Goal: Task Accomplishment & Management: Manage account settings

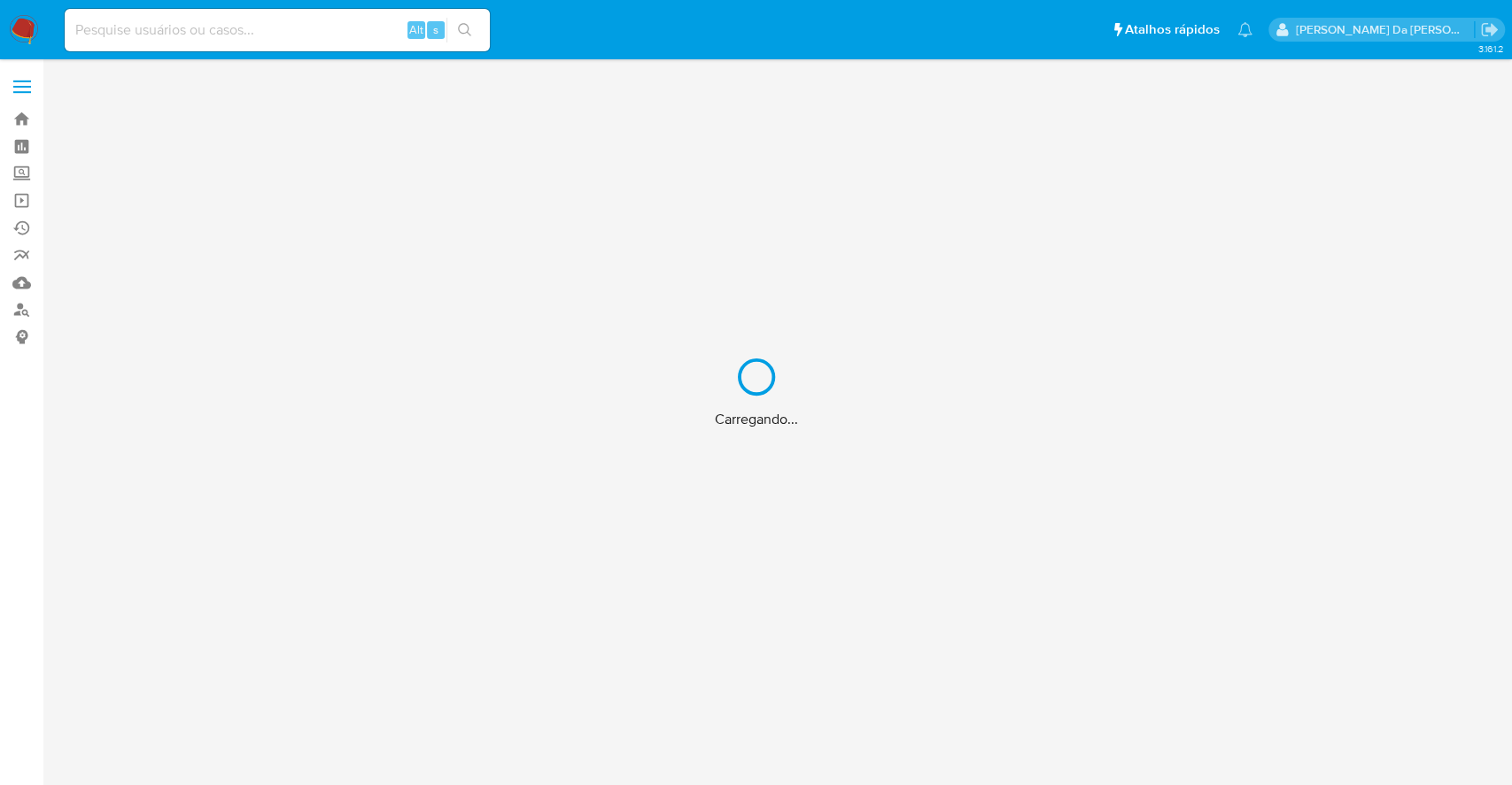
click at [322, 38] on div "Carregando..." at bounding box center [756, 392] width 1512 height 785
click at [329, 29] on div "Carregando..." at bounding box center [756, 392] width 1512 height 785
click at [338, 36] on div "Carregando..." at bounding box center [756, 392] width 1512 height 785
click at [369, 28] on div "Carregando..." at bounding box center [756, 392] width 1512 height 785
click at [362, 40] on div "Carregando..." at bounding box center [756, 392] width 1512 height 785
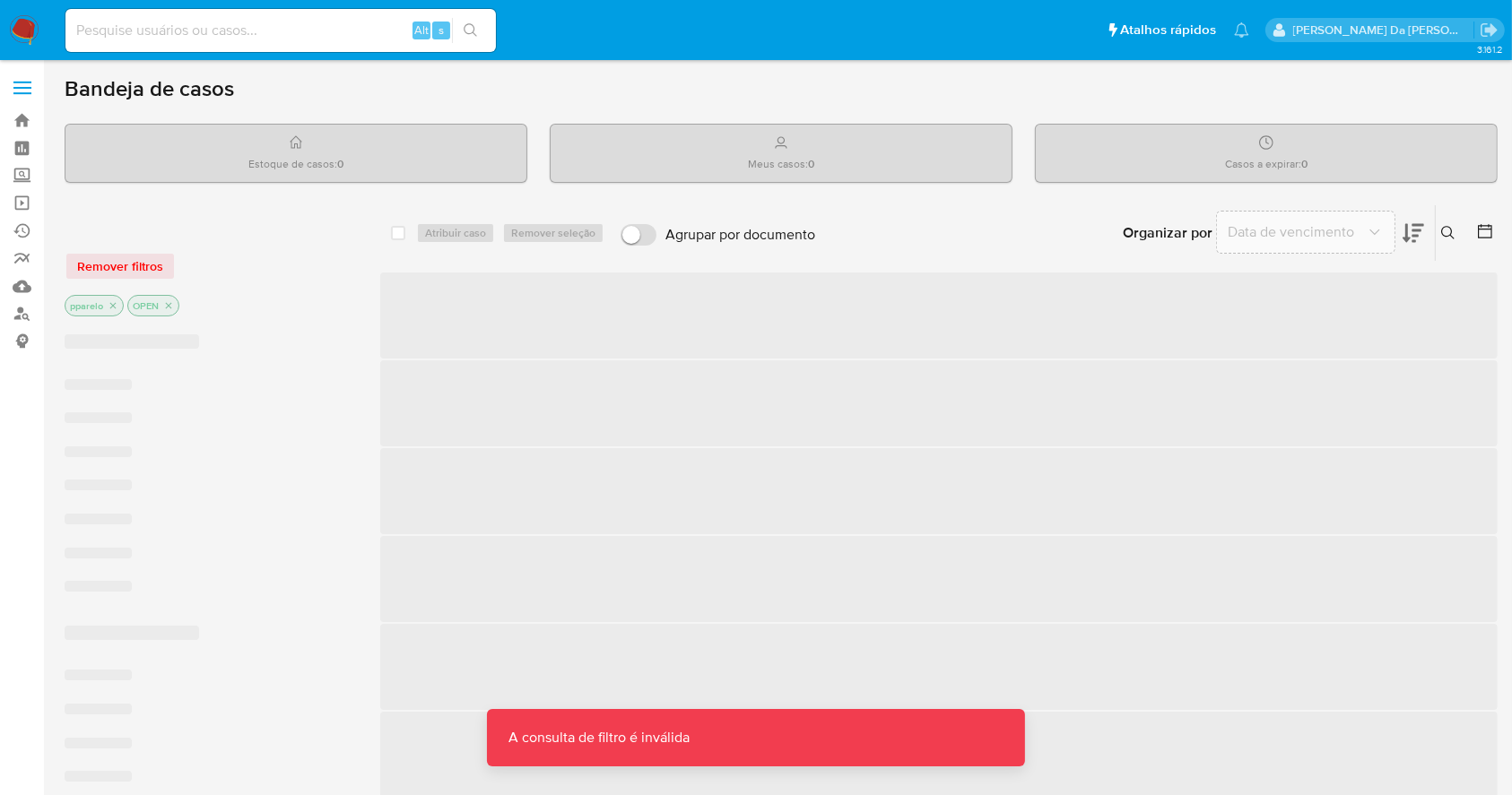
click at [327, 41] on div "Alt s" at bounding box center [281, 31] width 431 height 43
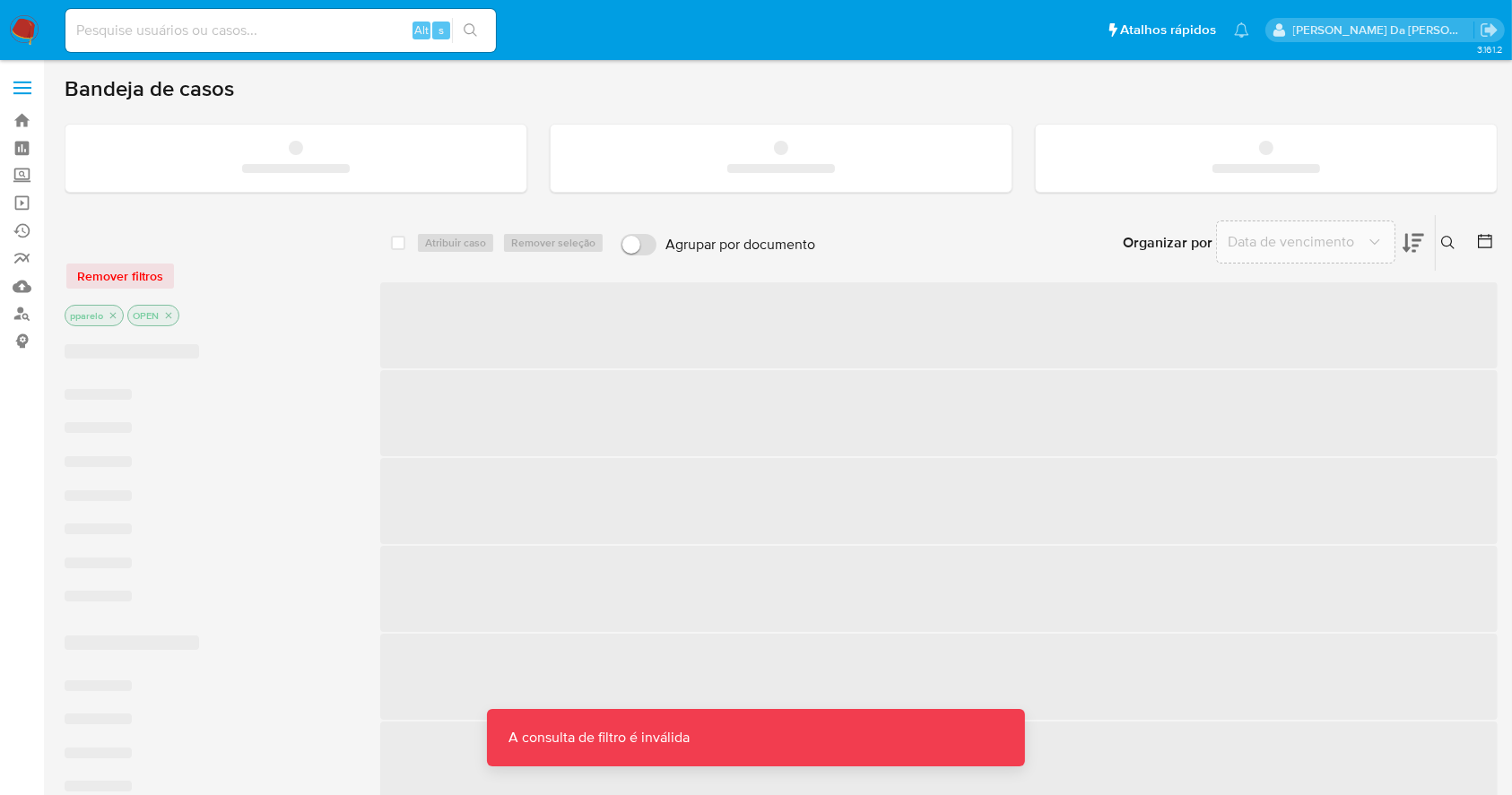
click at [330, 24] on input at bounding box center [281, 31] width 431 height 23
click at [330, 22] on input at bounding box center [281, 31] width 431 height 23
paste input "8Pbn11K7OCoDnYS68j0IGopb"
type input "8Pbn11K7OCoDnYS68j0IGopb"
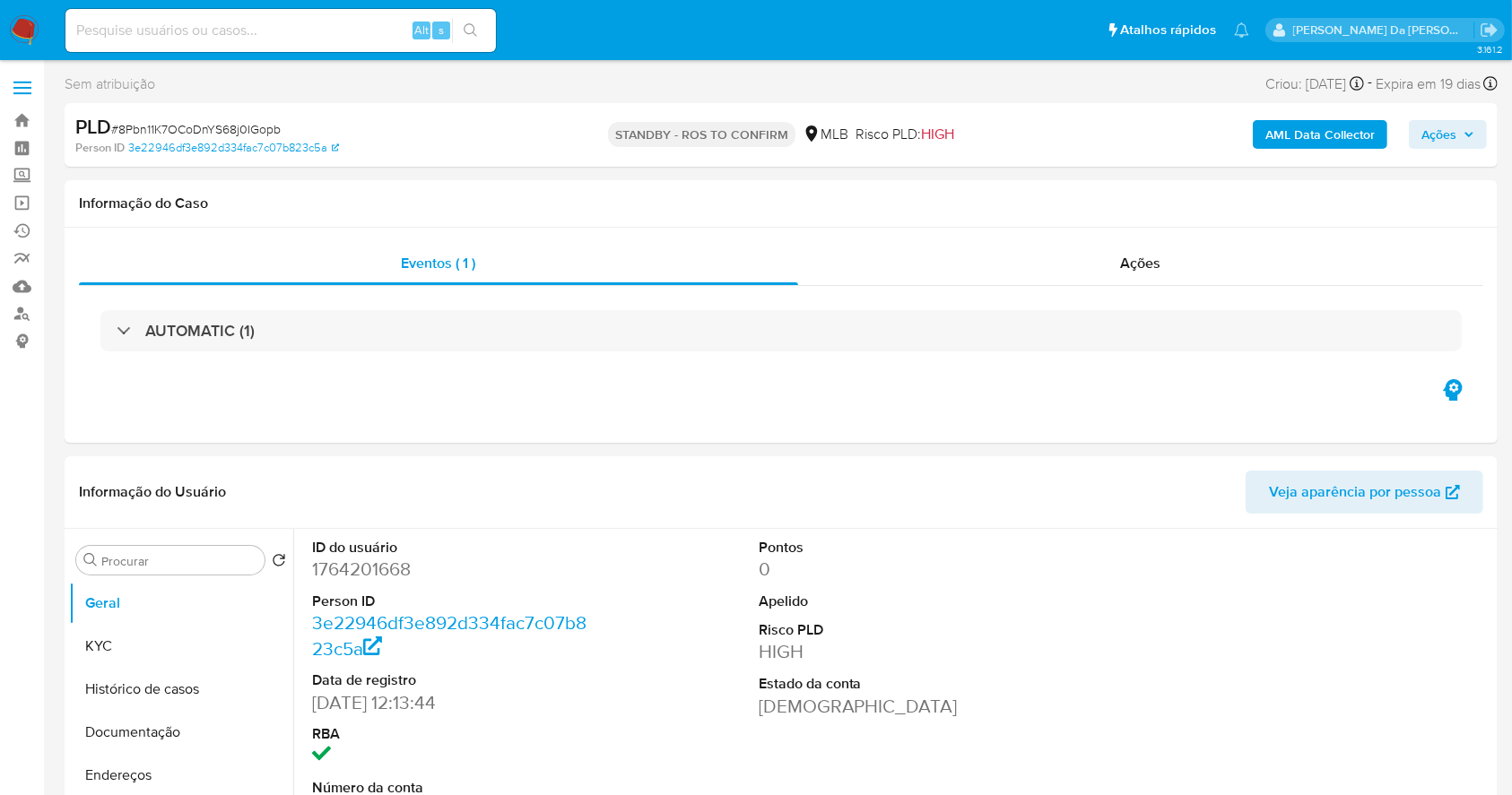
select select "10"
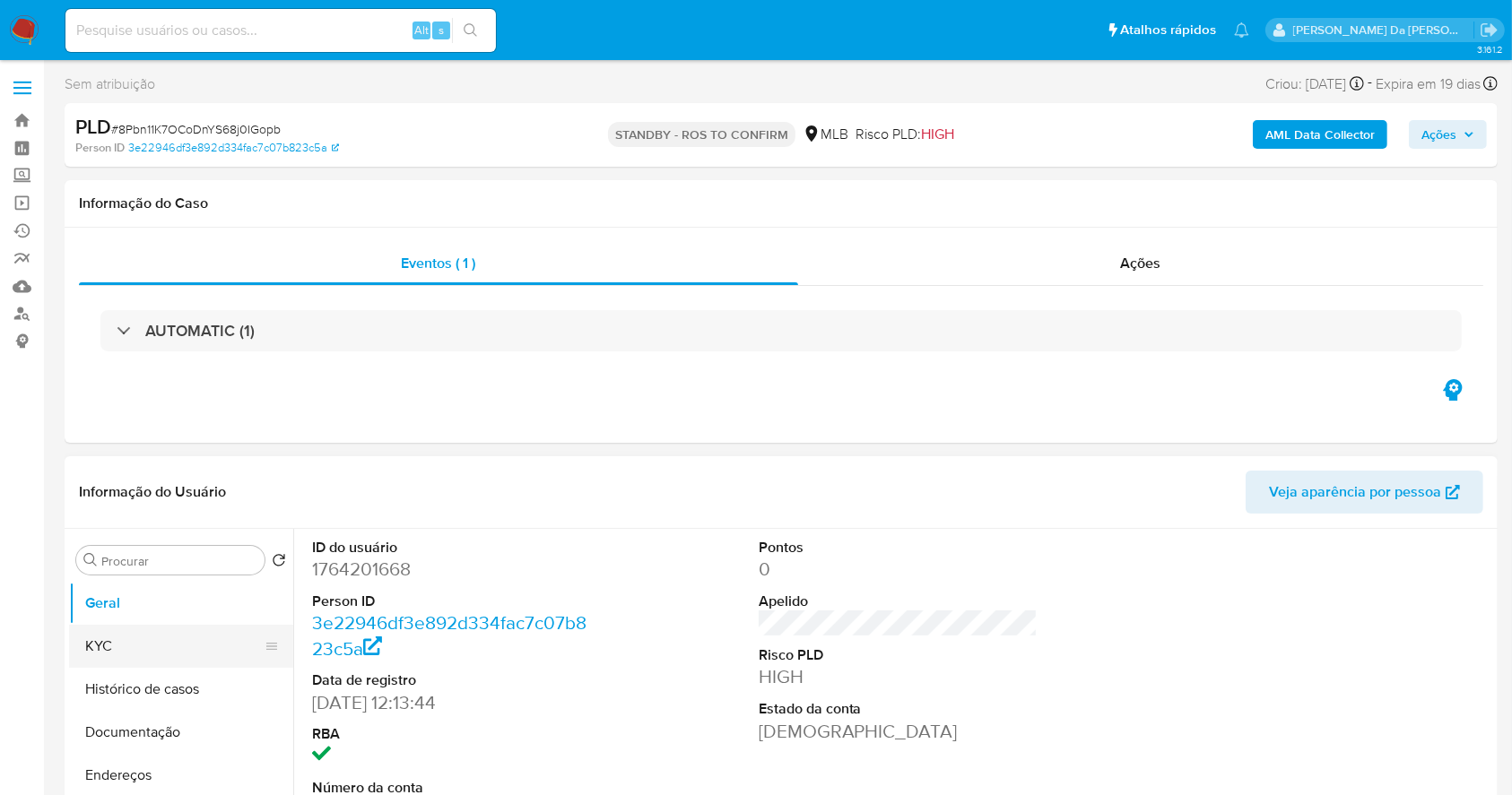
click at [148, 649] on button "KYC" at bounding box center [174, 647] width 210 height 43
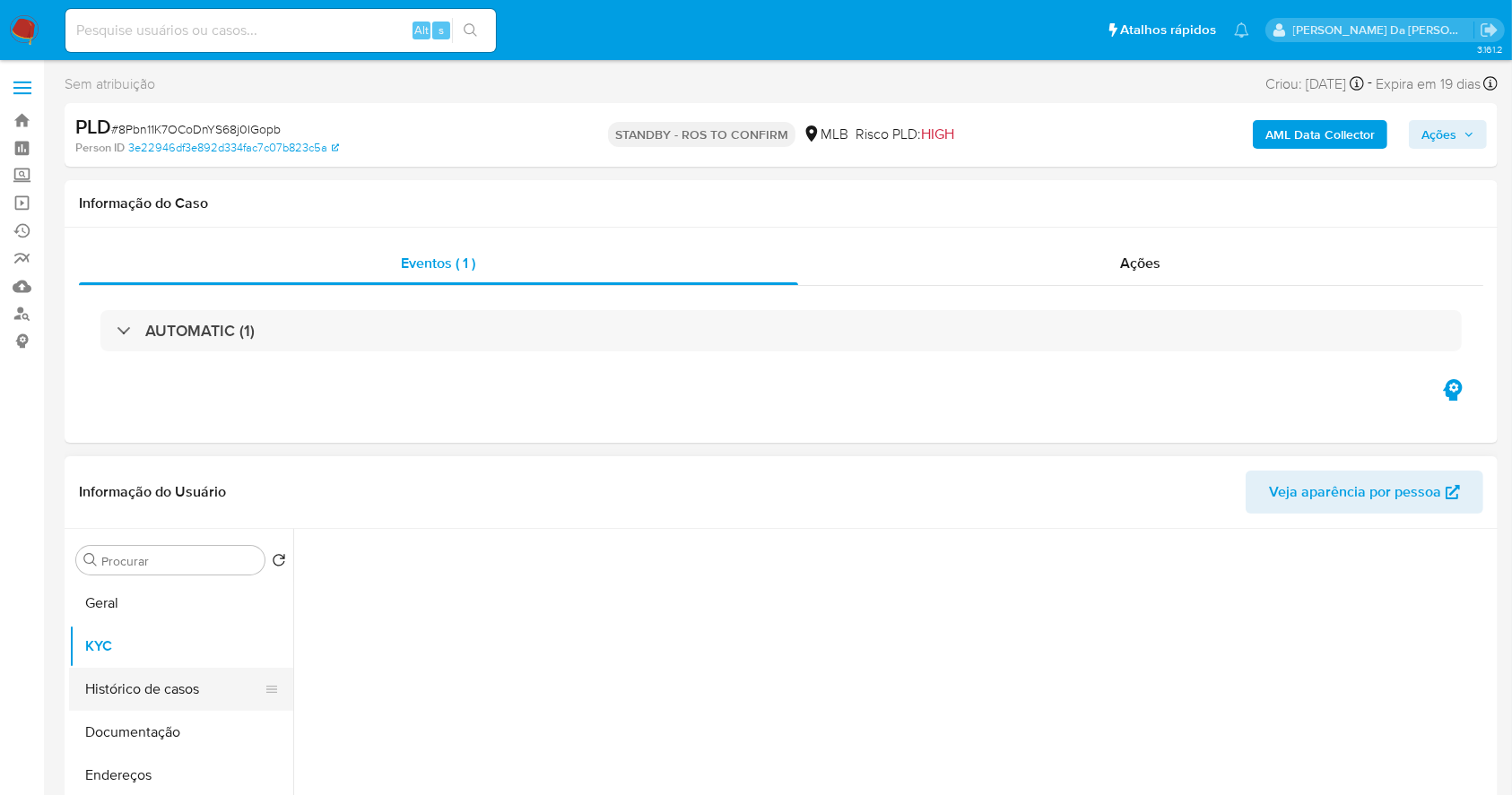
click at [144, 702] on button "Histórico de casos" at bounding box center [174, 690] width 210 height 43
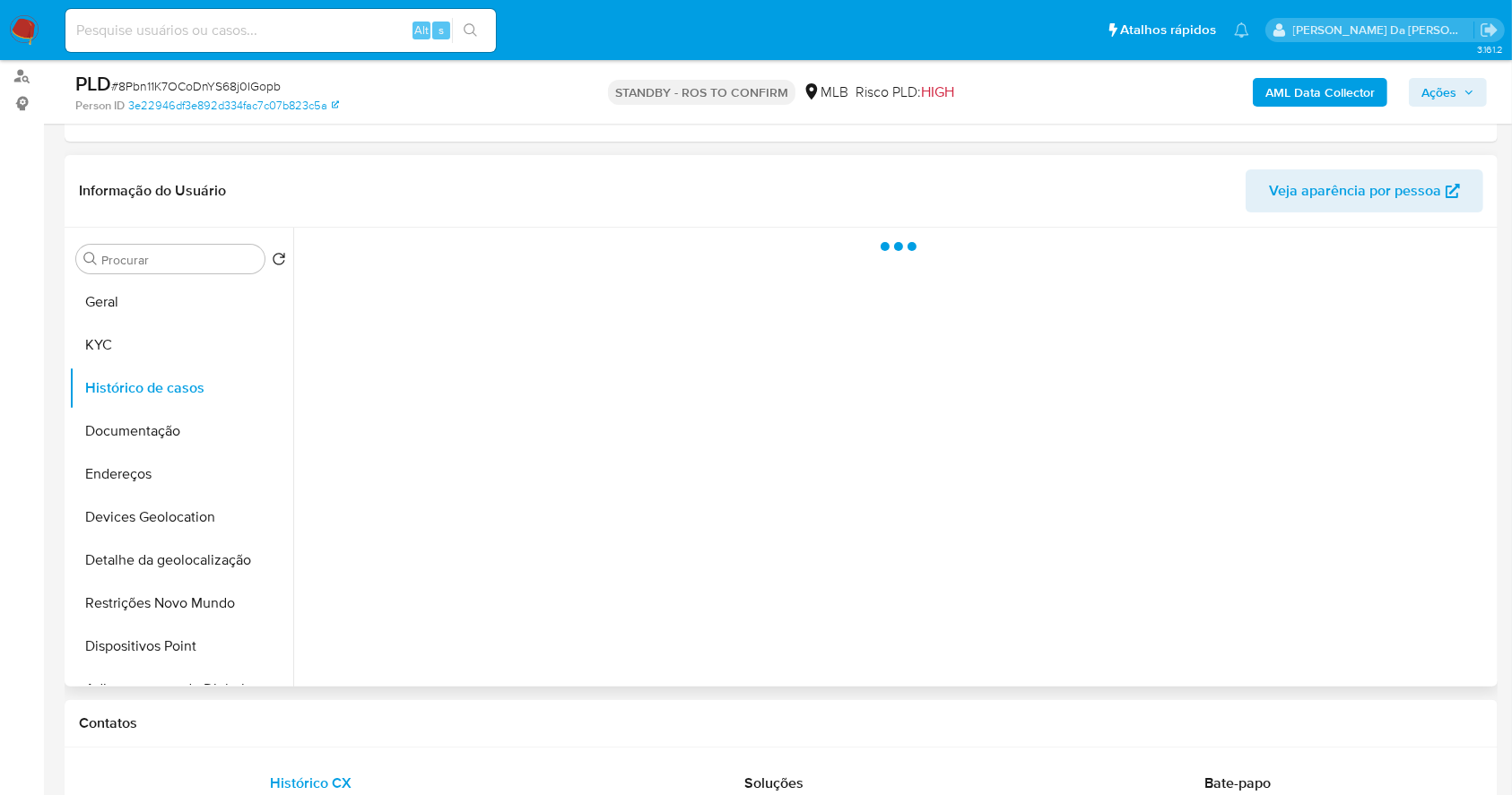
scroll to position [238, 0]
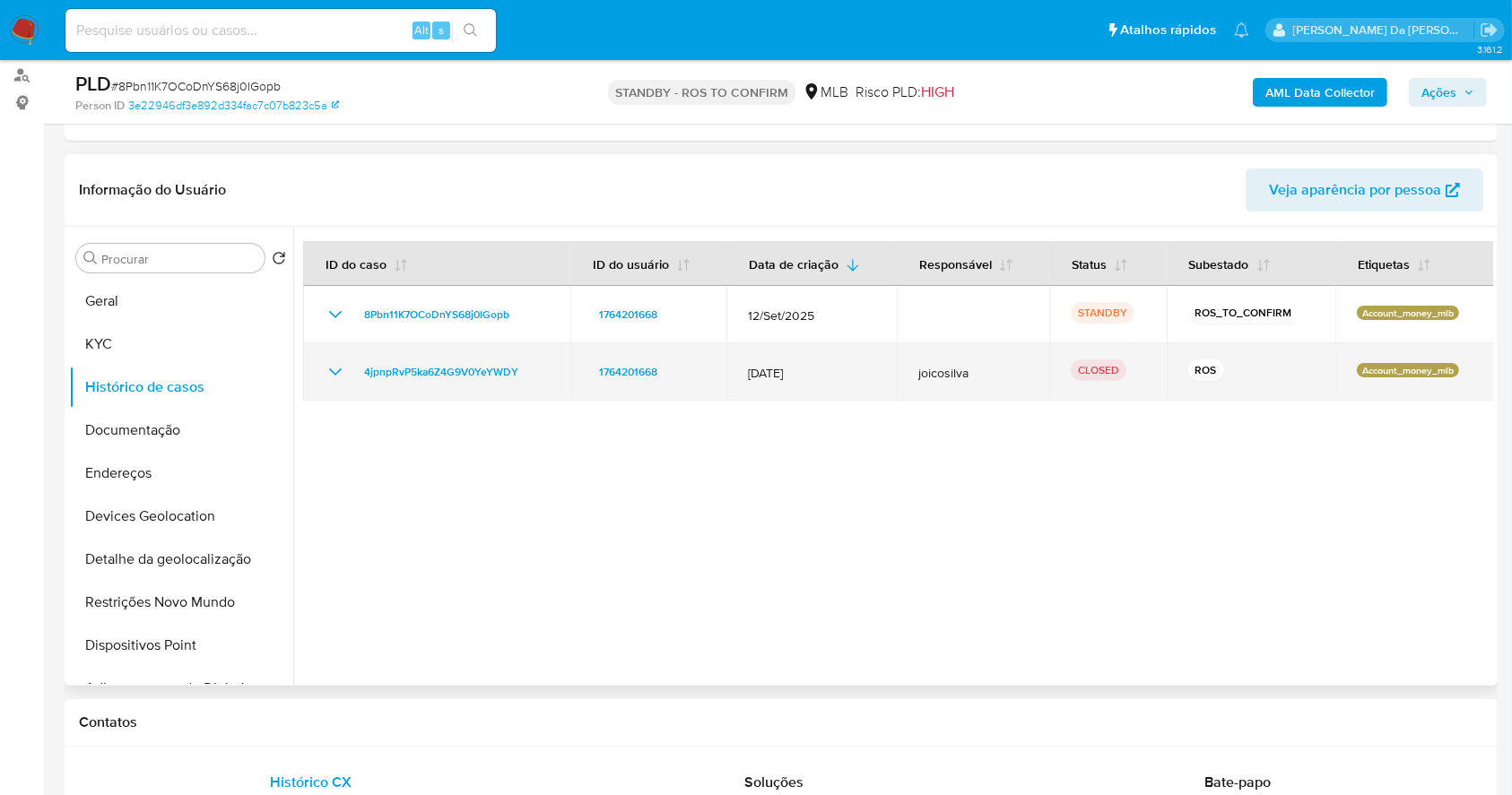
click at [333, 384] on td "4jpnpRvP5ka6Z4G9V0YeYWDY" at bounding box center [436, 372] width 267 height 58
click at [327, 371] on icon "Mostrar/Ocultar" at bounding box center [336, 372] width 22 height 22
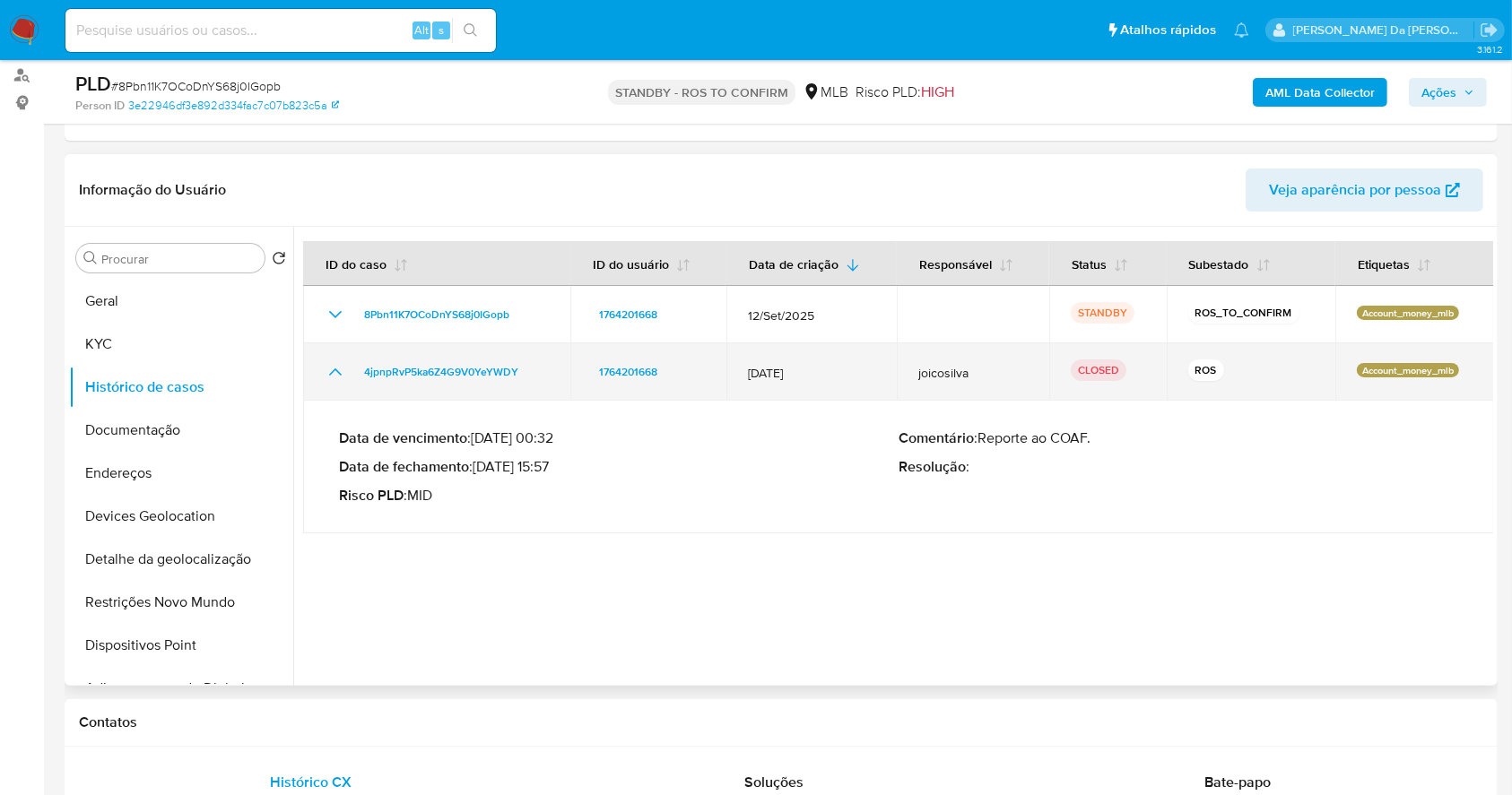
click at [327, 371] on icon "Mostrar/Ocultar" at bounding box center [336, 372] width 22 height 22
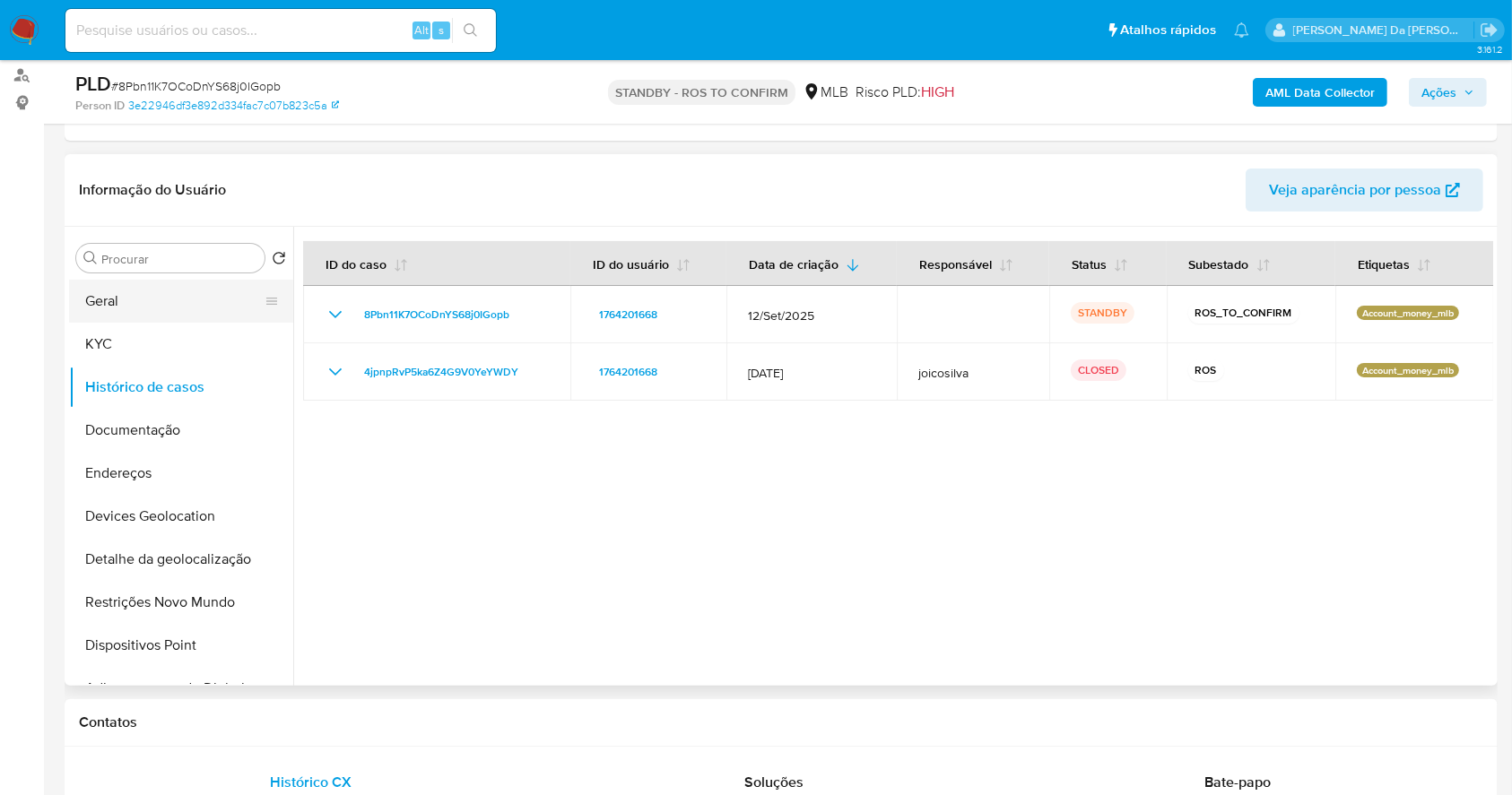
click at [193, 310] on button "Geral" at bounding box center [174, 301] width 210 height 43
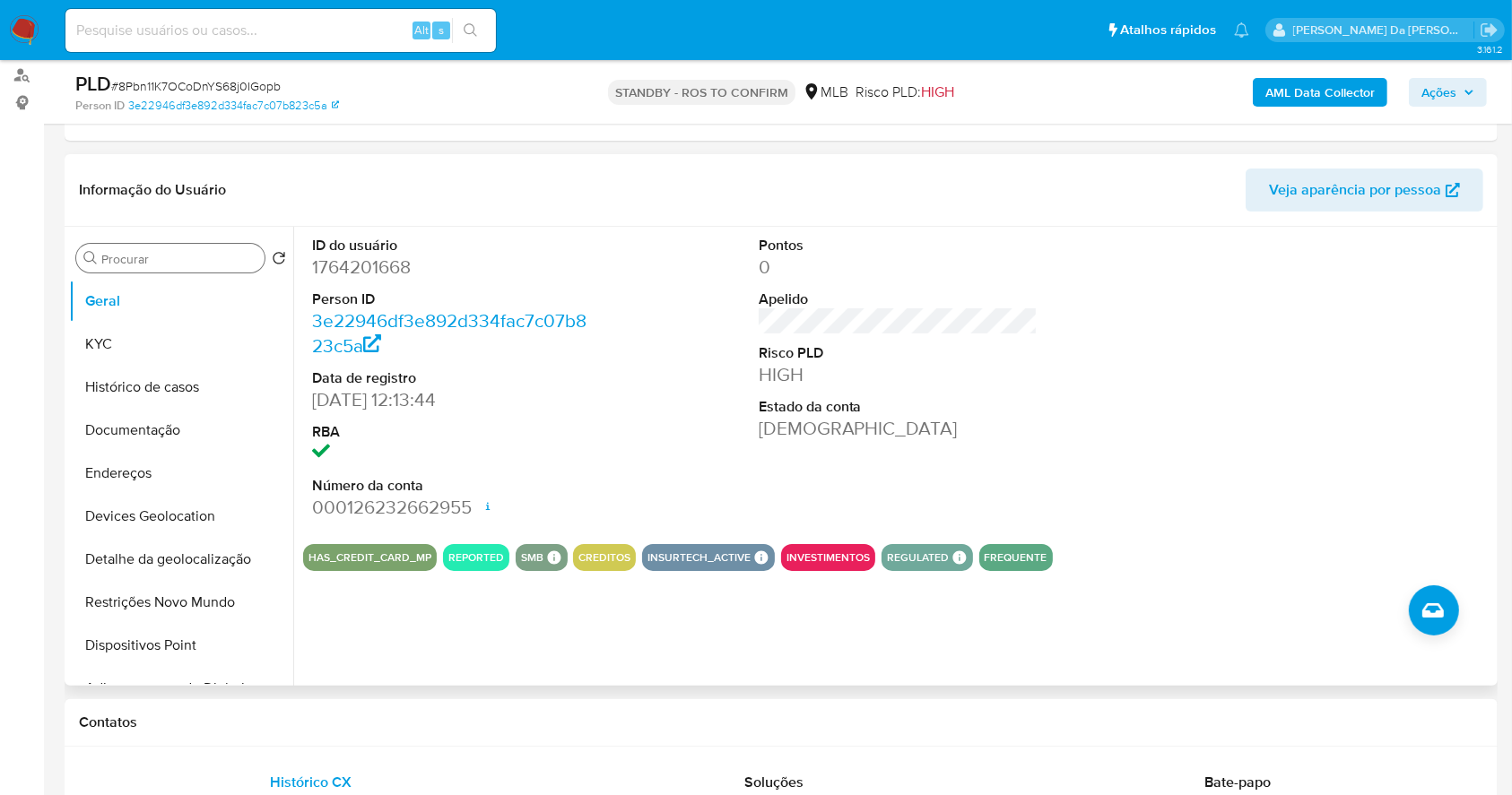
click at [175, 269] on div "Procurar" at bounding box center [170, 258] width 188 height 29
click at [177, 262] on input "Procurar" at bounding box center [179, 259] width 156 height 16
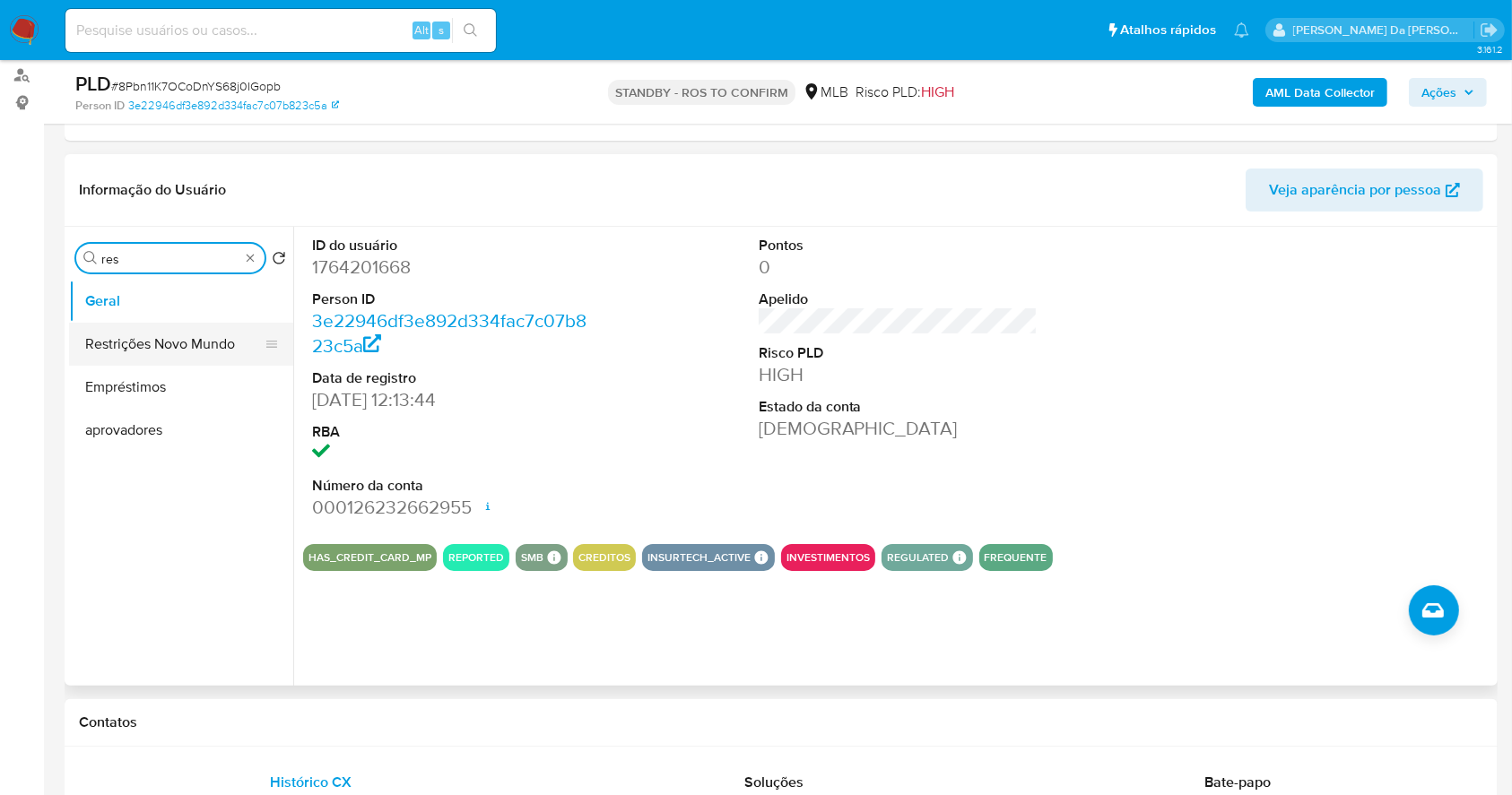
type input "res"
click at [154, 343] on button "Restrições Novo Mundo" at bounding box center [174, 344] width 210 height 43
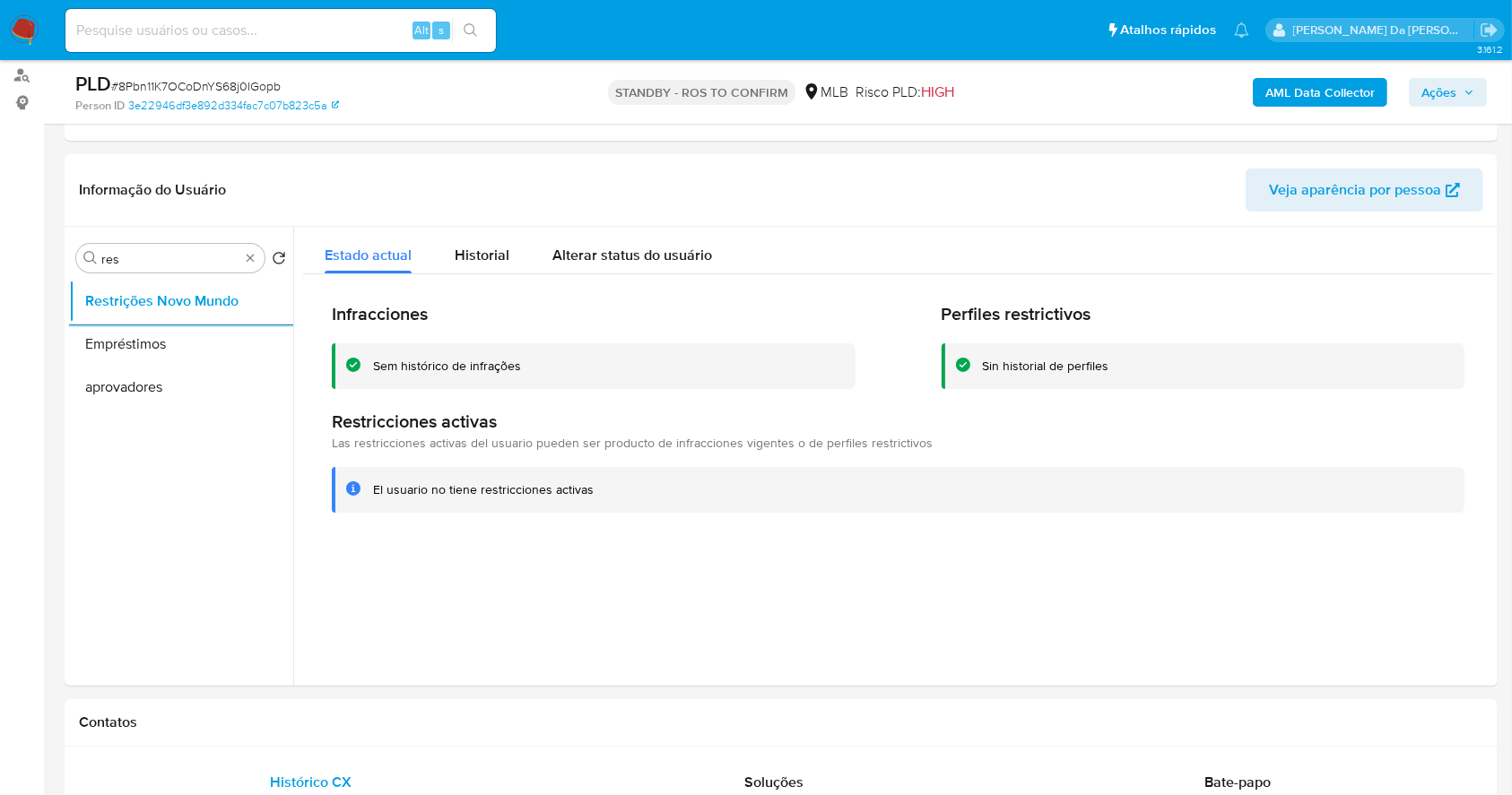
click at [383, 30] on input at bounding box center [281, 31] width 431 height 23
paste input "tyOC34V5pQlgvj5A6oB8xFQe"
type input "tyOC34V5pQlgvj5A6oB8xFQe"
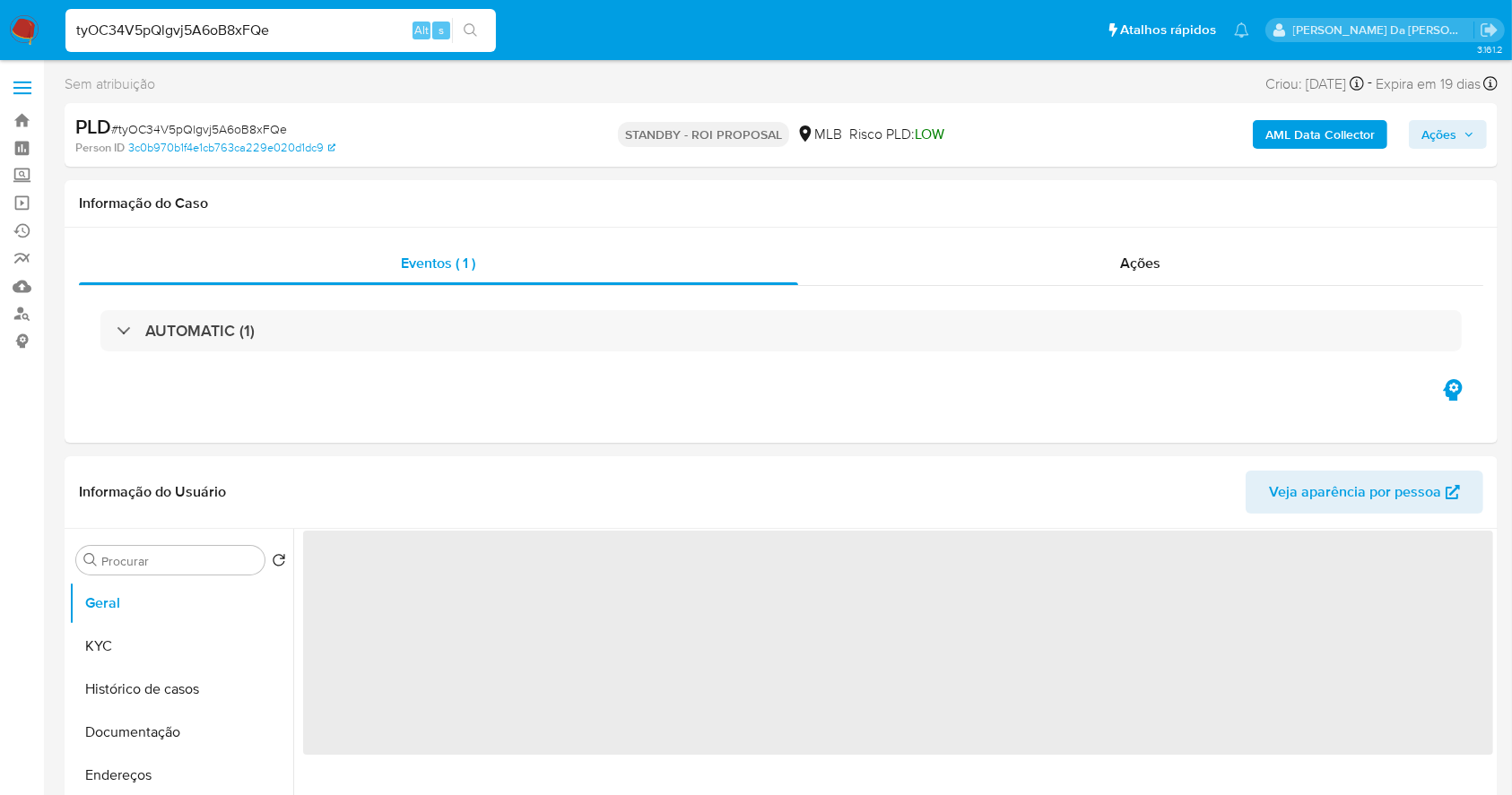
select select "10"
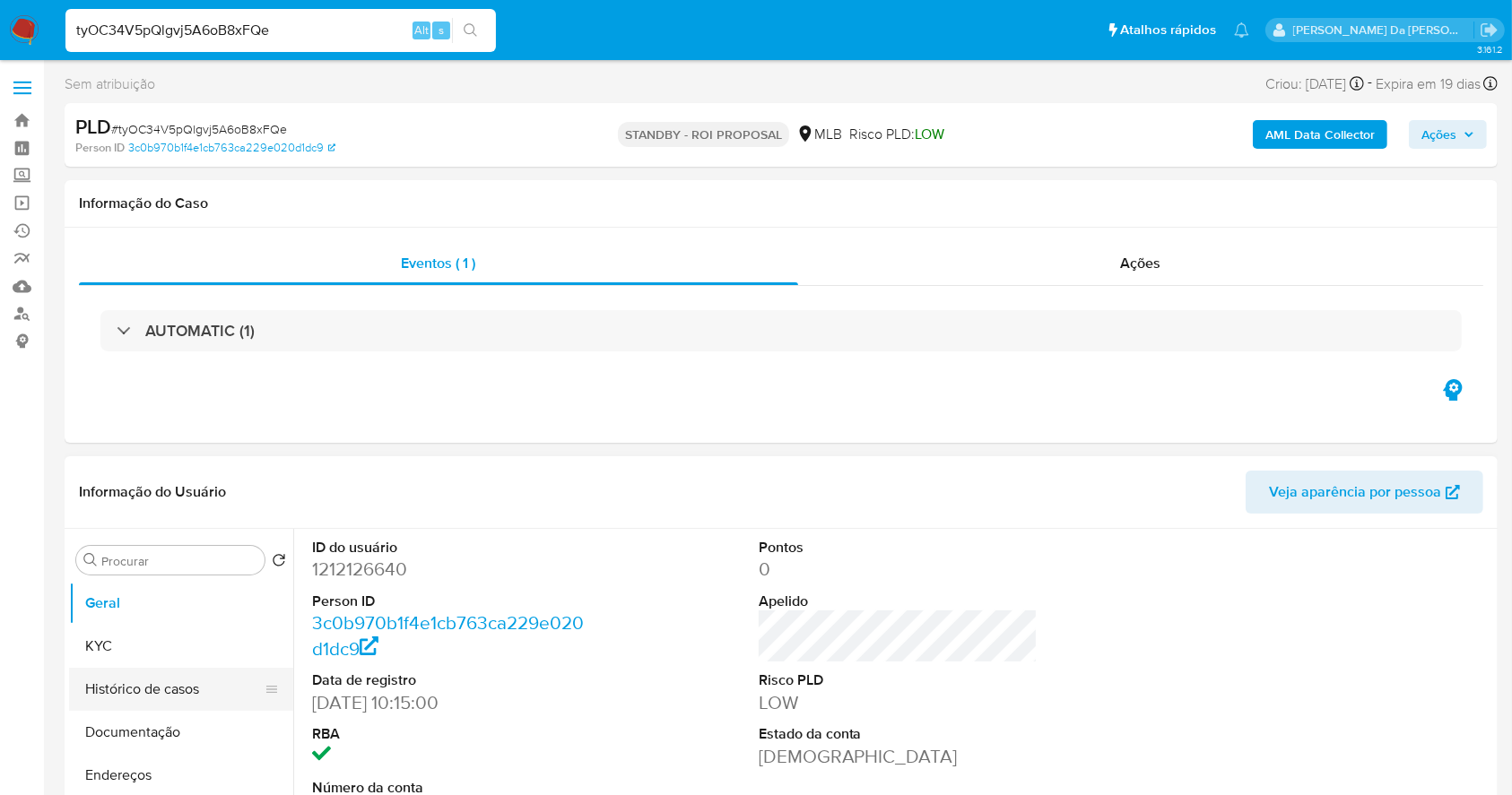
click at [154, 697] on button "Histórico de casos" at bounding box center [174, 690] width 210 height 43
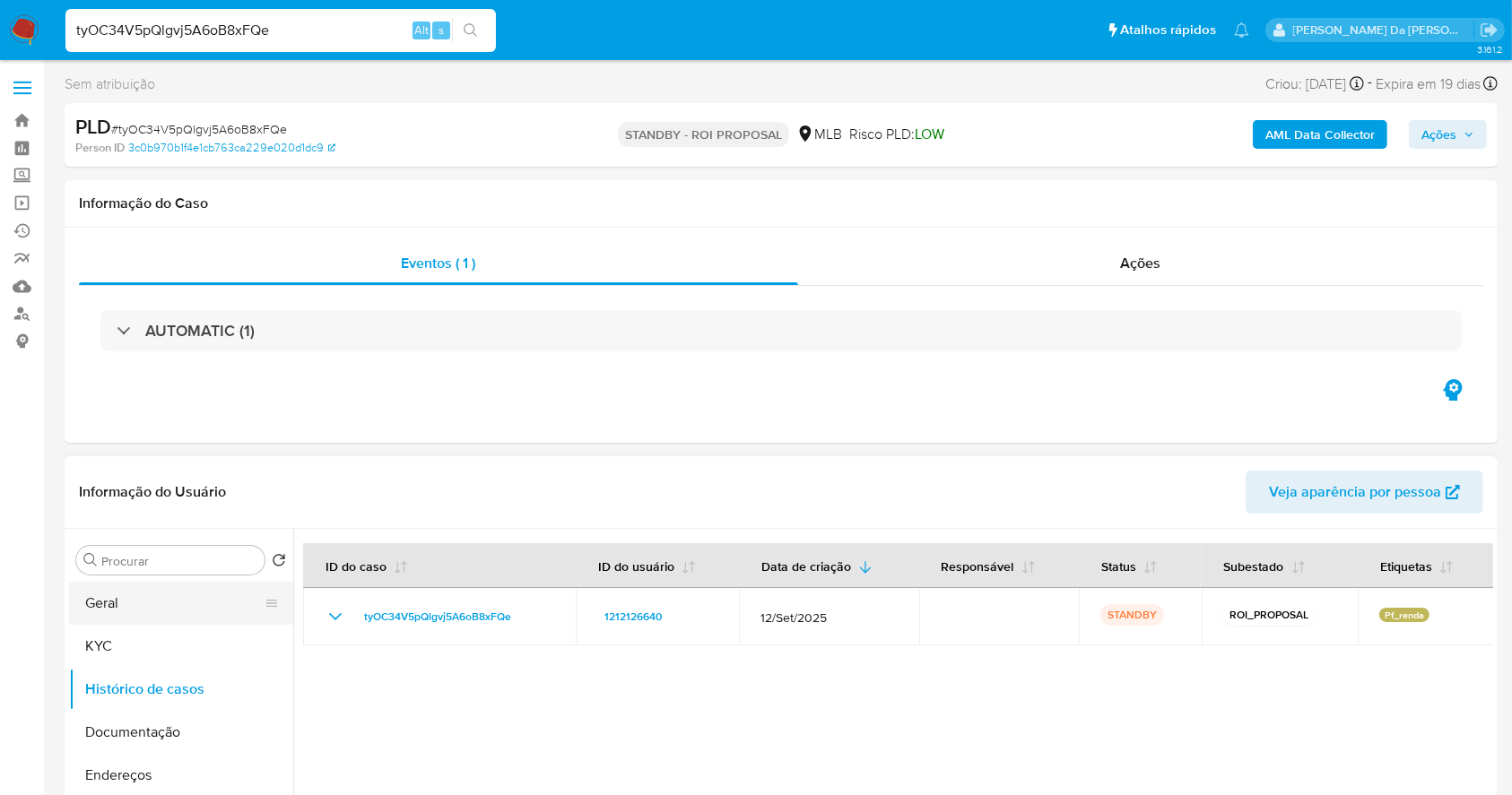
click at [145, 608] on button "Geral" at bounding box center [174, 603] width 210 height 43
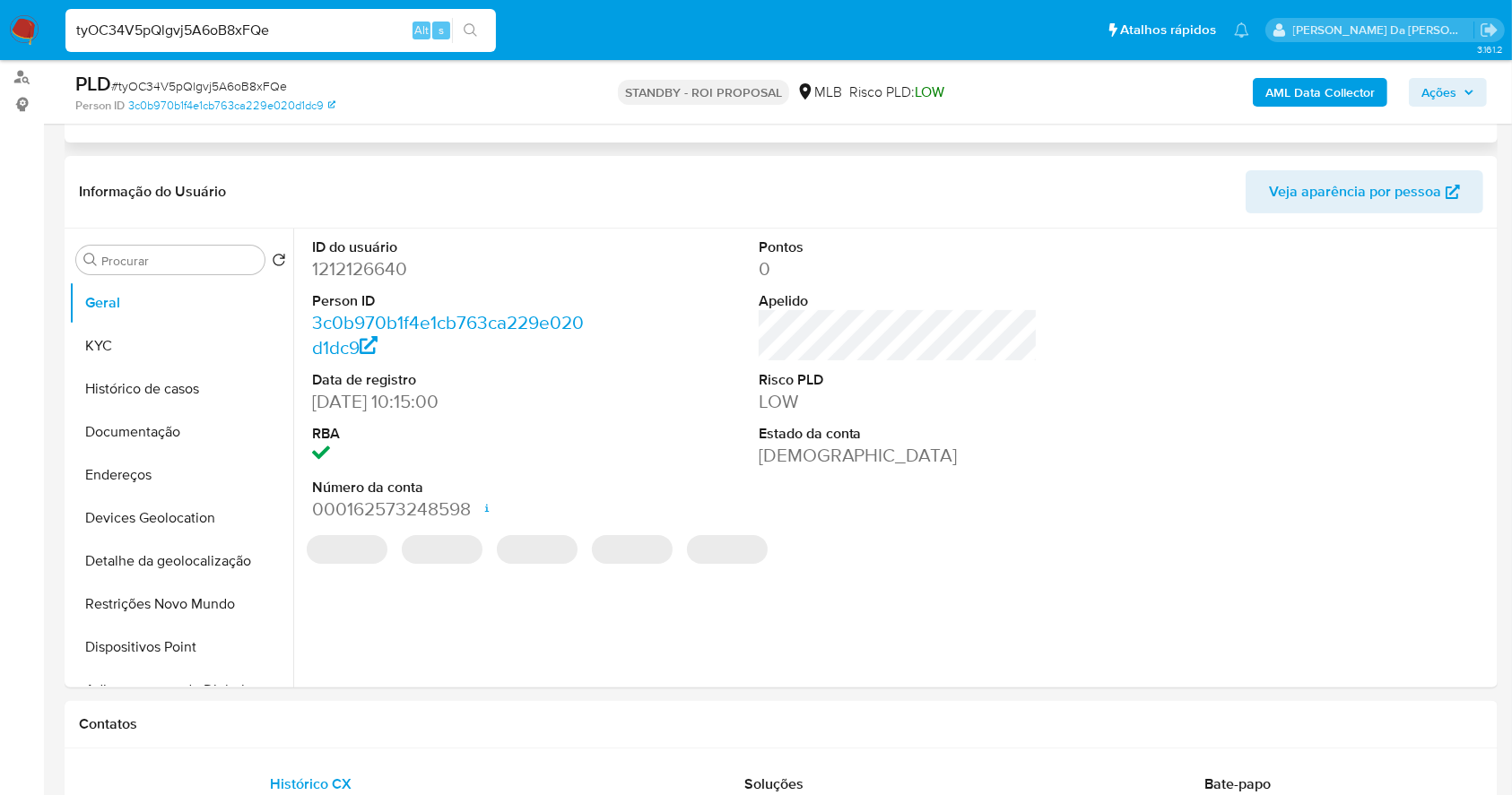
scroll to position [238, 0]
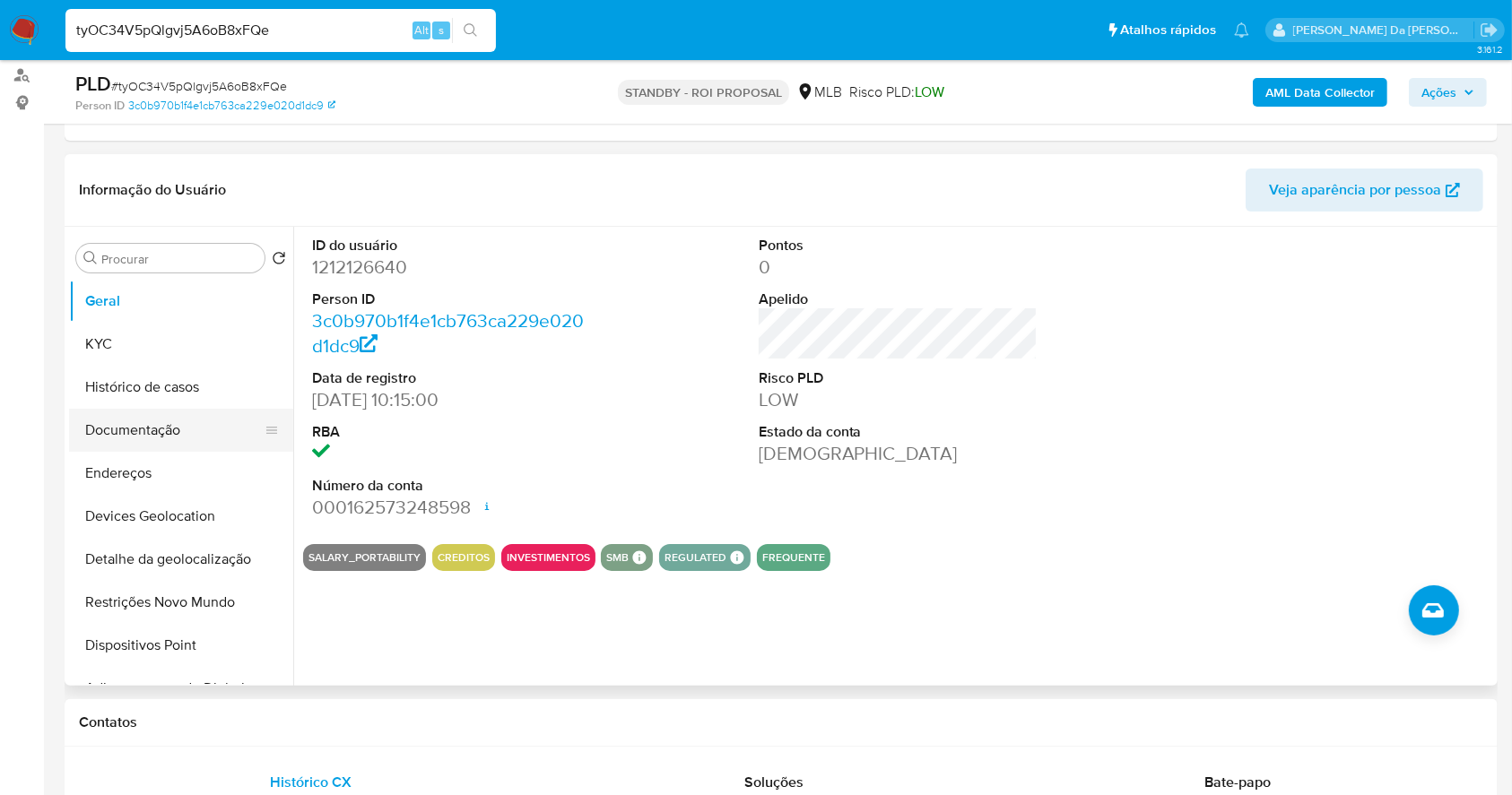
click at [134, 418] on button "Documentação" at bounding box center [174, 431] width 210 height 43
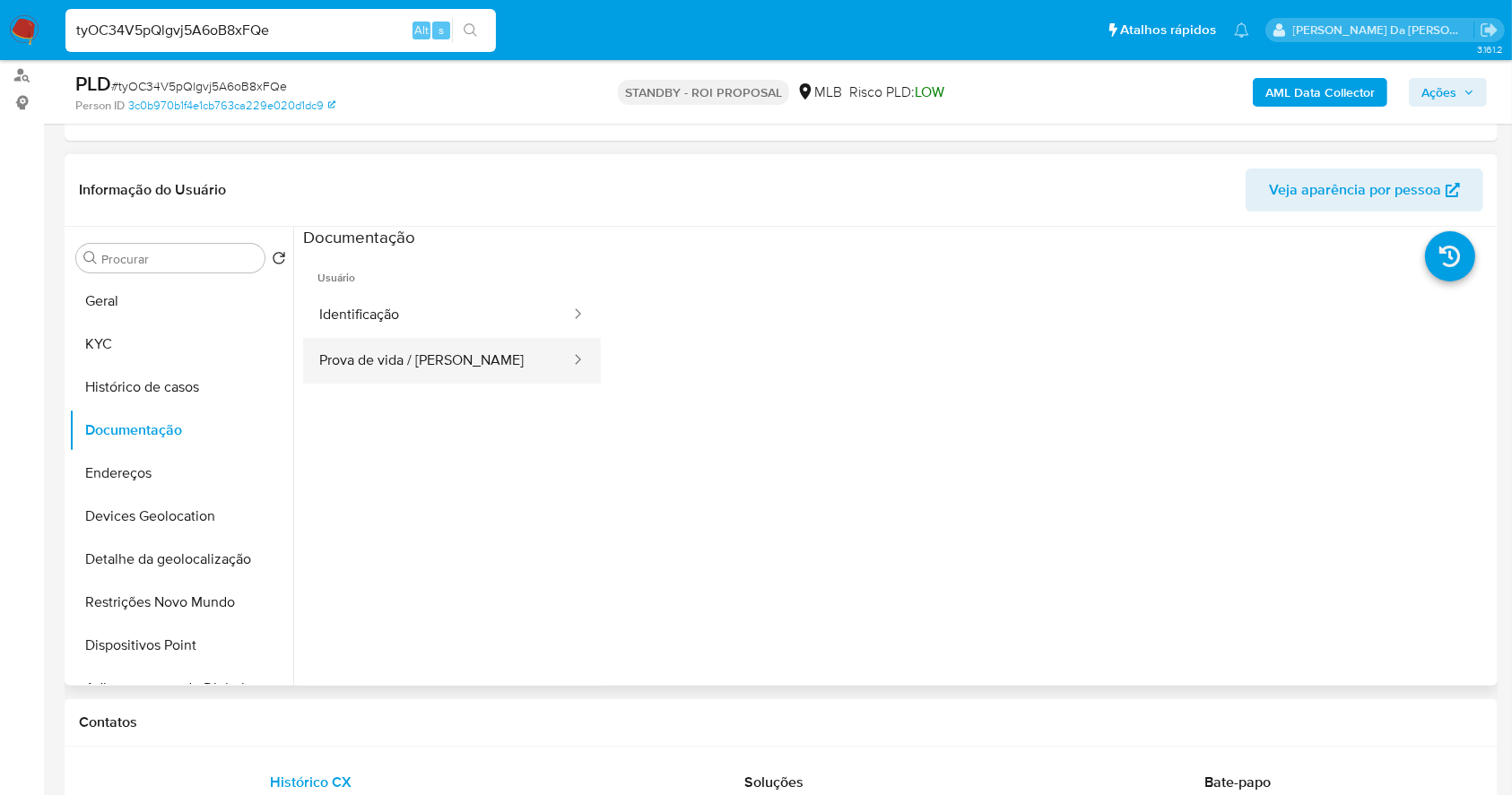
click at [402, 355] on button "Prova de vida / [PERSON_NAME]" at bounding box center [437, 361] width 269 height 46
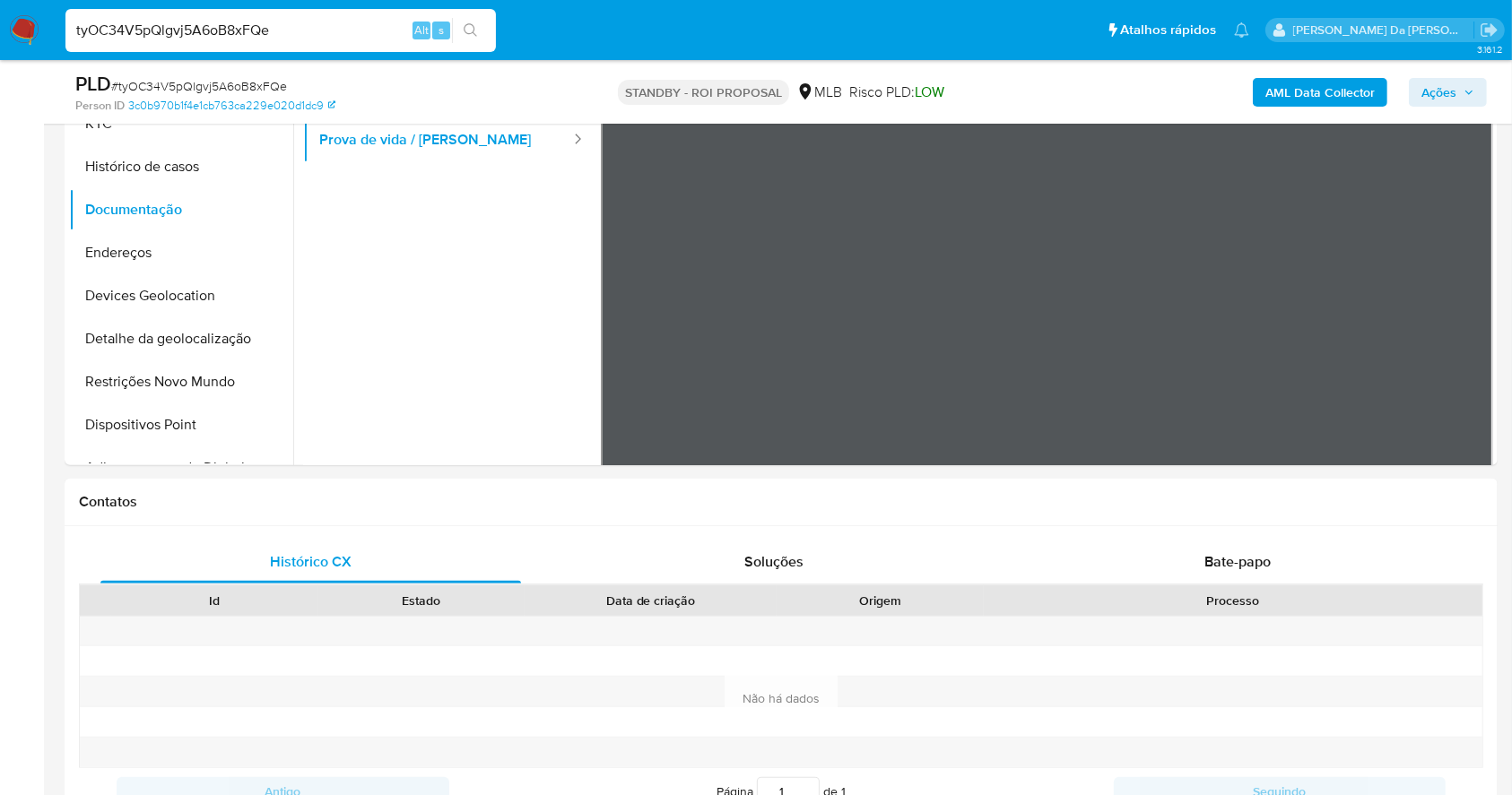
scroll to position [0, 0]
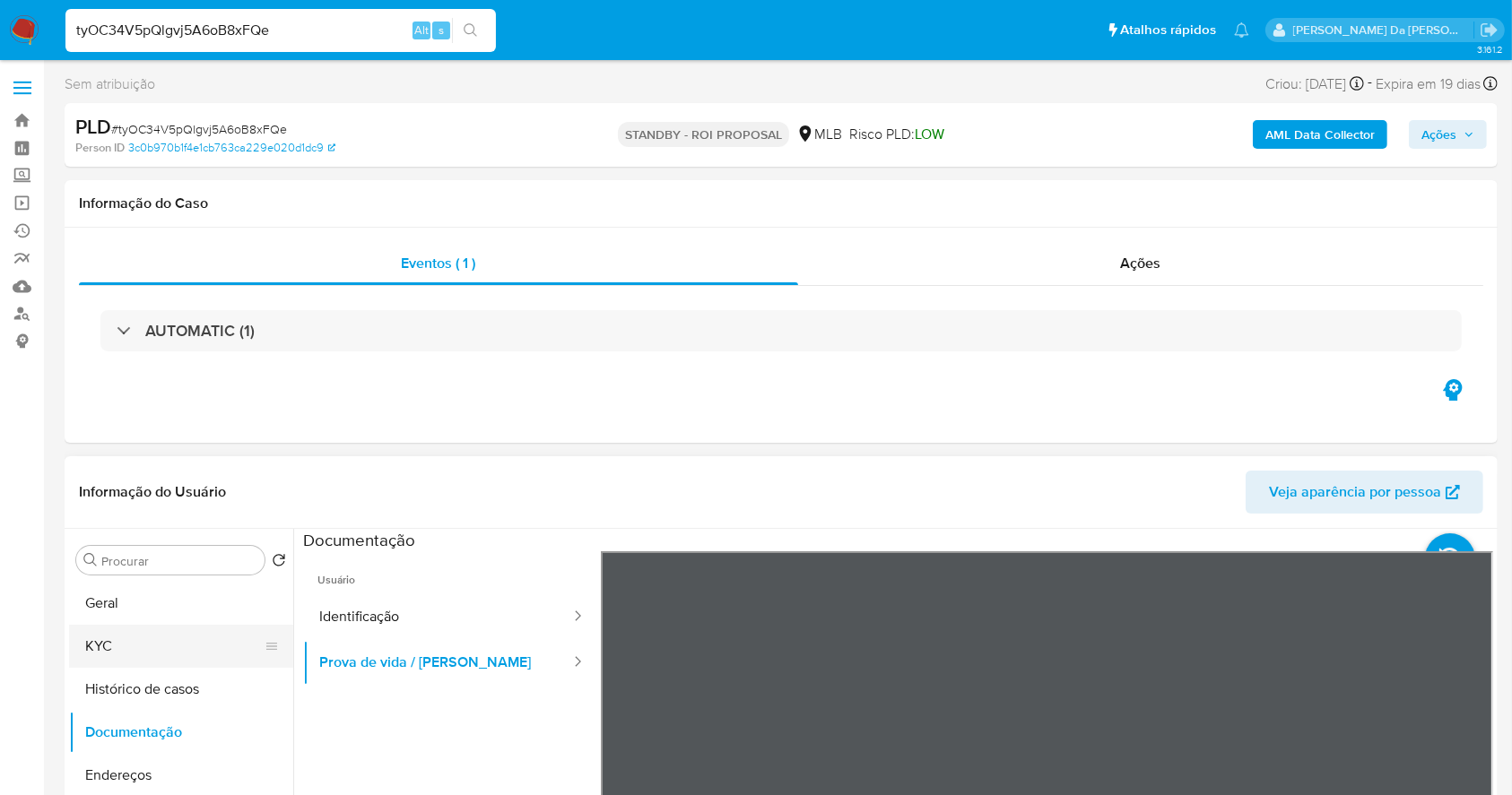
click at [148, 627] on button "KYC" at bounding box center [174, 647] width 210 height 43
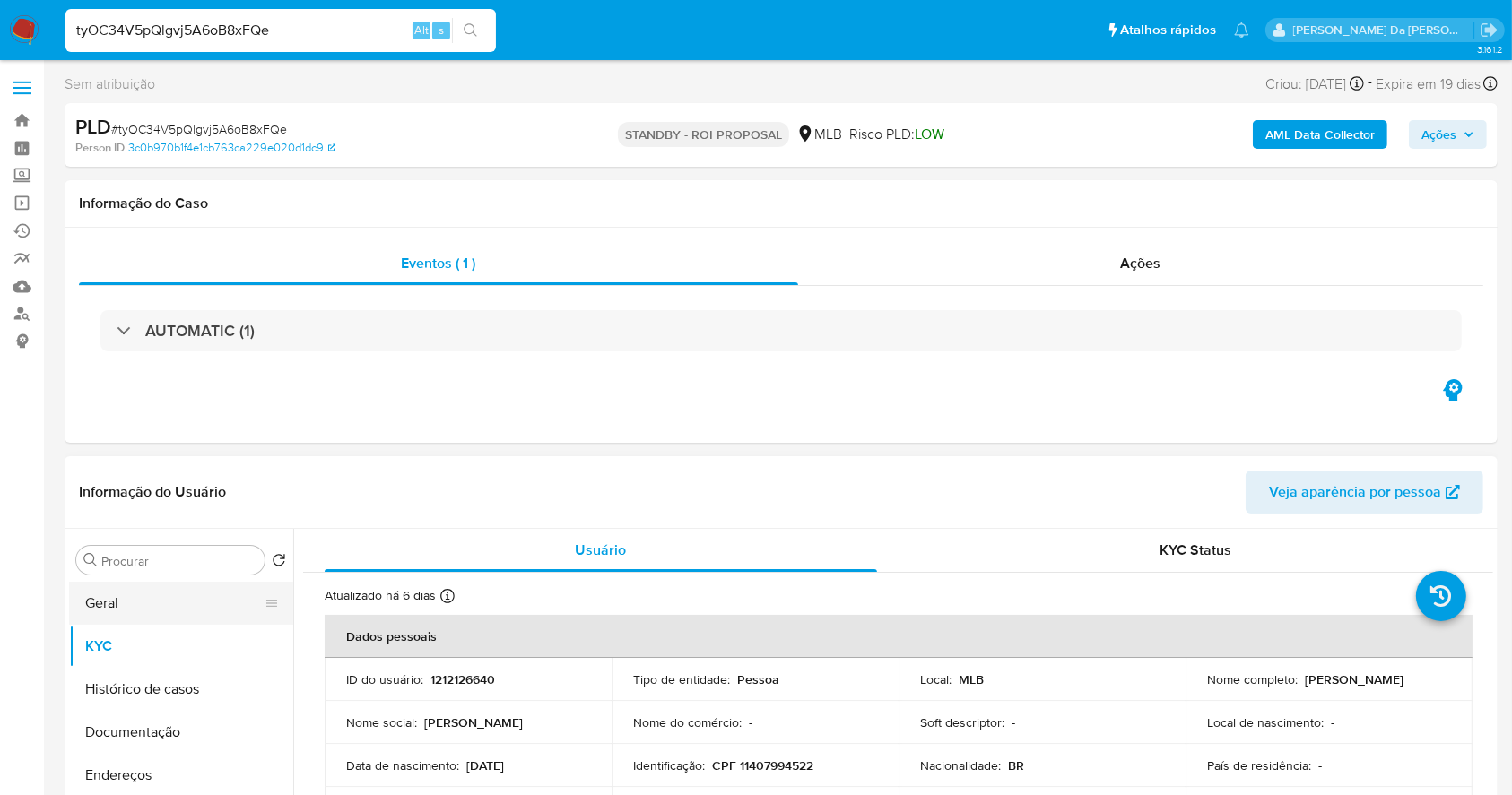
click at [130, 605] on button "Geral" at bounding box center [174, 603] width 210 height 43
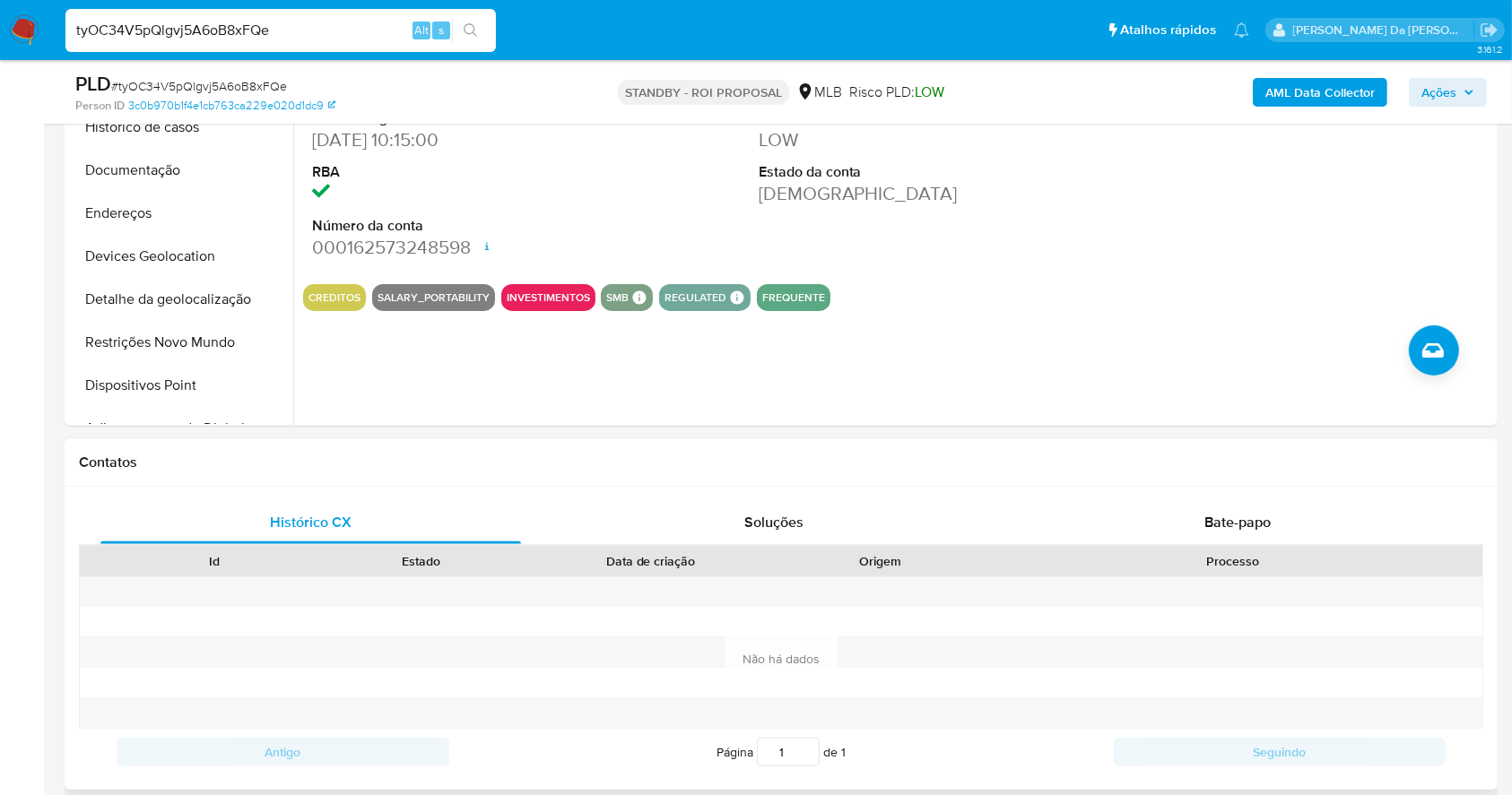
scroll to position [651, 0]
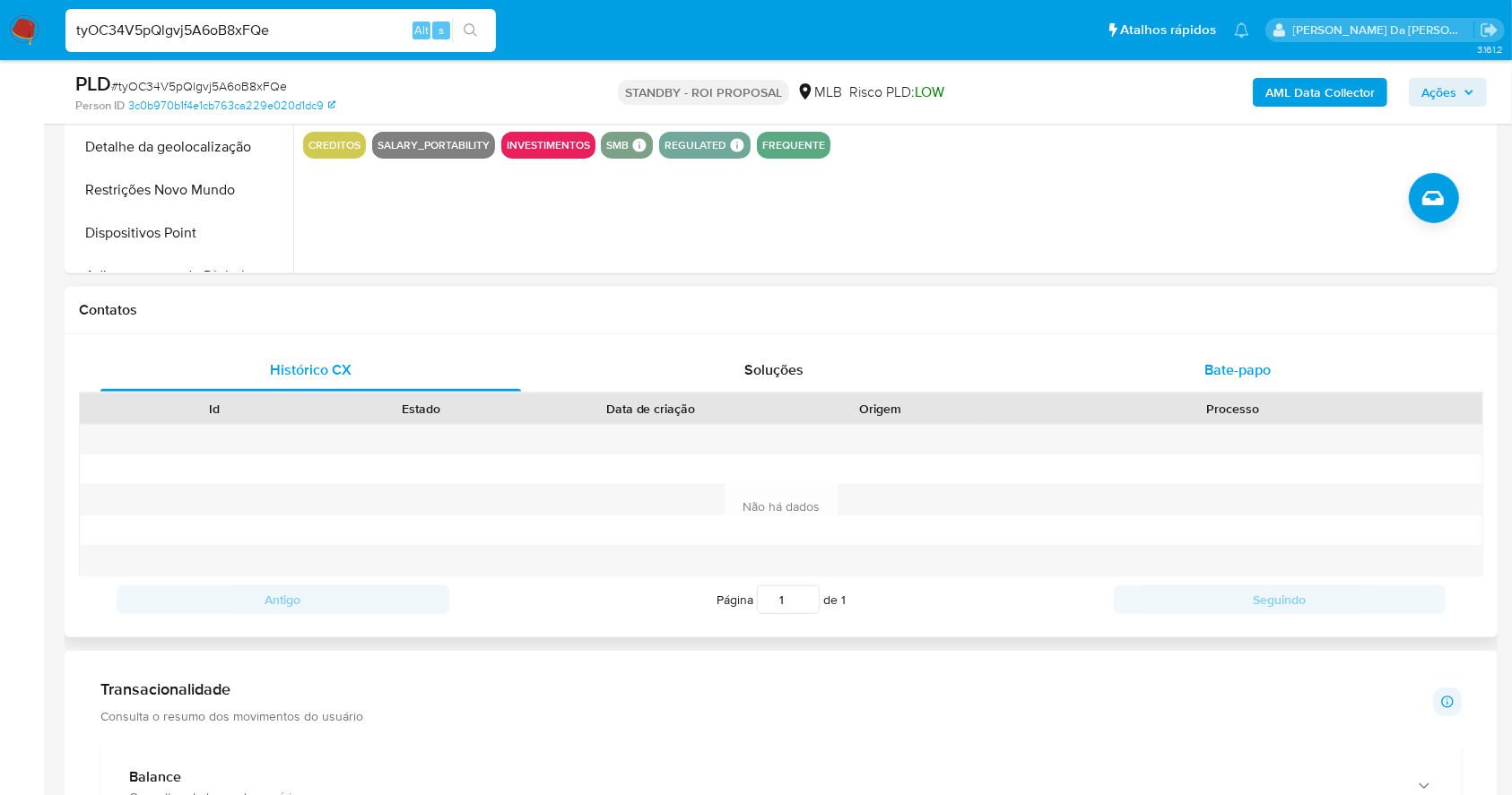
click at [1247, 369] on span "Bate-papo" at bounding box center [1238, 370] width 67 height 21
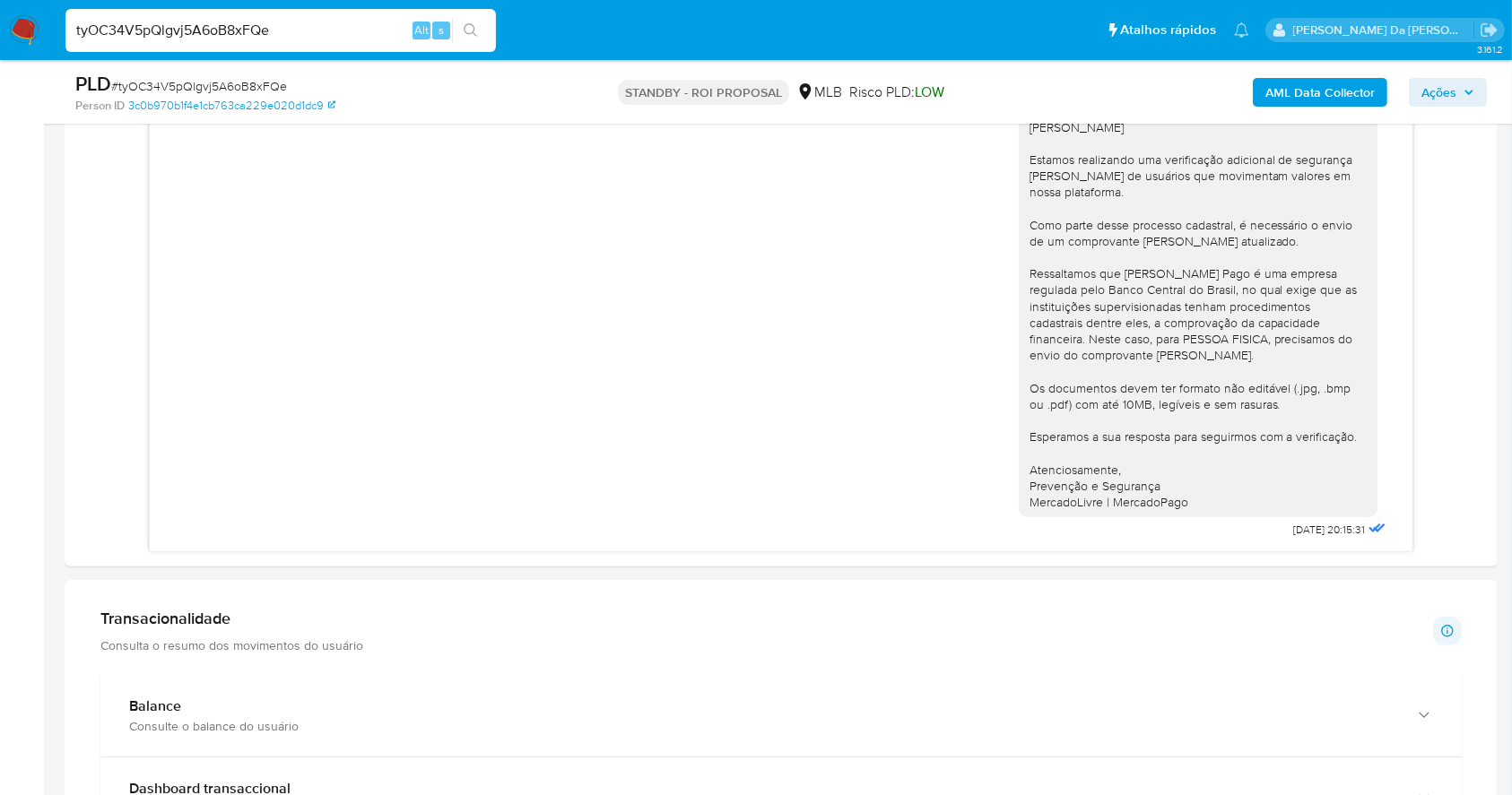
scroll to position [1010, 0]
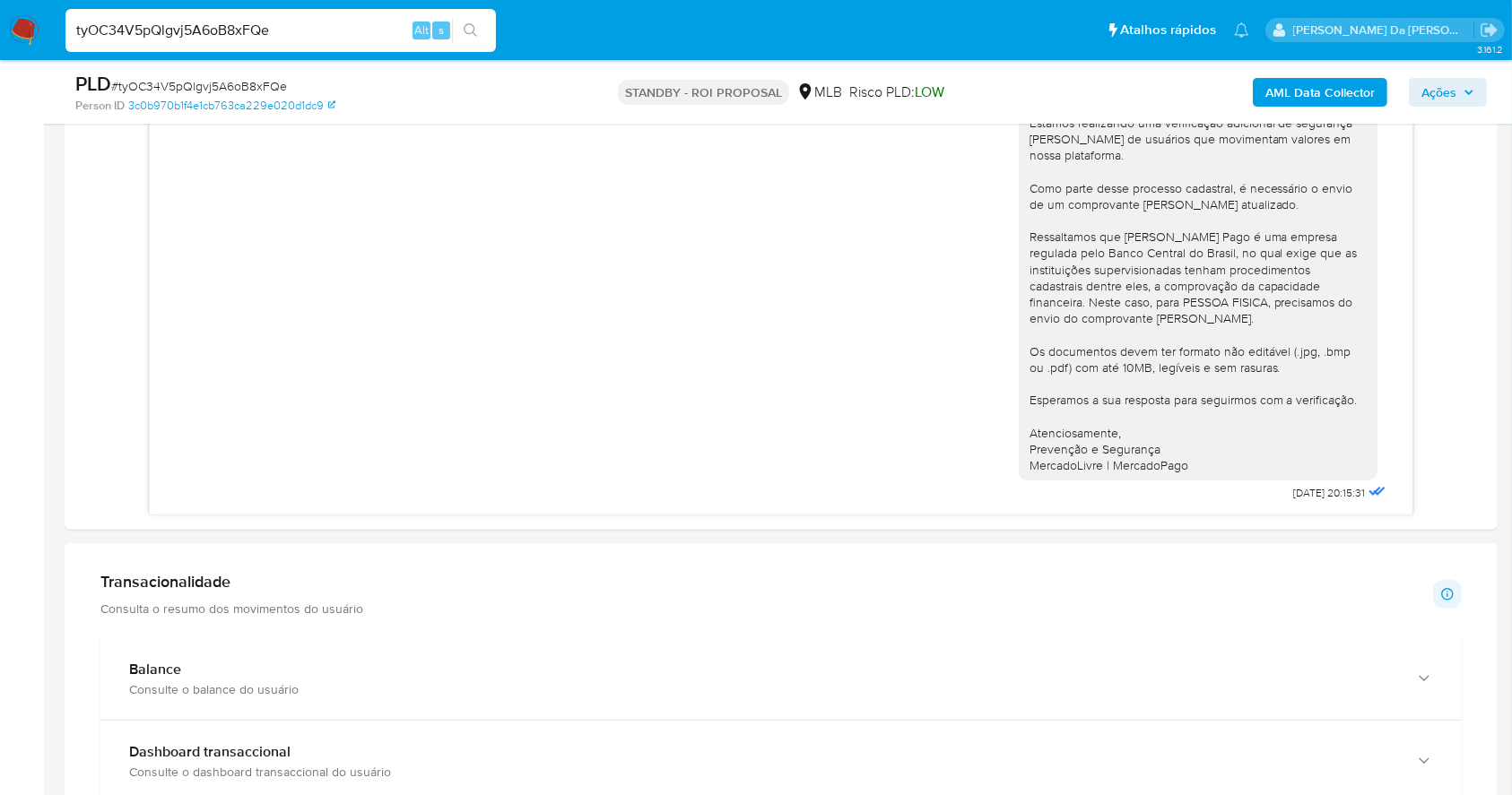
click at [300, 21] on input "tyOC34V5pQlgvj5A6oB8xFQe" at bounding box center [281, 31] width 431 height 23
click at [300, 22] on input "tyOC34V5pQlgvj5A6oB8xFQe" at bounding box center [281, 31] width 431 height 23
paste input "HA62twn5IQBwjiBmPCcgxff"
type input "tHA62twn5IQBwjiBmPCcgxff"
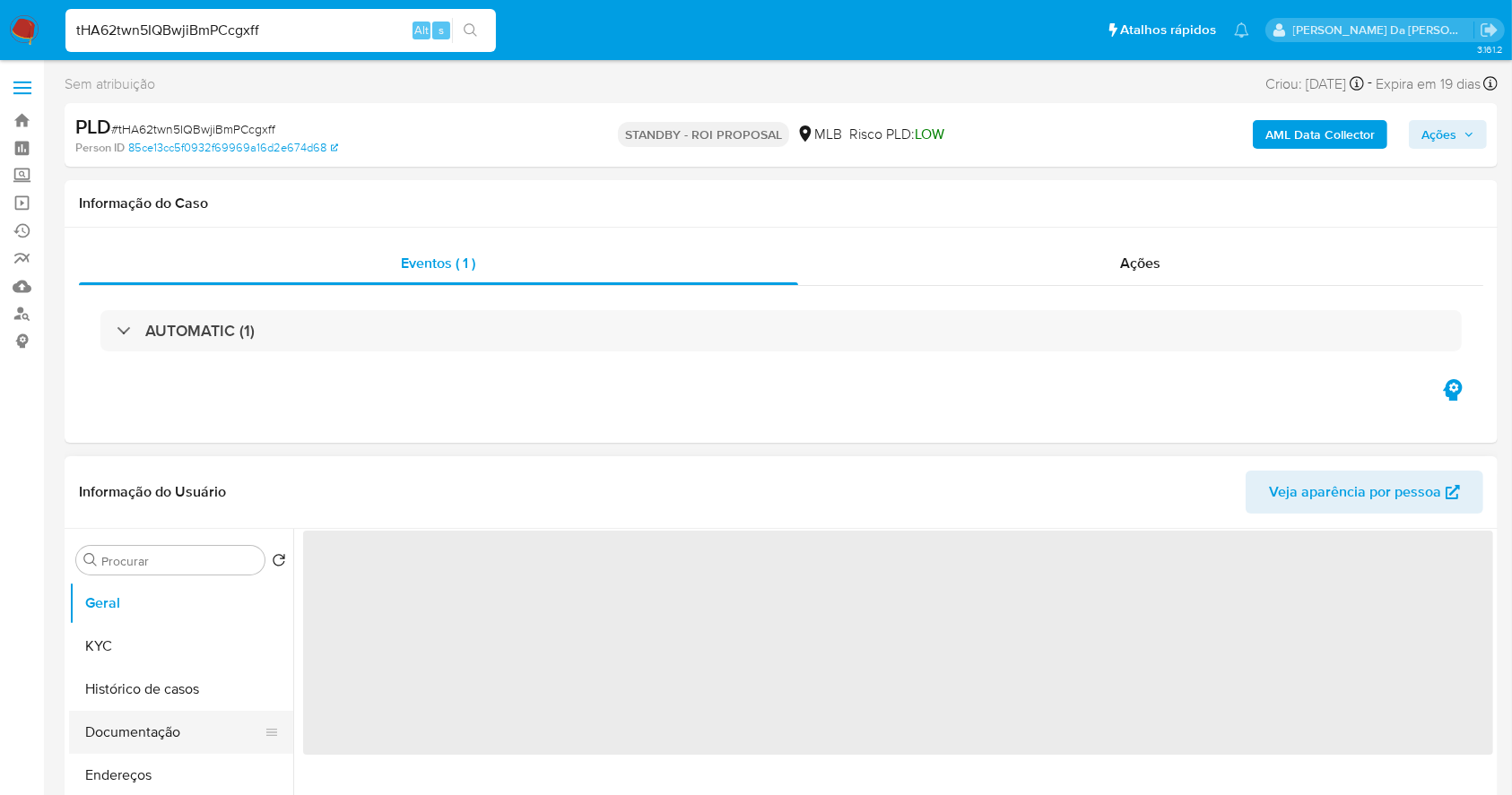
click at [133, 728] on button "Documentação" at bounding box center [174, 733] width 210 height 43
select select "10"
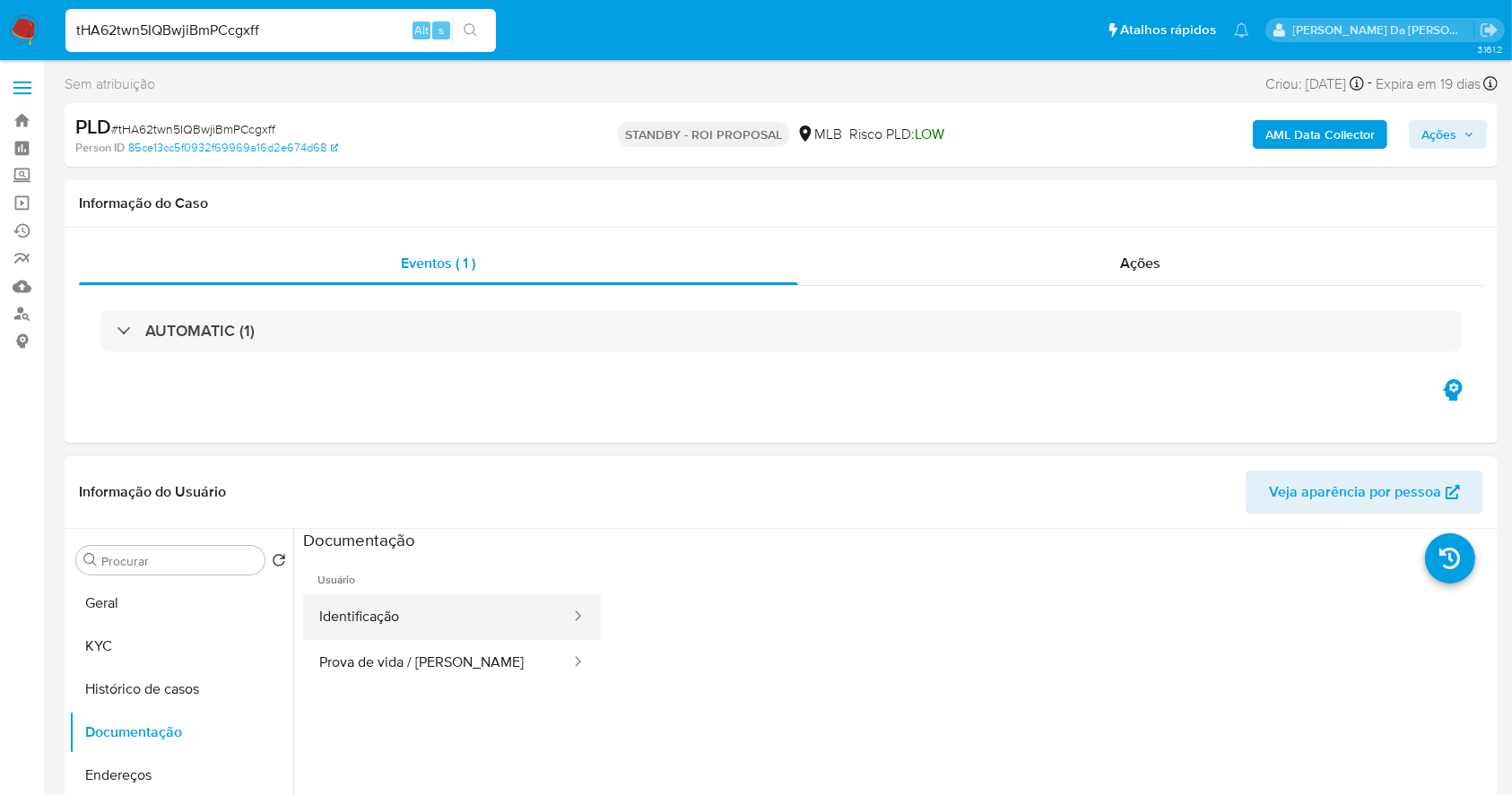
drag, startPoint x: 436, startPoint y: 671, endPoint x: 545, endPoint y: 610, distance: 124.9
click at [434, 671] on button "Prova de vida / [PERSON_NAME]" at bounding box center [437, 663] width 269 height 46
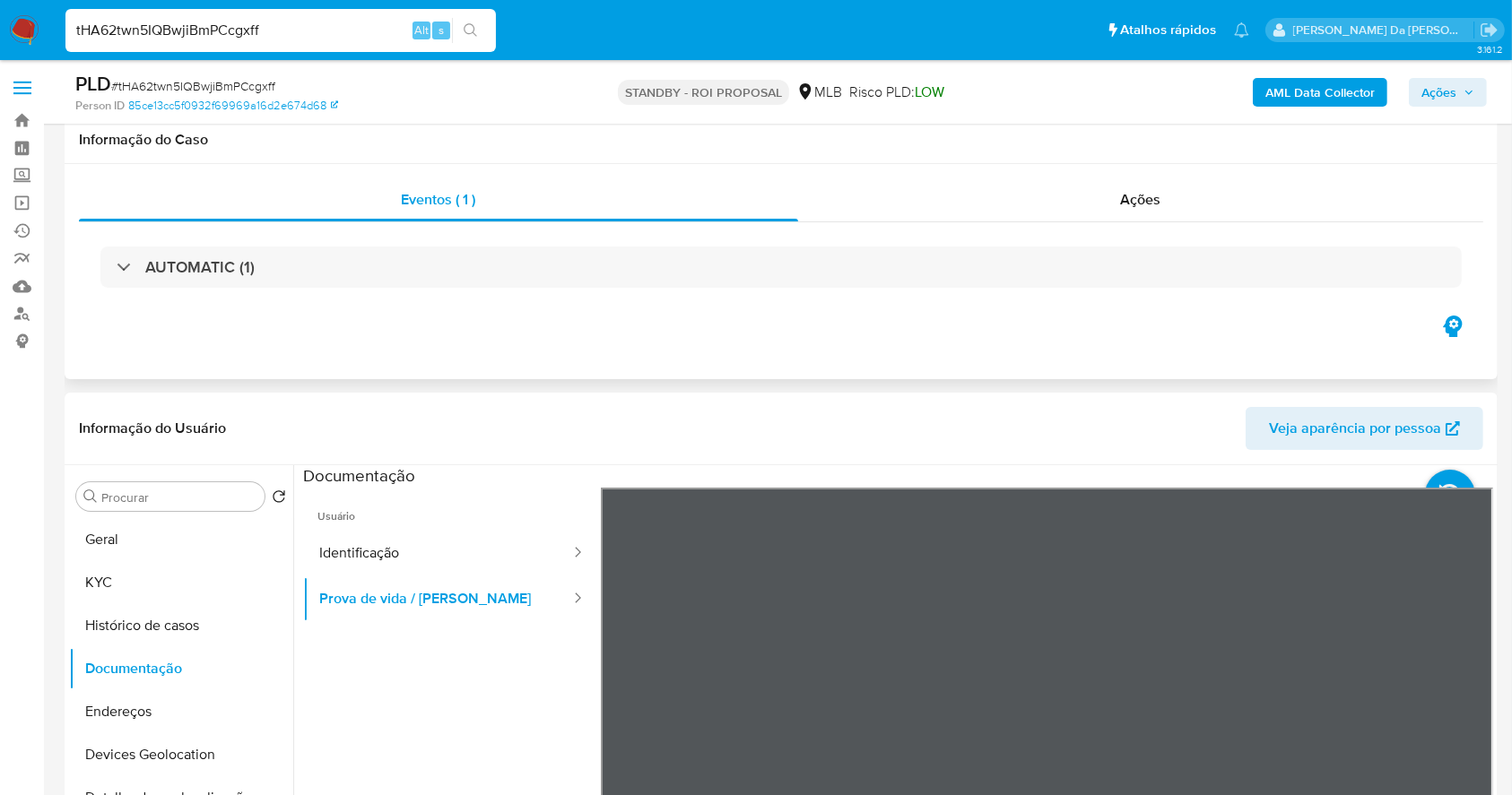
scroll to position [238, 0]
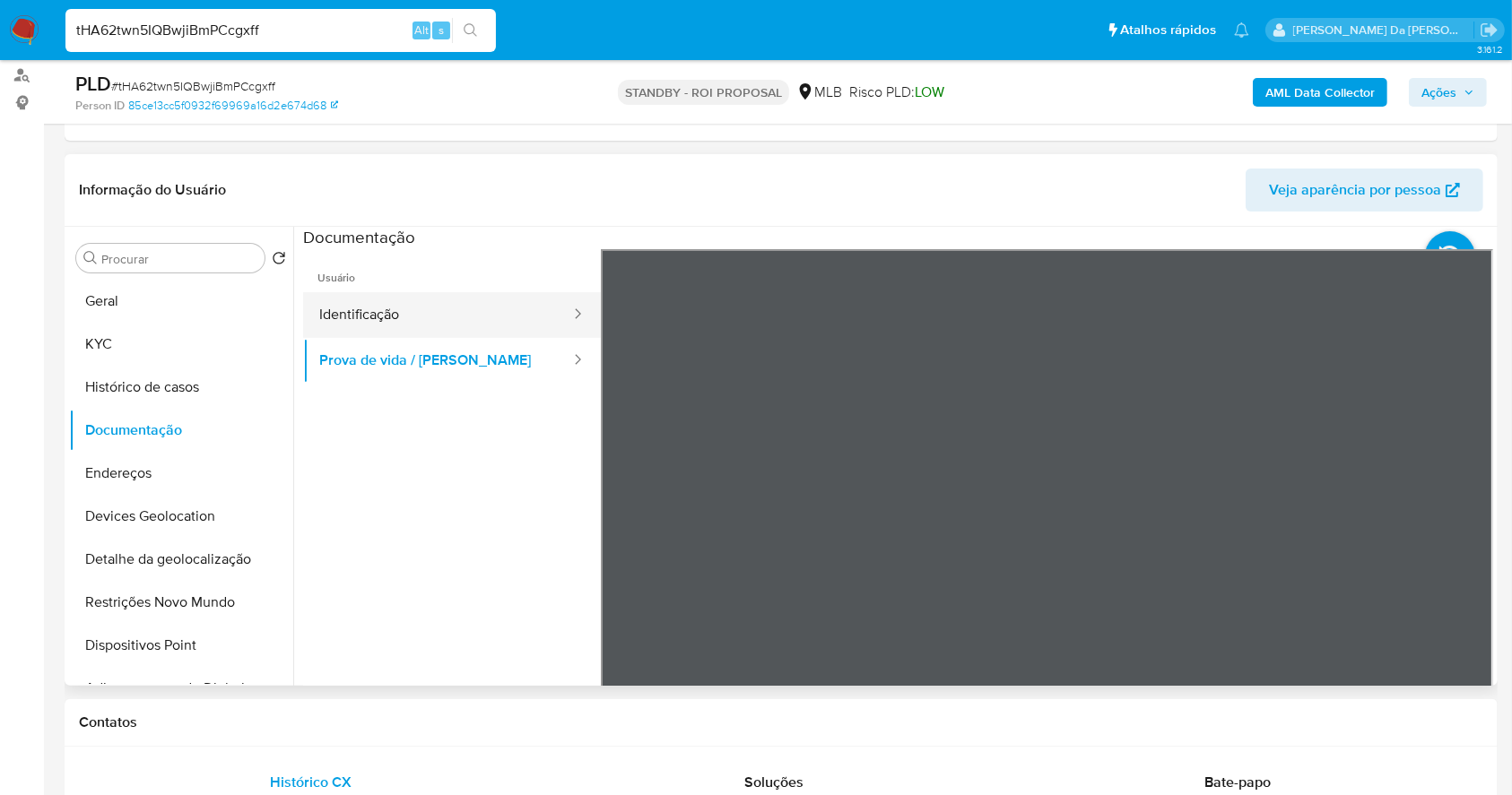
click at [448, 328] on button "Identificação" at bounding box center [437, 315] width 269 height 46
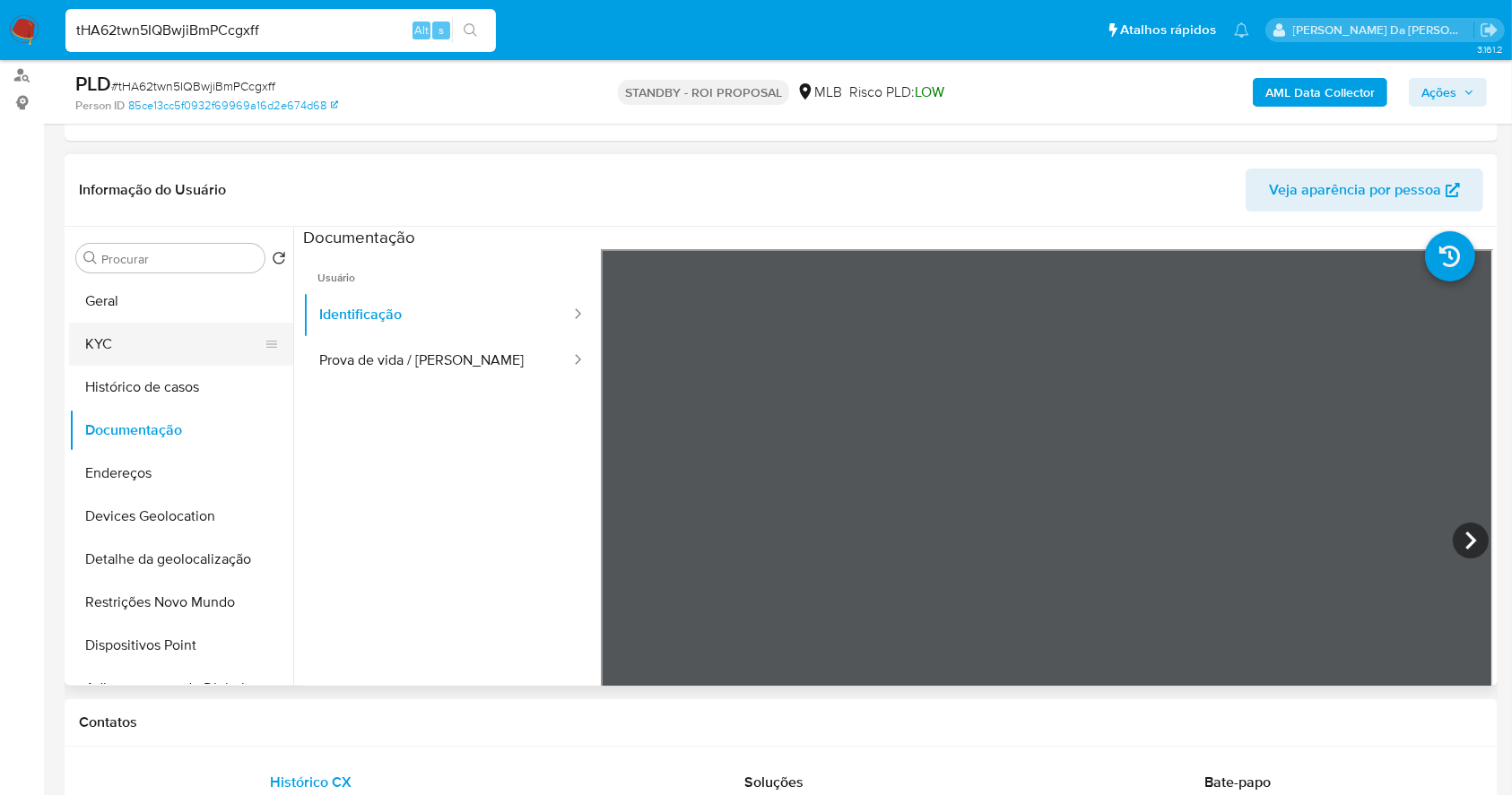
click at [130, 352] on button "KYC" at bounding box center [174, 344] width 210 height 43
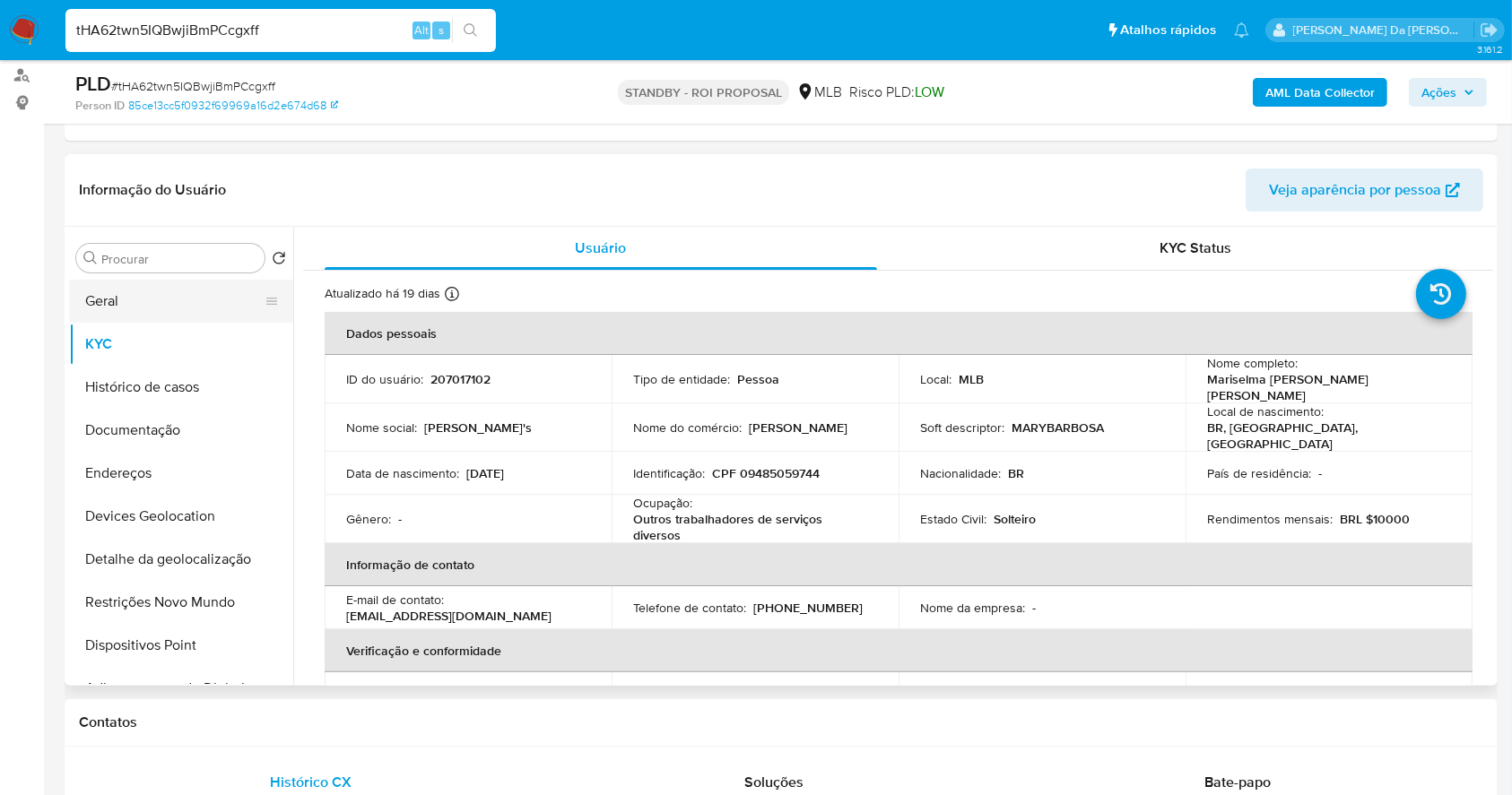
click at [139, 302] on button "Geral" at bounding box center [174, 301] width 210 height 43
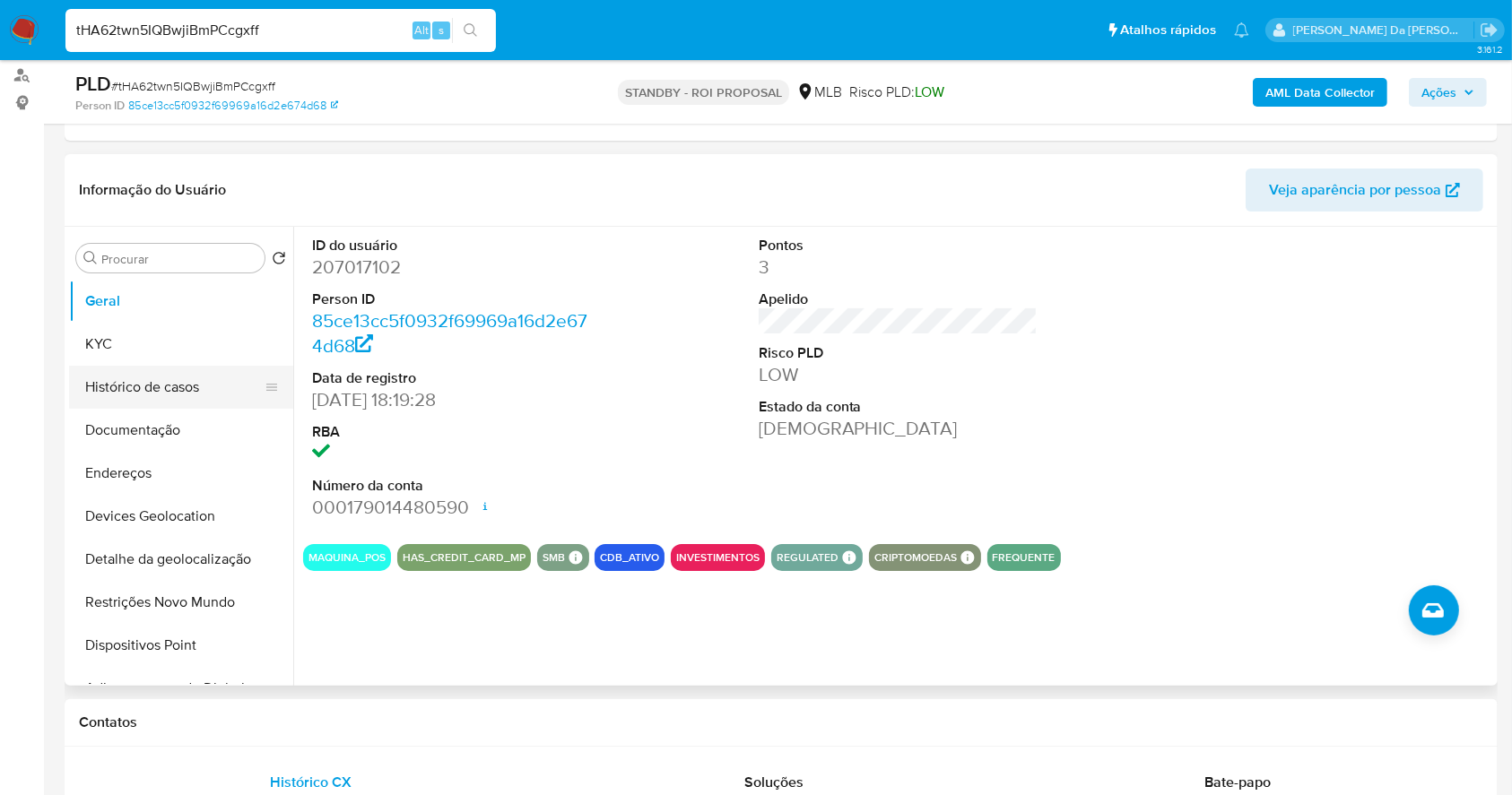
click at [156, 391] on button "Histórico de casos" at bounding box center [174, 388] width 210 height 43
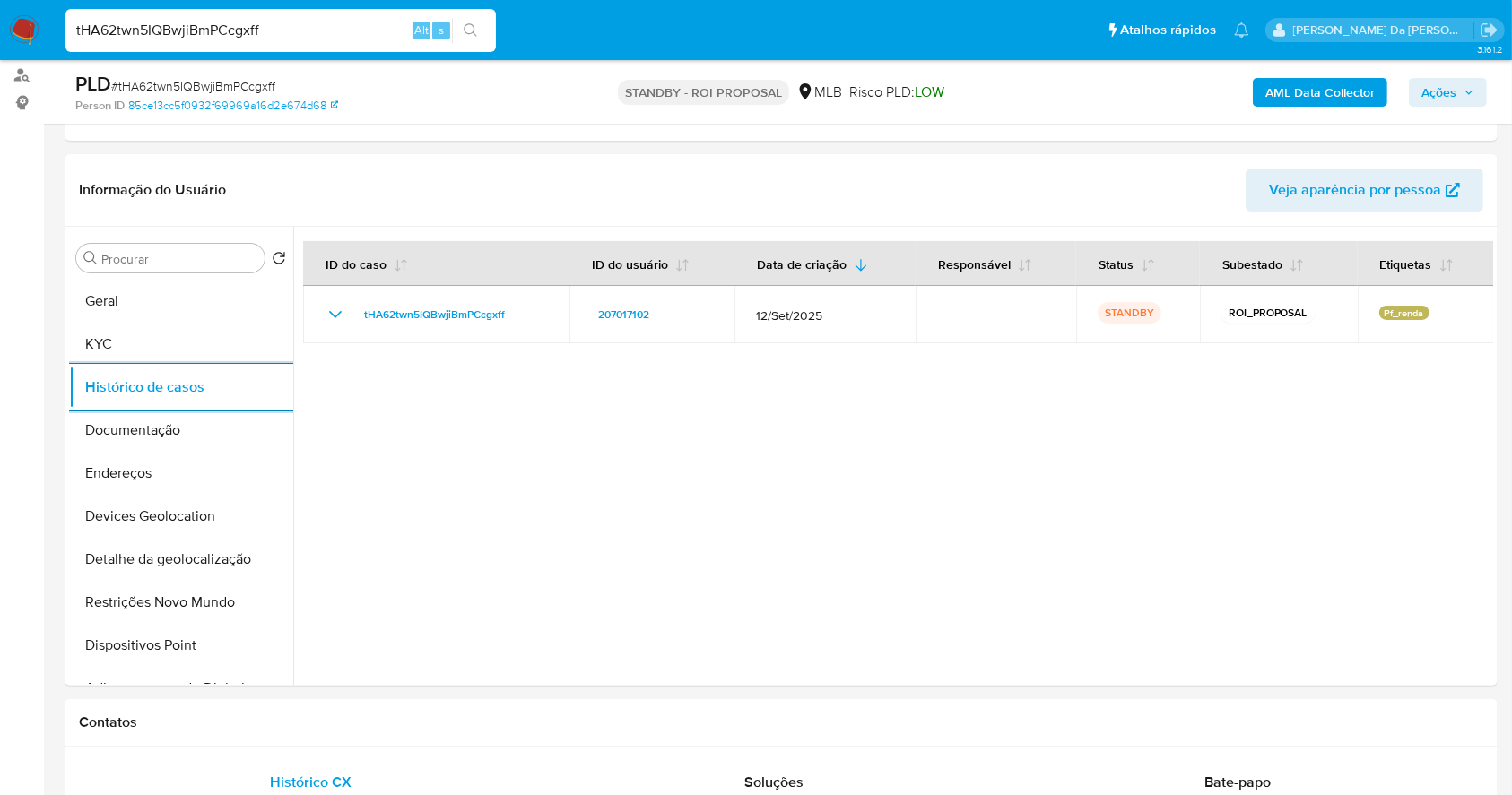
click at [374, 31] on input "tHA62twn5IQBwjiBmPCcgxff" at bounding box center [281, 31] width 431 height 23
paste input "b4v2fCNhXdHvOdcrT4zgaC55"
type input "b4v2fCNhXdHvOdcrT4zgaC55"
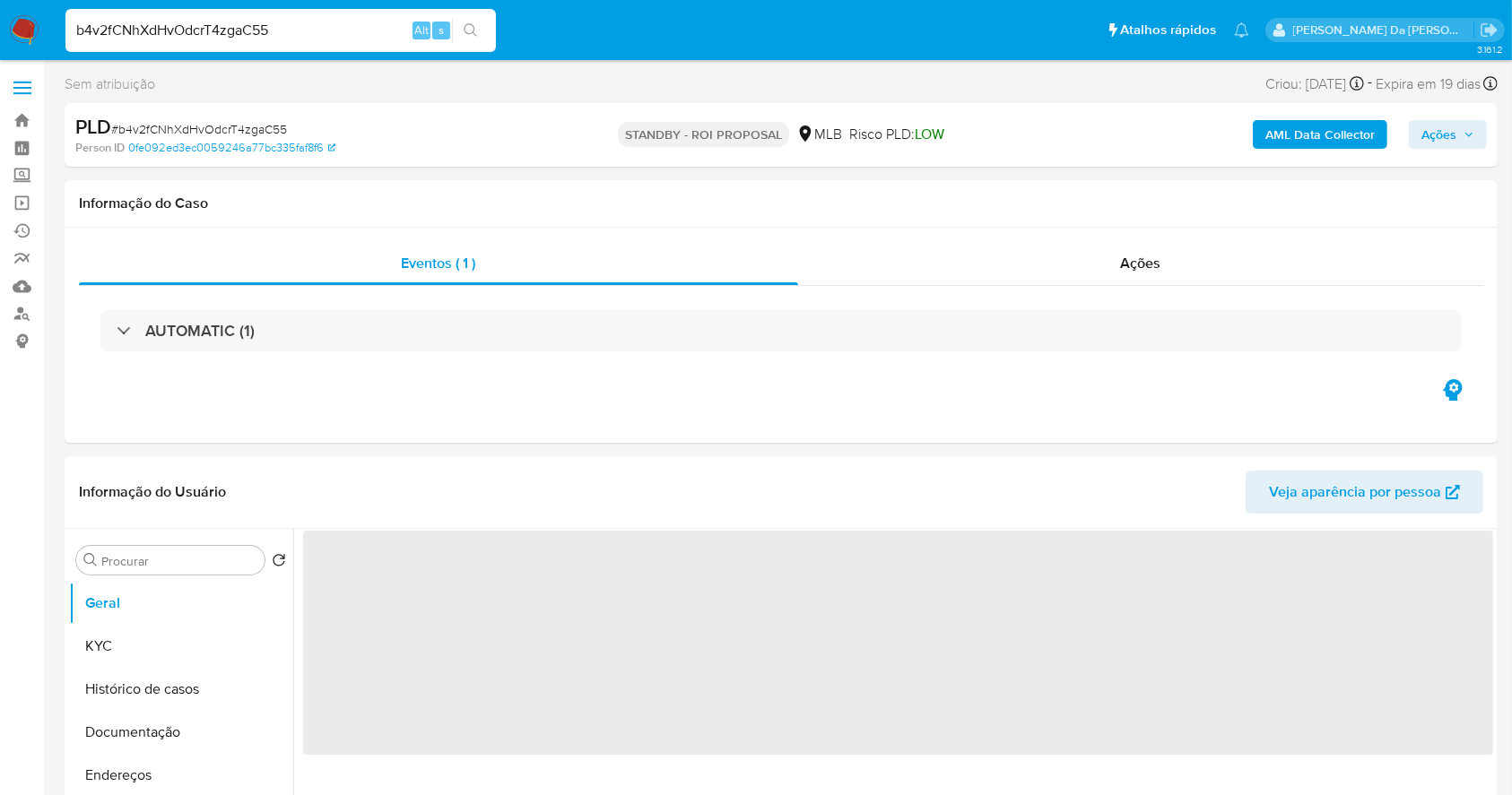
select select "10"
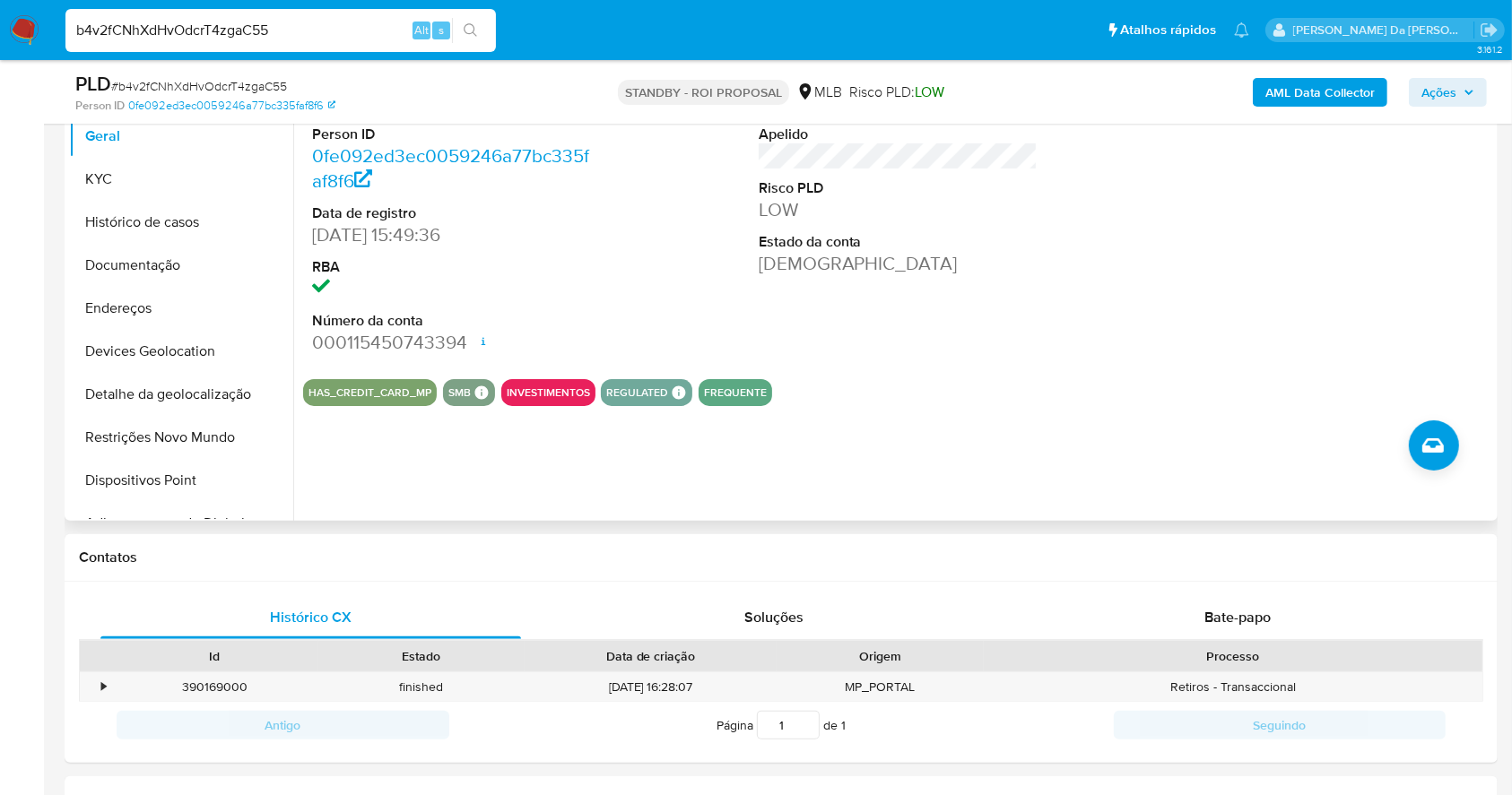
scroll to position [292, 0]
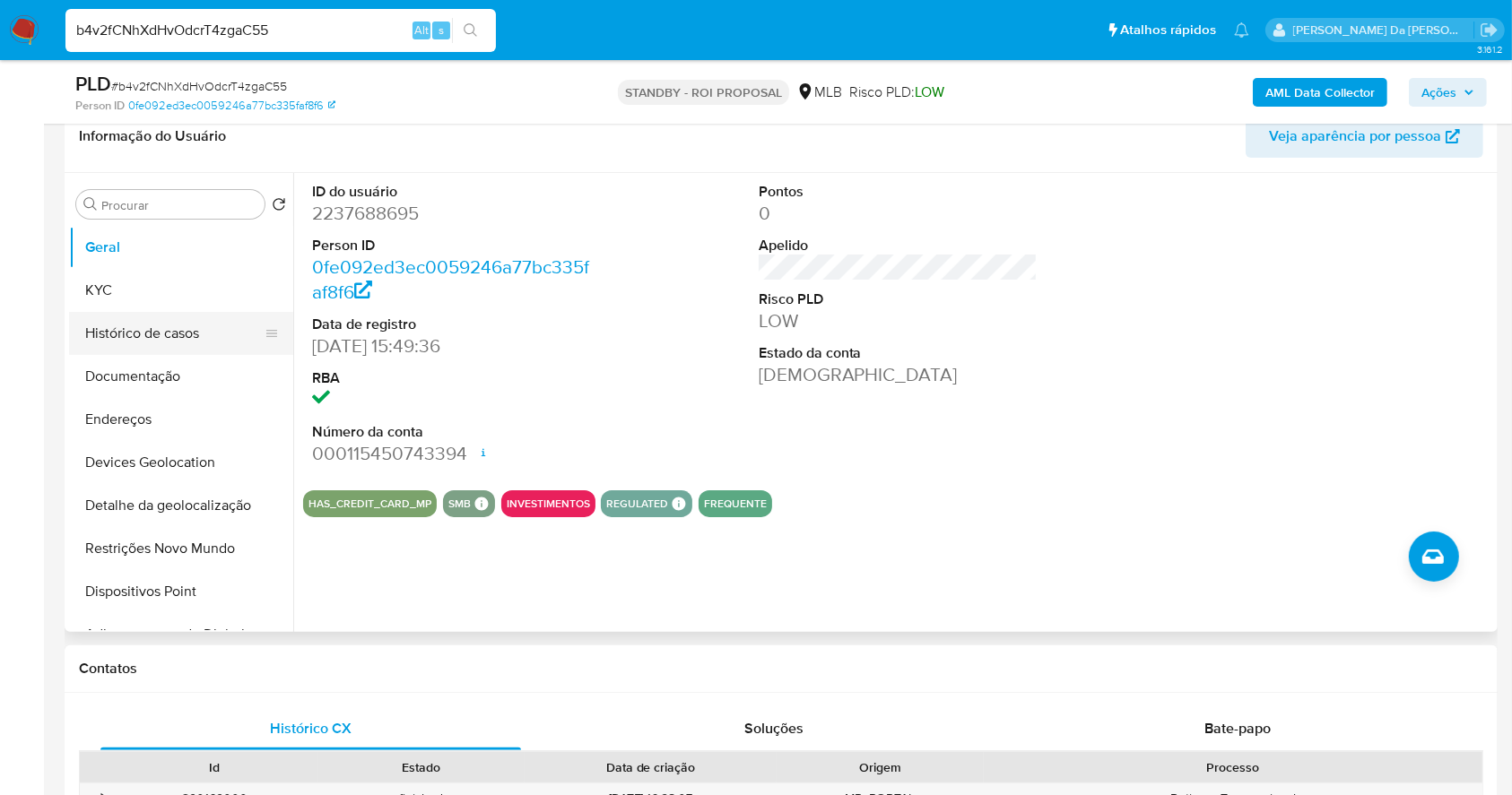
click at [143, 332] on button "Histórico de casos" at bounding box center [174, 334] width 210 height 43
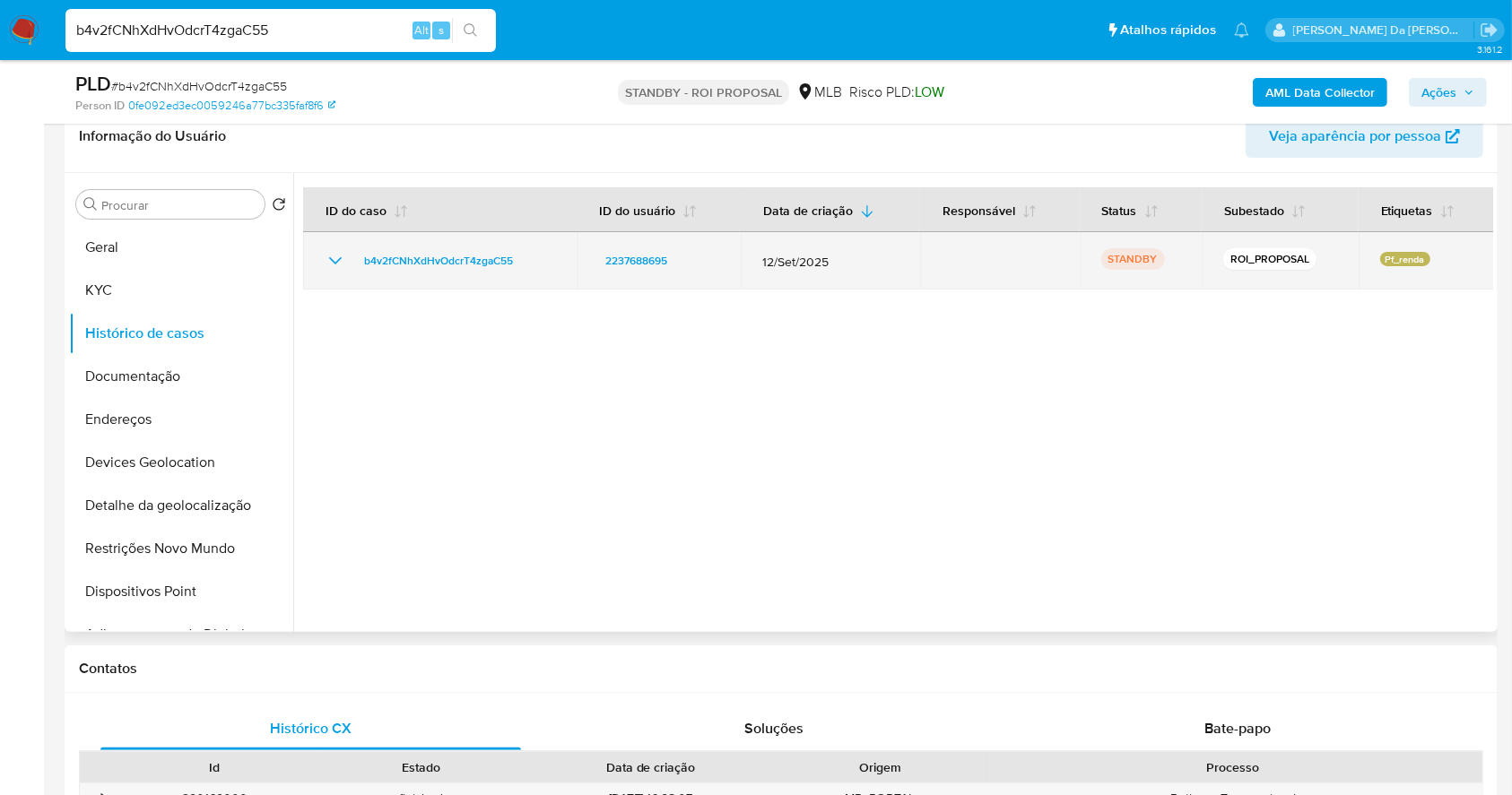
click at [322, 254] on td "b4v2fCNhXdHvOdcrT4zgaC55" at bounding box center [440, 261] width 273 height 58
click at [322, 250] on td "b4v2fCNhXdHvOdcrT4zgaC55" at bounding box center [440, 261] width 273 height 58
click at [327, 255] on icon "Mostrar/Ocultar" at bounding box center [336, 261] width 22 height 22
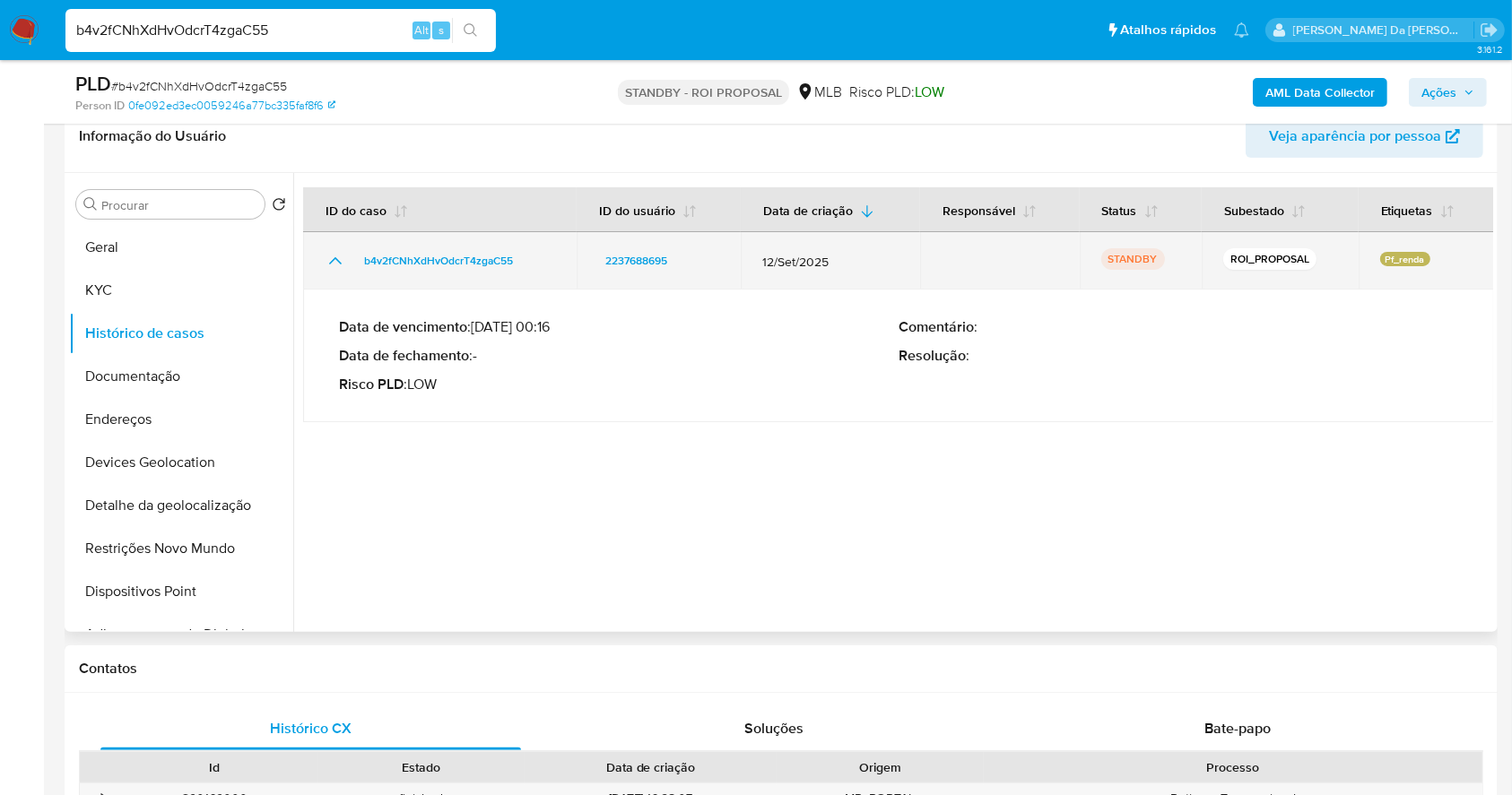
click at [328, 257] on icon "Mostrar/Ocultar" at bounding box center [336, 261] width 22 height 22
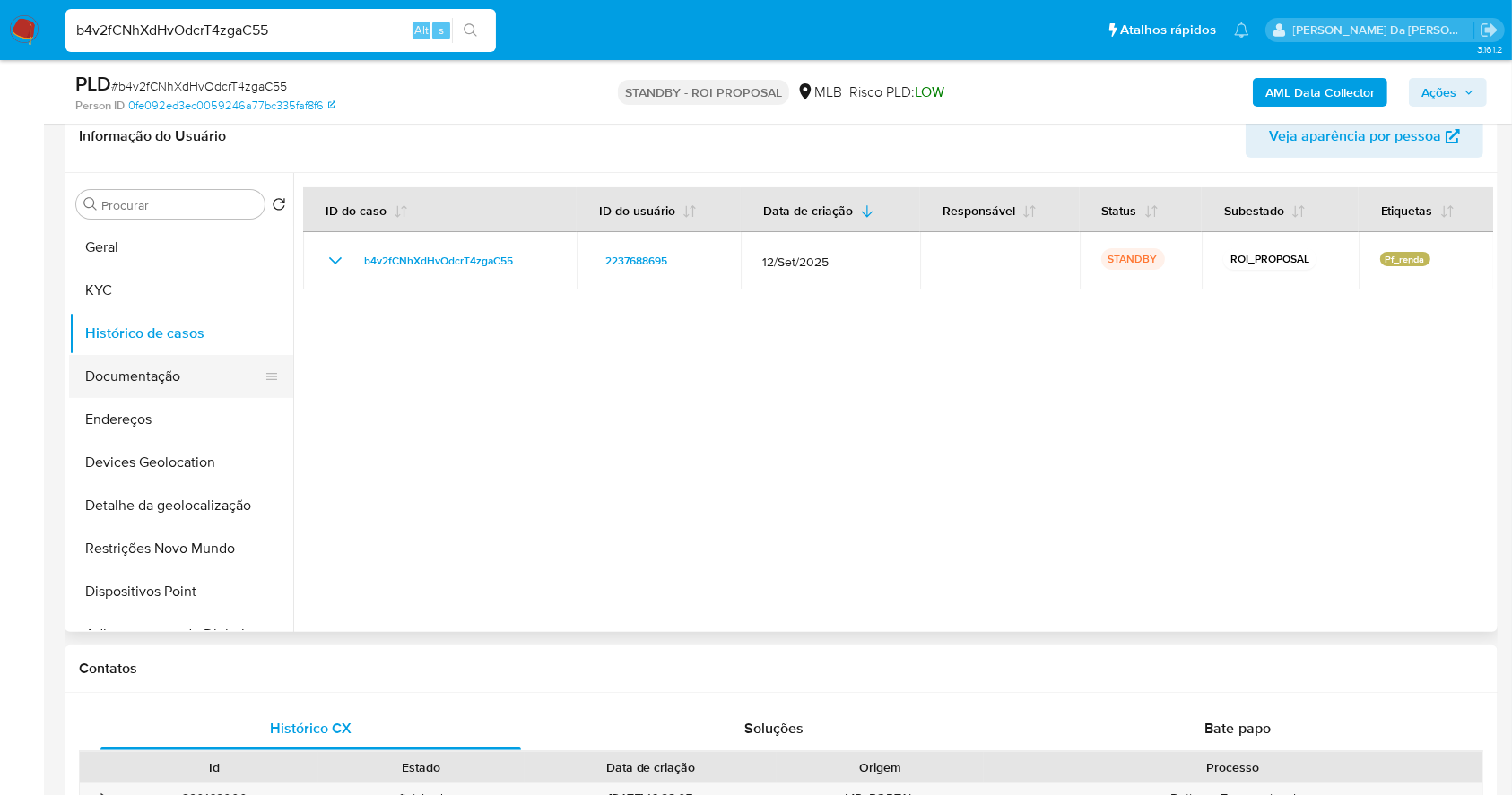
click at [167, 382] on button "Documentação" at bounding box center [174, 377] width 210 height 43
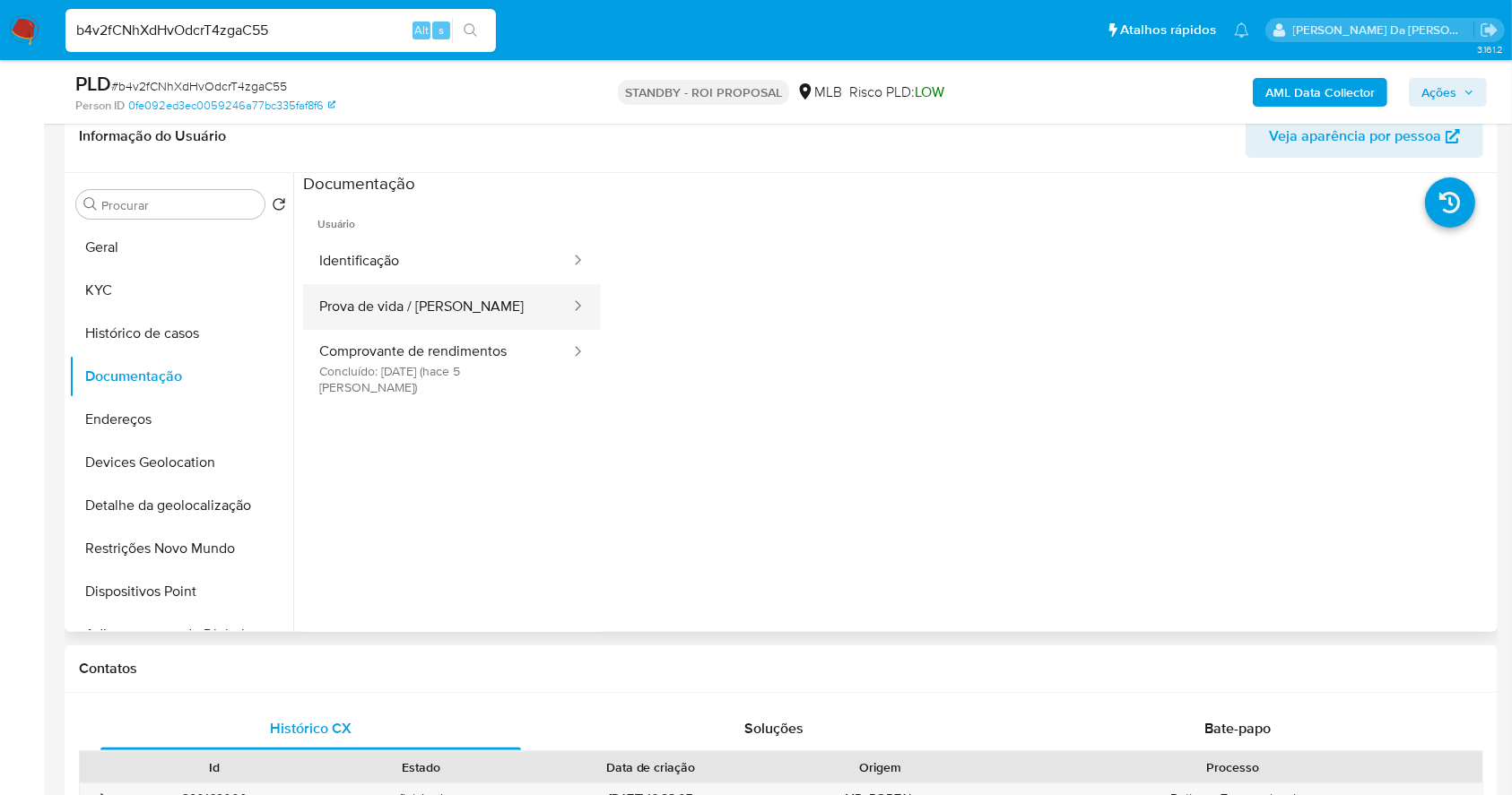
click at [466, 299] on button "Prova de vida / Selfie" at bounding box center [437, 307] width 269 height 46
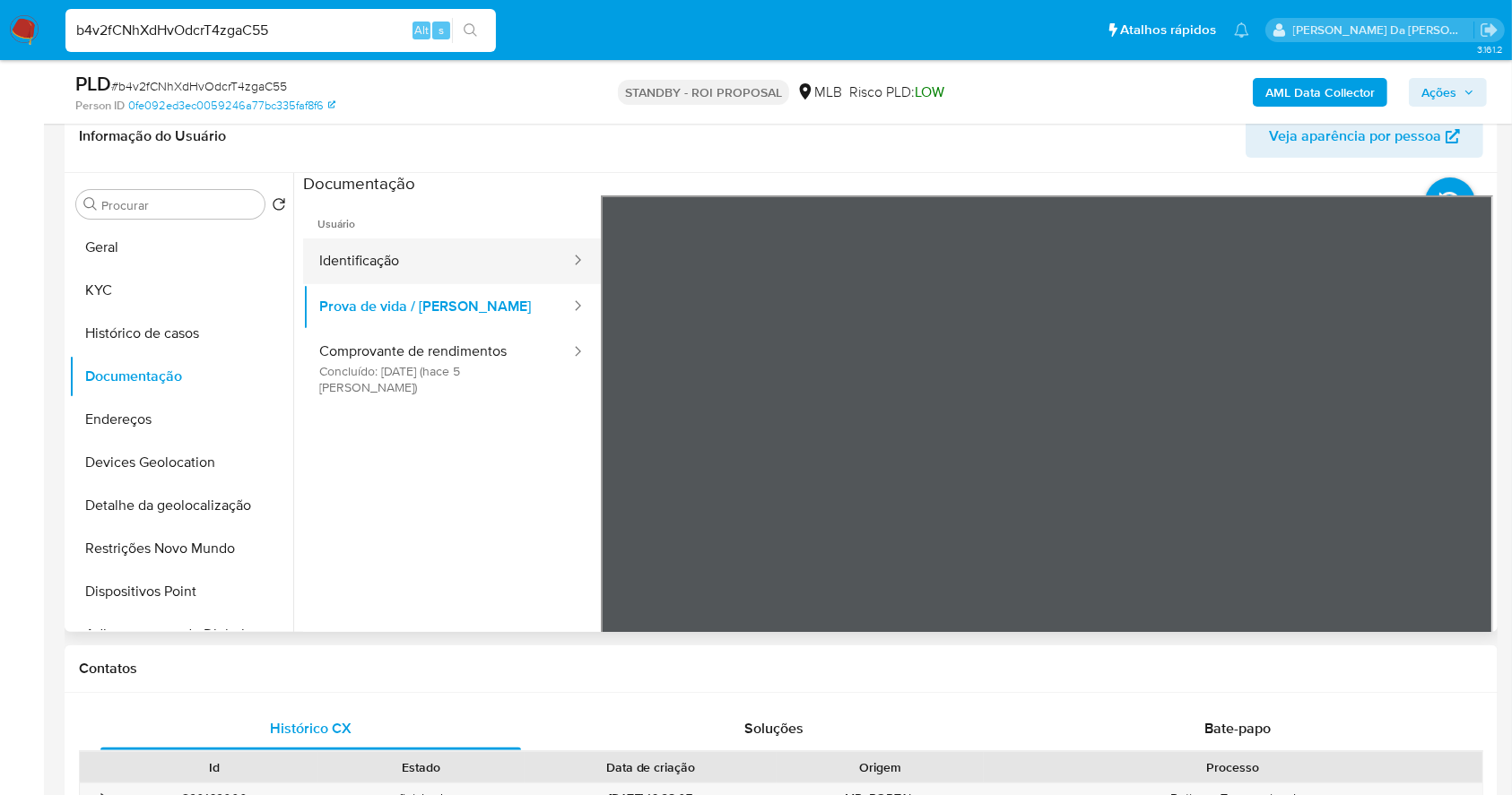
click at [439, 269] on button "Identificação" at bounding box center [437, 261] width 269 height 46
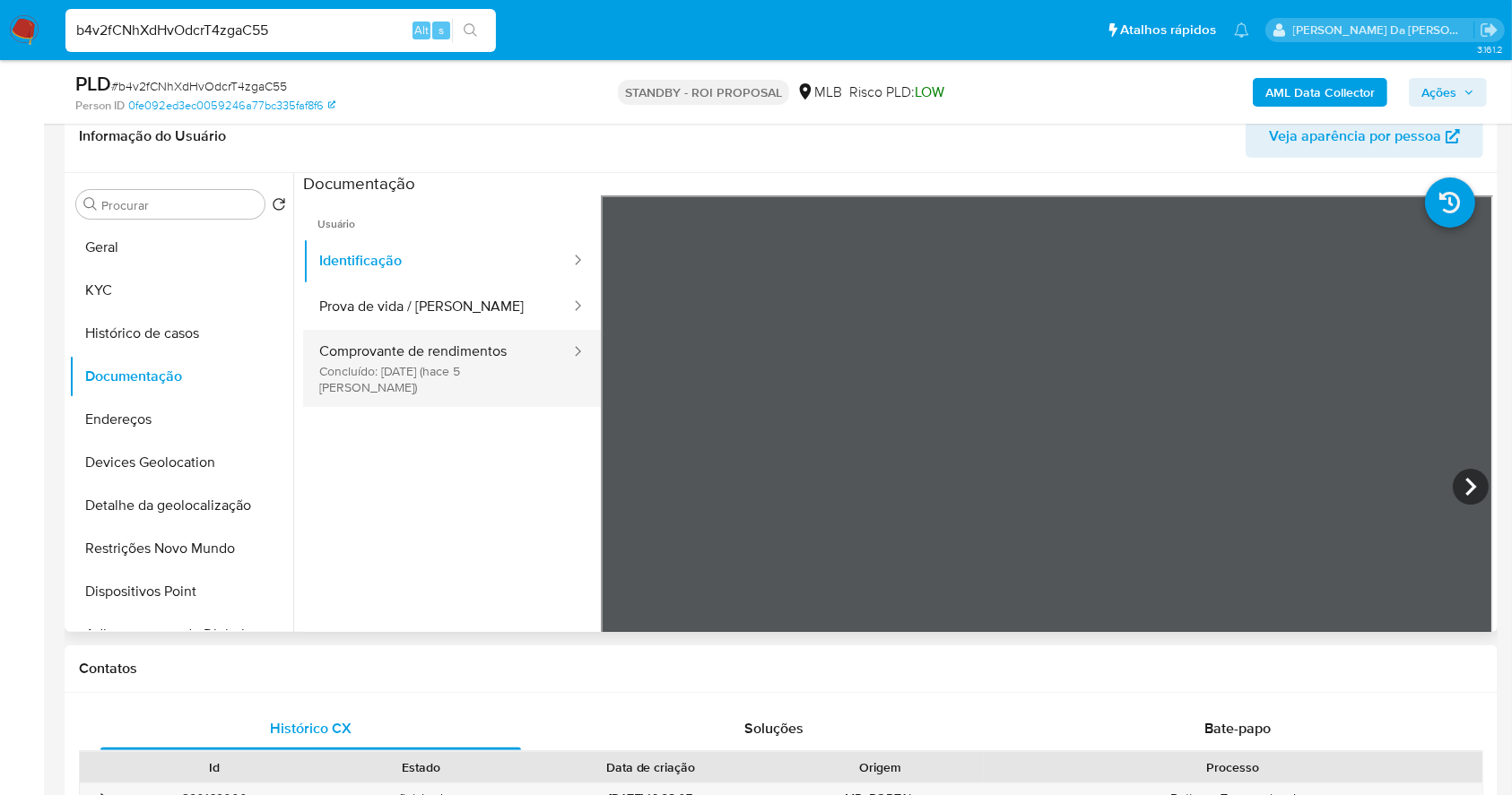
click at [466, 334] on button "Comprovante de rendimentos Concluído: 02/10/2025 (hace 5 días)" at bounding box center [437, 369] width 269 height 77
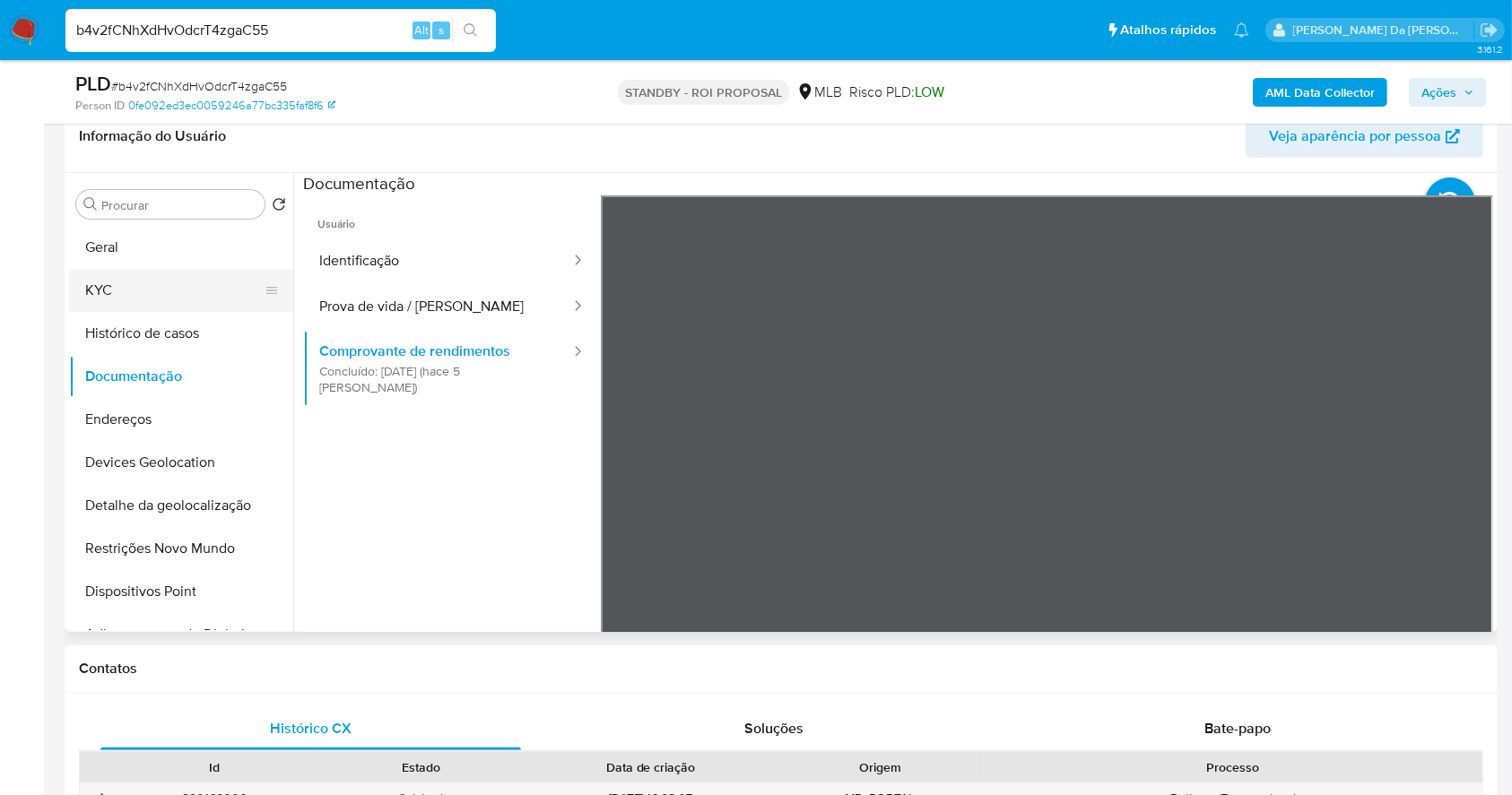
click at [119, 278] on button "KYC" at bounding box center [174, 290] width 210 height 43
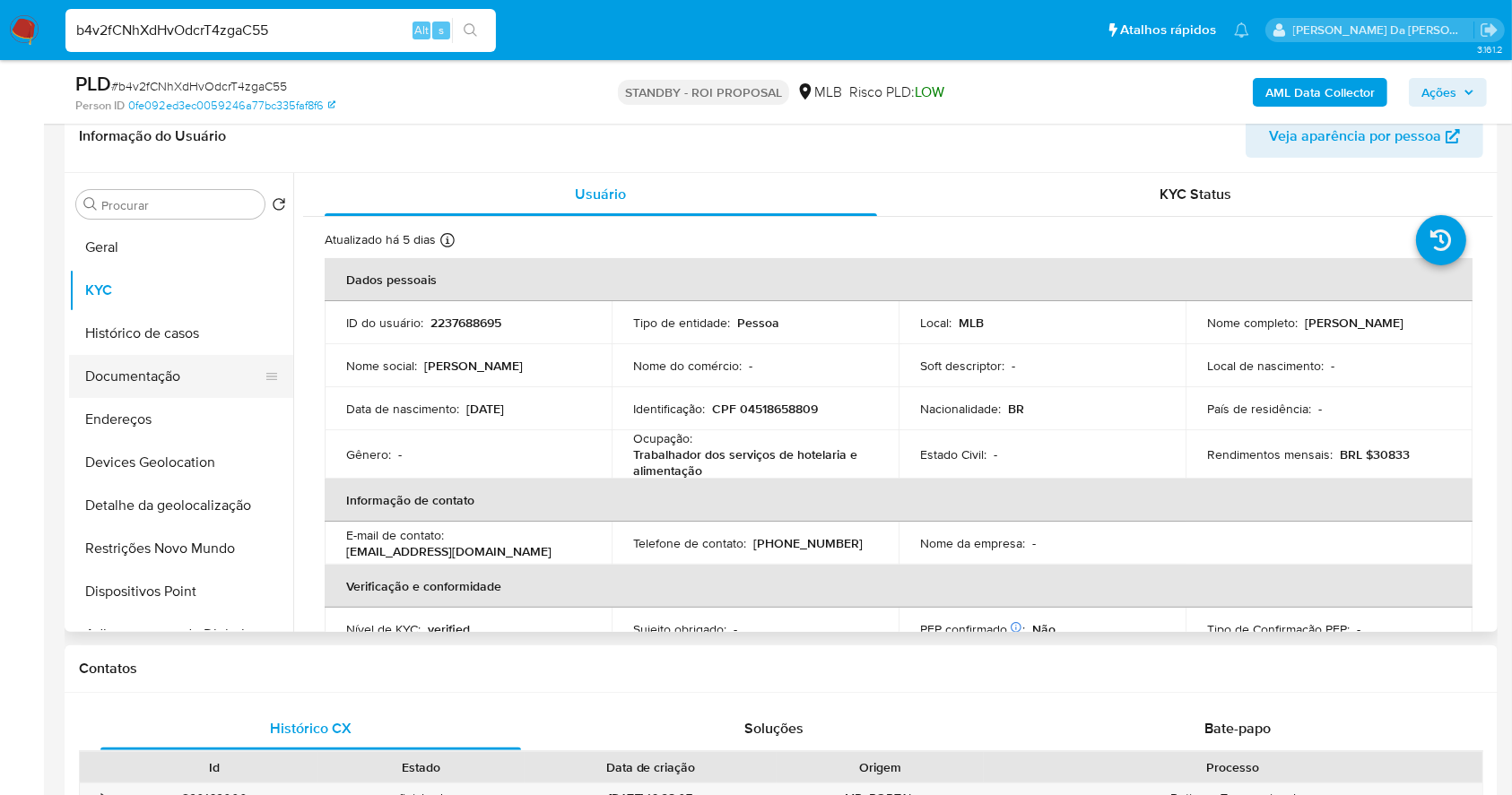
click at [166, 380] on button "Documentação" at bounding box center [174, 377] width 210 height 43
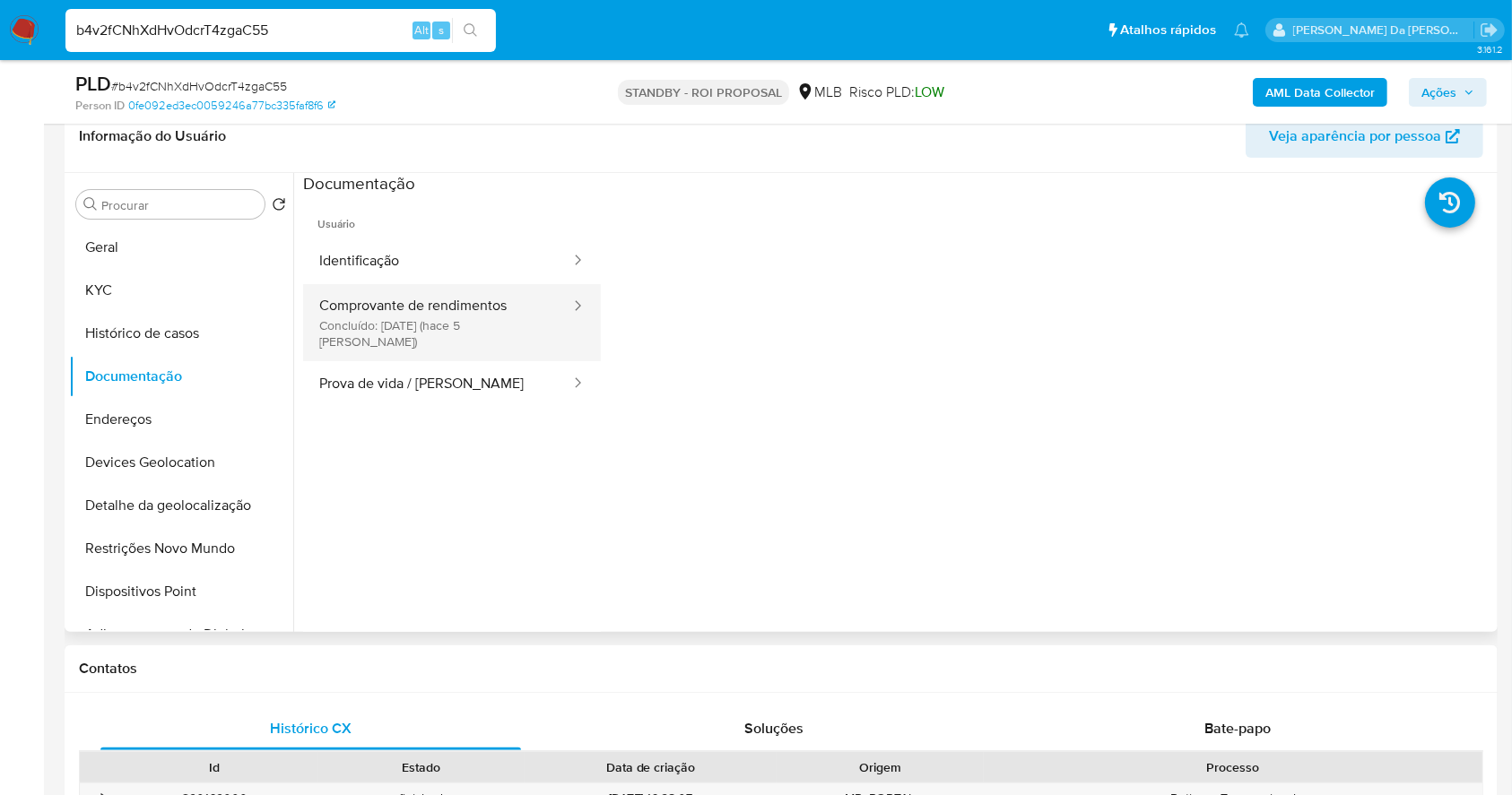
click at [425, 334] on button "Comprovante de rendimentos Concluído: 02/10/2025 (hace 5 días)" at bounding box center [437, 323] width 269 height 77
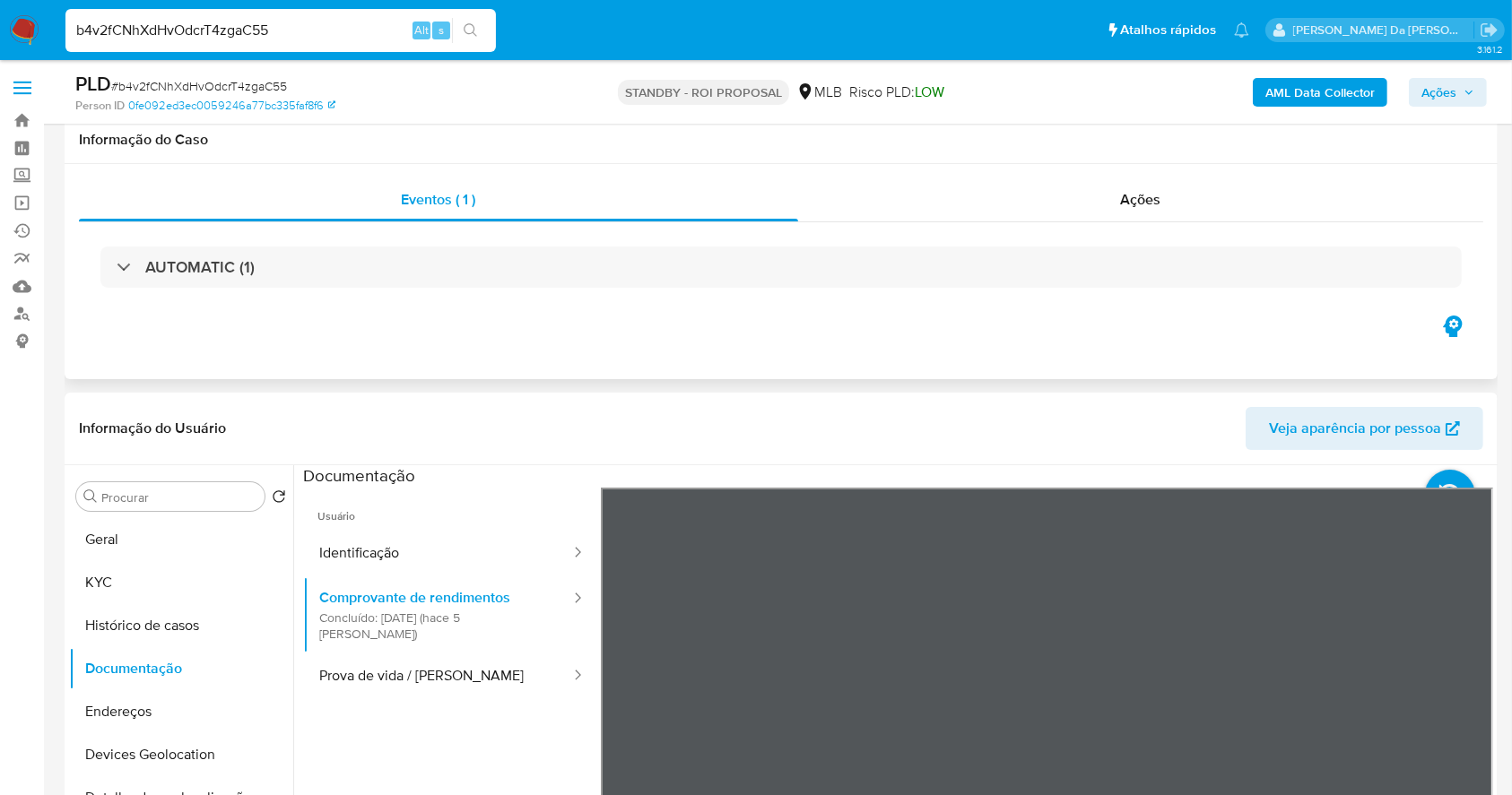
scroll to position [1342, 0]
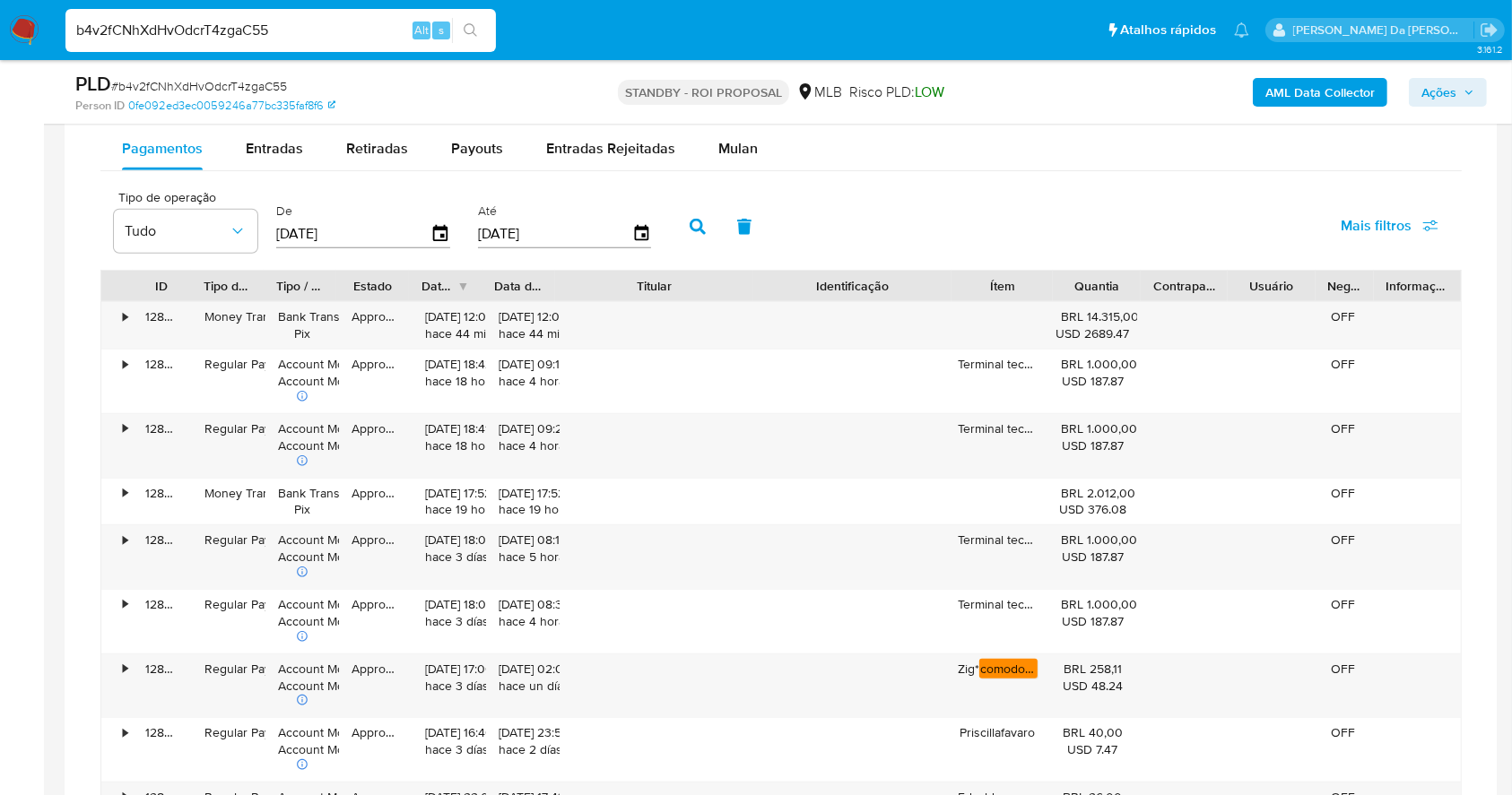
drag, startPoint x: 842, startPoint y: 284, endPoint x: 969, endPoint y: 293, distance: 127.3
click at [969, 293] on div "ID Tipo de operação Tipo / Método Estado Data de criação Data de aprovação Titu…" at bounding box center [782, 286] width 1360 height 31
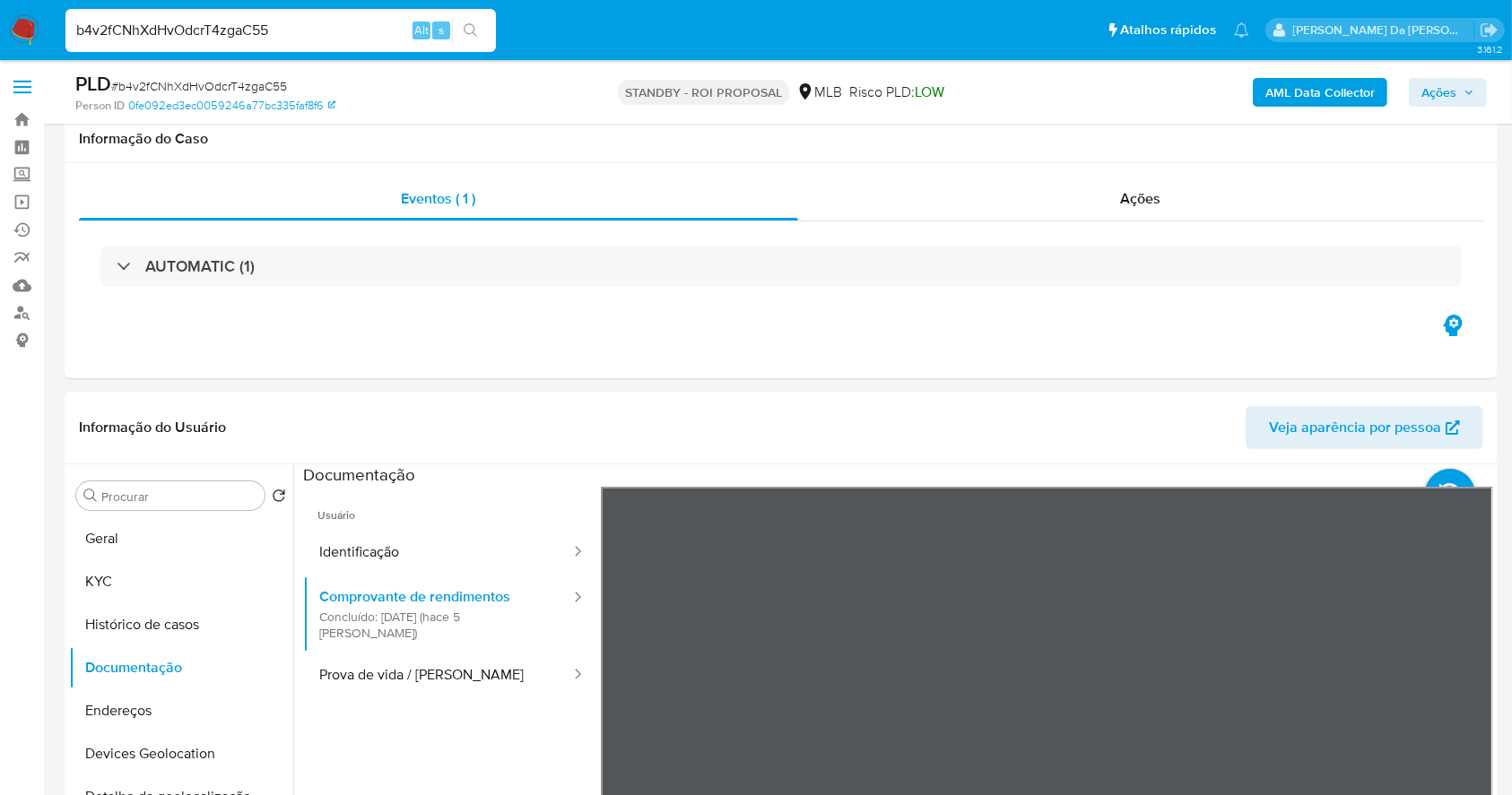
scroll to position [0, 0]
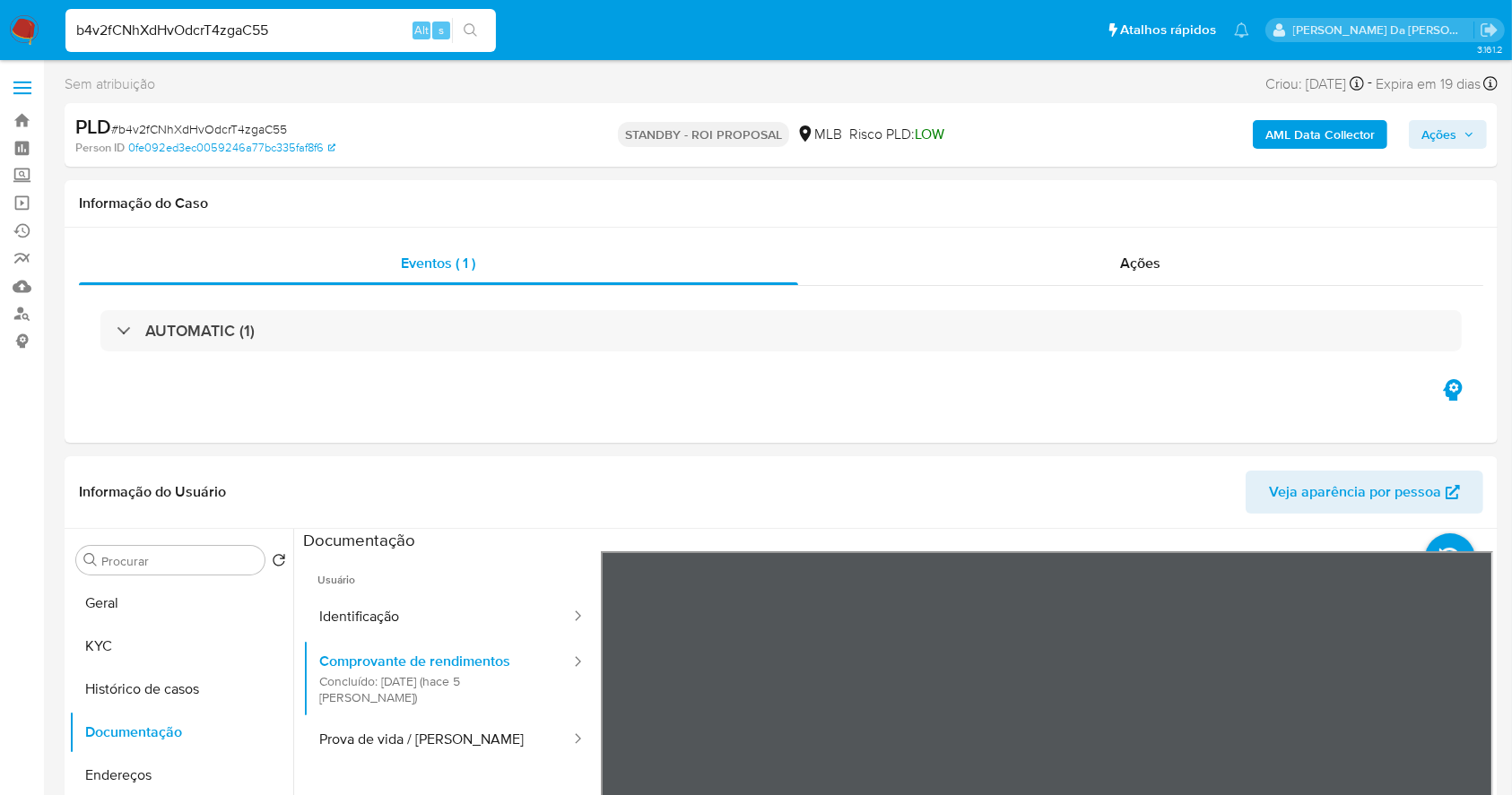
click at [1067, 489] on div "Informação do Usuário Veja aparência por pessoa Procurar Retornar ao pedido pad…" at bounding box center [781, 722] width 1433 height 531
click at [228, 51] on div "b4v2fCNhXdHvOdcrT4zgaC55 Alt s" at bounding box center [281, 31] width 431 height 43
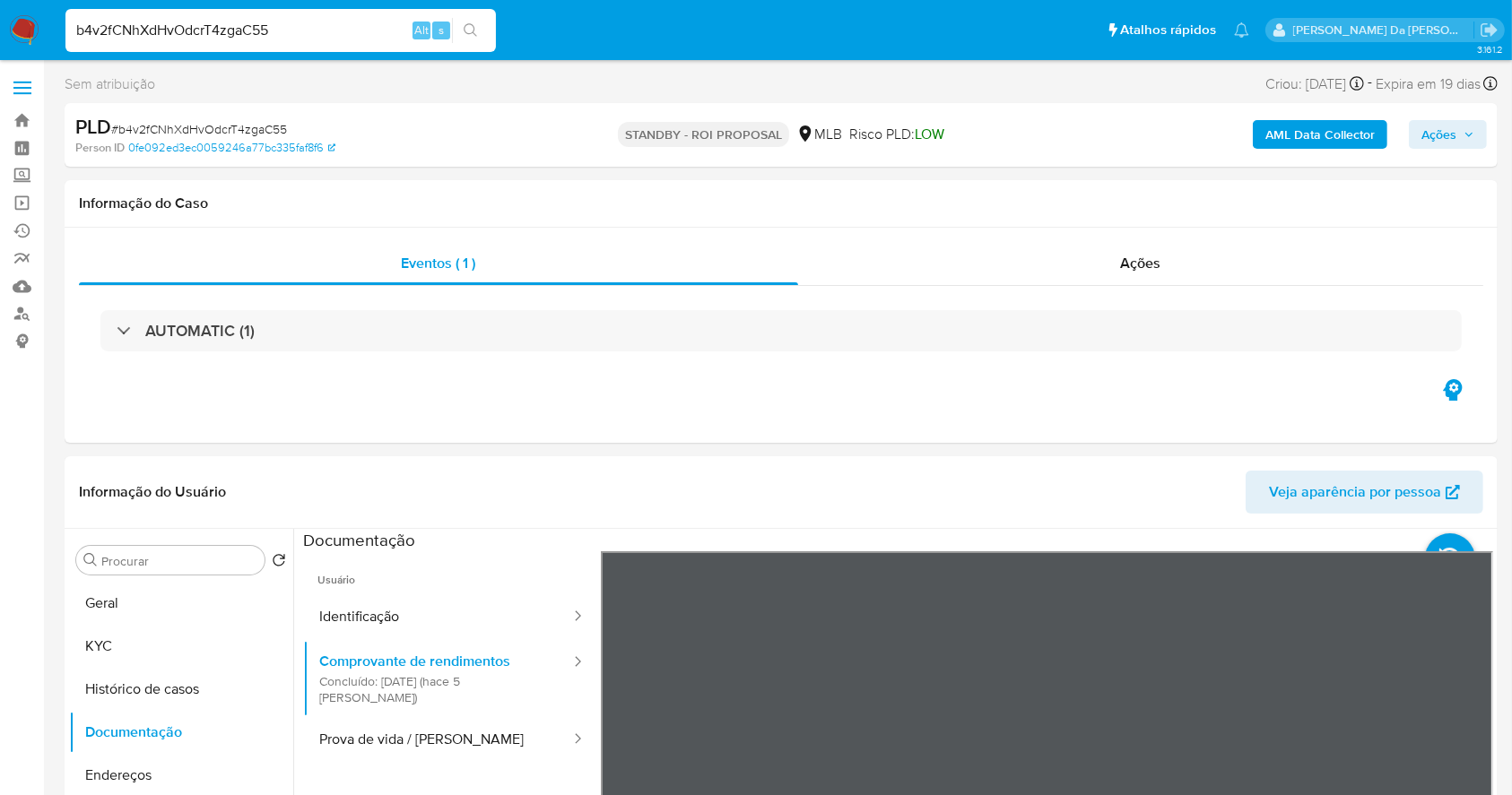
click at [229, 32] on input "b4v2fCNhXdHvOdcrT4zgaC55" at bounding box center [281, 31] width 431 height 23
drag, startPoint x: 229, startPoint y: 32, endPoint x: 242, endPoint y: 33, distance: 13.0
click at [229, 33] on input "b4v2fCNhXdHvOdcrT4zgaC55" at bounding box center [281, 31] width 431 height 23
paste input "5zzvF8qnG6jYaMMH5hyn1XvE"
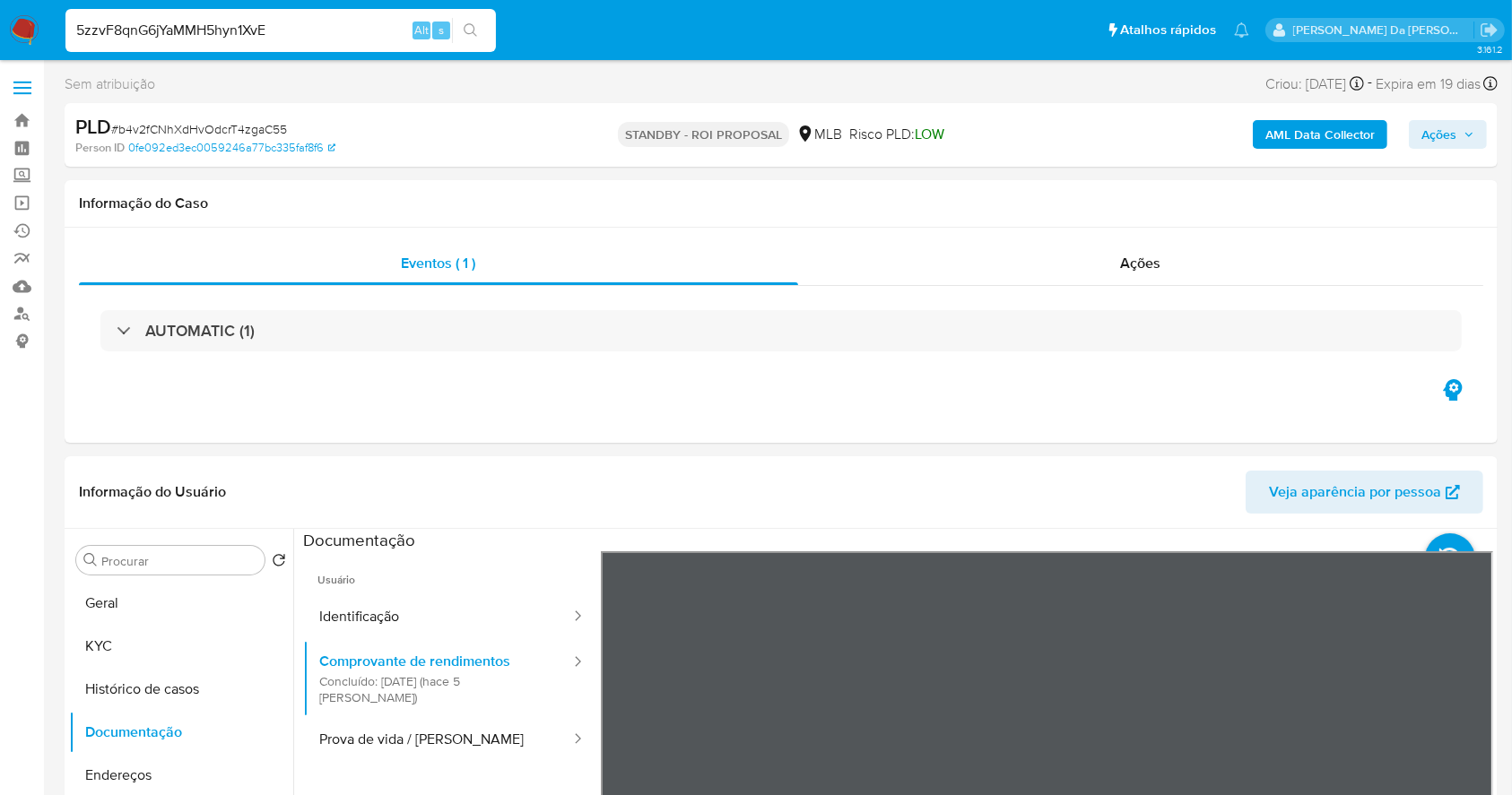
type input "5zzvF8qnG6jYaMMH5hyn1XvE"
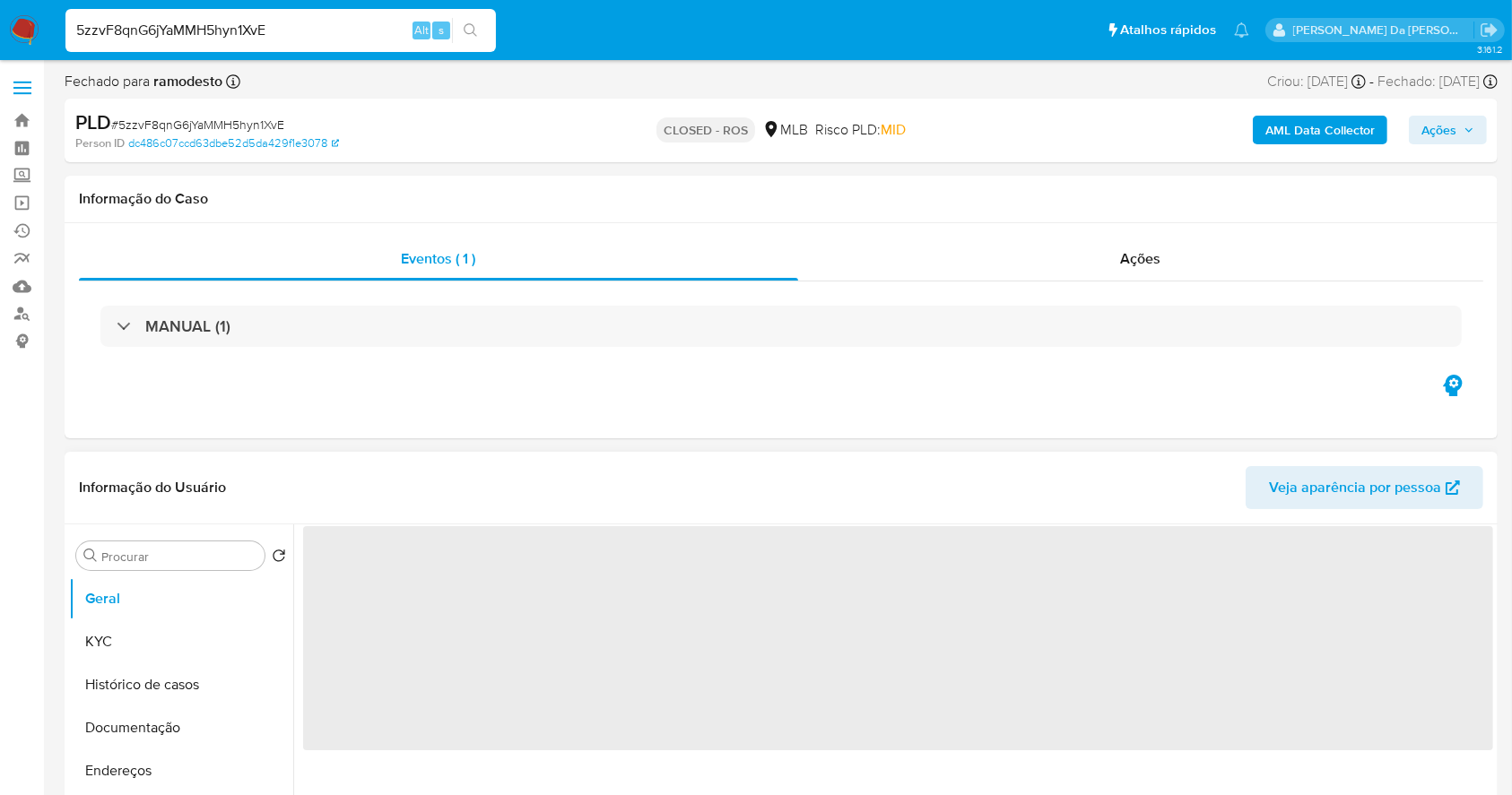
select select "10"
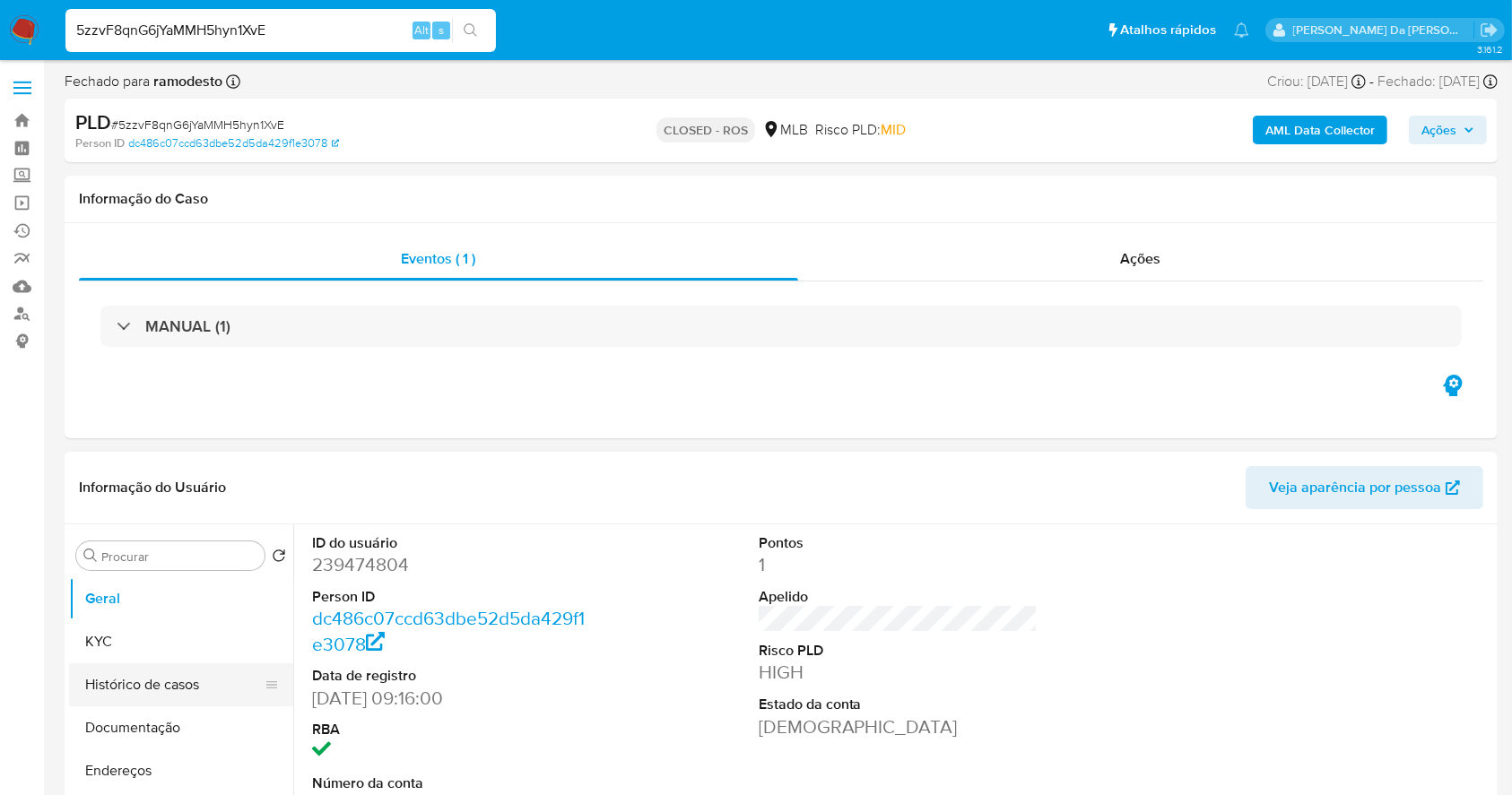
click at [165, 676] on button "Histórico de casos" at bounding box center [174, 685] width 210 height 43
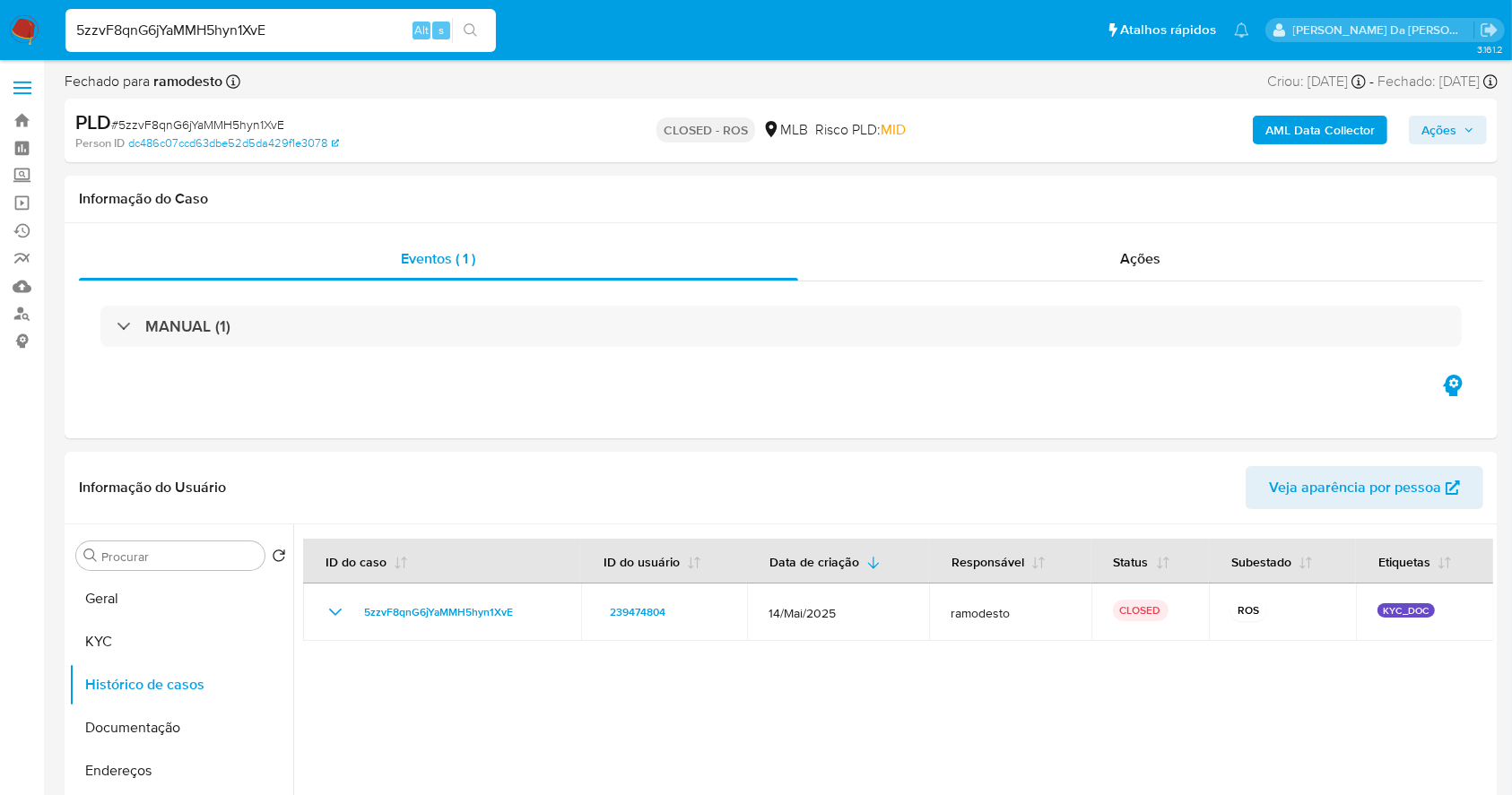
click at [413, 24] on div "Alt" at bounding box center [422, 31] width 18 height 18
drag, startPoint x: 412, startPoint y: 24, endPoint x: 392, endPoint y: 18, distance: 20.9
click at [410, 24] on div "5zzvF8qnG6jYaMMH5hyn1XvE Alt s" at bounding box center [281, 31] width 431 height 43
click at [392, 19] on input "5zzvF8qnG6jYaMMH5hyn1XvE" at bounding box center [281, 31] width 431 height 23
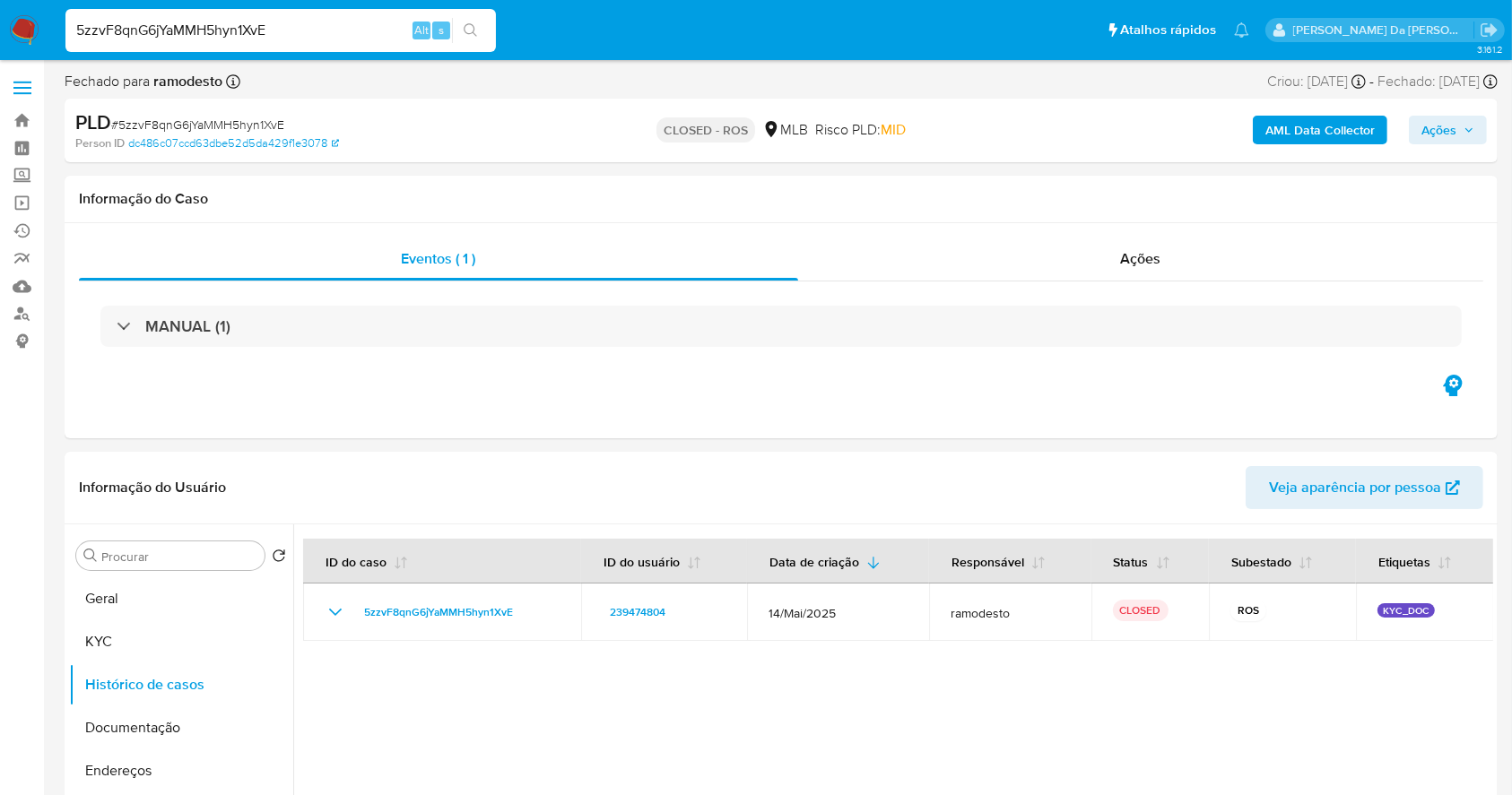
paste input "BI35wP2f70I6aauuXEr7wnT0"
type input "BI35wP2f70I6aauuXEr7wnT0"
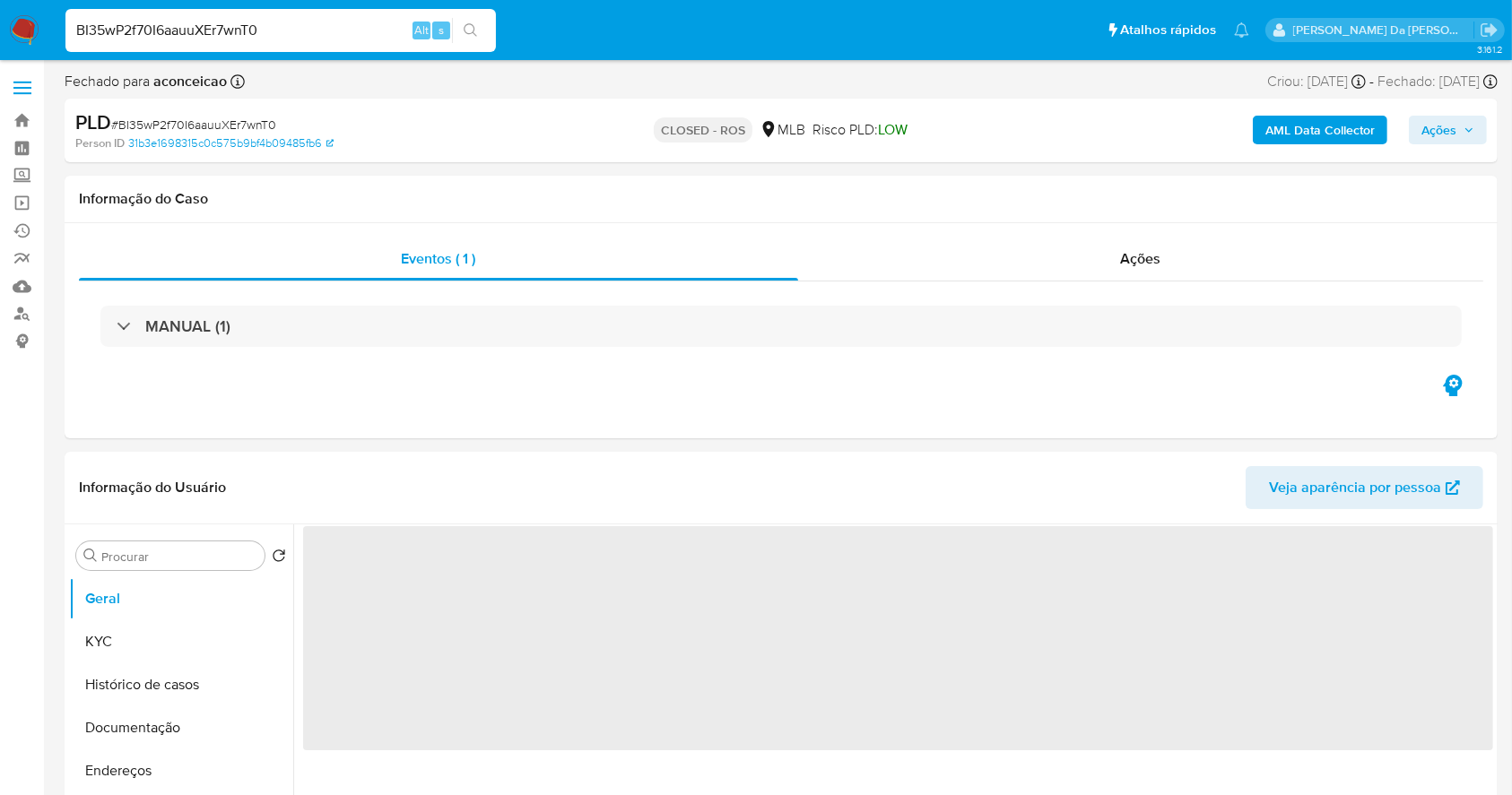
select select "10"
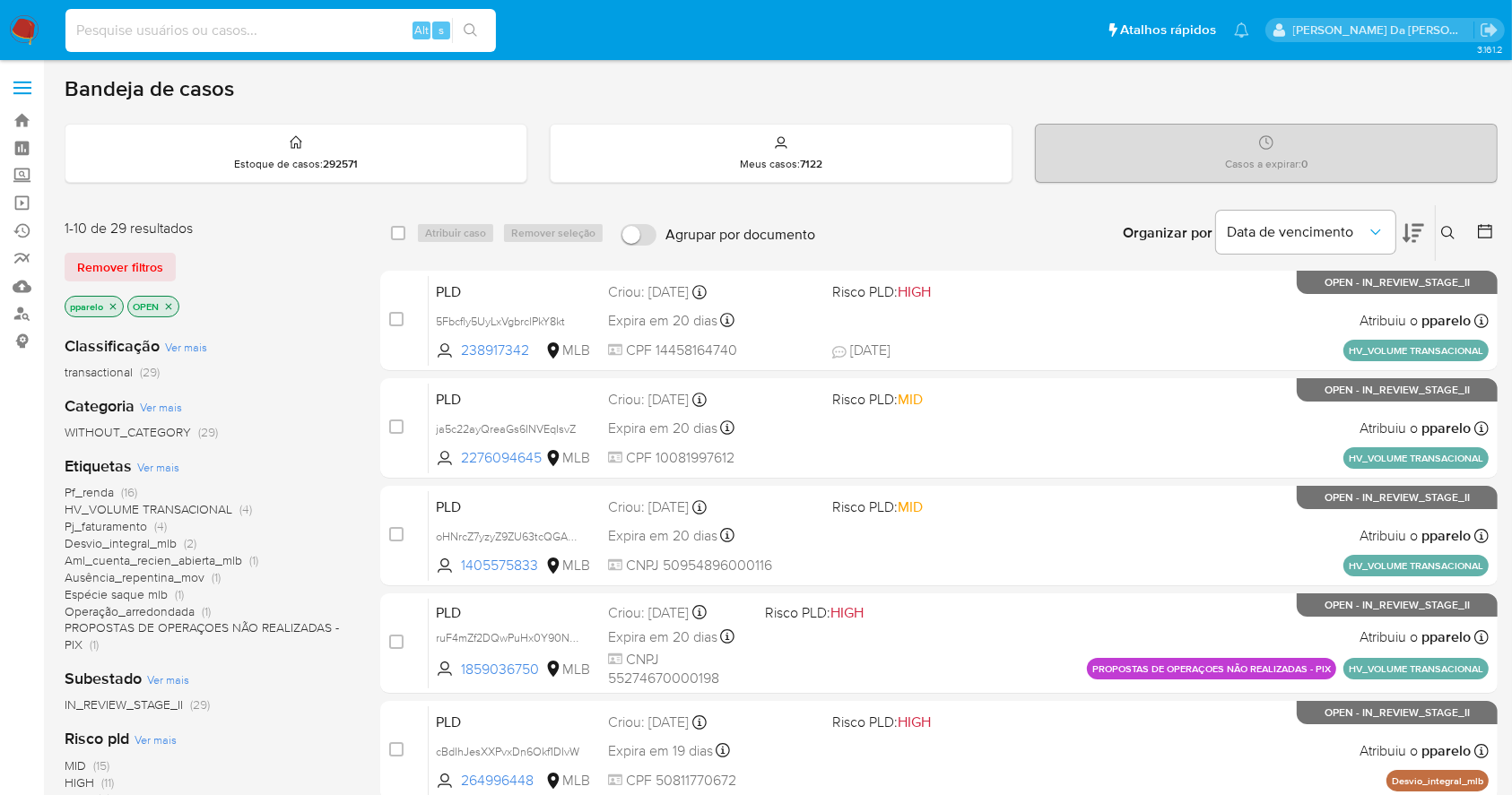
click at [247, 34] on input at bounding box center [281, 31] width 431 height 23
paste input "hfxrLjwV0urxayp0poVgCNIE"
type input "hfxrLjwV0urxayp0poVgCNIE"
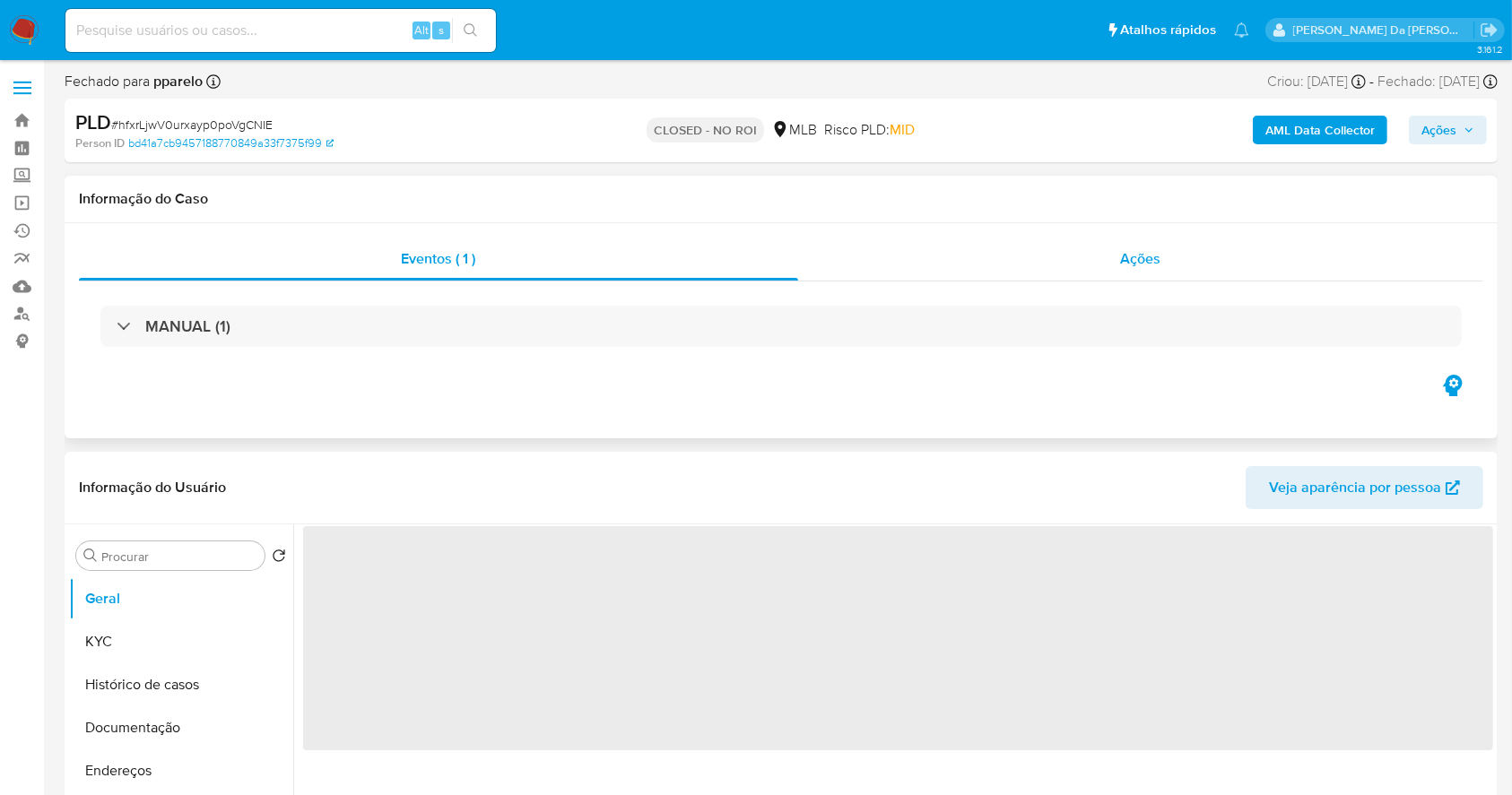
select select "10"
click at [1150, 275] on div "Ações" at bounding box center [1141, 259] width 685 height 43
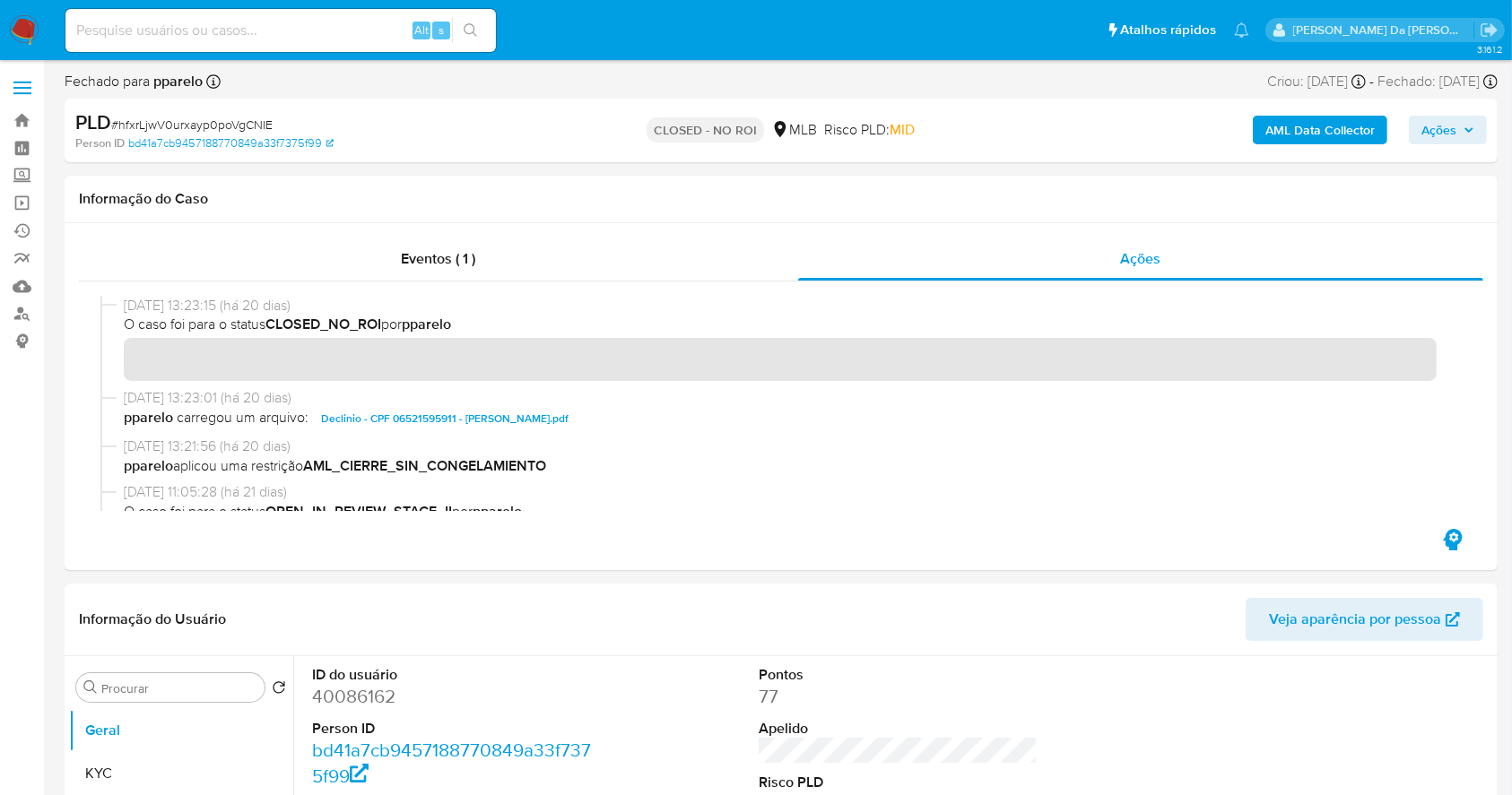
click at [228, 128] on span "# hfxrLjwV0urxayp0poVgCNIE" at bounding box center [192, 125] width 161 height 18
copy span "hfxrLjwV0urxayp0poVgCNIE"
click at [378, 29] on input at bounding box center [281, 31] width 431 height 23
paste input "5zzvF8qnG6jYaMMH5hyn1XvE"
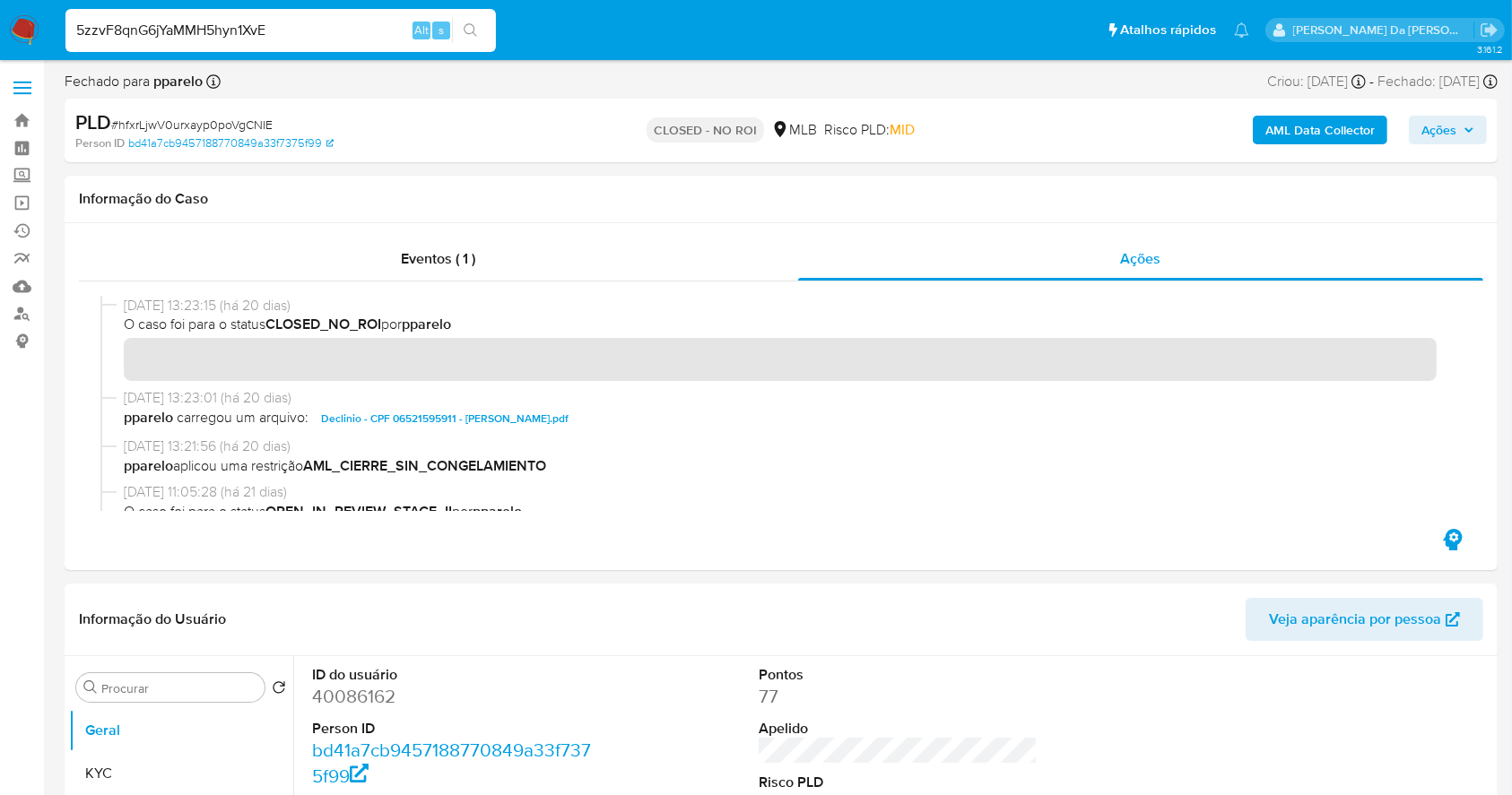
type input "5zzvF8qnG6jYaMMH5hyn1XvE"
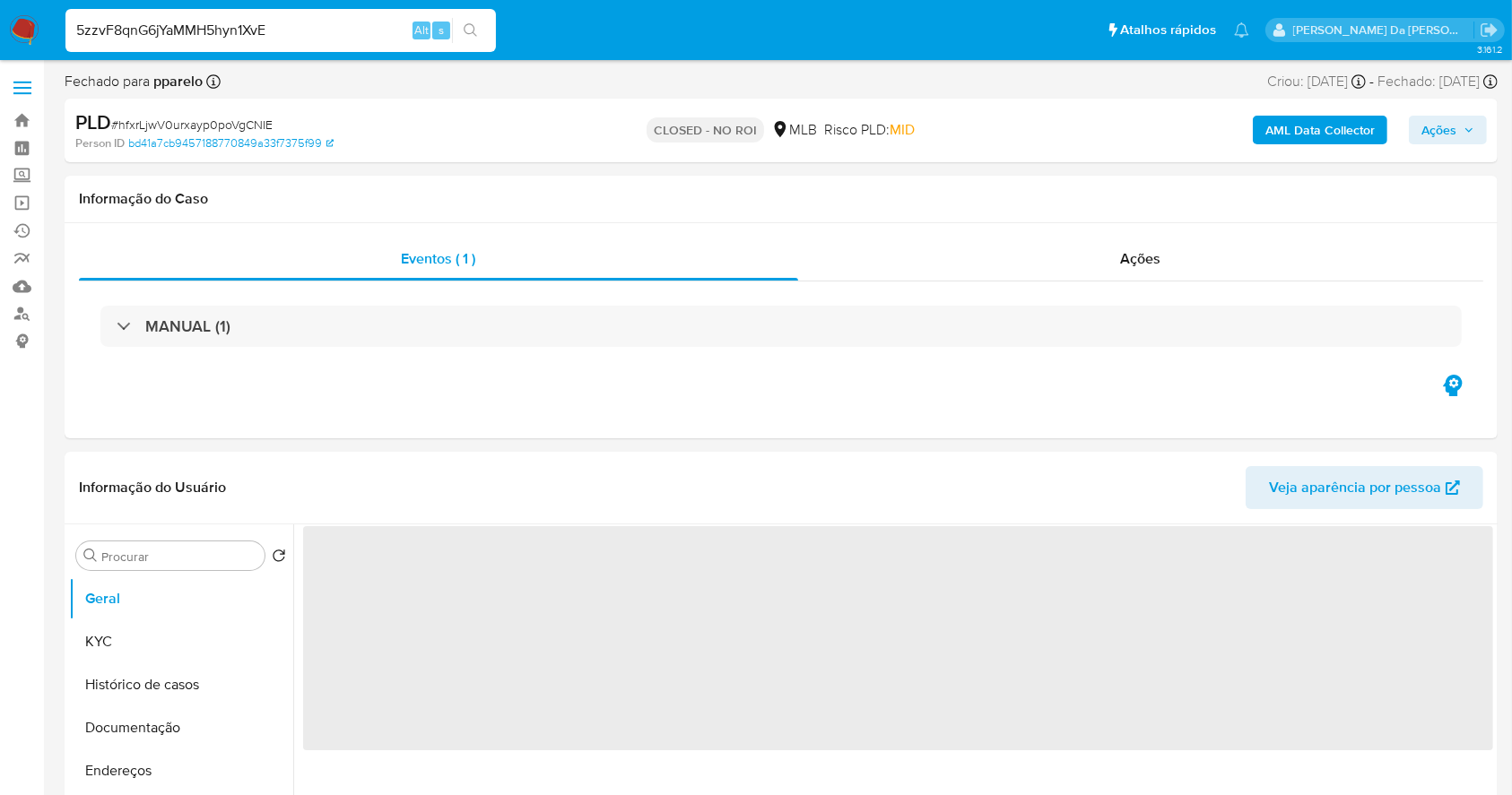
select select "10"
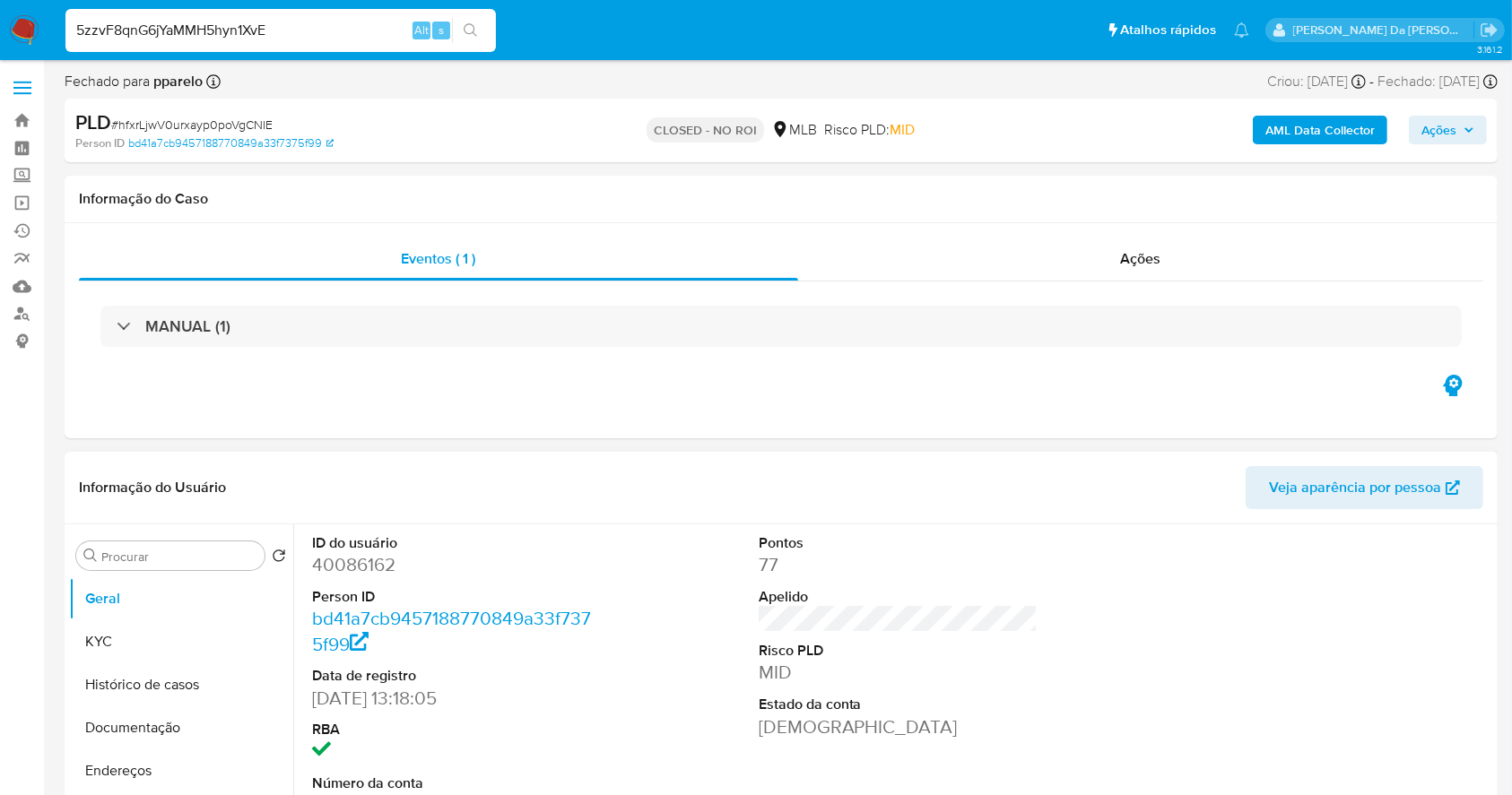
drag, startPoint x: 179, startPoint y: 697, endPoint x: 315, endPoint y: 664, distance: 139.9
click at [177, 697] on button "Histórico de casos" at bounding box center [181, 685] width 224 height 43
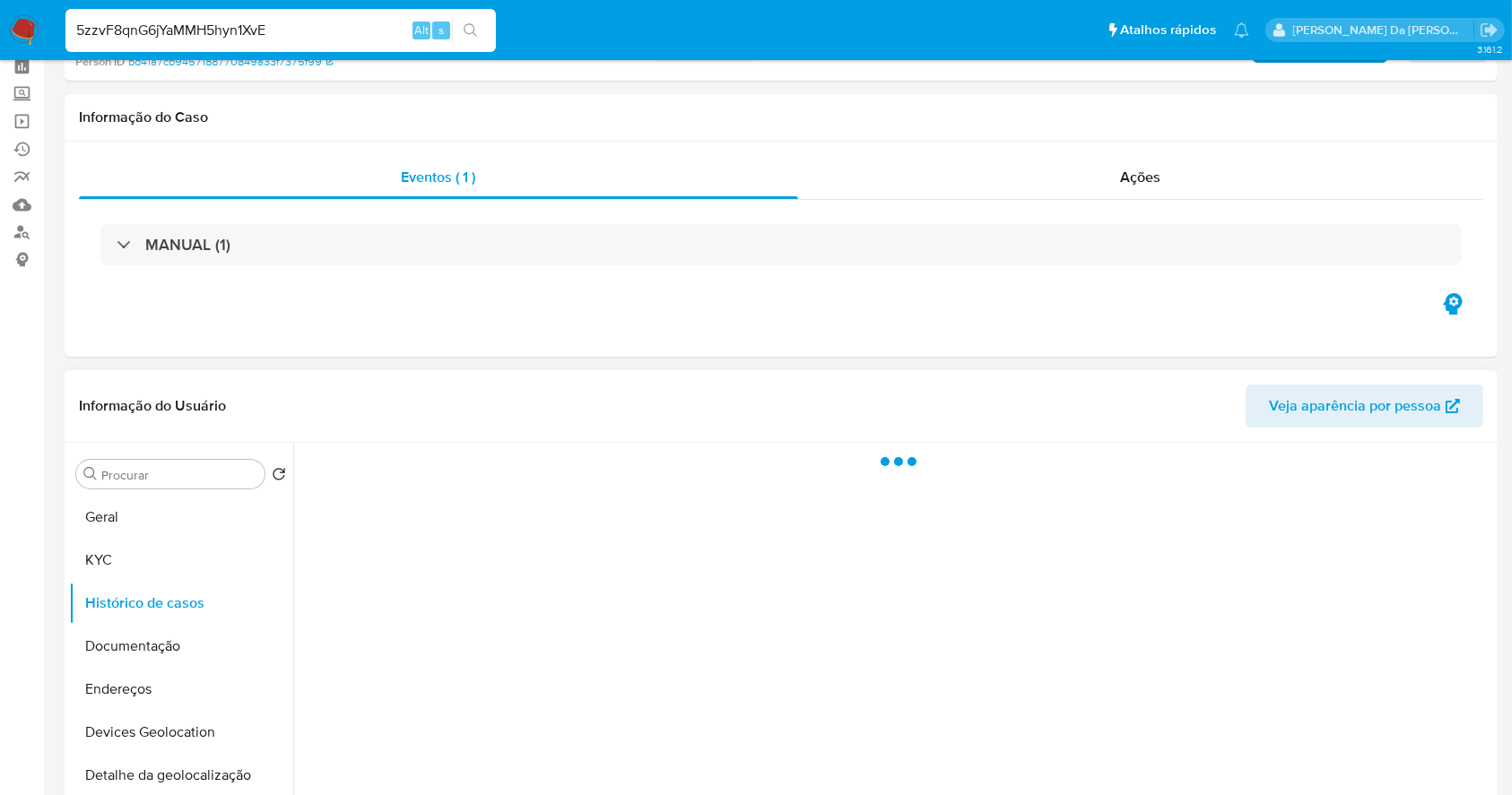
scroll to position [120, 0]
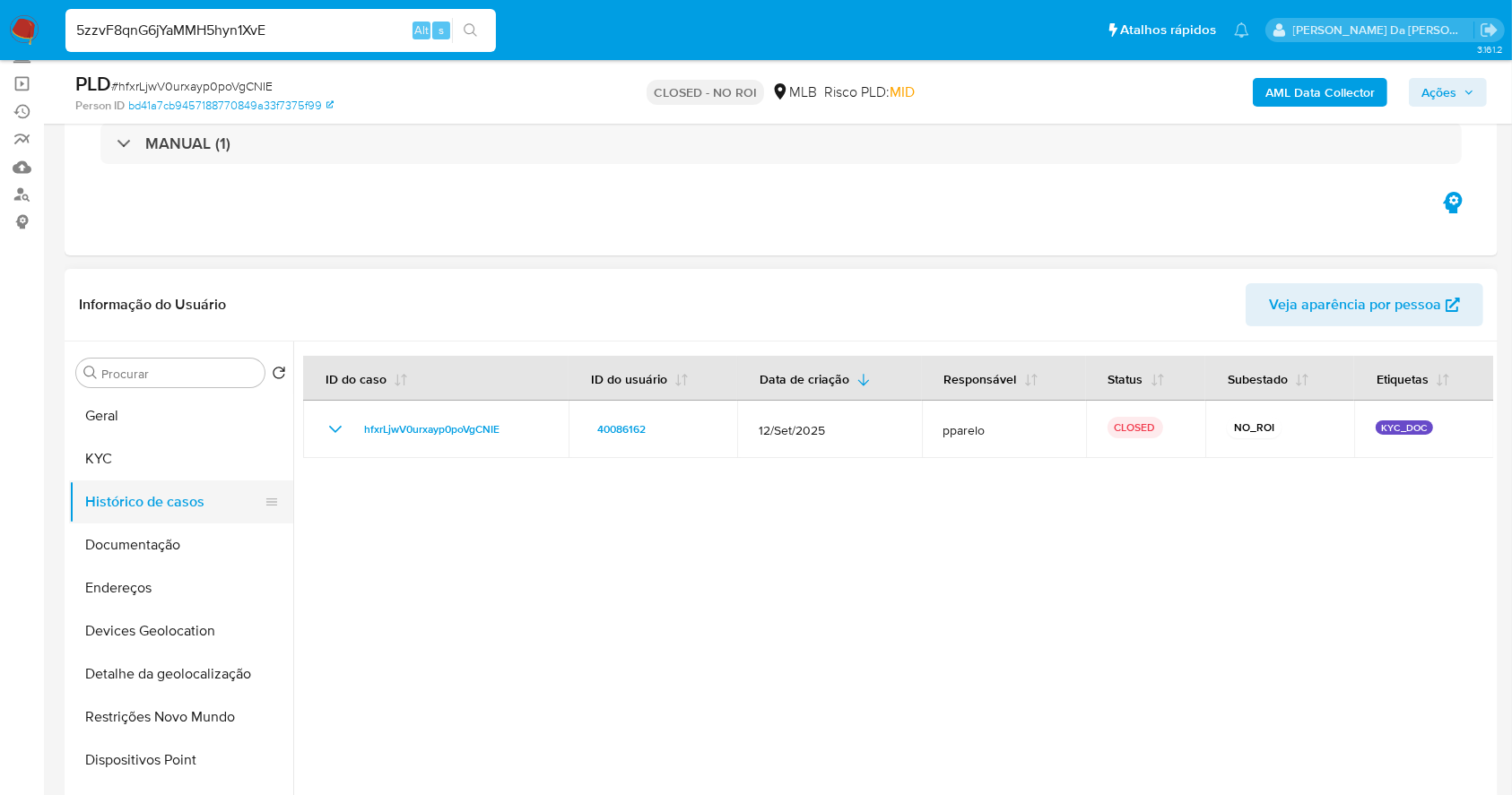
click at [190, 513] on button "Histórico de casos" at bounding box center [174, 502] width 210 height 43
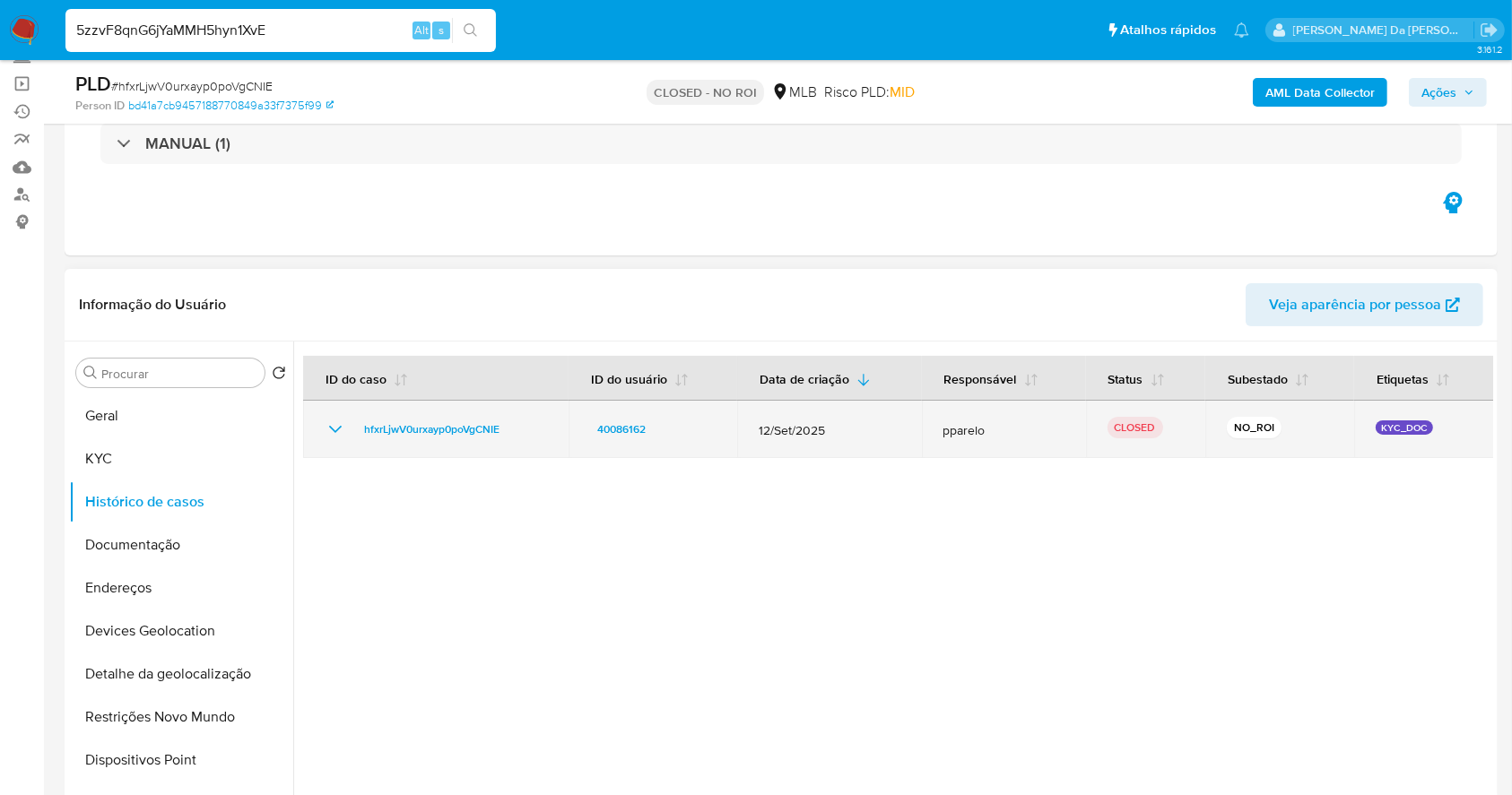
click at [325, 439] on icon "Mostrar/Ocultar" at bounding box center [336, 430] width 22 height 22
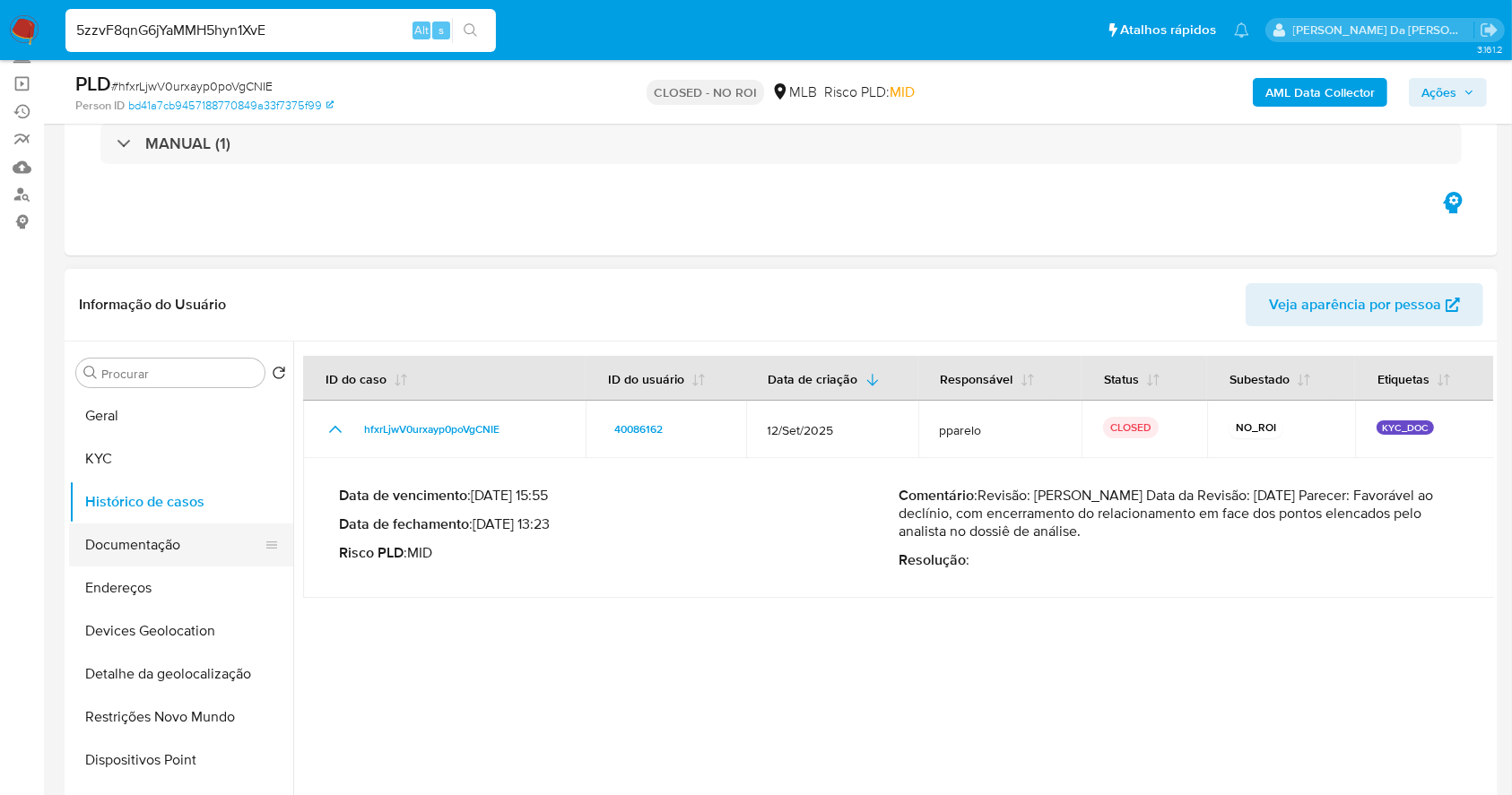
click at [192, 548] on button "Documentação" at bounding box center [174, 545] width 210 height 43
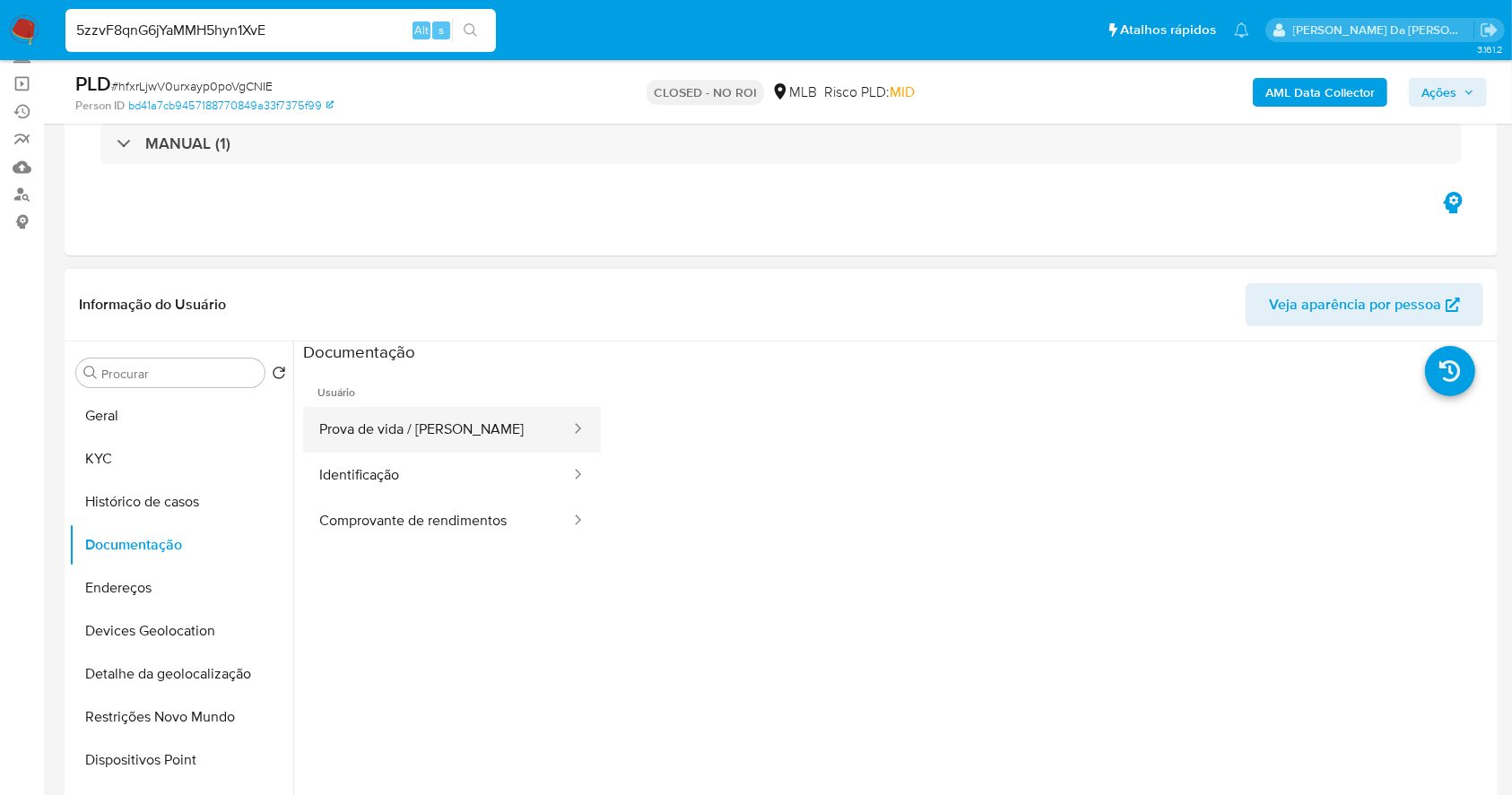
drag, startPoint x: 423, startPoint y: 424, endPoint x: 459, endPoint y: 442, distance: 40.2
click at [423, 424] on button "Prova de vida / [PERSON_NAME]" at bounding box center [437, 430] width 269 height 46
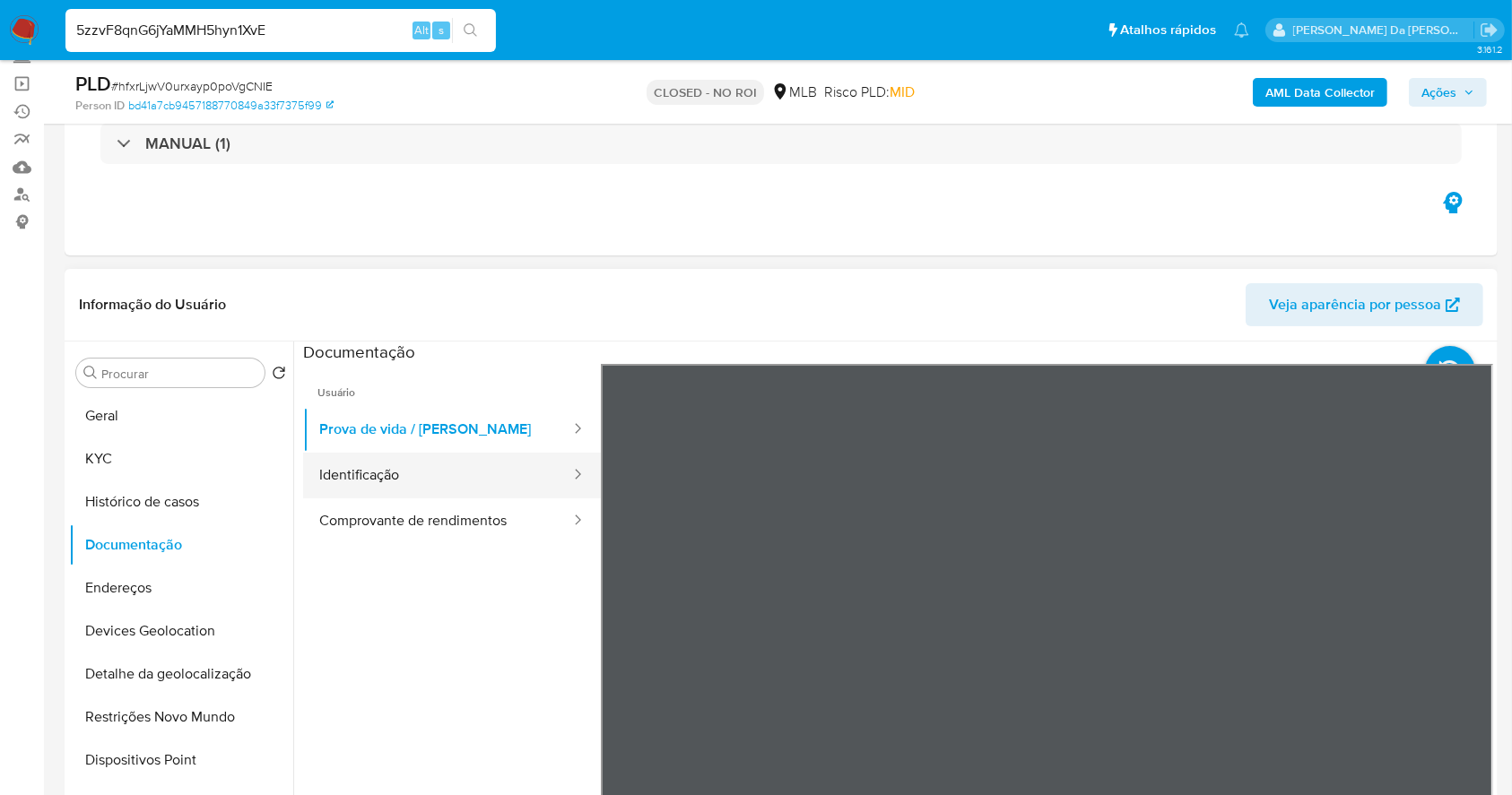
click at [514, 493] on button "Identificação" at bounding box center [437, 476] width 269 height 46
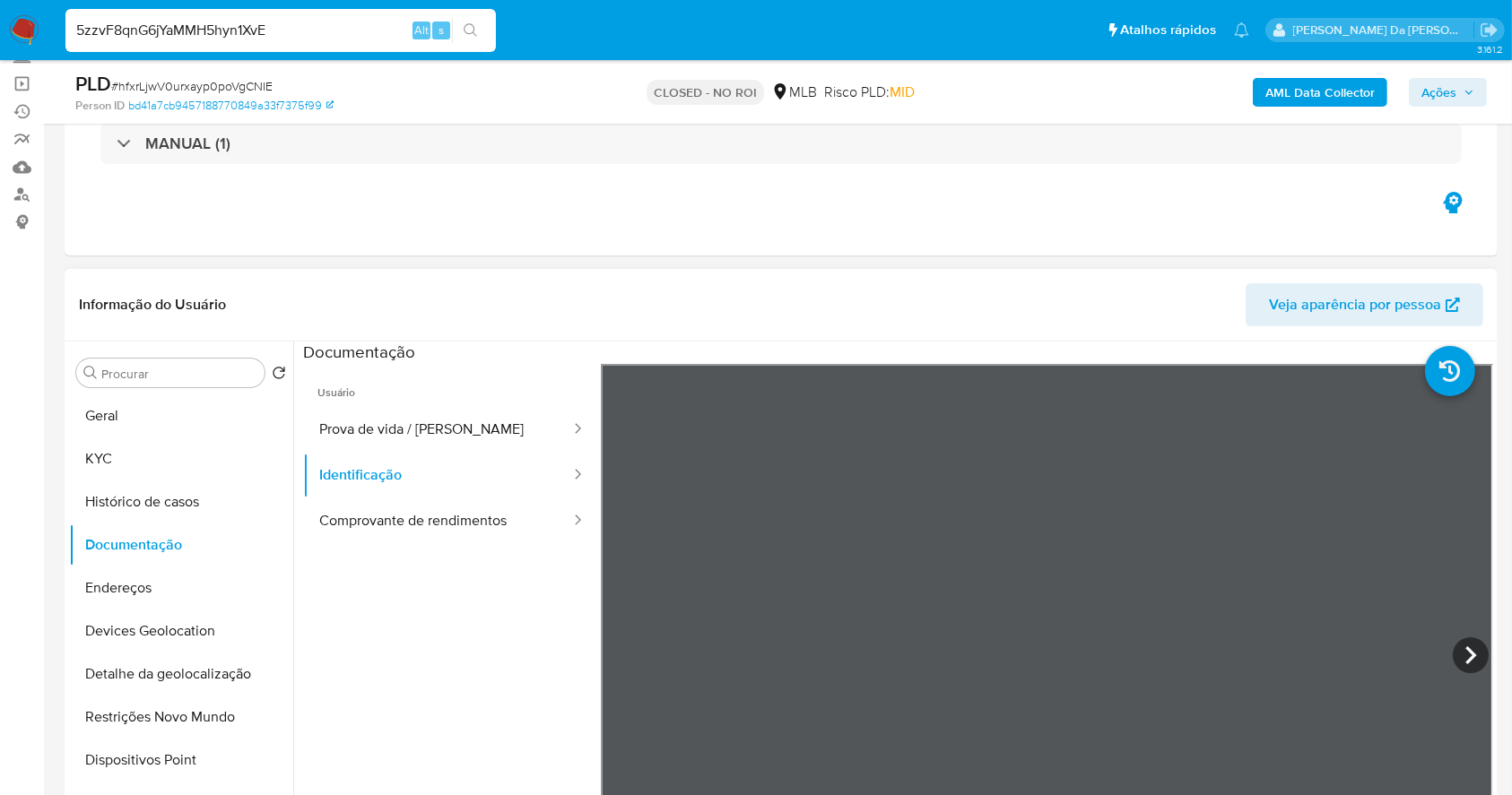
scroll to position [317, 0]
click at [1466, 656] on icon at bounding box center [1471, 656] width 11 height 18
click at [497, 512] on button "Comprovante de rendimentos" at bounding box center [437, 521] width 269 height 46
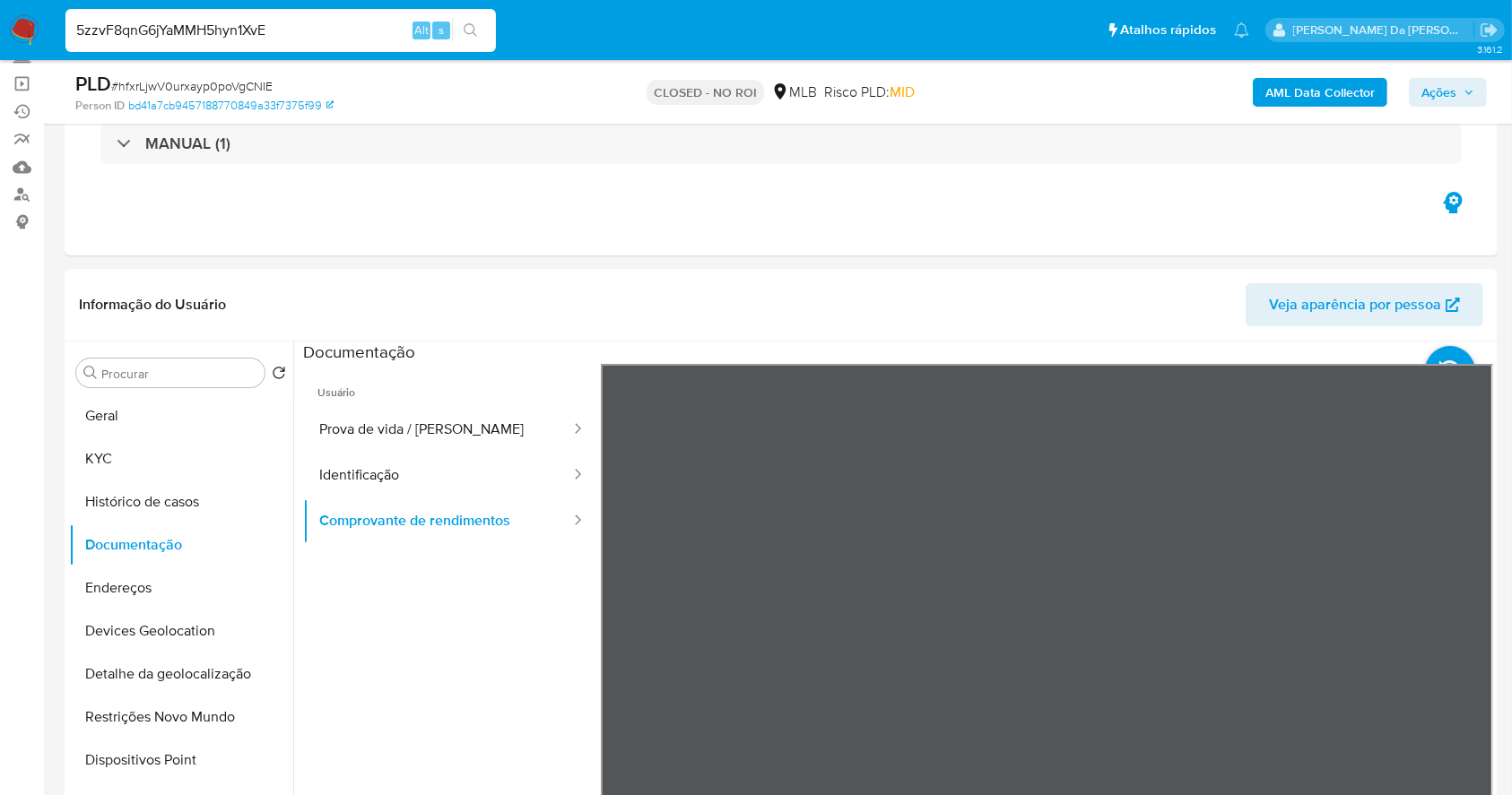
click at [306, 25] on input "5zzvF8qnG6jYaMMH5hyn1XvE" at bounding box center [281, 31] width 431 height 23
paste input "3kCMqP6mhZk8S6mt4Z3ToX3t"
type input "3kCMqP6mhZk8S6mt4Z3ToX3t"
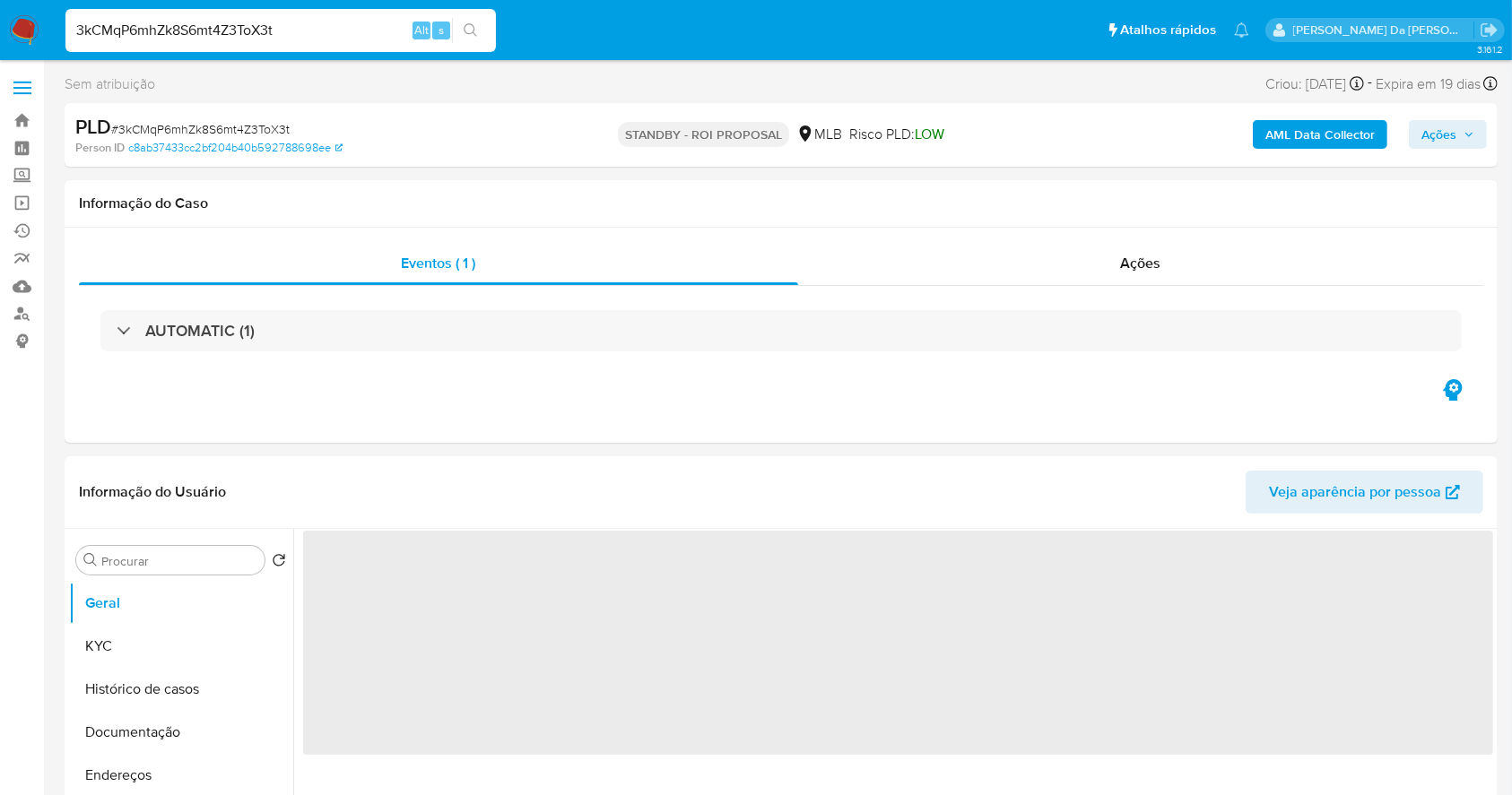
select select "10"
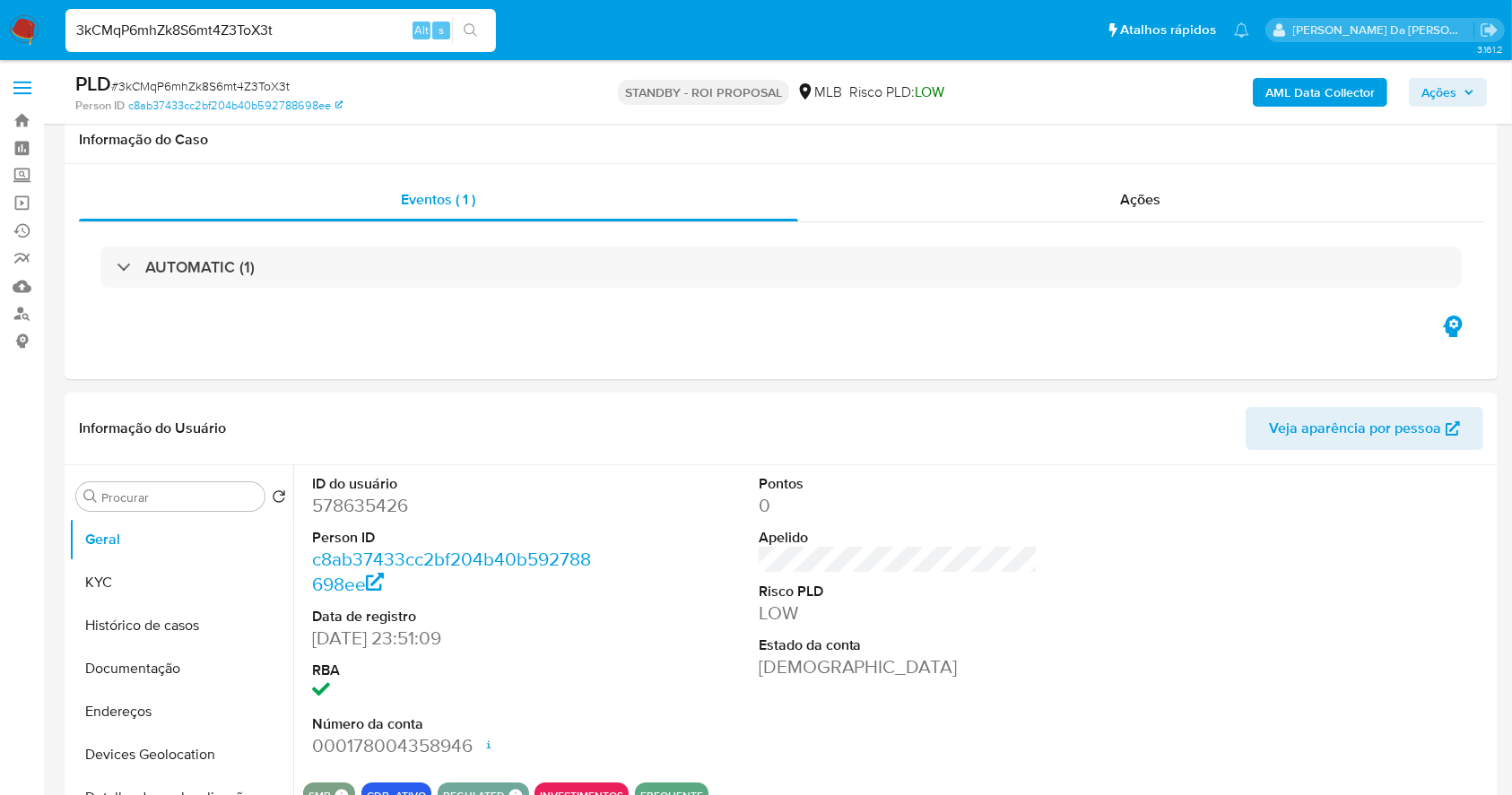
scroll to position [412, 0]
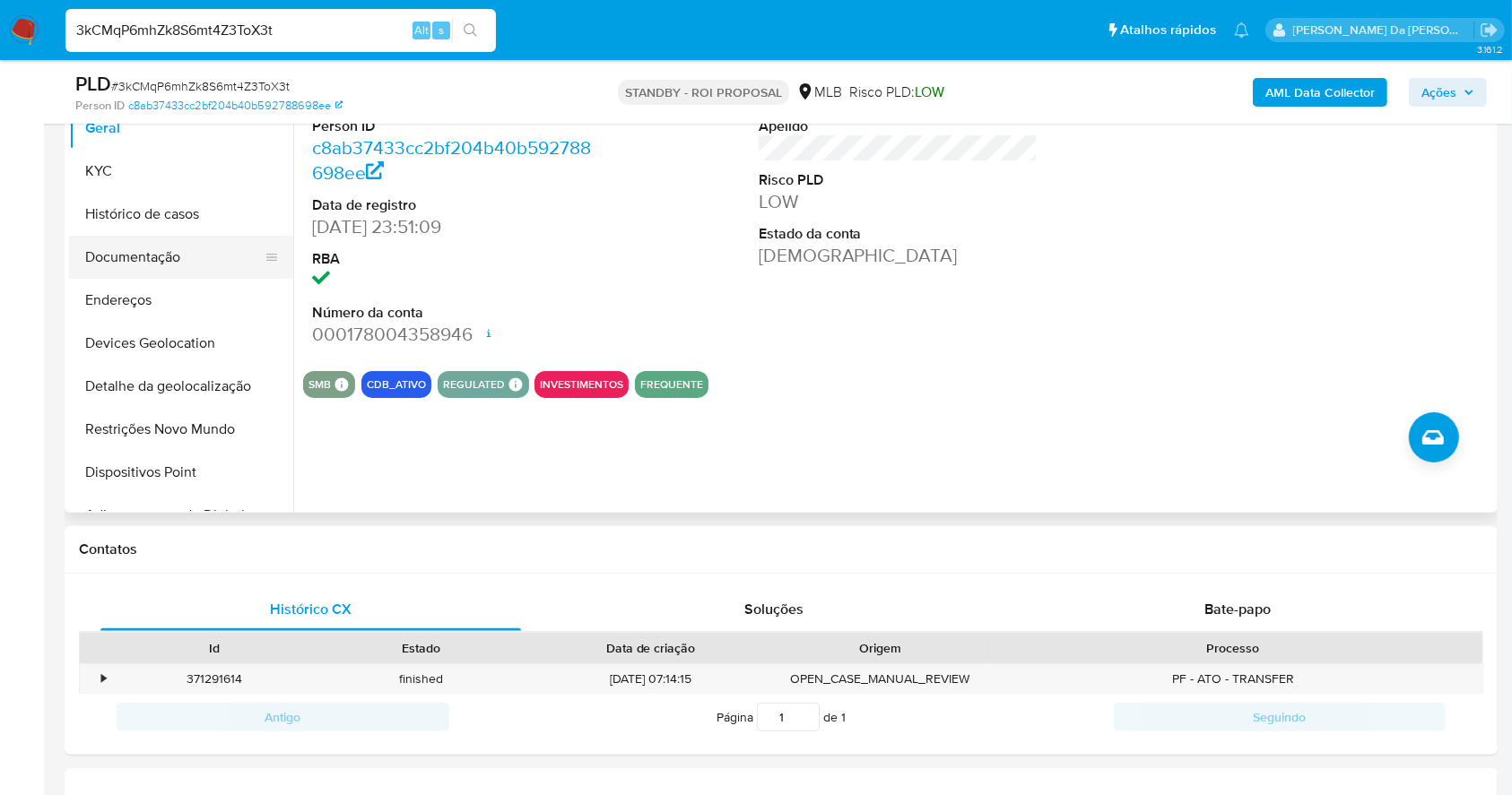
click at [126, 269] on button "Documentação" at bounding box center [174, 257] width 210 height 43
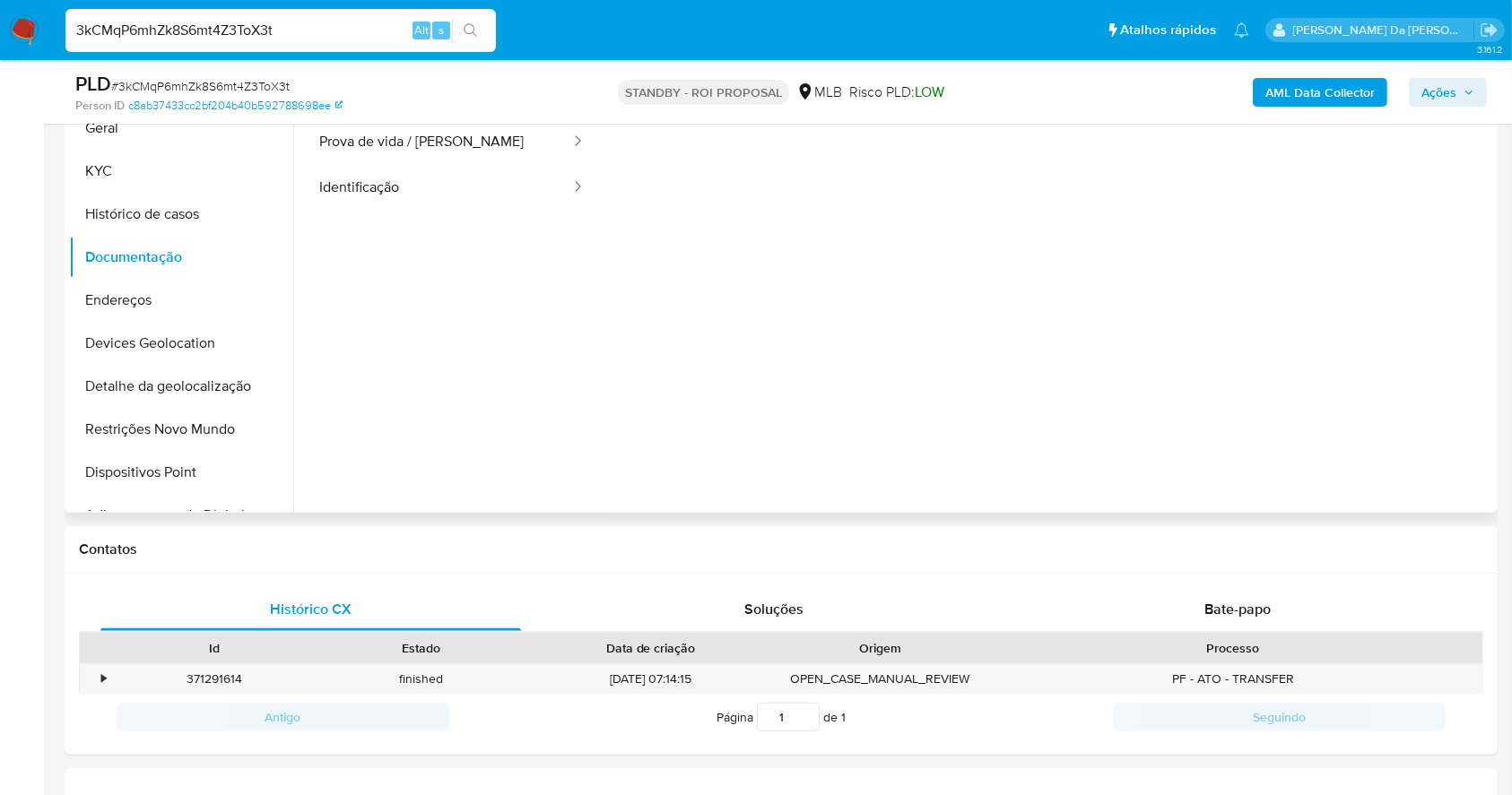
scroll to position [292, 0]
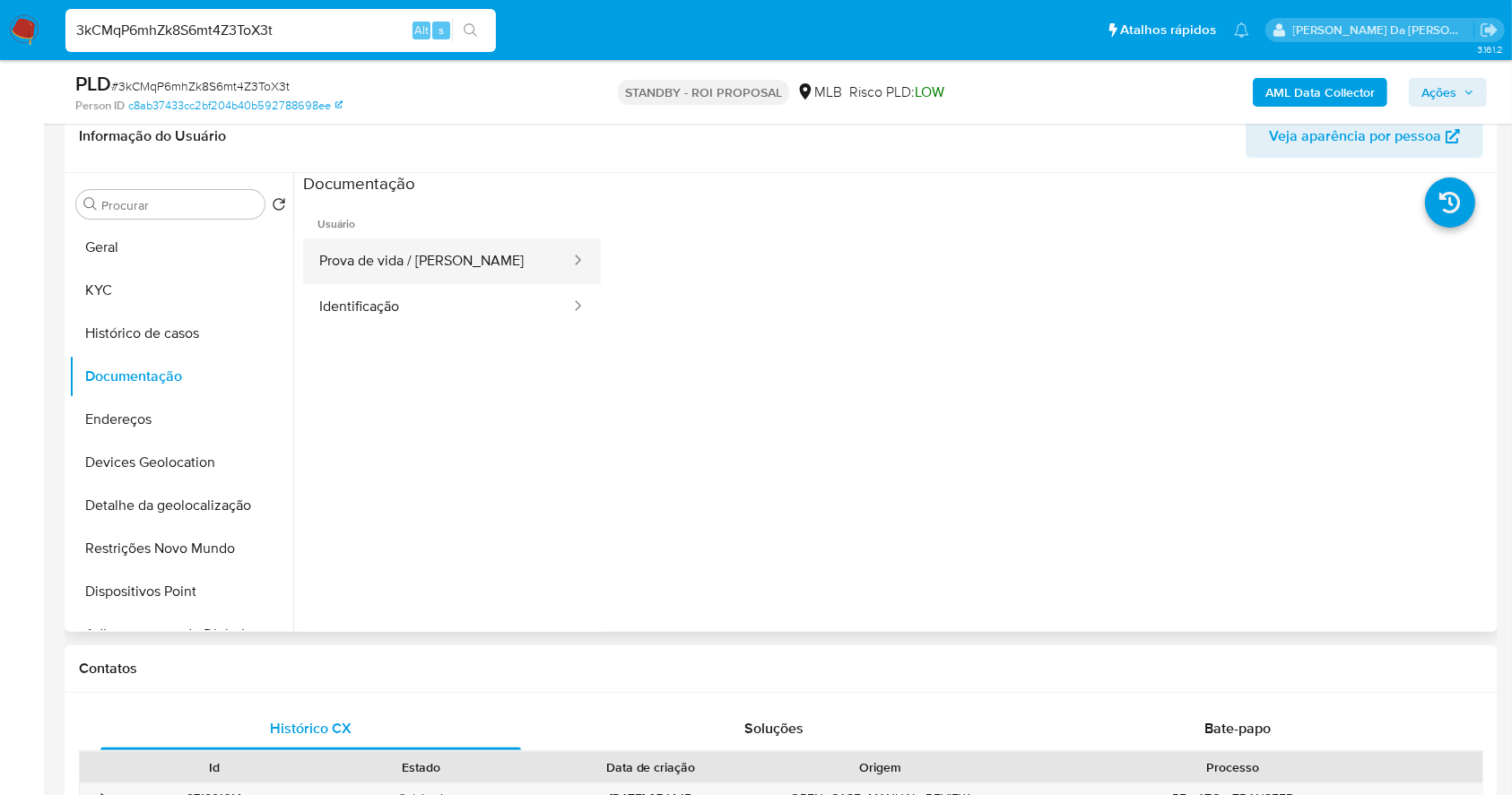
click at [418, 276] on button "Prova de vida / Selfie" at bounding box center [437, 261] width 269 height 46
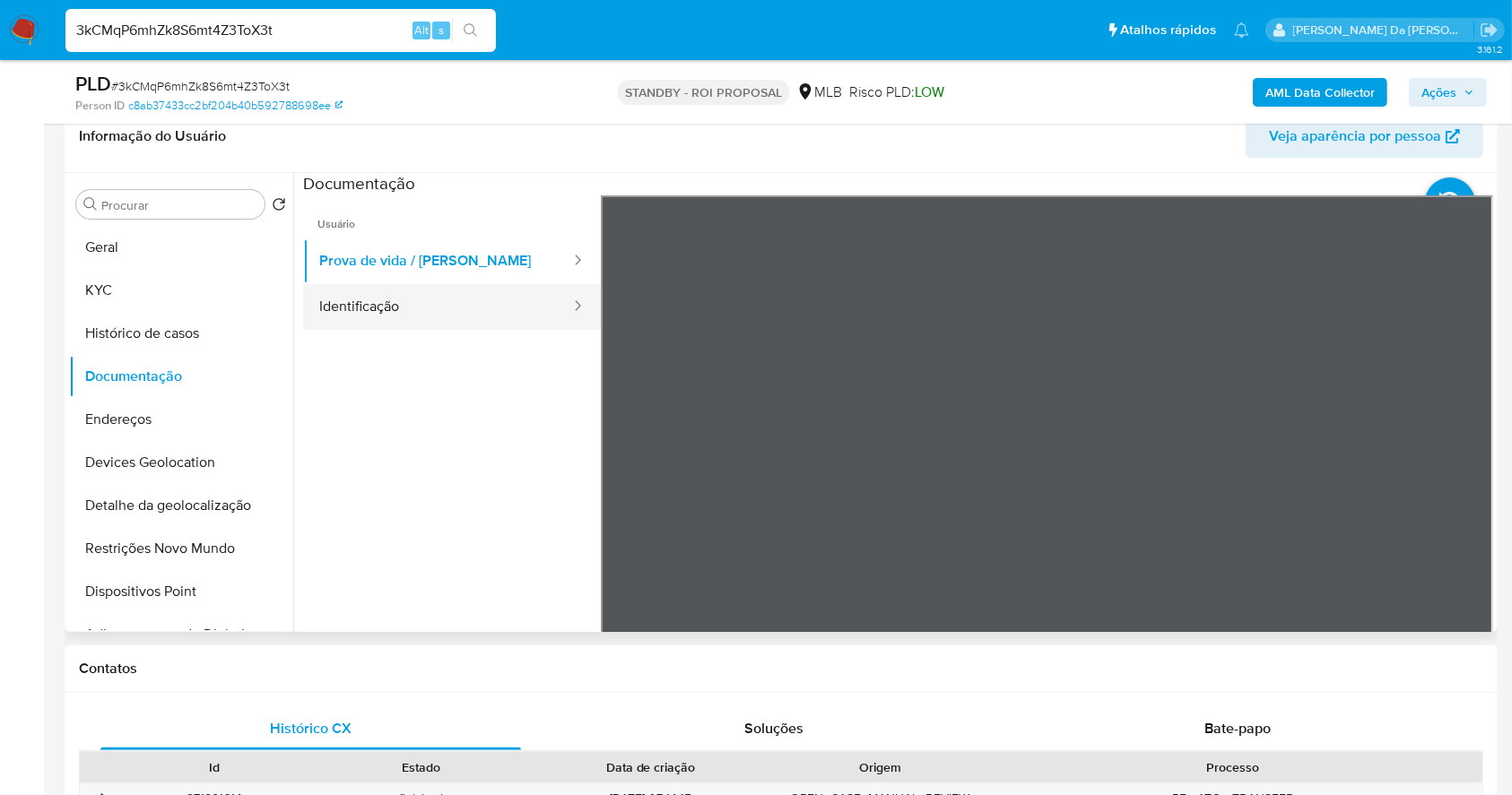
click at [380, 302] on button "Identificação" at bounding box center [437, 307] width 269 height 46
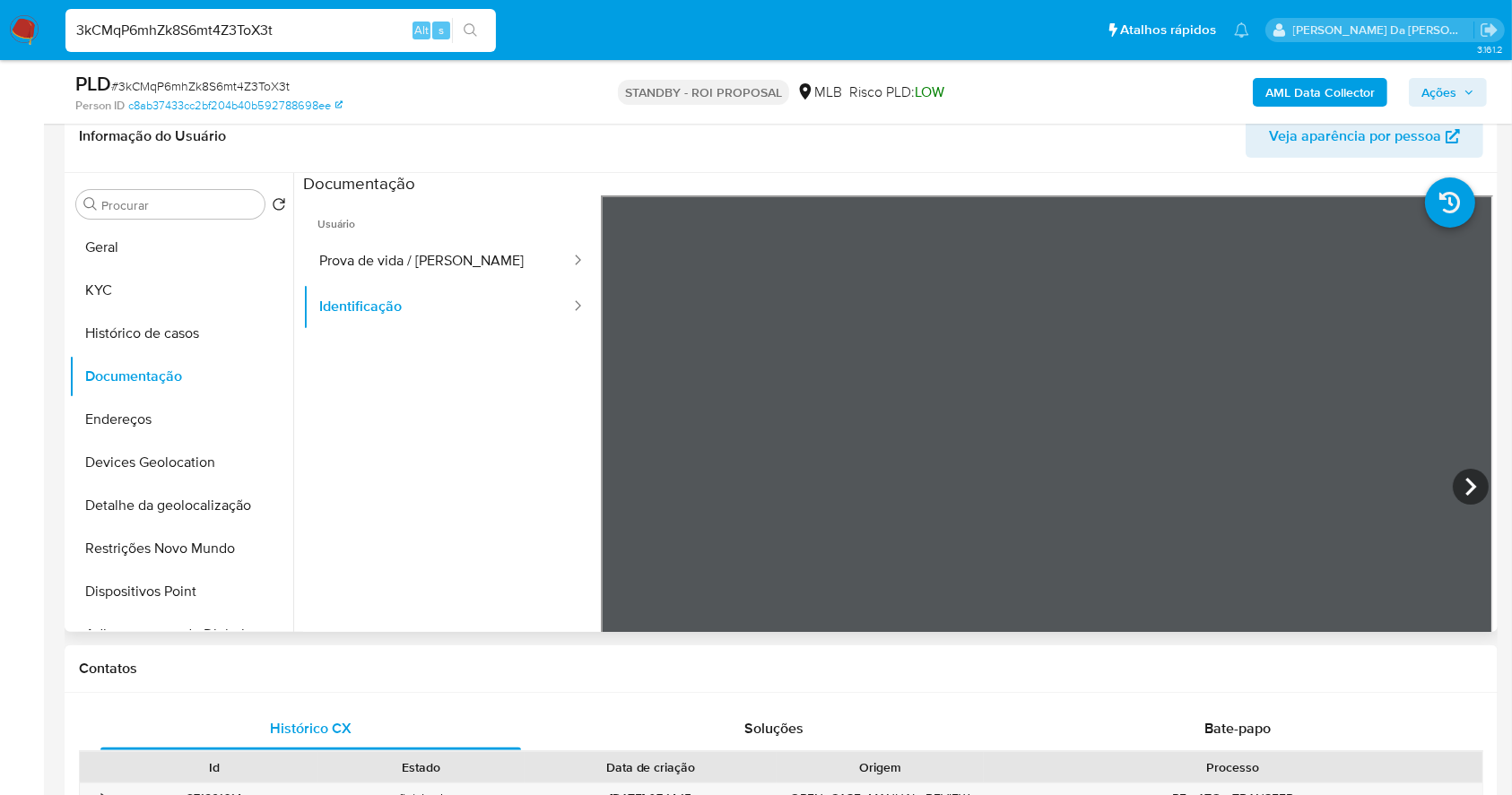
click at [541, 492] on ul "Usuário Prova de vida / Selfie Identificação" at bounding box center [452, 453] width 298 height 516
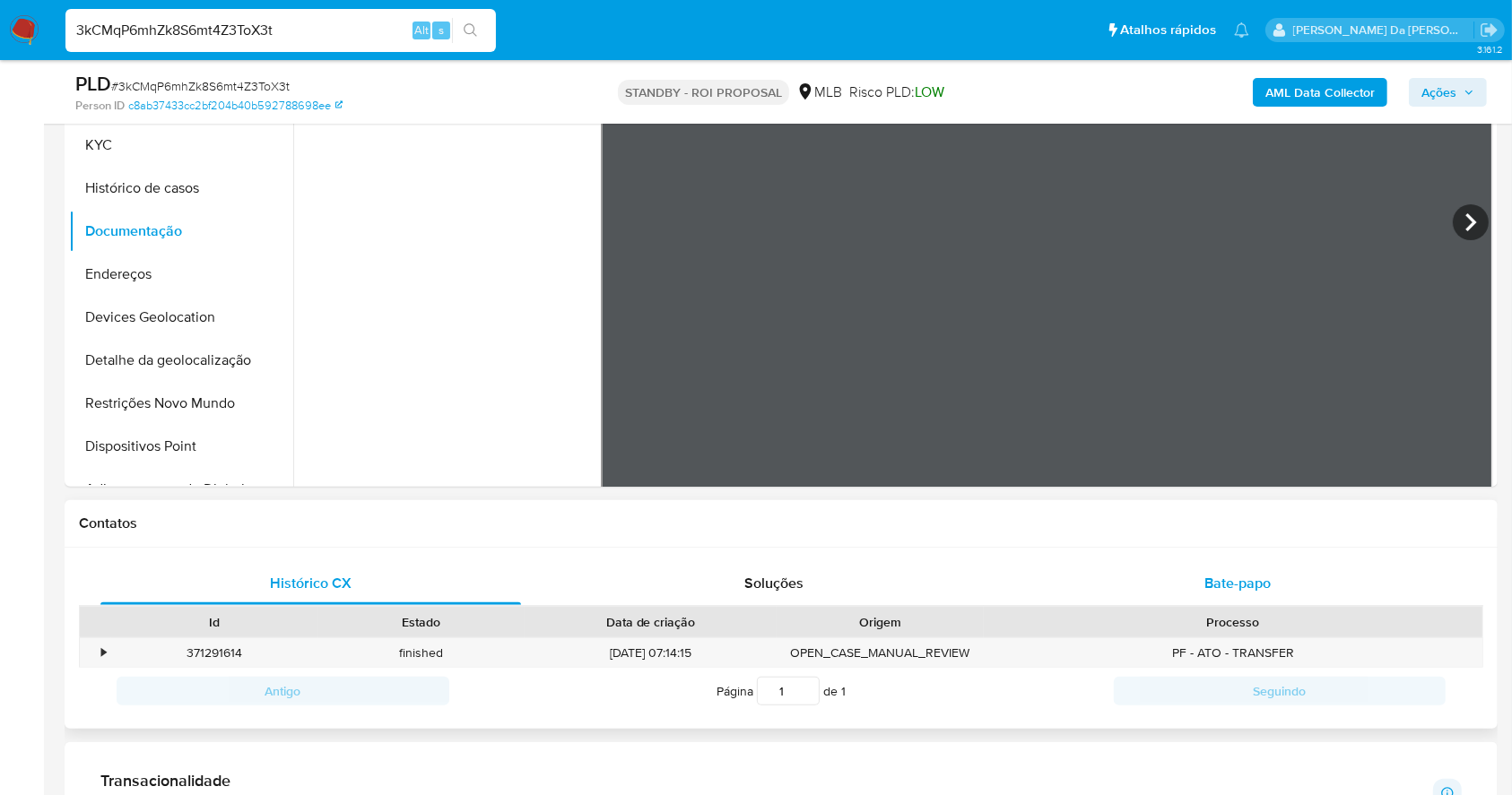
scroll to position [531, 0]
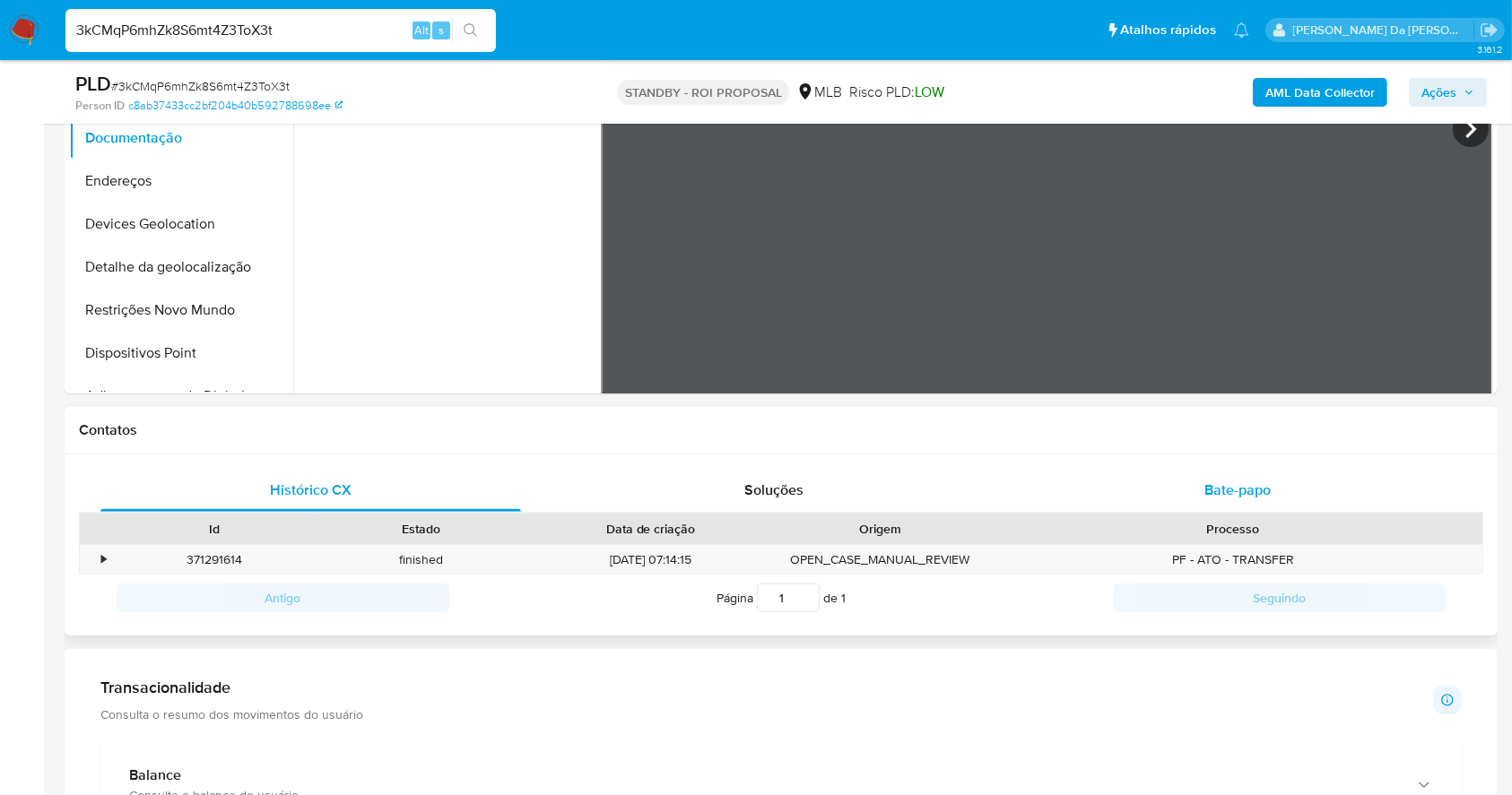
click at [1232, 469] on div "Bate-papo" at bounding box center [1239, 490] width 421 height 43
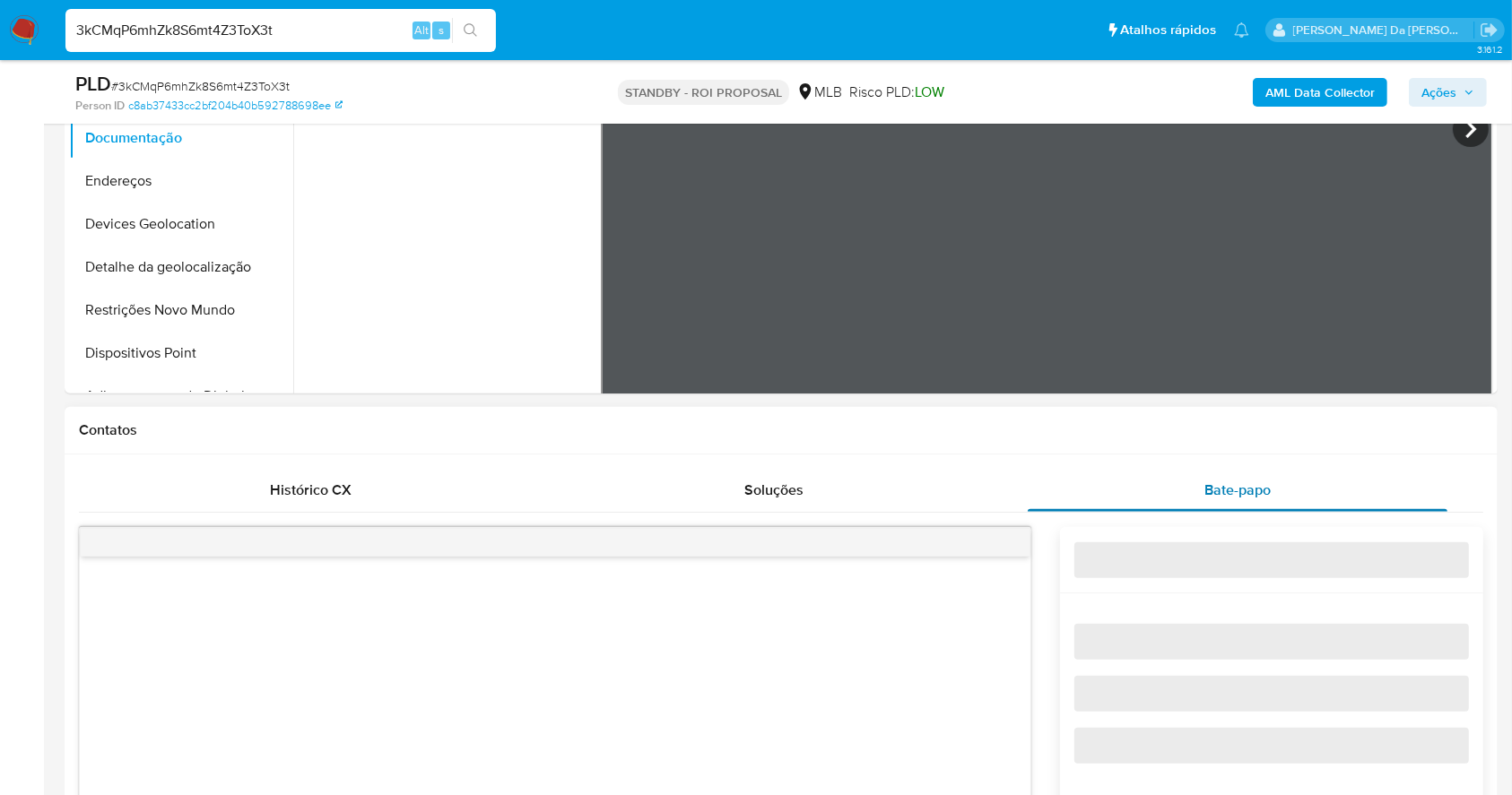
click at [1231, 471] on div "Bate-papo" at bounding box center [1239, 490] width 421 height 43
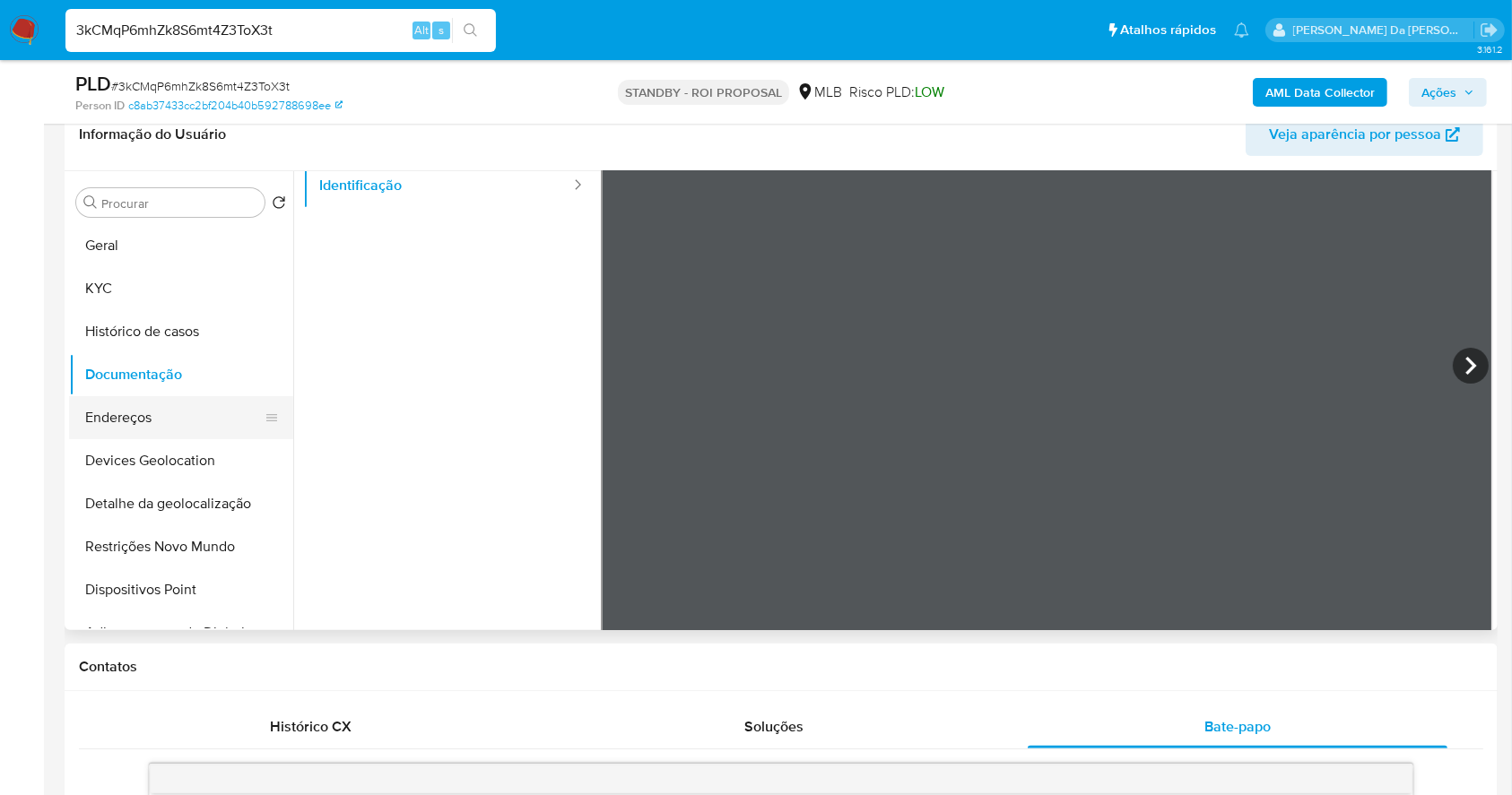
scroll to position [292, 0]
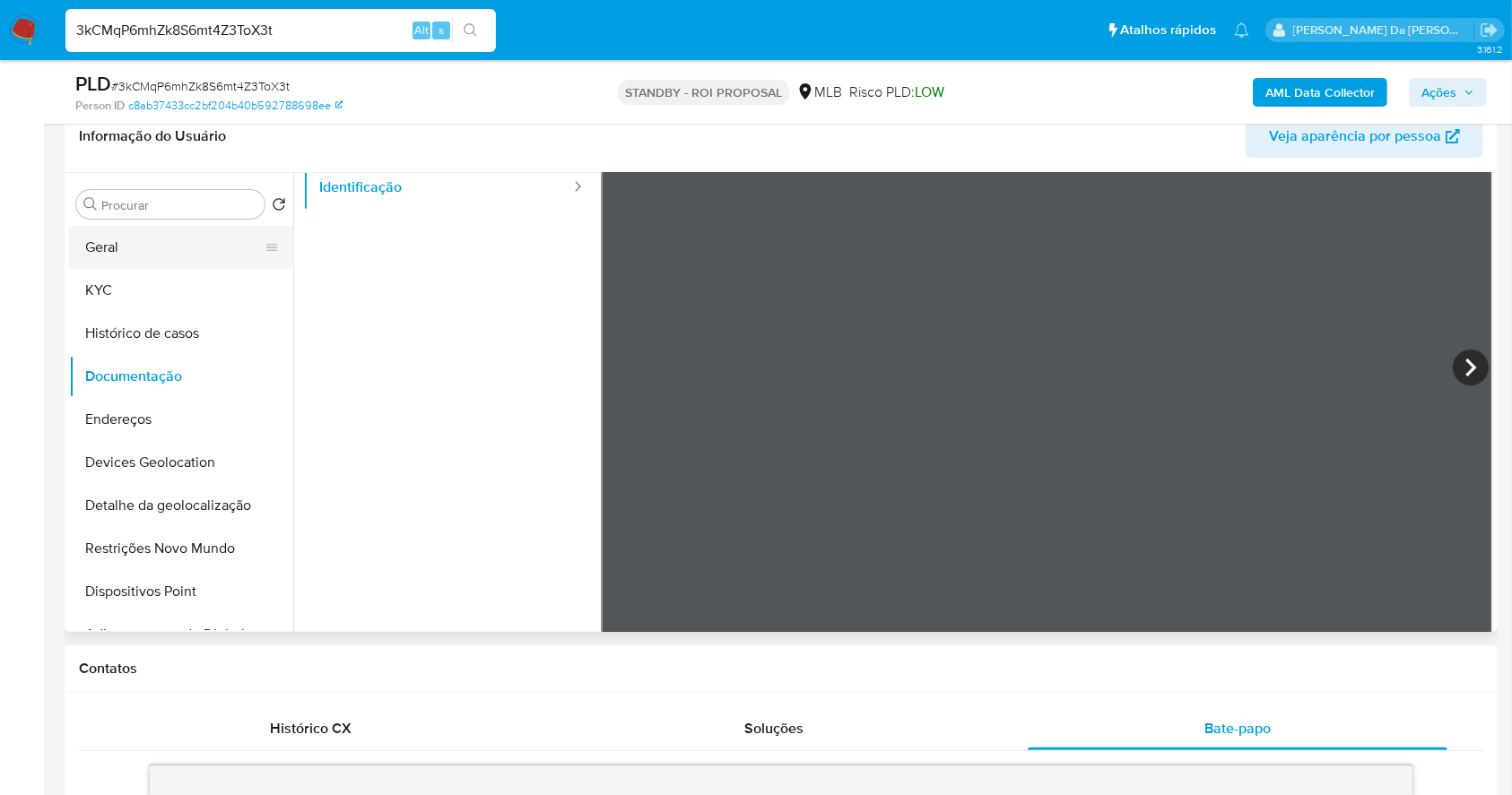
click at [106, 248] on button "Geral" at bounding box center [174, 247] width 210 height 43
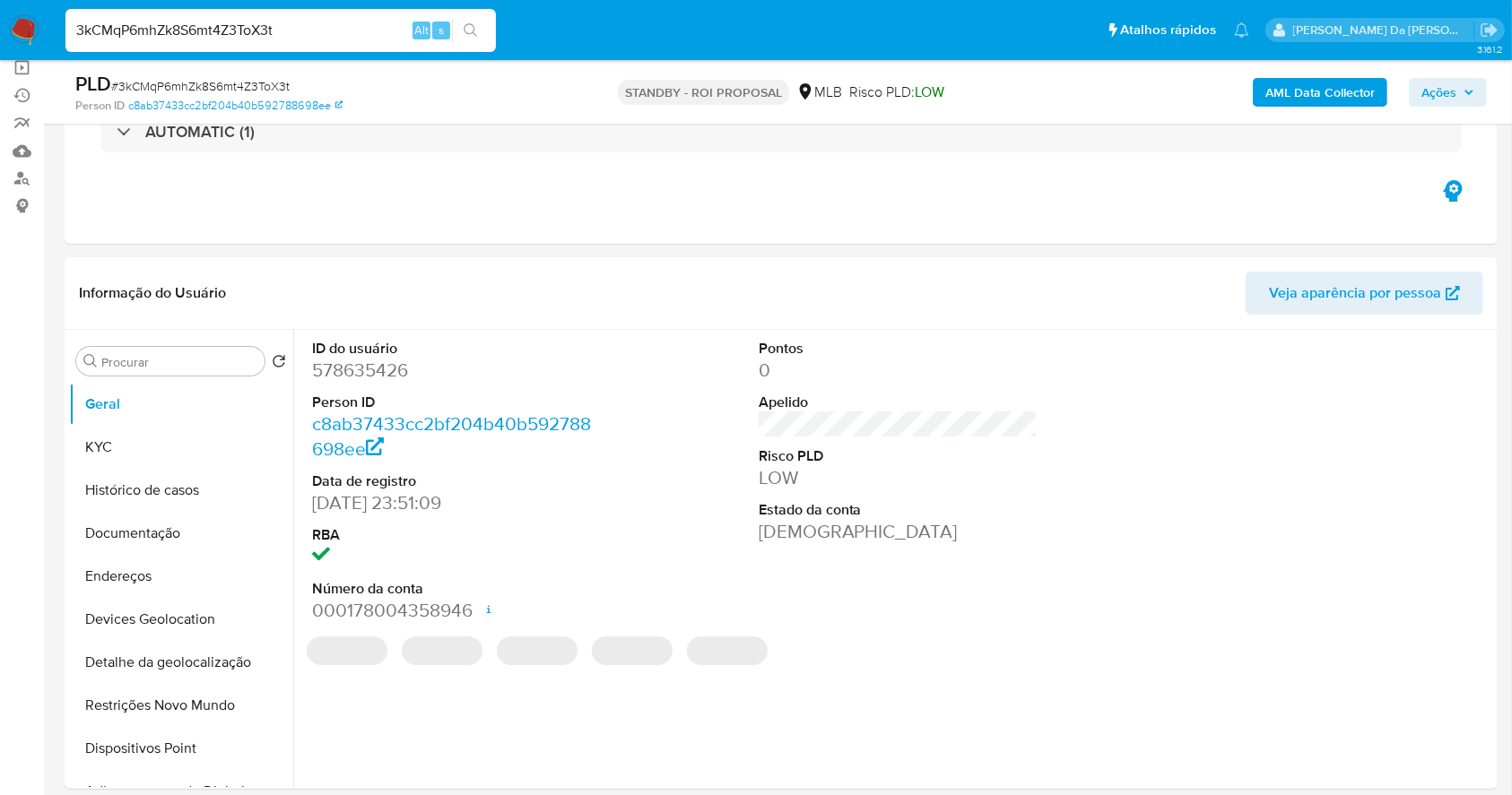
scroll to position [172, 0]
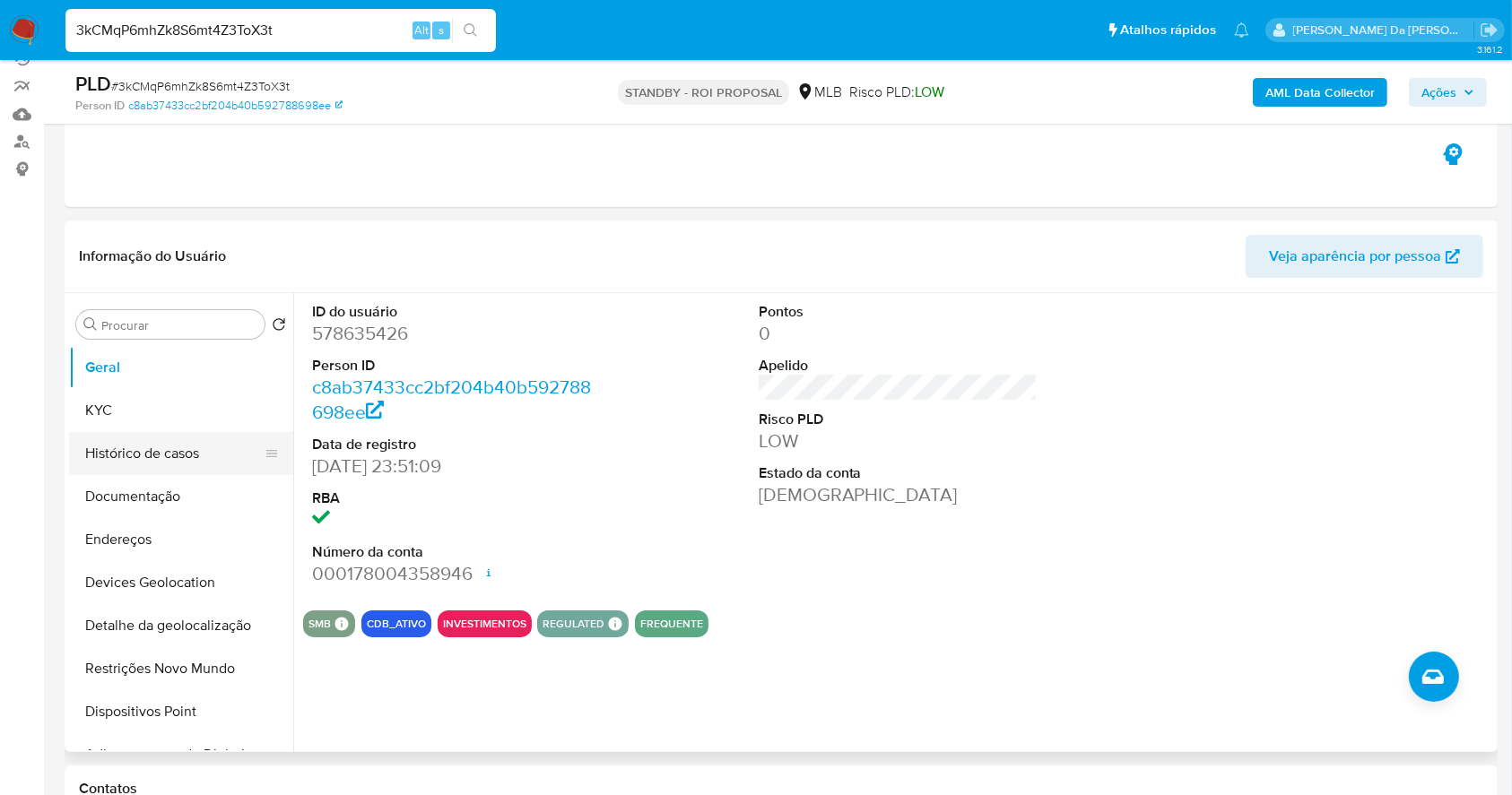
click at [168, 447] on button "Histórico de casos" at bounding box center [174, 454] width 210 height 43
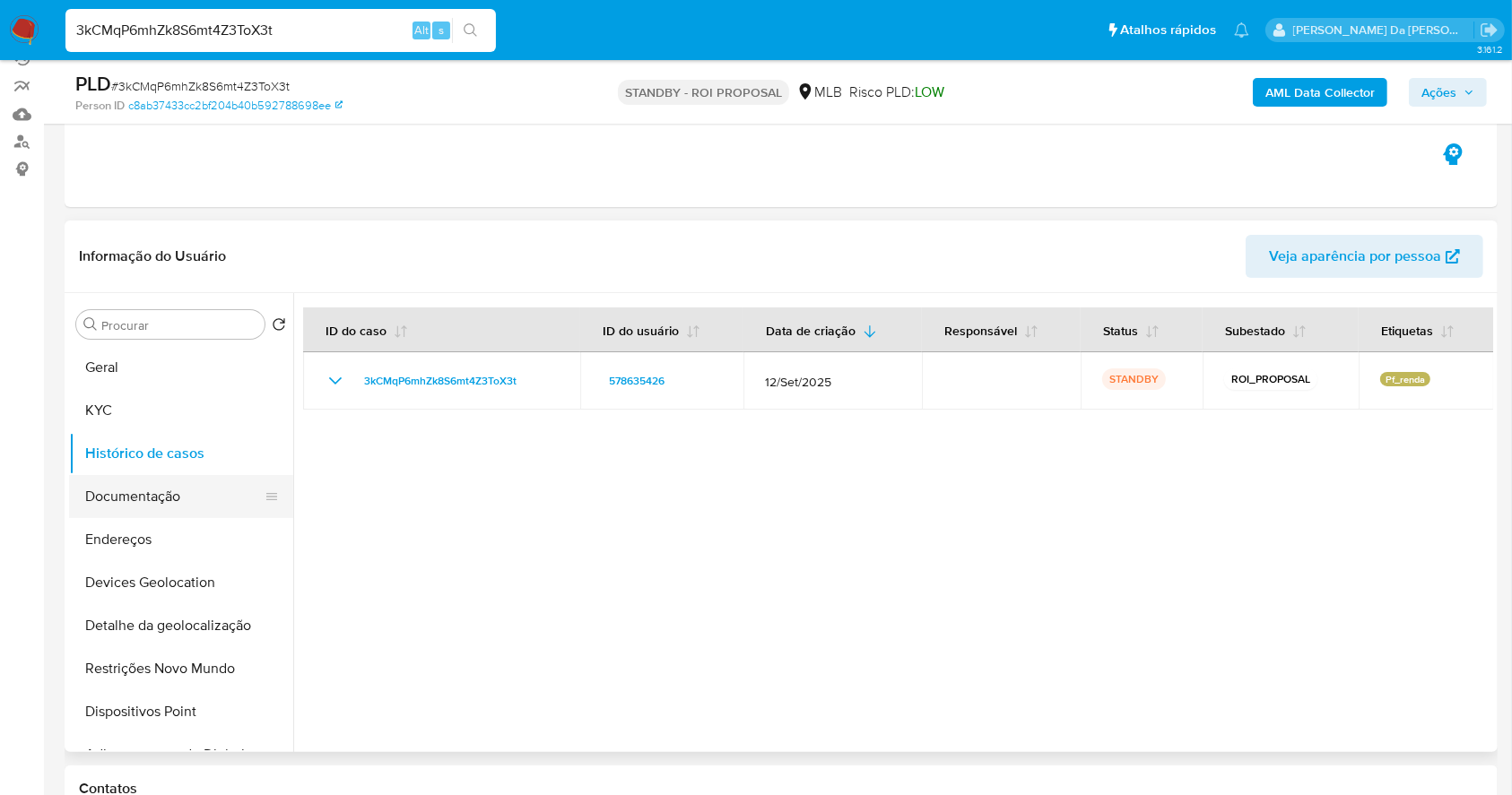
click at [161, 482] on button "Documentação" at bounding box center [174, 496] width 210 height 43
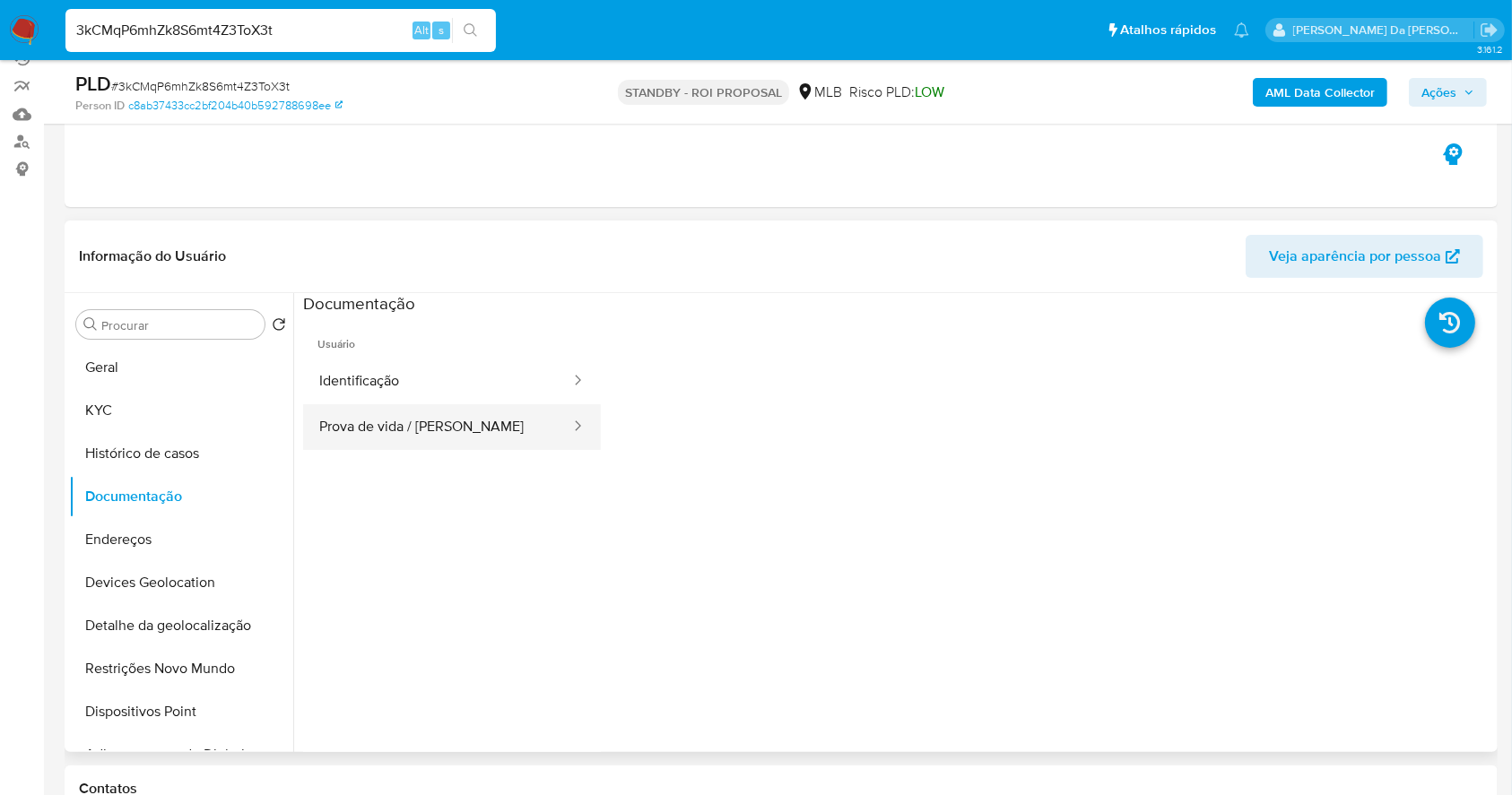
drag, startPoint x: 443, startPoint y: 424, endPoint x: 543, endPoint y: 435, distance: 100.6
click at [442, 424] on button "Prova de vida / Selfie" at bounding box center [437, 427] width 269 height 46
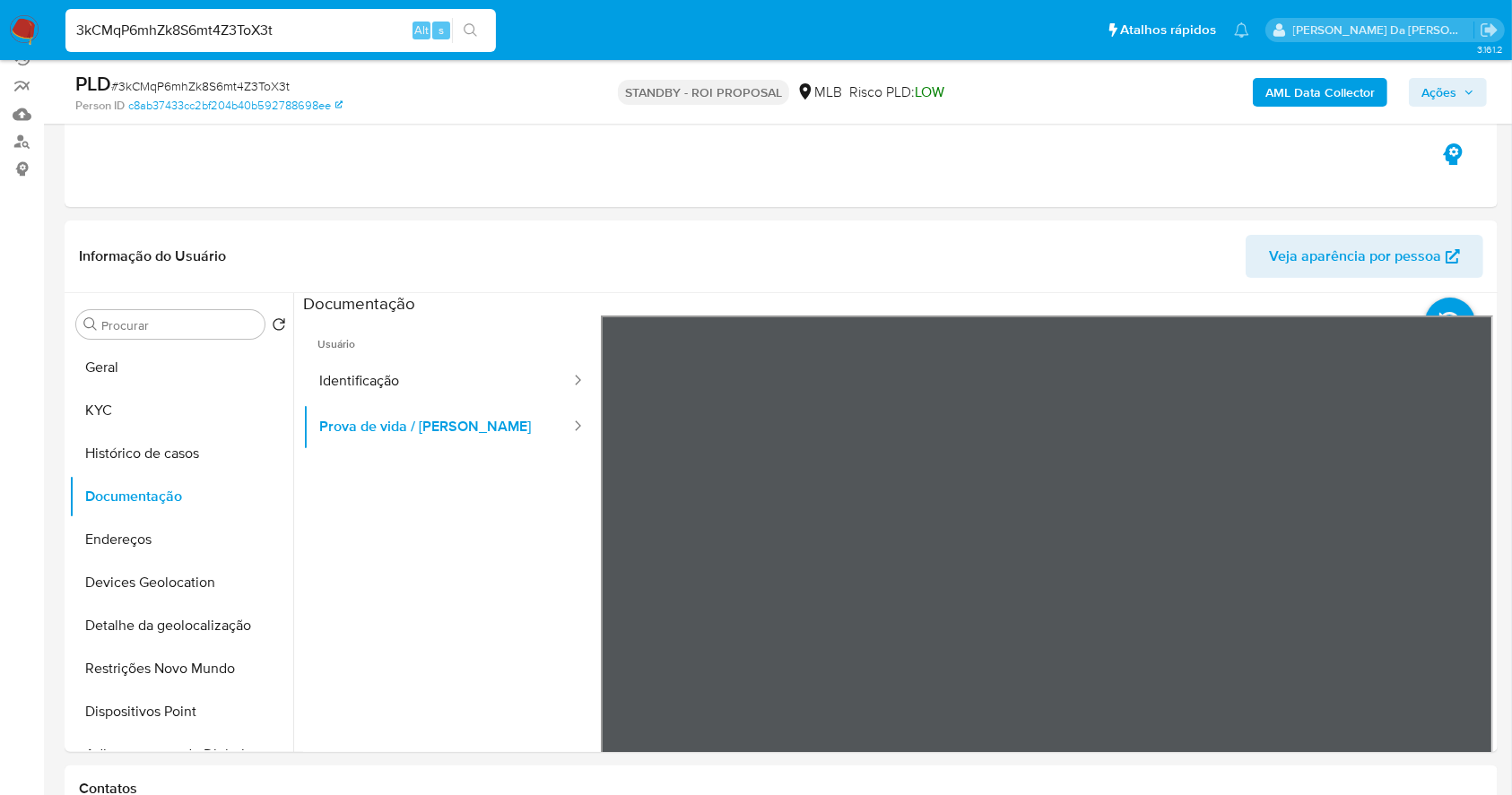
click at [312, 51] on div "3kCMqP6mhZk8S6mt4Z3ToX3t Alt s" at bounding box center [281, 31] width 431 height 43
click at [323, 29] on input "3kCMqP6mhZk8S6mt4Z3ToX3t" at bounding box center [281, 31] width 431 height 23
paste input "I84DuTRpeUuy9GnMMMvONWcu"
type input "I84DuTRpeUuy9GnMMMvONWcu"
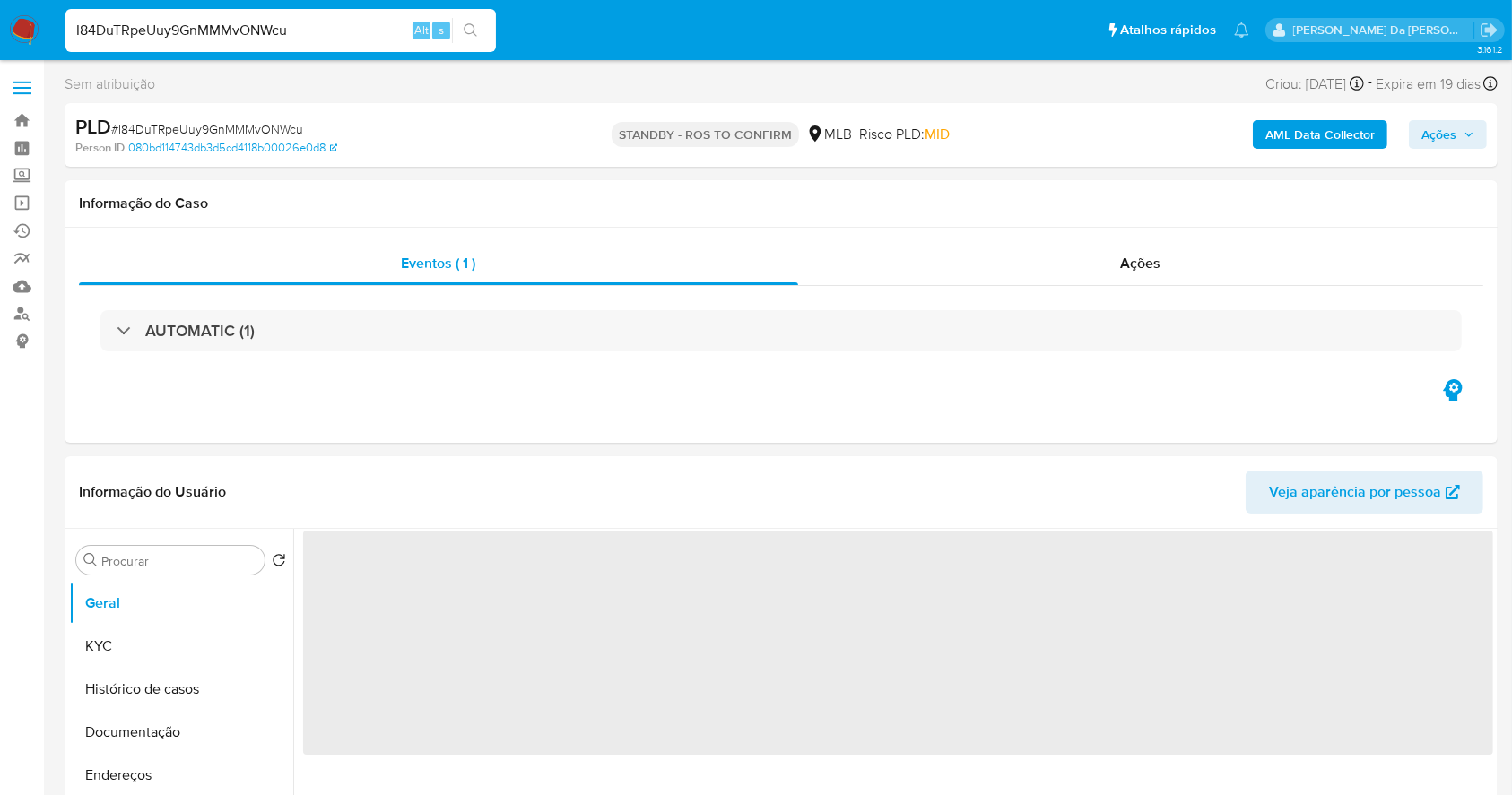
select select "10"
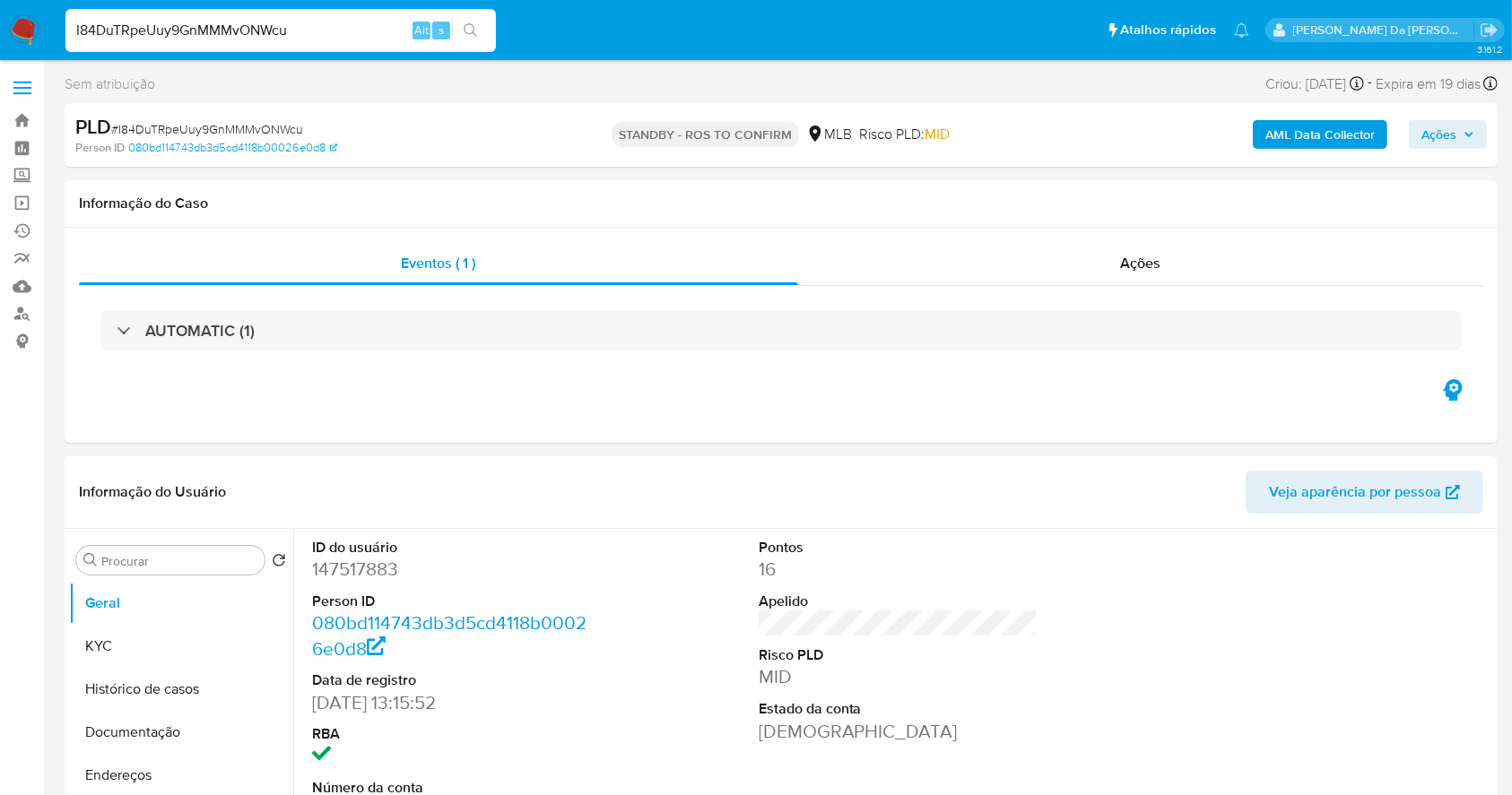
click at [351, 32] on input "I84DuTRpeUuy9GnMMMvONWcu" at bounding box center [281, 31] width 431 height 23
click at [136, 732] on button "Documentação" at bounding box center [174, 733] width 210 height 43
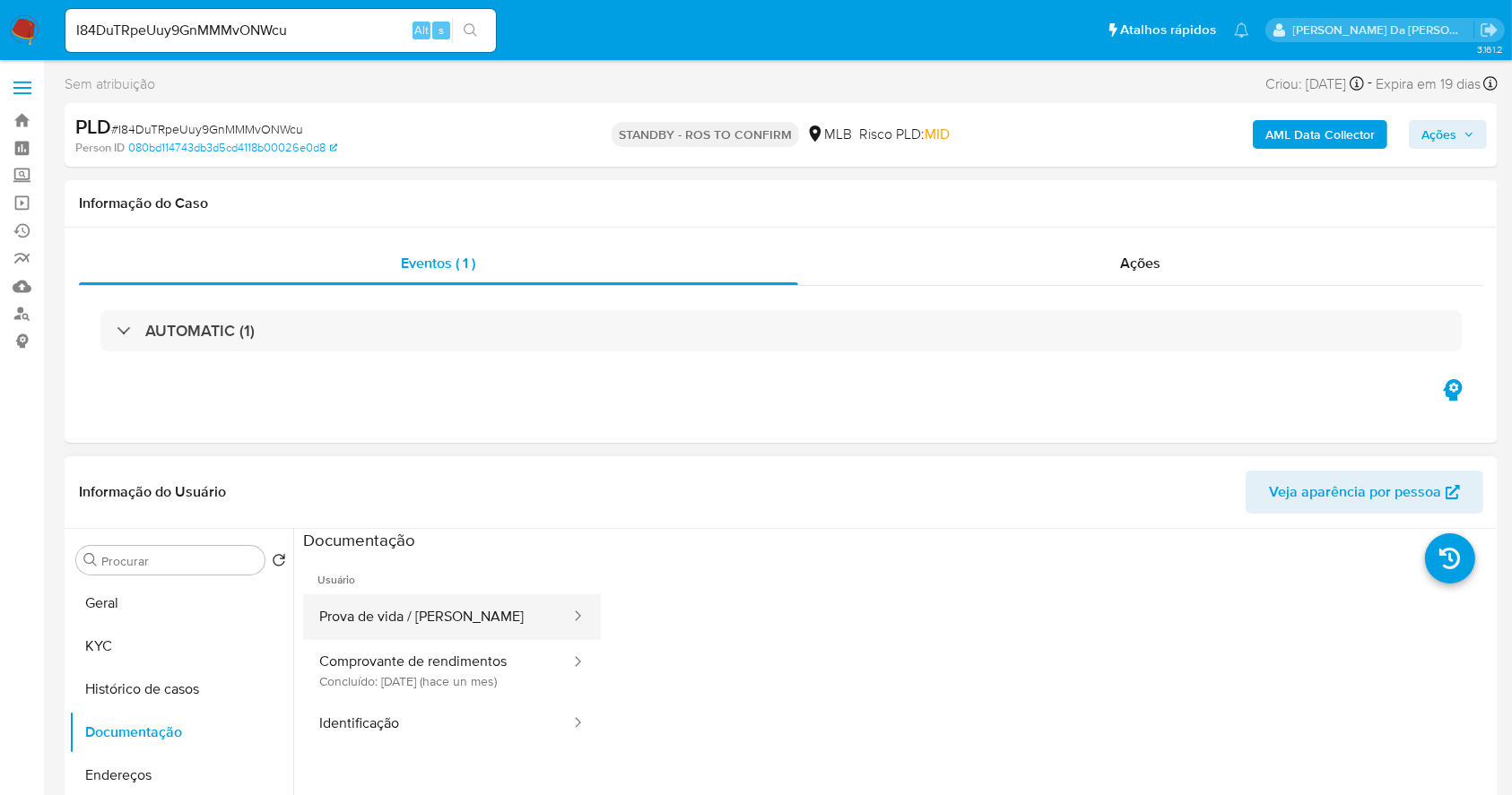
click at [488, 606] on button "Prova de vida / Selfie" at bounding box center [437, 617] width 269 height 46
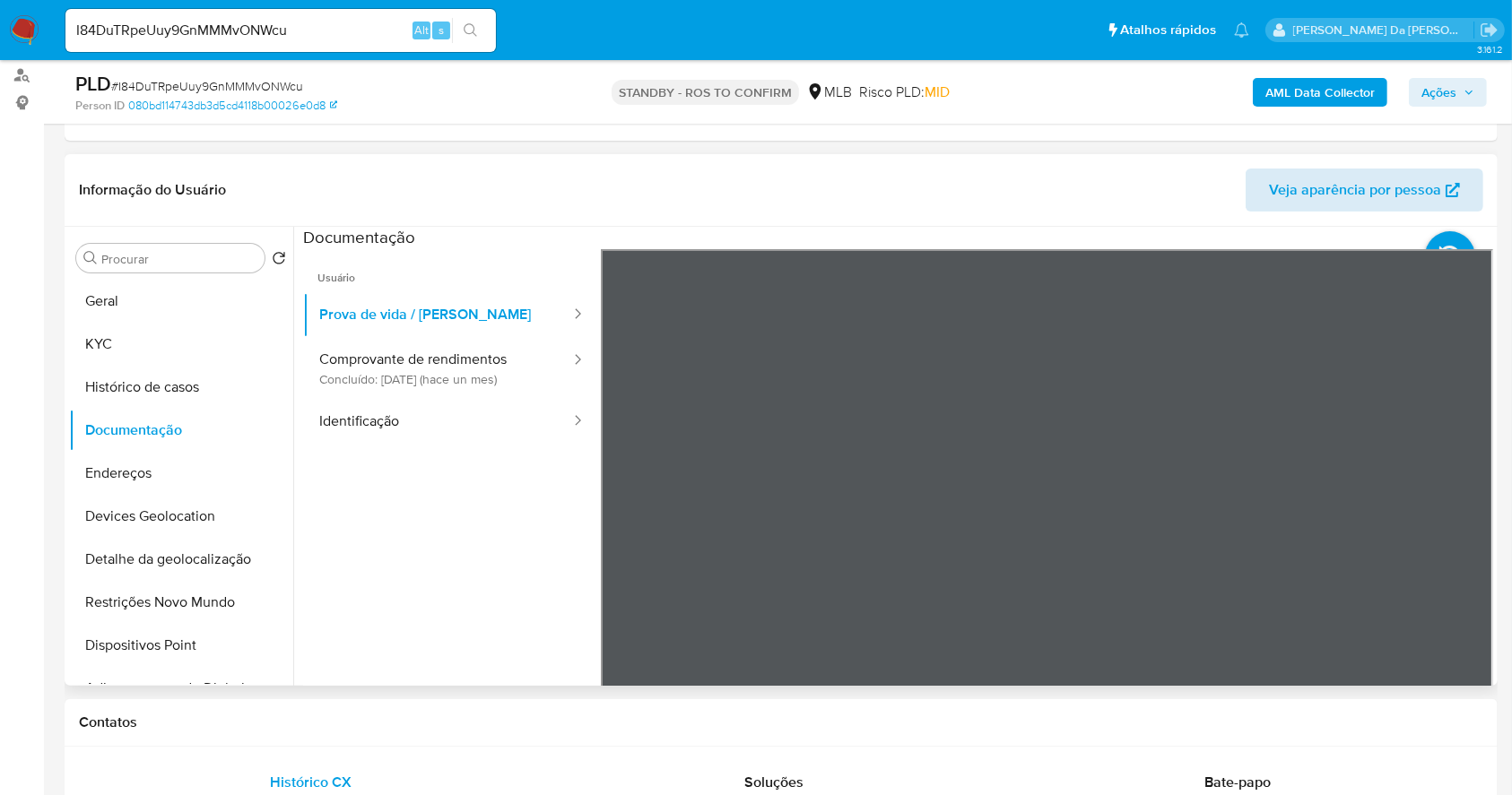
scroll to position [359, 0]
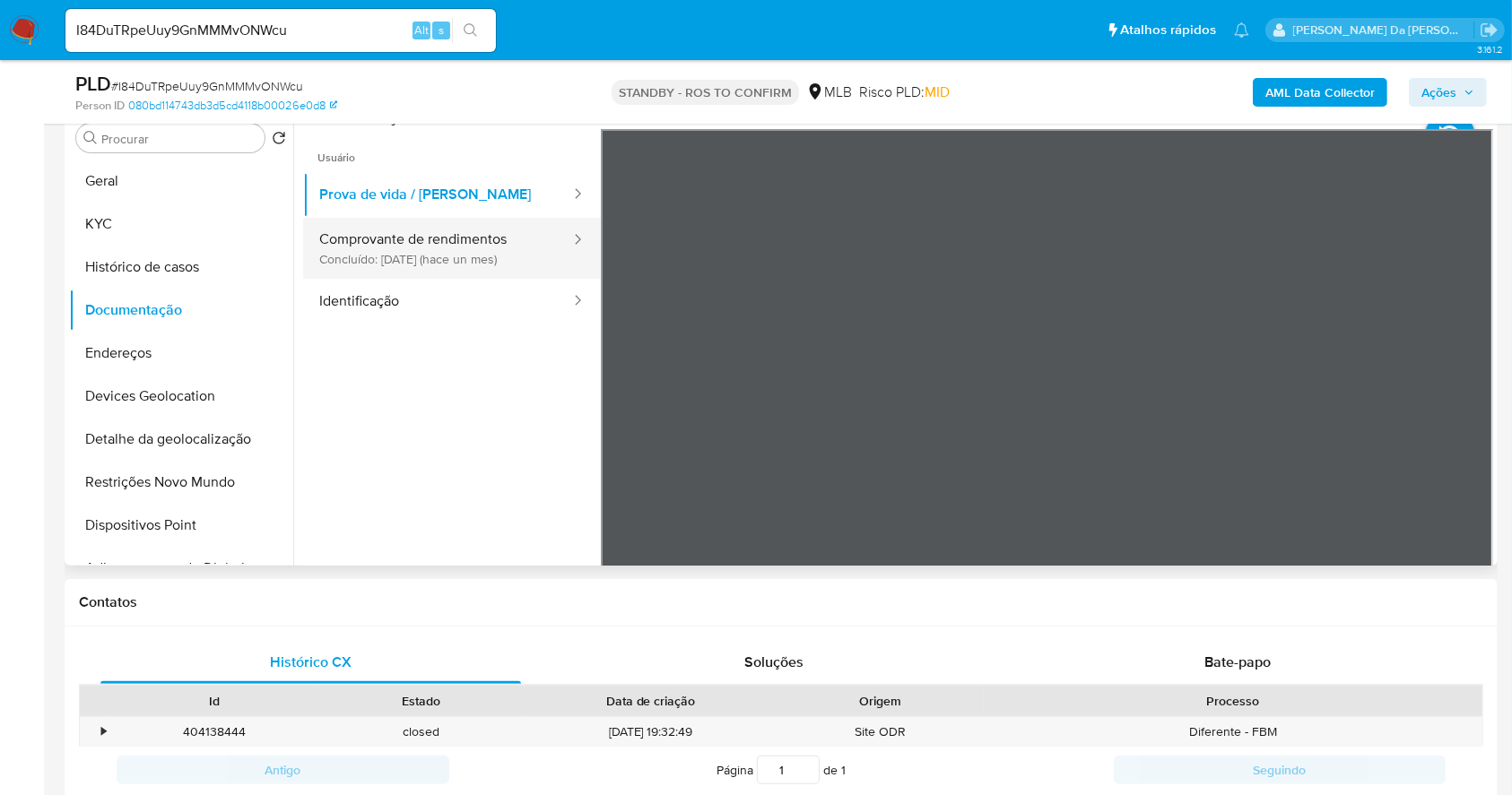
click at [443, 231] on button "Comprovante de rendimentos Concluído: 22/08/2025 (hace un mes)" at bounding box center [437, 248] width 269 height 61
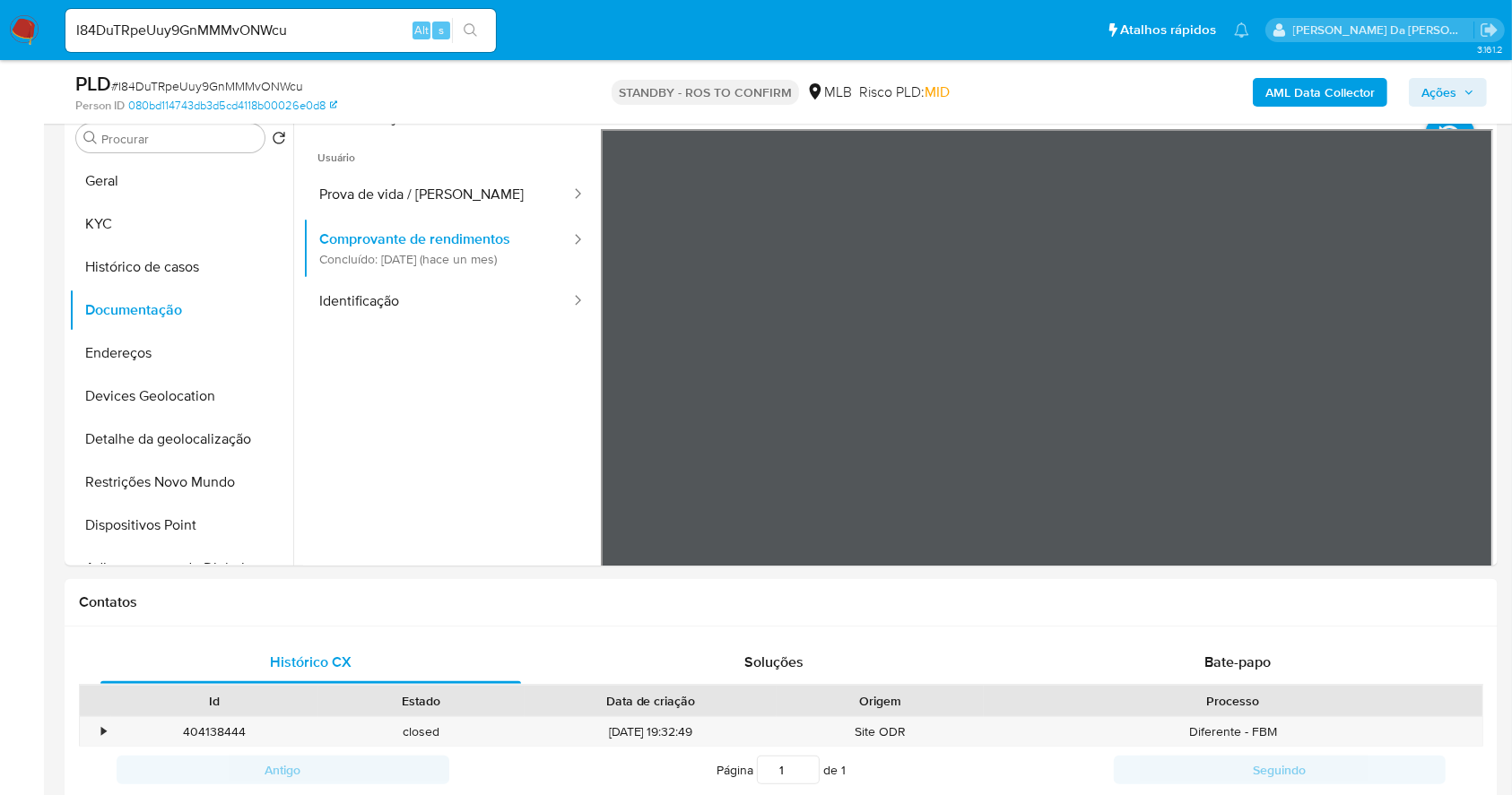
click at [354, 27] on input "I84DuTRpeUuy9GnMMMvONWcu" at bounding box center [281, 31] width 431 height 23
paste input "bCd1uOEO7YgKtf7In7nj0Dv7"
type input "bCd1uOEO7YgKtf7In7nj0Dv7"
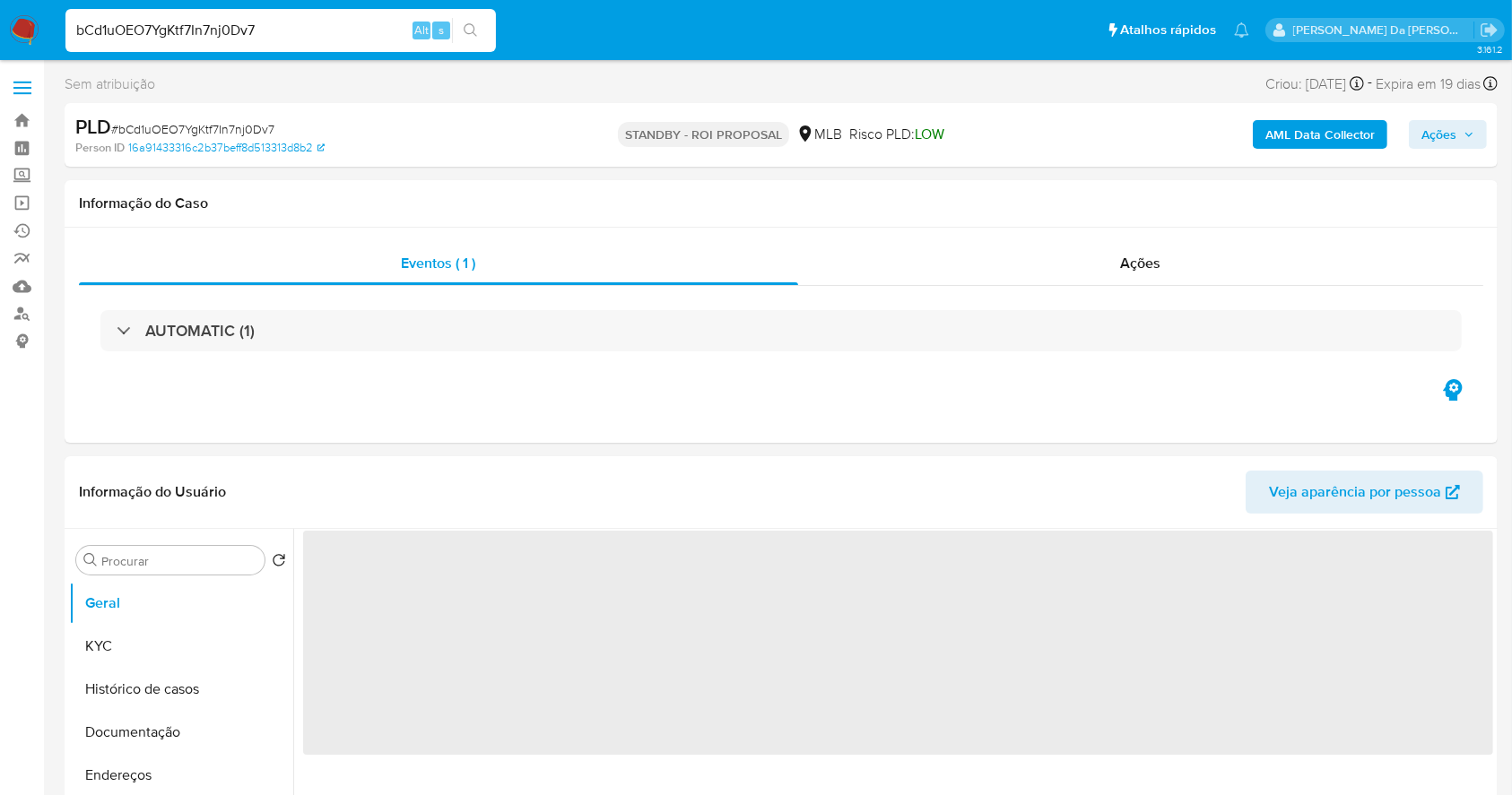
select select "10"
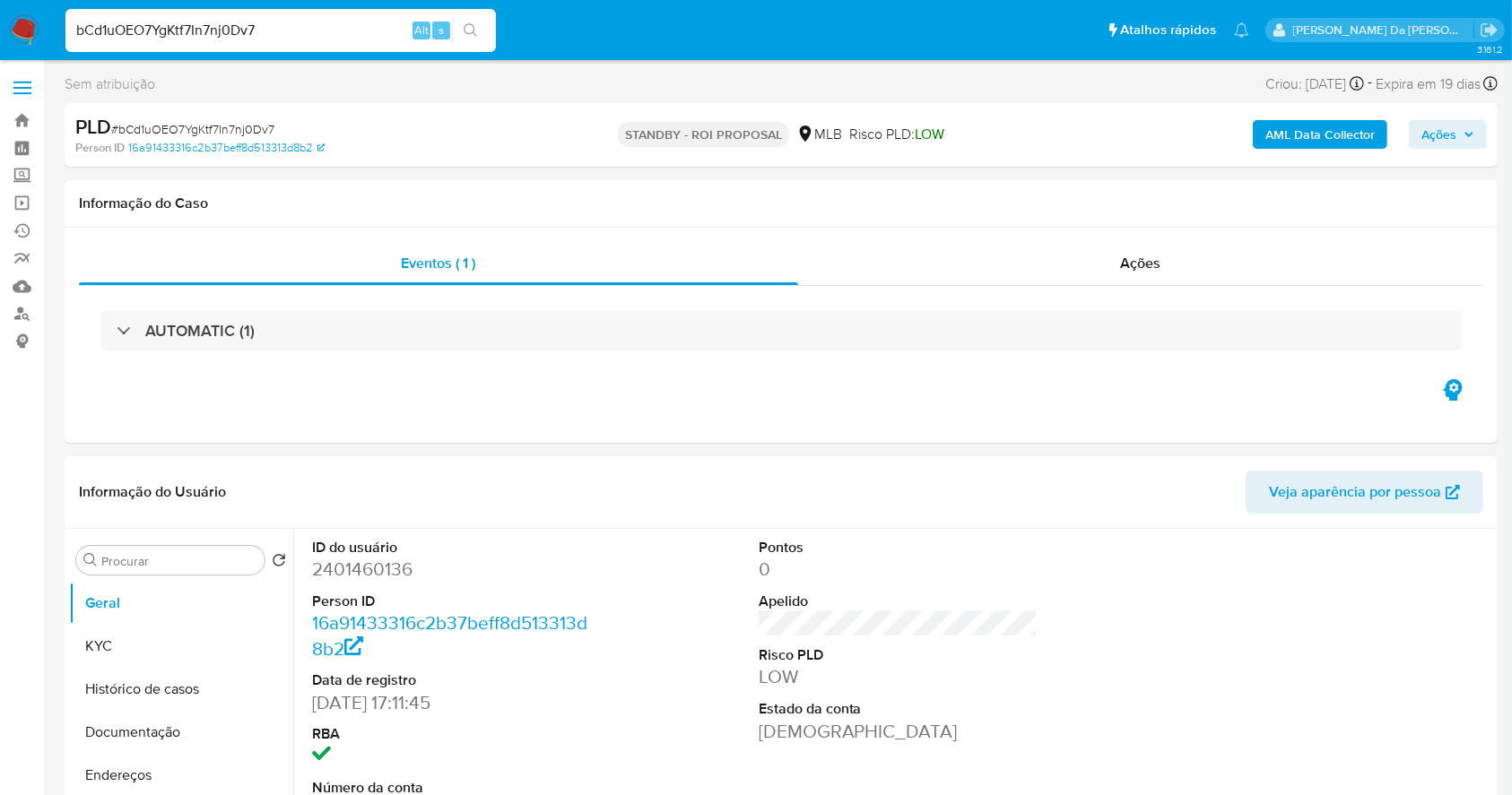
scroll to position [412, 0]
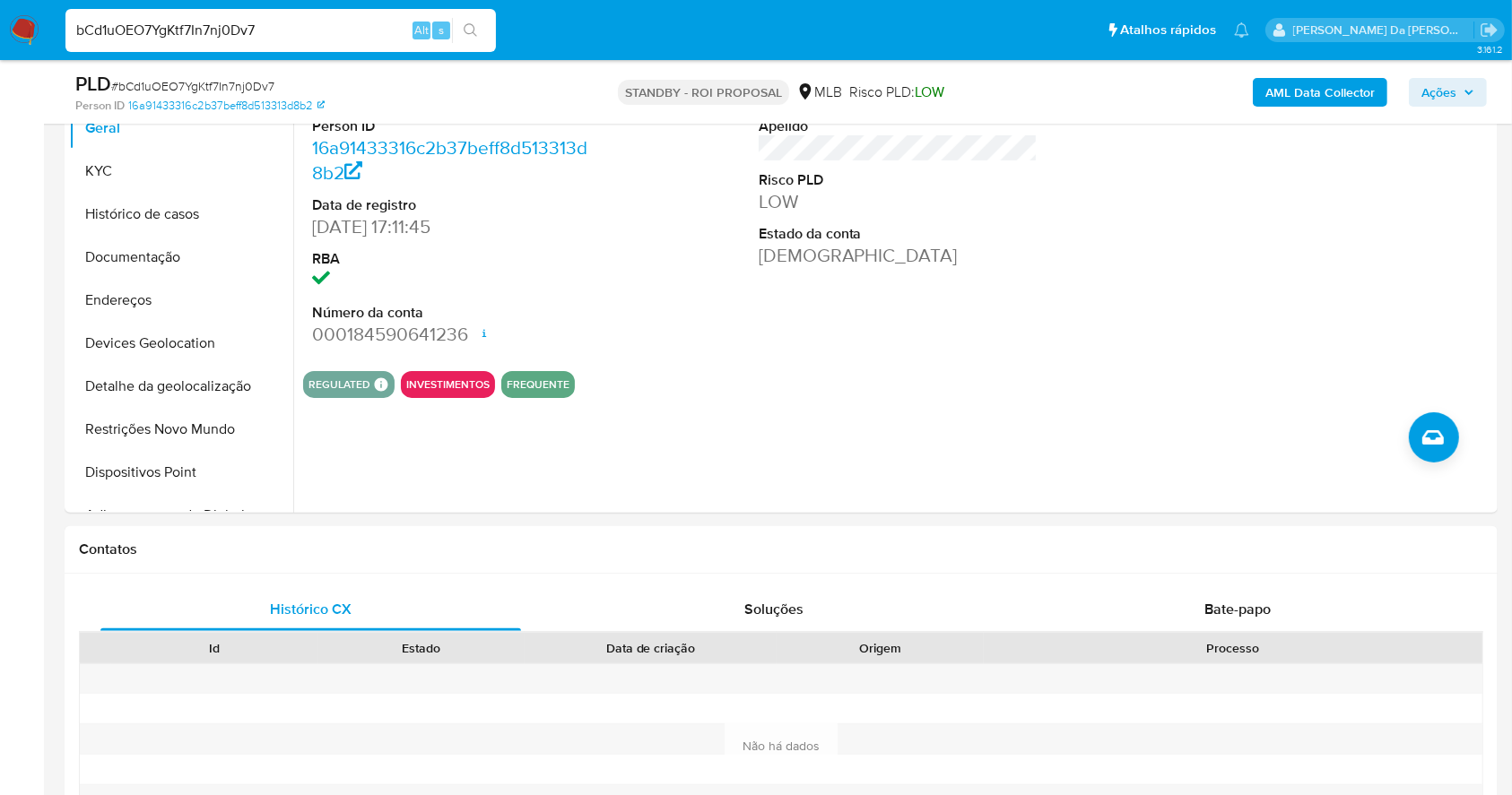
click at [297, 51] on div "bCd1uOEO7YgKtf7In7nj0Dv7 Alt s" at bounding box center [281, 31] width 431 height 43
click at [304, 32] on input "bCd1uOEO7YgKtf7In7nj0Dv7" at bounding box center [281, 31] width 431 height 23
paste input "aH6HynvPq2F2neod2qOfkqly"
type input "aH6HynvPq2F2neod2qOfkqly"
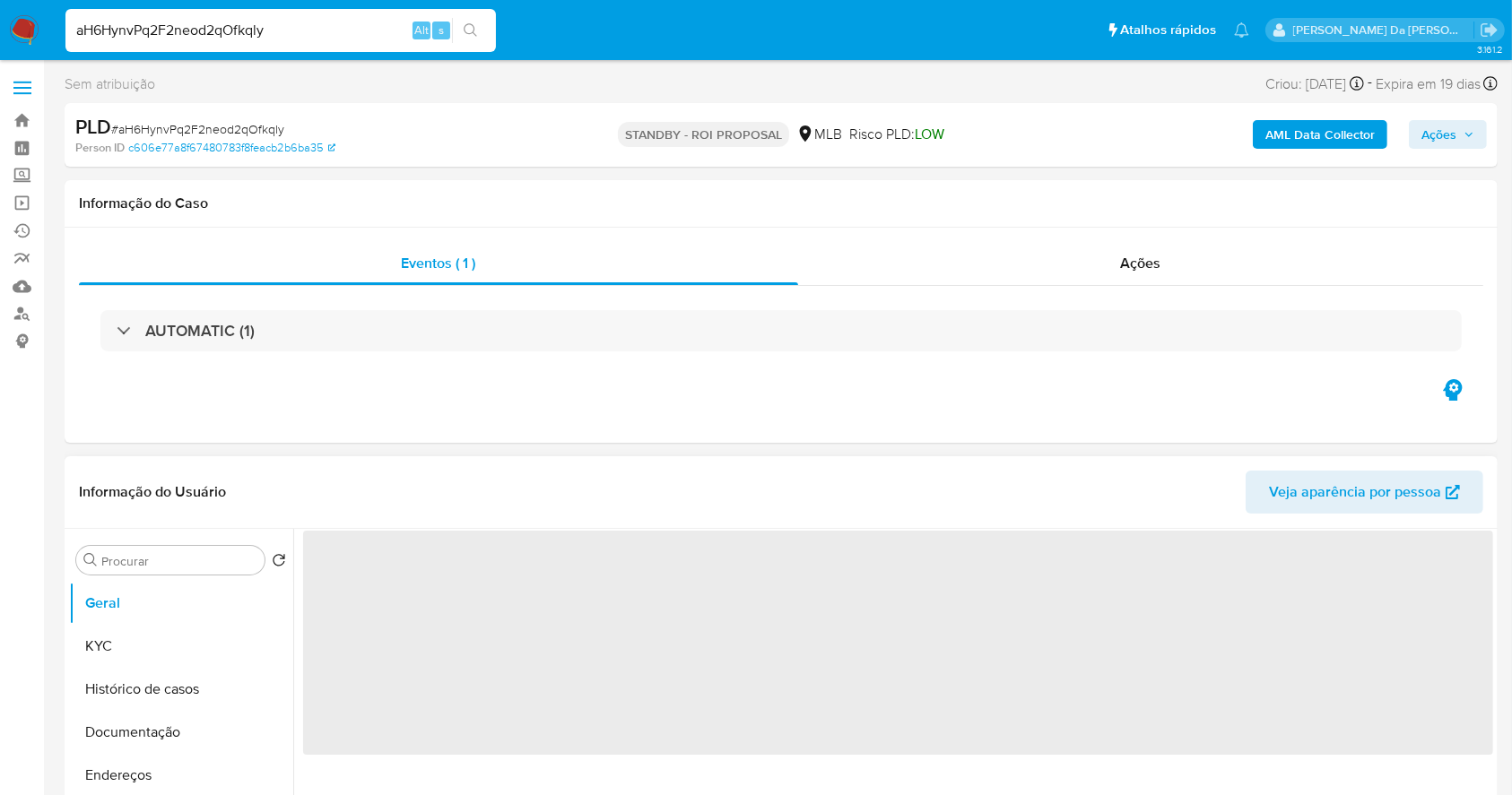
select select "10"
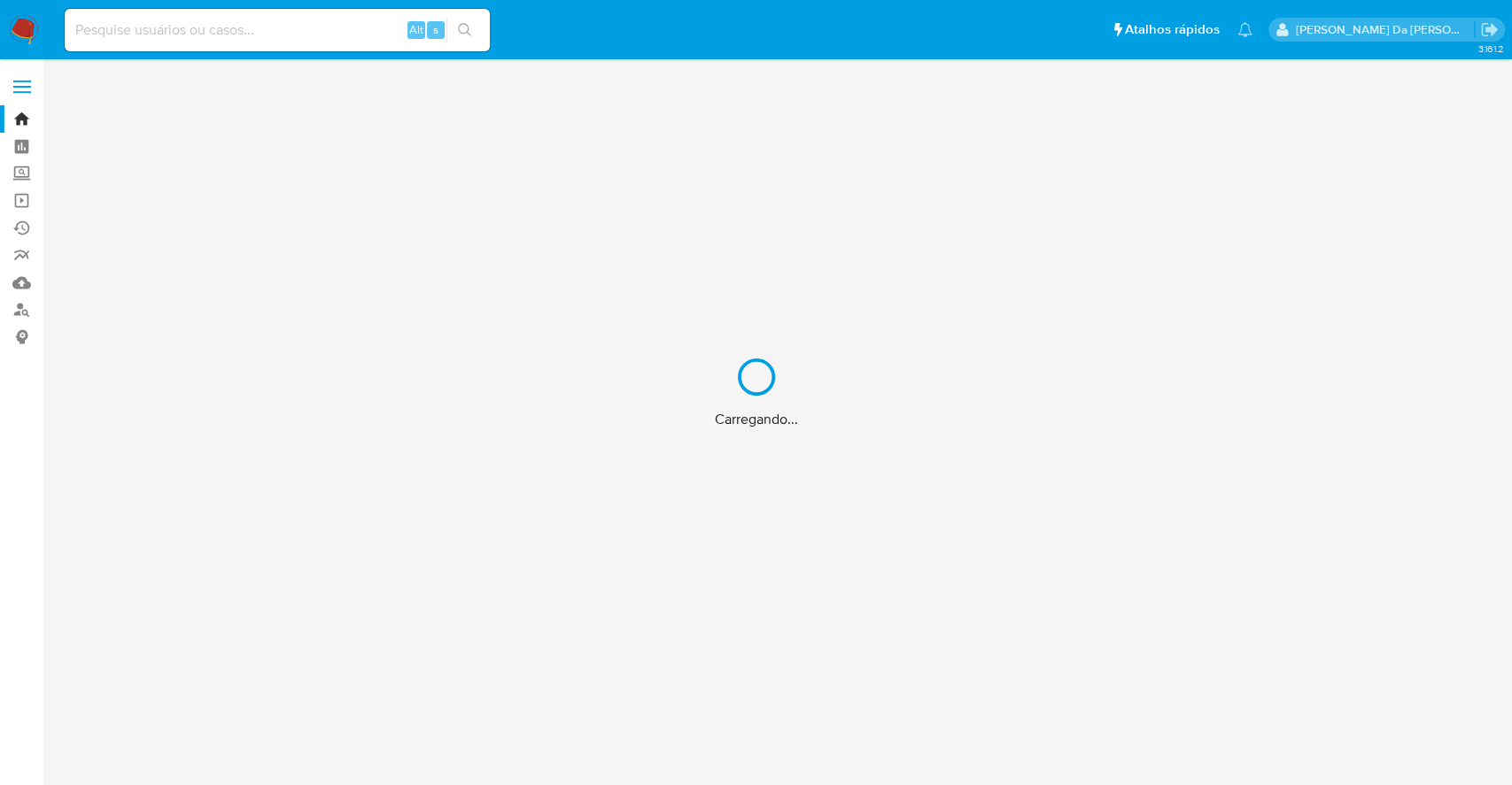
click at [321, 27] on div "Carregando..." at bounding box center [756, 392] width 1512 height 785
click at [324, 36] on div "Carregando..." at bounding box center [756, 392] width 1512 height 785
click at [347, 32] on div "Carregando..." at bounding box center [756, 392] width 1512 height 785
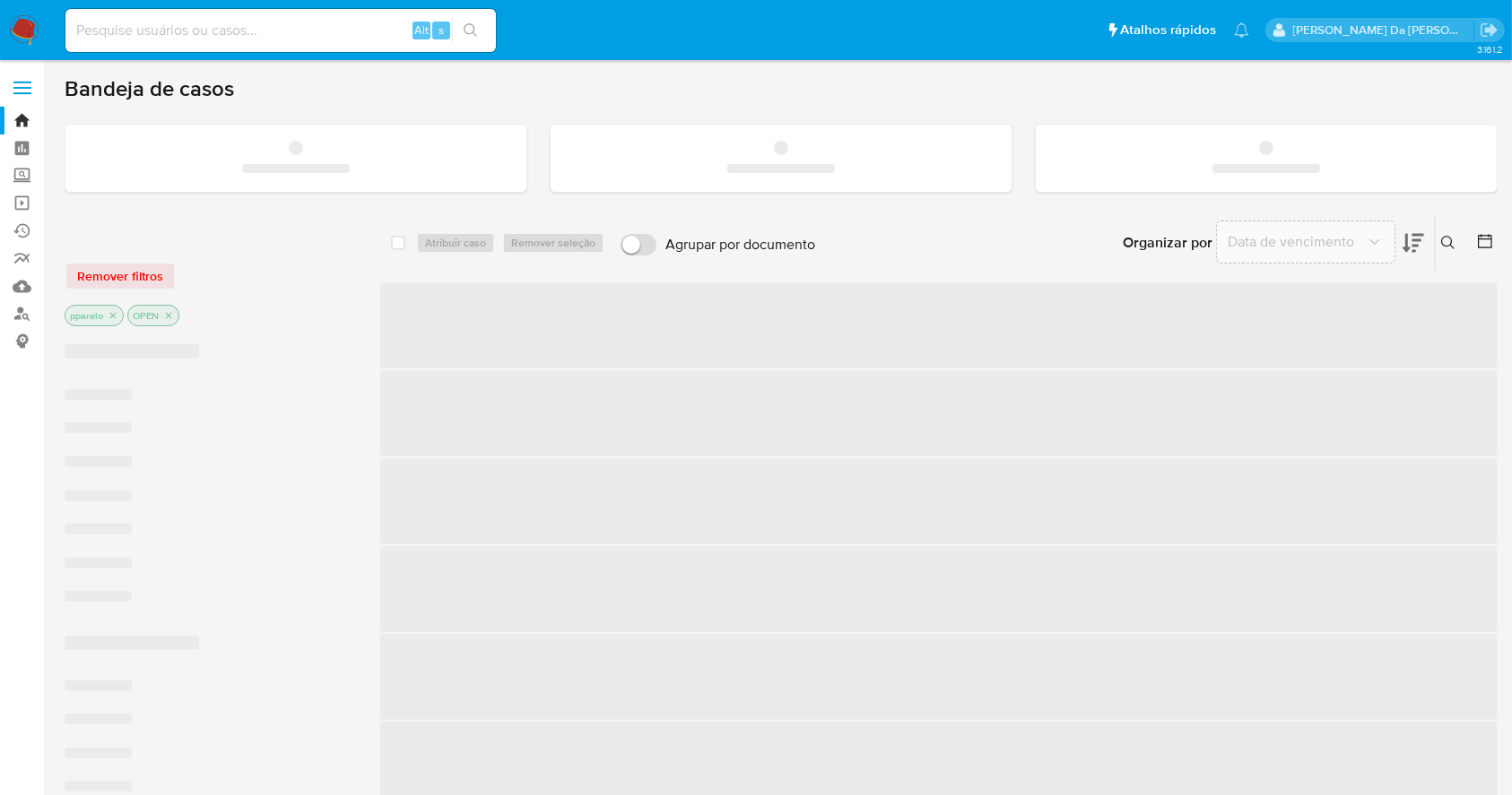
click at [387, 31] on input at bounding box center [281, 31] width 431 height 23
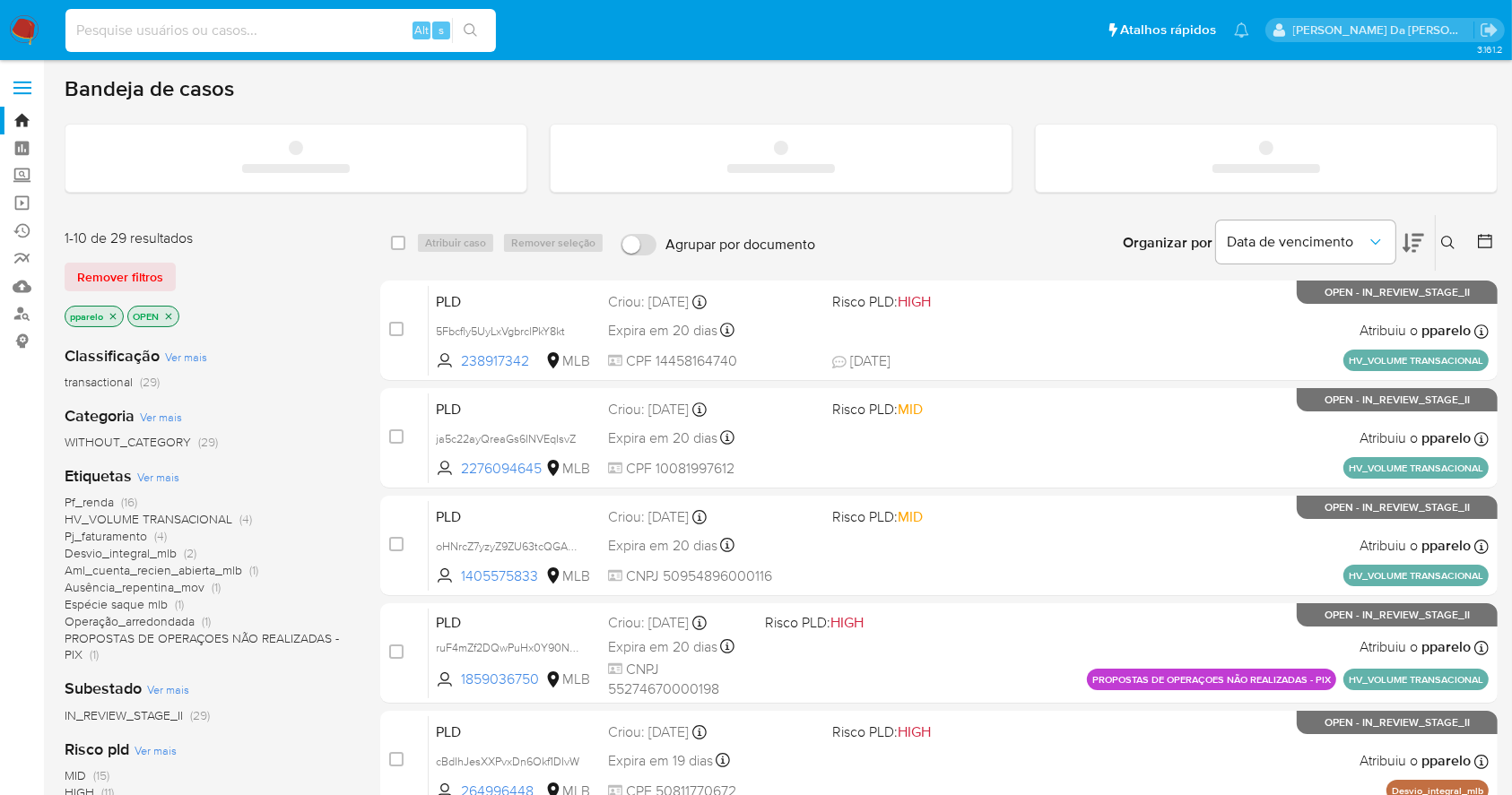
paste input "5zzvF8qnG6jYaMMH5hyn1XvE"
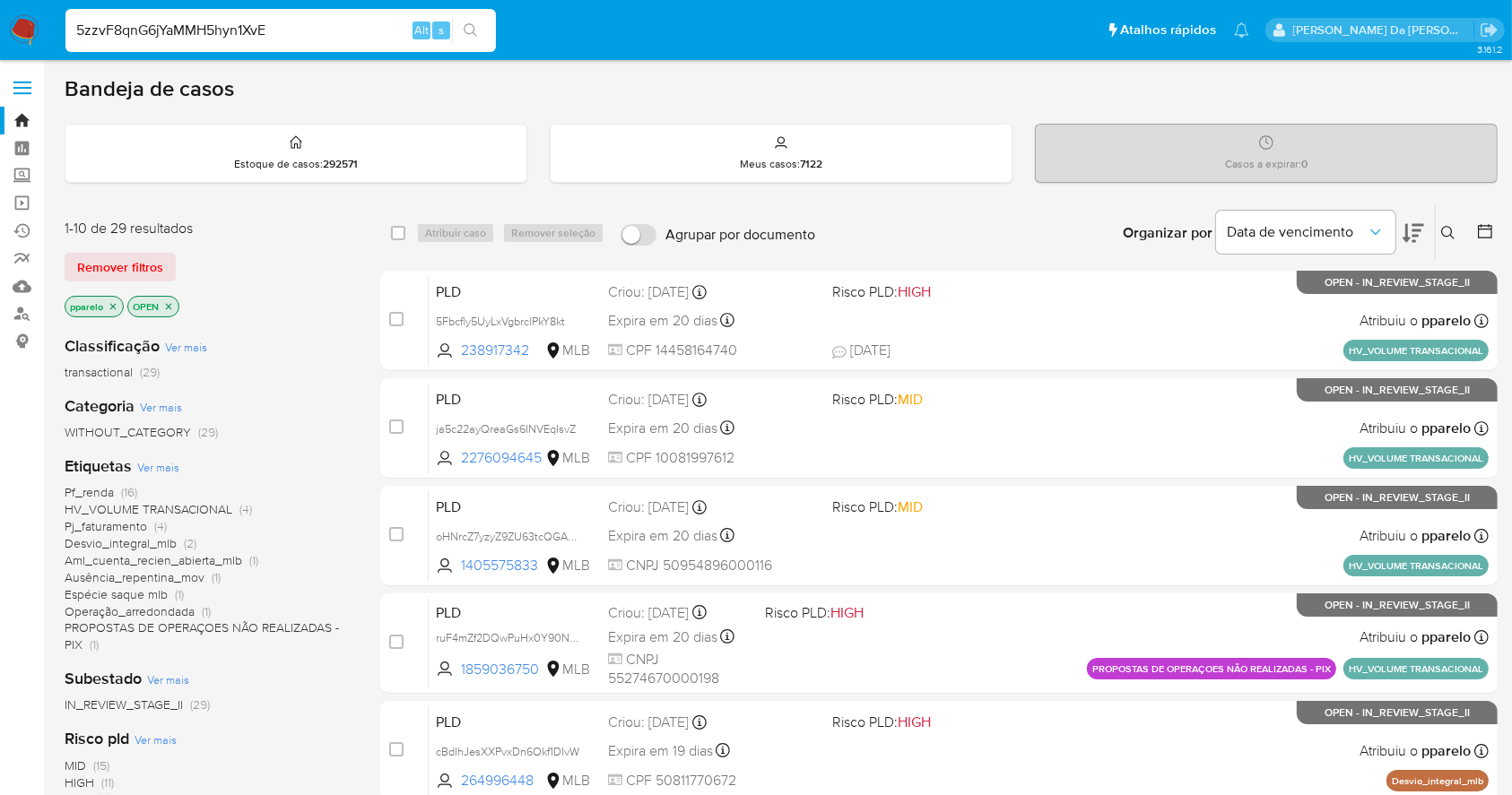
type input "5zzvF8qnG6jYaMMH5hyn1XvE"
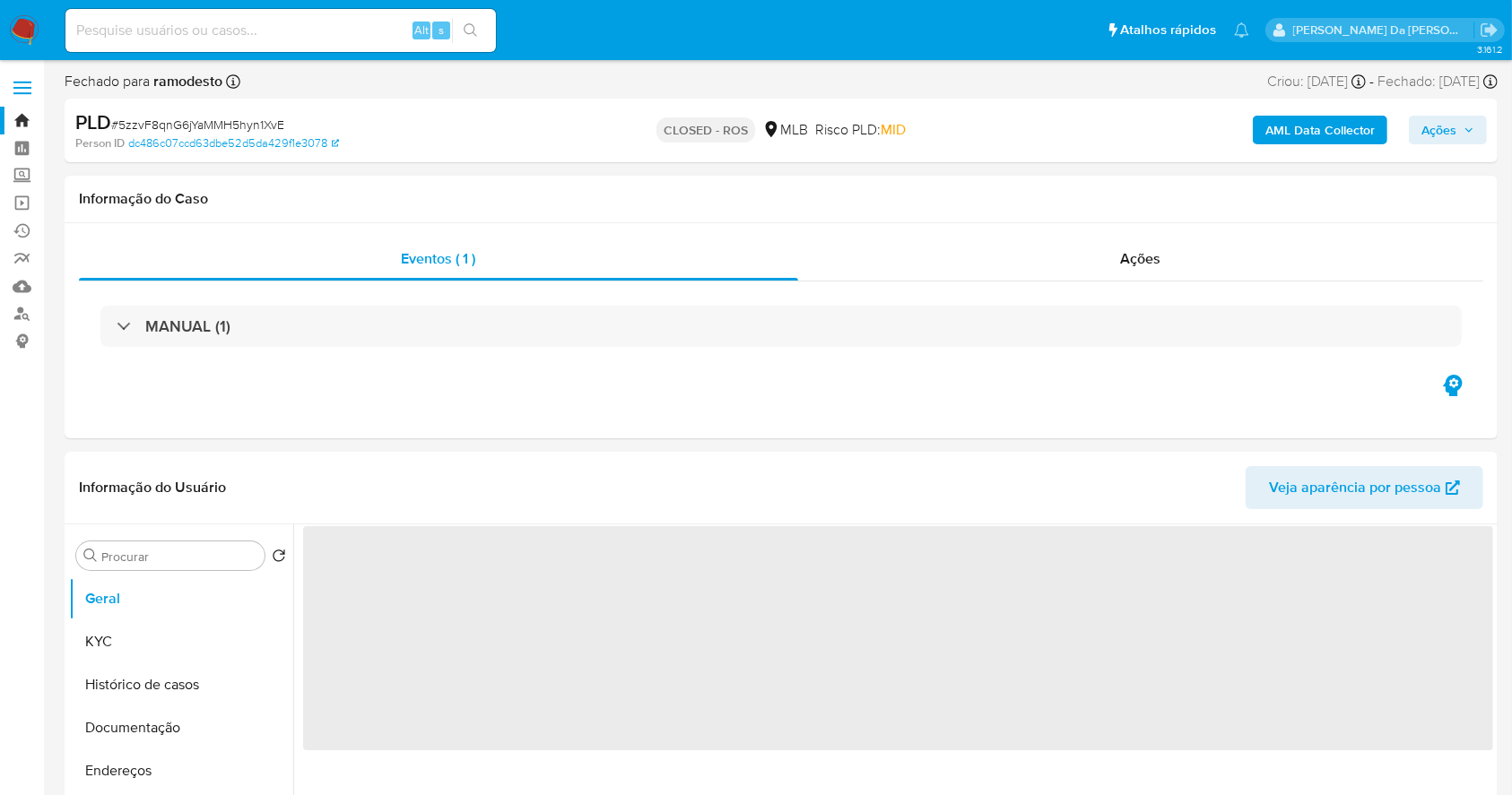
select select "10"
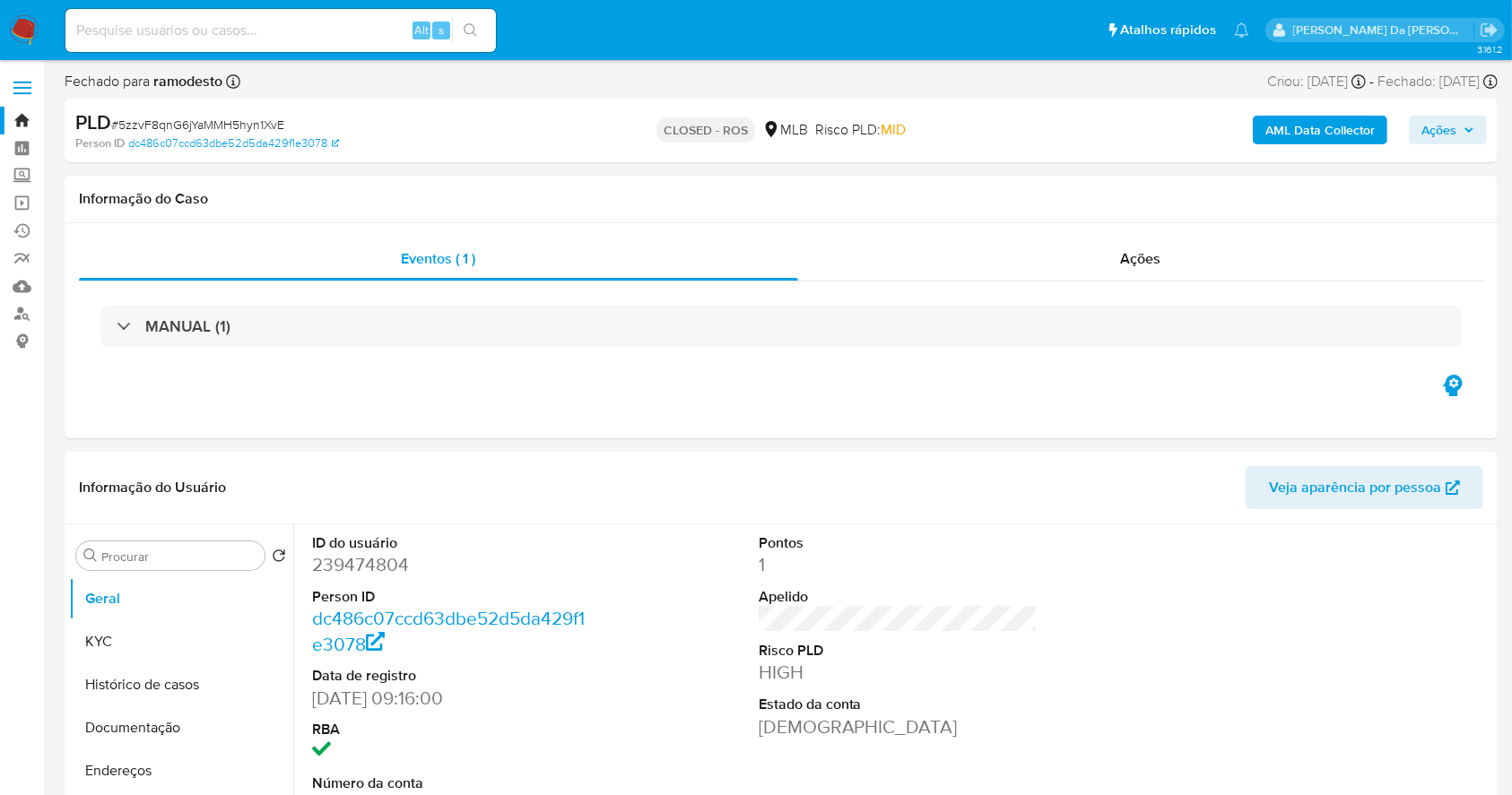
click at [380, 16] on div "Alt s" at bounding box center [281, 31] width 431 height 43
click at [380, 29] on input at bounding box center [281, 31] width 431 height 23
paste input "KSg7GEeD7IhbgM1dc3HeUmdn"
type input "KSg7GEeD7IhbgM1dc3HeUmdn"
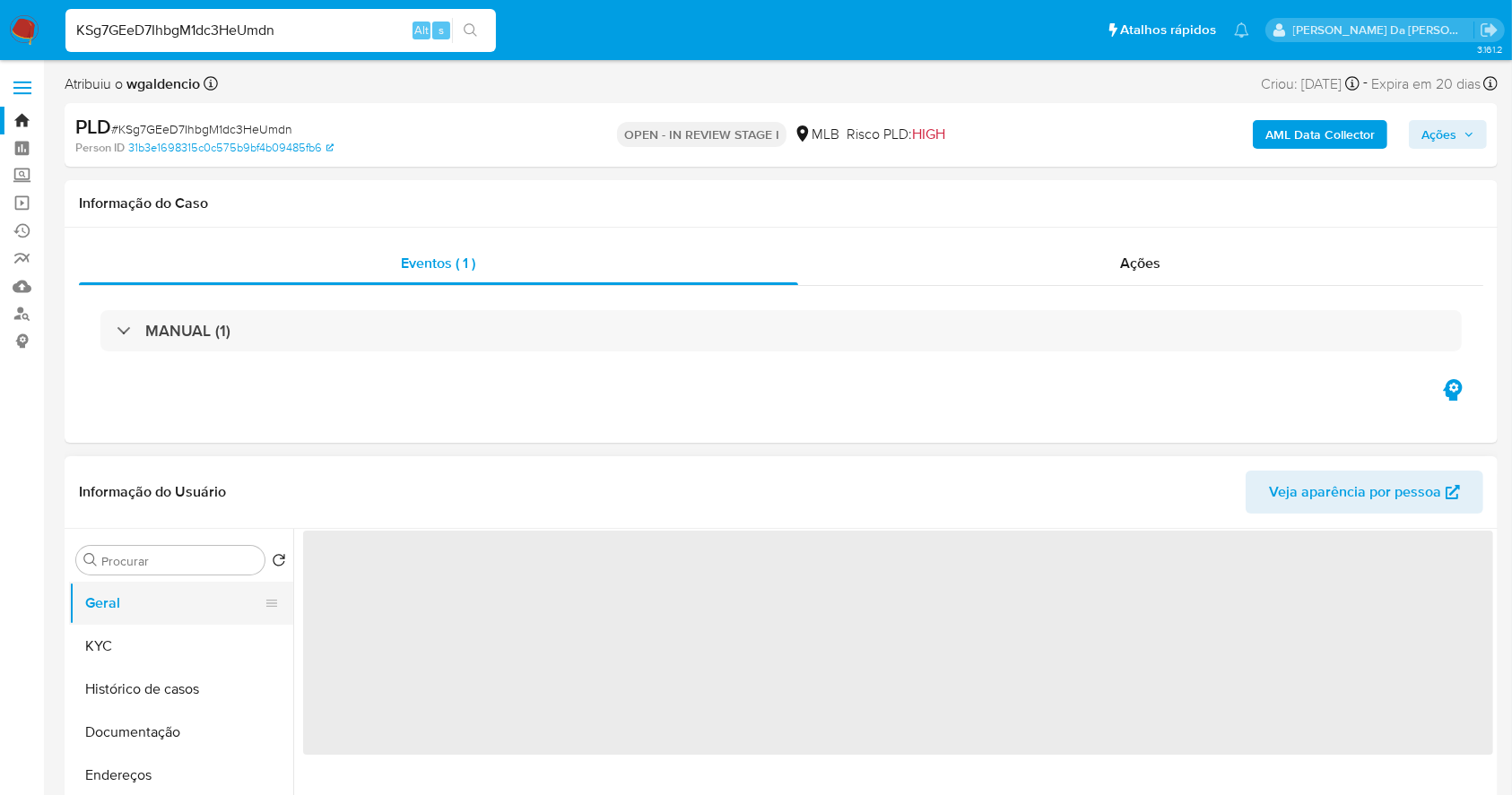
select select "10"
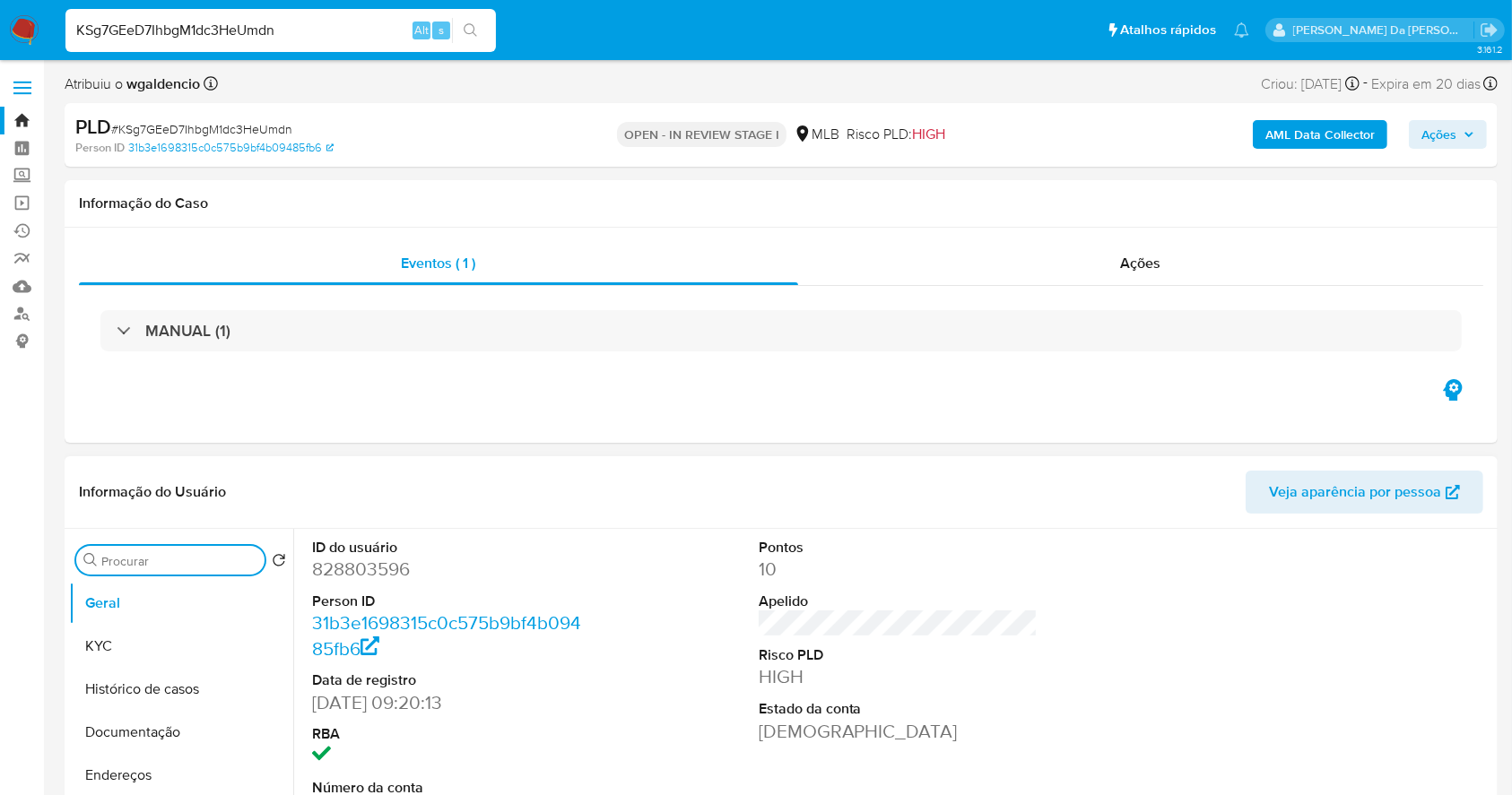
click at [193, 565] on input "Procurar" at bounding box center [179, 561] width 156 height 16
type input "d"
click at [167, 685] on button "Documentação" at bounding box center [174, 690] width 210 height 43
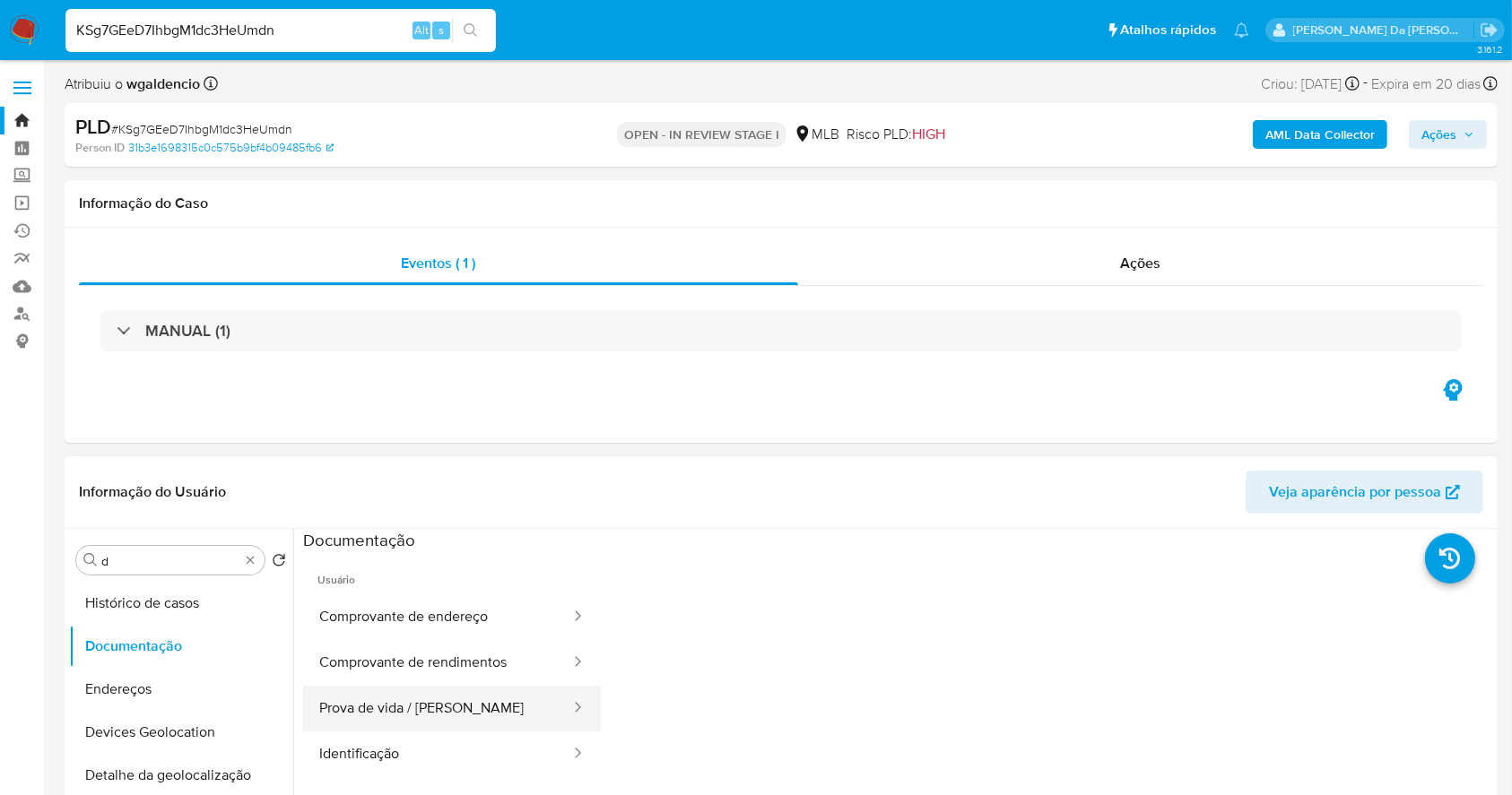
scroll to position [120, 0]
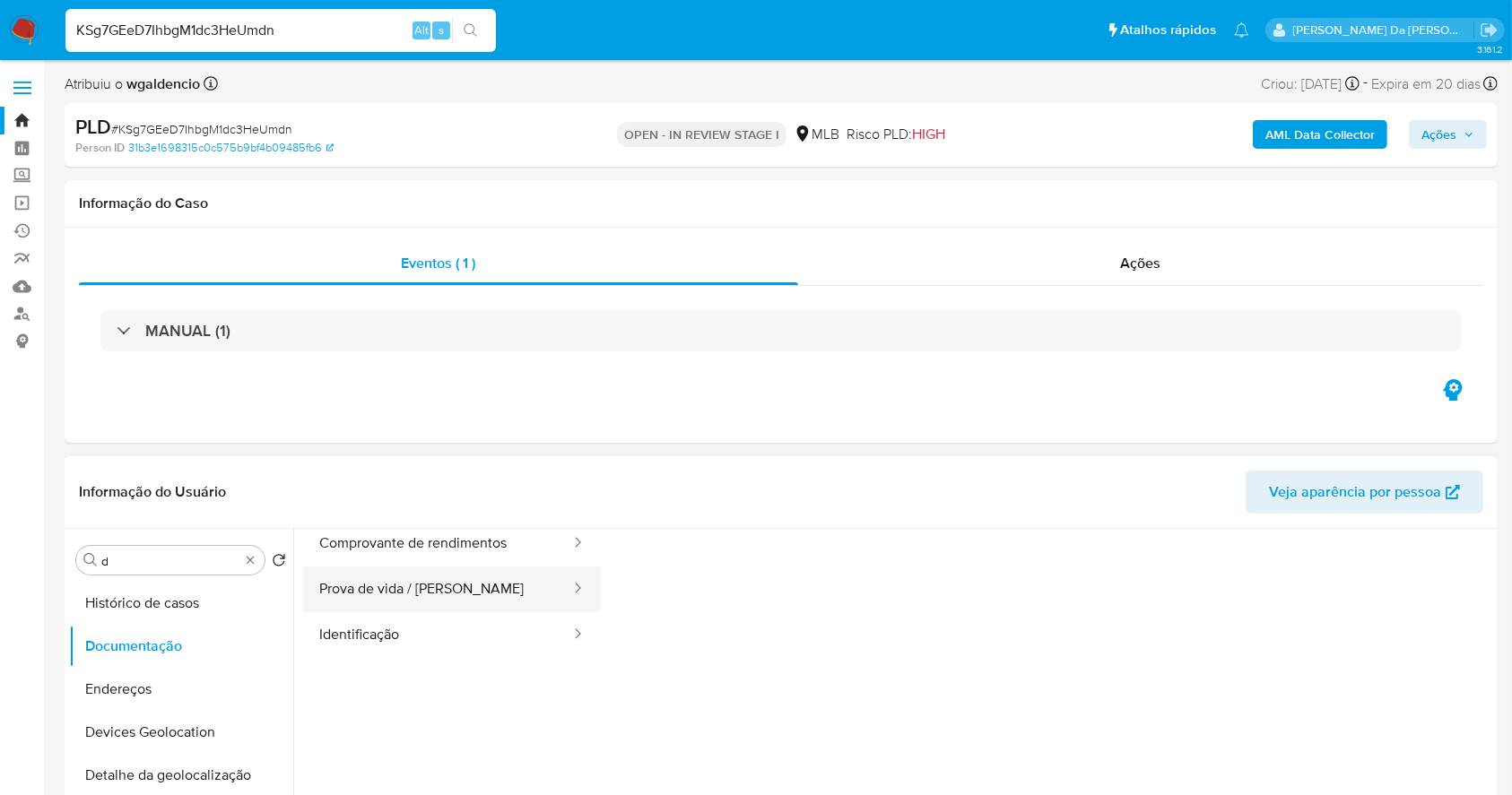
click at [434, 613] on button "Identificação" at bounding box center [437, 635] width 269 height 46
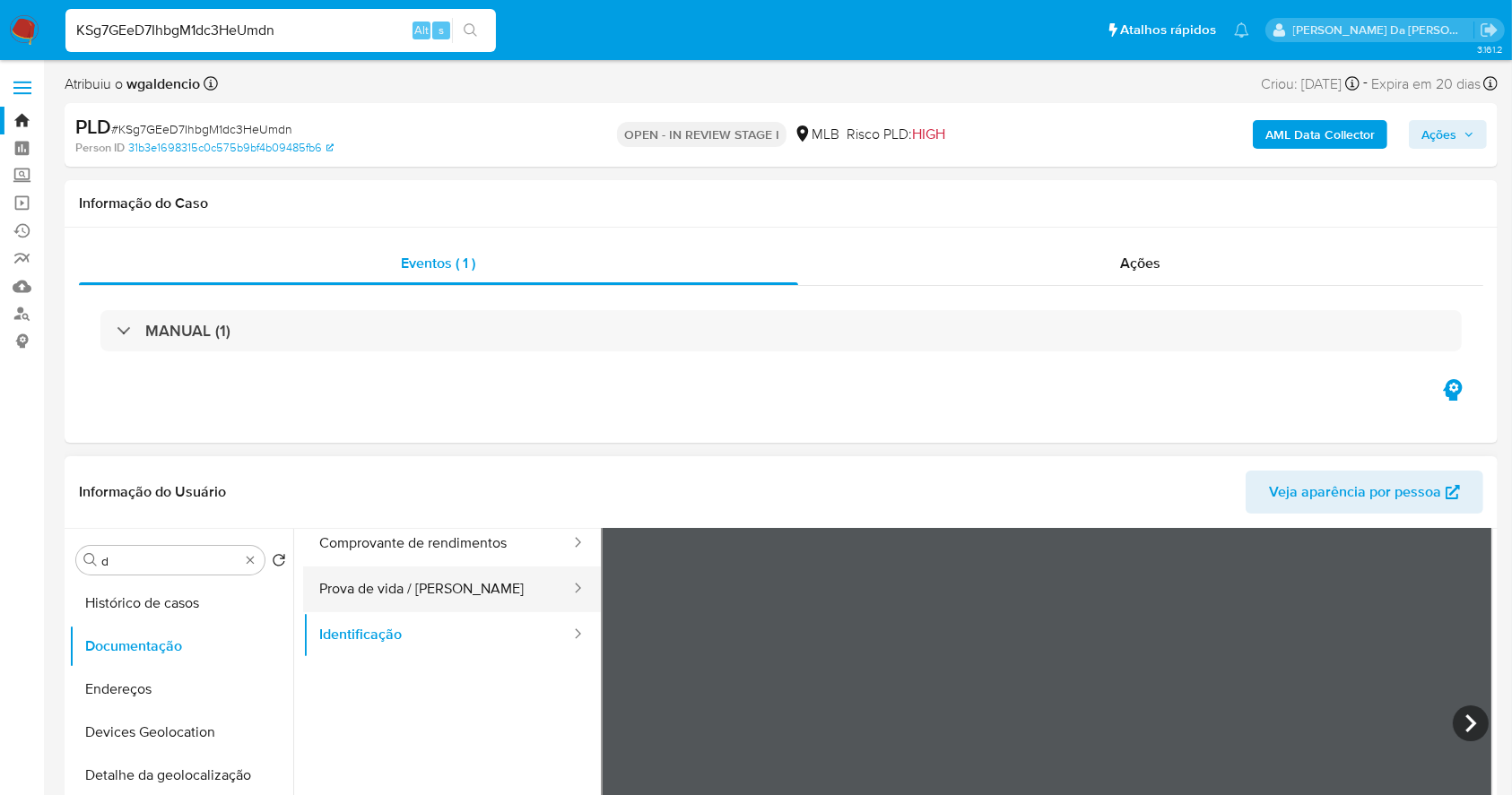
click at [458, 578] on button "Prova de vida / [PERSON_NAME]" at bounding box center [437, 589] width 269 height 46
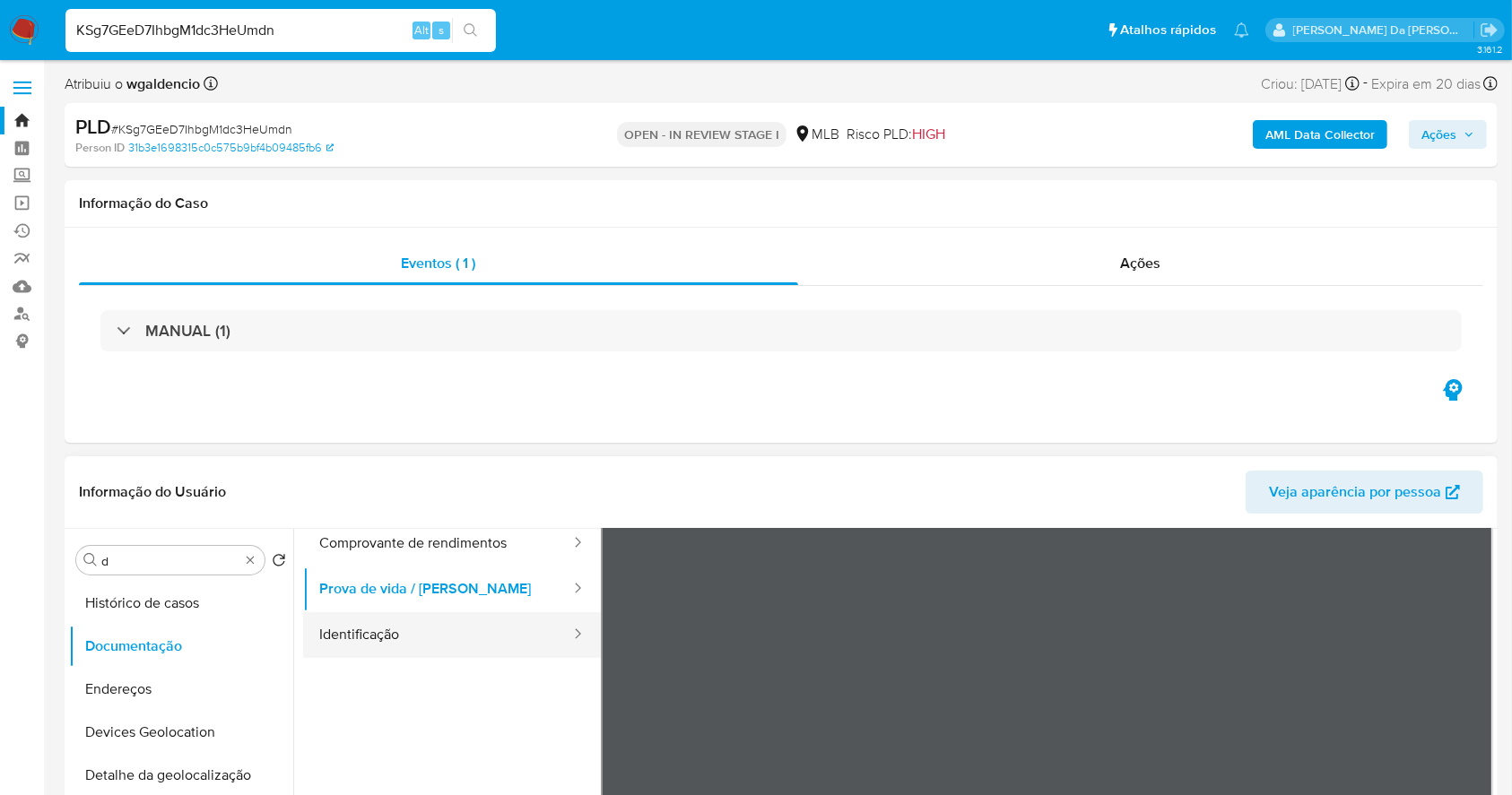
click at [514, 627] on button "Identificação" at bounding box center [437, 635] width 269 height 46
click at [1457, 728] on icon at bounding box center [1471, 724] width 36 height 36
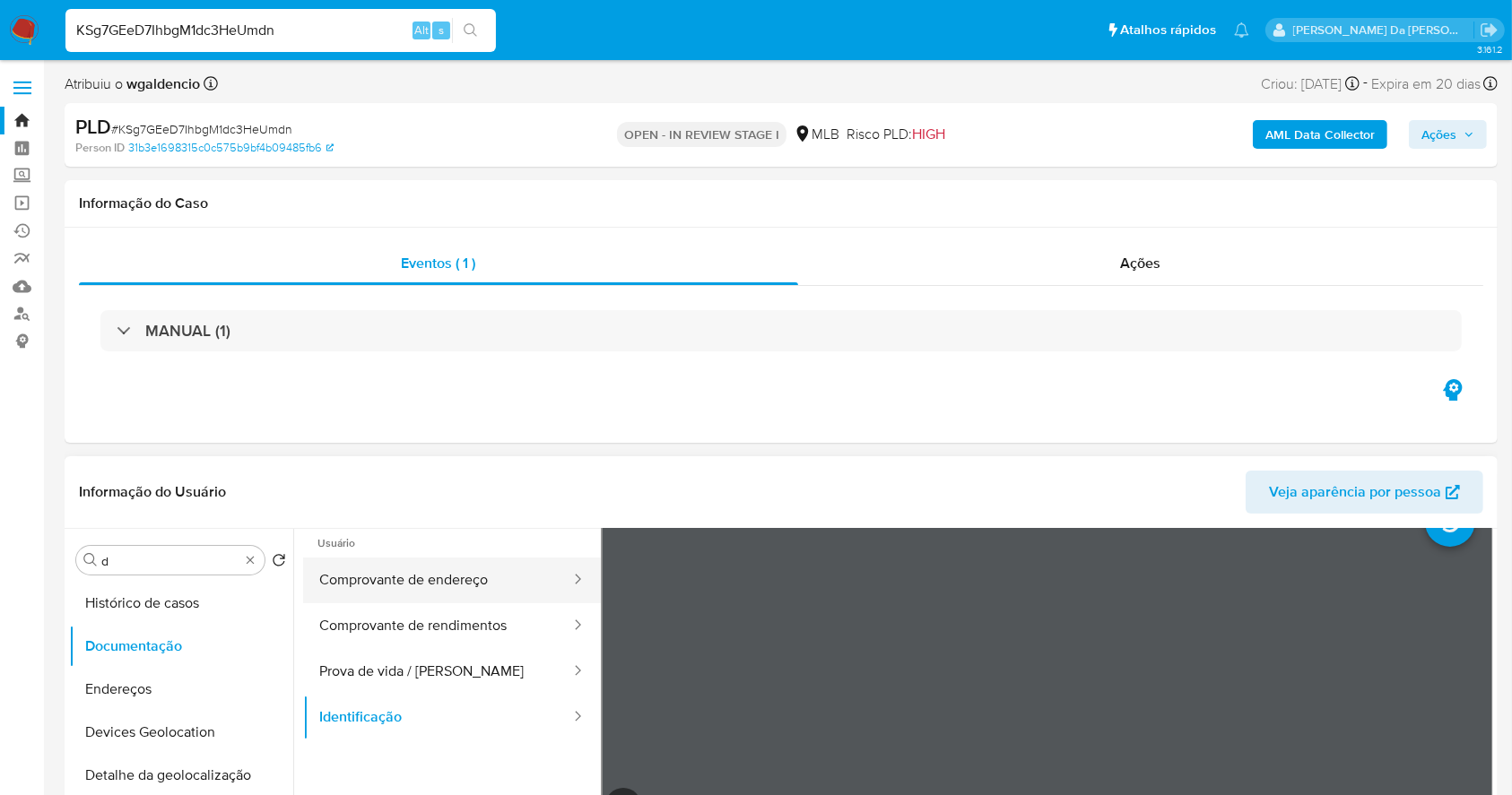
scroll to position [0, 0]
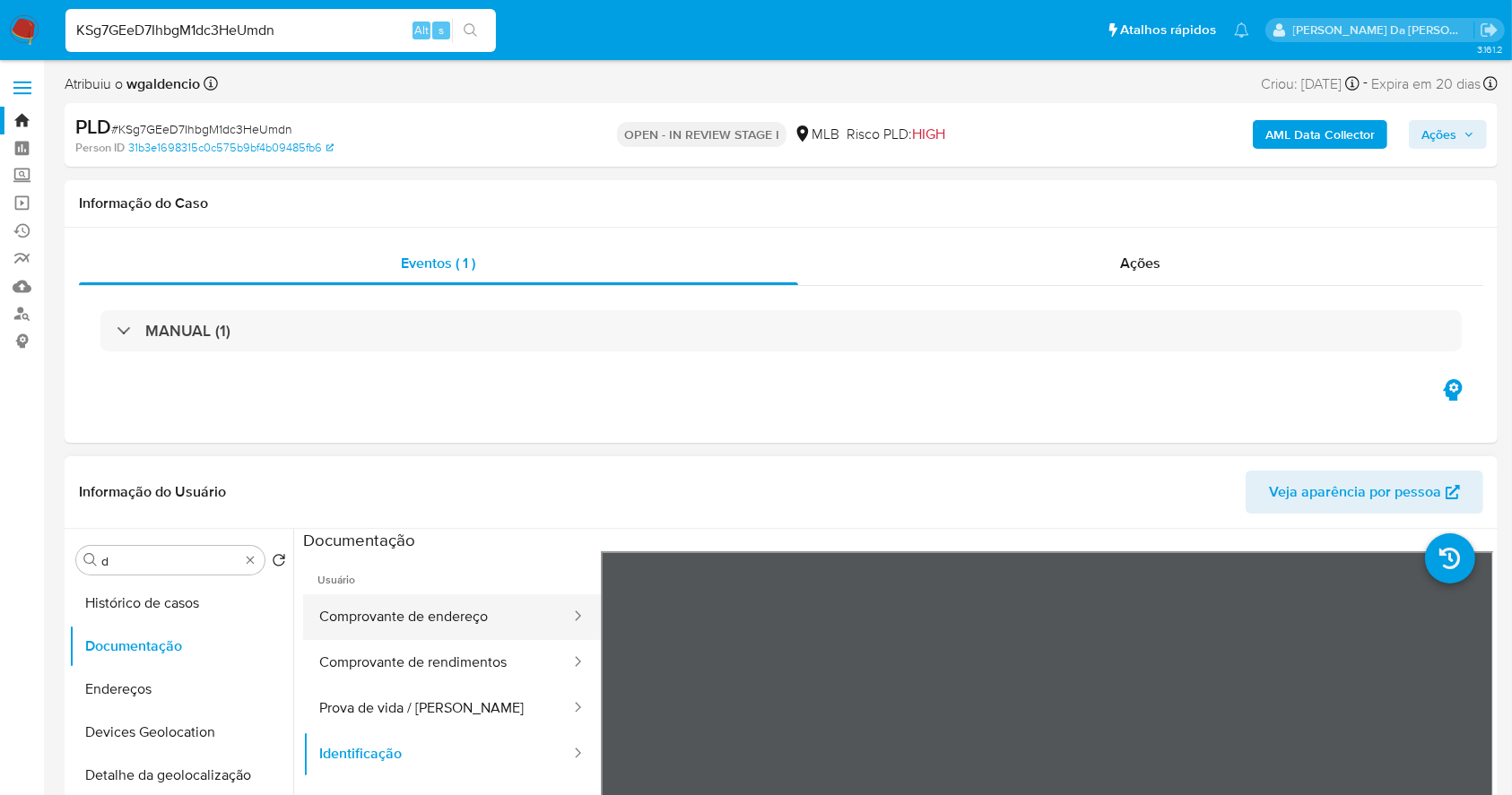
drag, startPoint x: 452, startPoint y: 628, endPoint x: 480, endPoint y: 631, distance: 28.2
click at [452, 628] on button "Comprovante de endereço" at bounding box center [437, 617] width 269 height 46
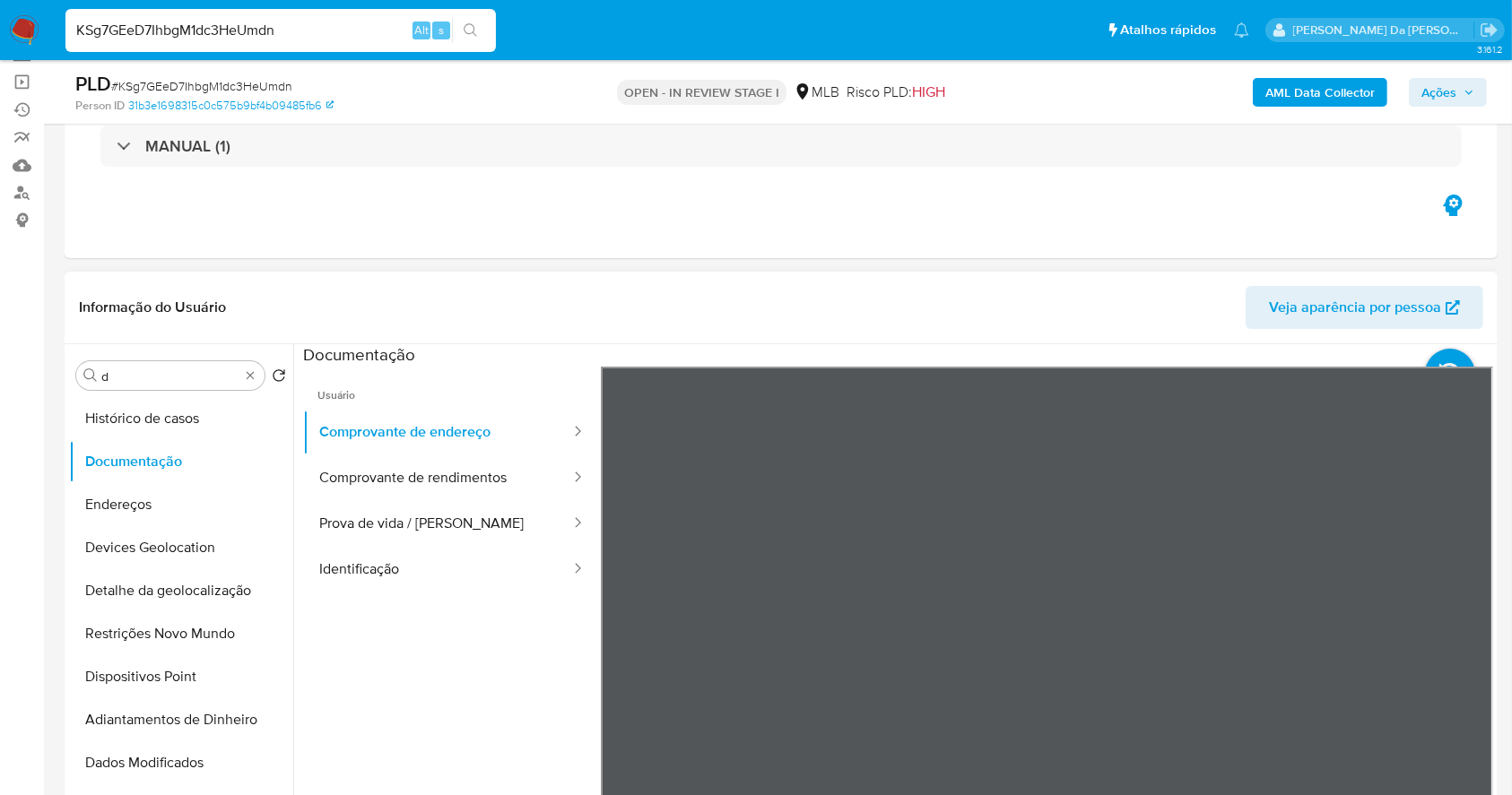
scroll to position [238, 0]
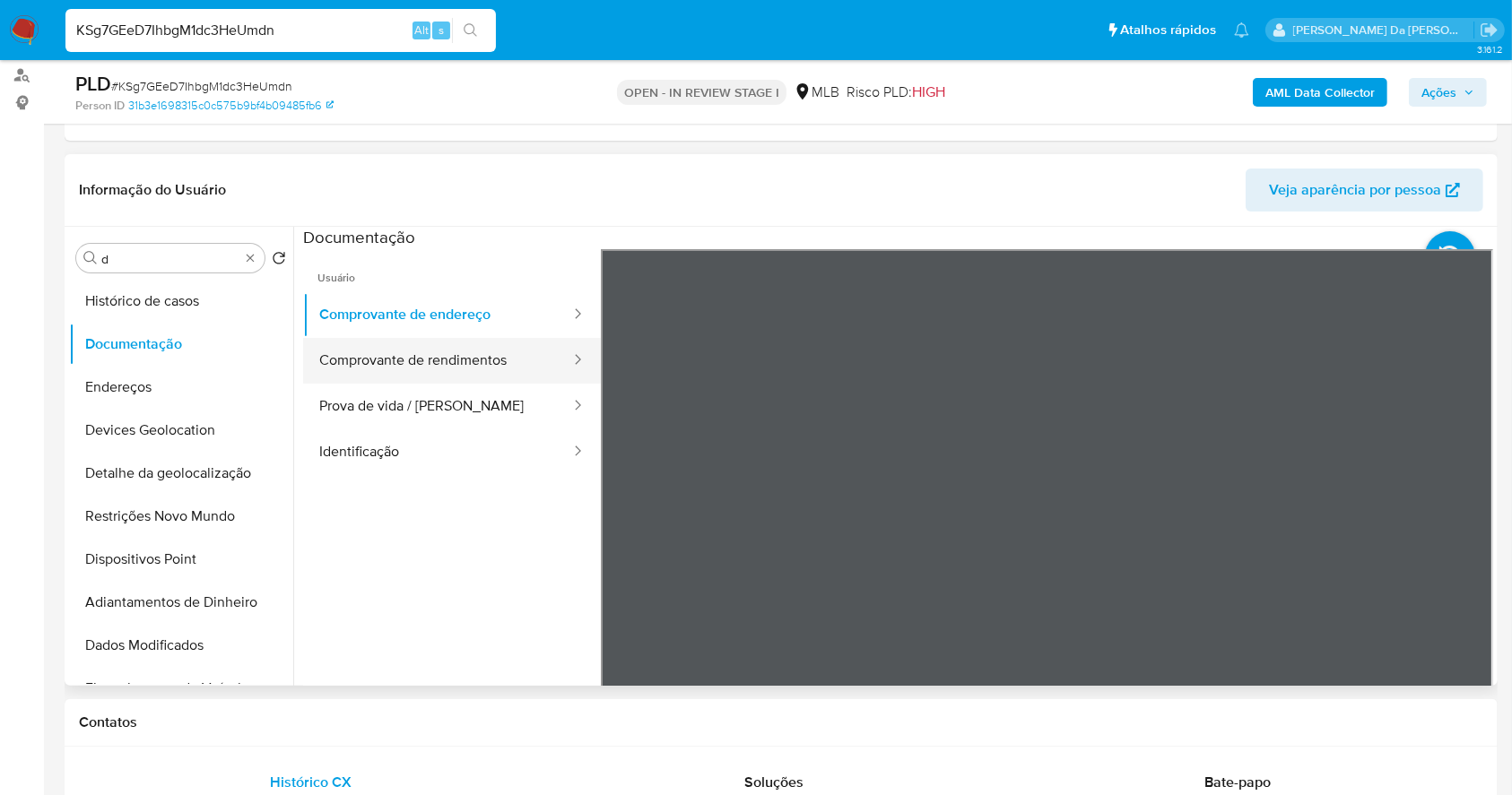
click at [462, 366] on button "Comprovante de rendimentos" at bounding box center [437, 361] width 269 height 46
click at [422, 370] on button "Comprovante de rendimentos" at bounding box center [437, 361] width 269 height 46
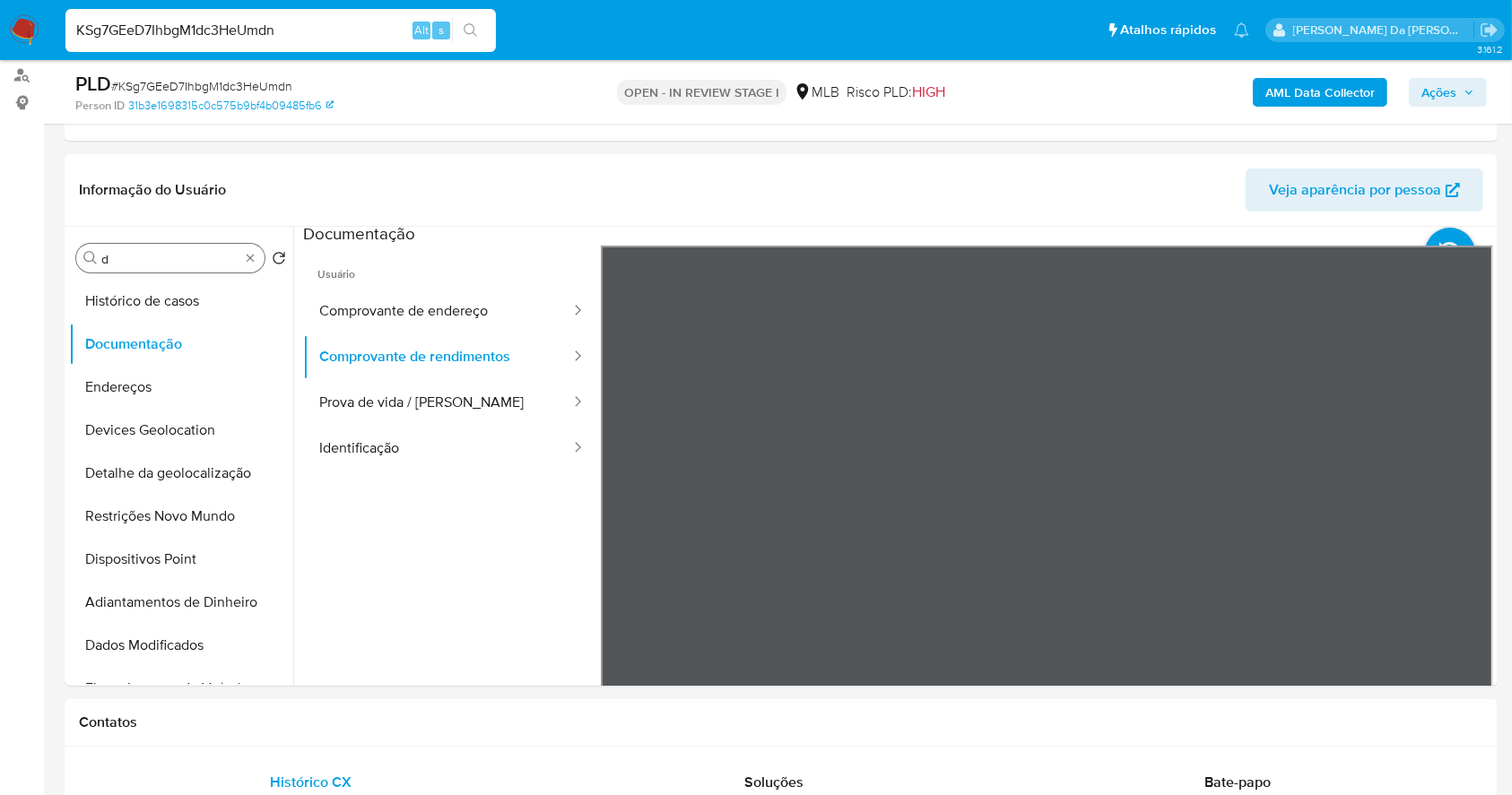
scroll to position [0, 0]
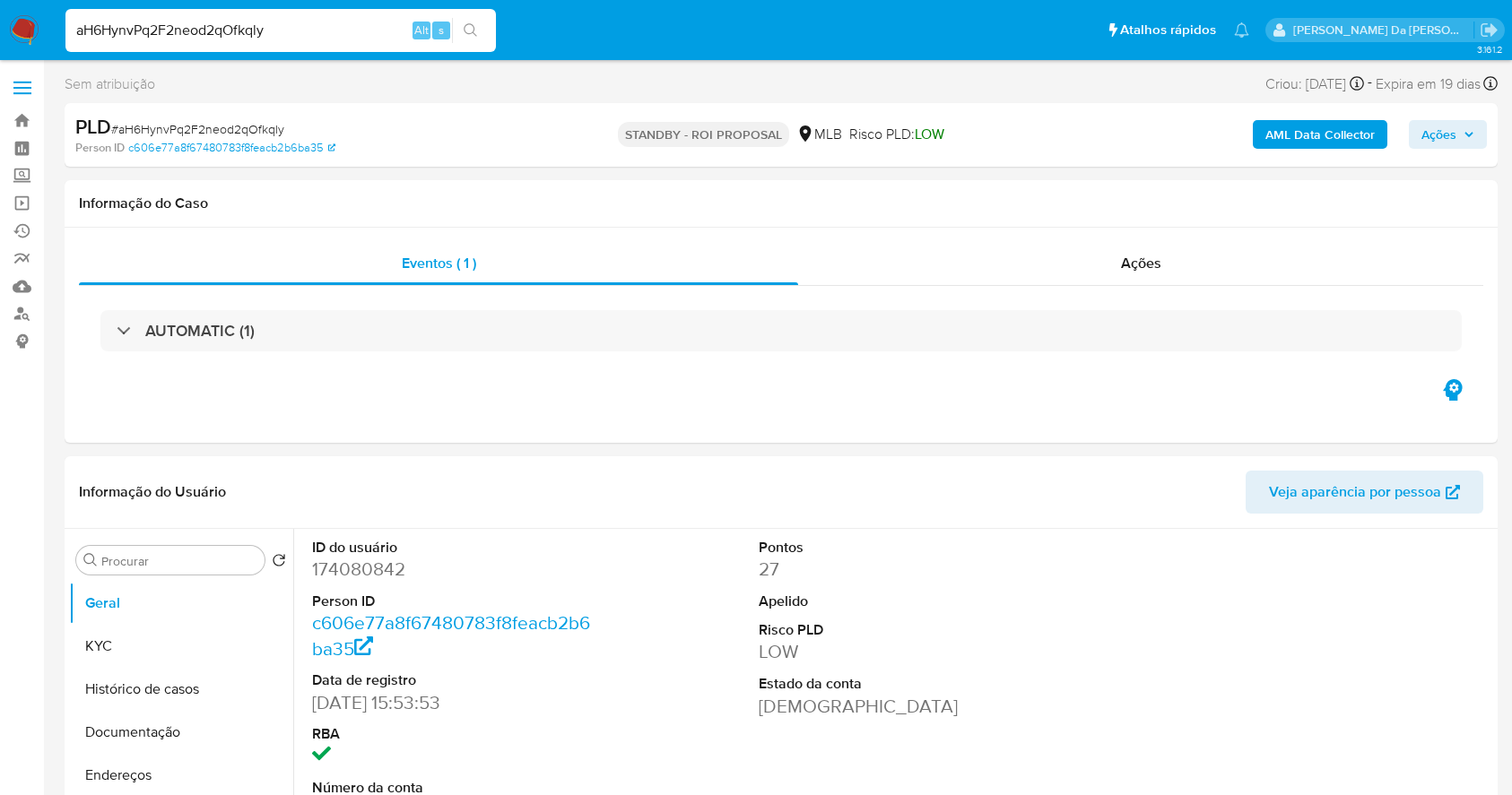
select select "10"
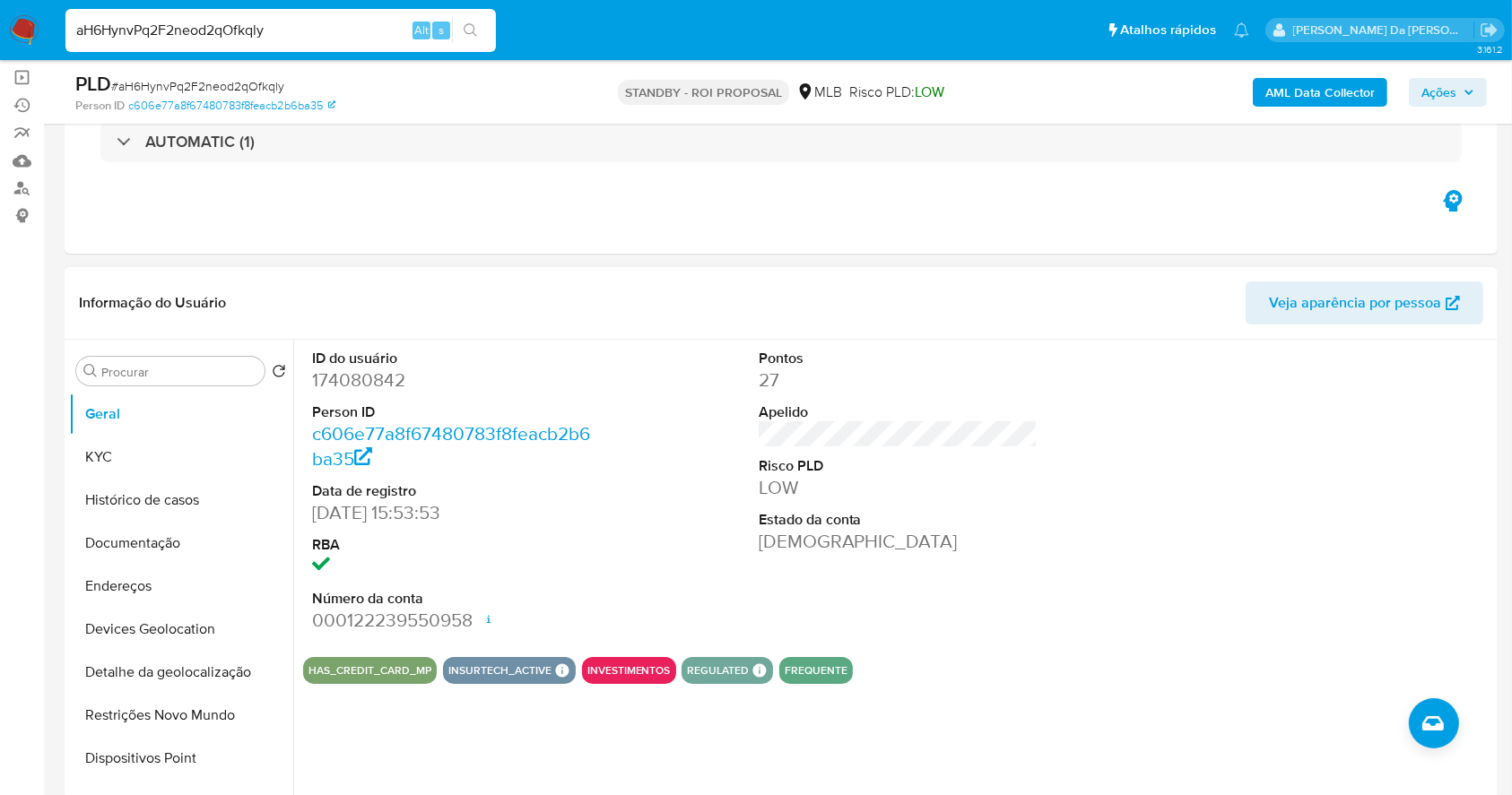
scroll to position [238, 0]
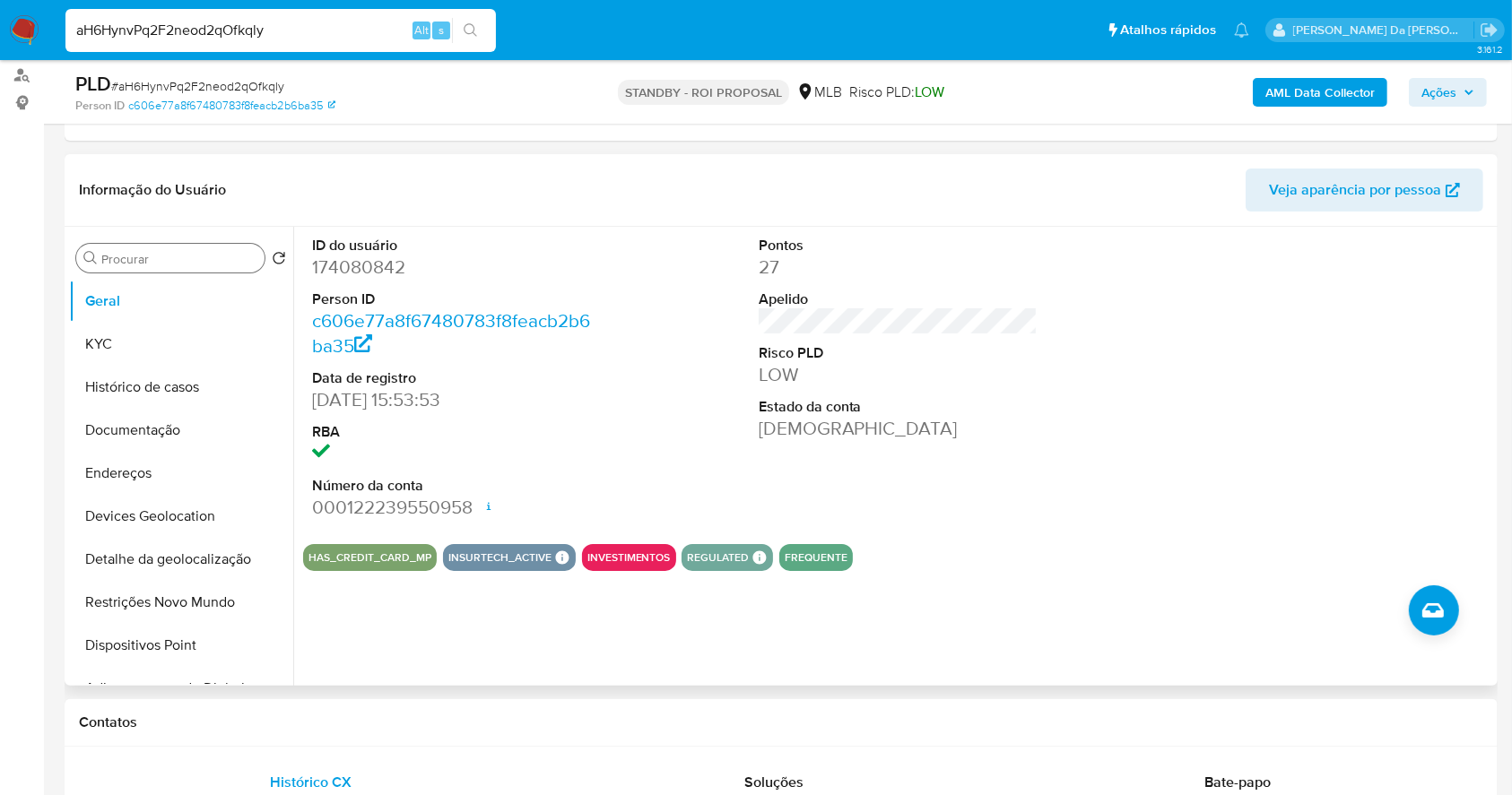
click at [186, 261] on input "Procurar" at bounding box center [179, 259] width 156 height 16
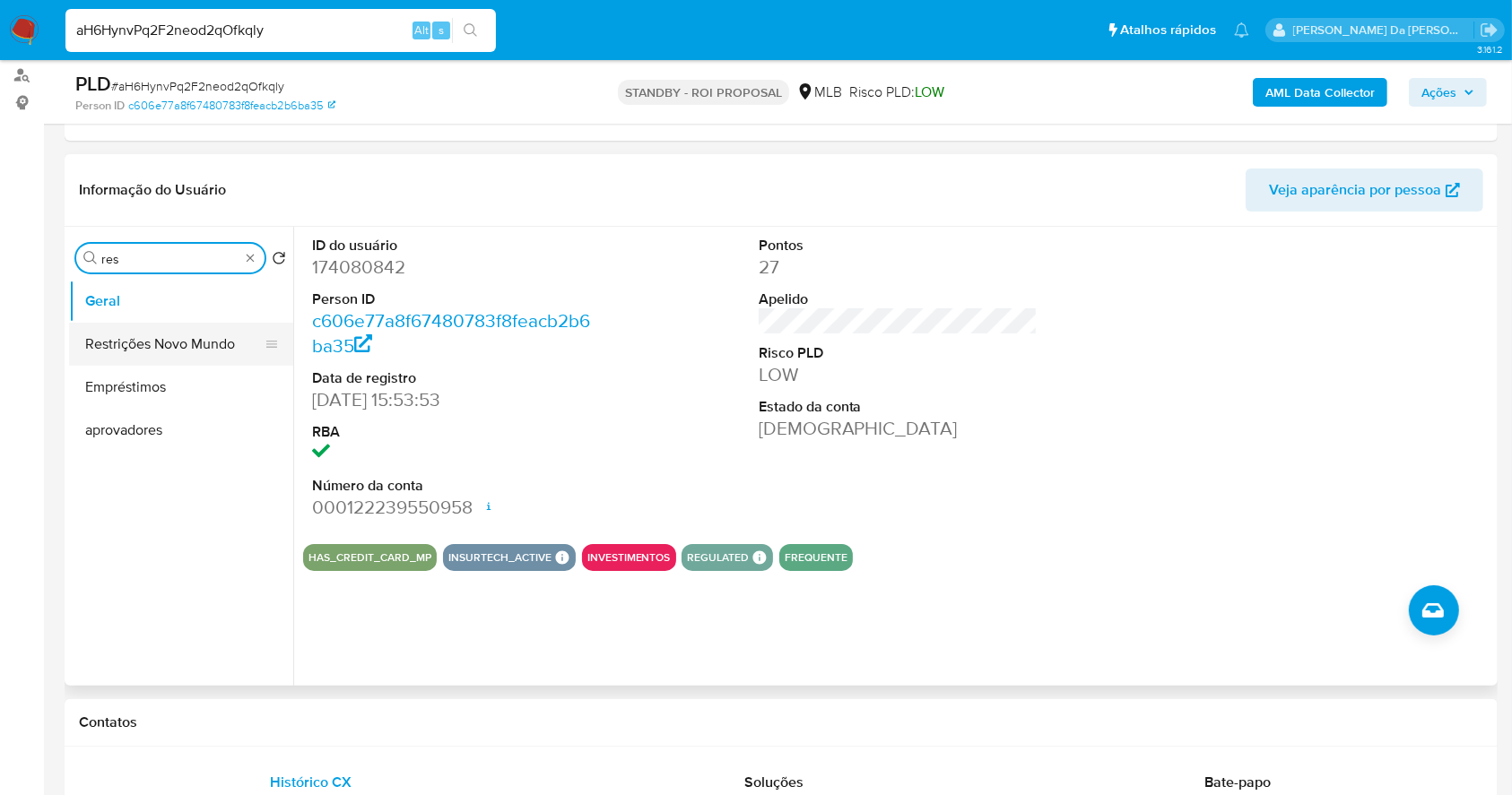
type input "res"
click at [229, 337] on button "Restrições Novo Mundo" at bounding box center [174, 344] width 210 height 43
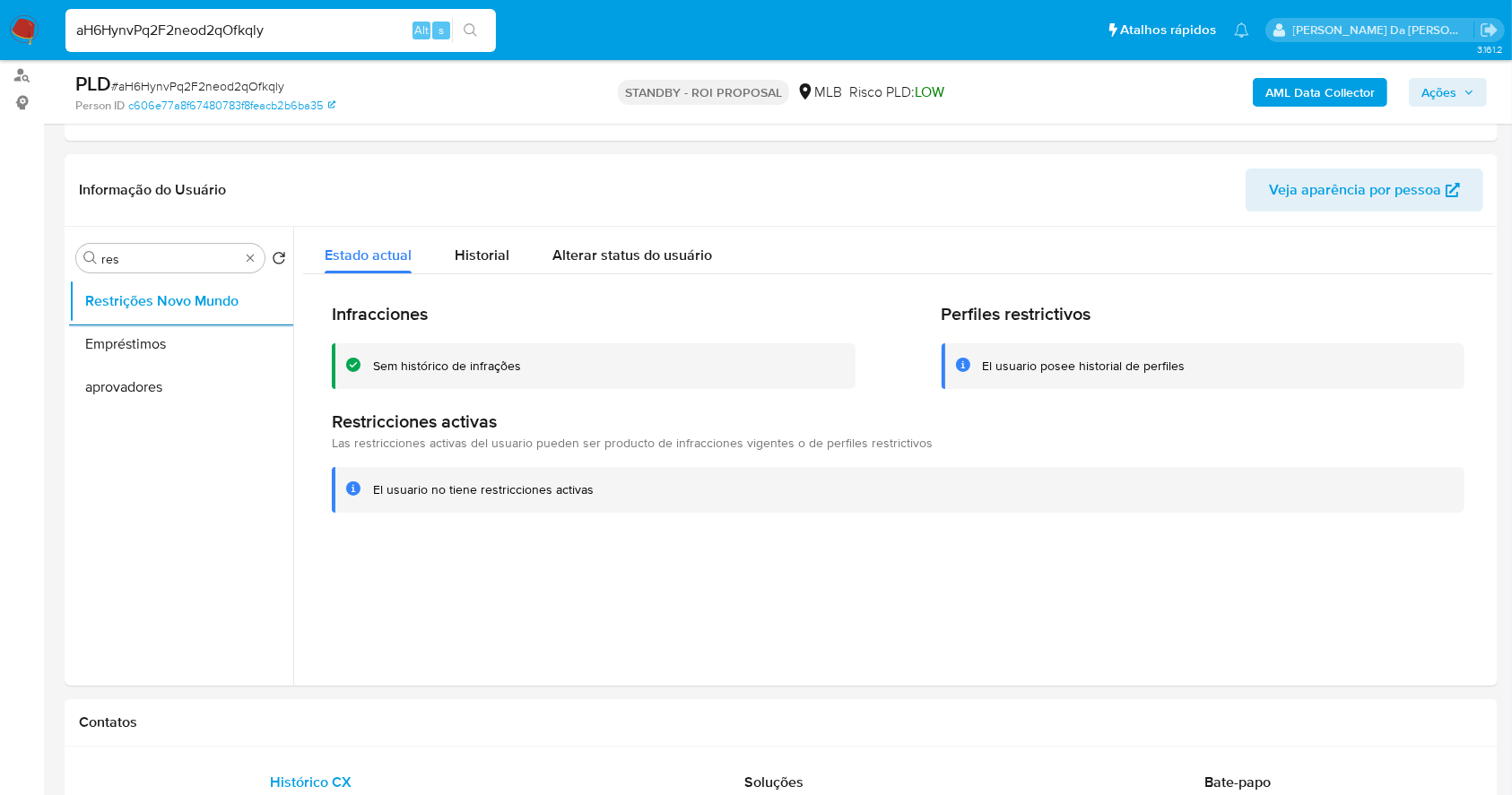
click at [413, 24] on div "Alt" at bounding box center [422, 31] width 18 height 18
click at [409, 22] on input "aH6HynvPq2F2neod2qOfkqly" at bounding box center [281, 31] width 431 height 23
click at [320, 21] on input "aH6HynvPq2F2neod2qOfkqly" at bounding box center [281, 31] width 431 height 23
click at [321, 30] on input "aH6HynvPq2F2neod2qOfkqly" at bounding box center [281, 31] width 431 height 23
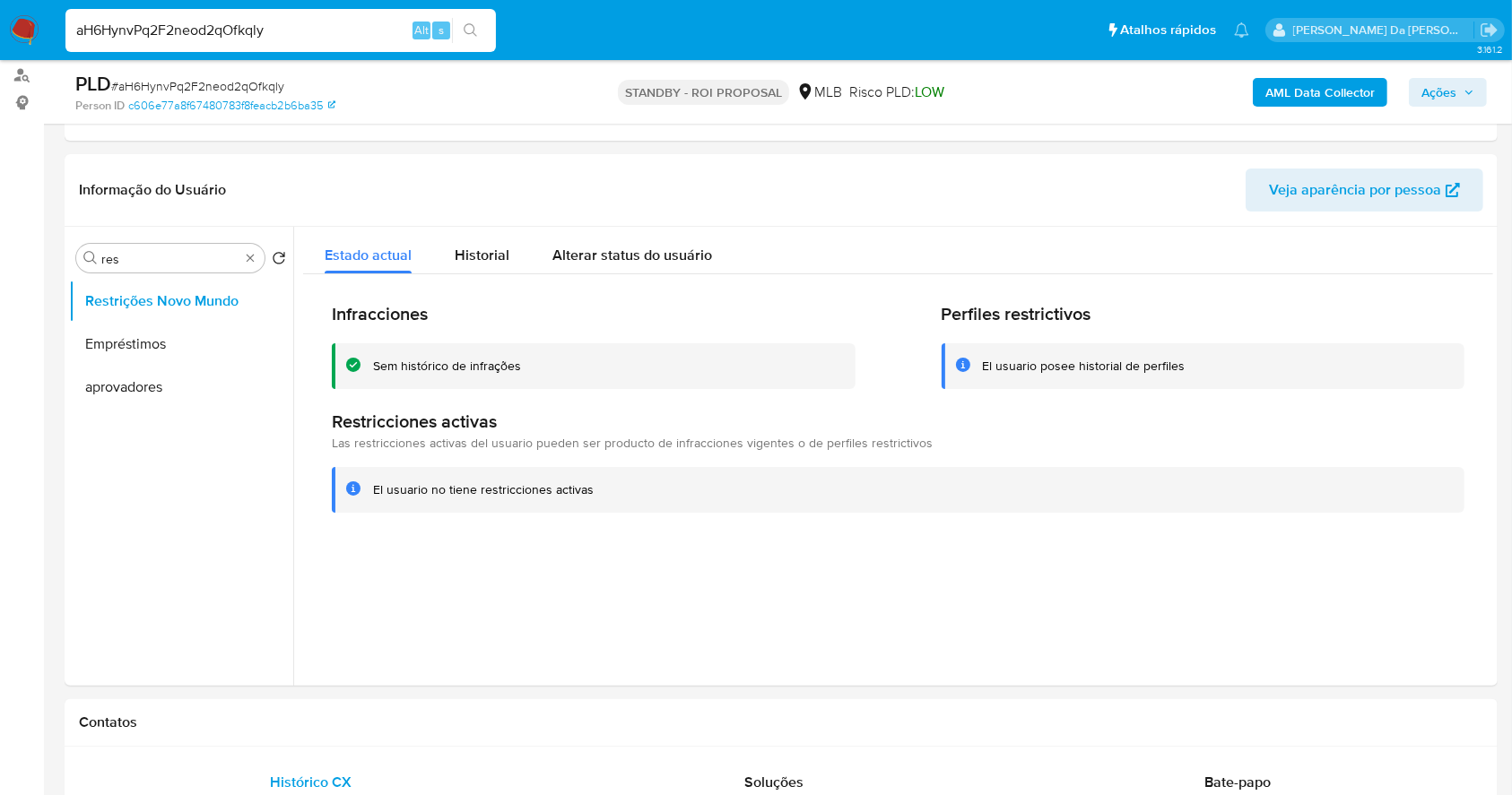
click at [321, 30] on input "aH6HynvPq2F2neod2qOfkqly" at bounding box center [281, 31] width 431 height 23
click at [258, 250] on div "Procurar res" at bounding box center [170, 258] width 188 height 29
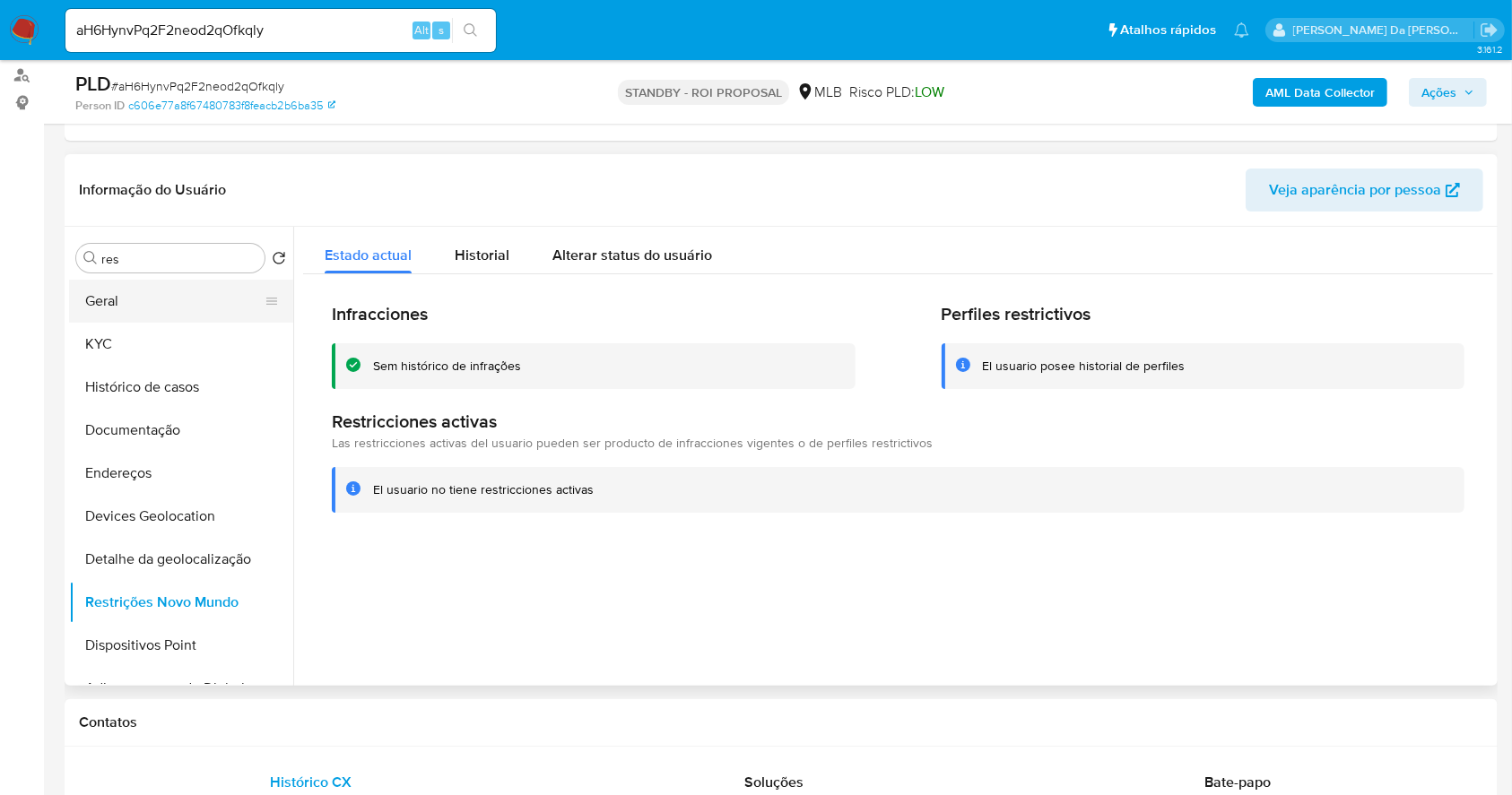
click at [118, 316] on button "Geral" at bounding box center [174, 301] width 210 height 43
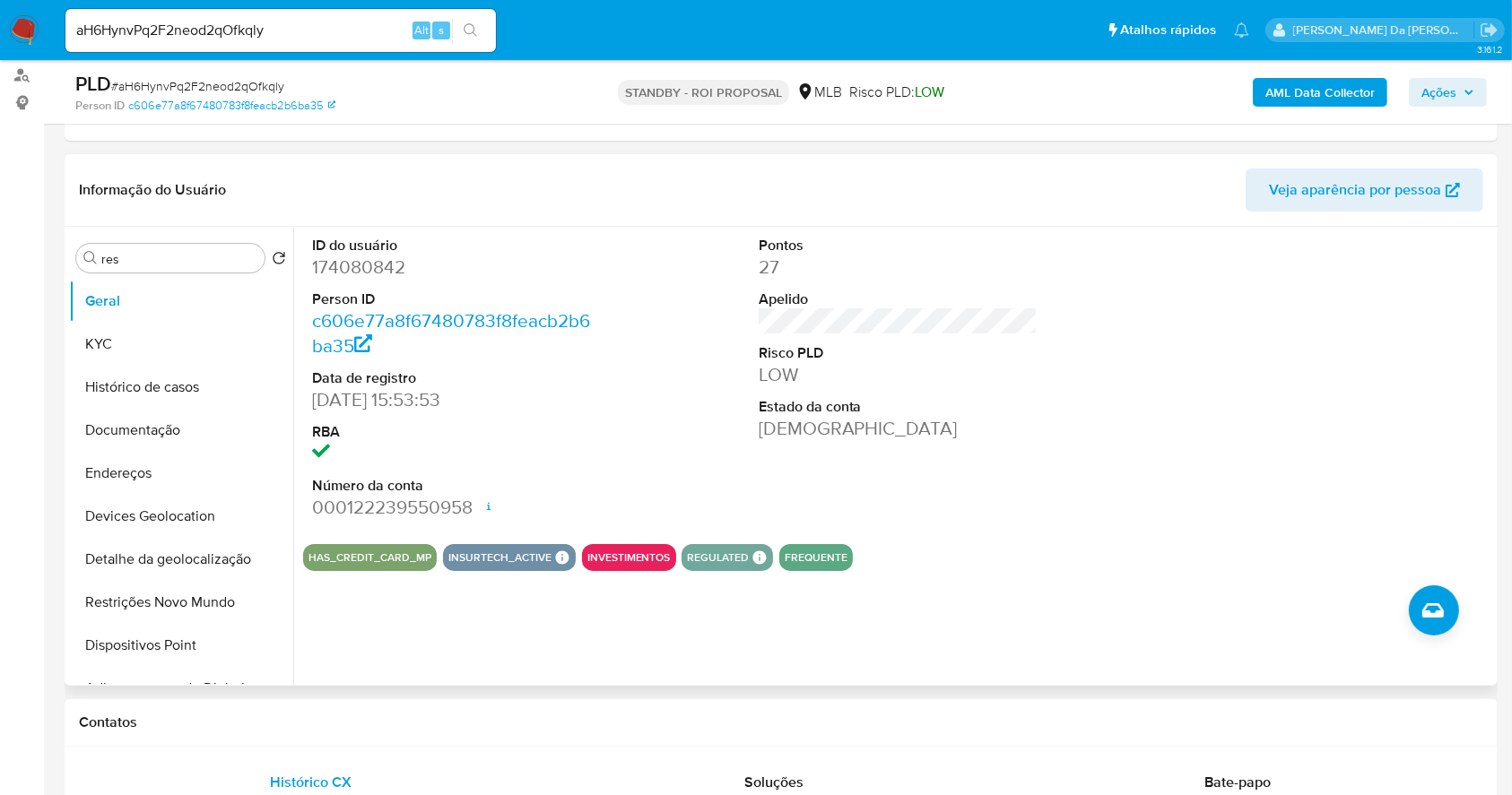
click at [324, 406] on dd "[DATE] 15:53:53" at bounding box center [452, 400] width 280 height 25
drag, startPoint x: 408, startPoint y: 392, endPoint x: 445, endPoint y: 392, distance: 37.0
click at [445, 392] on dd "[DATE] 15:53:53" at bounding box center [452, 400] width 280 height 25
click at [367, 267] on dd "174080842" at bounding box center [452, 267] width 280 height 25
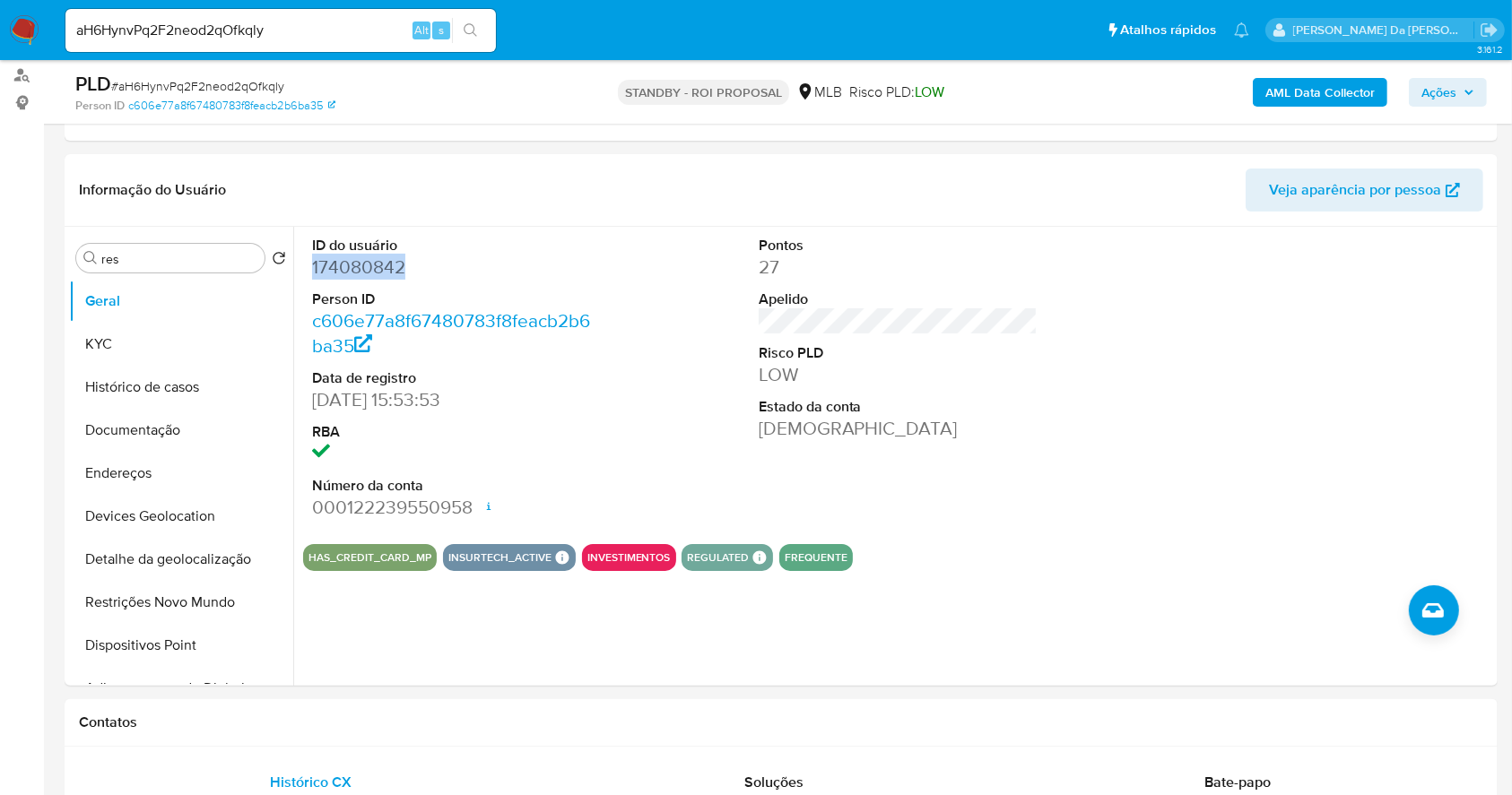
copy dd "174080842"
click at [368, 31] on input "aH6HynvPq2F2neod2qOfkqly" at bounding box center [281, 31] width 431 height 23
paste input "Vcl4jxVseMpJ2oim6qym1IJa"
type input "Vcl4jxVseMpJ2oim6qym1IJa"
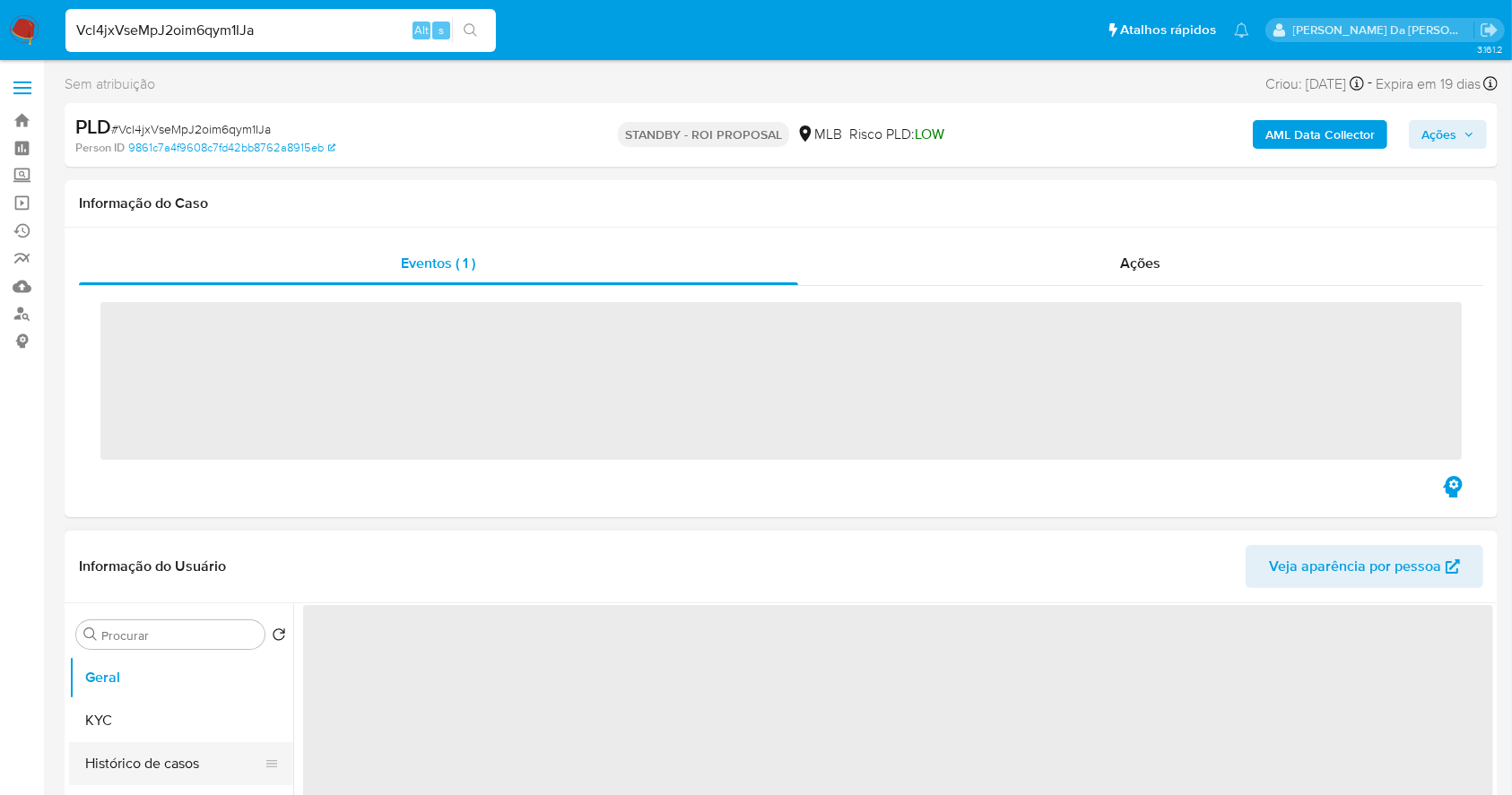
select select "10"
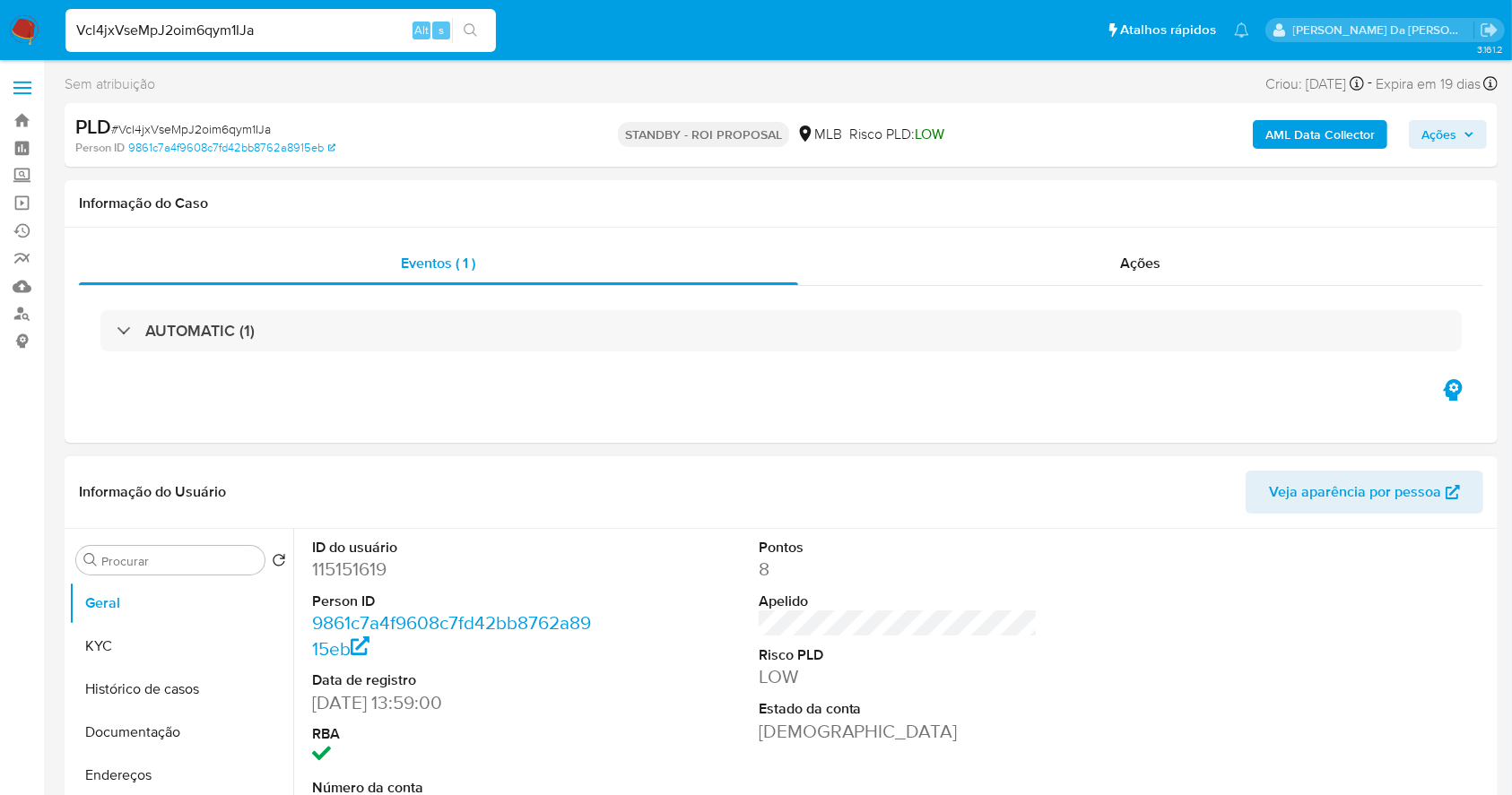
click at [356, 567] on dd "115151619" at bounding box center [452, 569] width 280 height 25
click at [358, 567] on dd "115151619" at bounding box center [452, 569] width 280 height 25
copy dd "115151619"
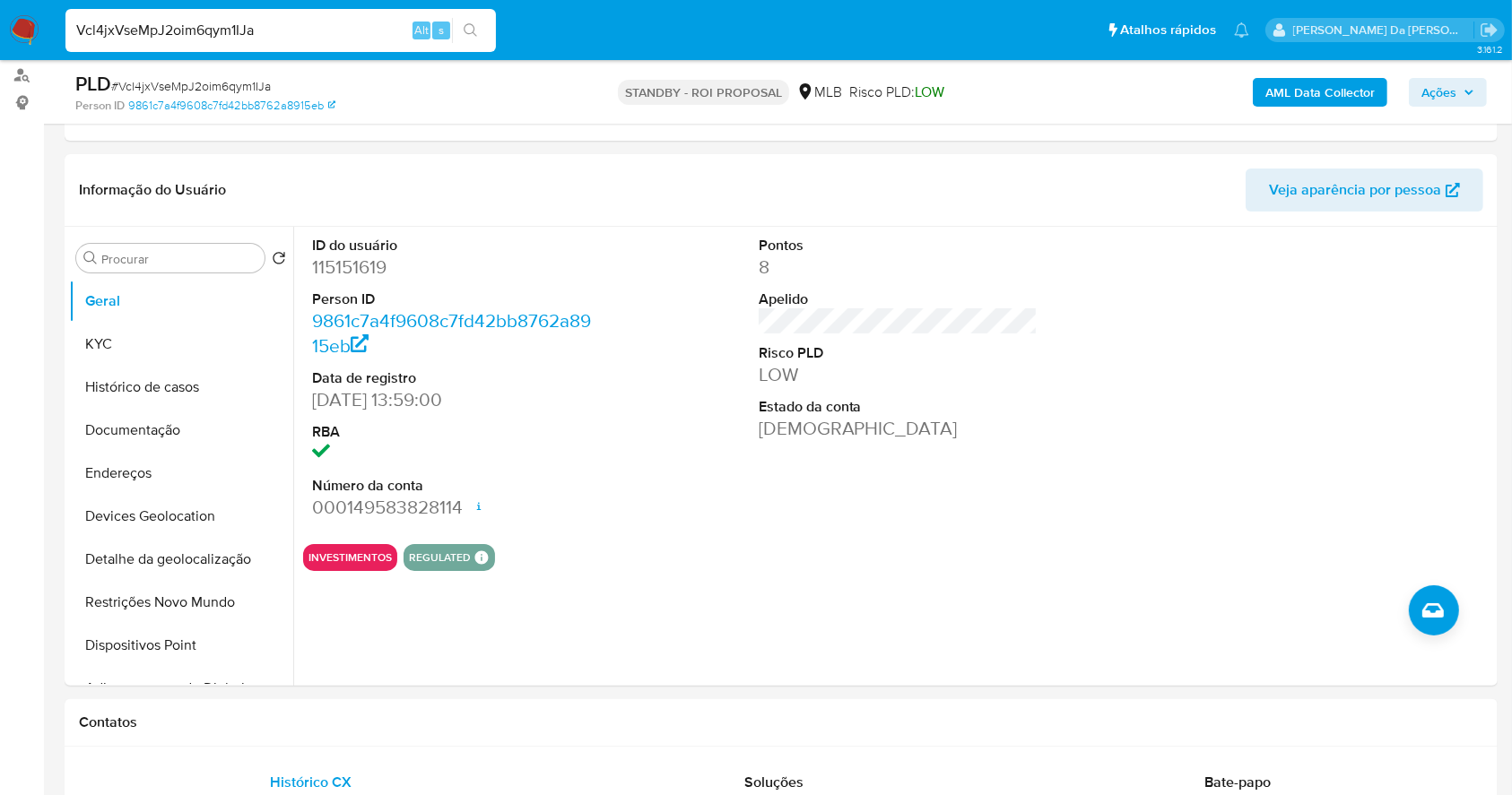
click at [351, 19] on input "Vcl4jxVseMpJ2oim6qym1IJa" at bounding box center [281, 31] width 431 height 23
paste input "W36BJCOe7RXdDEHA4gHcSPZp"
type input "W36BJCOe7RXdDEHA4gHcSPZp"
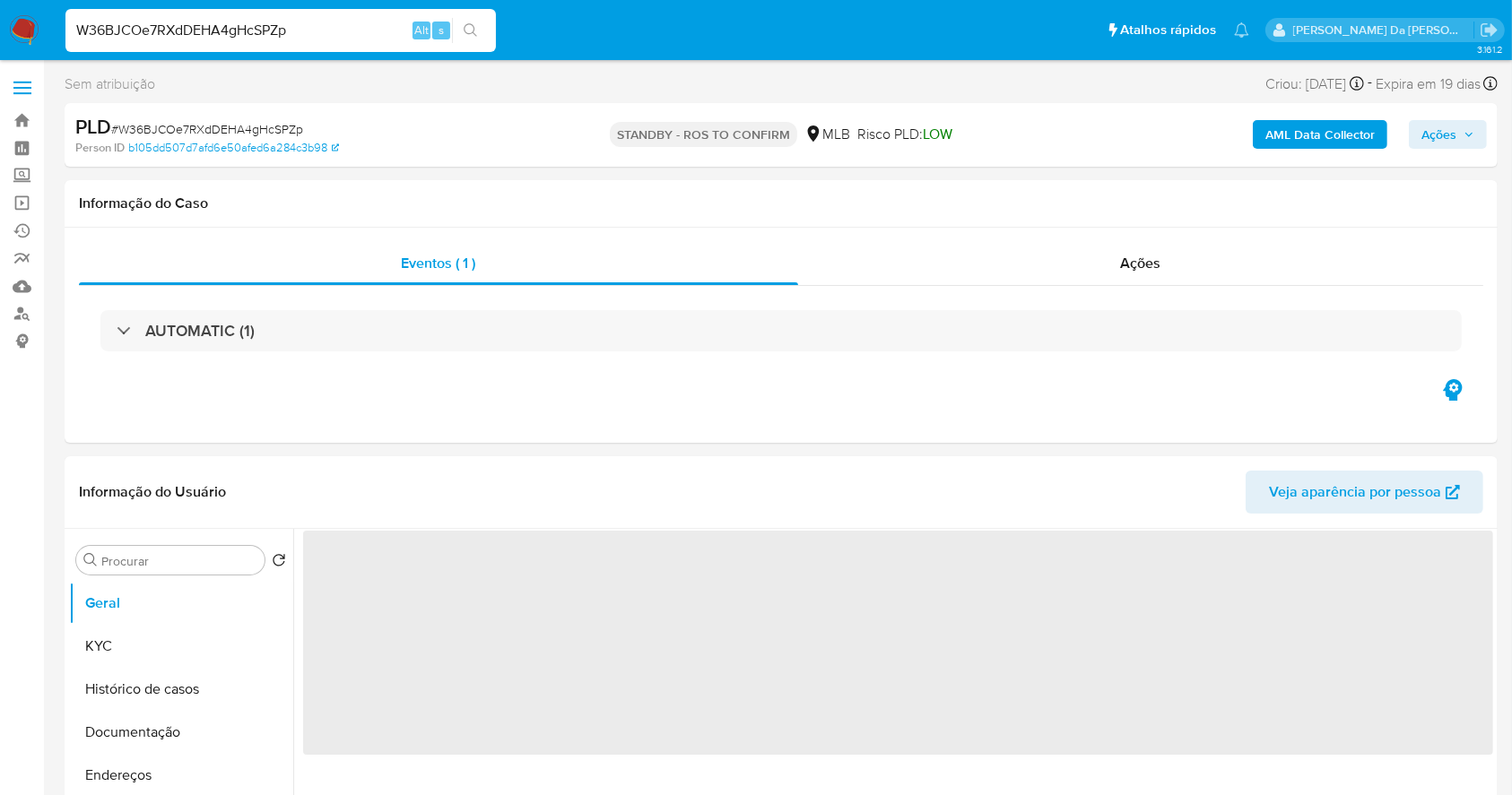
select select "10"
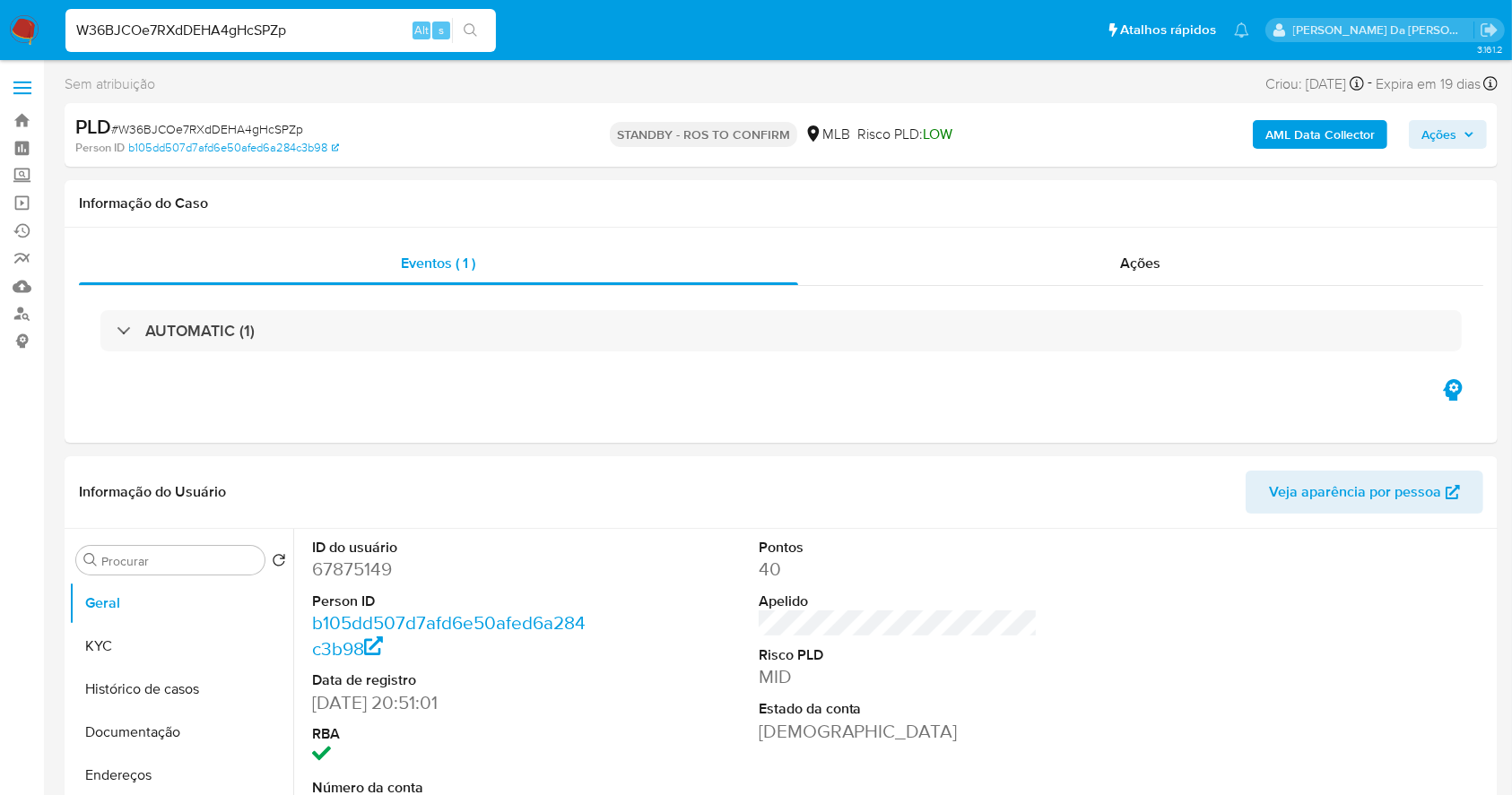
scroll to position [412, 0]
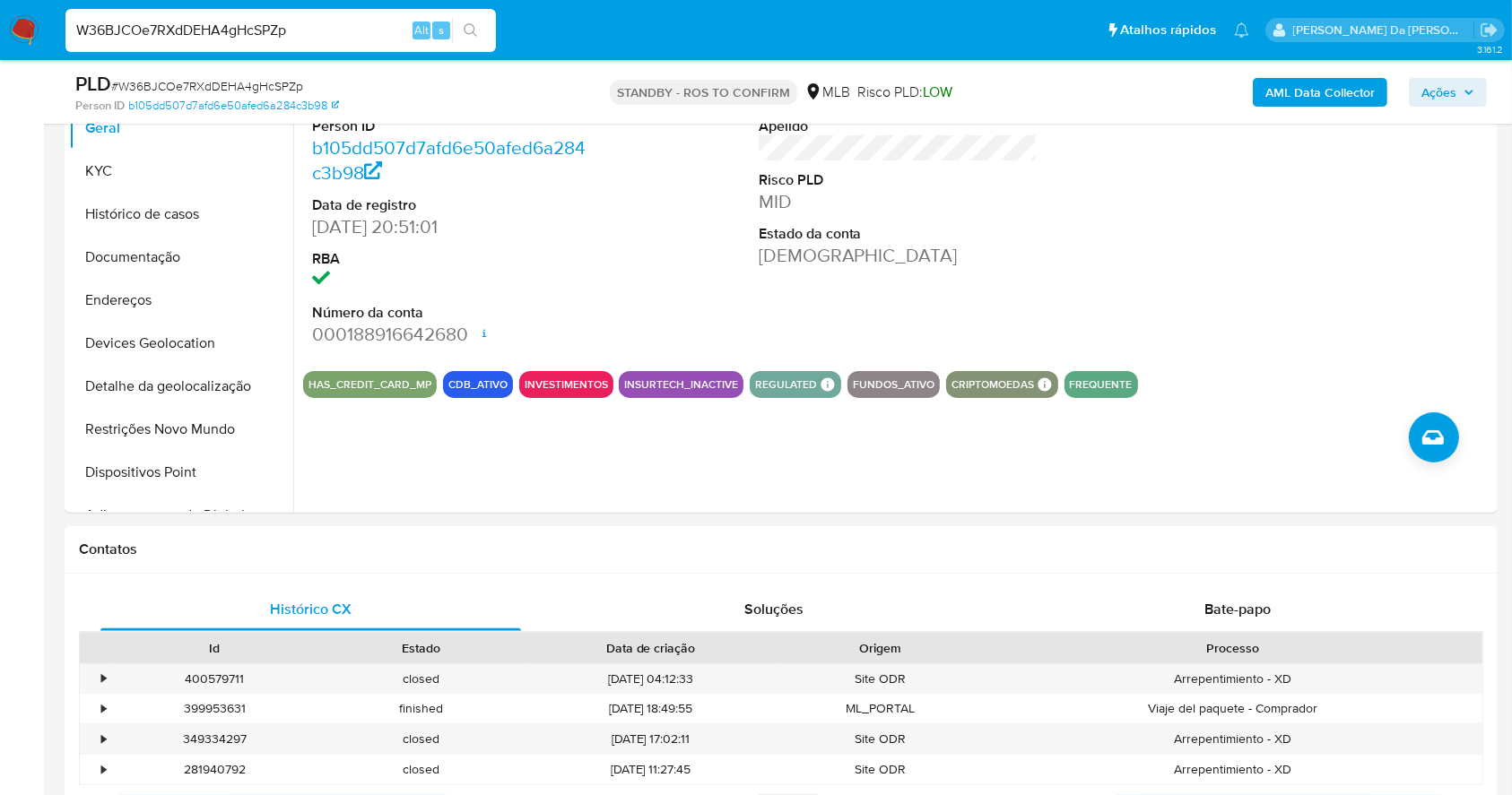
click at [352, 18] on div "W36BJCOe7RXdDEHA4gHcSPZp Alt s" at bounding box center [281, 31] width 431 height 43
click at [352, 19] on input "W36BJCOe7RXdDEHA4gHcSPZp" at bounding box center [281, 31] width 431 height 23
click at [351, 19] on input "W36BJCOe7RXdDEHA4gHcSPZp" at bounding box center [281, 31] width 431 height 23
paste input "oowJj2VkuuC6kxptUSEUooTH"
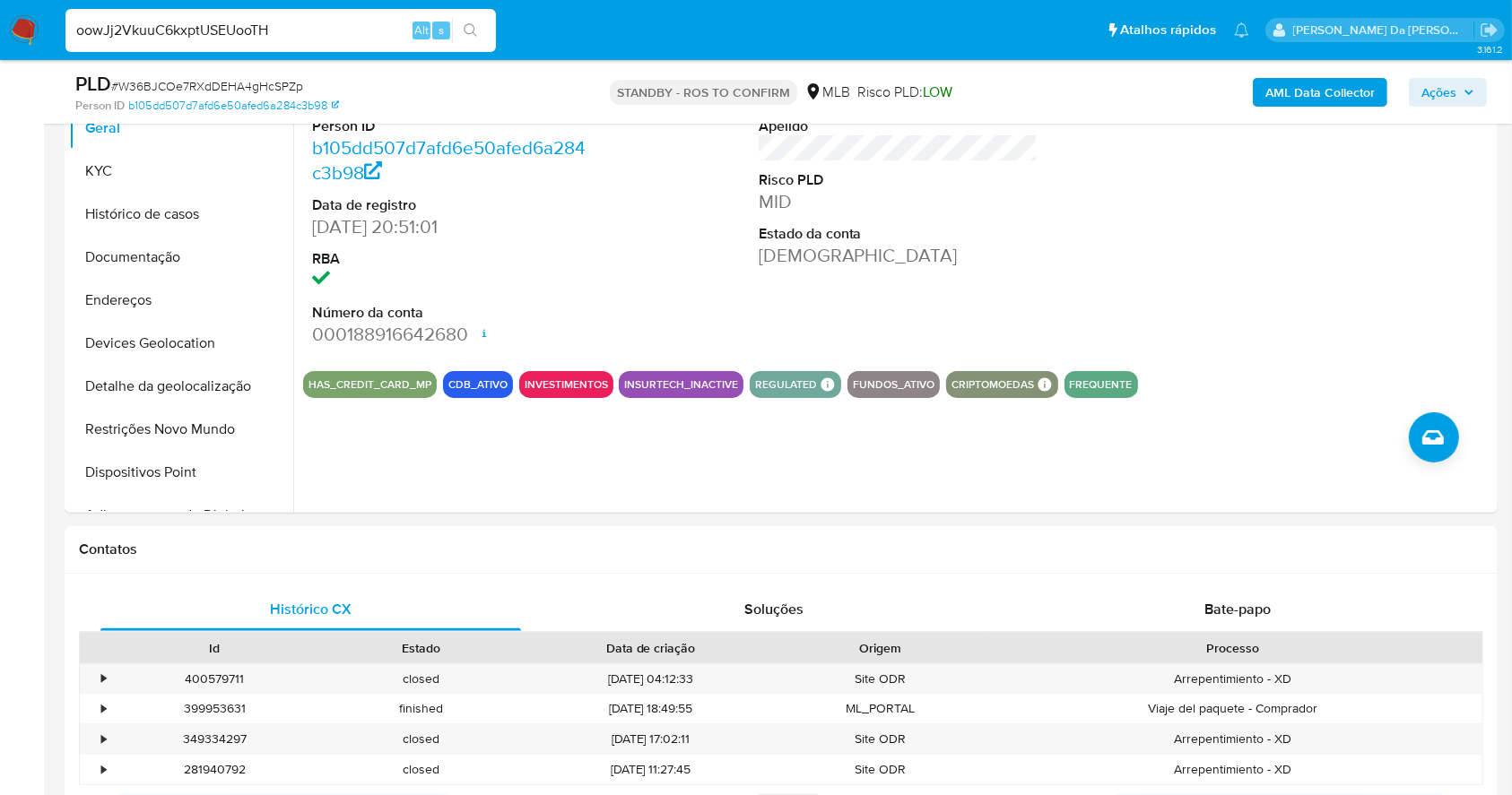
type input "oowJj2VkuuC6kxptUSEUooTH"
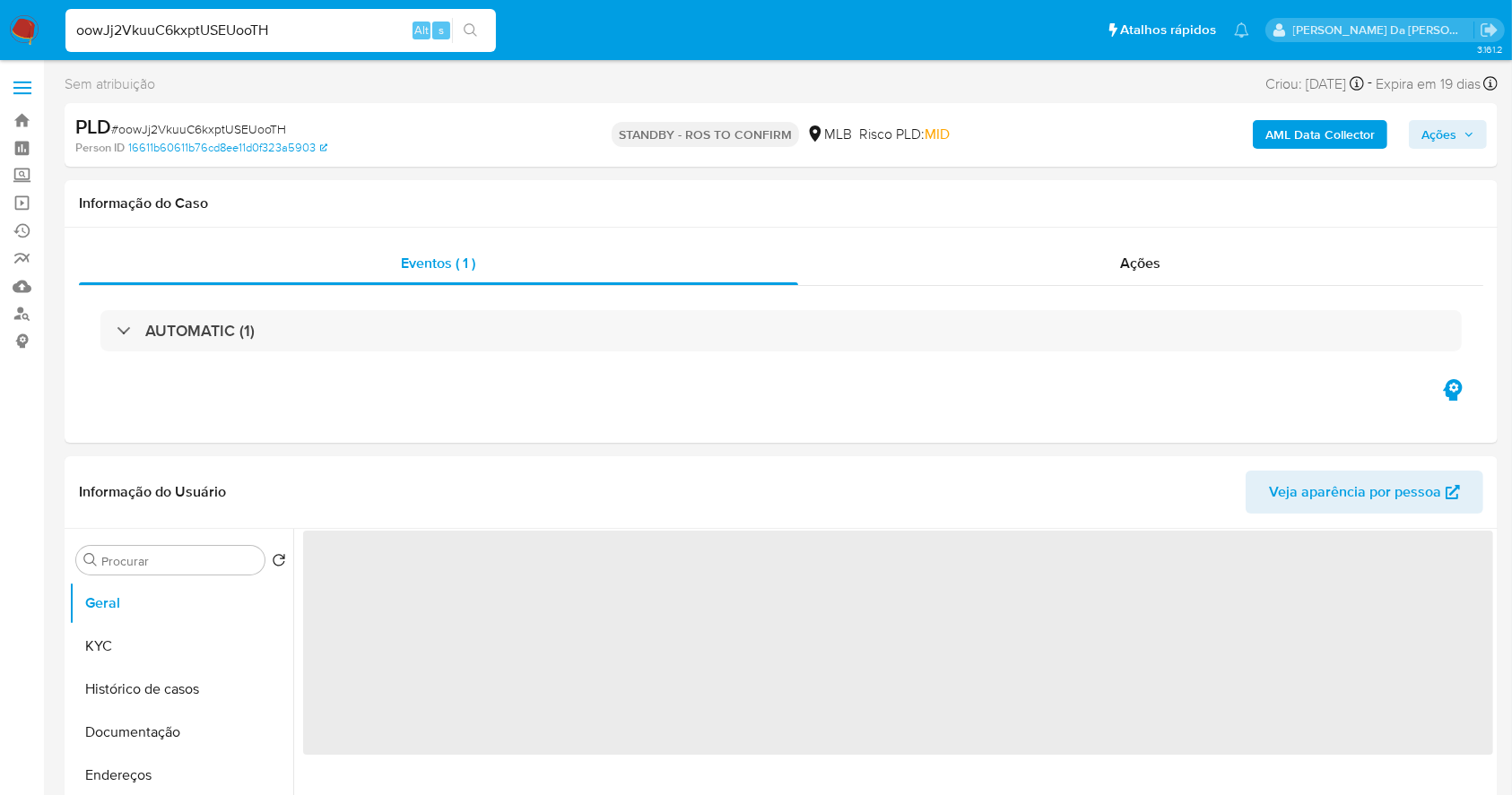
select select "10"
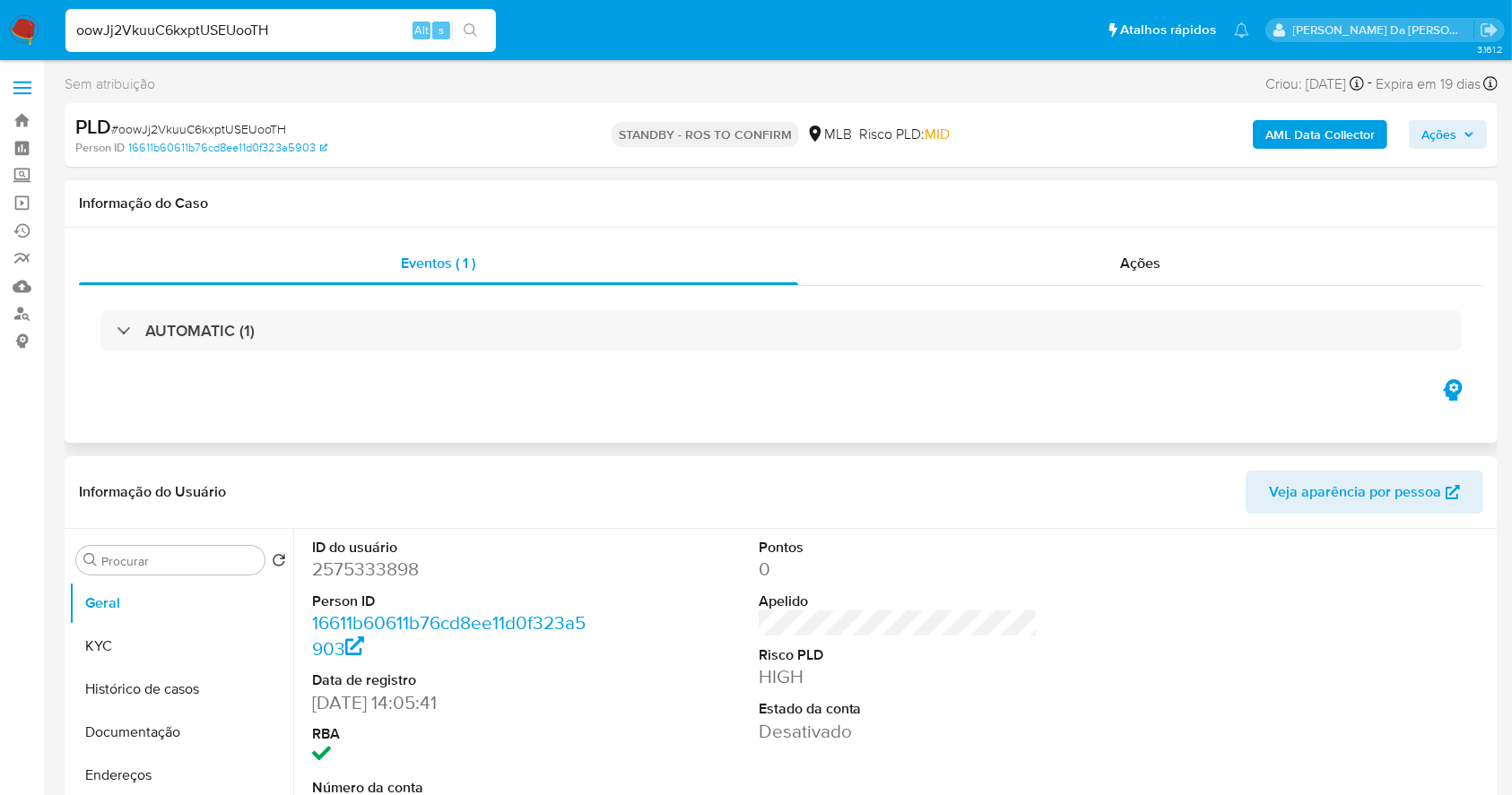
scroll to position [120, 0]
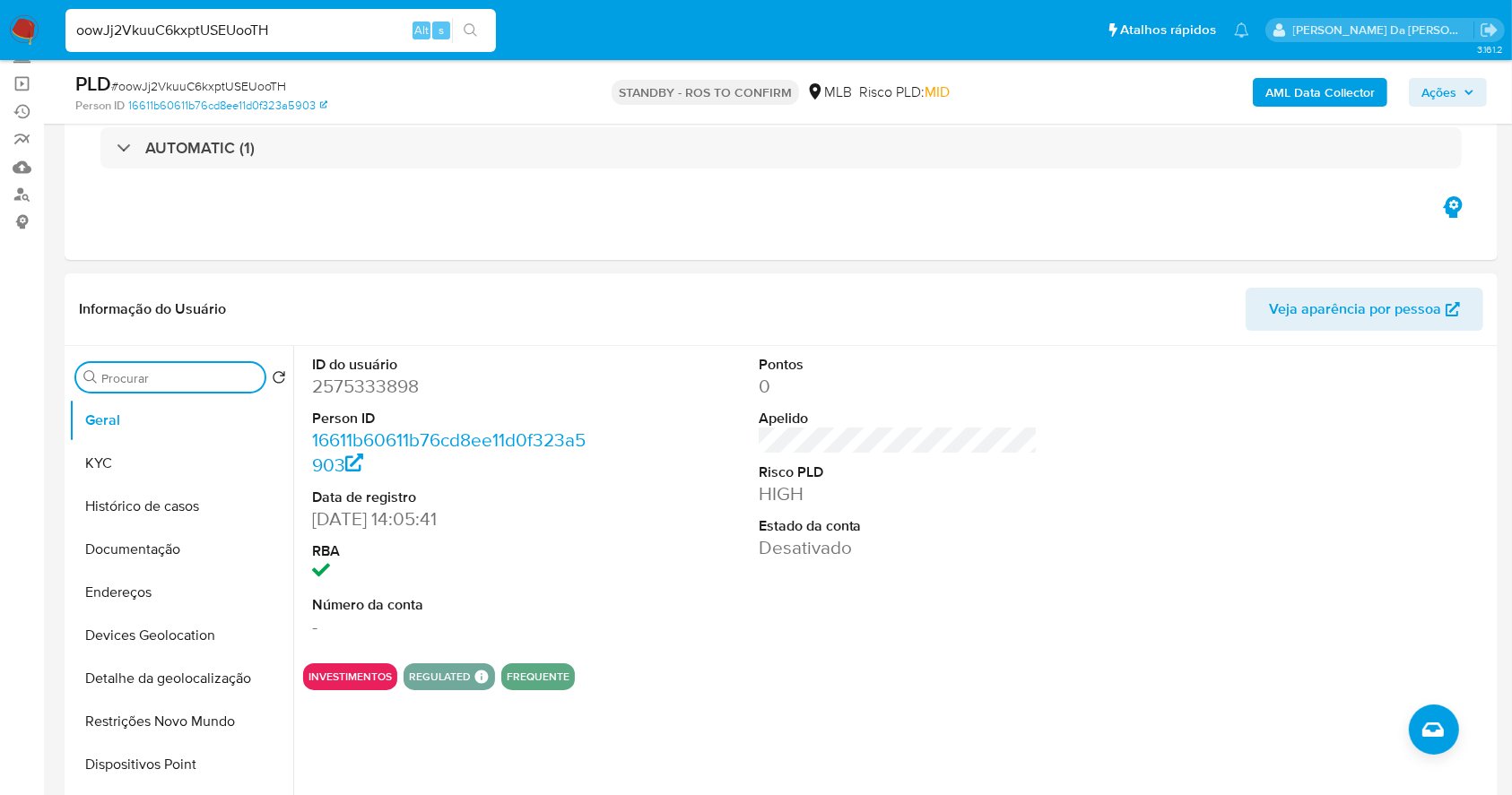
click at [191, 382] on input "Procurar" at bounding box center [179, 379] width 156 height 16
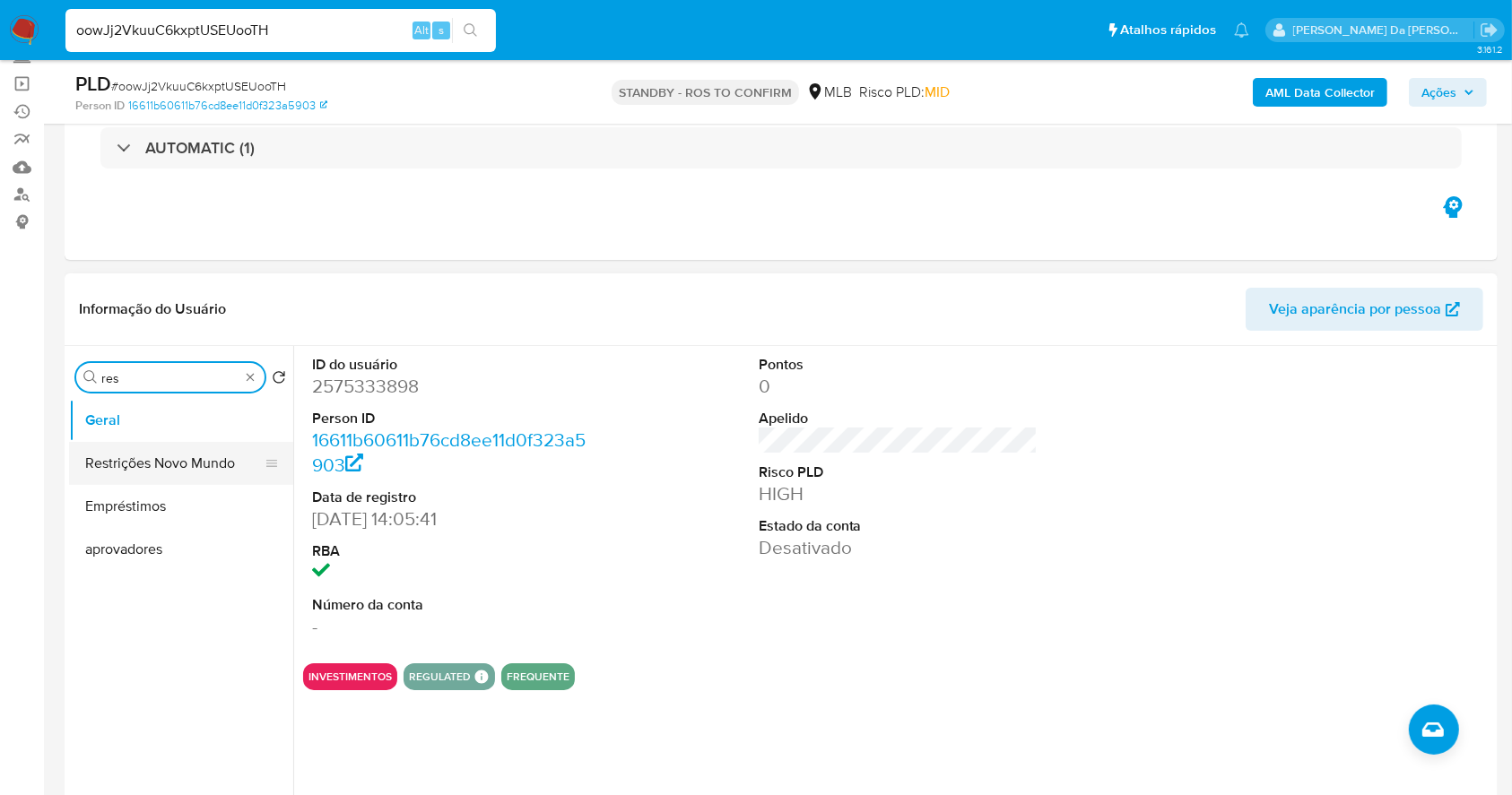
type input "res"
drag, startPoint x: 189, startPoint y: 460, endPoint x: 255, endPoint y: 446, distance: 67.5
click at [190, 460] on button "Restrições Novo Mundo" at bounding box center [181, 464] width 224 height 43
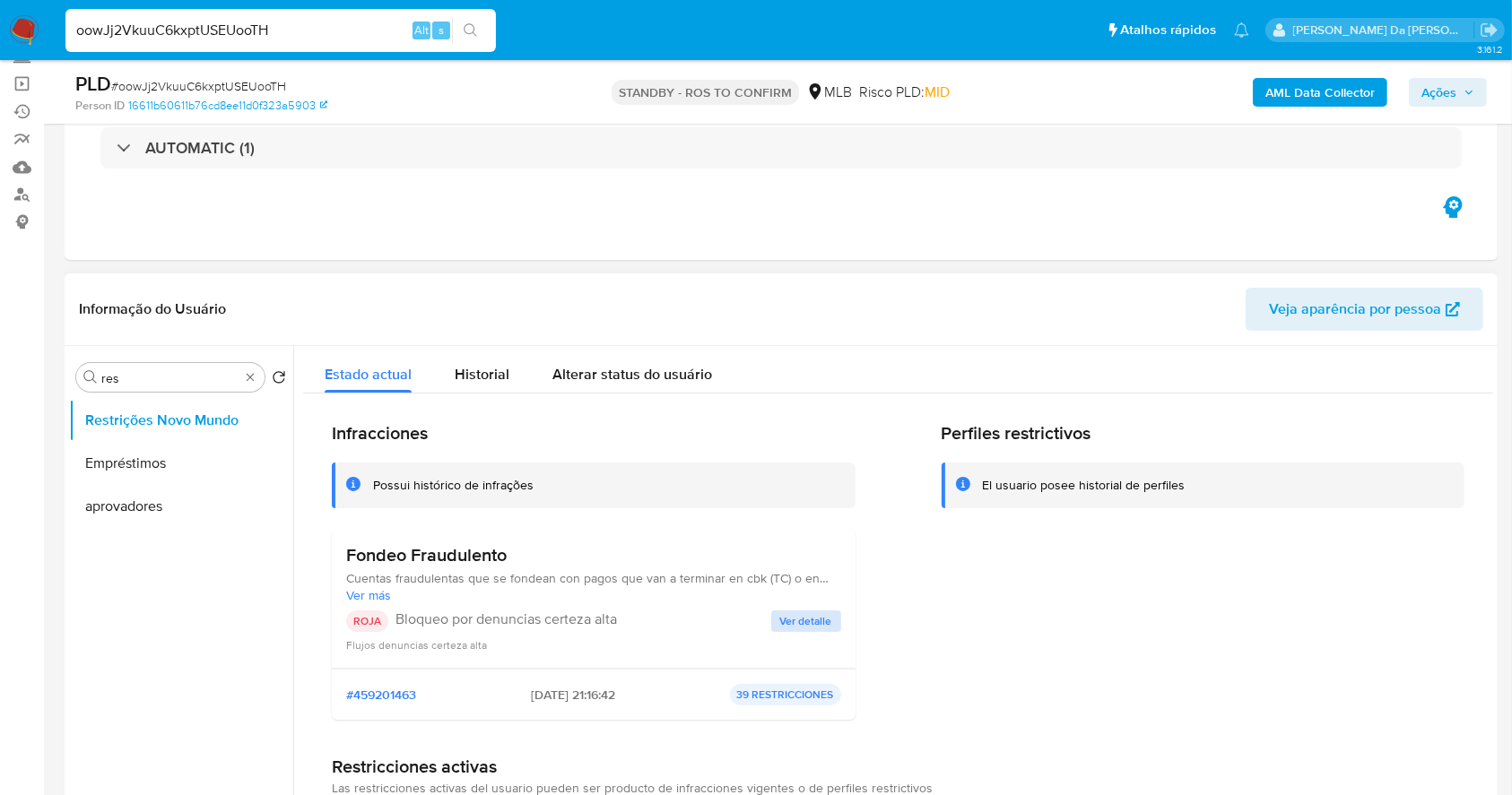
click at [809, 636] on div "Flujos denuncias certeza alta" at bounding box center [594, 645] width 495 height 18
click at [808, 626] on span "Ver detalle" at bounding box center [806, 621] width 52 height 18
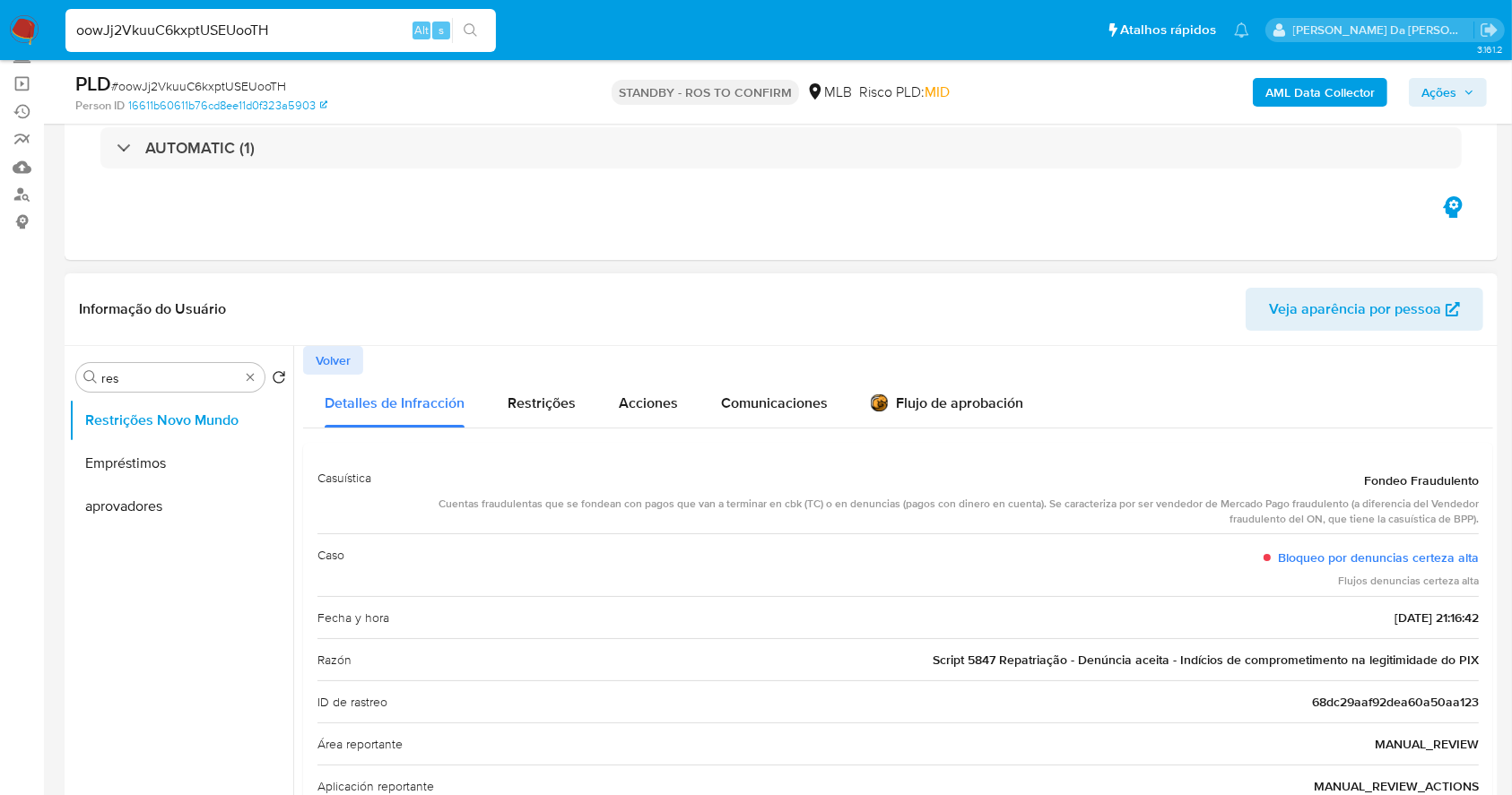
click at [330, 342] on div "Informação do Usuário Veja aparência por pessoa" at bounding box center [781, 309] width 1433 height 73
click at [969, 661] on span "Script 5847 Repatriação - Denúncia aceita - Indícios de comprometimento na legi…" at bounding box center [1205, 660] width 546 height 18
click at [316, 27] on input "oowJj2VkuuC6kxptUSEUooTH" at bounding box center [281, 31] width 431 height 23
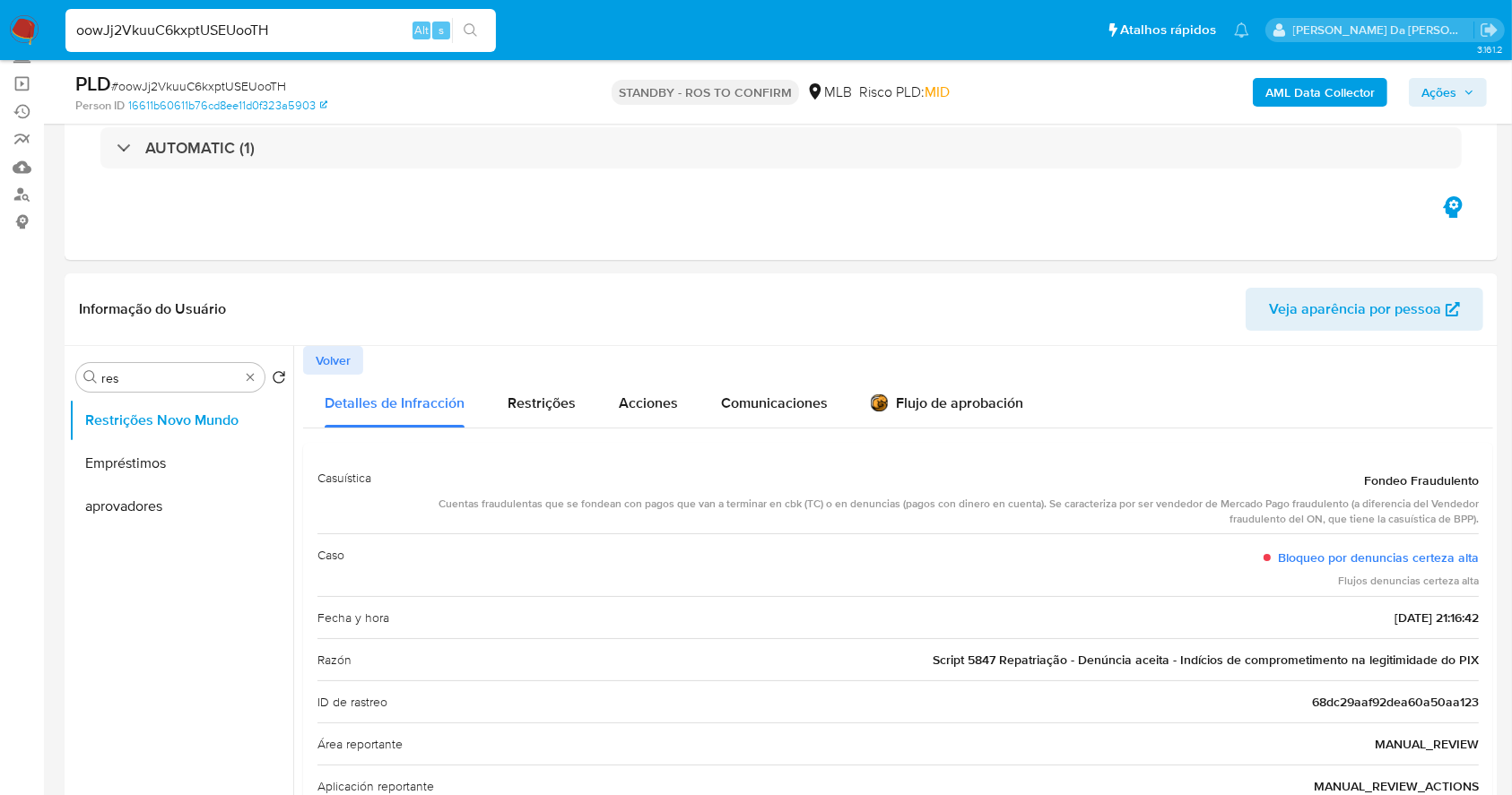
click at [316, 27] on input "oowJj2VkuuC6kxptUSEUooTH" at bounding box center [281, 31] width 431 height 23
paste input "NH8J64gTasMsFvlVse1m7C8b"
type input "NH8J64gTasMsFvlVse1m7C8b"
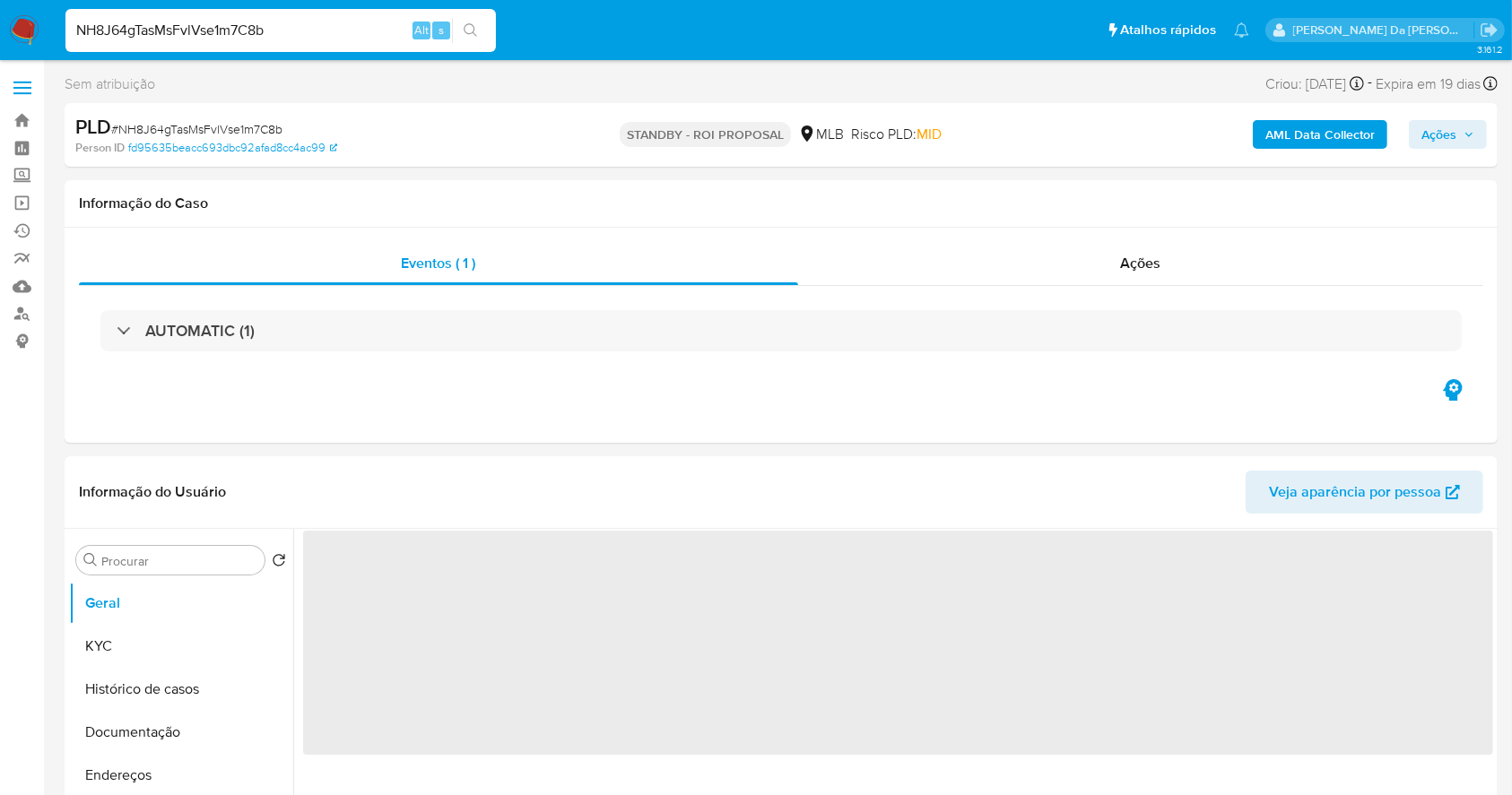
select select "10"
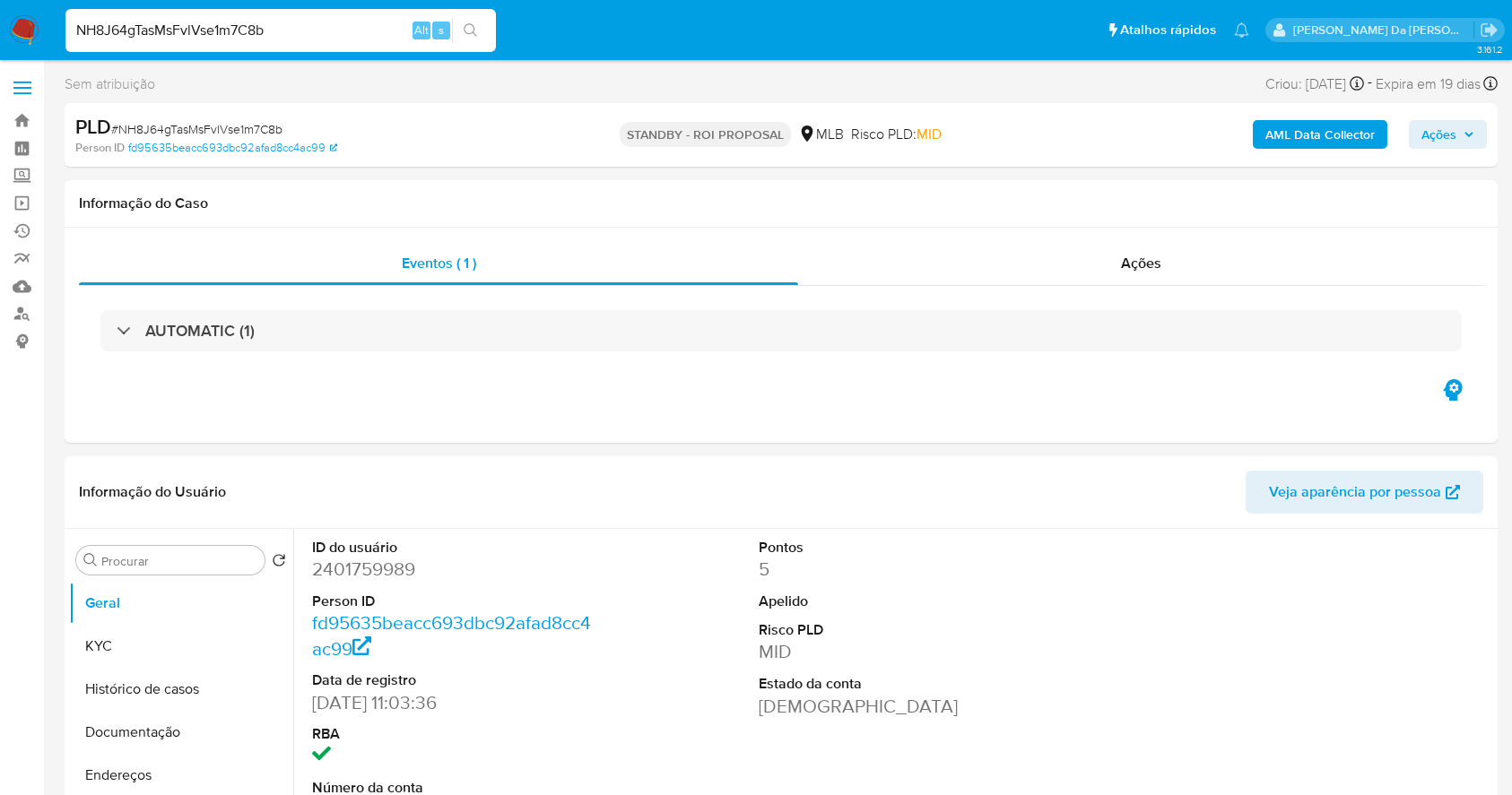
select select "10"
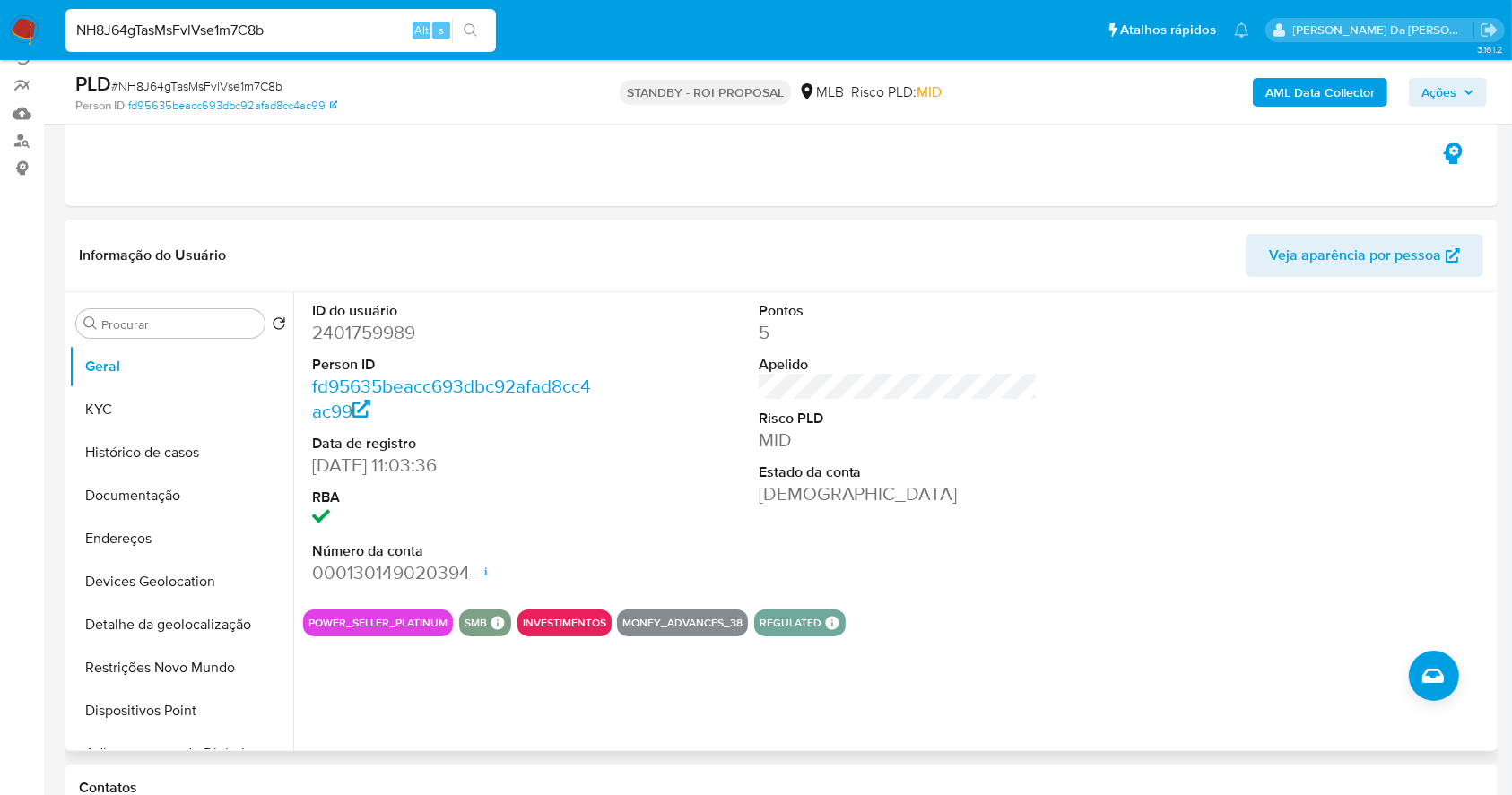
scroll to position [172, 0]
click at [309, 34] on input "NH8J64gTasMsFvlVse1m7C8b" at bounding box center [281, 31] width 431 height 23
paste input "1094042065"
type input "1094042065"
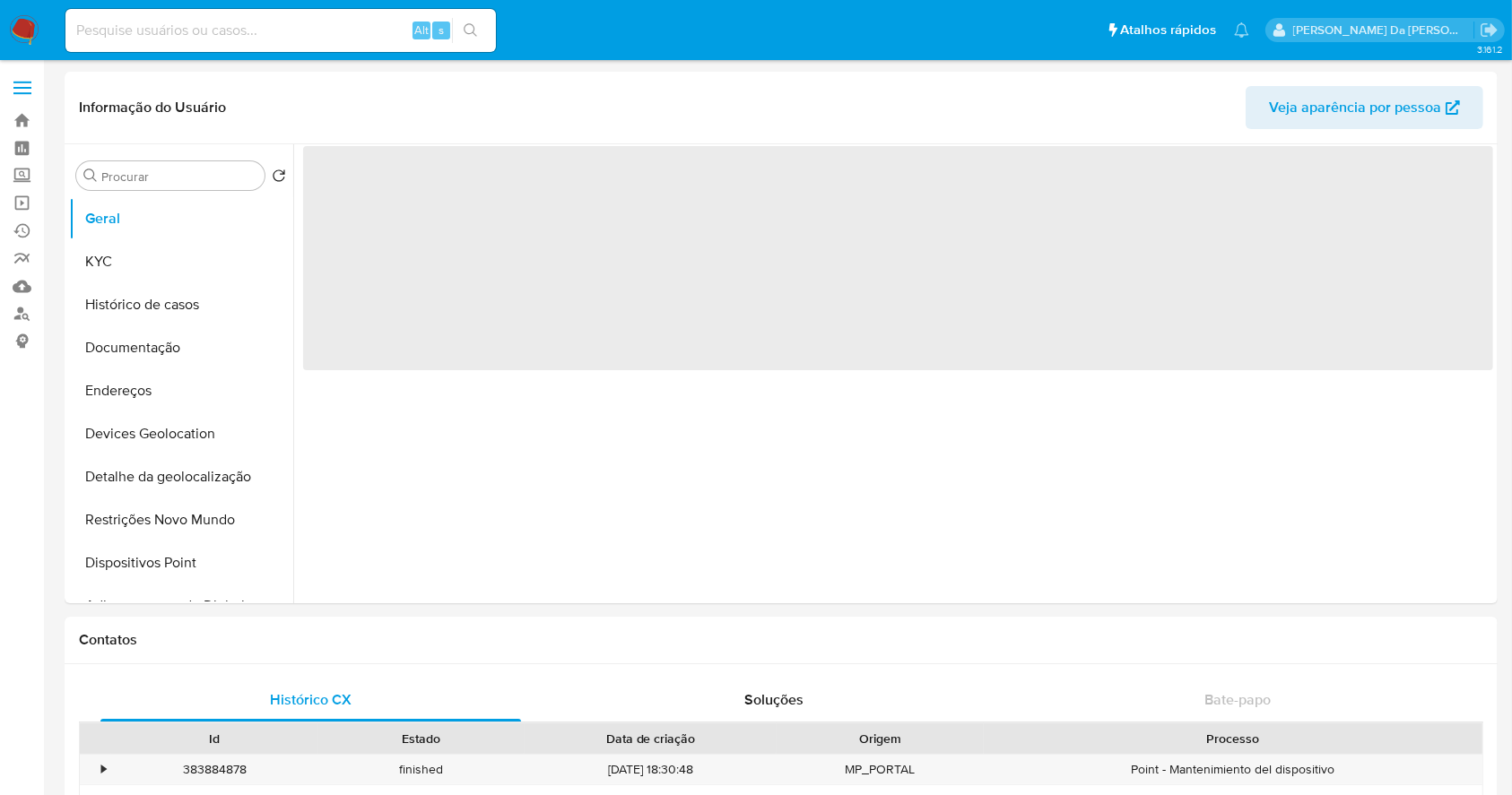
select select "10"
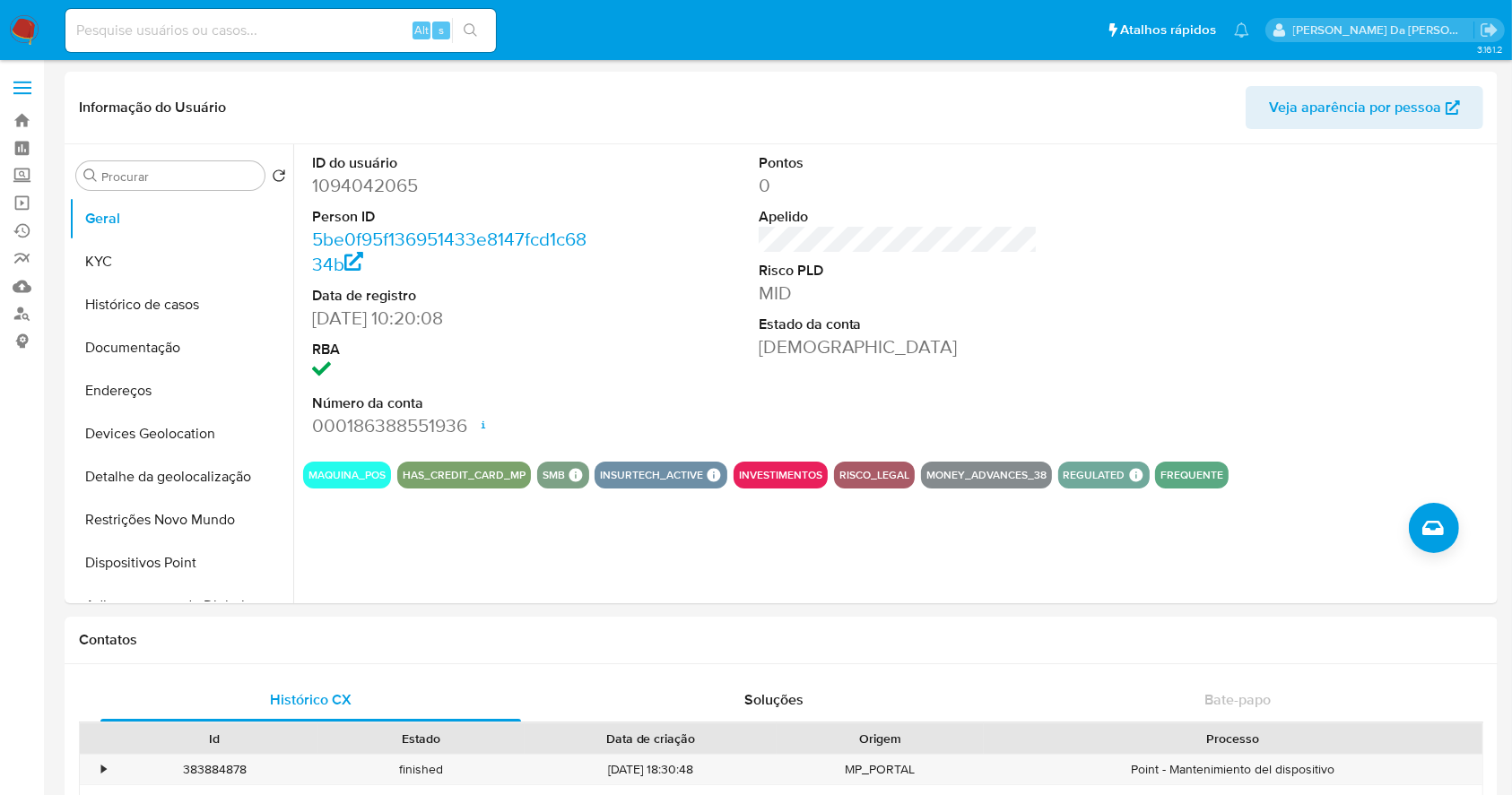
click at [352, 34] on input at bounding box center [281, 31] width 431 height 23
paste input "JKhTmmvdqDmlfDmTxtTBJVwh"
type input "JKhTmmvdqDmlfDmTxtTBJVwh"
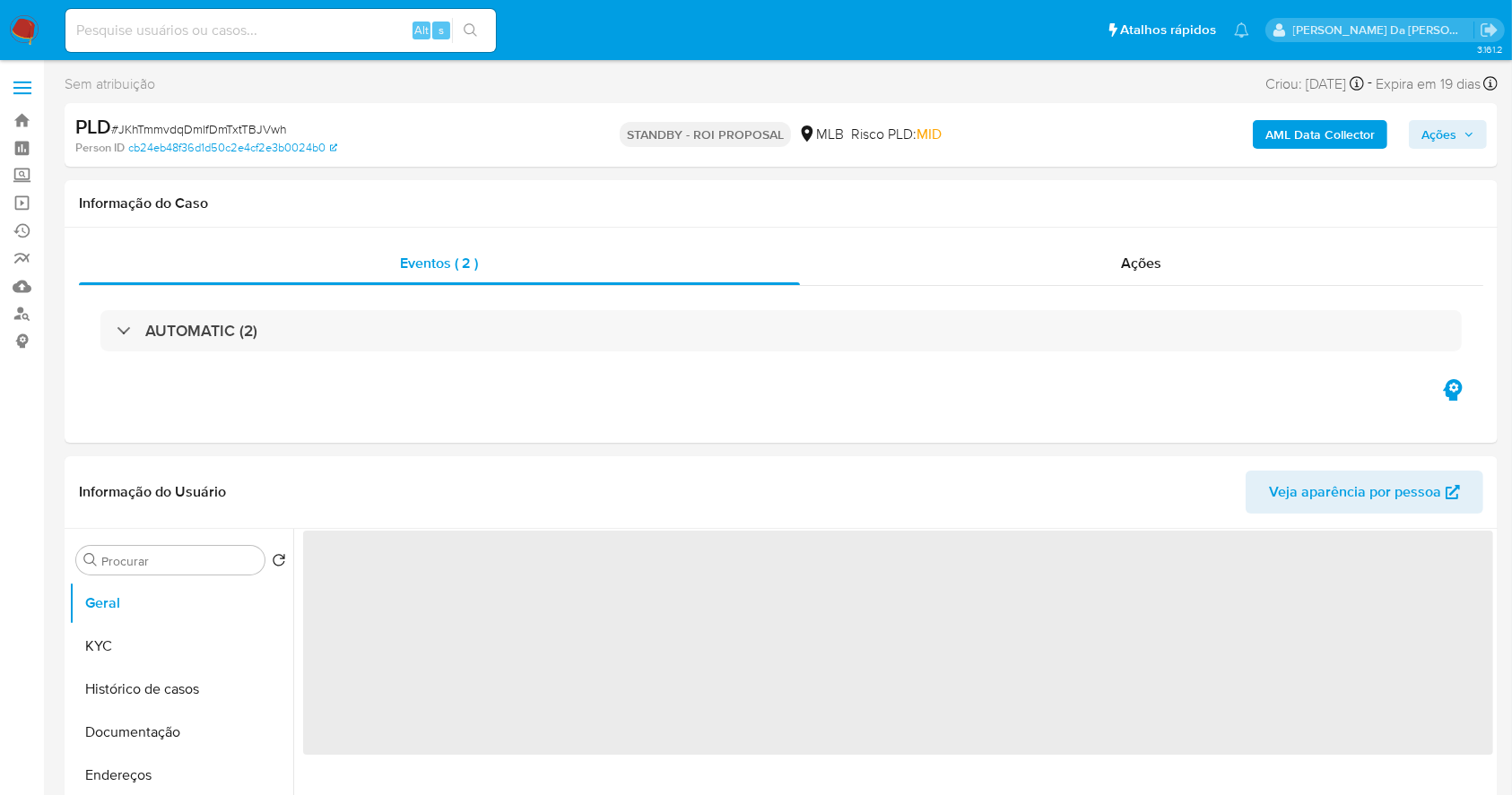
select select "10"
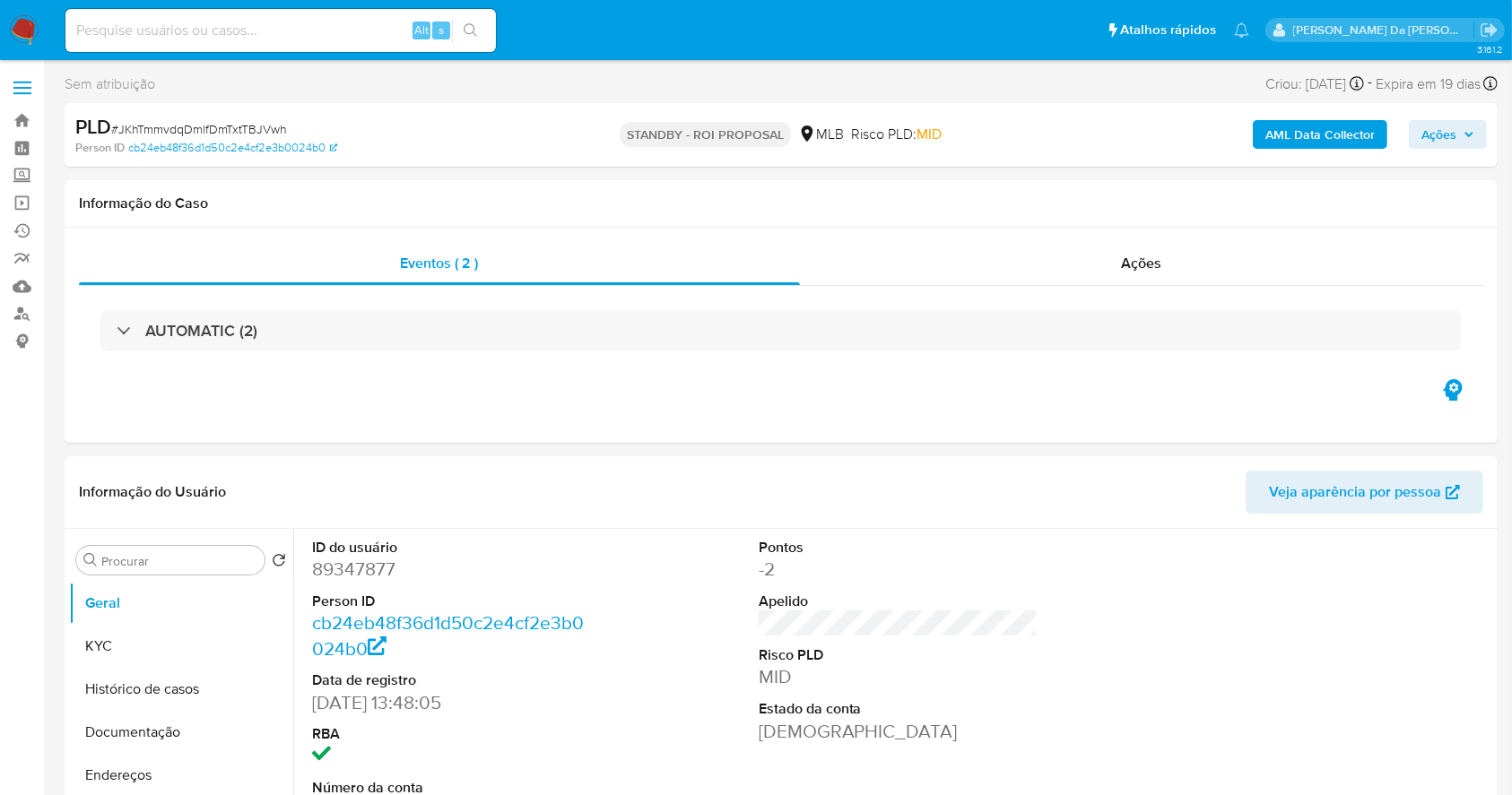
scroll to position [412, 0]
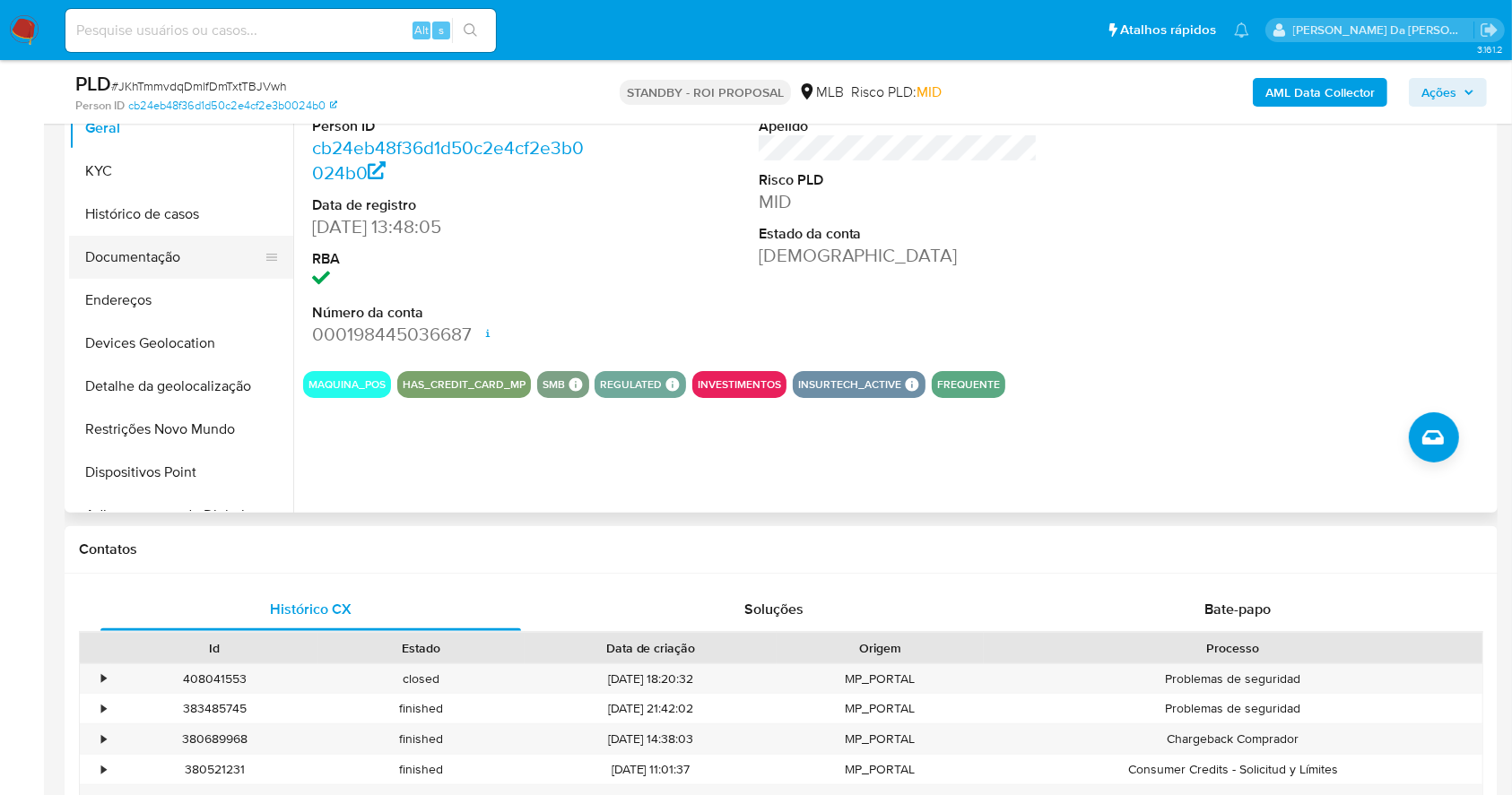
click at [171, 258] on button "Documentação" at bounding box center [174, 257] width 210 height 43
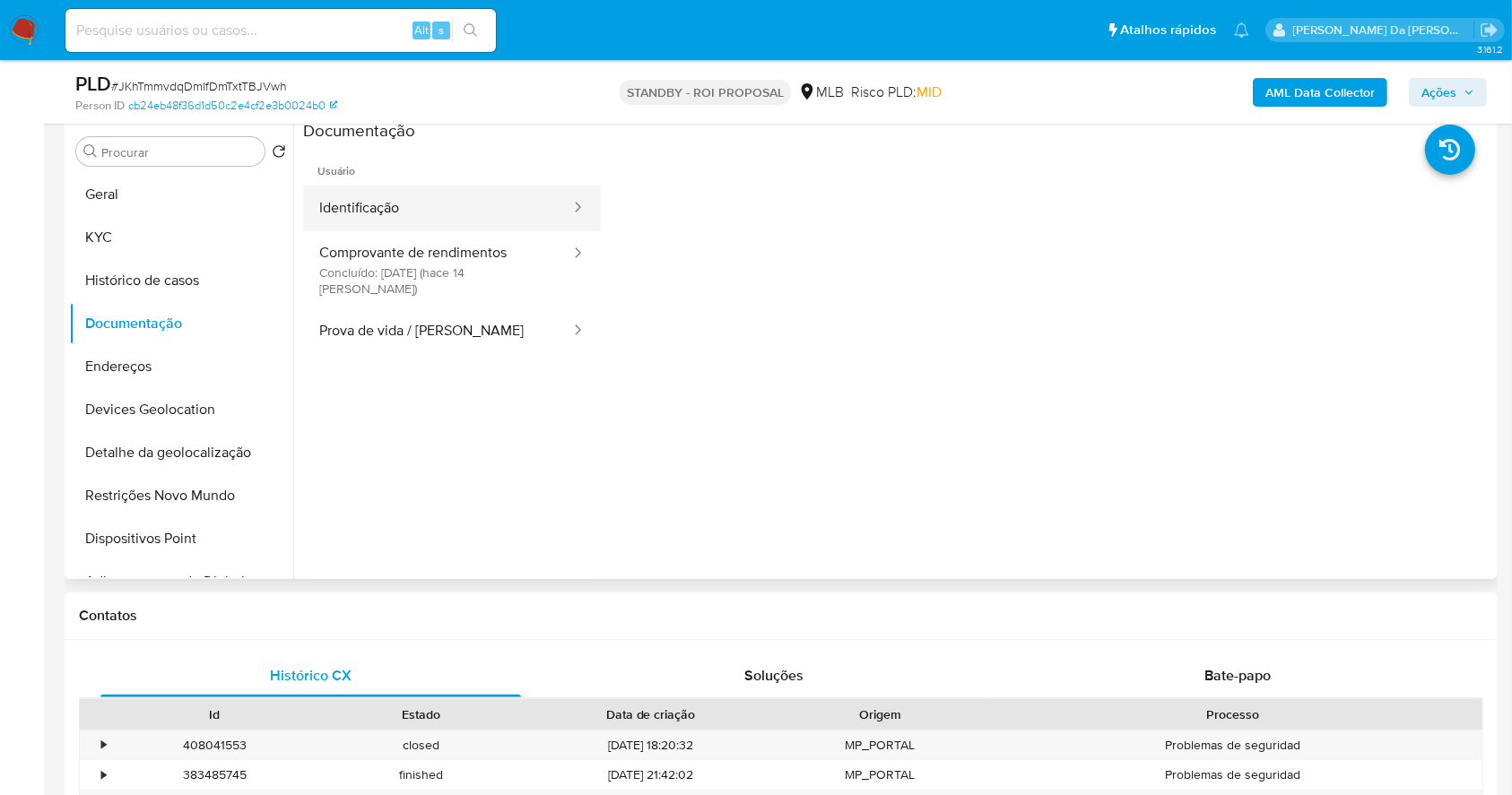
scroll to position [292, 0]
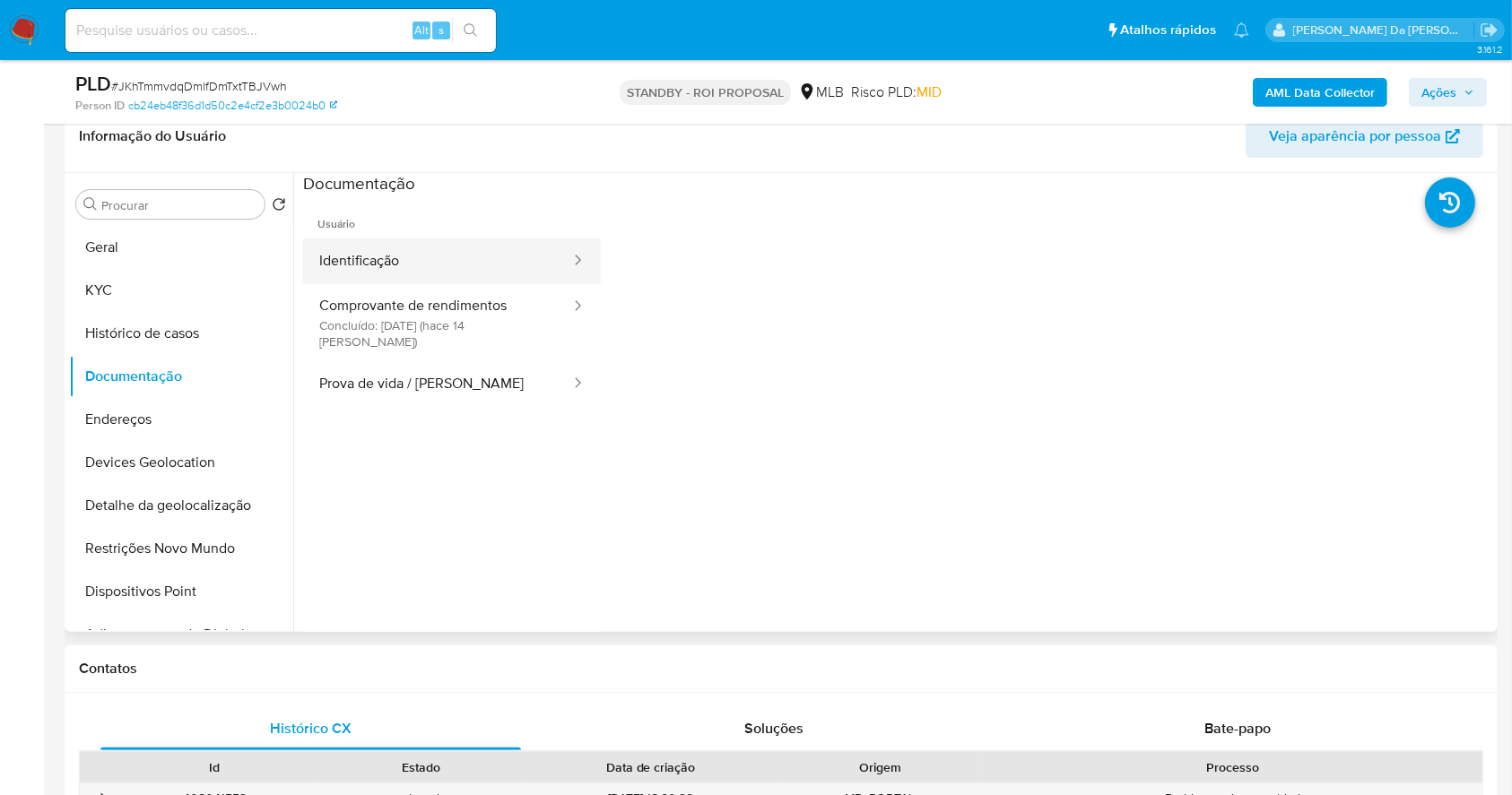
click at [421, 278] on button "Identificação" at bounding box center [437, 261] width 269 height 46
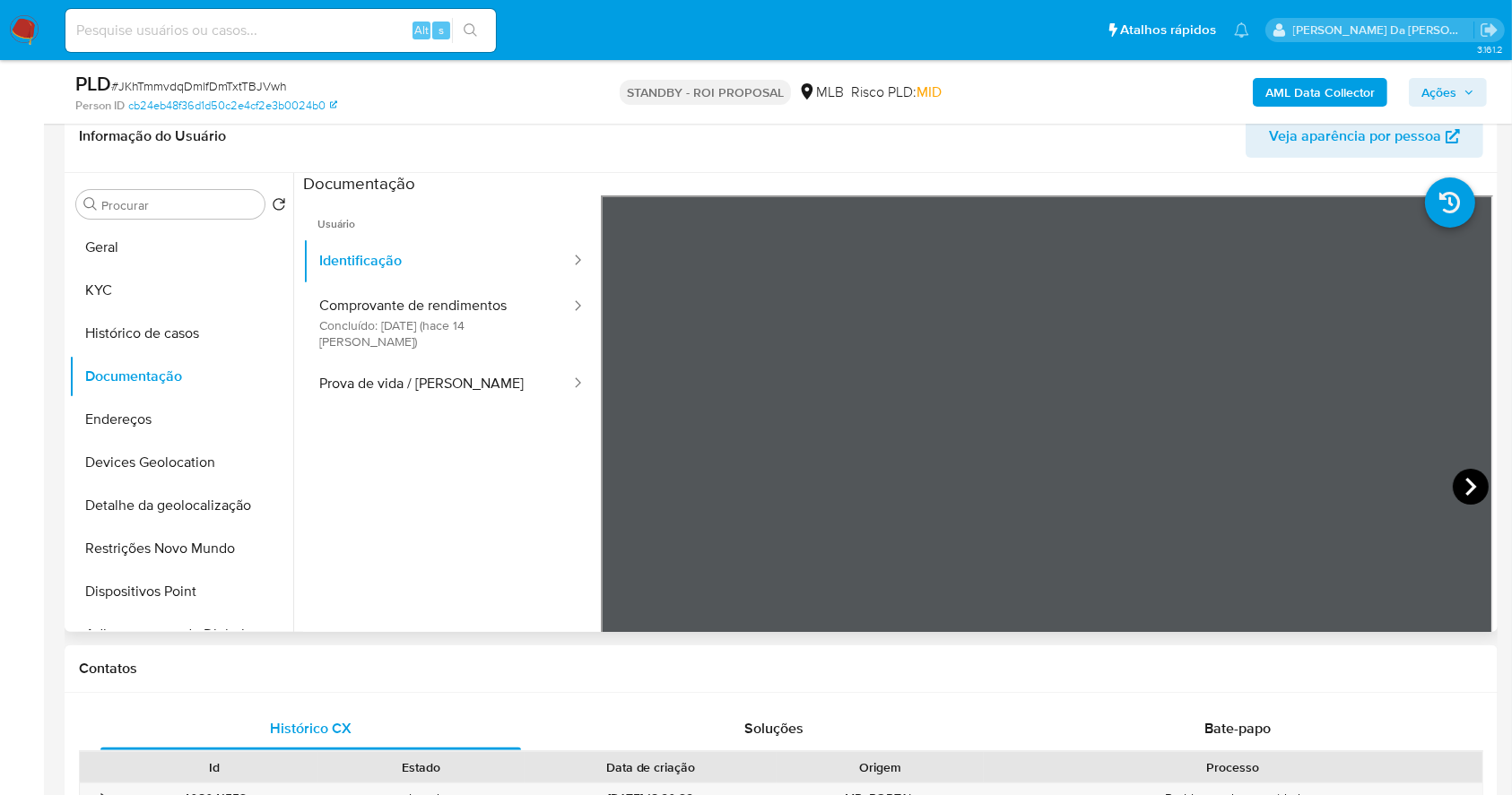
click at [1457, 496] on icon at bounding box center [1471, 487] width 36 height 36
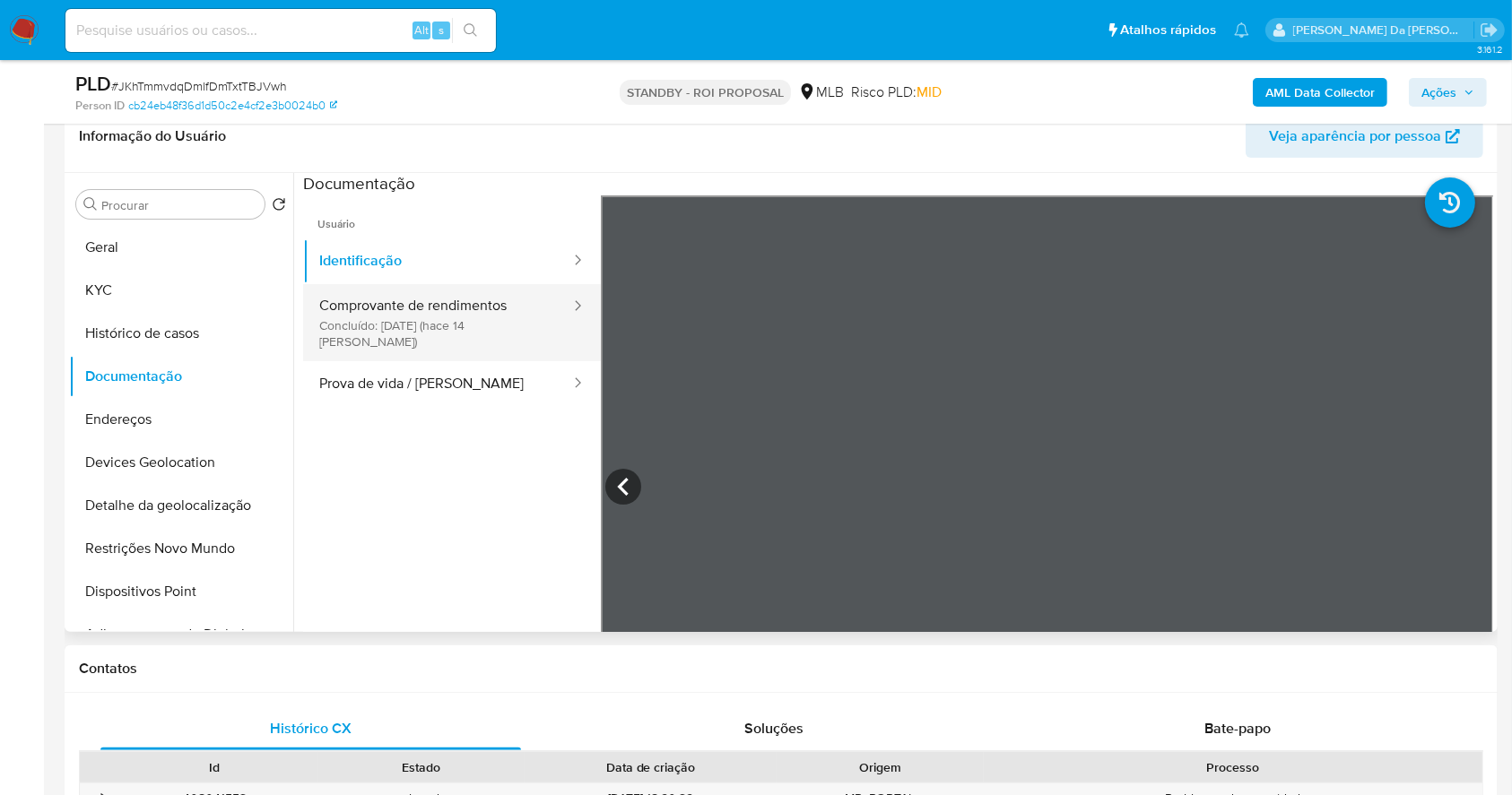
click at [478, 315] on button "Comprovante de rendimentos Concluído: [DATE] (hace 14 [PERSON_NAME])" at bounding box center [437, 323] width 269 height 77
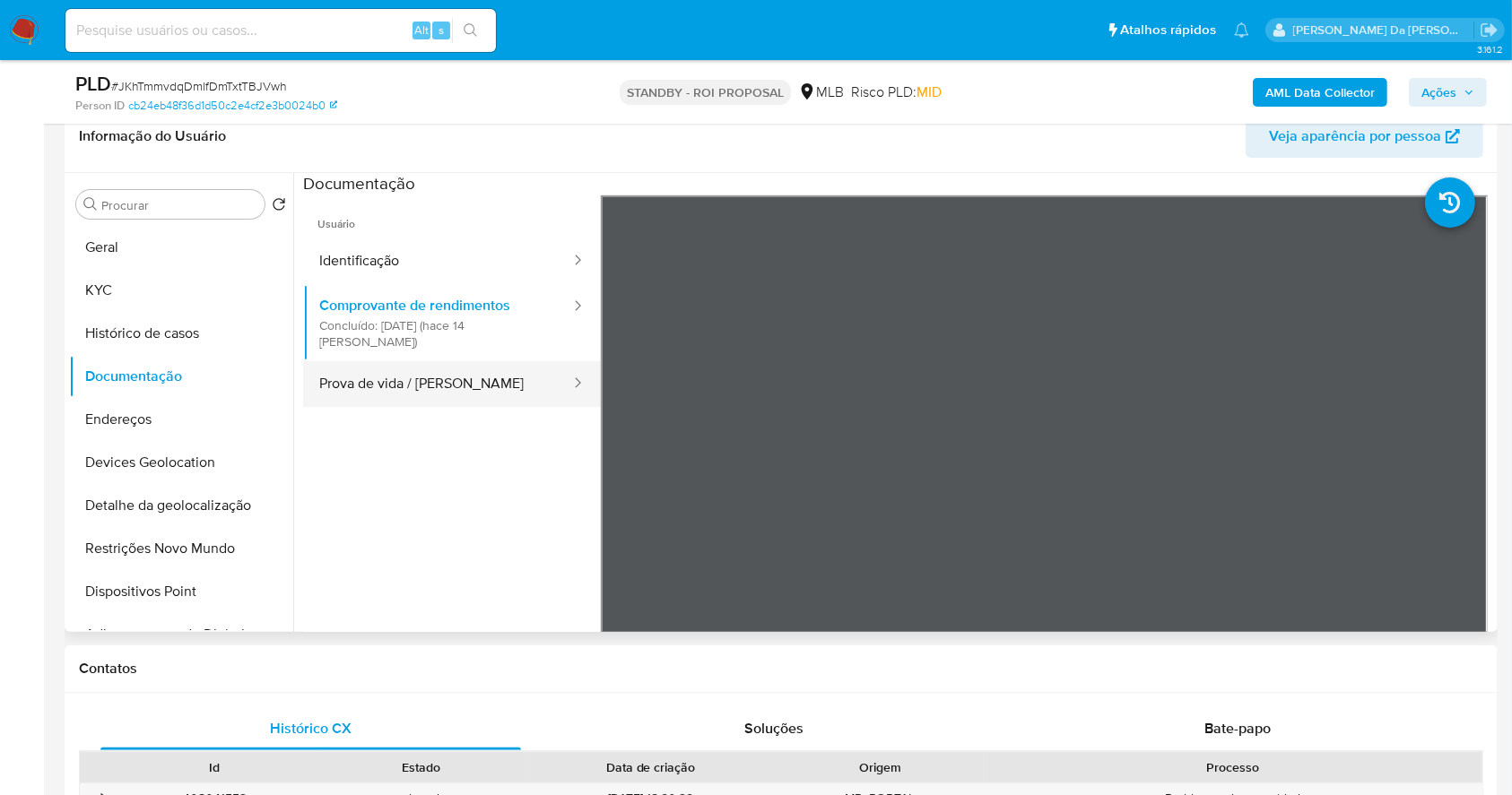
click at [416, 373] on button "Prova de vida / [PERSON_NAME]" at bounding box center [437, 384] width 269 height 46
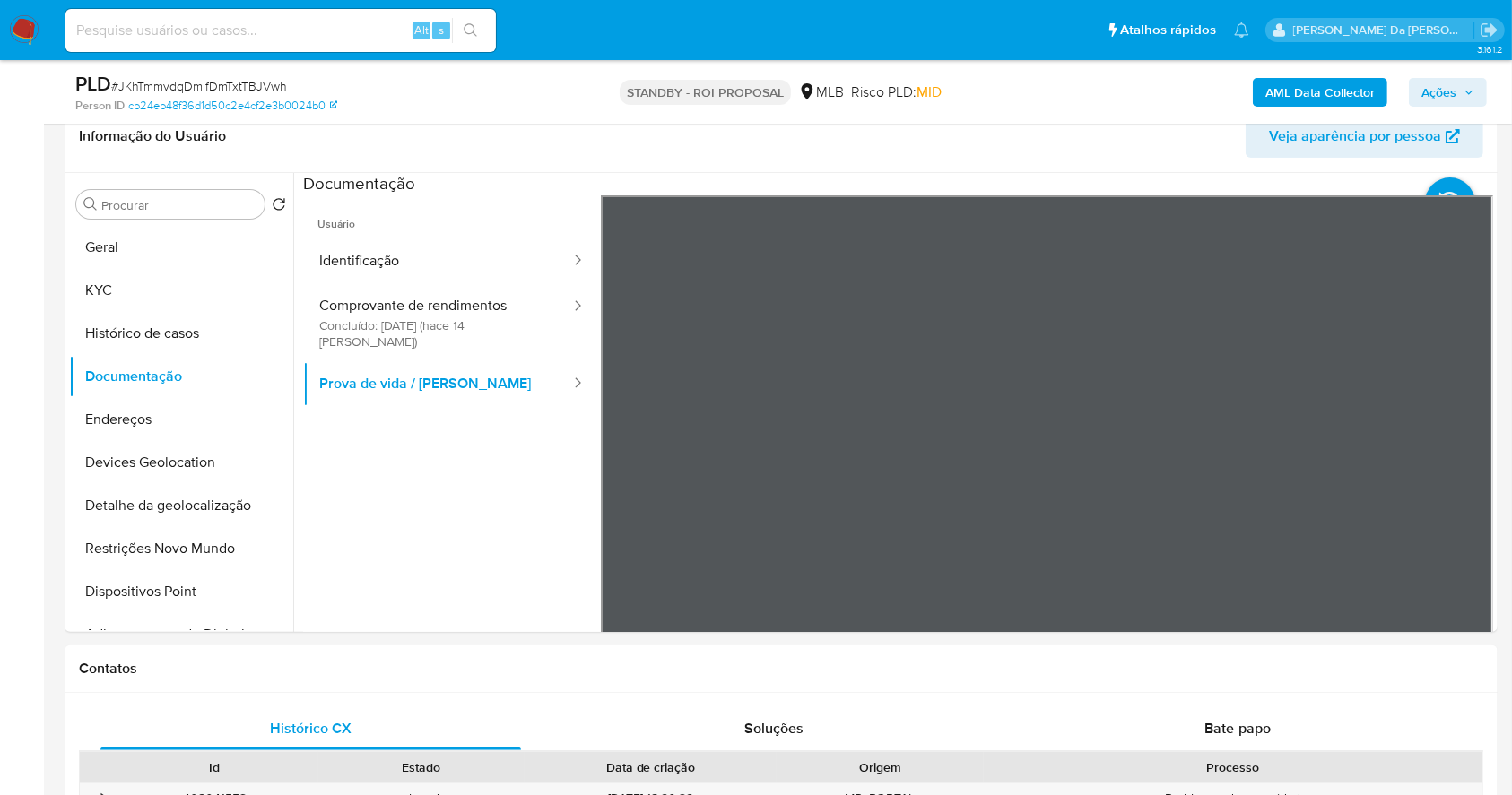
click at [398, 31] on input at bounding box center [281, 31] width 431 height 23
paste input "m5z3QFykbXxnVY0ATkykfQ97"
type input "m5z3QFykbXxnVY0ATkykfQ97"
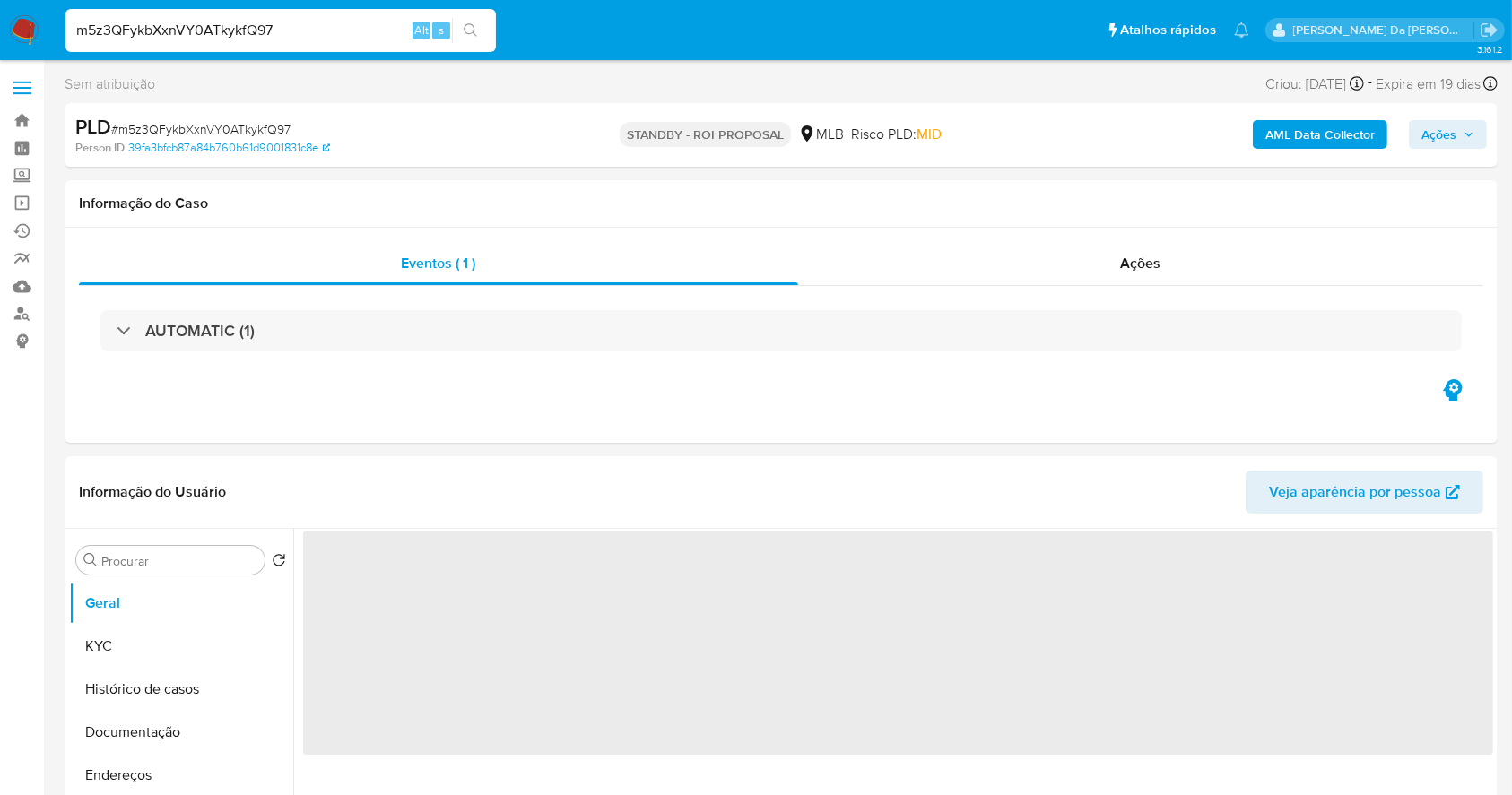
select select "10"
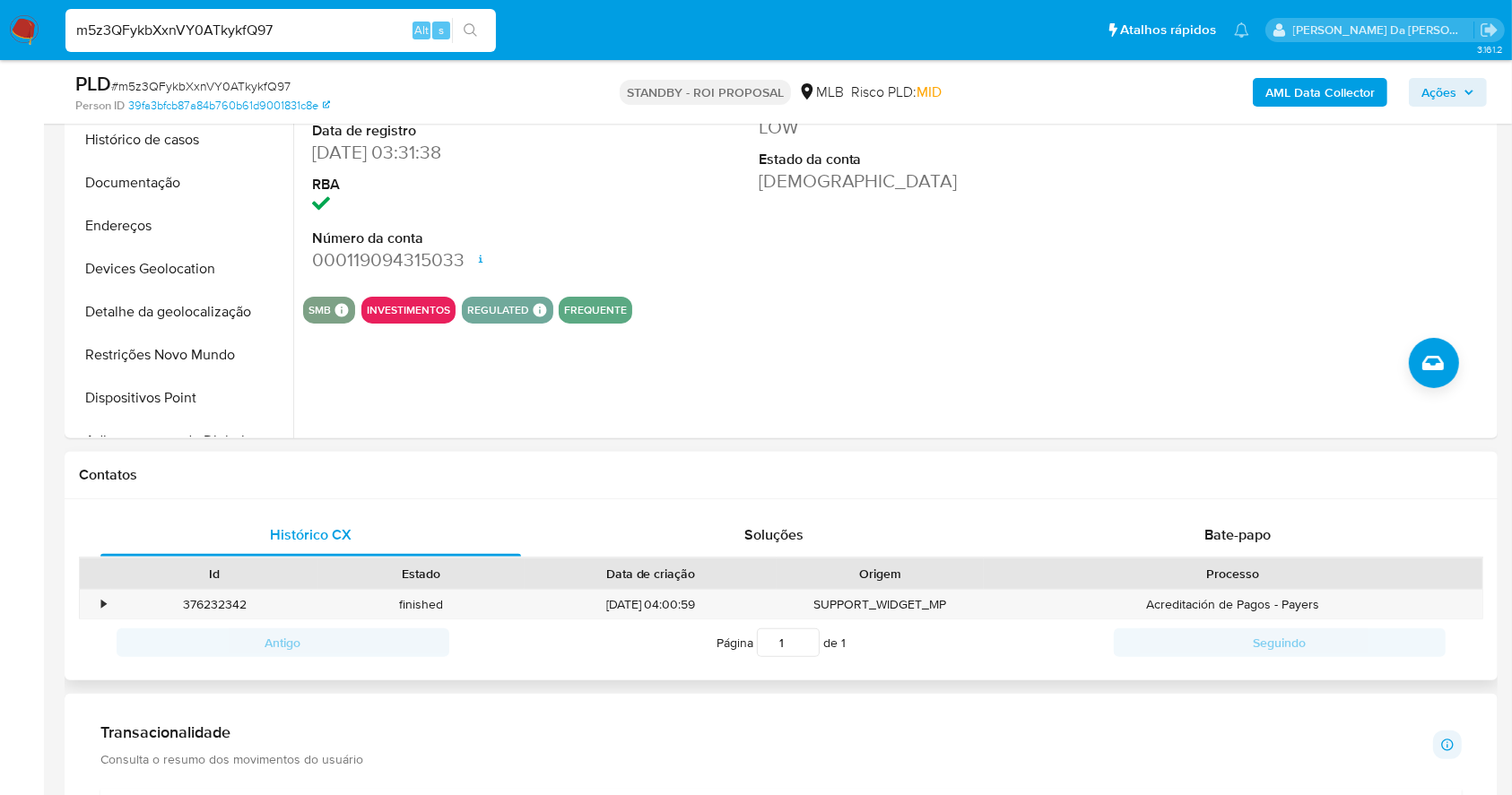
scroll to position [597, 0]
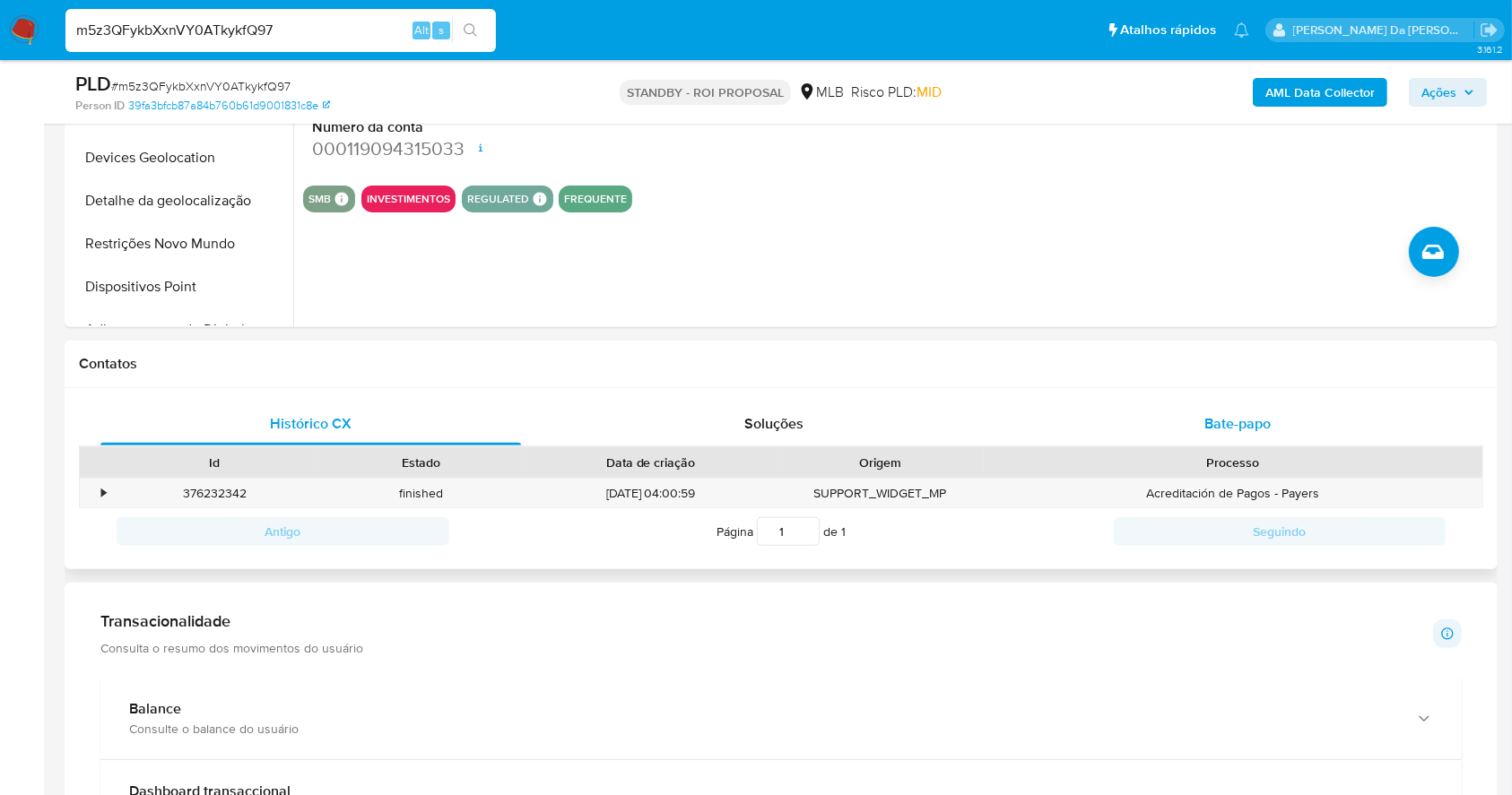
click at [1231, 424] on span "Bate-papo" at bounding box center [1238, 424] width 67 height 21
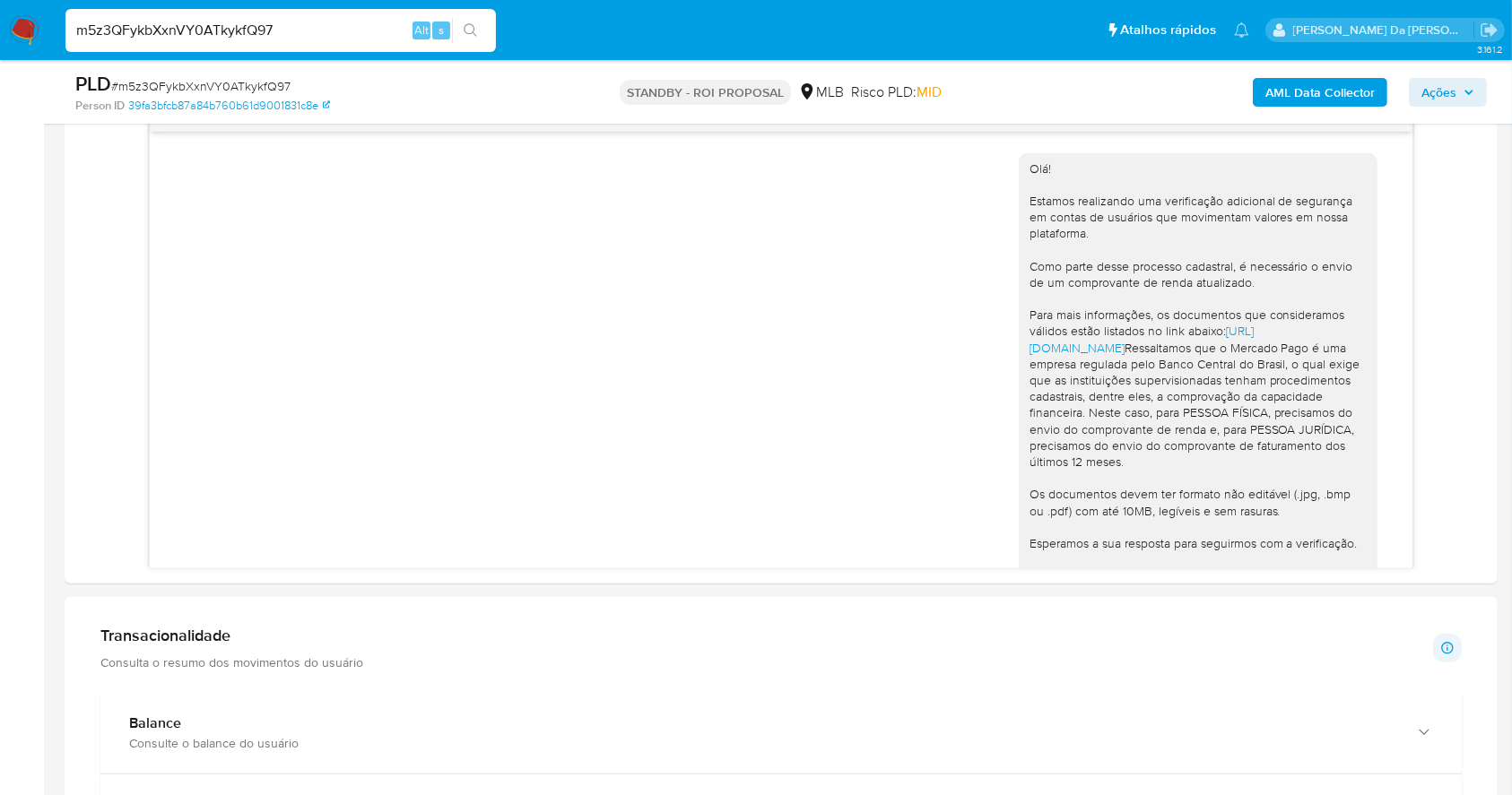
scroll to position [154, 0]
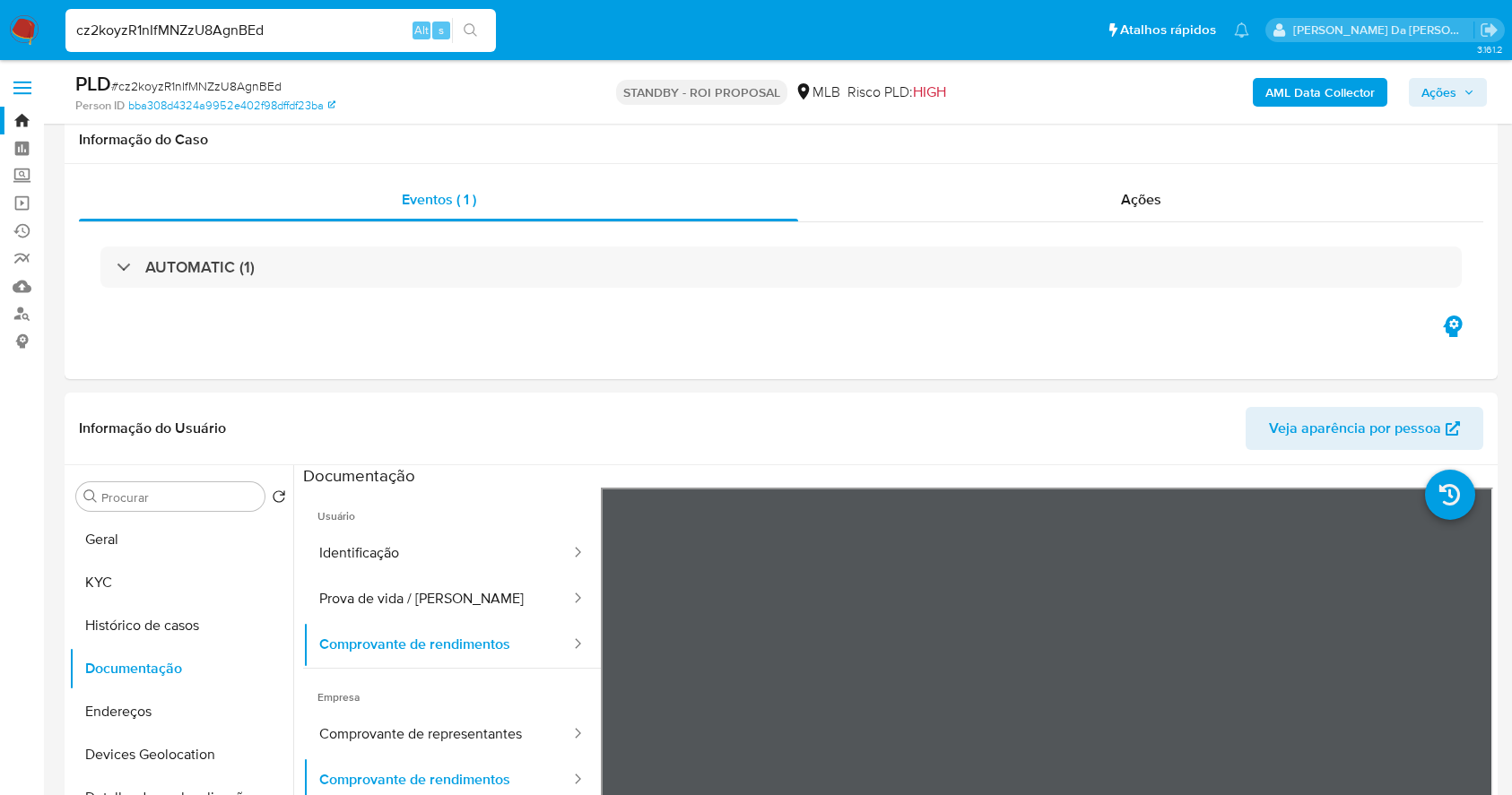
select select "50"
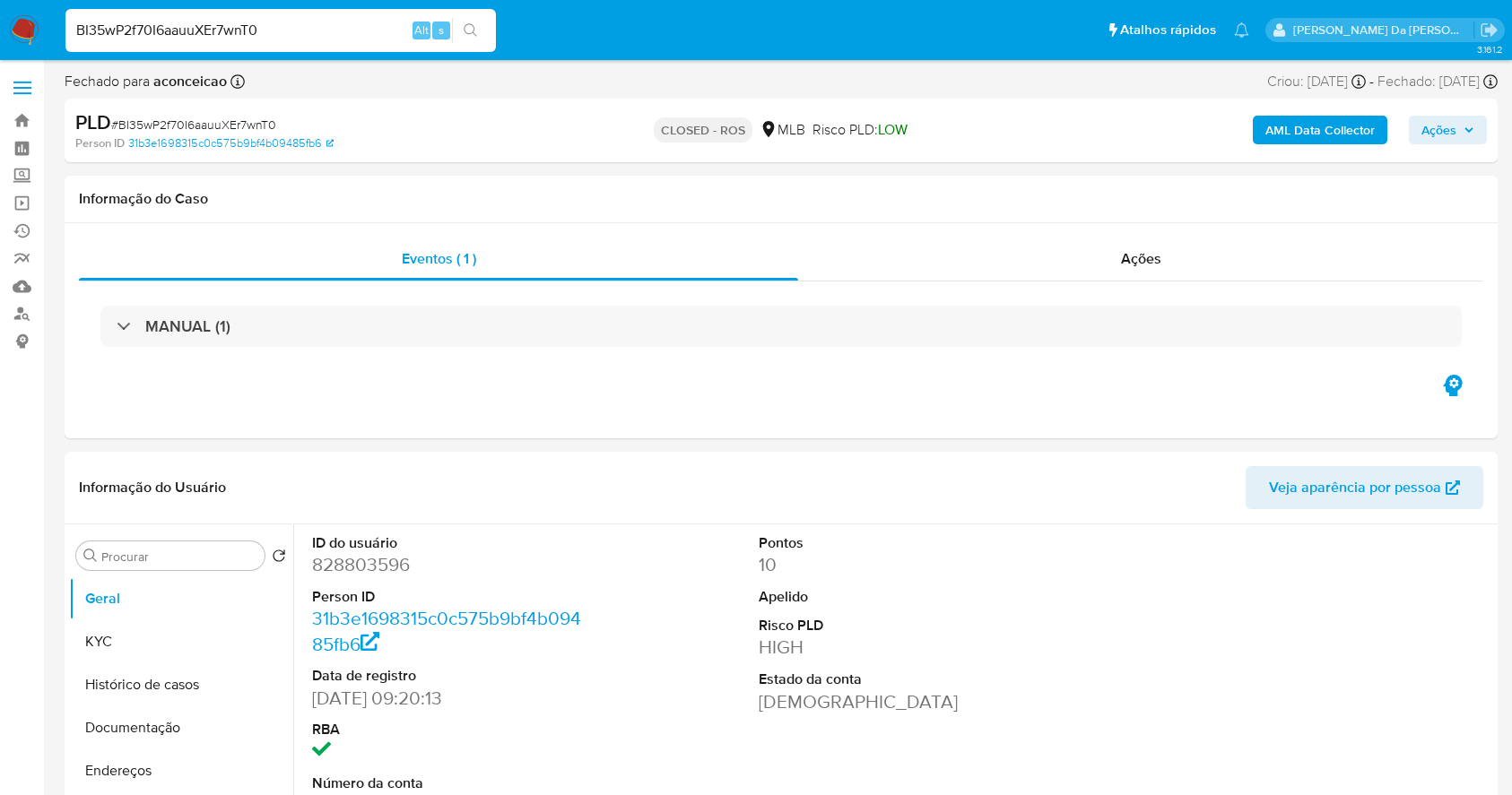
select select "10"
click at [260, 25] on input "BI35wP2f70I6aauuXEr7wnT0" at bounding box center [281, 31] width 431 height 23
paste input "]"
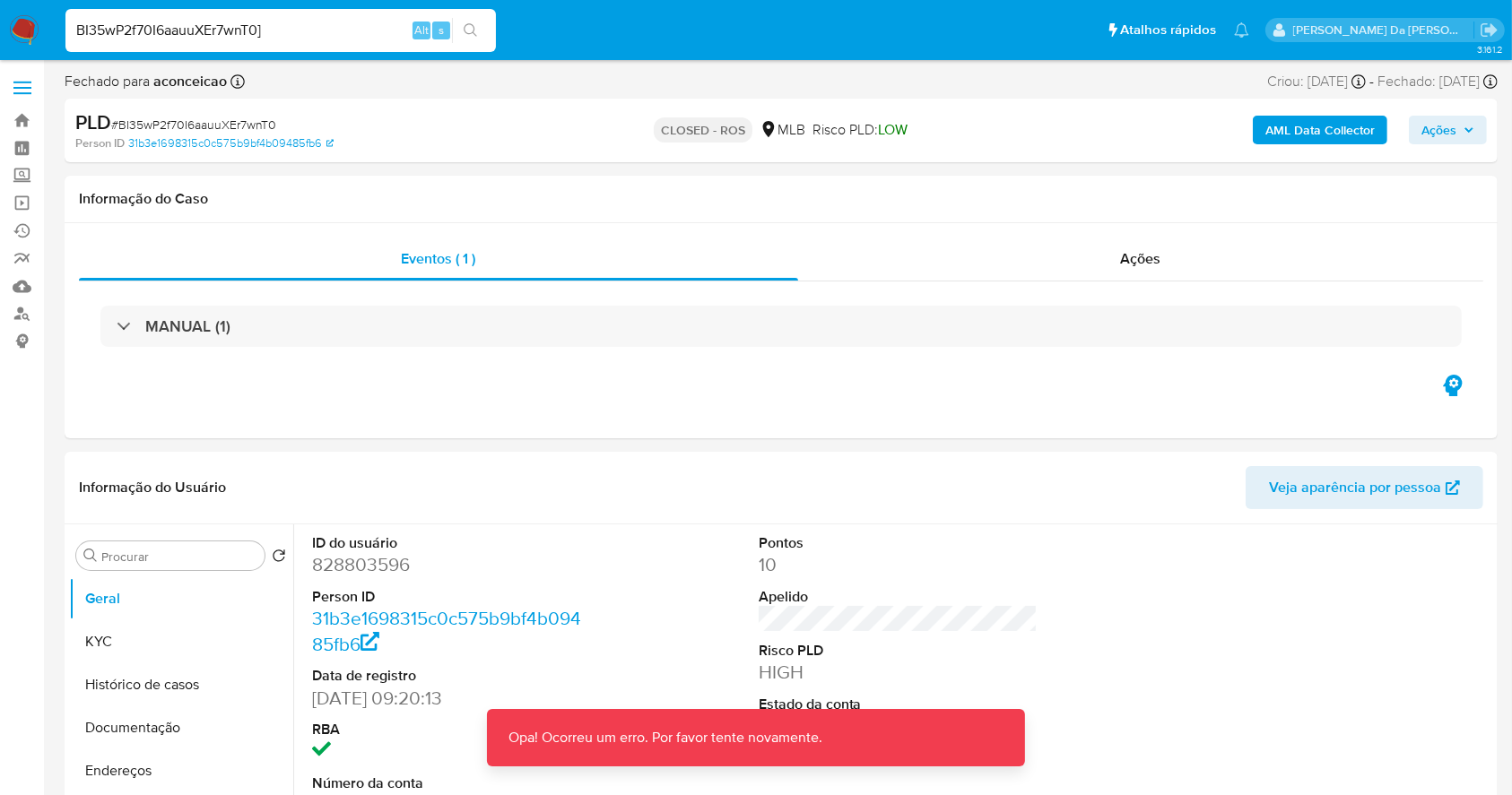
click at [306, 34] on input "BI35wP2f70I6aauuXEr7wnT0]" at bounding box center [281, 31] width 431 height 23
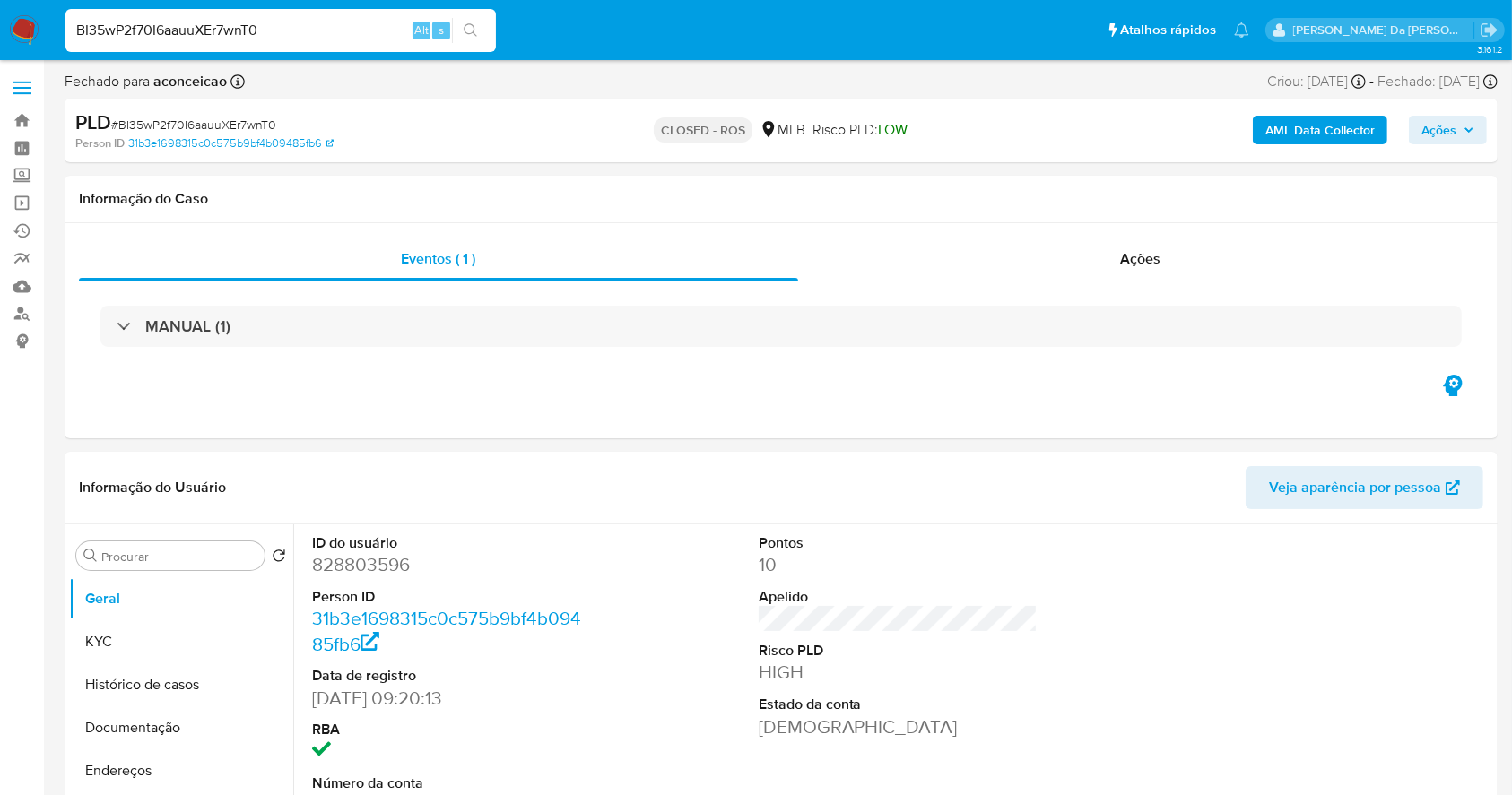
click at [254, 32] on input "BI35wP2f70I6aauuXEr7wnT0" at bounding box center [281, 31] width 431 height 23
paste input "JKhTmmvdqDmlfDmTxtTBJVwh"
type input "JKhTmmvdqDmlfDmTxtTBJVwh"
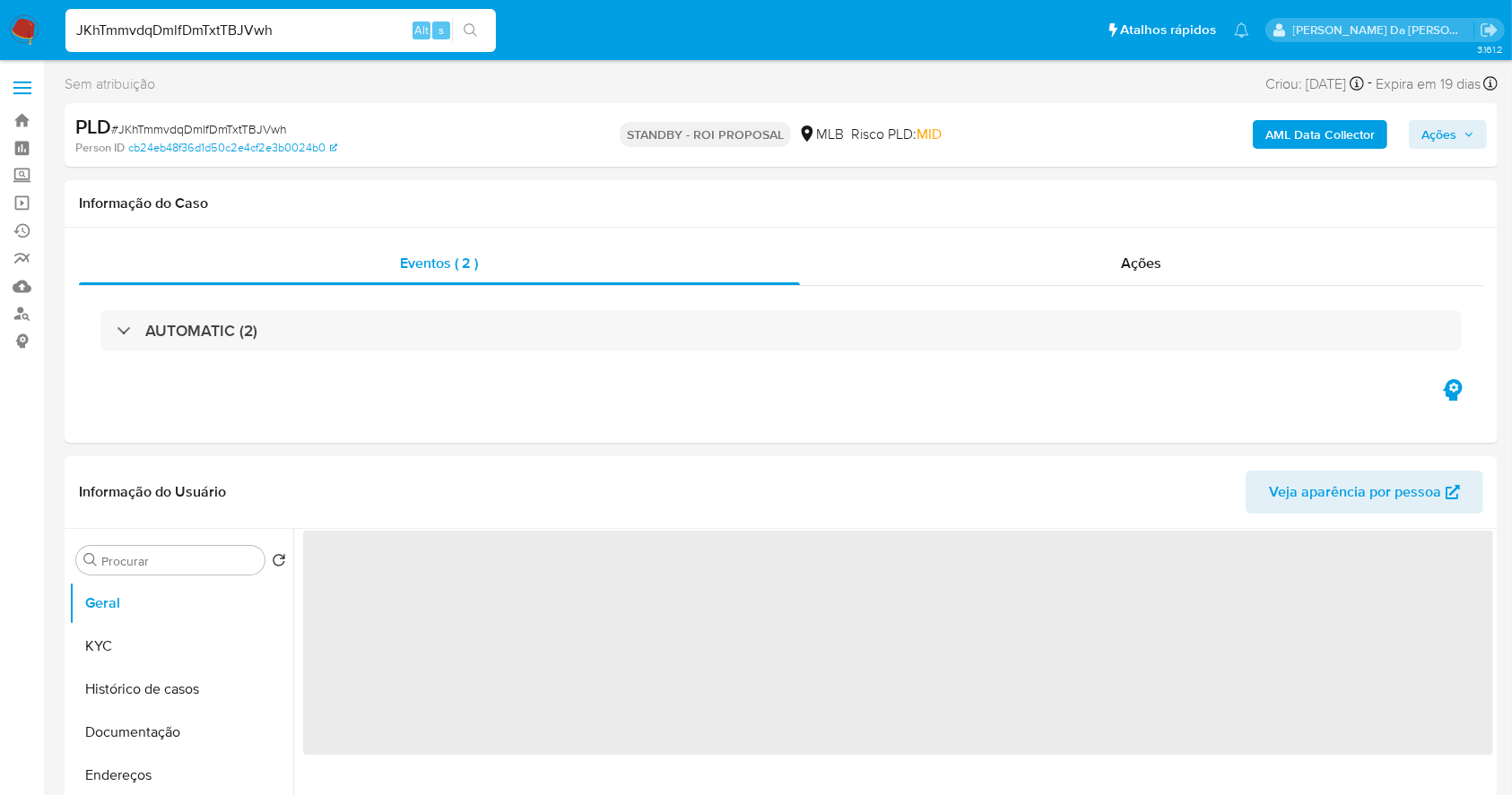
select select "10"
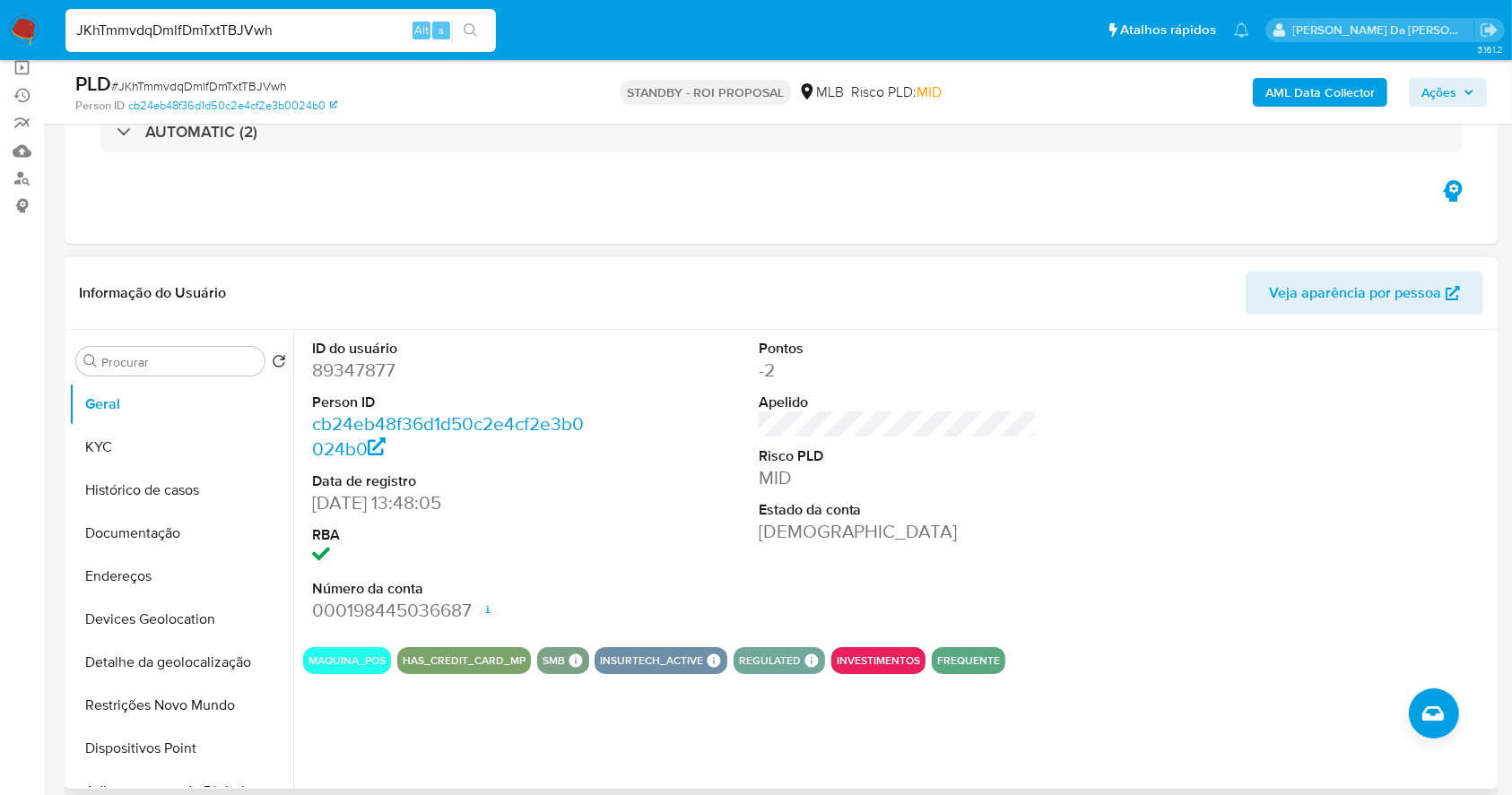
scroll to position [238, 0]
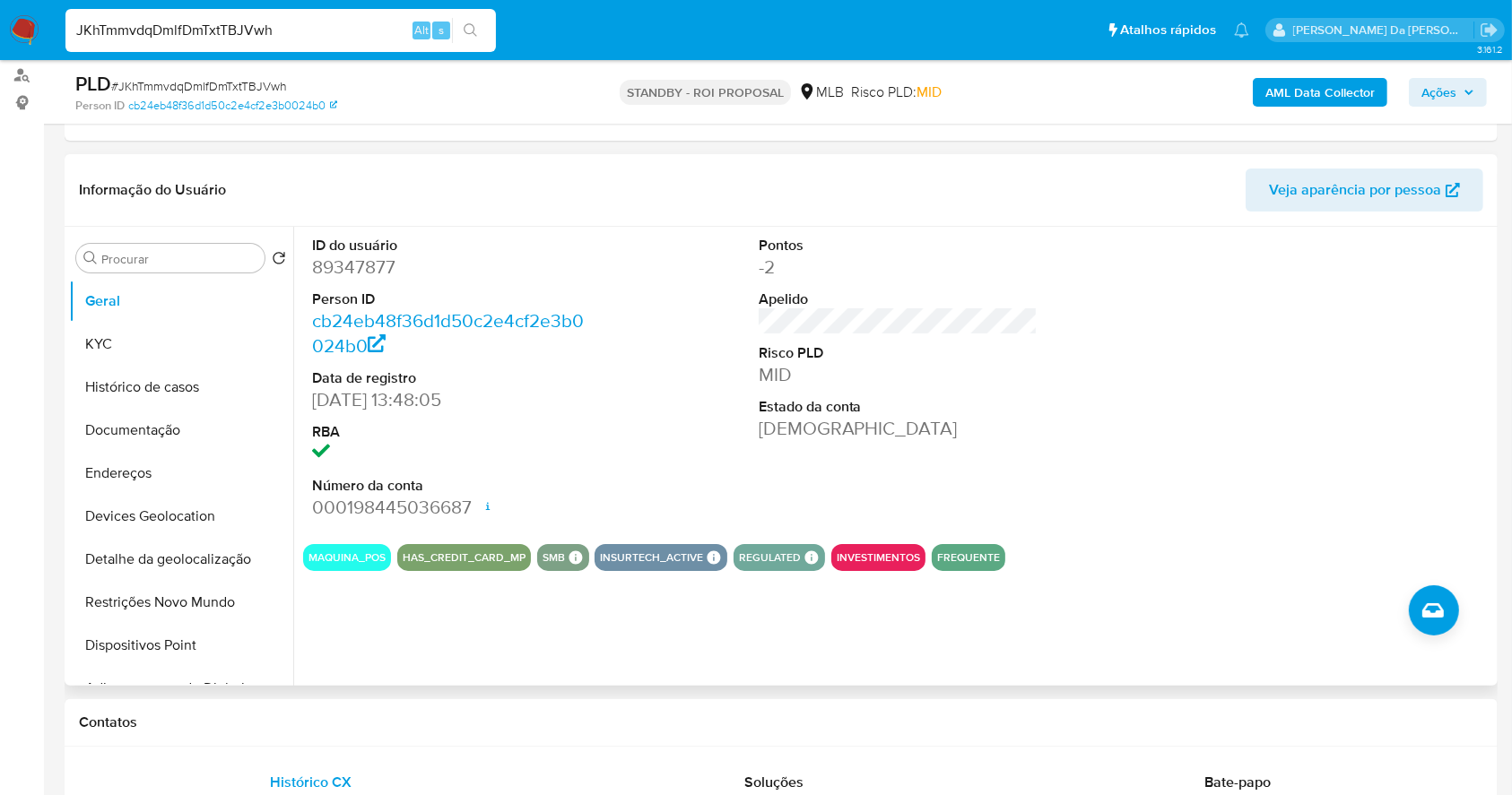
drag, startPoint x: 159, startPoint y: 389, endPoint x: 448, endPoint y: 427, distance: 291.5
click at [159, 388] on button "Histórico de casos" at bounding box center [181, 388] width 224 height 43
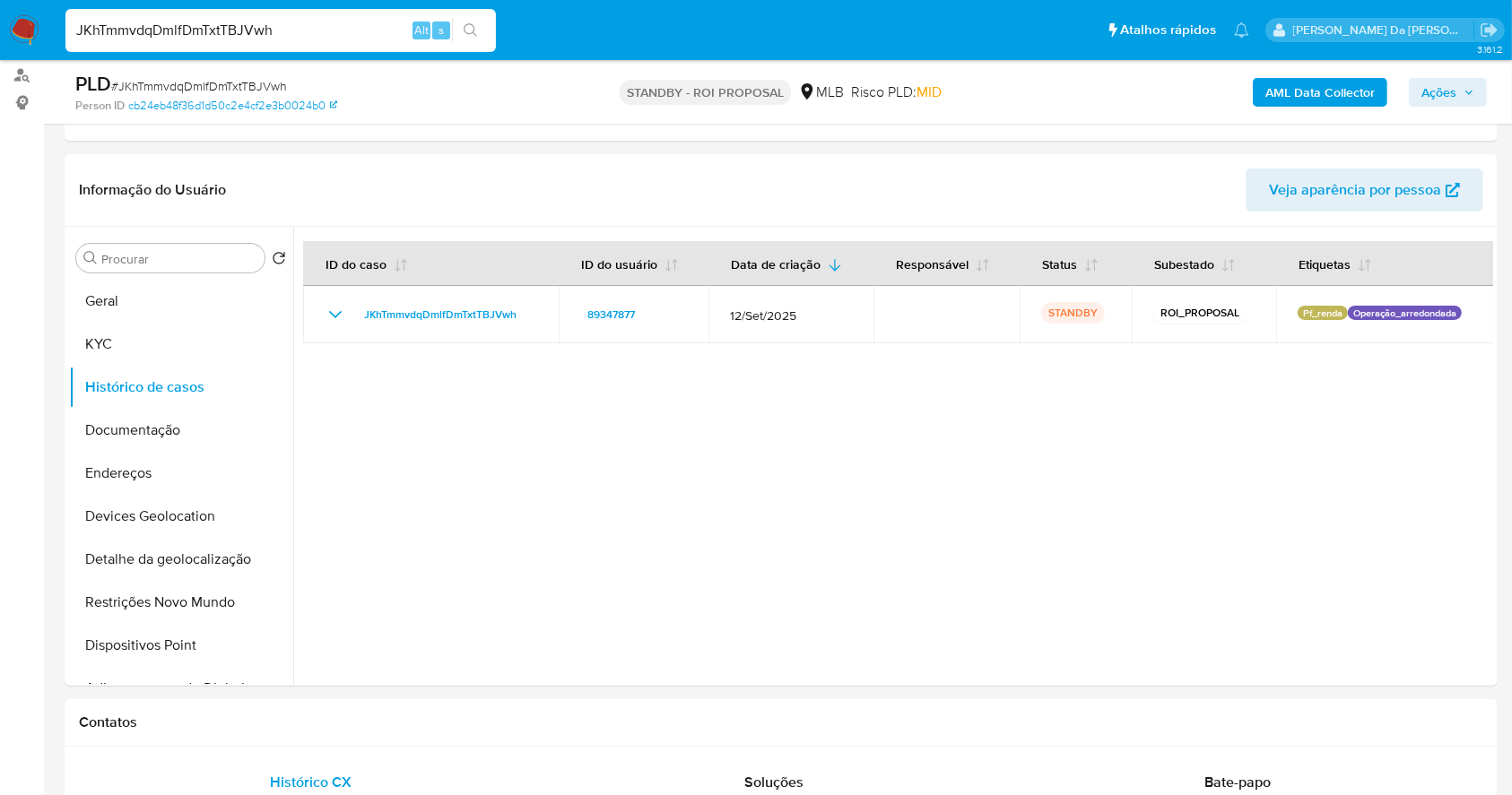
click at [360, 27] on input "JKhTmmvdqDmlfDmTxtTBJVwh" at bounding box center [281, 31] width 431 height 23
click at [165, 431] on button "Documentação" at bounding box center [174, 431] width 210 height 43
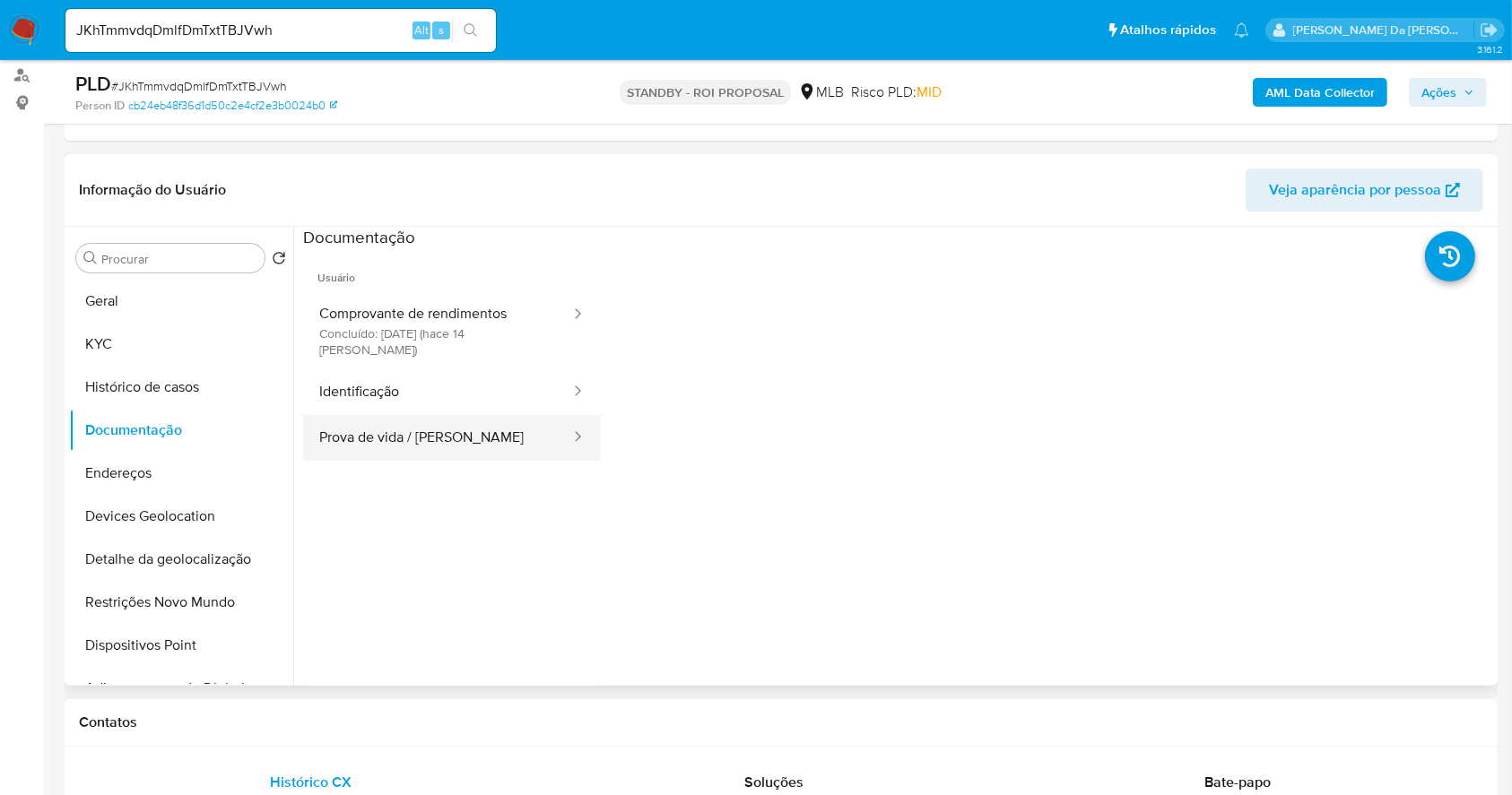
click at [434, 419] on button "Prova de vida / Selfie" at bounding box center [437, 438] width 269 height 46
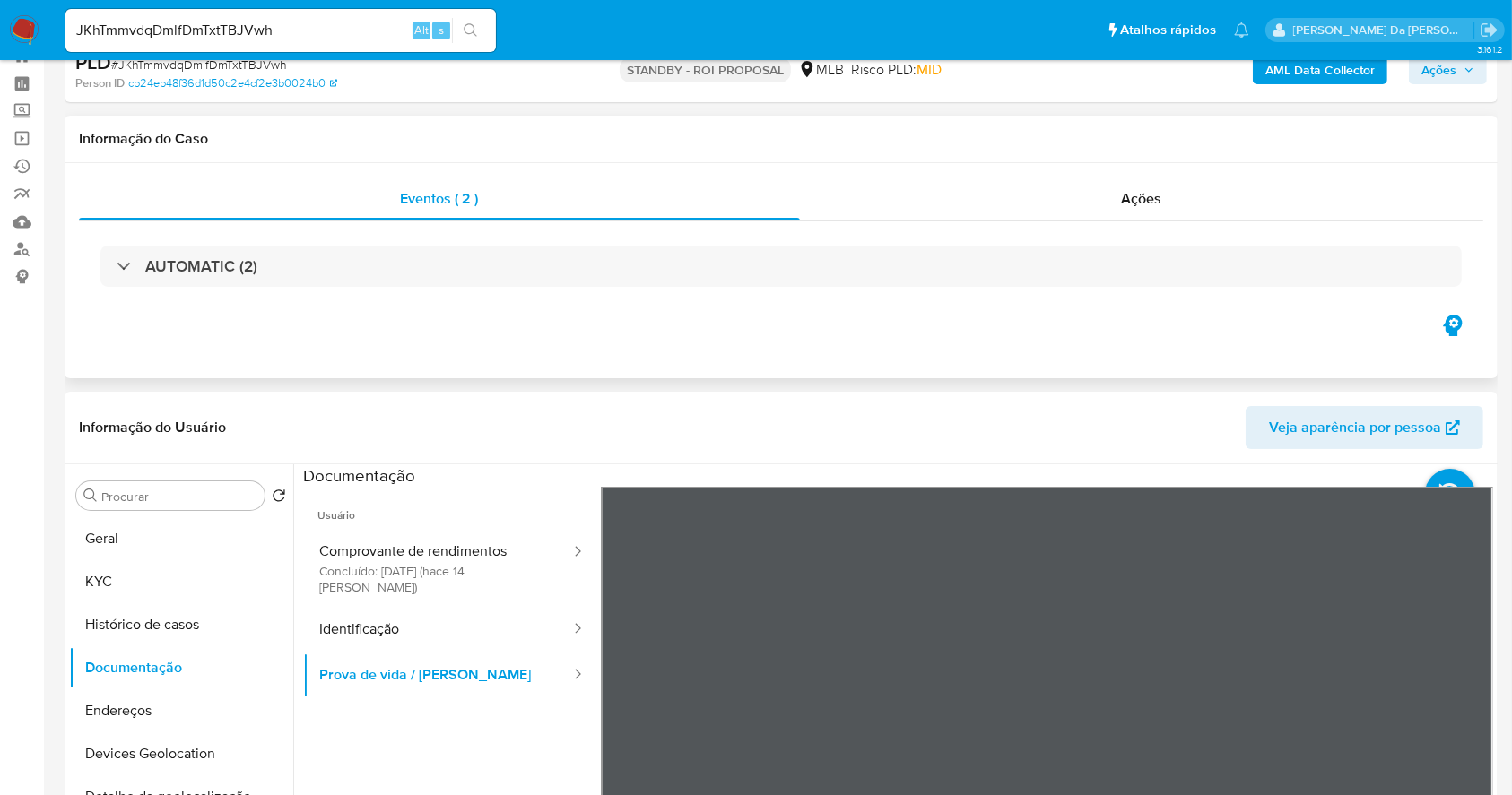
scroll to position [120, 0]
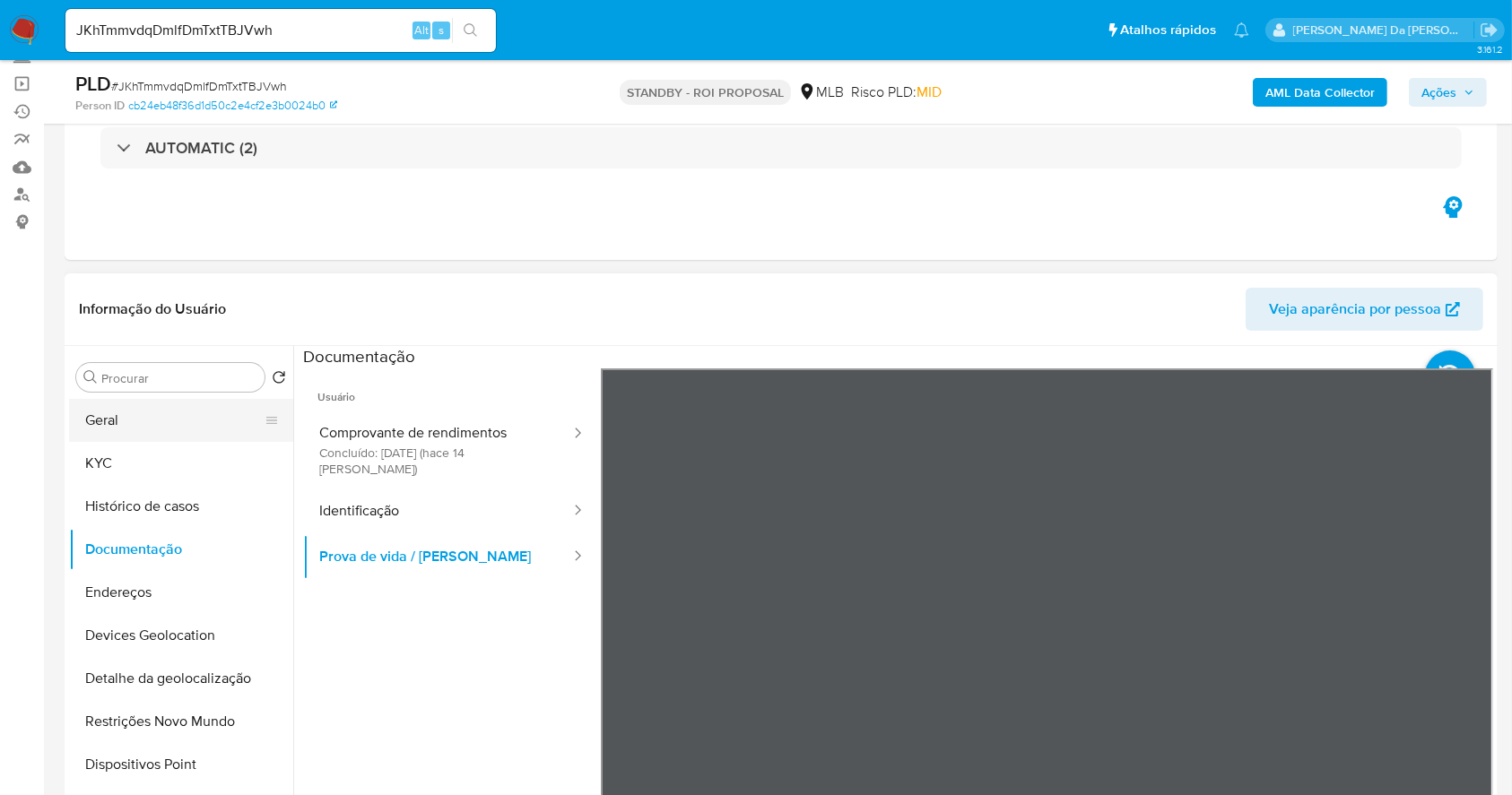
click at [173, 426] on button "Geral" at bounding box center [174, 421] width 210 height 43
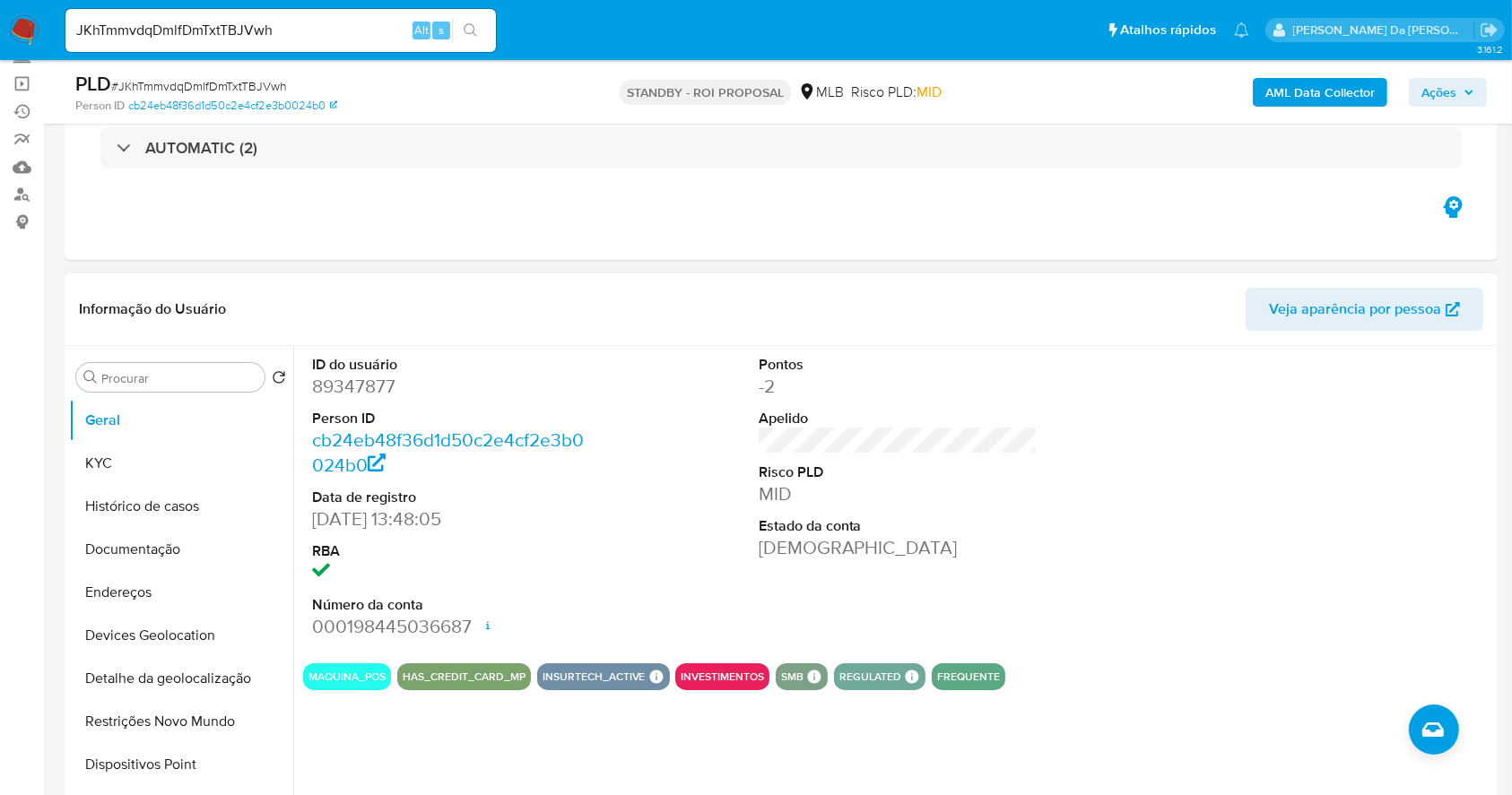
click at [300, 33] on input "JKhTmmvdqDmlfDmTxtTBJVwh" at bounding box center [281, 31] width 431 height 23
click at [300, 36] on input "JKhTmmvdqDmlfDmTxtTBJVwh" at bounding box center [281, 31] width 431 height 23
click at [485, 37] on button "search-icon" at bounding box center [470, 31] width 37 height 25
click at [473, 40] on button "search-icon" at bounding box center [470, 31] width 37 height 25
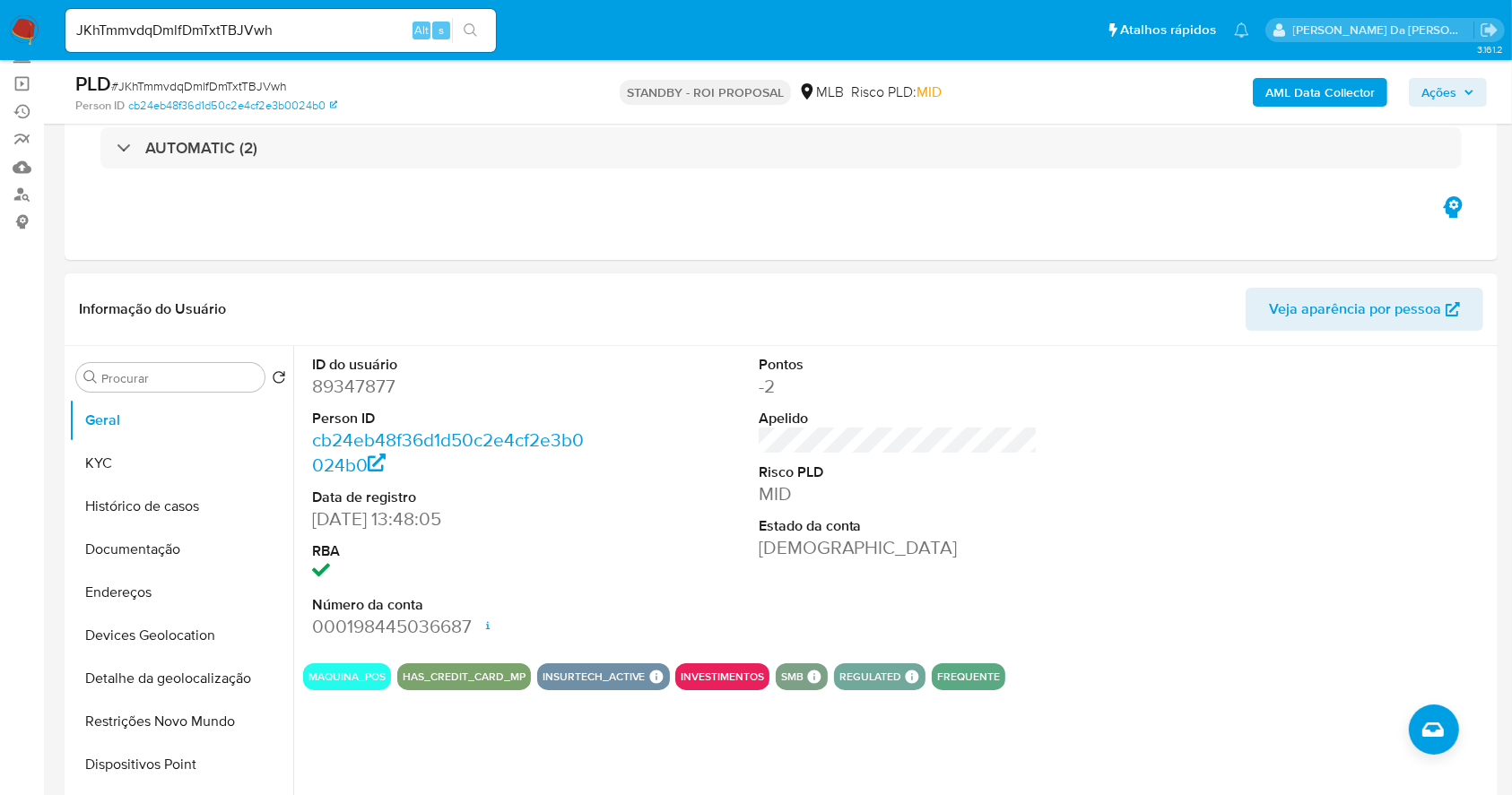
click at [469, 40] on button "search-icon" at bounding box center [470, 31] width 37 height 25
click at [469, 37] on icon "search-icon" at bounding box center [470, 31] width 14 height 14
click at [187, 528] on button "Documentação" at bounding box center [174, 549] width 210 height 43
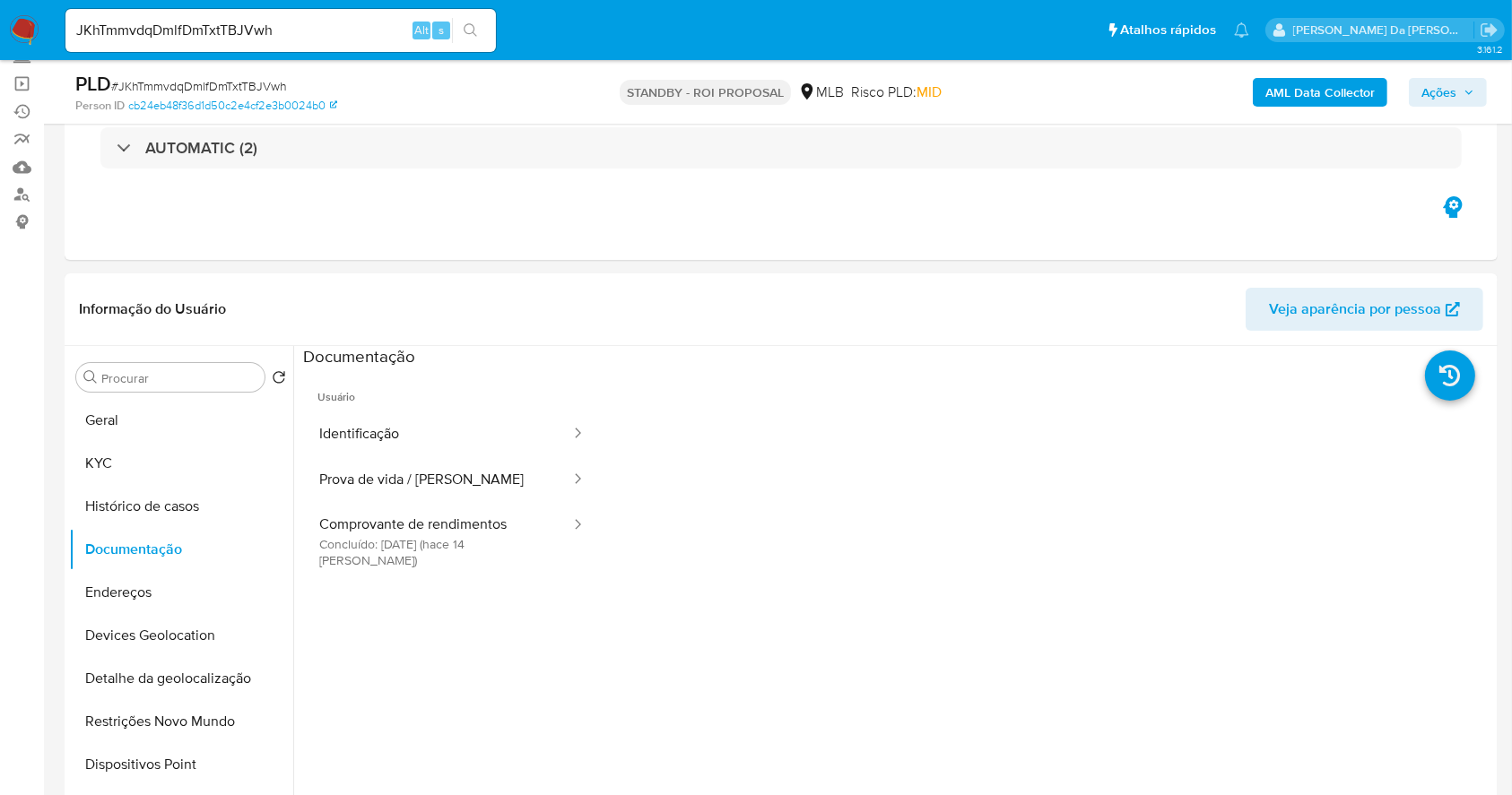
click at [396, 466] on button "Prova de vida / Selfie" at bounding box center [437, 480] width 269 height 46
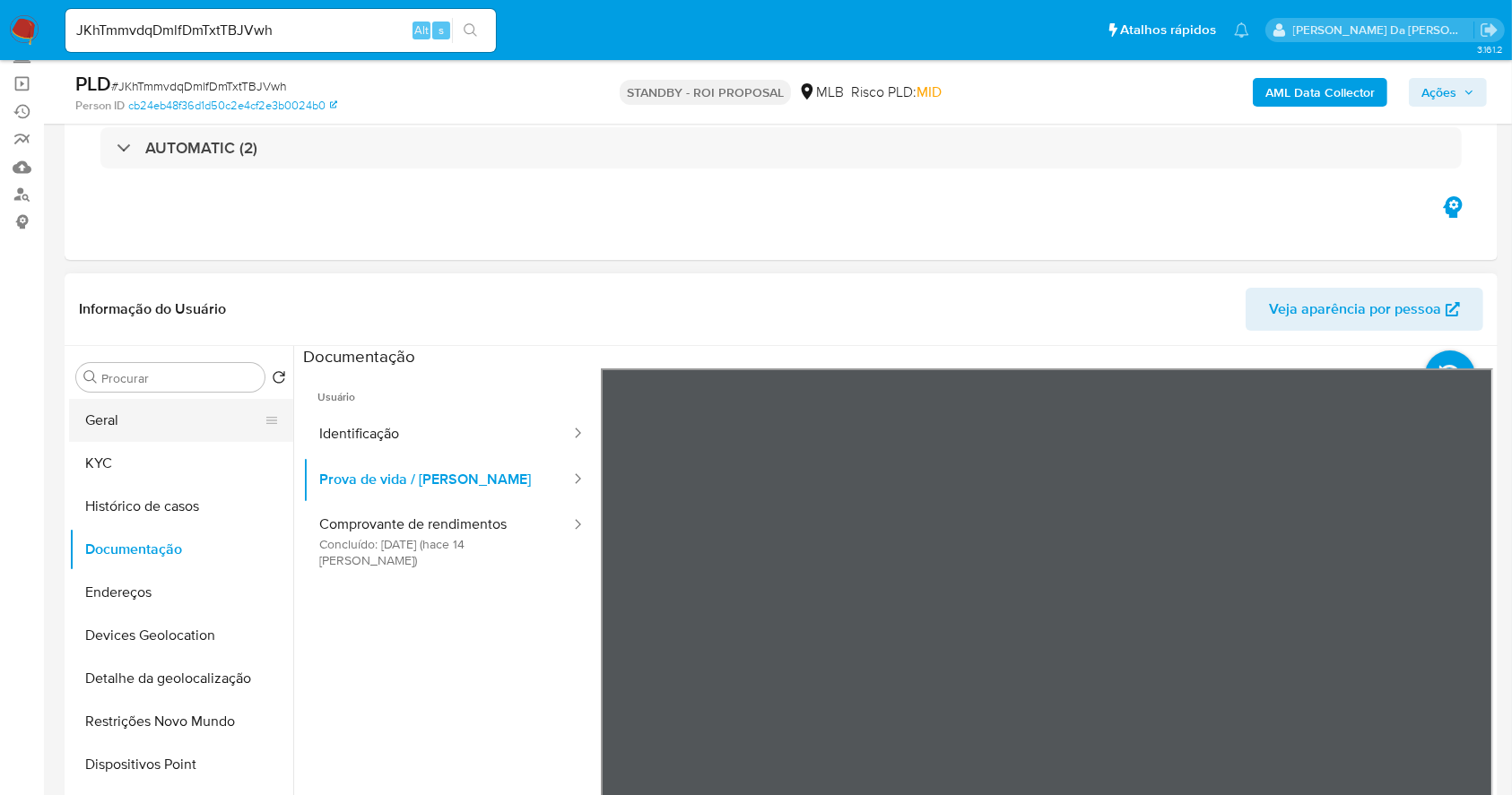
click at [170, 421] on button "Geral" at bounding box center [174, 421] width 210 height 43
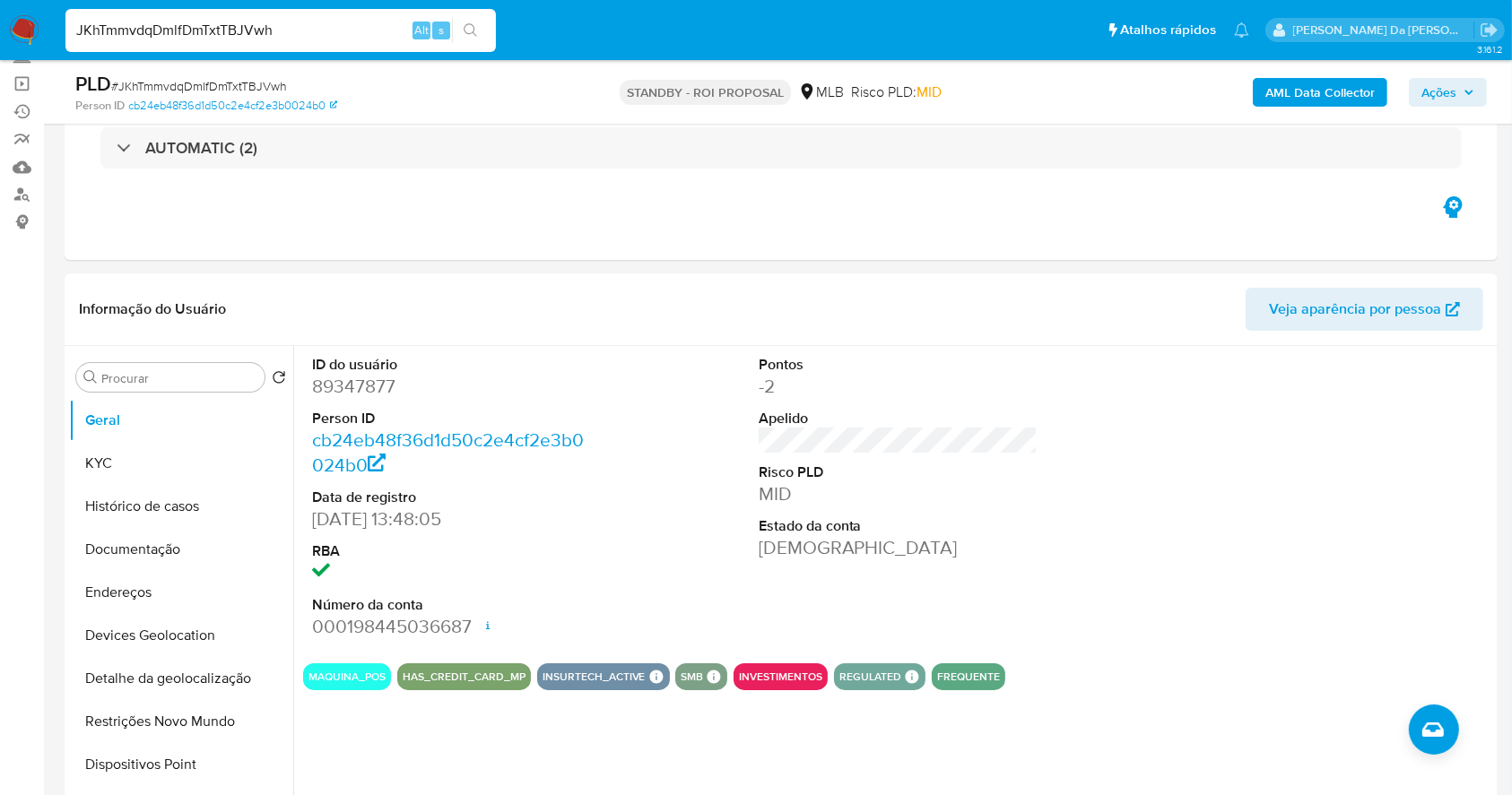
click at [375, 33] on input "JKhTmmvdqDmlfDmTxtTBJVwh" at bounding box center [281, 31] width 431 height 23
click at [375, 35] on input "JKhTmmvdqDmlfDmTxtTBJVwh" at bounding box center [281, 31] width 431 height 23
paste input "o1YbNJj4AxhkrvmctFaHwlT6"
type input "o1YbNJj4AxhkrvmctFaHwlT6"
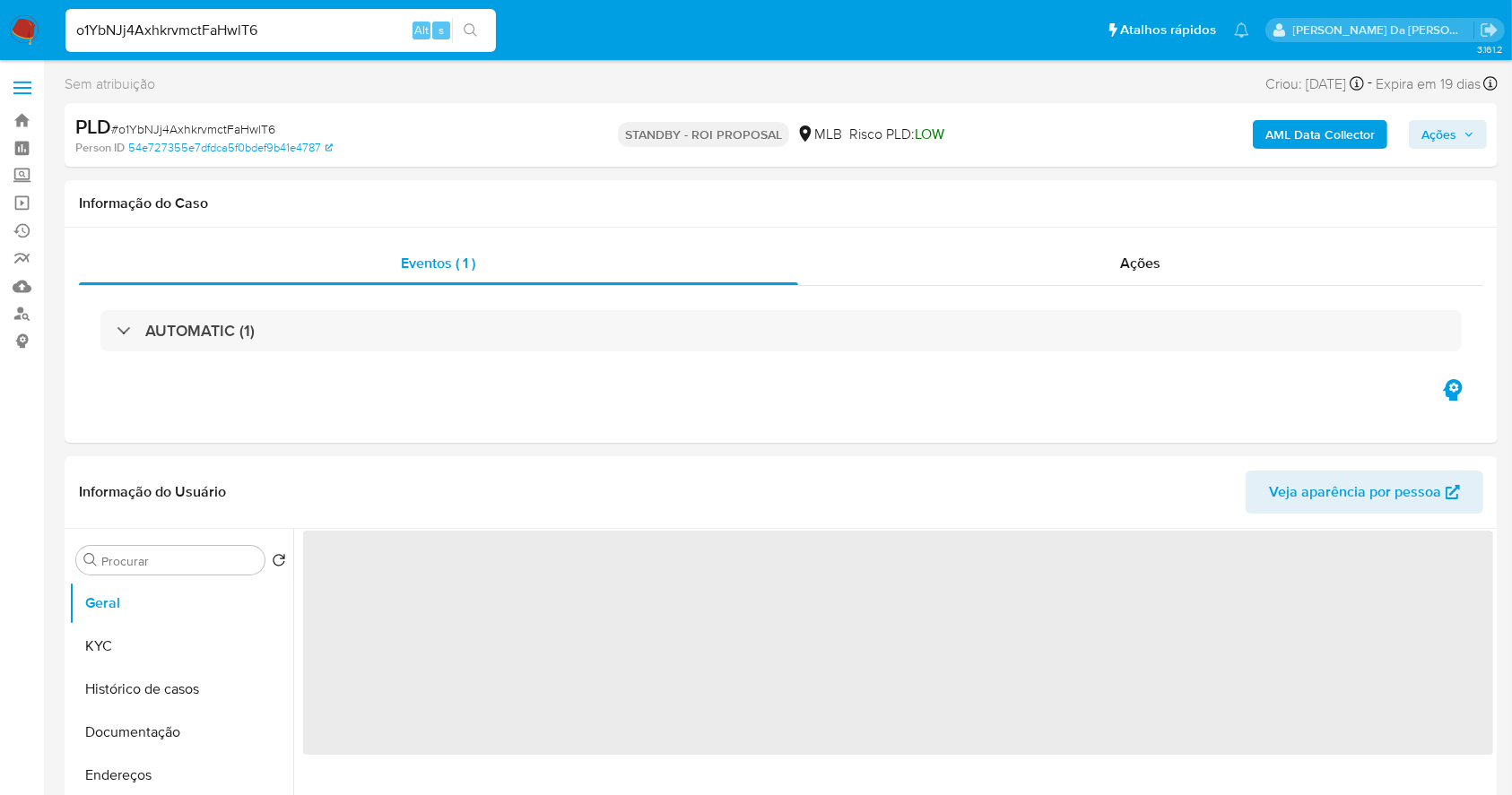
select select "10"
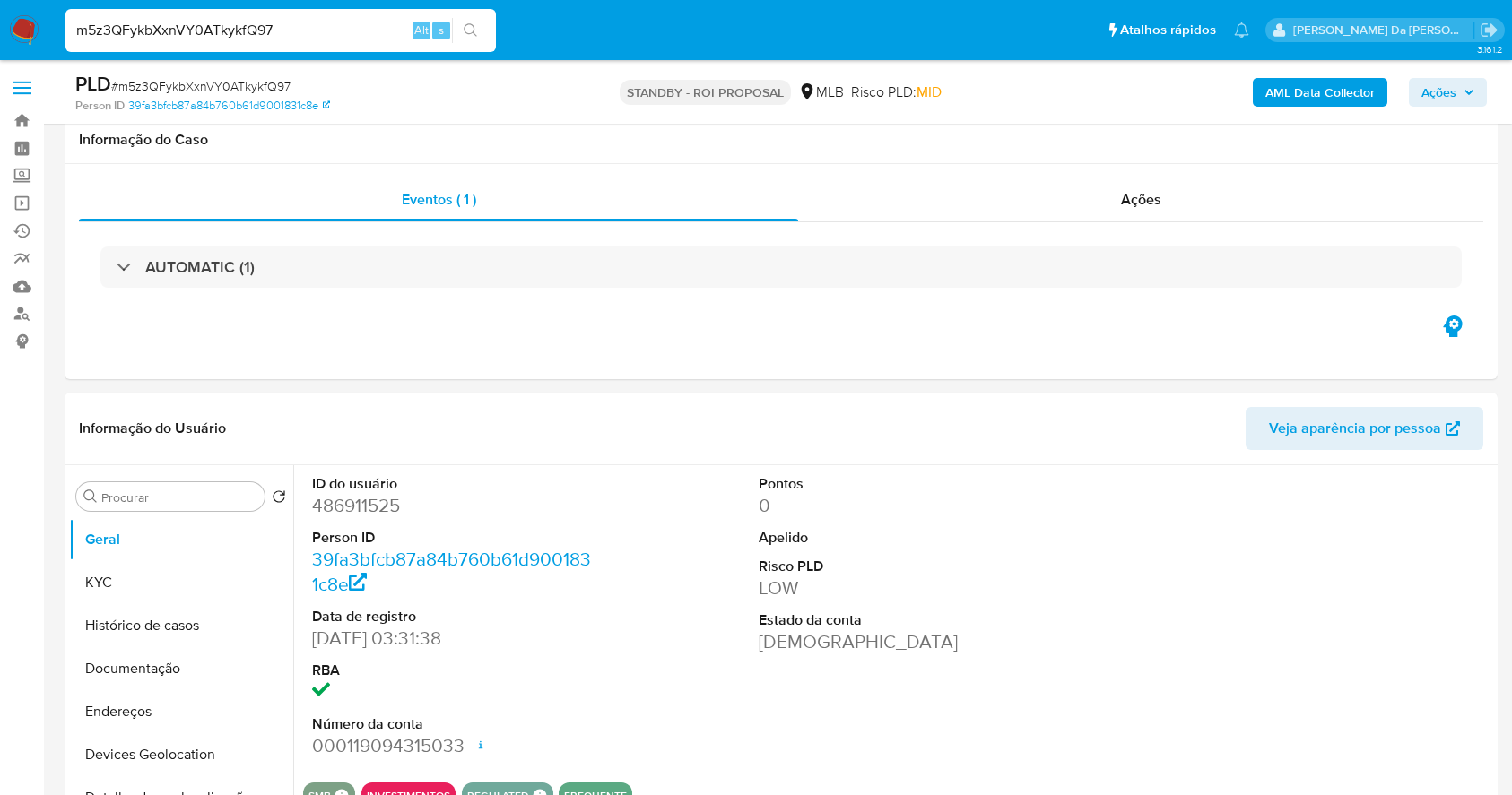
select select "10"
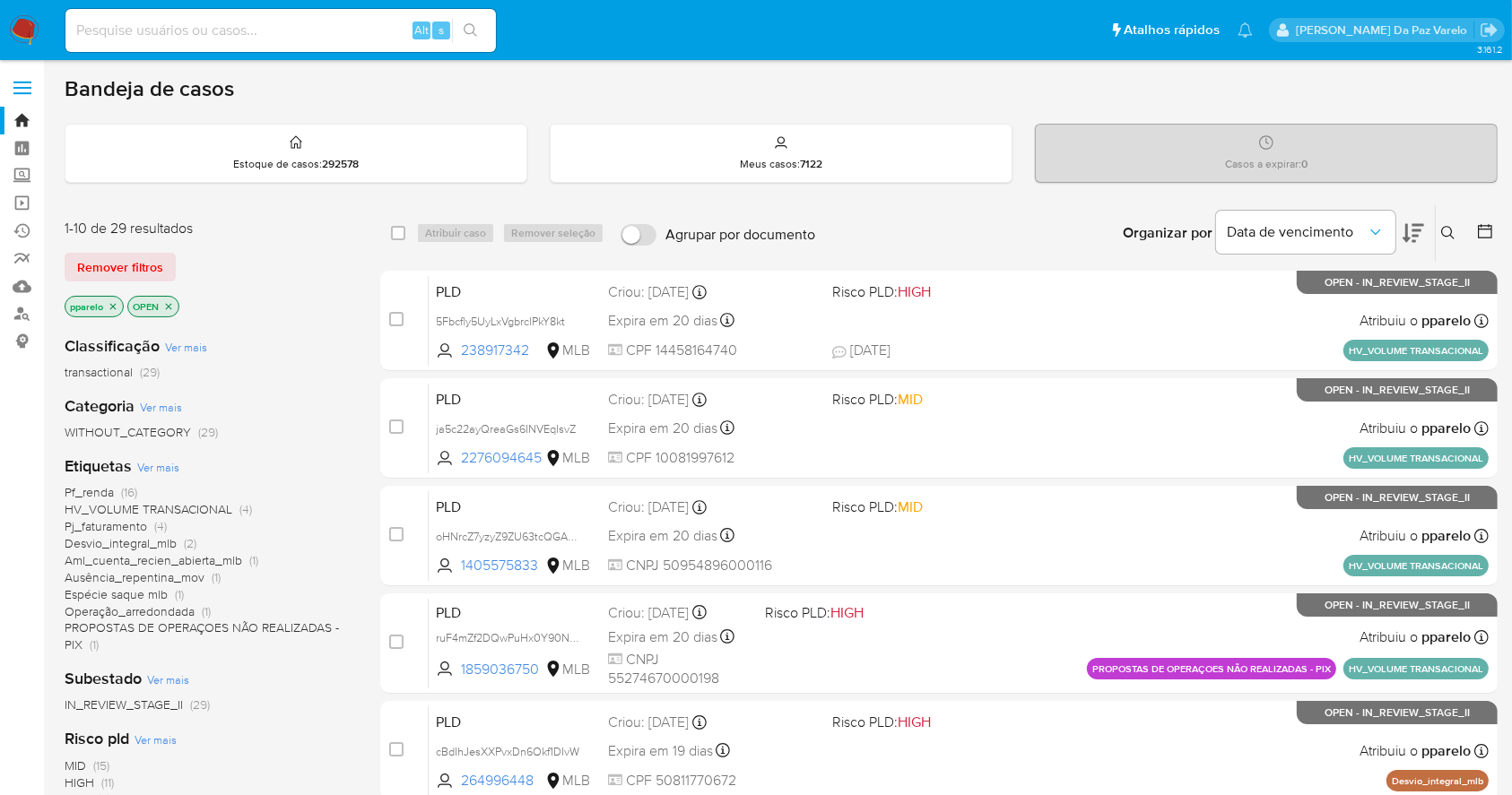
click at [1447, 233] on icon at bounding box center [1448, 233] width 14 height 14
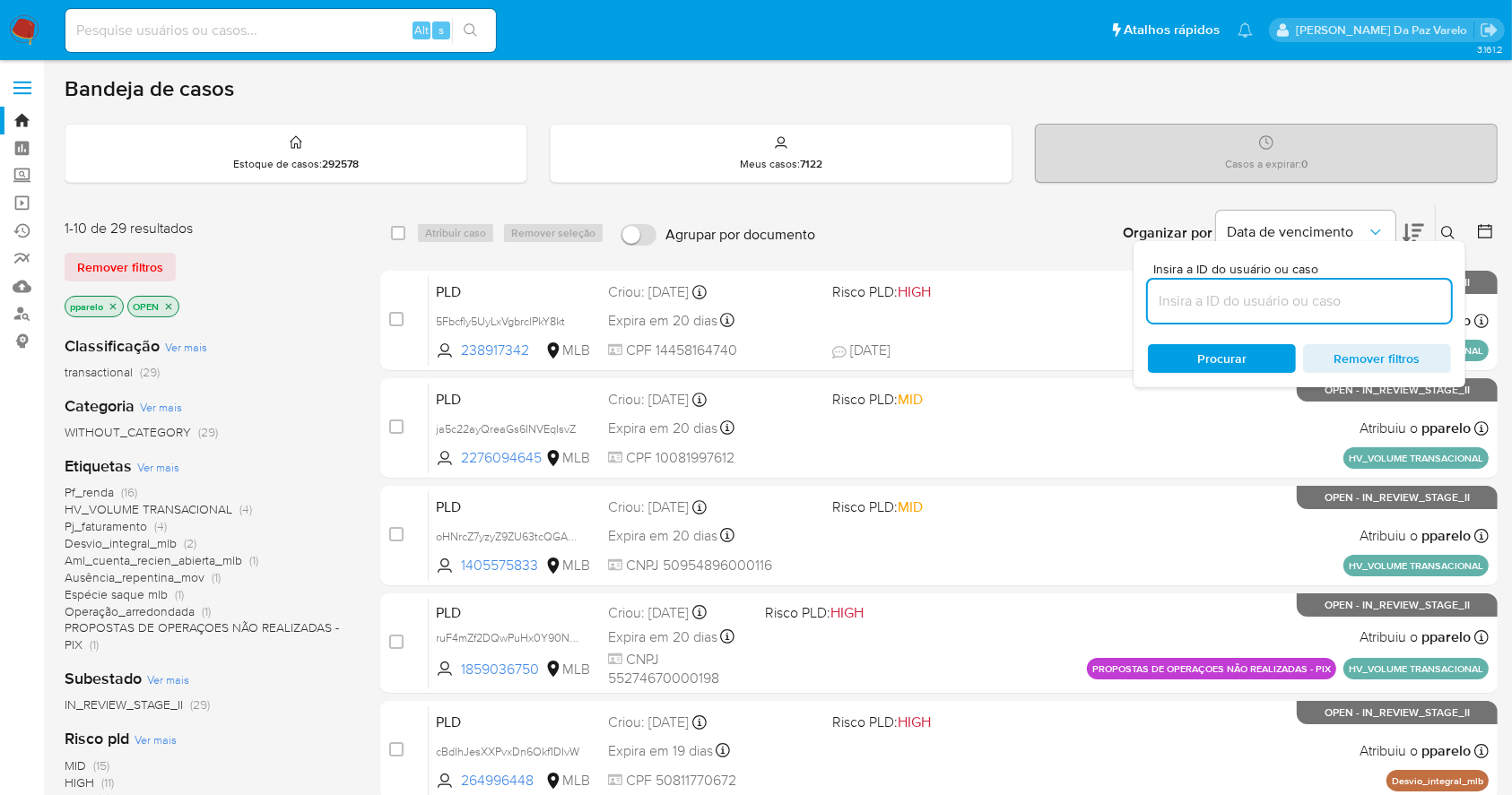
click at [1372, 293] on input at bounding box center [1299, 301] width 303 height 23
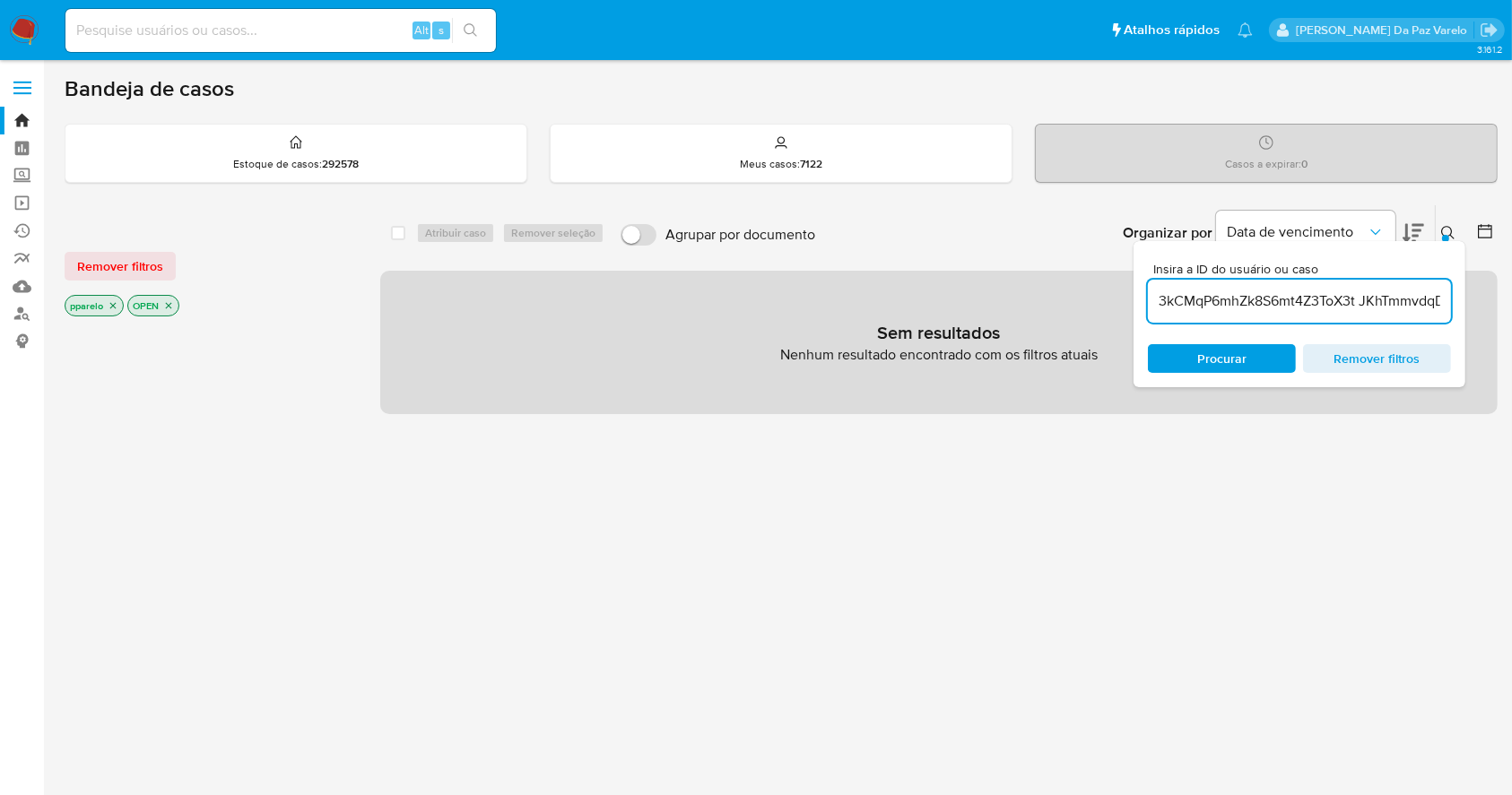
drag, startPoint x: 1243, startPoint y: 304, endPoint x: 1096, endPoint y: 303, distance: 147.0
click at [1096, 303] on div "select-all-cases-checkbox Atribuir caso Remover seleção Agrupar por documento O…" at bounding box center [939, 308] width 1117 height 210
click at [1367, 299] on input "3kCMqP6mhZk8S6mt4Z3ToX3t JKhTmmvdqDmlfDmTxtTBJVwh m5z3QFykbXxnVY0ATkykfQ97" at bounding box center [1299, 301] width 303 height 23
click at [1370, 299] on input "3kCMqP6mhZk8S6mt4Z3ToX3t JKhTmmvdqDmlfDmTxtTBJVwh m5z3QFykbXxnVY0ATkykfQ97" at bounding box center [1299, 301] width 303 height 23
click at [1364, 298] on input "3kCMqP6mhZk8S6mt4Z3ToX3t JKhTmmvdqDmlfDmTxtTBJVwh m5z3QFykbXxnVY0ATkykfQ97" at bounding box center [1299, 301] width 303 height 23
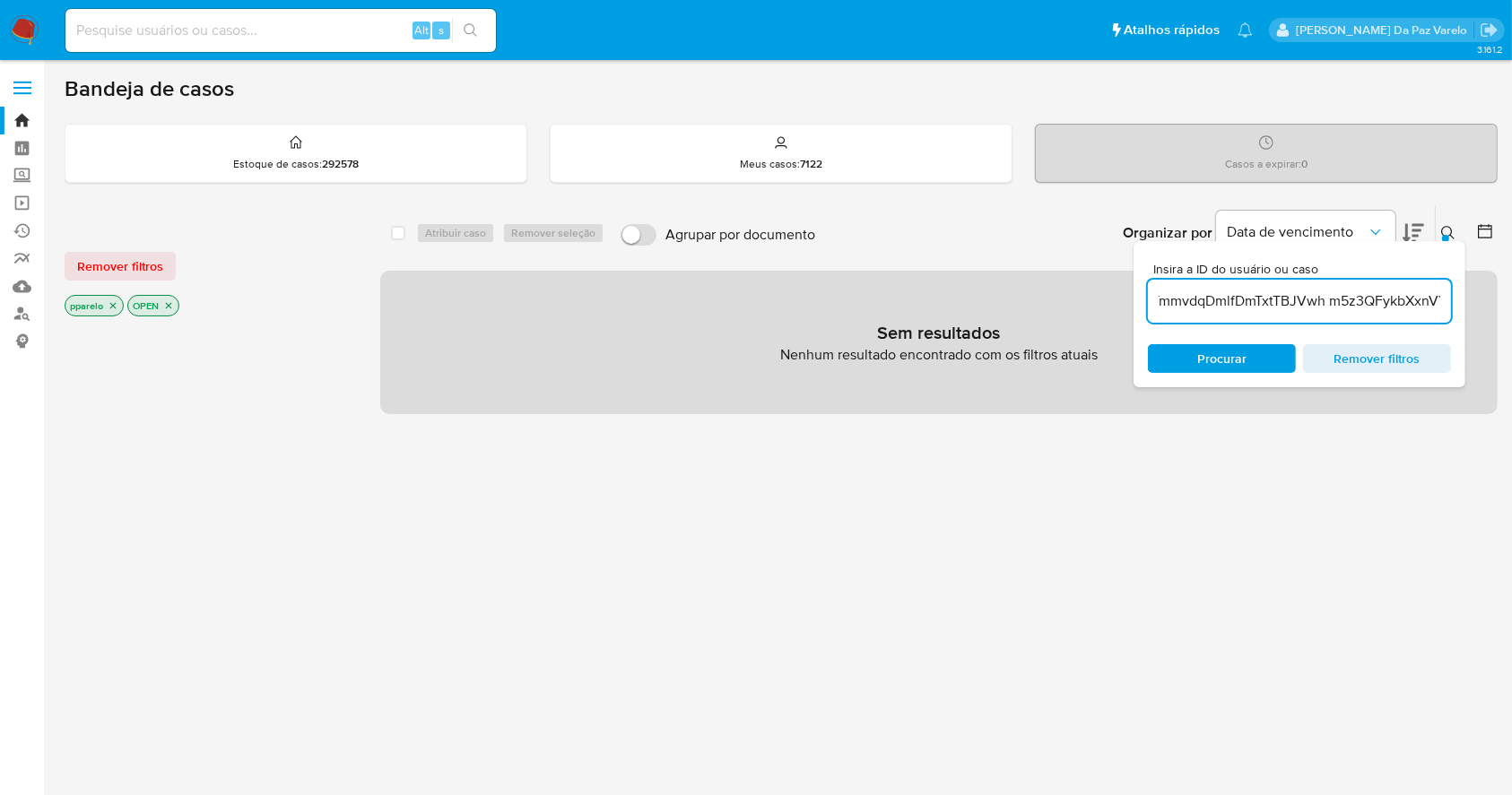
scroll to position [0, 314]
drag, startPoint x: 1356, startPoint y: 299, endPoint x: 1454, endPoint y: 306, distance: 98.2
click at [1454, 306] on div "Insira a ID do usuário ou caso 3kCMqP6mhZk8S6mt4Z3ToX3t,JKhTmmvdqDmlfDmTxtTBJVw…" at bounding box center [1299, 314] width 332 height 147
click at [1319, 305] on input "3kCMqP6mhZk8S6mt4Z3ToX3t,JKhTmmvdqDmlfDmTxtTBJVwh m5z3QFykbXxnVY0ATkykfQ97" at bounding box center [1299, 301] width 303 height 23
drag, startPoint x: 1246, startPoint y: 299, endPoint x: 1306, endPoint y: 312, distance: 61.4
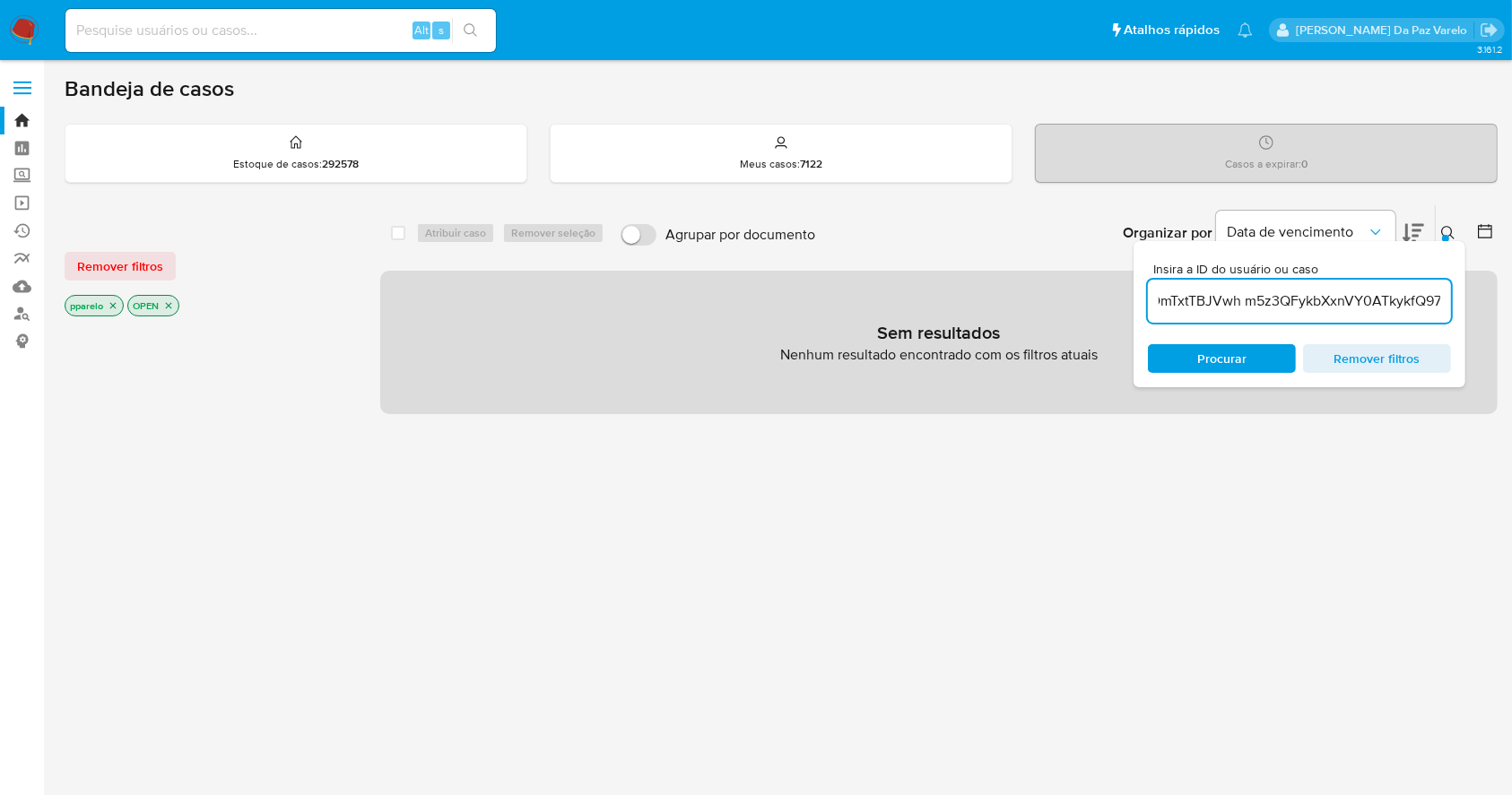
click at [1246, 301] on input "3kCMqP6mhZk8S6mt4Z3ToX3t,JKhTmmvdqDmlfDmTxtTBJVwh m5z3QFykbXxnVY0ATkykfQ97" at bounding box center [1299, 301] width 303 height 23
type input "3kCMqP6mhZk8S6mt4Z3ToX3t,JKhTmmvdqDmlfDmTxtTBJVwh,m5z3QFykbXxnVY0ATkykfQ97"
click at [112, 311] on p "pparelo" at bounding box center [94, 306] width 58 height 20
click at [111, 306] on icon "close-filter" at bounding box center [113, 306] width 11 height 11
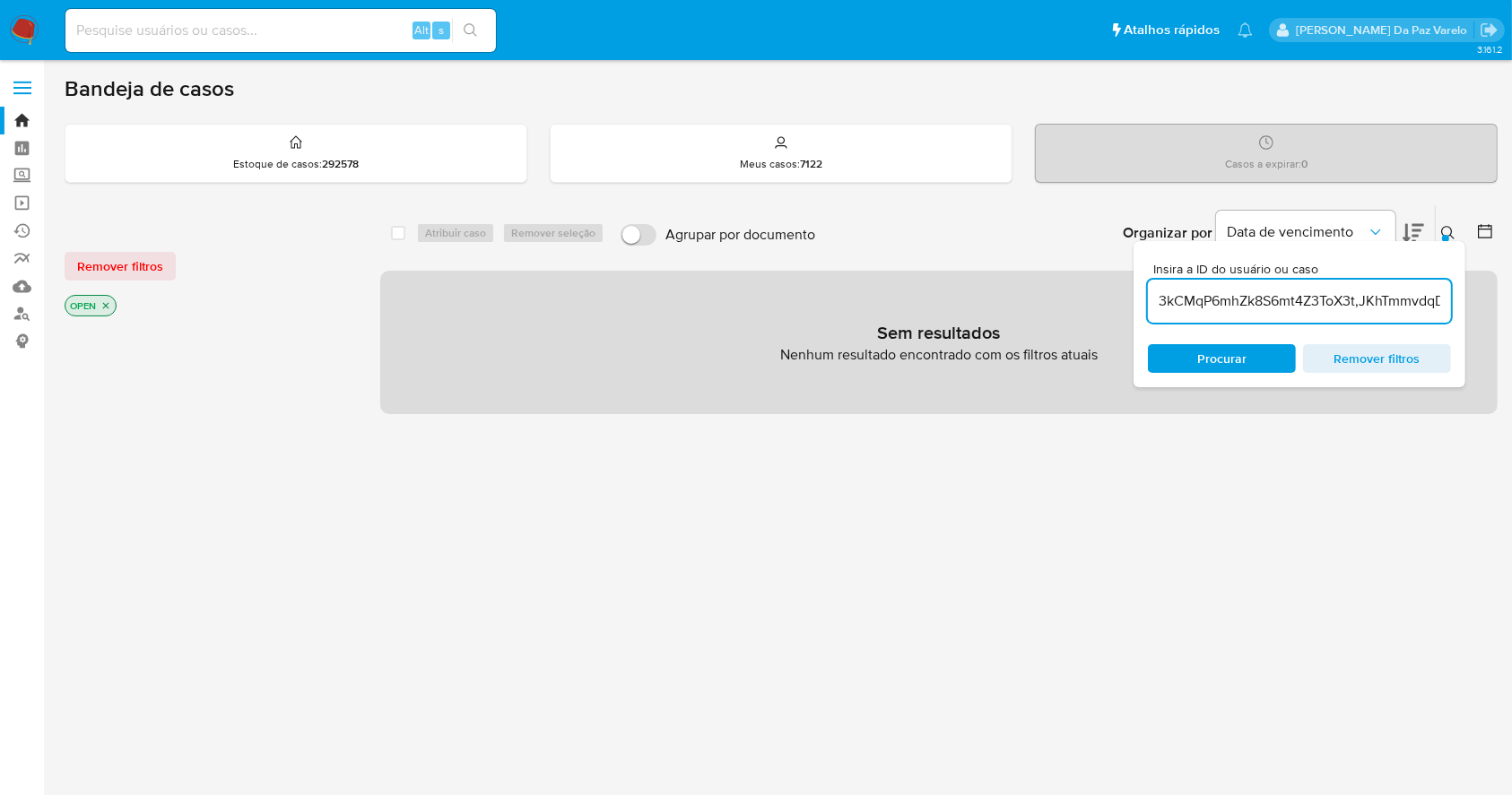
click at [113, 306] on p "OPEN" at bounding box center [91, 306] width 50 height 20
click at [109, 306] on icon "close-filter" at bounding box center [106, 306] width 11 height 11
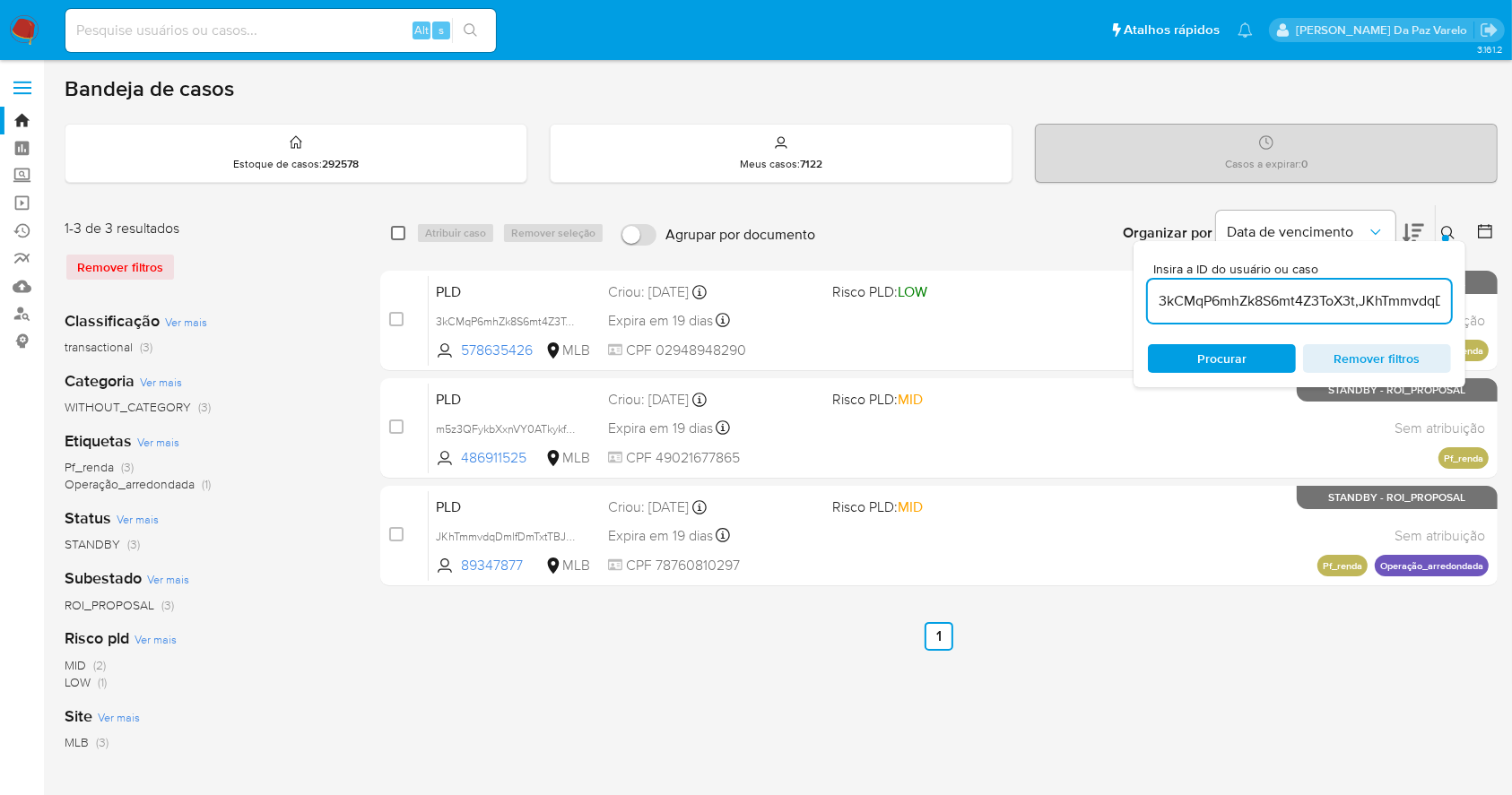
click at [395, 229] on input "checkbox" at bounding box center [398, 233] width 14 height 14
checkbox input "true"
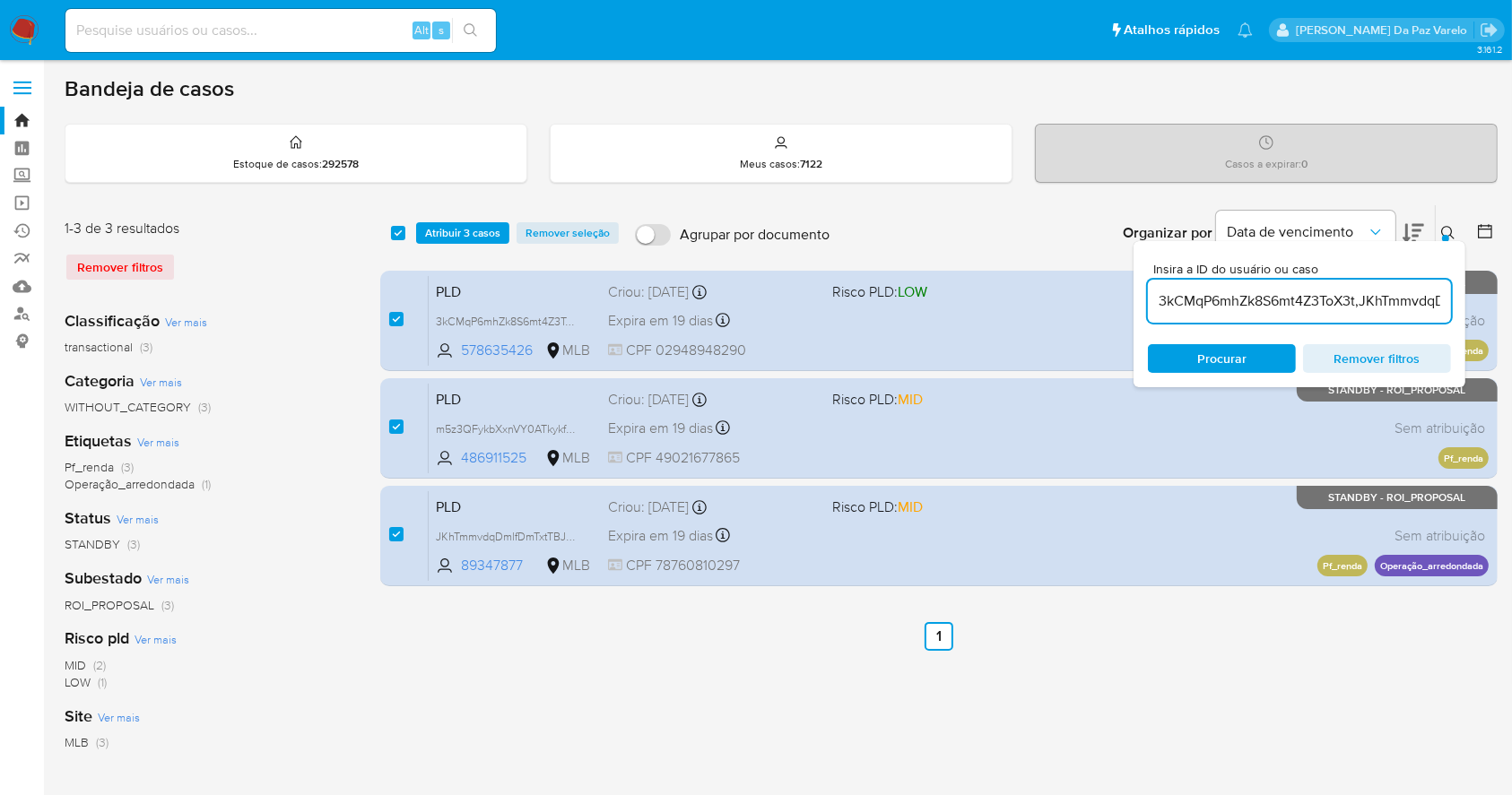
click at [1451, 234] on icon at bounding box center [1447, 232] width 13 height 13
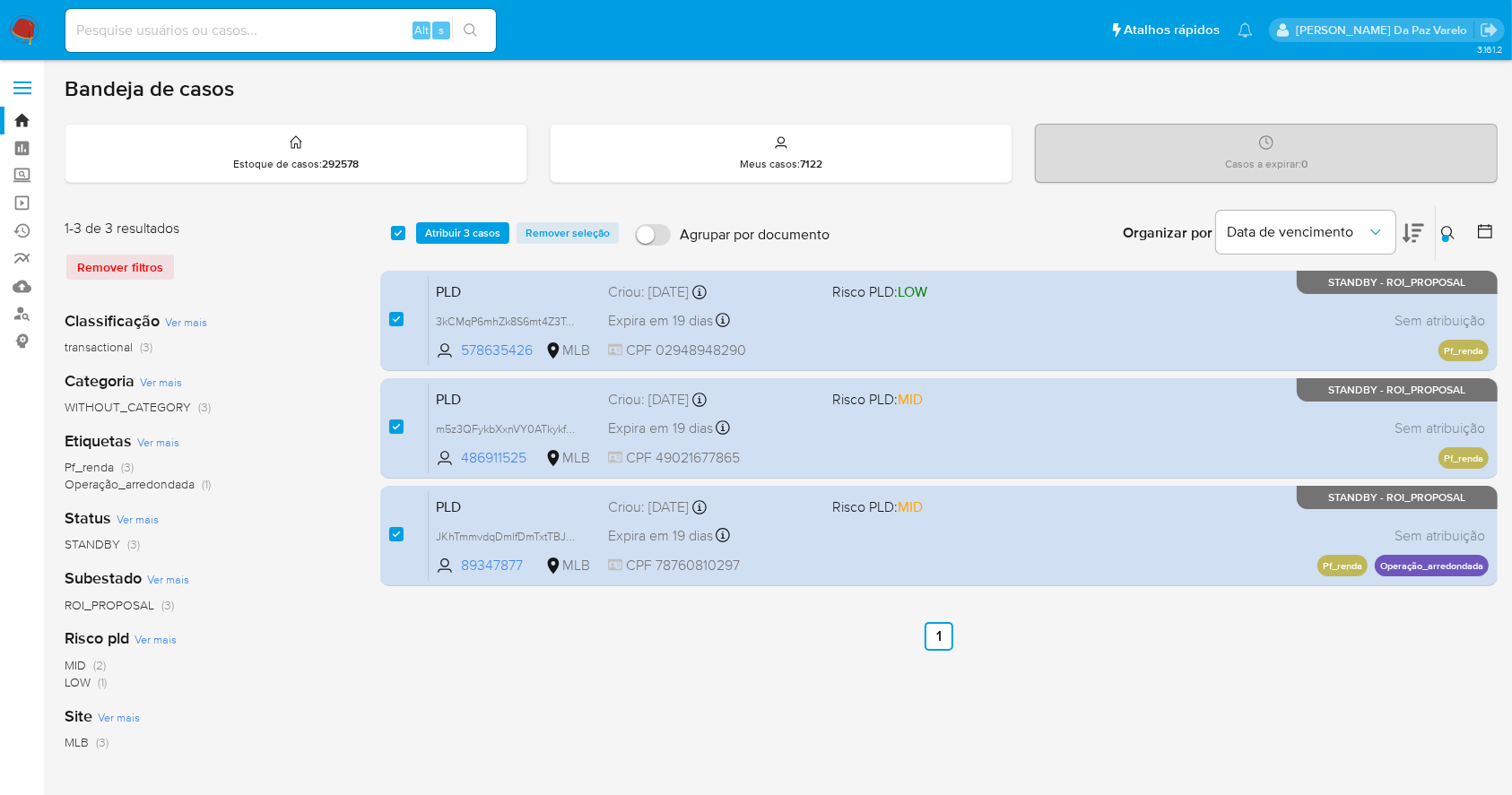
click at [1451, 233] on icon at bounding box center [1448, 233] width 14 height 14
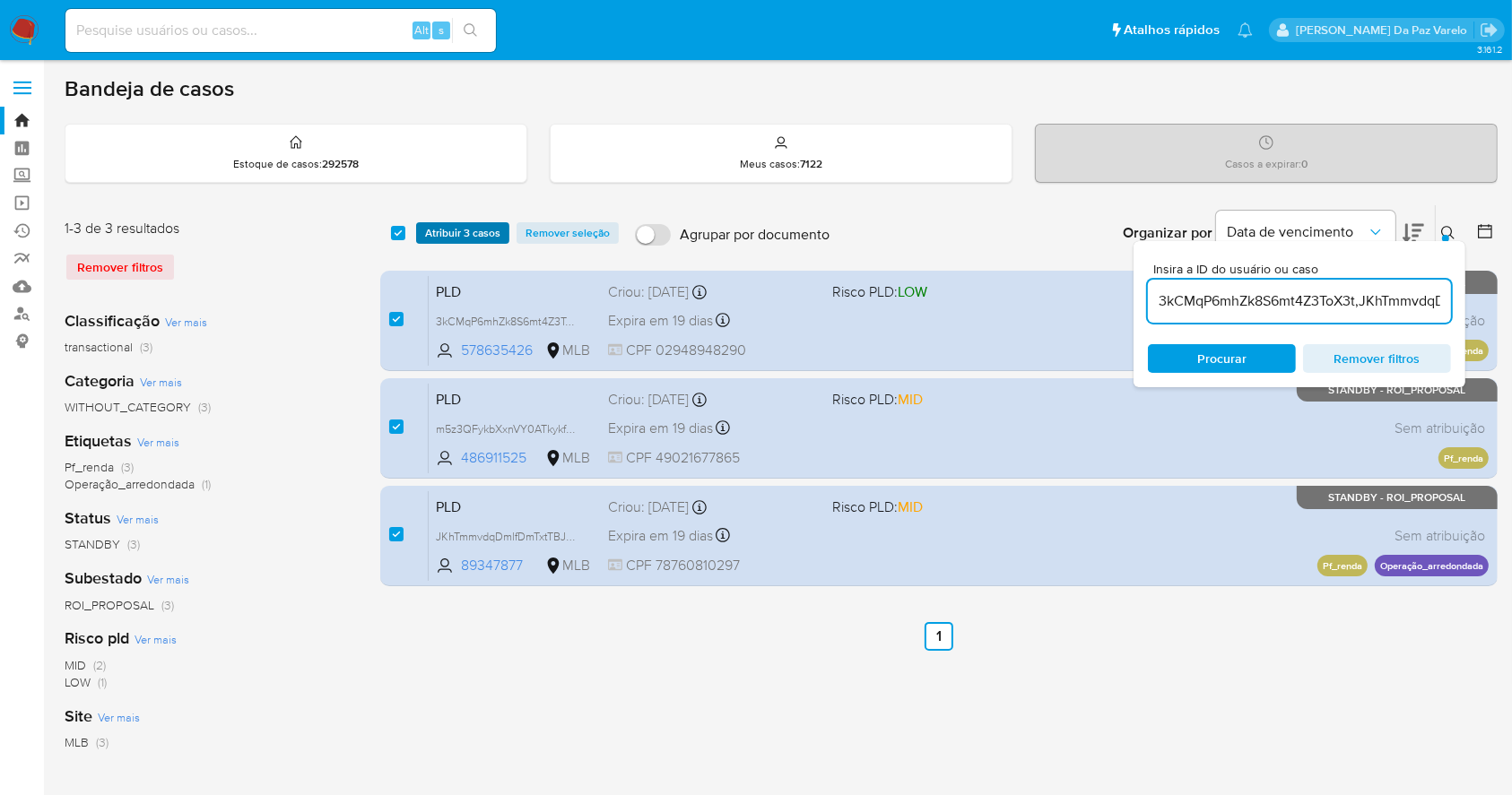
click at [442, 233] on span "Atribuir 3 casos" at bounding box center [463, 233] width 76 height 18
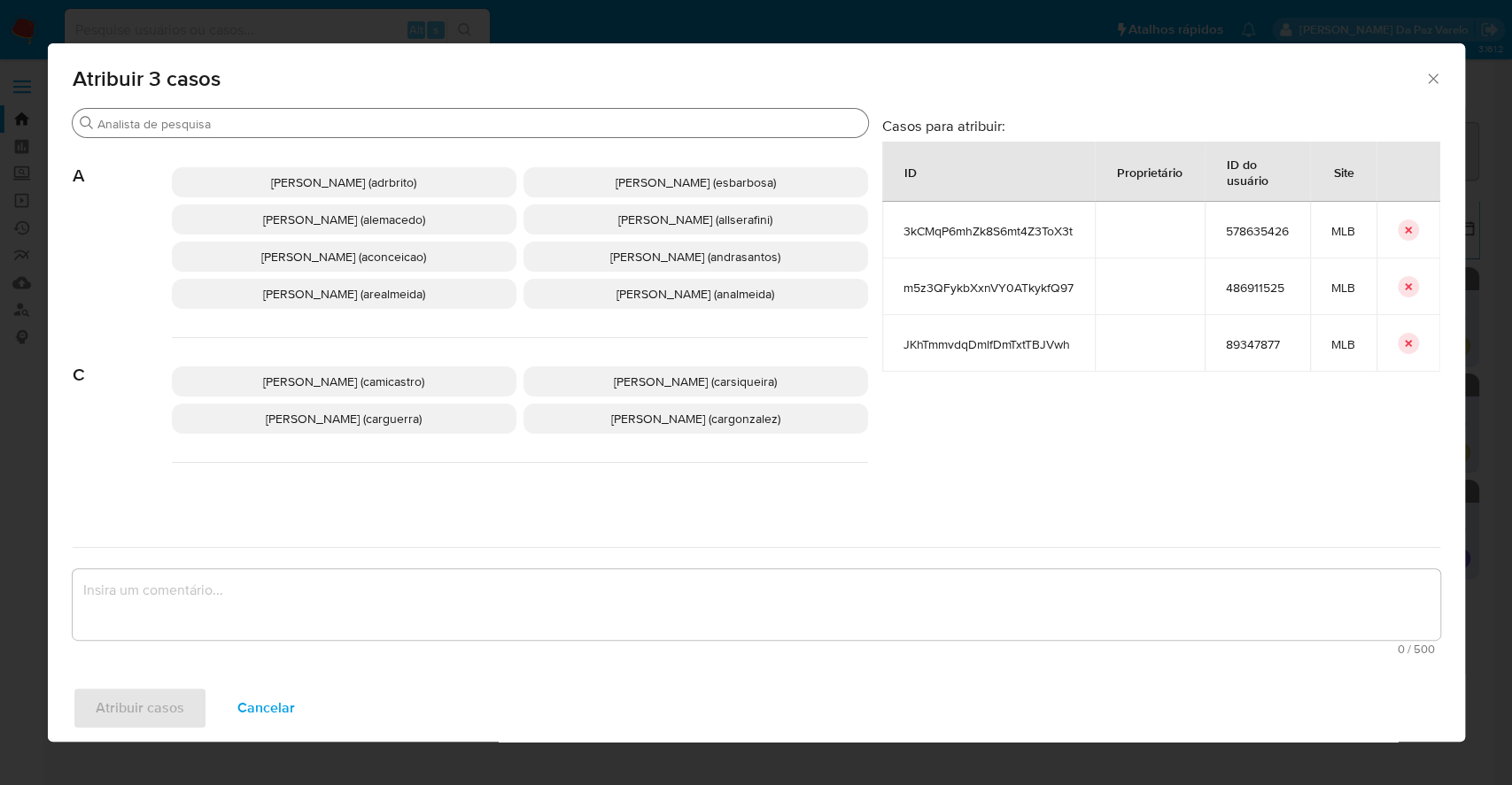
click at [505, 120] on input "Buscar" at bounding box center [479, 124] width 763 height 16
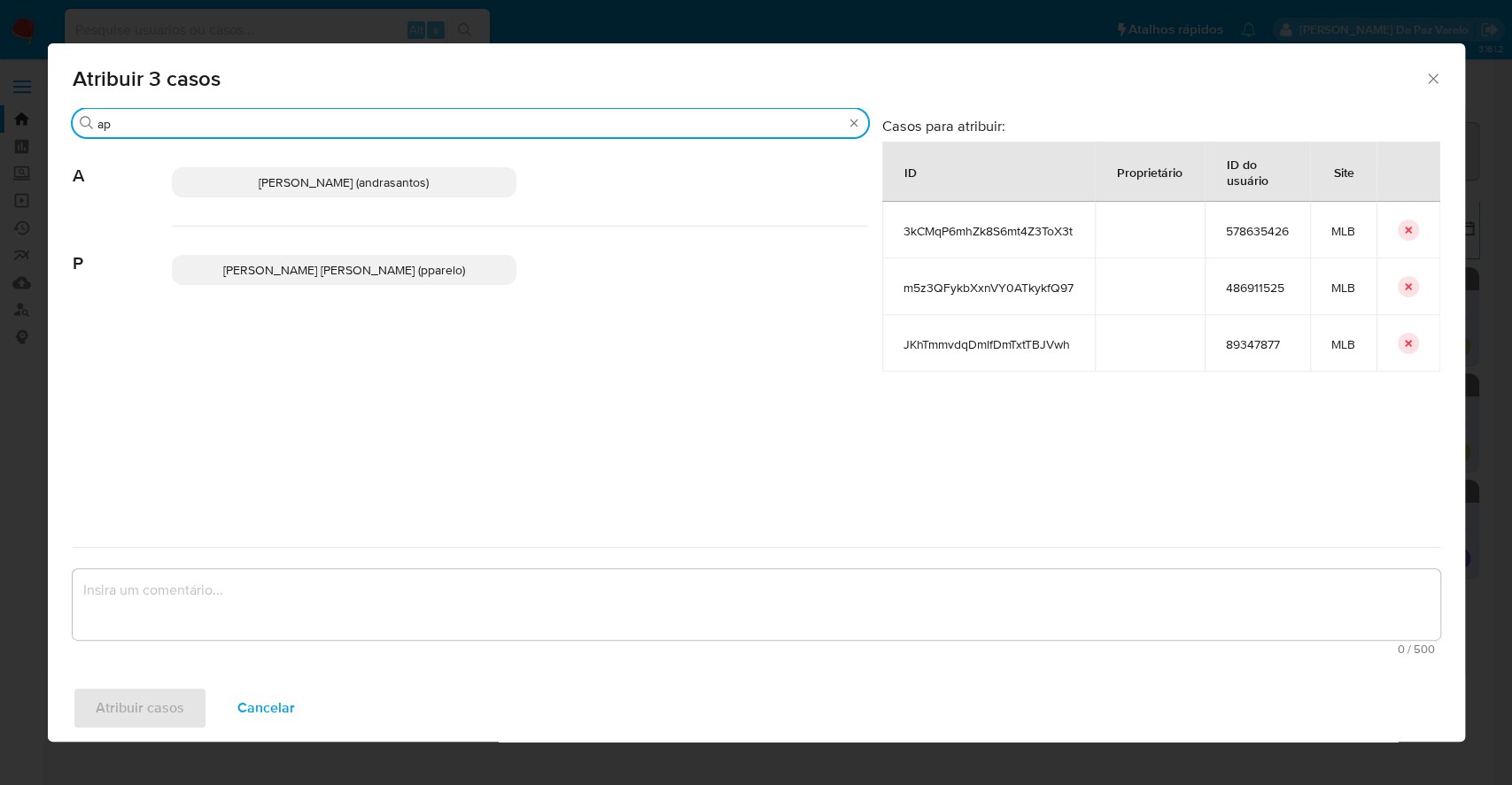
type input "a"
type input "patr"
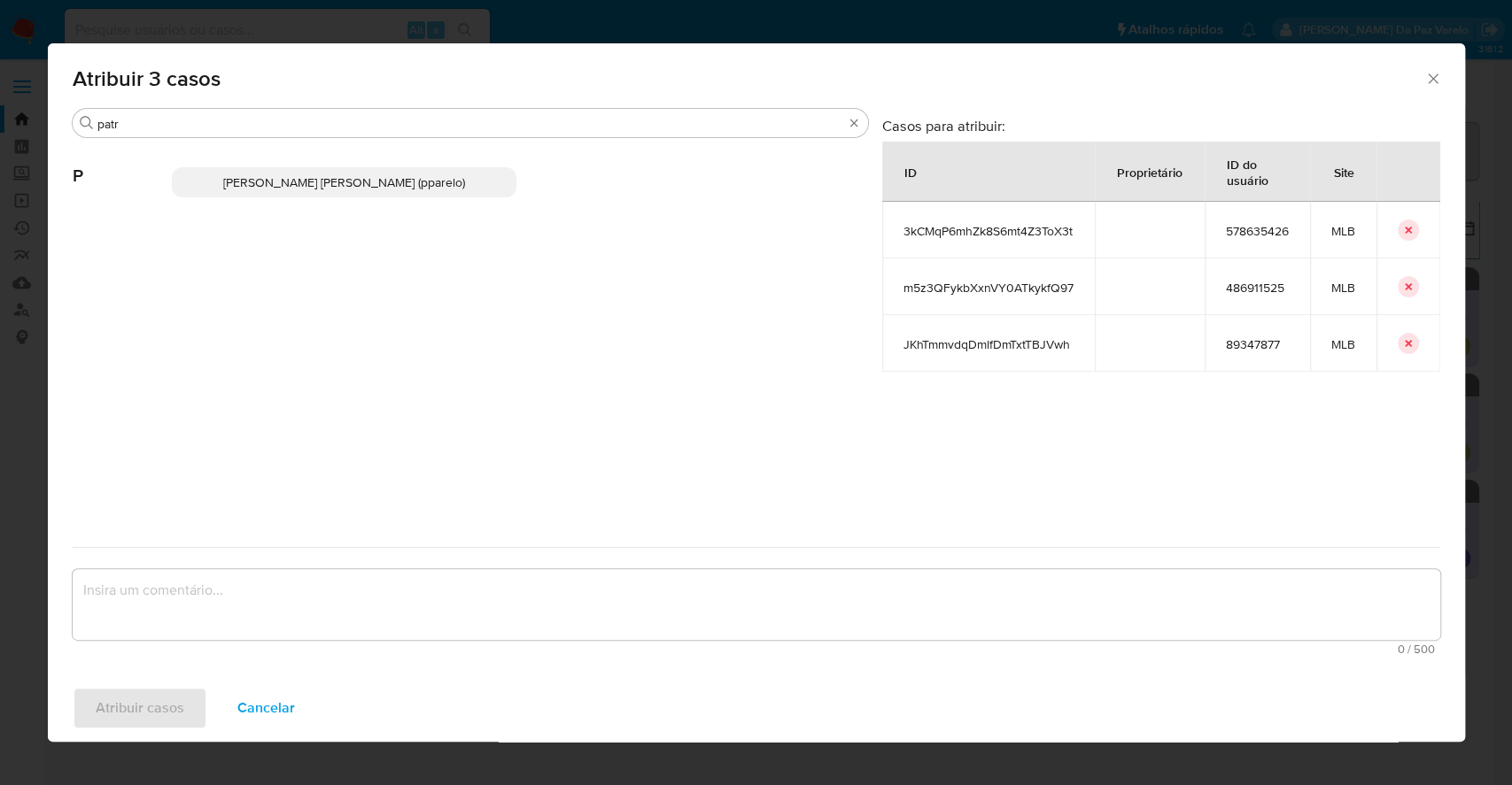
click at [420, 188] on span "[PERSON_NAME] [PERSON_NAME] (pparelo)" at bounding box center [344, 182] width 242 height 18
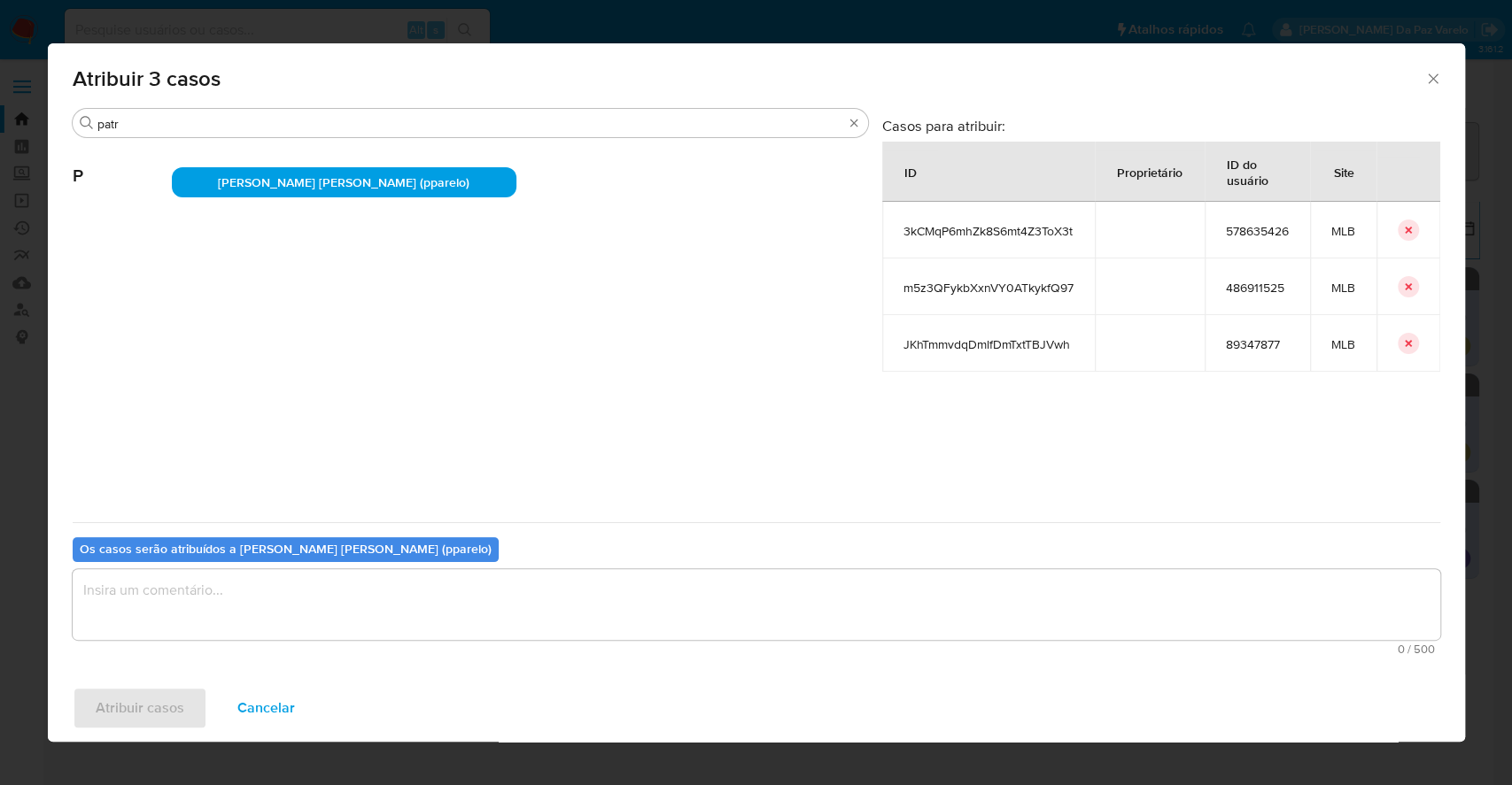
click at [354, 591] on textarea "assign-modal" at bounding box center [756, 605] width 1367 height 71
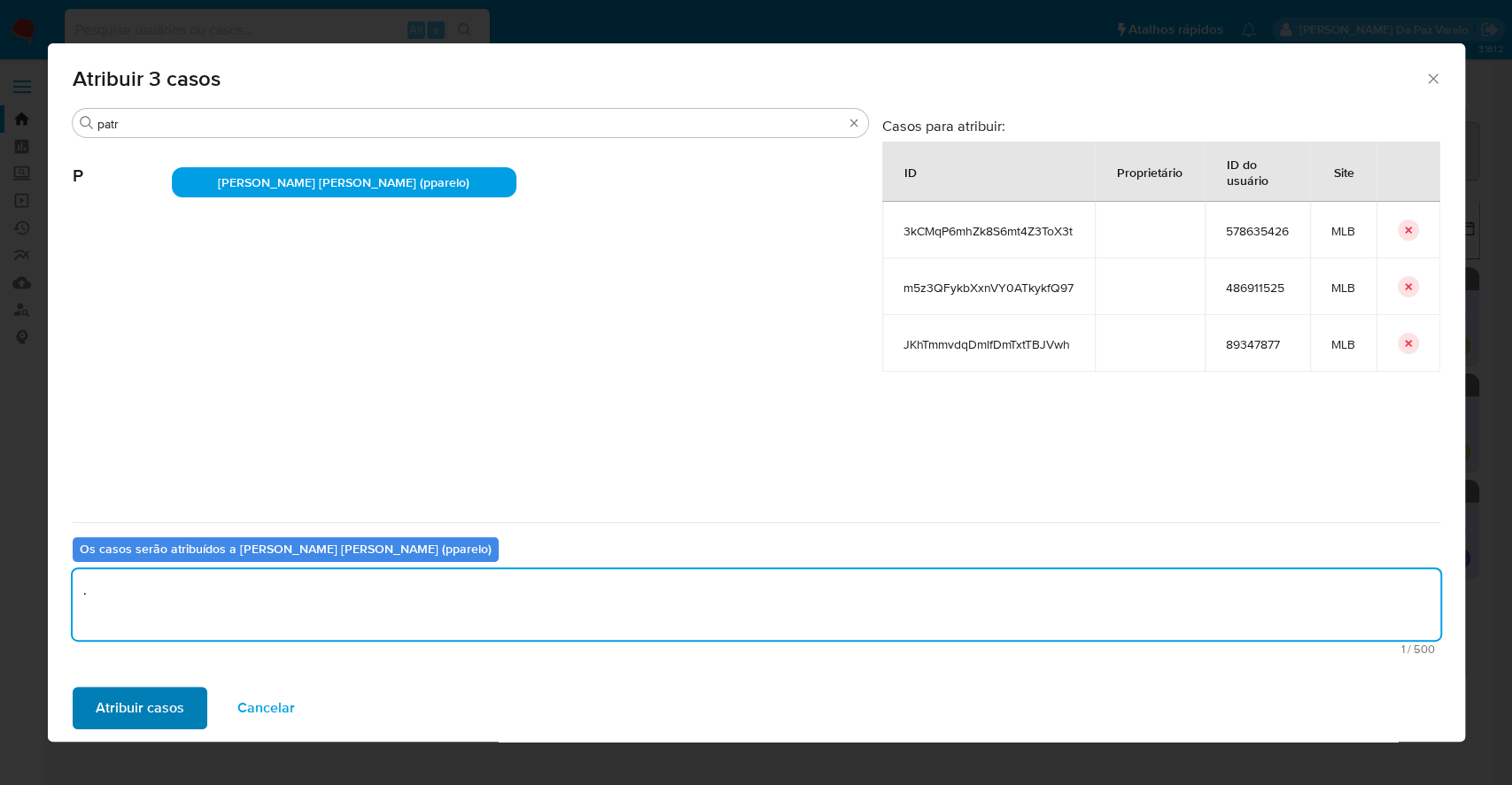
type textarea "."
click at [141, 699] on span "Atribuir casos" at bounding box center [140, 709] width 89 height 39
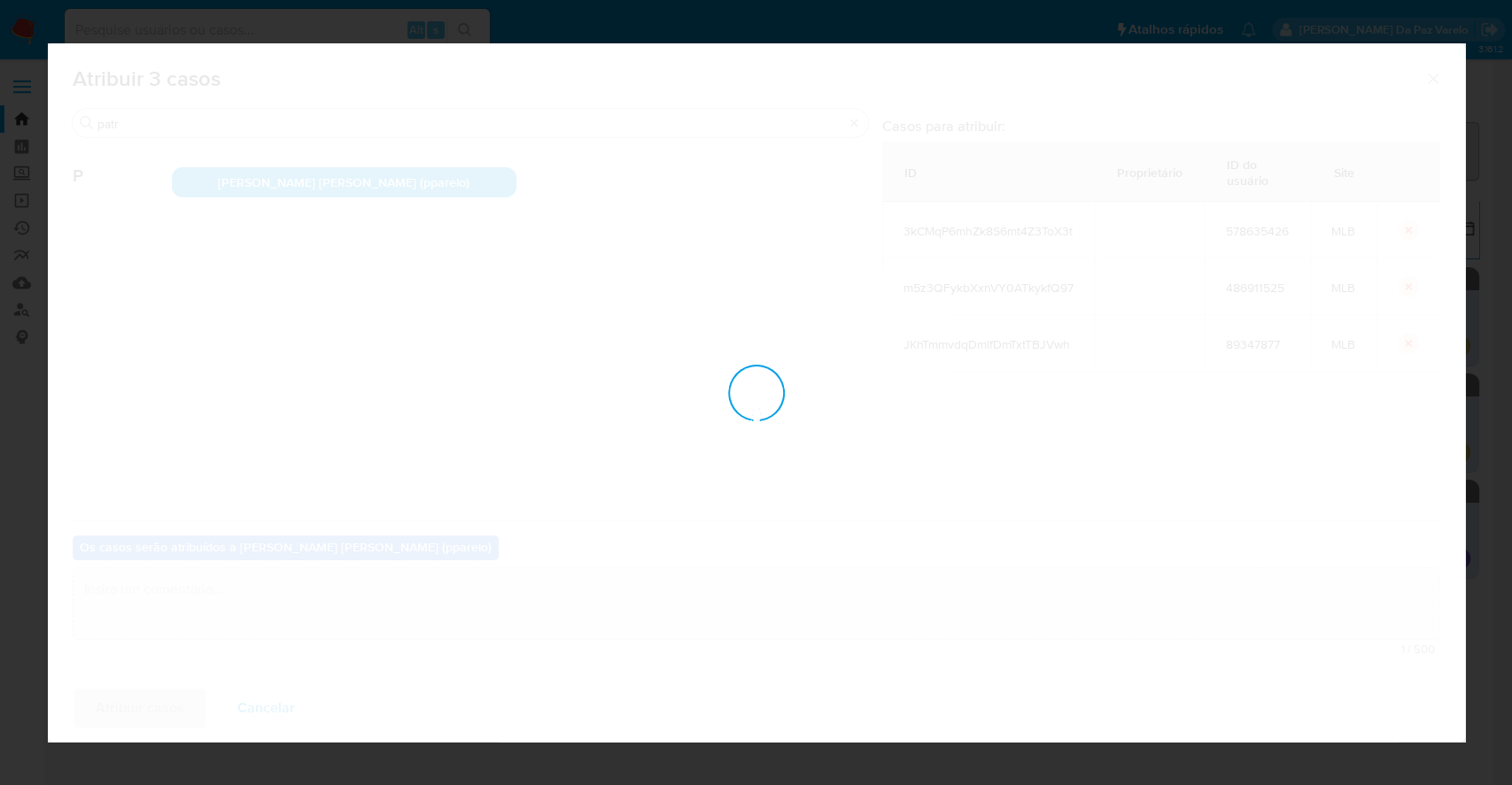
checkbox input "false"
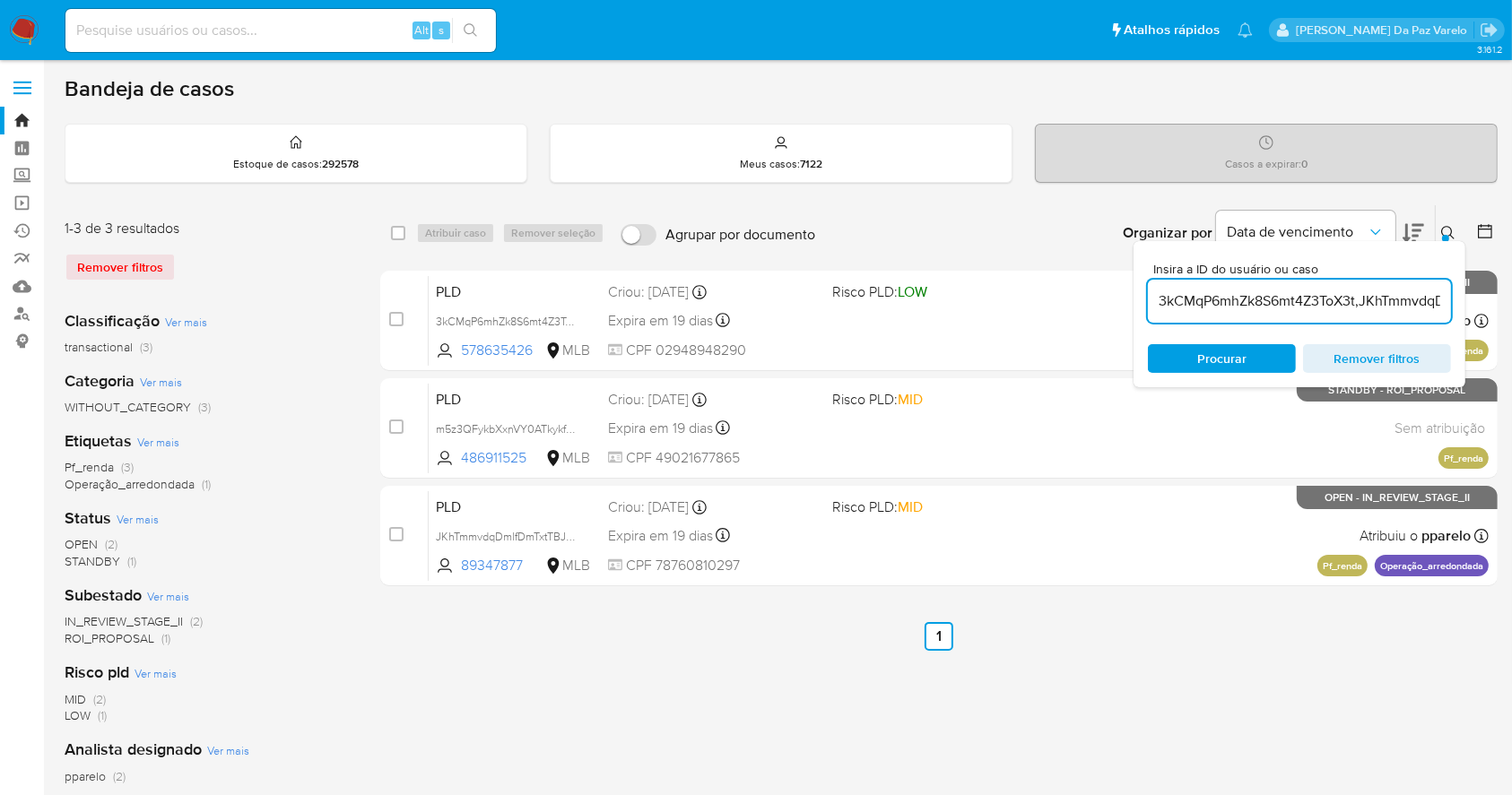
click at [1227, 290] on input "3kCMqP6mhZk8S6mt4Z3ToX3t,JKhTmmvdqDmlfDmTxtTBJVwh,m5z3QFykbXxnVY0ATkykfQ97" at bounding box center [1299, 301] width 303 height 23
paste input "X3o6xGySJ59J3ZRzF1Hd0aaV tyOC34V5pQlgvj5A6oB8xFQe b4v2fCNhXdHvOdcrT4zgaC55"
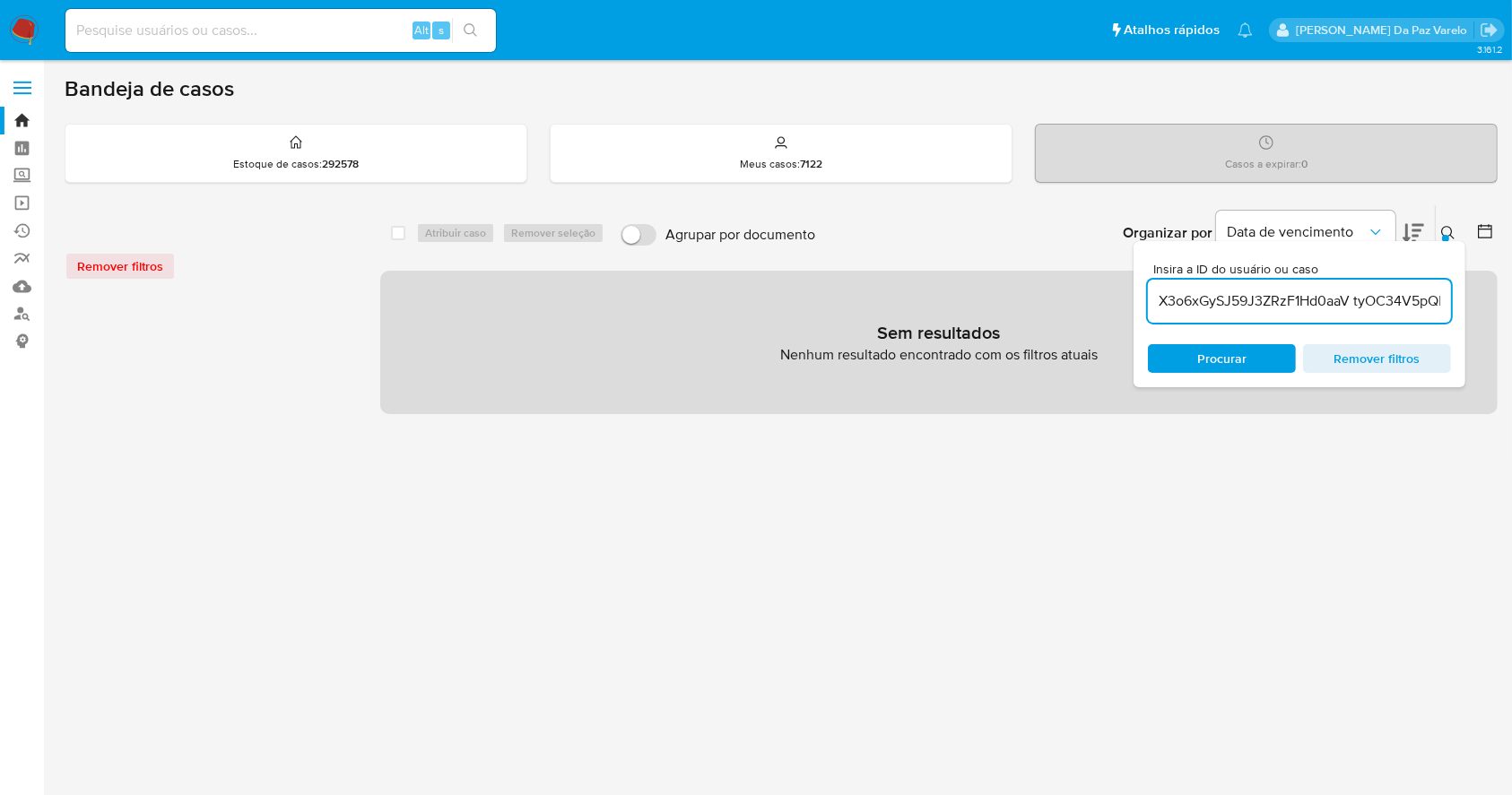
click at [1355, 302] on input "X3o6xGySJ59J3ZRzF1Hd0aaV tyOC34V5pQlgvj5A6oB8xFQe b4v2fCNhXdHvOdcrT4zgaC55" at bounding box center [1299, 301] width 303 height 23
drag, startPoint x: 1319, startPoint y: 298, endPoint x: 1445, endPoint y: 290, distance: 126.3
click at [1446, 290] on input "X3o6xGySJ59J3ZRzF1Hd0aaVtyOC34V5pQlgvj5A6oB8xFQe b4v2fCNhXdHvOdcrT4zgaC55" at bounding box center [1299, 301] width 303 height 23
click at [1343, 305] on input "X3o6xGySJ59J3ZRzF1Hd0aaVtyOC34V5pQlgvj5A6oB8xFQe b4v2fCNhXdHvOdcrT4zgaC55" at bounding box center [1299, 301] width 303 height 23
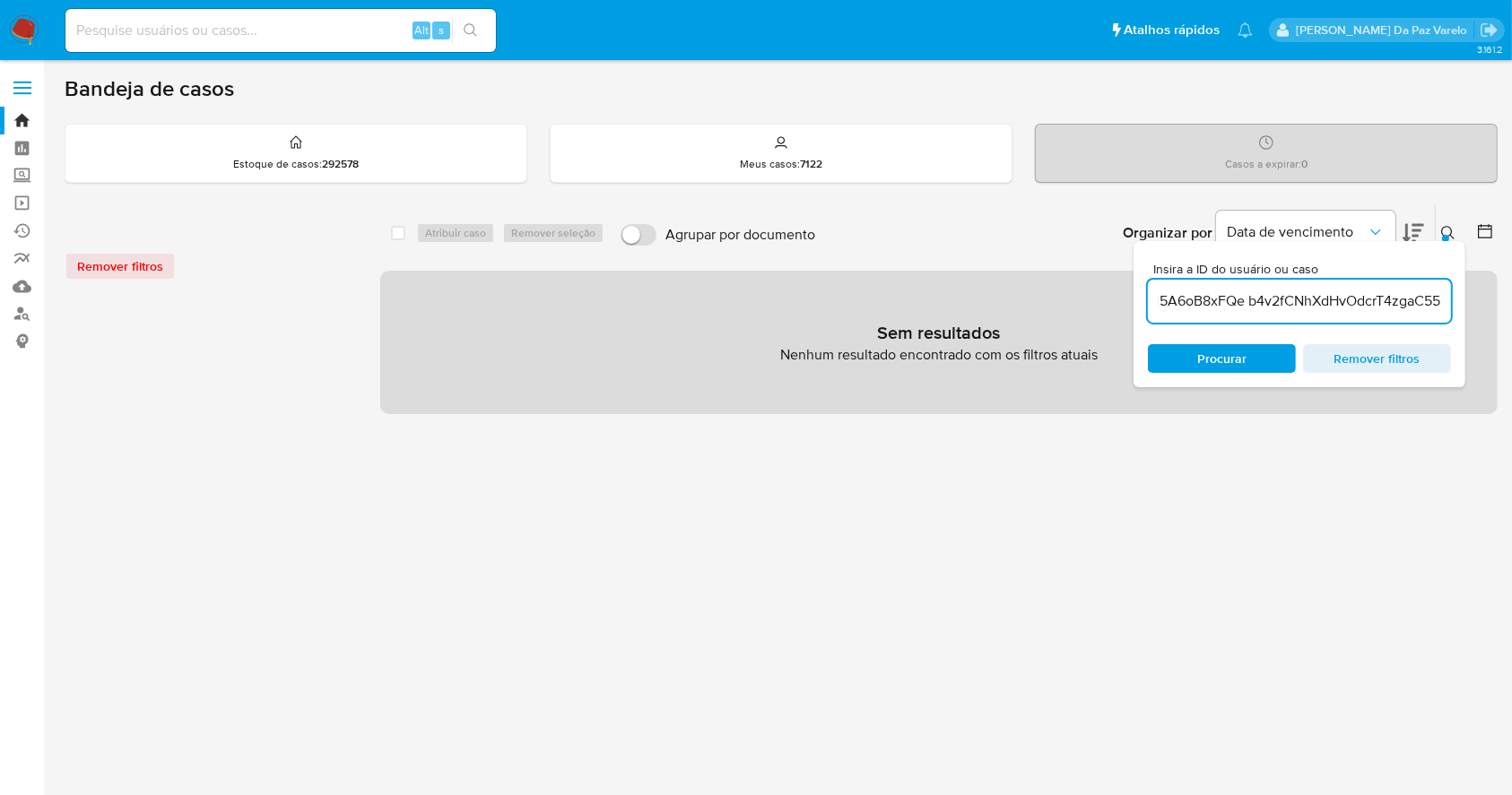
click at [1249, 301] on input "X3o6xGySJ59J3ZRzF1Hd0aaVtyOC34V5pQlgvj5A6oB8xFQe b4v2fCNhXdHvOdcrT4zgaC55" at bounding box center [1299, 301] width 303 height 23
click at [1334, 301] on input "X3o6xGySJ59J3ZRzF1Hd0aaVtyOC34V5pQlgvj5A6oB8xFQeb4v2fCNhXdHvOdcrT4zgaC55" at bounding box center [1299, 301] width 303 height 23
drag, startPoint x: 1338, startPoint y: 306, endPoint x: 1516, endPoint y: 299, distance: 178.1
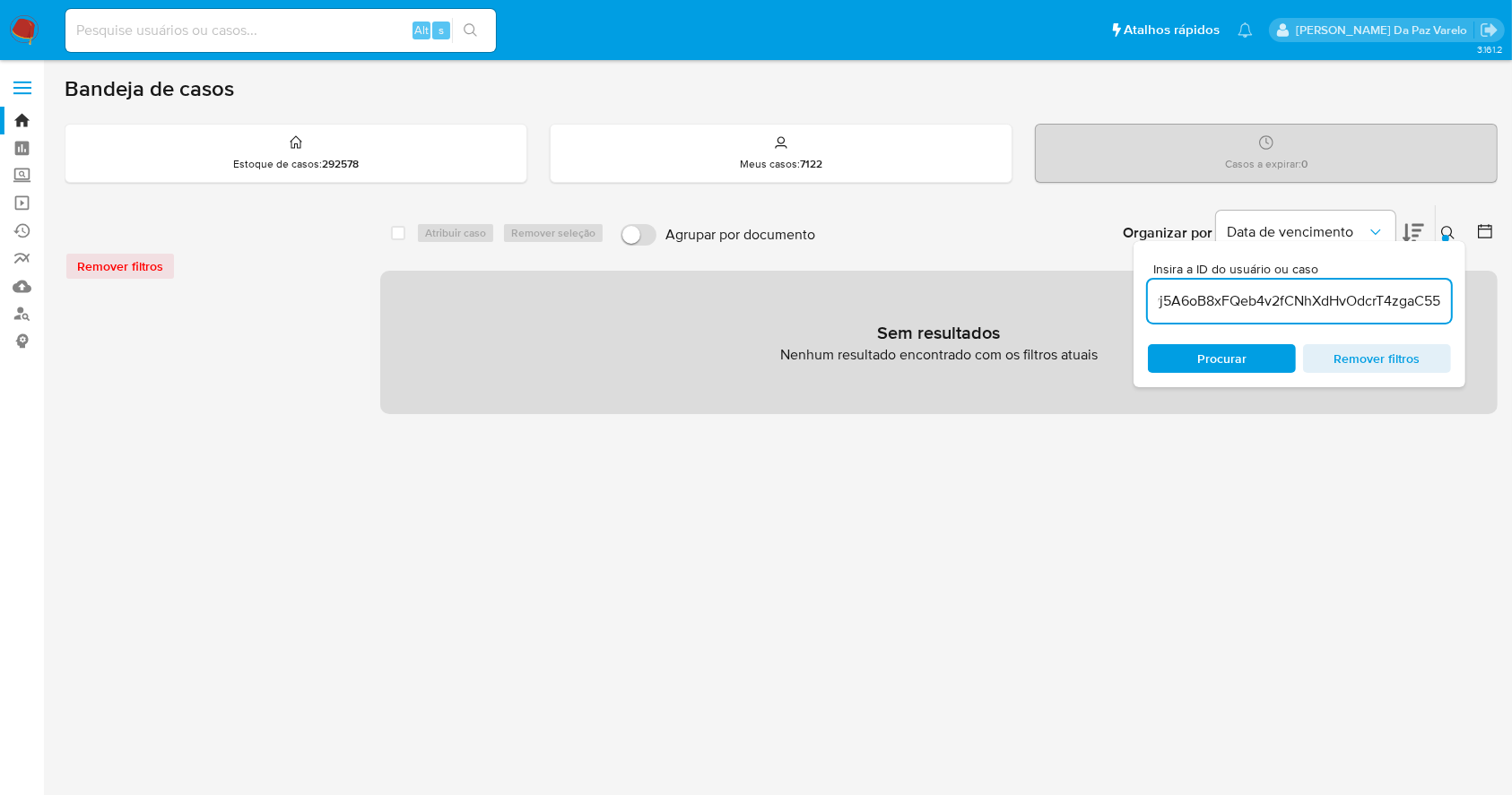
click at [1512, 297] on html "Pausado Ver notificaciones Alt s Atalhos rápidos Presiona las siguientes teclas…" at bounding box center [756, 533] width 1512 height 1067
click at [1364, 303] on input "X3o6xGySJ59J3ZRzF1Hd0aaVtyOC34V5pQlgvj5A6oB8xFQeb4v2fCNhXdHvOdcrT4zgaC55" at bounding box center [1299, 301] width 303 height 23
click at [1290, 300] on input "X3o6xGySJ59J3ZRzF1Hd0aaVtyOC34V5pQlgvj5A6oB8xFQeb4v2fCNhXdHvOdcrT4zgaC55" at bounding box center [1299, 301] width 303 height 23
drag, startPoint x: 1342, startPoint y: 301, endPoint x: 1454, endPoint y: 312, distance: 112.5
click at [1455, 312] on div "Insira a ID do usuário ou caso X3o6xGySJ59J3ZRzF1Hd0aaVtyOC34V5pQlgvj5A6oB8xFQe…" at bounding box center [1299, 314] width 332 height 147
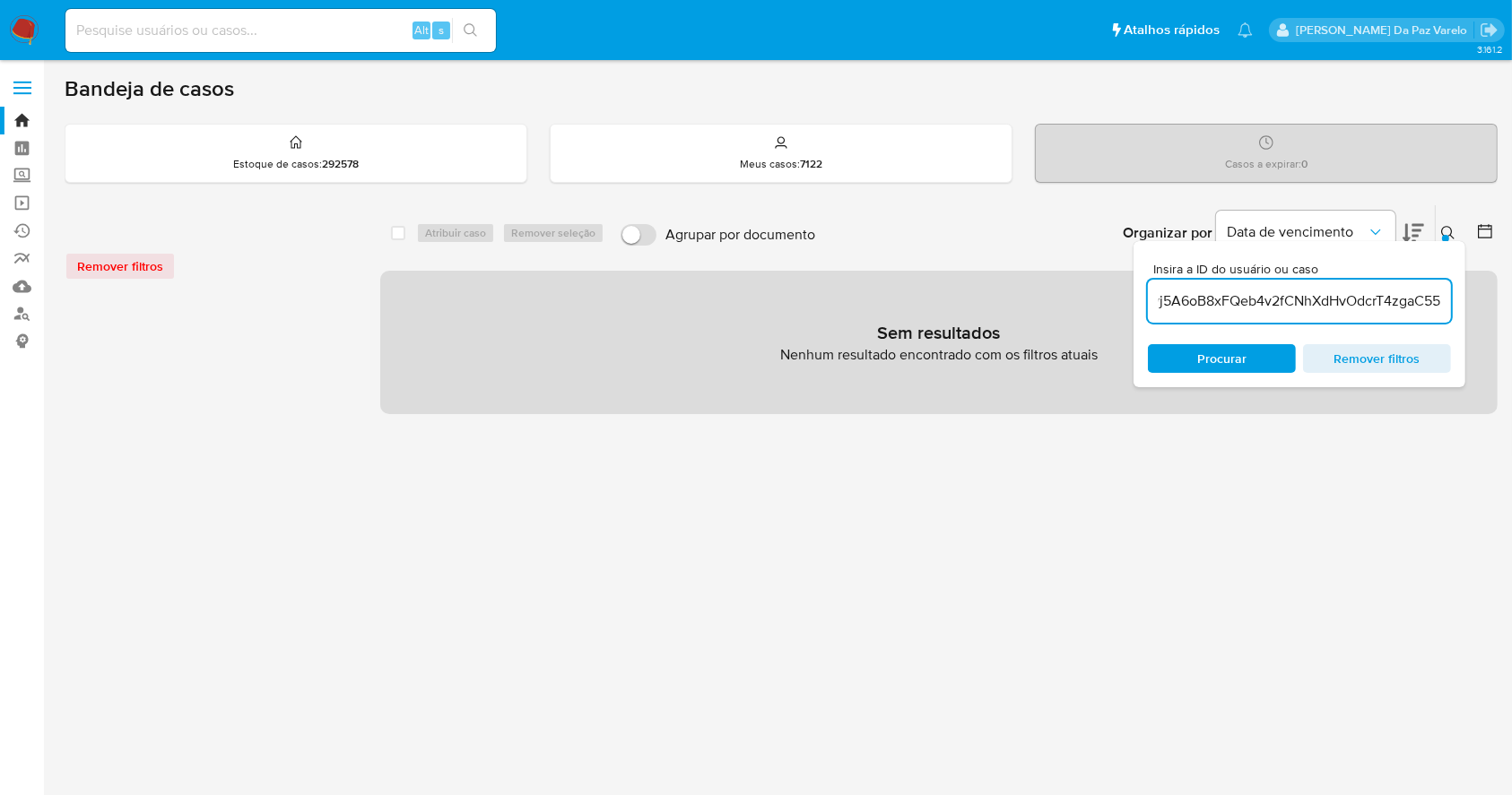
click at [1313, 299] on input "X3o6xGySJ59J3ZRzF1Hd0aaVtyOC34V5pQlgvj5A6oB8xFQeb4v2fCNhXdHvOdcrT4zgaC55" at bounding box center [1299, 301] width 303 height 23
drag, startPoint x: 1218, startPoint y: 305, endPoint x: 1155, endPoint y: 308, distance: 63.1
click at [1155, 308] on input "X3o6xGySJ59J3ZRzF1Hd0aaVtyOC34V5pQlgvj5A6oB8xFQeb4v2fCNhXdHvOdcrT4zgaC55" at bounding box center [1299, 301] width 303 height 23
click at [1175, 298] on input "X3o6xGySJ59J3ZRzF1Hd0aaVtyOC34V5pQlgvj5A6oB8xFQeb4v2fCNhXdHvOdcrT4zgaC55" at bounding box center [1299, 301] width 303 height 23
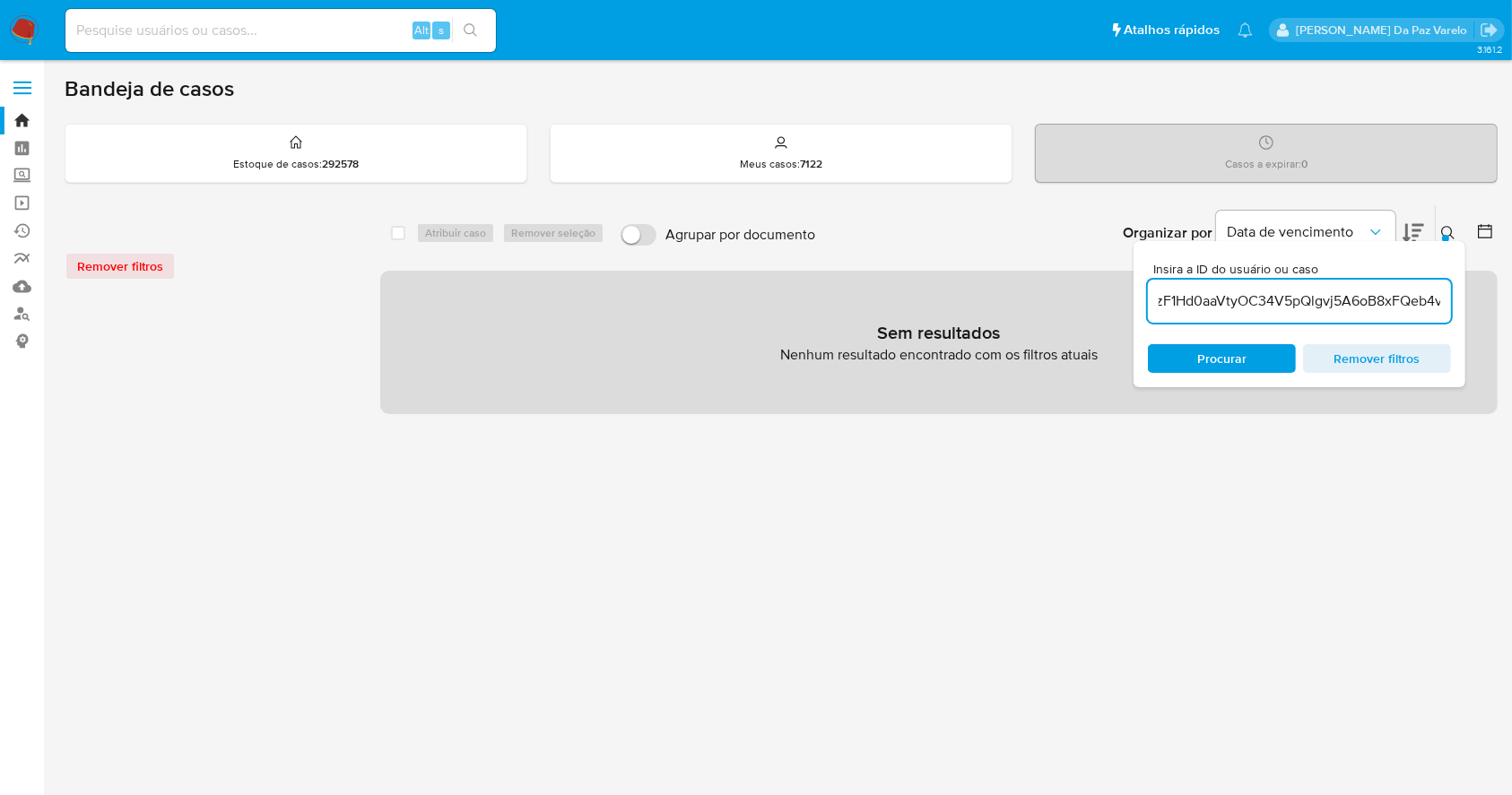
scroll to position [0, 218]
drag, startPoint x: 1161, startPoint y: 299, endPoint x: 1433, endPoint y: 307, distance: 272.1
click at [1434, 307] on input "X3o6xGySJ59J3ZRzF1Hd0aaVtyOC34V5pQlgvj5A6oB8xFQeb4v2fCNhXdHvOdcrT4zgaC55" at bounding box center [1299, 301] width 303 height 23
click at [1362, 311] on input "X3o6xGySJ59J3ZRzF1Hd0aaVtyOC34V5pQlgvj5A6oB8xFQeb4v2fCNhXdHvOdcrT4zgaC55" at bounding box center [1299, 301] width 303 height 23
click at [1284, 301] on input "X3o6xGySJ59J3ZRzF1Hd0aaVtyOC34V5pQlgvj5A6oB8xFQeb4v2fCNhXdHvOdcrT4zgaC55" at bounding box center [1299, 301] width 303 height 23
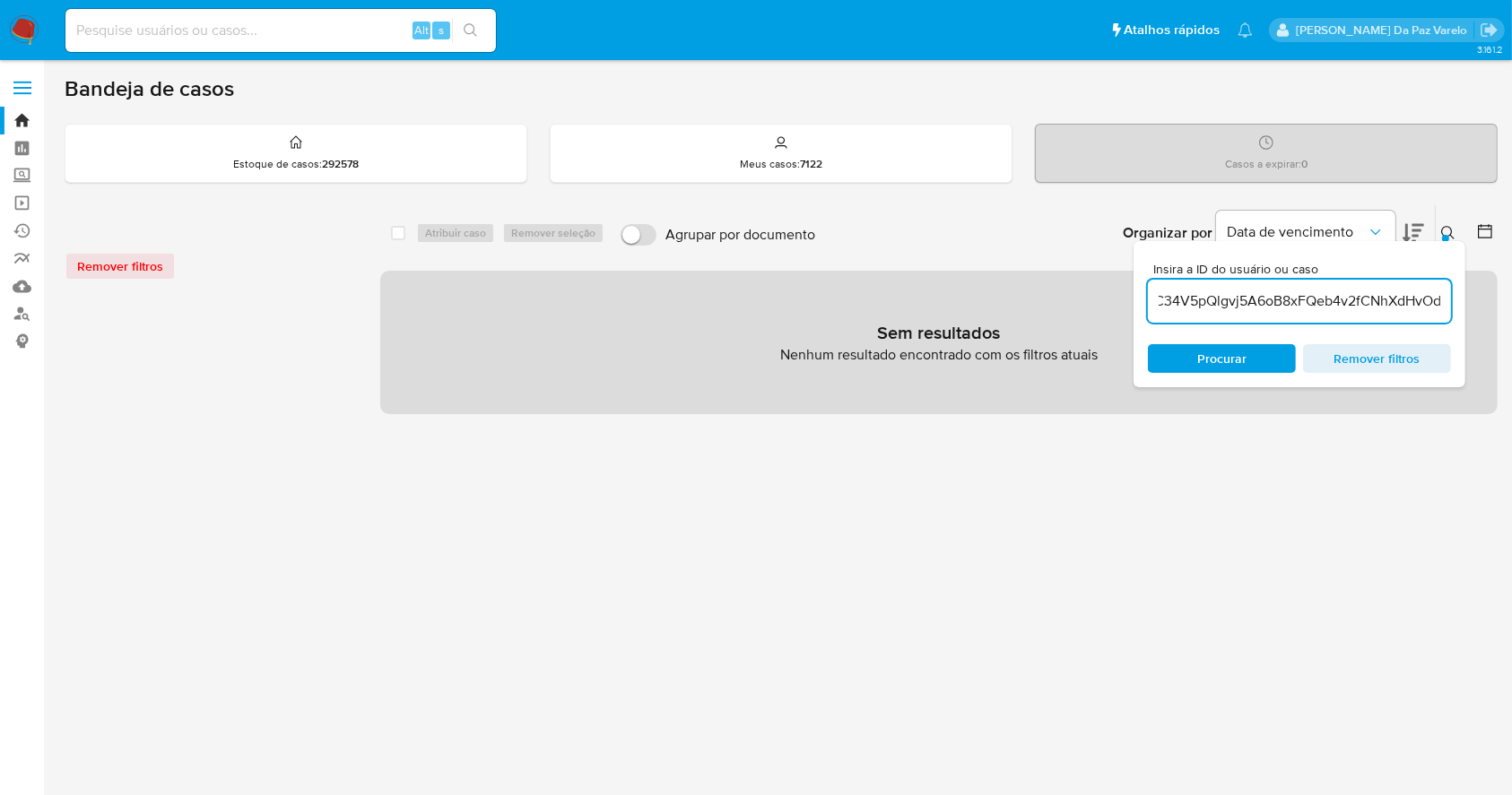
scroll to position [0, 297]
drag, startPoint x: 1195, startPoint y: 299, endPoint x: 1442, endPoint y: 308, distance: 247.2
click at [1442, 308] on input "X3o6xGySJ59J3ZRzF1Hd0aaVtyOC34V5pQlgvj5A6oB8xFQeb4v2fCNhXdHvOdcrT4zgaC55" at bounding box center [1299, 301] width 303 height 23
click at [1433, 300] on input "X3o6xGySJ59J3ZRzF1Hd0aaVtyOC34V5pQlgvj5A6oB8xFQeb4v2fCNhXdHvOdcrT4zgaC55" at bounding box center [1299, 301] width 303 height 23
drag, startPoint x: 1400, startPoint y: 306, endPoint x: 1458, endPoint y: 302, distance: 58.1
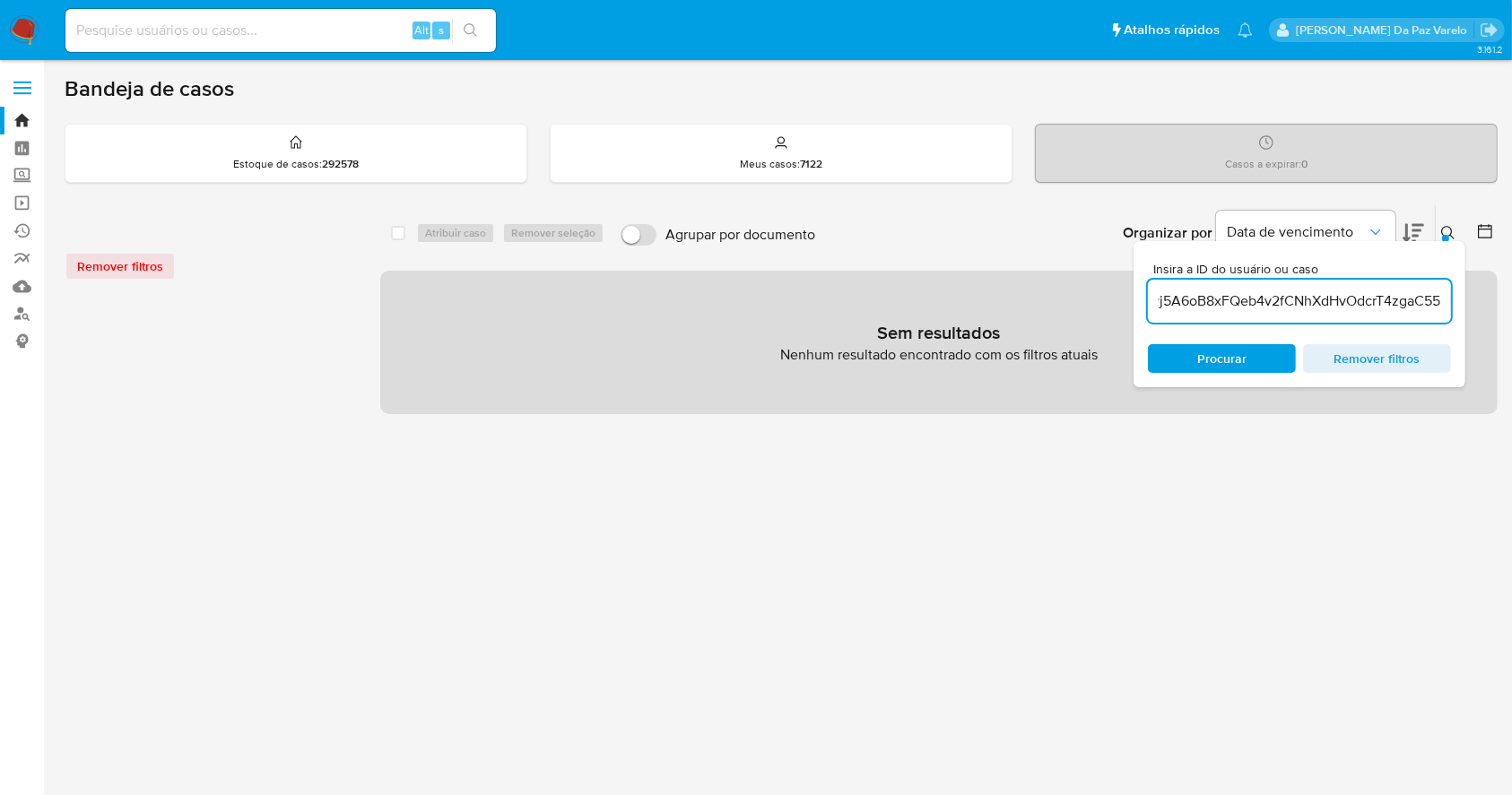
click at [1458, 302] on div "Insira a ID do usuário ou caso X3o6xGySJ59J3ZRzF1Hd0aaVtyOC34V5pQlgvj5A6oB8xFQe…" at bounding box center [1299, 314] width 332 height 147
click at [1414, 312] on div "X3o6xGySJ59J3ZRzF1Hd0aaVtyOC34V5pQlgvj5A6oB8xFQeb4v2fCNhXdHvOdcrT4zgaC55" at bounding box center [1299, 301] width 303 height 43
click at [1420, 302] on input "X3o6xGySJ59J3ZRzF1Hd0aaVtyOC34V5pQlgvj5A6oB8xFQeb4v2fCNhXdHvOdcrT4zgaC55" at bounding box center [1299, 301] width 303 height 23
drag, startPoint x: 1419, startPoint y: 294, endPoint x: 1159, endPoint y: 302, distance: 260.1
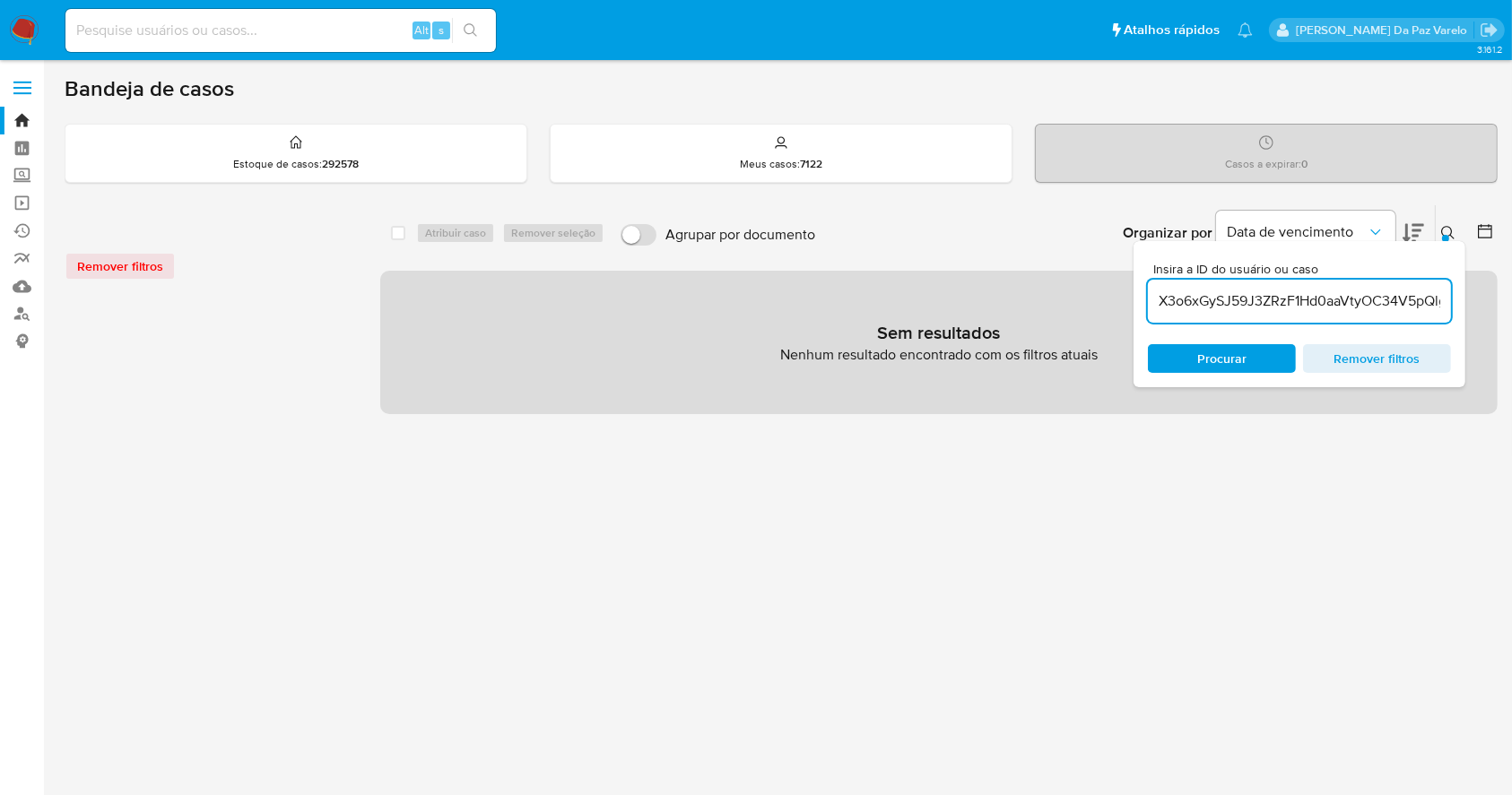
click at [1159, 302] on input "X3o6xGySJ59J3ZRzF1Hd0aaVtyOC34V5pQlgvj5A6oB8xFQeb4v2fCNhXdHvOdcrT4zgaC55" at bounding box center [1299, 301] width 303 height 23
click at [1290, 298] on input "X3o6xGySJ59J3ZRzF1Hd0aaVtyOC34V5pQlgvj5A6oB8xFQeb4v2fCNhXdHvOdcrT4zgaC55" at bounding box center [1299, 301] width 303 height 23
drag, startPoint x: 1300, startPoint y: 299, endPoint x: 1135, endPoint y: 312, distance: 165.5
click at [1135, 312] on div "Insira a ID do usuário ou caso X3o6xGySJ59J3ZRzF1Hd0aaVtyOC34V5pQlgvj5A6oB8xFQe…" at bounding box center [1299, 314] width 332 height 147
click at [1253, 315] on div "X3o6xGySJ59J3ZRzF1Hd0aaVtyOC34V5pQlgvj5A6oB8xFQeb4v2fCNhXdHvOdcrT4zgaC55" at bounding box center [1299, 301] width 303 height 43
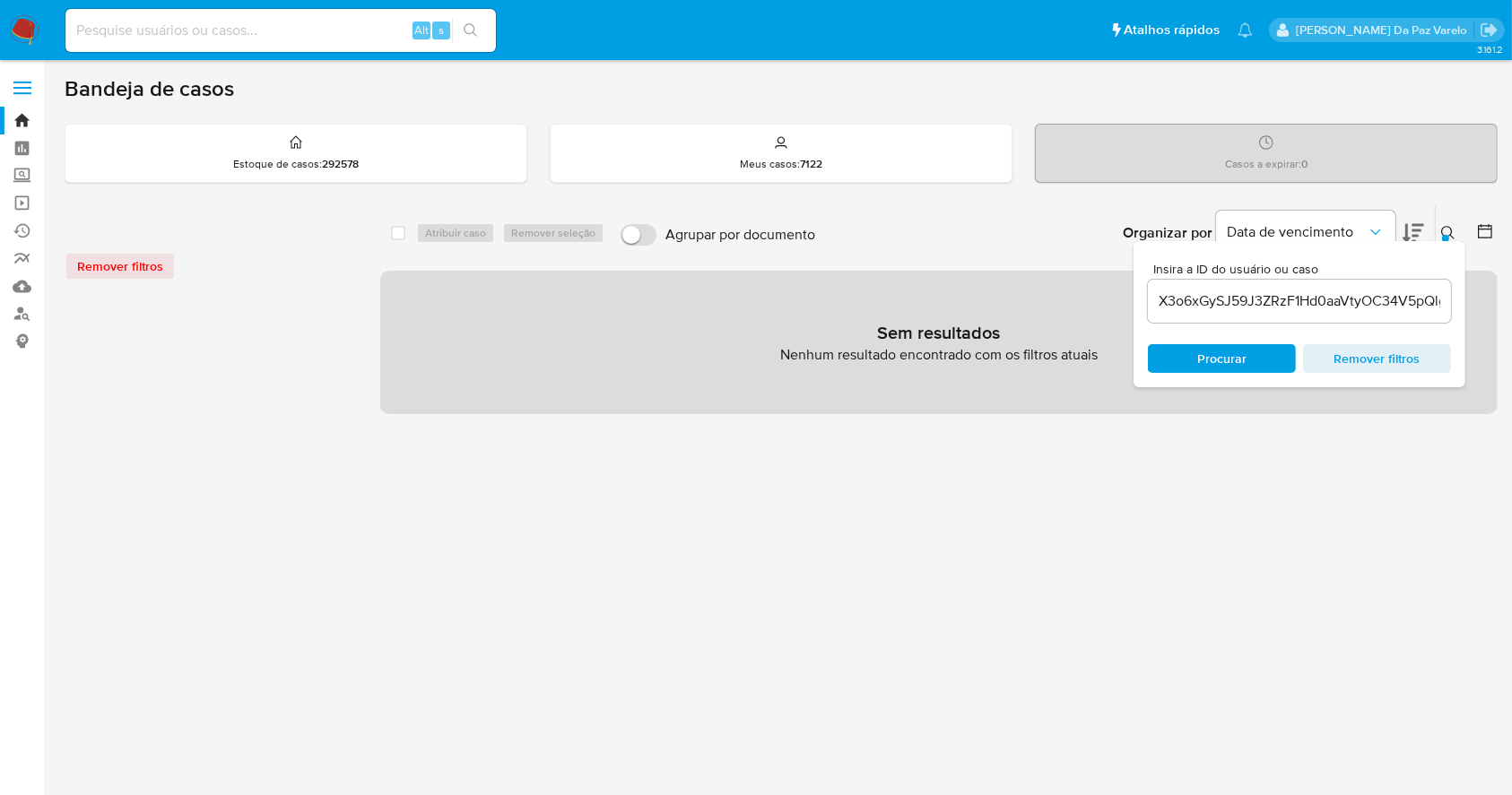
click at [1378, 298] on input "X3o6xGySJ59J3ZRzF1Hd0aaVtyOC34V5pQlgvj5A6oB8xFQeb4v2fCNhXdHvOdcrT4zgaC55" at bounding box center [1299, 301] width 303 height 23
click at [1376, 298] on input "X3o6xGySJ59J3ZRzF1Hd0aaVtyOC34V5pQlgvj5A6oB8xFQeb4v2fCNhXdHvOdcrT4zgaC55" at bounding box center [1299, 301] width 303 height 23
paste input "tyOC34V5pQlgvj5A6oB8xFQe"
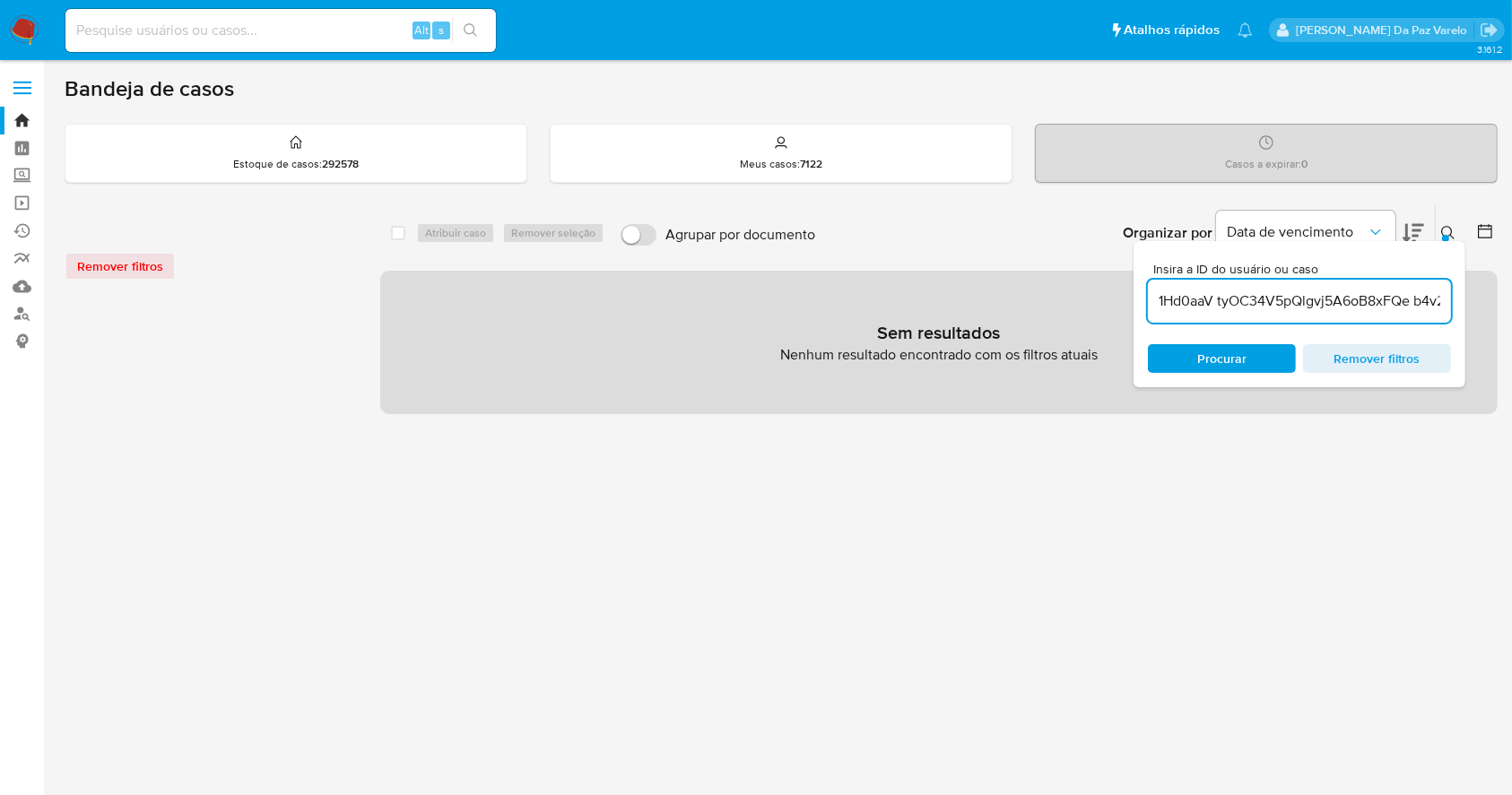
scroll to position [0, 305]
drag, startPoint x: 1176, startPoint y: 305, endPoint x: 1079, endPoint y: 308, distance: 97.0
click at [1079, 308] on div "select-all-cases-checkbox Atribuir caso Remover seleção Agrupar por documento O…" at bounding box center [939, 308] width 1117 height 210
click at [1303, 303] on input "X3o6xGySJ59J3ZRzF1Hd0aaV tyOC34V5pQlgvj5A6oB8xFQe b4v2fCNhXdHvOdcrT4zgaC55" at bounding box center [1299, 301] width 303 height 23
click at [1354, 303] on input "X3o6xGySJ59J3ZRzF1Hd0aaV tyOC34V5pQlgvj5A6oB8xFQe b4v2fCNhXdHvOdcrT4zgaC55" at bounding box center [1299, 301] width 303 height 23
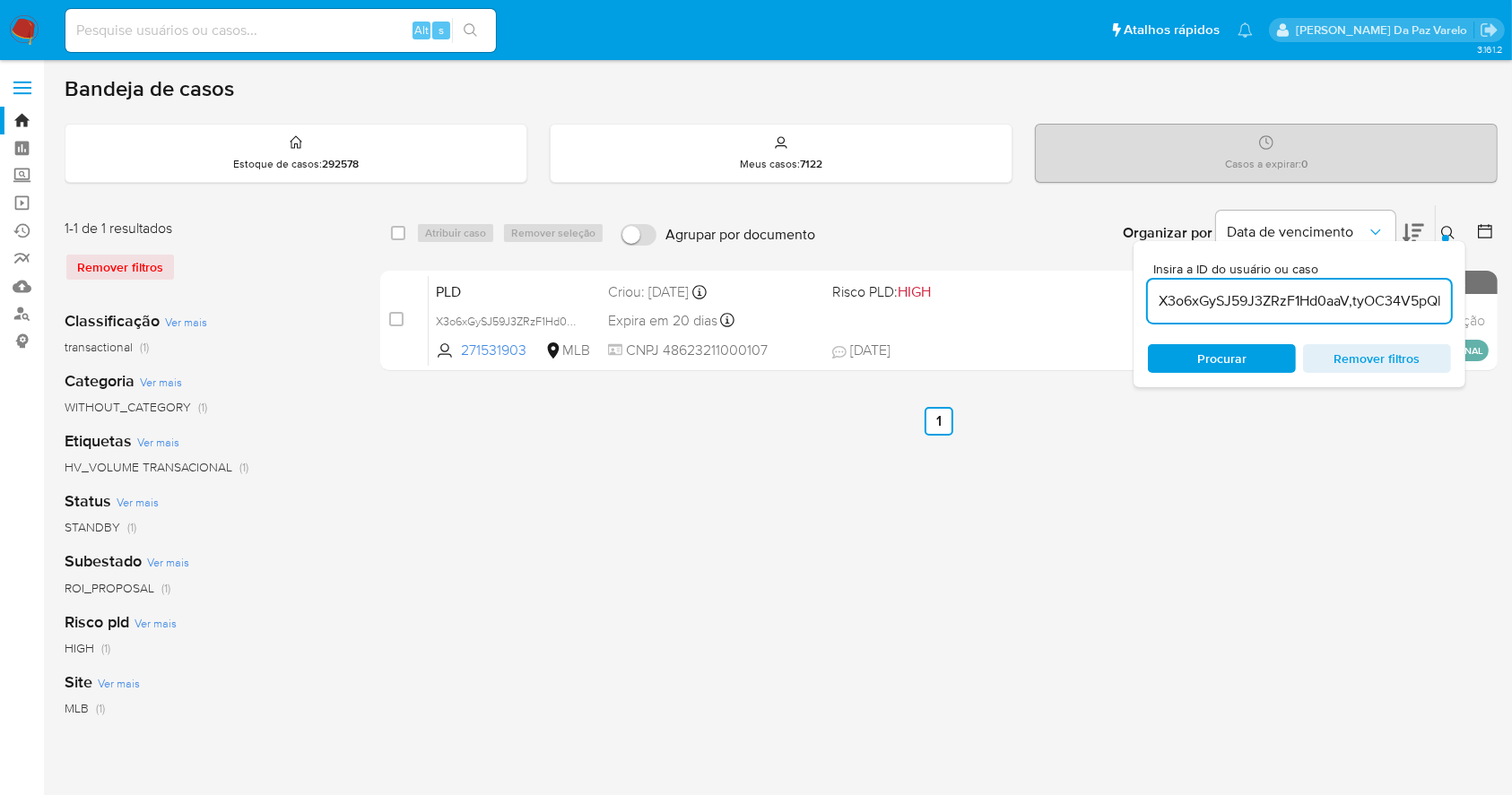
click at [1427, 304] on input "X3o6xGySJ59J3ZRzF1Hd0aaV,tyOC34V5pQlgvj5A6oB8xFQe b4v2fCNhXdHvOdcrT4zgaC55" at bounding box center [1299, 301] width 303 height 23
click at [1248, 304] on input "X3o6xGySJ59J3ZRzF1Hd0aaV,tyOC34V5pQlgvj5A6oB8xFQe b4v2fCNhXdHvOdcrT4zgaC55" at bounding box center [1299, 301] width 303 height 23
click at [1250, 290] on input "X3o6xGySJ59J3ZRzF1Hd0aaV,tyOC34V5pQlgvj5A6oB8xFQeb4v2fCNhXdHvOdcrT4zgaC55" at bounding box center [1299, 301] width 303 height 23
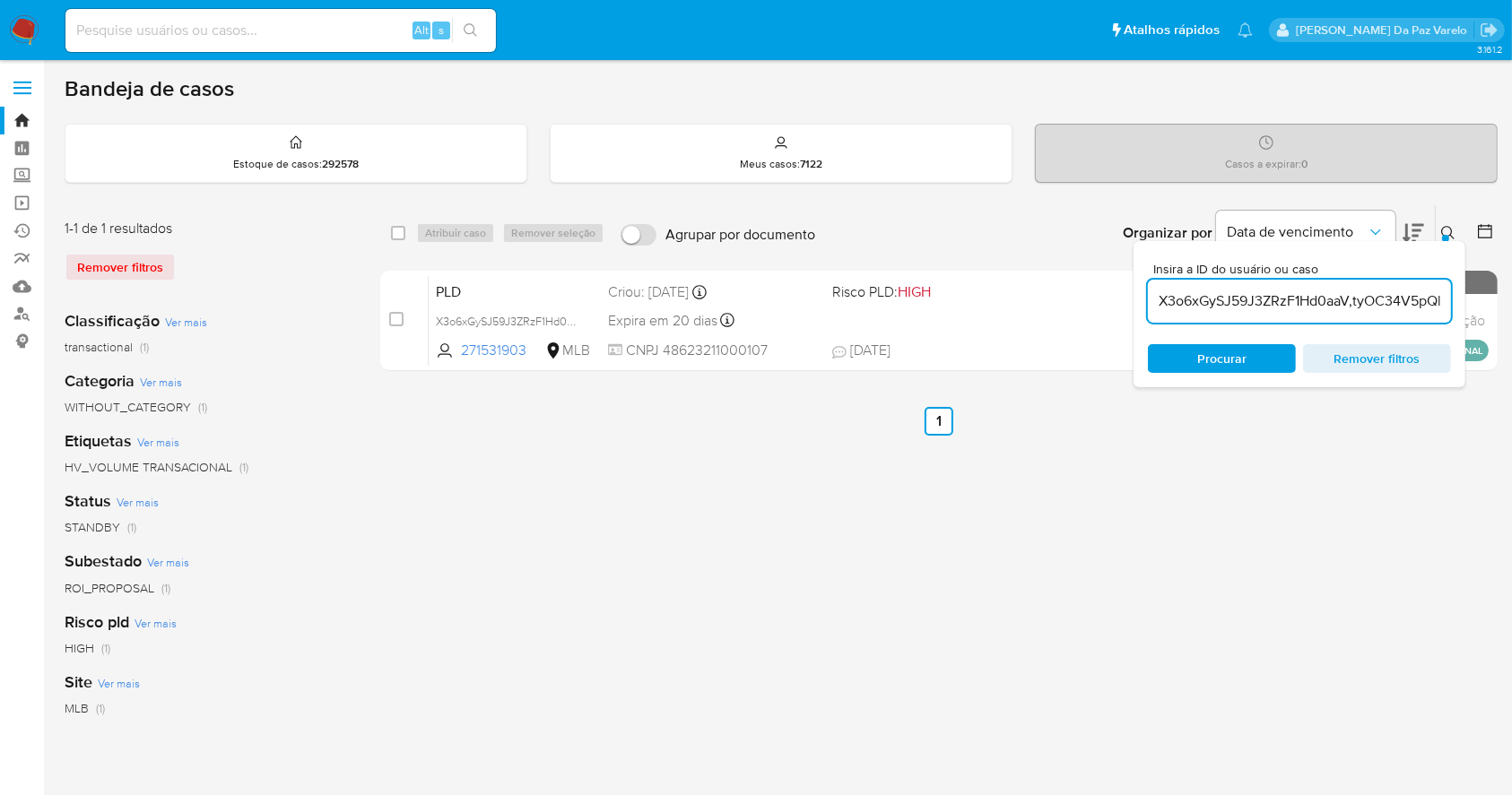
click at [1252, 292] on input "X3o6xGySJ59J3ZRzF1Hd0aaV,tyOC34V5pQlgvj5A6oB8xFQeb4v2fCNhXdHvOdcrT4zgaC55" at bounding box center [1299, 301] width 303 height 23
click at [1254, 295] on input "X3o6xGySJ59J3ZRzF1Hd0aaV,tyOC34V5pQlgvj5A6oB8xFQeb4v2fCNhXdHvOdcrT4zgaC55" at bounding box center [1299, 301] width 303 height 23
paste input "tyOC34V5pQlgvj5A6oB8xFQe"
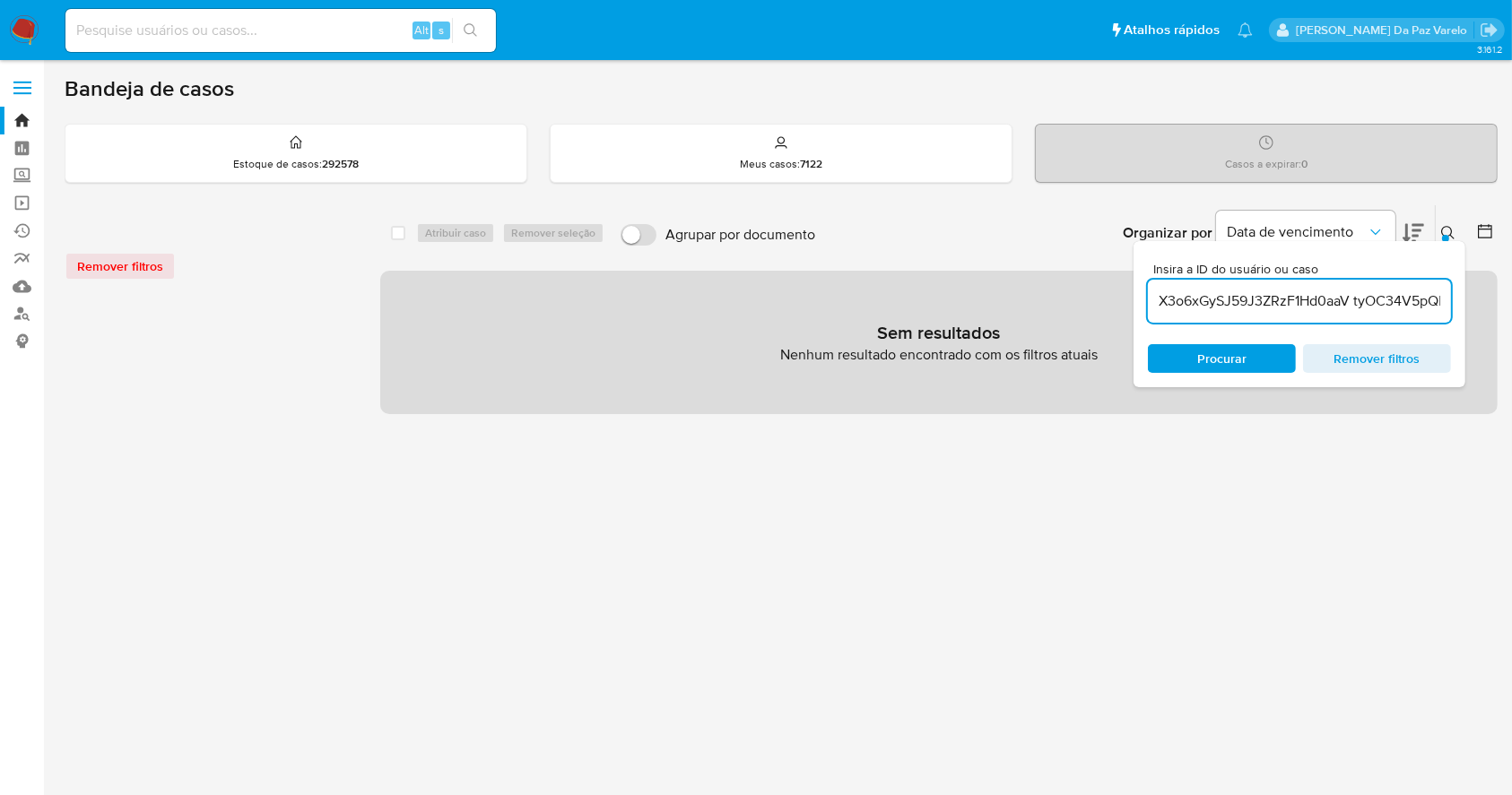
drag, startPoint x: 1248, startPoint y: 303, endPoint x: 1419, endPoint y: 303, distance: 171.0
click at [1419, 303] on input "X3o6xGySJ59J3ZRzF1Hd0aaV tyOC34V5pQlgvj5A6oB8xFQe b4v2fCNhXdHvOdcrT4zgaC55" at bounding box center [1299, 301] width 303 height 23
click at [1360, 301] on input "X3o6xGySJ59J3ZRzF1Hd0aaV tyOC34V5pQlgvj5A6oB8xFQe b4v2fCNhXdHvOdcrT4zgaC55" at bounding box center [1299, 301] width 303 height 23
click at [1356, 299] on input "X3o6xGySJ59J3ZRzF1Hd0aaV tyOC34V5pQlgvj5A6oB8xFQe b4v2fCNhXdHvOdcrT4zgaC55" at bounding box center [1299, 301] width 303 height 23
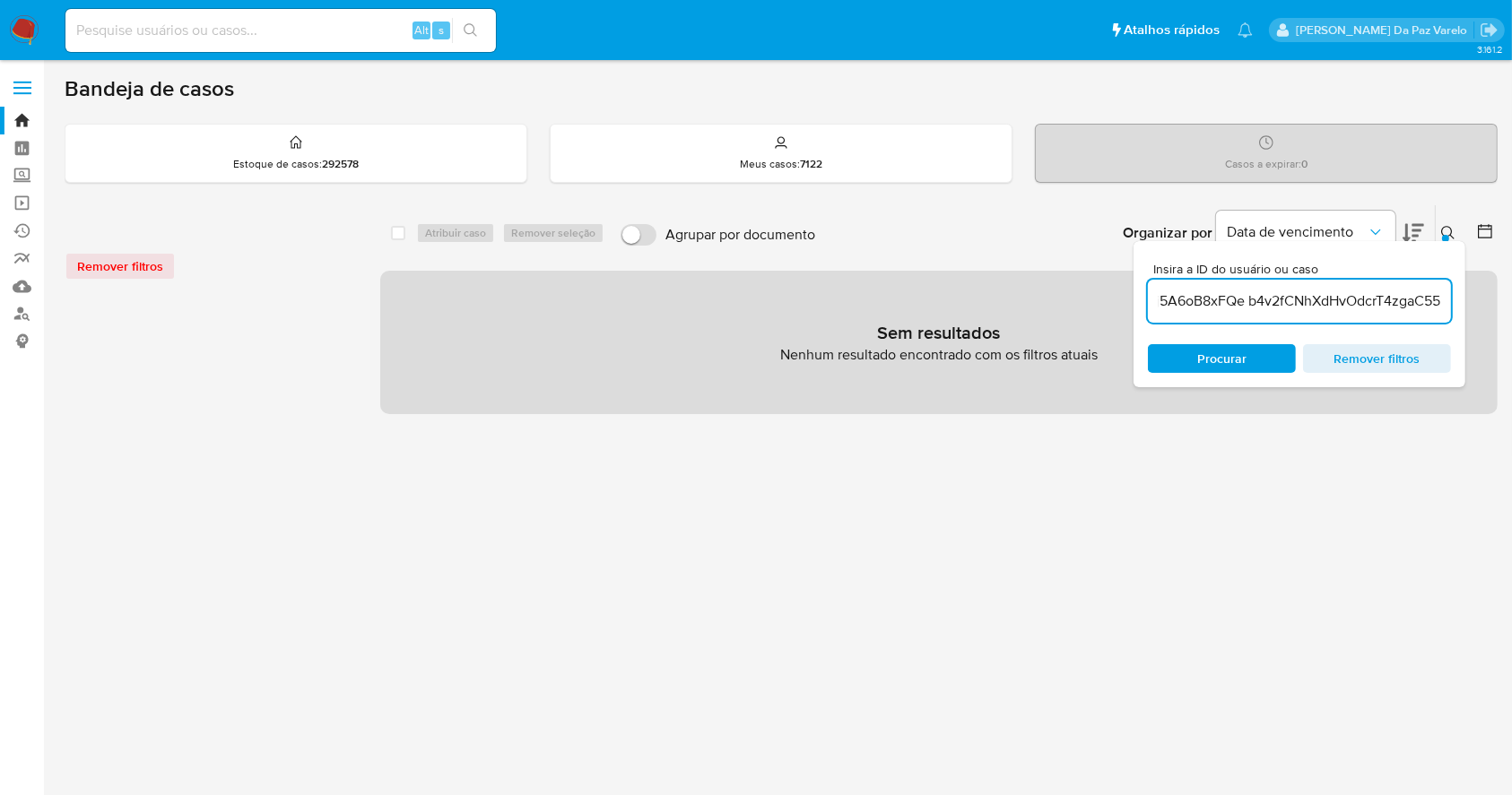
drag, startPoint x: 1391, startPoint y: 298, endPoint x: 1466, endPoint y: 304, distance: 75.2
click at [1467, 304] on div "select-all-cases-checkbox Atribuir caso Remover seleção Agrupar por documento O…" at bounding box center [939, 308] width 1117 height 210
click at [1406, 301] on input "X3o6xGySJ59J3ZRzF1Hd0aaVtyOC34V5pQlgvj5A6oB8xFQe b4v2fCNhXdHvOdcrT4zgaC55" at bounding box center [1299, 301] width 303 height 23
click at [1284, 298] on input "X3o6xGySJ59J3ZRzF1Hd0aaVtyOC34V5pQlgvj5A6oB8xFQe b4v2fCNhXdHvOdcrT4zgaC55" at bounding box center [1299, 301] width 303 height 23
click at [1248, 296] on input "X3o6xGySJ59J3ZRzF1Hd0aaVtyOC34V5pQlgvj5A6oB8xFQe b4v2fCNhXdHvOdcrT4zgaC55" at bounding box center [1299, 301] width 303 height 23
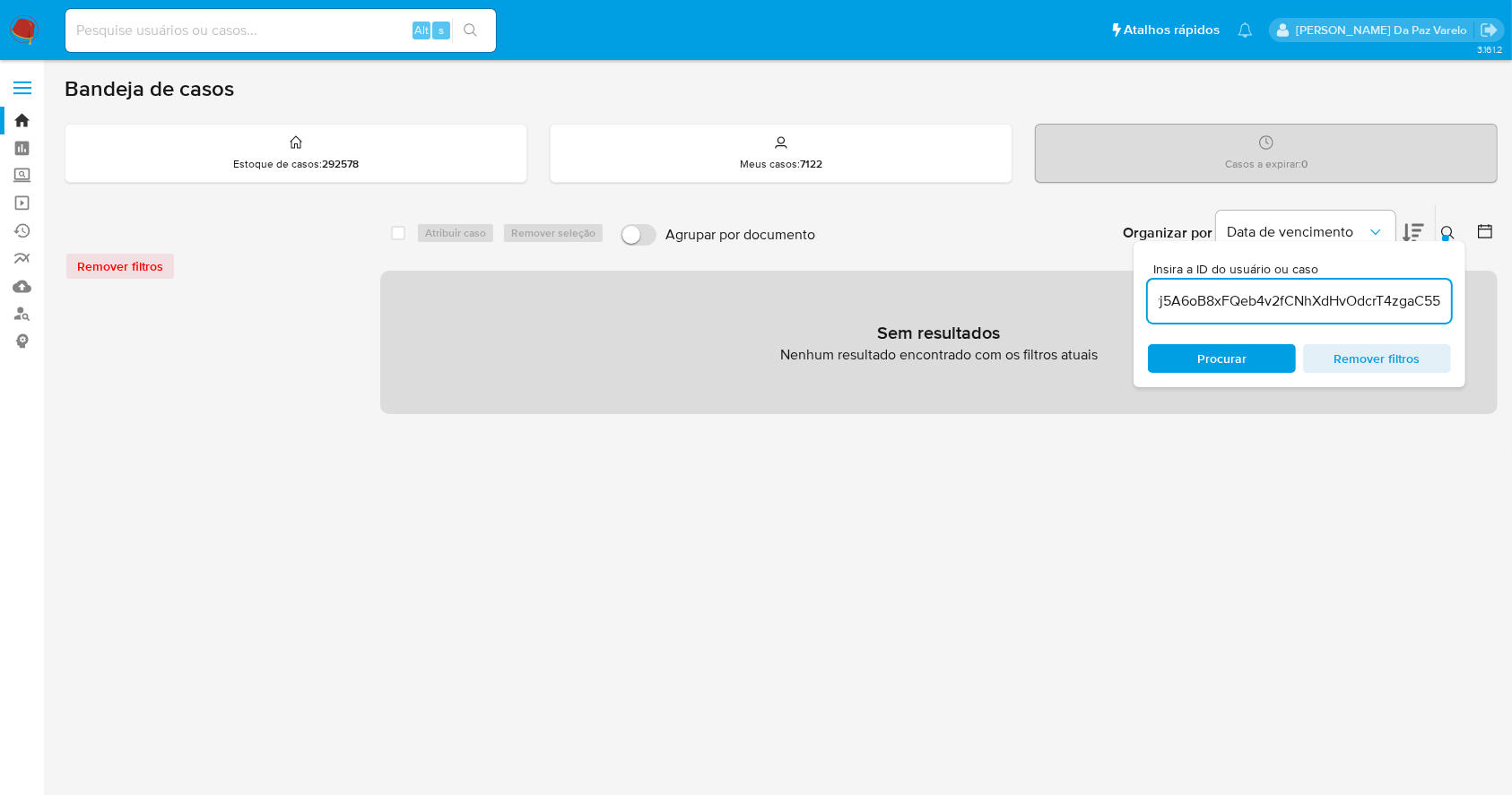
scroll to position [0, 297]
click at [1306, 308] on input "X3o6xGySJ59J3ZRzF1Hd0aaVtyOC34V5pQlgvj5A6oB8xFQeb4v2fCNhXdHvOdcrT4zgaC55" at bounding box center [1299, 301] width 303 height 23
click at [1292, 303] on input "X3o6xGySJ59J3ZRzF1Hd0aaVtyOC34V5pQlgvj5A6oB8xFQeb4v2fCNhXdHvOdcrT4zgaC55" at bounding box center [1299, 301] width 303 height 23
click at [1286, 301] on input "X3o6xGySJ59J3ZRzF1Hd0aaVtyOC34V5pQlgvj5A6oB8xFQeb4v2fCNhXdHvOdcrT4zgaC55" at bounding box center [1299, 301] width 303 height 23
click at [1328, 302] on input "X3o6xGySJ59J3ZRz,F1Hd0aaVtyOC34V5pQlgvj5A6oB8xFQeb4v2fCNhXdHvOdcrT4zgaC55" at bounding box center [1299, 301] width 303 height 23
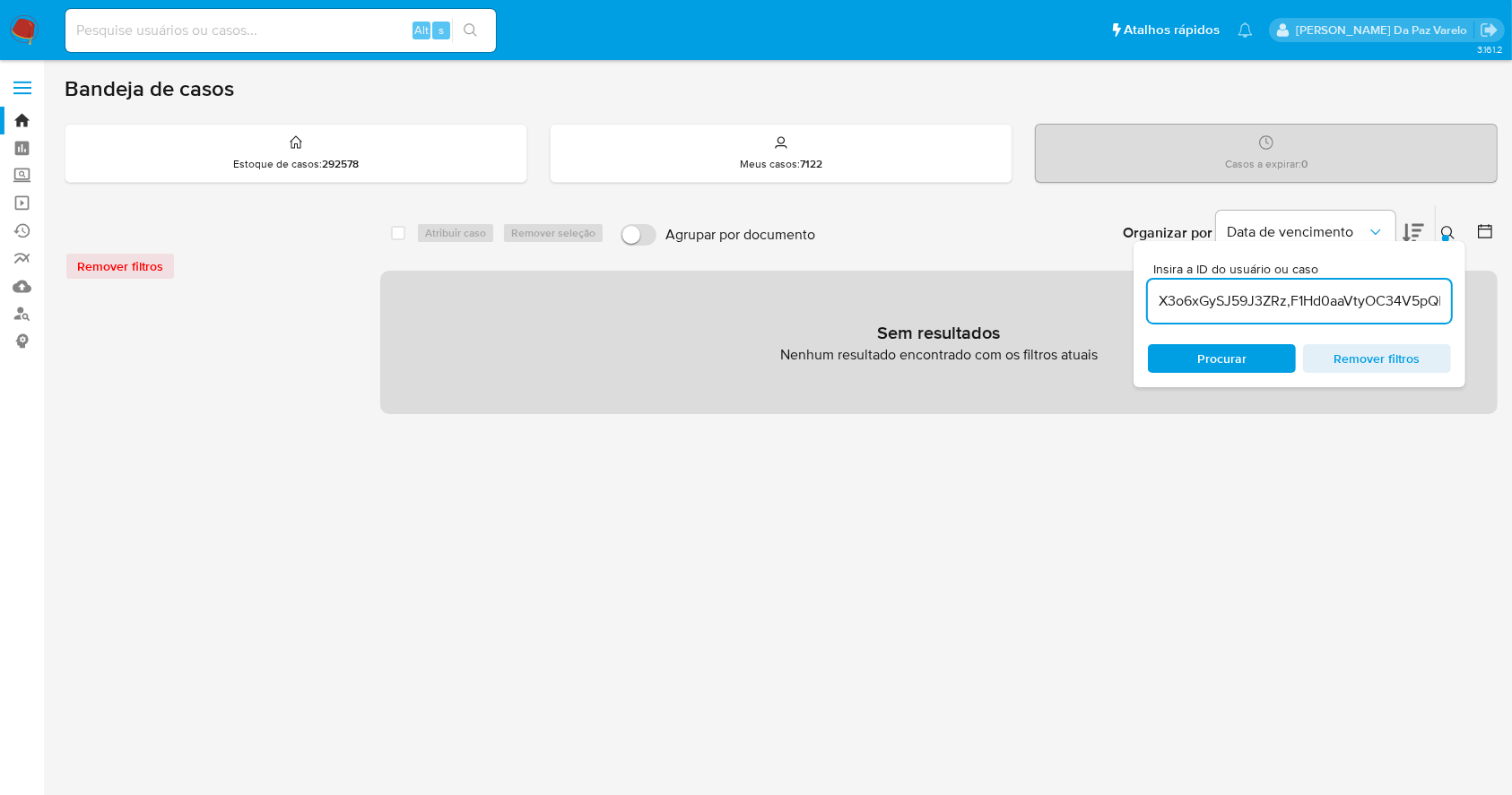
click at [1328, 302] on input "X3o6xGySJ59J3ZRz,F1Hd0aaVtyOC34V5pQlgvj5A6oB8xFQeb4v2fCNhXdHvOdcrT4zgaC55" at bounding box center [1299, 301] width 303 height 23
paste input "F1Hd0aaV tyOC34V5pQlgvj5A6oB8xFQe"
drag, startPoint x: 1159, startPoint y: 300, endPoint x: 1354, endPoint y: 299, distance: 195.0
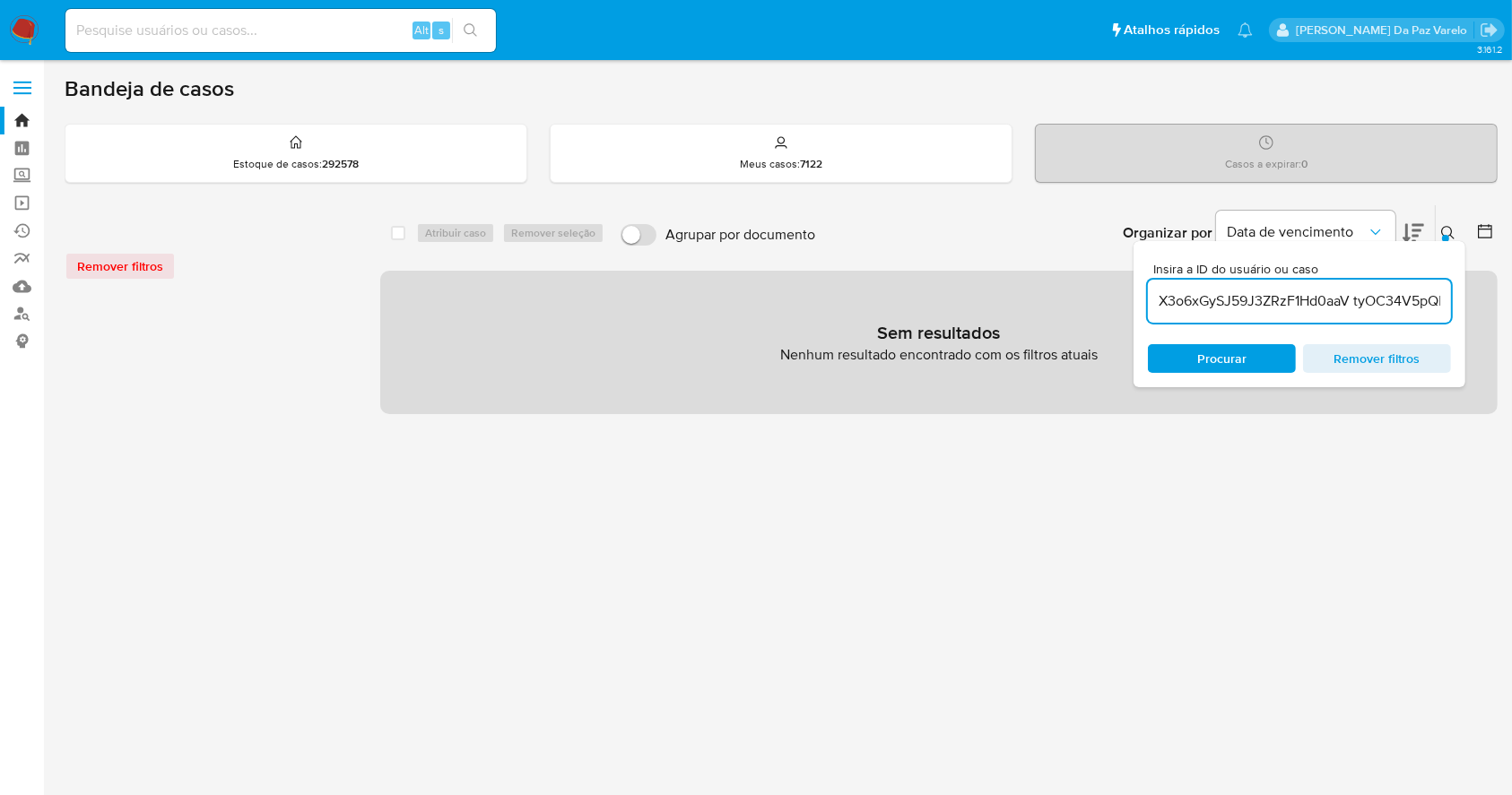
click at [1415, 305] on input "X3o6xGySJ59J3ZRzF1Hd0aaV tyOC34V5pQlgvj5A6oB8xFQe b4v2fCNhXdHvOdcrT4zgaC55" at bounding box center [1299, 301] width 303 height 23
click at [1360, 305] on input "X3o6xGySJ59J3ZRzF1Hd0aaV tyOC34V5pQlgvj5A6oB8xFQe b4v2fCNhXdHvOdcrT4zgaC55" at bounding box center [1299, 301] width 303 height 23
click at [1356, 292] on input "X3o6xGySJ59J3ZRzF1Hd0aaV tyOC34V5pQlgvj5A6oB8xFQe b4v2fCNhXdHvOdcrT4zgaC55" at bounding box center [1299, 301] width 303 height 23
drag, startPoint x: 1320, startPoint y: 300, endPoint x: 1445, endPoint y: 303, distance: 125.0
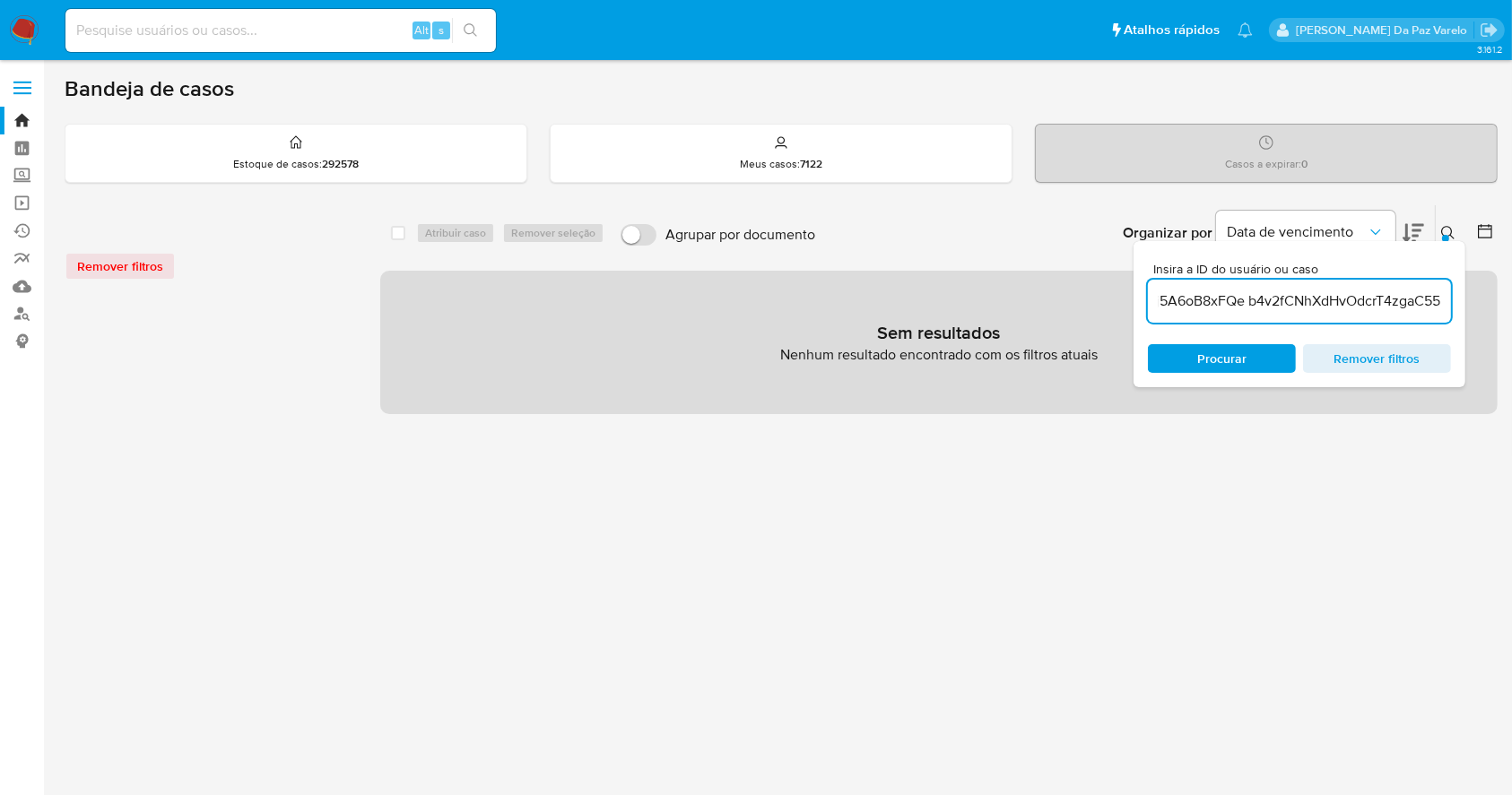
click at [1445, 303] on input "X3o6xGySJ59J3ZRzF1Hd0aaVtyOC34V5pQlgvj5A6oB8xFQe b4v2fCNhXdHvOdcrT4zgaC55" at bounding box center [1299, 301] width 303 height 23
click at [1245, 302] on input "X3o6xGySJ59J3ZRzF1Hd0aaVtyOC34V5pQlgvj5A6oB8xFQe b4v2fCNhXdHvOdcrT4zgaC55" at bounding box center [1299, 301] width 303 height 23
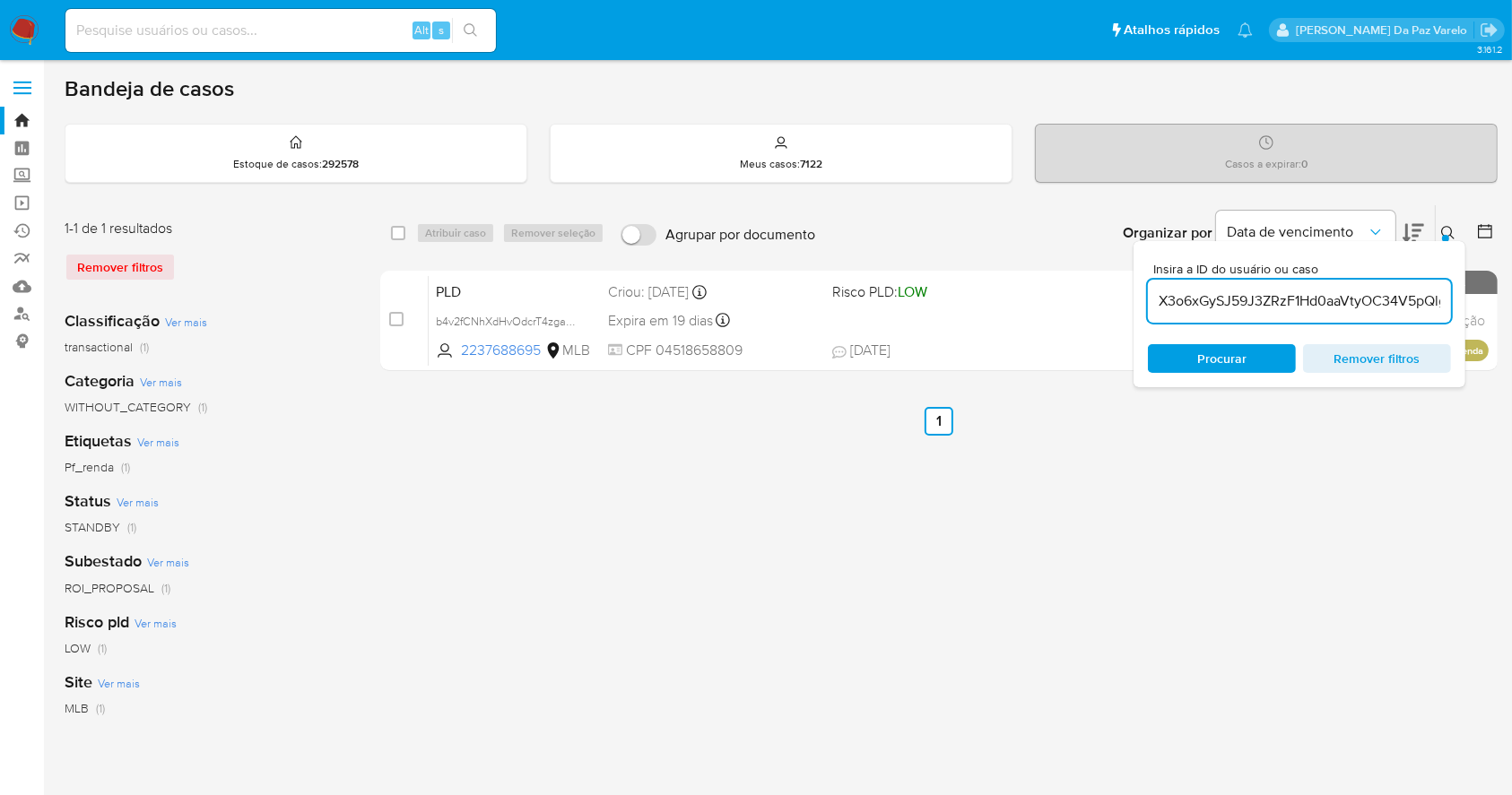
click at [1289, 290] on input "X3o6xGySJ59J3ZRzF1Hd0aaVtyOC34V5pQlgvj5A6oB8xFQe,b4v2fCNhXdHvOdcrT4zgaC55" at bounding box center [1299, 301] width 303 height 23
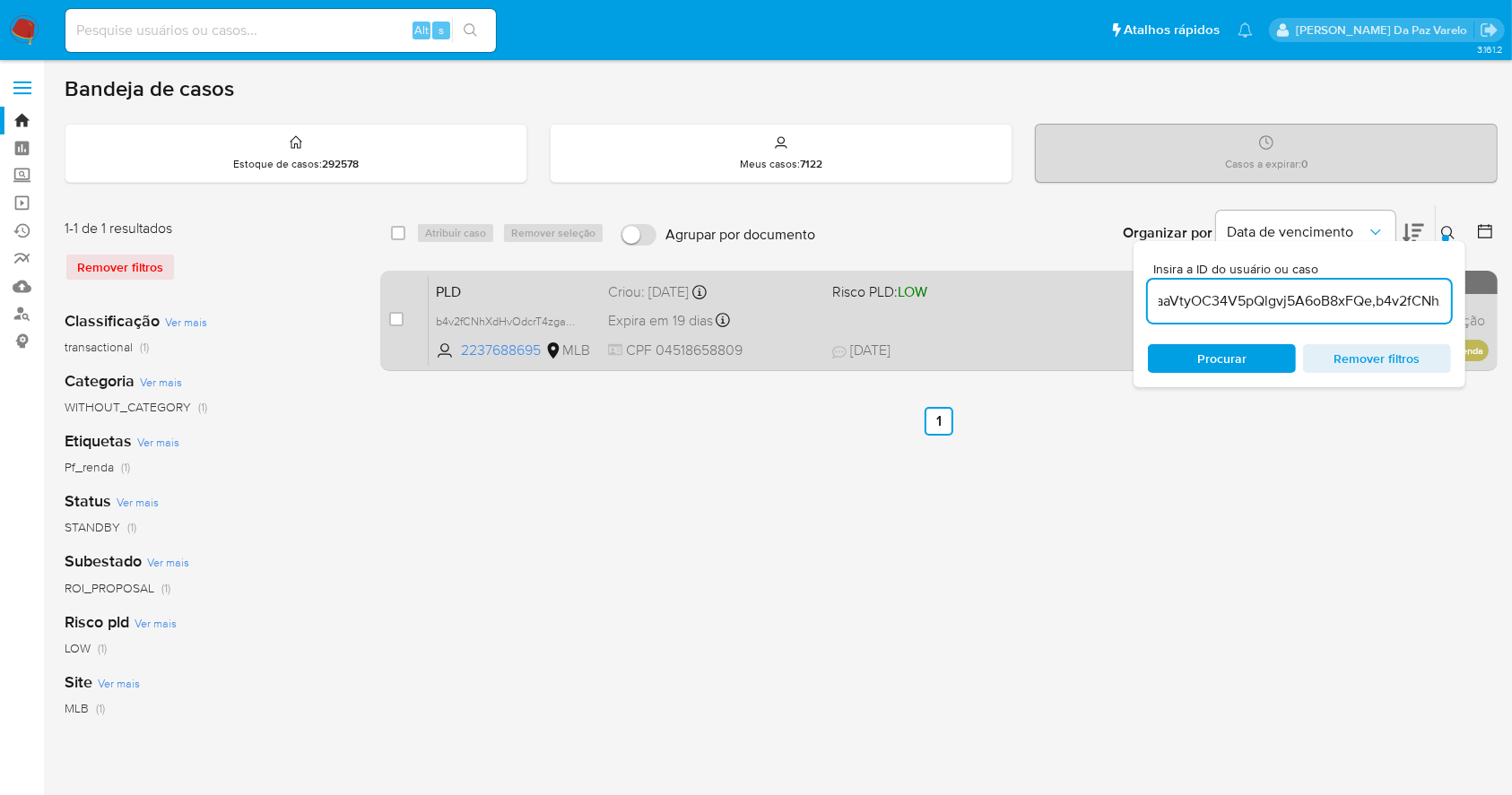
scroll to position [0, 300]
drag, startPoint x: 1266, startPoint y: 295, endPoint x: 1471, endPoint y: 310, distance: 205.5
click at [1471, 310] on div "select-all-cases-checkbox Atribuir caso Remover seleção Agrupar por documento O…" at bounding box center [939, 290] width 1117 height 174
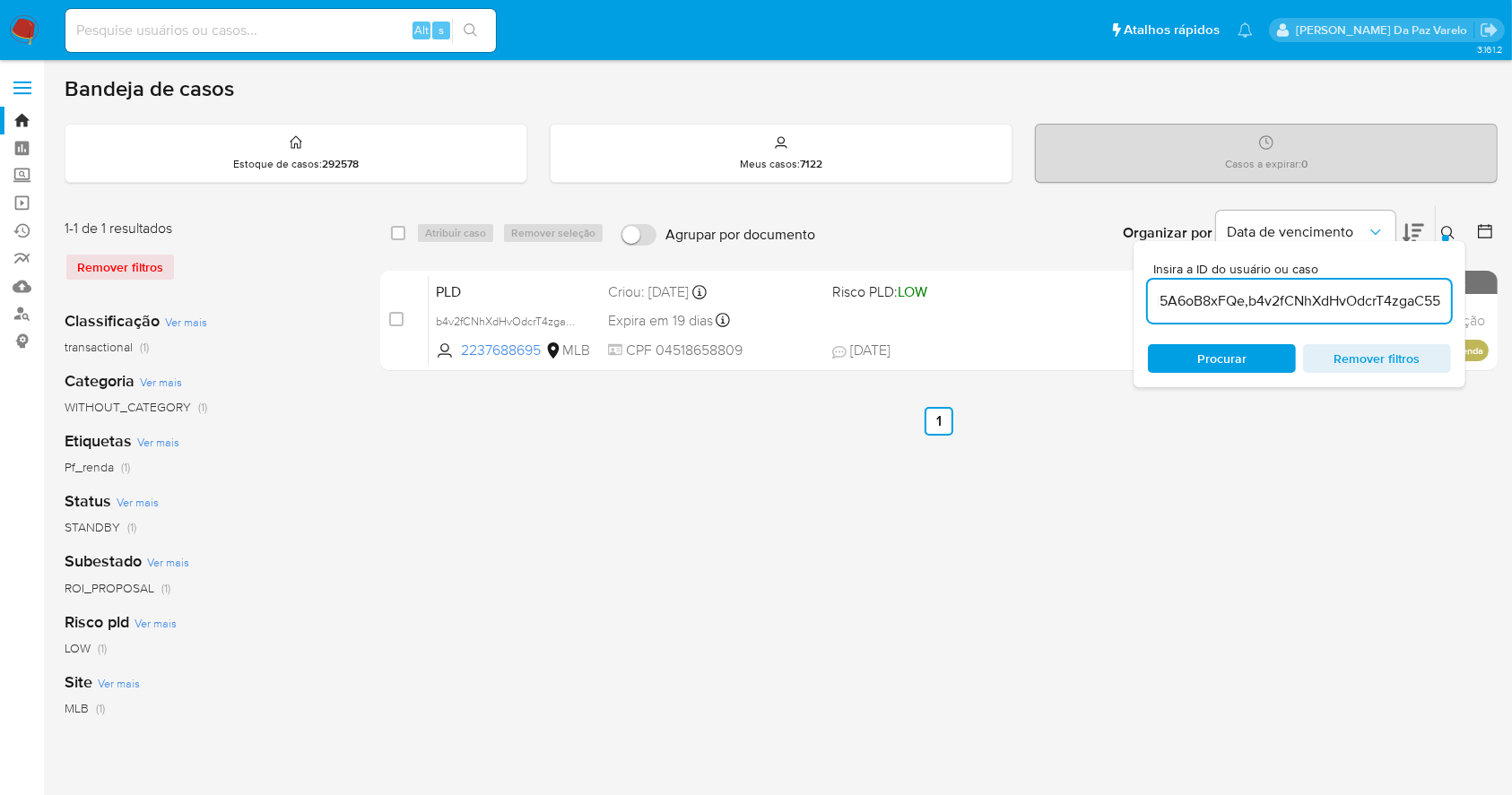
click at [1335, 292] on input "X3o6xGySJ59J3ZRzF1Hd0aaVtyOC34V5pQlgvj5A6oB8xFQe,b4v2fCNhXdHvOdcrT4zgaC55" at bounding box center [1299, 301] width 303 height 23
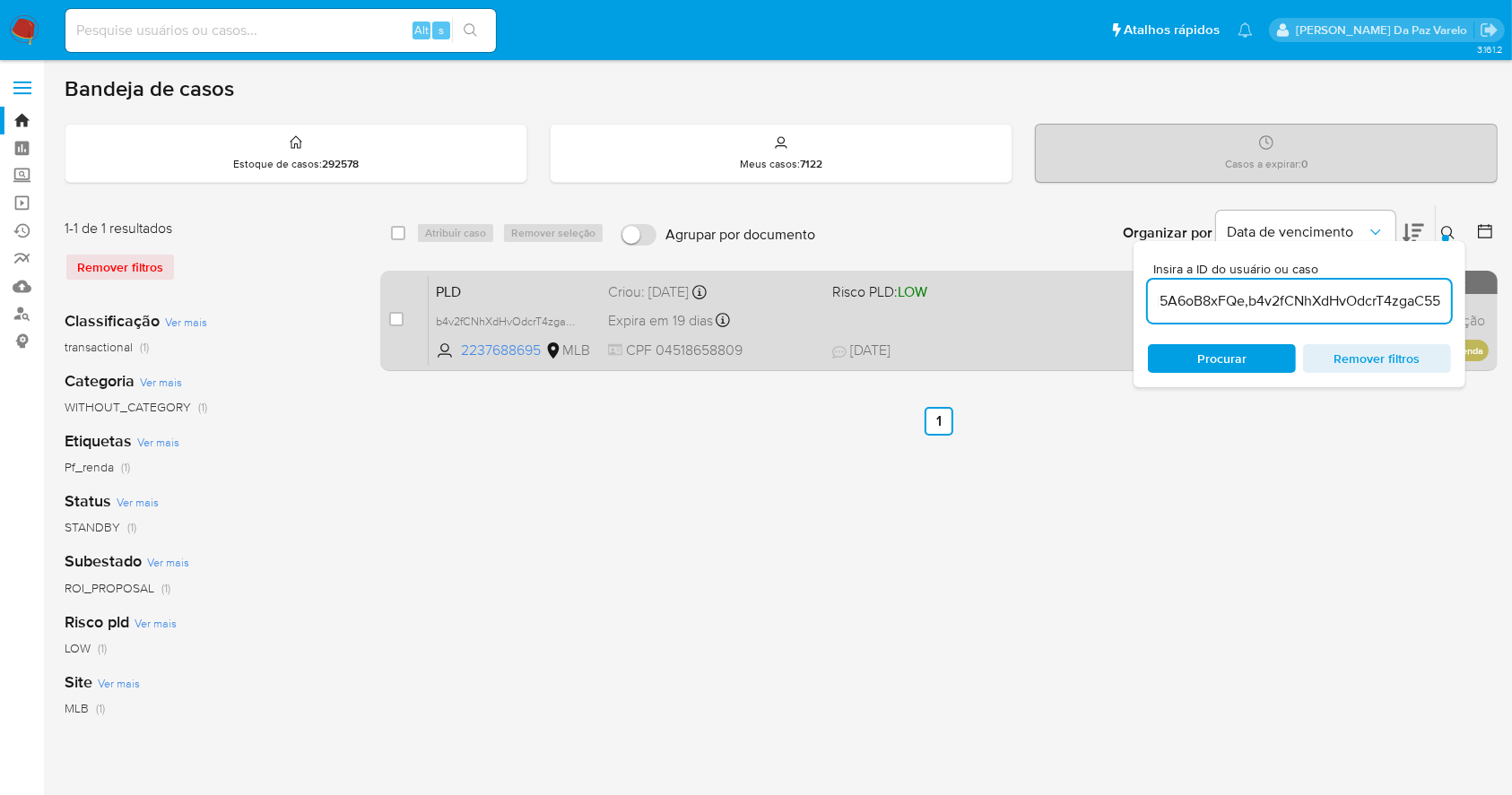
scroll to position [0, 0]
click at [1493, 286] on div "select-all-cases-checkbox Atribuir caso Remover seleção Agrupar por documento O…" at bounding box center [939, 290] width 1117 height 174
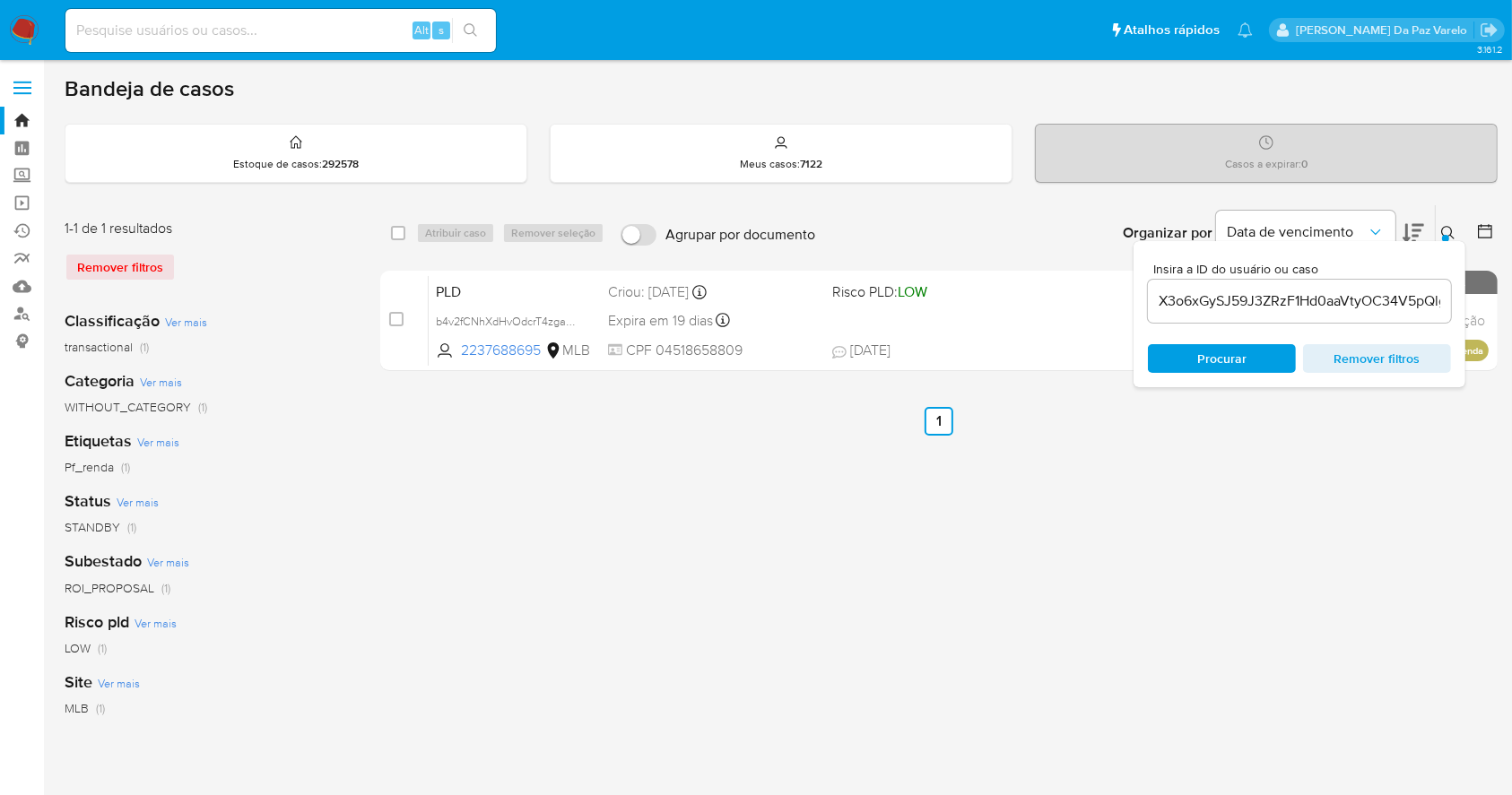
click at [1379, 293] on input "X3o6xGySJ59J3ZRzF1Hd0aaVtyOC34V5pQlgvj5A6oB8xFQe,b4v2fCNhXdHvOdcrT4zgaC55" at bounding box center [1299, 301] width 303 height 23
drag, startPoint x: 1391, startPoint y: 301, endPoint x: 1447, endPoint y: 312, distance: 57.1
click at [1447, 312] on div "X3o6xGySJ59J3ZRzF1Hd0aaVtyOC34V5pQlgvj5A6oB8xFQe,b4v2fCNhXdHvOdcrT4zgaC55" at bounding box center [1299, 301] width 303 height 43
click at [1301, 294] on input "X3o6xGySJ59J3ZRzF1Hd0aaVtyOC34V5pQlgvj5A6oB8xFQe,b4v2fCNhXdHvOdcrT4zgaC55" at bounding box center [1299, 301] width 303 height 23
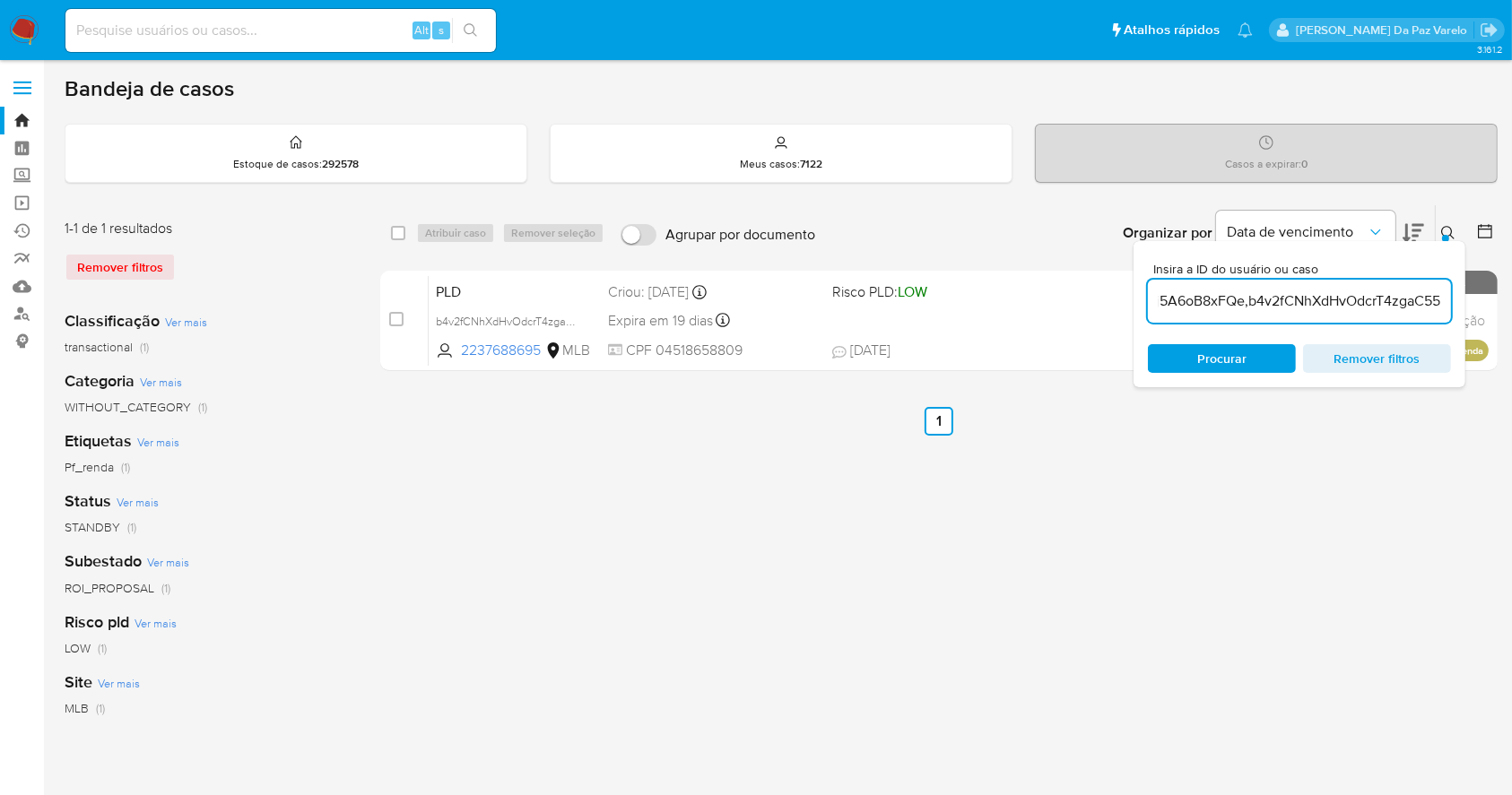
click at [1349, 303] on input "X3o6xGySJ59J3ZRzF1Hd0aaVtyOC34V5pQlgvj5A6oB8xFQe,b4v2fCNhXdHvOdcrT4zgaC55" at bounding box center [1299, 301] width 303 height 23
click at [1351, 303] on input "X3o6xGySJ59J3ZRzF1Hd0aaVtyOC34V5pQlgvj5A6oB8xFQe,b4v2fCNhXdHvOdcrT4zgaC55" at bounding box center [1299, 301] width 303 height 23
paste input "tyOC34V5pQlgvj5A6oB8xFQe"
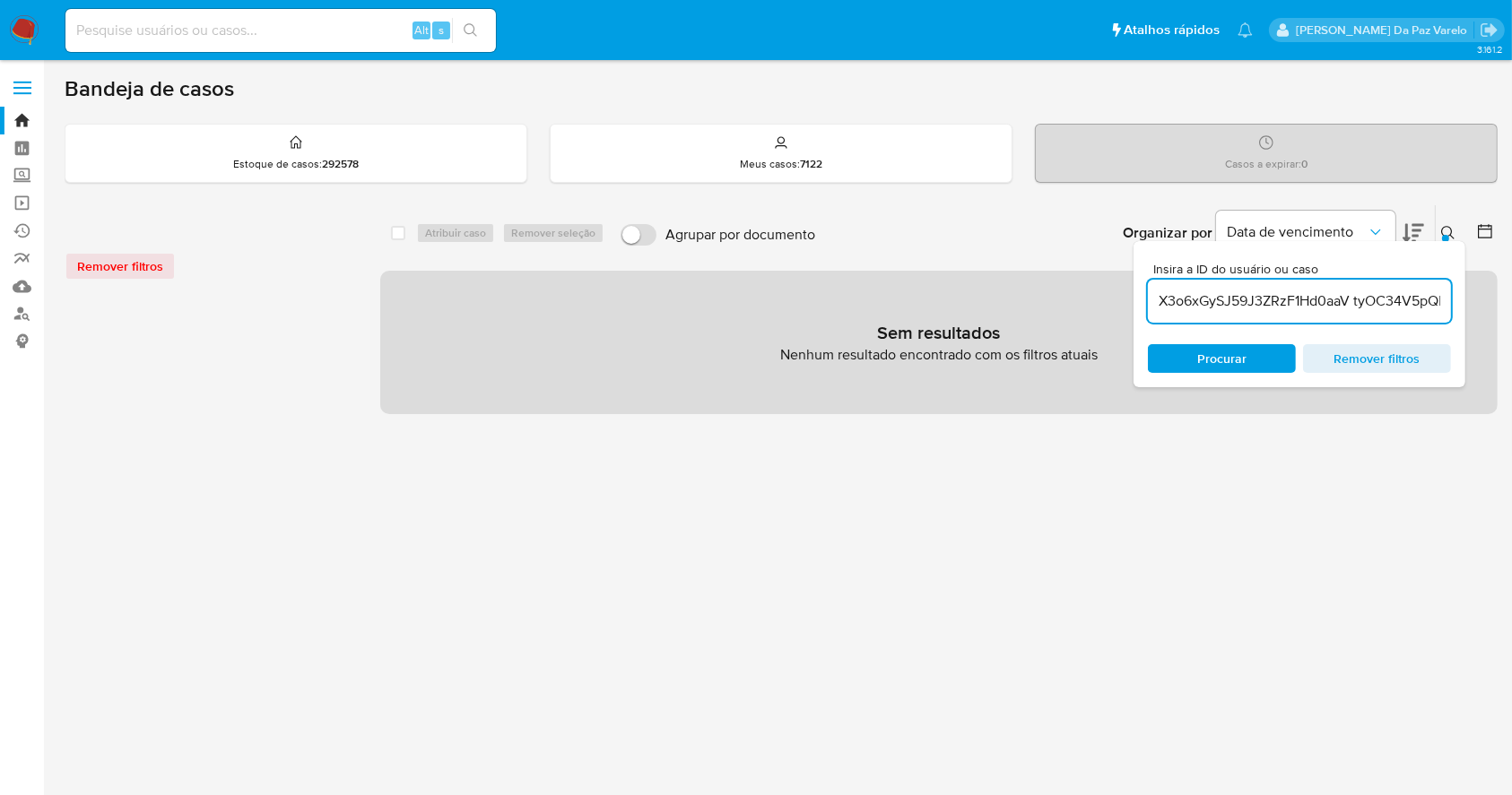
click at [1326, 283] on div "X3o6xGySJ59J3ZRzF1Hd0aaV tyOC34V5pQlgvj5A6oB8xFQe b4v2fCNhXdHvOdcrT4zgaC55" at bounding box center [1299, 301] width 303 height 43
click at [1318, 299] on input "X3o6xGySJ59J3ZRzF1Hd0aaV tyOC34V5pQlgvj5A6oB8xFQe b4v2fCNhXdHvOdcrT4zgaC55" at bounding box center [1299, 301] width 303 height 23
paste input ",tyOC34V5pQlgvj5A6oB8xFQe,"
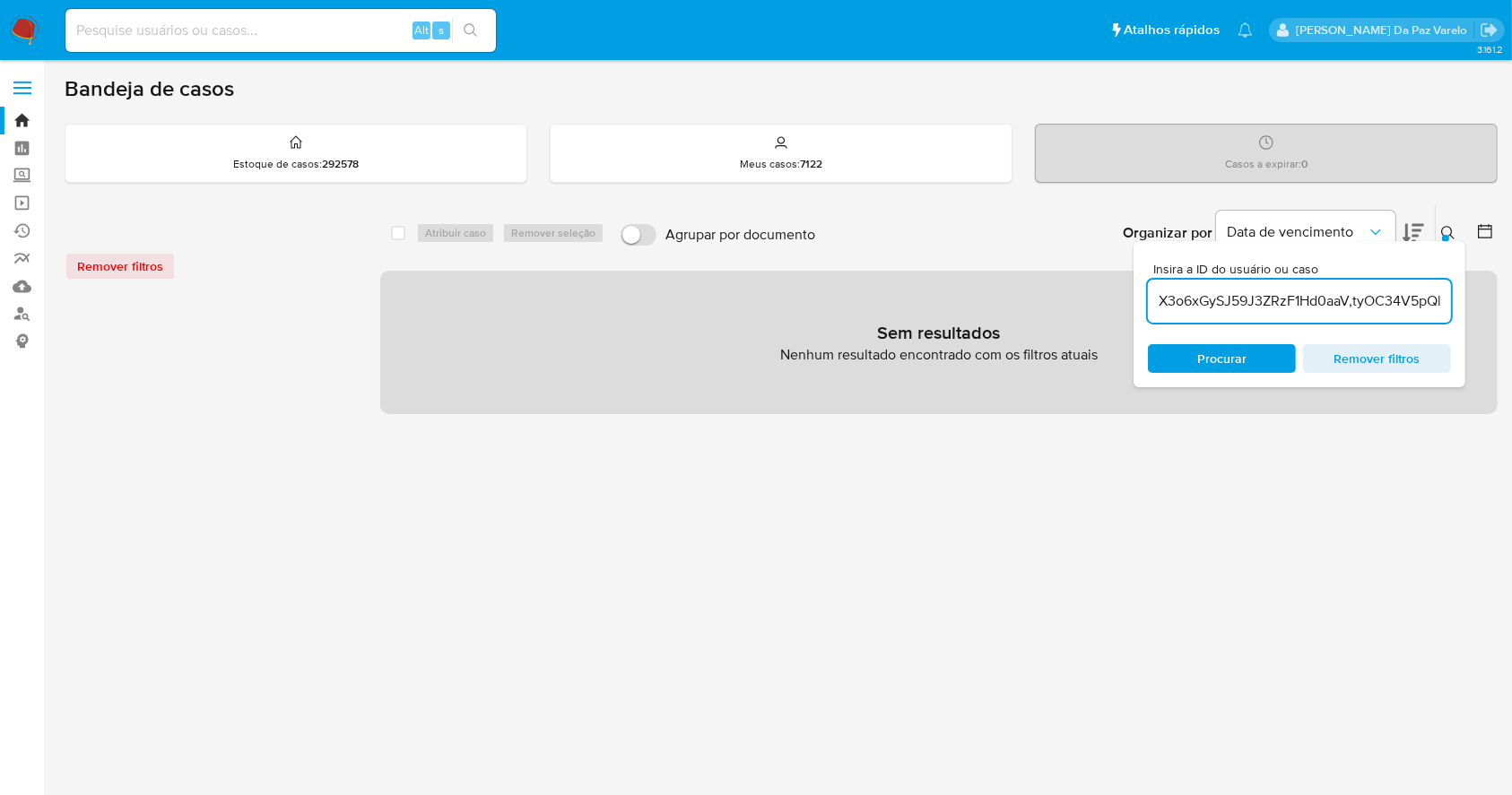
scroll to position [0, 302]
type input "X3o6xGySJ59J3ZRzF1Hd0aaV,tyOC34V5pQlgvj5A6oB8xFQe,b4v2fCNhXdHvOdcrT4zgaC55"
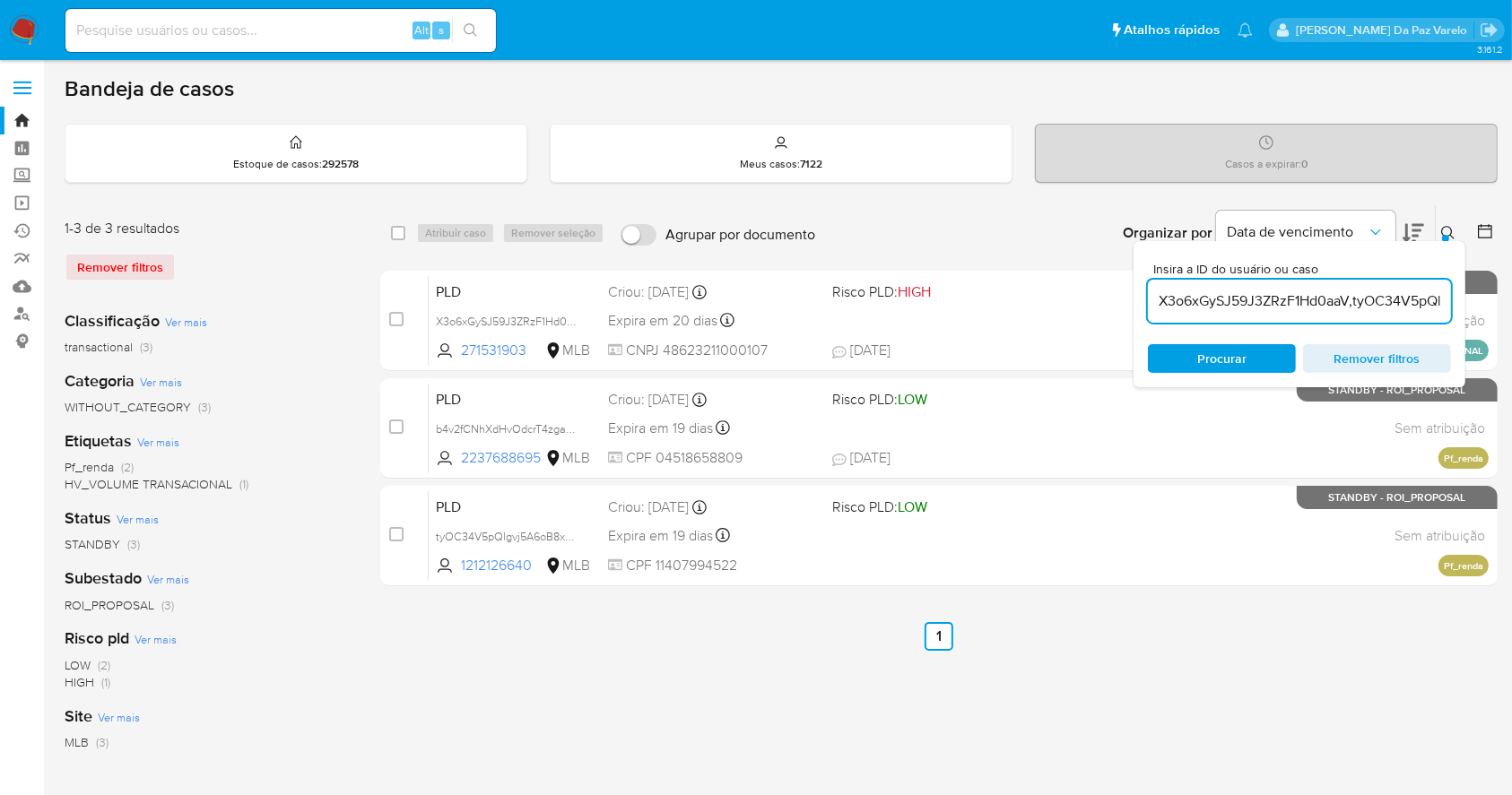
click at [1288, 301] on input "X3o6xGySJ59J3ZRzF1Hd0aaV,tyOC34V5pQlgvj5A6oB8xFQe,b4v2fCNhXdHvOdcrT4zgaC55" at bounding box center [1299, 301] width 303 height 23
click at [1263, 290] on input "X3o6xGySJ59J3ZRzF1Hd0aaV,tyOC34V5pQlgvj5A6oB8xFQe,b4v2fCNhXdHvOdcrT4zgaC55" at bounding box center [1299, 301] width 303 height 23
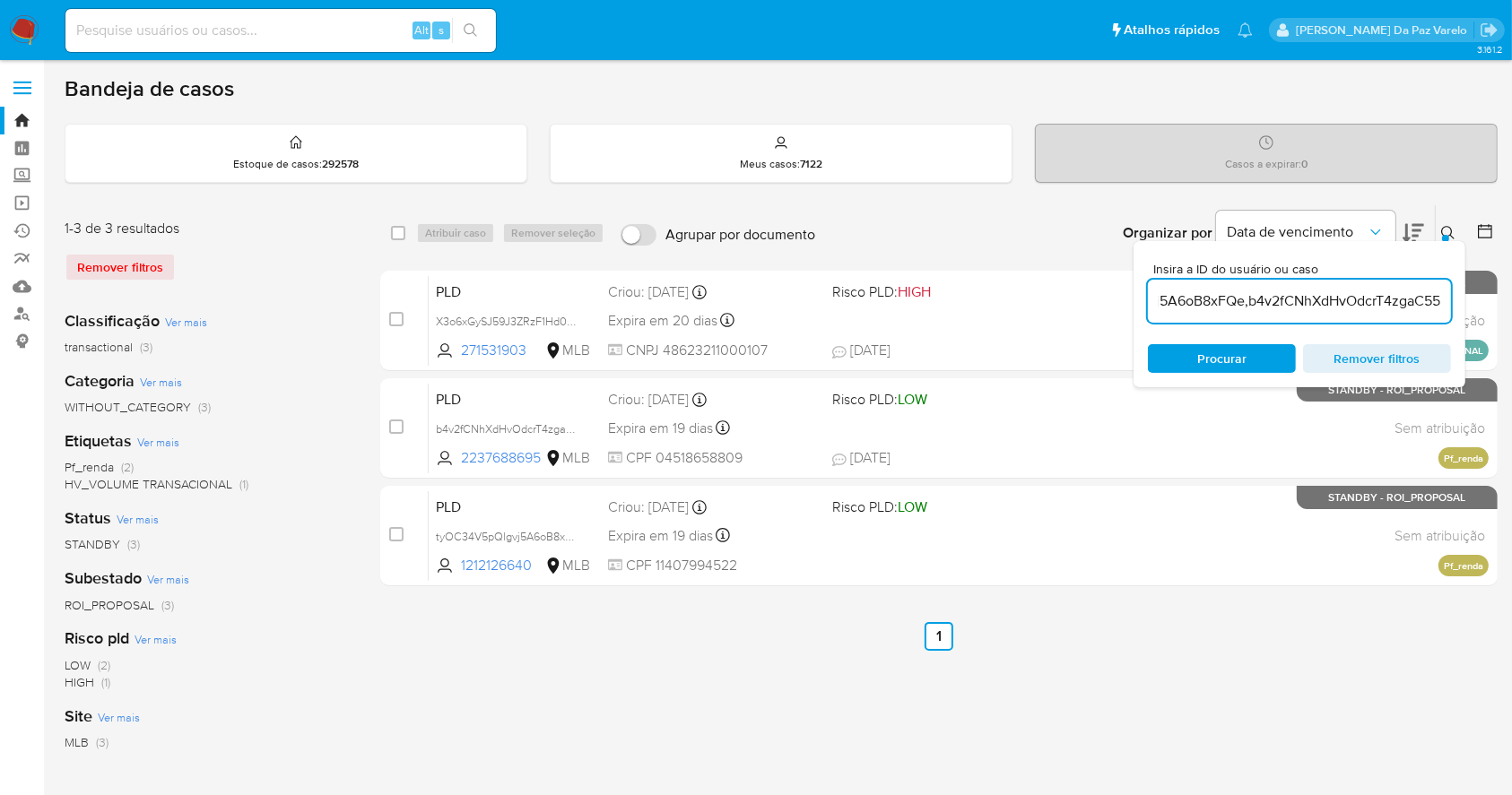
drag, startPoint x: 1348, startPoint y: 301, endPoint x: 1454, endPoint y: 293, distance: 106.3
click at [1454, 293] on div "Insira a ID do usuário ou caso X3o6xGySJ59J3ZRzF1Hd0aaV,tyOC34V5pQlgvj5A6oB8xFQ…" at bounding box center [1299, 314] width 332 height 147
click at [1424, 308] on input "X3o6xGySJ59J3ZRzF1Hd0aaV,tyOC34V5pQlgvj5A6oB8xFQe,b4v2fCNhXdHvOdcrT4zgaC55" at bounding box center [1299, 301] width 303 height 23
click at [1440, 292] on input "X3o6xGySJ59J3ZRzF1Hd0aaV,tyOC34V5pQlgvj5A6oB8xFQe,b4v2fCNhXdHvOdcrT4zgaC55" at bounding box center [1299, 301] width 303 height 23
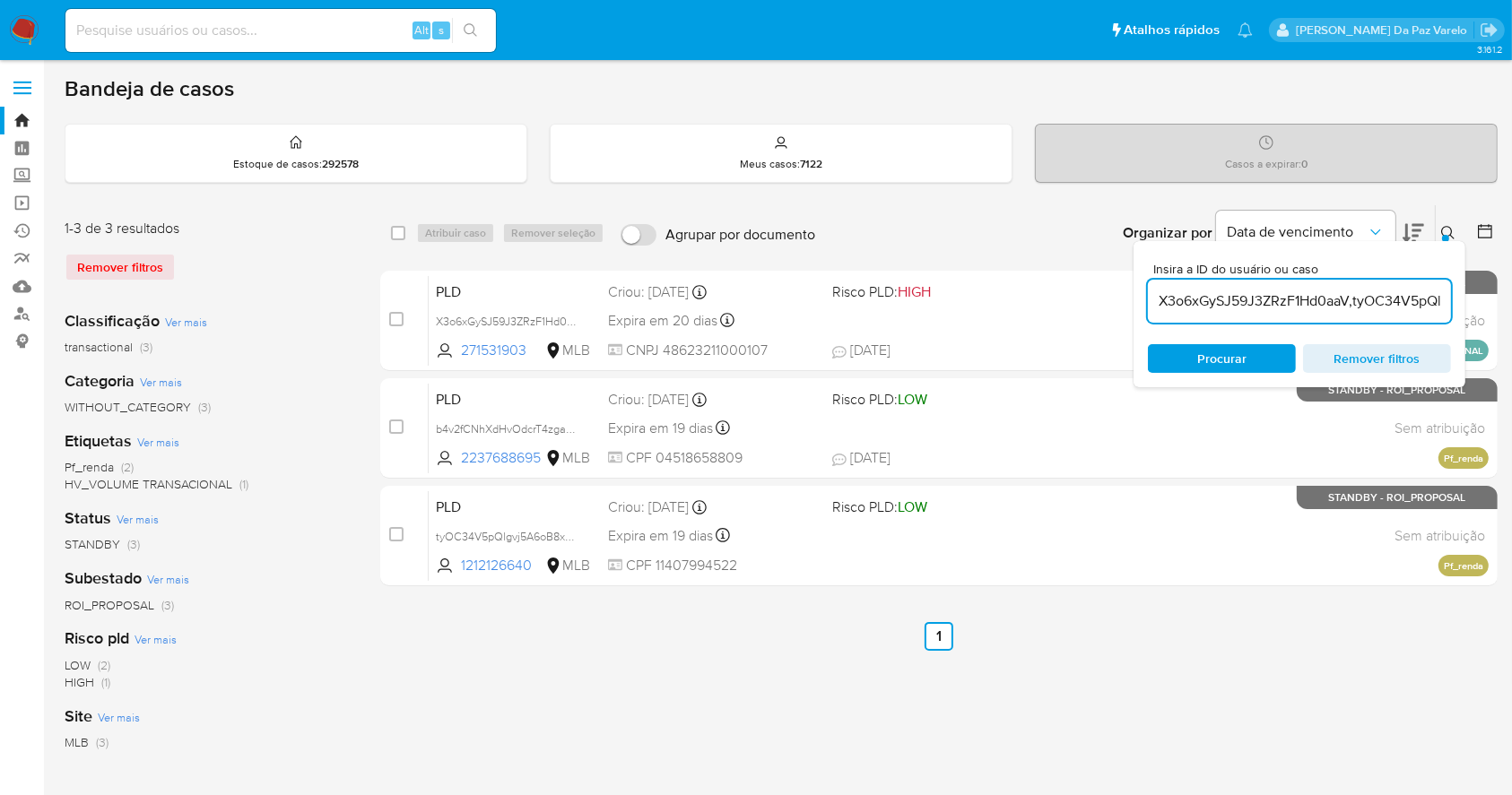
click at [1349, 308] on input "X3o6xGySJ59J3ZRzF1Hd0aaV,tyOC34V5pQlgvj5A6oB8xFQe,b4v2fCNhXdHvOdcrT4zgaC55" at bounding box center [1299, 301] width 303 height 23
click at [1451, 241] on div "Insira a ID do usuário ou caso X3o6xGySJ59J3ZRzF1Hd0aaV,tyOC34V5pQlgvj5A6oB8xFQ…" at bounding box center [1299, 314] width 332 height 147
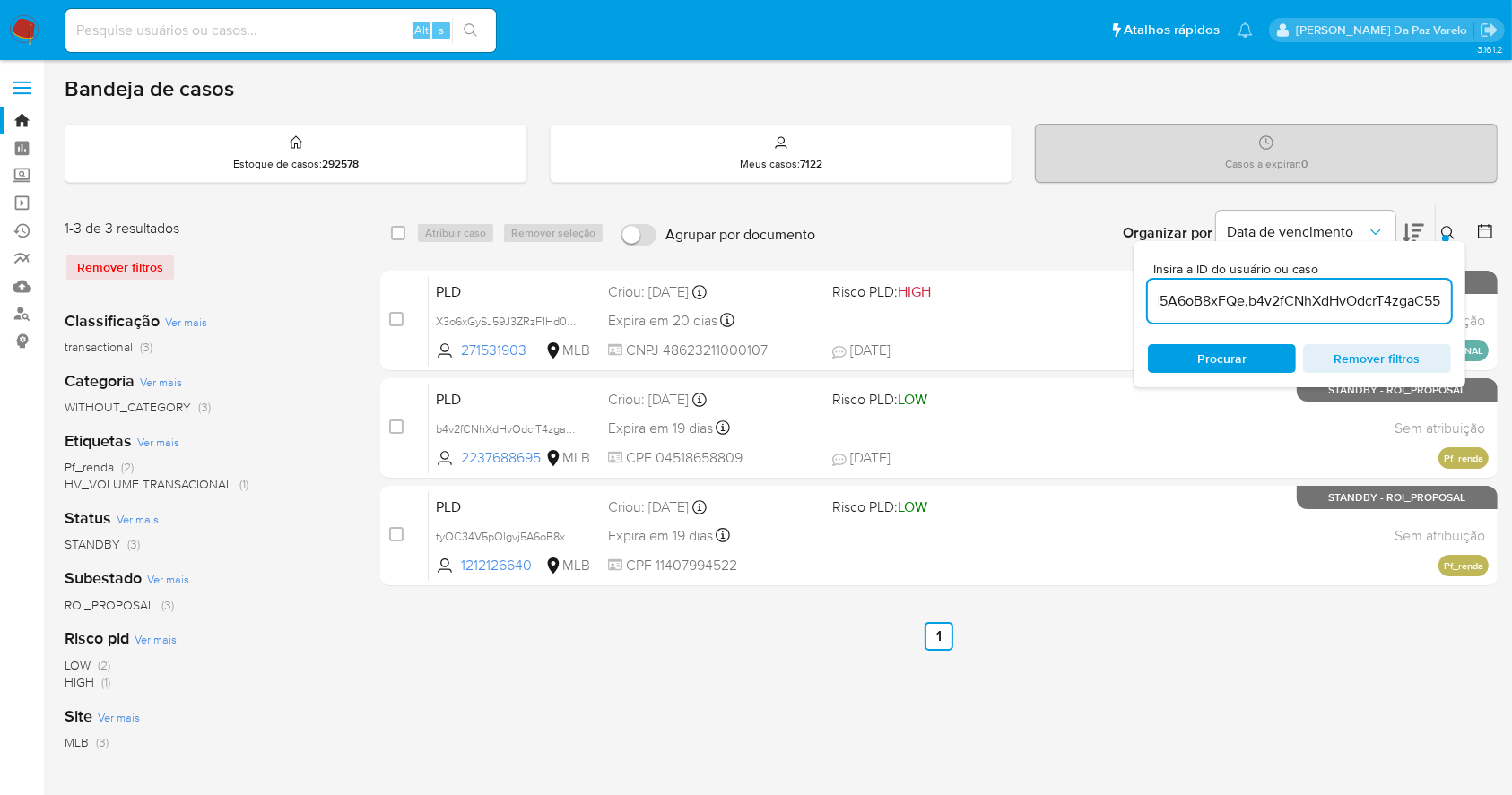
scroll to position [0, 0]
click at [1448, 241] on div "Insira a ID do usuário ou caso X3o6xGySJ59J3ZRzF1Hd0aaV,tyOC34V5pQlgvj5A6oB8xFQ…" at bounding box center [1299, 314] width 332 height 147
click at [1443, 235] on div at bounding box center [1445, 238] width 7 height 7
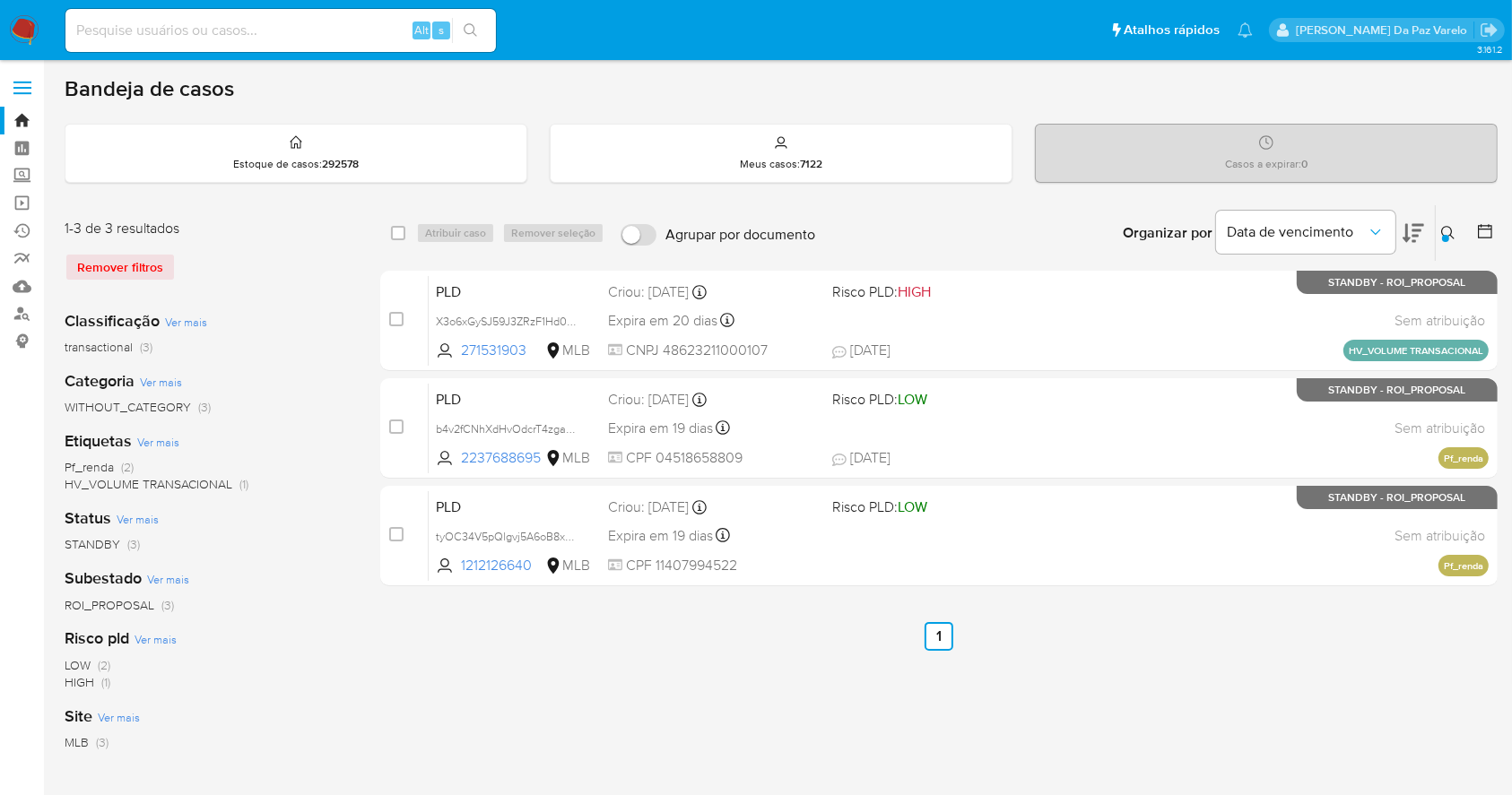
click at [398, 224] on div "select-all-cases-checkbox" at bounding box center [398, 233] width 14 height 18
click at [430, 240] on div "Atribuir caso Remover seleção" at bounding box center [514, 233] width 195 height 22
click at [403, 229] on input "checkbox" at bounding box center [398, 233] width 14 height 14
checkbox input "true"
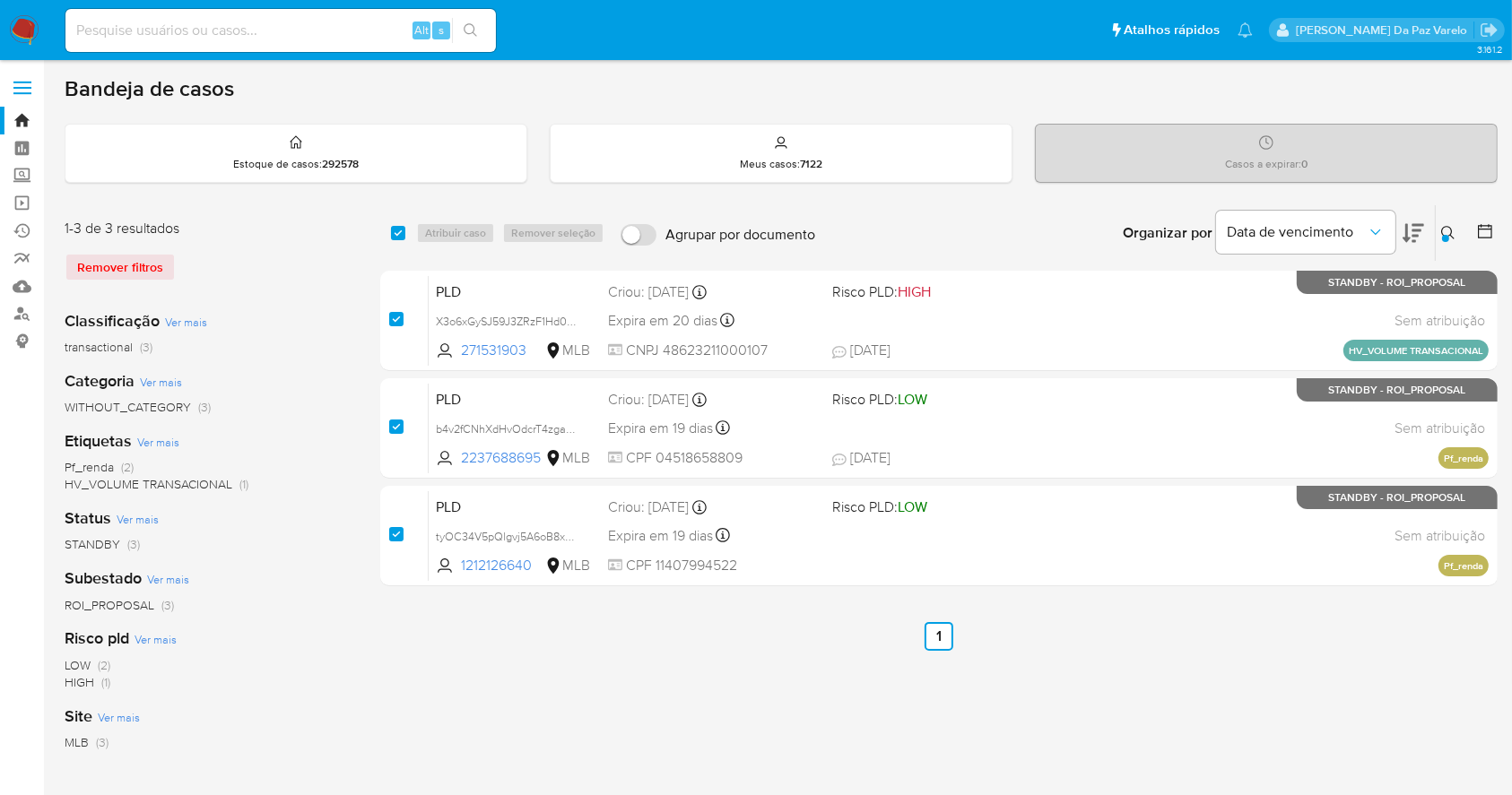
checkbox input "true"
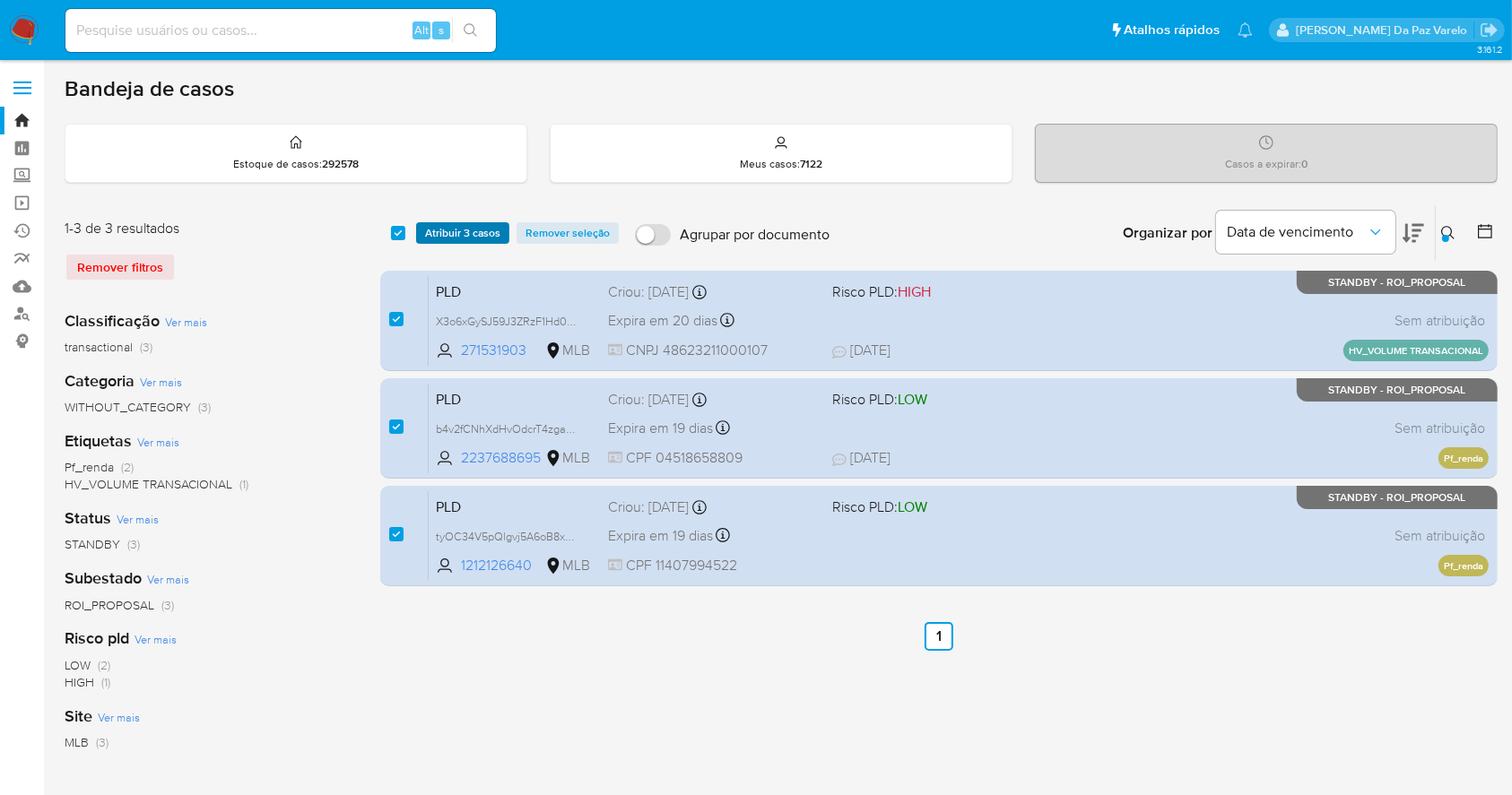
click at [441, 236] on span "Atribuir 3 casos" at bounding box center [463, 233] width 76 height 18
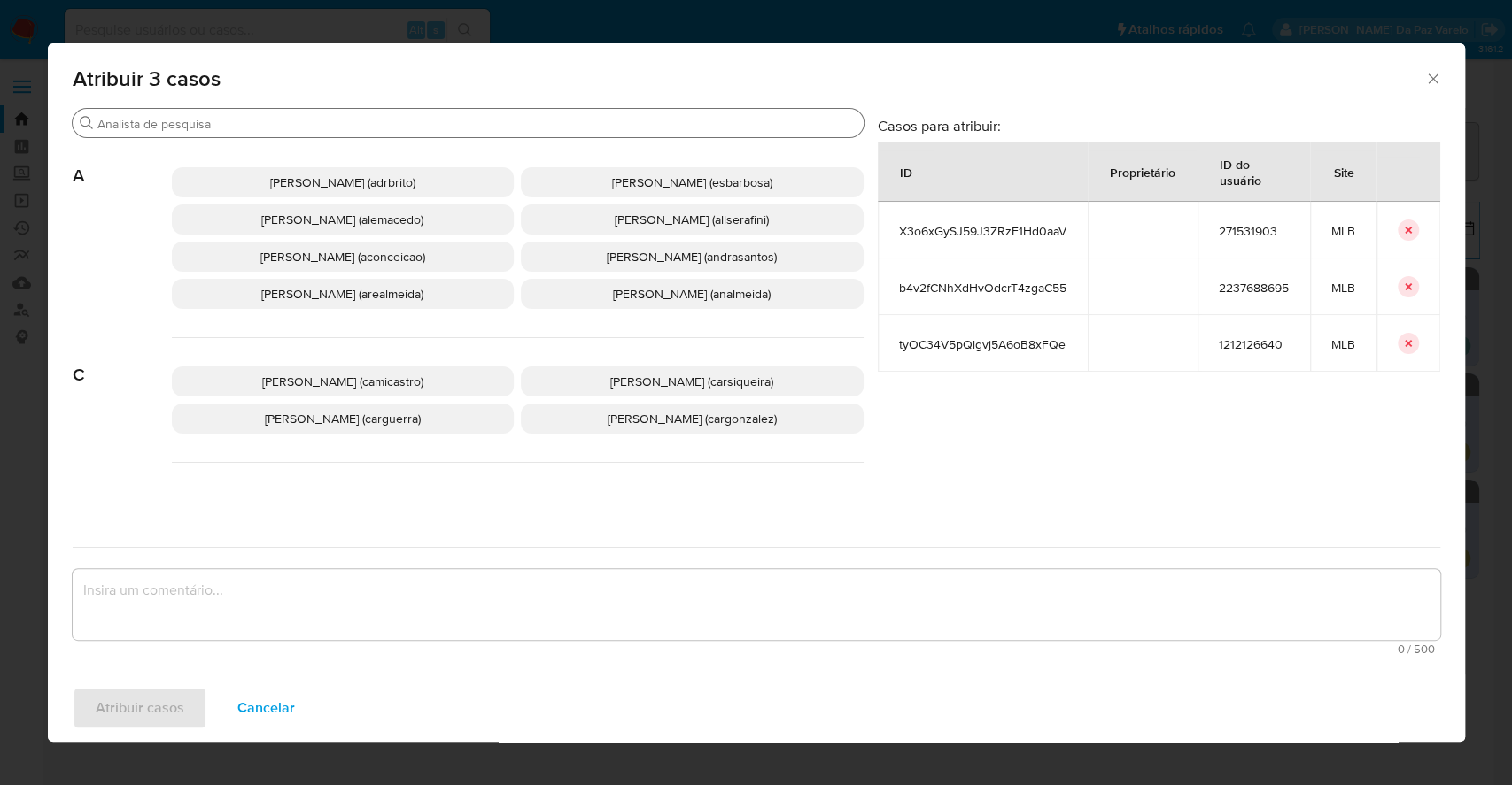
click at [527, 110] on div "Buscar" at bounding box center [468, 123] width 791 height 28
click at [522, 123] on input "Buscar" at bounding box center [477, 124] width 759 height 16
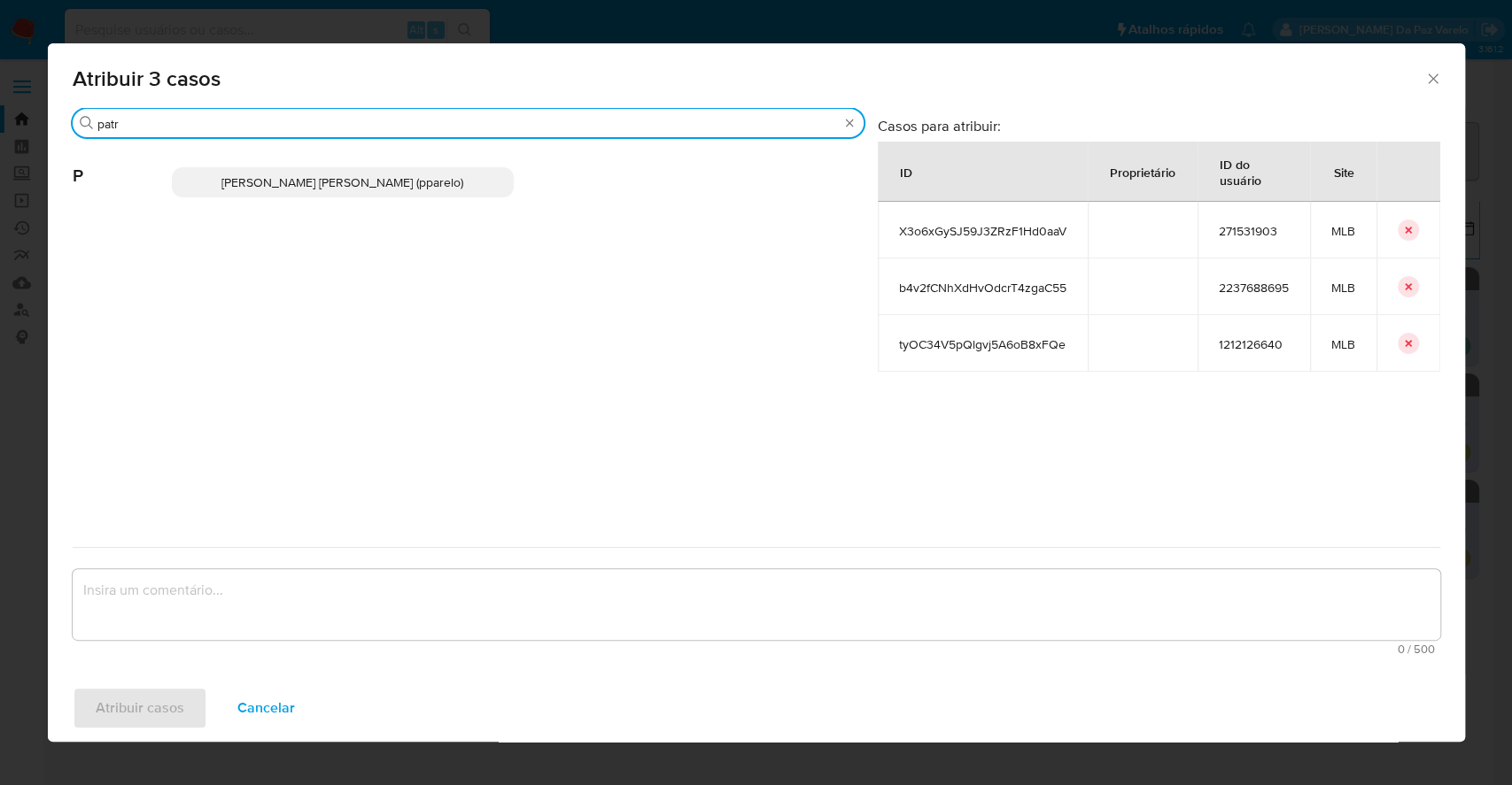
type input "patr"
click at [403, 191] on p "Patricia Aparecida Da Paz Varelo (pparelo)" at bounding box center [343, 182] width 343 height 30
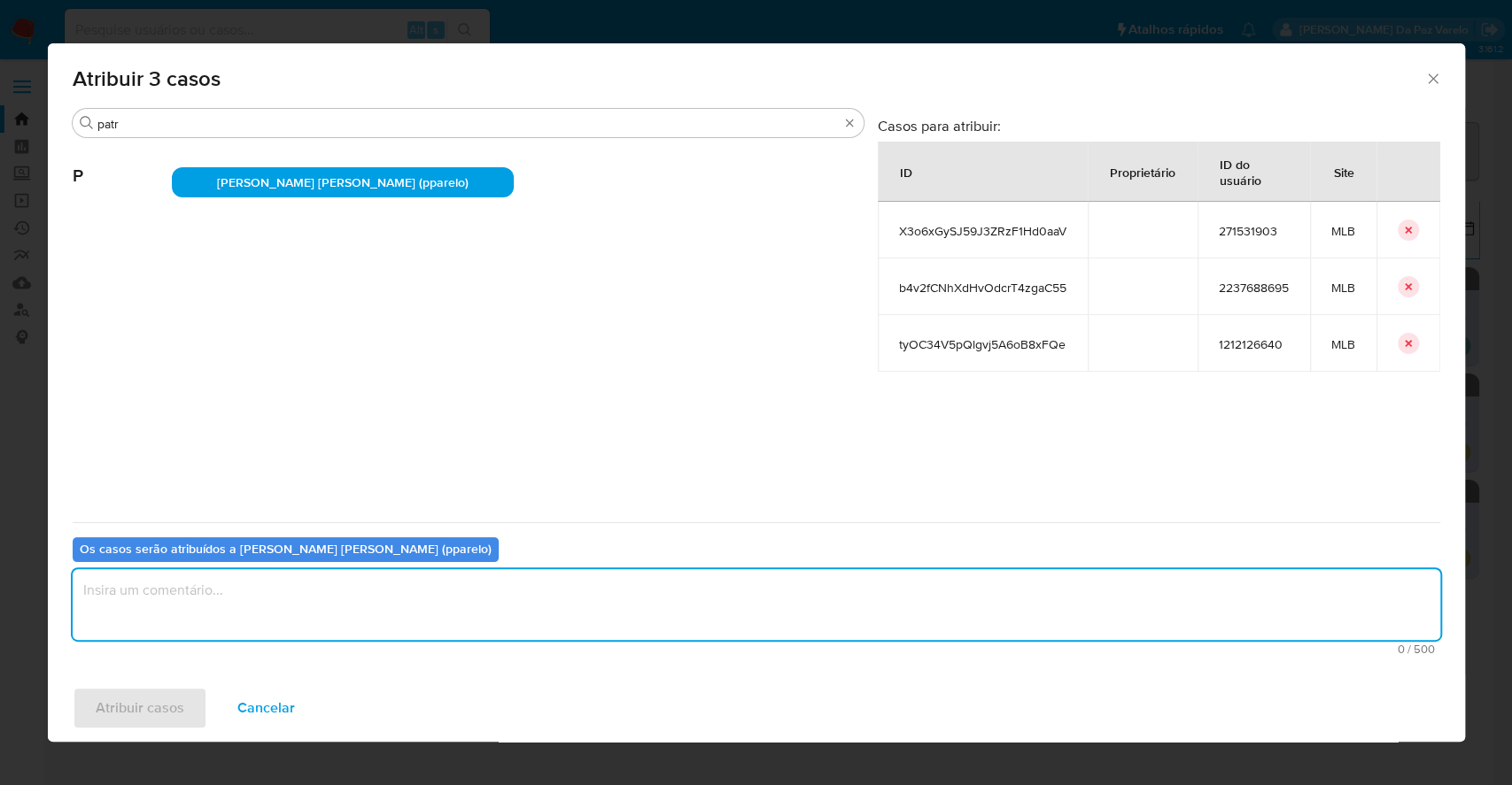
click at [350, 609] on textarea "assign-modal" at bounding box center [756, 605] width 1367 height 71
type textarea ","
type textarea "."
click at [189, 701] on button "Atribuir casos" at bounding box center [140, 709] width 135 height 43
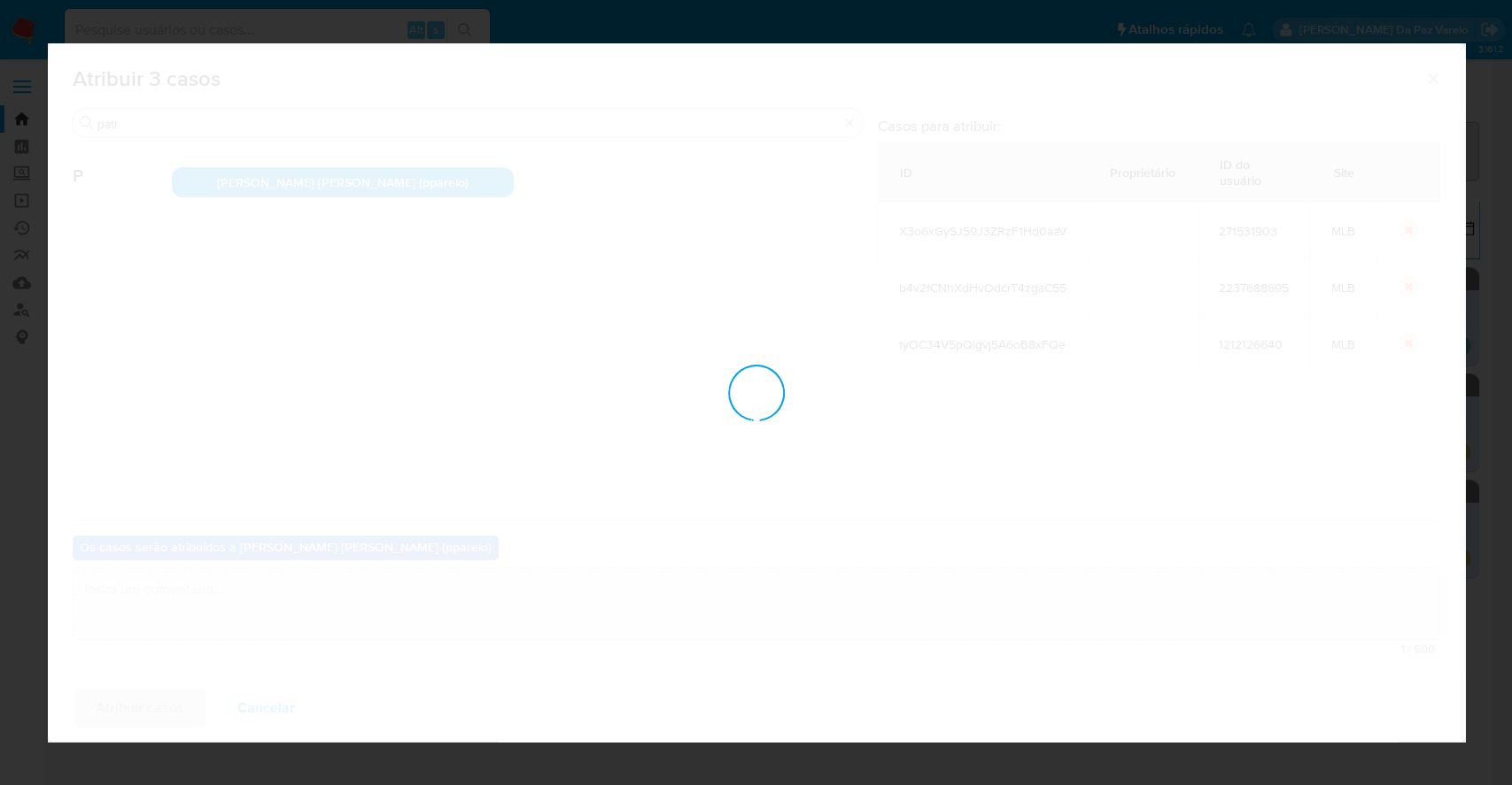
checkbox input "false"
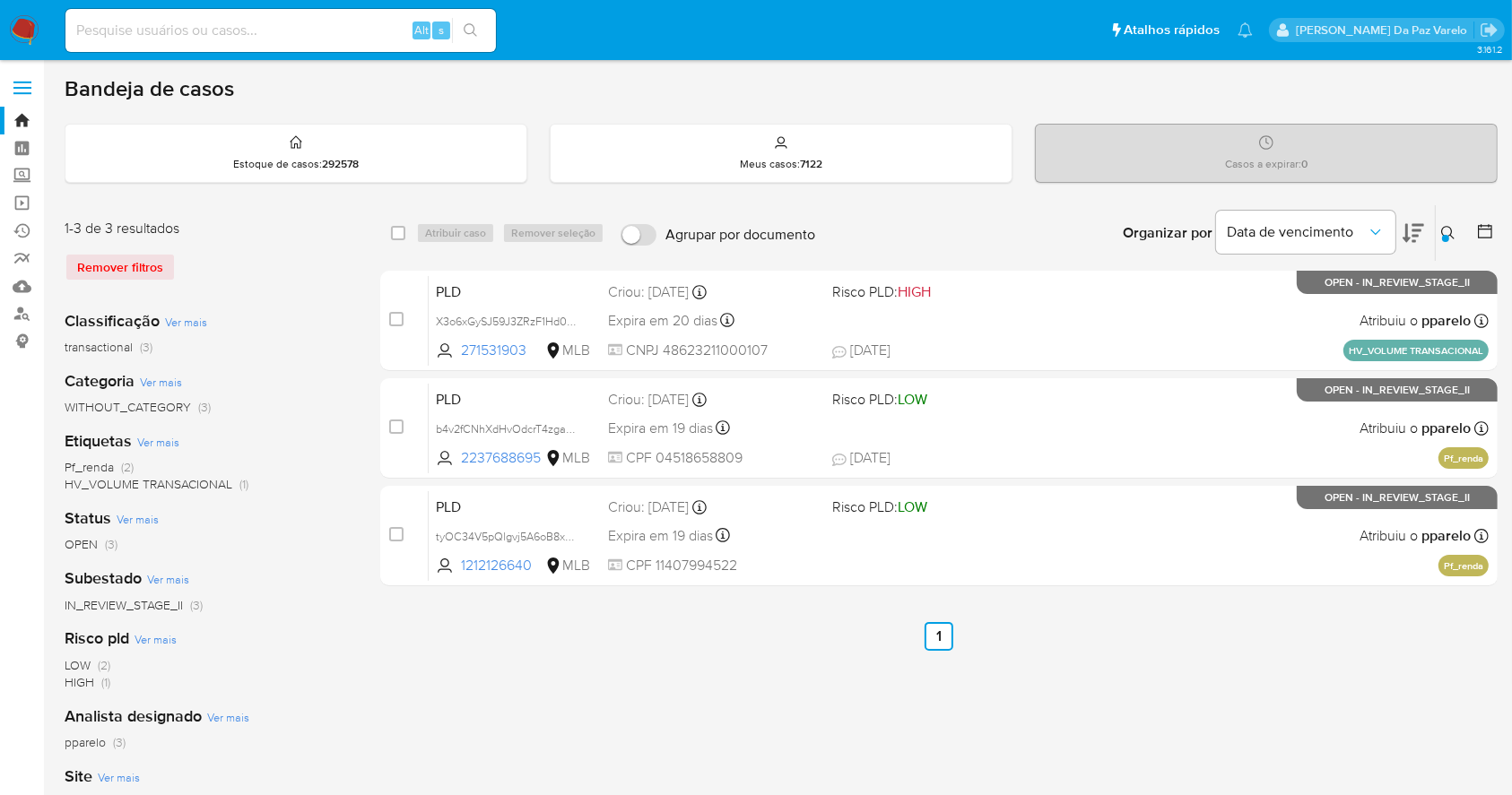
click at [1447, 229] on icon at bounding box center [1448, 233] width 14 height 14
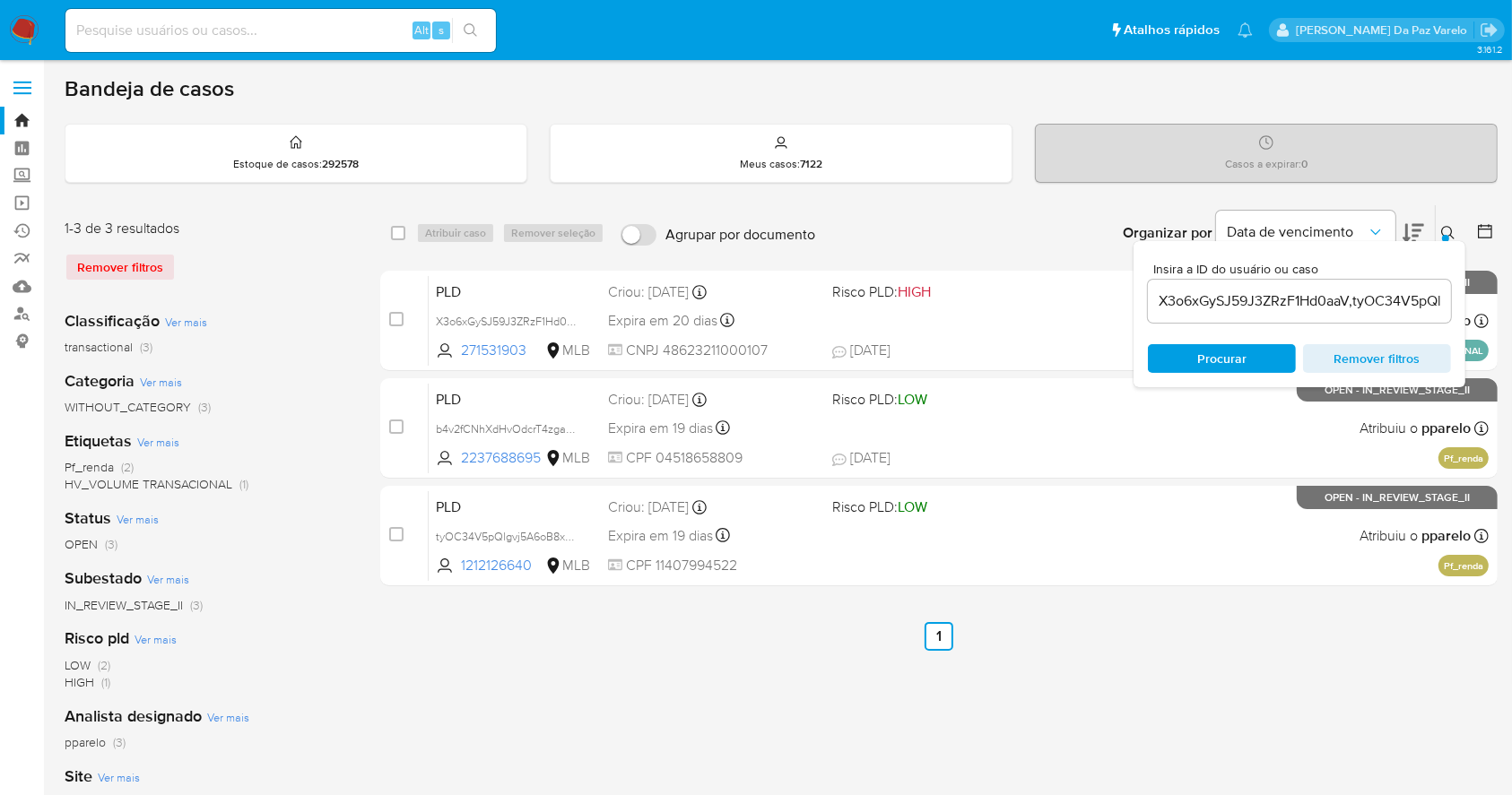
click at [1329, 313] on div "X3o6xGySJ59J3ZRzF1Hd0aaV,tyOC34V5pQlgvj5A6oB8xFQe,b4v2fCNhXdHvOdcrT4zgaC55" at bounding box center [1299, 301] width 303 height 43
click at [1331, 298] on input "X3o6xGySJ59J3ZRzF1Hd0aaV,tyOC34V5pQlgvj5A6oB8xFQe,b4v2fCNhXdHvOdcrT4zgaC55" at bounding box center [1299, 301] width 303 height 23
paste input "FMij7K1hHmhzng9RbUCdf2Nl,cz2koyzR1nIfMNZzU8AgnBEd,OWjLt5RpUiMwdmhfQj4ZcHlH"
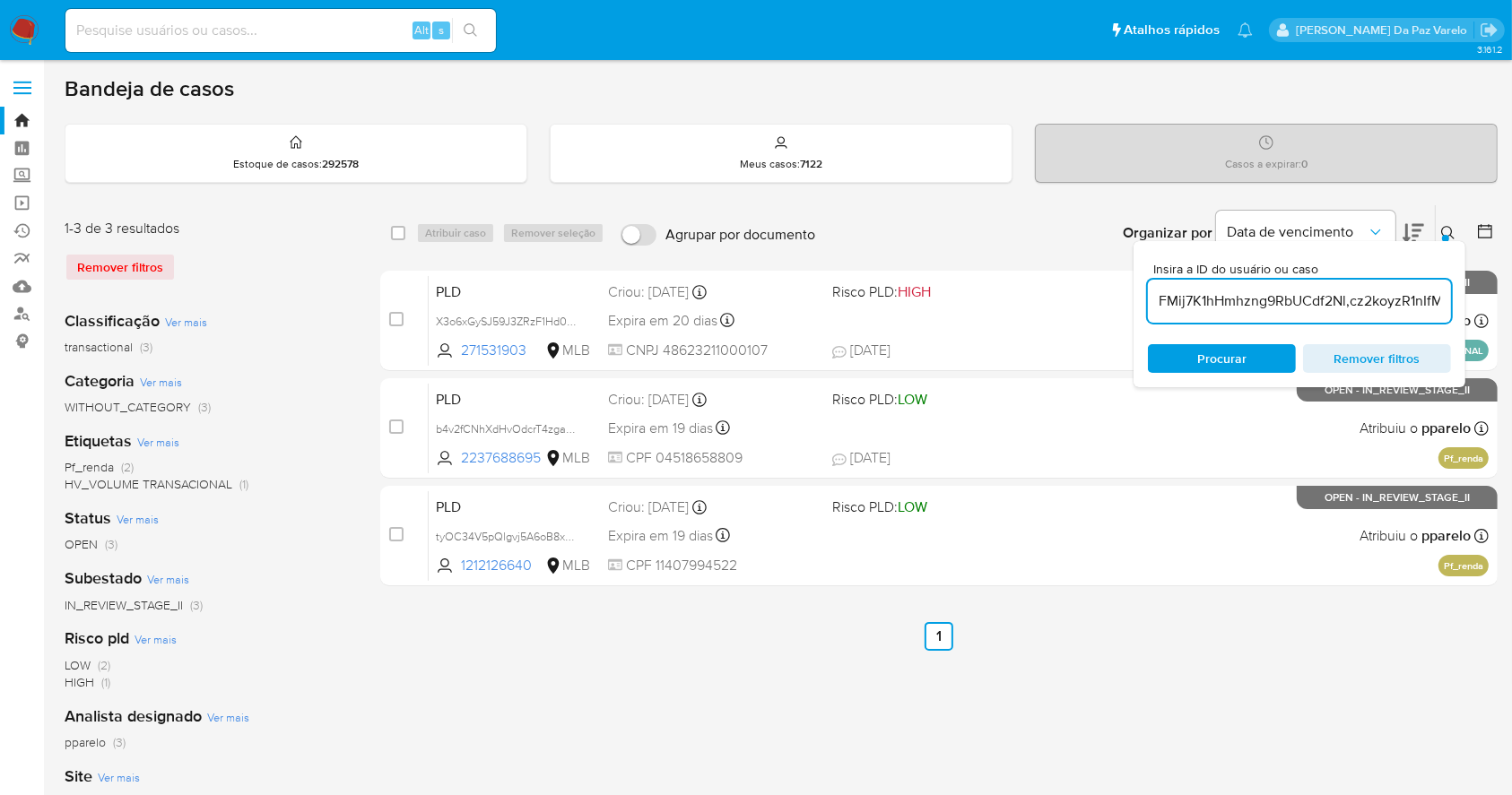
scroll to position [0, 290]
type input "FMij7K1hHmhzng9RbUCdf2Nl,cz2koyzR1nIfMNZzU8AgnBEd,OWjLt5RpUiMwdmhfQj4ZcHlH"
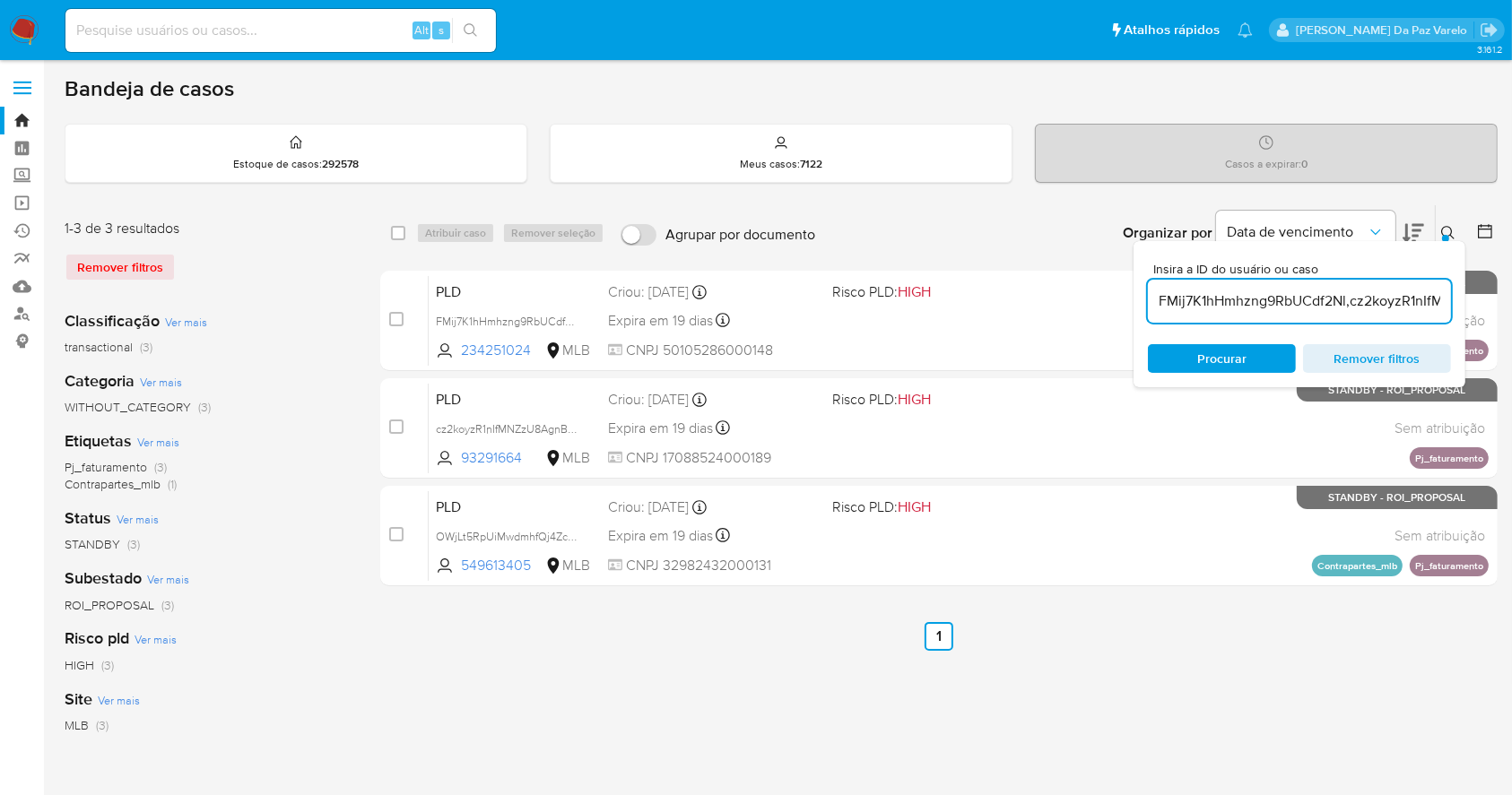
click at [1449, 226] on icon at bounding box center [1448, 233] width 14 height 14
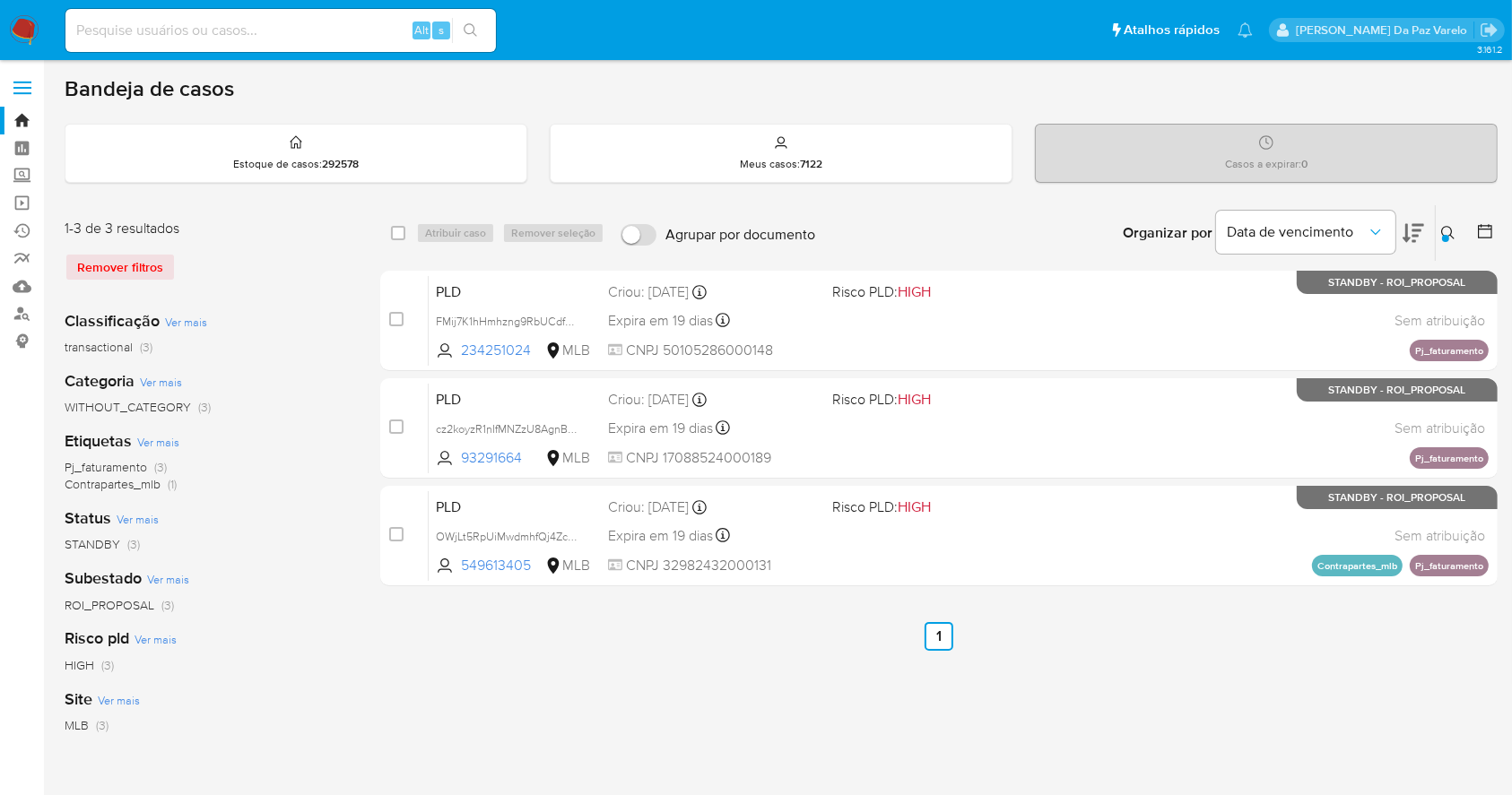
click at [1450, 226] on icon at bounding box center [1448, 233] width 14 height 14
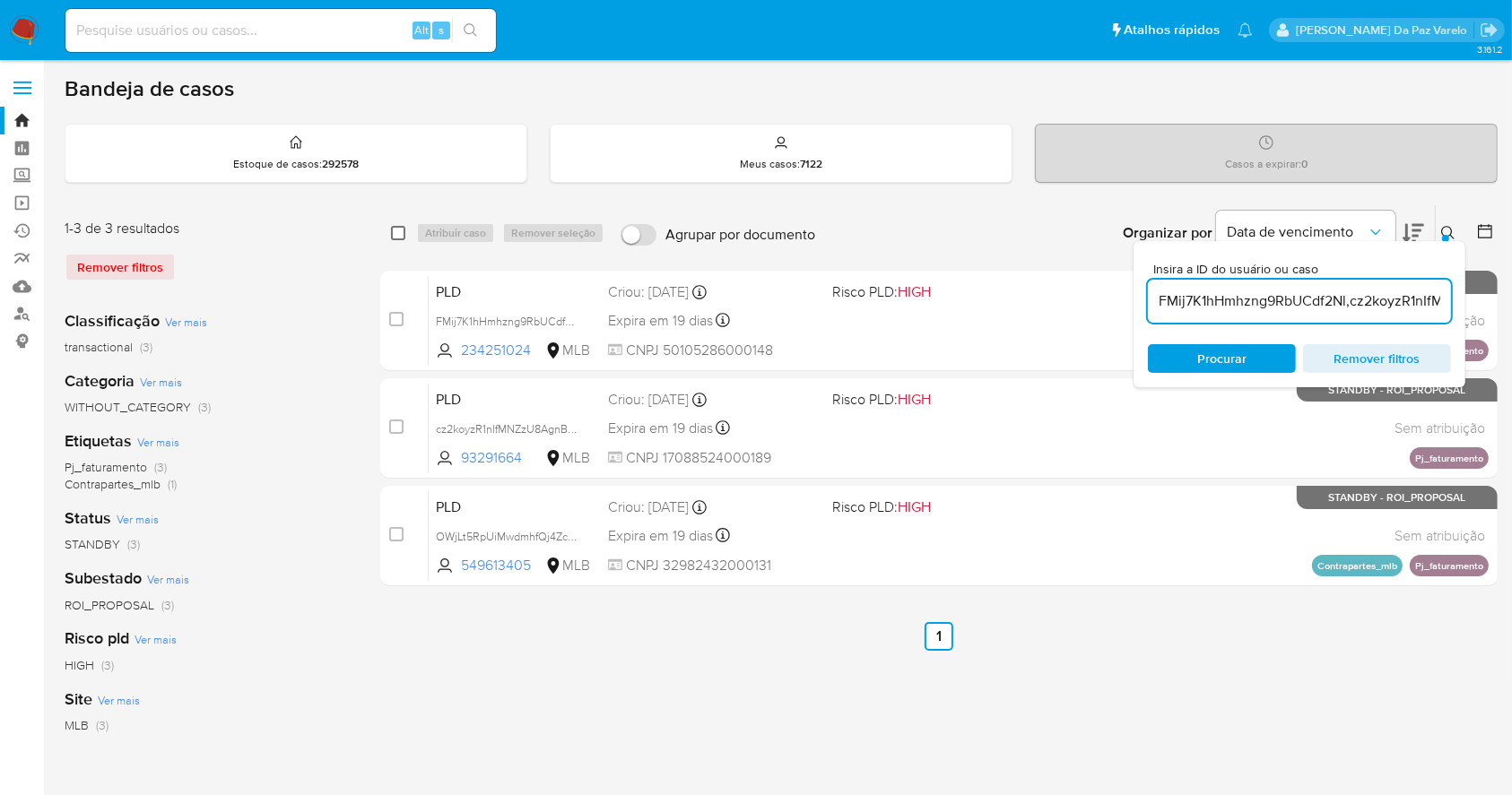
click at [400, 231] on input "checkbox" at bounding box center [398, 233] width 14 height 14
checkbox input "true"
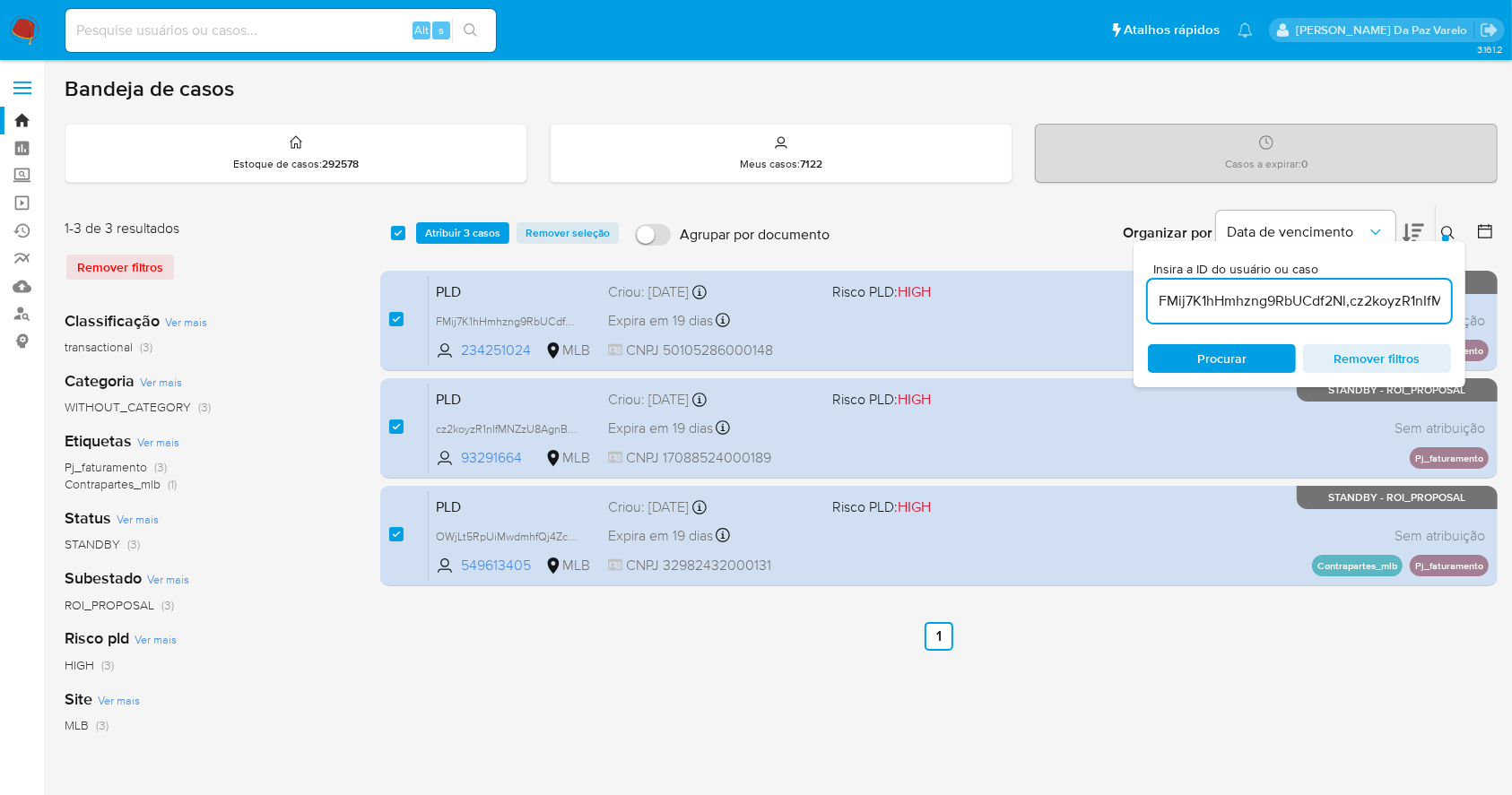
click at [414, 230] on div "select-all-cases-checkbox Atribuir 3 casos Remover seleção" at bounding box center [508, 233] width 235 height 22
click at [450, 229] on span "Atribuir 3 casos" at bounding box center [463, 233] width 76 height 18
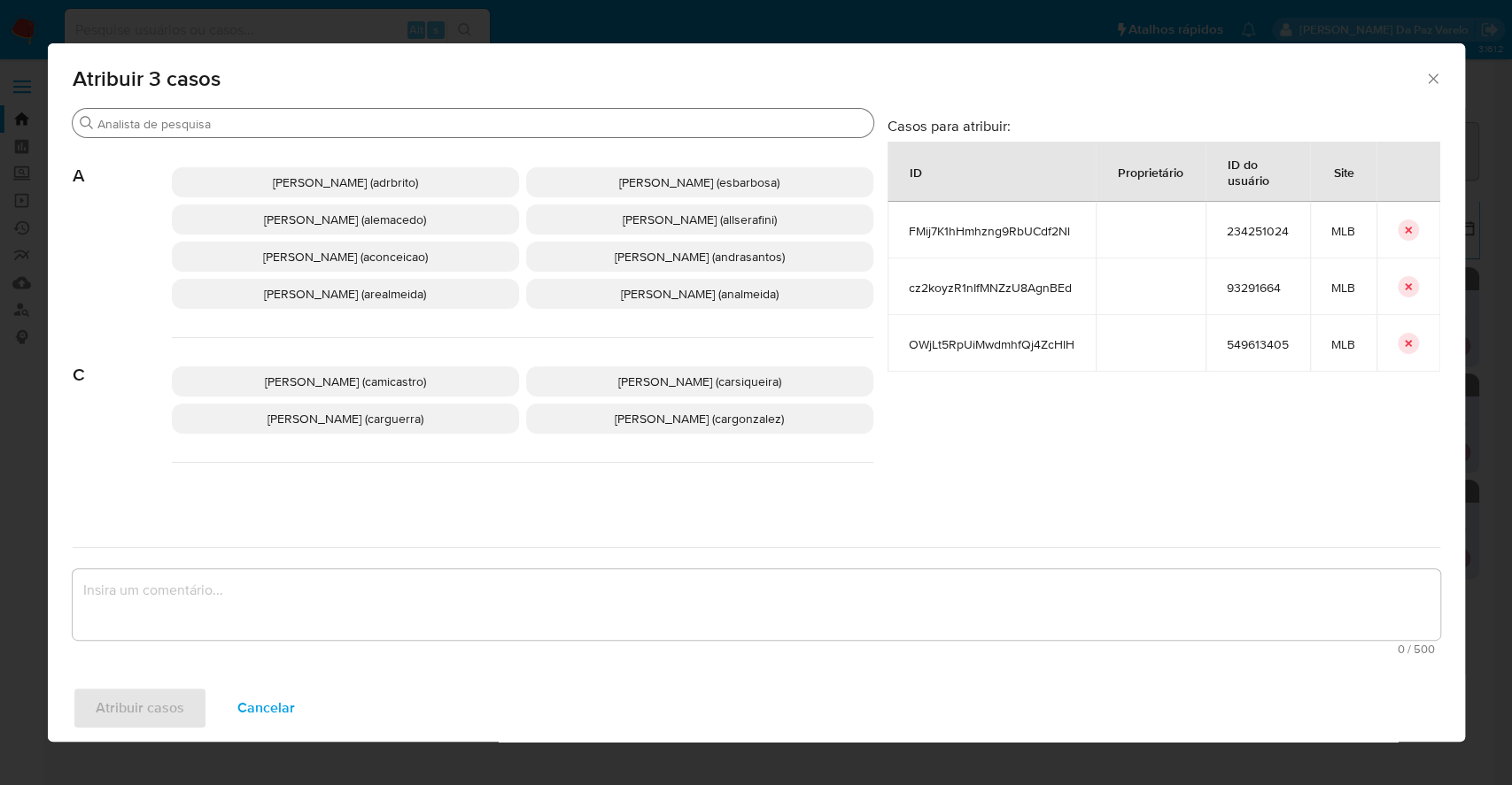
click at [519, 127] on input "Buscar" at bounding box center [481, 124] width 768 height 16
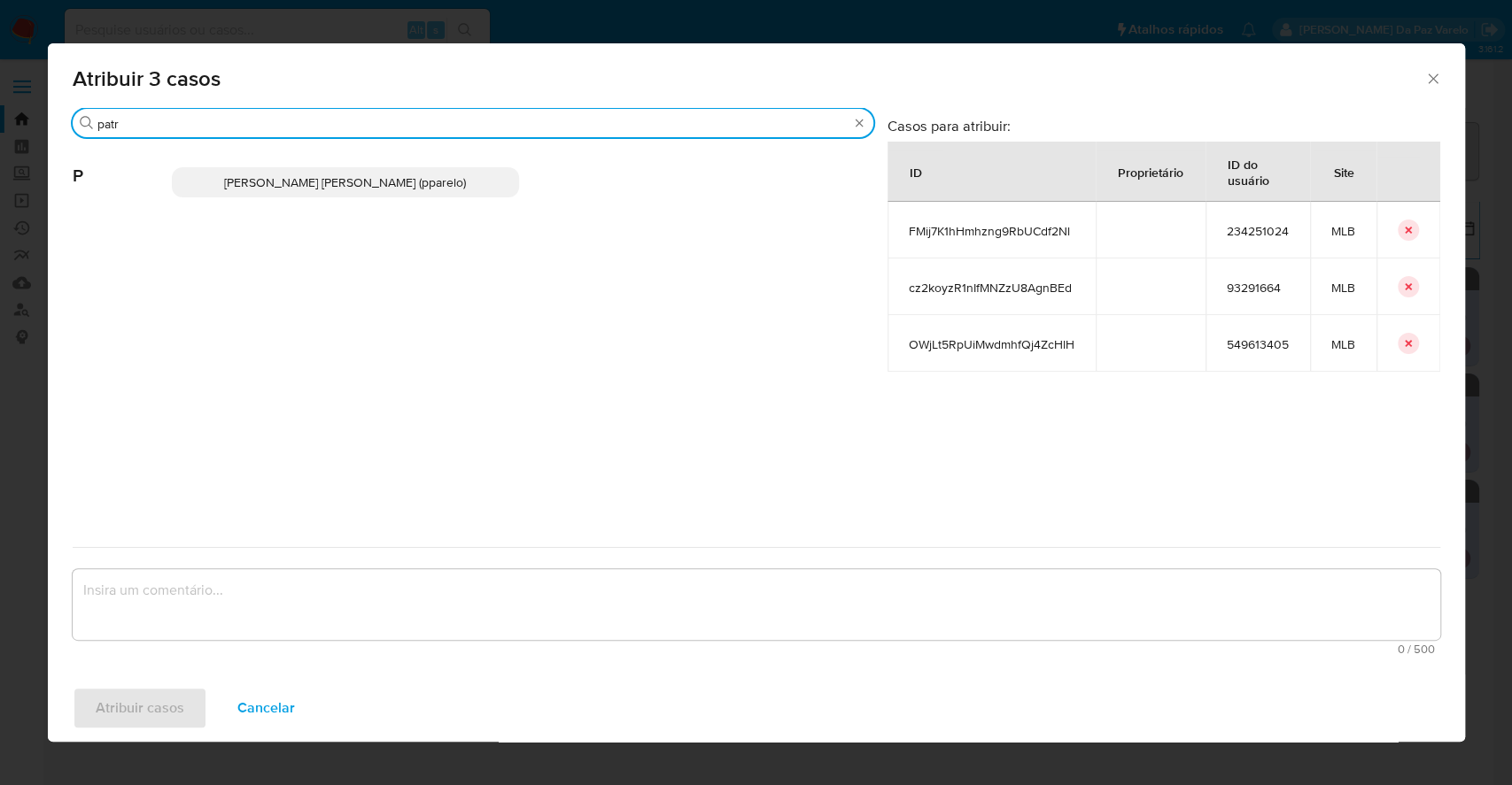
type input "patr"
click at [473, 178] on p "Patricia Aparecida Da Paz Varelo (pparelo)" at bounding box center [345, 182] width 347 height 30
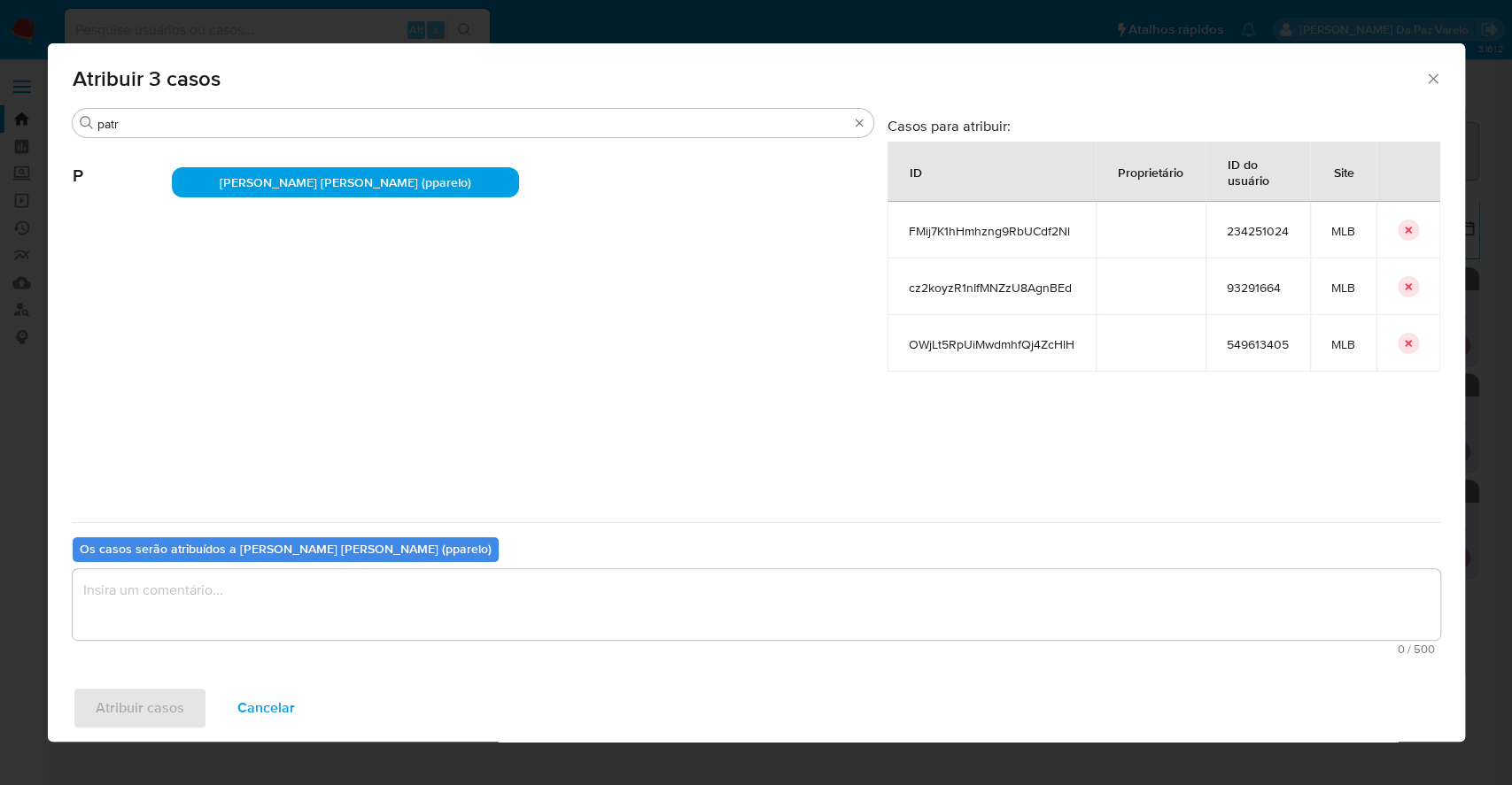
click at [423, 606] on textarea "assign-modal" at bounding box center [756, 605] width 1367 height 71
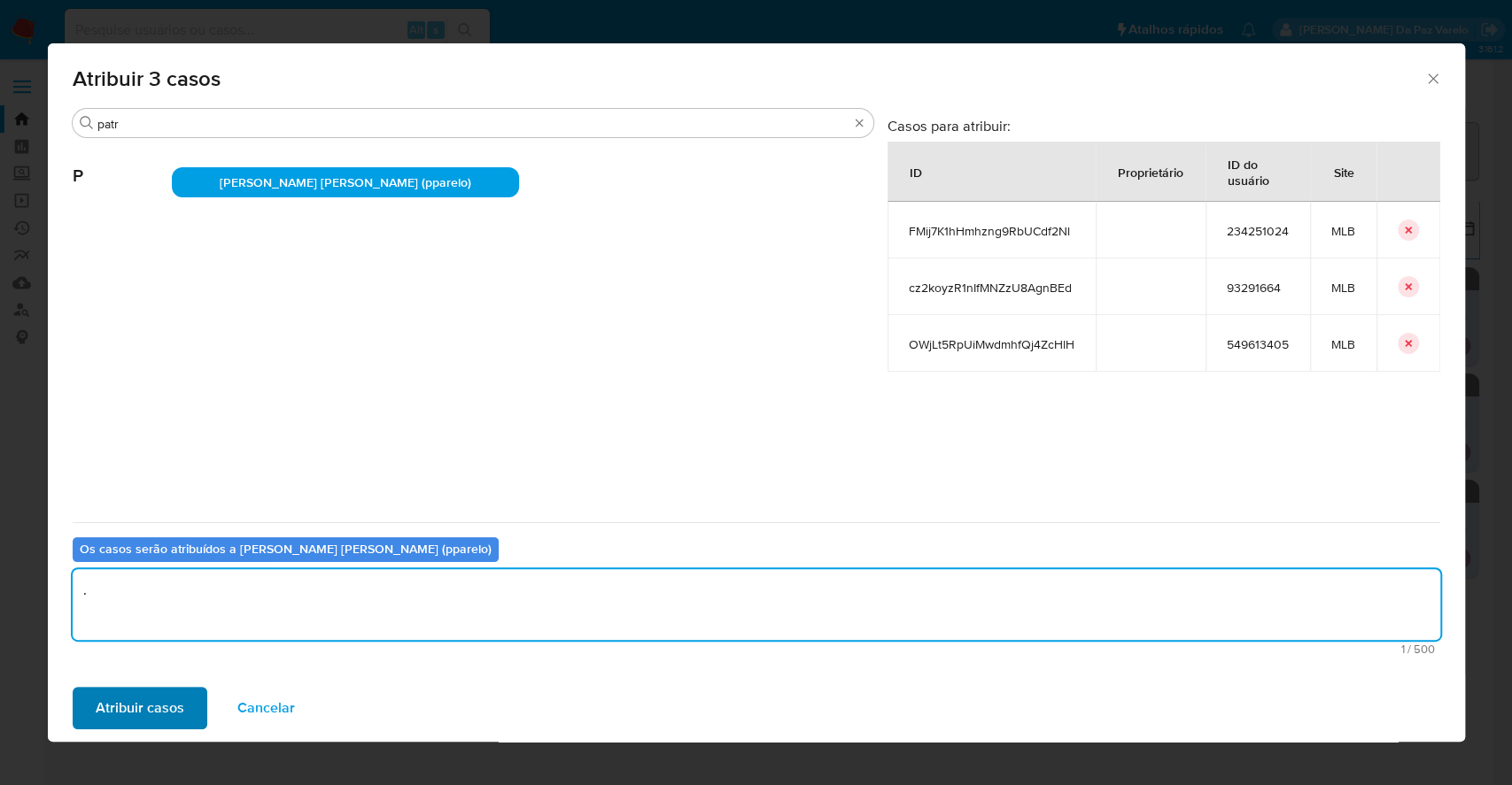
type textarea "."
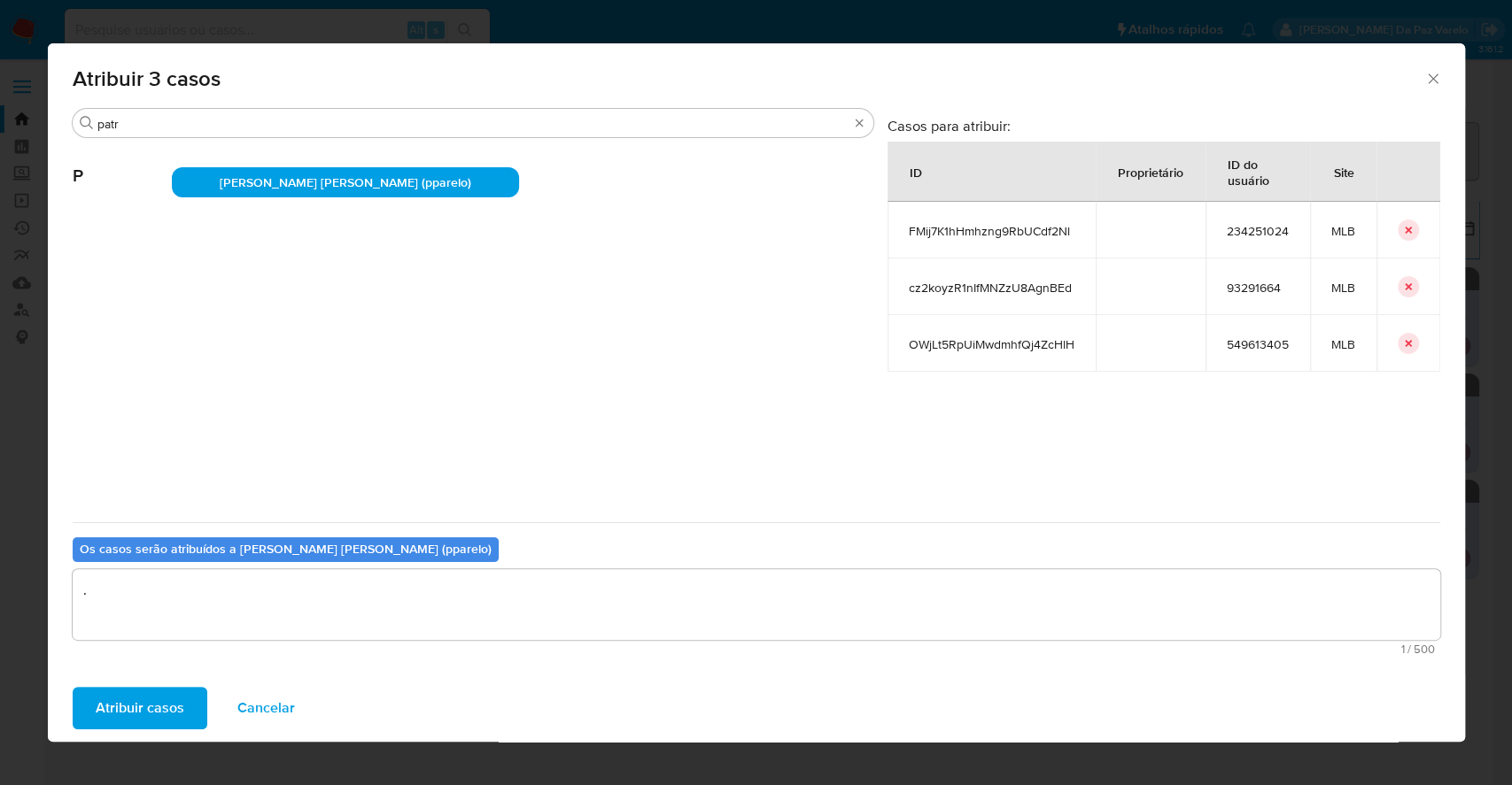
click at [153, 700] on span "Atribuir casos" at bounding box center [140, 709] width 89 height 39
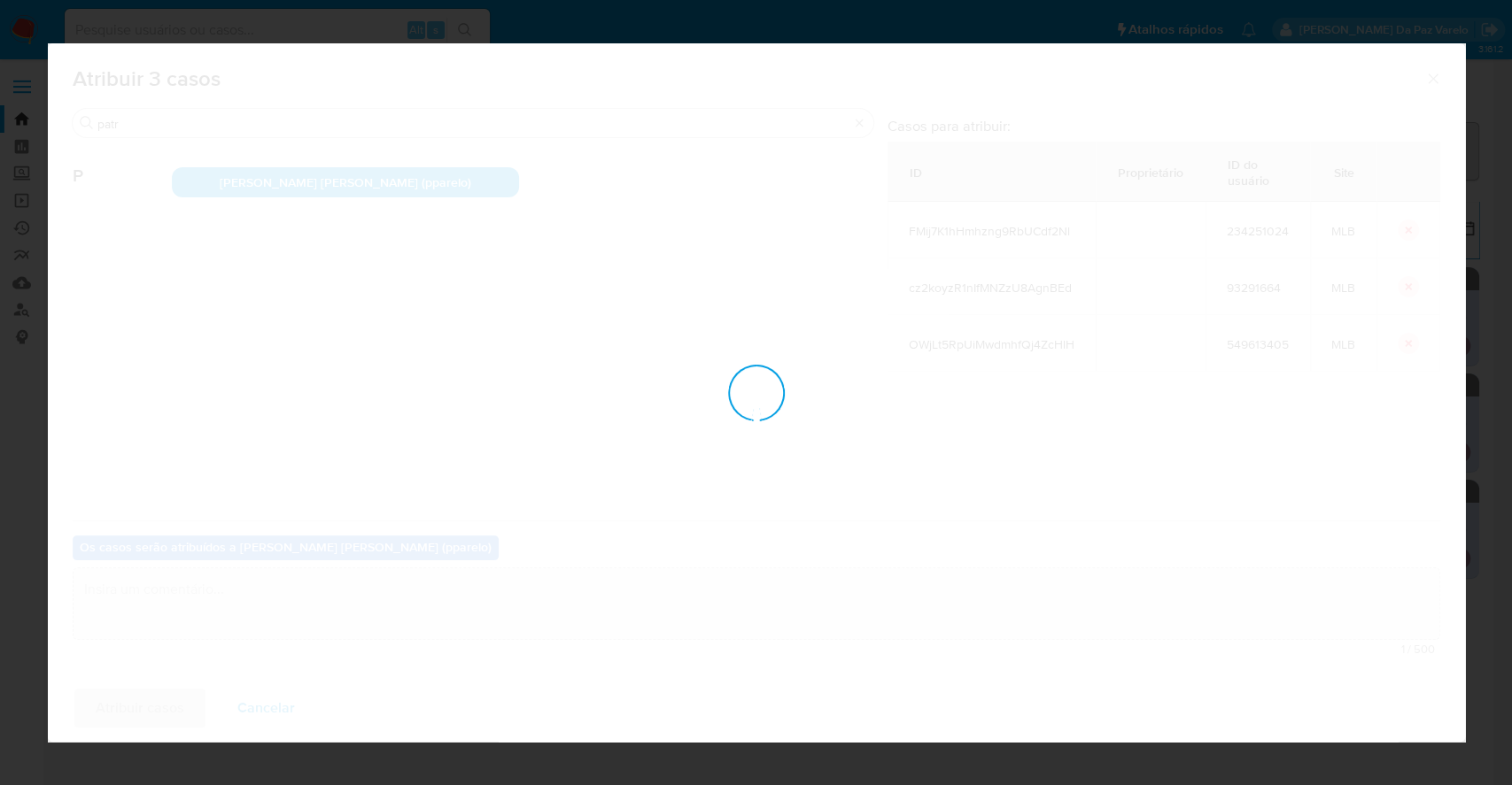
checkbox input "false"
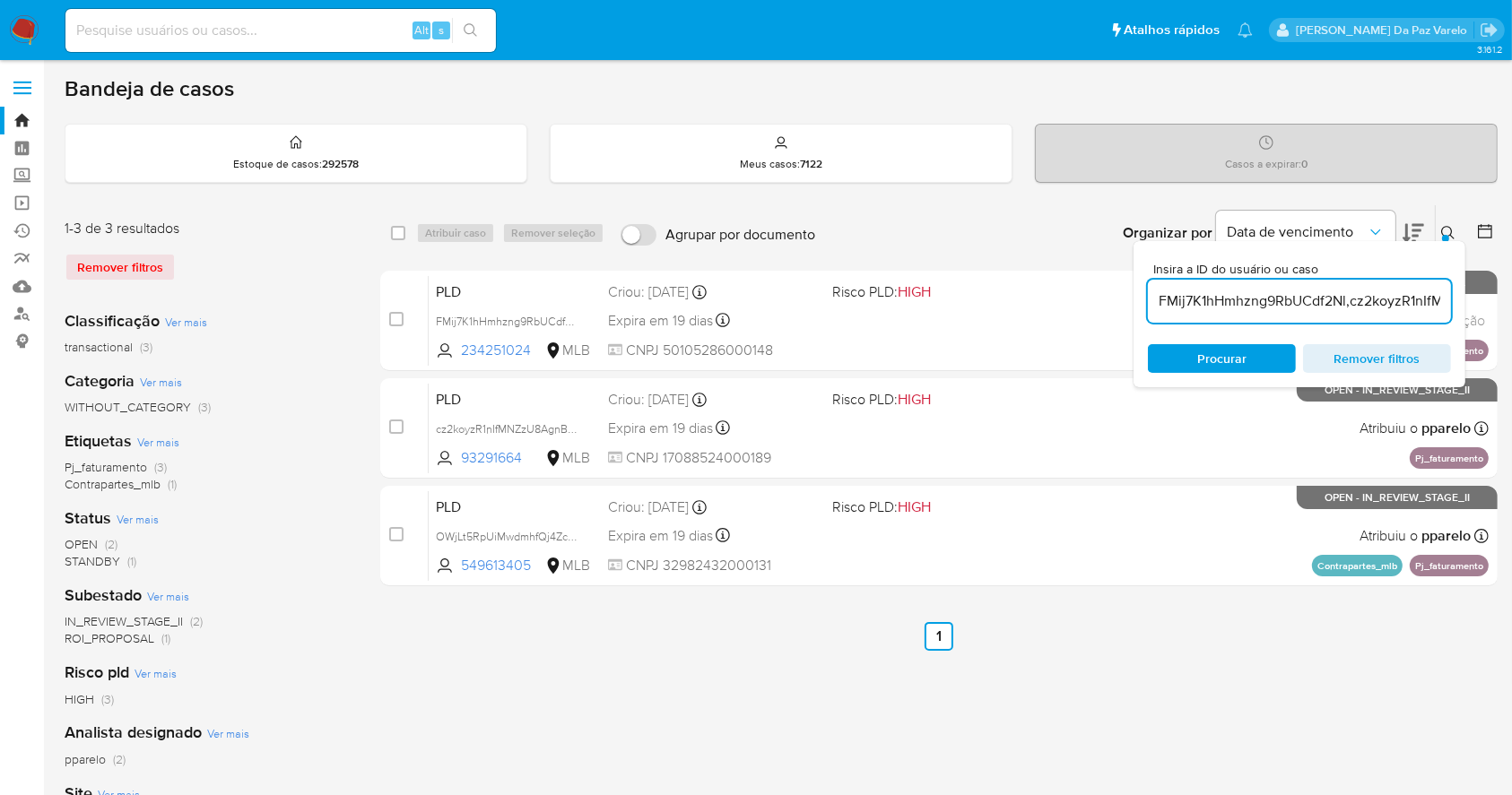
click at [1451, 231] on icon at bounding box center [1447, 232] width 13 height 13
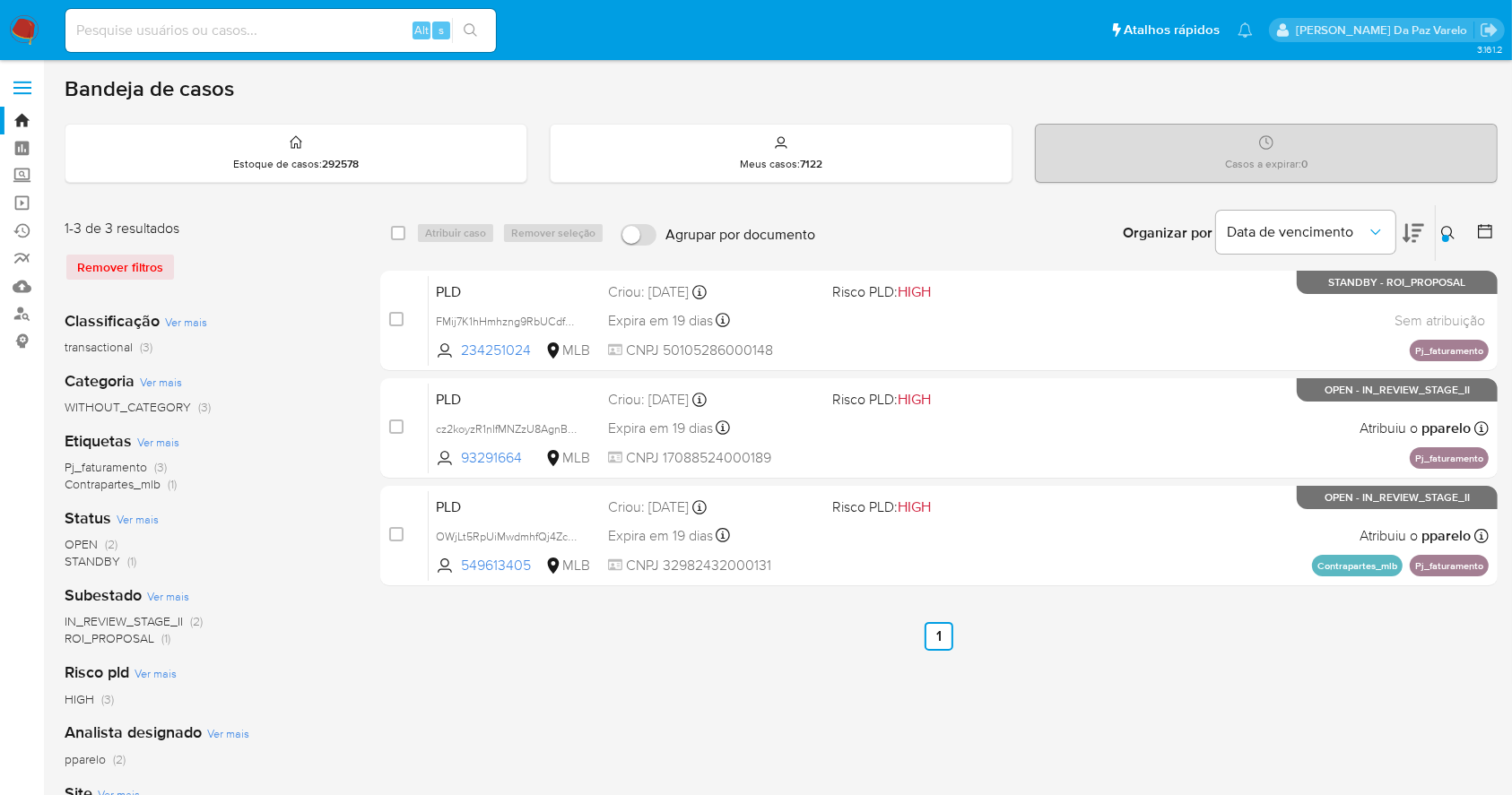
click at [411, 231] on div "select-all-cases-checkbox" at bounding box center [402, 233] width 22 height 22
click at [405, 231] on input "checkbox" at bounding box center [398, 233] width 14 height 14
checkbox input "true"
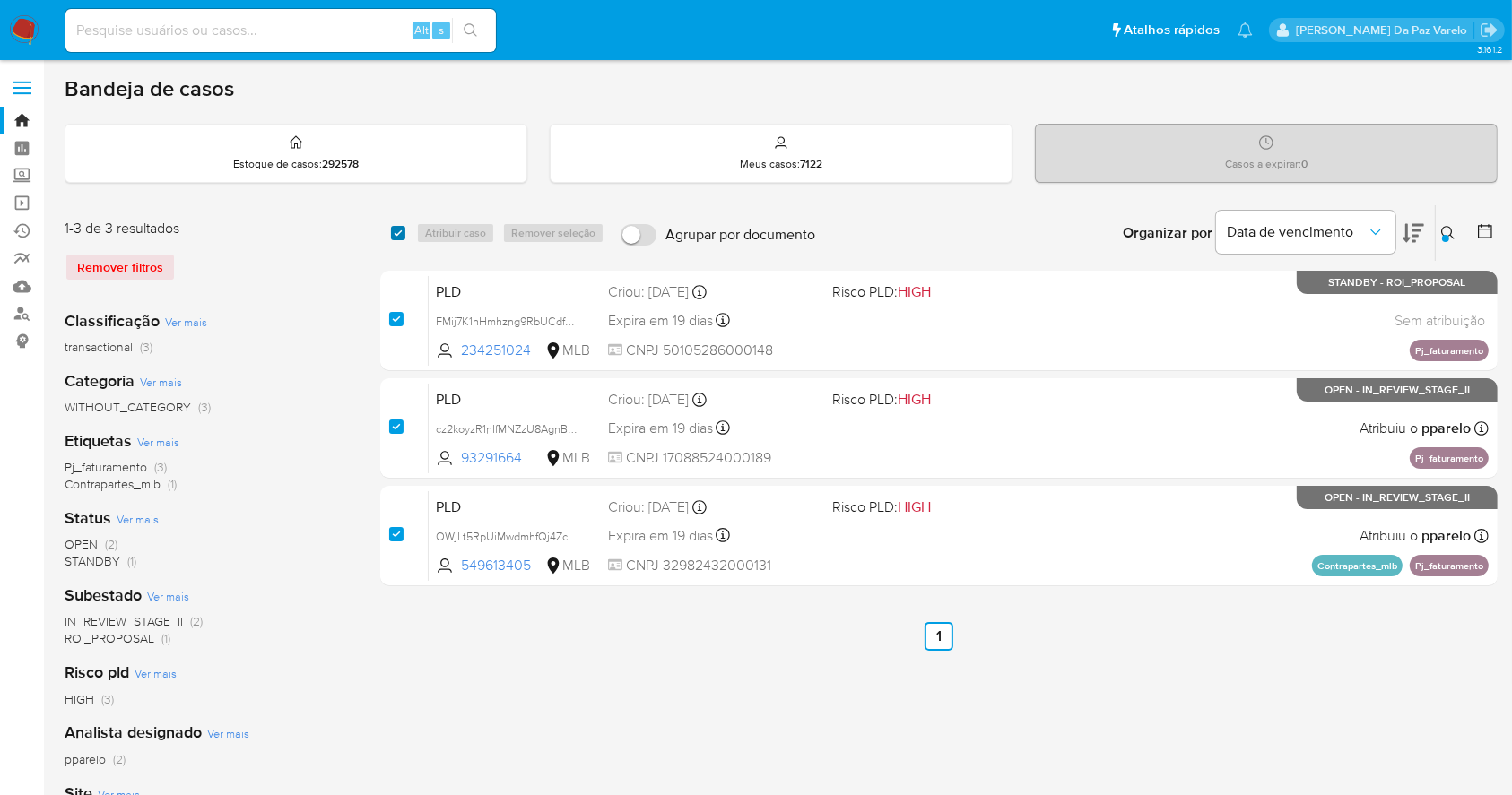
checkbox input "true"
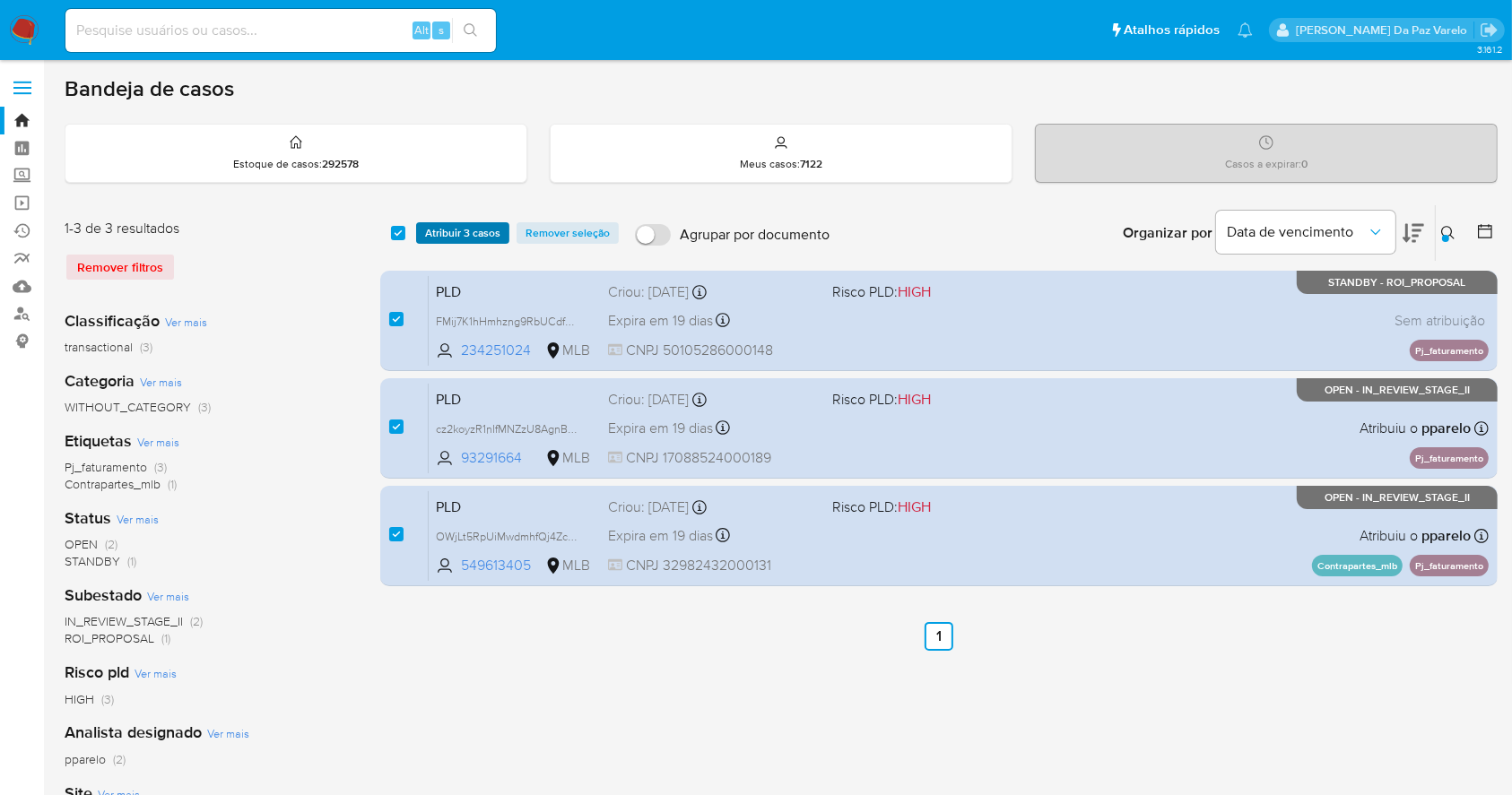
click at [443, 233] on span "Atribuir 3 casos" at bounding box center [463, 233] width 76 height 18
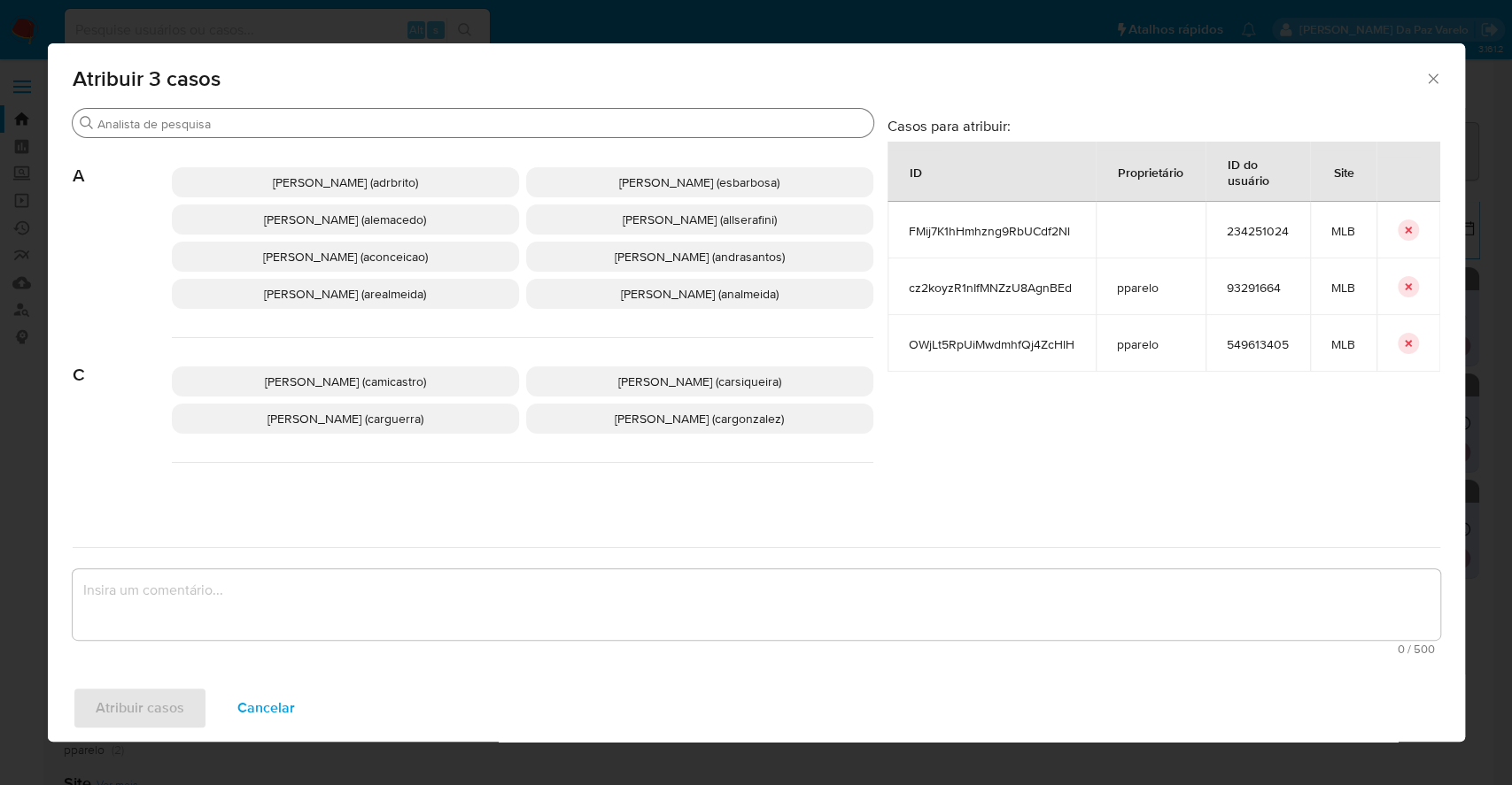
click at [466, 117] on input "Buscar" at bounding box center [481, 124] width 768 height 16
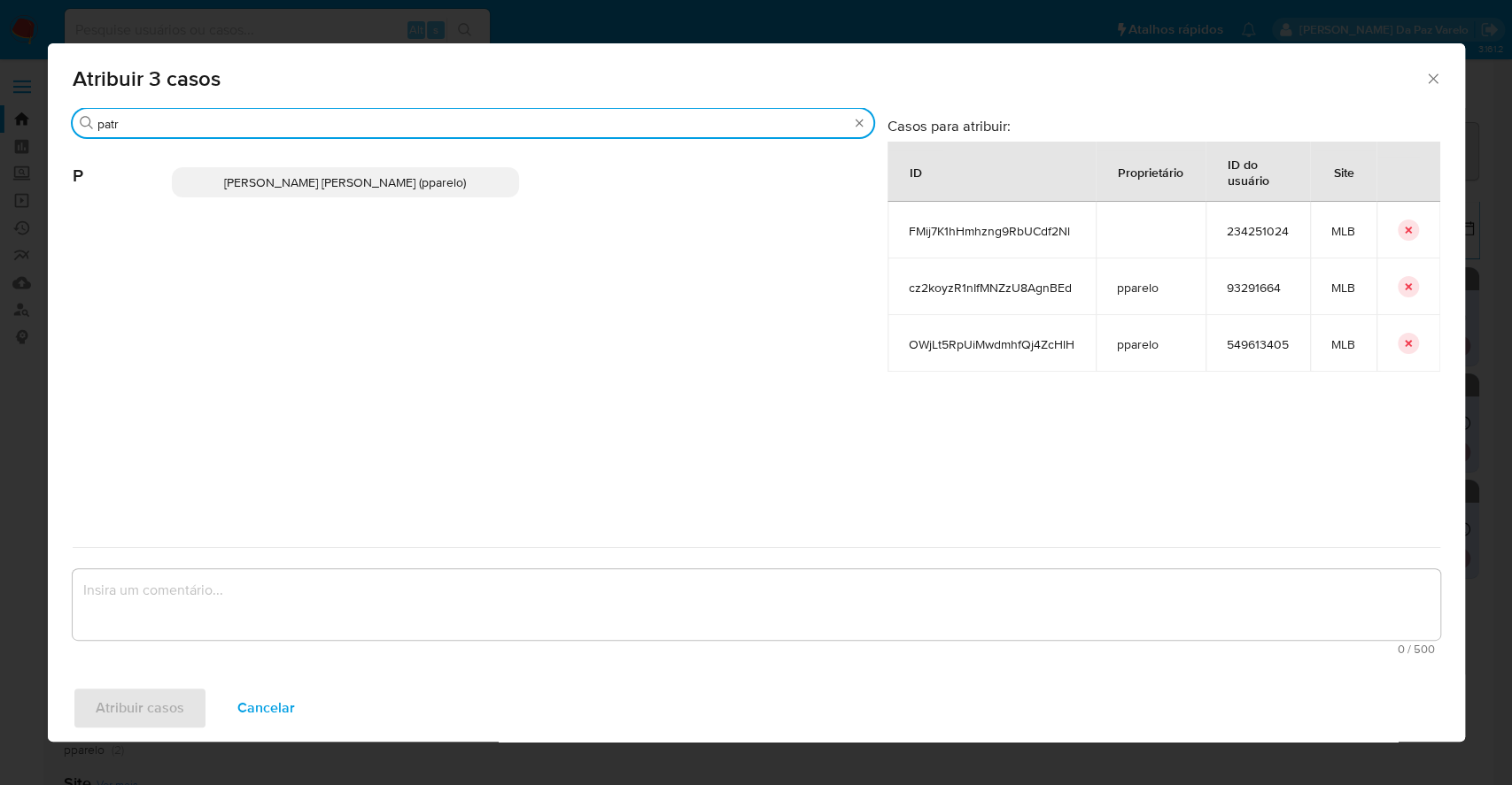
type input "patr"
click at [450, 177] on span "Patricia Aparecida Da Paz Varelo (pparelo)" at bounding box center [345, 182] width 242 height 18
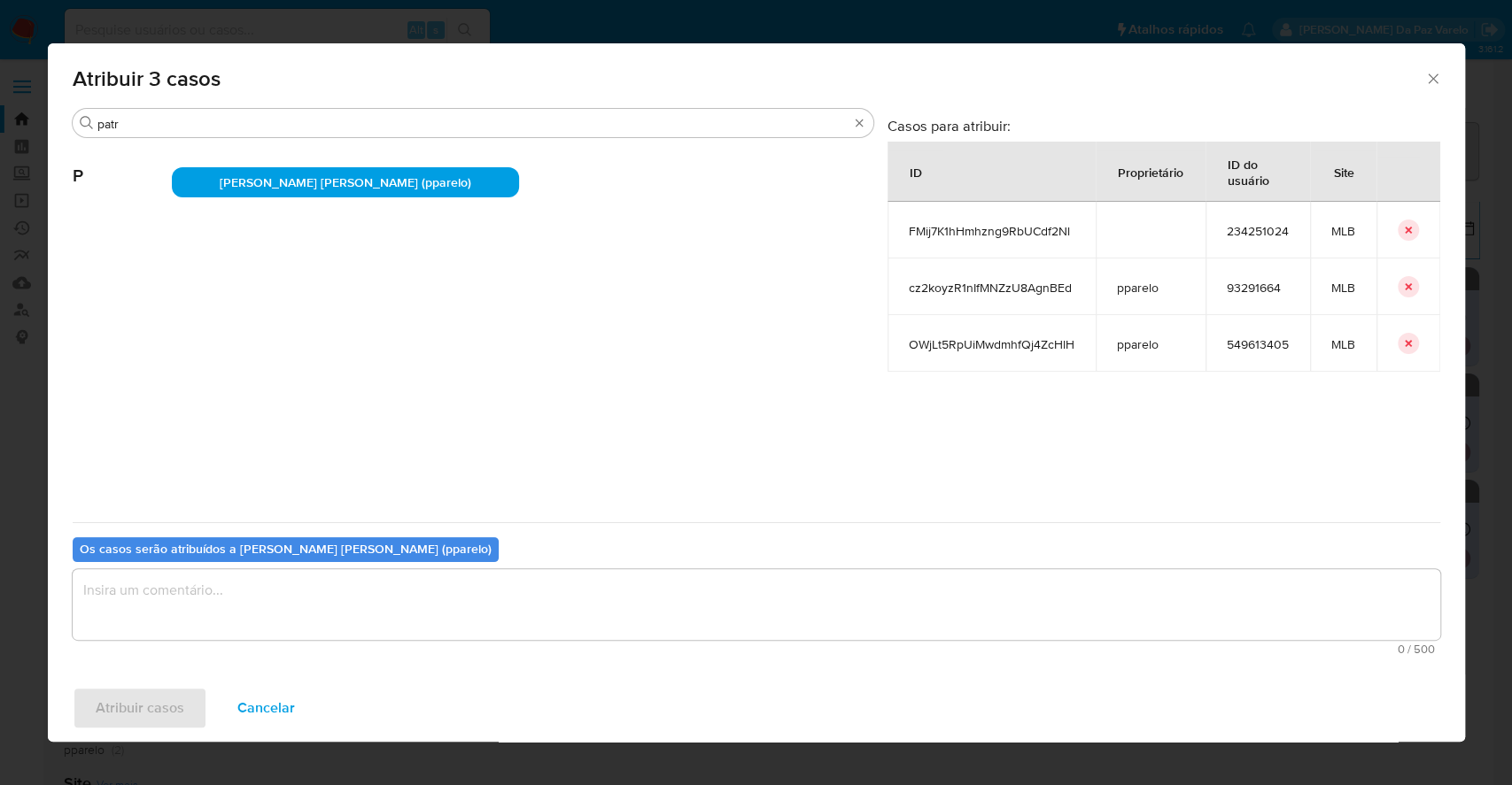
click at [529, 600] on textarea "assign-modal" at bounding box center [756, 605] width 1367 height 71
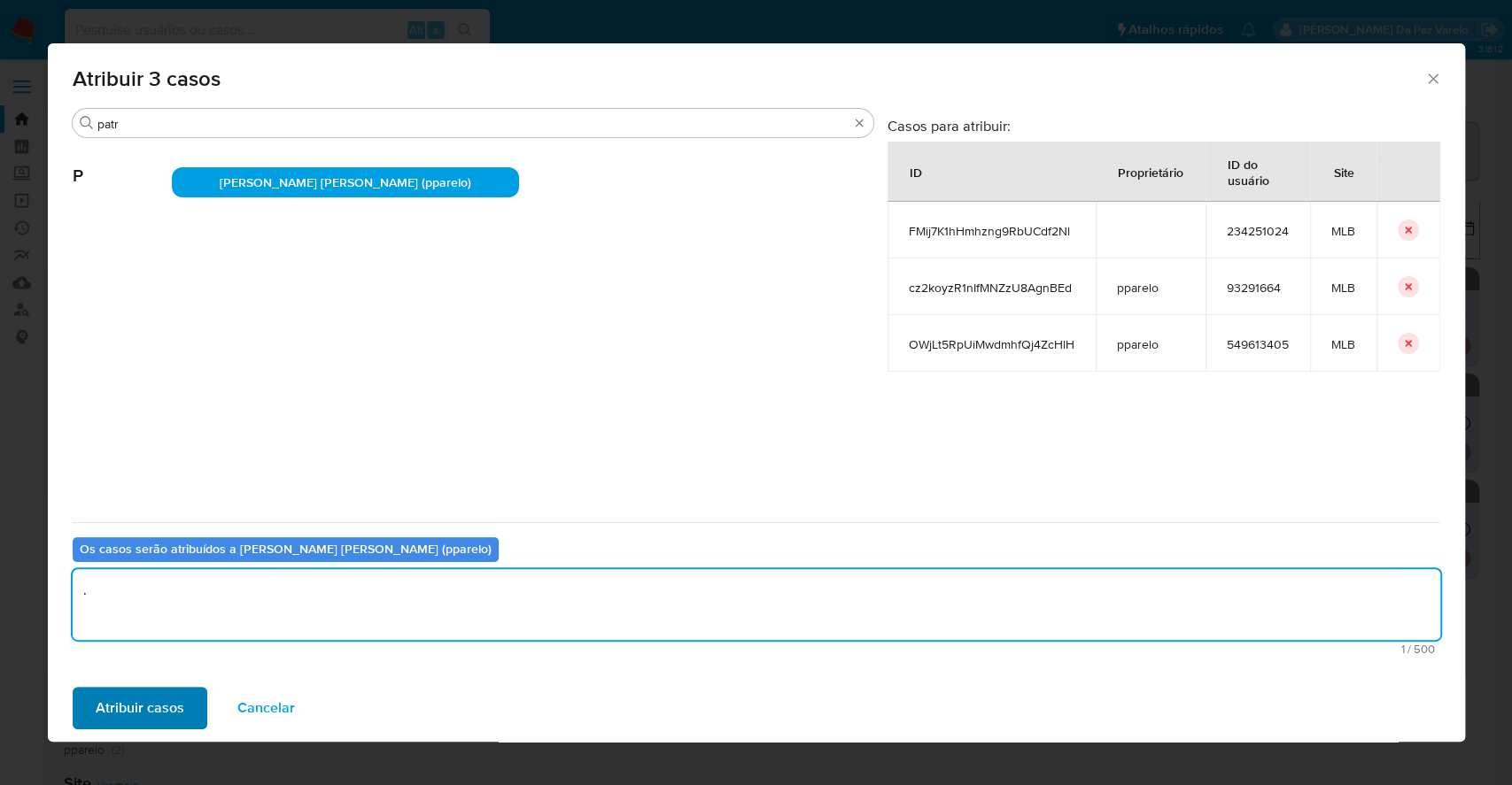
type textarea "."
click at [139, 707] on span "Atribuir casos" at bounding box center [140, 709] width 89 height 39
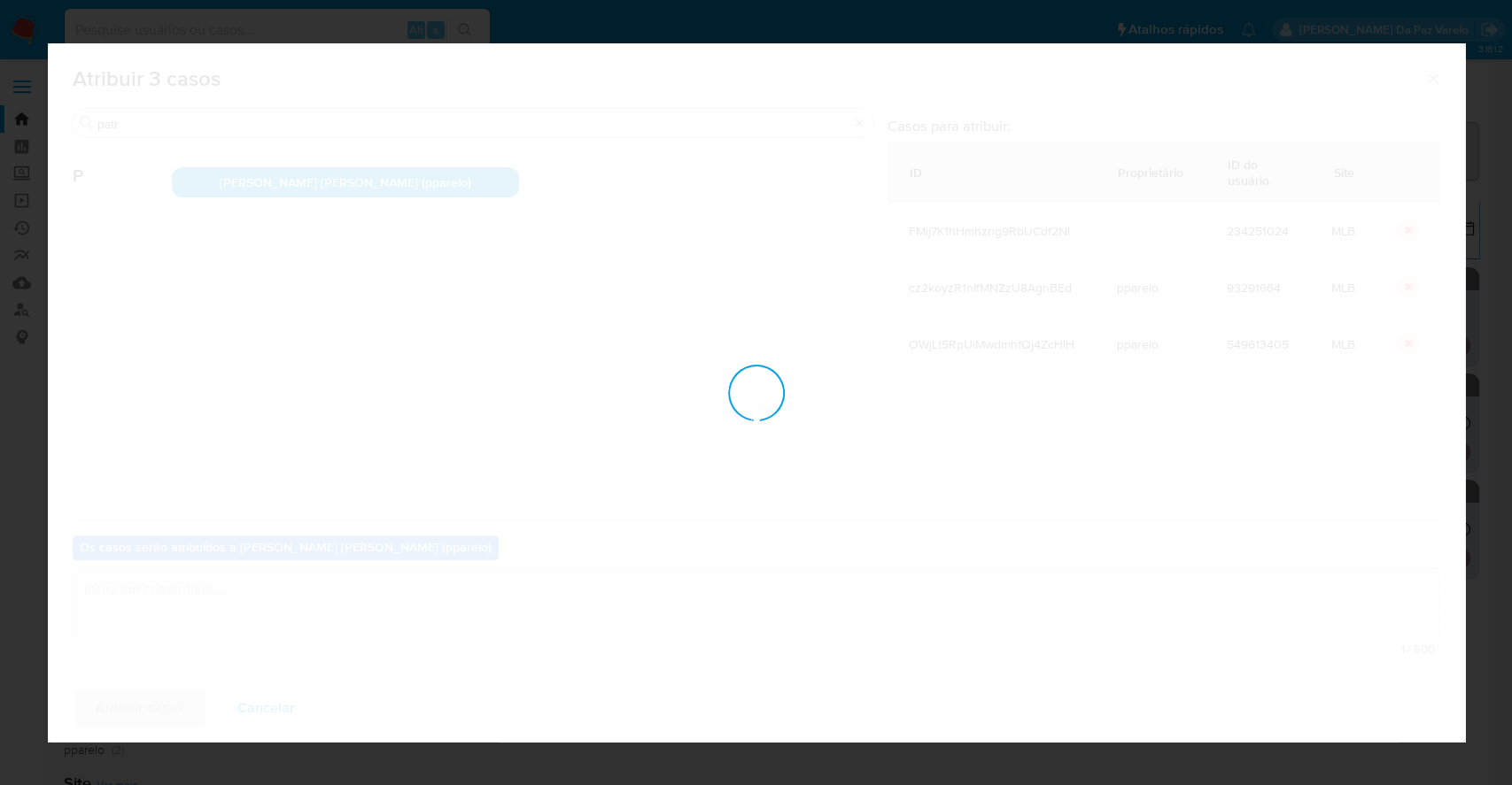
checkbox input "false"
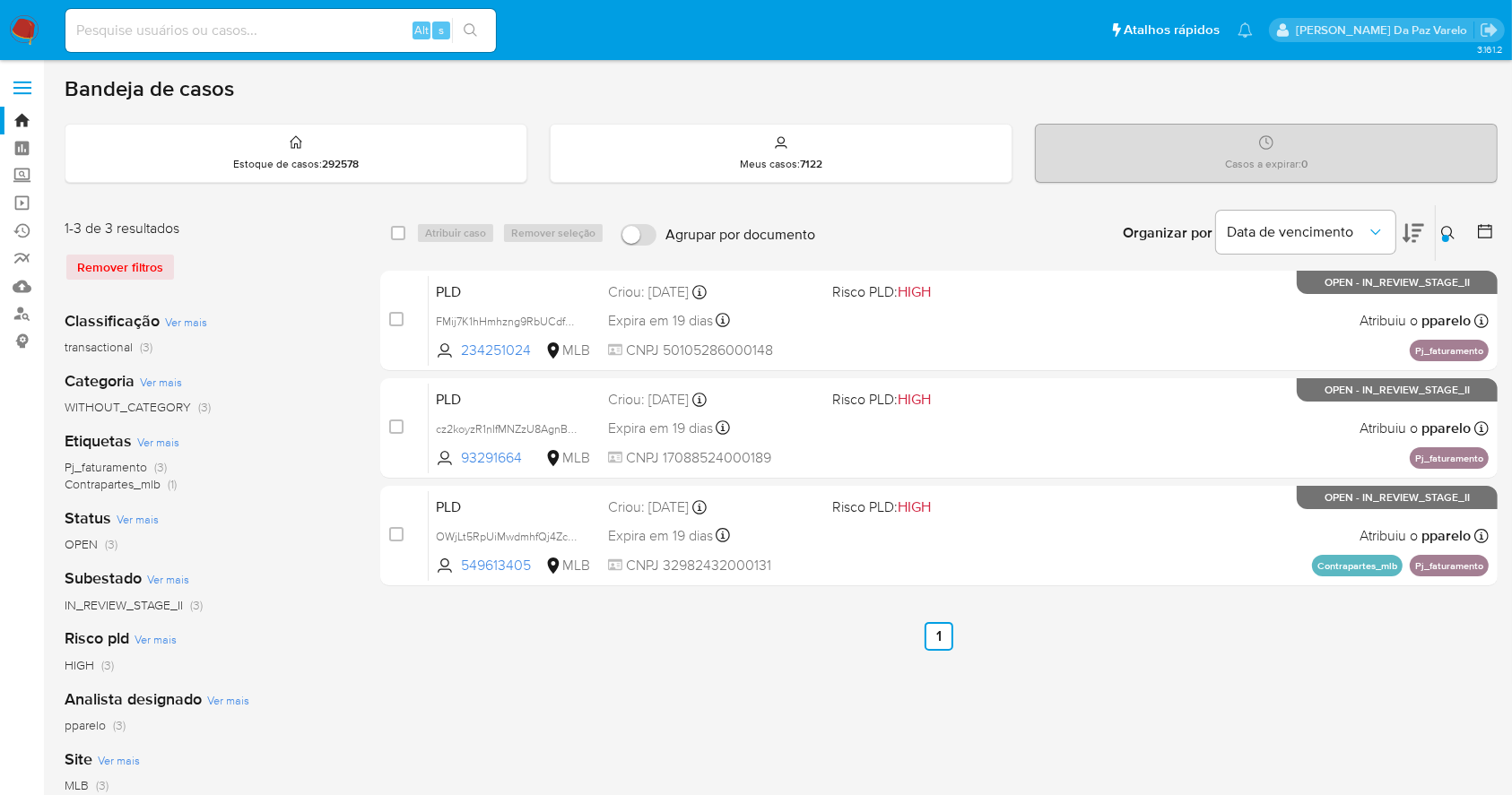
click at [1461, 227] on button at bounding box center [1450, 233] width 30 height 22
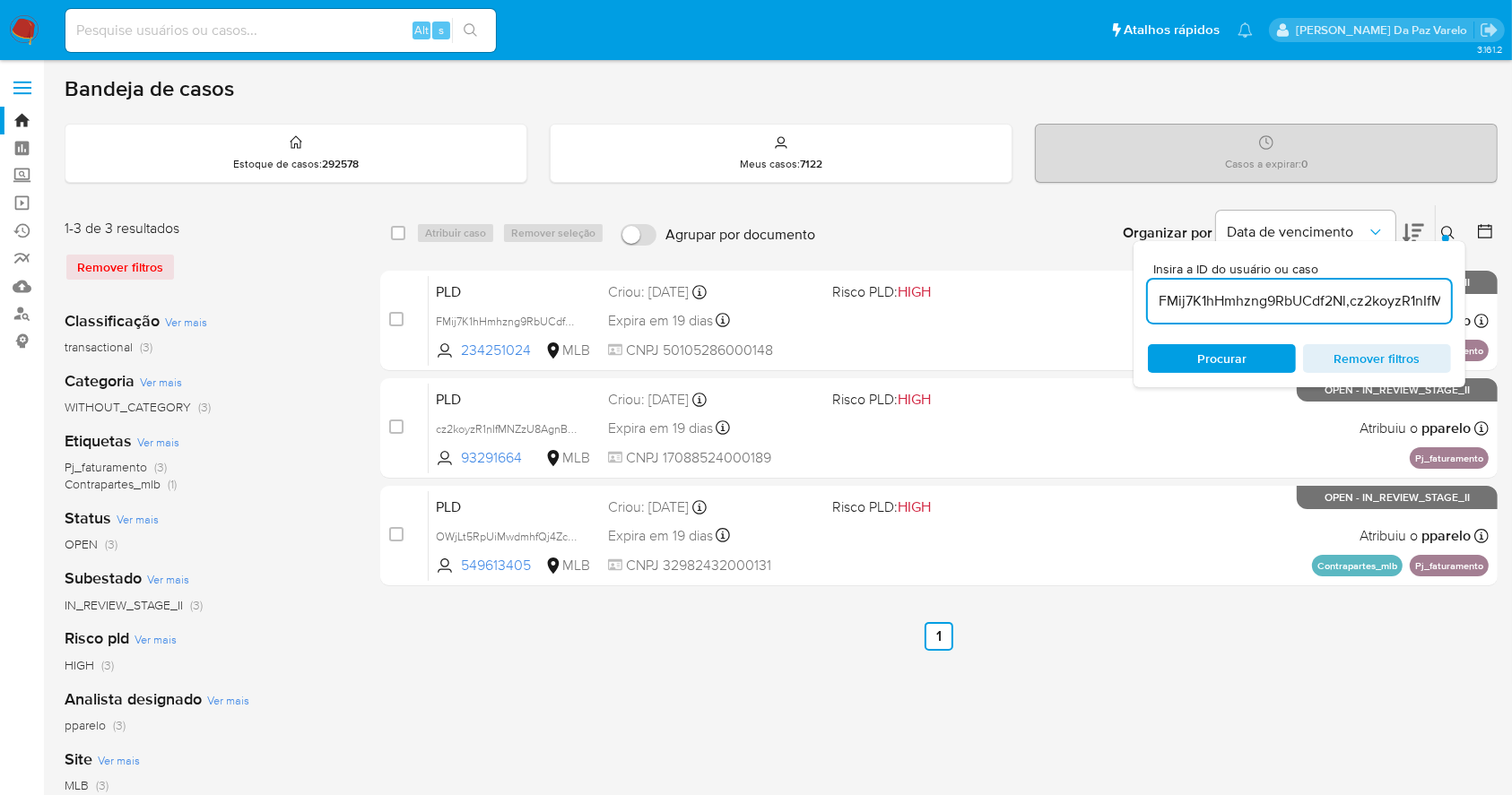
click at [1340, 300] on input "FMij7K1hHmhzng9RbUCdf2Nl,cz2koyzR1nIfMNZzU8AgnBEd,OWjLt5RpUiMwdmhfQj4ZcHlH" at bounding box center [1299, 301] width 303 height 23
type input "ADoCm2Ia4zcnHlvvEsJLCwEf,KV1A6Um7yWJg1884kIcinTtQ,ruF4mZf2DQwPuHx0Y90NuWla,WQ1i…"
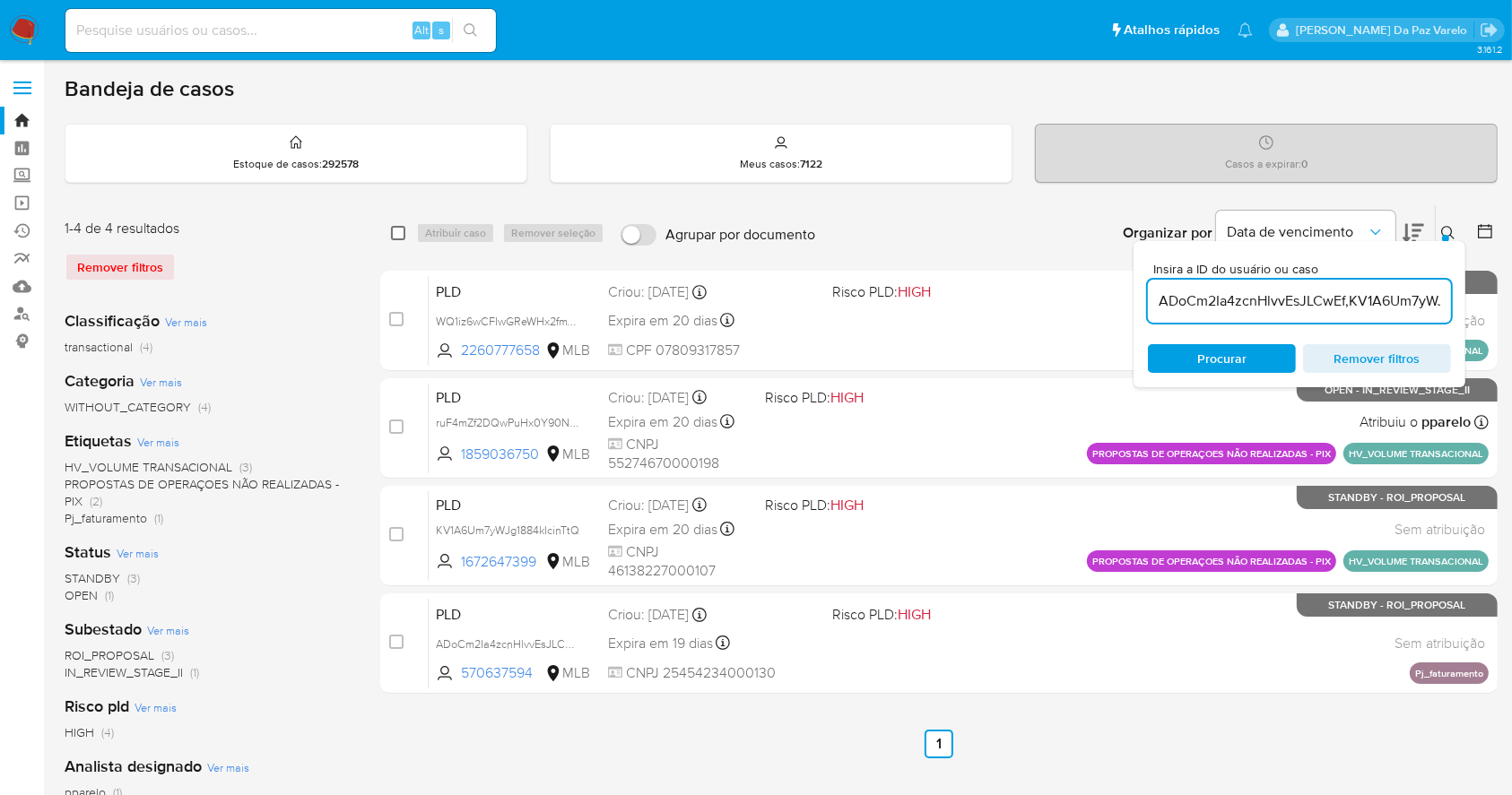
click at [398, 235] on input "checkbox" at bounding box center [398, 233] width 14 height 14
checkbox input "true"
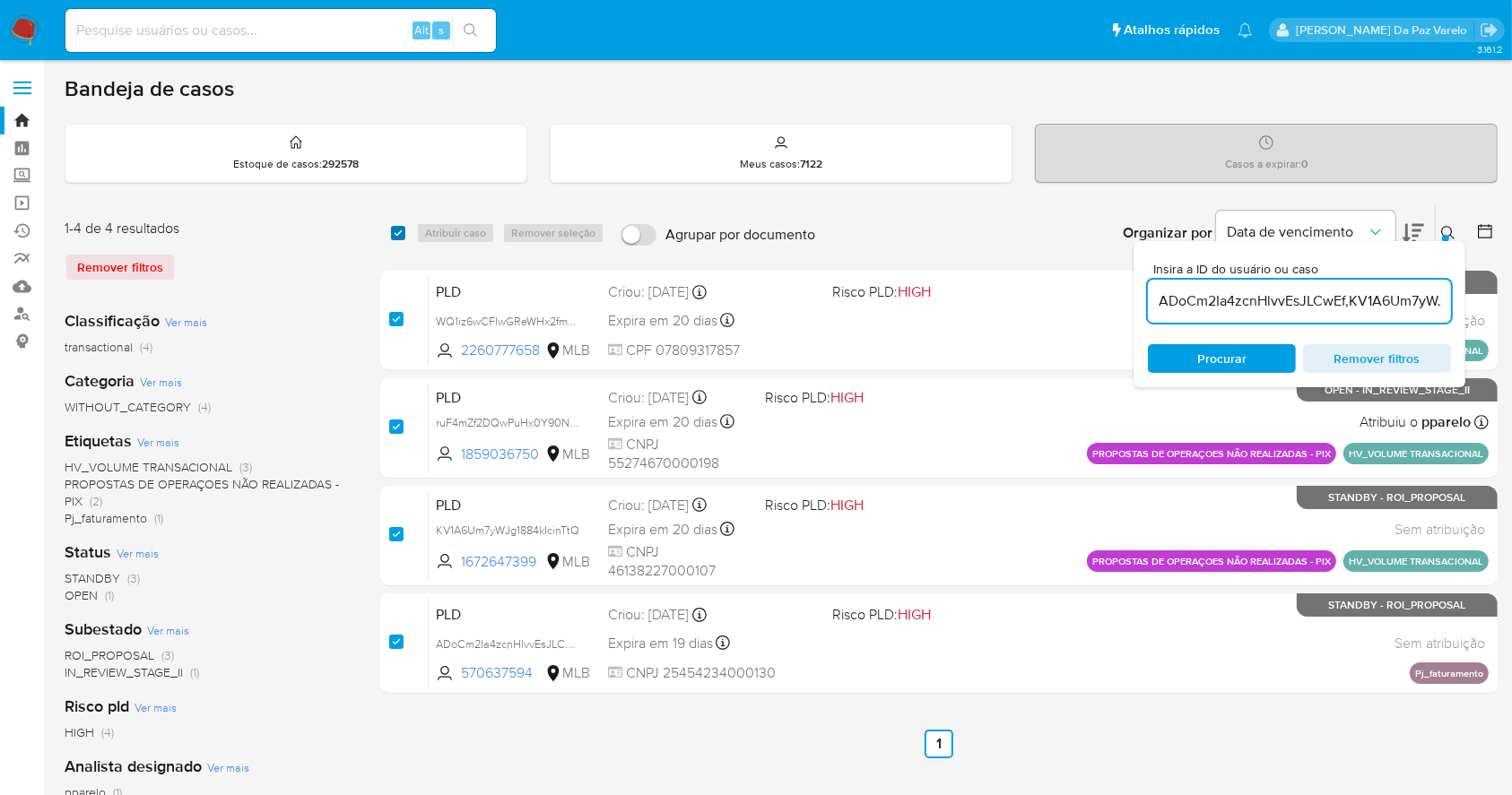
checkbox input "true"
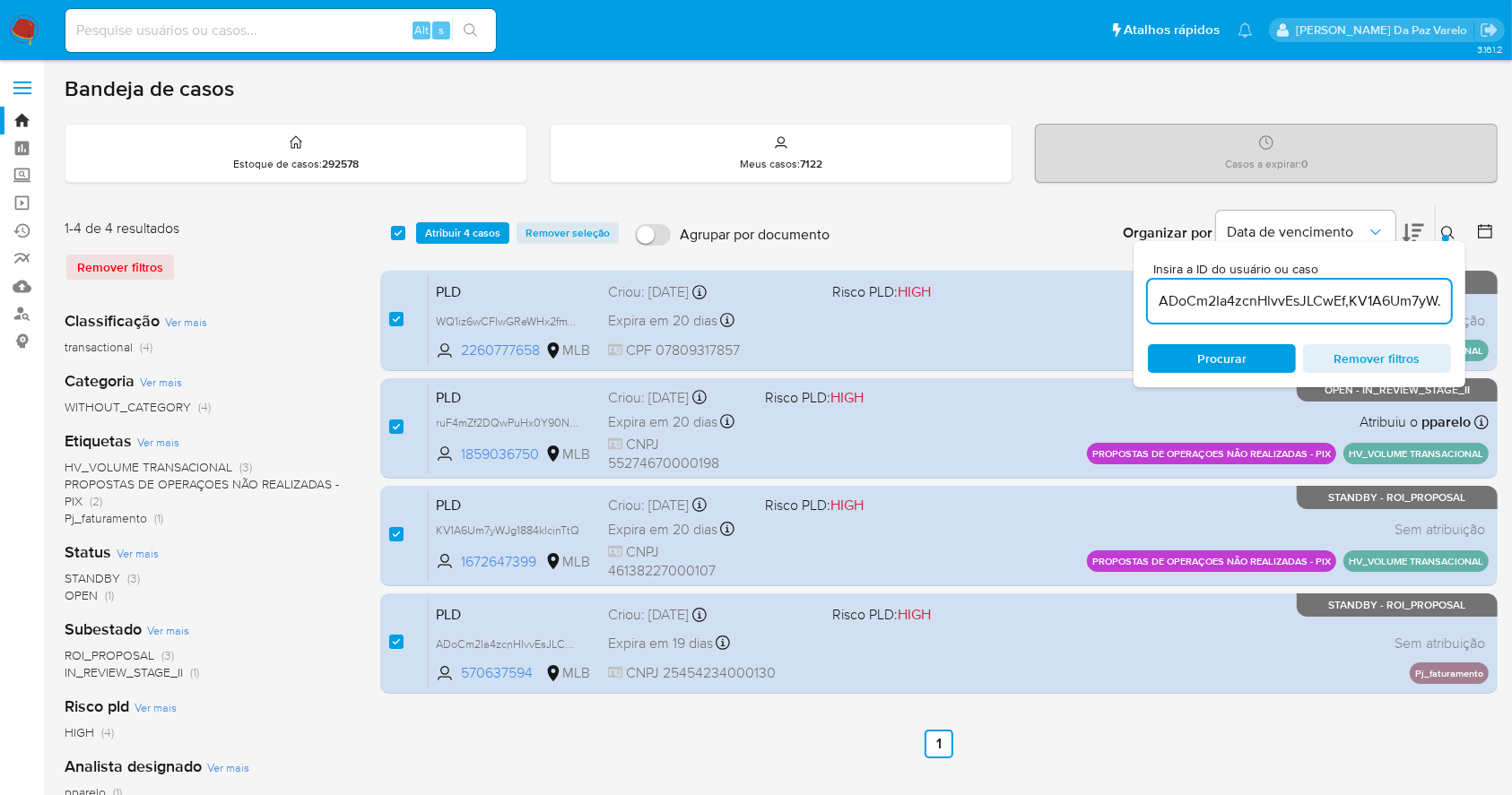
click at [1445, 228] on icon at bounding box center [1448, 233] width 14 height 14
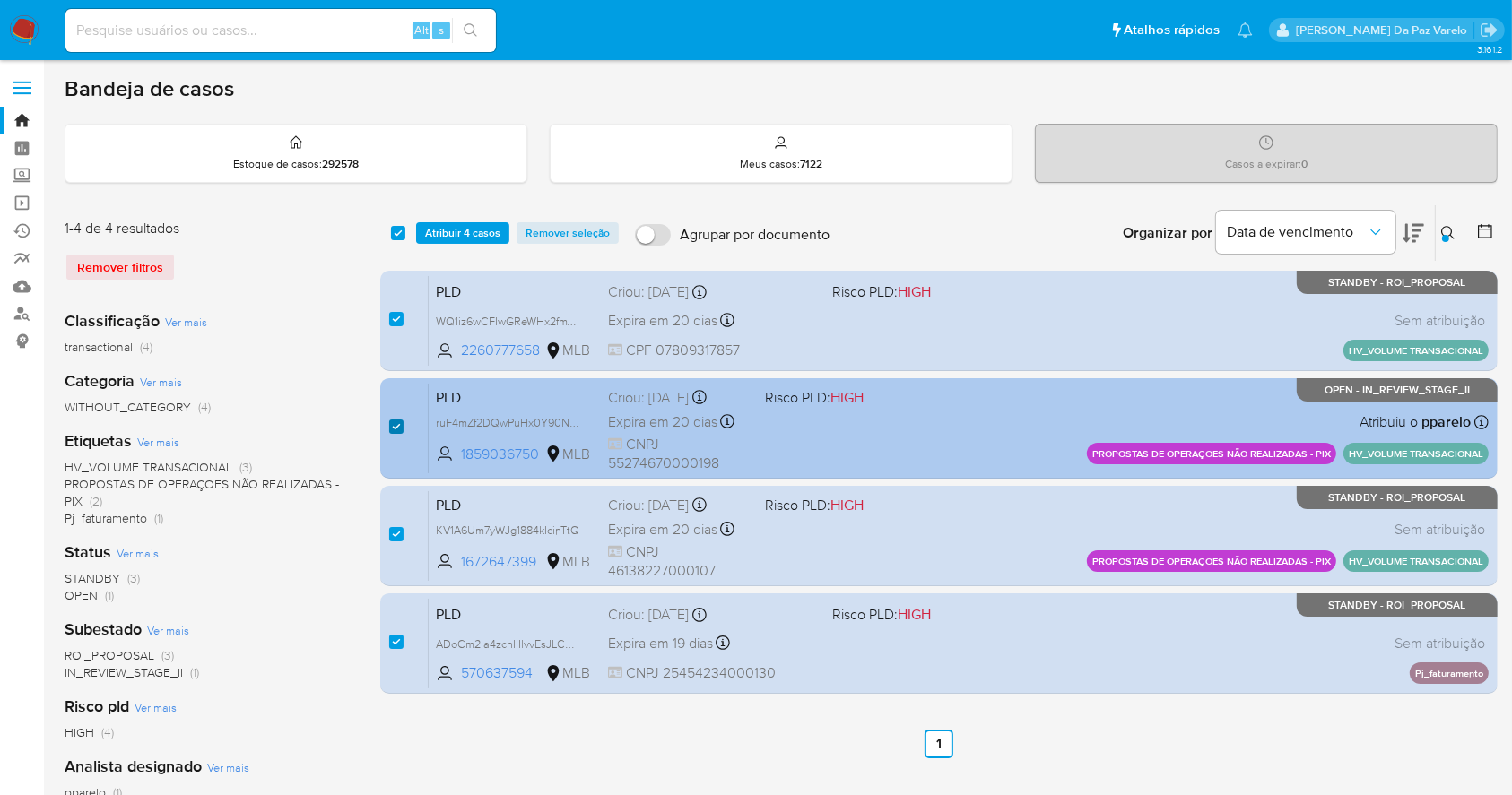
click at [396, 430] on input "checkbox" at bounding box center [397, 427] width 14 height 14
checkbox input "false"
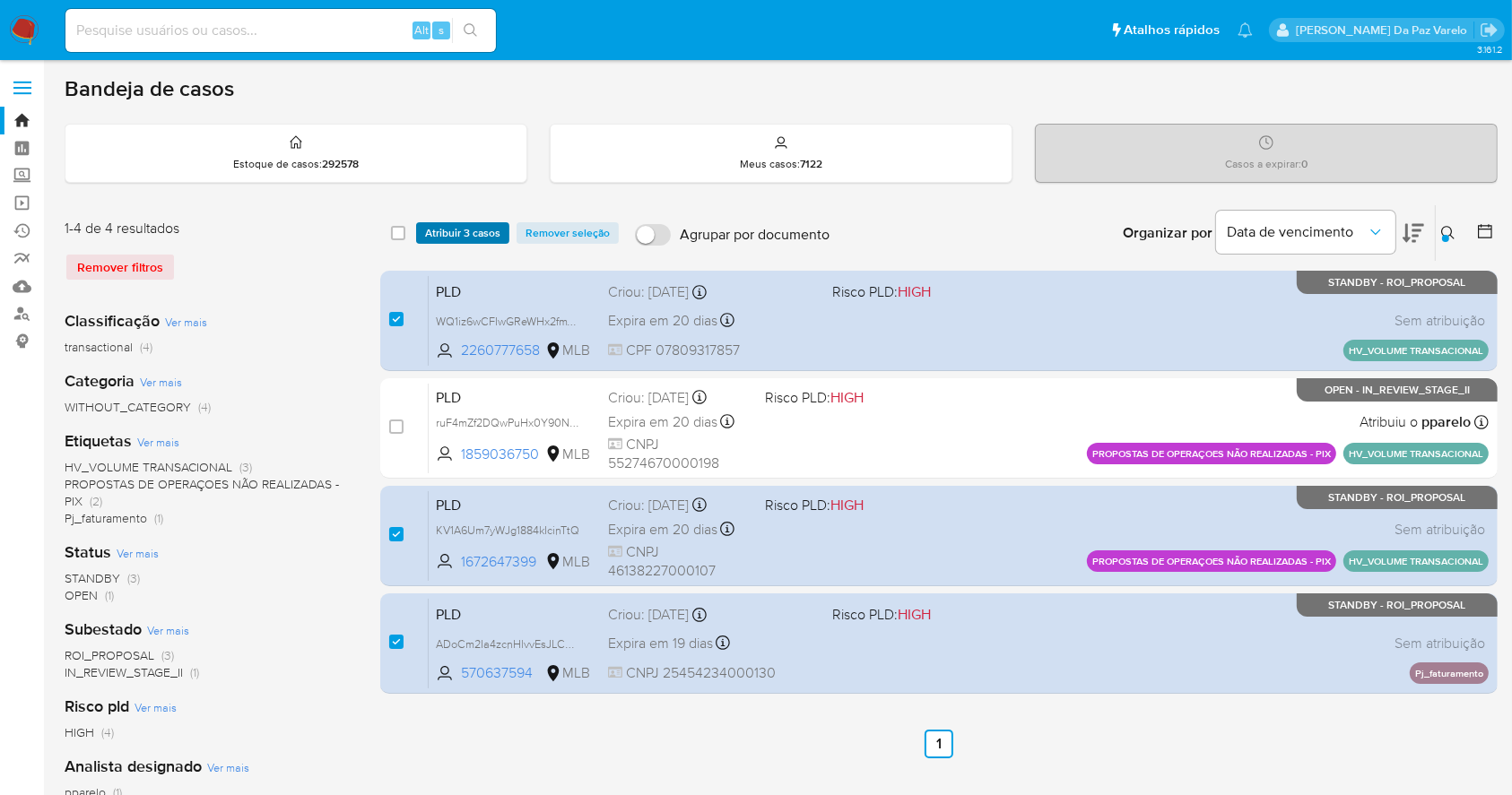
click at [463, 234] on span "Atribuir 3 casos" at bounding box center [463, 233] width 76 height 18
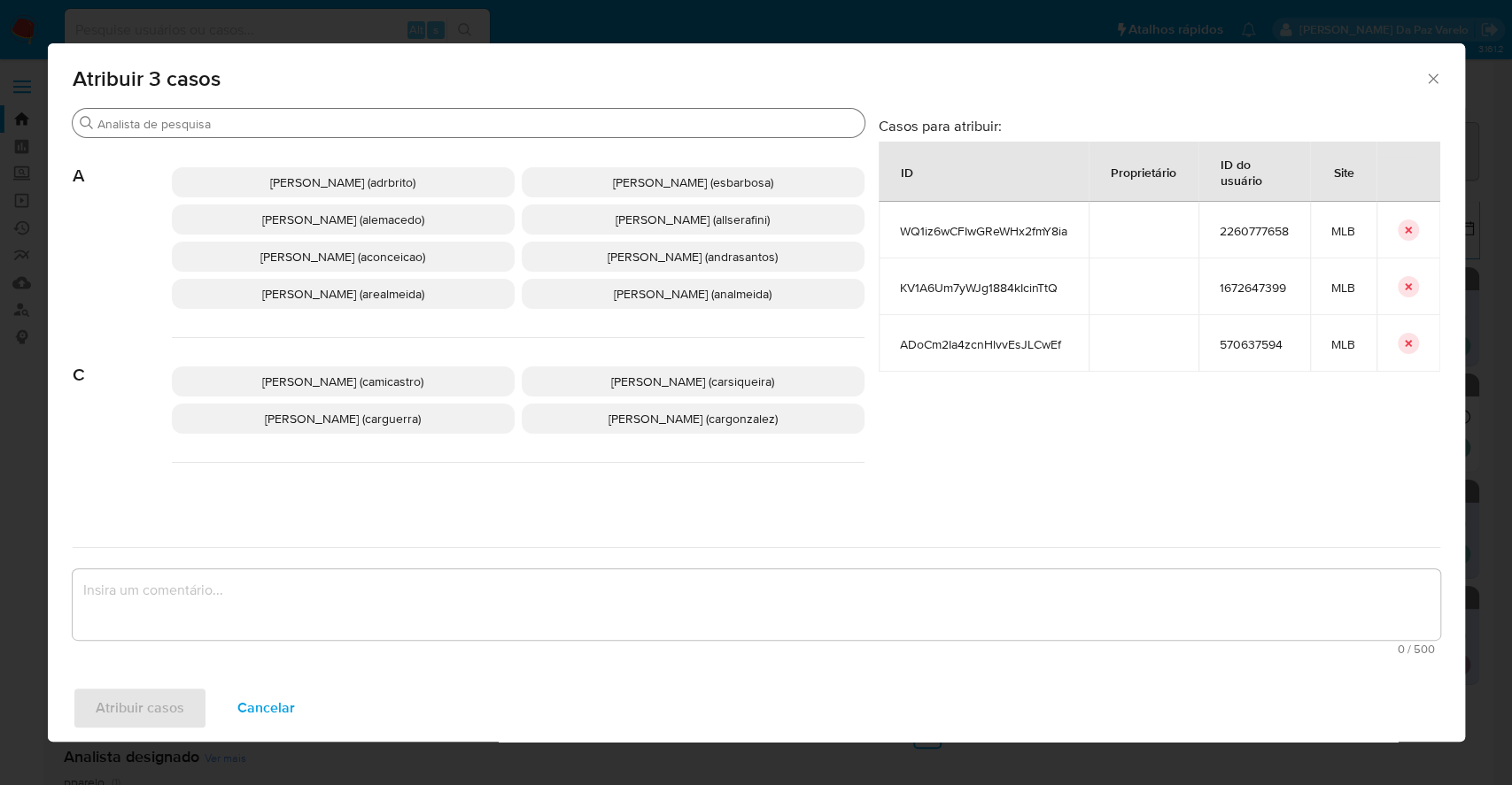
click at [520, 131] on input "Buscar" at bounding box center [477, 124] width 760 height 16
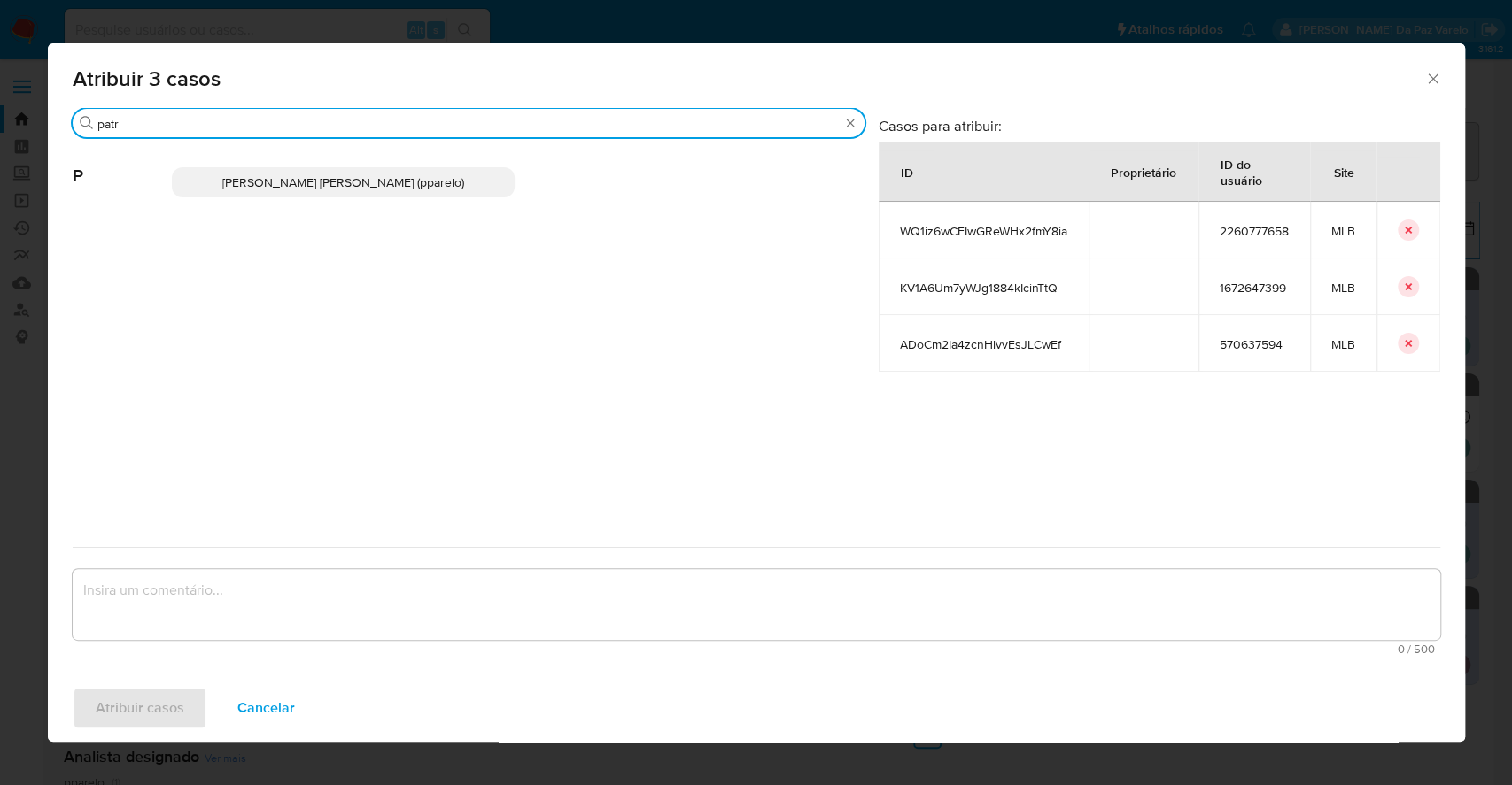
type input "patr"
click at [460, 194] on p "Patricia Aparecida Da Paz Varelo (pparelo)" at bounding box center [343, 182] width 343 height 30
click at [466, 183] on p "Patricia Aparecida Da Paz Varelo (pparelo)" at bounding box center [343, 182] width 343 height 30
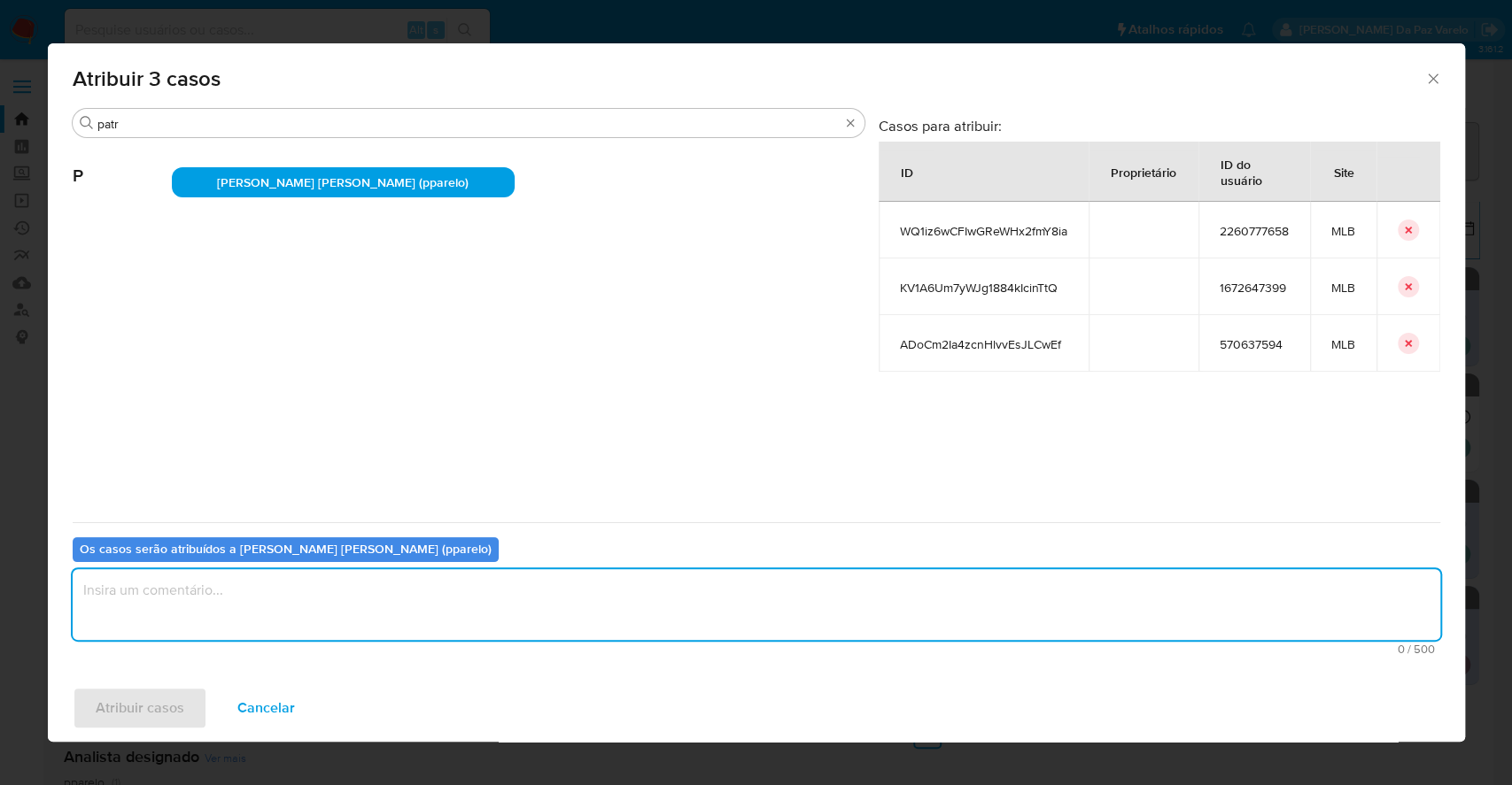
click at [407, 613] on textarea "assign-modal" at bounding box center [756, 605] width 1367 height 71
type textarea "."
click at [139, 718] on span "Atribuir casos" at bounding box center [140, 709] width 89 height 39
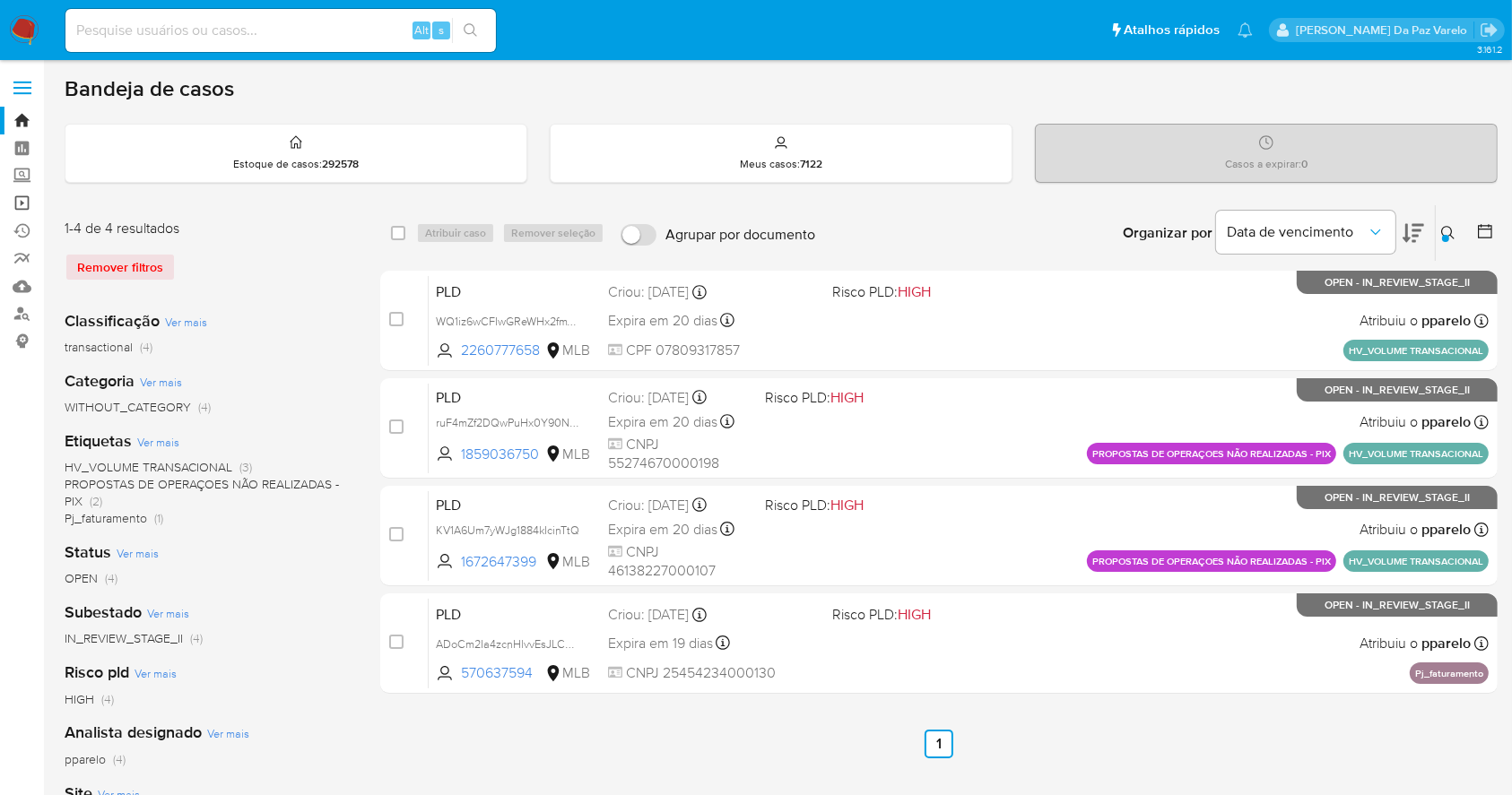
click at [22, 204] on link "Operações em massa" at bounding box center [106, 202] width 213 height 28
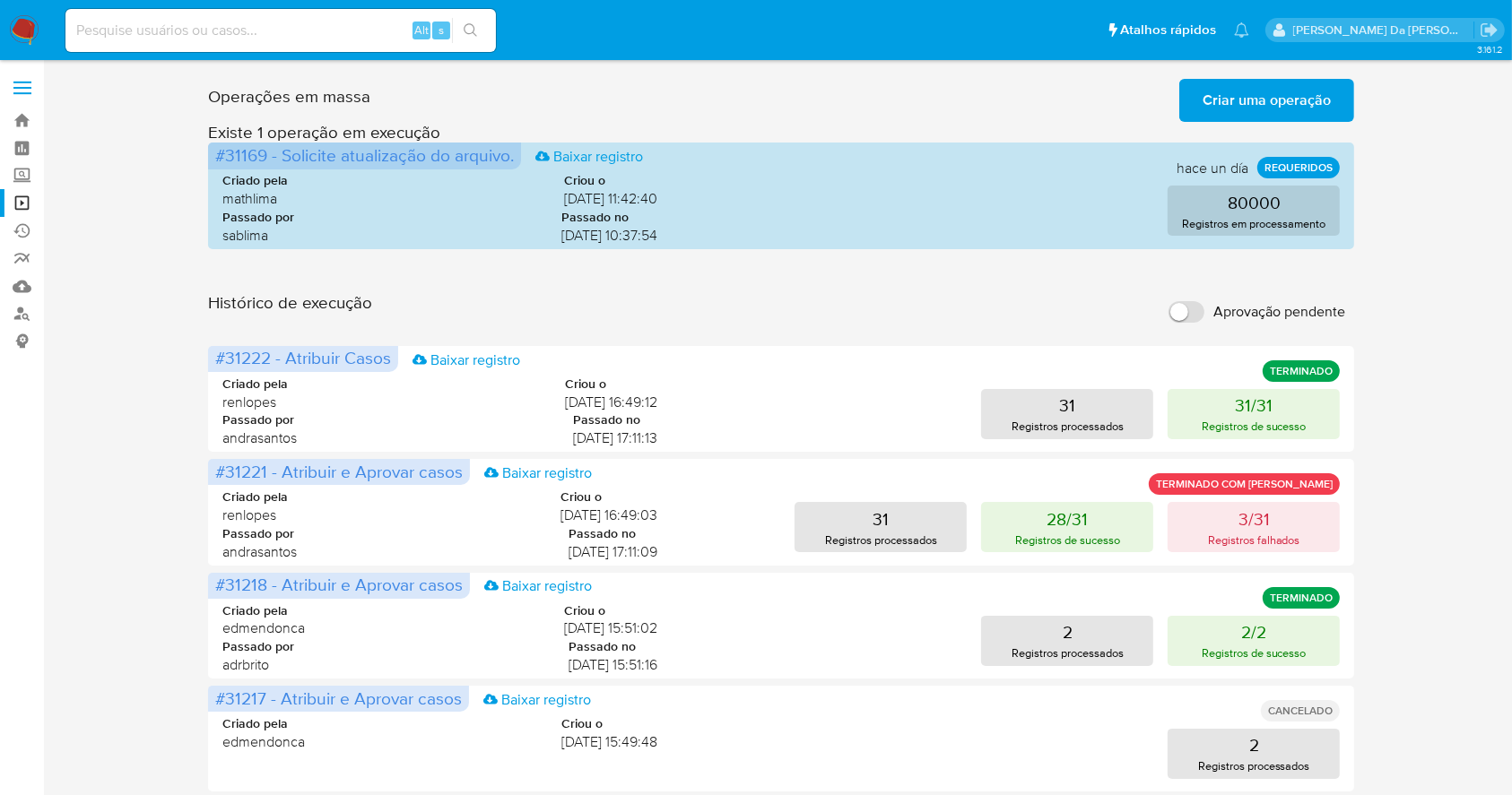
click at [1280, 95] on span "Criar uma operação" at bounding box center [1266, 101] width 129 height 40
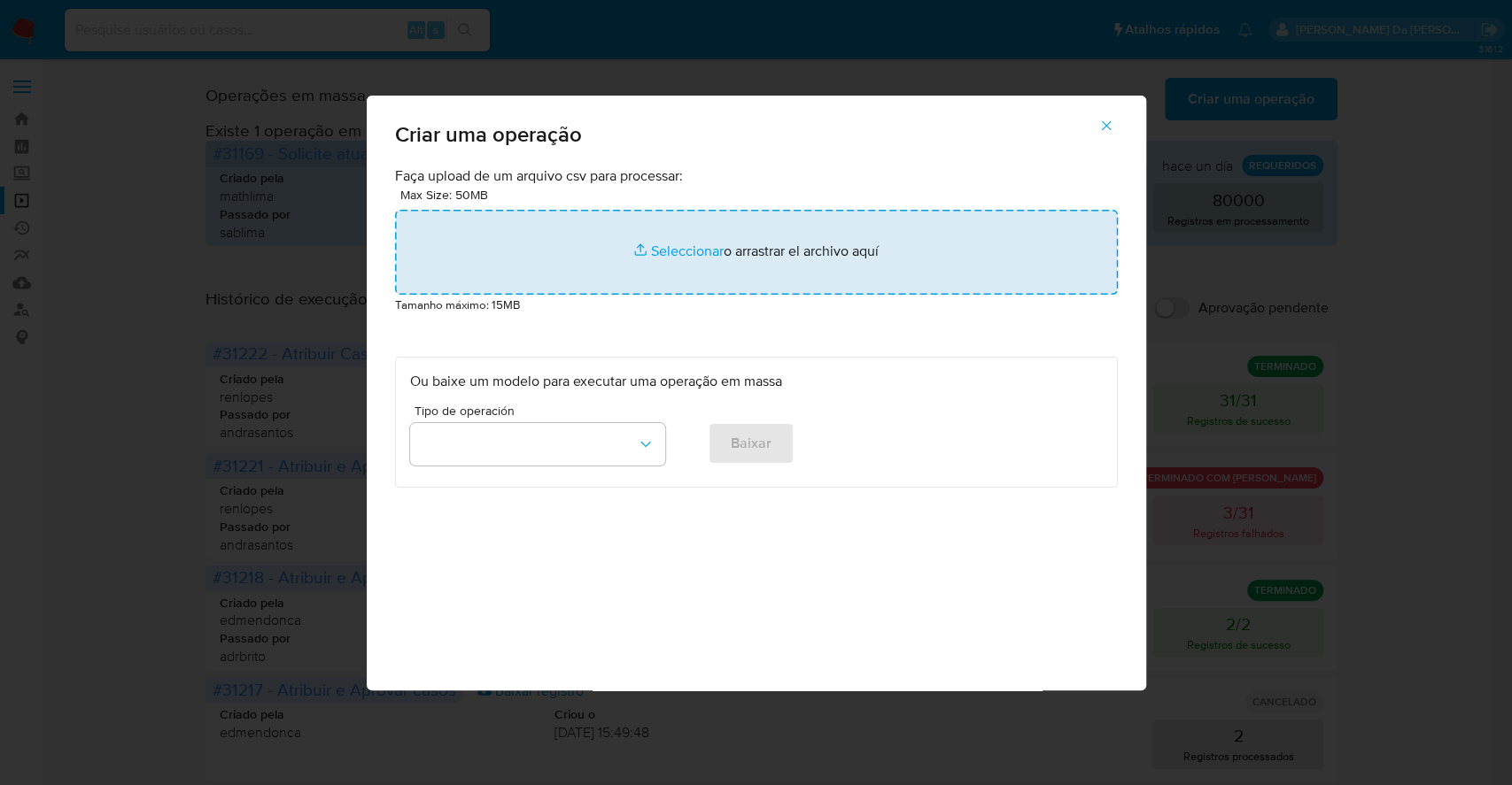
click at [689, 242] on input "file" at bounding box center [757, 252] width 723 height 85
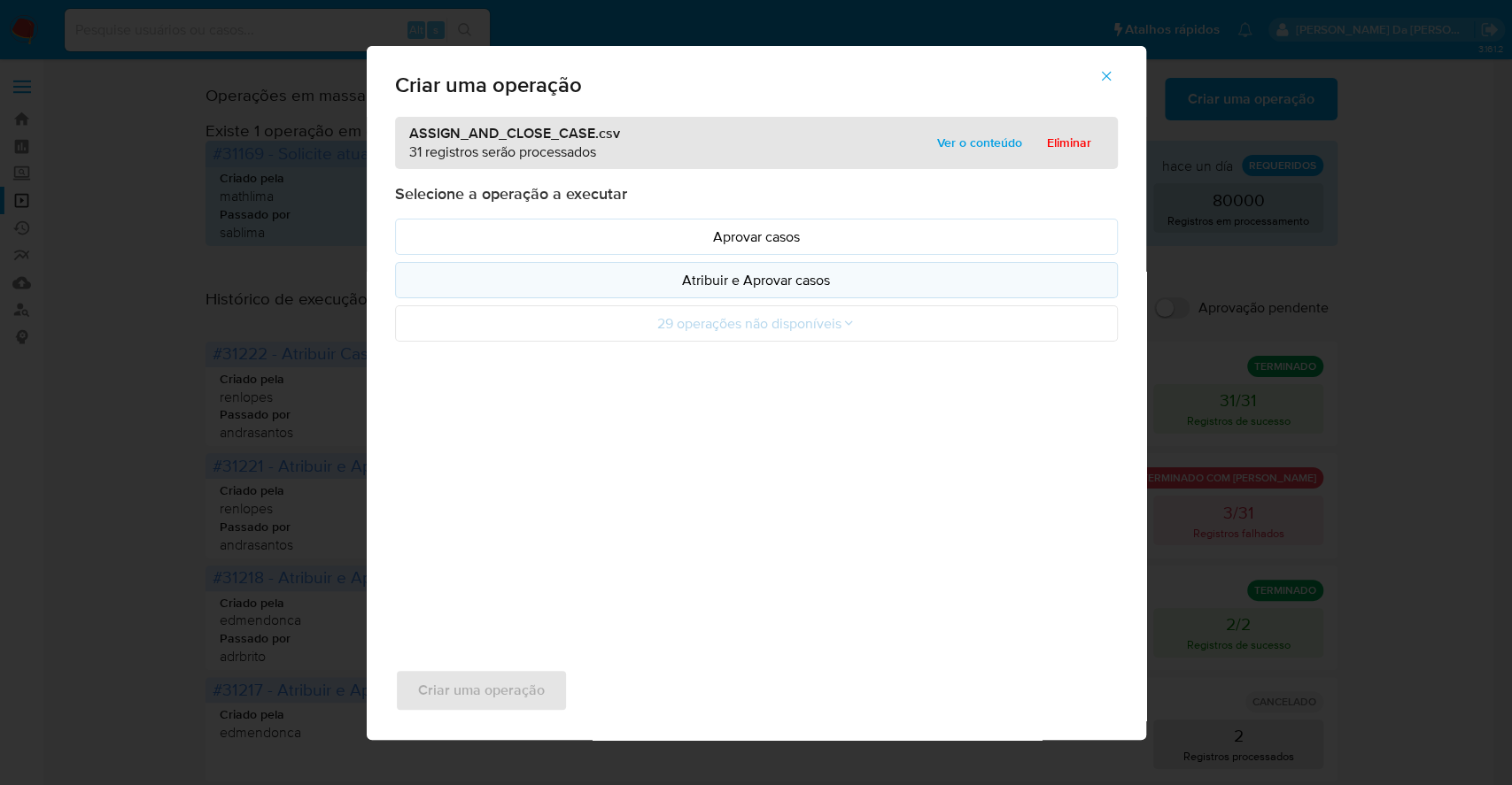
click at [768, 274] on p "Atribuir e Aprovar casos" at bounding box center [757, 280] width 693 height 20
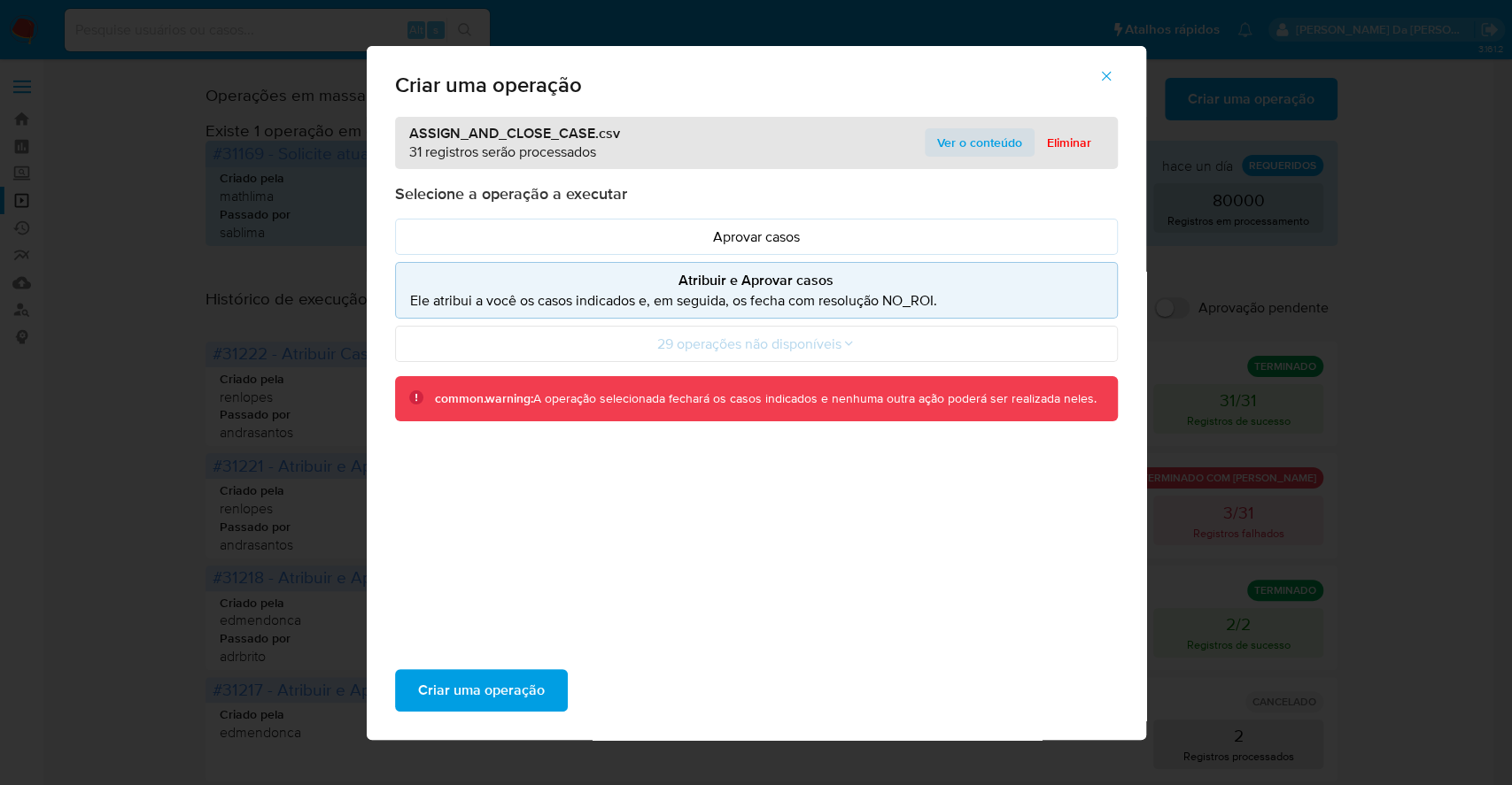
click at [990, 146] on span "Ver o conteúdo" at bounding box center [980, 143] width 85 height 25
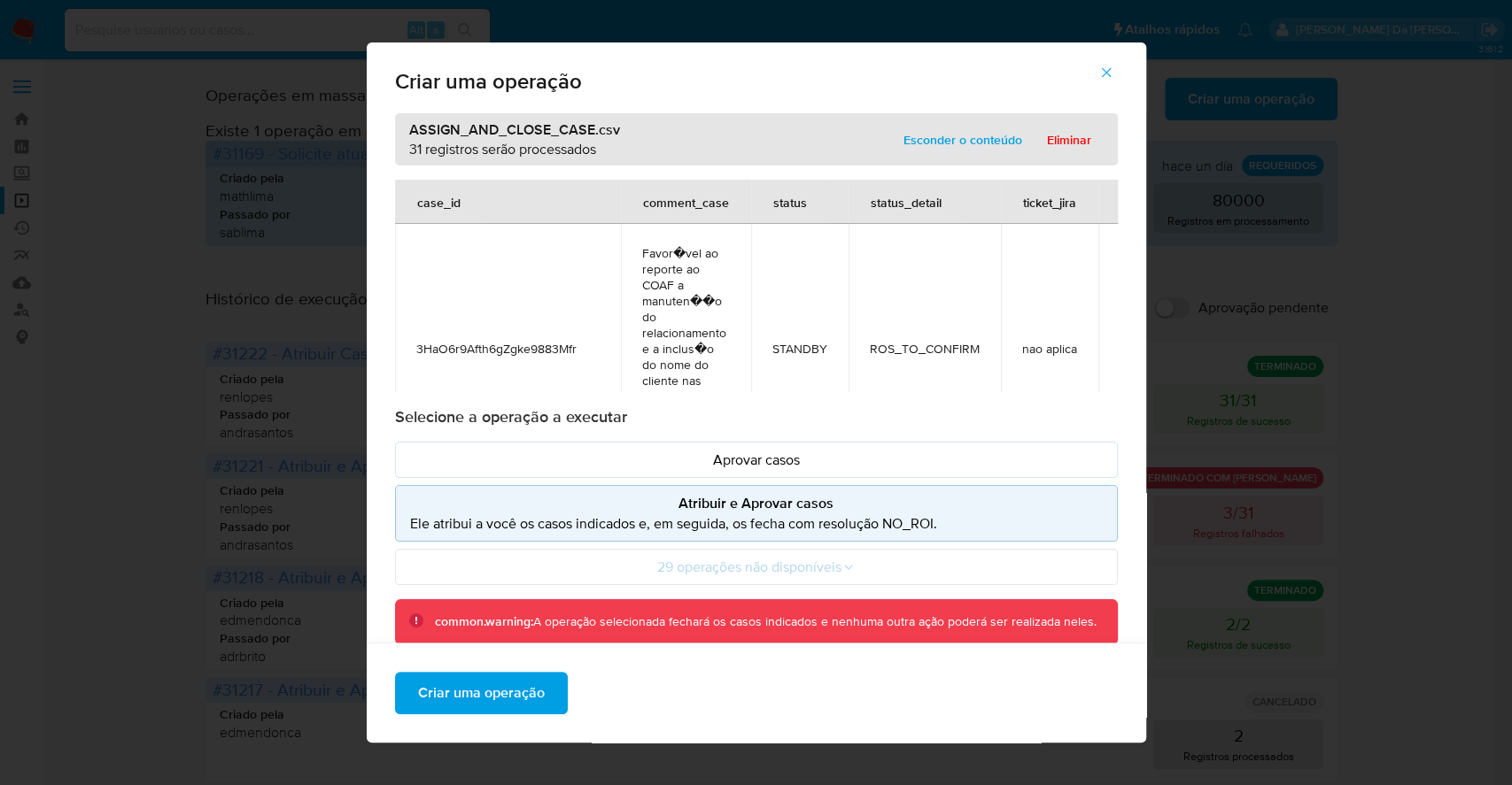
scroll to position [4781, 0]
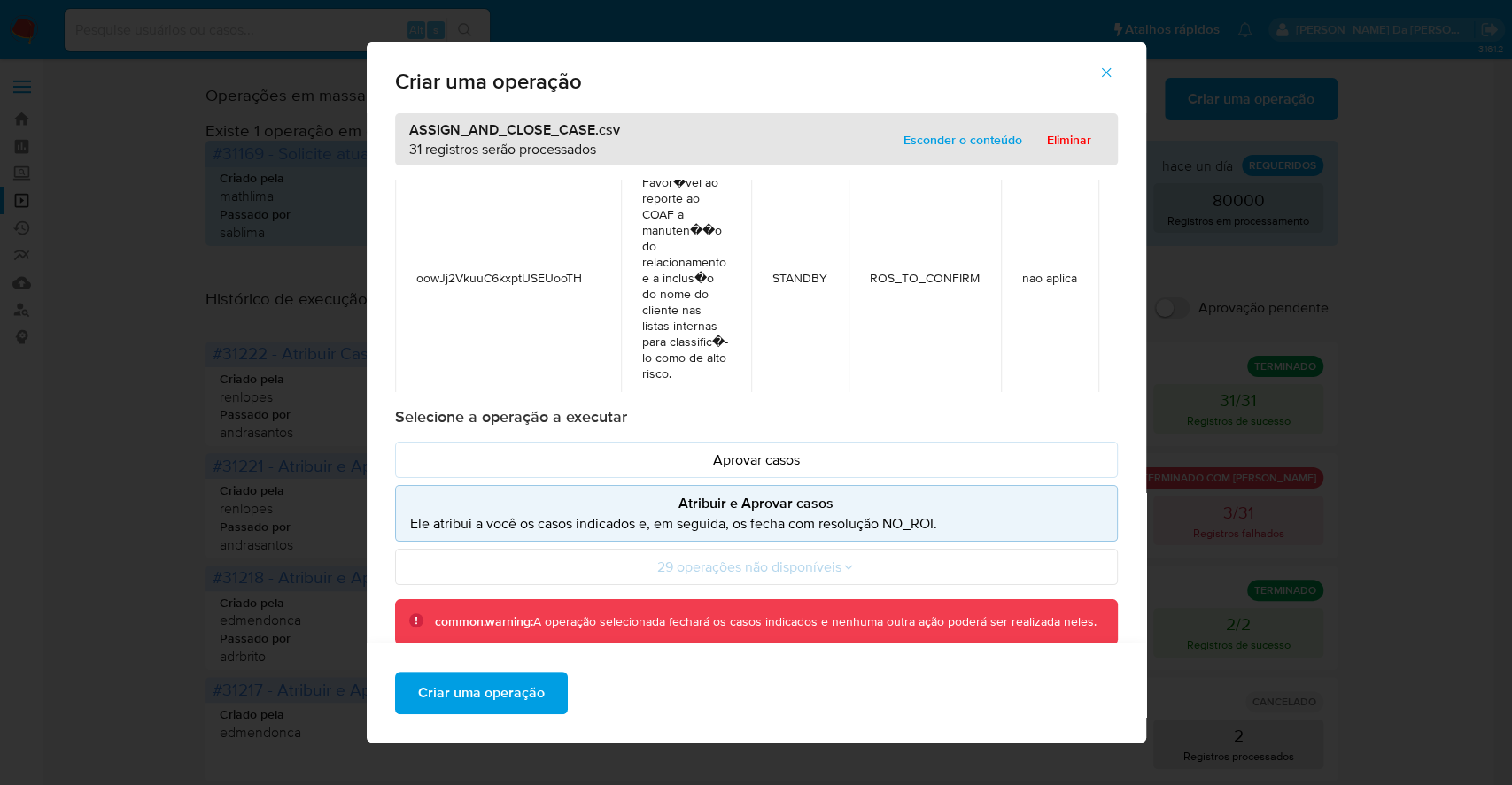
click at [1110, 72] on icon "button" at bounding box center [1105, 73] width 10 height 10
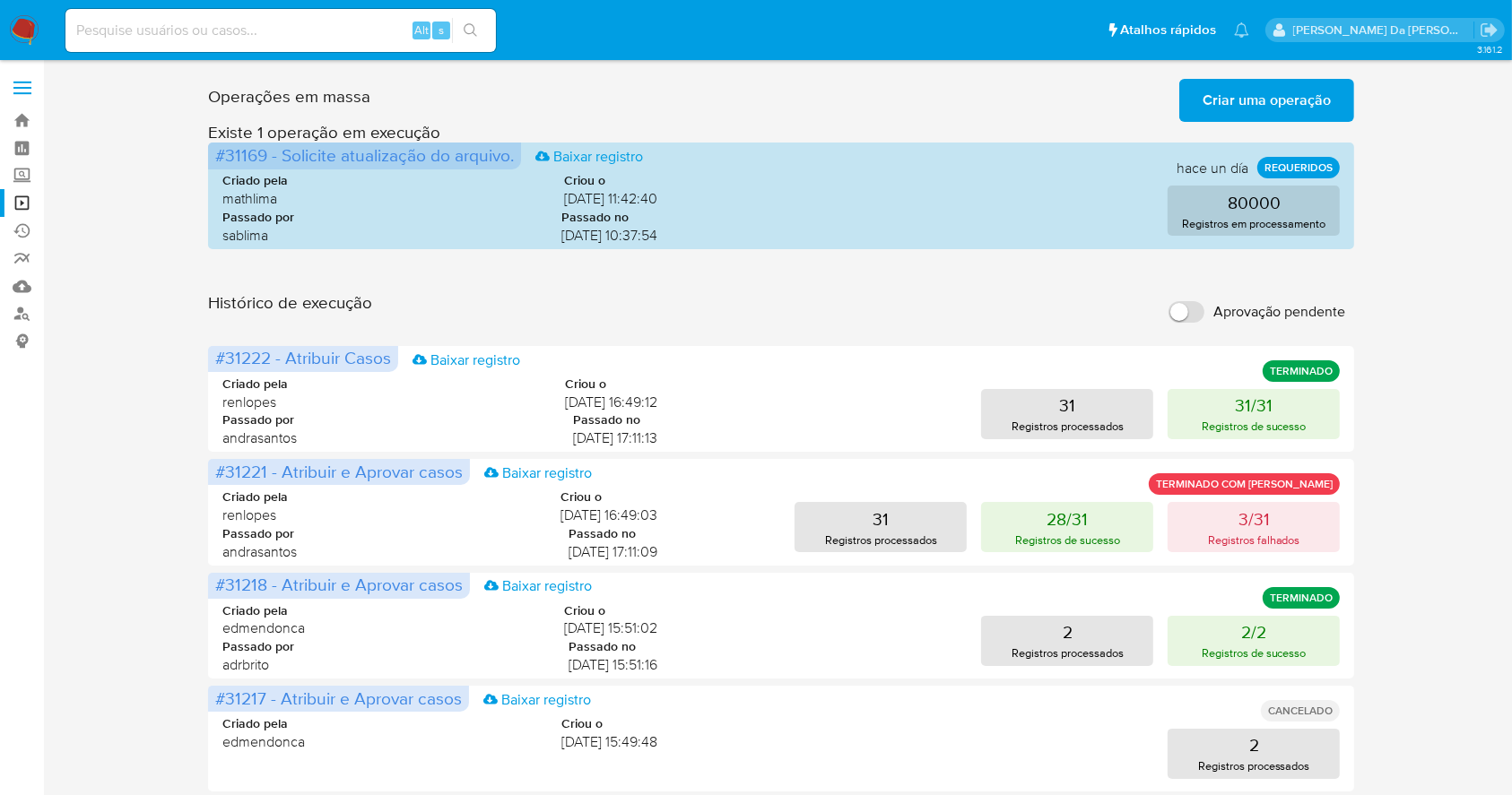
click at [1284, 97] on span "Criar uma operação" at bounding box center [1266, 101] width 129 height 40
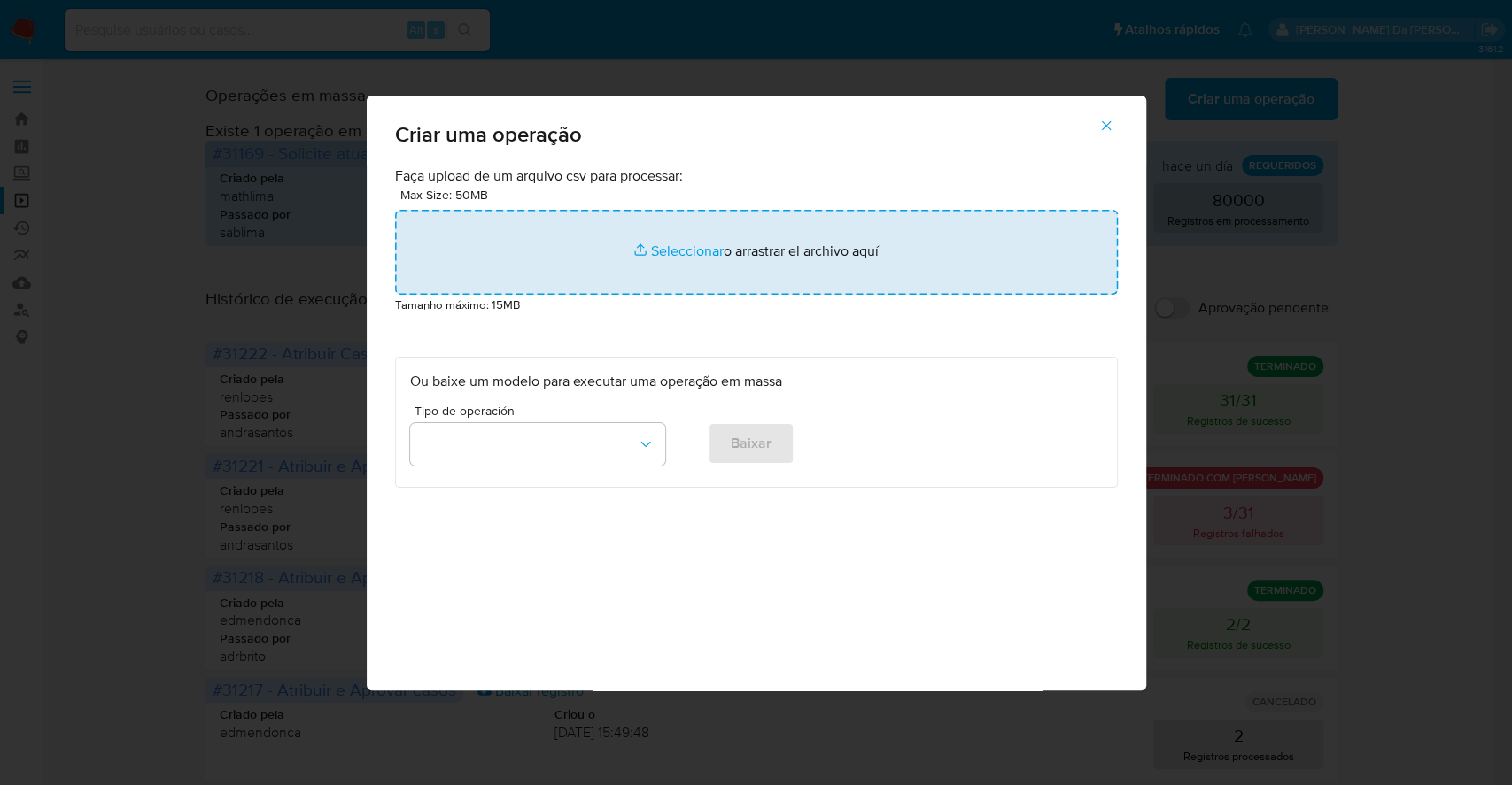
click at [640, 242] on input "file" at bounding box center [757, 252] width 723 height 85
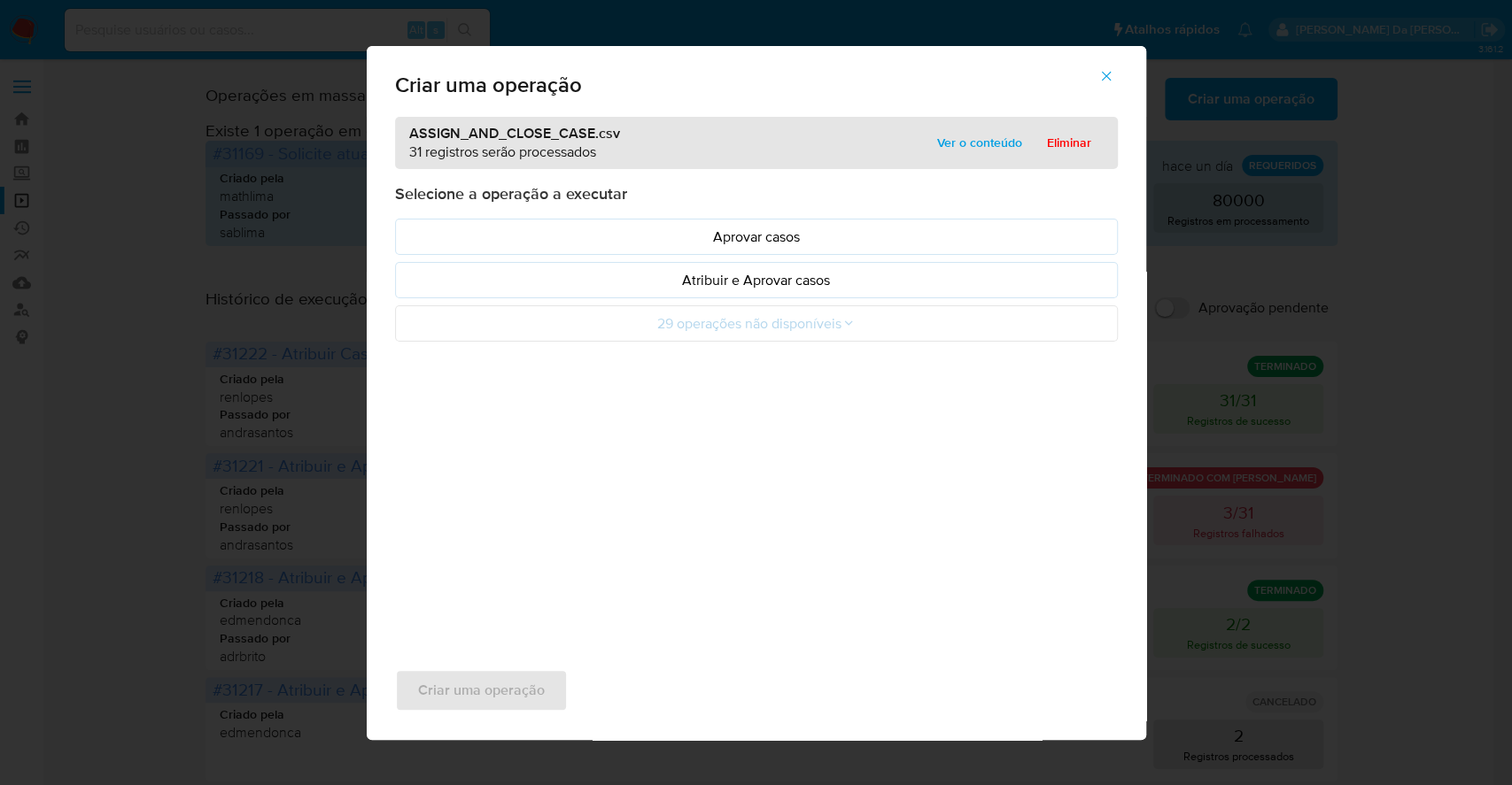
click at [952, 135] on span "Ver o conteúdo" at bounding box center [980, 143] width 85 height 25
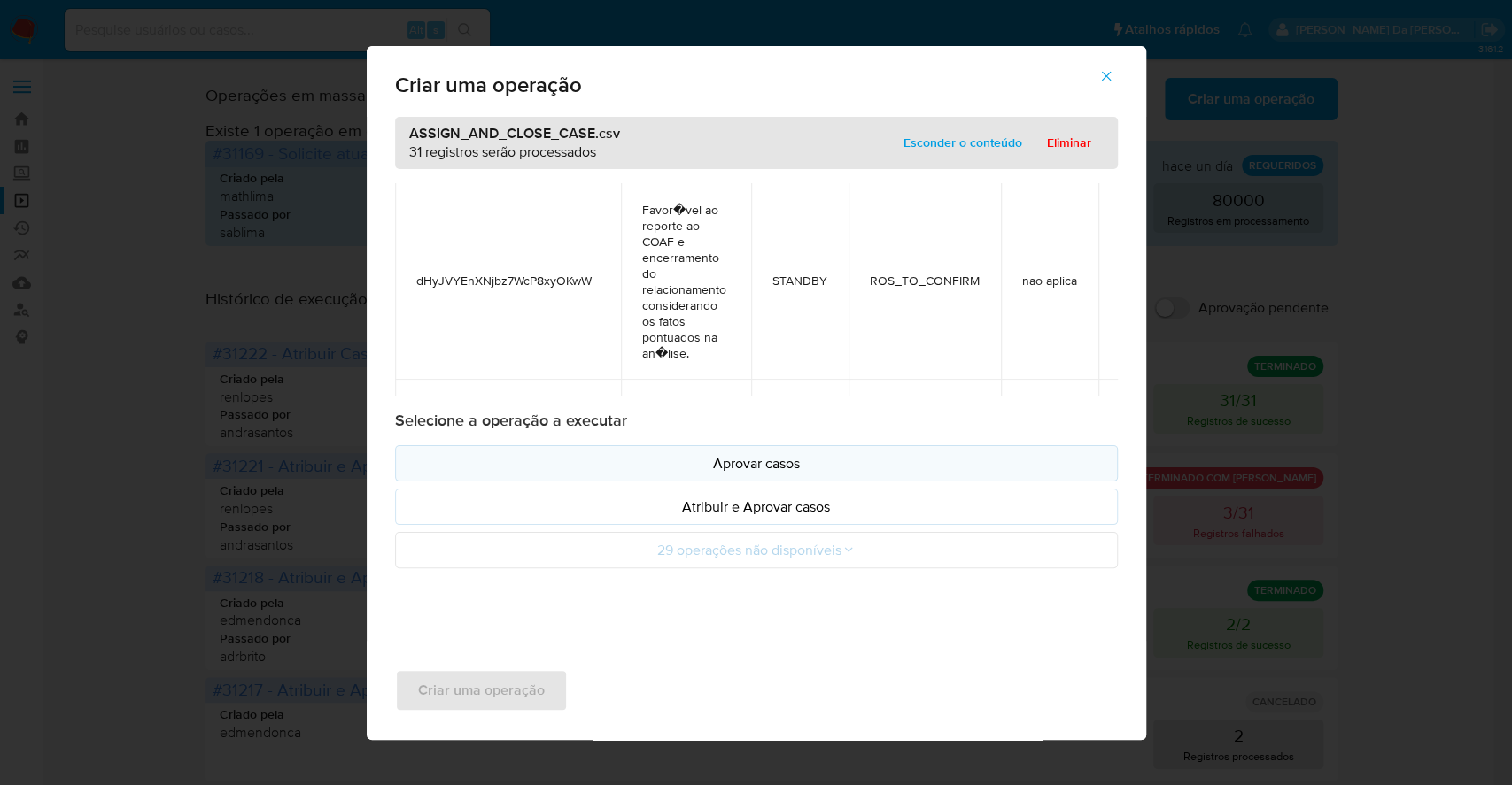
scroll to position [7023, 0]
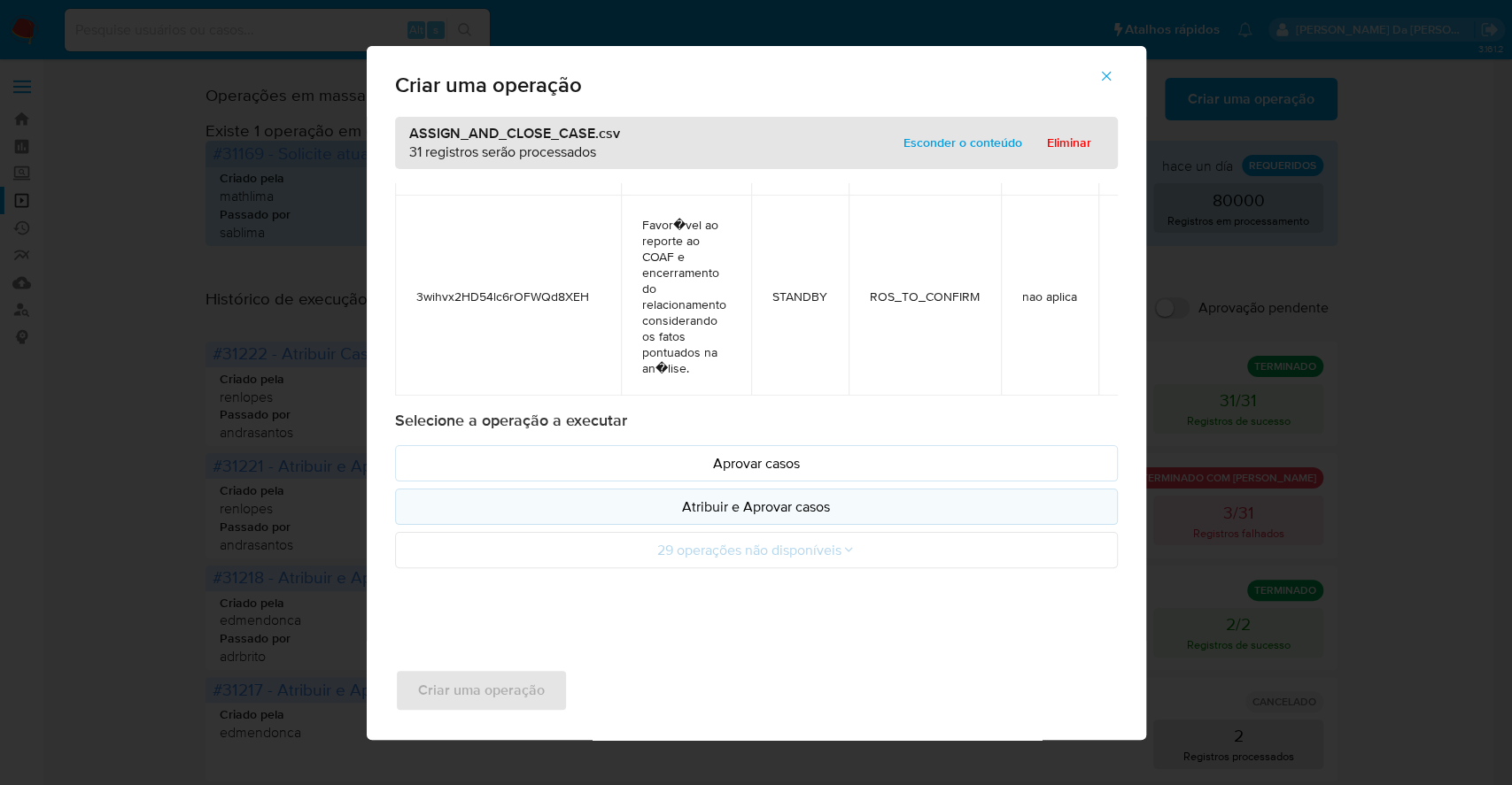
click at [763, 504] on p "Atribuir e Aprovar casos" at bounding box center [757, 506] width 693 height 20
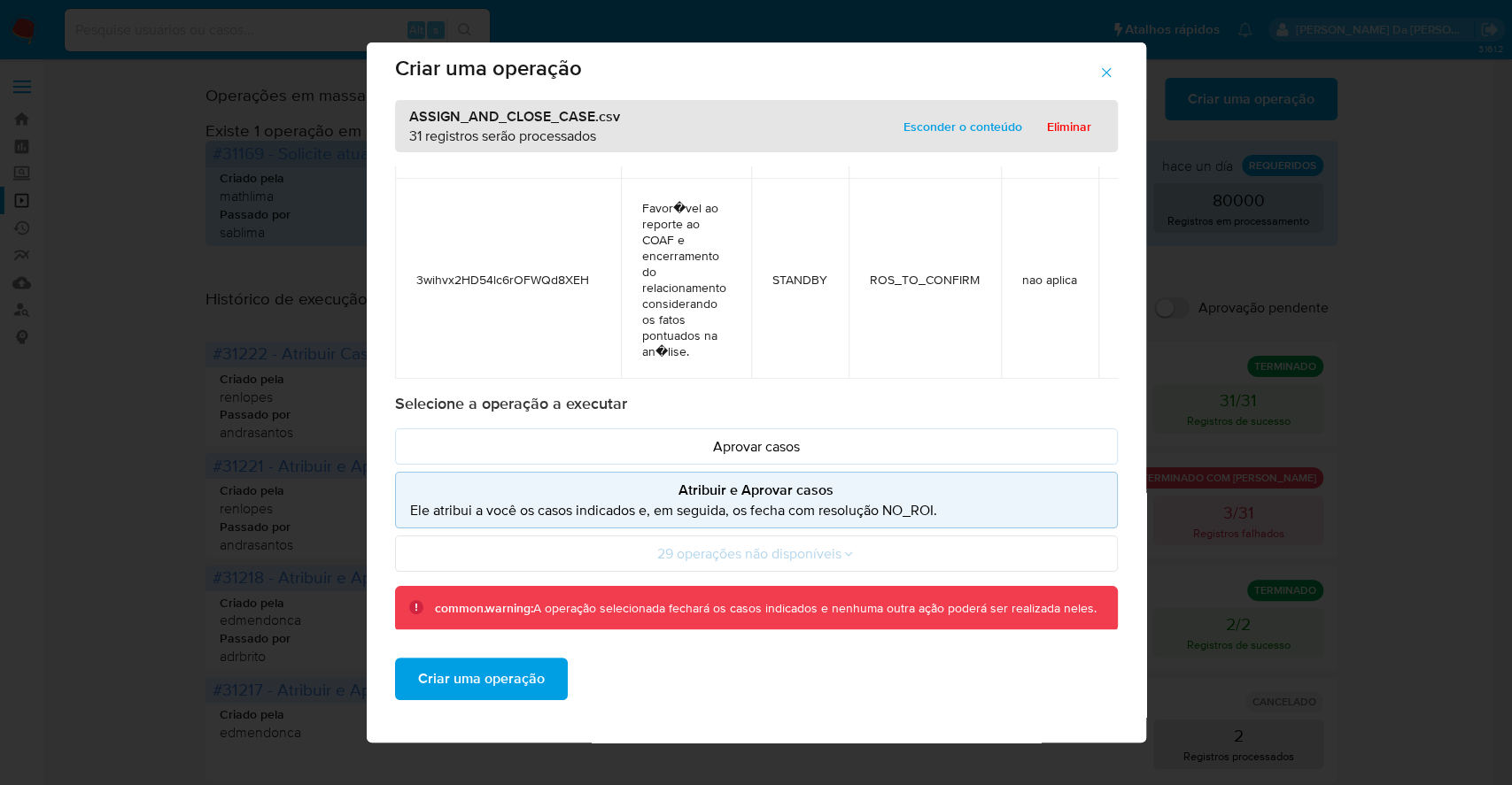
scroll to position [4717, 0]
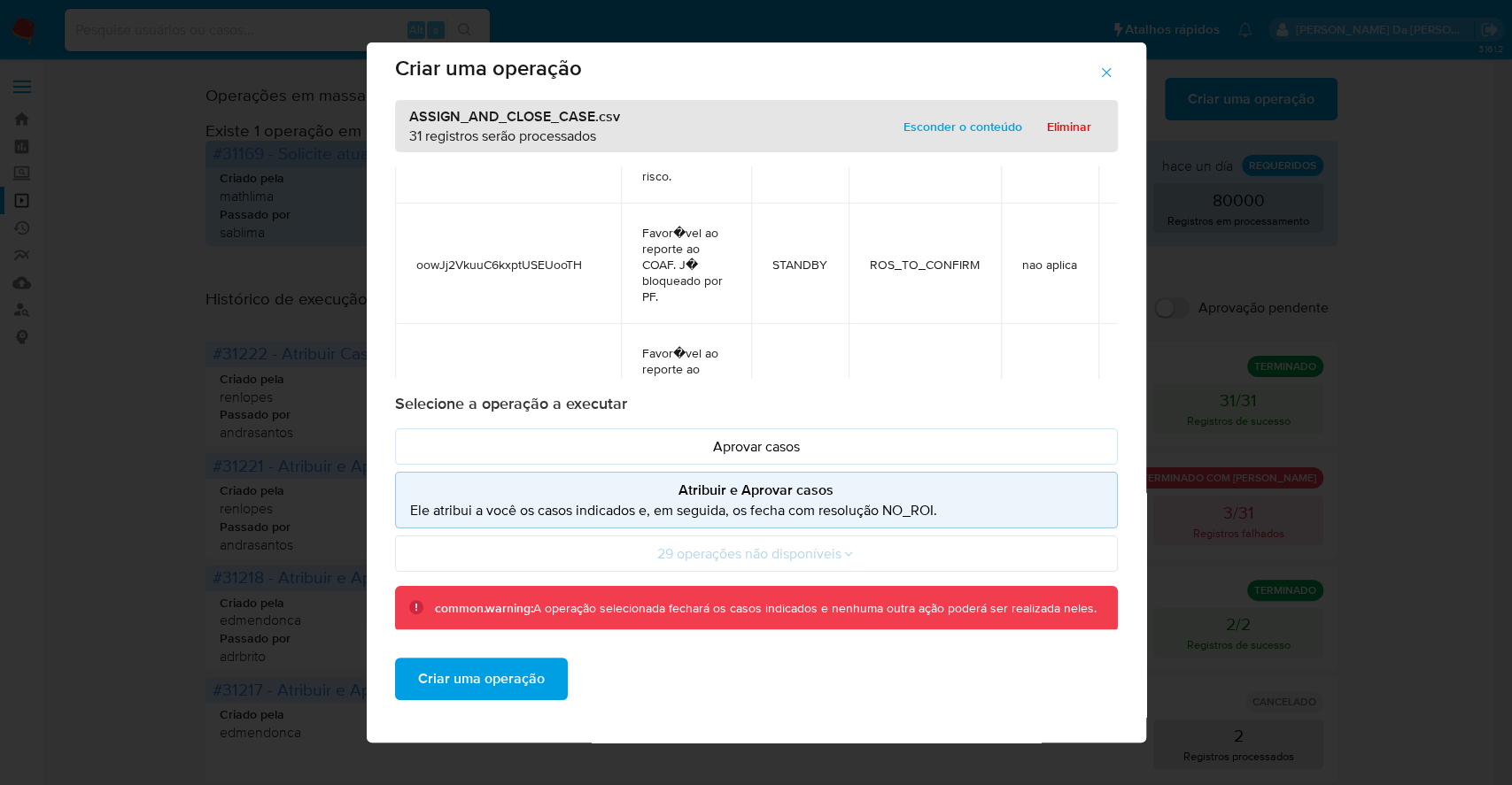
click at [503, 677] on span "Criar uma operação" at bounding box center [481, 679] width 127 height 39
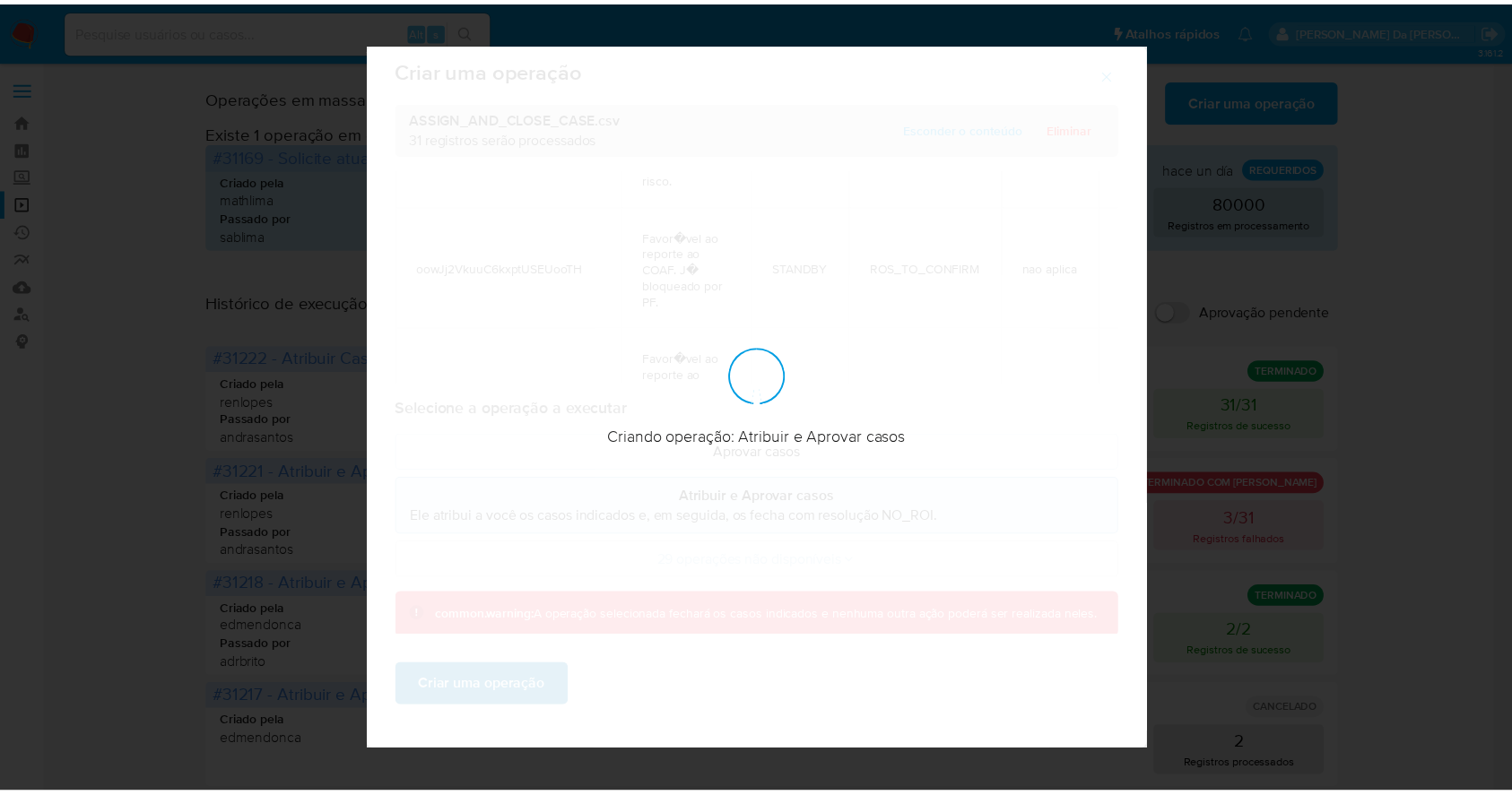
scroll to position [0, 0]
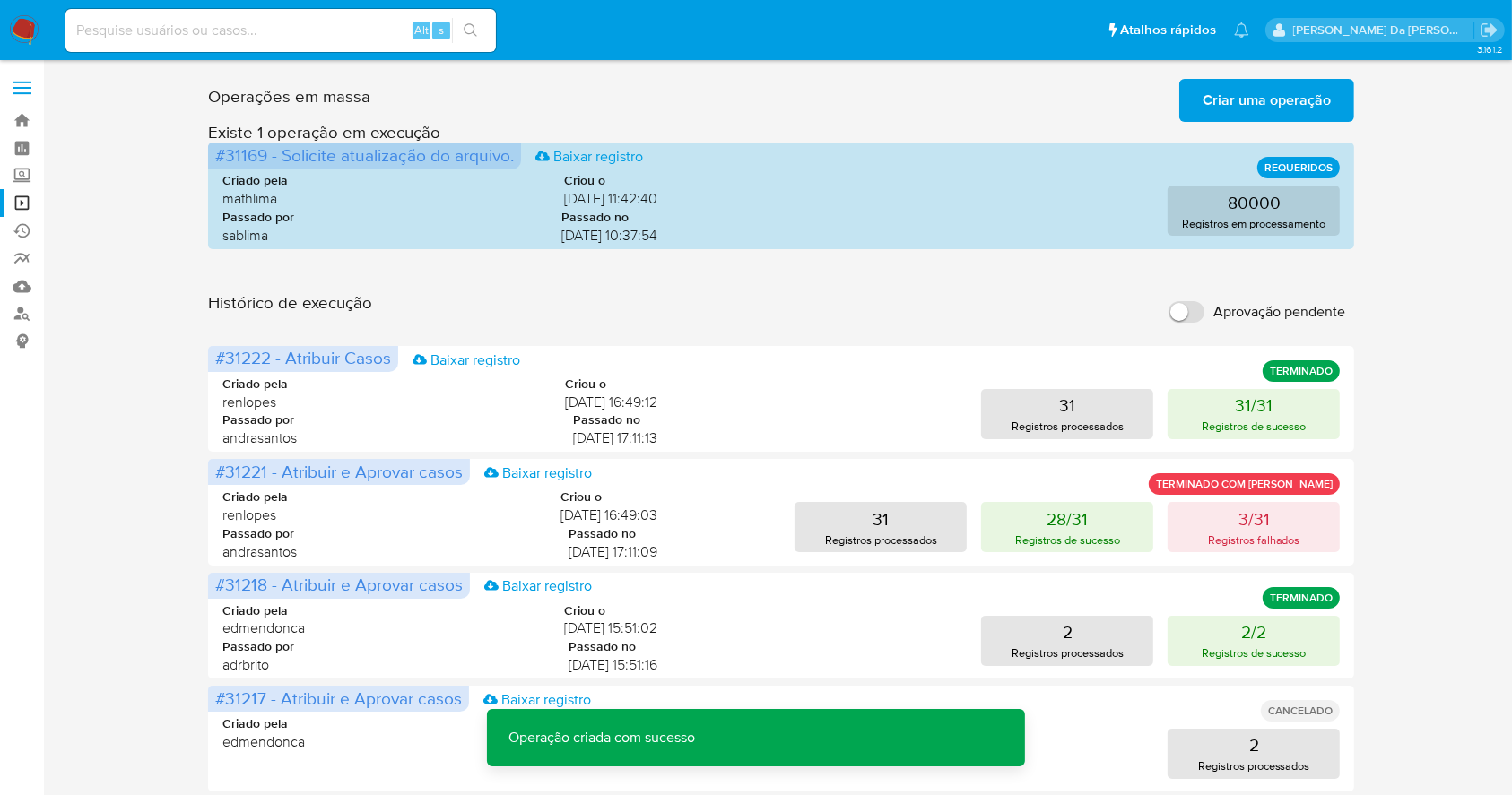
click at [1264, 91] on span "Criar uma operação" at bounding box center [1266, 101] width 129 height 40
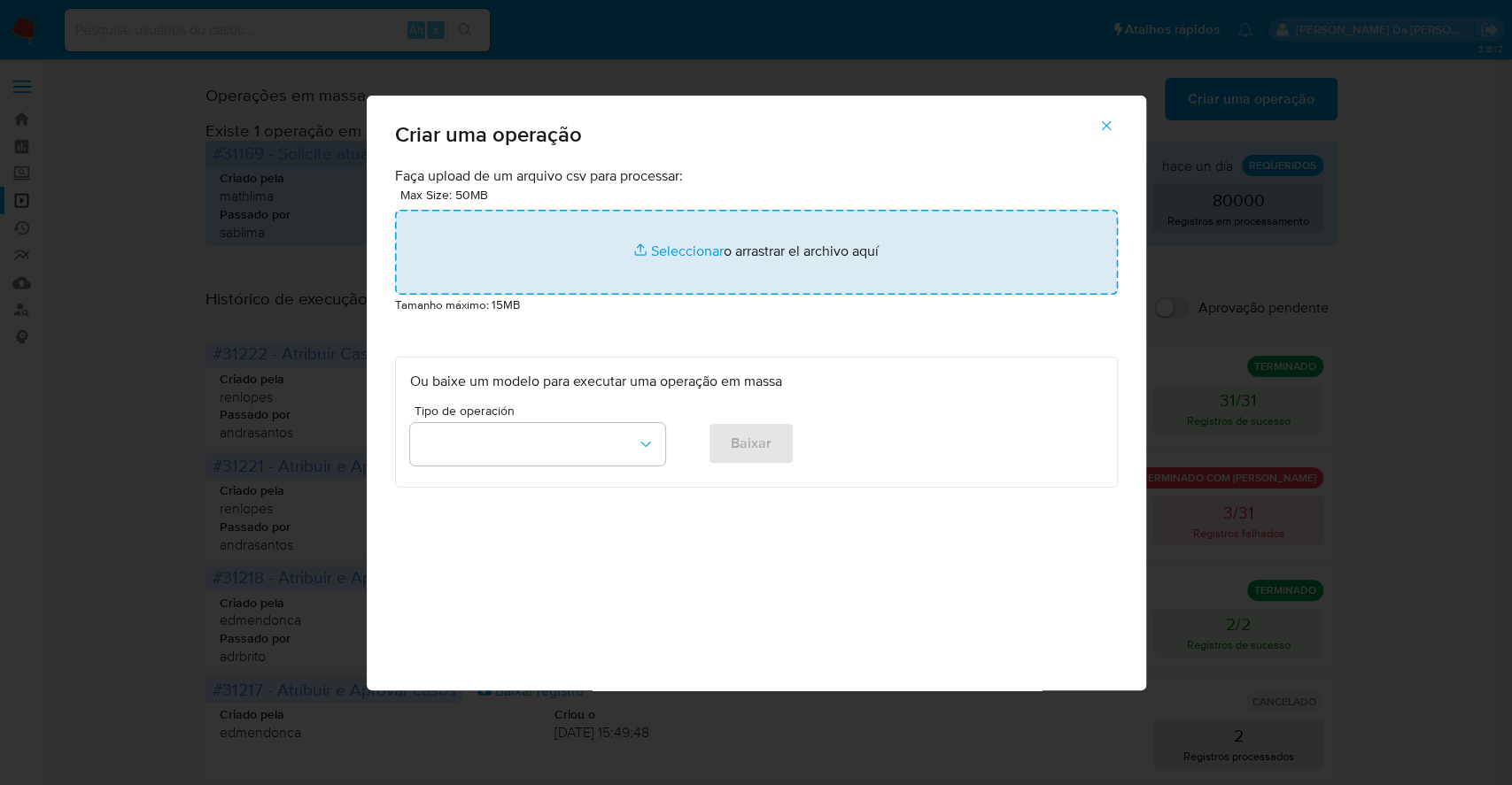
click at [695, 242] on input "file" at bounding box center [757, 252] width 723 height 85
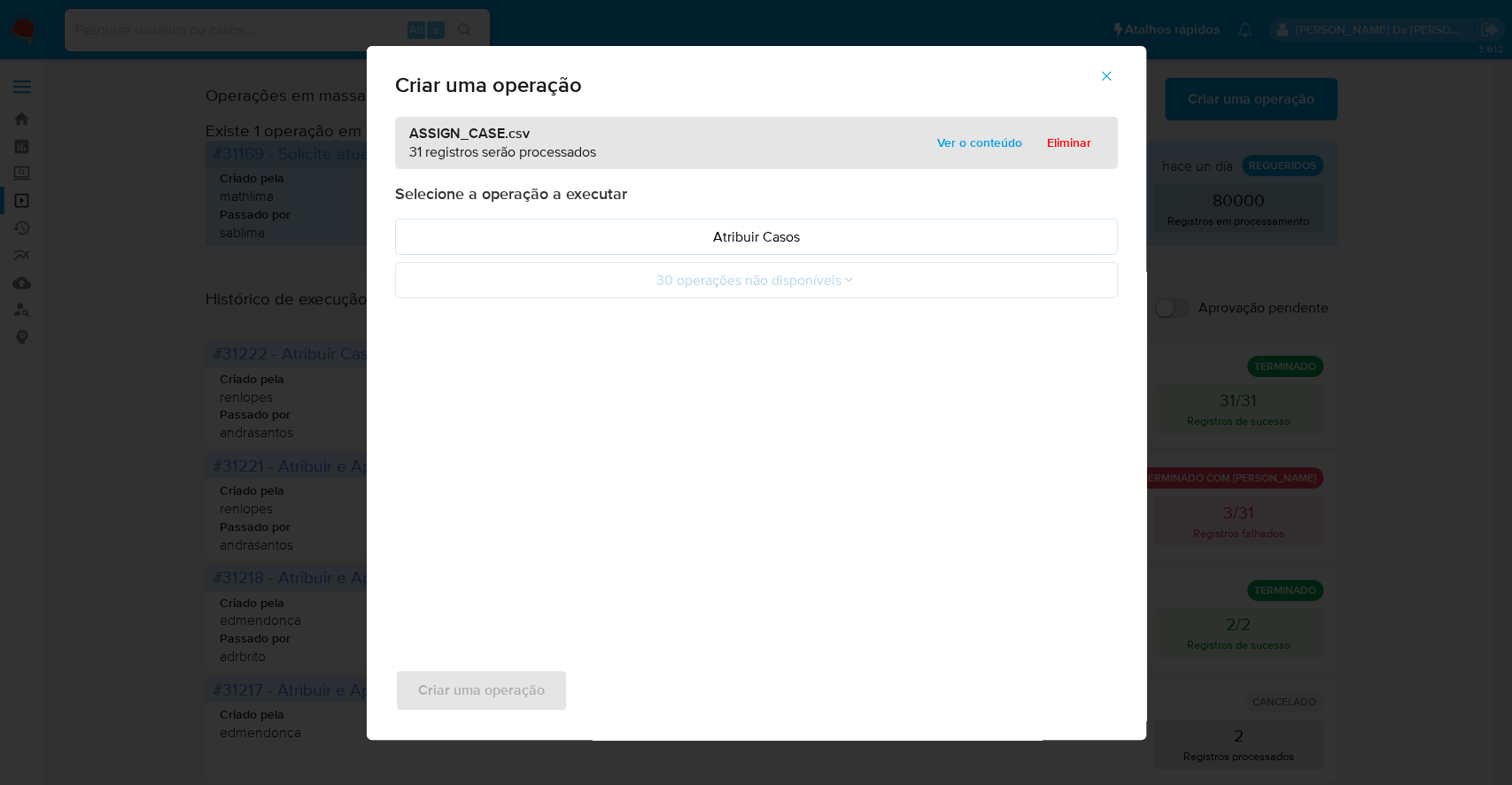
click at [976, 147] on span "Ver o conteúdo" at bounding box center [980, 143] width 85 height 25
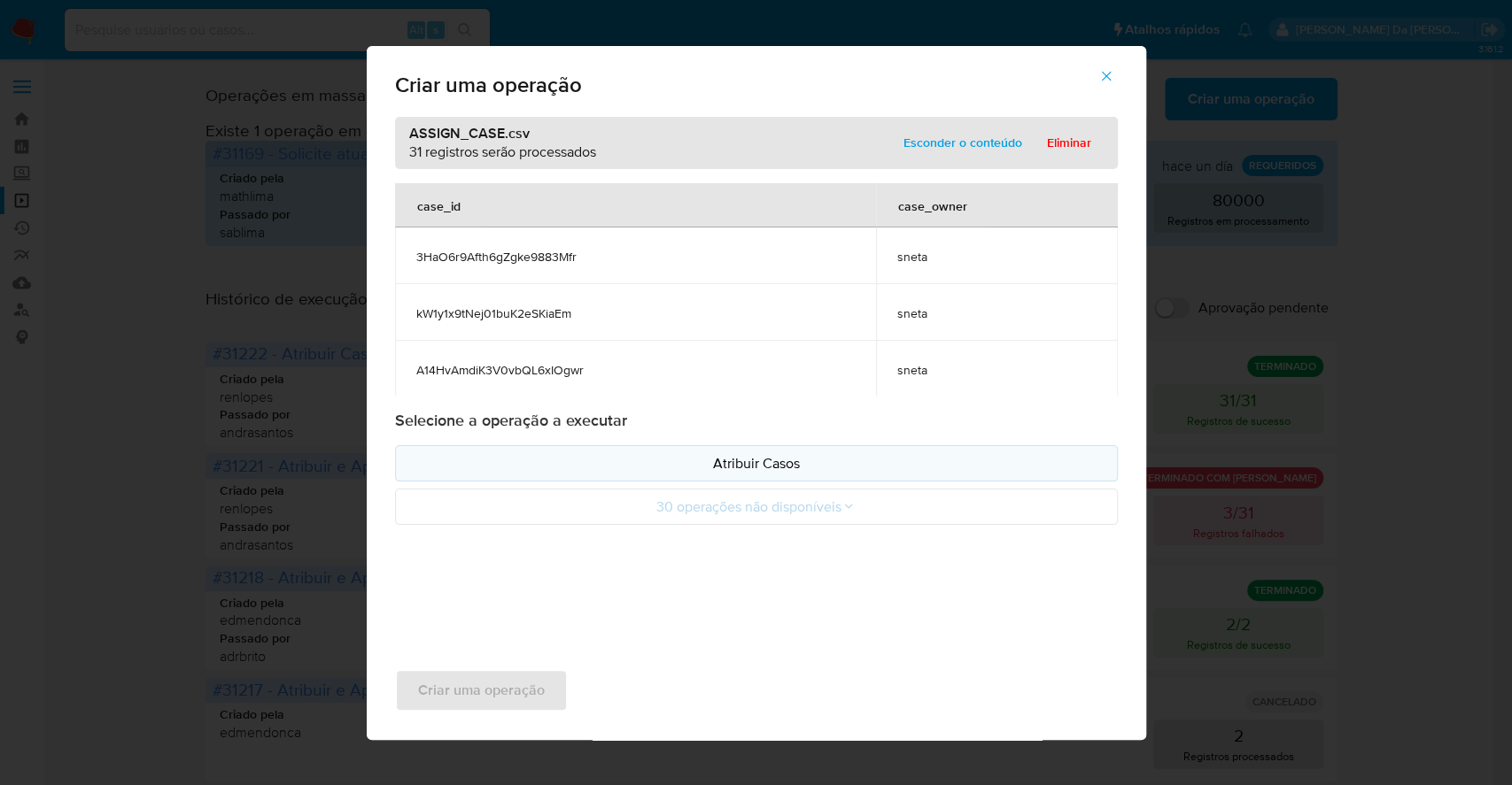
click at [744, 450] on button "Atribuir Casos" at bounding box center [757, 464] width 723 height 36
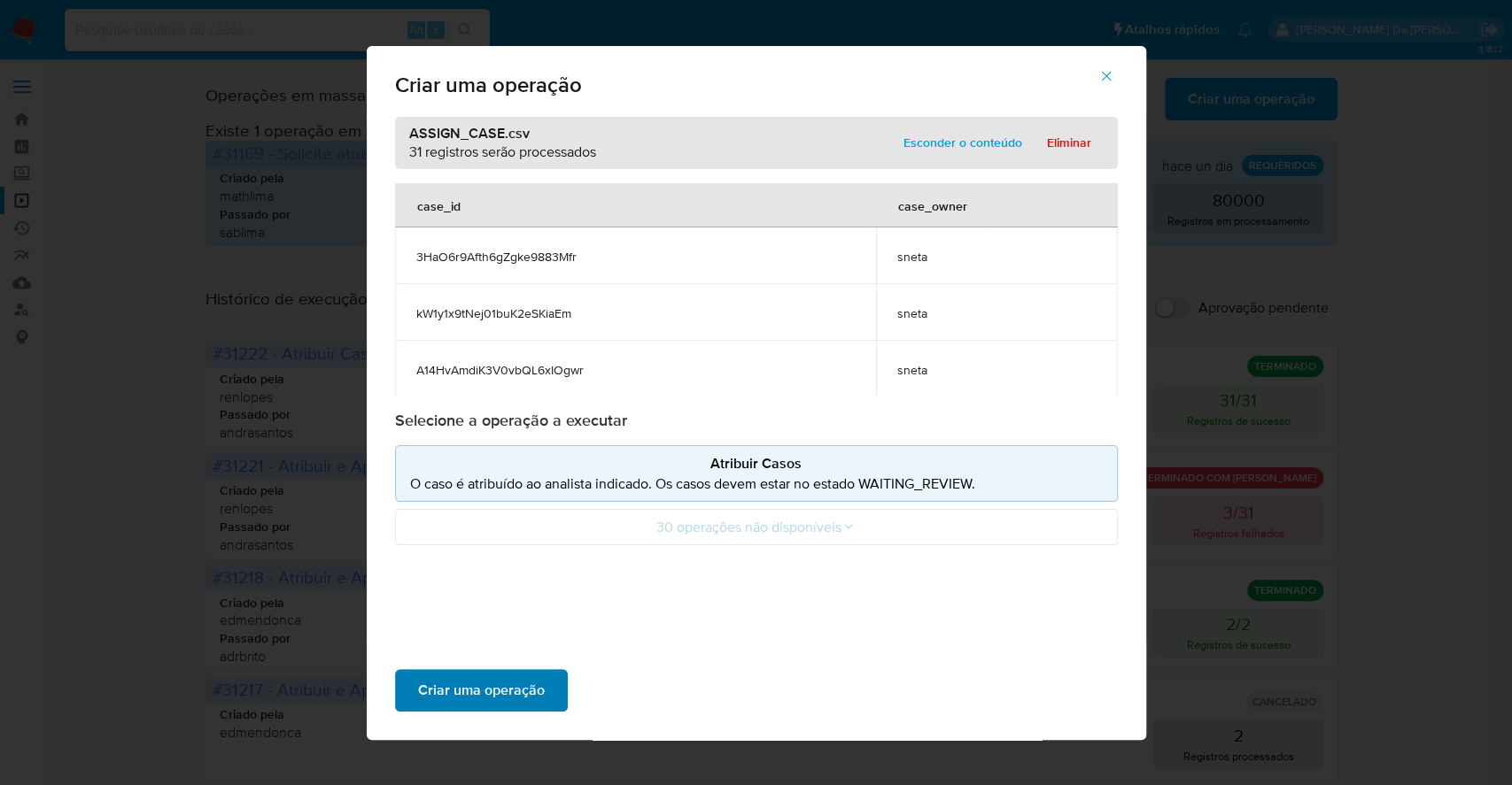
click at [521, 685] on span "Criar uma operação" at bounding box center [481, 691] width 127 height 39
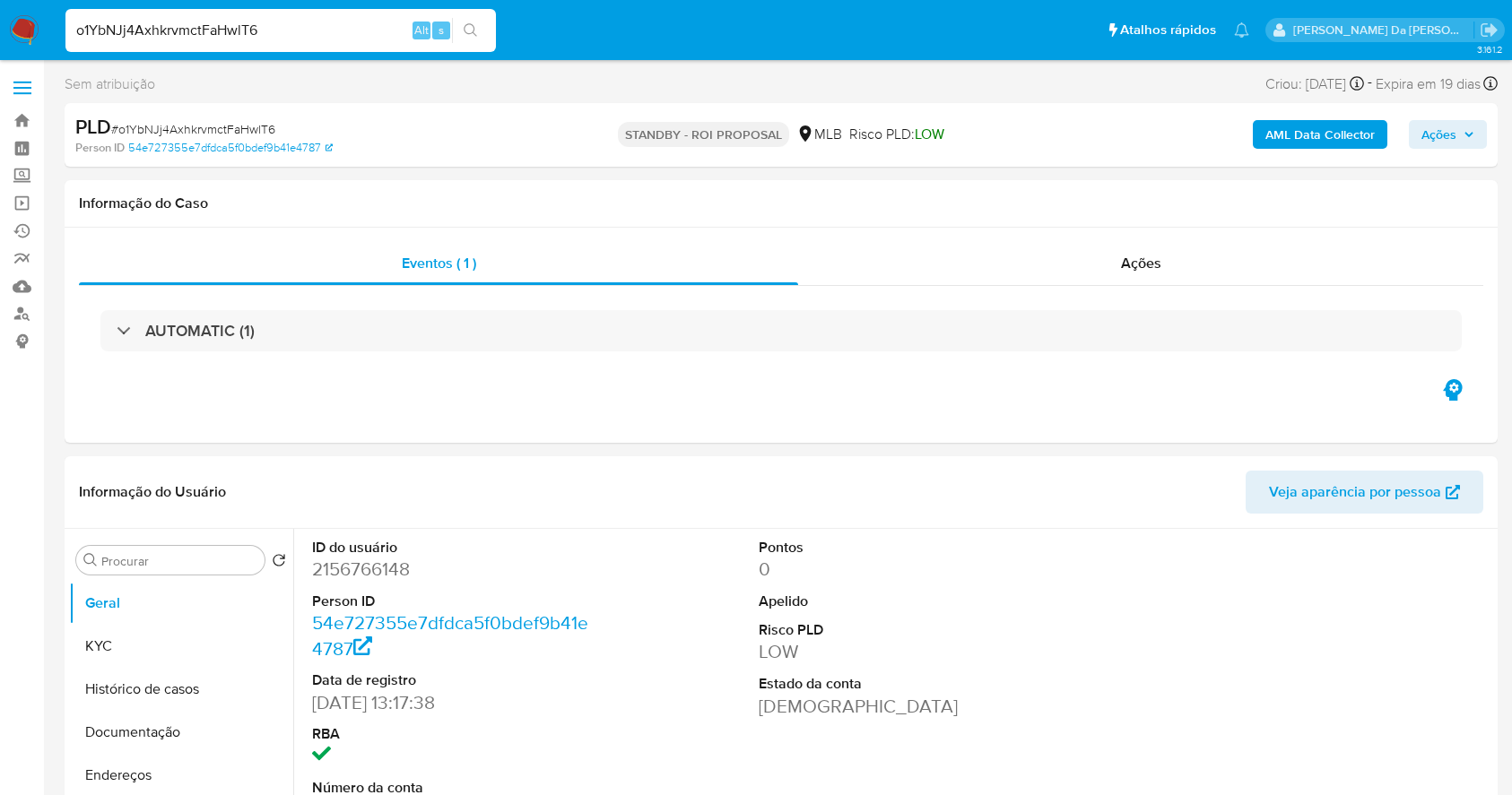
select select "10"
click at [342, 27] on input "o1YbNJj4AxhkrvmctFaHwlT6" at bounding box center [281, 31] width 431 height 23
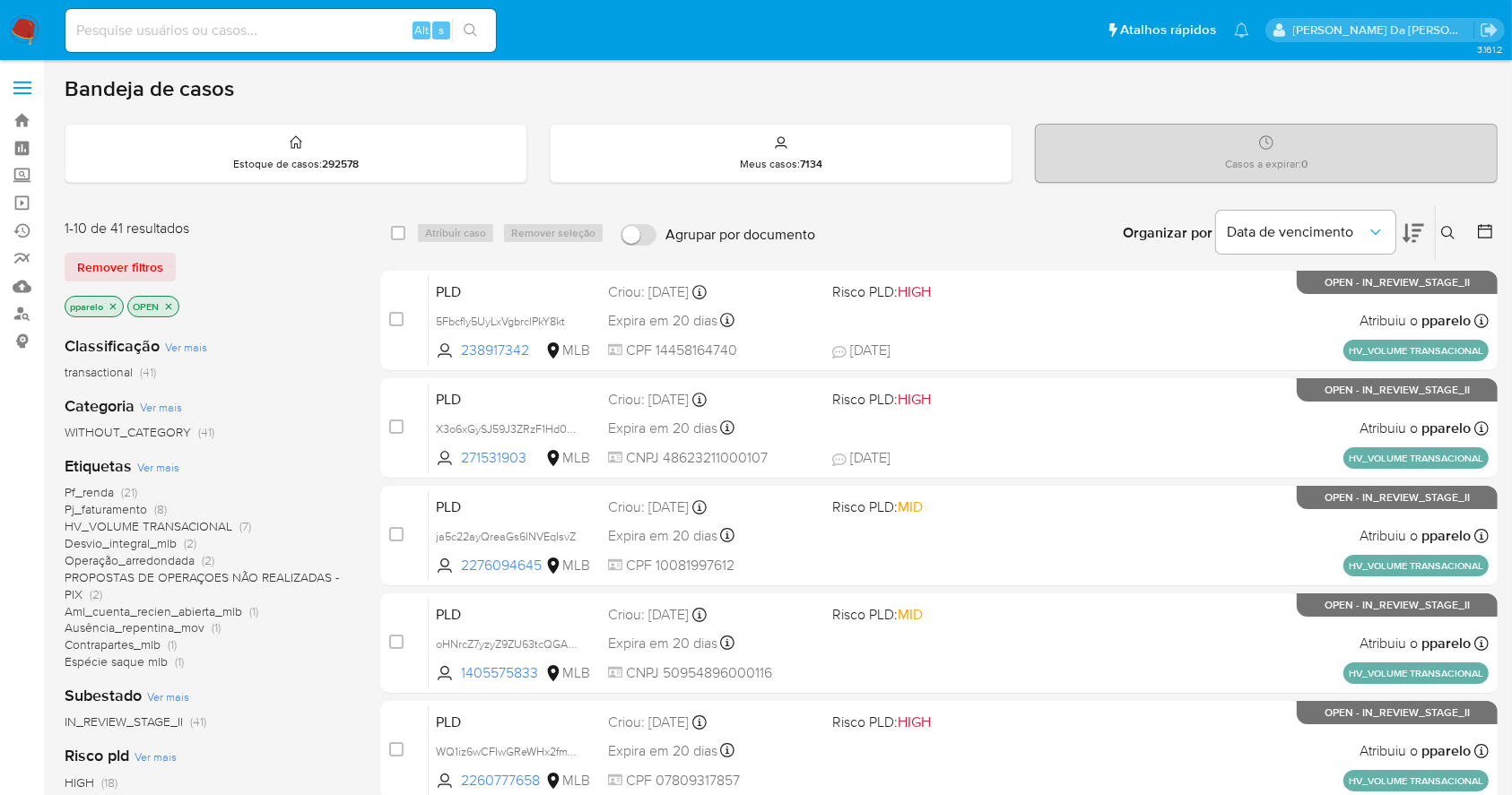
click at [273, 31] on input at bounding box center [281, 31] width 431 height 23
paste input "2003786344"
type input "2003786344"
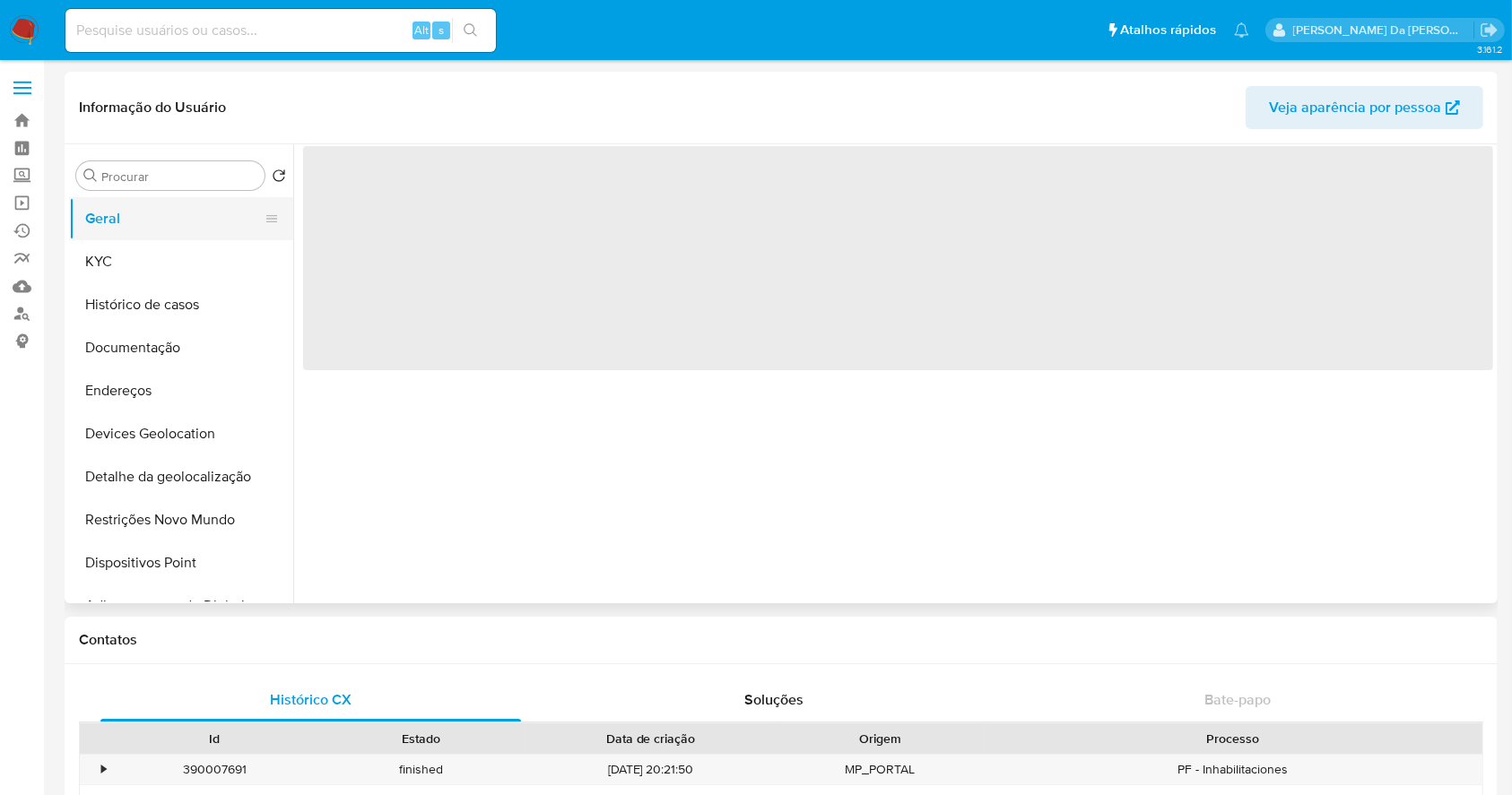
select select "10"
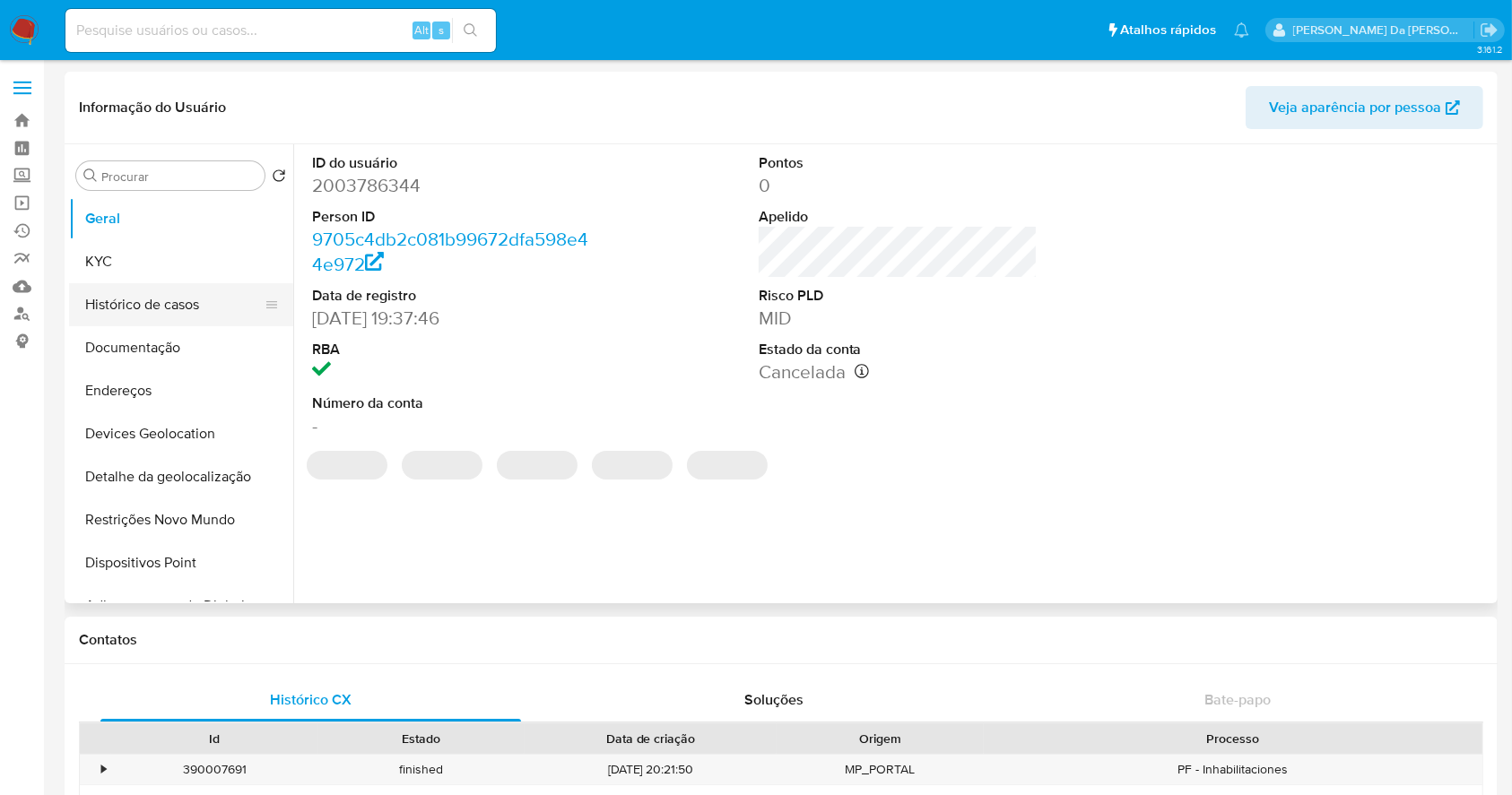
click at [161, 307] on button "Histórico de casos" at bounding box center [174, 305] width 210 height 43
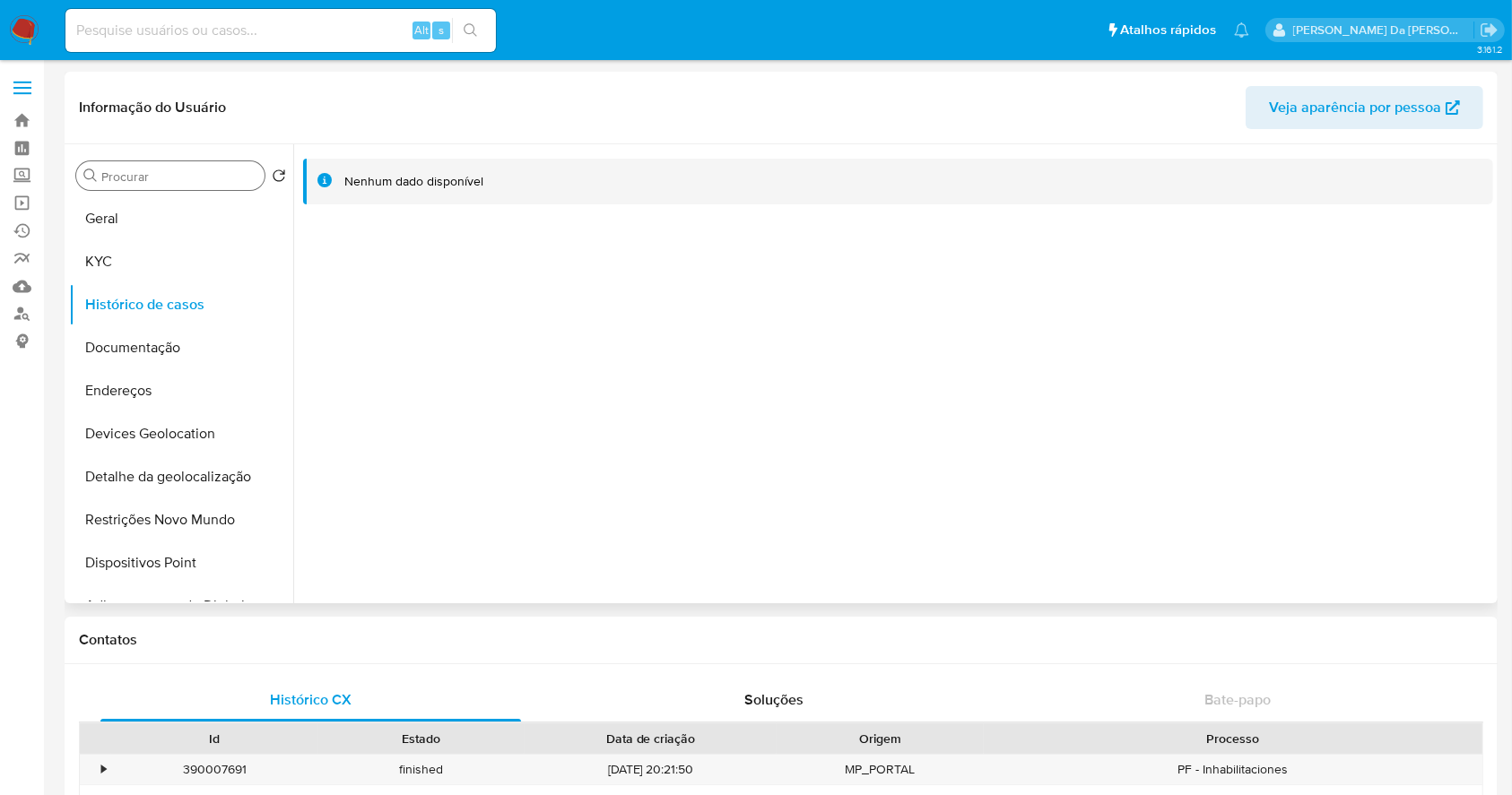
click at [228, 180] on input "Procurar" at bounding box center [179, 176] width 156 height 16
click at [159, 218] on button "Geral" at bounding box center [174, 219] width 210 height 43
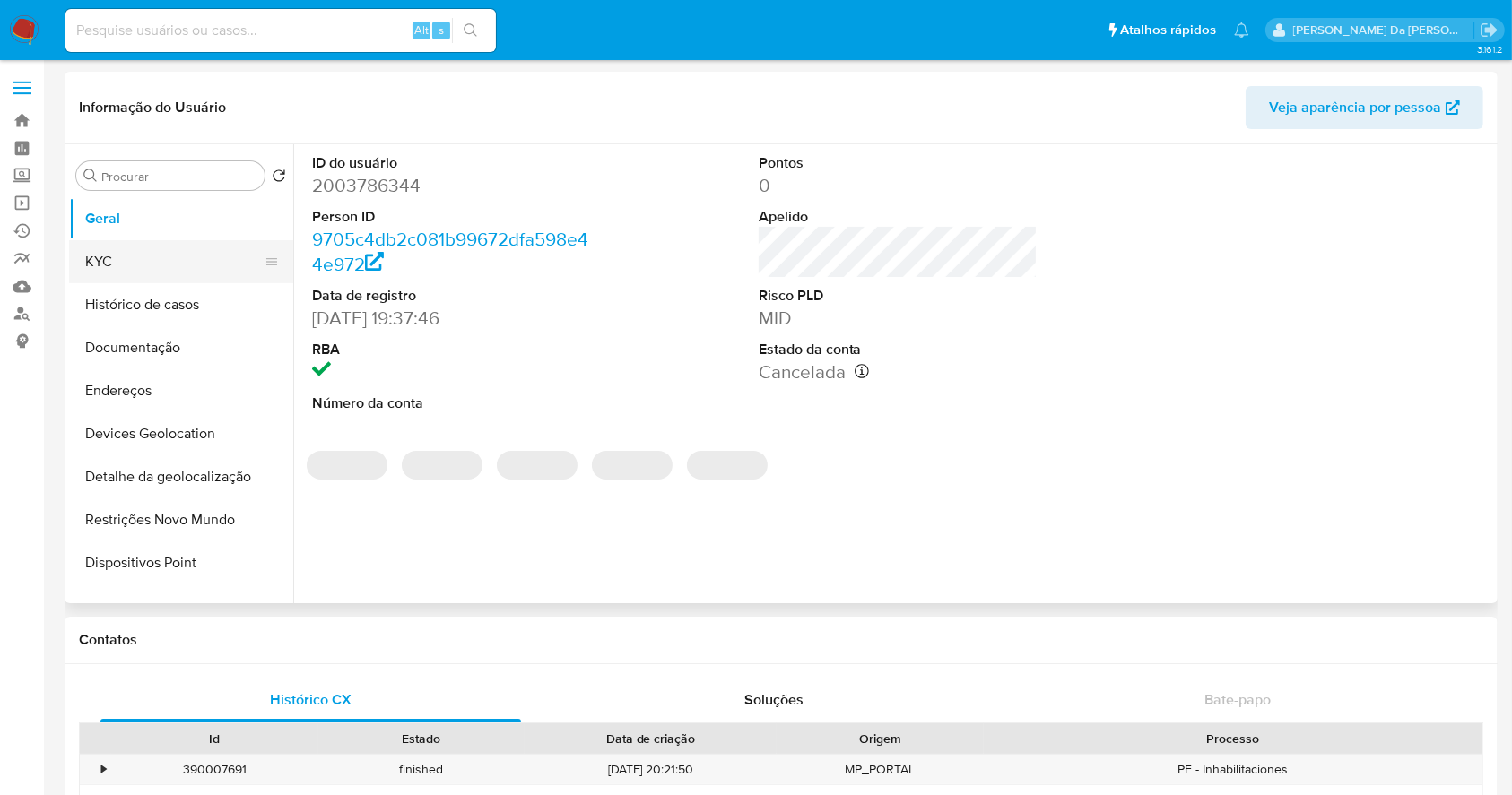
click at [151, 259] on button "KYC" at bounding box center [174, 262] width 210 height 43
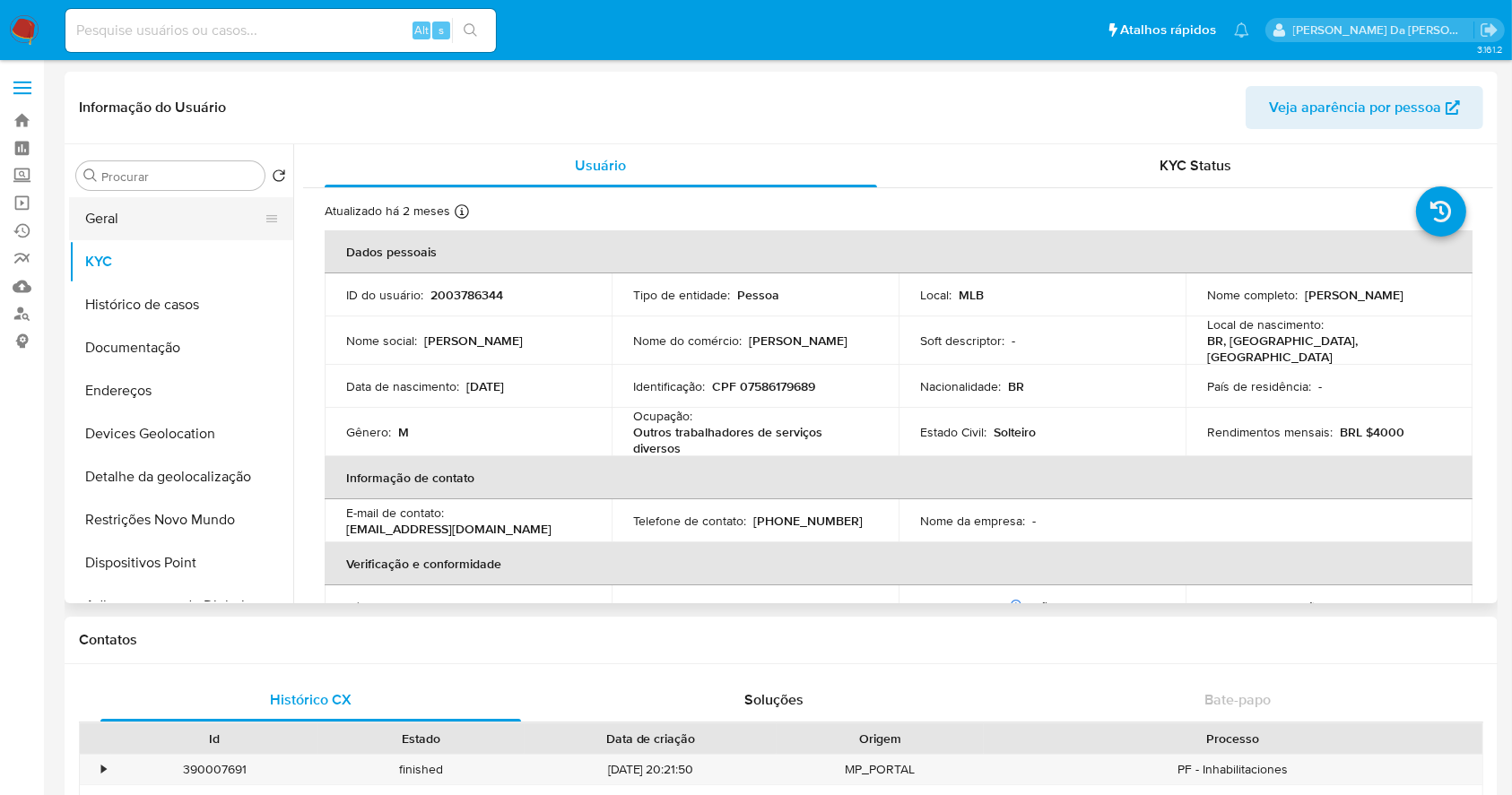
click at [124, 208] on button "Geral" at bounding box center [174, 219] width 210 height 43
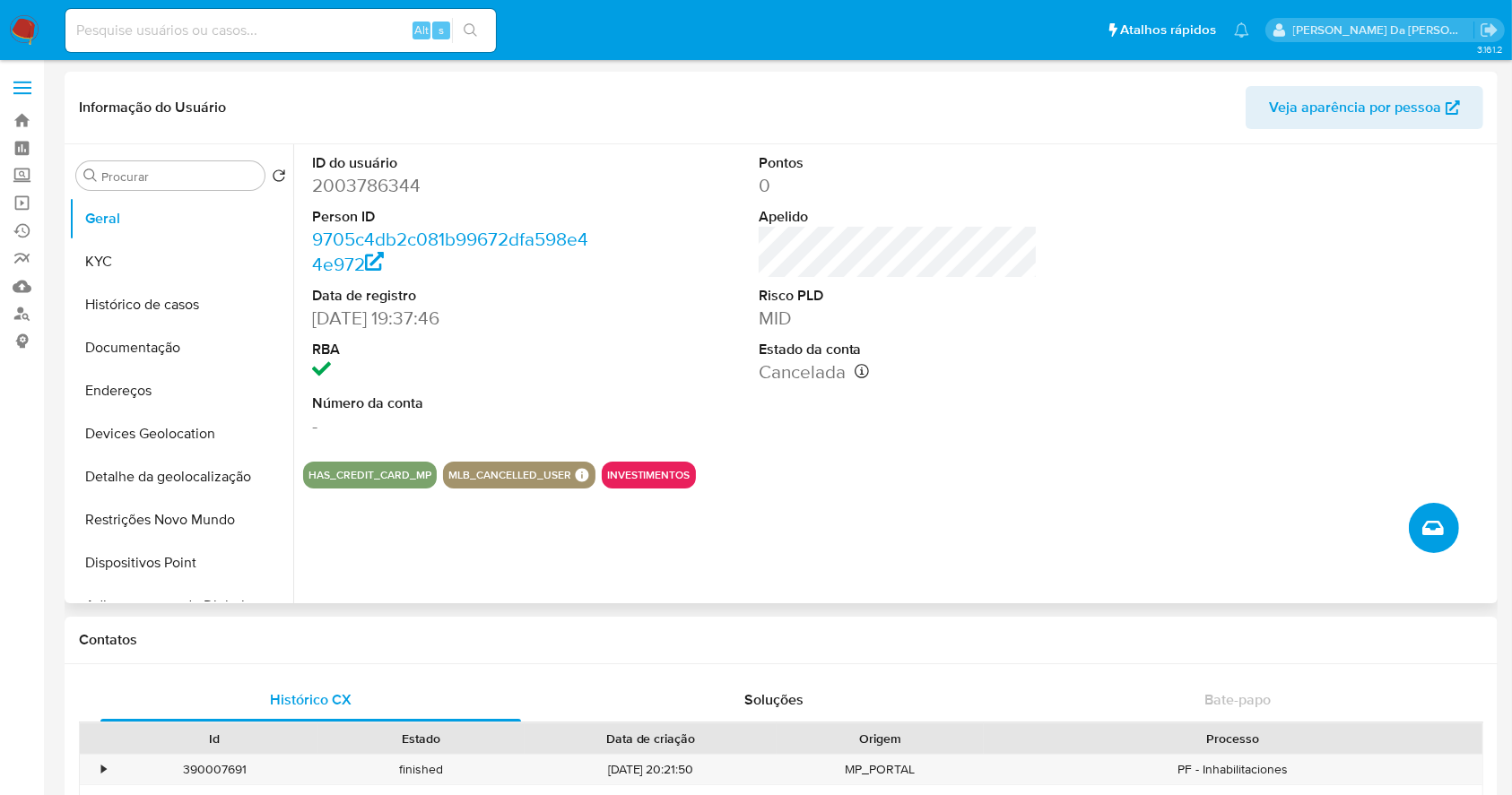
click at [1422, 525] on icon "Criar caso manual" at bounding box center [1433, 528] width 22 height 22
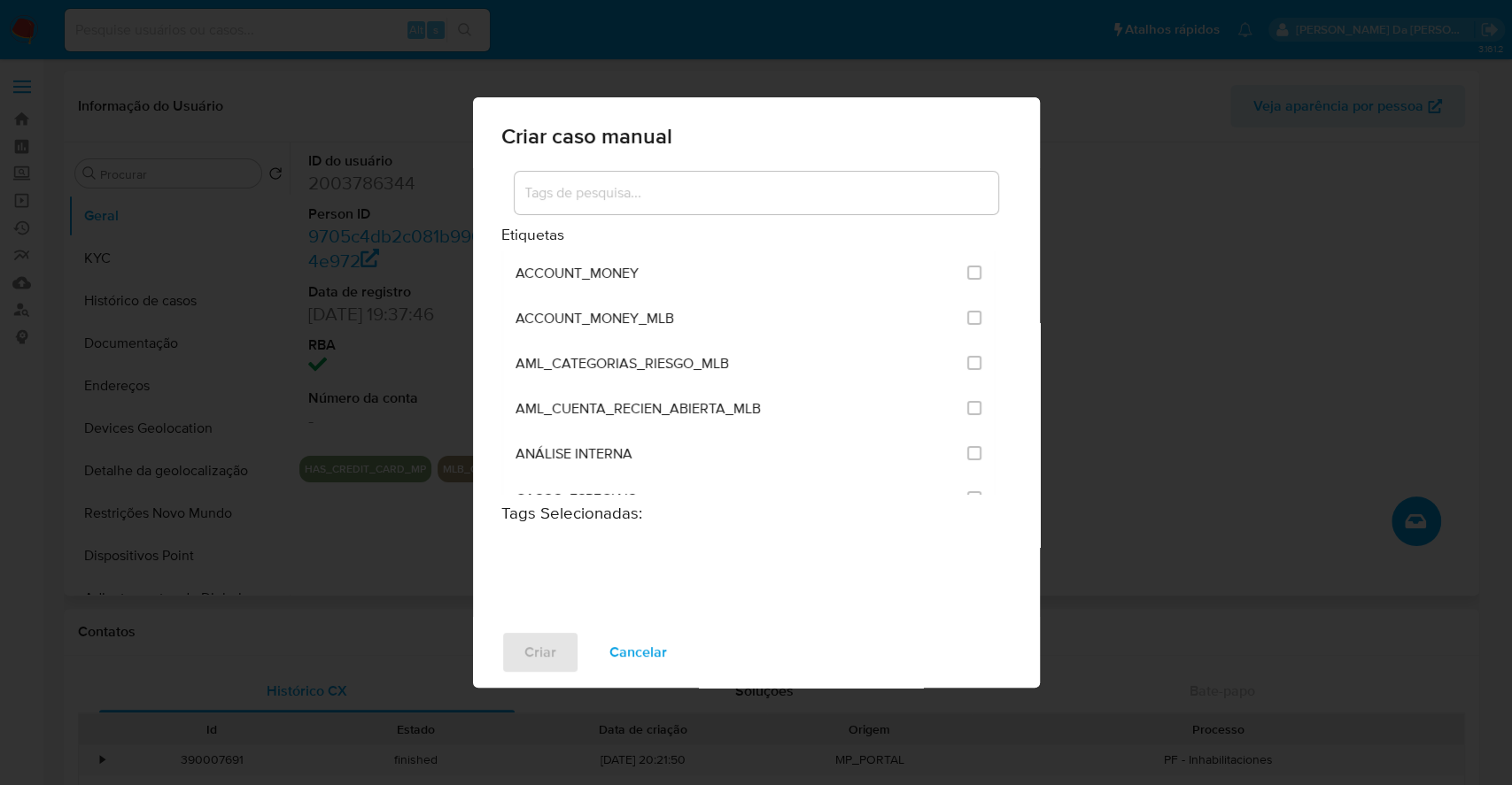
click at [763, 192] on input at bounding box center [756, 193] width 483 height 23
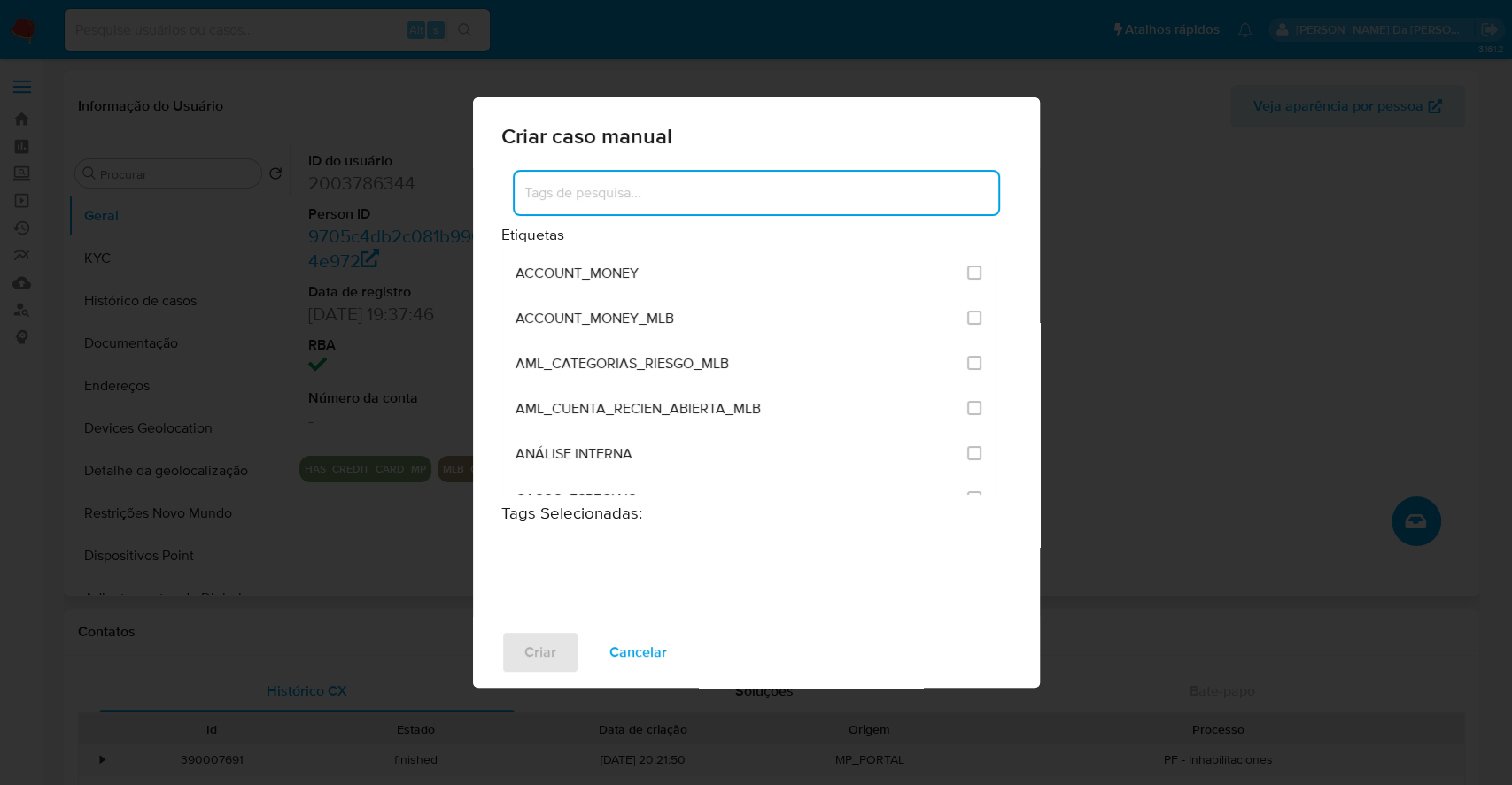
type input "2003786344"
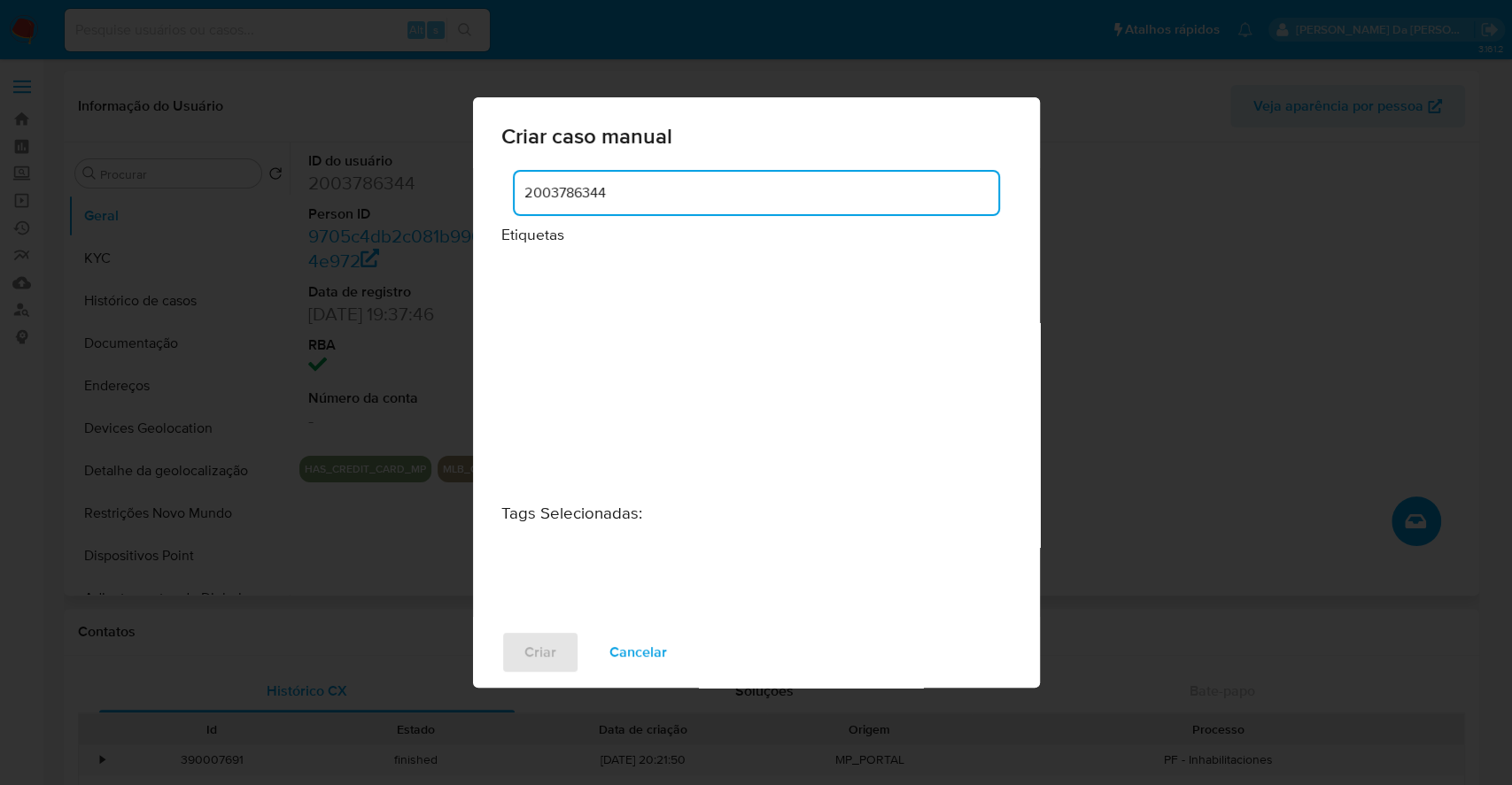
click at [763, 192] on input "2003786344" at bounding box center [756, 193] width 483 height 23
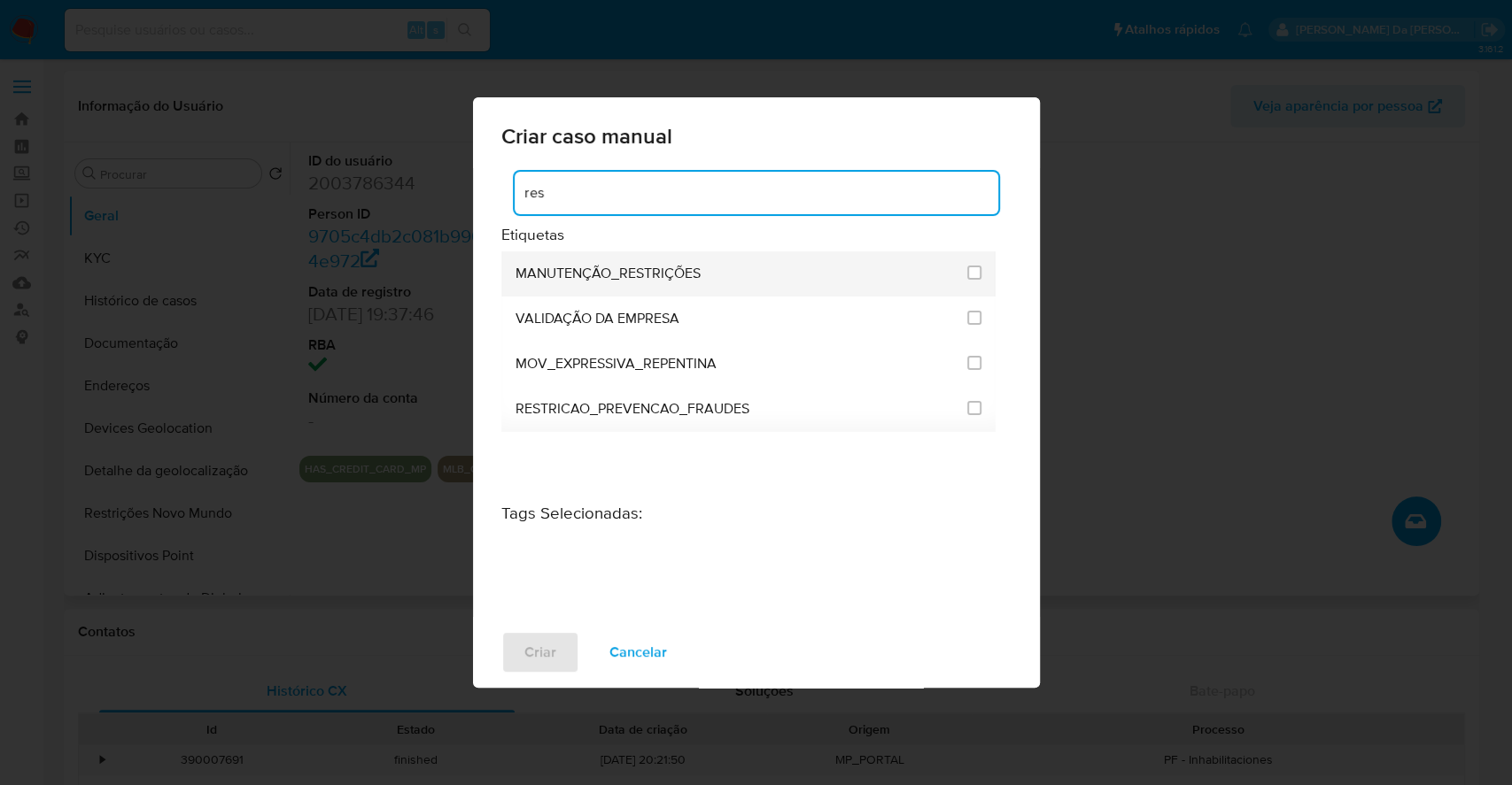
type input "res"
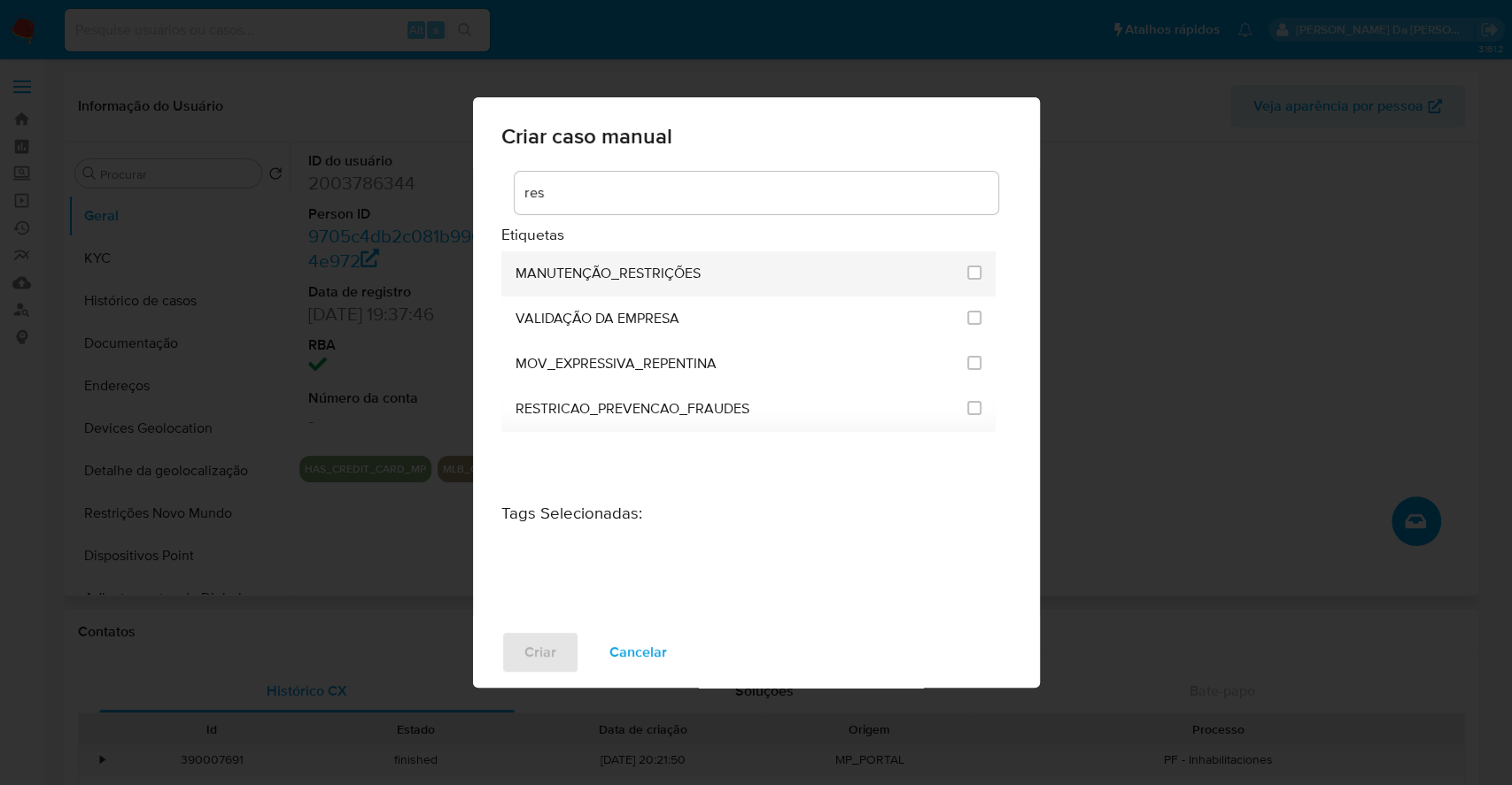
click at [669, 274] on span "MANUTENÇÃO_RESTRIÇÕES" at bounding box center [608, 274] width 185 height 18
click at [978, 273] on input "2407" at bounding box center [975, 273] width 14 height 14
checkbox input "true"
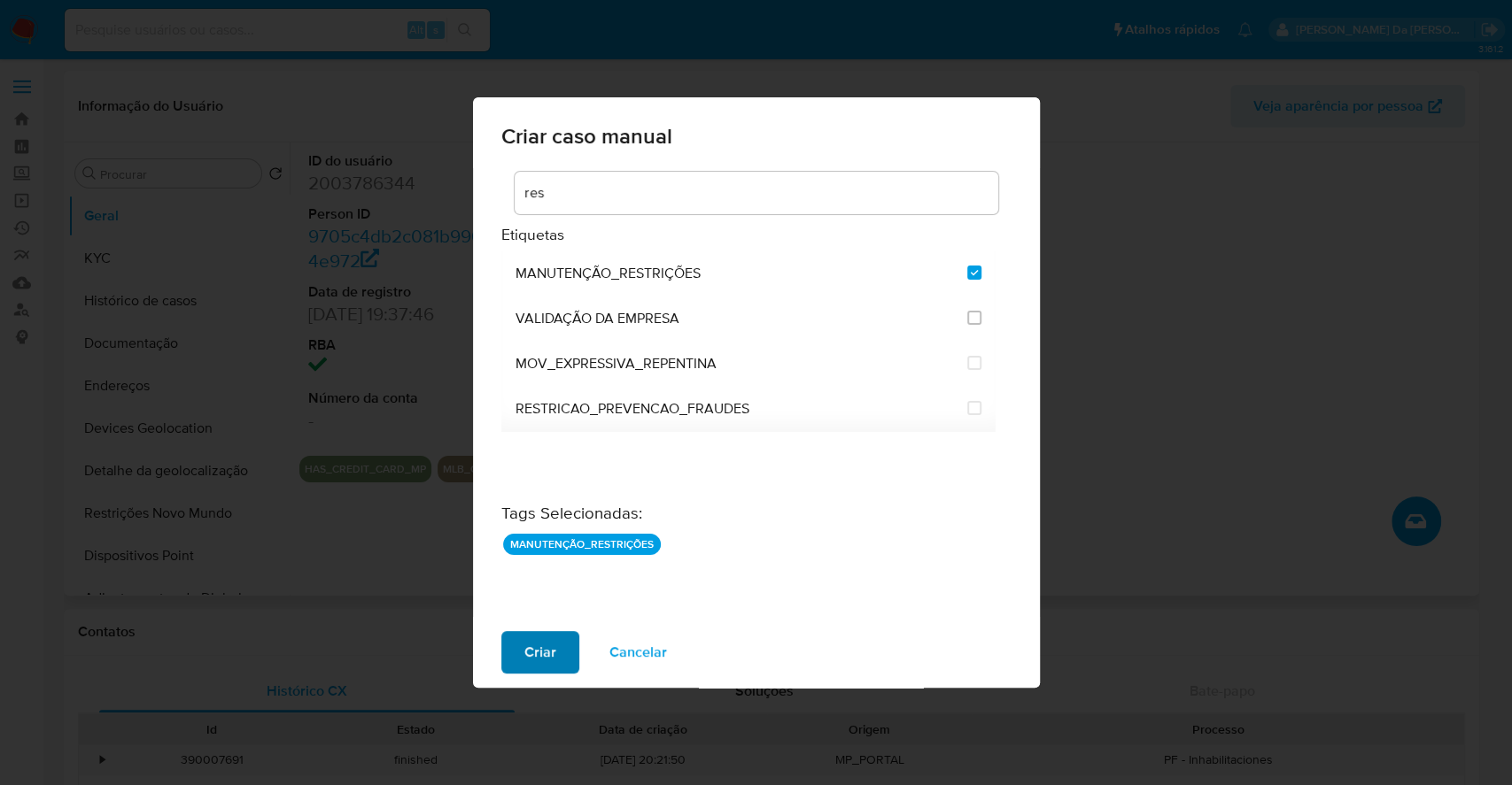
click at [538, 645] on span "Criar" at bounding box center [540, 653] width 32 height 39
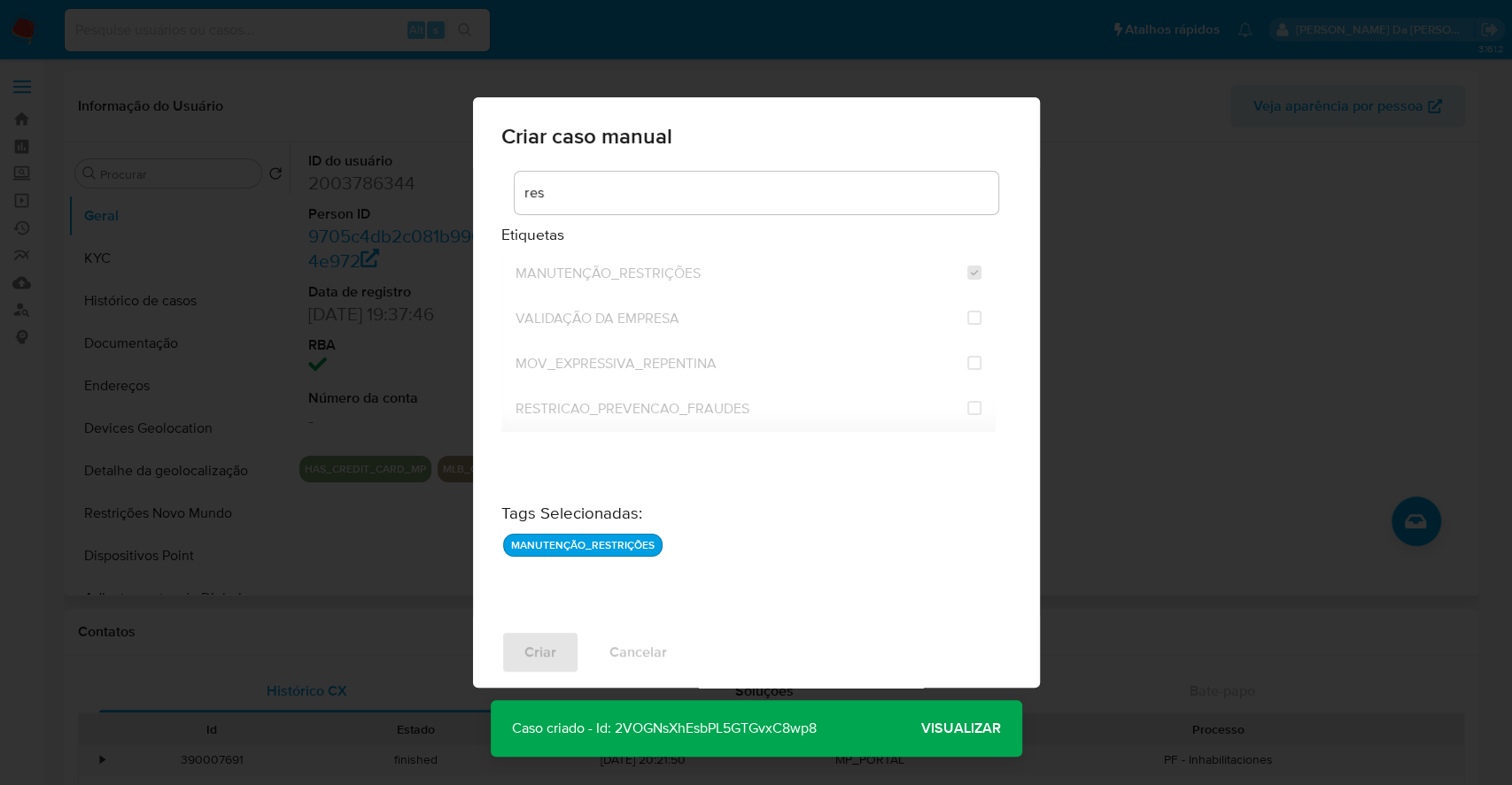
click at [971, 729] on span "Visualizar" at bounding box center [961, 729] width 80 height 0
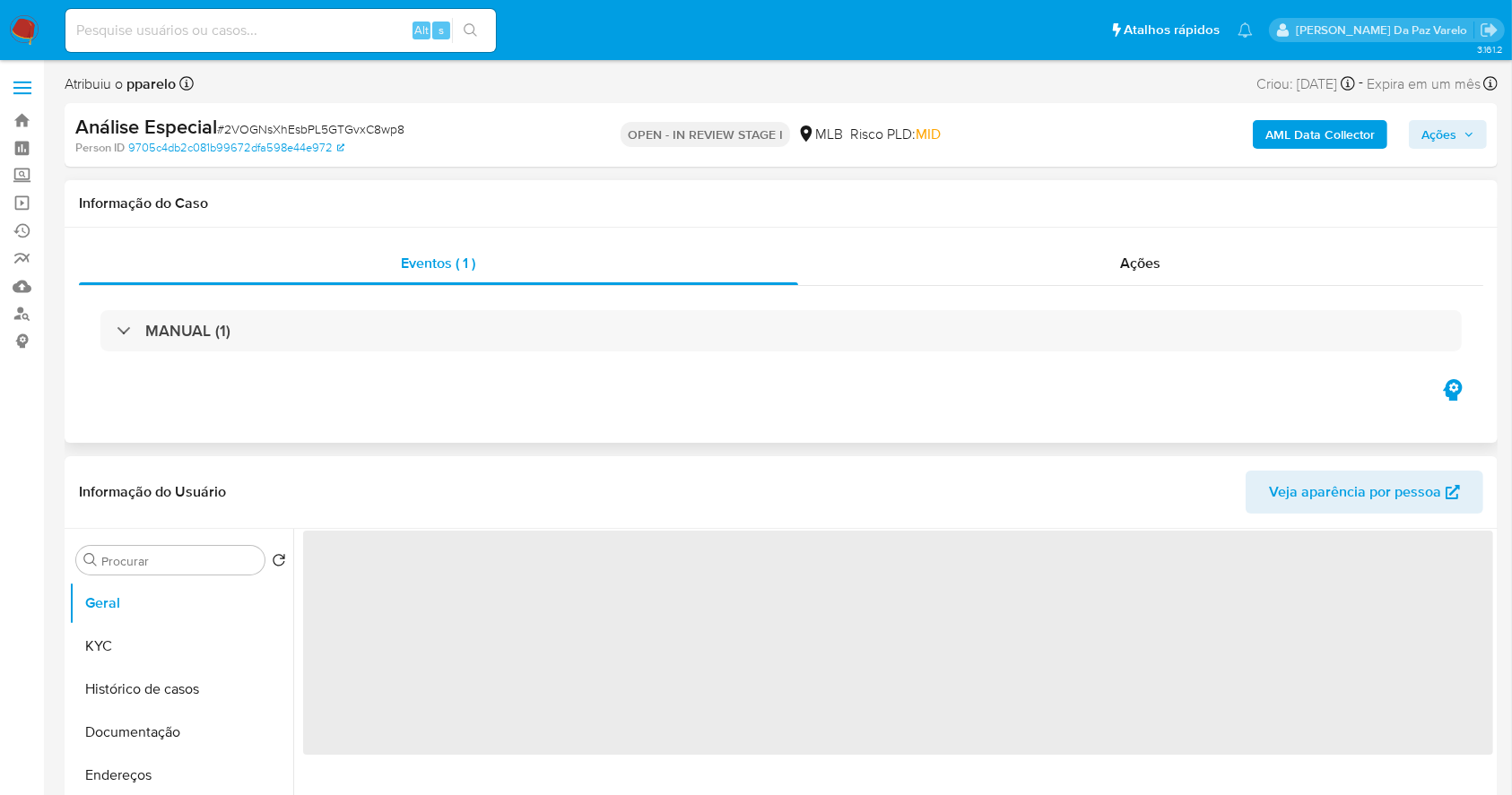
select select "10"
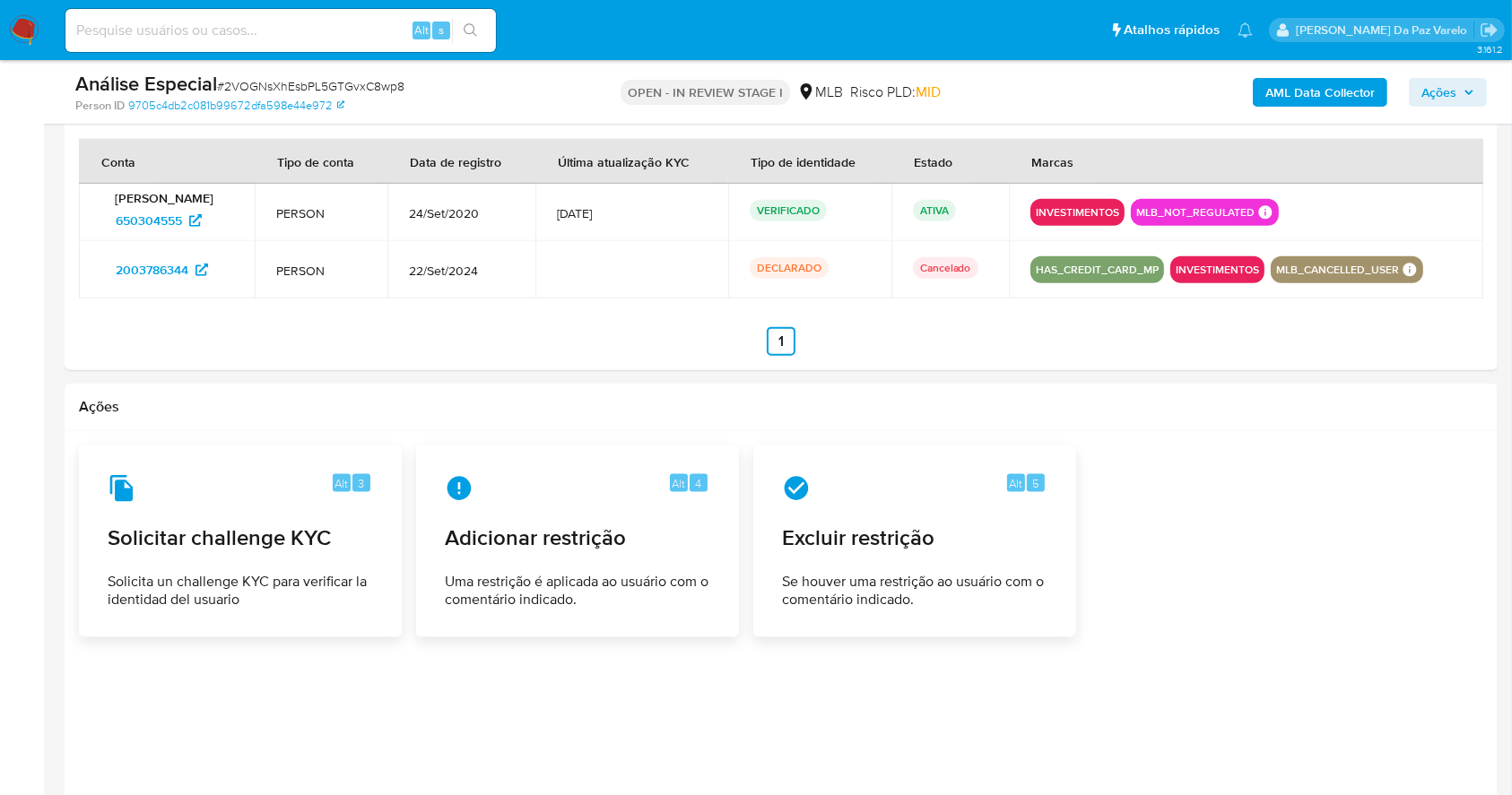
scroll to position [2246, 0]
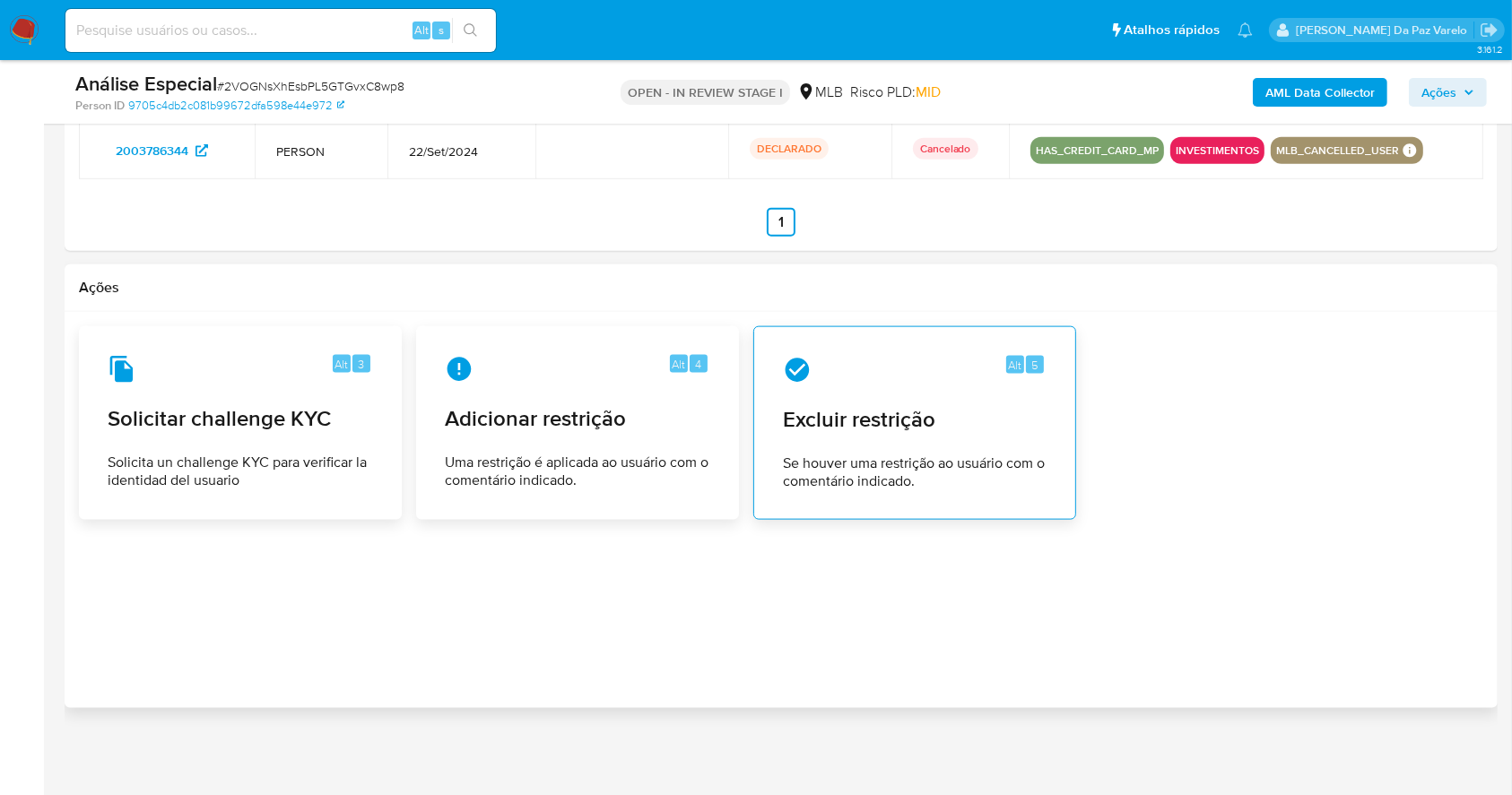
click at [854, 437] on div "Alt 5 Excluir restrição Se houver uma restrição ao usuário com o comentário ind…" at bounding box center [914, 423] width 292 height 163
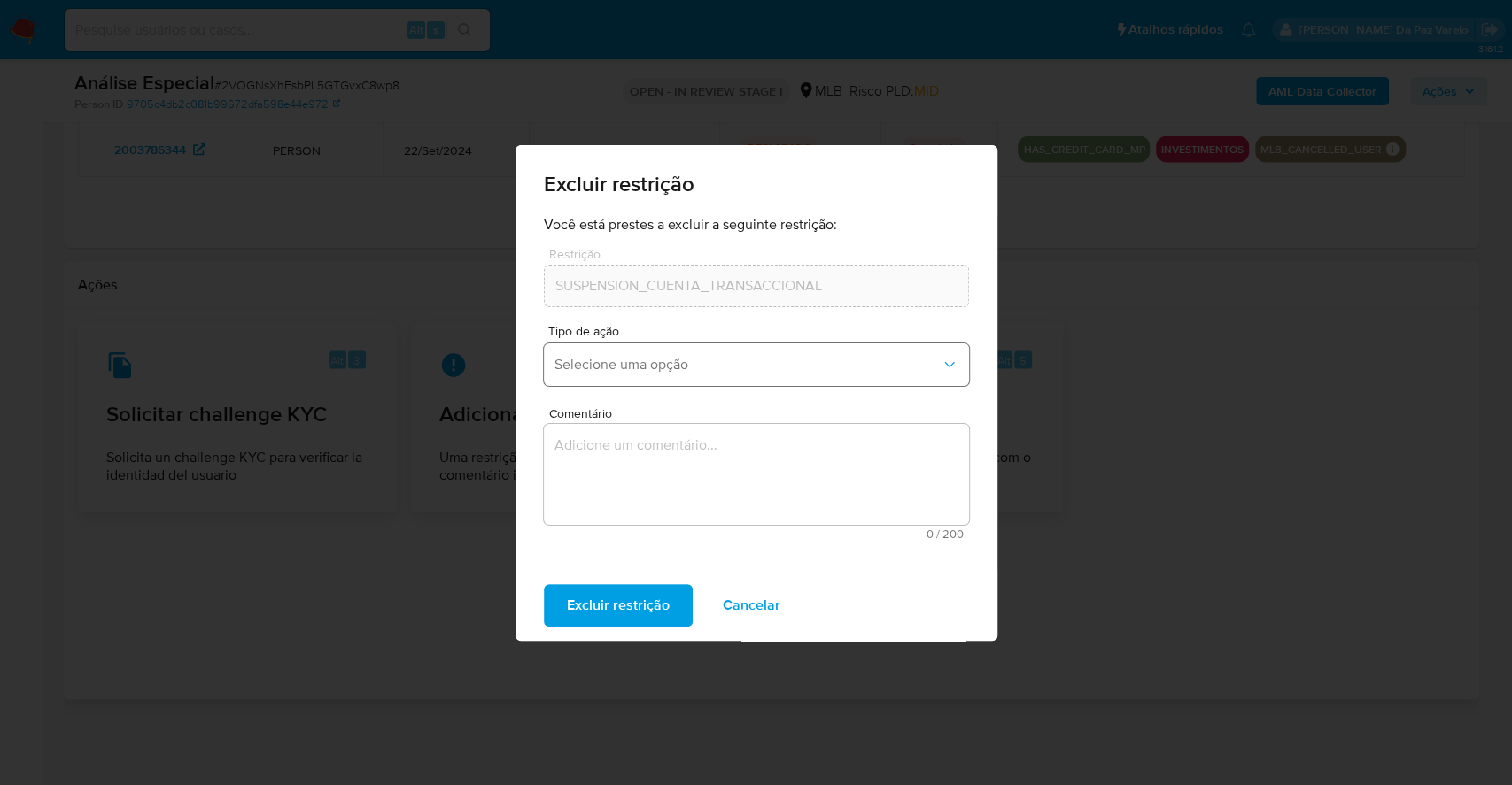
click at [651, 365] on span "Selecione uma opção" at bounding box center [747, 365] width 386 height 18
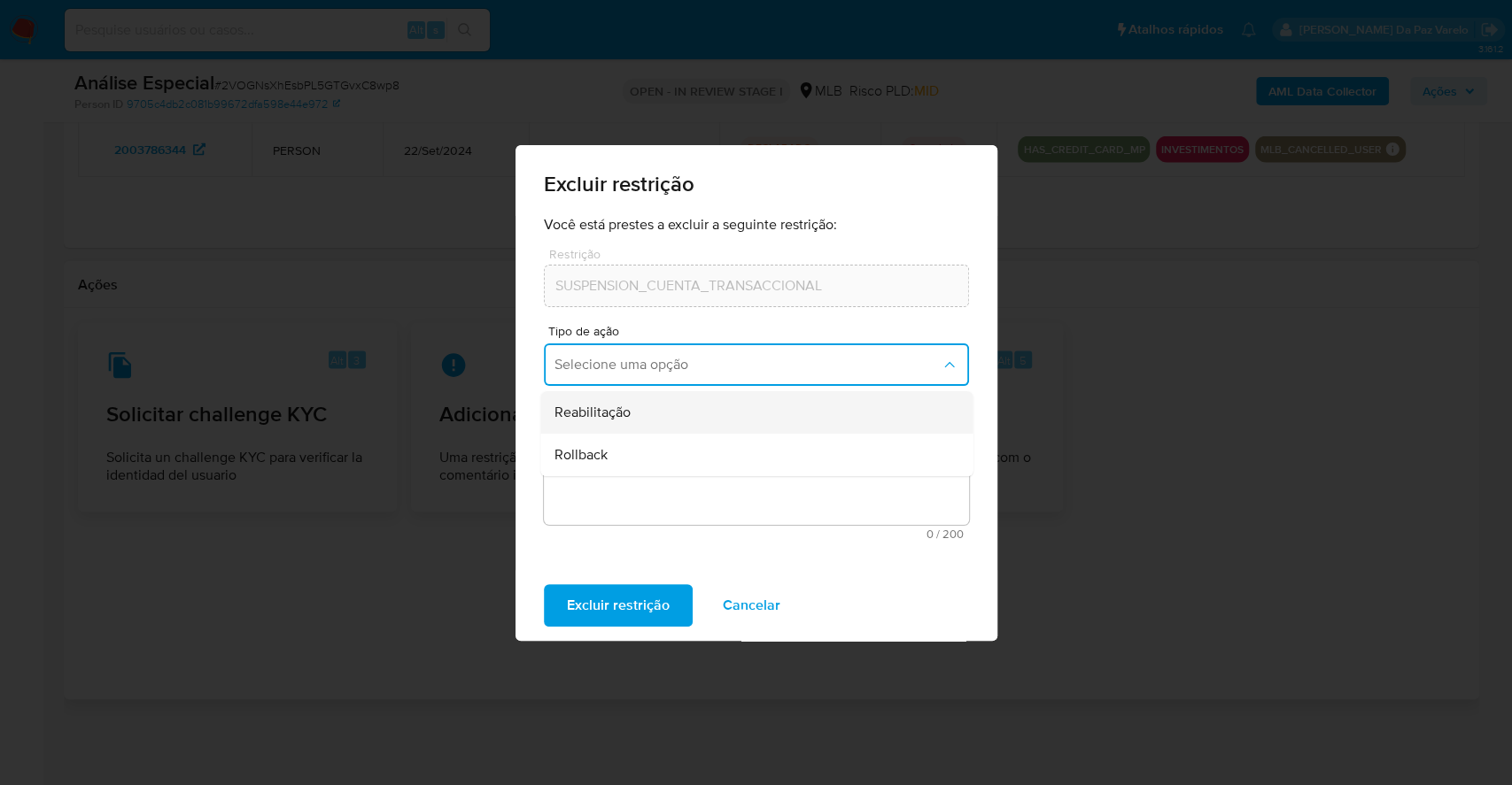
click at [634, 413] on div "Reabilitação" at bounding box center [751, 413] width 394 height 43
click at [622, 459] on textarea "Comentário" at bounding box center [756, 475] width 426 height 101
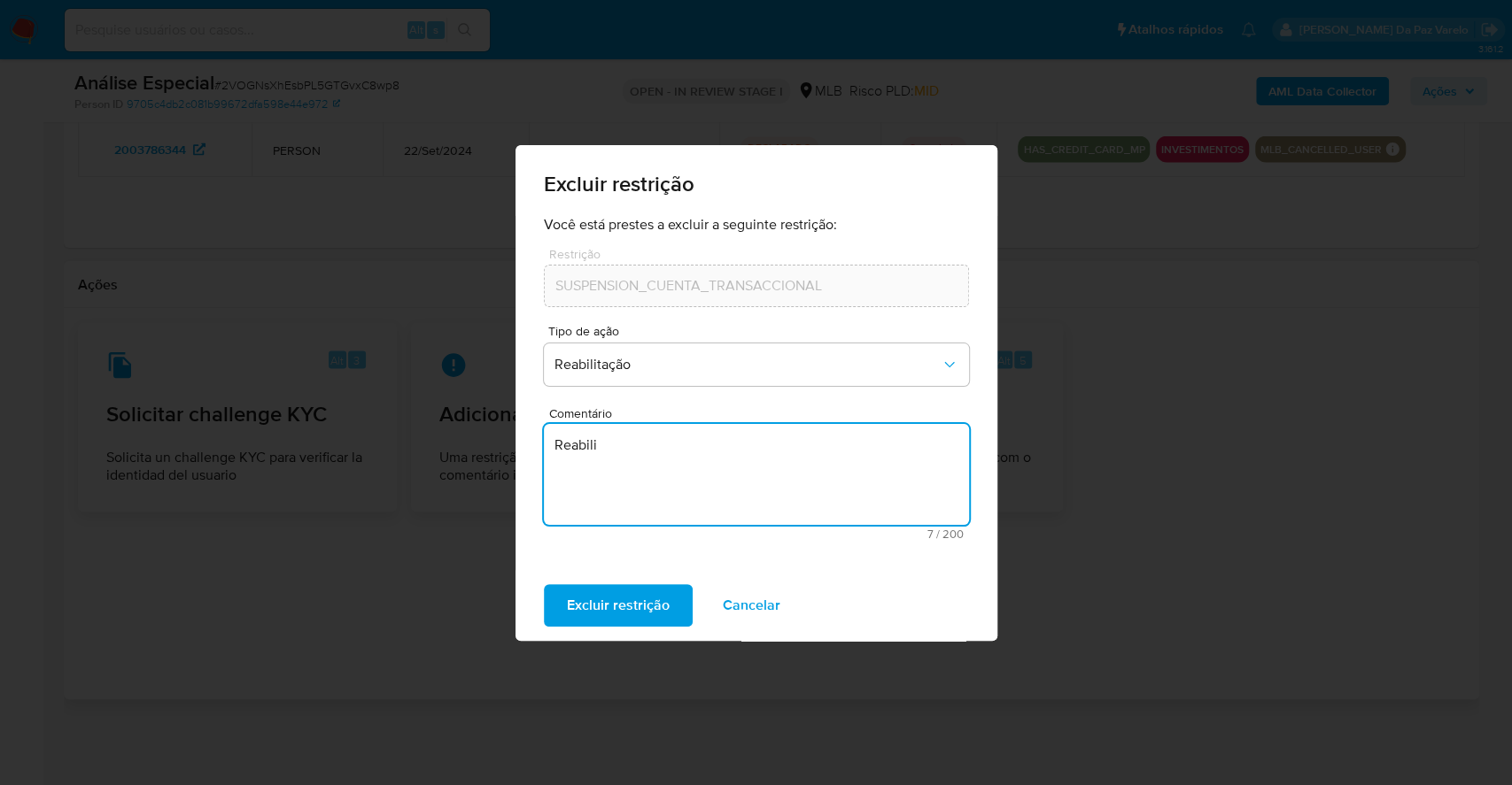
click at [673, 451] on textarea "Reabili" at bounding box center [756, 475] width 426 height 101
paste textarea "Conta desbloqueada por determinação judicial - processo TJRJ Número: 0804686-45…"
drag, startPoint x: 848, startPoint y: 444, endPoint x: 861, endPoint y: 473, distance: 31.8
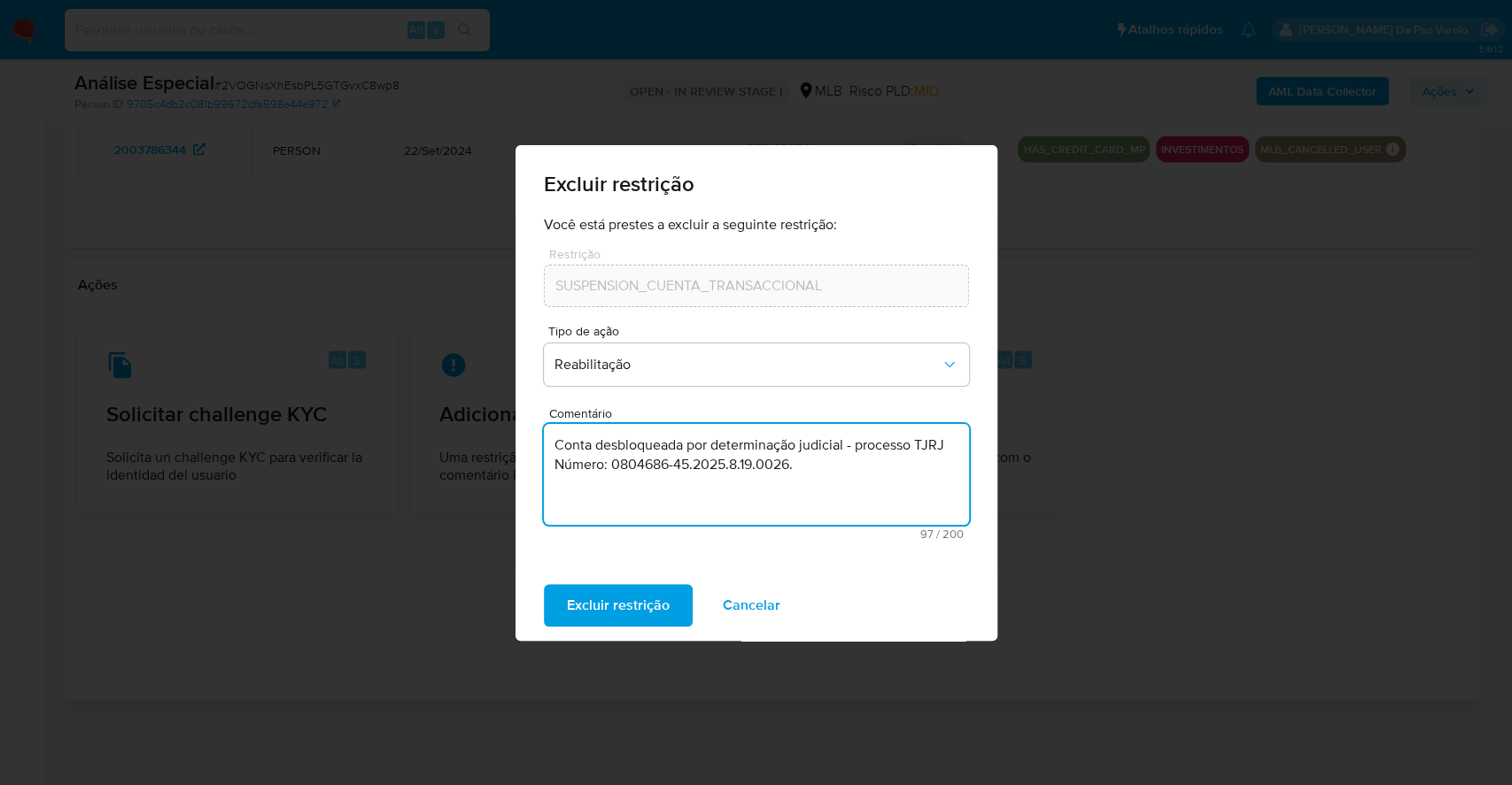
click at [861, 473] on textarea "Conta desbloqueada por determinação judicial - processo TJRJ Número: 0804686-45…" at bounding box center [756, 475] width 426 height 101
type textarea "Conta desbloqueada por determinação judicial ."
click at [612, 612] on span "Excluir restrição" at bounding box center [618, 606] width 103 height 39
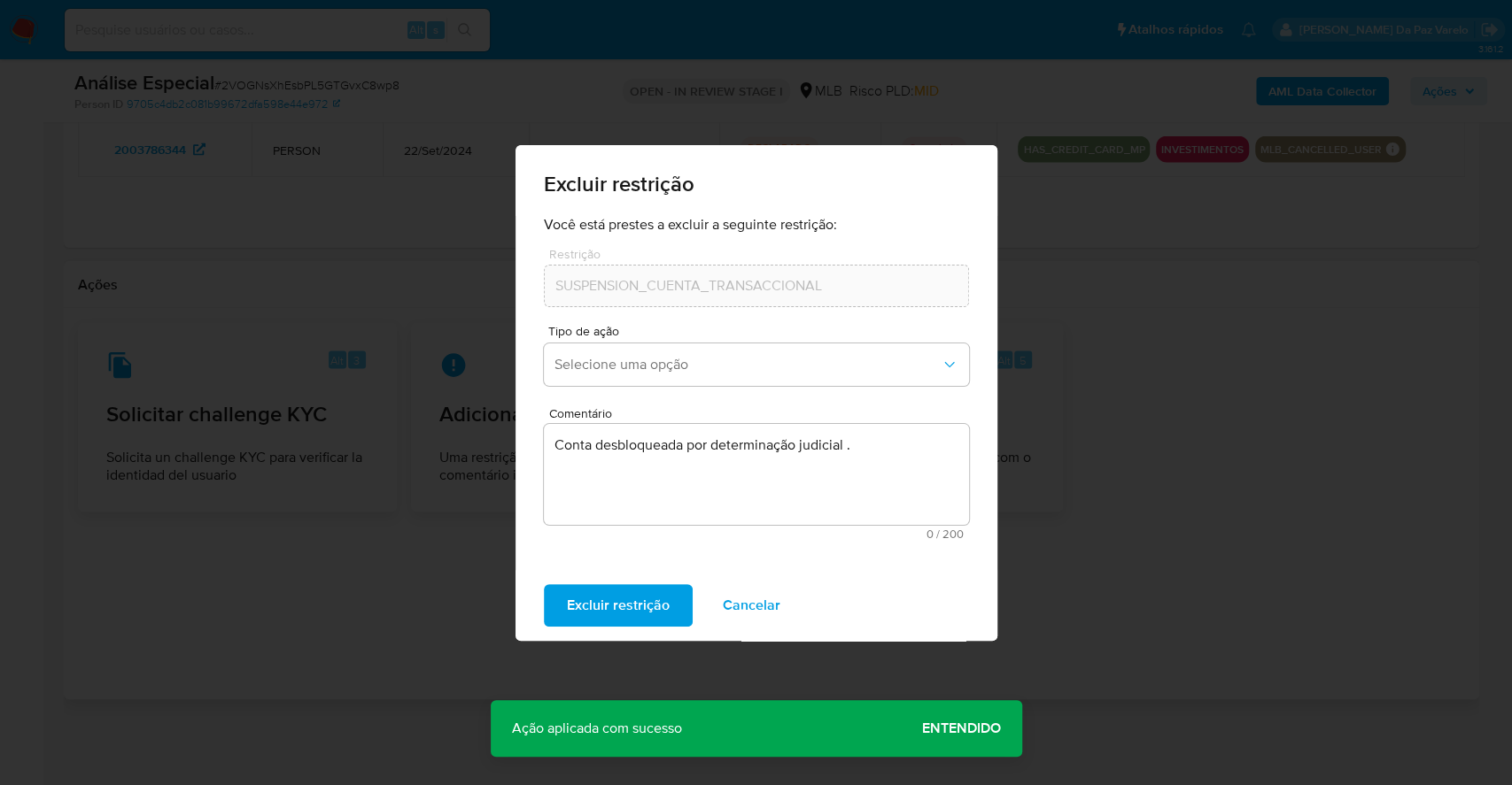
click at [1051, 547] on div "Excluir restrição Você está prestes a excluir a seguinte restrição: Restrição S…" at bounding box center [756, 392] width 1512 height 785
click at [985, 729] on span "Entendido" at bounding box center [961, 729] width 79 height 0
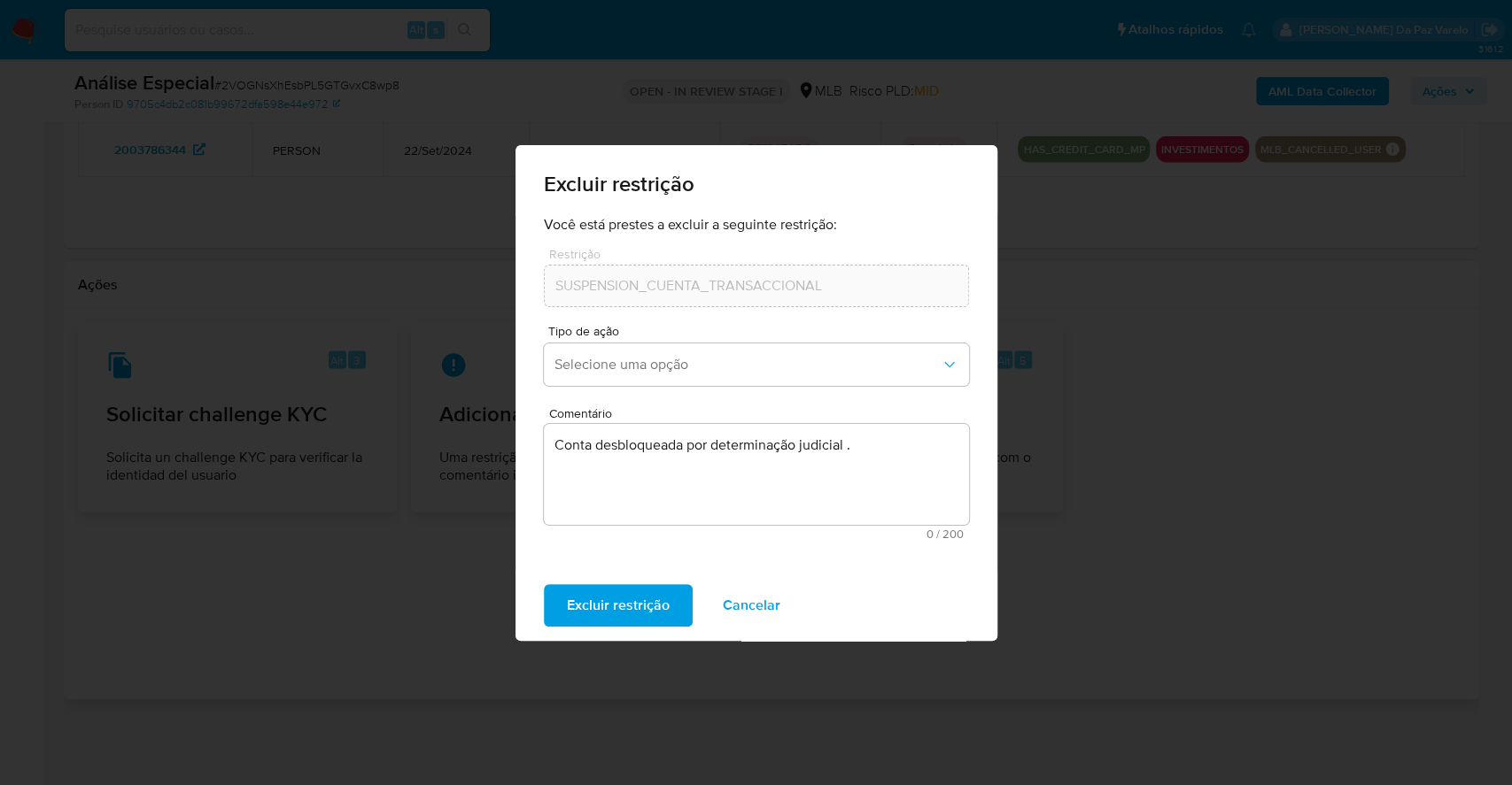
click at [737, 603] on span "Cancelar" at bounding box center [752, 606] width 58 height 39
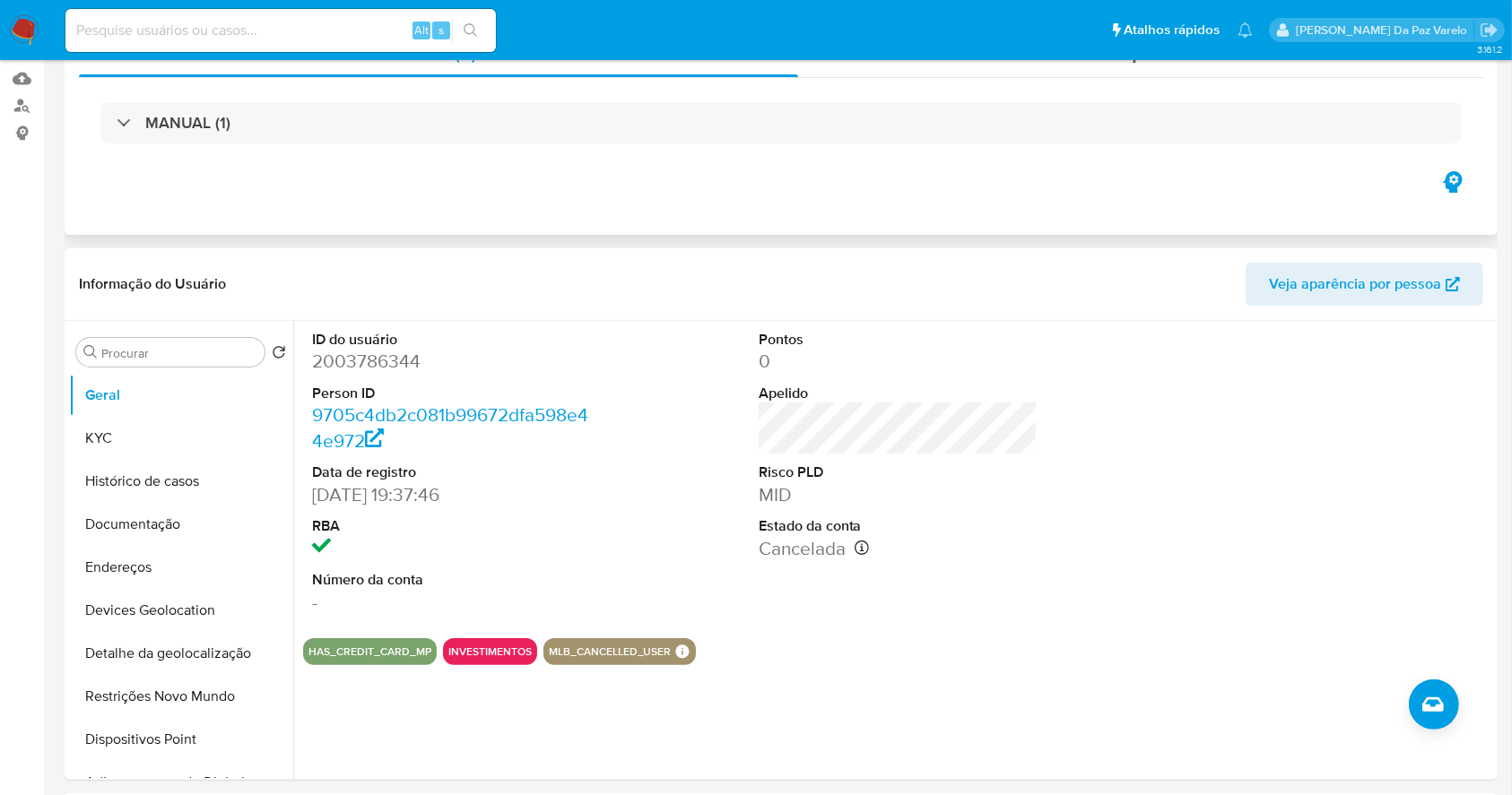
scroll to position [0, 0]
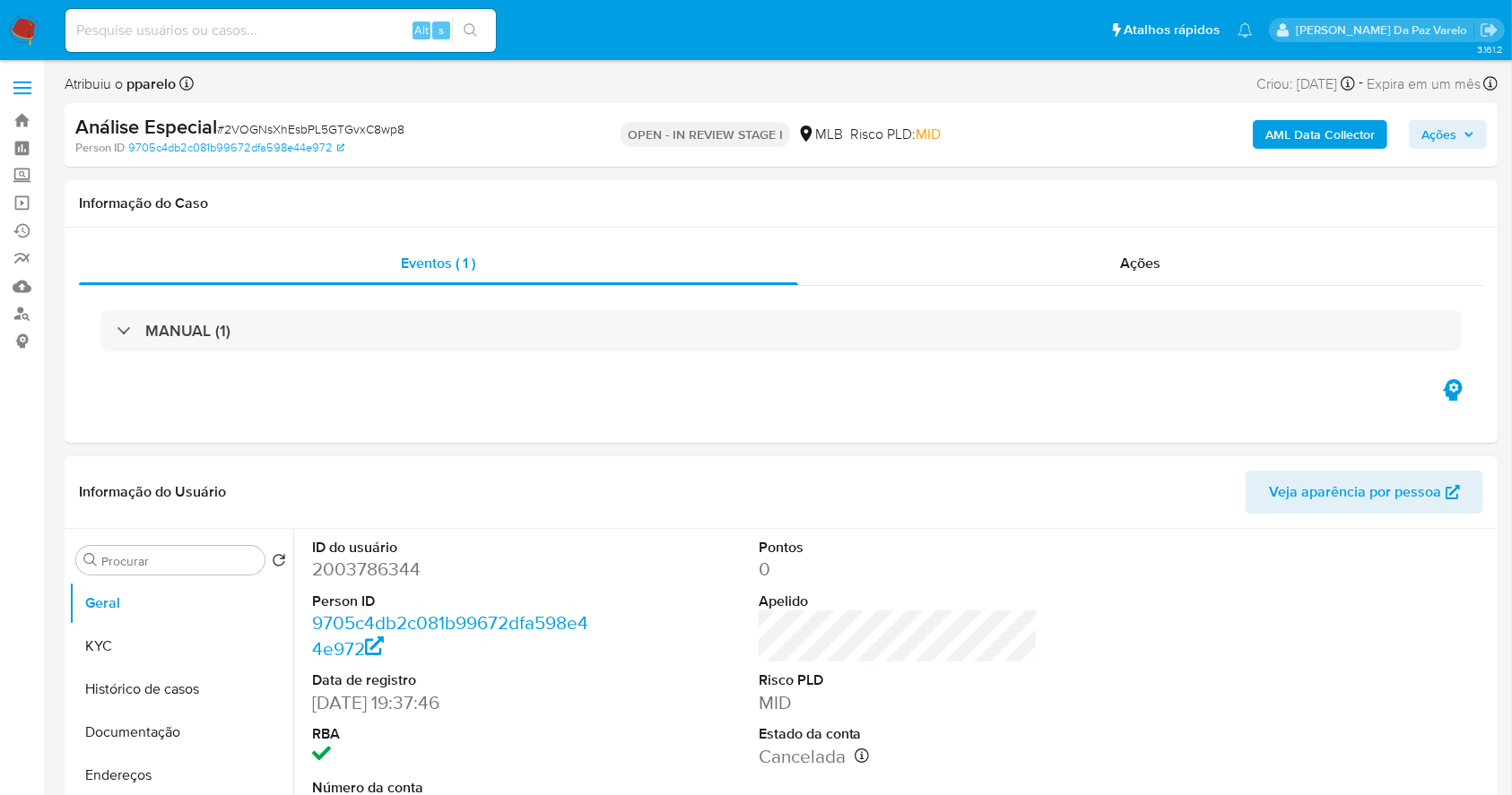
click at [222, 576] on div "Procurar Retornar ao pedido padrão Geral KYC Histórico de casos Documentação En…" at bounding box center [181, 760] width 224 height 457
click at [223, 563] on input "Procurar" at bounding box center [179, 561] width 156 height 16
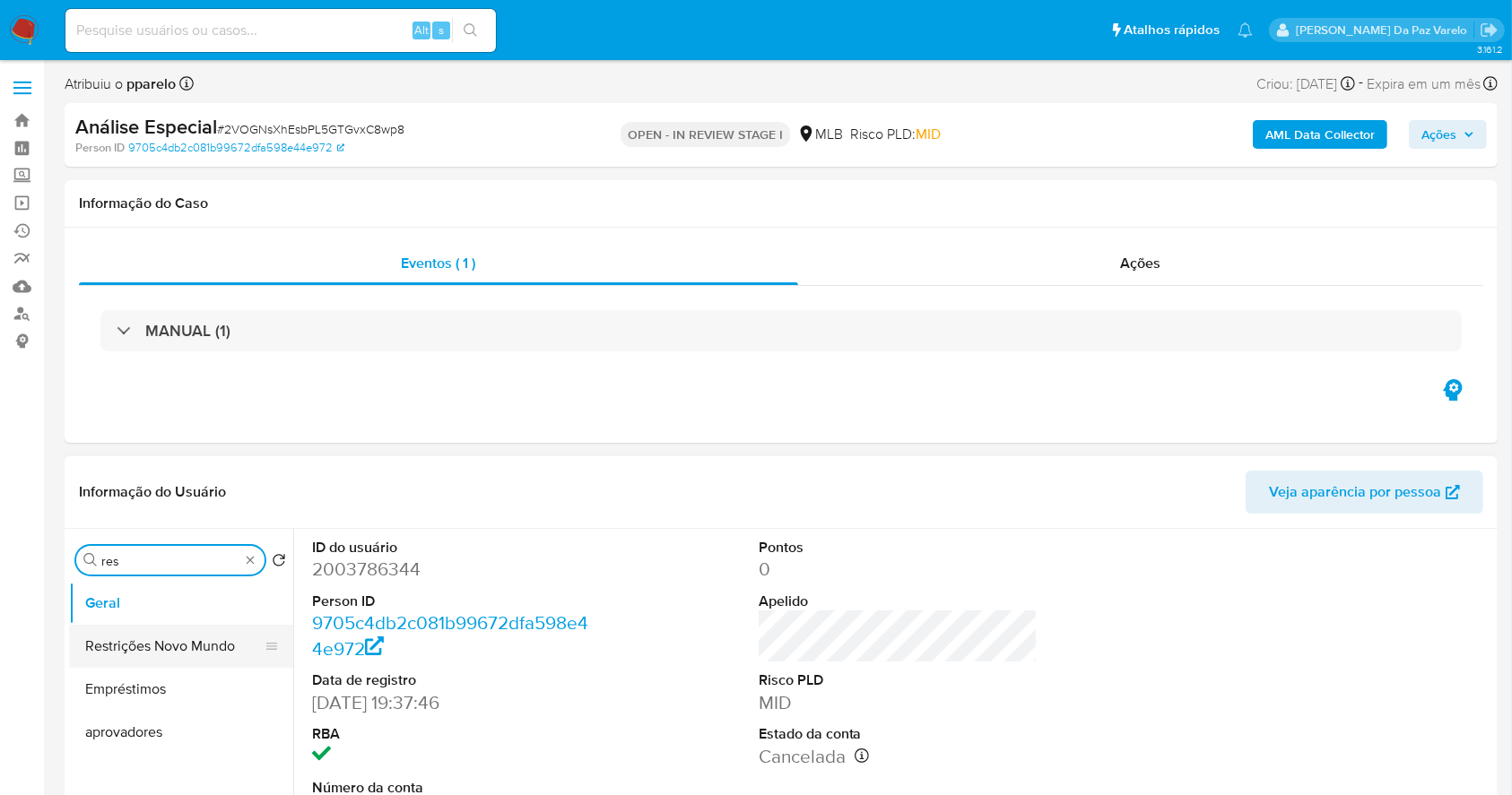
type input "res"
click at [217, 639] on button "Restrições Novo Mundo" at bounding box center [174, 647] width 210 height 43
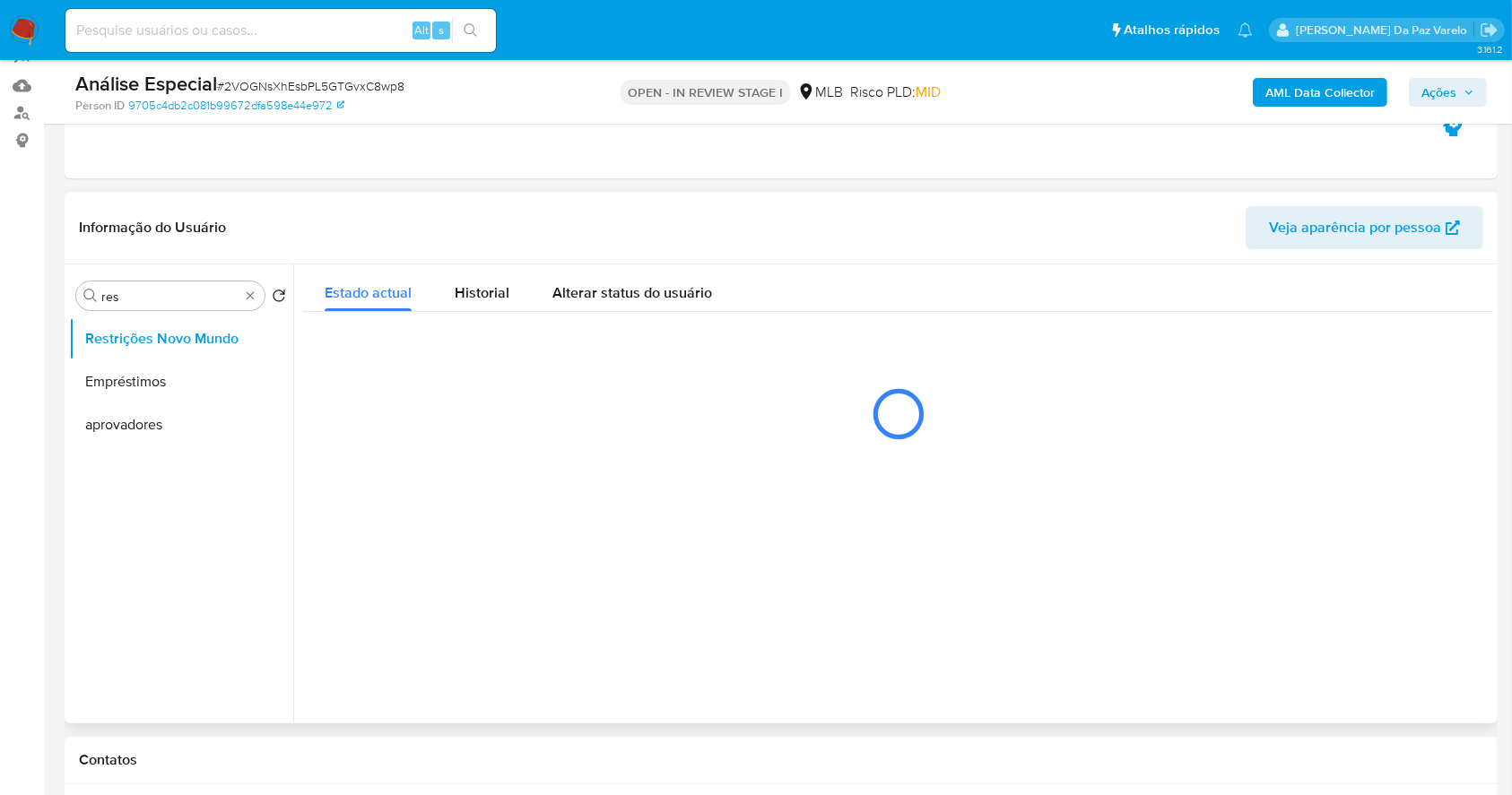
scroll to position [238, 0]
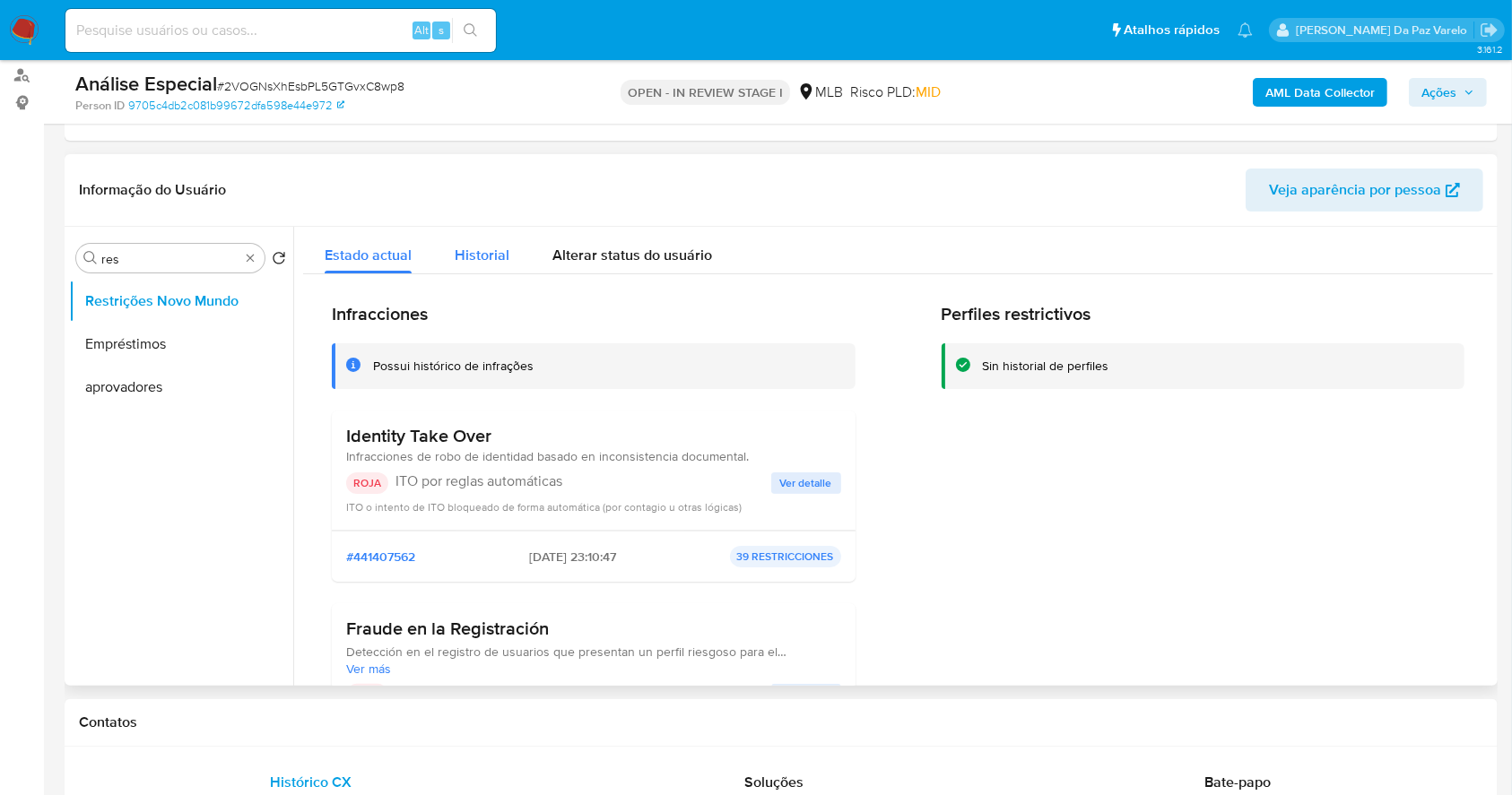
click at [471, 231] on div "Historial" at bounding box center [482, 250] width 55 height 48
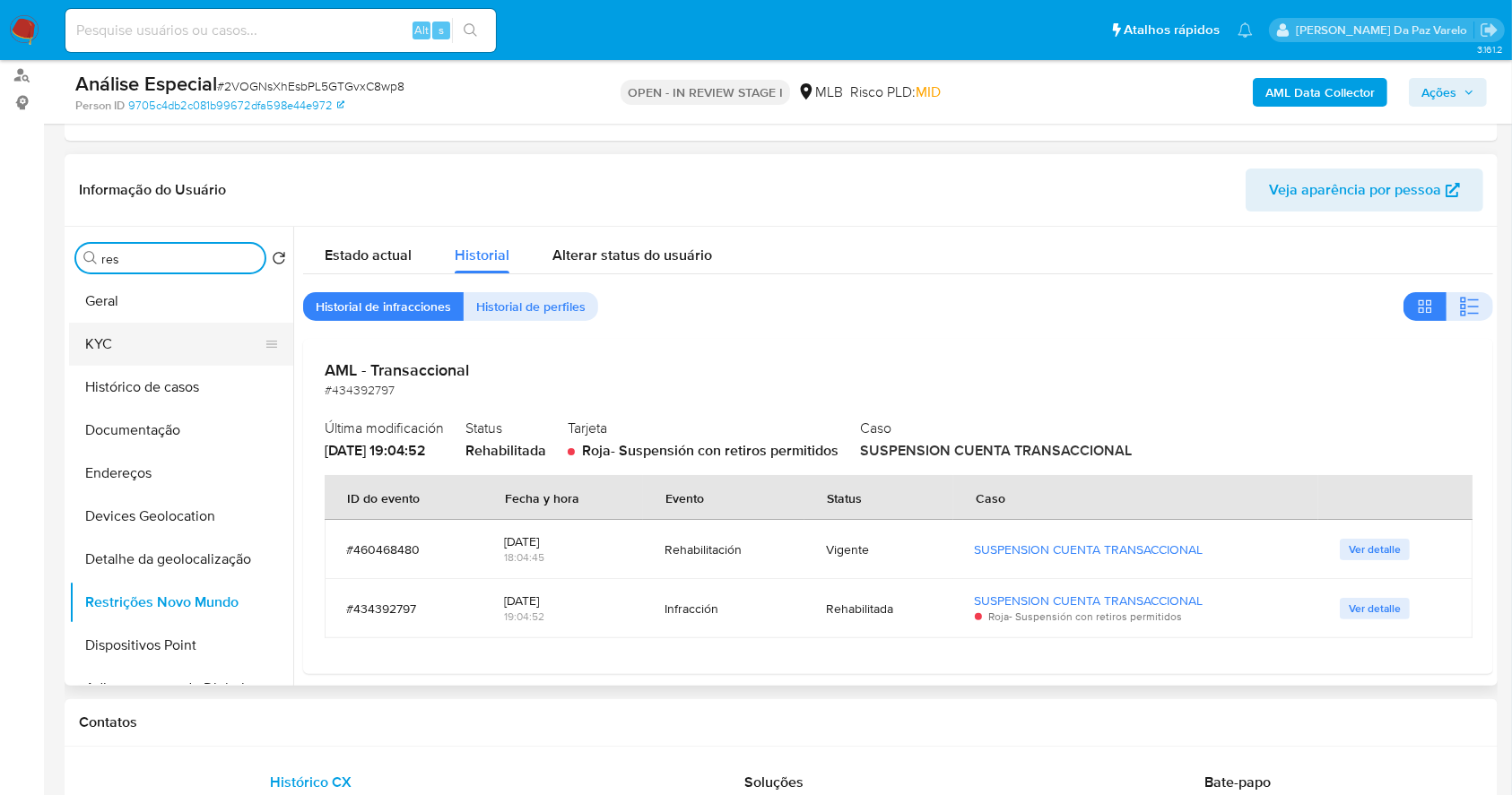
click at [115, 337] on button "KYC" at bounding box center [174, 344] width 210 height 43
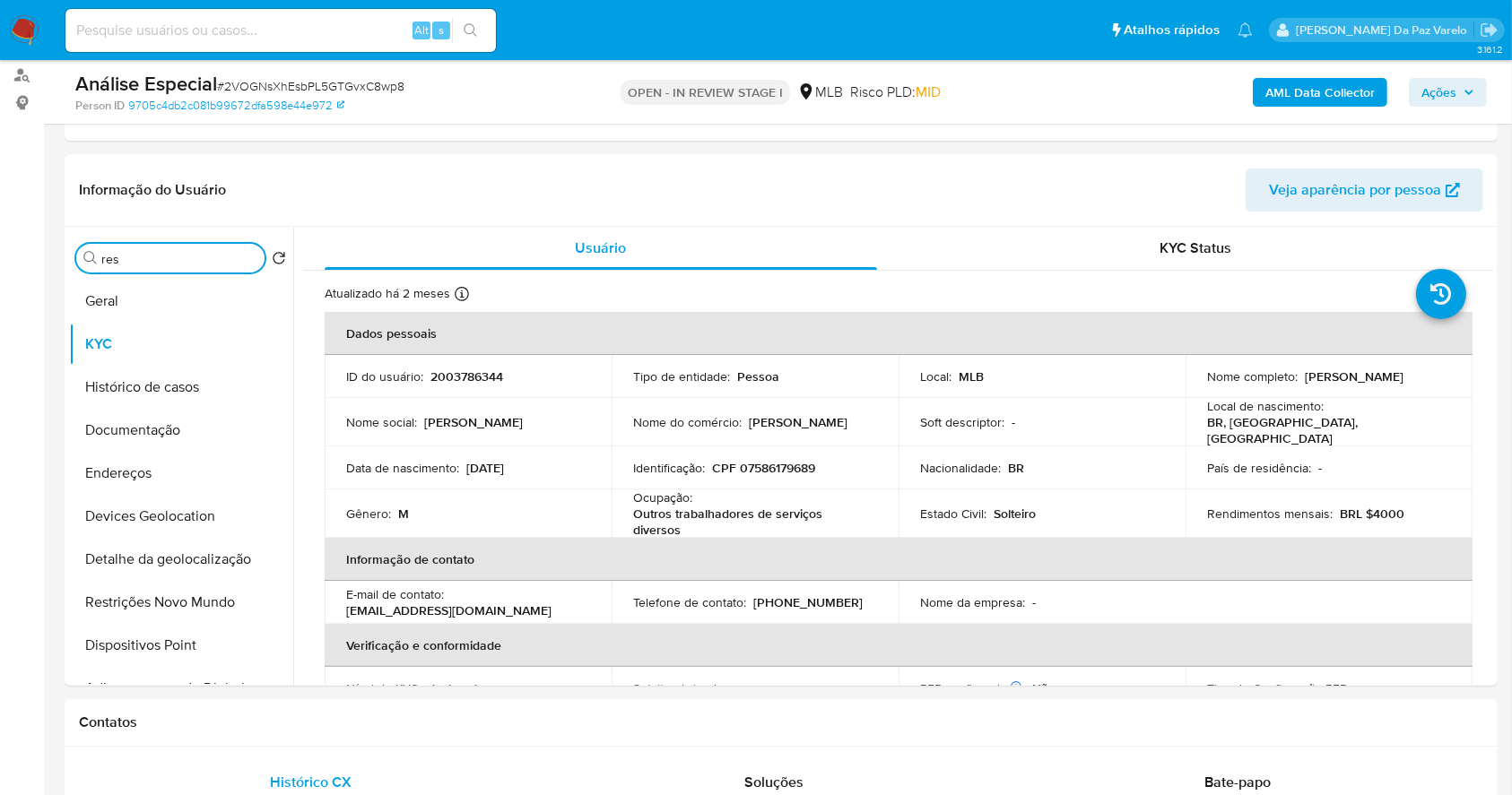
click at [197, 262] on input "res" at bounding box center [179, 259] width 156 height 16
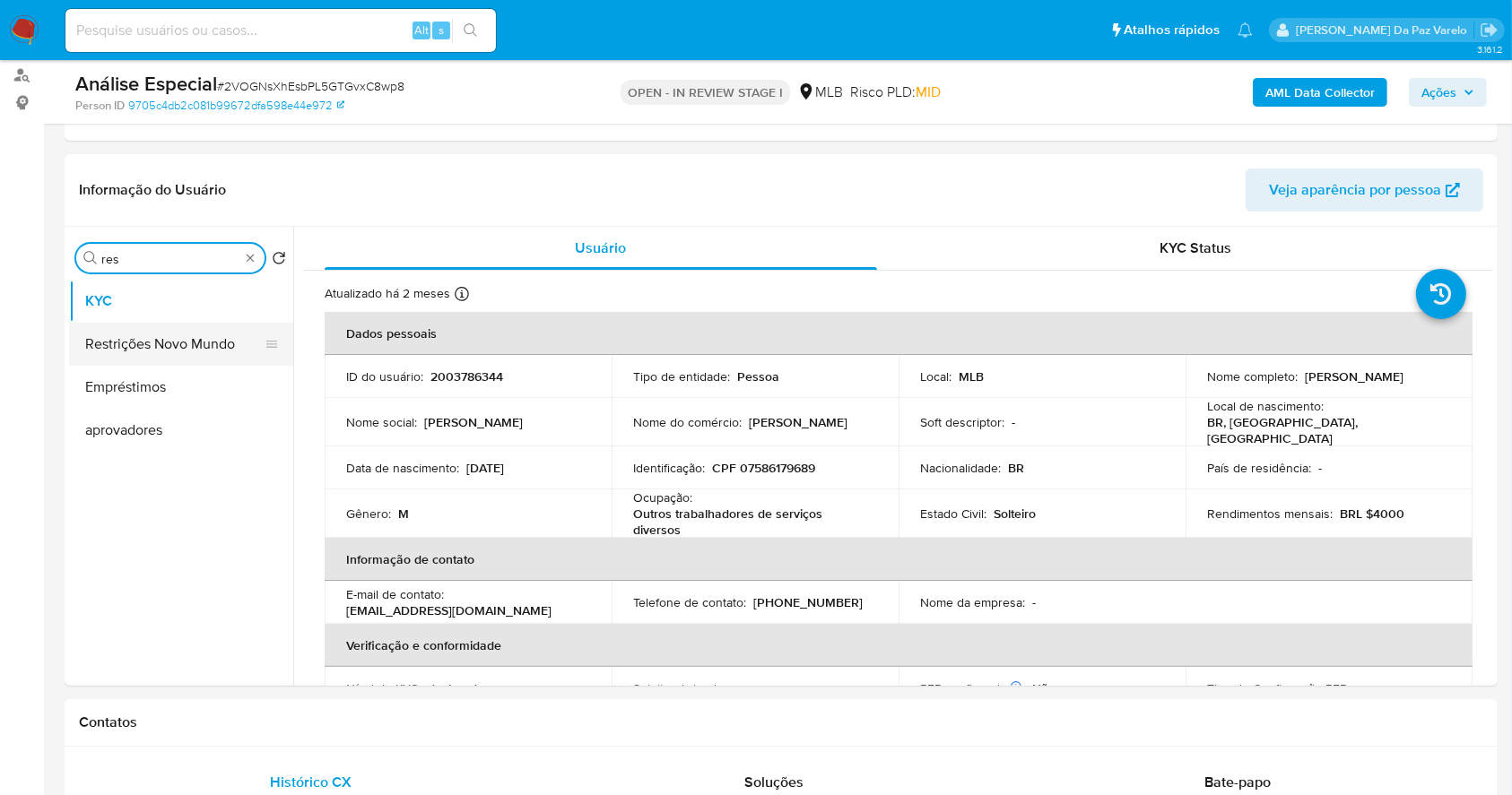
type input "res"
click at [192, 351] on button "Restrições Novo Mundo" at bounding box center [174, 344] width 210 height 43
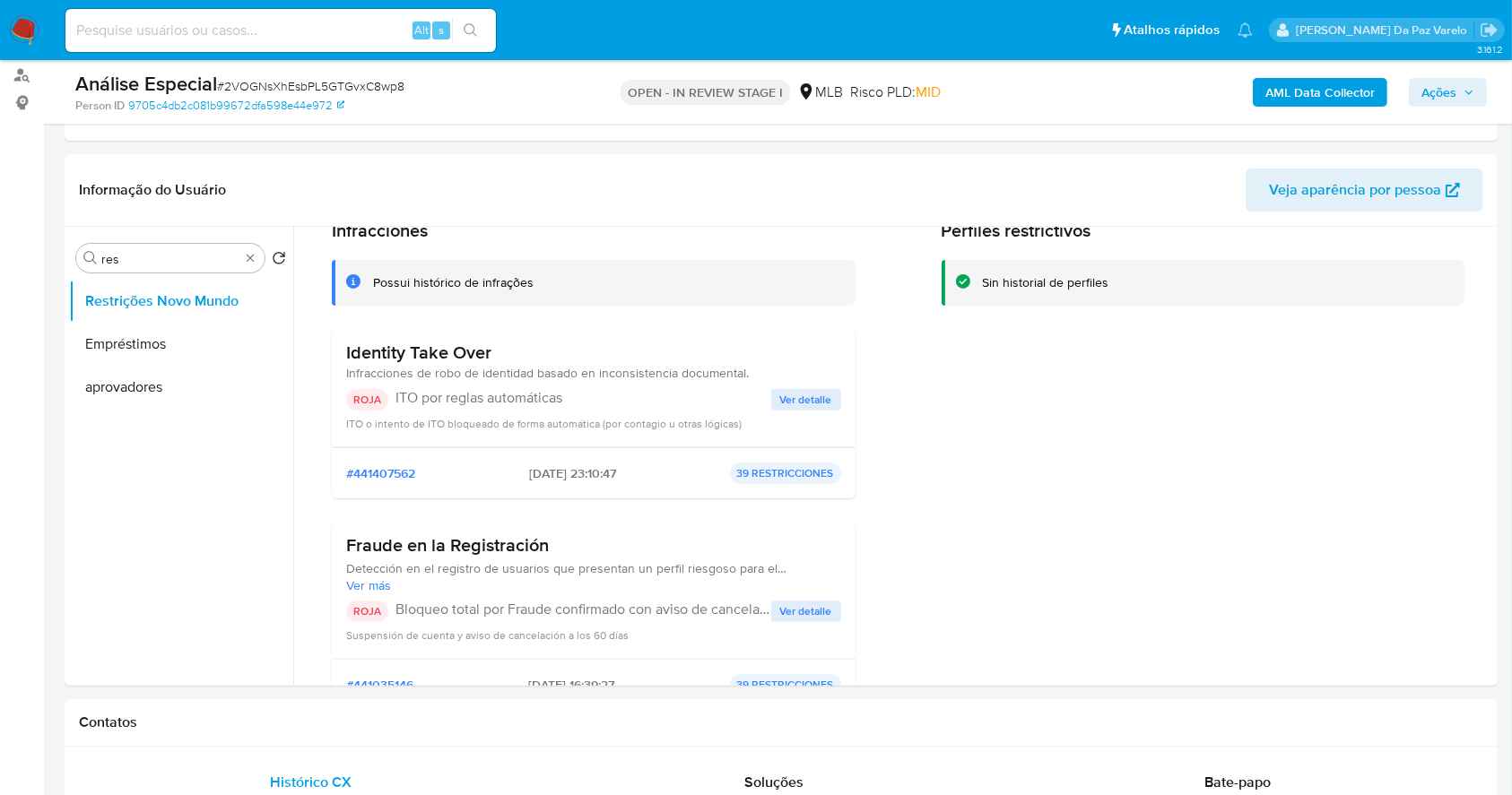
scroll to position [0, 0]
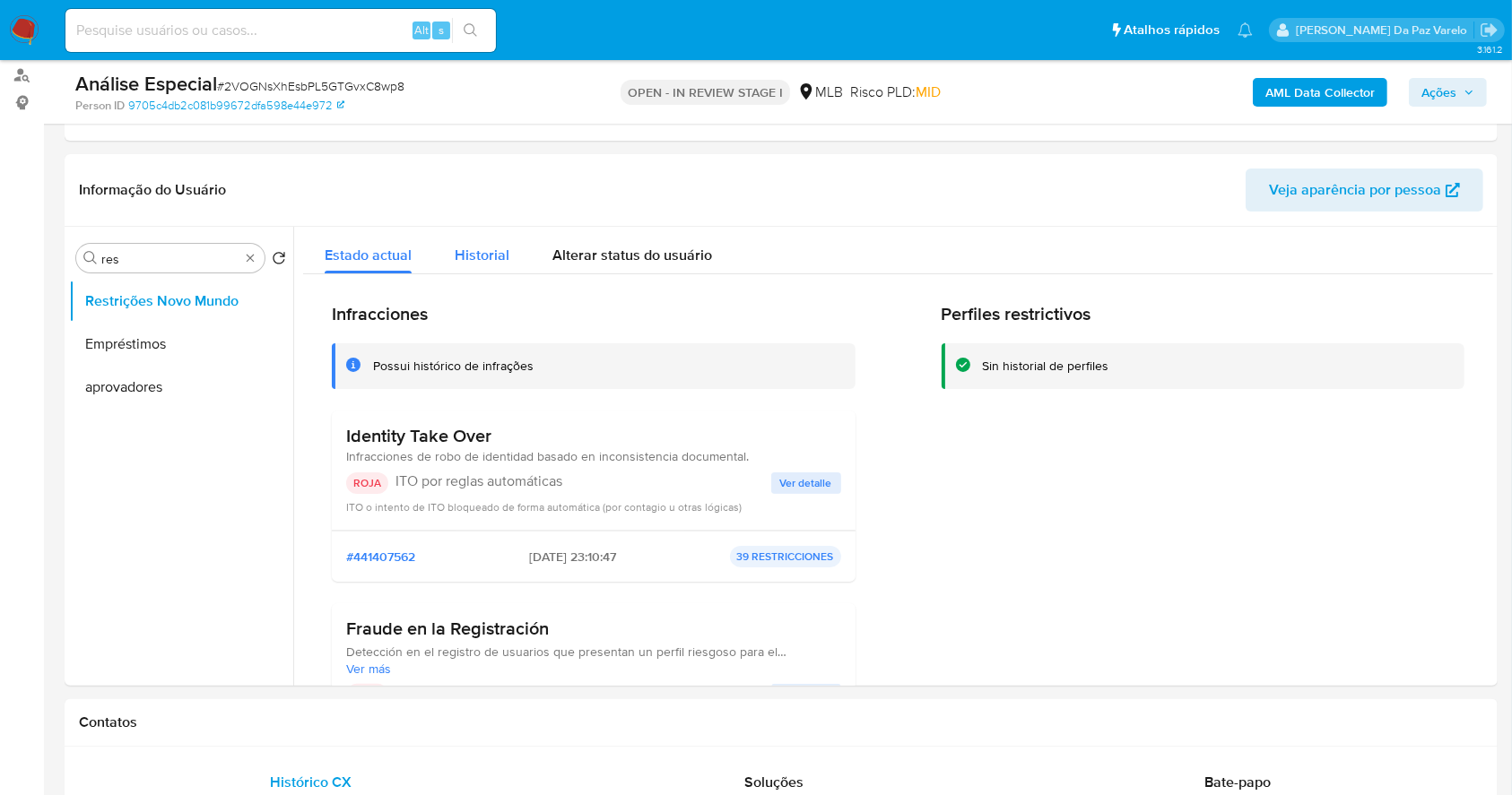
click at [470, 266] on div "Historial" at bounding box center [482, 250] width 55 height 48
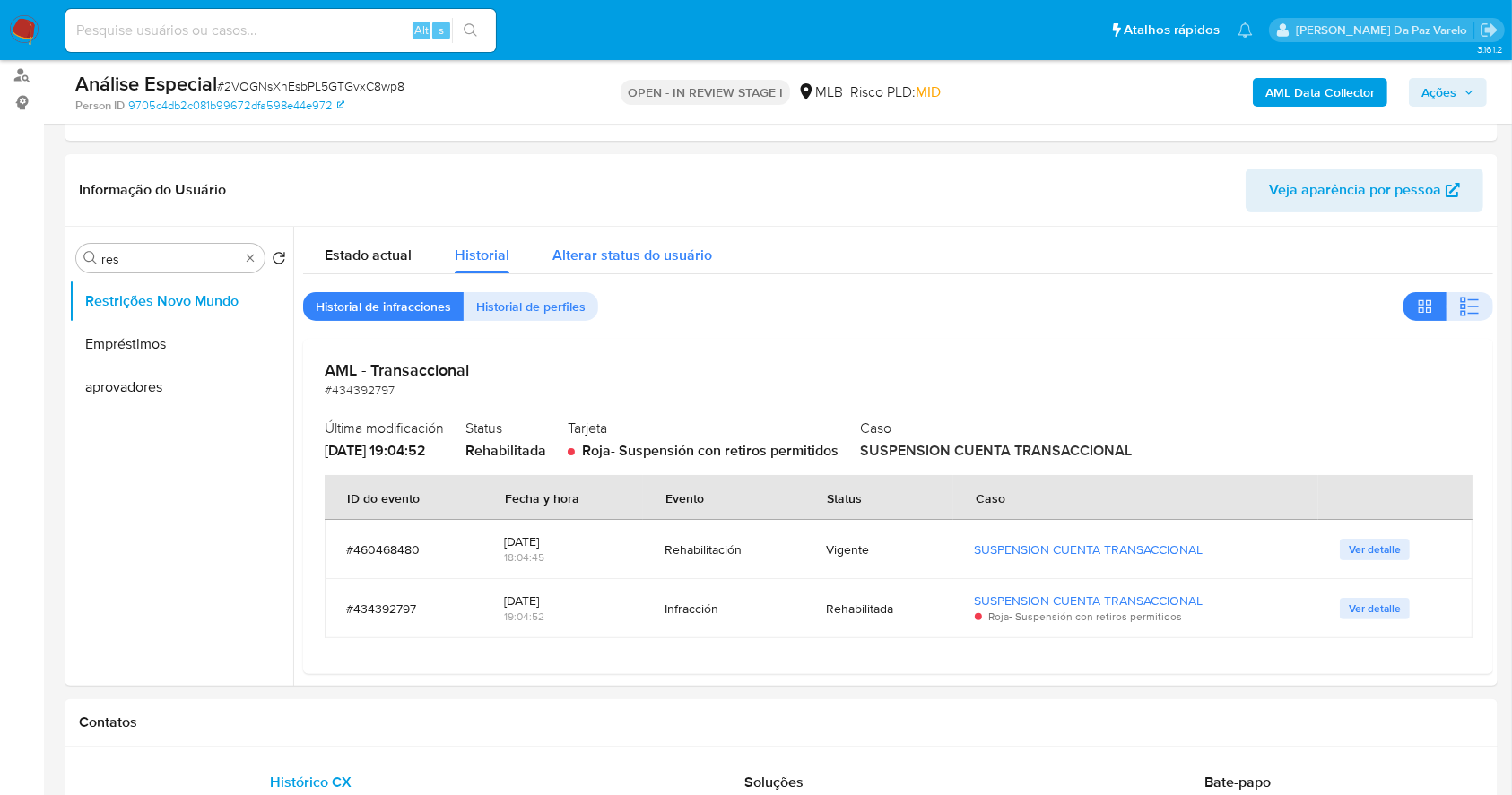
click at [593, 252] on span "Alterar status do usuário" at bounding box center [631, 255] width 159 height 21
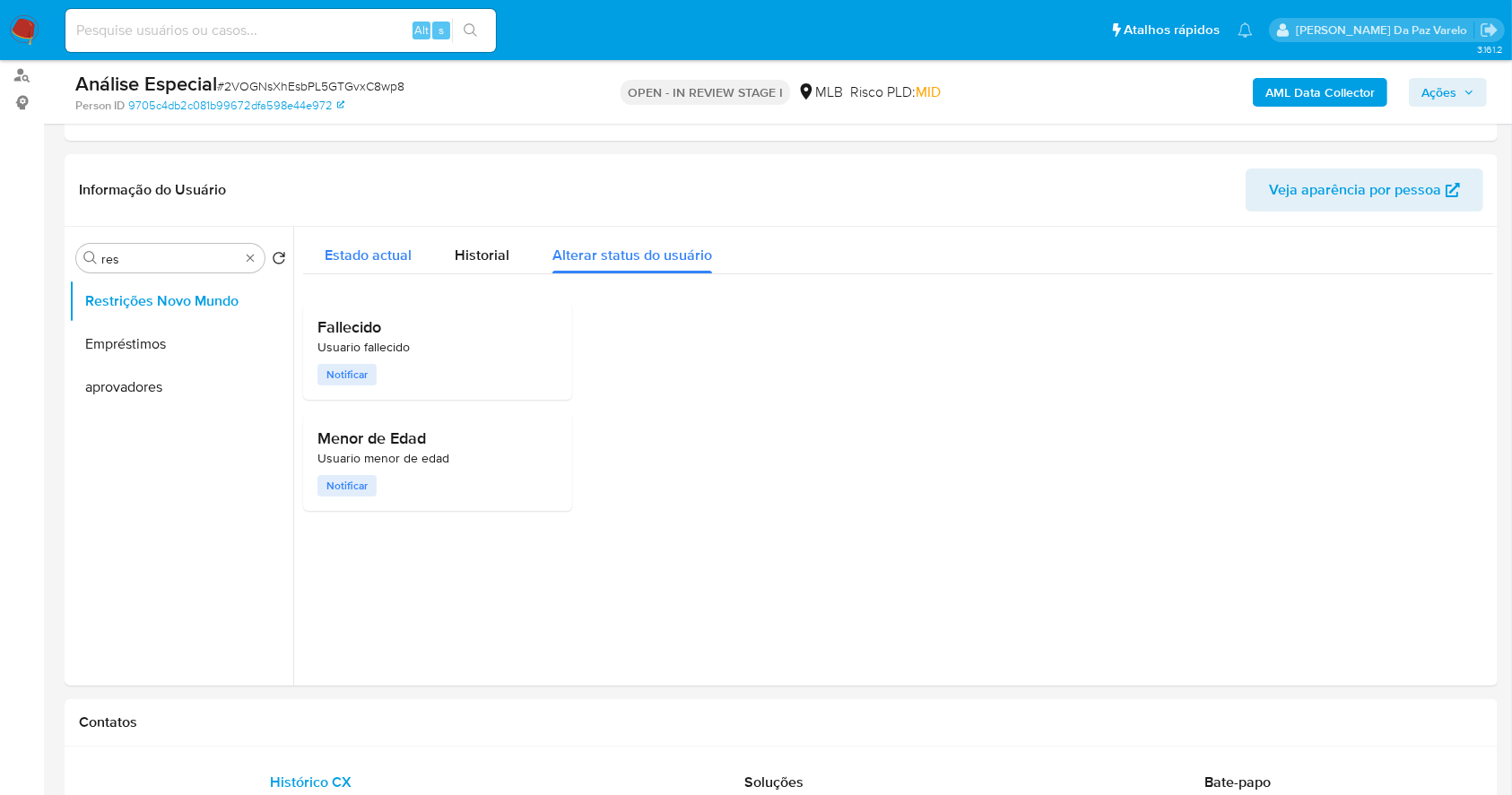
click at [427, 264] on button "Estado actual" at bounding box center [368, 250] width 130 height 48
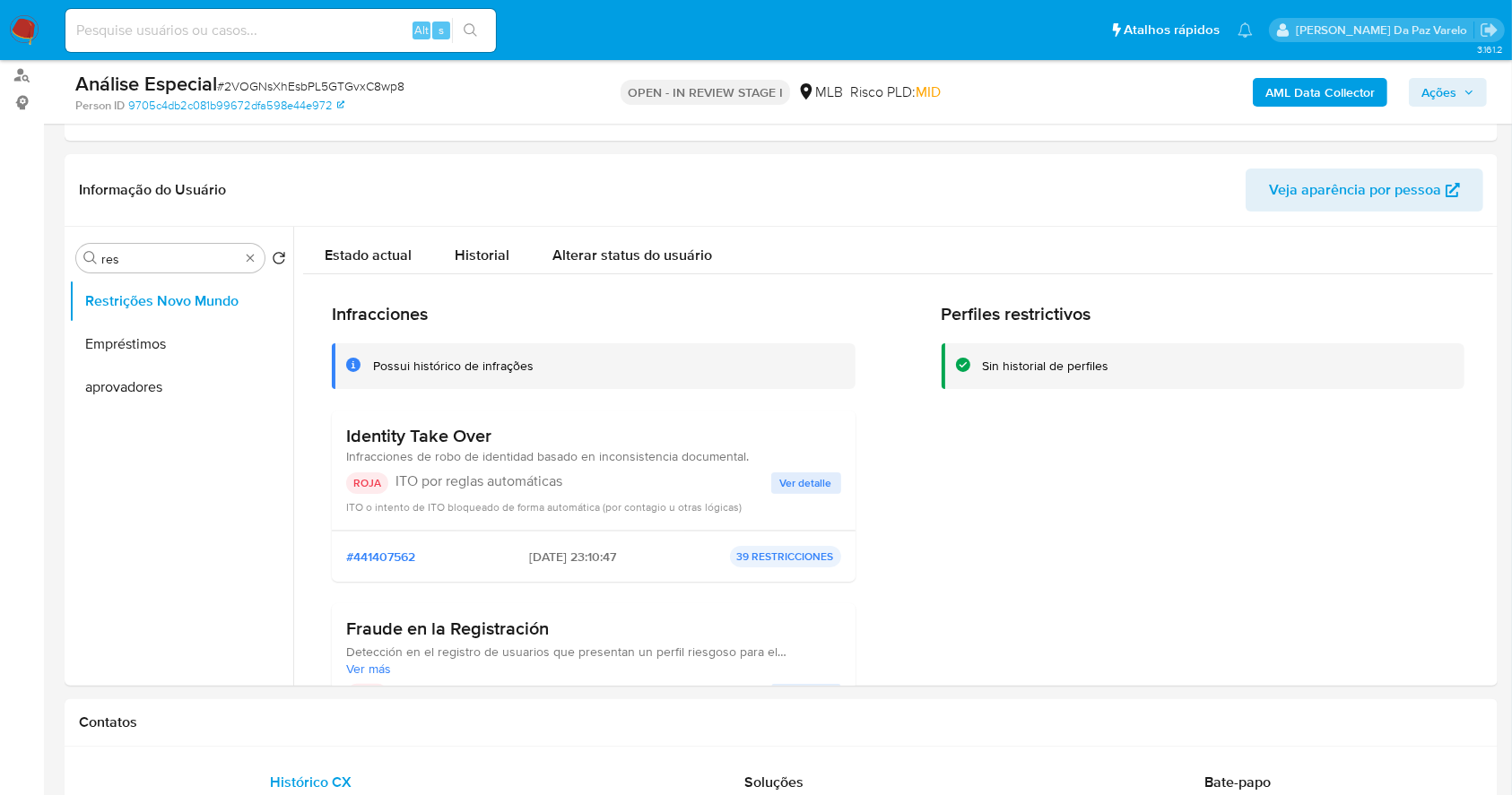
scroll to position [120, 0]
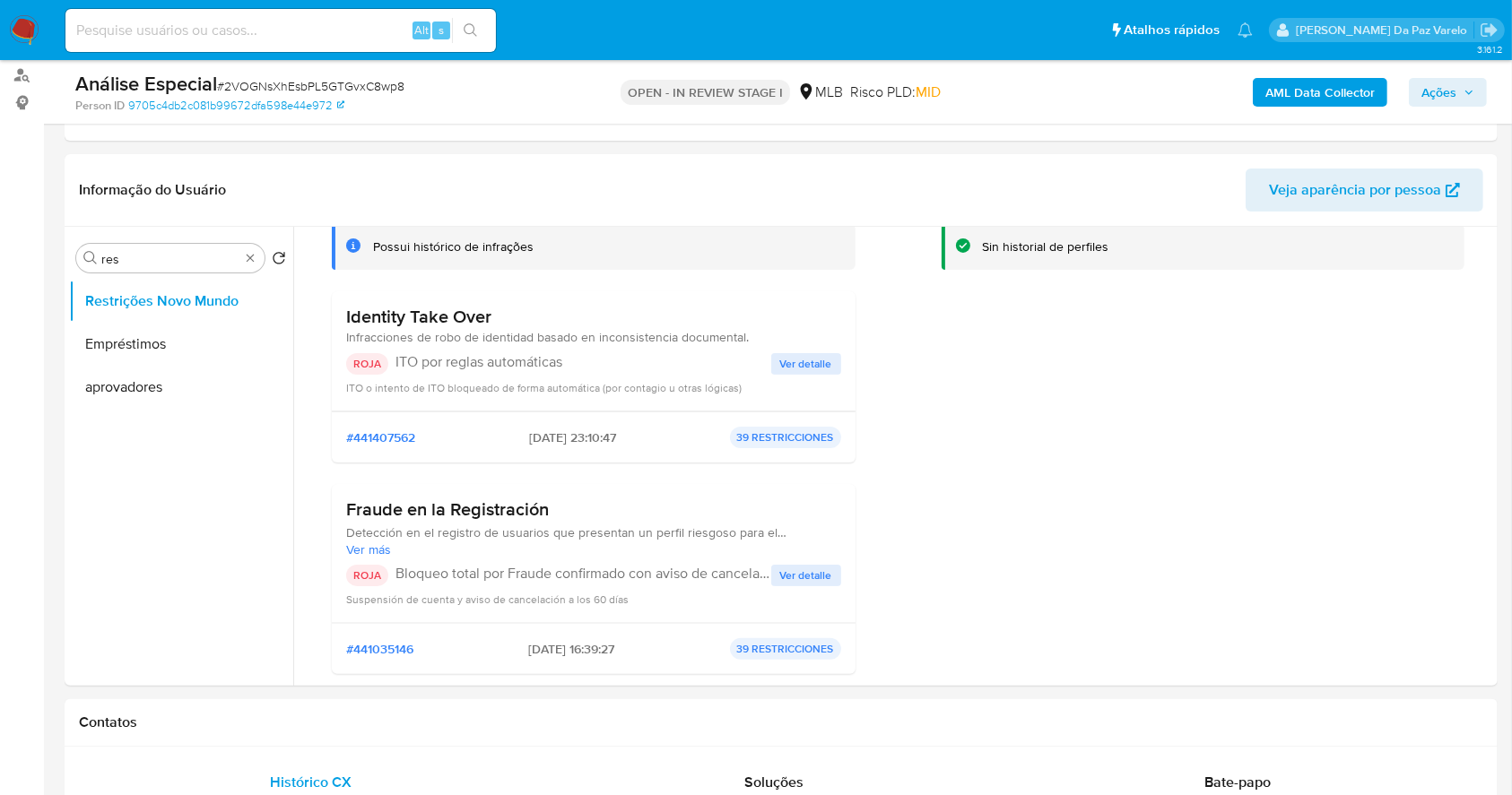
type button "0"
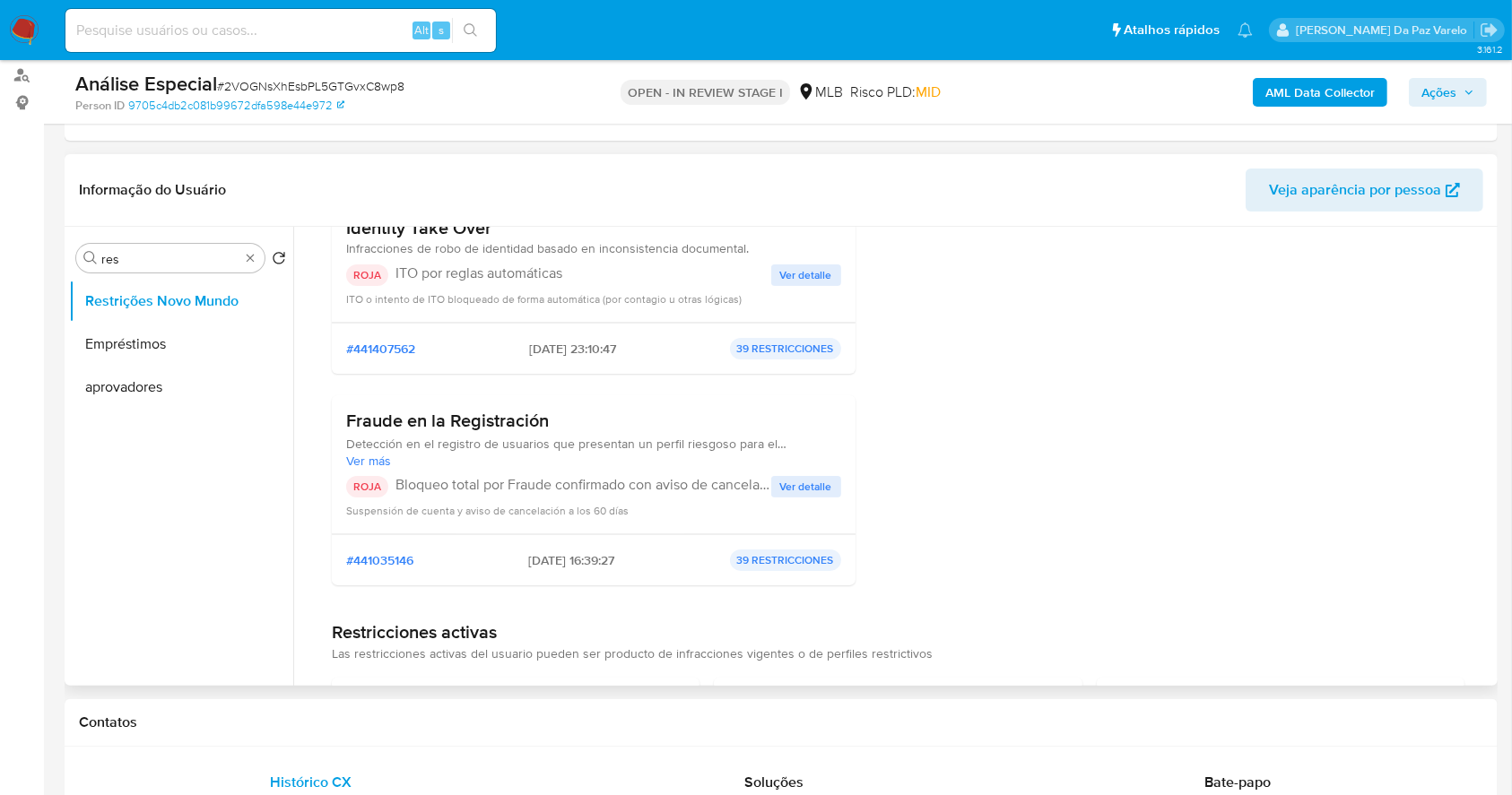
scroll to position [238, 0]
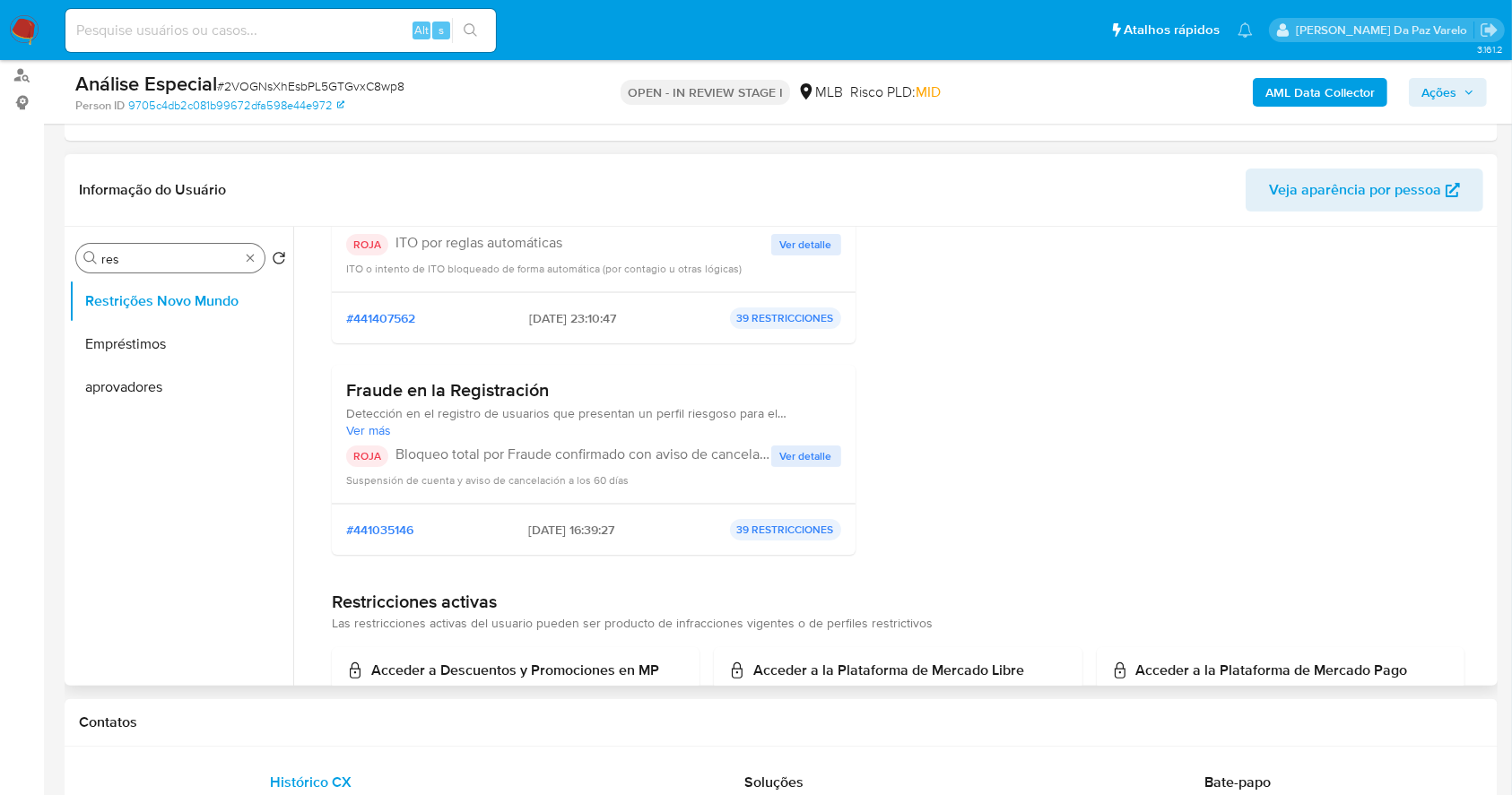
click at [203, 266] on div "Procurar res" at bounding box center [170, 258] width 188 height 29
click at [199, 262] on input "res" at bounding box center [171, 259] width 139 height 16
click at [194, 255] on input "res" at bounding box center [171, 259] width 139 height 16
type input "anex"
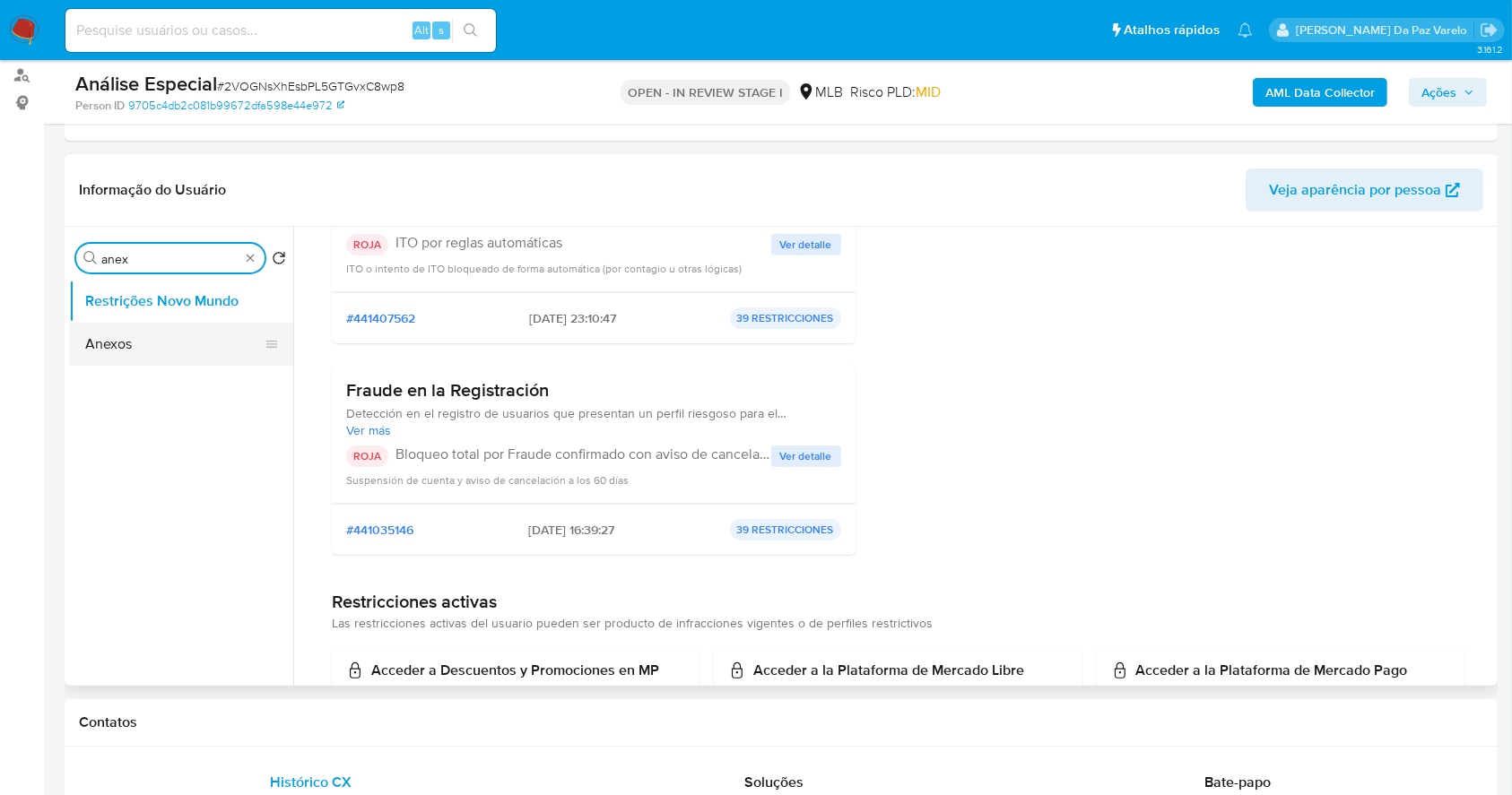
click at [157, 334] on button "Anexos" at bounding box center [174, 344] width 210 height 43
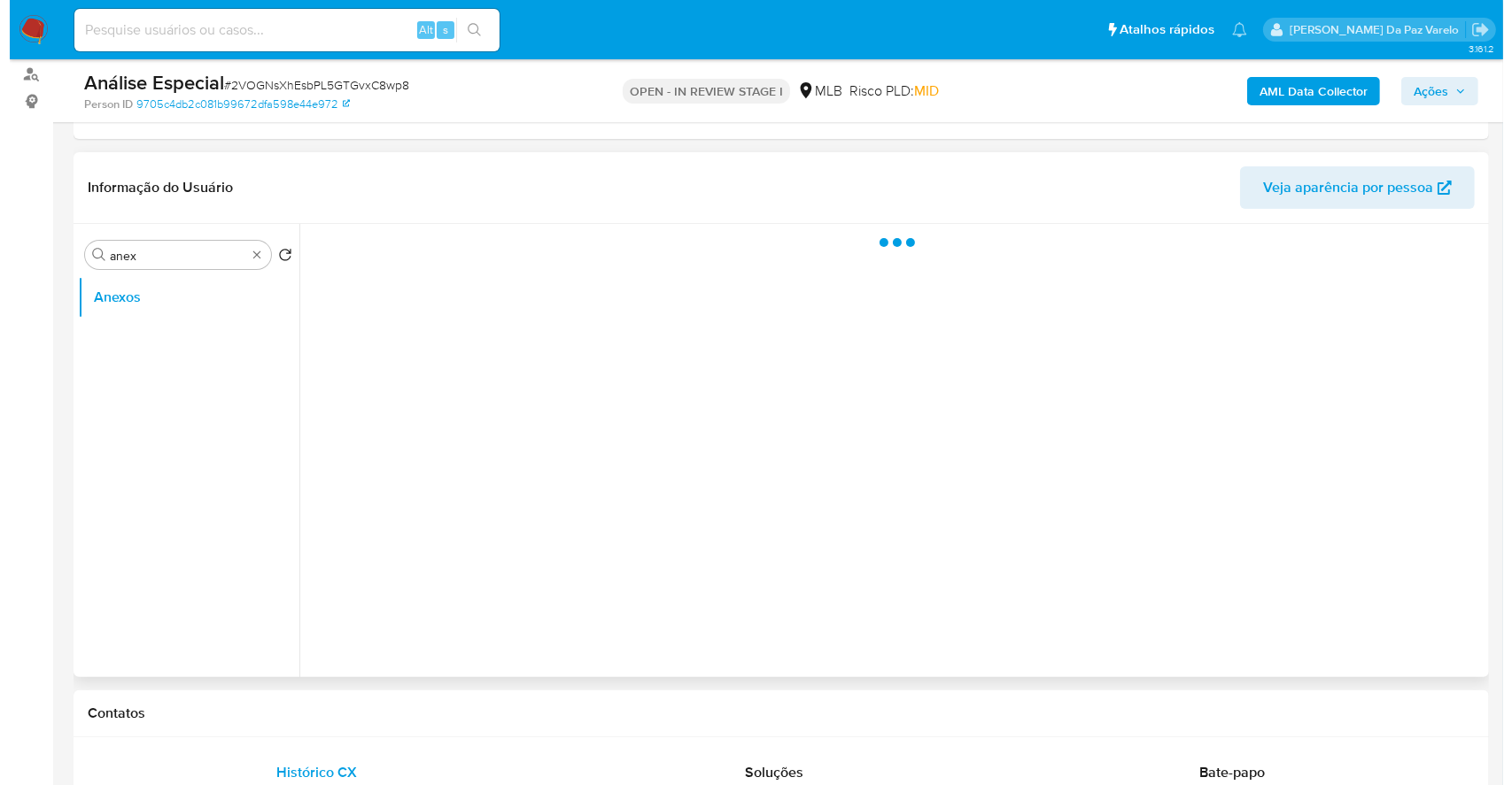
scroll to position [0, 0]
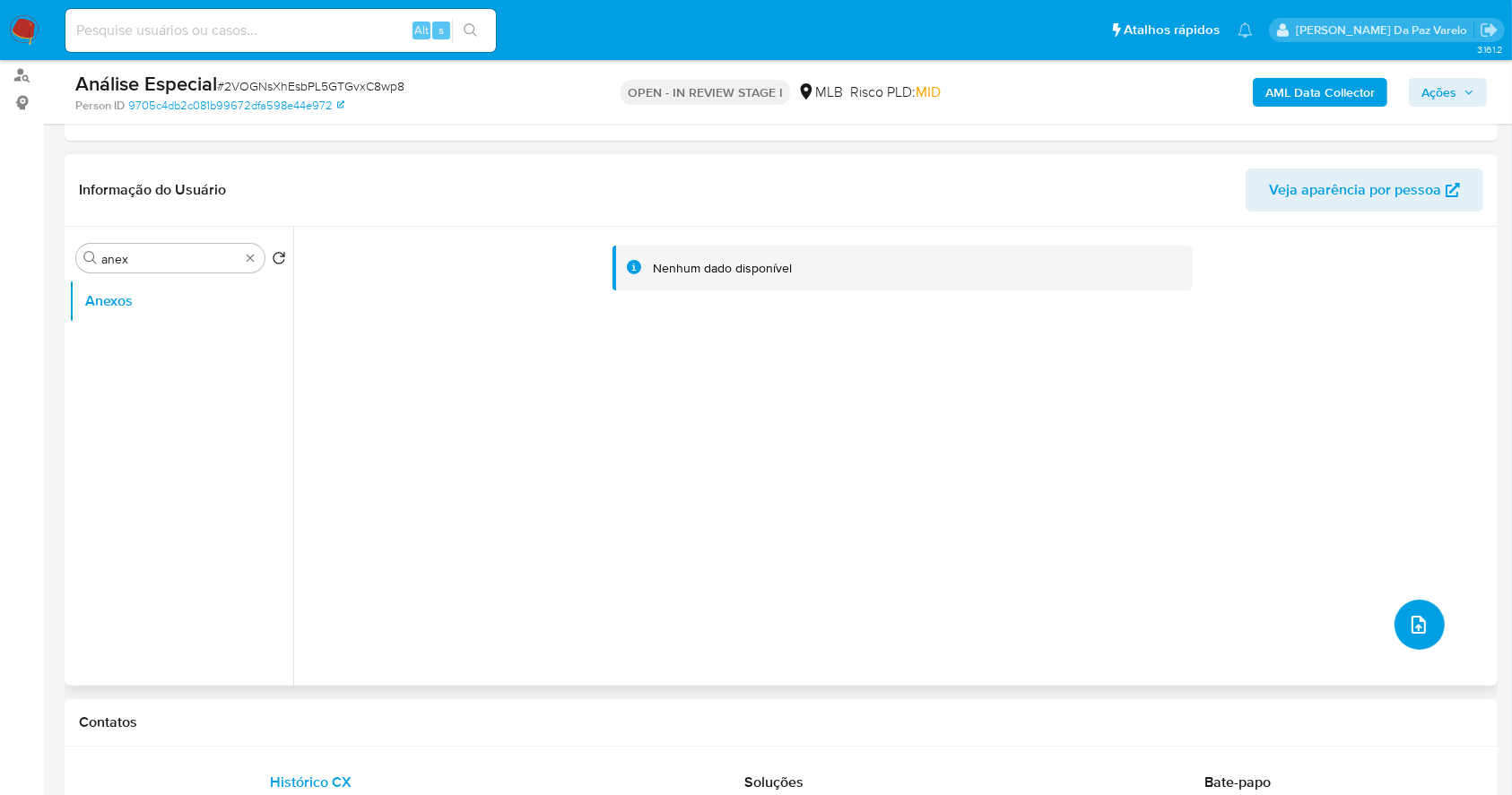
click at [1413, 628] on icon "upload-file" at bounding box center [1418, 625] width 22 height 22
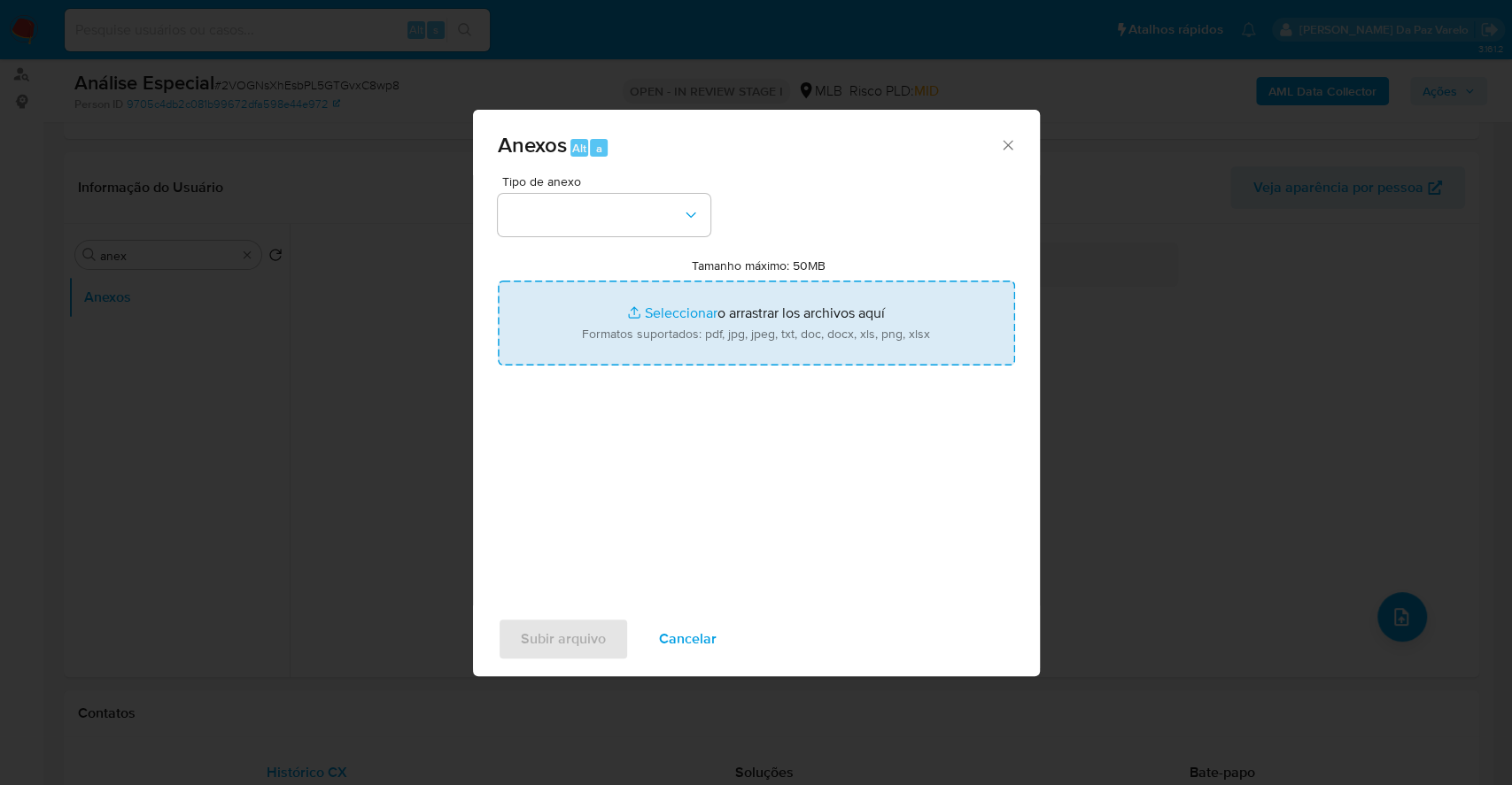
click at [679, 318] on input "Tamanho máximo: 50MB Seleccionar archivos" at bounding box center [756, 323] width 517 height 85
click at [688, 301] on input "Tamanho máximo: 50MB Seleccionar archivos" at bounding box center [756, 323] width 517 height 85
type input "C:\fakepath\Decisão Judicial.pdf"
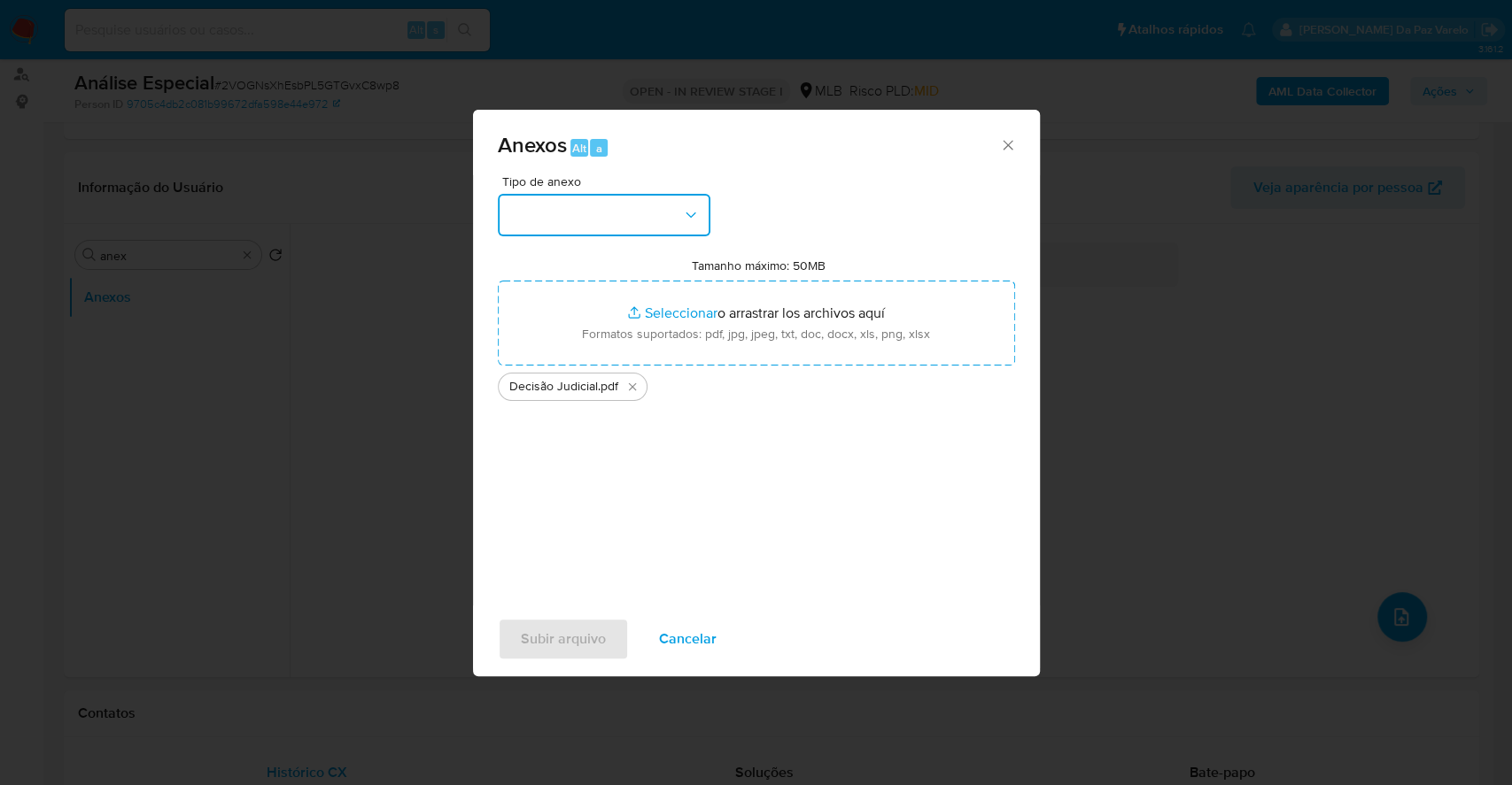
click at [582, 213] on button "button" at bounding box center [603, 215] width 212 height 43
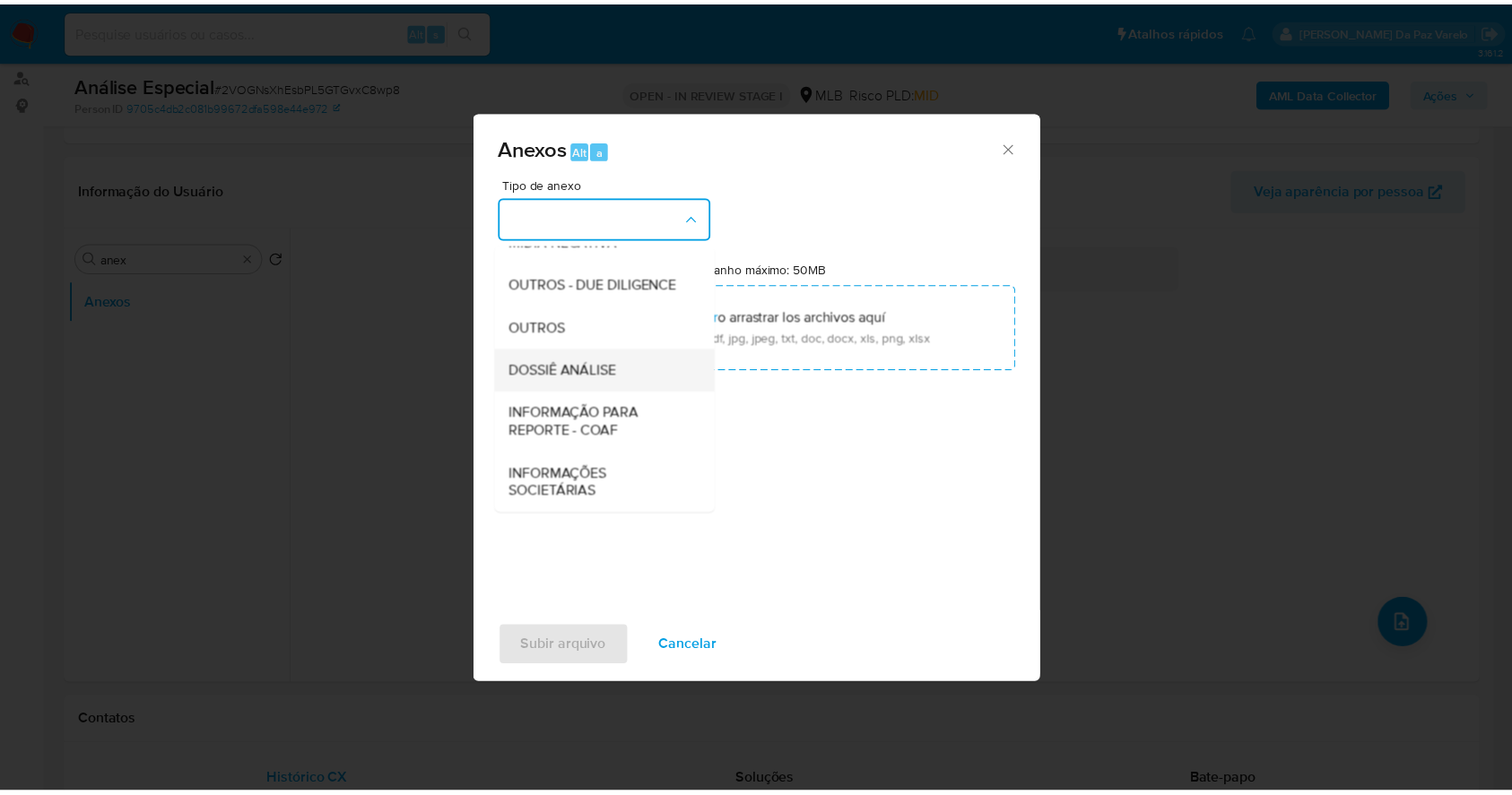
scroll to position [275, 0]
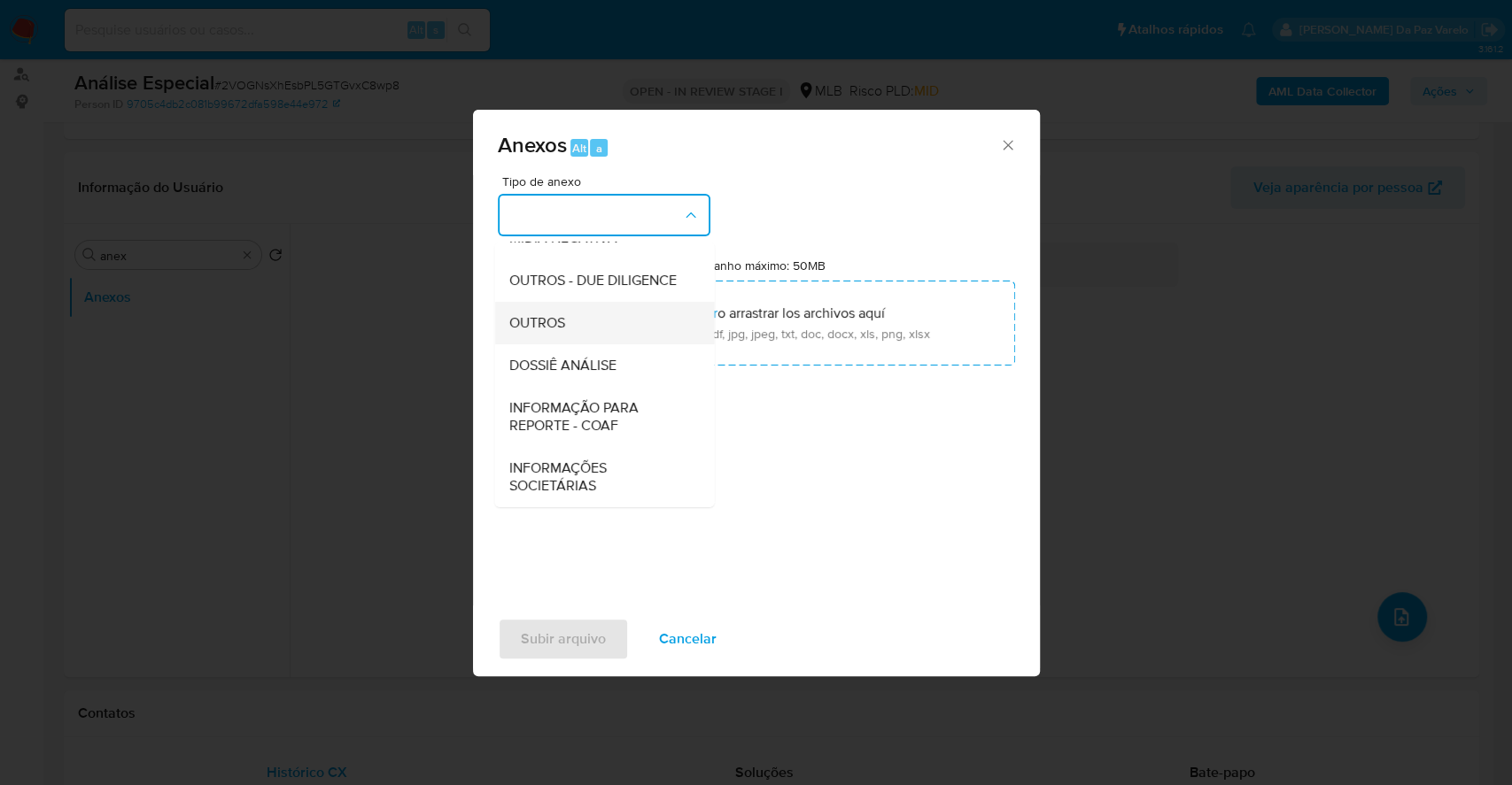
click at [580, 322] on div "OUTROS" at bounding box center [598, 323] width 180 height 43
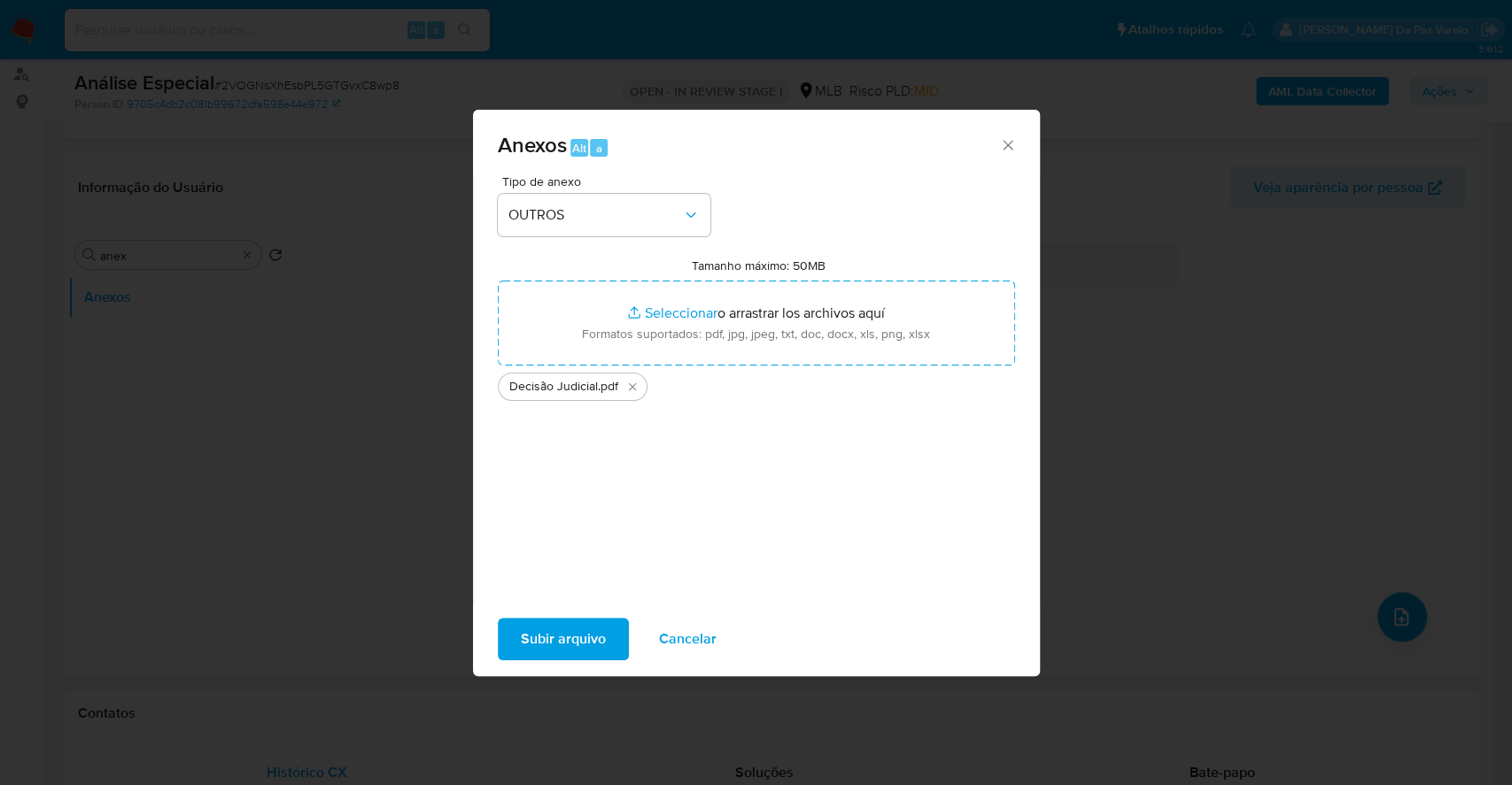
click at [581, 637] on span "Subir arquivo" at bounding box center [563, 639] width 85 height 39
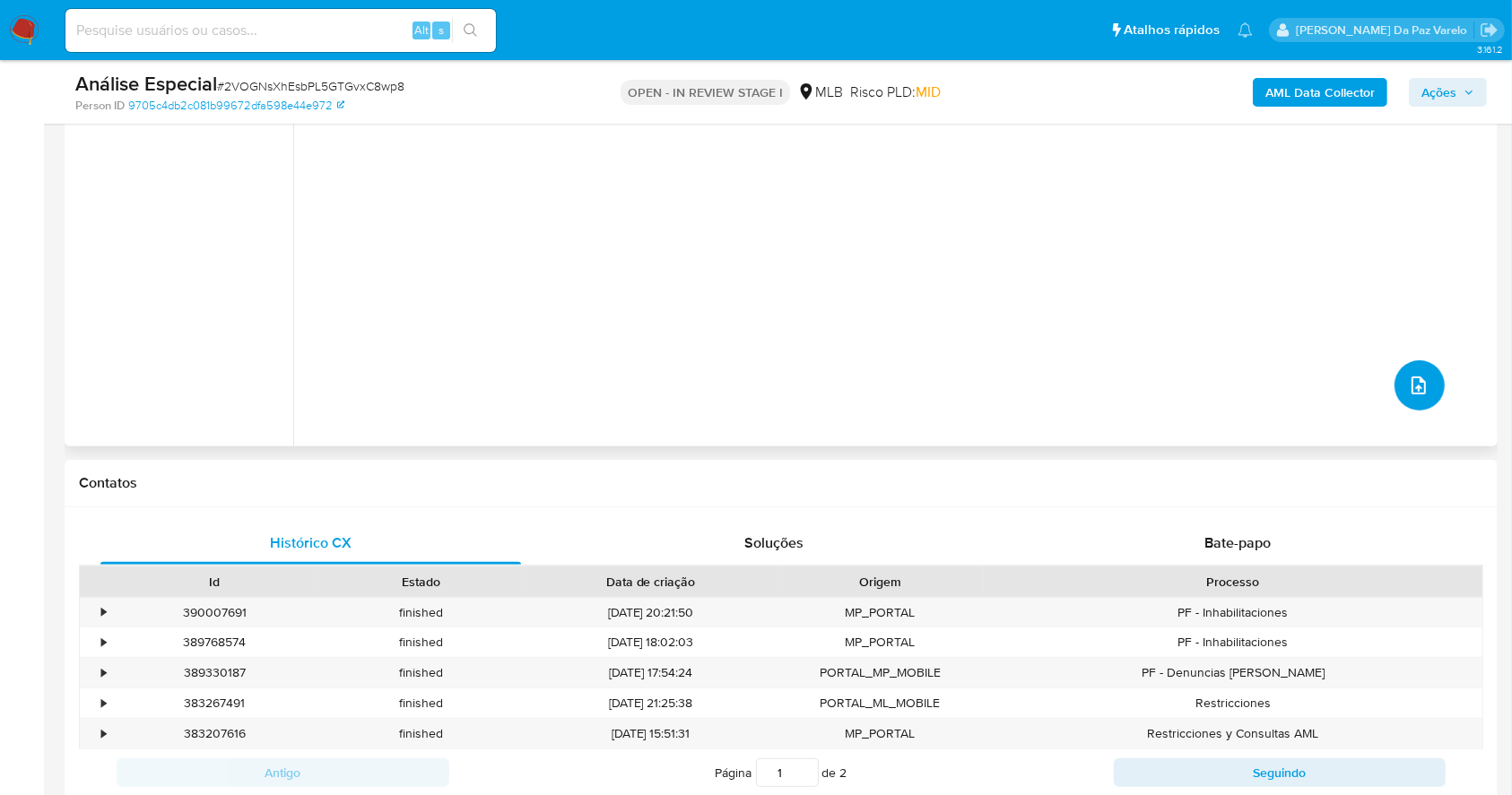
scroll to position [120, 0]
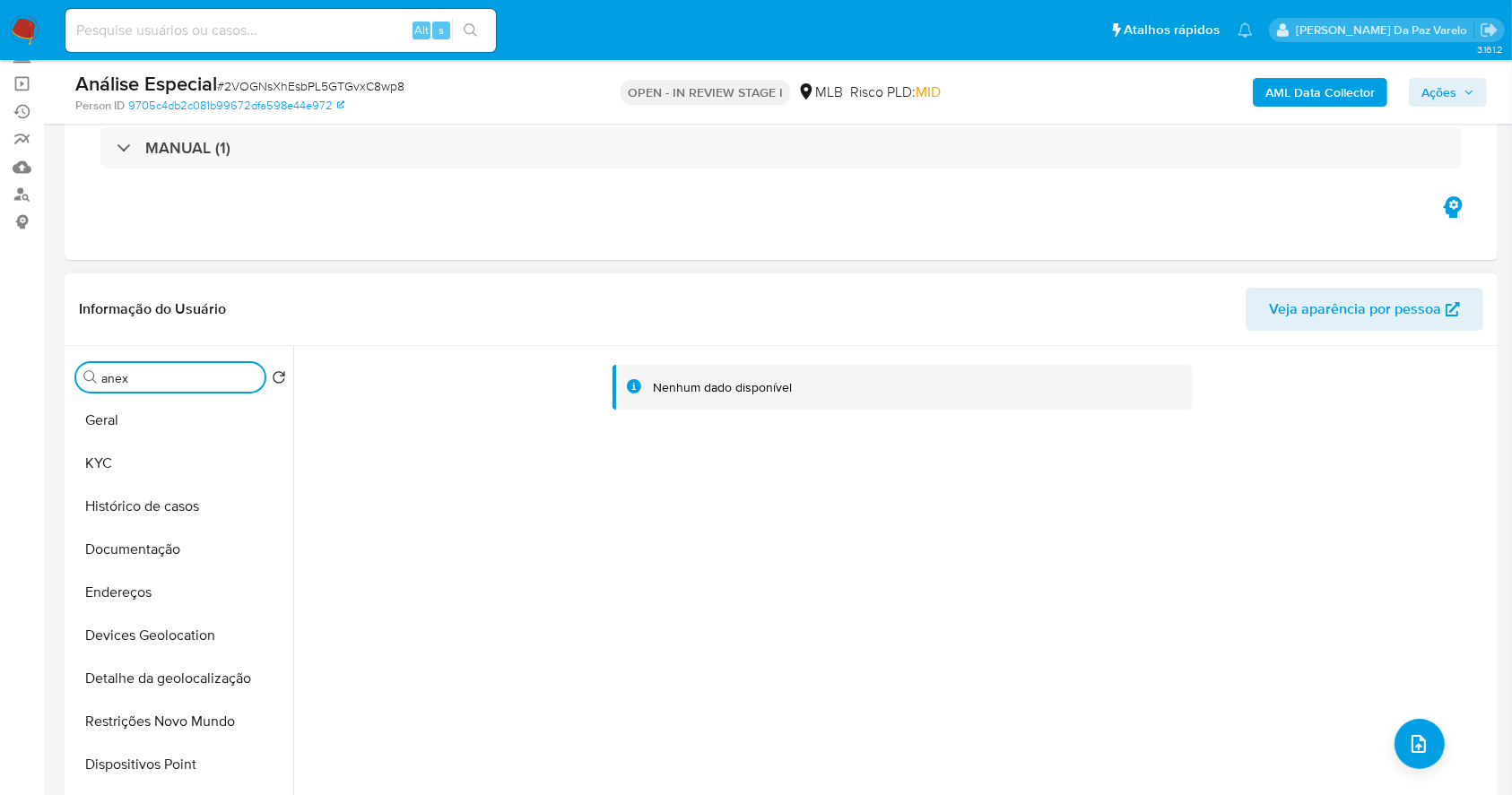
click at [254, 379] on input "anex" at bounding box center [179, 379] width 156 height 16
click at [166, 440] on button "Geral" at bounding box center [174, 421] width 210 height 43
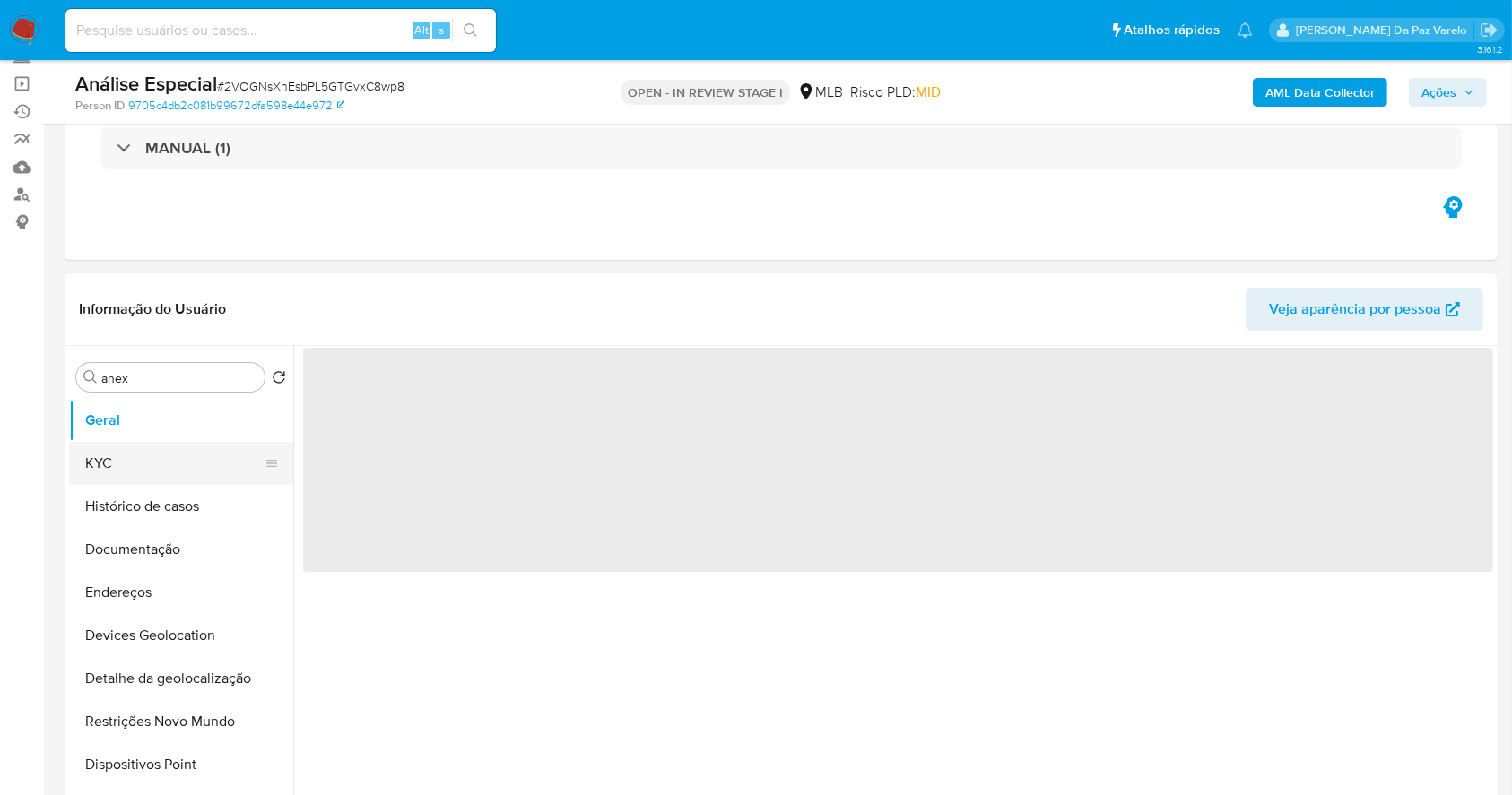
click at [153, 455] on button "KYC" at bounding box center [174, 464] width 210 height 43
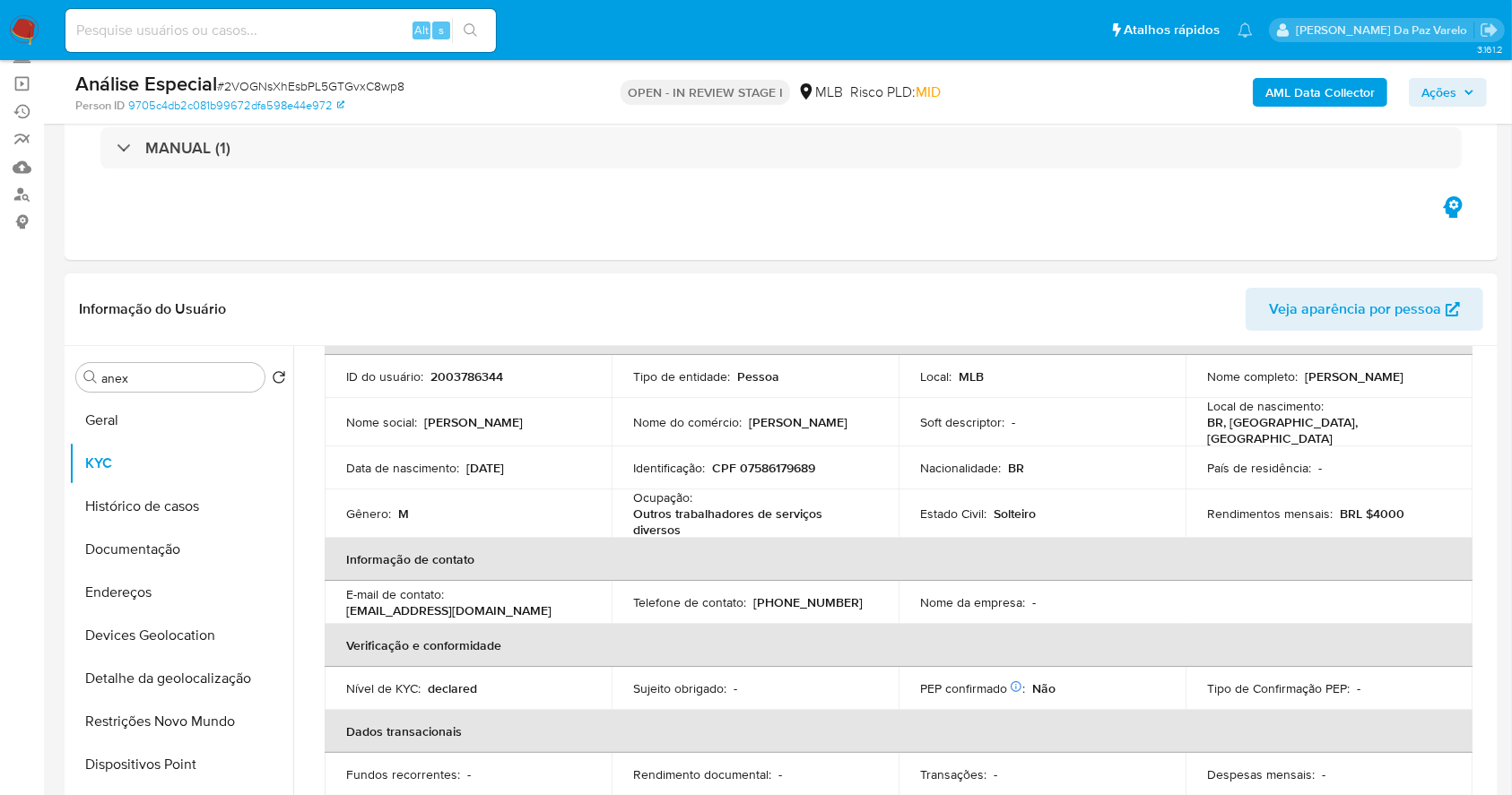
scroll to position [0, 0]
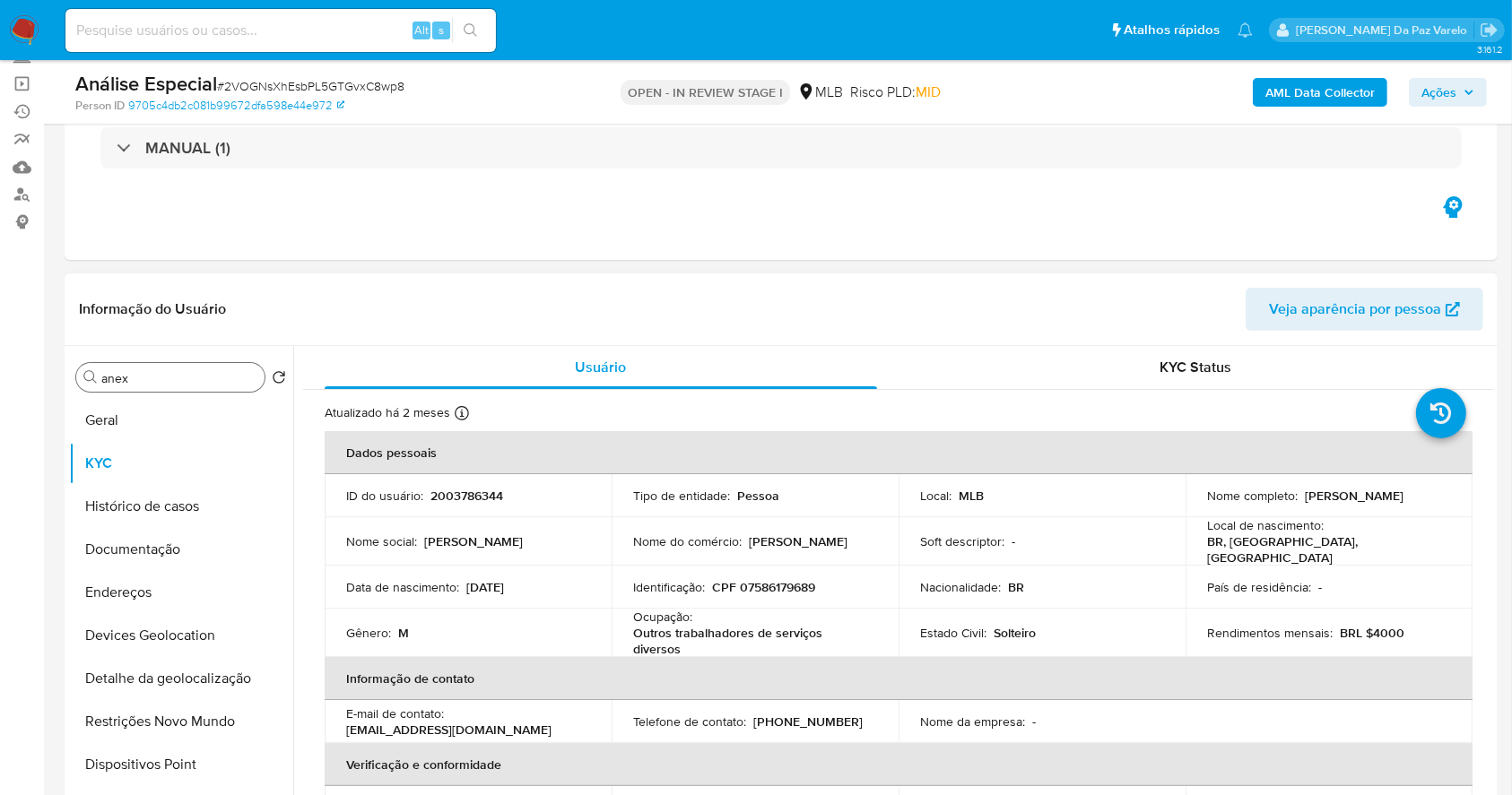
click at [209, 385] on input "anex" at bounding box center [179, 379] width 156 height 16
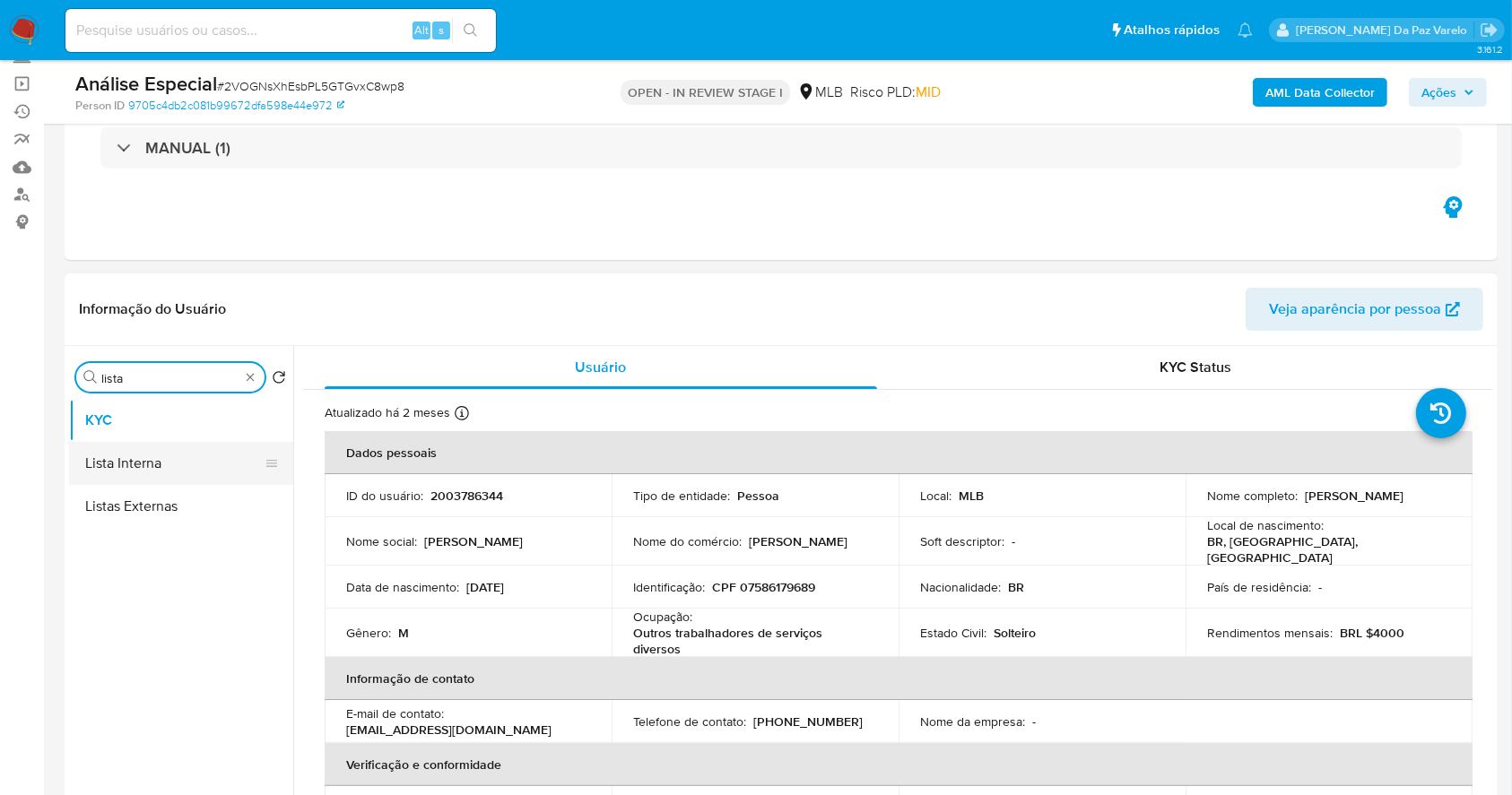
type input "lista"
click at [180, 460] on button "Lista Interna" at bounding box center [174, 464] width 210 height 43
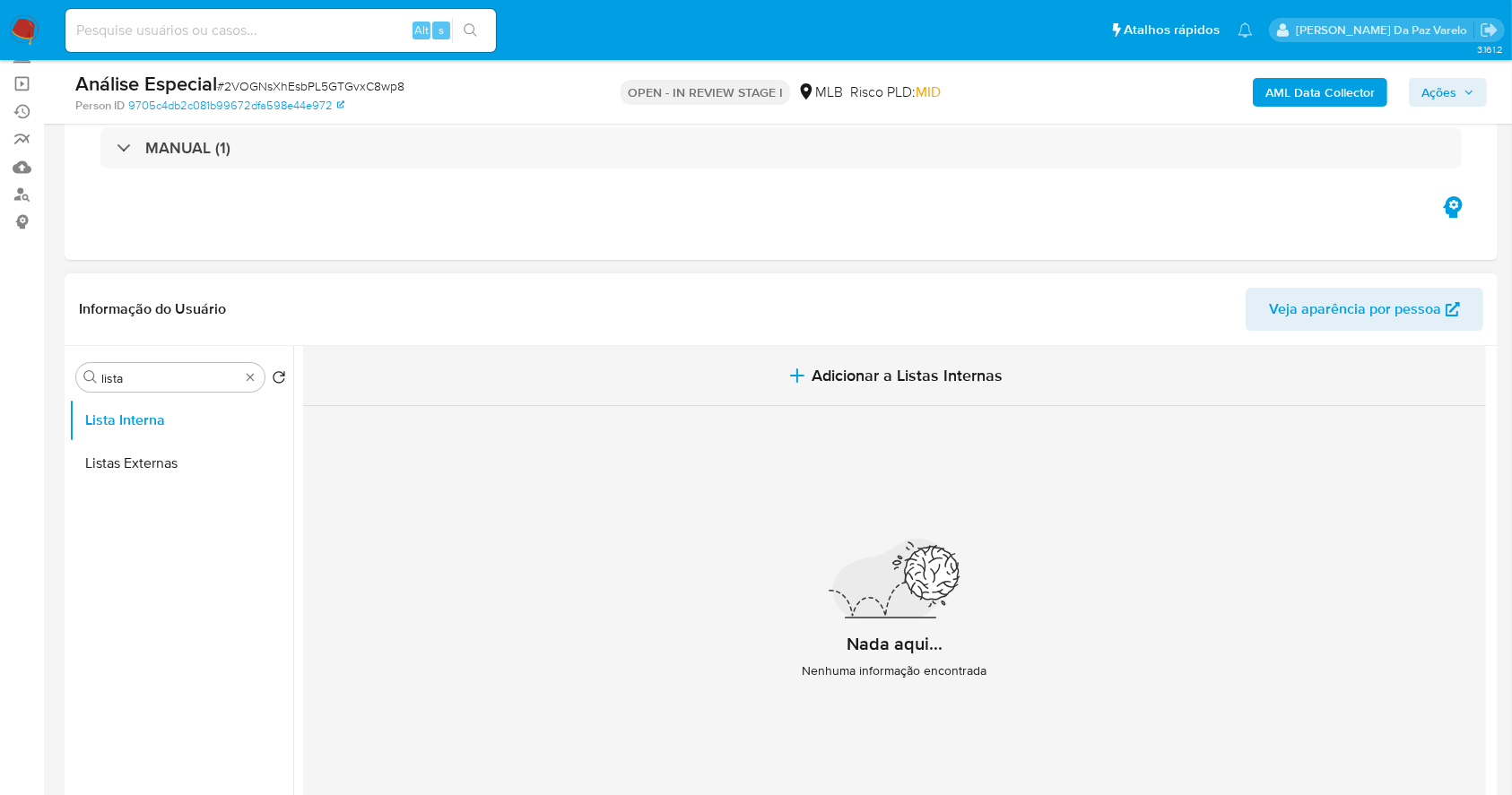
click at [904, 371] on span "Adicionar a Listas Internas" at bounding box center [907, 376] width 191 height 20
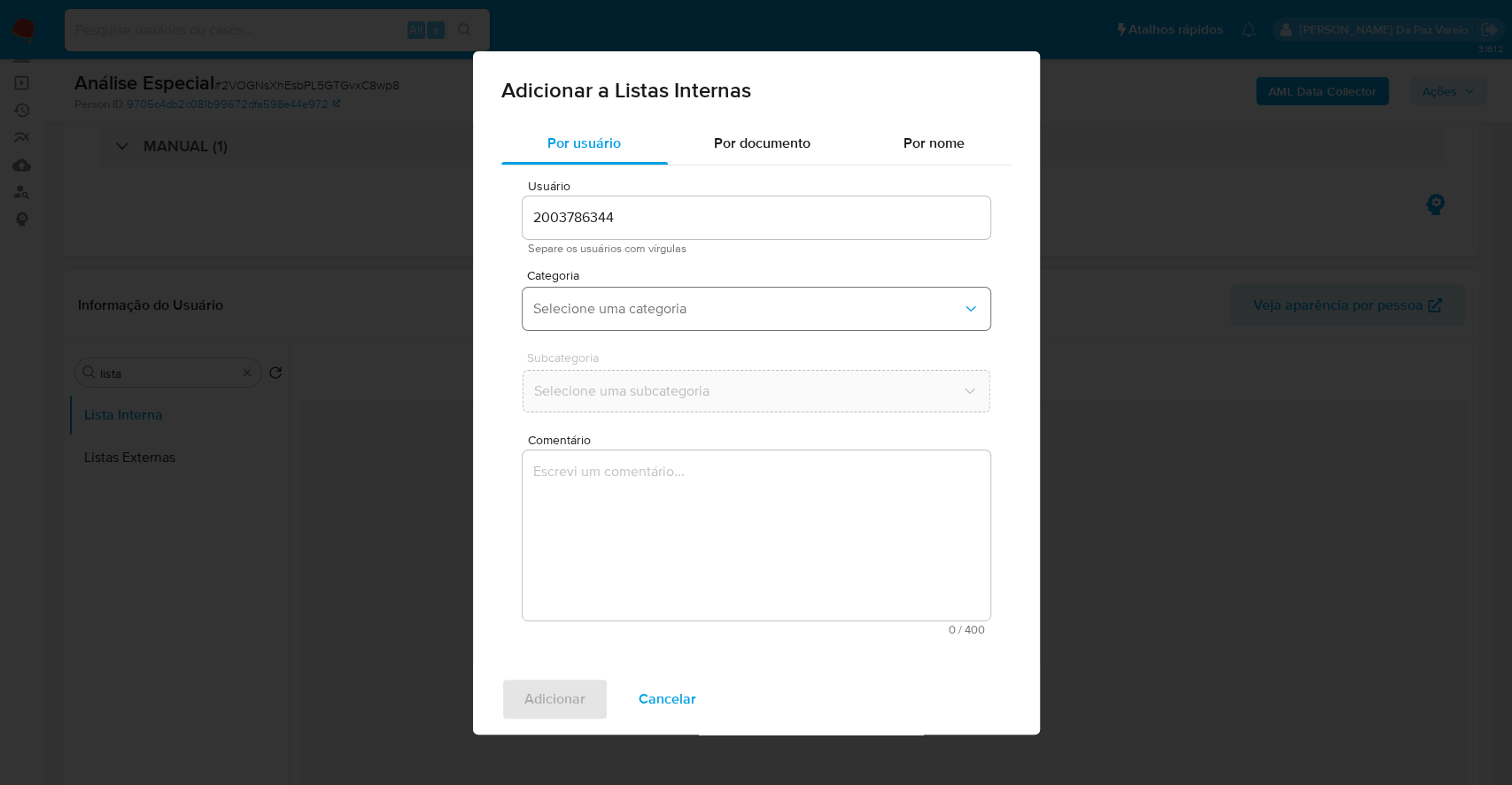
click at [611, 308] on span "Selecione uma categoria" at bounding box center [747, 309] width 429 height 18
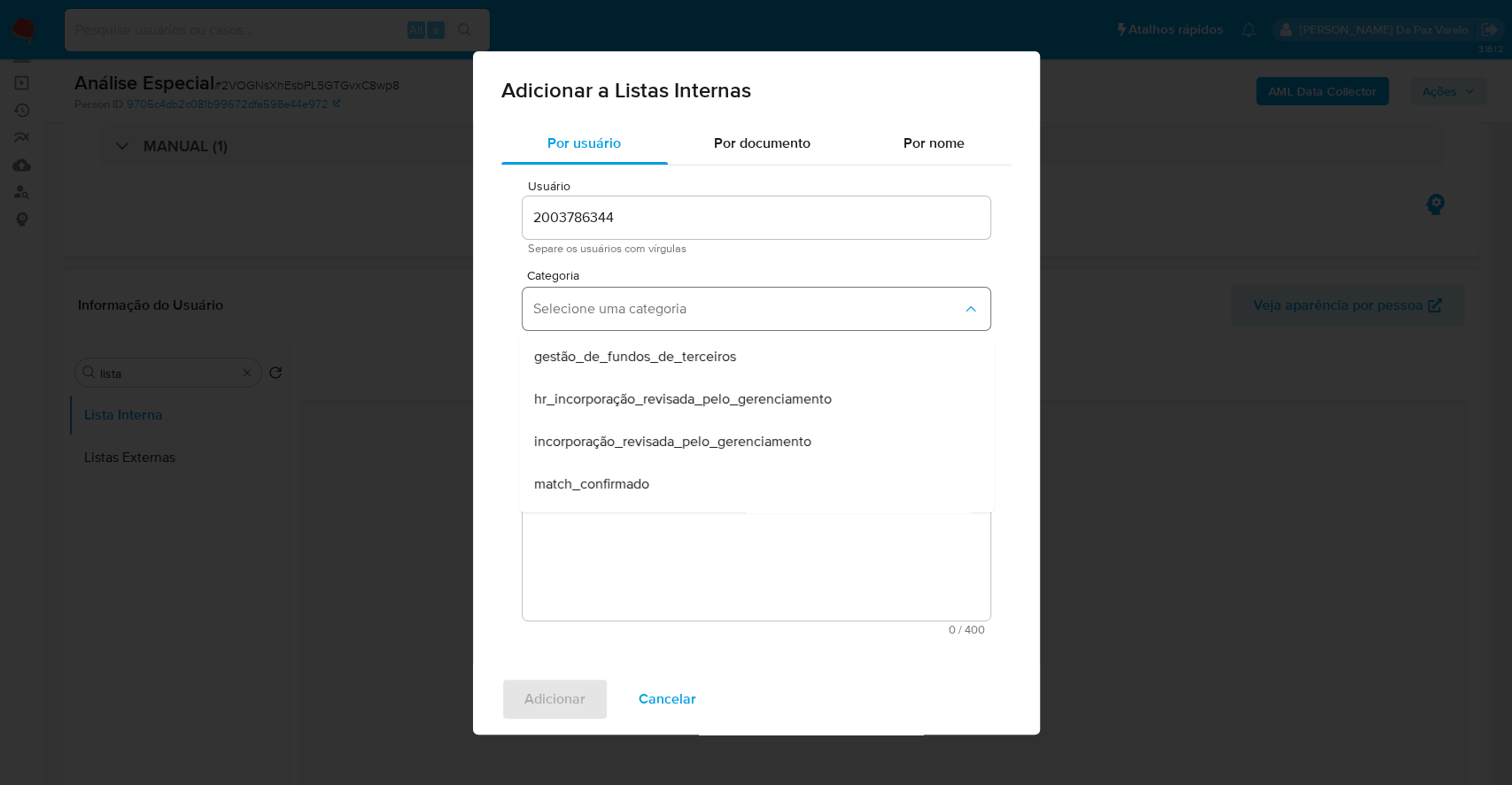
click at [610, 310] on span "Selecione uma categoria" at bounding box center [747, 309] width 429 height 18
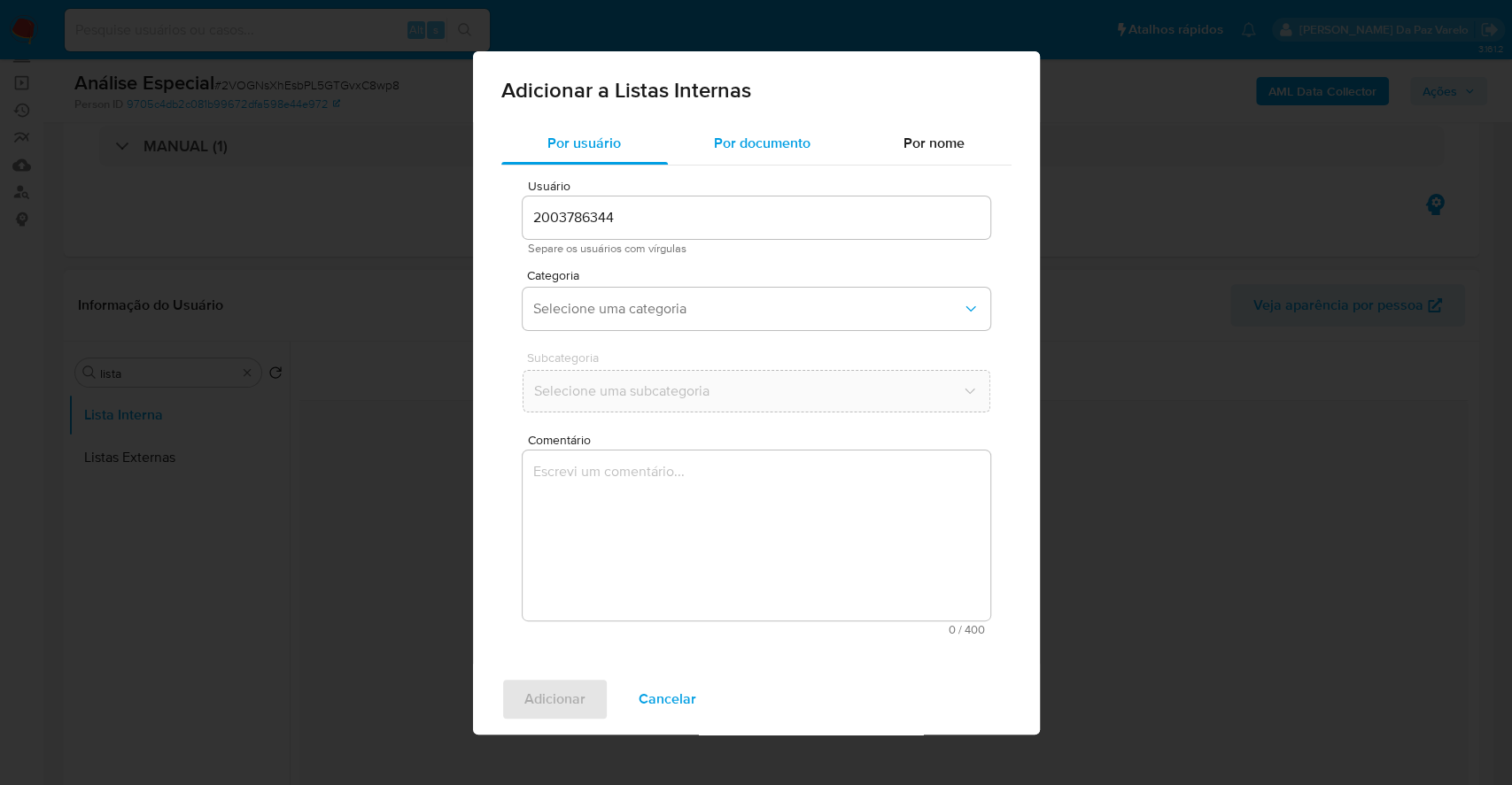
click at [781, 133] on span "Por documento" at bounding box center [762, 143] width 97 height 20
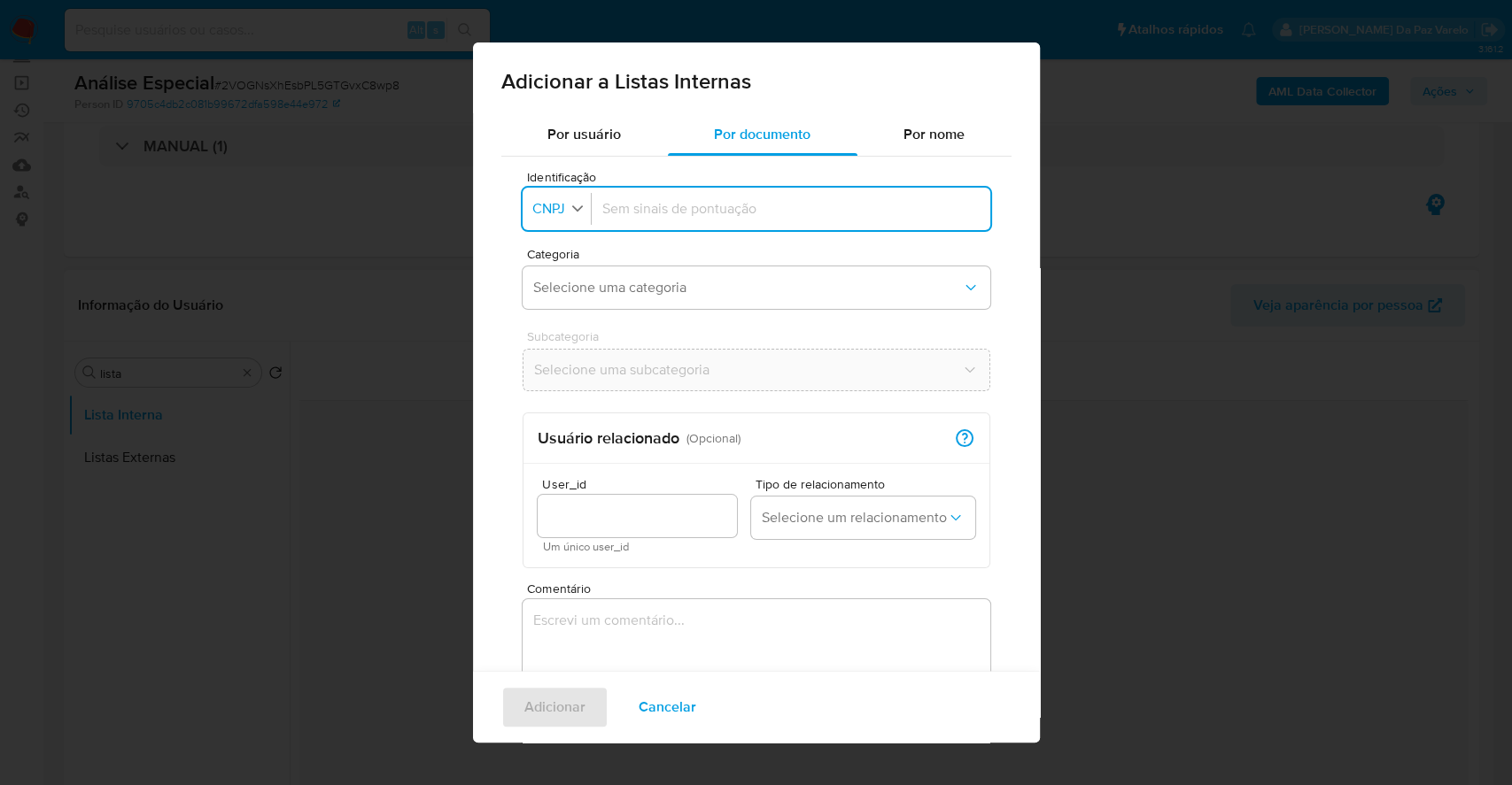
click at [569, 217] on div "button" at bounding box center [577, 210] width 16 height 21
click at [553, 288] on span "CPF" at bounding box center [546, 286] width 26 height 18
click at [1149, 361] on div "Adicionar a Listas Internas Por usuário Por documento Por nome Identificação Id…" at bounding box center [756, 392] width 1512 height 785
click at [688, 706] on span "Cancelar" at bounding box center [667, 708] width 58 height 39
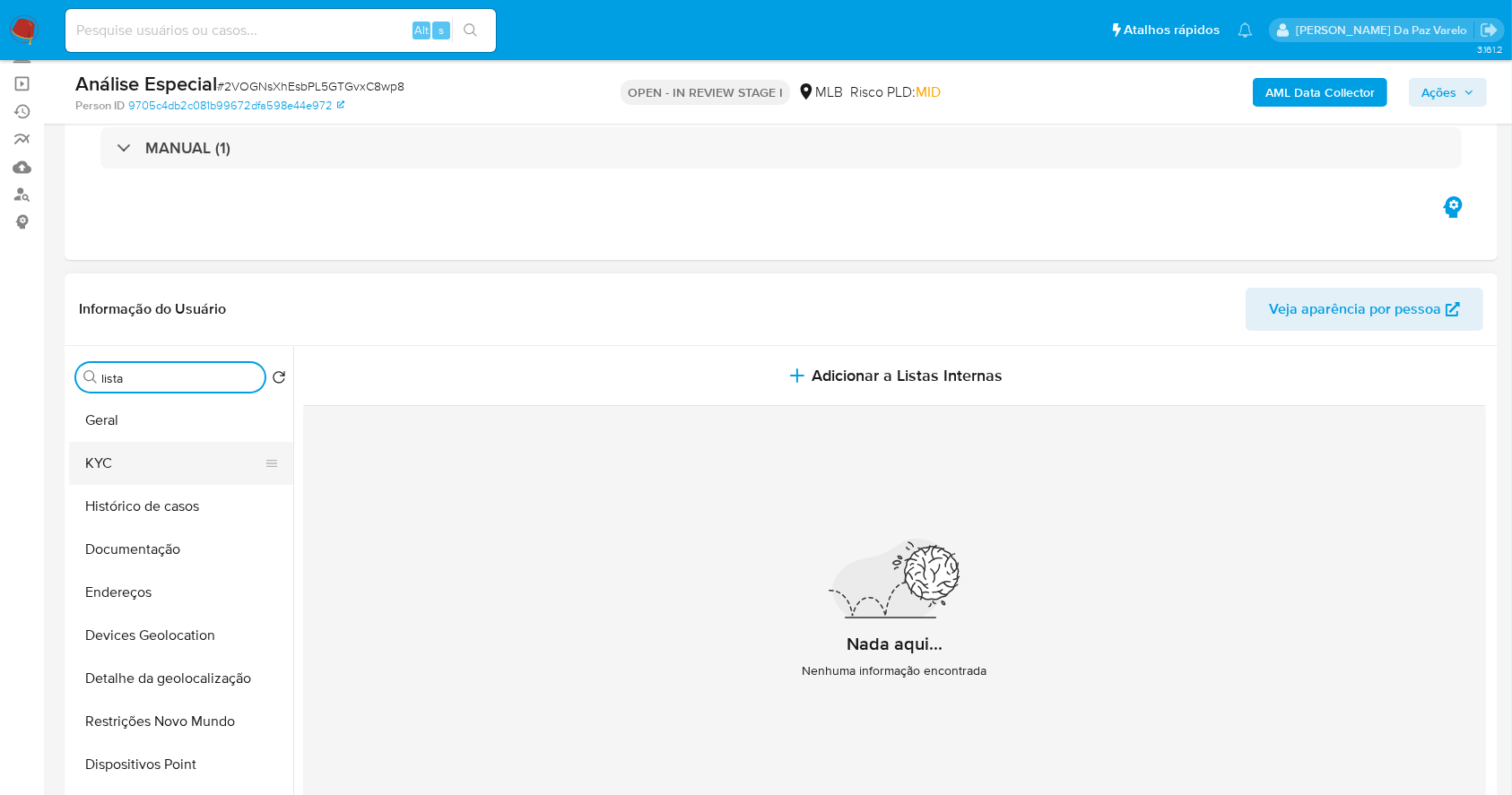
click at [144, 469] on button "KYC" at bounding box center [174, 464] width 210 height 43
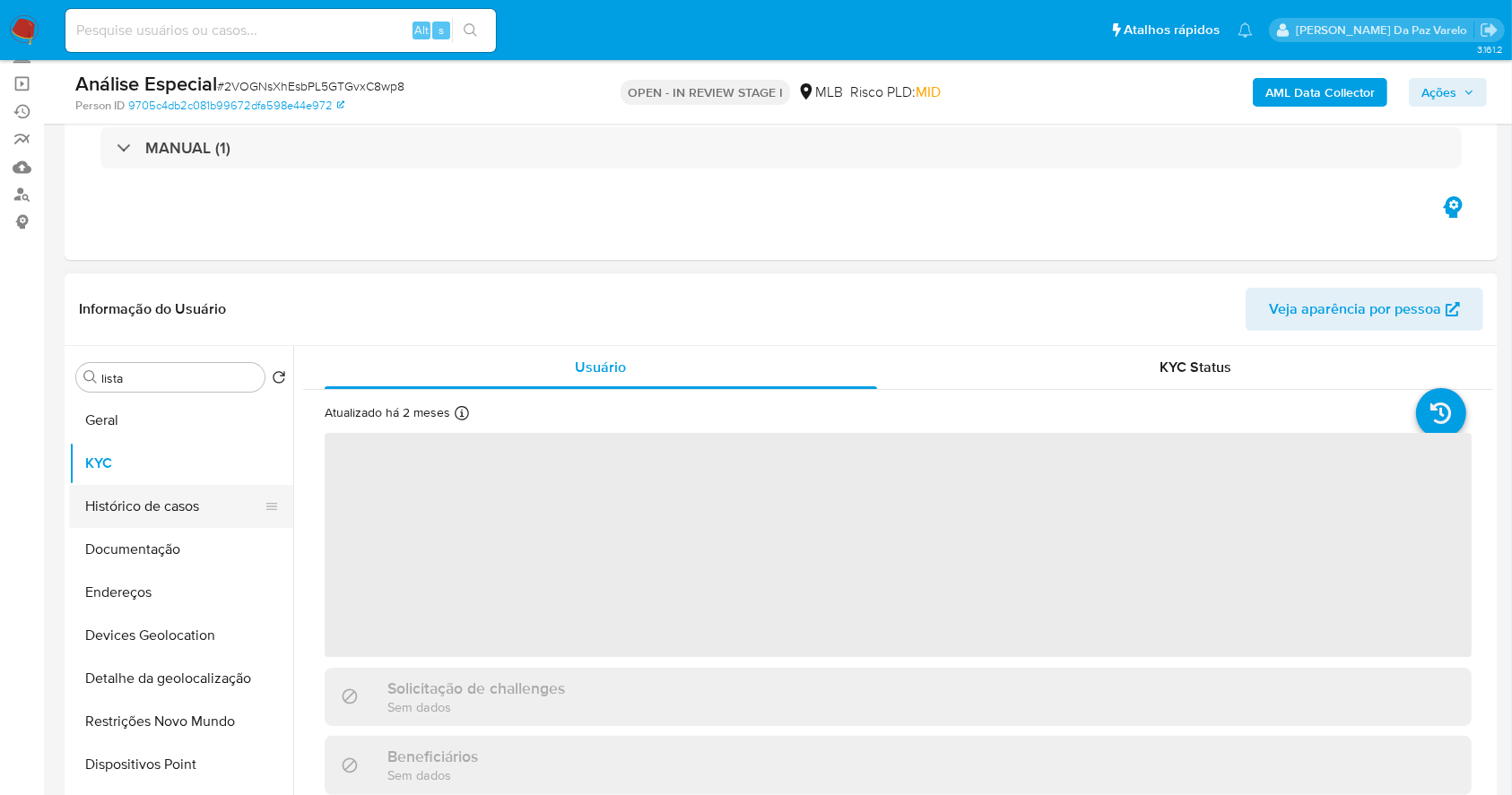
click at [157, 493] on button "Histórico de casos" at bounding box center [174, 506] width 210 height 43
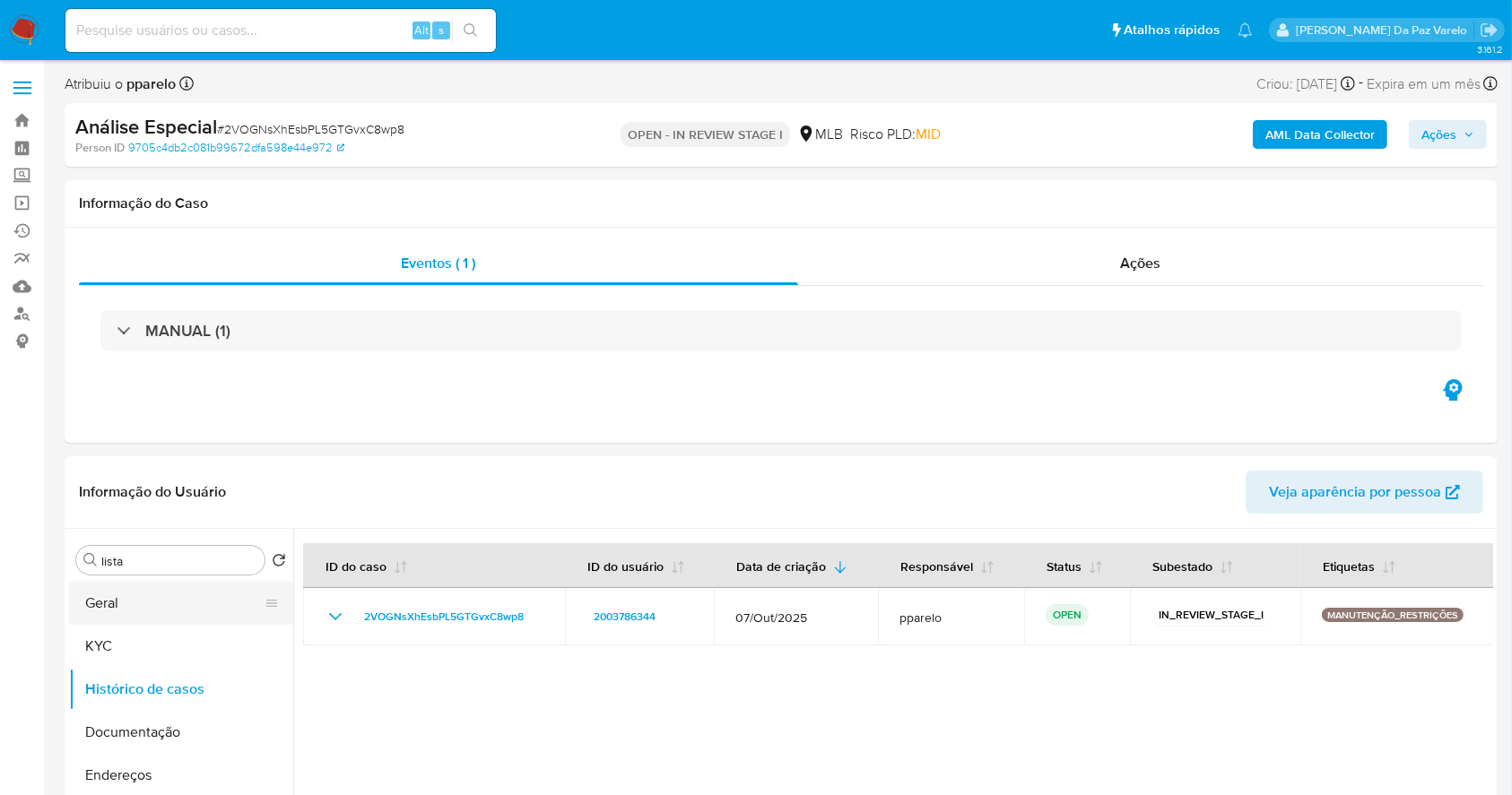
click at [154, 602] on button "Geral" at bounding box center [174, 603] width 210 height 43
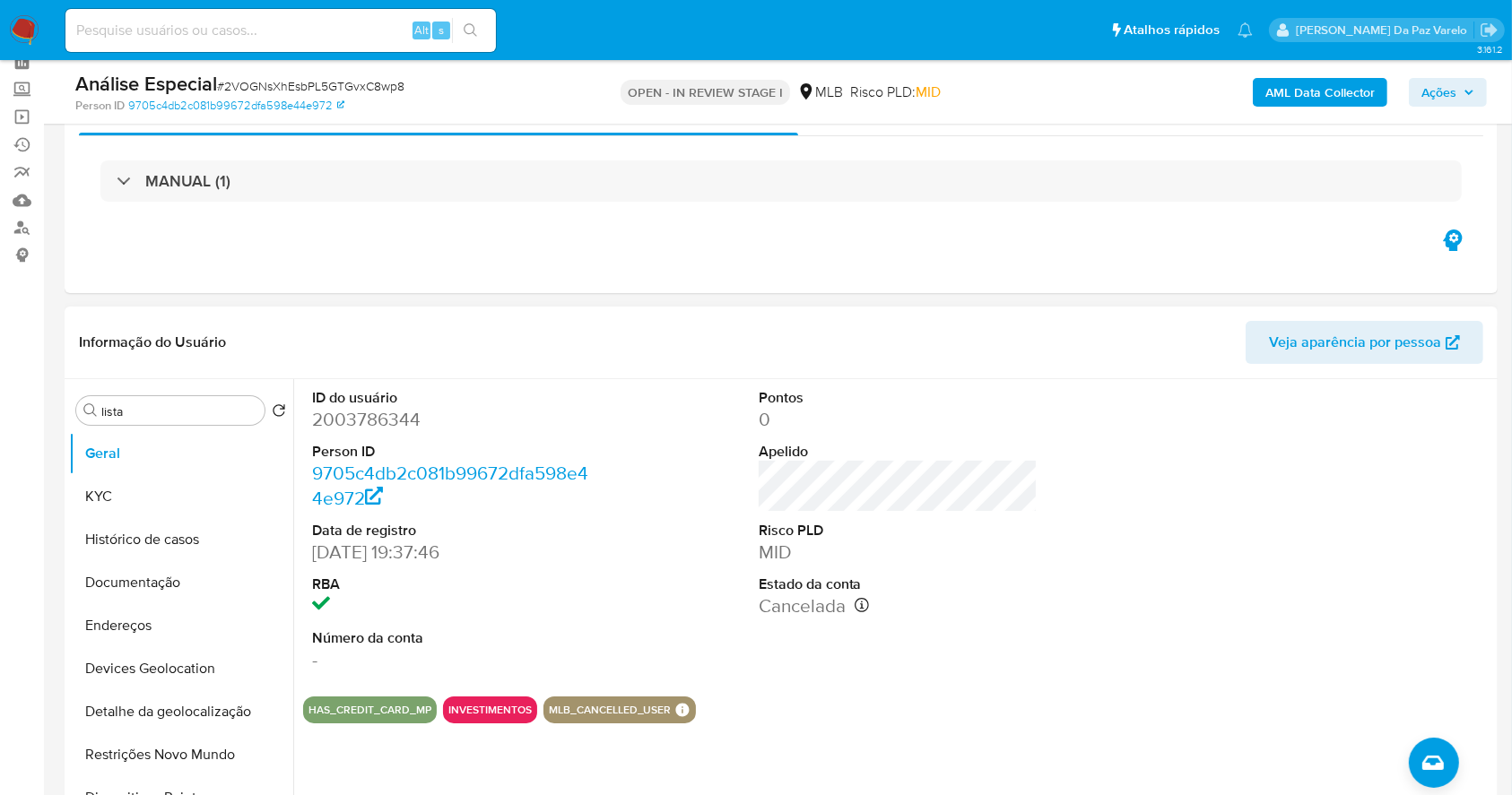
scroll to position [359, 0]
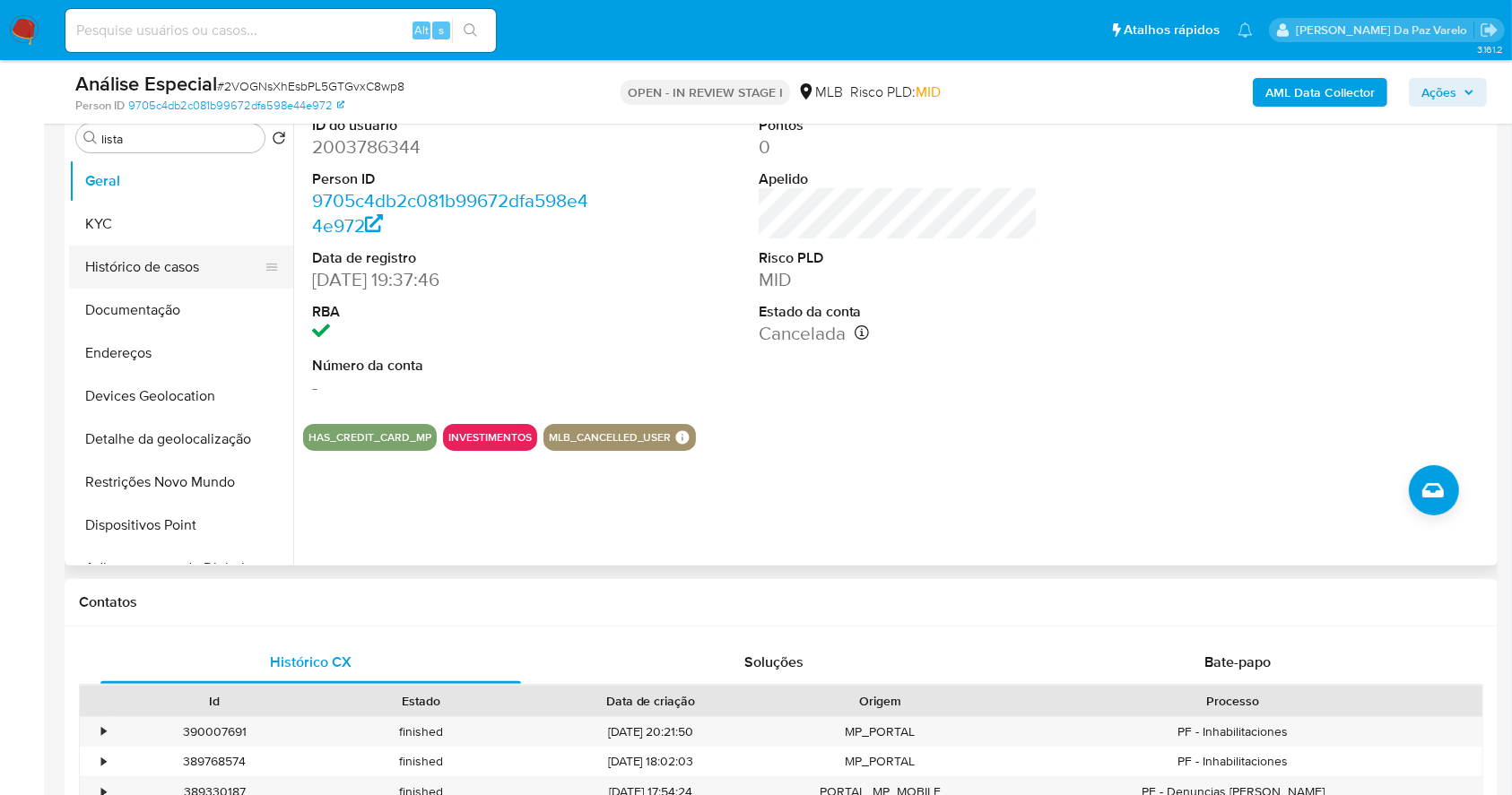
click at [186, 265] on button "Histórico de casos" at bounding box center [174, 267] width 210 height 43
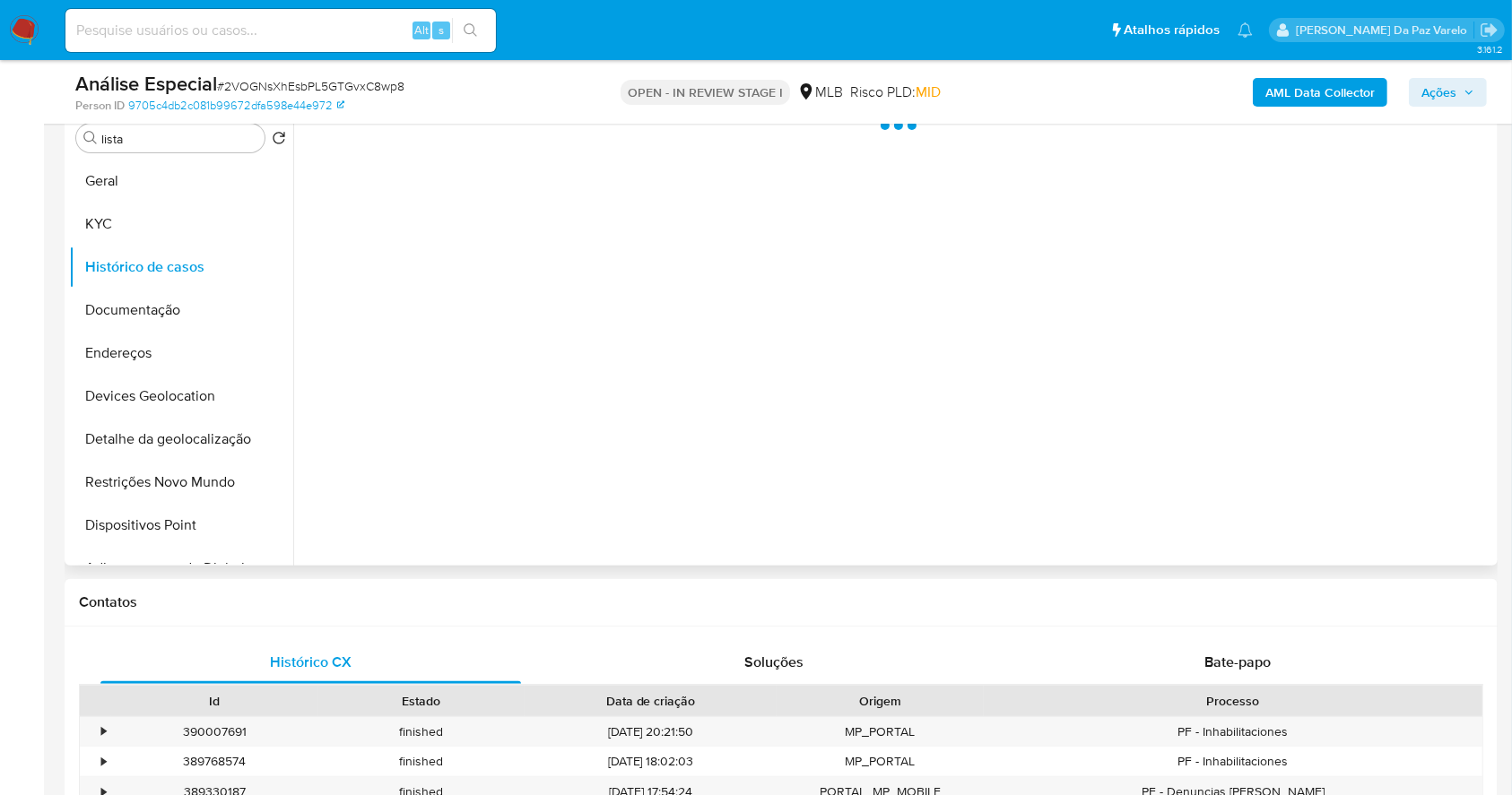
scroll to position [238, 0]
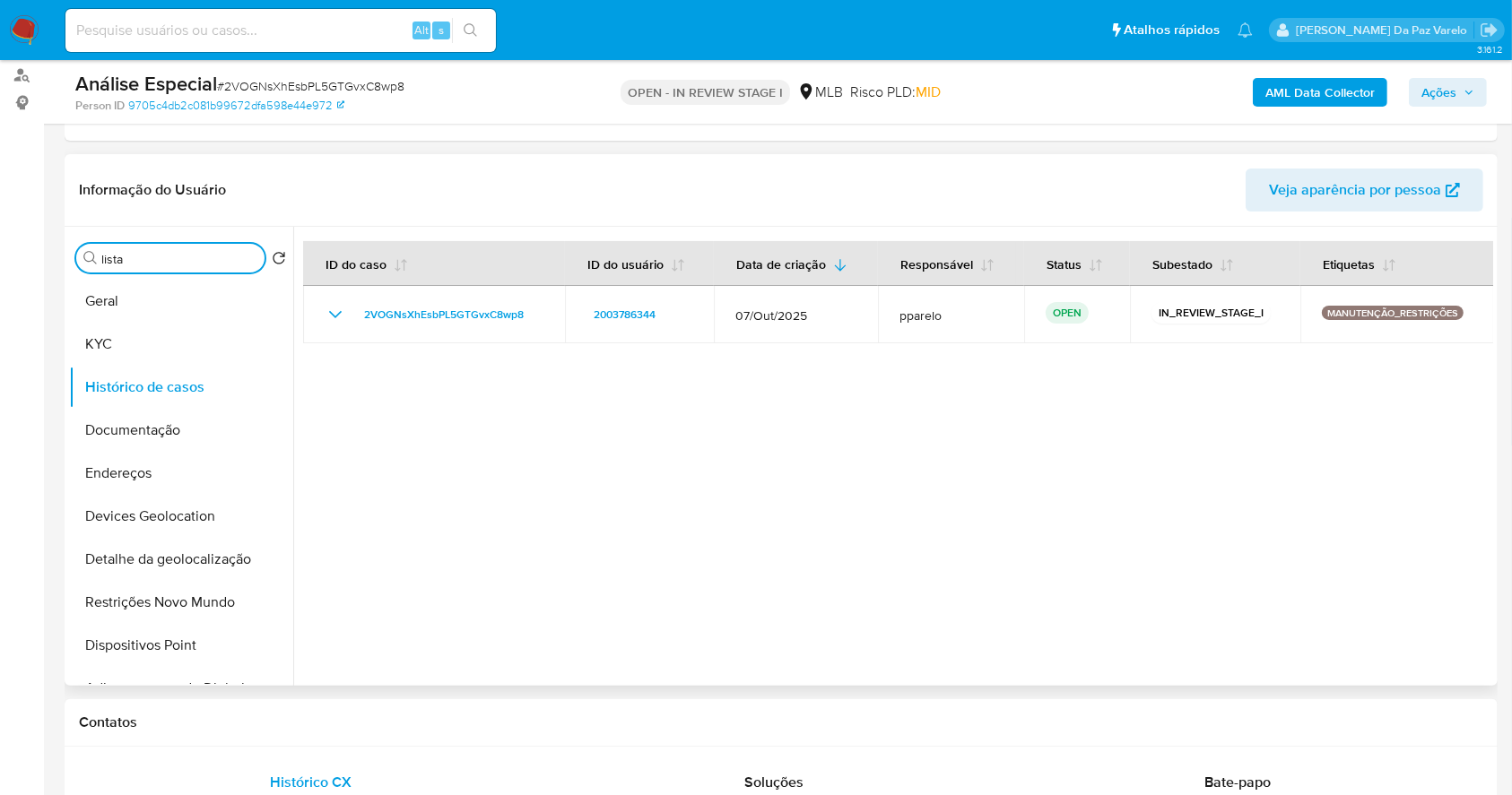
click at [177, 257] on input "lista" at bounding box center [179, 259] width 156 height 16
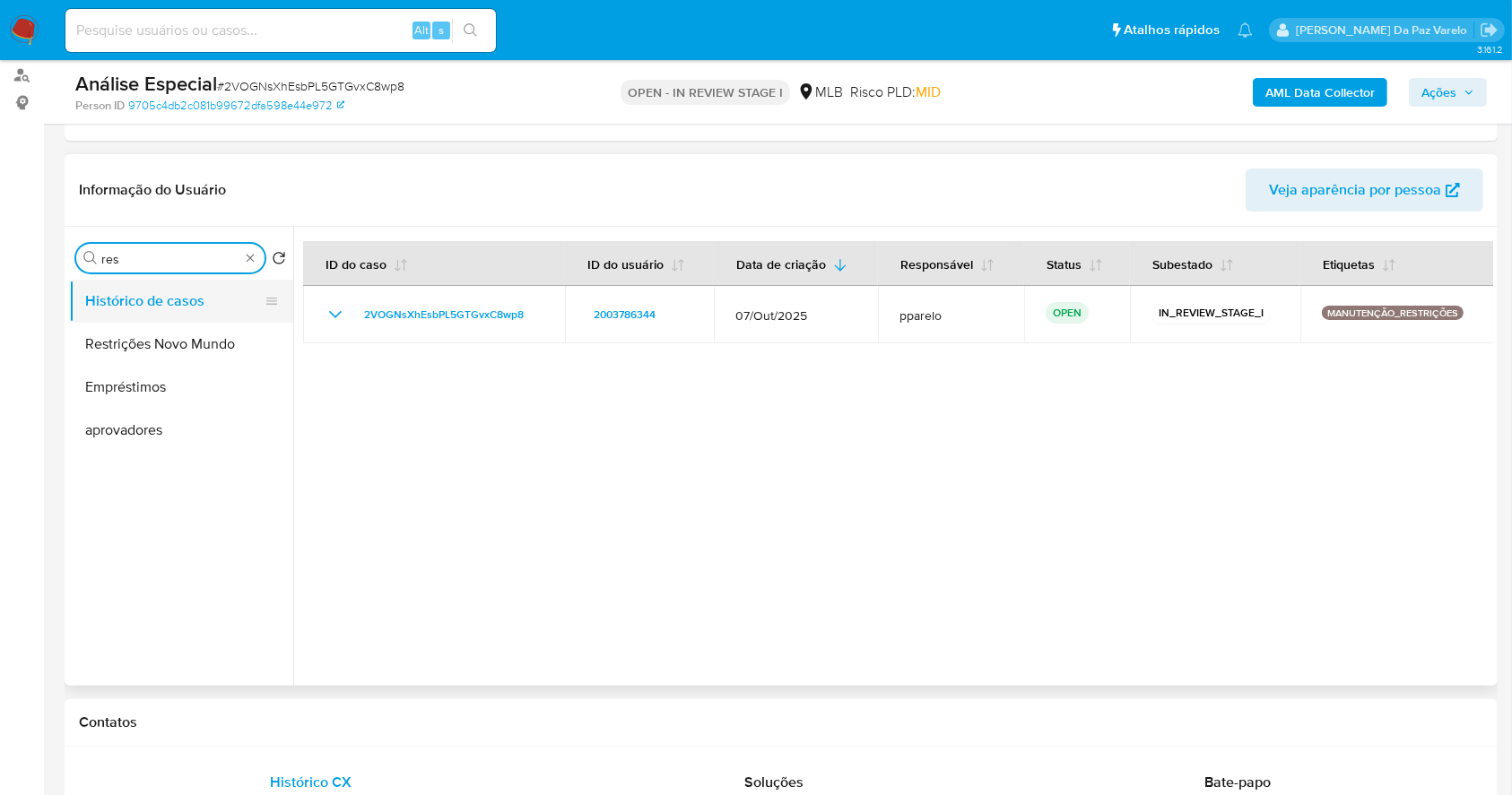
type input "res"
click at [177, 307] on button "Histórico de casos" at bounding box center [174, 301] width 210 height 43
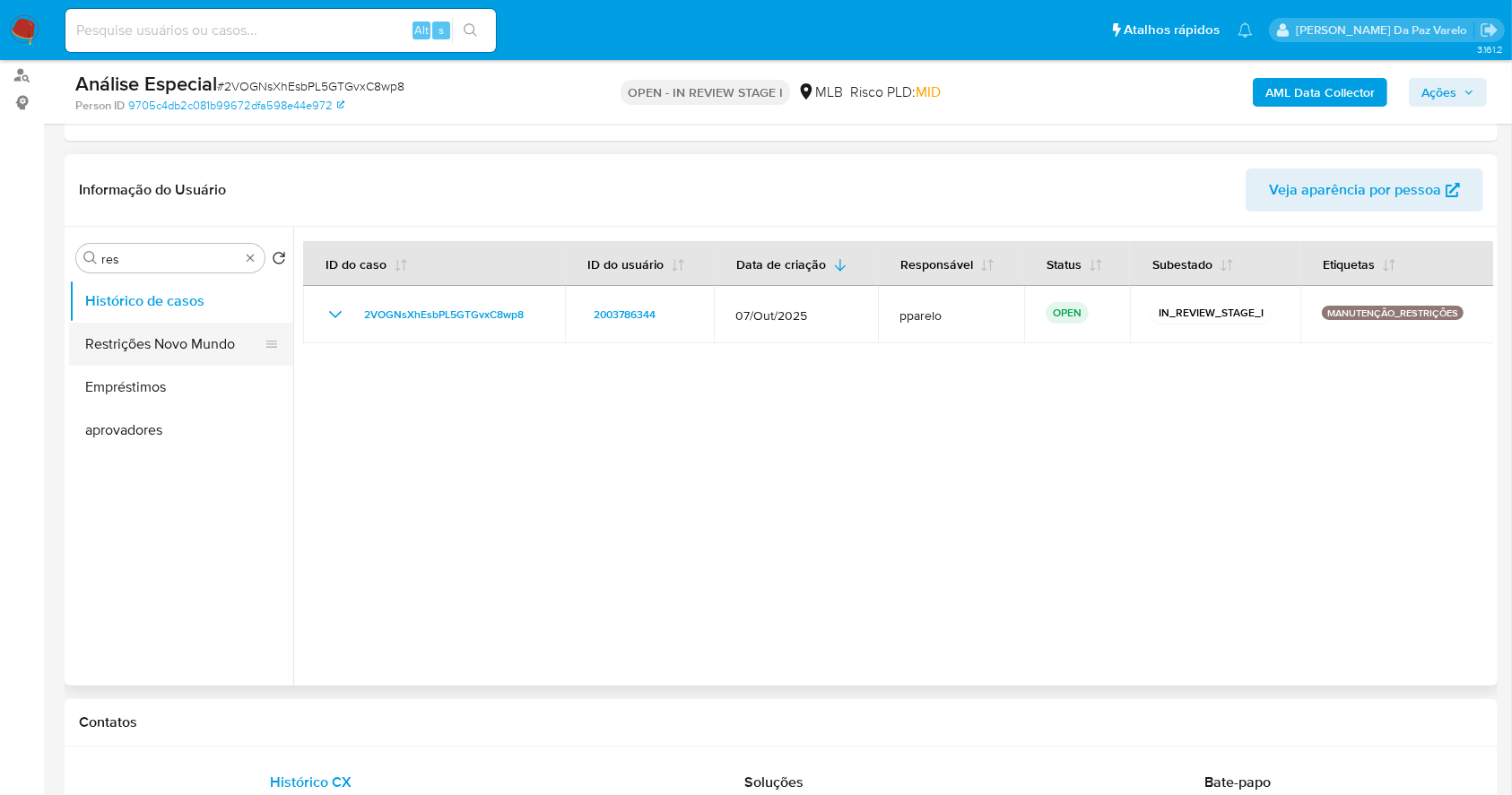
click at [184, 353] on button "Restrições Novo Mundo" at bounding box center [174, 344] width 210 height 43
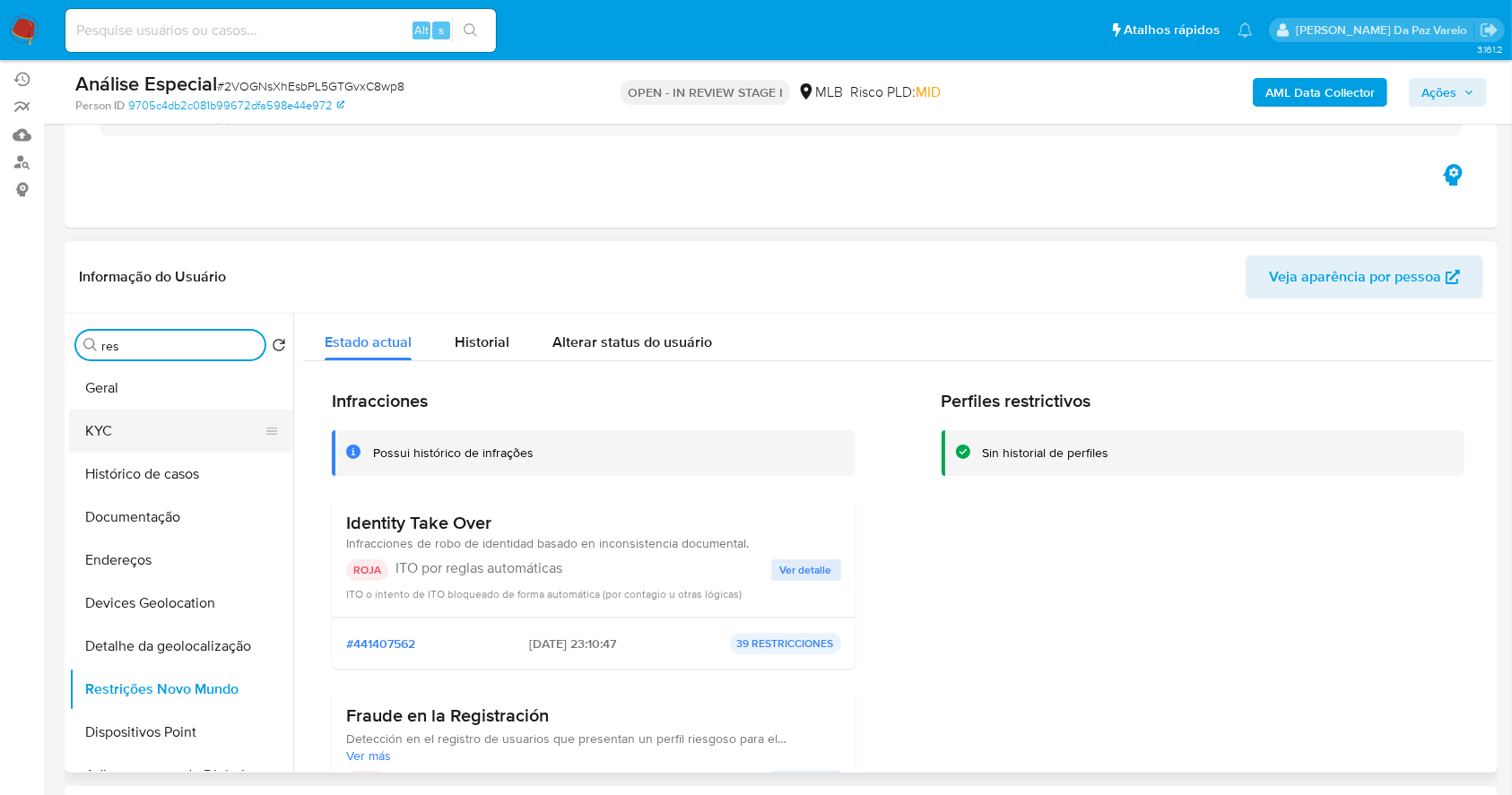
scroll to position [120, 0]
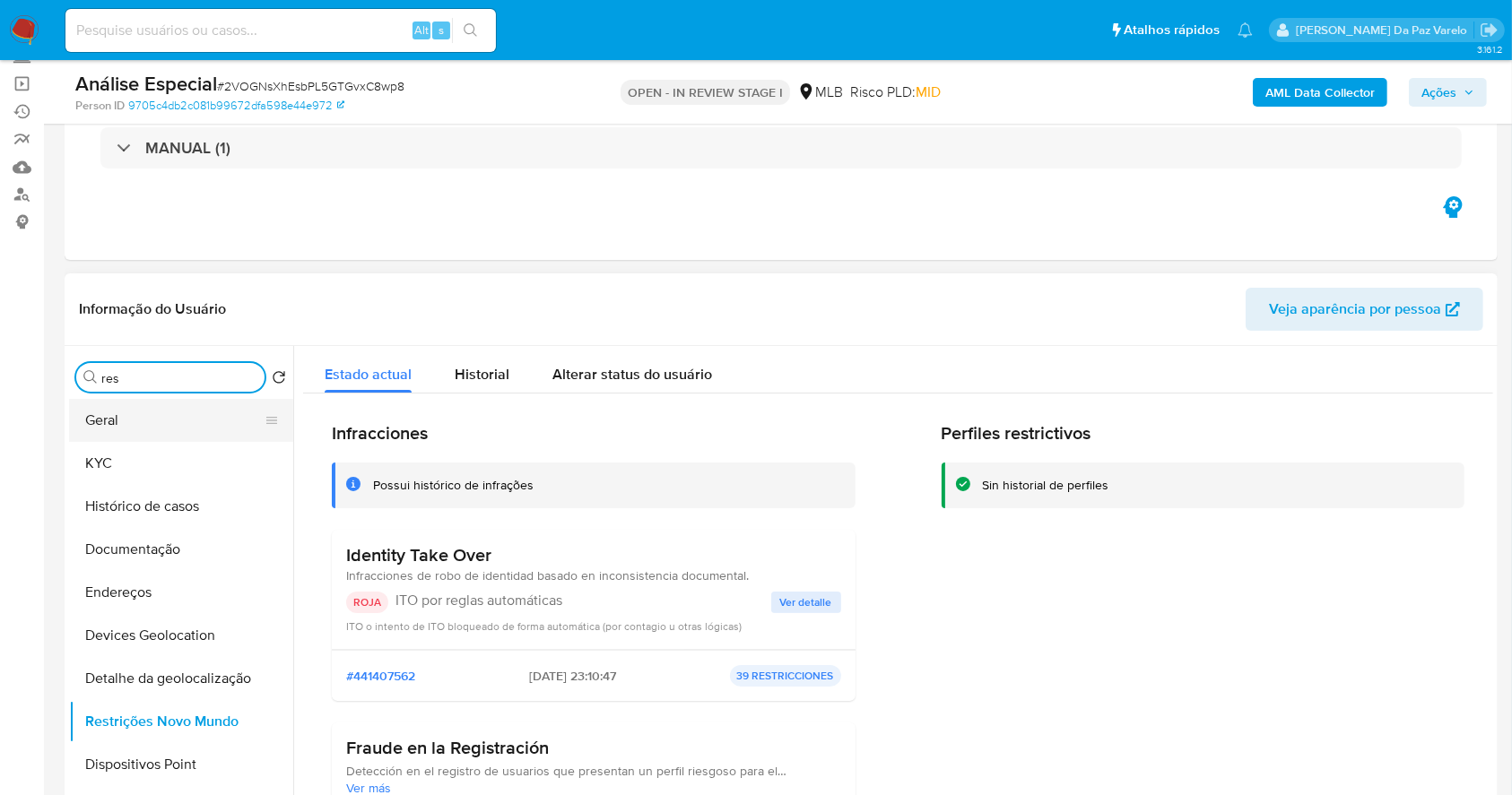
drag, startPoint x: 145, startPoint y: 416, endPoint x: 160, endPoint y: 415, distance: 15.0
click at [145, 415] on button "Geral" at bounding box center [174, 421] width 210 height 43
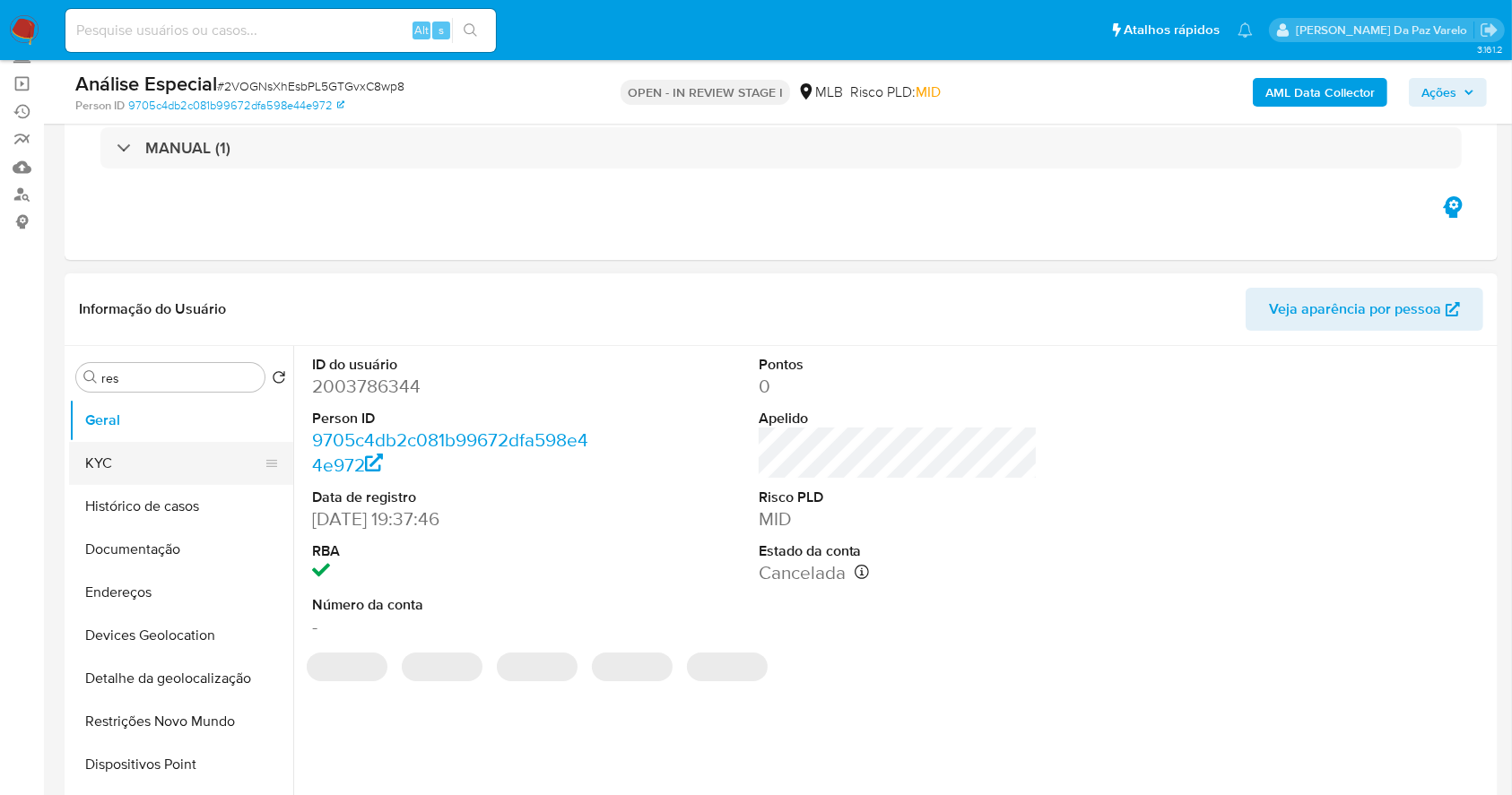
click at [186, 449] on button "KYC" at bounding box center [174, 464] width 210 height 43
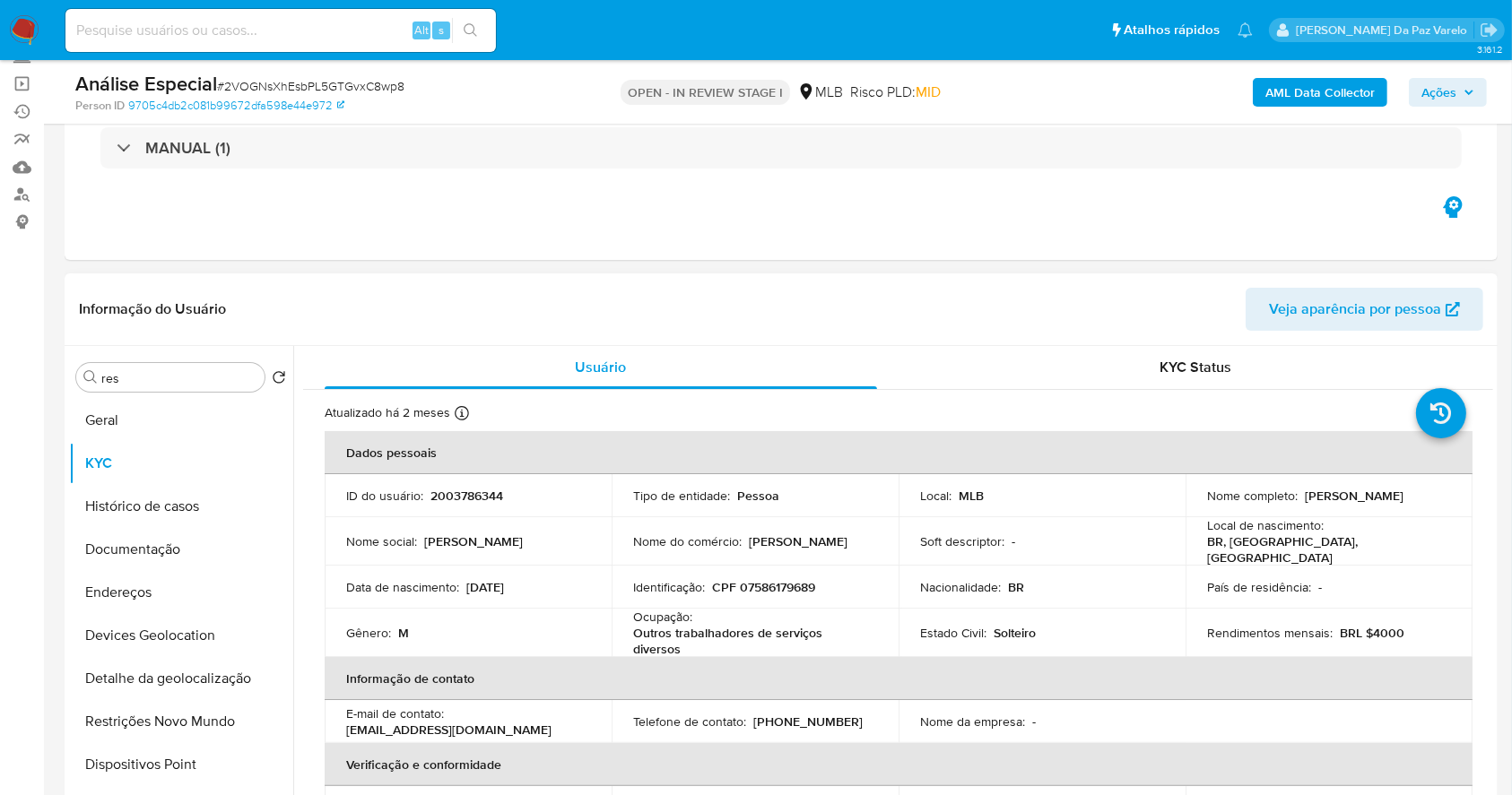
click at [1271, 514] on td "Nome completo : William Mendonca da Silva" at bounding box center [1329, 496] width 287 height 43
click at [1305, 504] on p "William Mendonca da Silva" at bounding box center [1355, 496] width 99 height 16
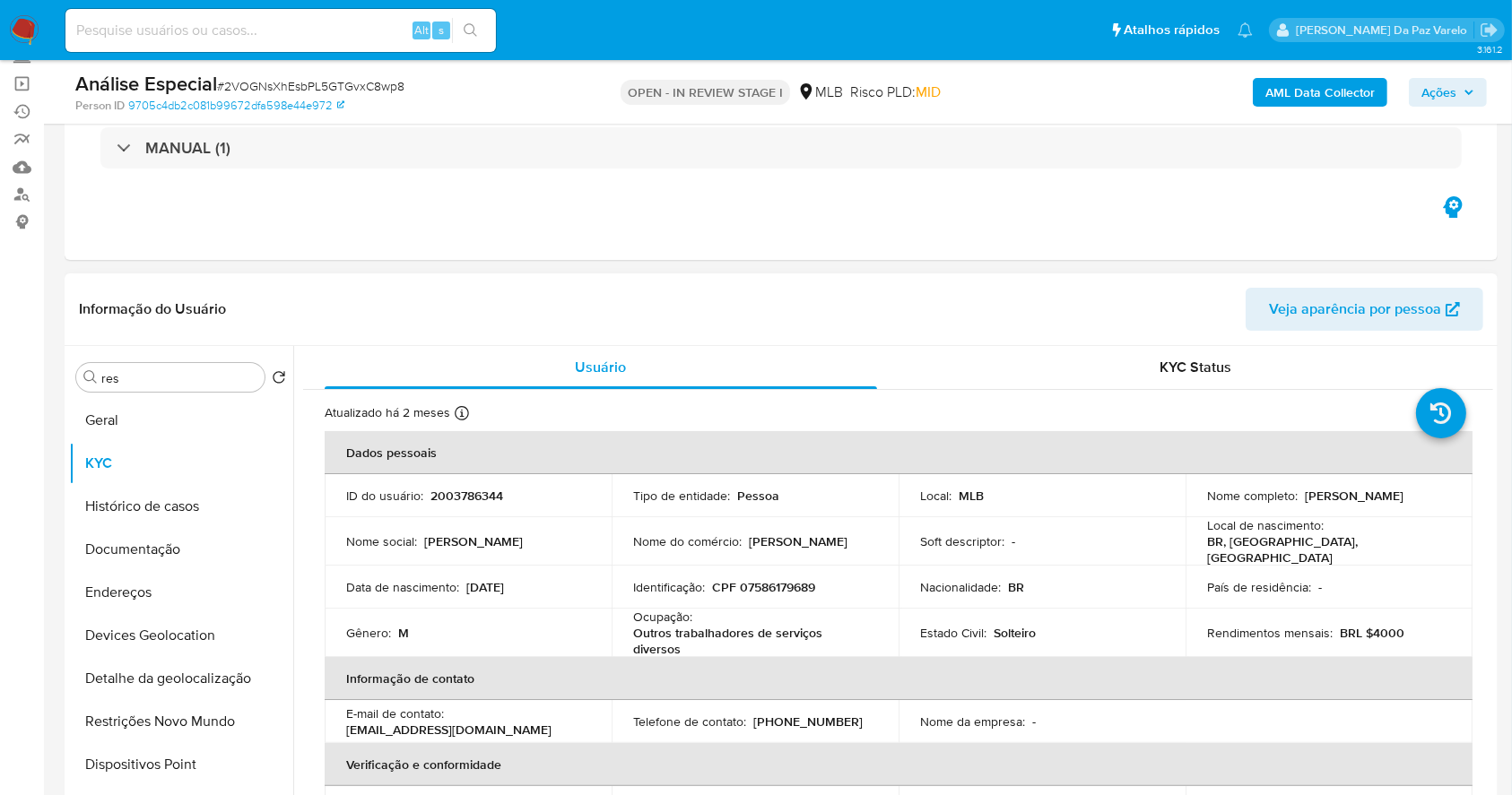
click at [1305, 501] on p "William Mendonca da Silva" at bounding box center [1355, 496] width 99 height 16
drag, startPoint x: 1209, startPoint y: 501, endPoint x: 1384, endPoint y: 507, distance: 175.1
click at [1388, 504] on div "Nome completo : William Mendonca da Silva" at bounding box center [1329, 496] width 244 height 16
copy p "William Mendonca da Silva"
click at [222, 383] on input "res" at bounding box center [179, 379] width 156 height 16
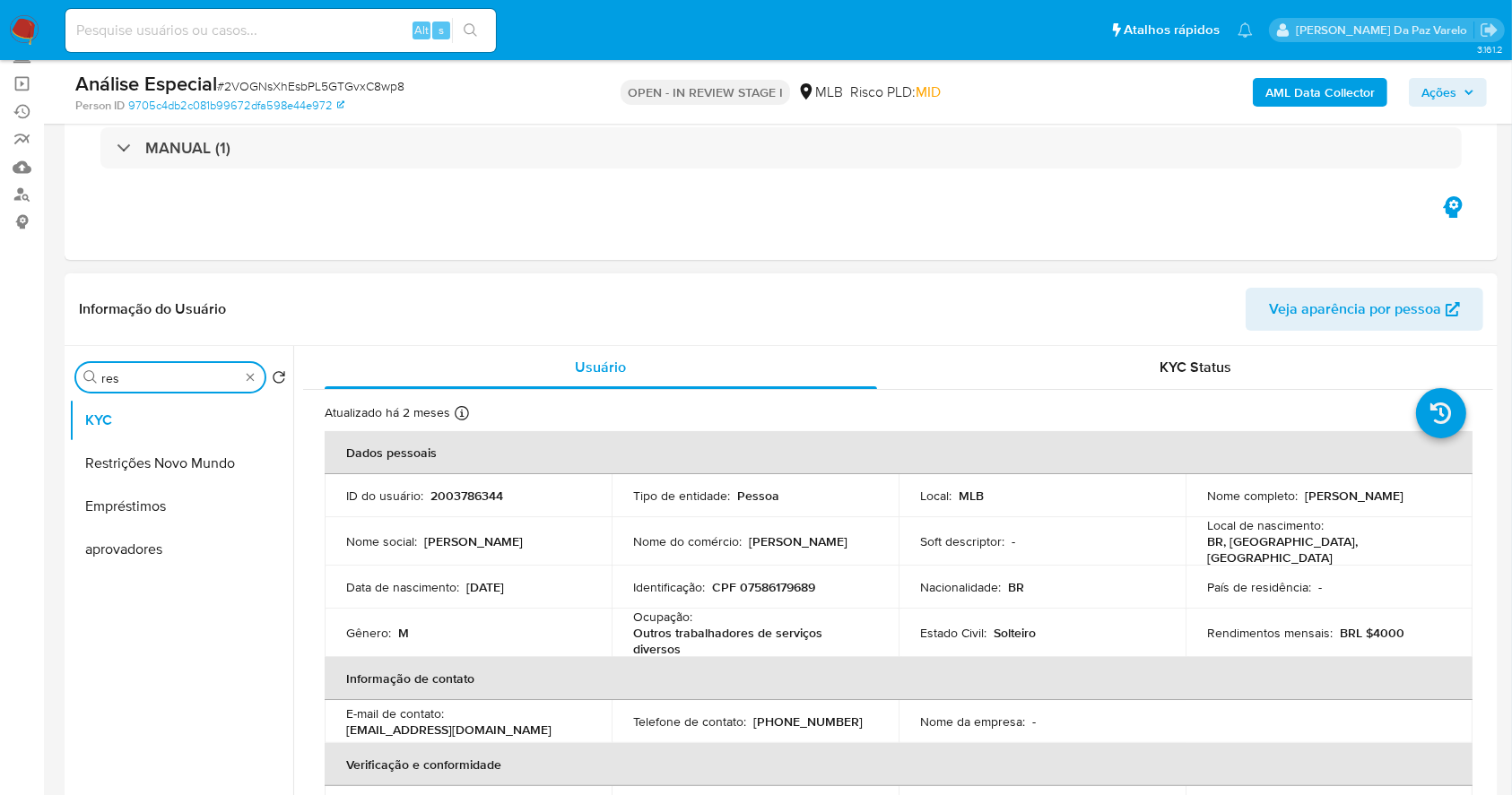
type input "res"
click at [181, 459] on button "Restrições Novo Mundo" at bounding box center [181, 464] width 224 height 43
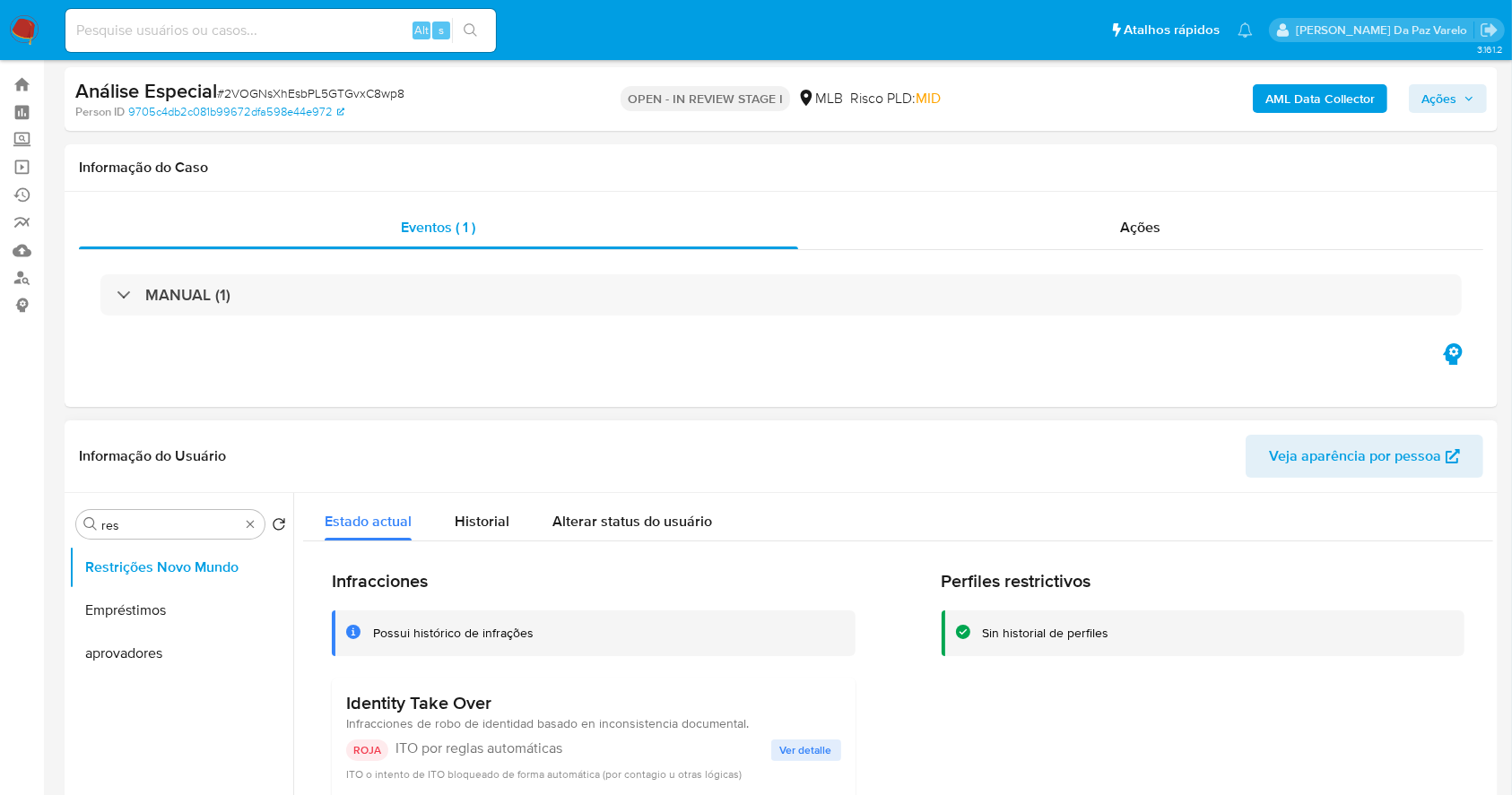
scroll to position [0, 0]
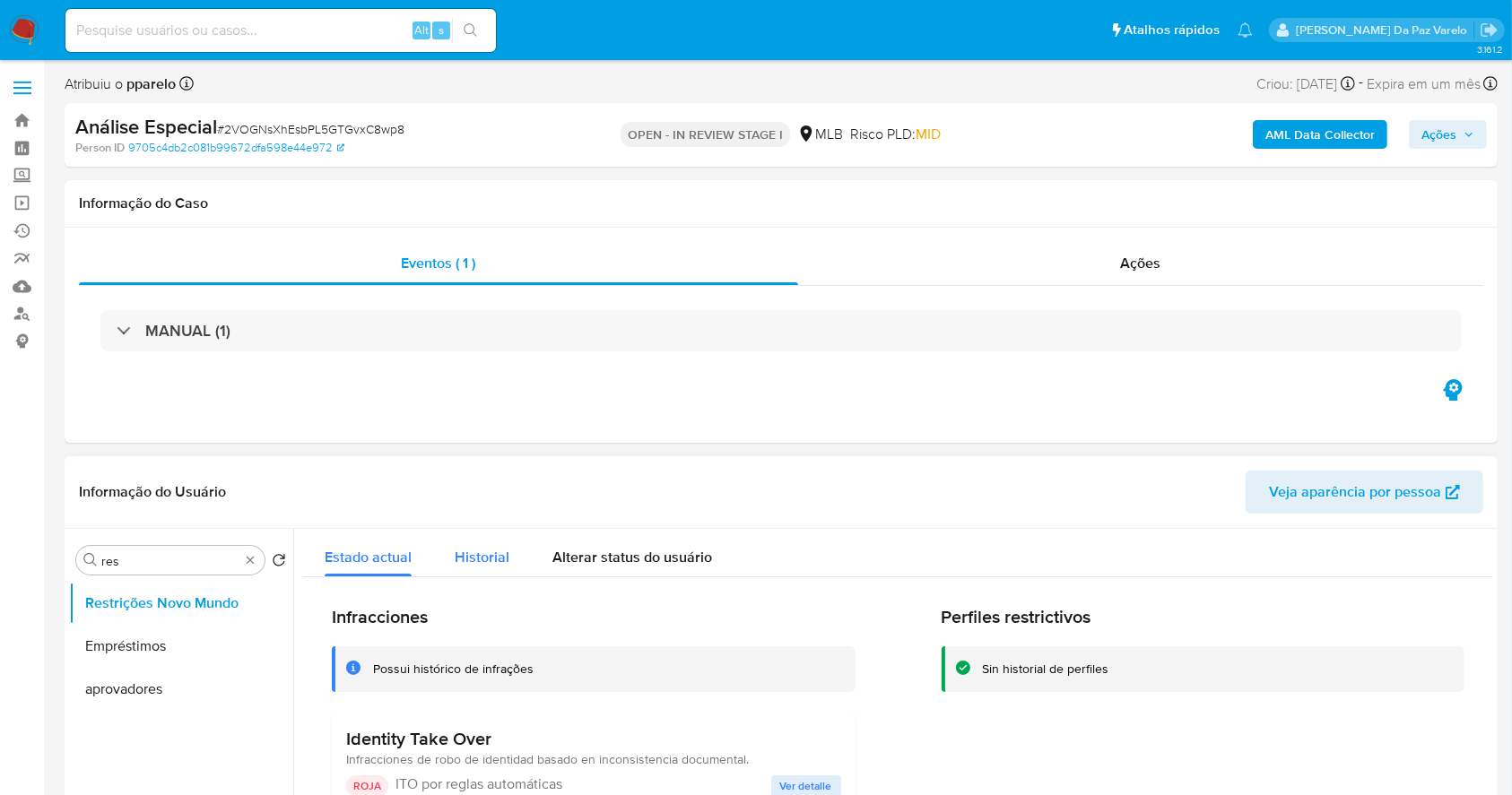
click at [452, 556] on button "Historial" at bounding box center [482, 552] width 98 height 48
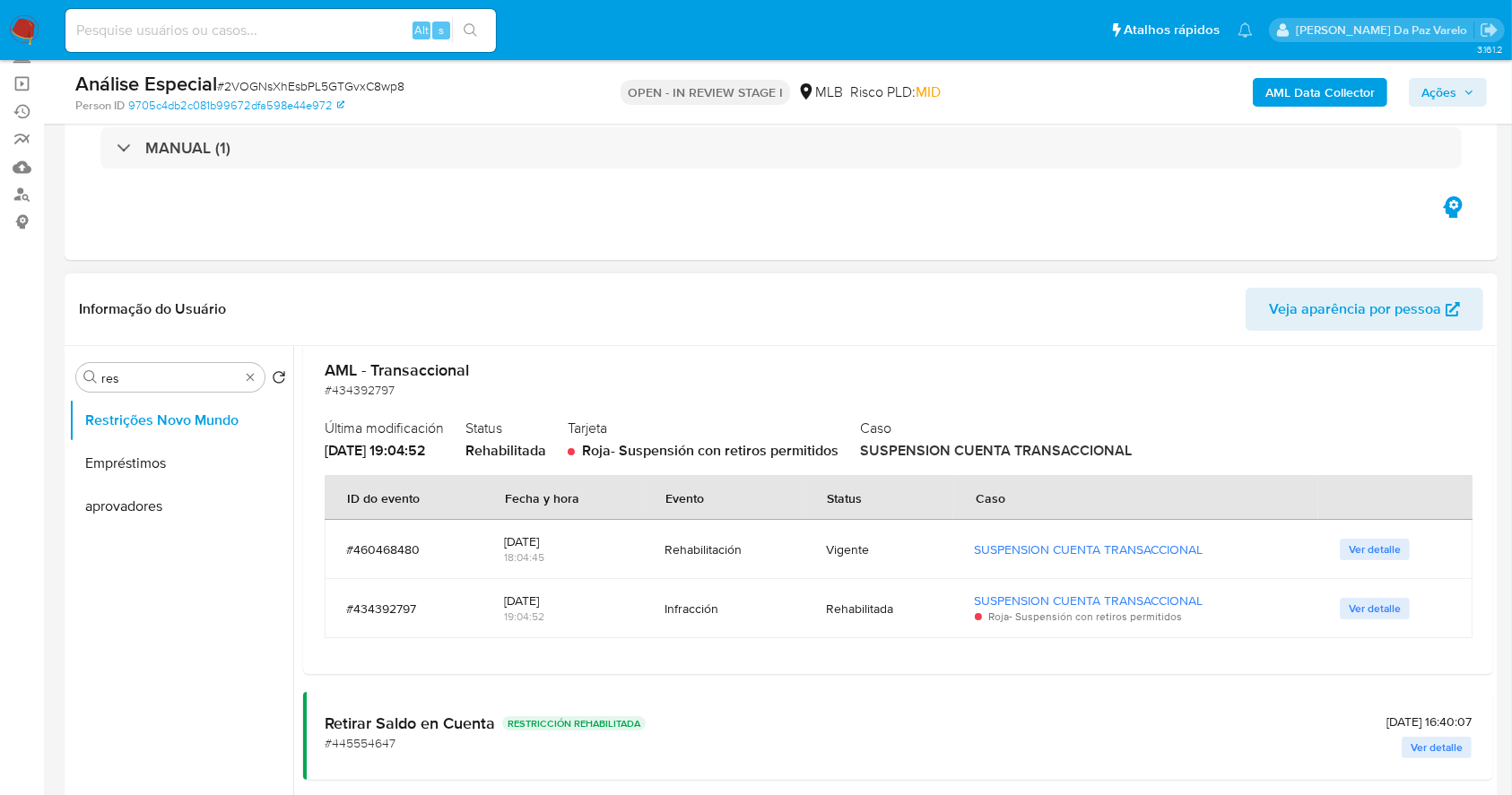
scroll to position [238, 0]
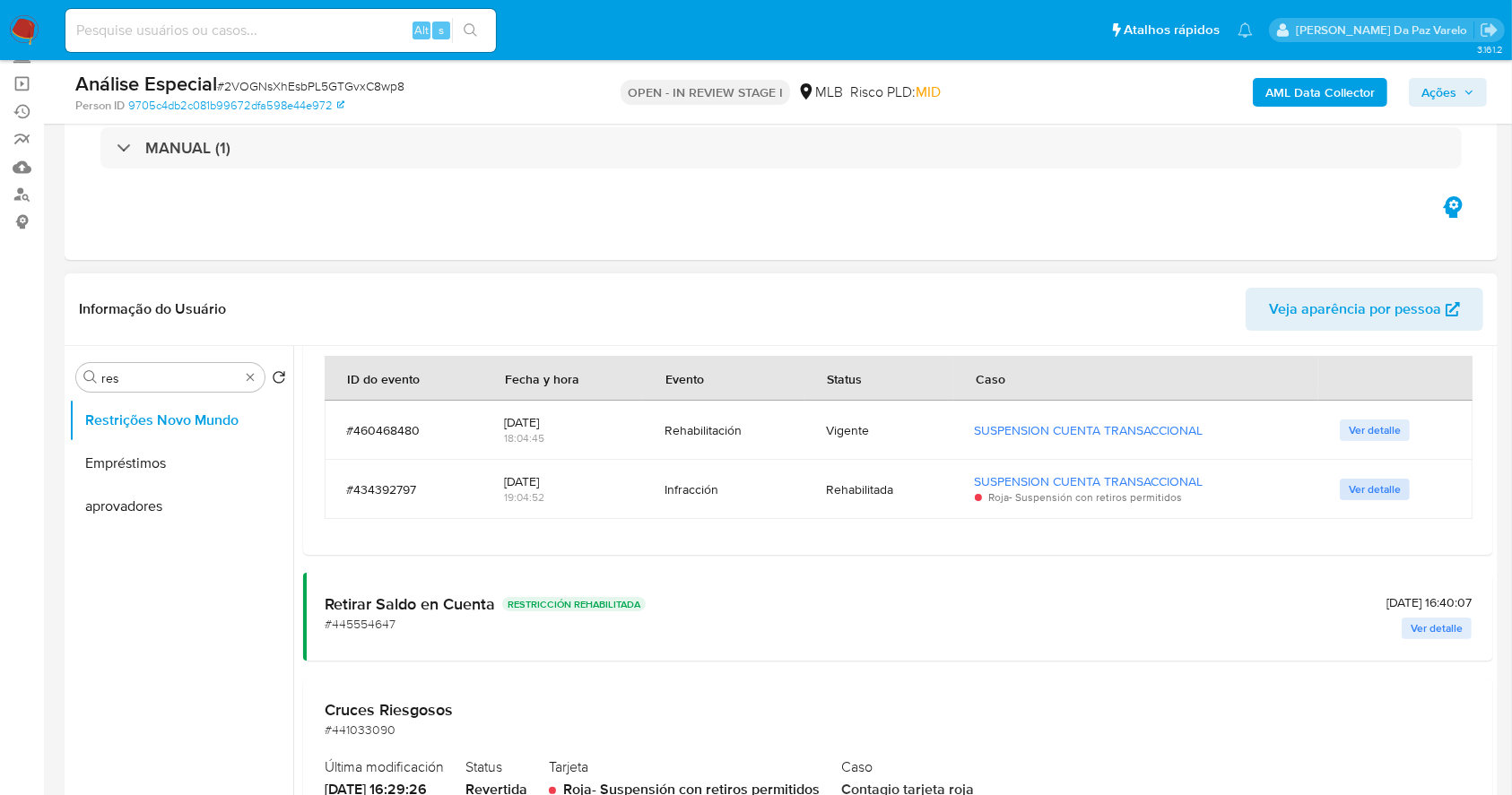
click at [1363, 484] on span "Ver detalle" at bounding box center [1375, 489] width 52 height 18
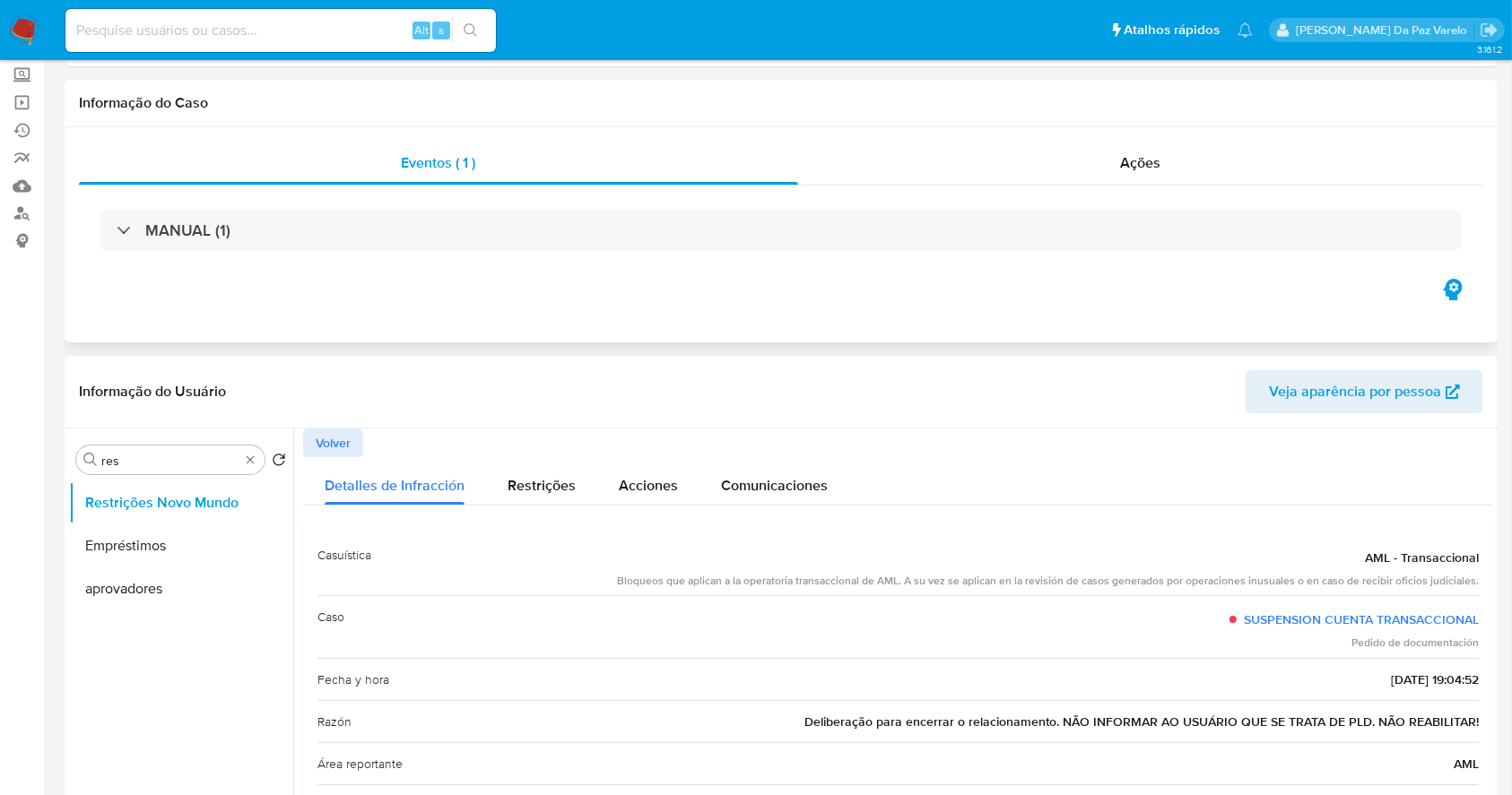
scroll to position [0, 0]
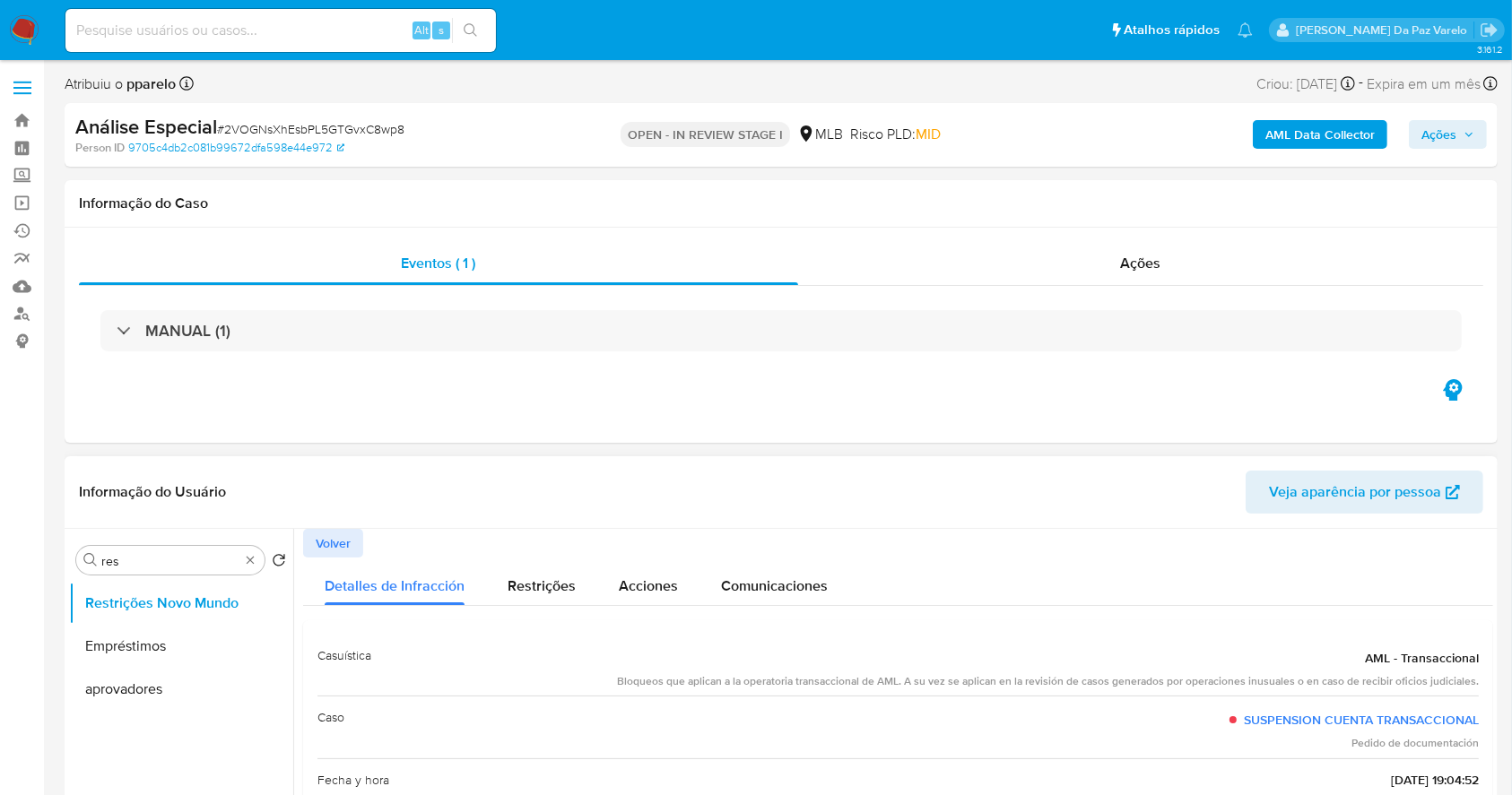
click at [323, 532] on span "Volver" at bounding box center [333, 543] width 35 height 25
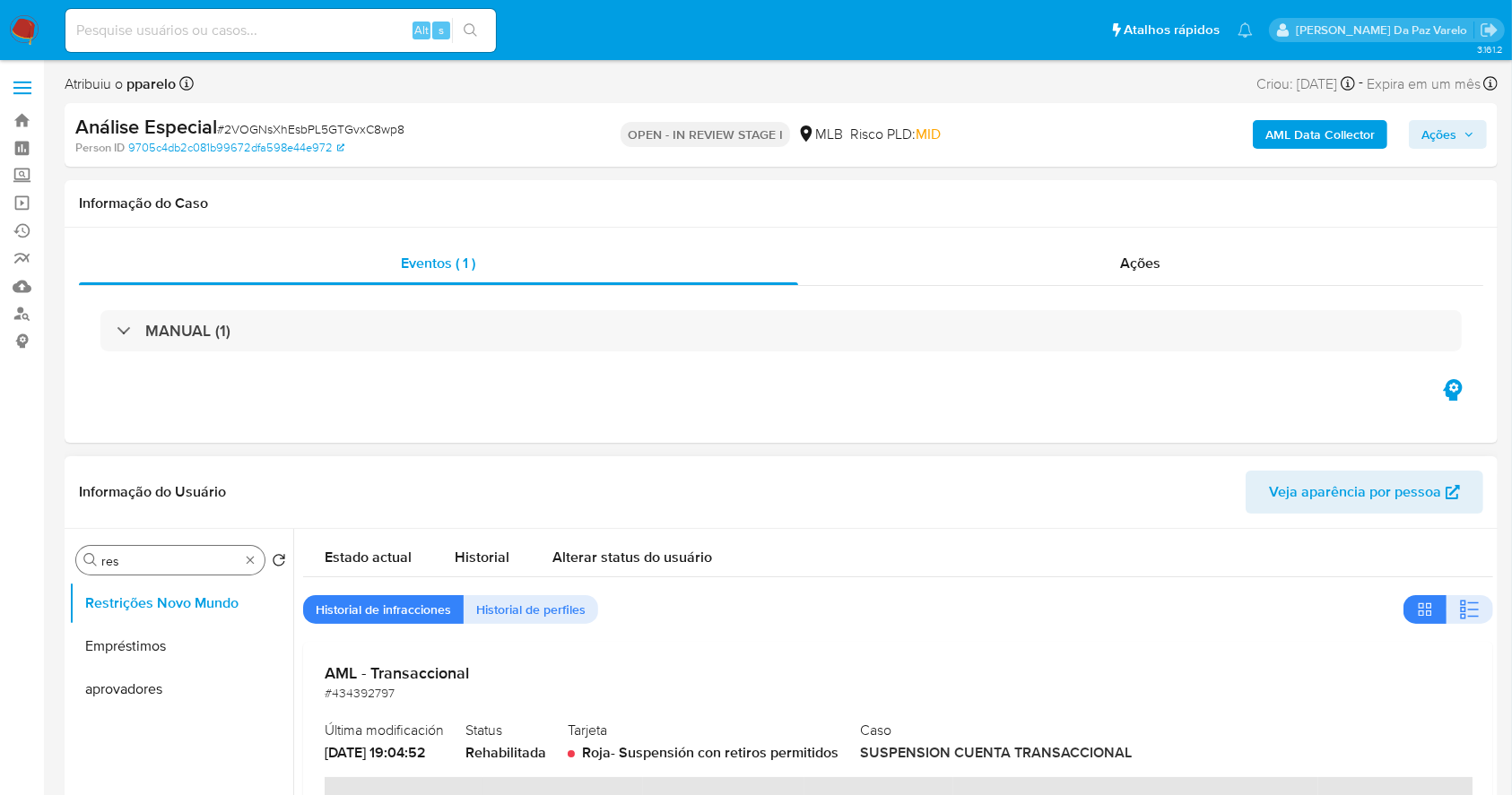
click at [254, 551] on div "Procurar res" at bounding box center [170, 560] width 188 height 29
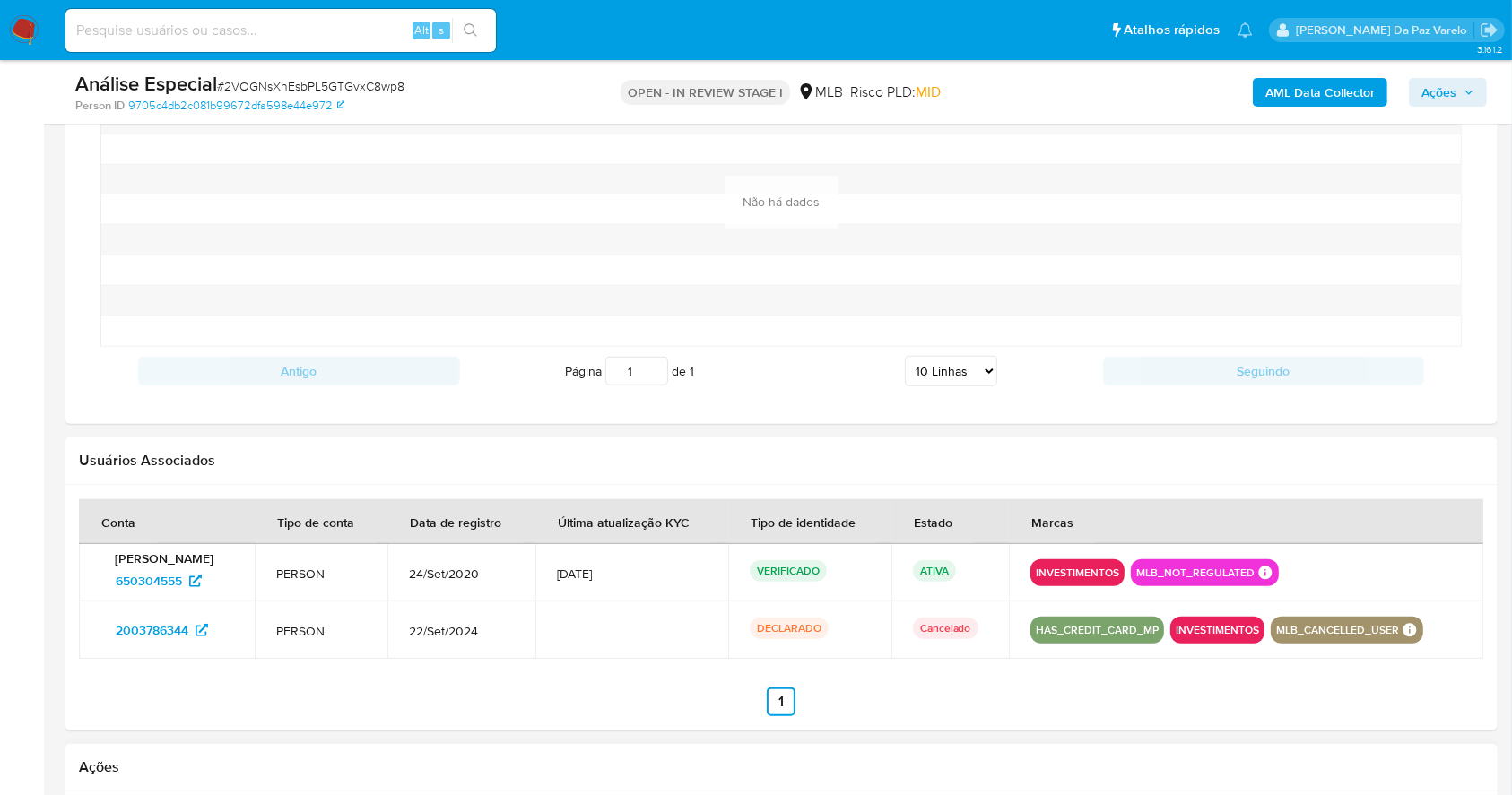
scroll to position [2032, 0]
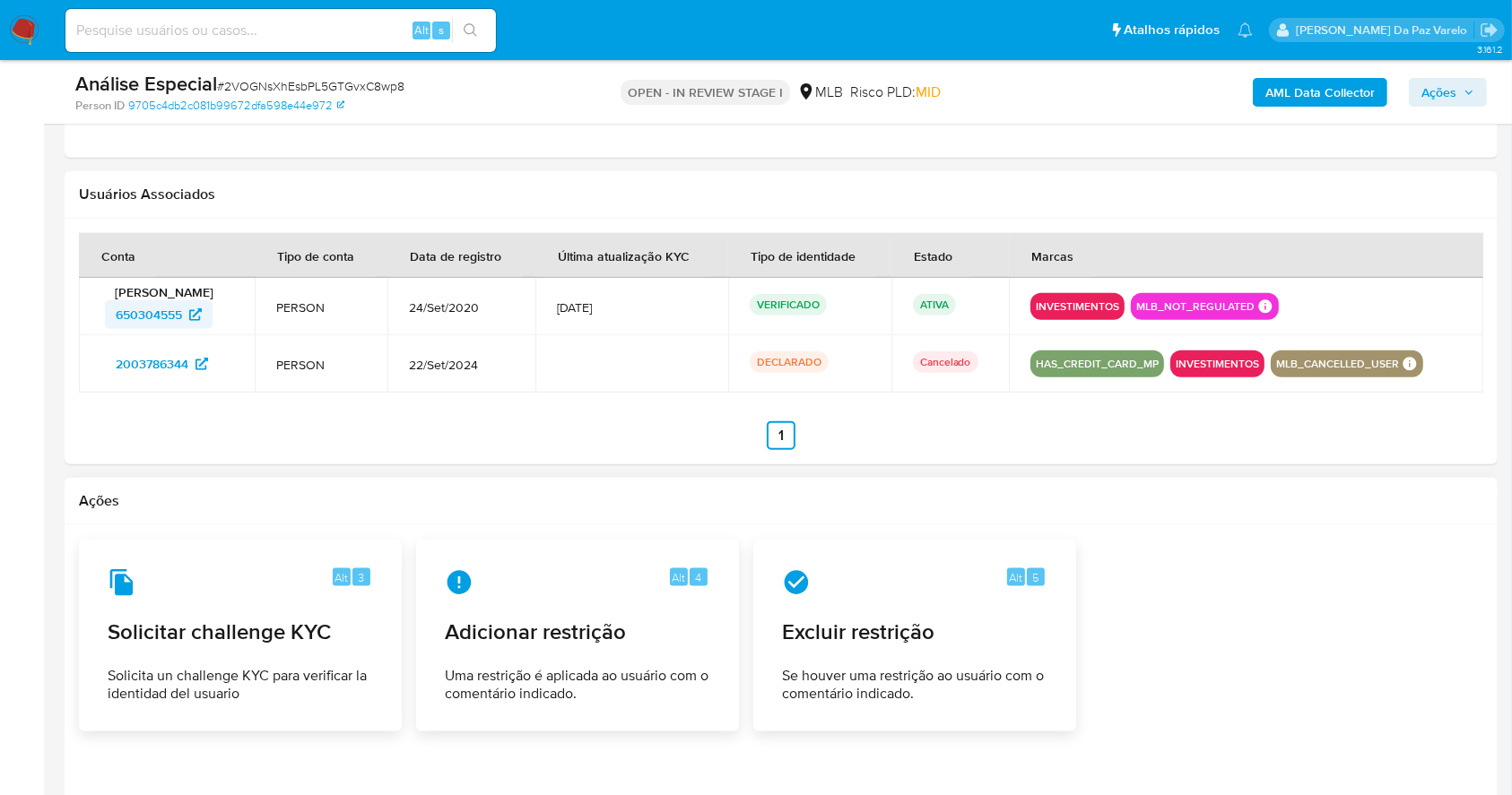
click at [200, 315] on icon at bounding box center [195, 315] width 13 height 13
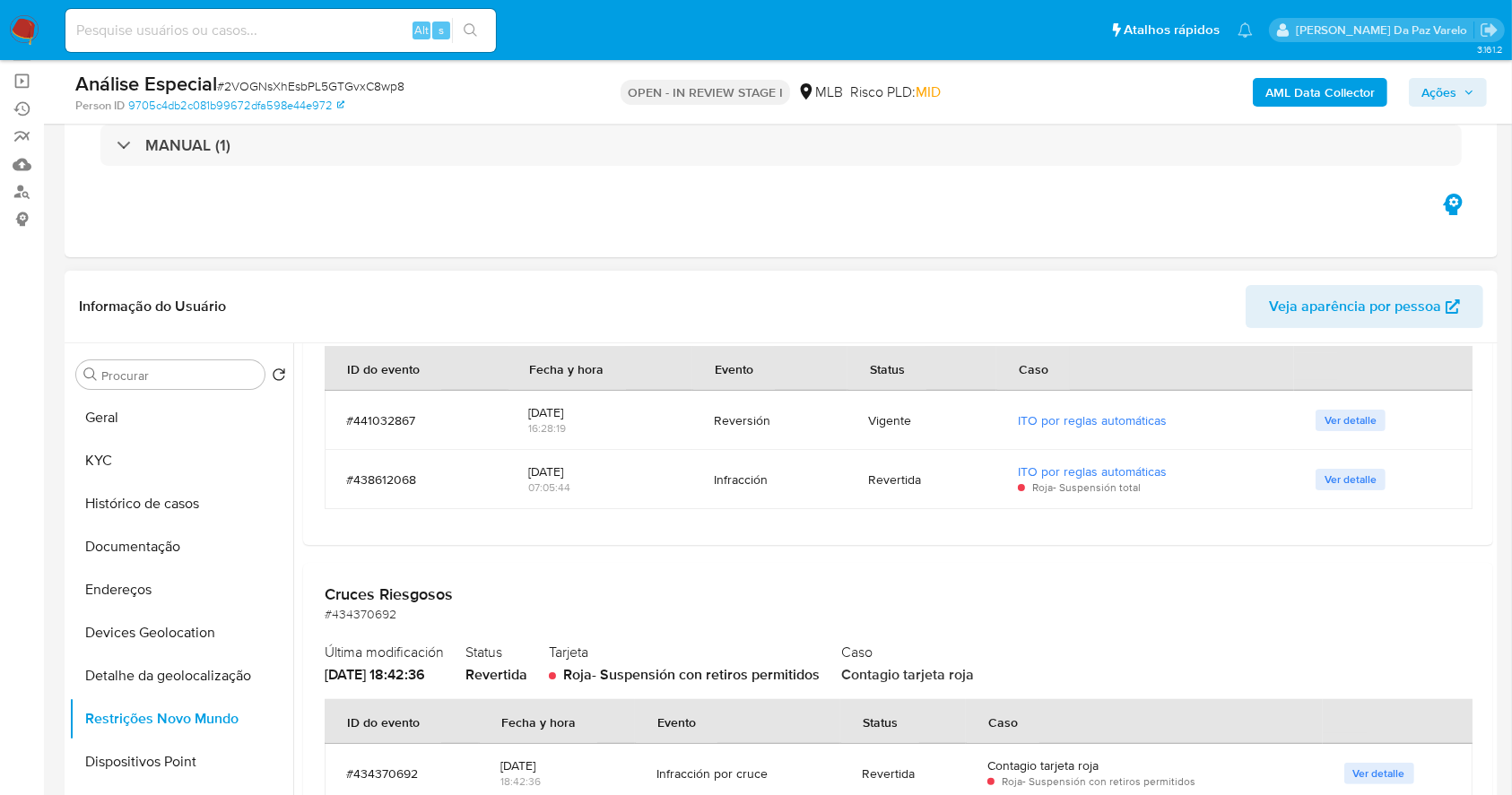
scroll to position [120, 0]
click at [150, 427] on button "Geral" at bounding box center [174, 421] width 210 height 43
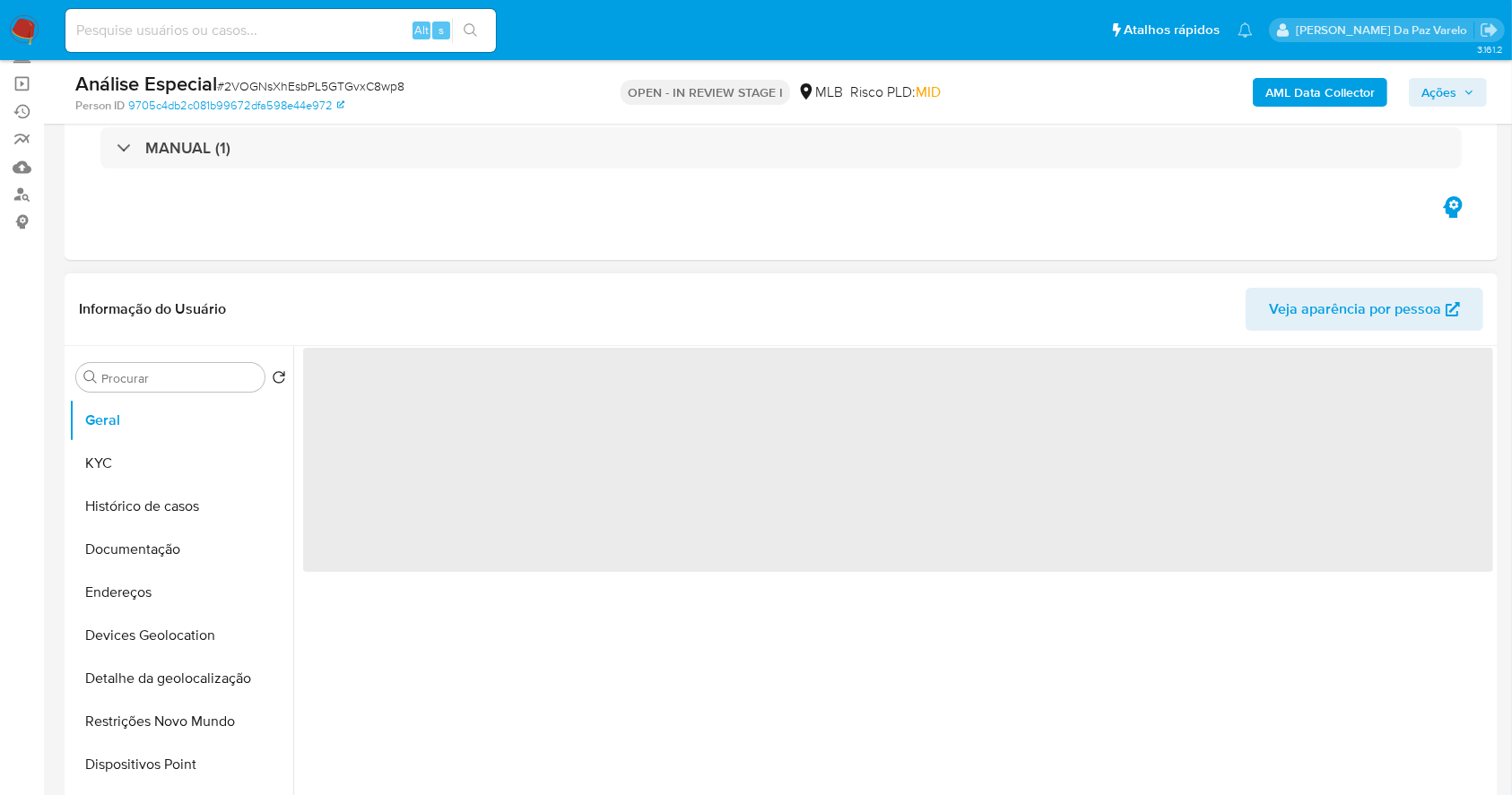
scroll to position [0, 0]
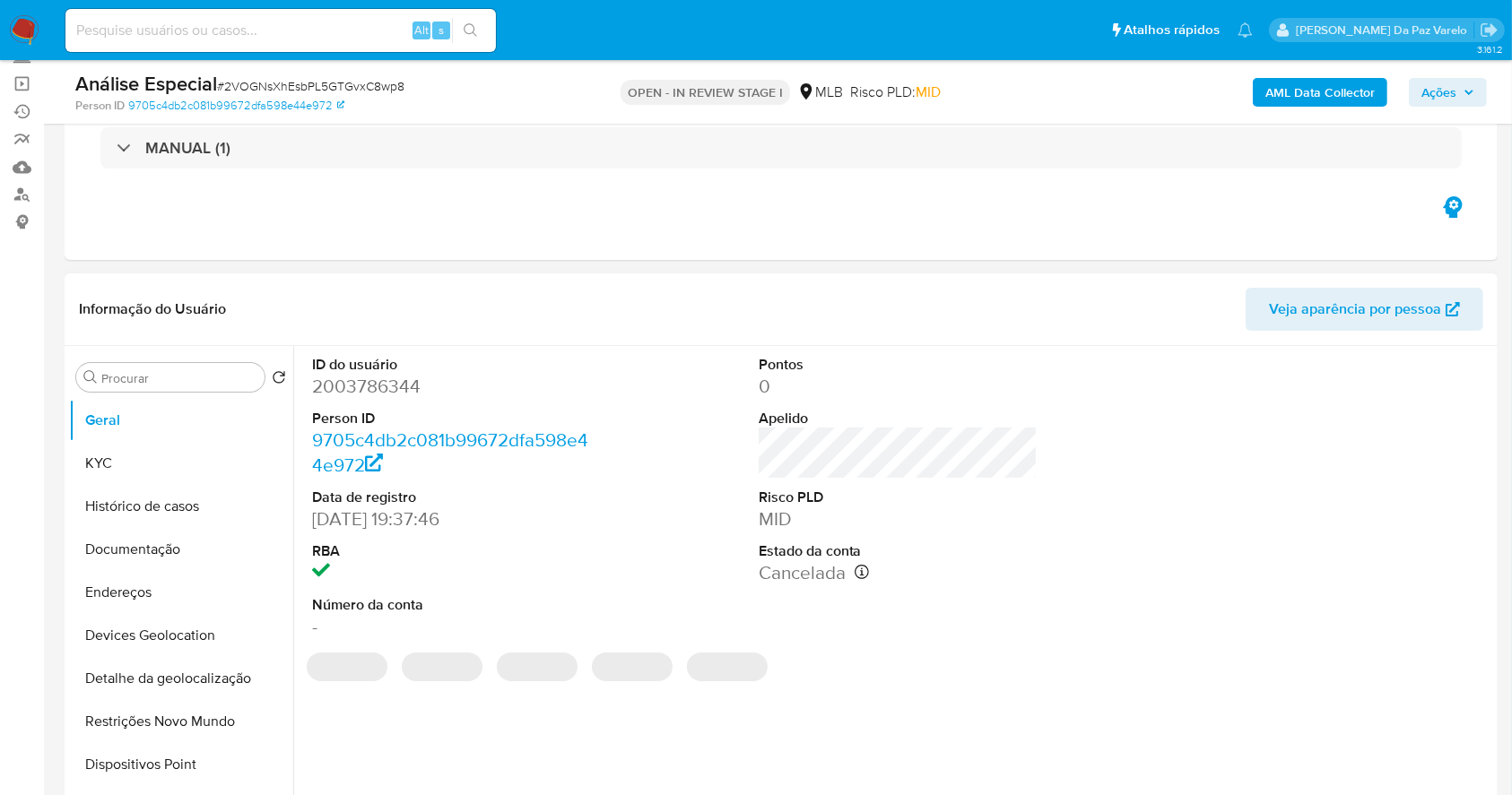
click at [366, 386] on dd "2003786344" at bounding box center [452, 387] width 280 height 25
copy dd "2003786344"
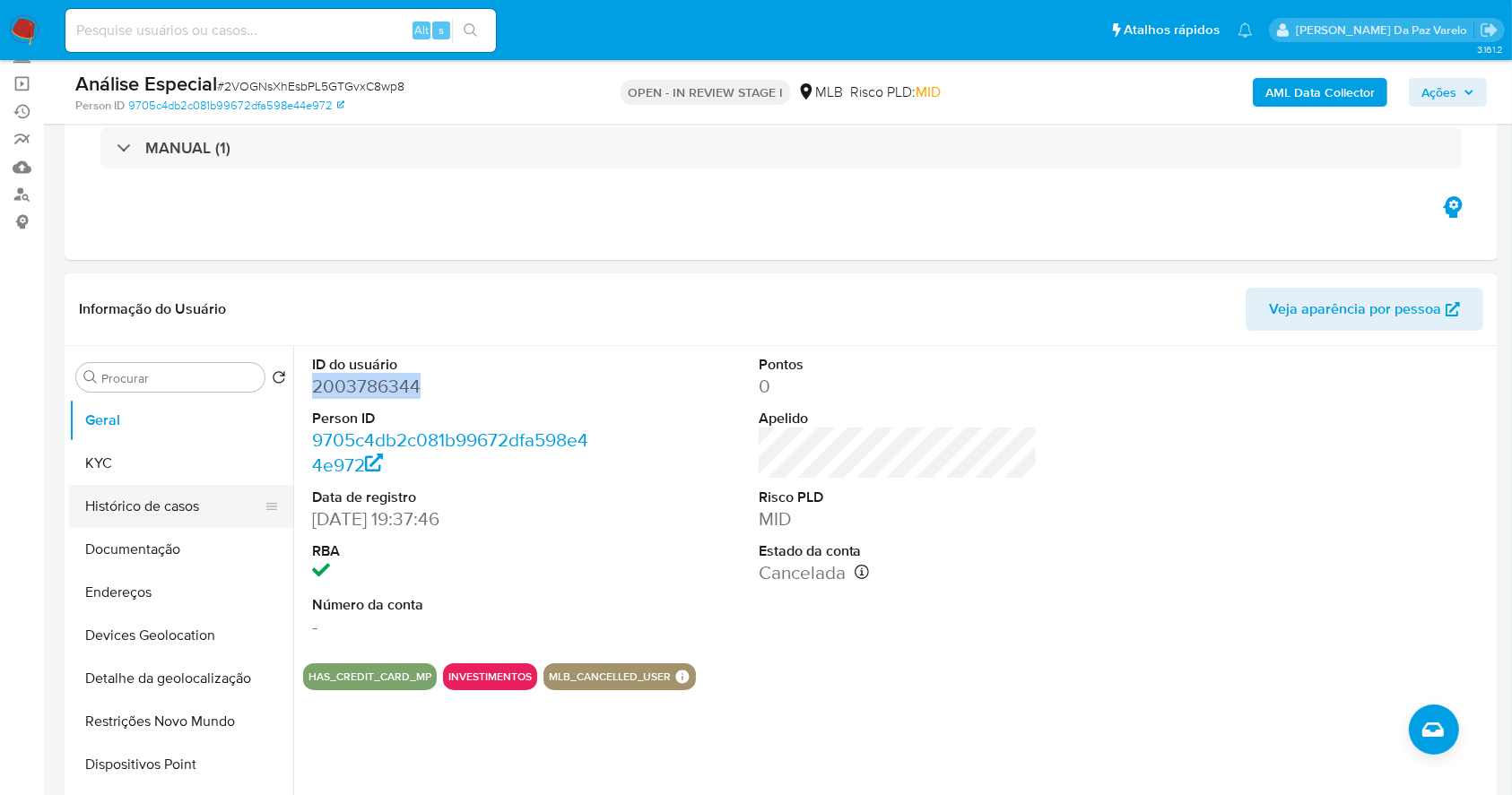
click at [174, 524] on button "Histórico de casos" at bounding box center [174, 506] width 210 height 43
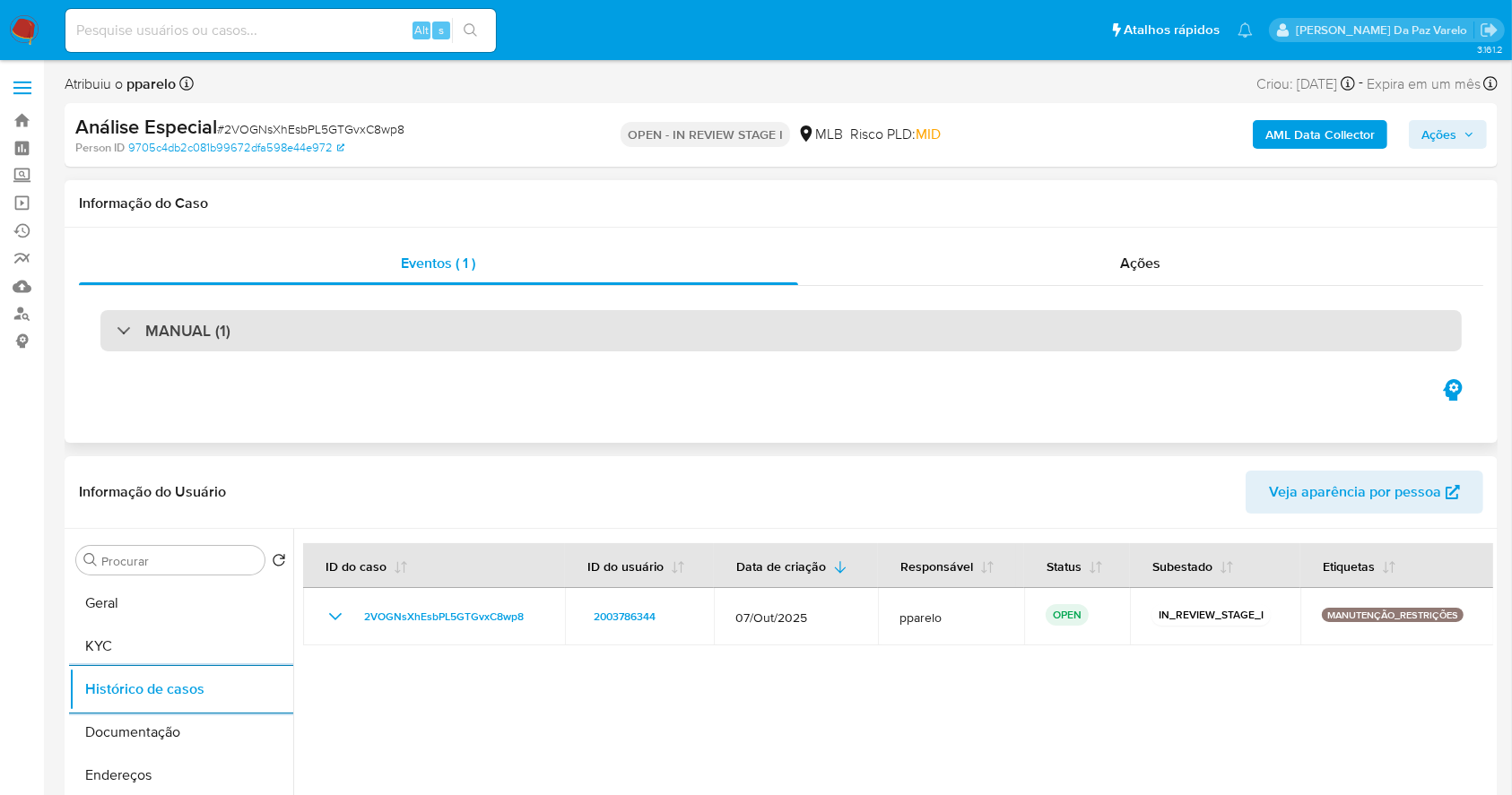
click at [184, 337] on h3 "MANUAL (1)" at bounding box center [188, 331] width 85 height 20
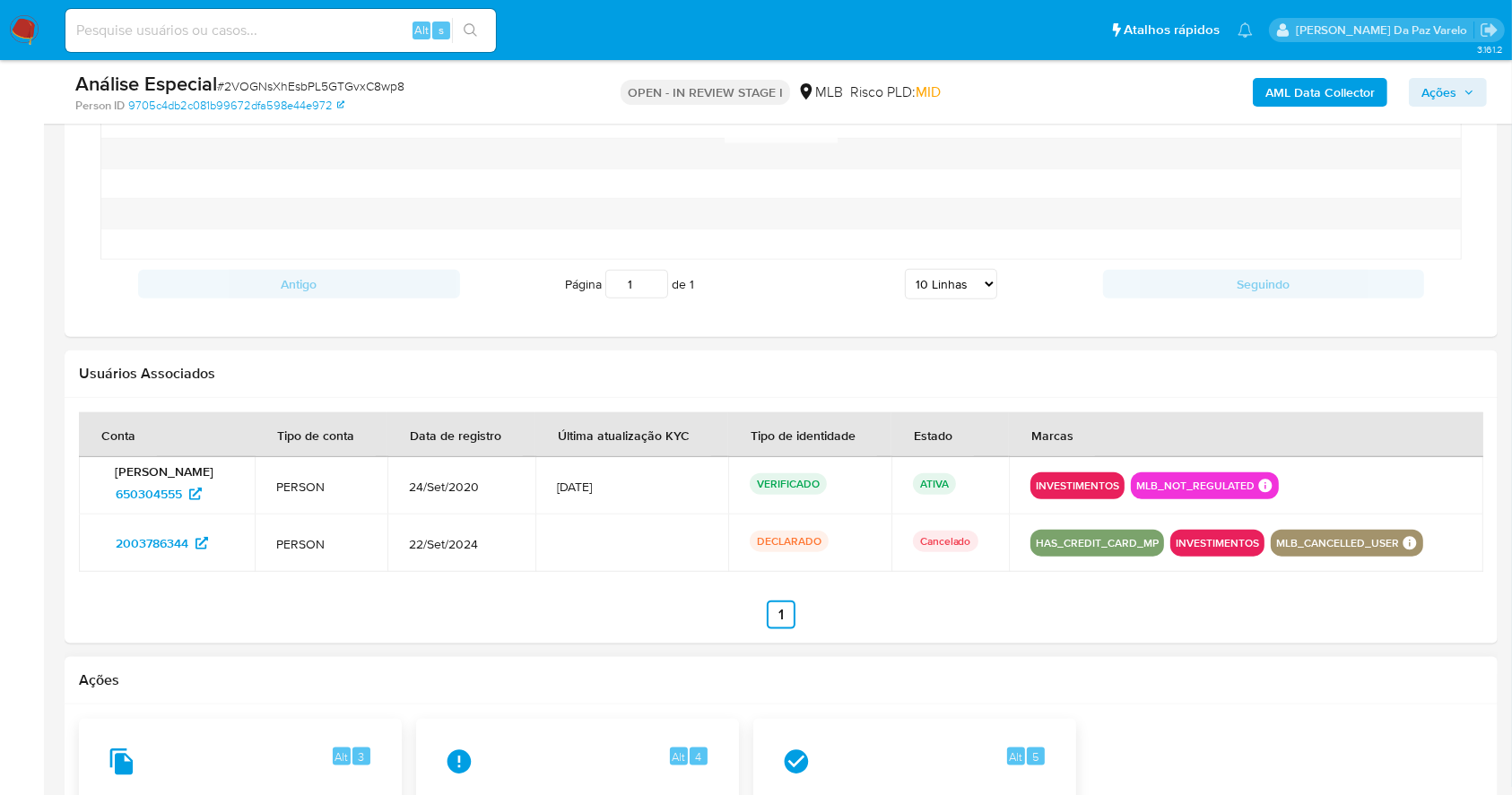
scroll to position [2032, 0]
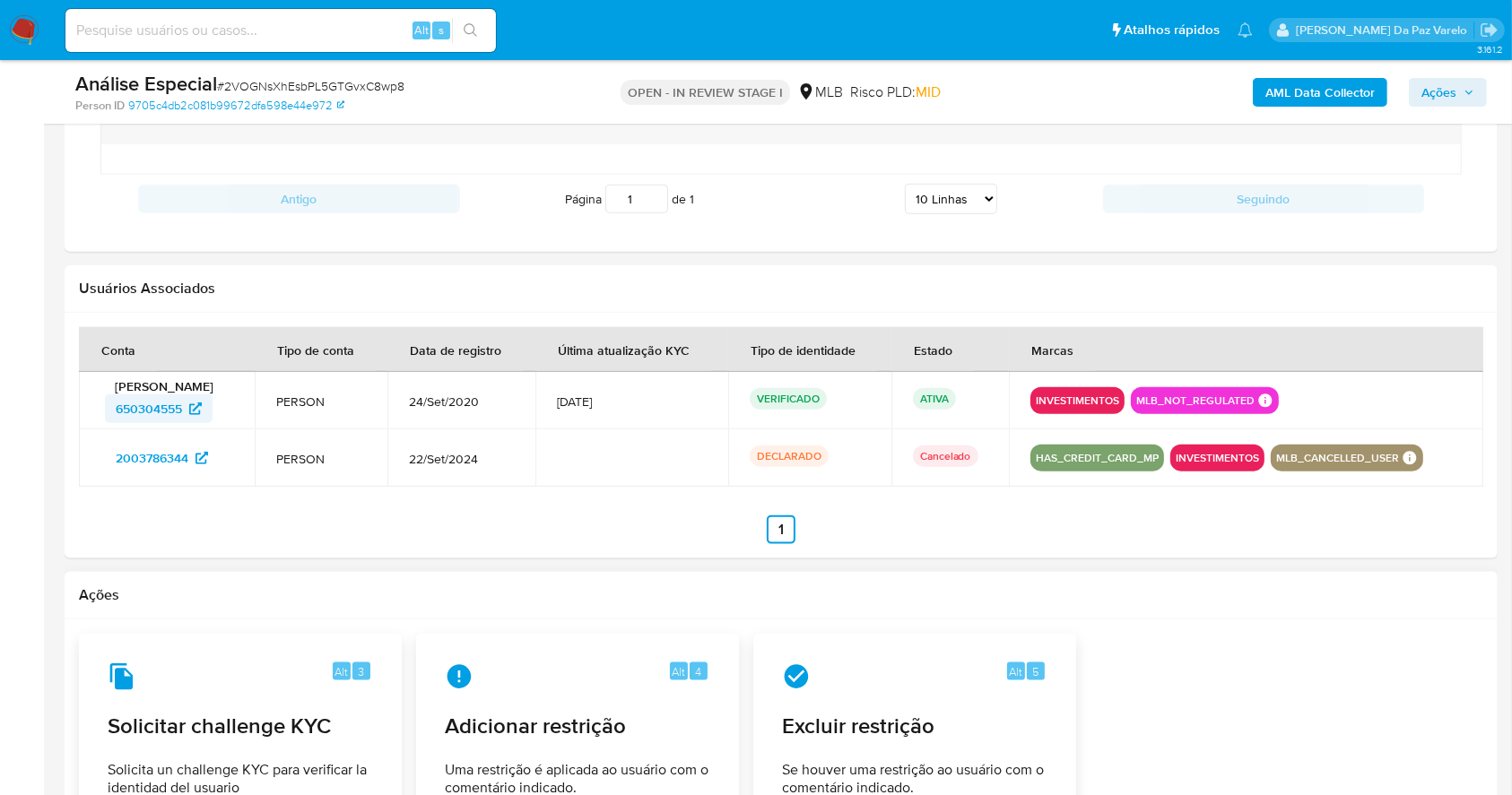
click at [197, 409] on icon at bounding box center [195, 409] width 13 height 13
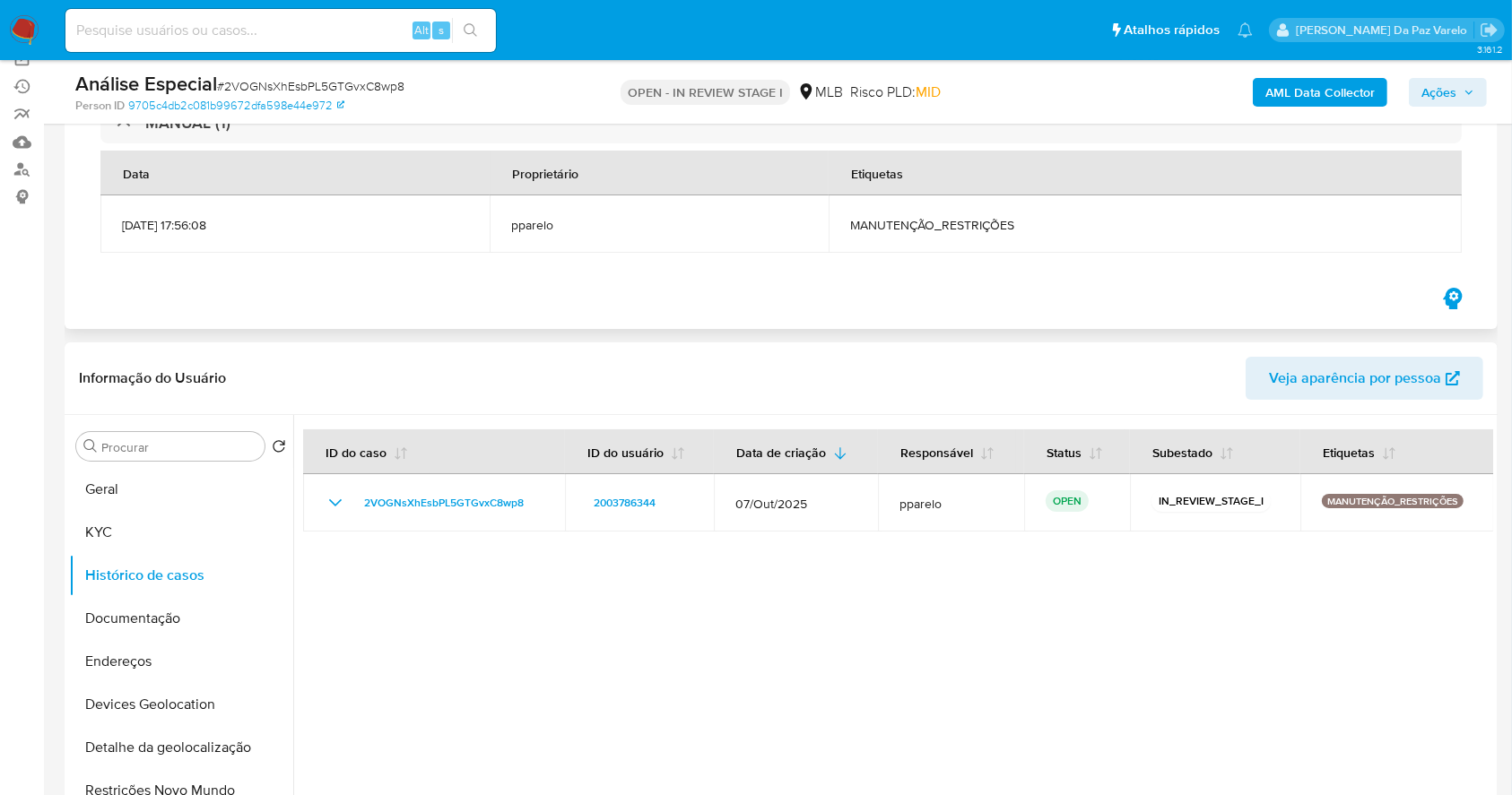
scroll to position [0, 0]
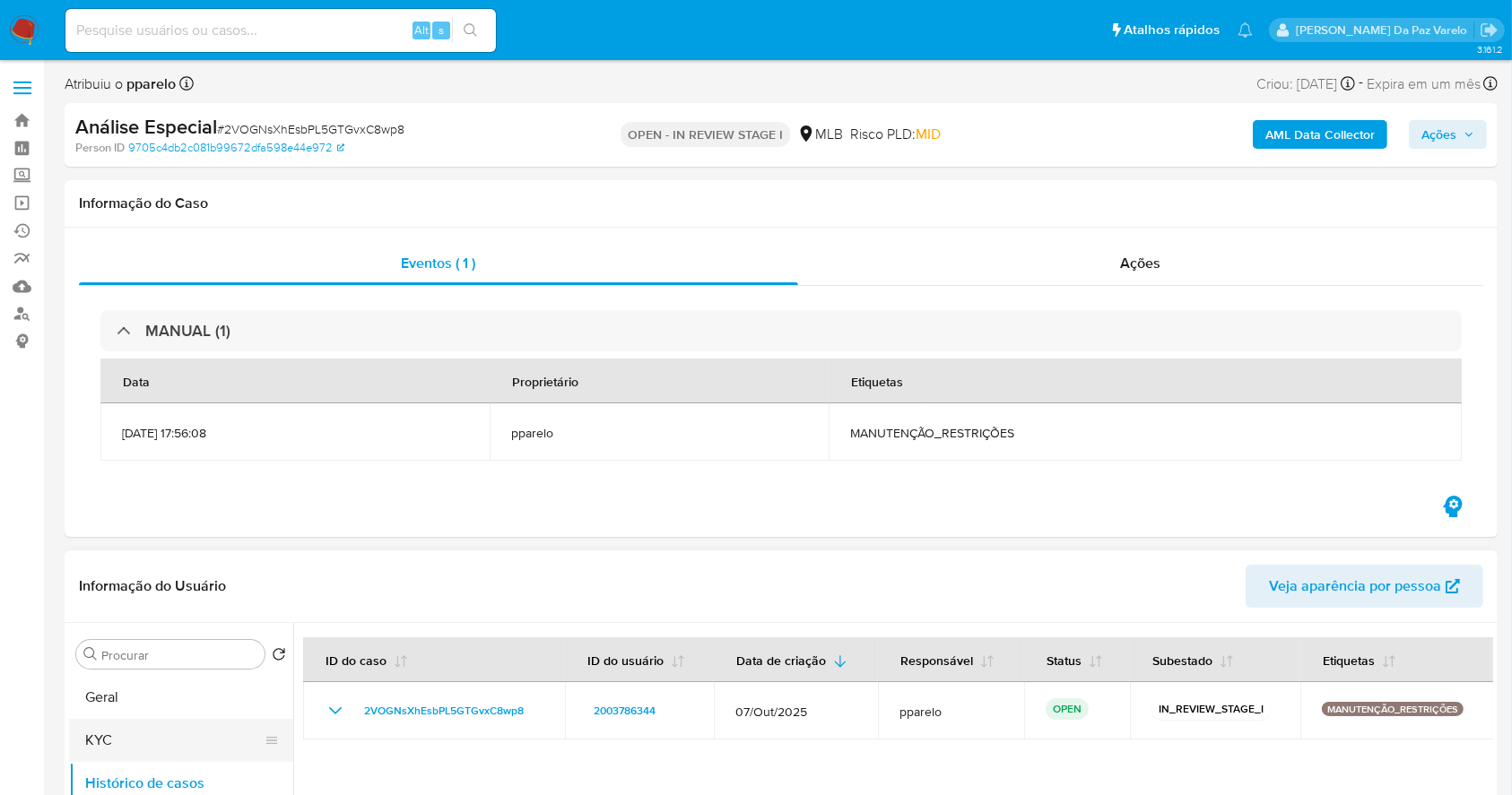
click at [110, 731] on button "KYC" at bounding box center [174, 741] width 210 height 43
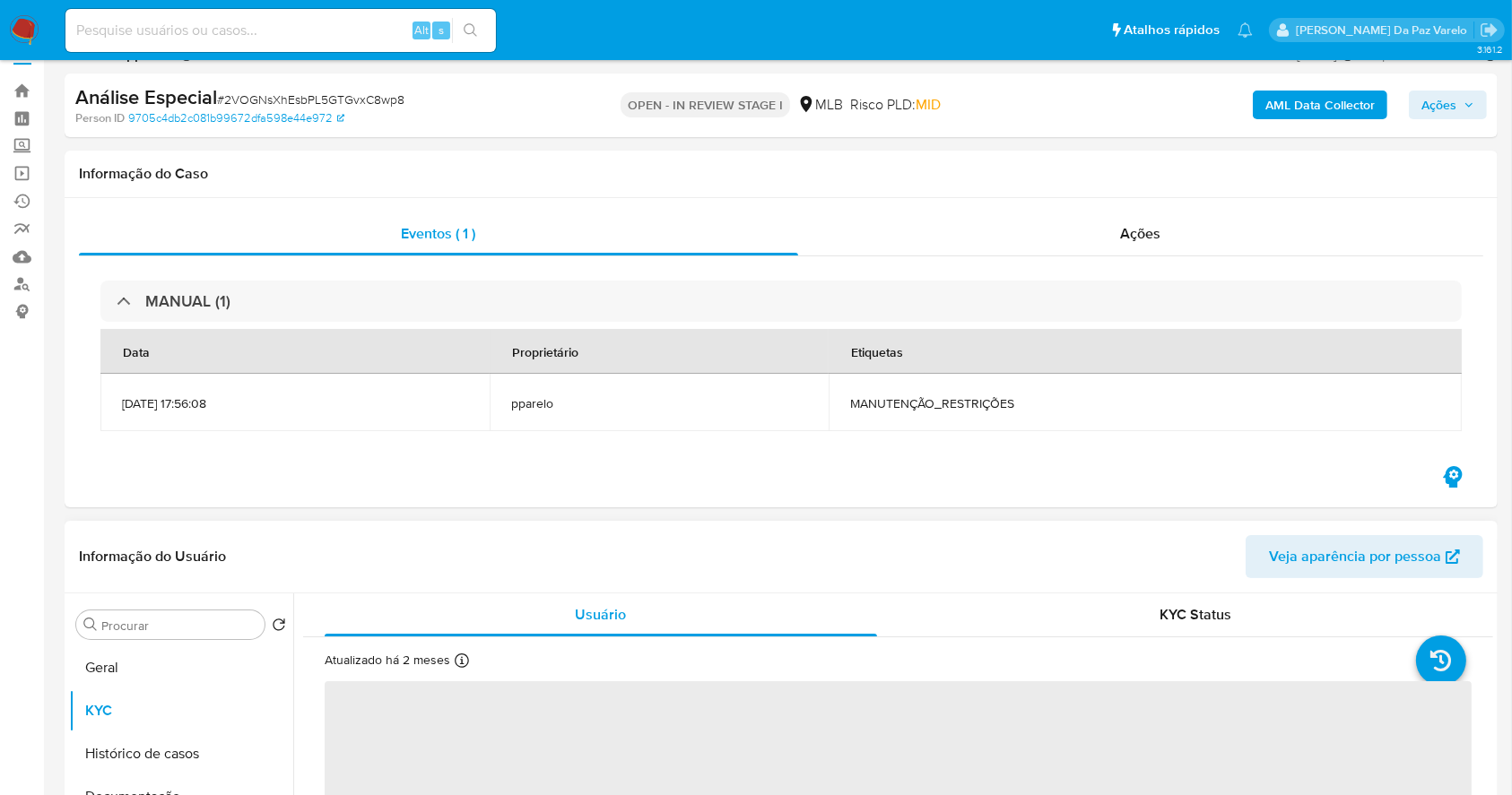
scroll to position [120, 0]
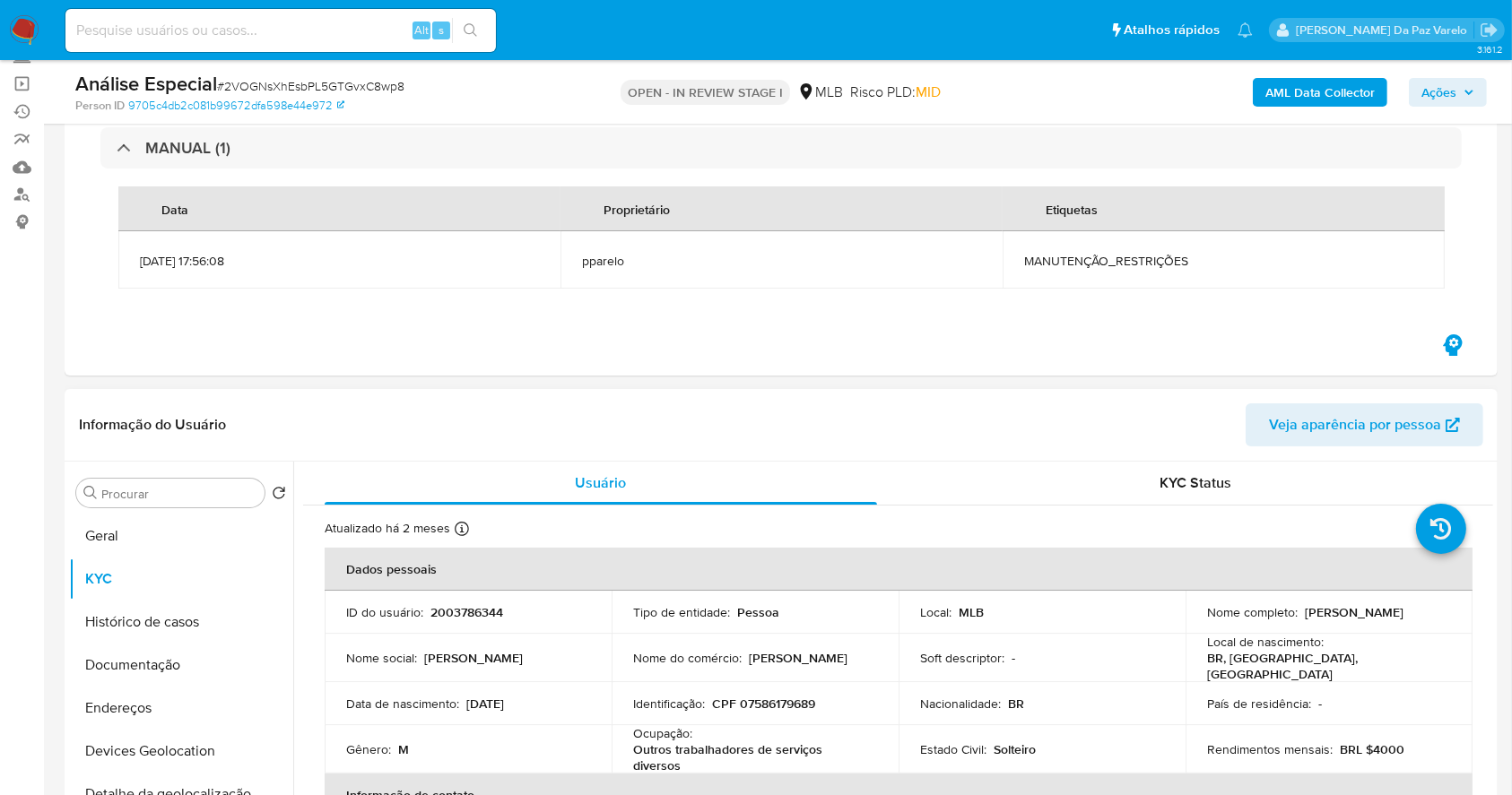
click at [1311, 621] on p "William Mendonca da Silva" at bounding box center [1355, 612] width 99 height 16
click at [1312, 621] on p "[PERSON_NAME]" at bounding box center [1355, 612] width 99 height 16
copy div "Nome completo : William Mendonca da Silva"
click at [1187, 638] on td "Local de nascimento : BR, MG, Ubá" at bounding box center [1329, 658] width 287 height 49
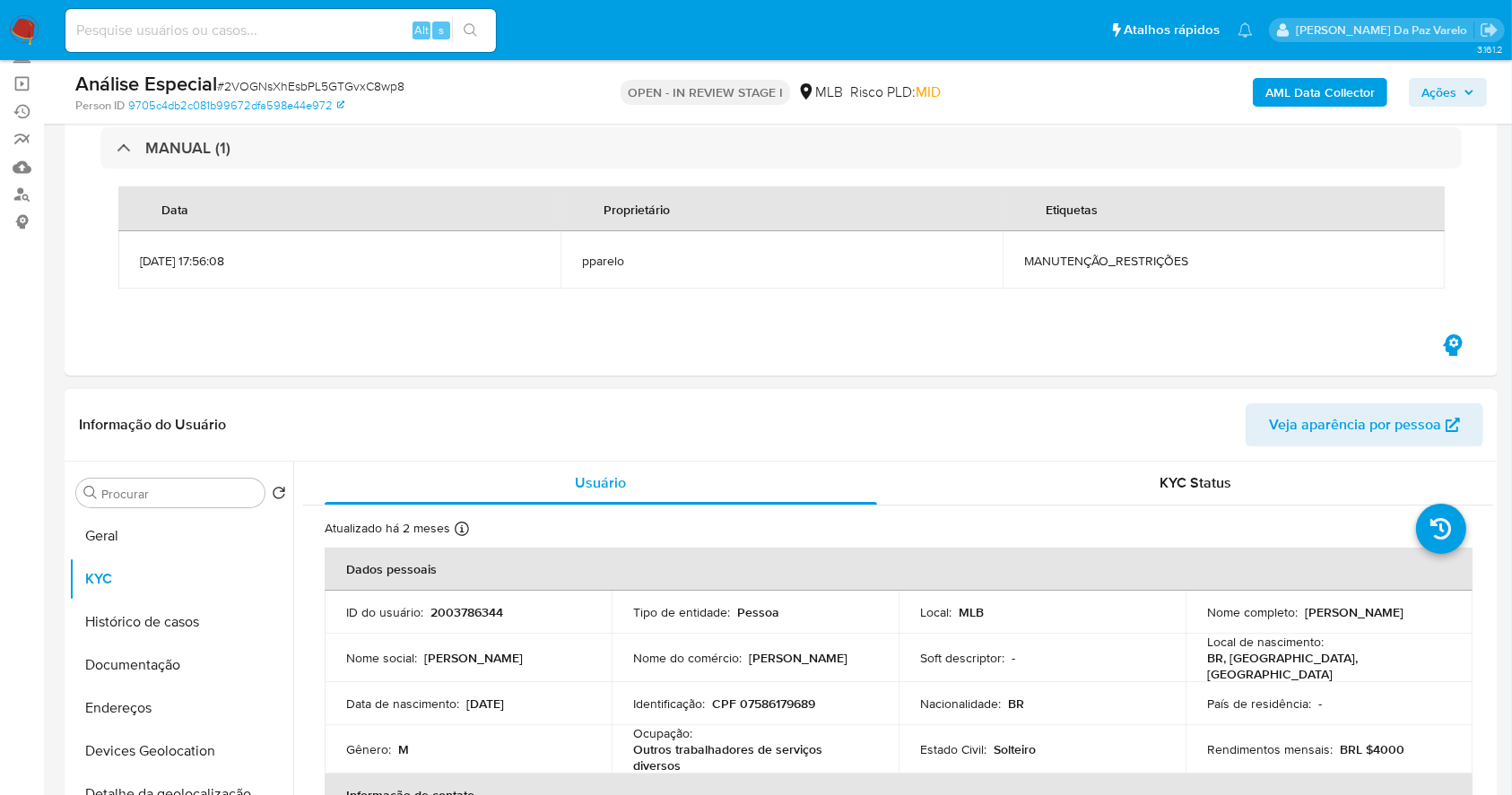
drag, startPoint x: 1199, startPoint y: 613, endPoint x: 1356, endPoint y: 619, distance: 157.1
click at [1357, 617] on td "Nome completo : William Mendonca da Silva" at bounding box center [1329, 612] width 287 height 43
copy p "[PERSON_NAME]"
click at [155, 502] on div "Procurar" at bounding box center [170, 493] width 188 height 29
click at [157, 494] on input "Procurar" at bounding box center [179, 494] width 156 height 16
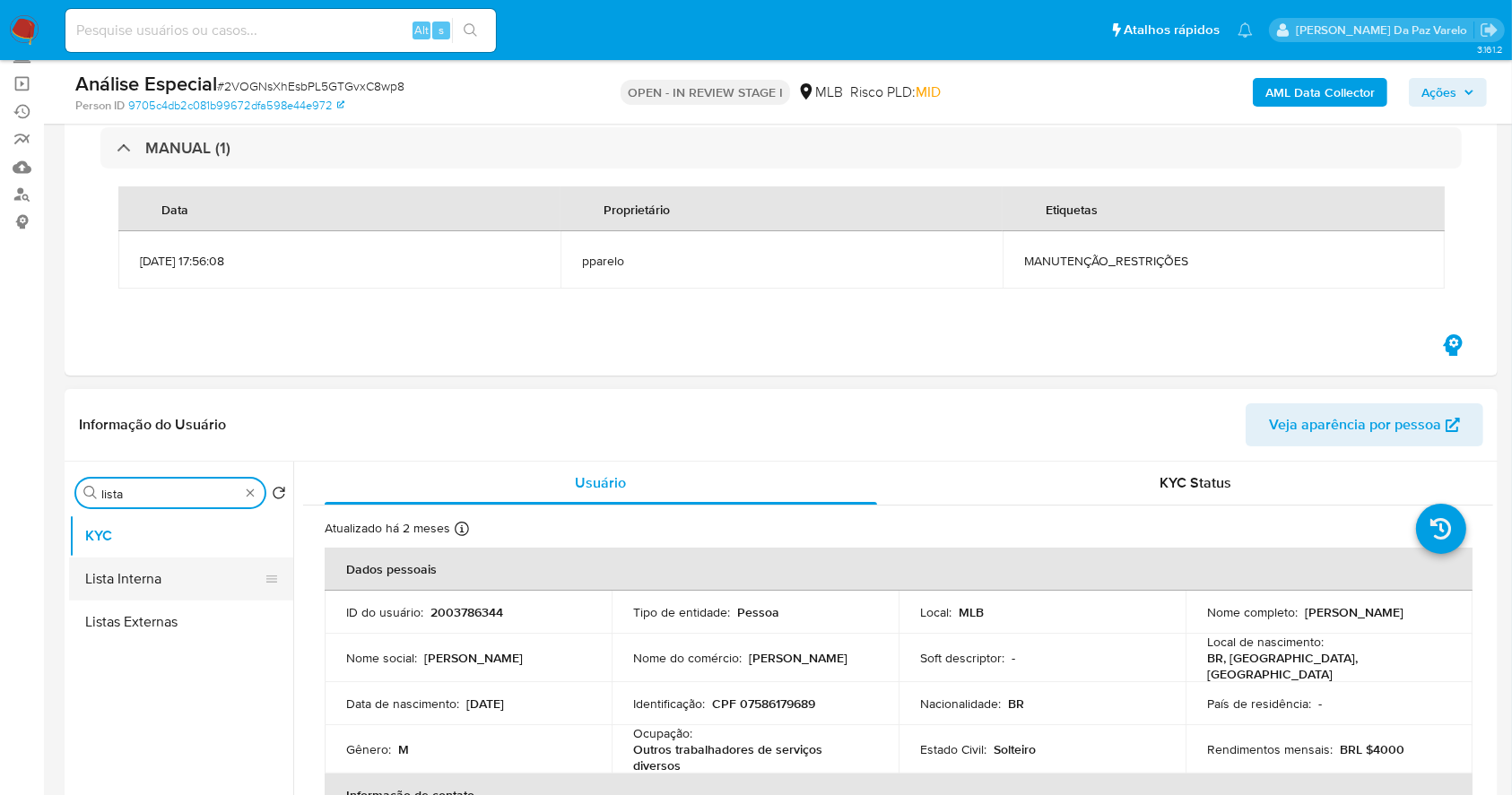
type input "lista"
click at [157, 572] on button "Lista Interna" at bounding box center [174, 579] width 210 height 43
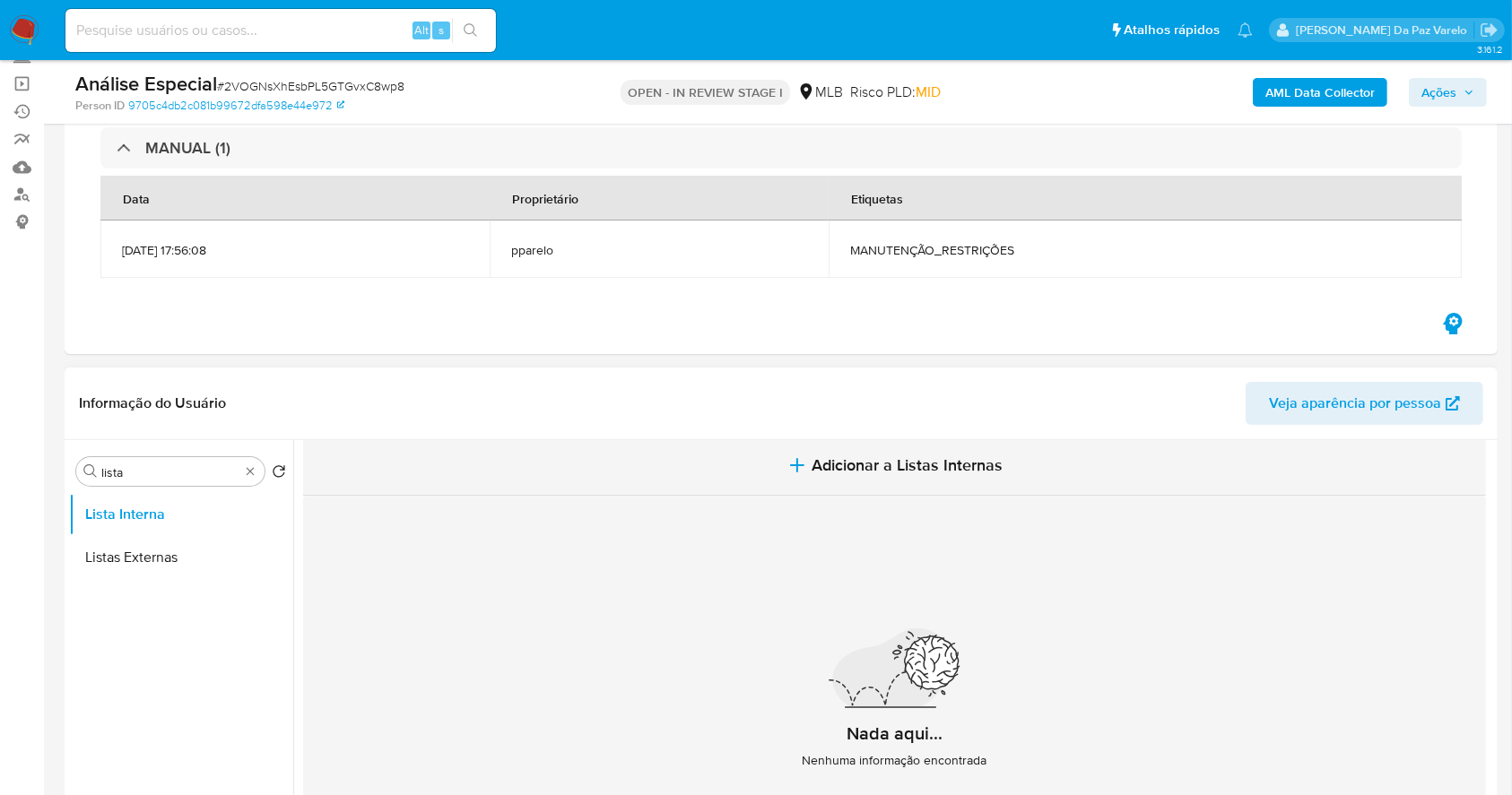
scroll to position [0, 0]
click at [843, 464] on span "Adicionar a Listas Internas" at bounding box center [907, 469] width 191 height 20
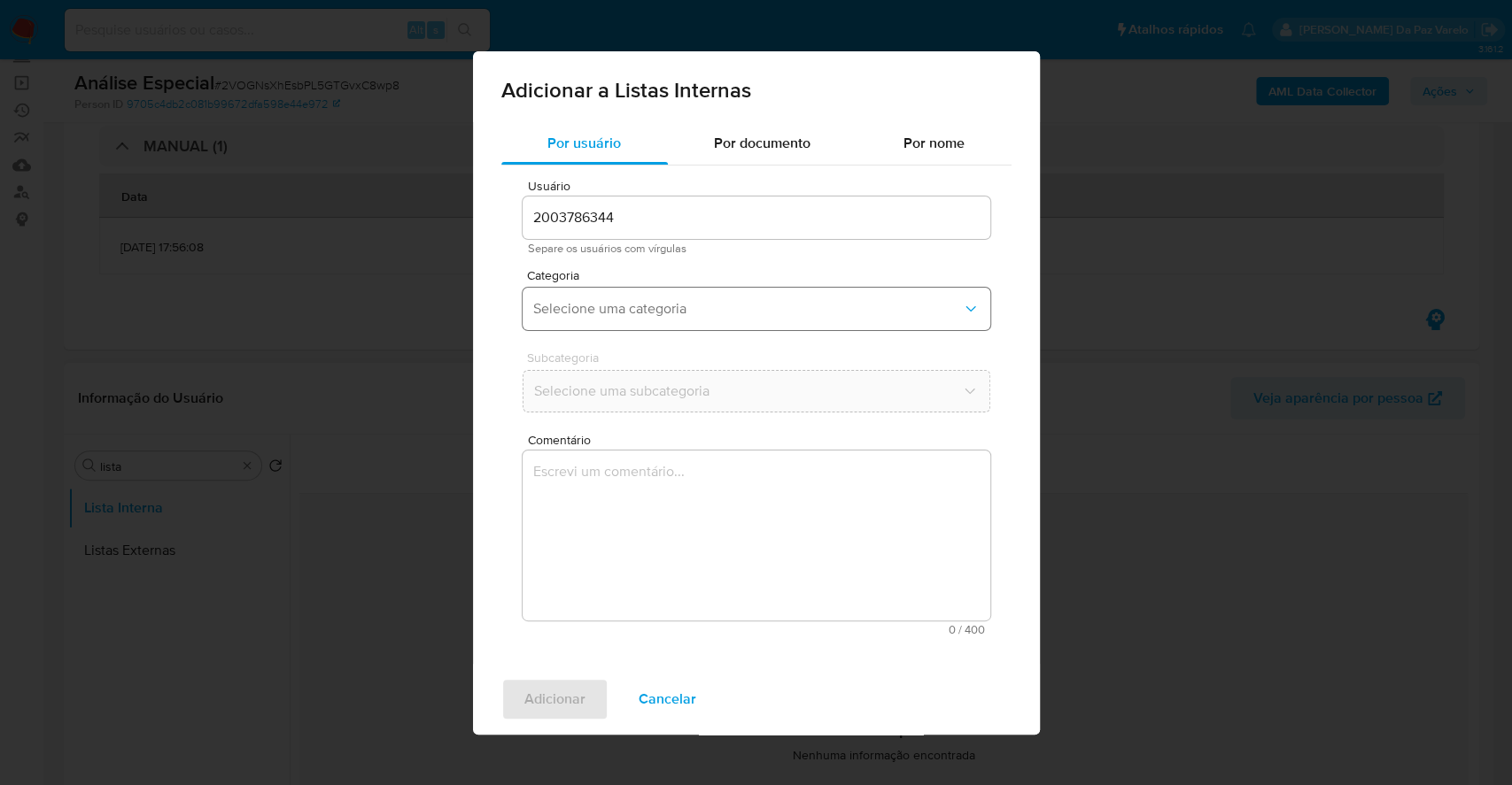
click at [650, 309] on span "Selecione uma categoria" at bounding box center [747, 309] width 429 height 18
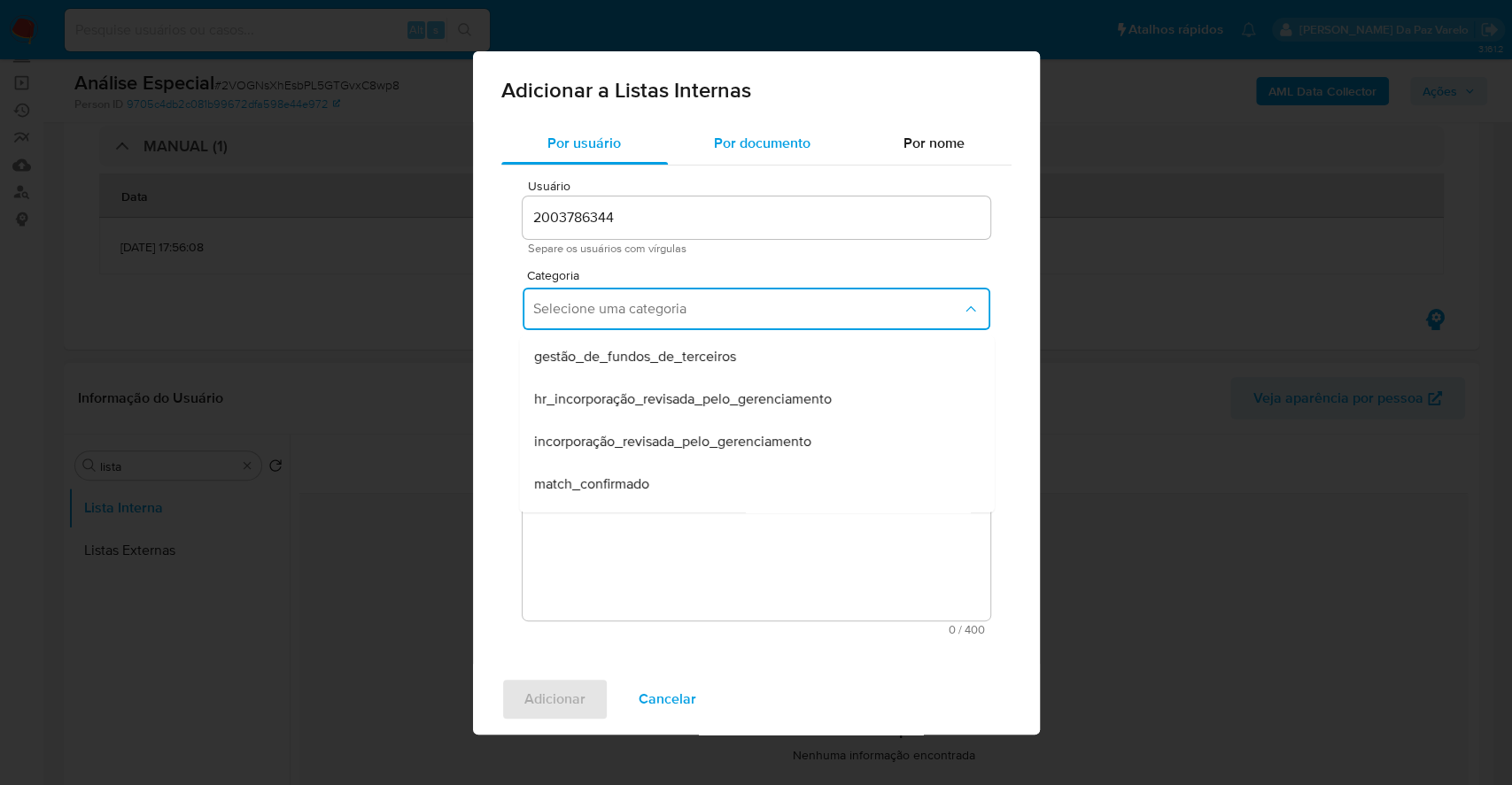
click at [787, 163] on div "Por documento" at bounding box center [762, 144] width 189 height 43
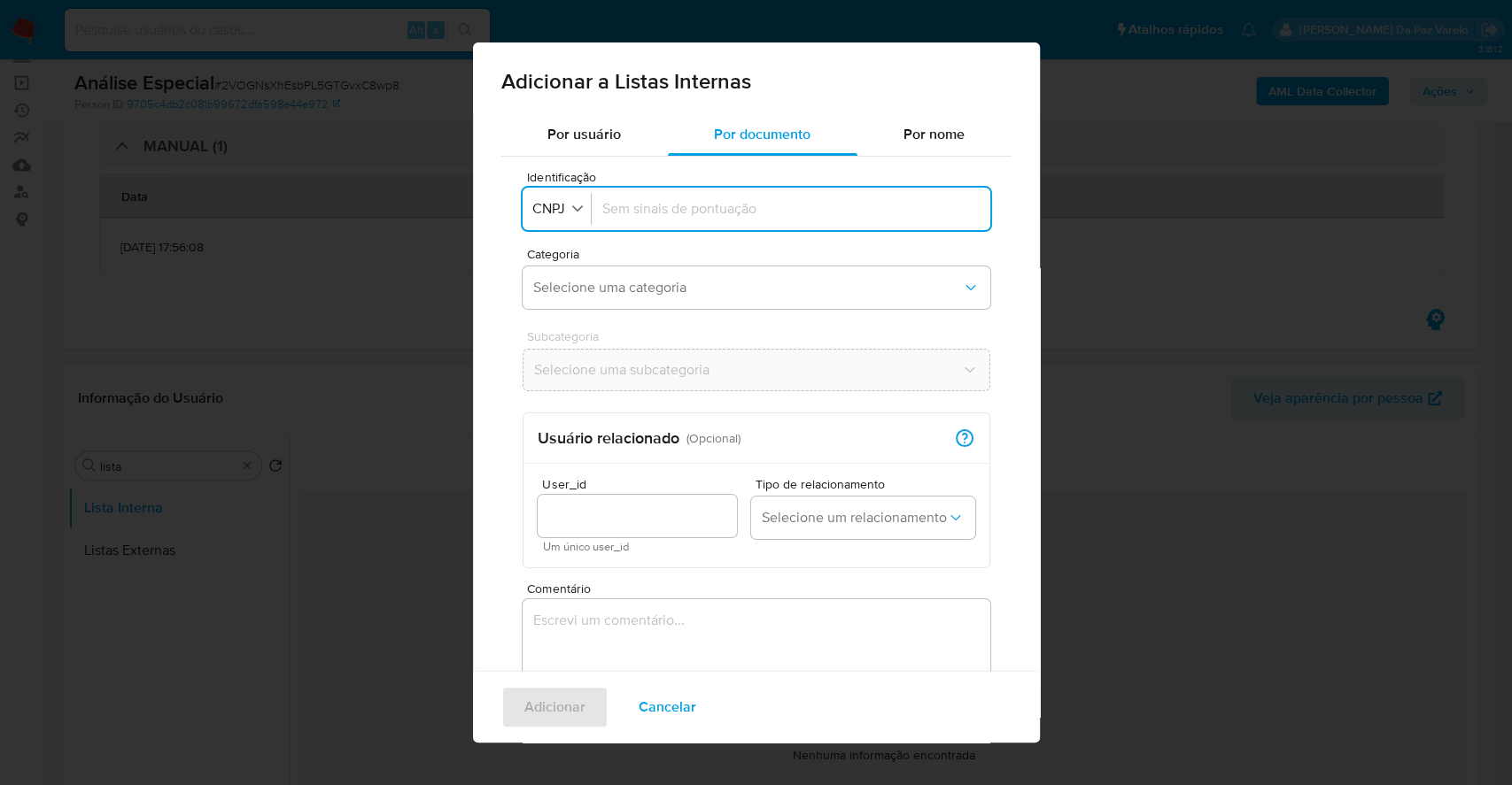
click at [666, 218] on div at bounding box center [791, 209] width 378 height 43
click at [529, 215] on button "Identificação CNPJ" at bounding box center [559, 209] width 63 height 26
click at [559, 277] on span "CPF" at bounding box center [546, 286] width 26 height 18
click at [621, 218] on div at bounding box center [787, 209] width 385 height 43
click at [664, 695] on span "Cancelar" at bounding box center [667, 708] width 58 height 39
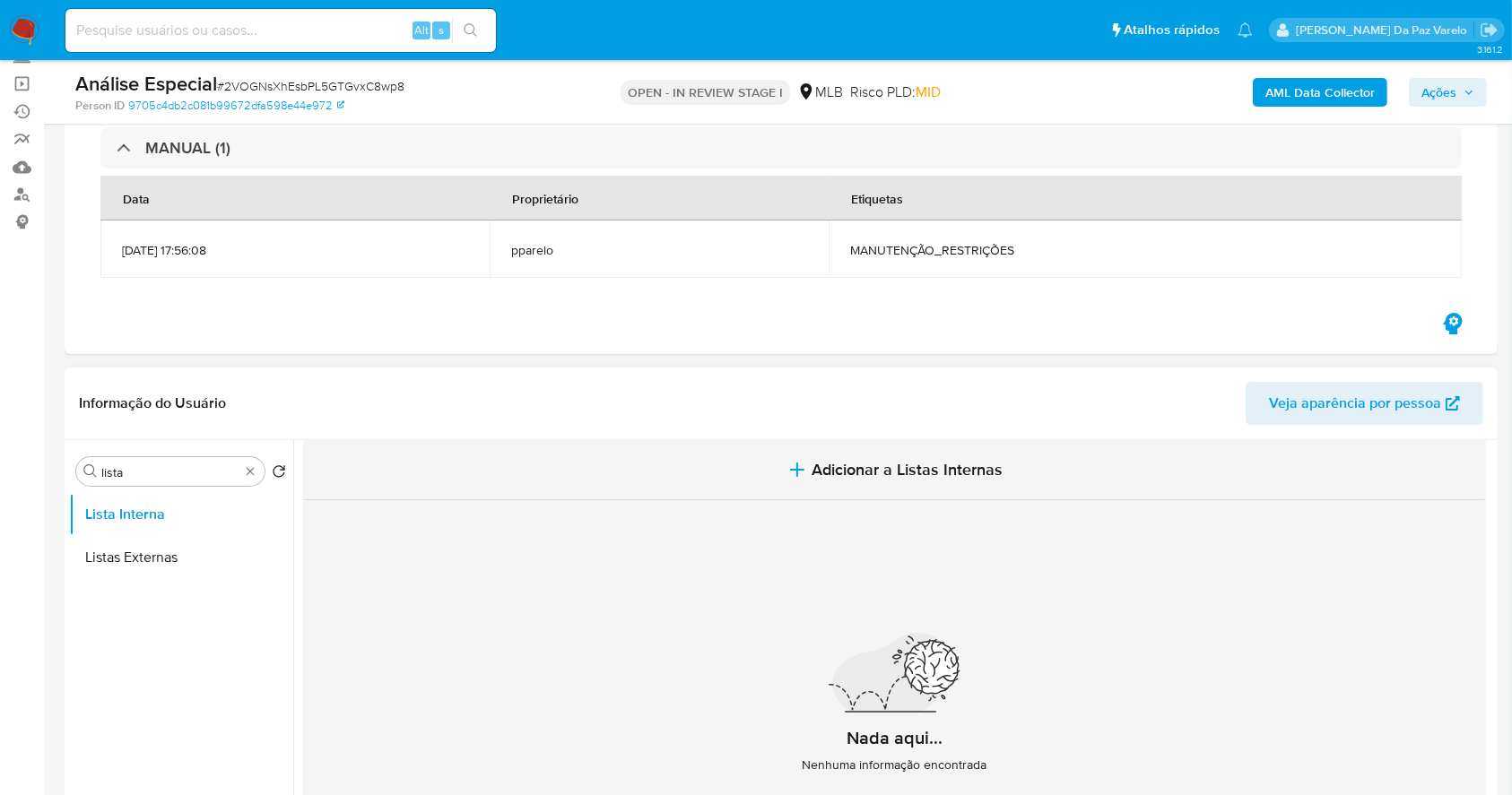
click at [887, 494] on button "Adicionar a Listas Internas" at bounding box center [894, 470] width 1183 height 60
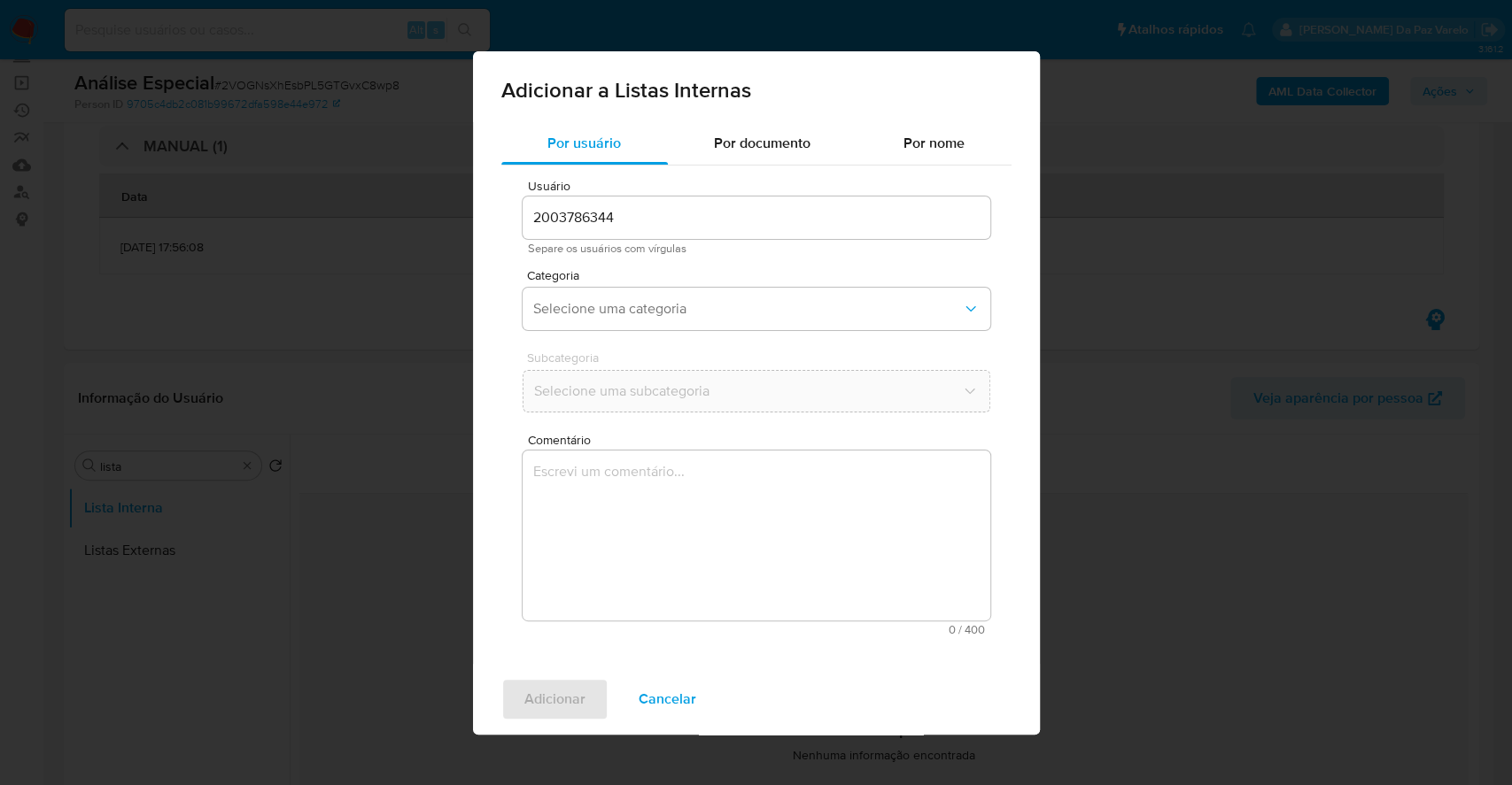
click at [212, 442] on div "Adicionar a Listas Internas Por usuário Por documento Por nome Usuário 20037863…" at bounding box center [756, 392] width 1512 height 785
click at [275, 488] on div "Adicionar a Listas Internas Por usuário Por documento Por nome Usuário 20037863…" at bounding box center [756, 392] width 1512 height 785
click at [672, 689] on span "Cancelar" at bounding box center [667, 700] width 58 height 39
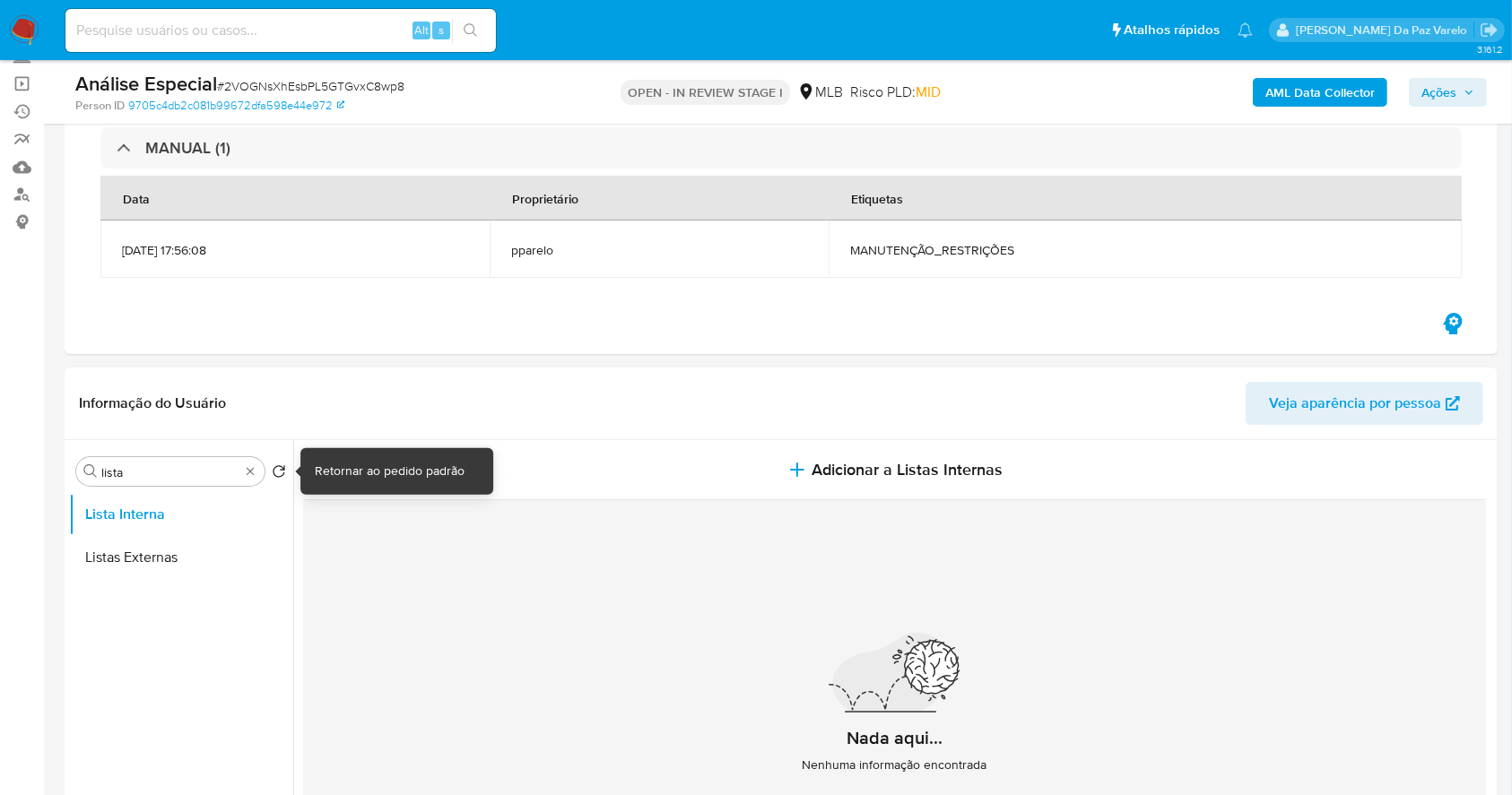
click at [255, 467] on div "Procurar lista" at bounding box center [170, 472] width 188 height 29
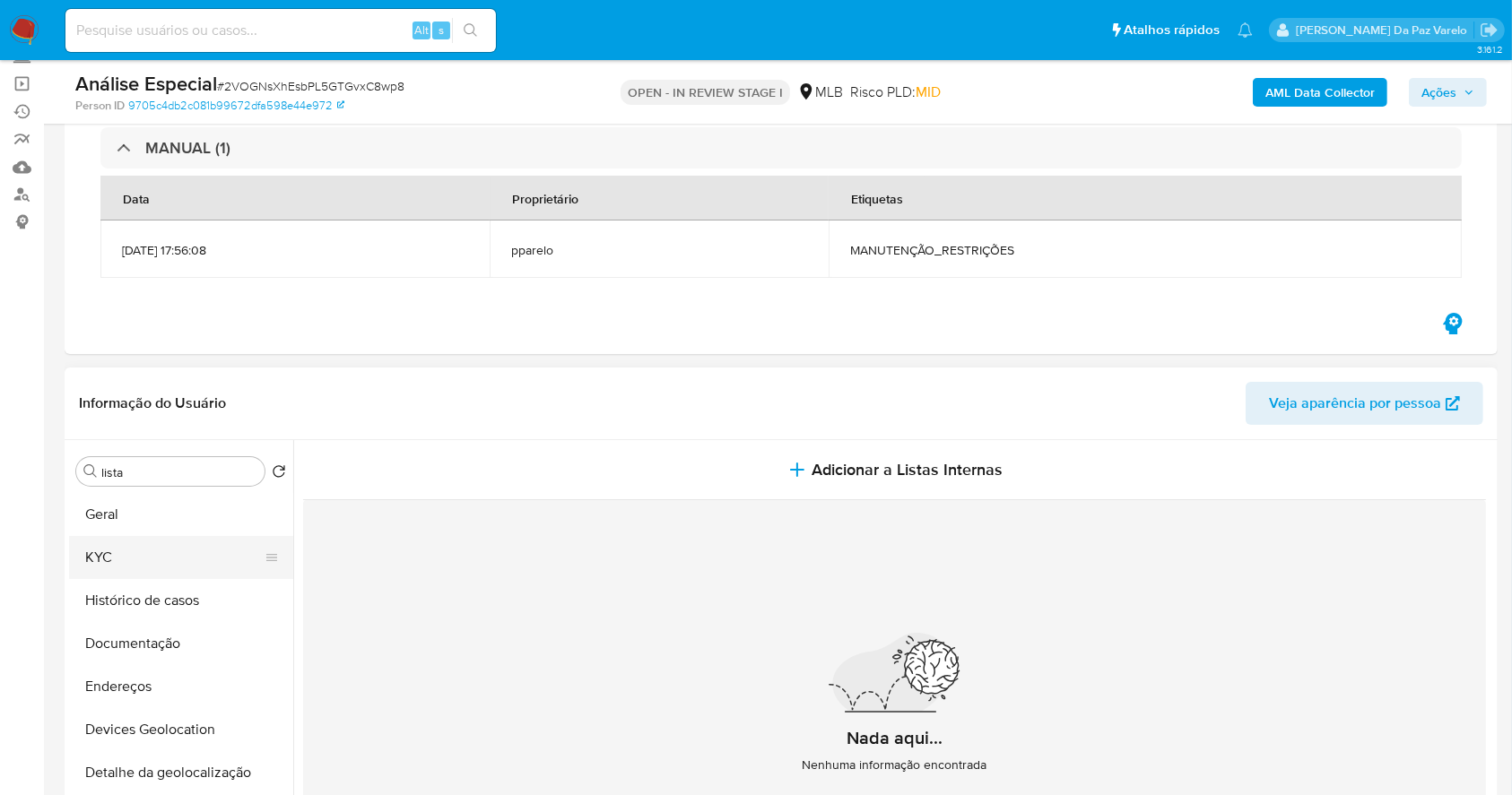
click at [134, 553] on button "KYC" at bounding box center [174, 558] width 210 height 43
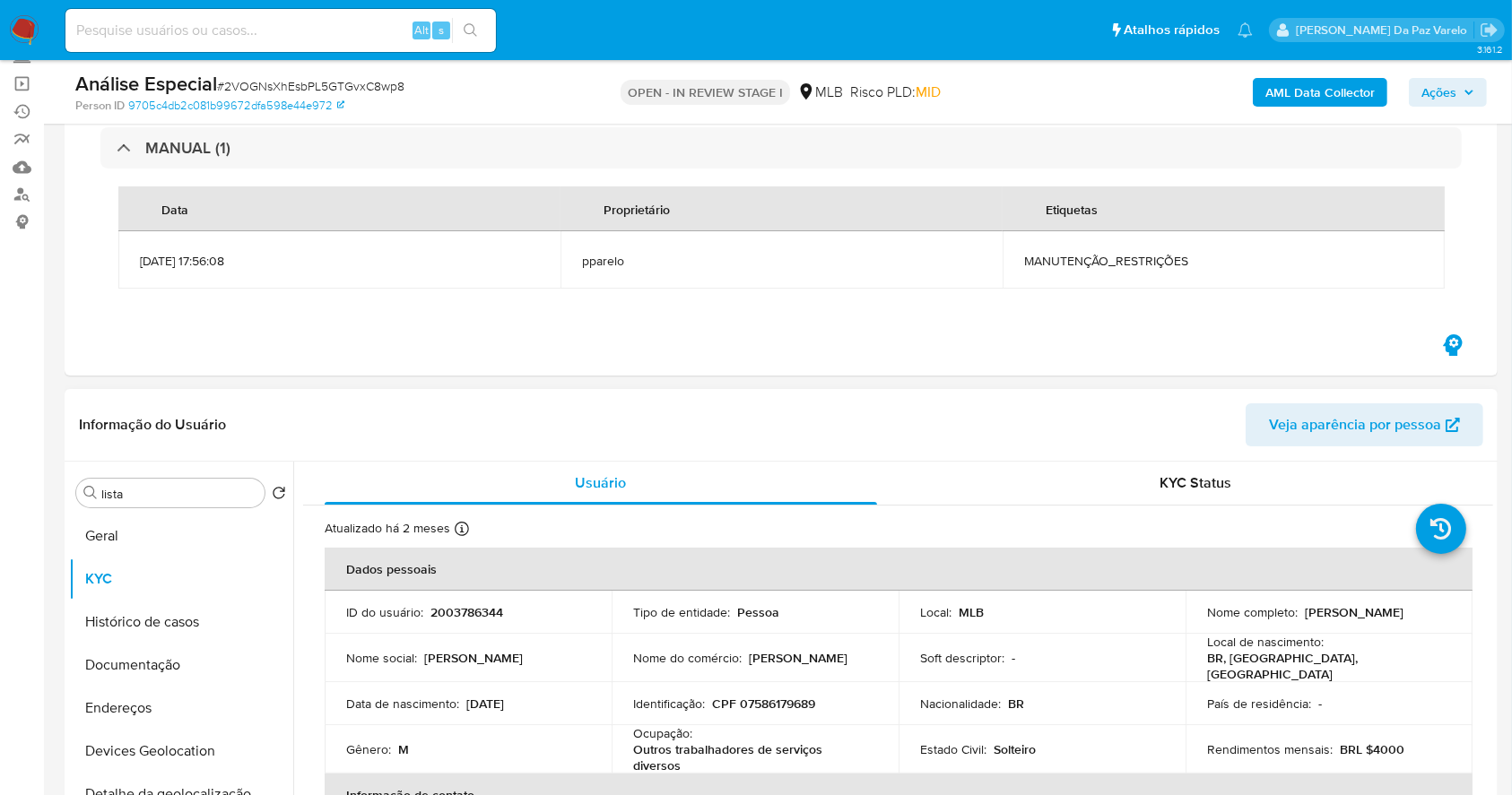
click at [779, 696] on p "CPF 07586179689" at bounding box center [764, 704] width 103 height 16
copy p "07586179689"
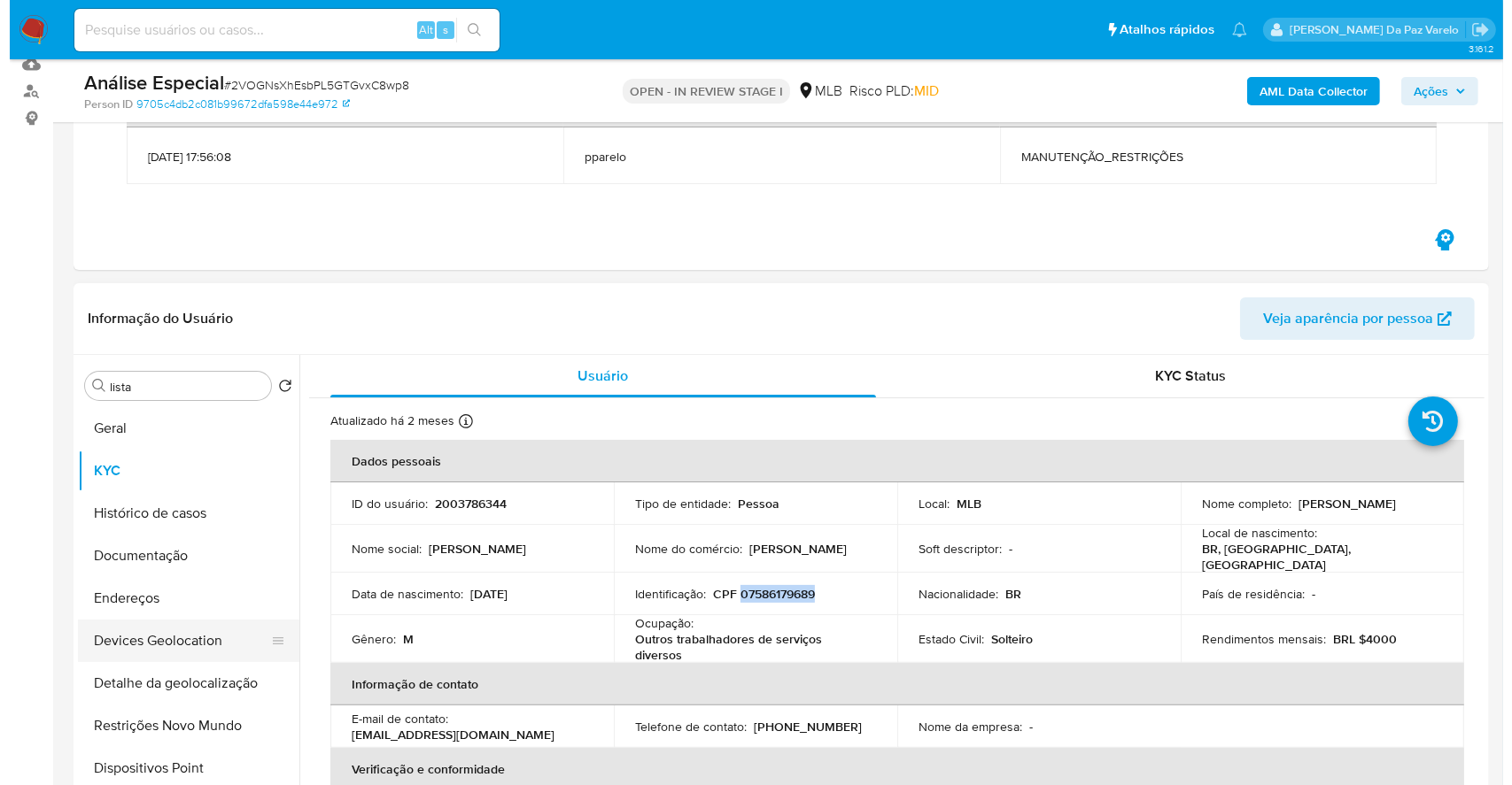
scroll to position [235, 0]
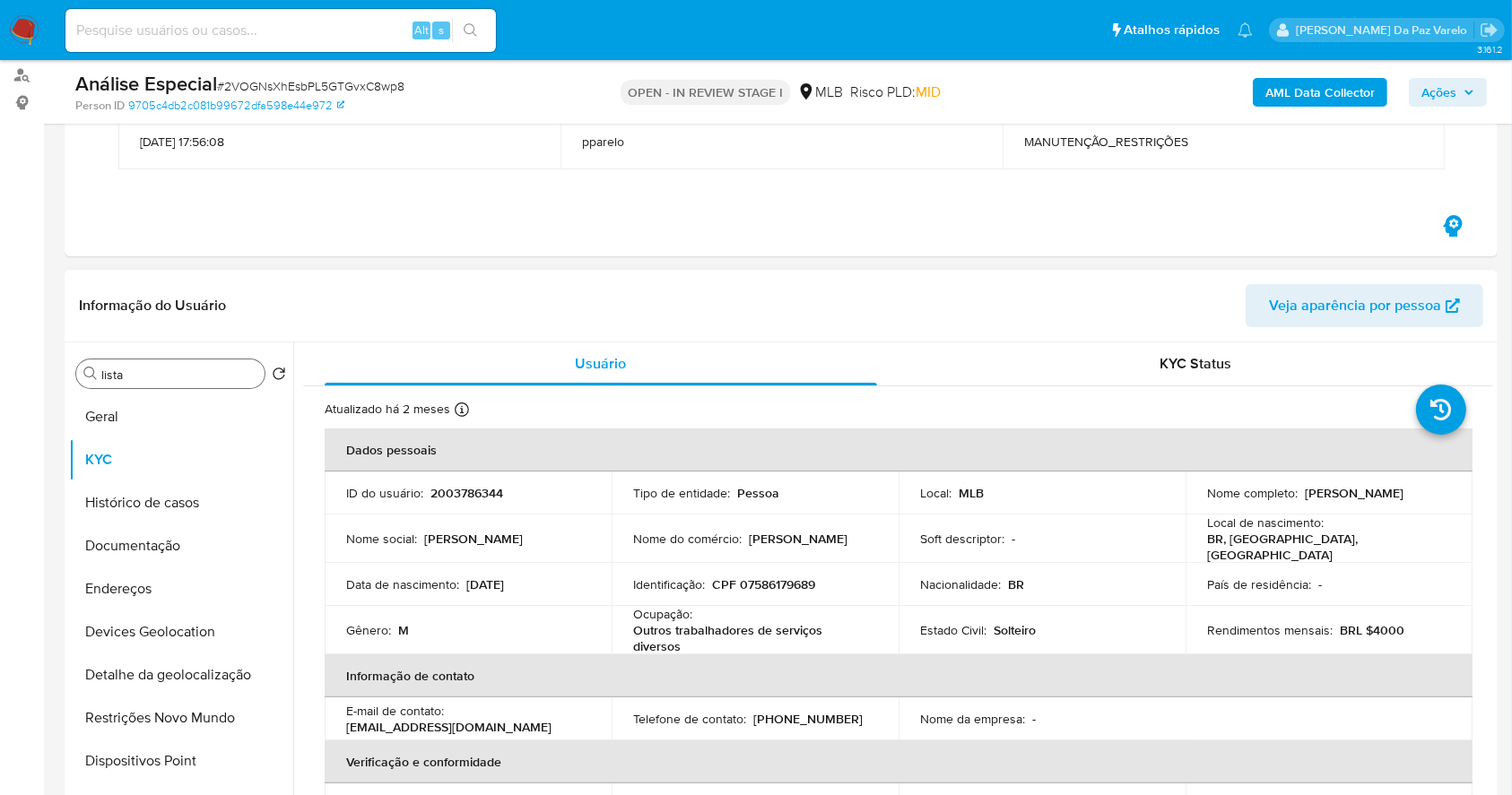
click at [153, 375] on input "lista" at bounding box center [179, 375] width 156 height 16
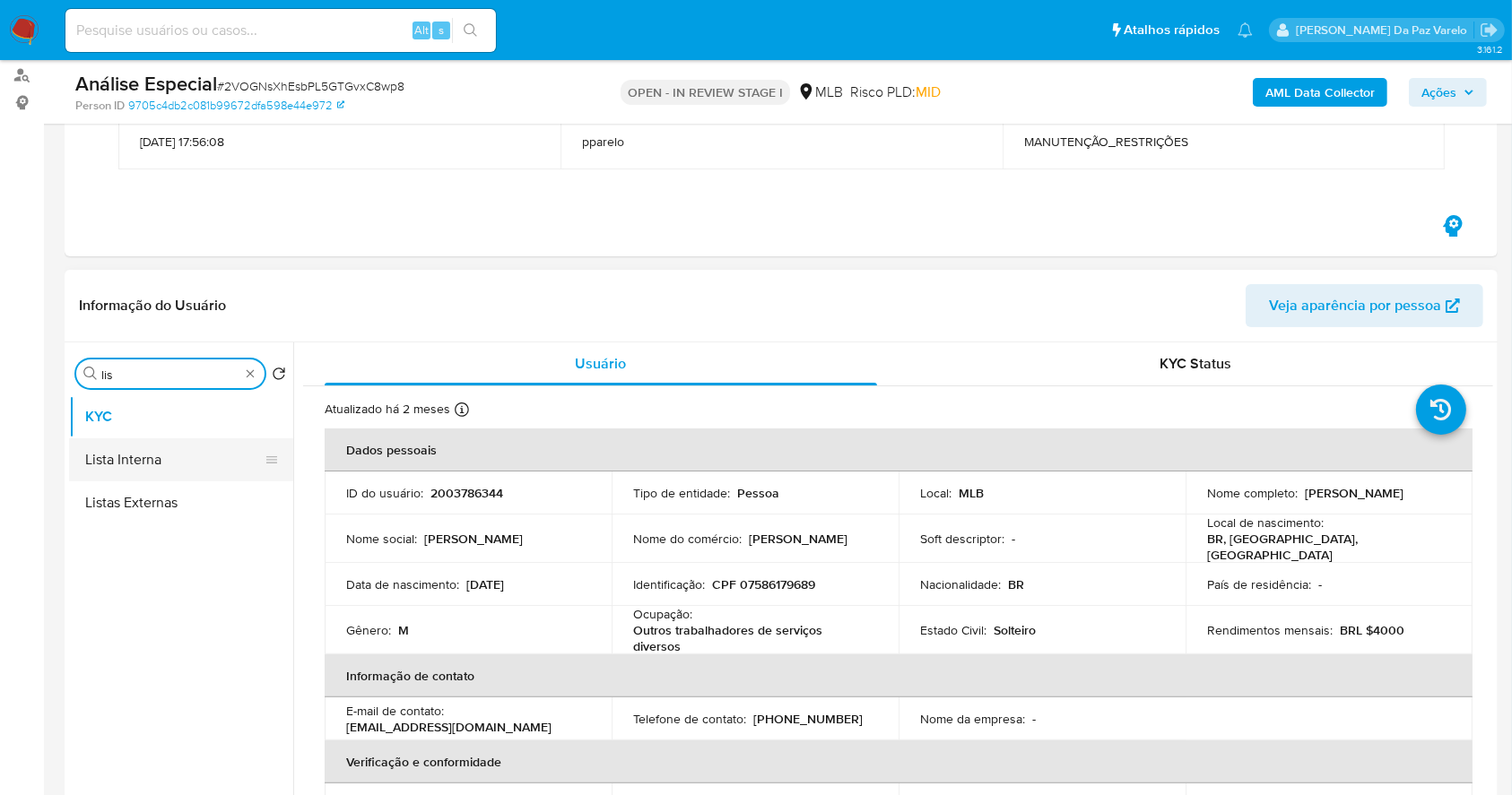
type input "lis"
click at [157, 462] on button "Lista Interna" at bounding box center [174, 460] width 210 height 43
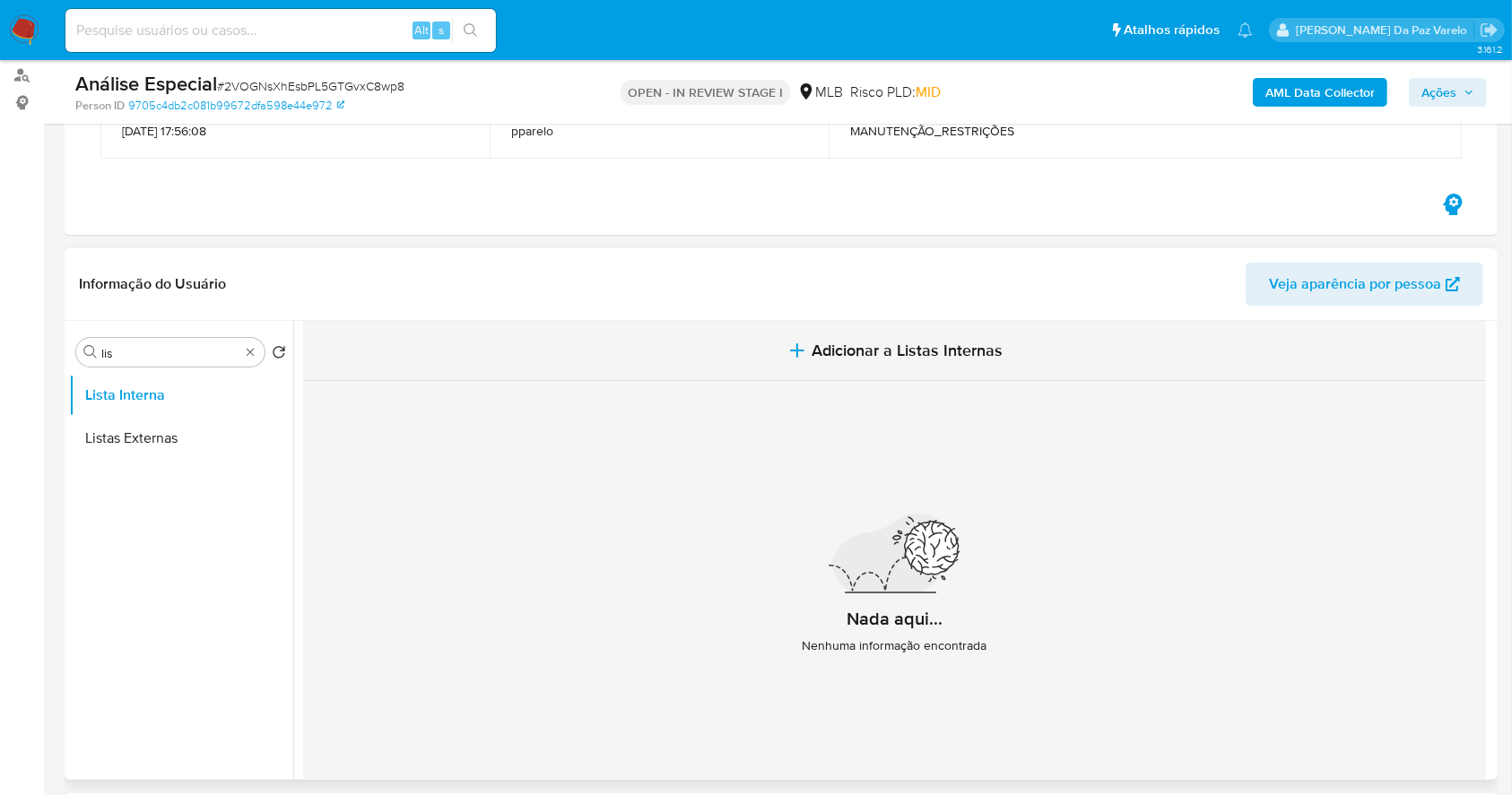
click at [899, 363] on button "Adicionar a Listas Internas" at bounding box center [894, 351] width 1183 height 60
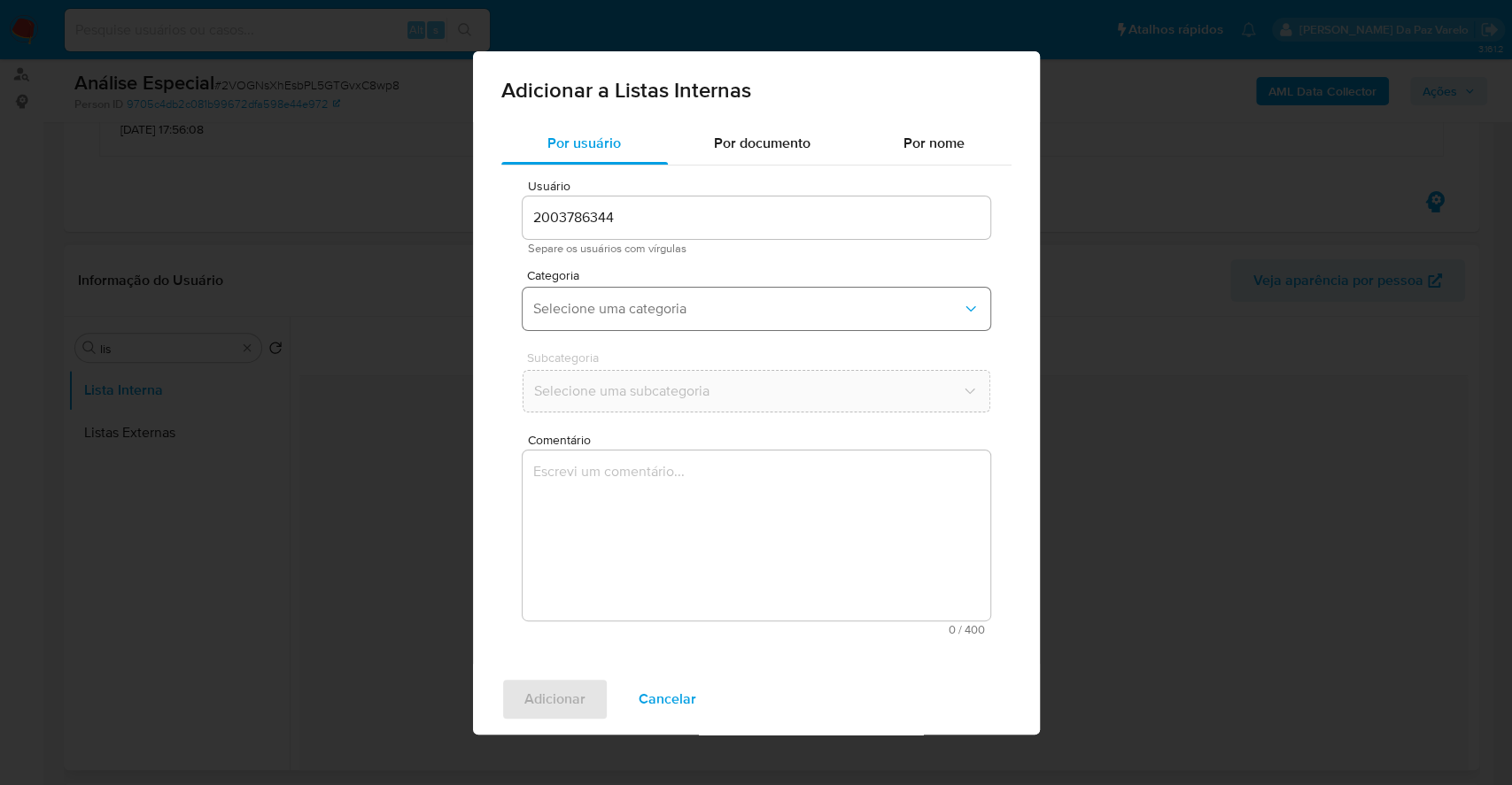
click at [601, 315] on span "Selecione uma categoria" at bounding box center [747, 309] width 429 height 18
click at [736, 114] on div "Adicionar a Listas Internas" at bounding box center [756, 87] width 567 height 71
click at [736, 137] on span "Por documento" at bounding box center [762, 143] width 97 height 20
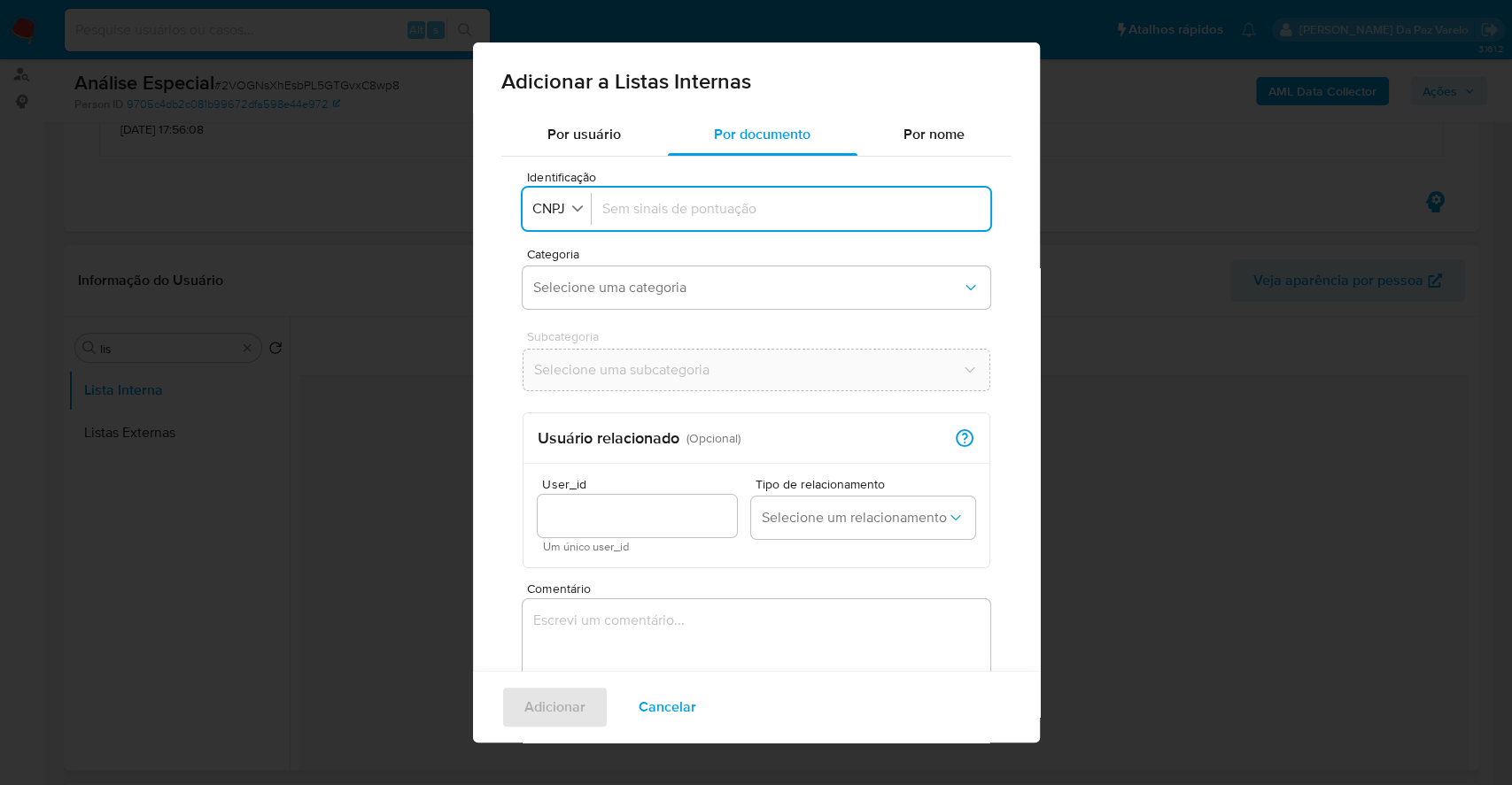
drag, startPoint x: 666, startPoint y: 208, endPoint x: 595, endPoint y: 211, distance: 71.1
click at [666, 206] on input "Identificação" at bounding box center [791, 209] width 378 height 20
click at [583, 213] on icon "button" at bounding box center [577, 208] width 16 height 16
click at [564, 280] on div "CPF" at bounding box center [551, 286] width 35 height 43
click at [625, 226] on div at bounding box center [787, 209] width 385 height 43
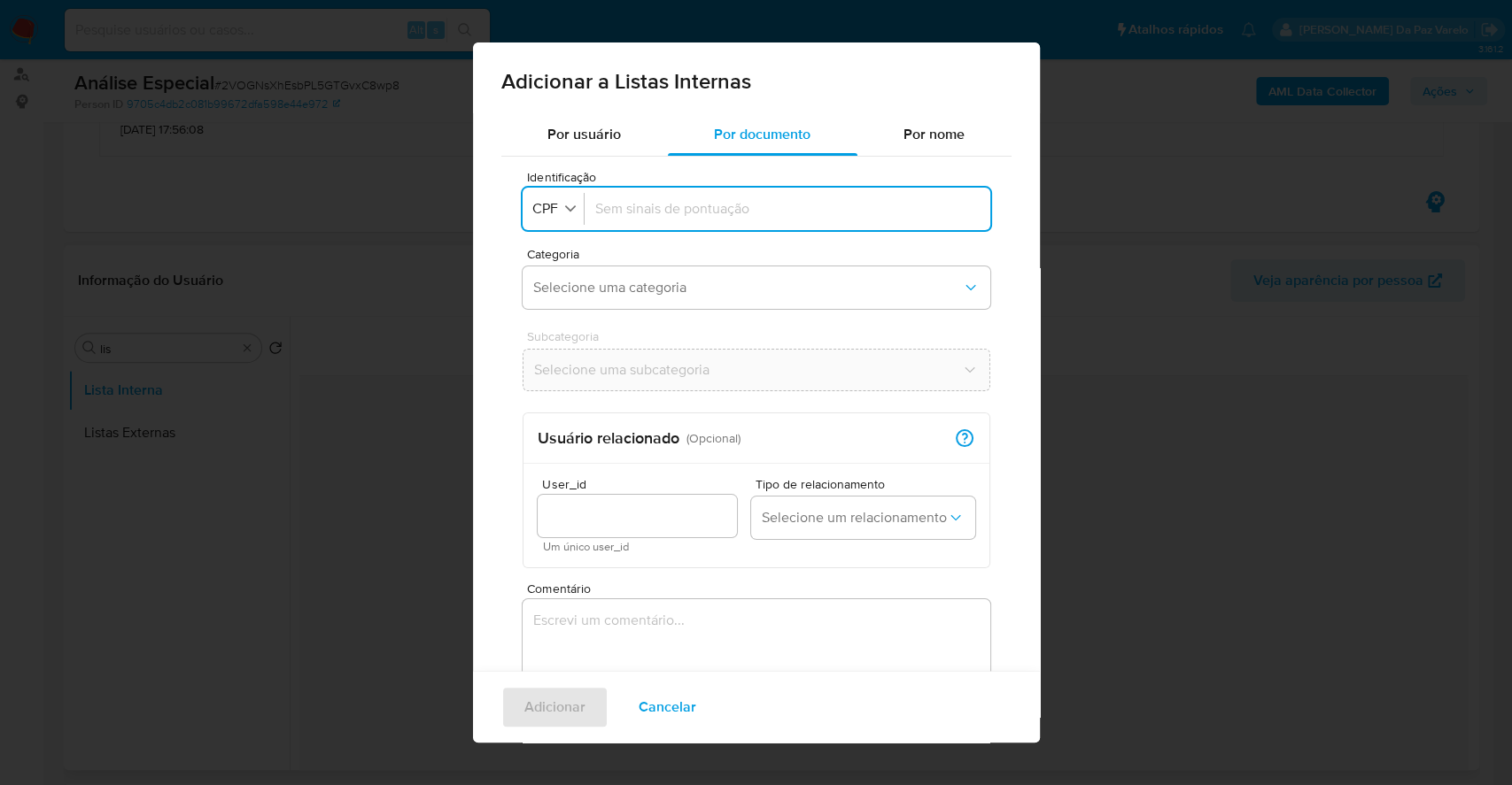
click at [643, 215] on input "Identificação" at bounding box center [787, 209] width 385 height 20
type input "07586179689"
click at [591, 283] on span "Selecione uma categoria" at bounding box center [747, 288] width 429 height 18
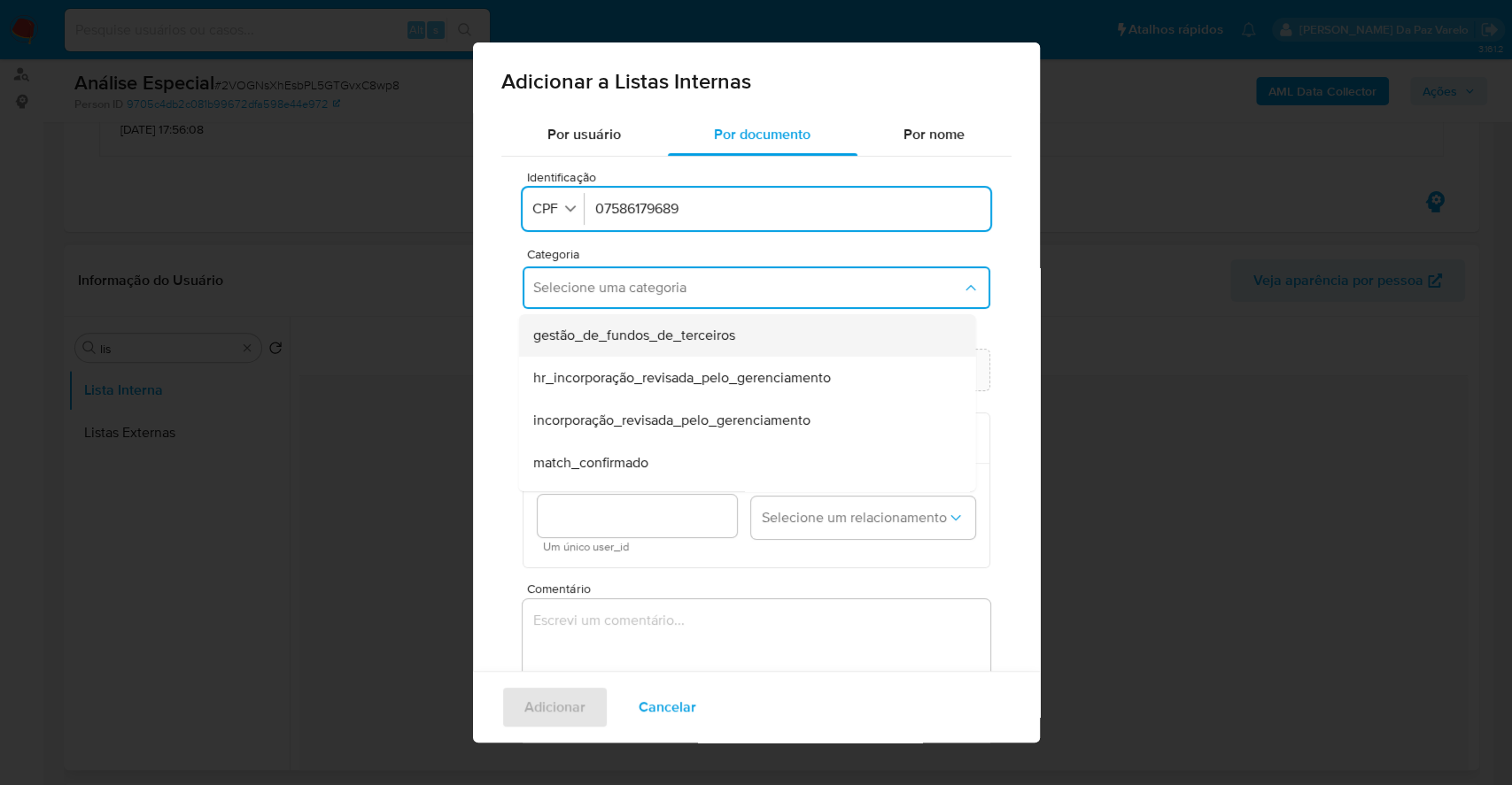
click at [627, 327] on span "gestão_de_fundos_de_terceiros" at bounding box center [633, 336] width 202 height 18
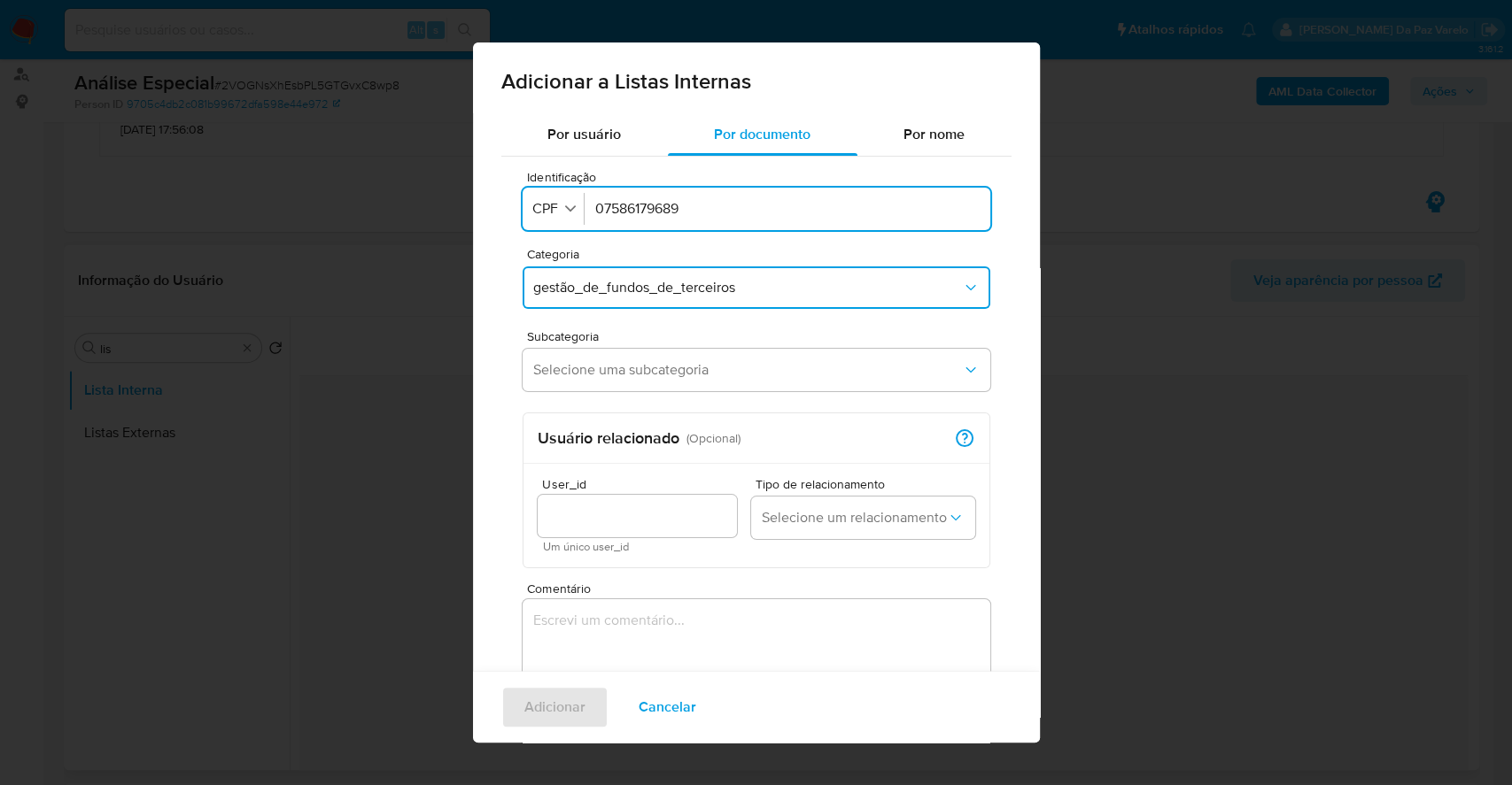
click at [656, 288] on span "gestão_de_fundos_de_terceiros" at bounding box center [747, 288] width 429 height 18
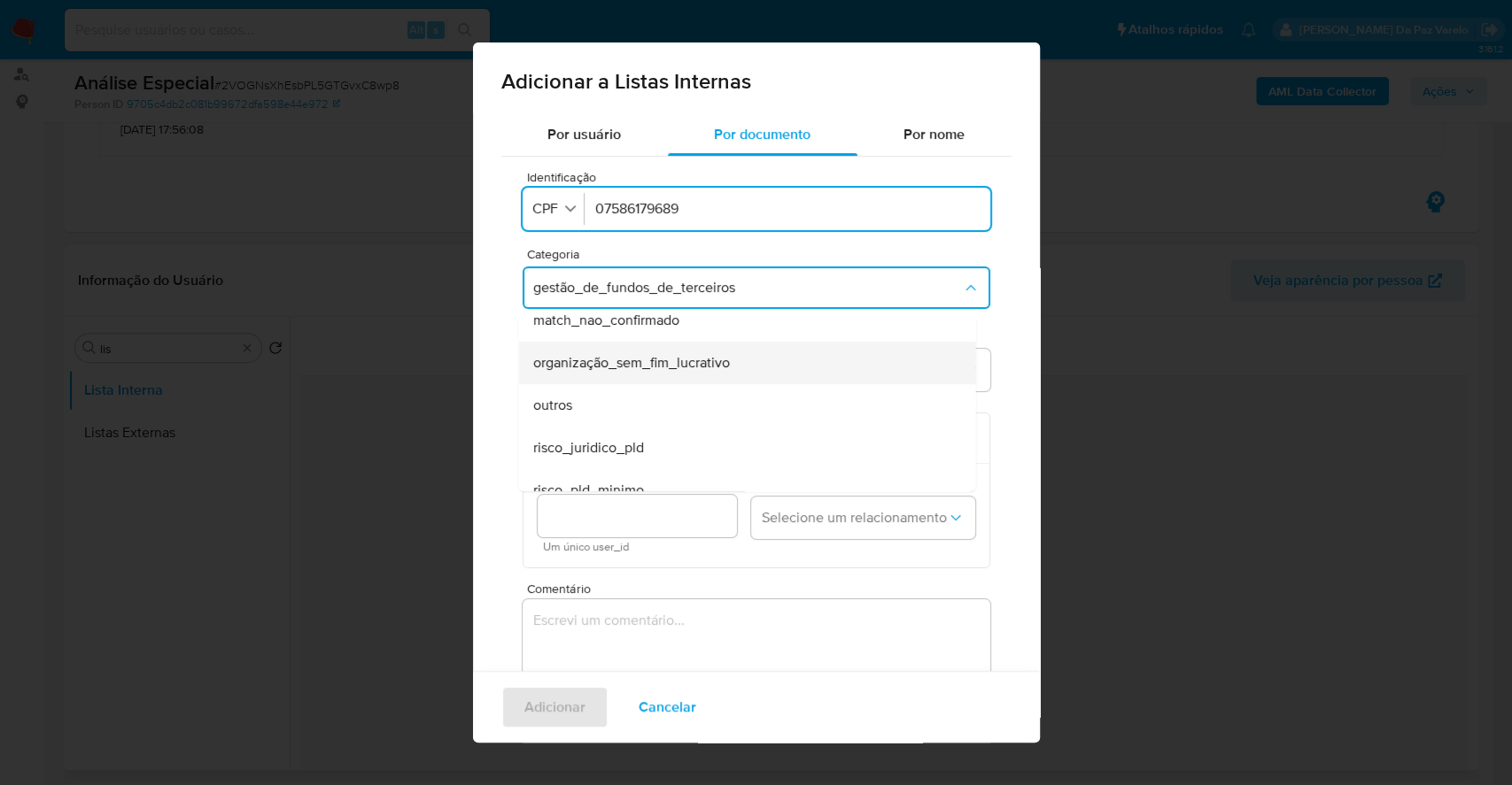
scroll to position [418, 0]
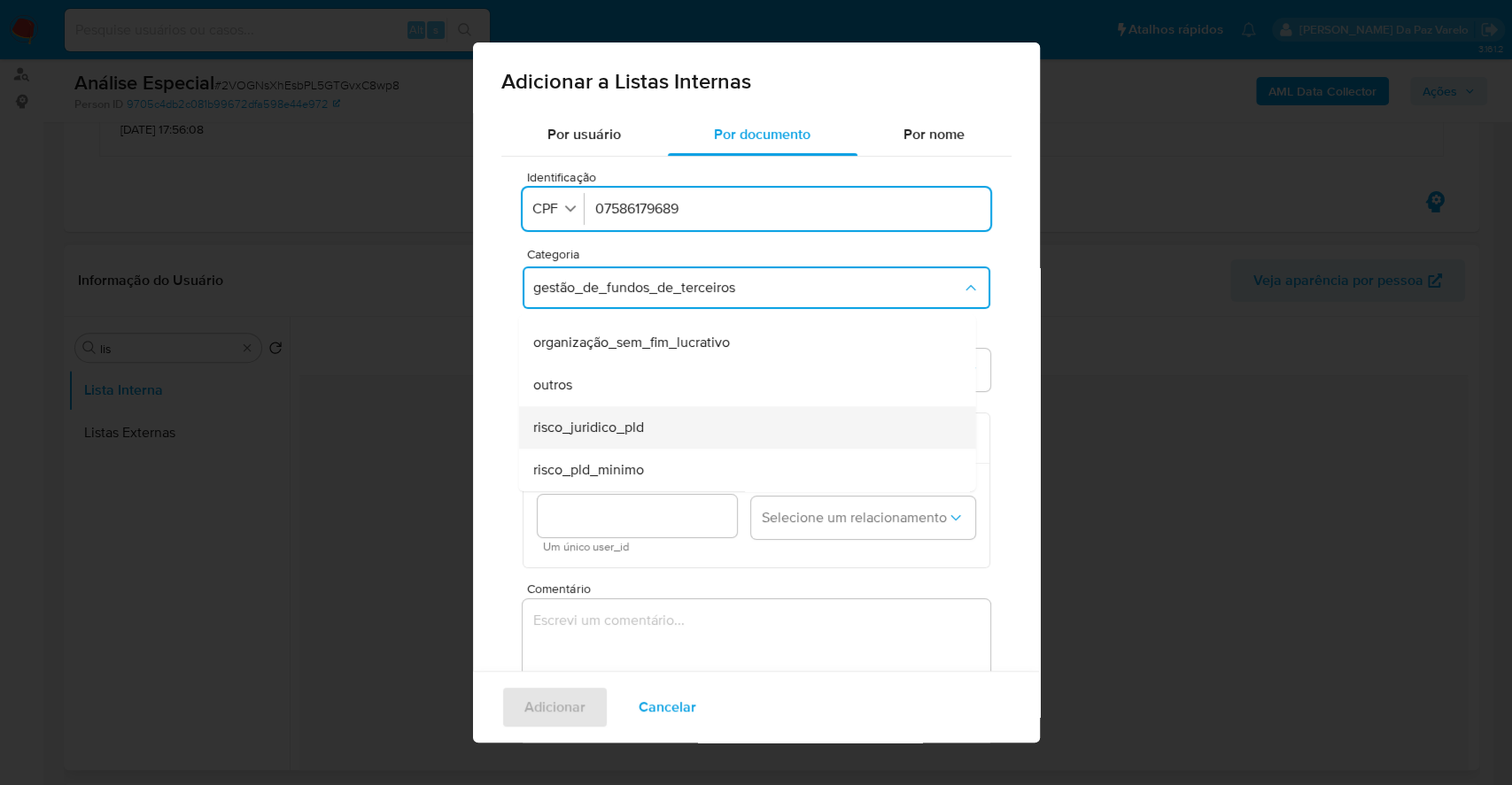
click at [688, 423] on div "risco_juridico_pld" at bounding box center [741, 428] width 418 height 43
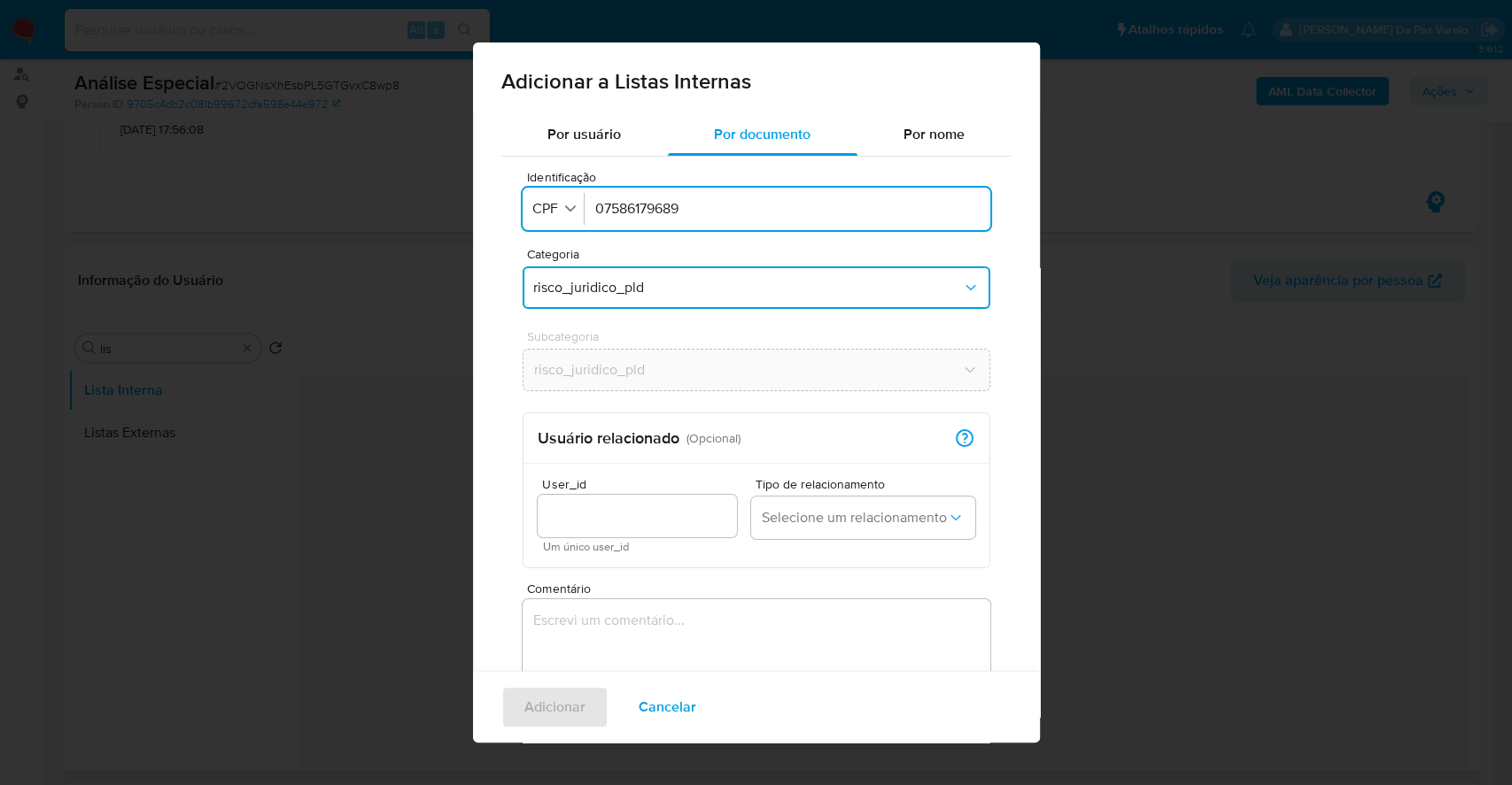
scroll to position [104, 0]
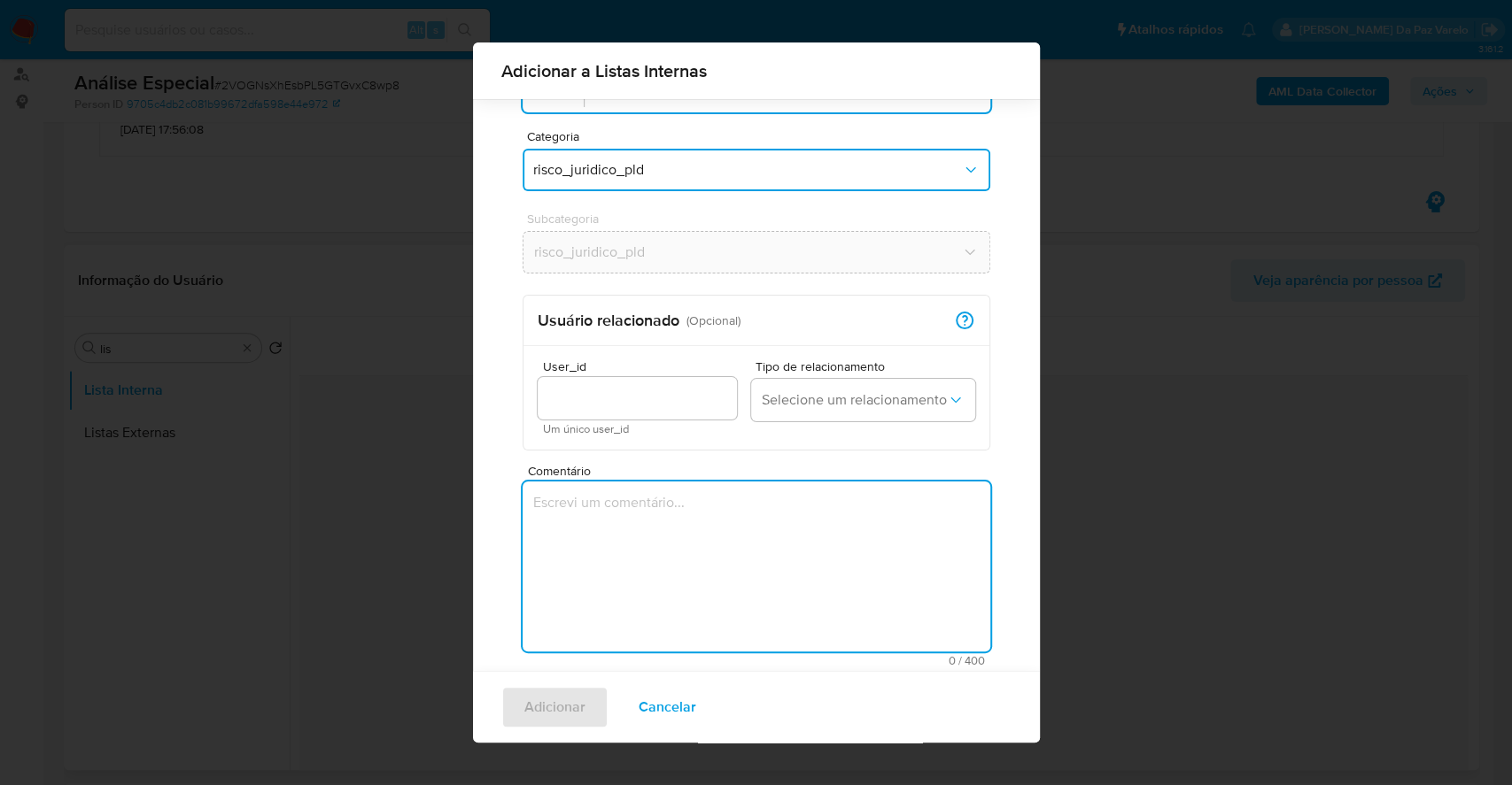
click at [595, 505] on textarea "Comentário" at bounding box center [756, 566] width 467 height 170
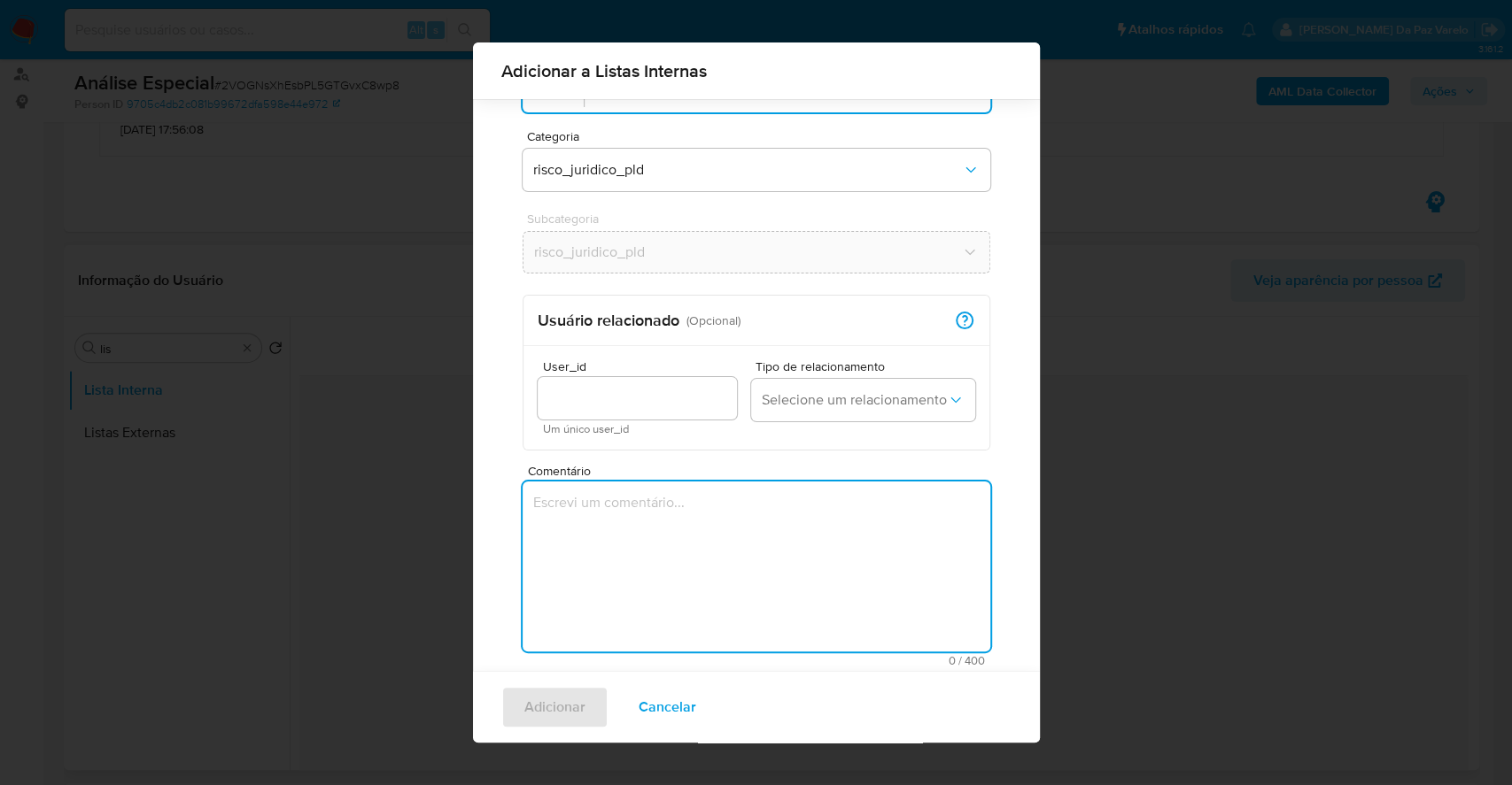
click at [701, 545] on textarea "Comentário" at bounding box center [756, 566] width 467 height 170
paste textarea "Conta desbloqueada por determinação judicial - processo TJRJ Número: 0804686-45…"
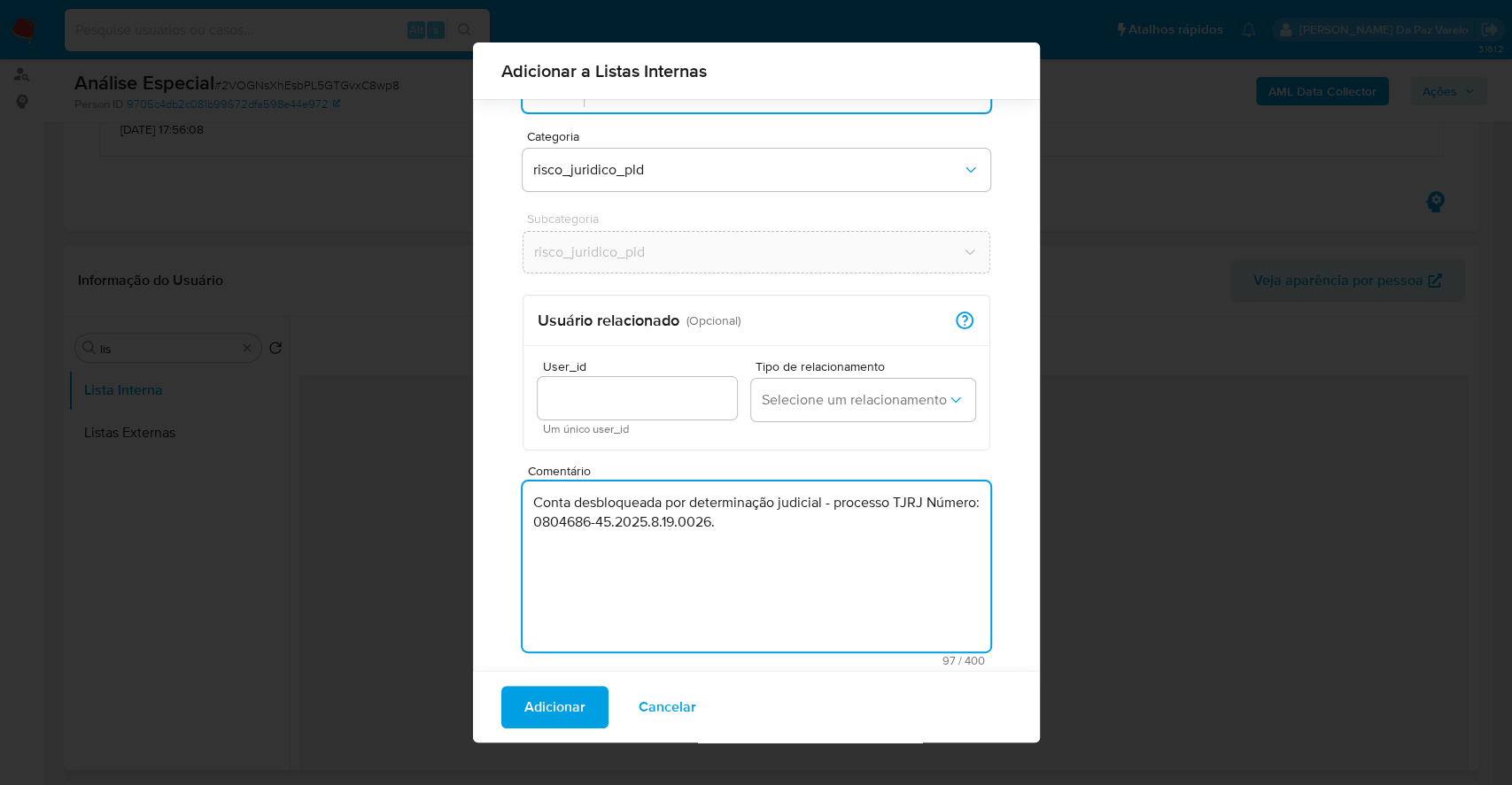
drag, startPoint x: 895, startPoint y: 506, endPoint x: 903, endPoint y: 524, distance: 19.7
click at [903, 524] on textarea "Conta desbloqueada por determinação judicial - processo TJRJ Número: 0804686-45…" at bounding box center [756, 566] width 467 height 170
paste textarea "PROCESSO No: 5006947-14.2025.8.13.0699"
click at [893, 495] on textarea "Conta desbloqueada por determinação judicial - processo PROCESSO No: 5006947-14…" at bounding box center [756, 566] width 467 height 170
click at [624, 523] on textarea "Conta desbloqueada por determinação judicial - processo TJMG PROCESSO No: 50069…" at bounding box center [756, 566] width 467 height 170
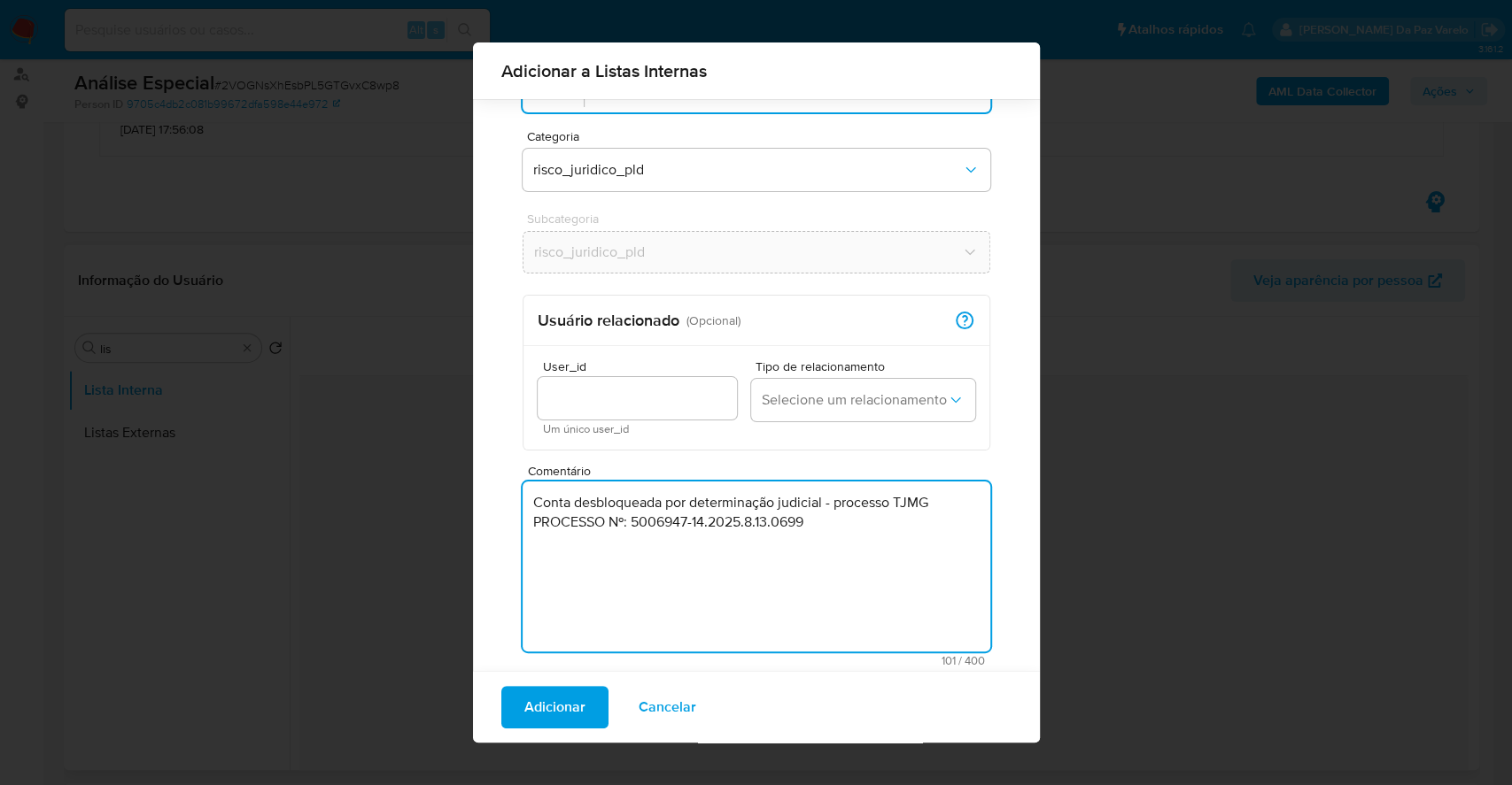
click at [841, 498] on textarea "Conta desbloqueada por determinação judicial - processo TJMG PROCESSO Nº: 50069…" at bounding box center [756, 566] width 467 height 170
drag, startPoint x: 825, startPoint y: 507, endPoint x: 815, endPoint y: 515, distance: 12.8
click at [824, 507] on textarea "Conta desbloqueada por determinação judicial - processo TJMG PROCESSO Nº: 50069…" at bounding box center [756, 566] width 467 height 170
click at [809, 522] on textarea "Conta desbloqueada por determinação judicial - processo TJMG PROCESSO Nº: 50069…" at bounding box center [756, 566] width 467 height 170
type textarea "Conta desbloqueada por determinação judicial - processo TJMG PROCESSO Nº: 50069…"
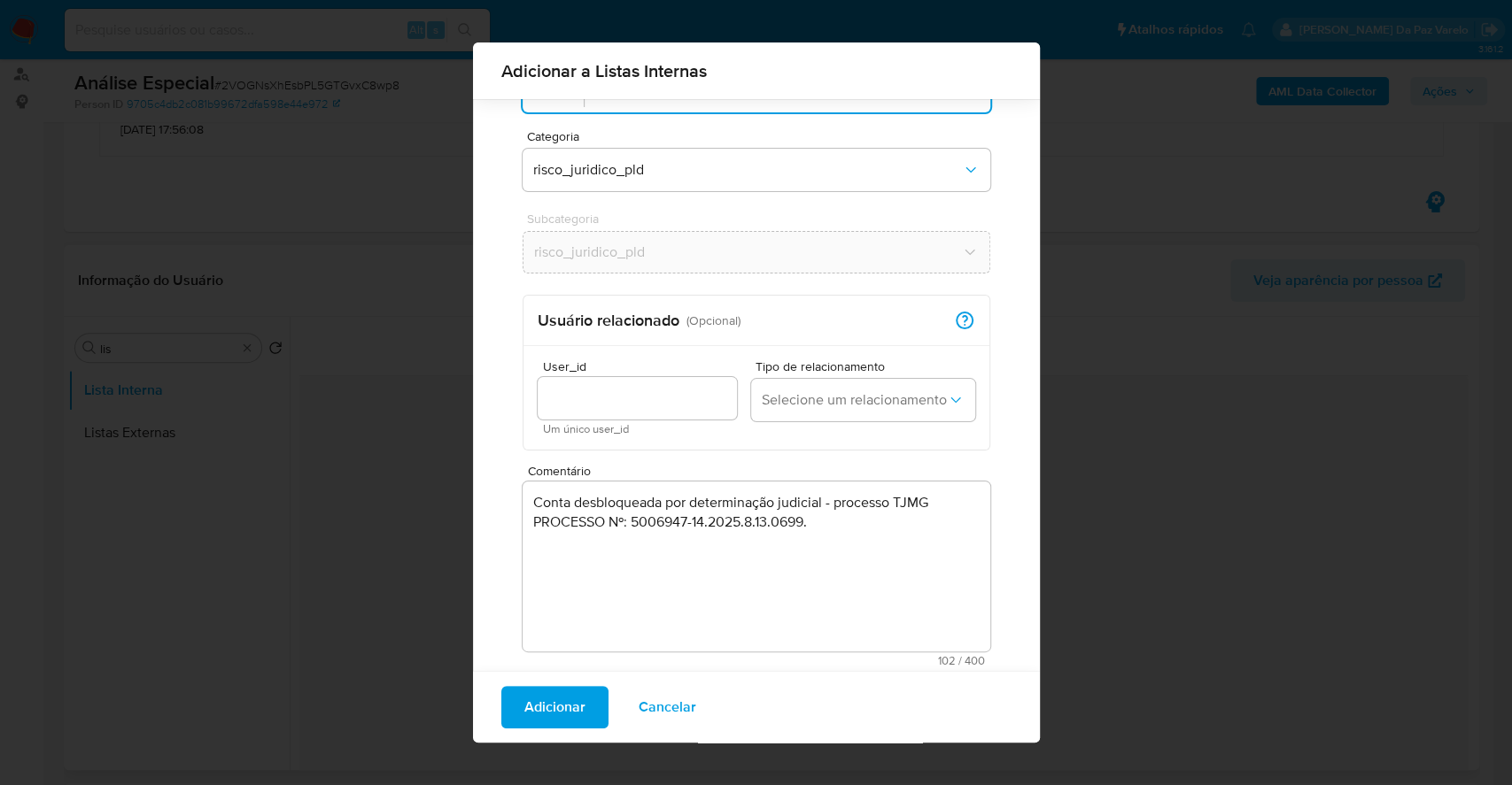
click at [565, 700] on span "Adicionar" at bounding box center [554, 708] width 61 height 39
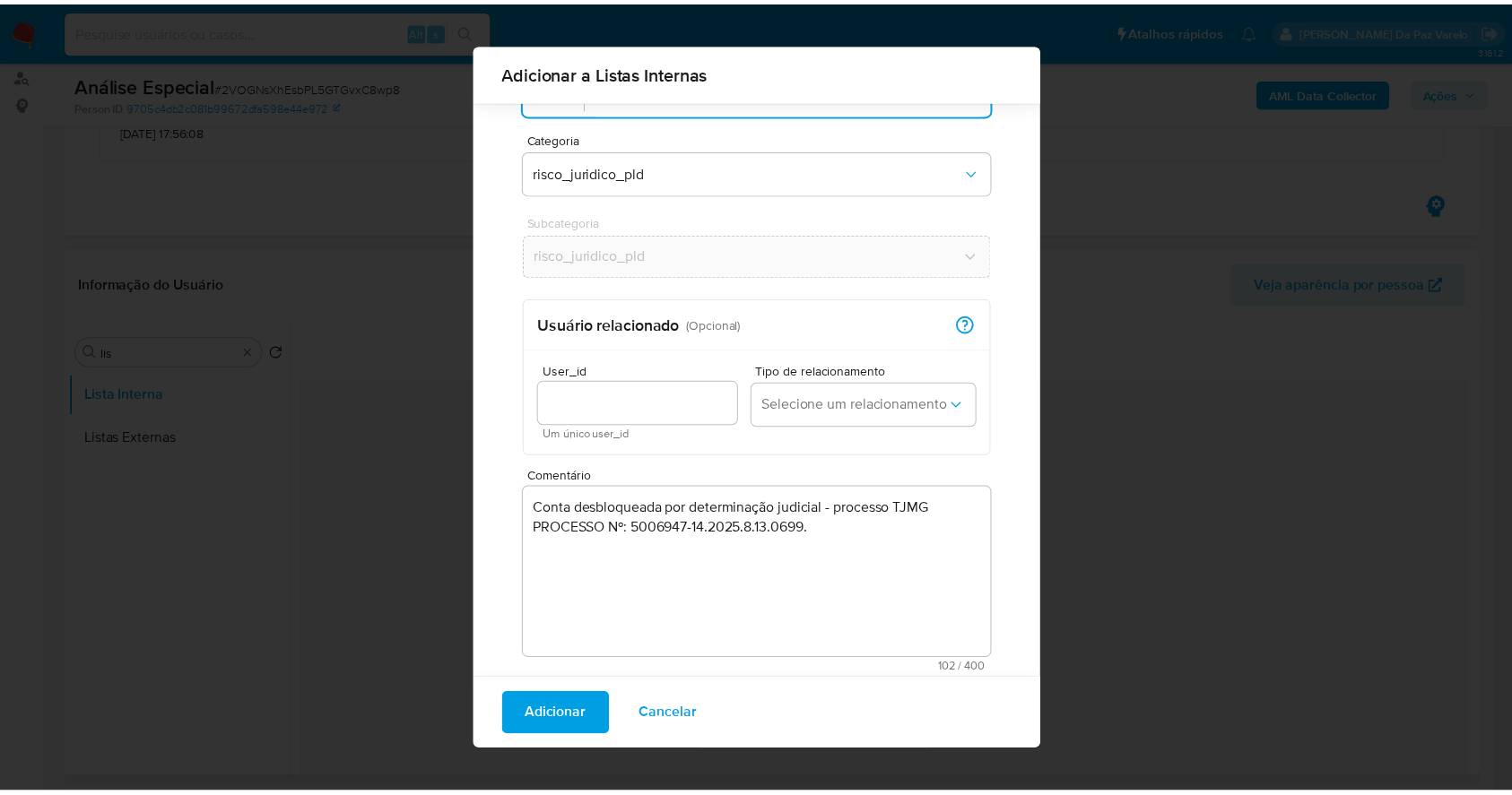
scroll to position [0, 0]
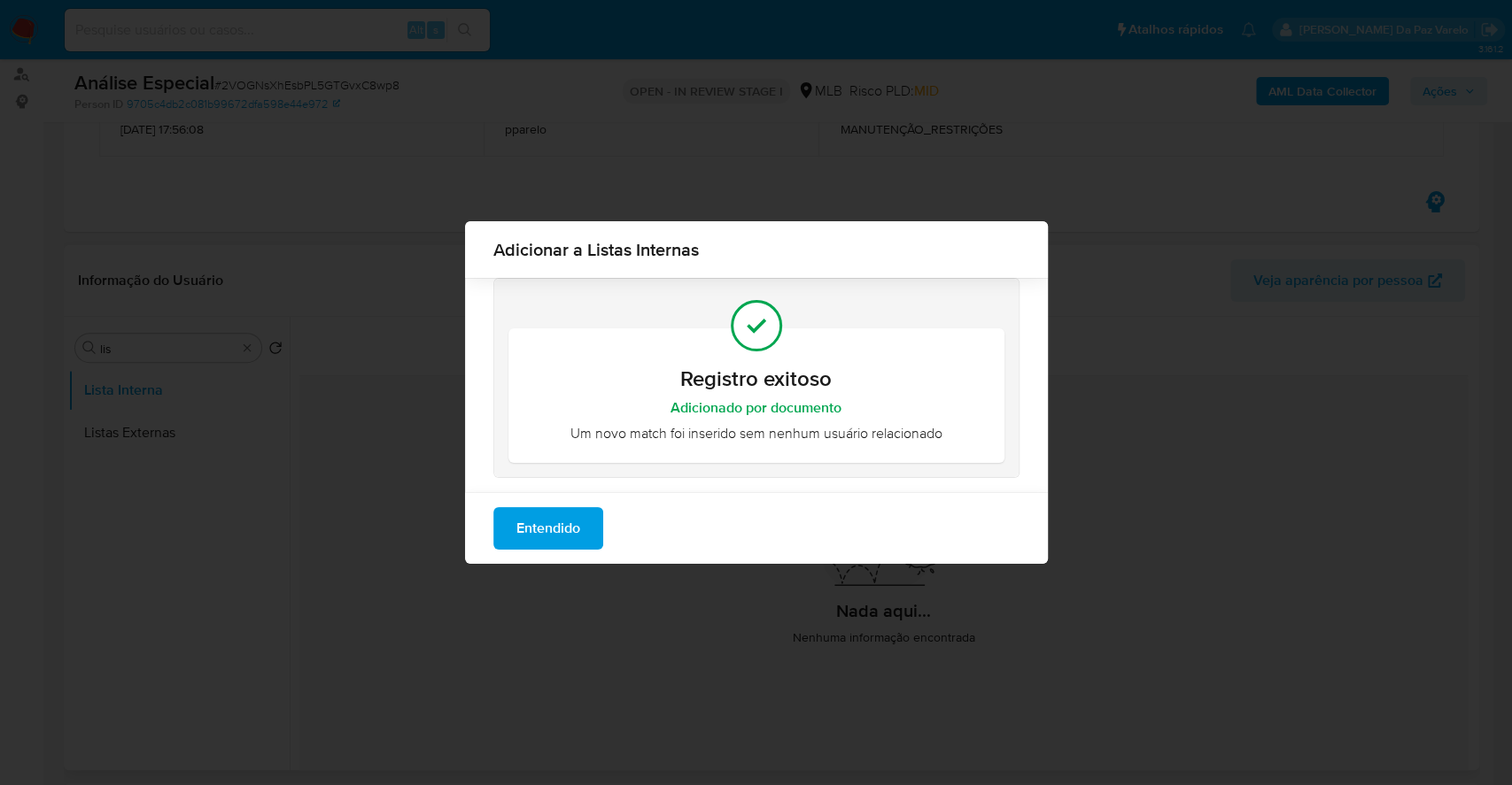
click at [574, 522] on span "Entendido" at bounding box center [548, 528] width 64 height 39
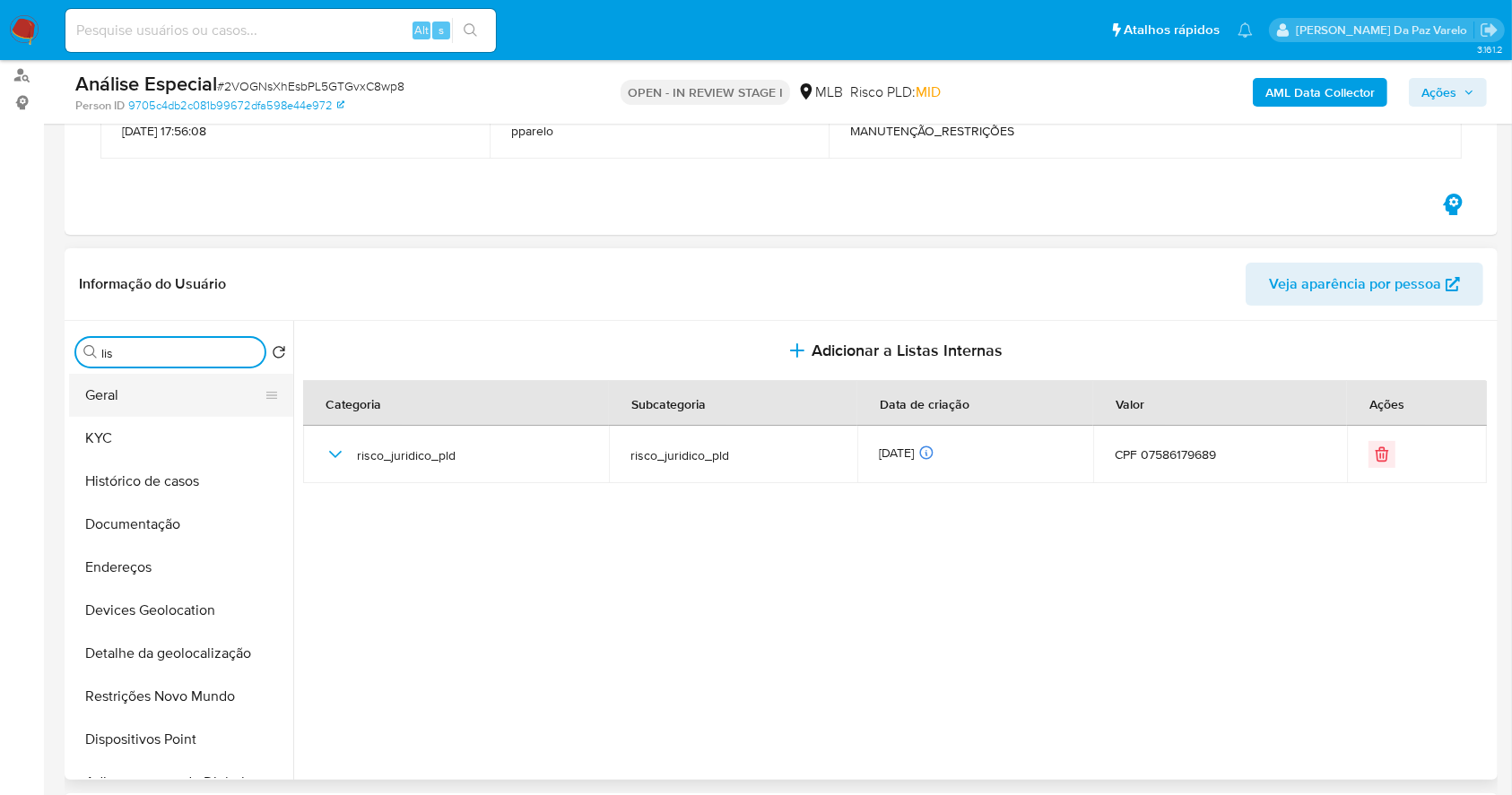
drag, startPoint x: 129, startPoint y: 402, endPoint x: 221, endPoint y: 398, distance: 92.1
click at [129, 404] on button "Geral" at bounding box center [174, 396] width 210 height 43
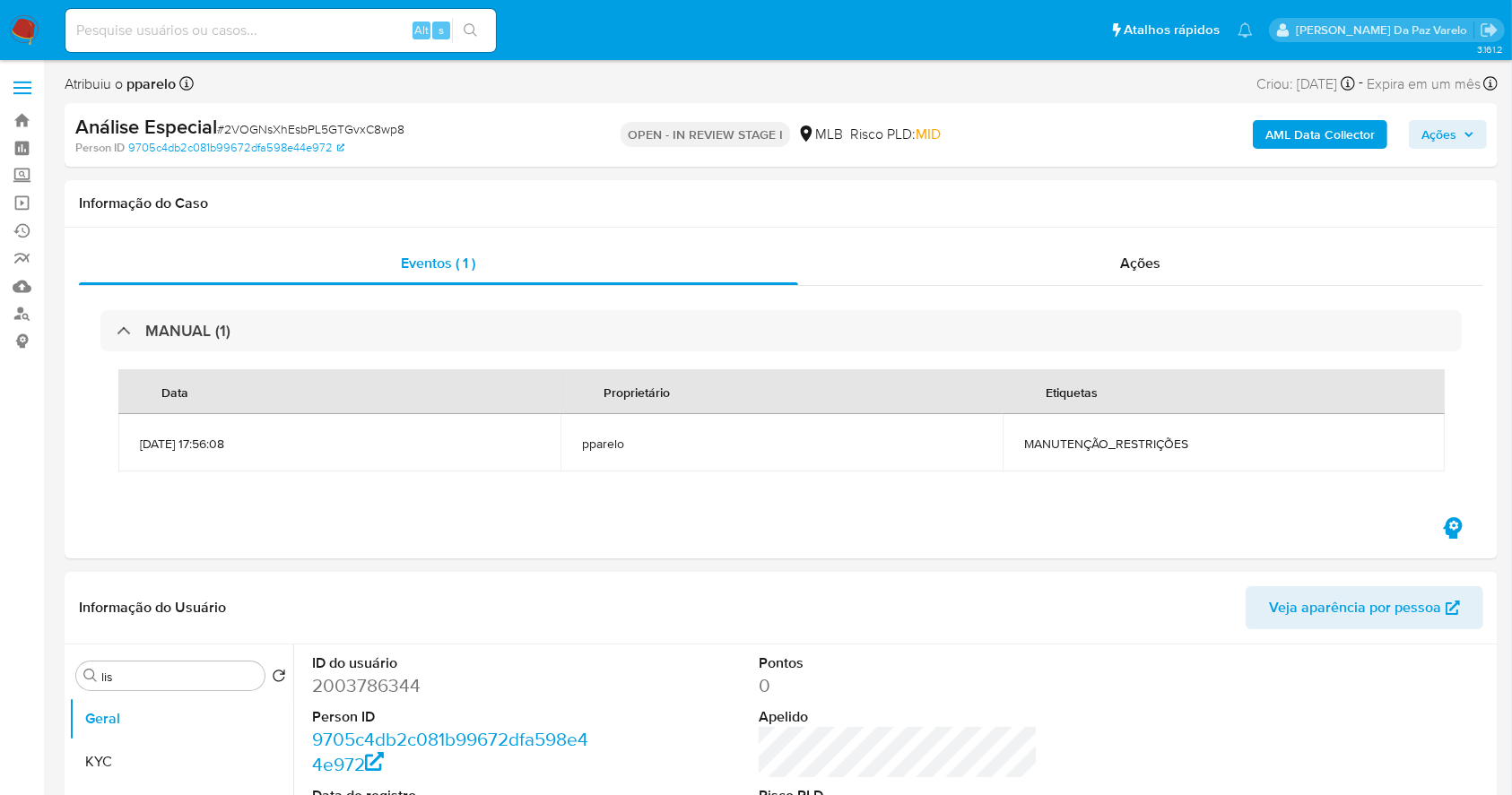
click at [1428, 133] on span "Ações" at bounding box center [1438, 135] width 35 height 29
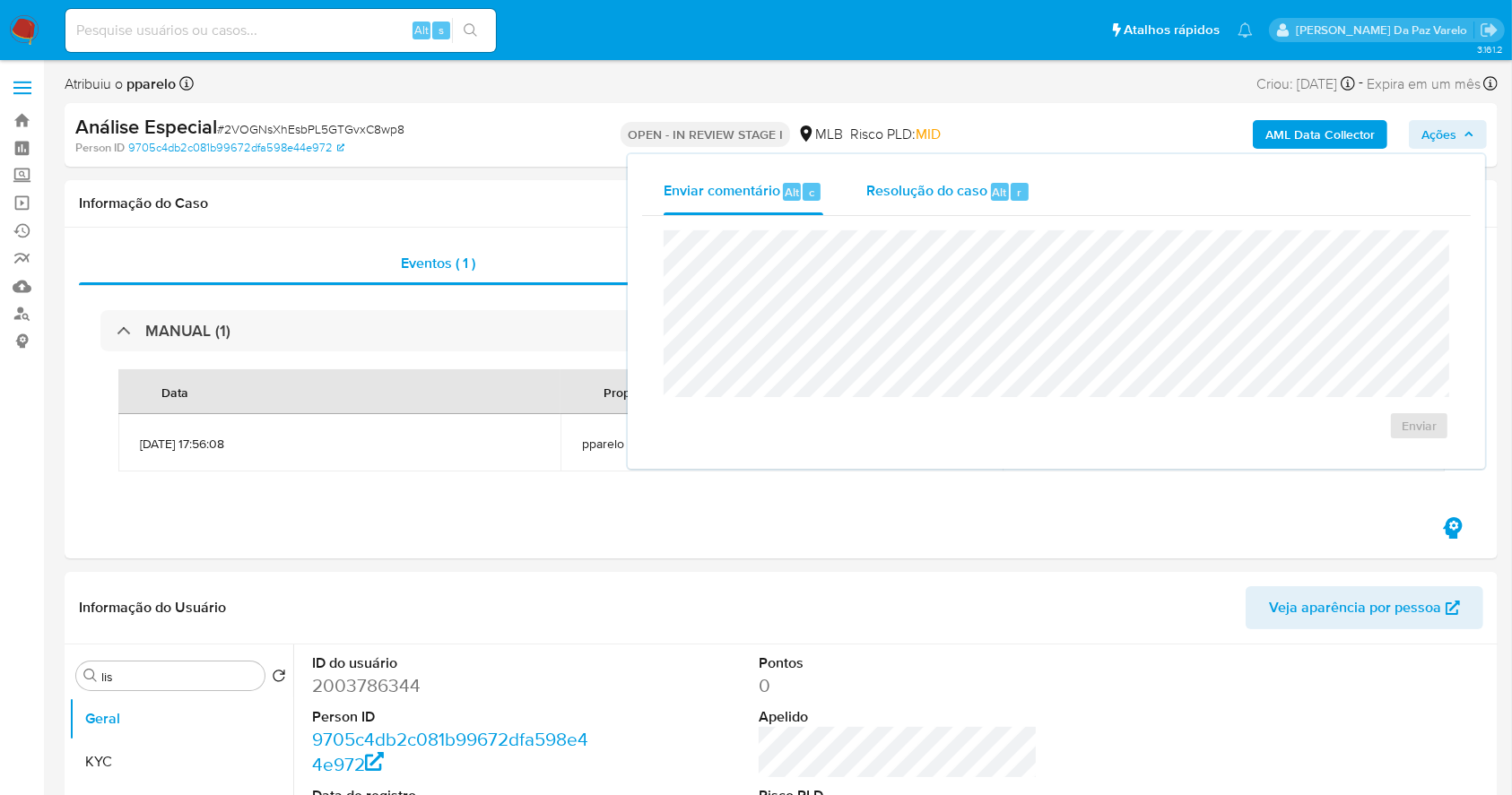
click at [930, 190] on span "Resolução do caso" at bounding box center [926, 191] width 121 height 21
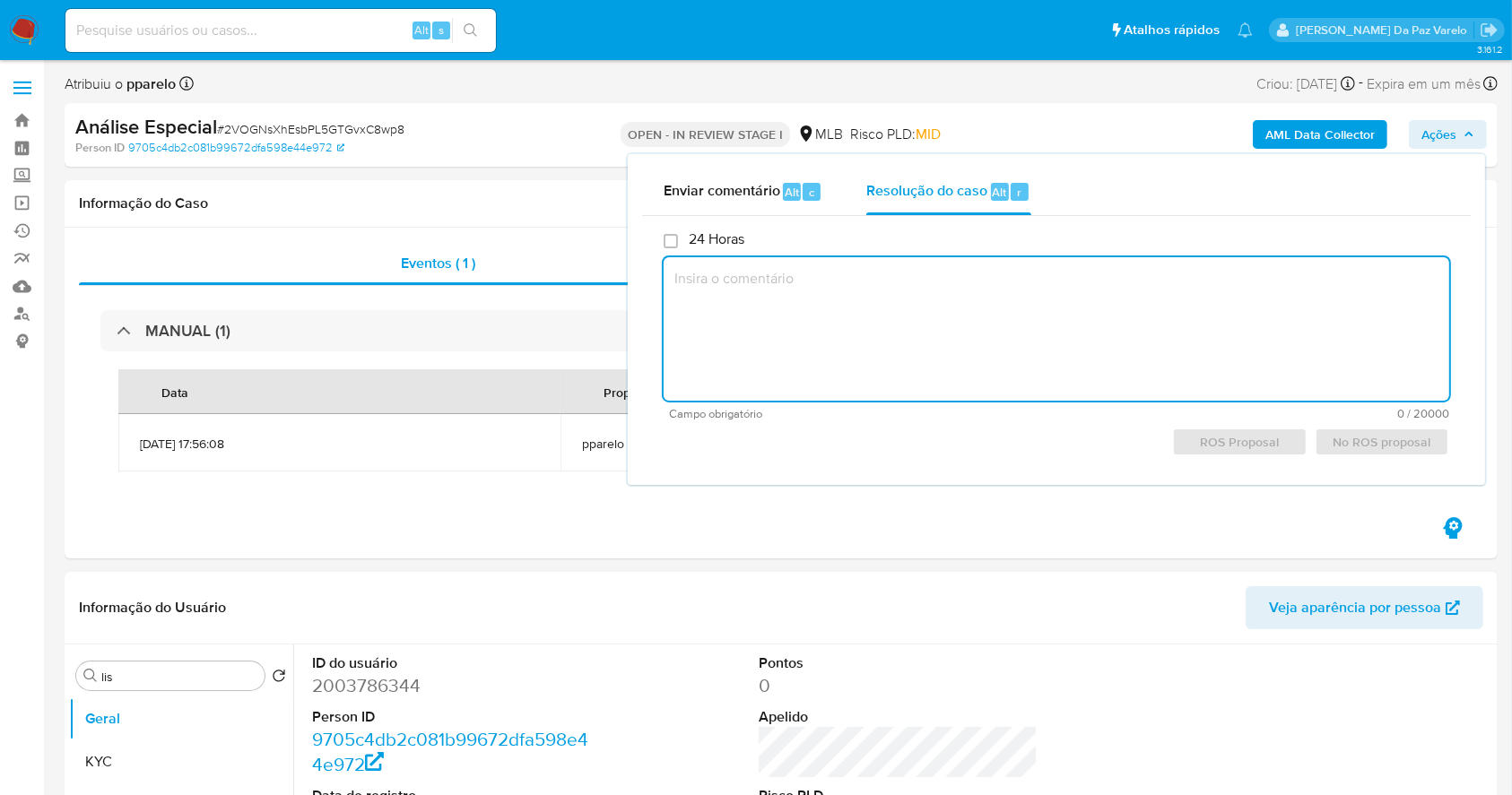
click at [887, 330] on textarea at bounding box center [1056, 329] width 785 height 144
click at [509, 243] on div "Eventos ( 1 )" at bounding box center [439, 264] width 720 height 43
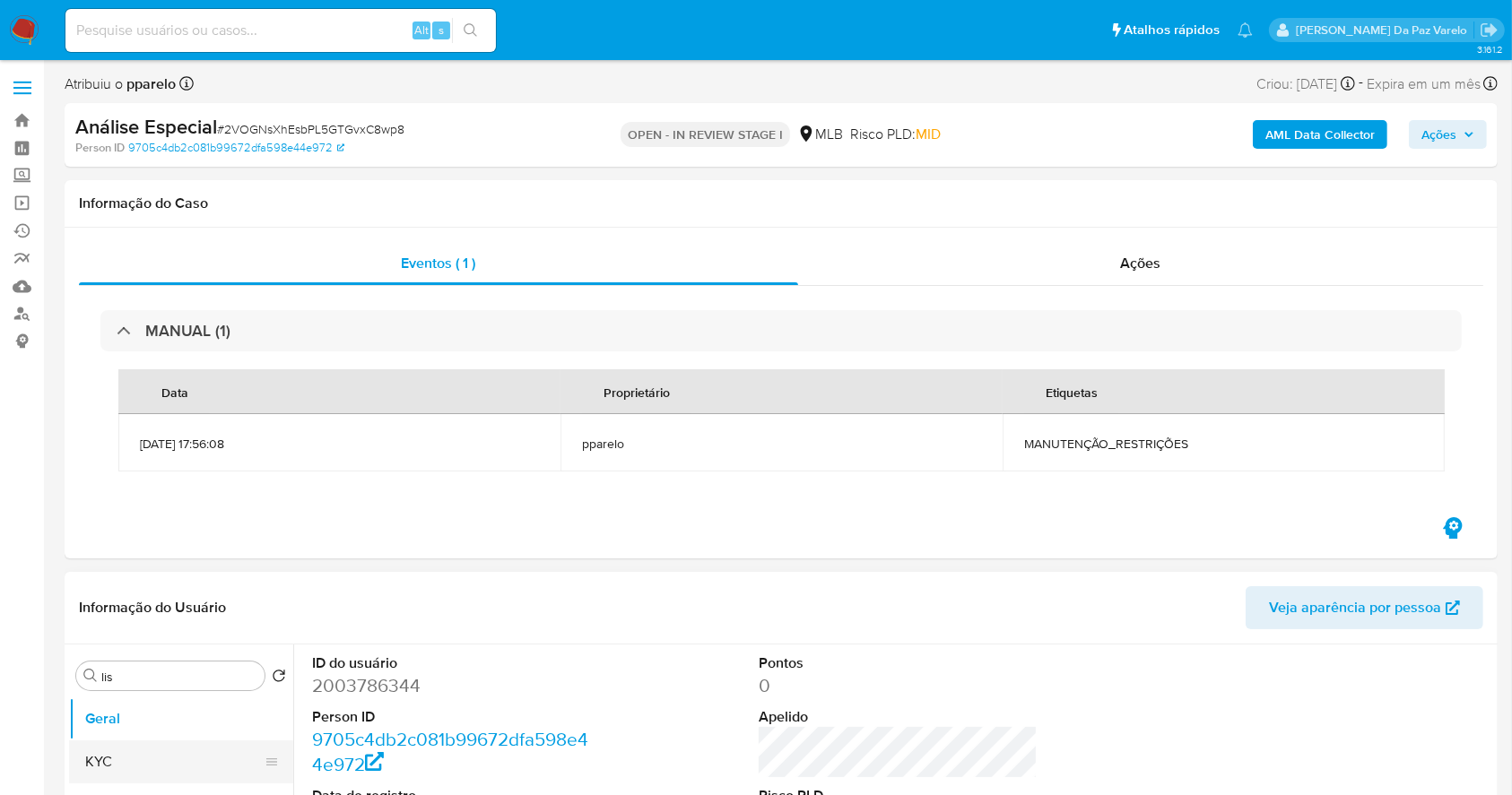
scroll to position [120, 0]
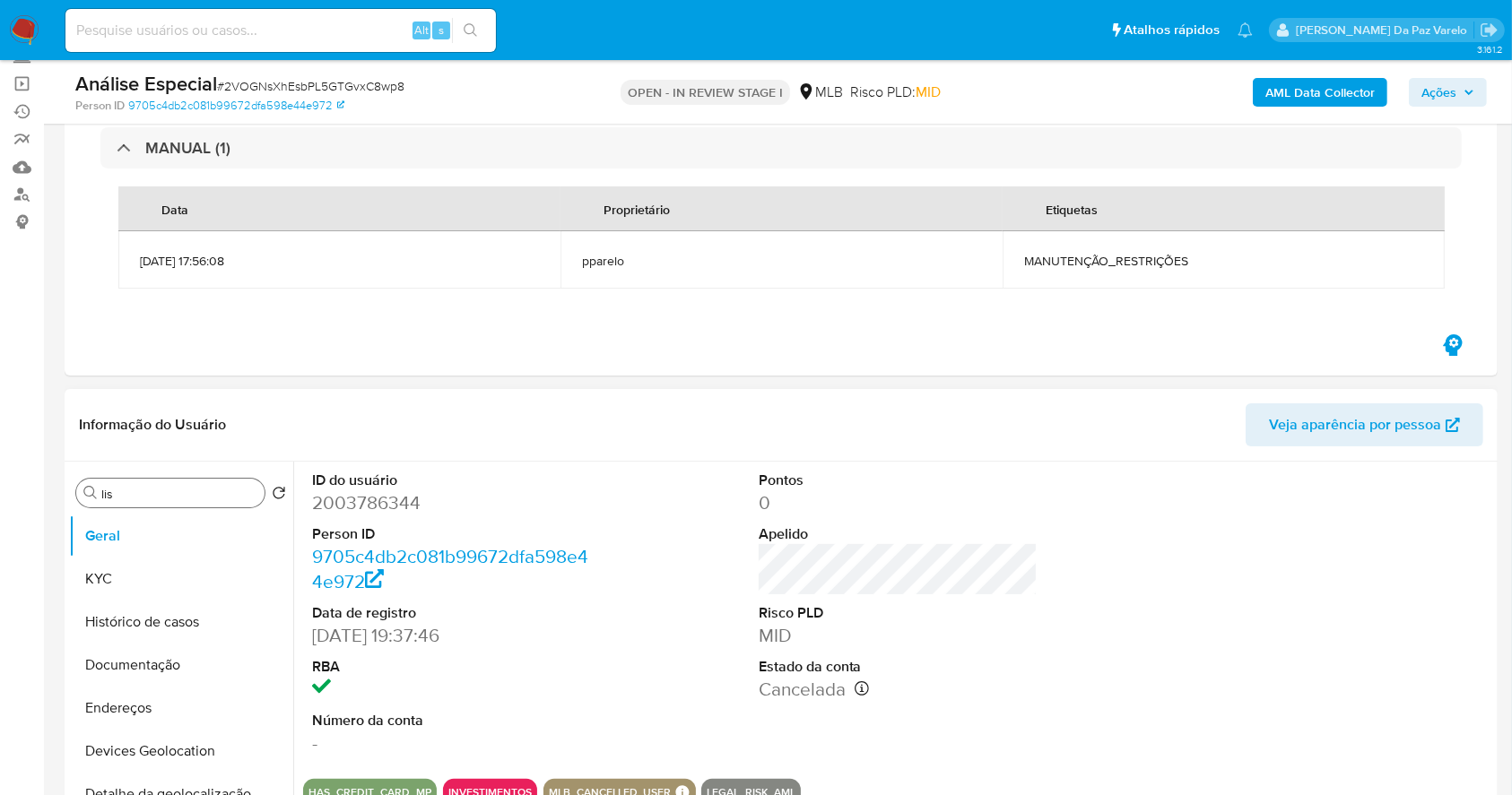
click at [188, 499] on input "lis" at bounding box center [179, 494] width 156 height 16
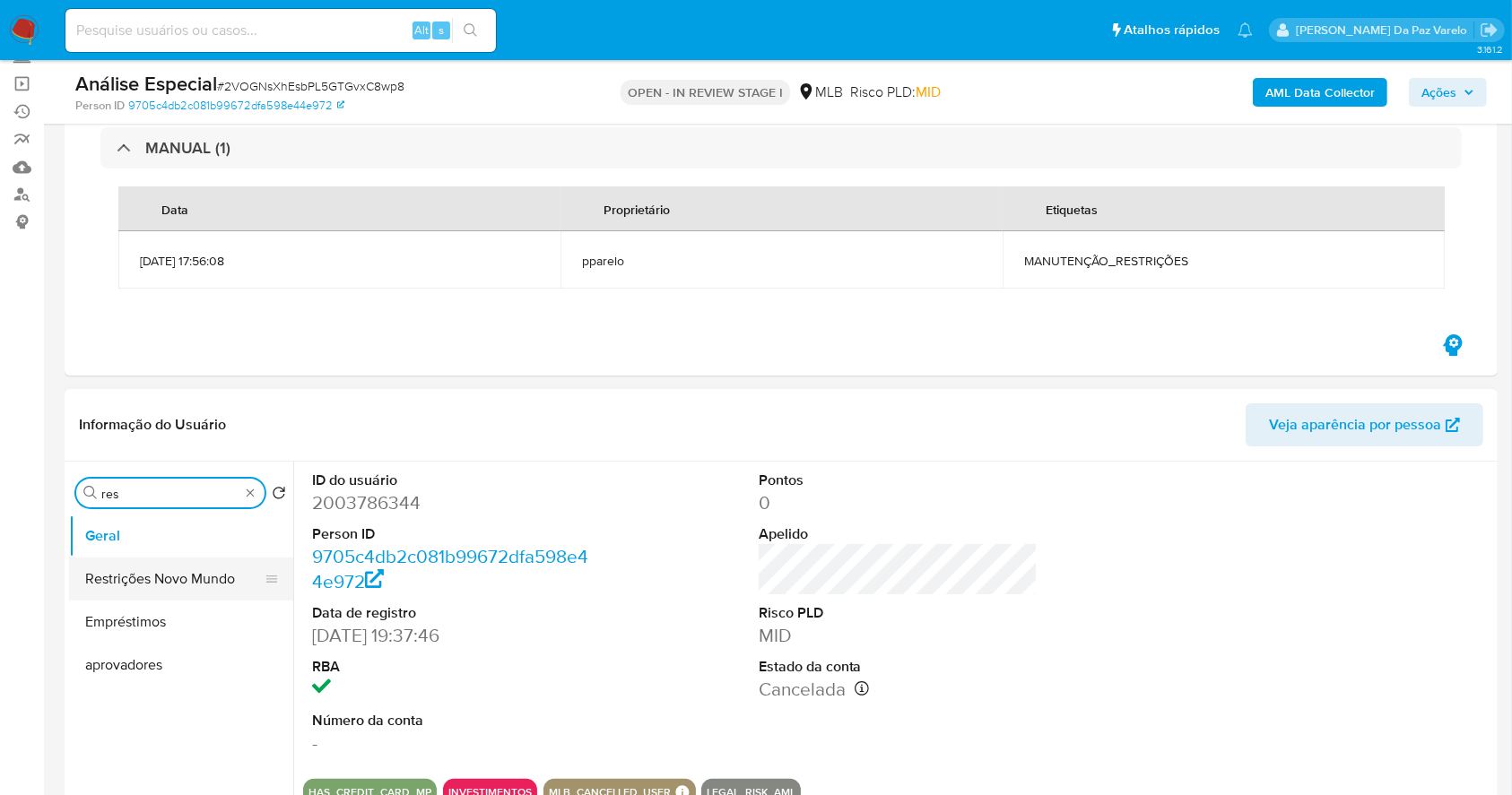
type input "res"
click at [193, 592] on button "Restrições Novo Mundo" at bounding box center [174, 579] width 210 height 43
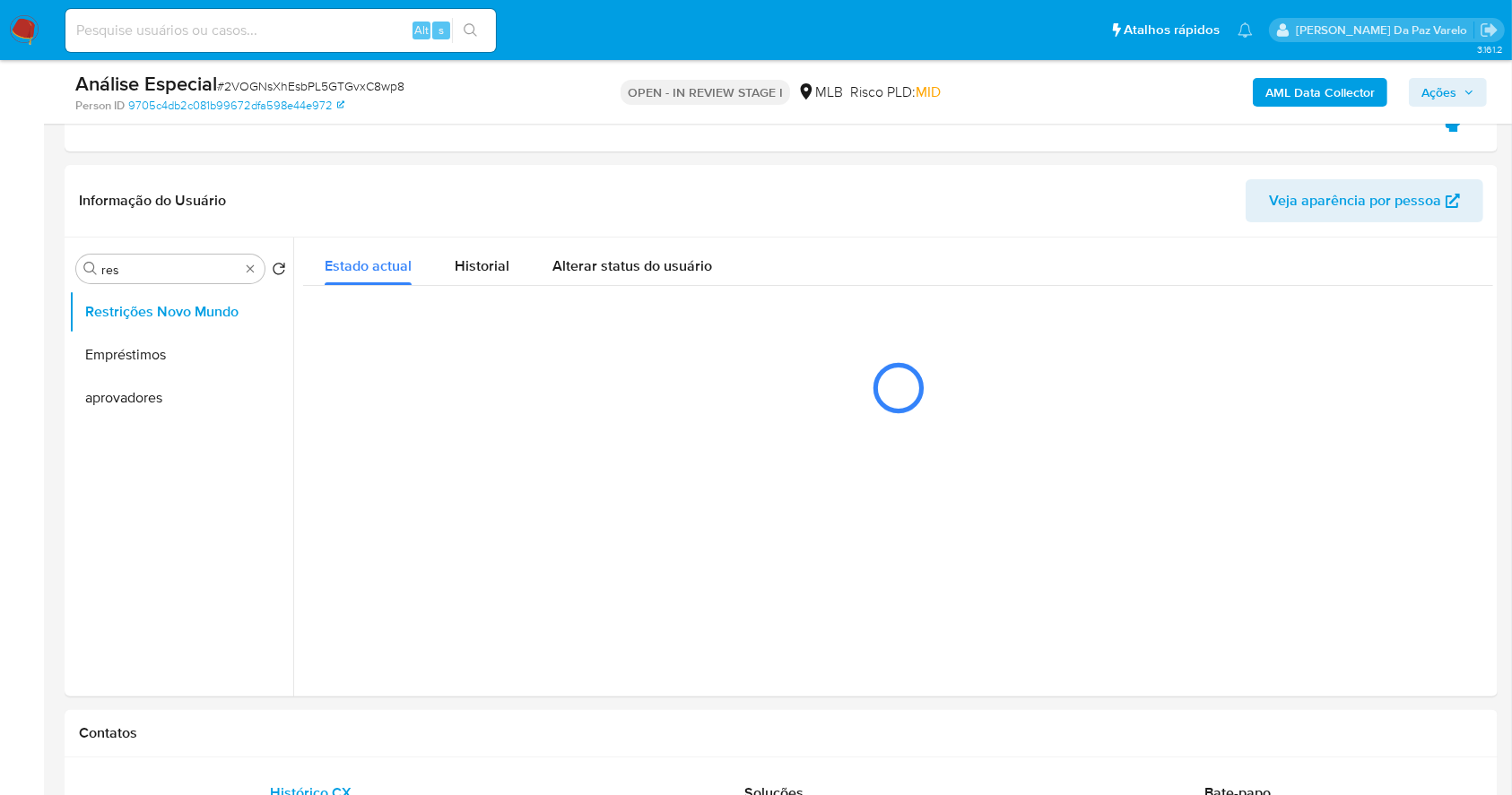
scroll to position [359, 0]
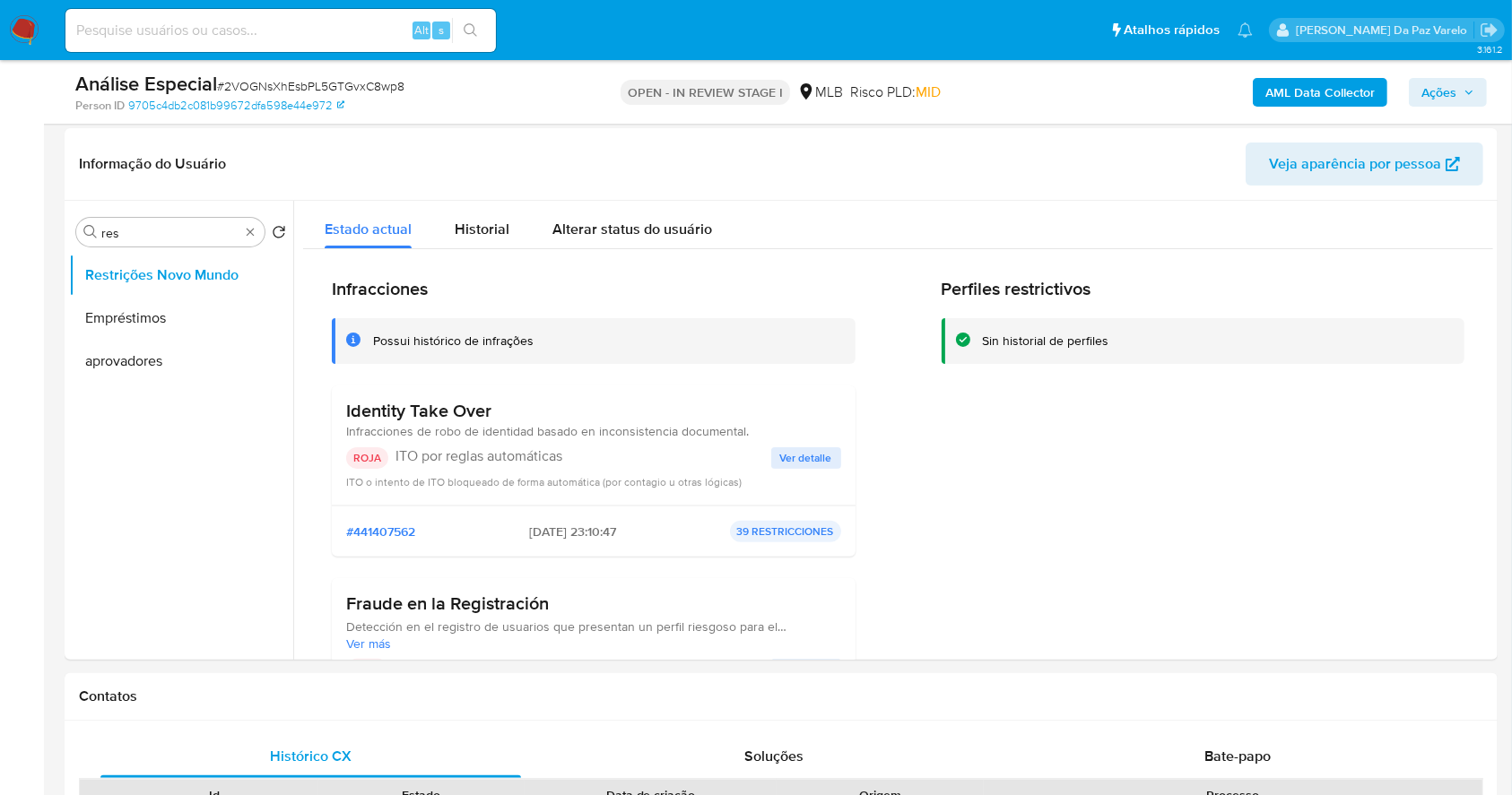
click at [360, 400] on h3 "Identity Take Over" at bounding box center [548, 411] width 403 height 22
drag, startPoint x: 360, startPoint y: 400, endPoint x: 495, endPoint y: 412, distance: 135.5
click at [495, 412] on h3 "Identity Take Over" at bounding box center [548, 411] width 403 height 22
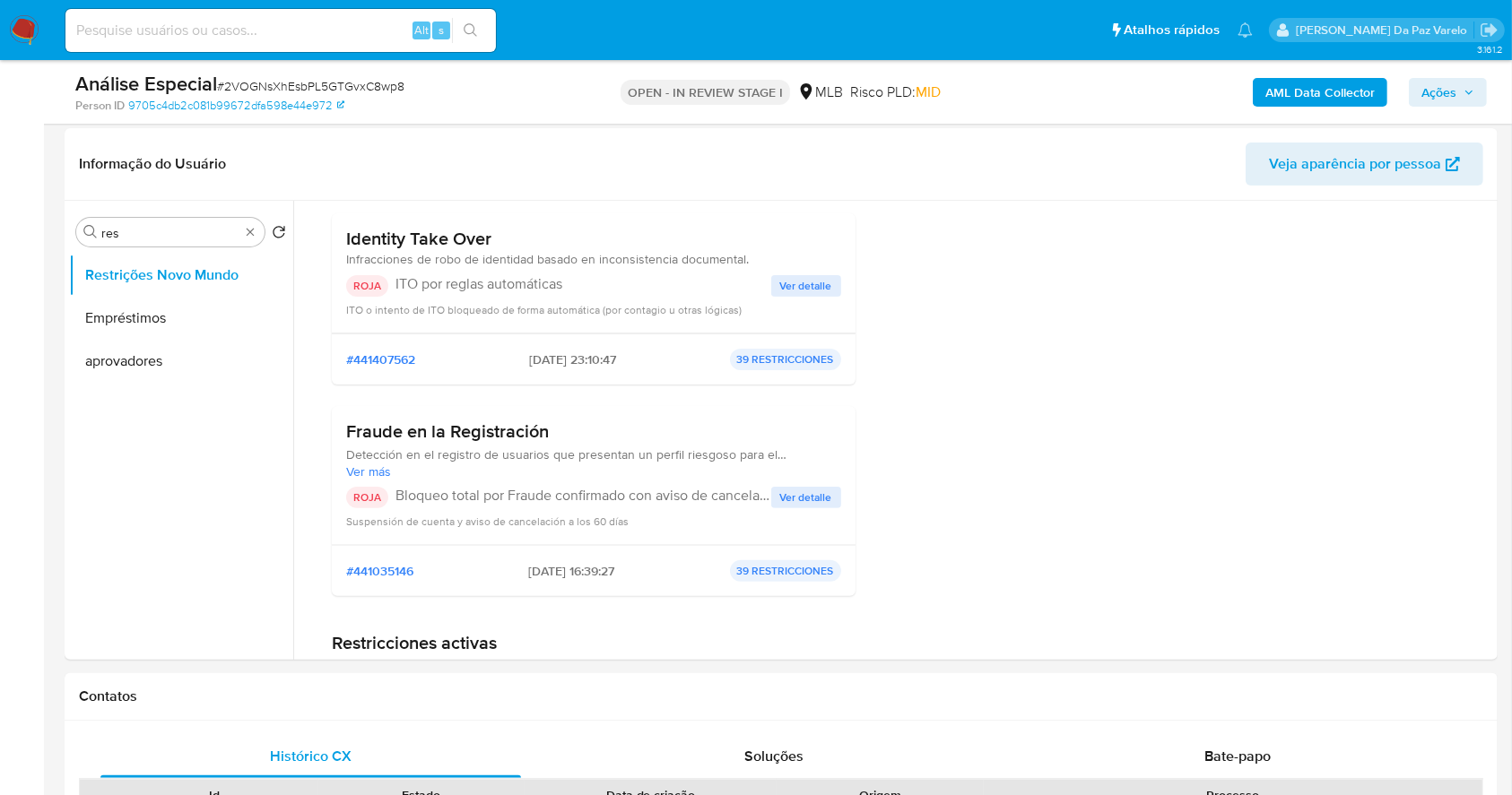
scroll to position [120, 0]
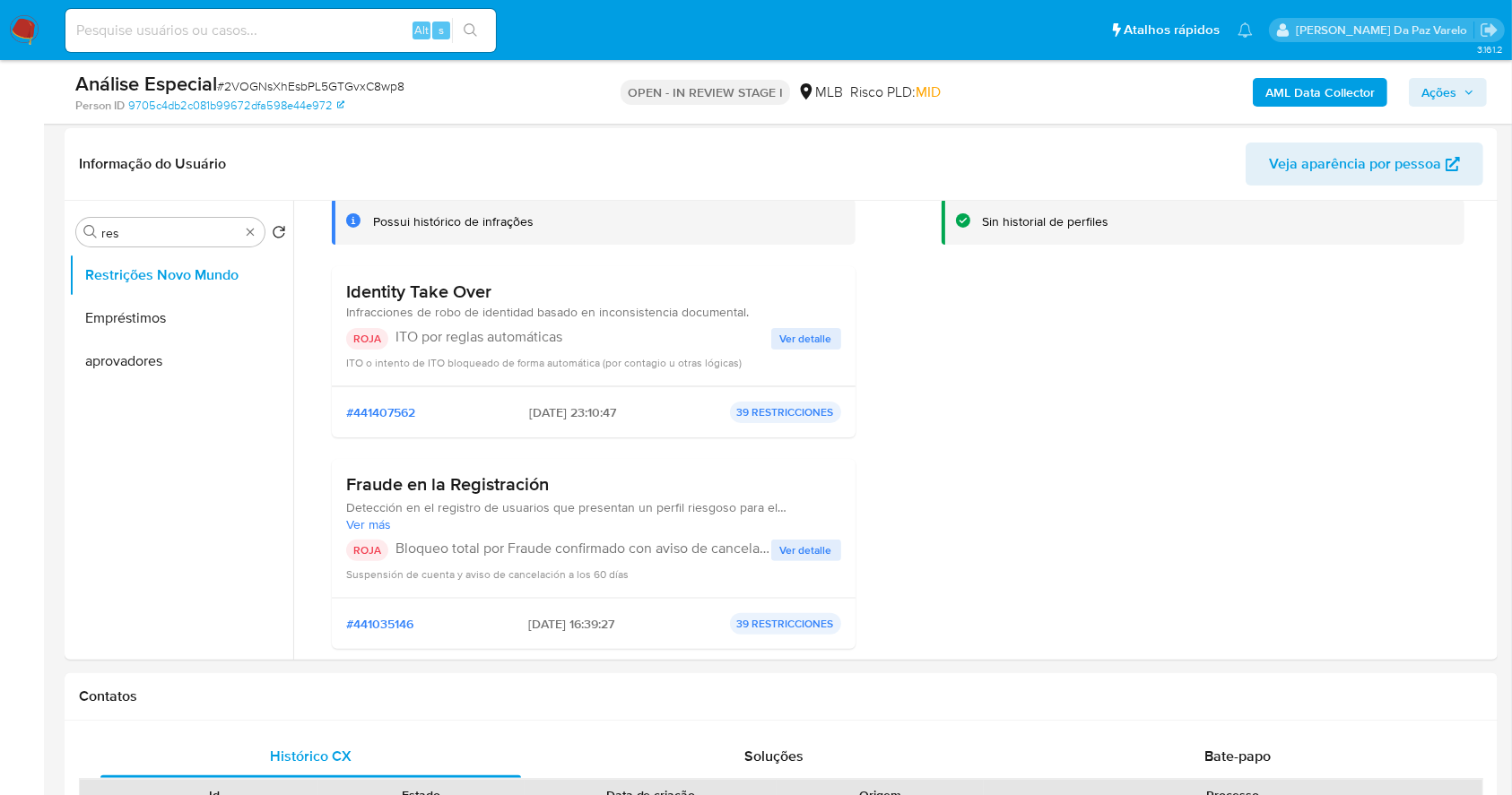
click at [371, 476] on h3 "Fraude en la Registración" at bounding box center [594, 484] width 495 height 22
drag, startPoint x: 371, startPoint y: 476, endPoint x: 485, endPoint y: 485, distance: 114.4
click at [485, 485] on h3 "Fraude en la Registración" at bounding box center [594, 484] width 495 height 22
click at [378, 491] on h3 "Fraude en la Registración" at bounding box center [594, 484] width 495 height 22
drag, startPoint x: 378, startPoint y: 491, endPoint x: 595, endPoint y: 505, distance: 217.5
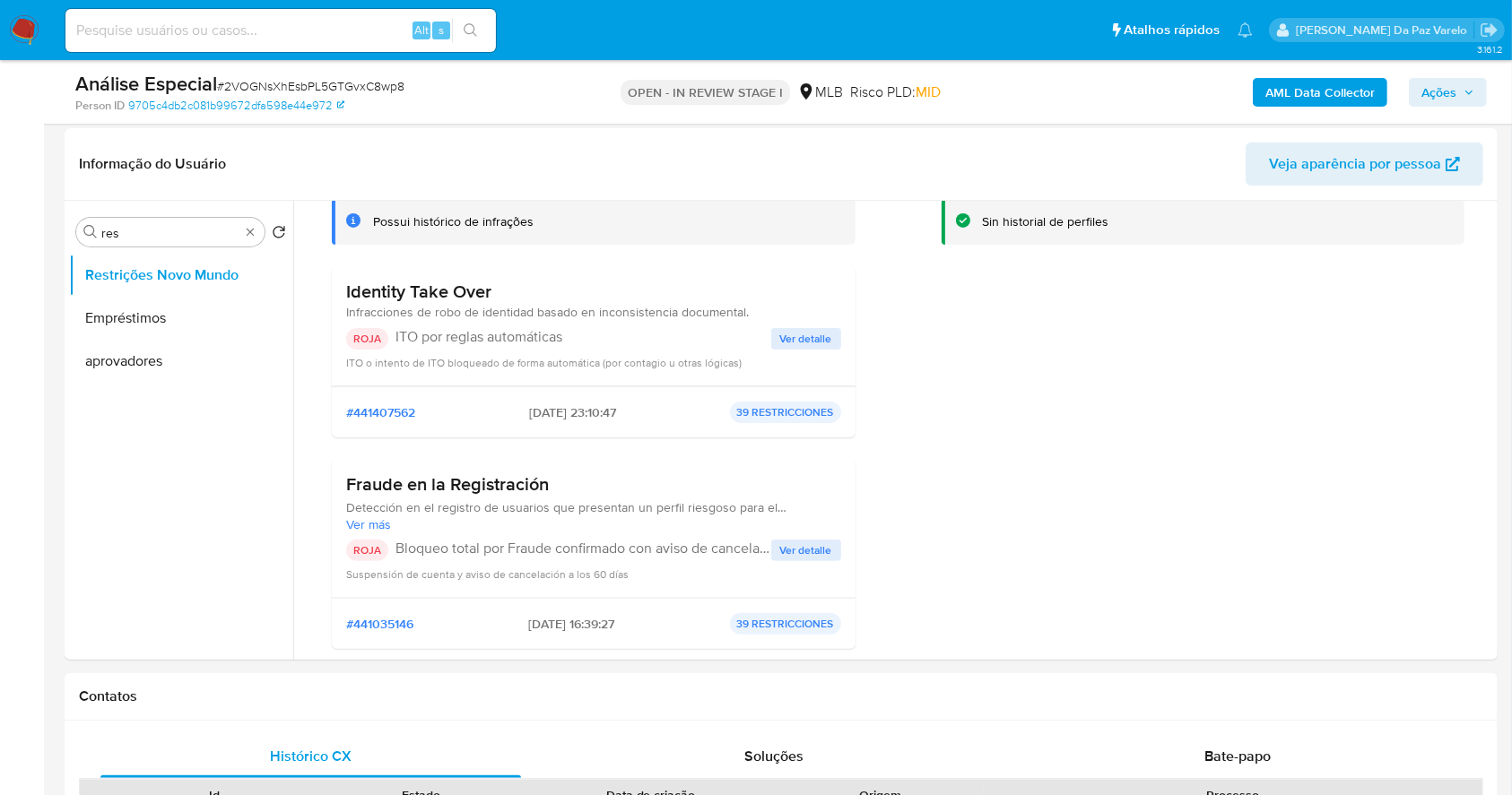
click at [589, 494] on h3 "Fraude en la Registración" at bounding box center [594, 484] width 495 height 22
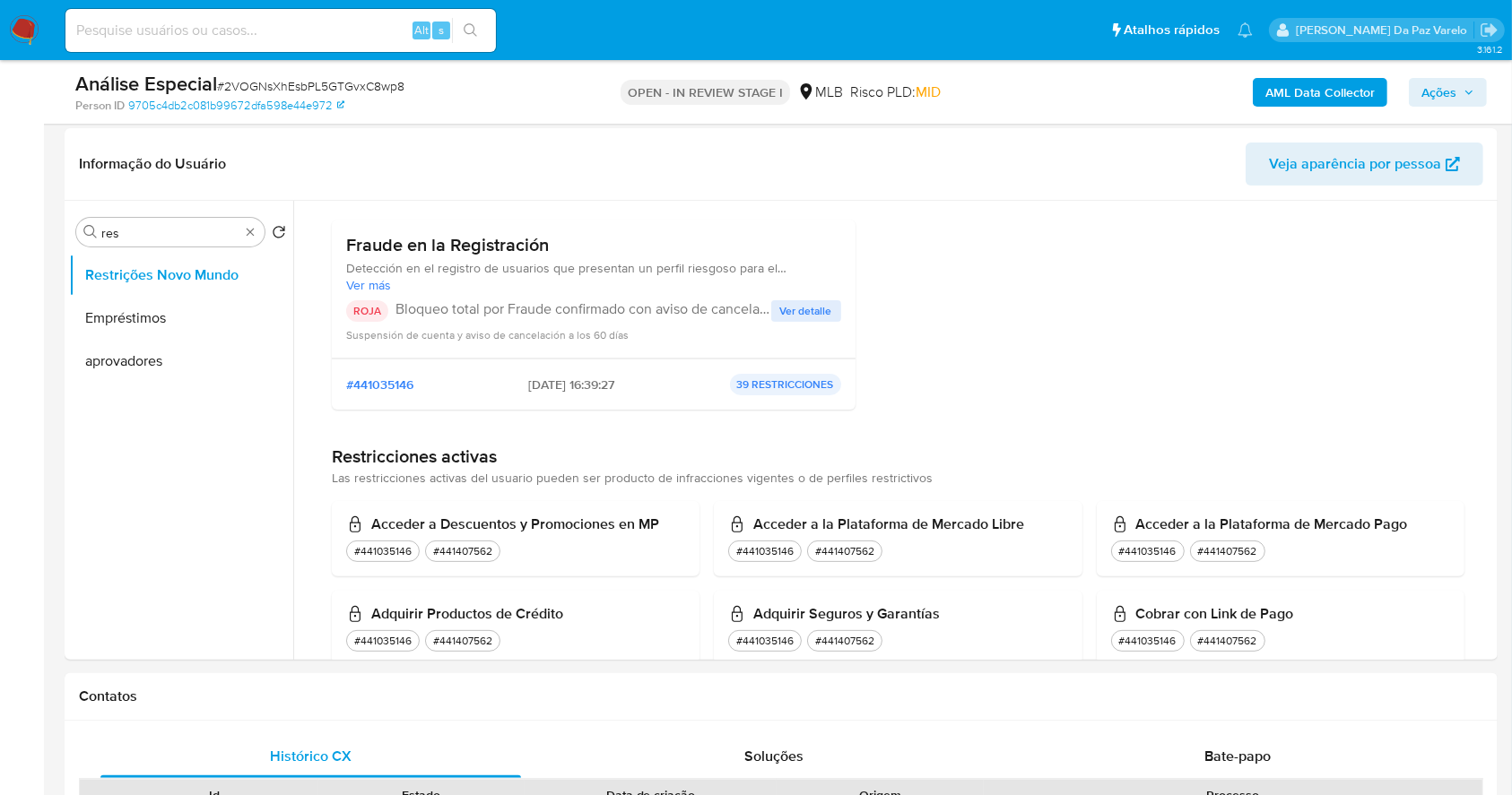
scroll to position [238, 0]
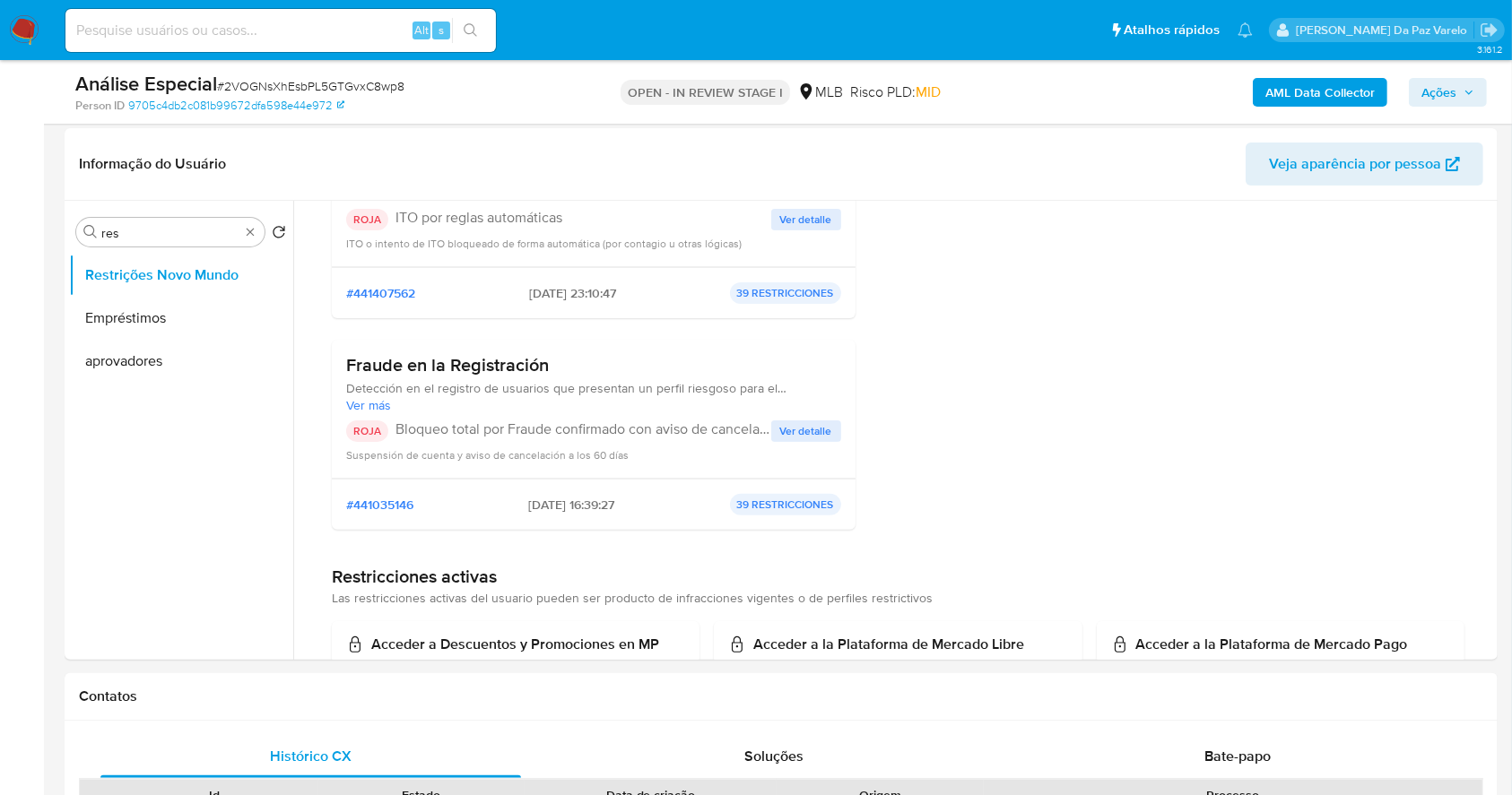
click at [394, 374] on h3 "Fraude en la Registración" at bounding box center [594, 365] width 495 height 22
drag, startPoint x: 394, startPoint y: 374, endPoint x: 528, endPoint y: 371, distance: 134.0
click at [528, 371] on h3 "Fraude en la Registración" at bounding box center [594, 365] width 495 height 22
click at [507, 503] on div "#441035146 12/06/2025 - 16:39:27 39 RESTRICCIONES" at bounding box center [594, 505] width 495 height 22
drag, startPoint x: 507, startPoint y: 503, endPoint x: 557, endPoint y: 513, distance: 51.0
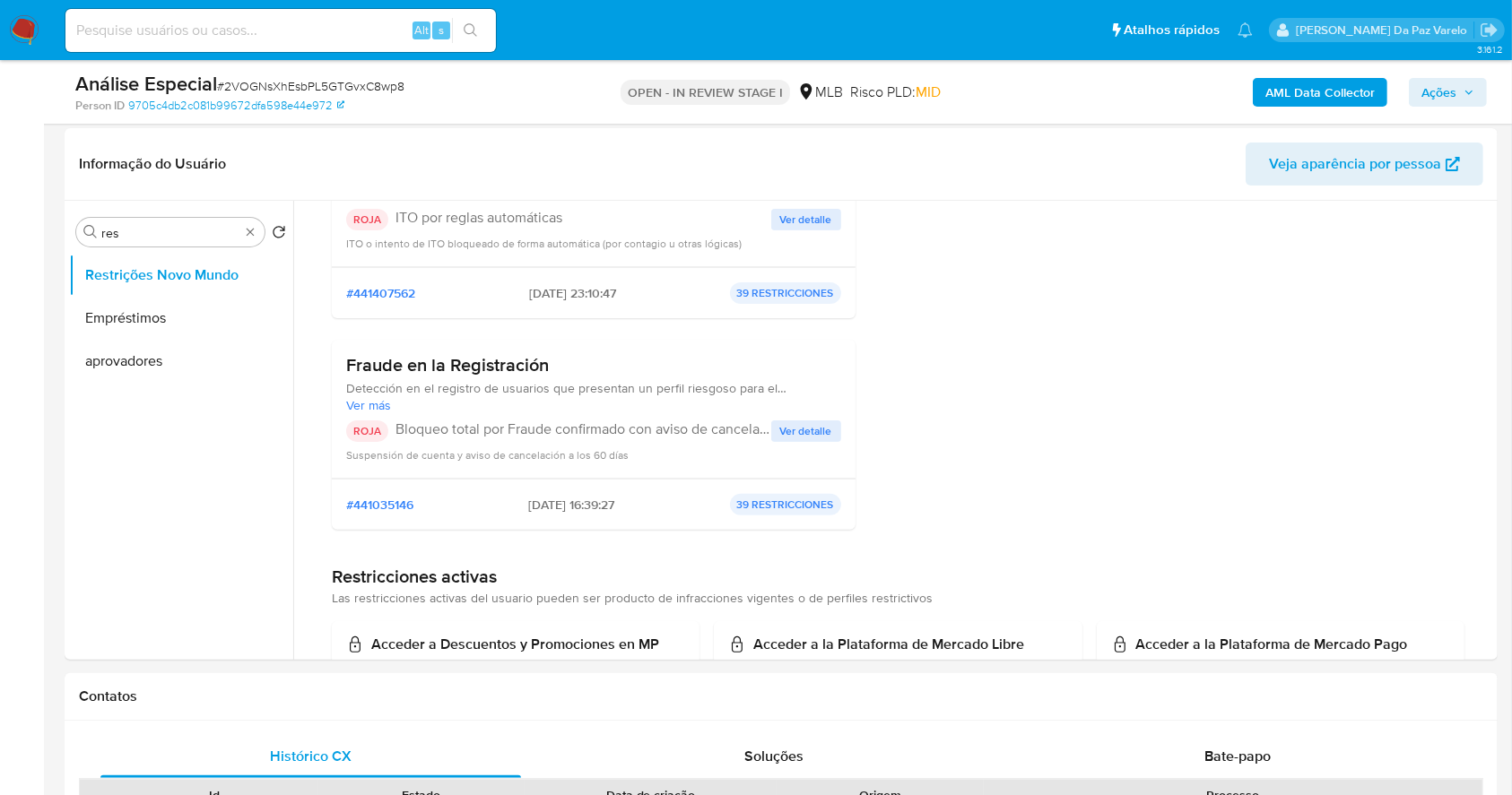
click at [559, 513] on div "#441035146 12/06/2025 - 16:39:27 39 RESTRICCIONES" at bounding box center [594, 505] width 495 height 22
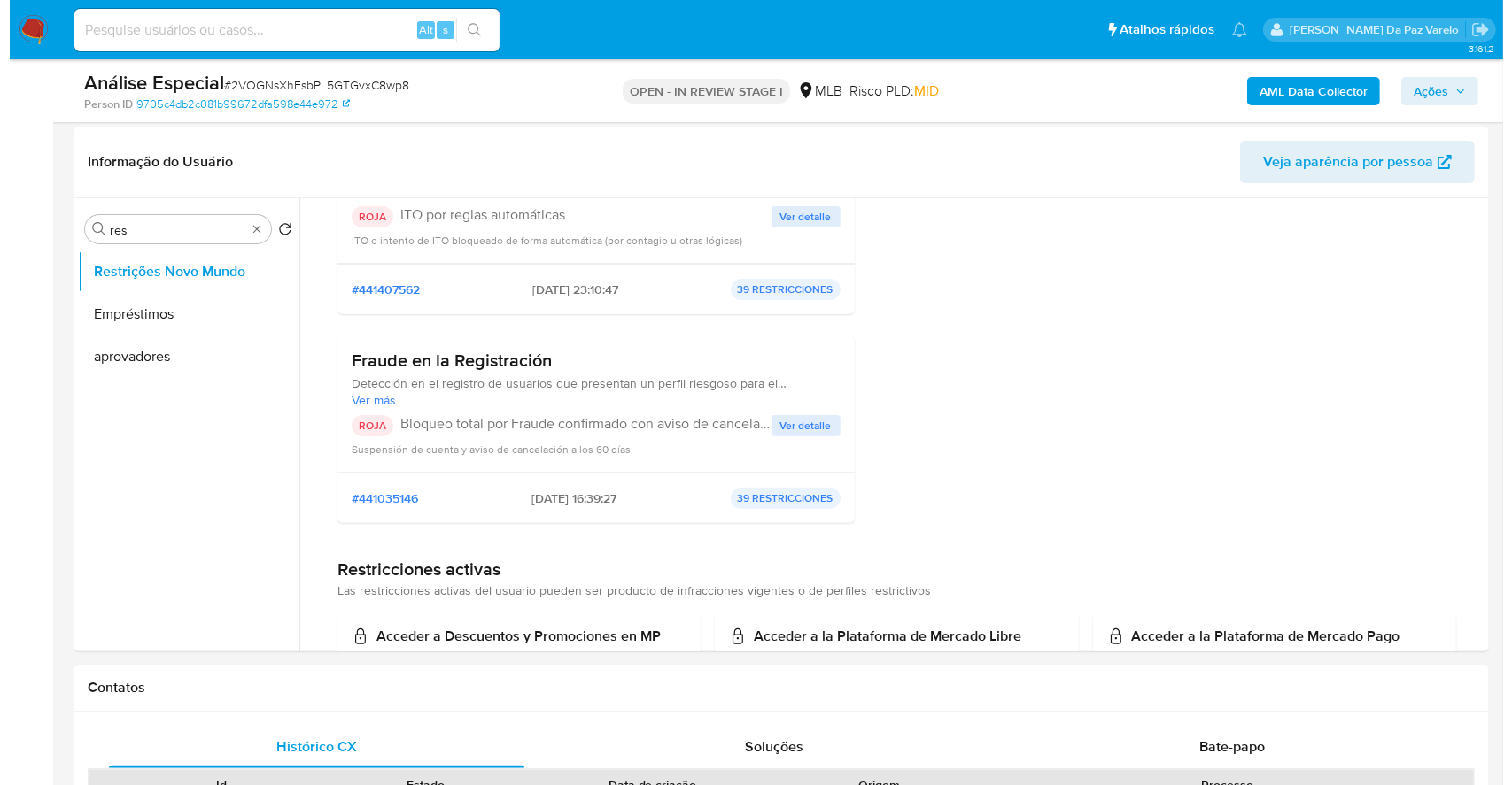
scroll to position [0, 0]
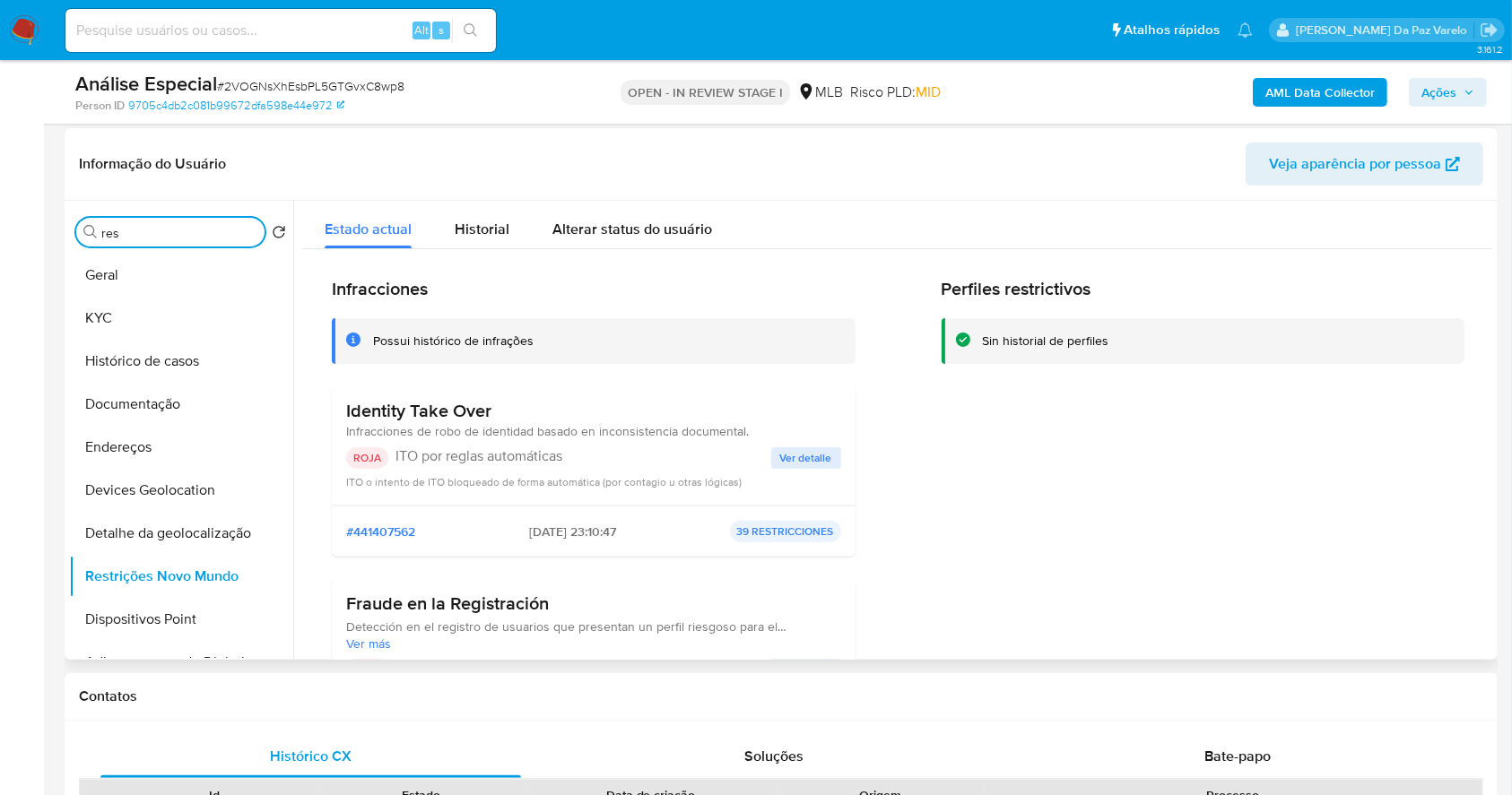
click at [204, 238] on input "res" at bounding box center [179, 233] width 156 height 16
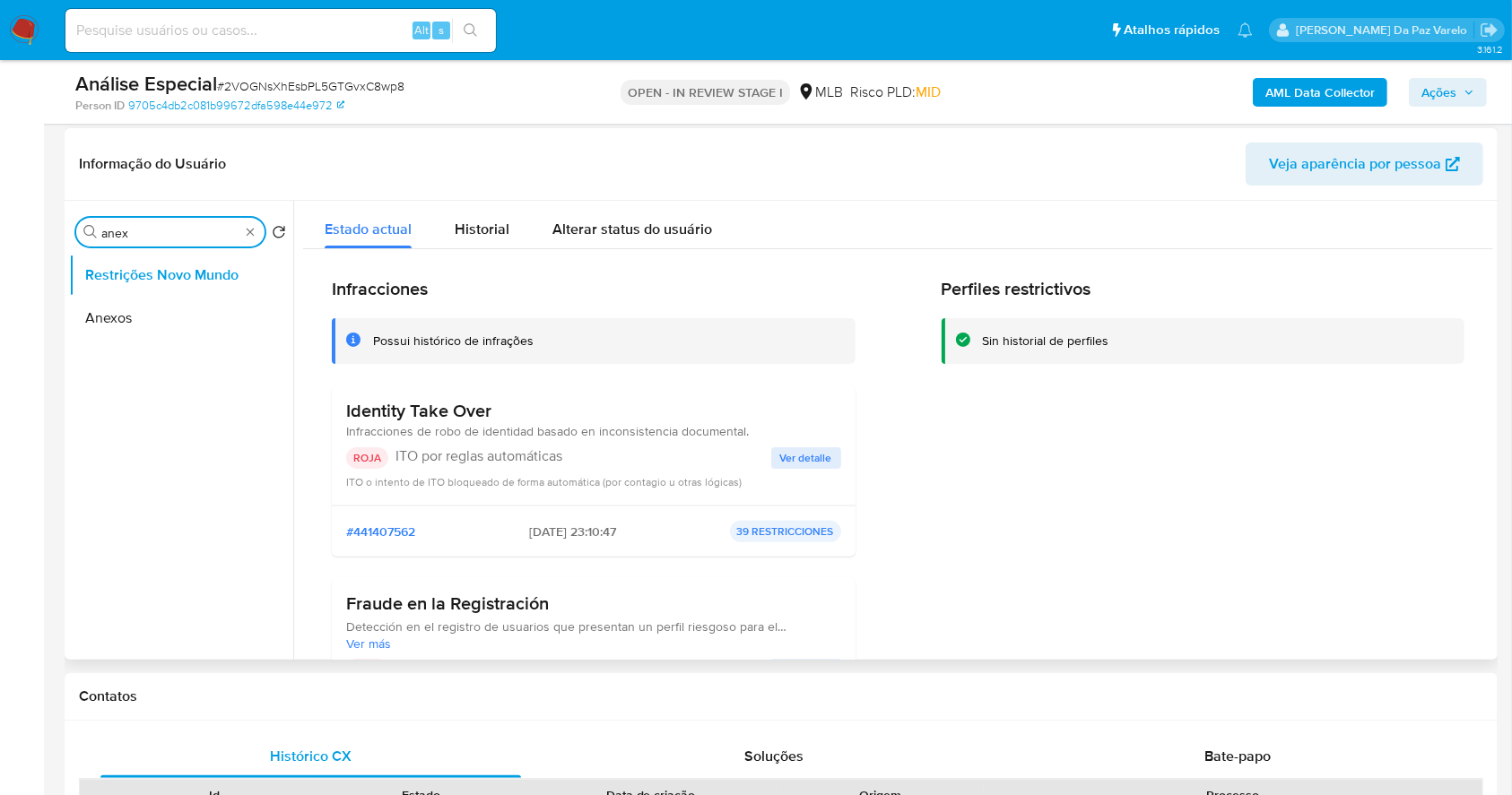
type input "anex"
click at [138, 317] on button "Anexos" at bounding box center [181, 318] width 224 height 43
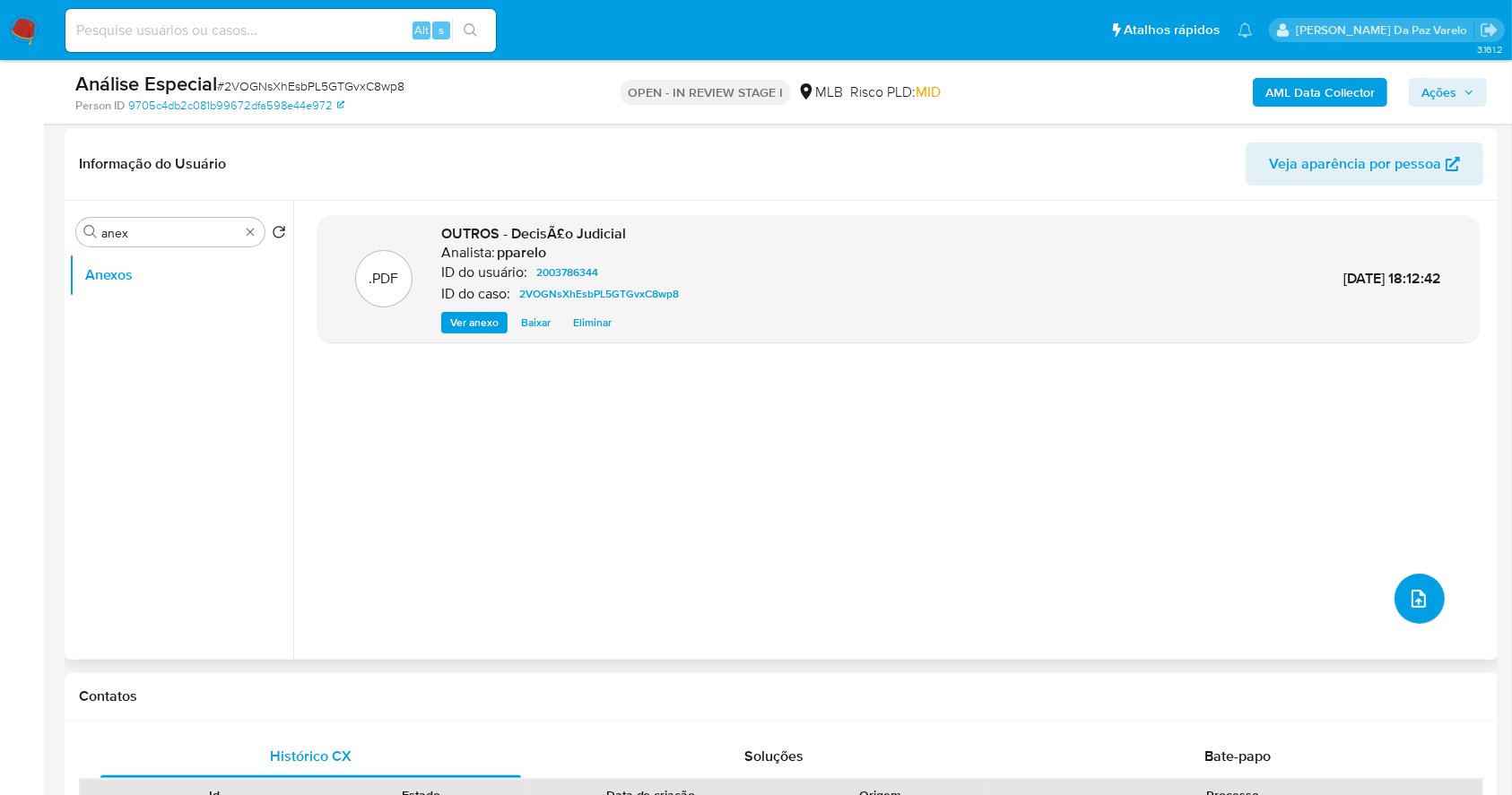
click at [1414, 588] on icon "upload-file" at bounding box center [1418, 599] width 22 height 22
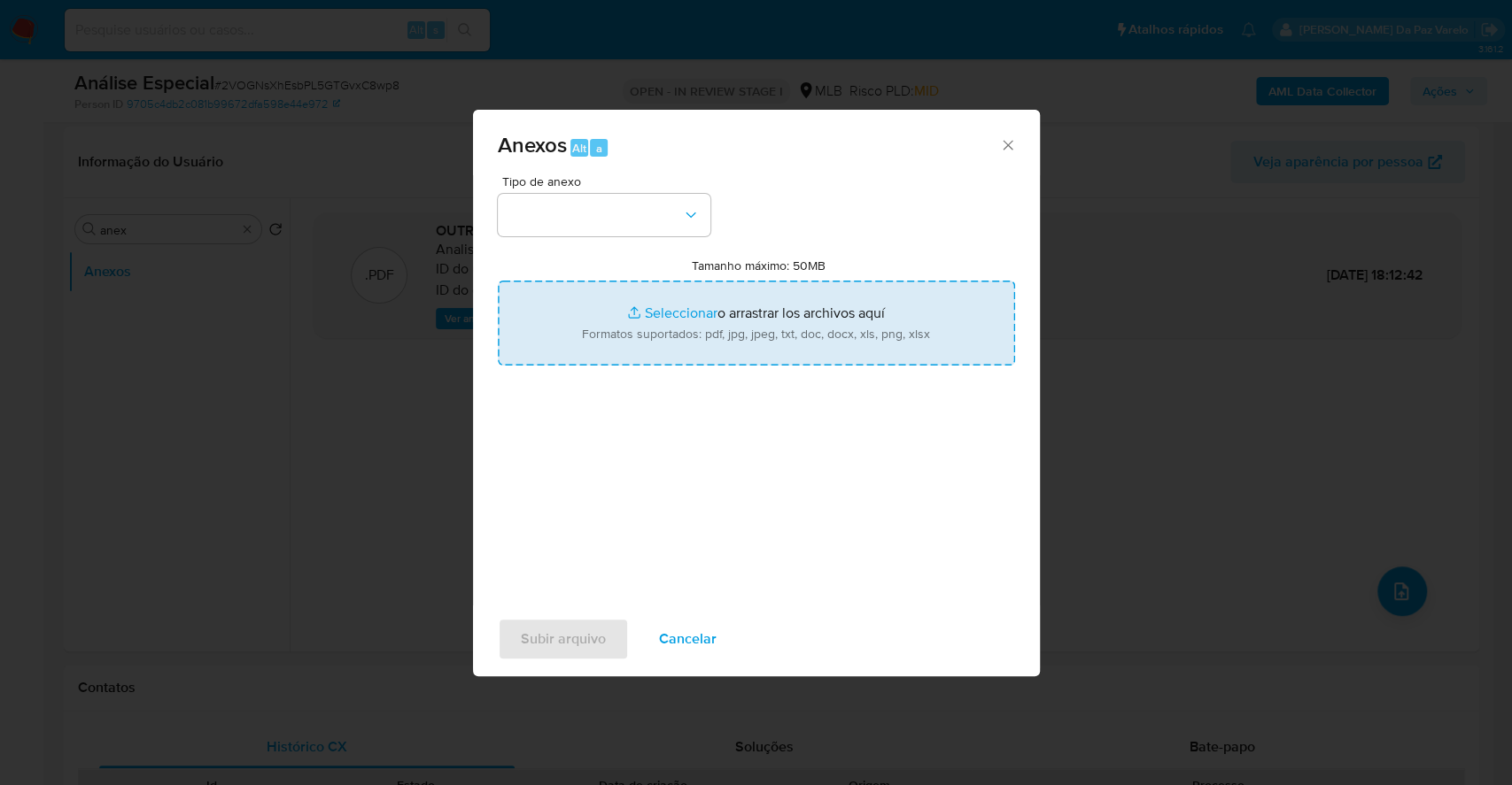
click at [658, 313] on input "Tamanho máximo: 50MB Seleccionar archivos" at bounding box center [756, 323] width 517 height 85
type input "C:\fakepath\Ordem Judicial.PDF.pdf"
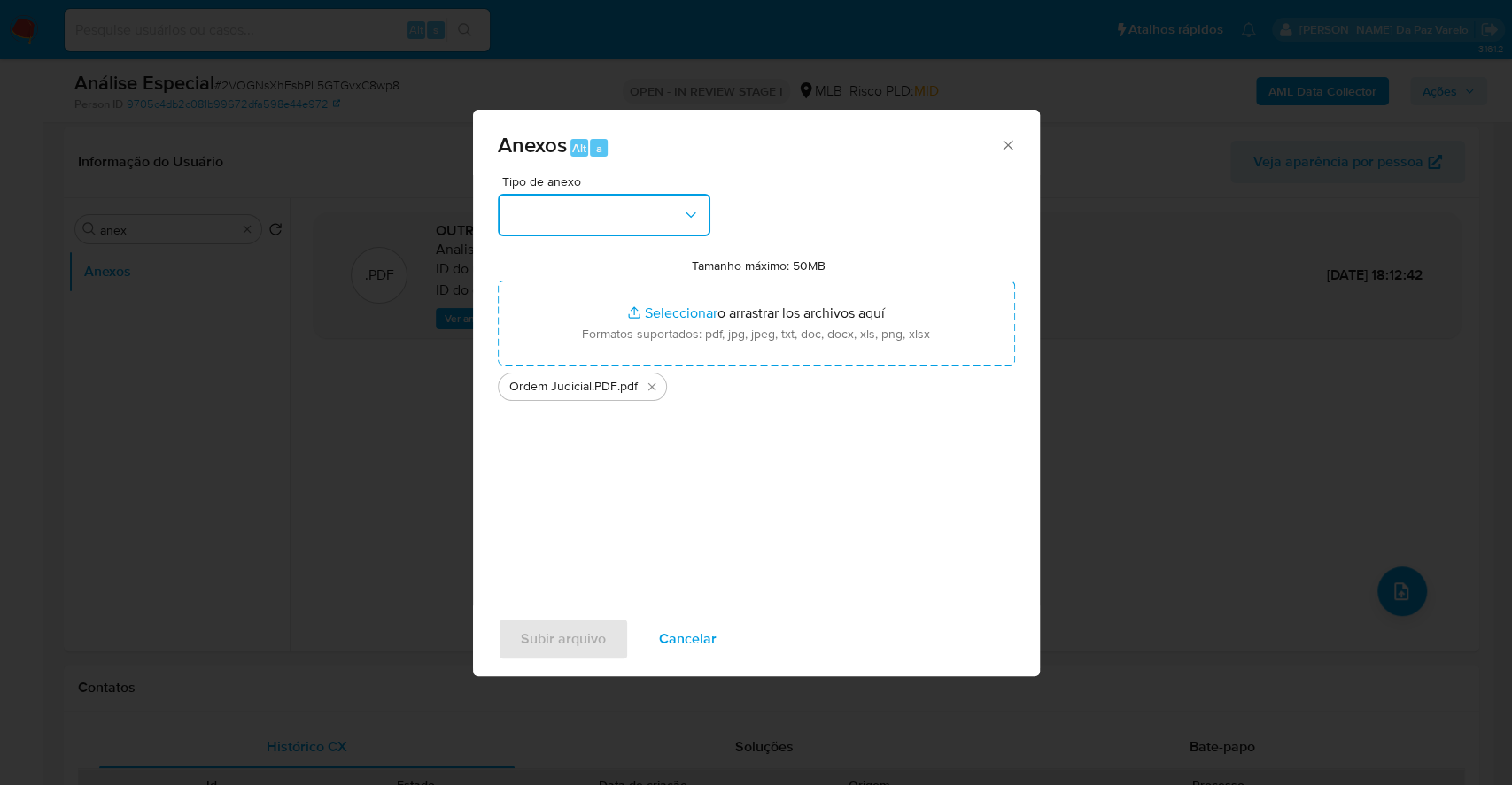
click at [609, 218] on button "button" at bounding box center [603, 215] width 212 height 43
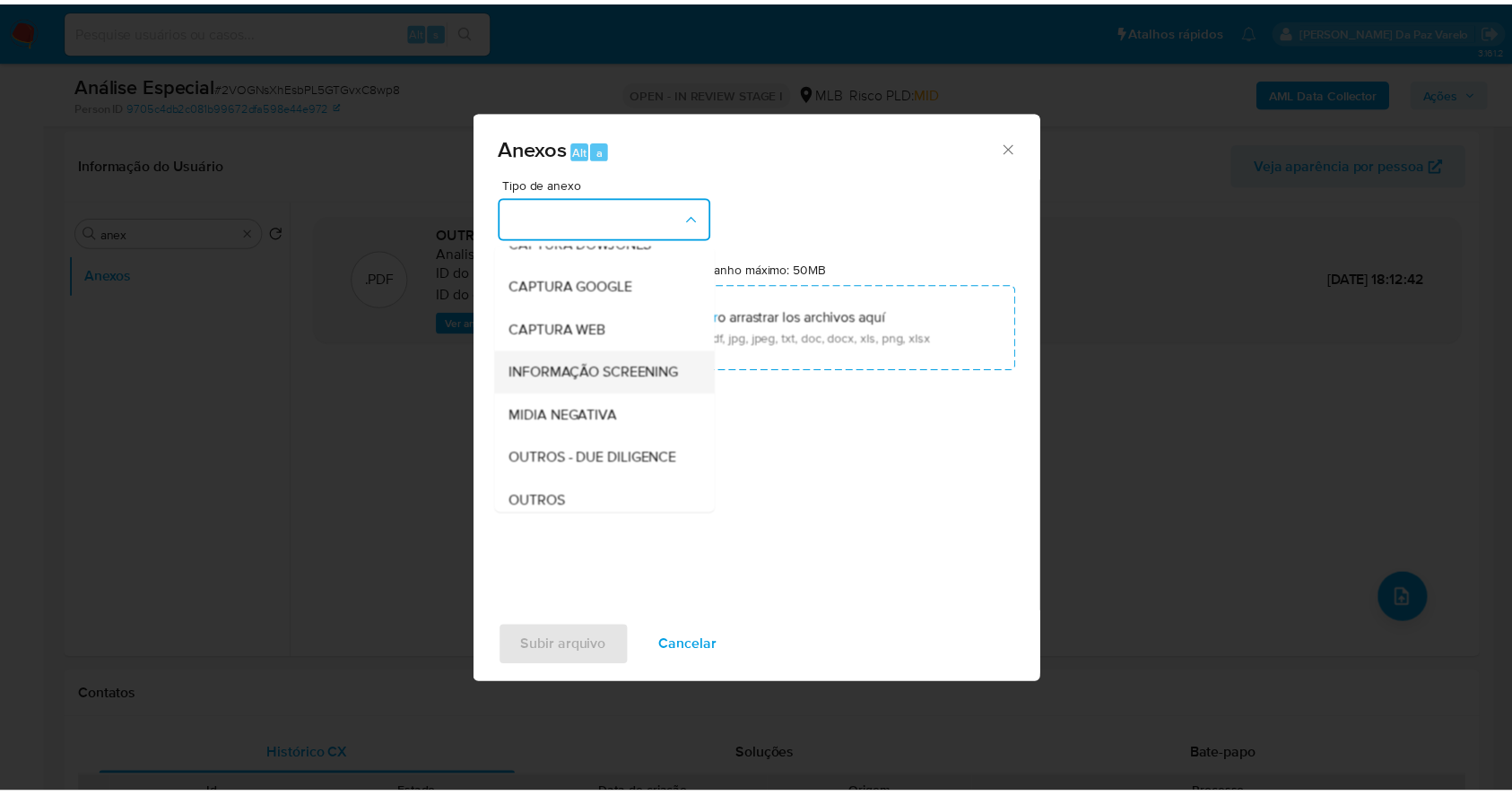
scroll to position [275, 0]
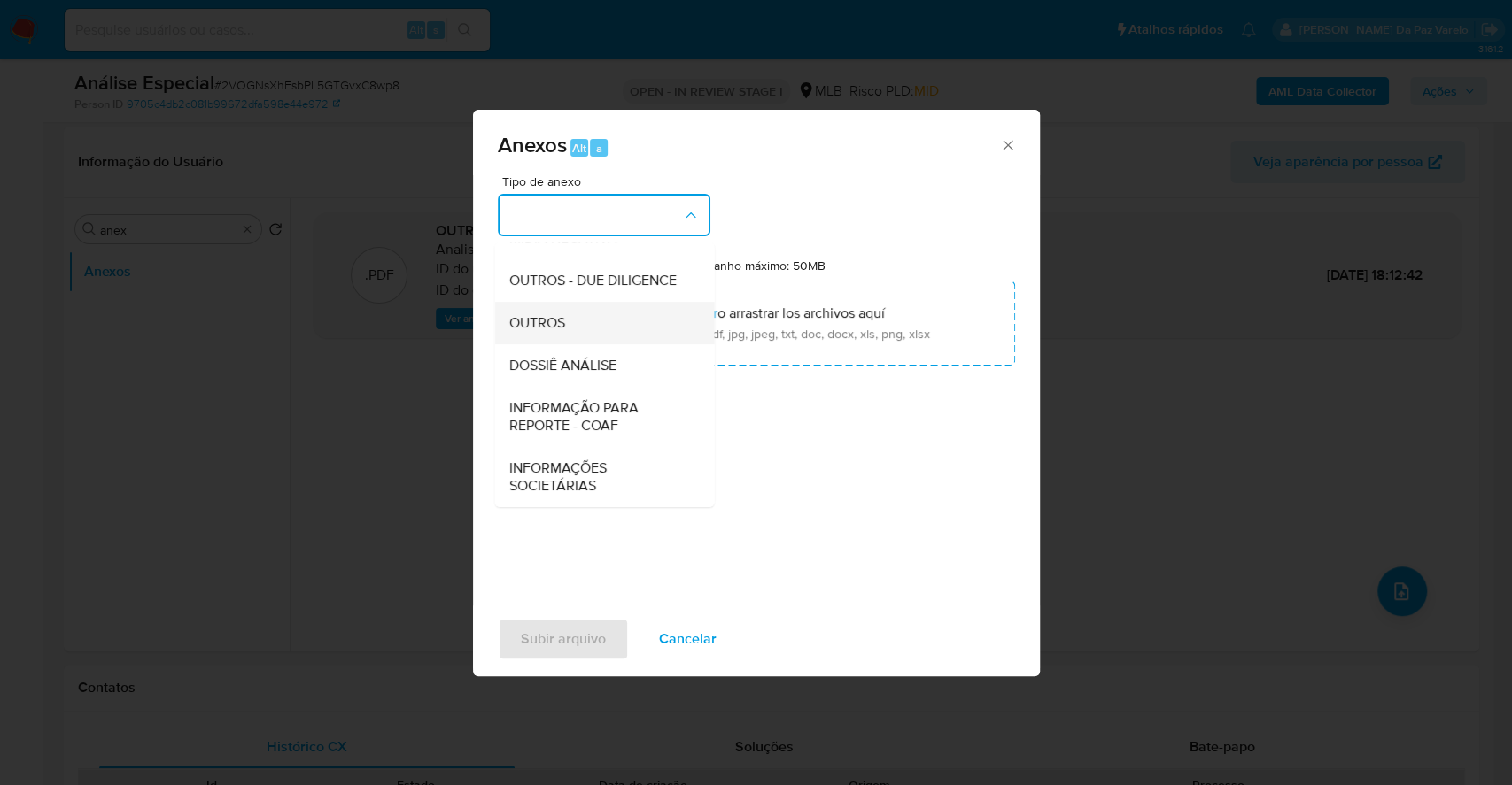
click at [570, 324] on div "OUTROS" at bounding box center [598, 323] width 180 height 43
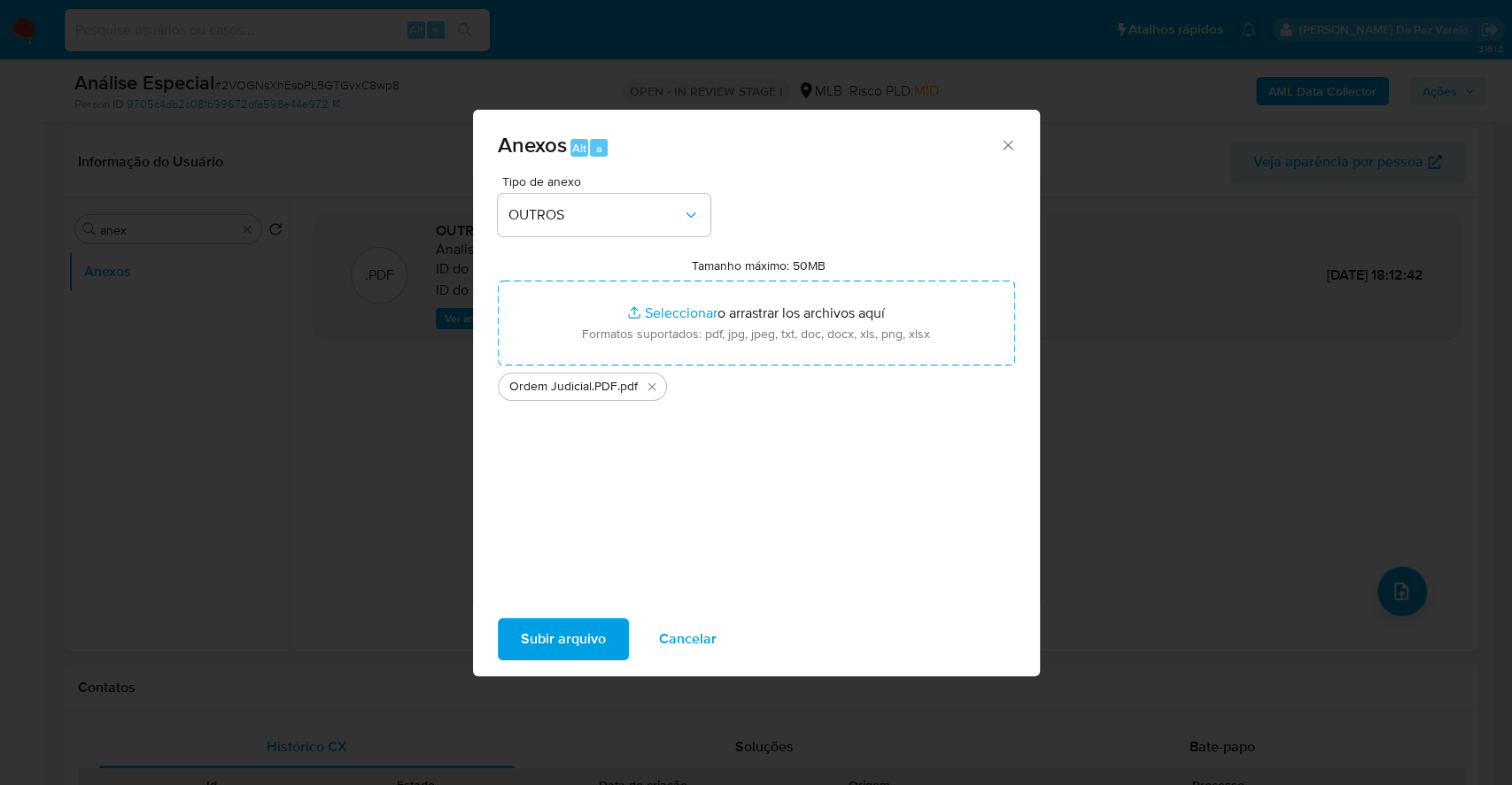
click at [581, 644] on span "Subir arquivo" at bounding box center [563, 639] width 85 height 39
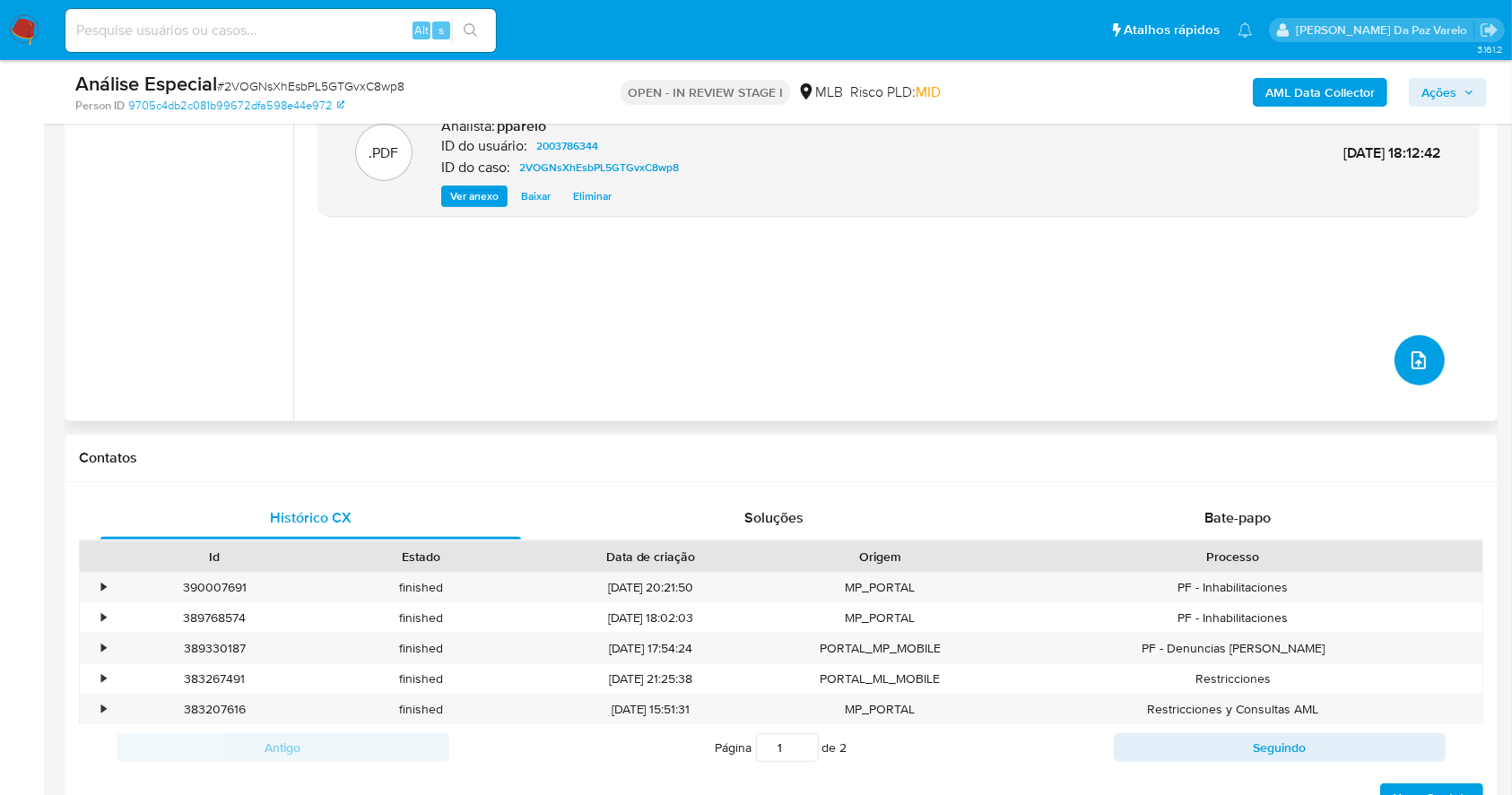
scroll to position [0, 0]
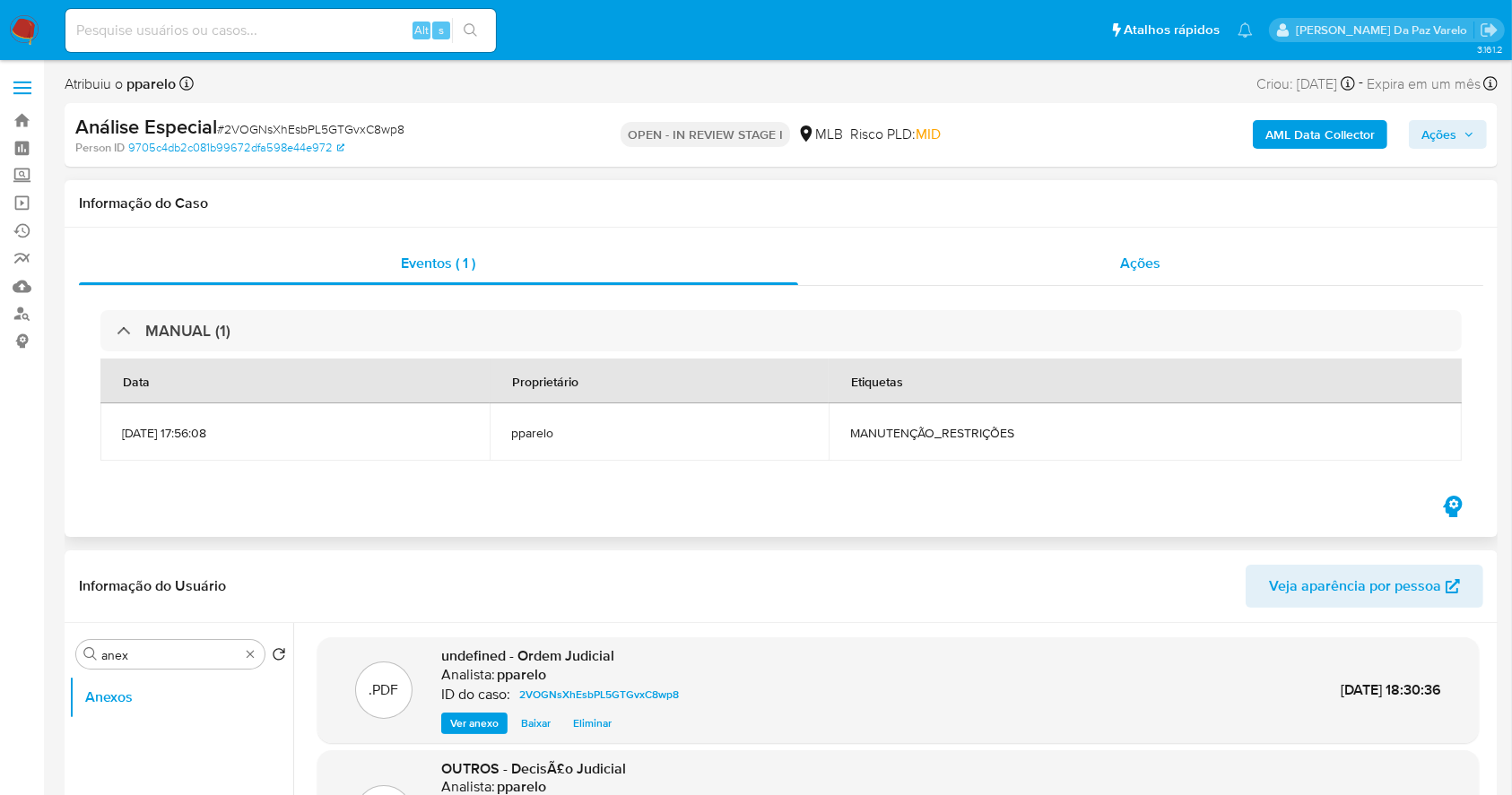
click at [1165, 251] on div "Ações" at bounding box center [1141, 264] width 685 height 43
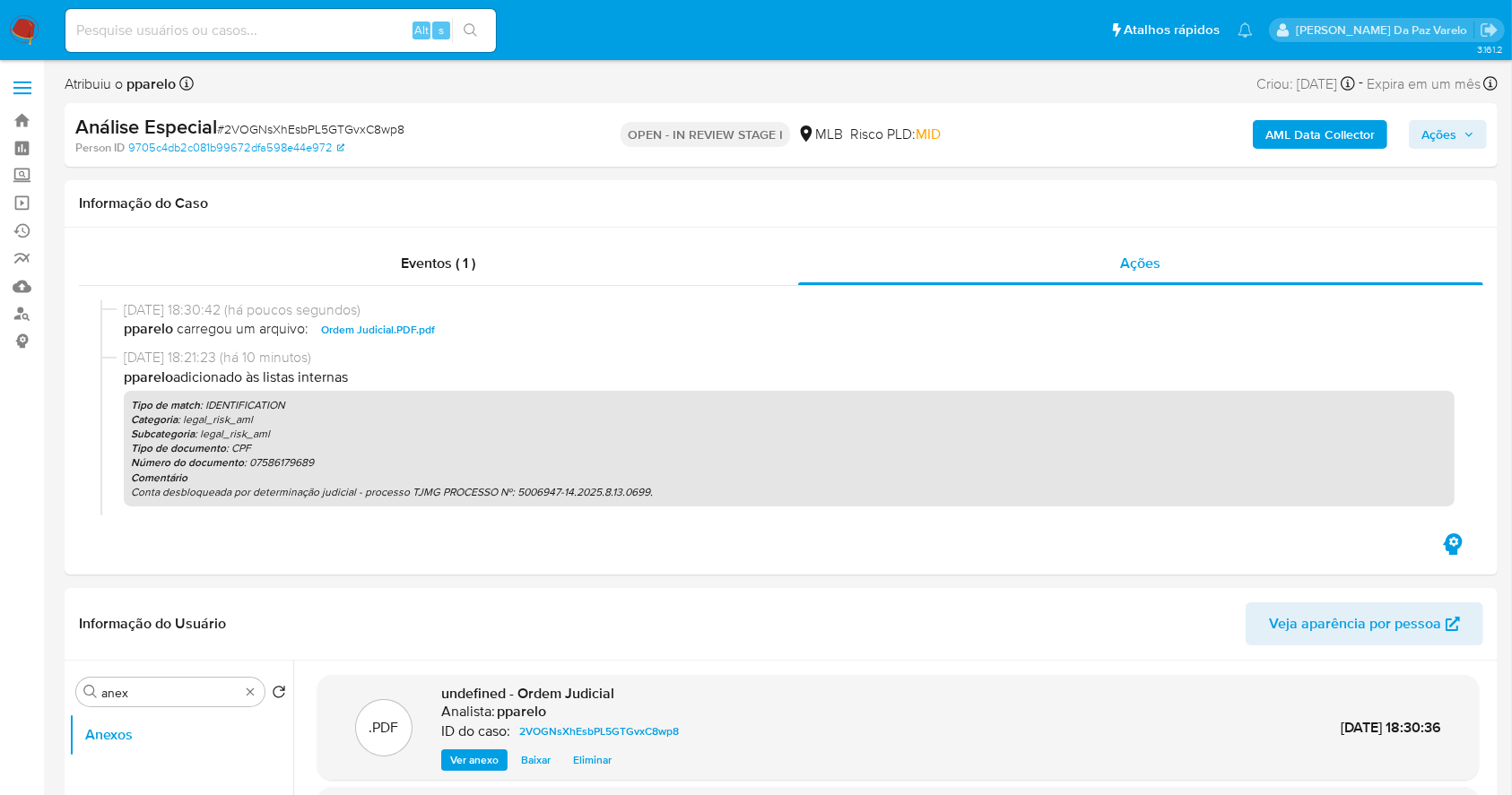
drag, startPoint x: 1438, startPoint y: 130, endPoint x: 1398, endPoint y: 140, distance: 41.2
click at [1437, 128] on span "Ações" at bounding box center [1438, 135] width 35 height 29
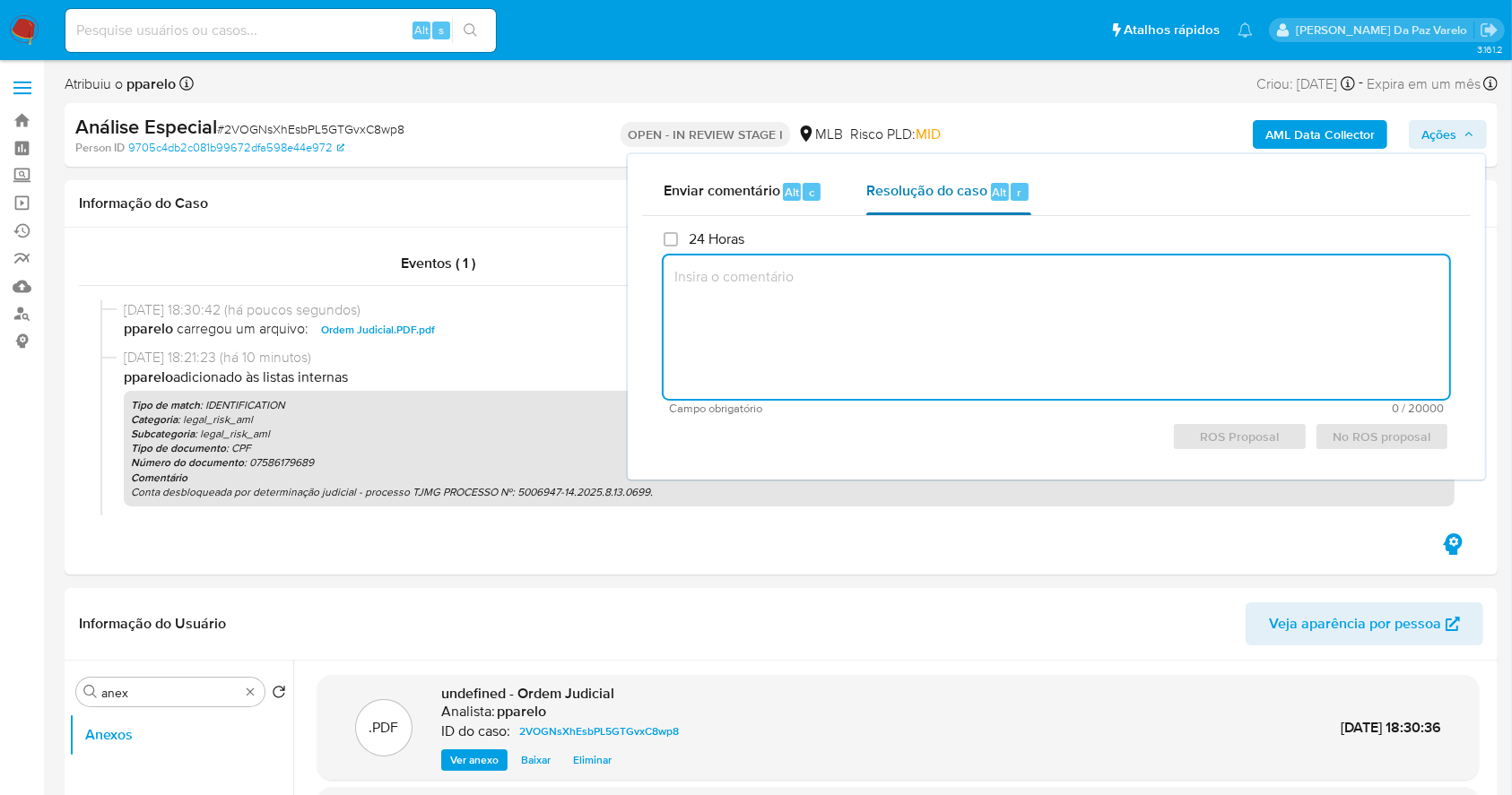
click at [906, 206] on div "Resolução do caso Alt r" at bounding box center [948, 192] width 164 height 47
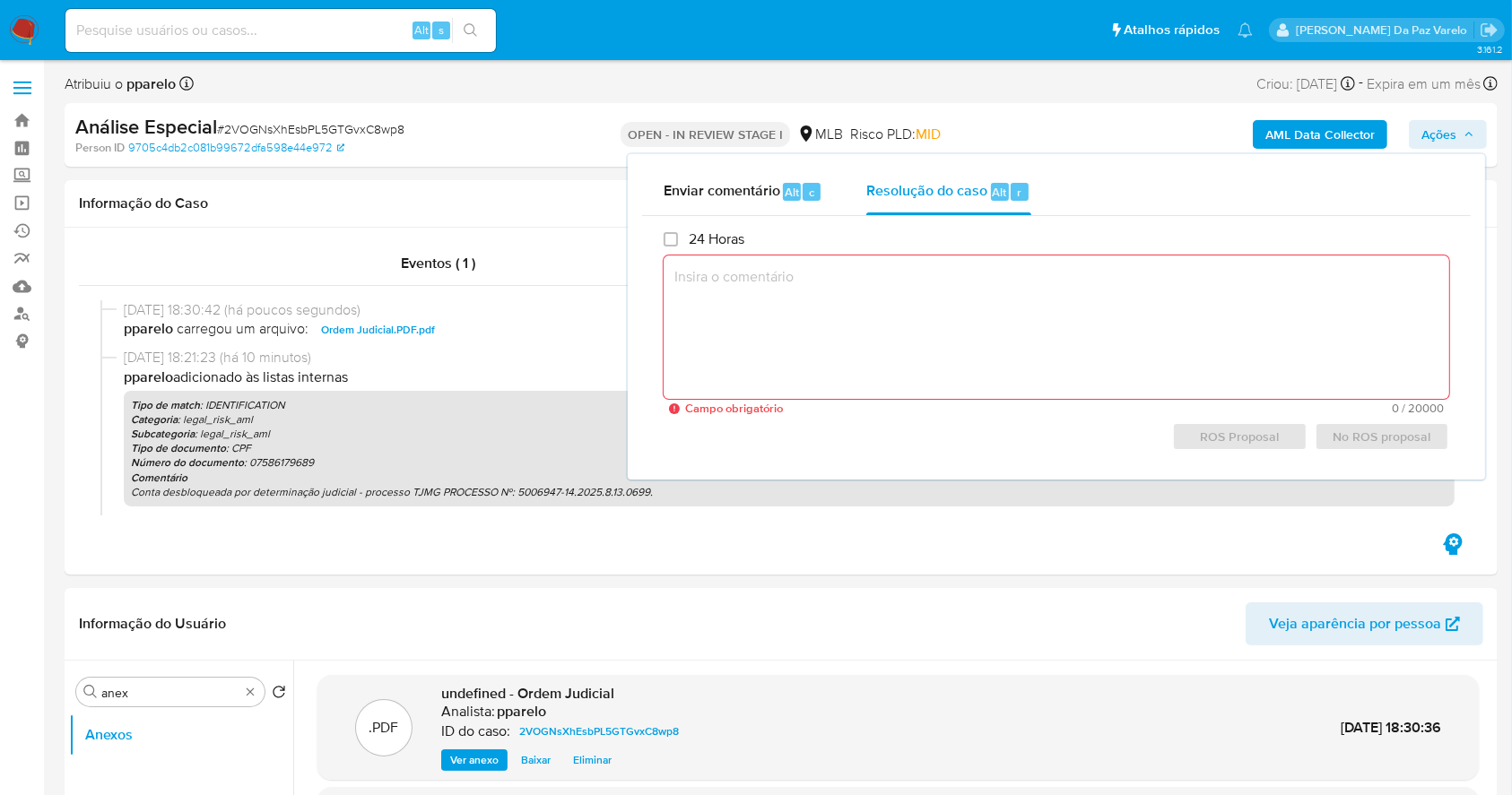
click at [921, 335] on textarea at bounding box center [1056, 327] width 785 height 144
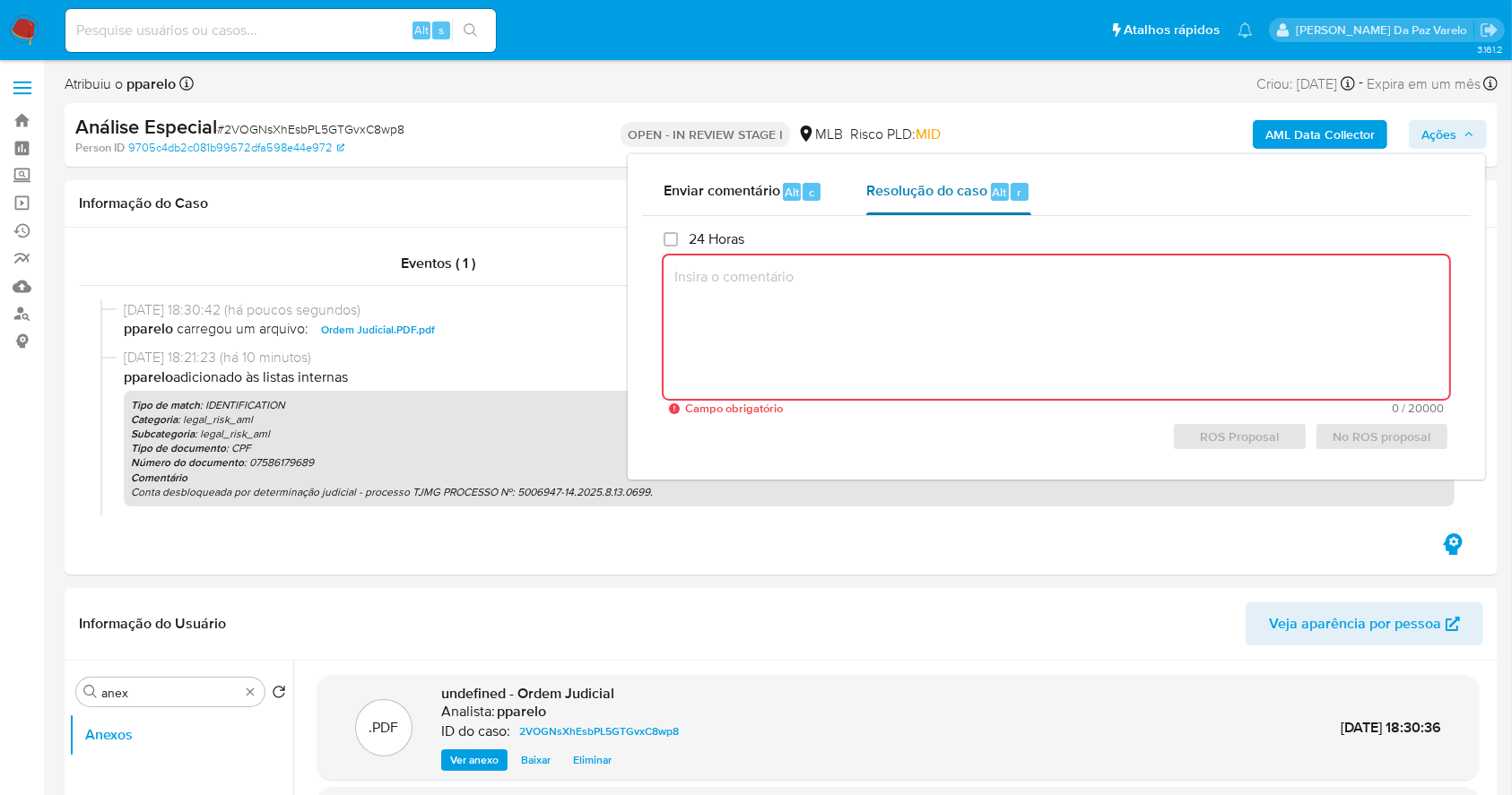
click at [953, 201] on div "Resolução do caso Alt r" at bounding box center [948, 192] width 164 height 47
click at [910, 321] on textarea at bounding box center [1056, 327] width 785 height 144
paste textarea "O alerta foi criado manualmente para dar seguimento às tratativas internas e à …"
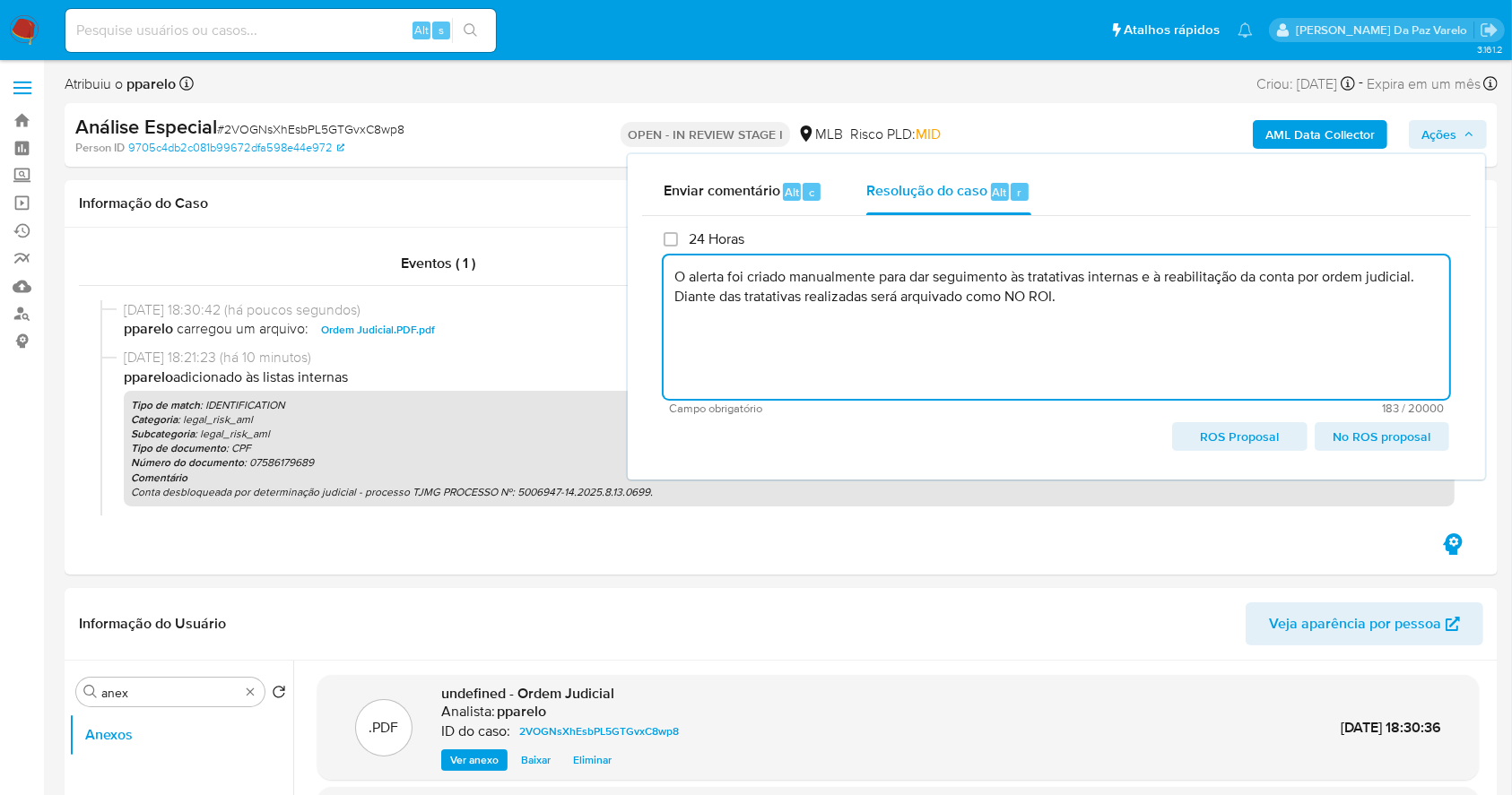
click at [1094, 293] on textarea "O alerta foi criado manualmente para dar seguimento às tratativas internas e à …" at bounding box center [1056, 327] width 785 height 144
drag, startPoint x: 1094, startPoint y: 293, endPoint x: 640, endPoint y: 273, distance: 454.4
click at [640, 273] on div "Enviar comentário Alt c Resolução do caso Alt r 24 Horas O alerta foi criado ma…" at bounding box center [1056, 317] width 857 height 326
paste textarea
click at [1040, 293] on textarea "O alerta foi criado manualmente para dar seguimento às tratativas internas e à …" at bounding box center [1056, 327] width 785 height 144
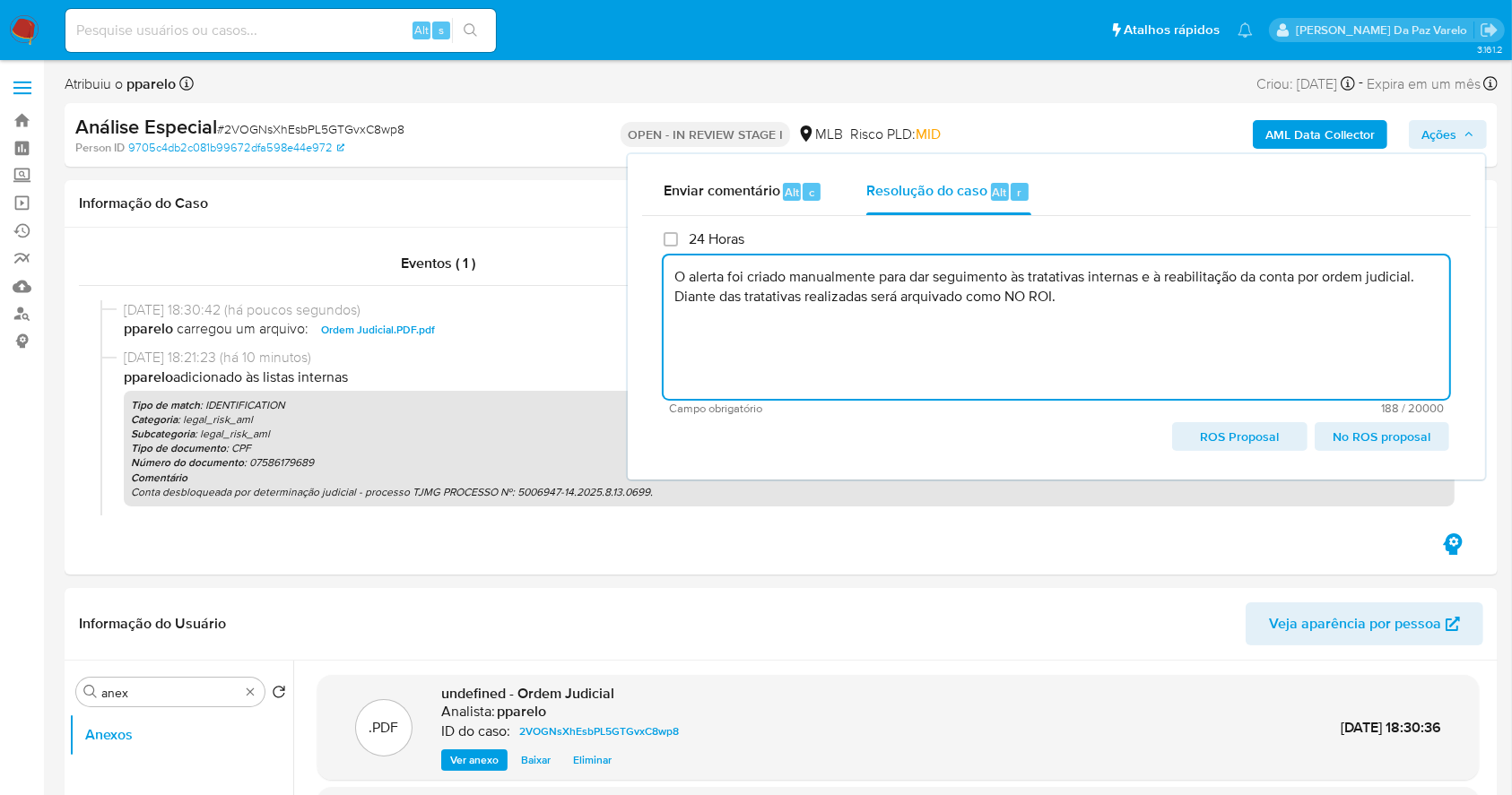
click at [1040, 293] on textarea "O alerta foi criado manualmente para dar seguimento às tratativas internas e à …" at bounding box center [1056, 327] width 785 height 144
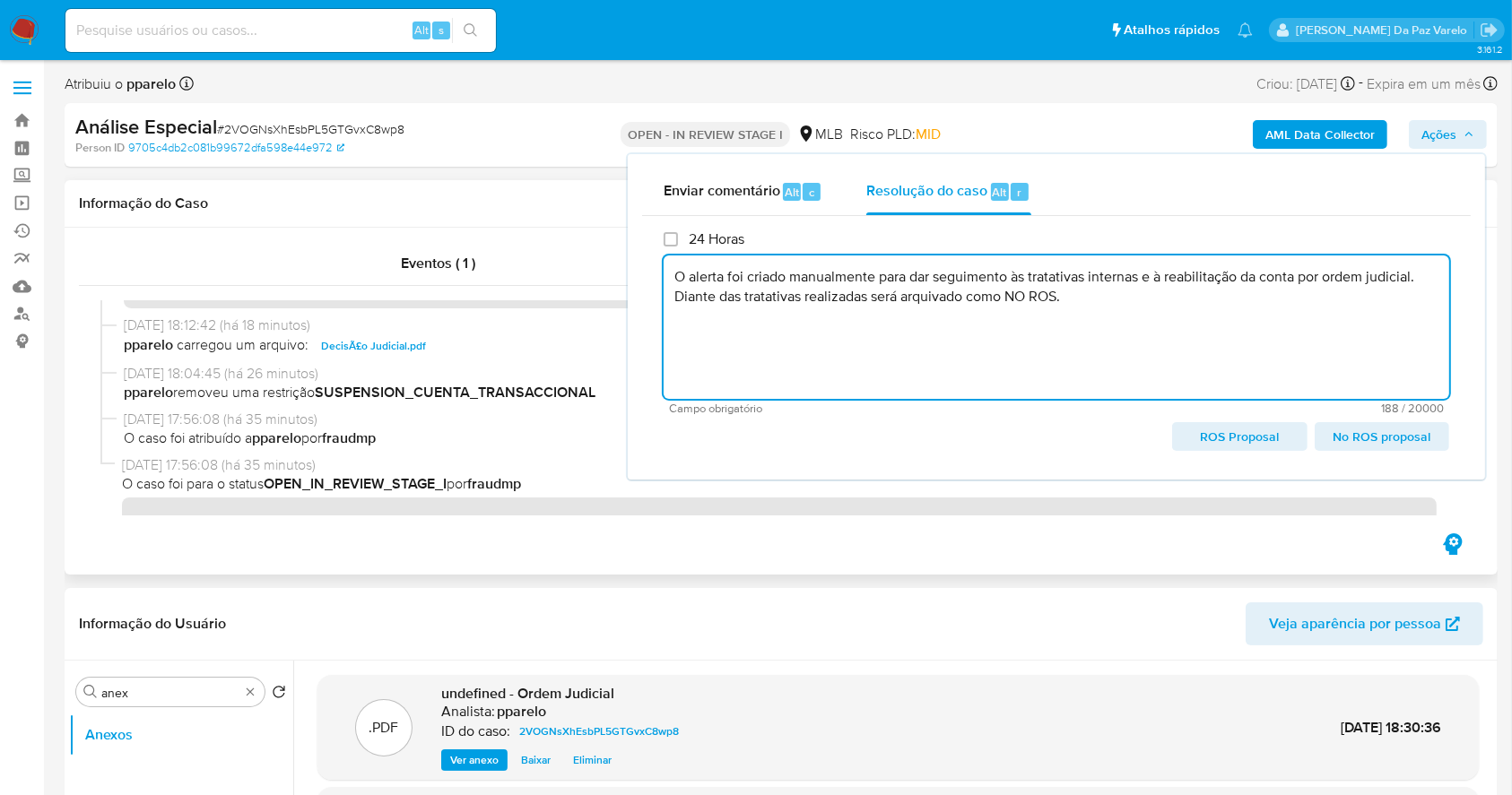
scroll to position [230, 0]
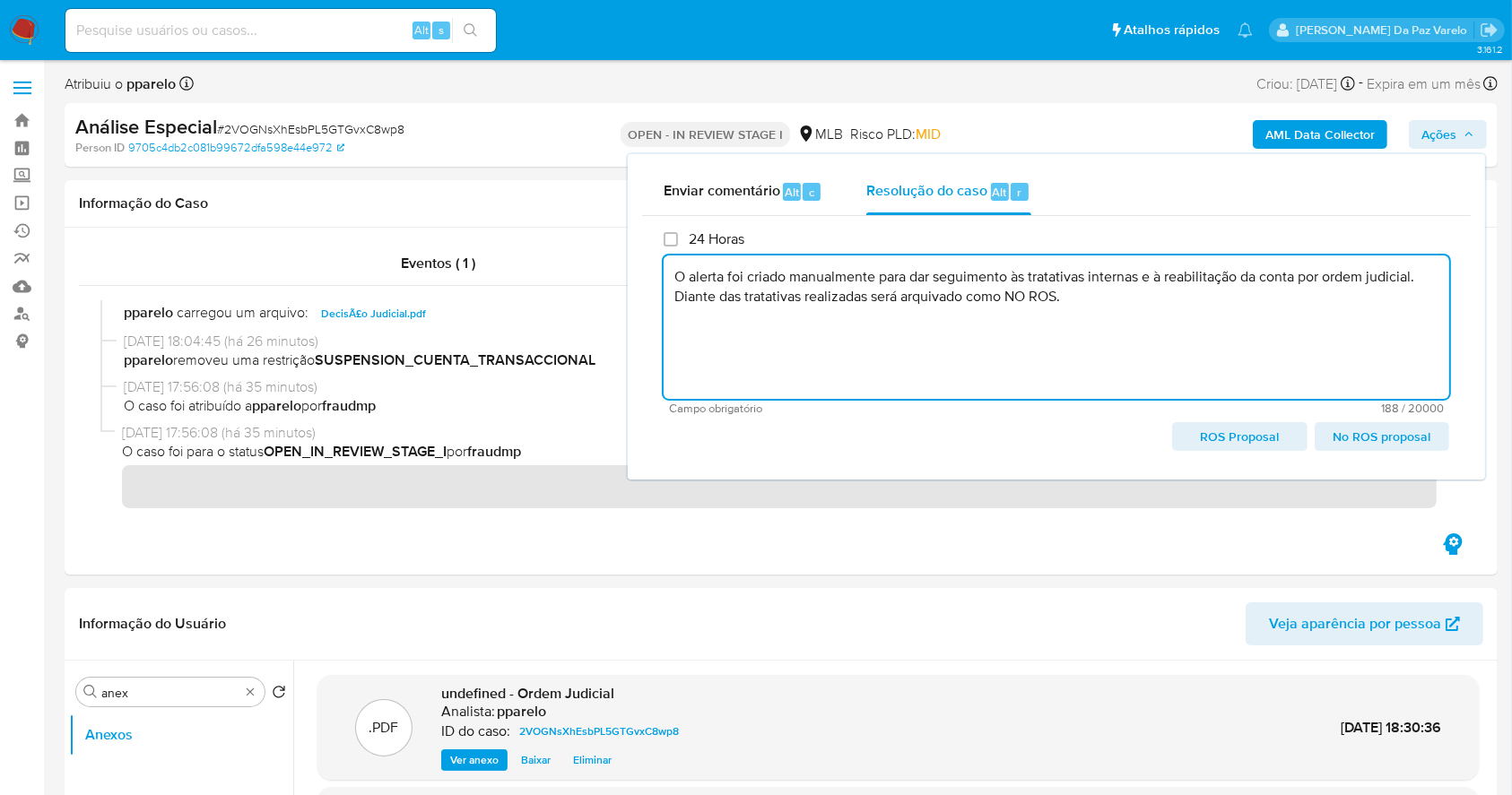
click at [1385, 433] on span "No ROS proposal" at bounding box center [1382, 437] width 110 height 25
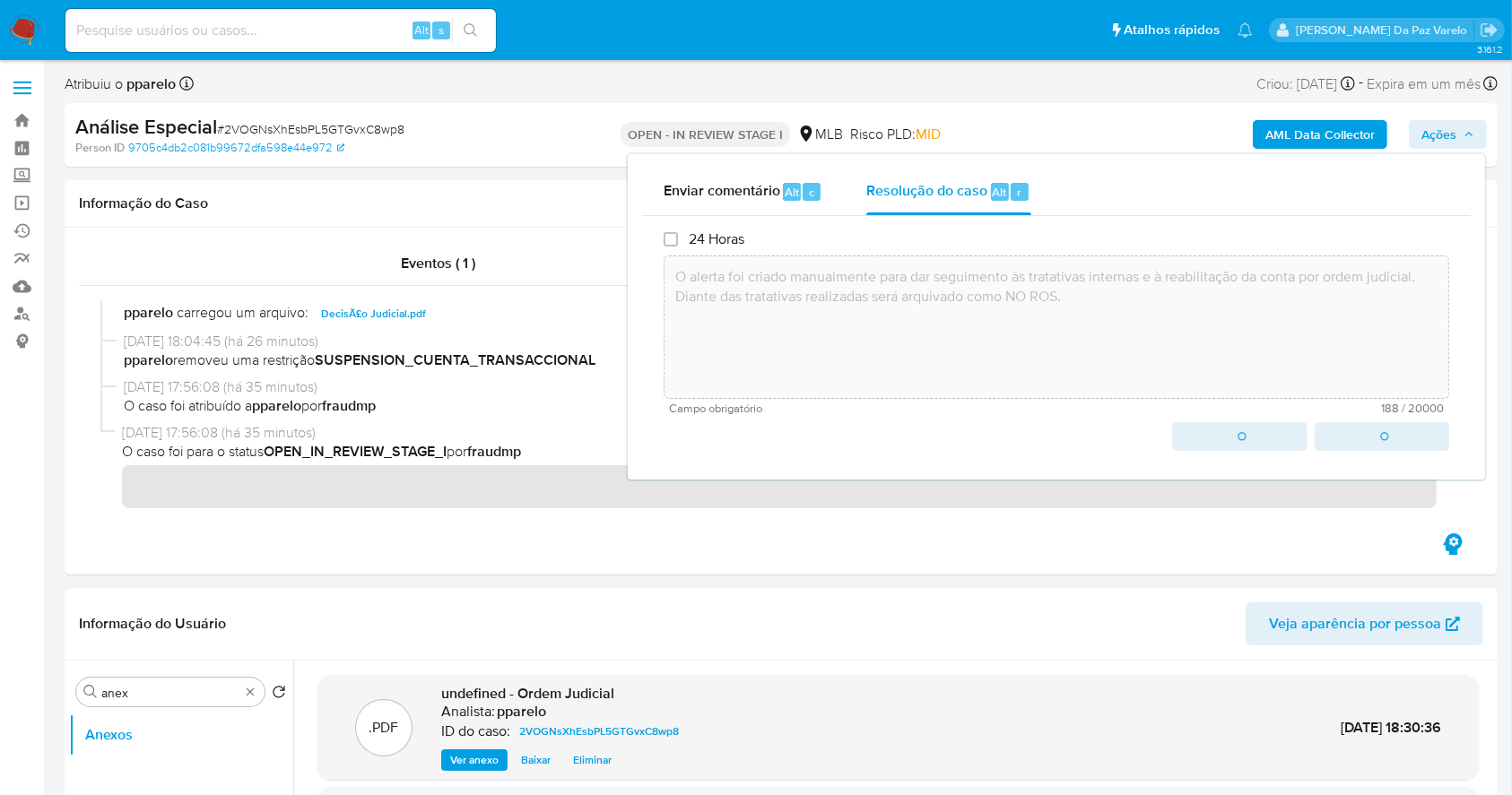
type textarea "O alerta foi criado manualmente para dar seguimento às tratativas internas e à …"
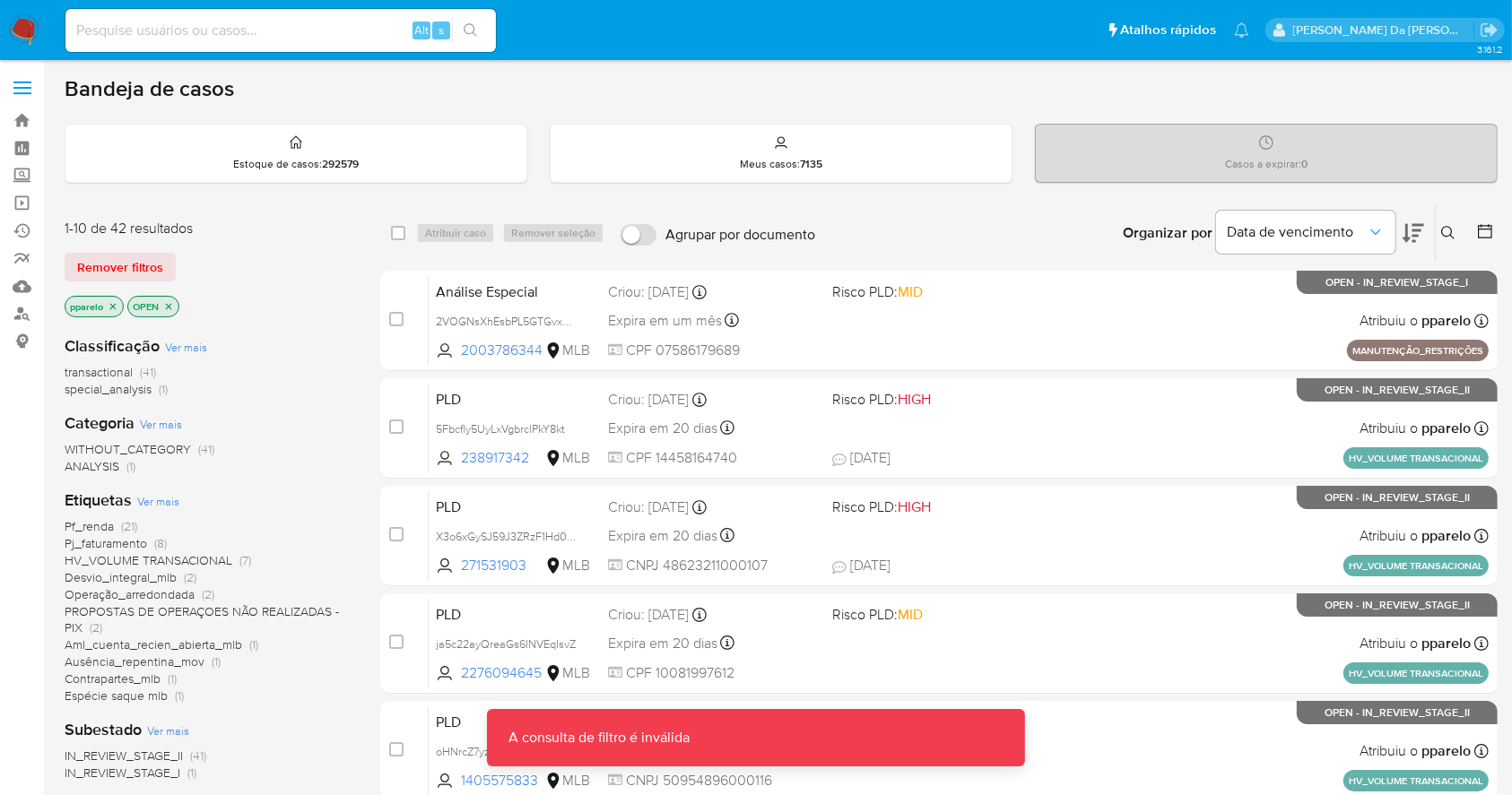
click at [221, 33] on input at bounding box center [281, 31] width 431 height 23
paste input "320211707"
type input "320211707"
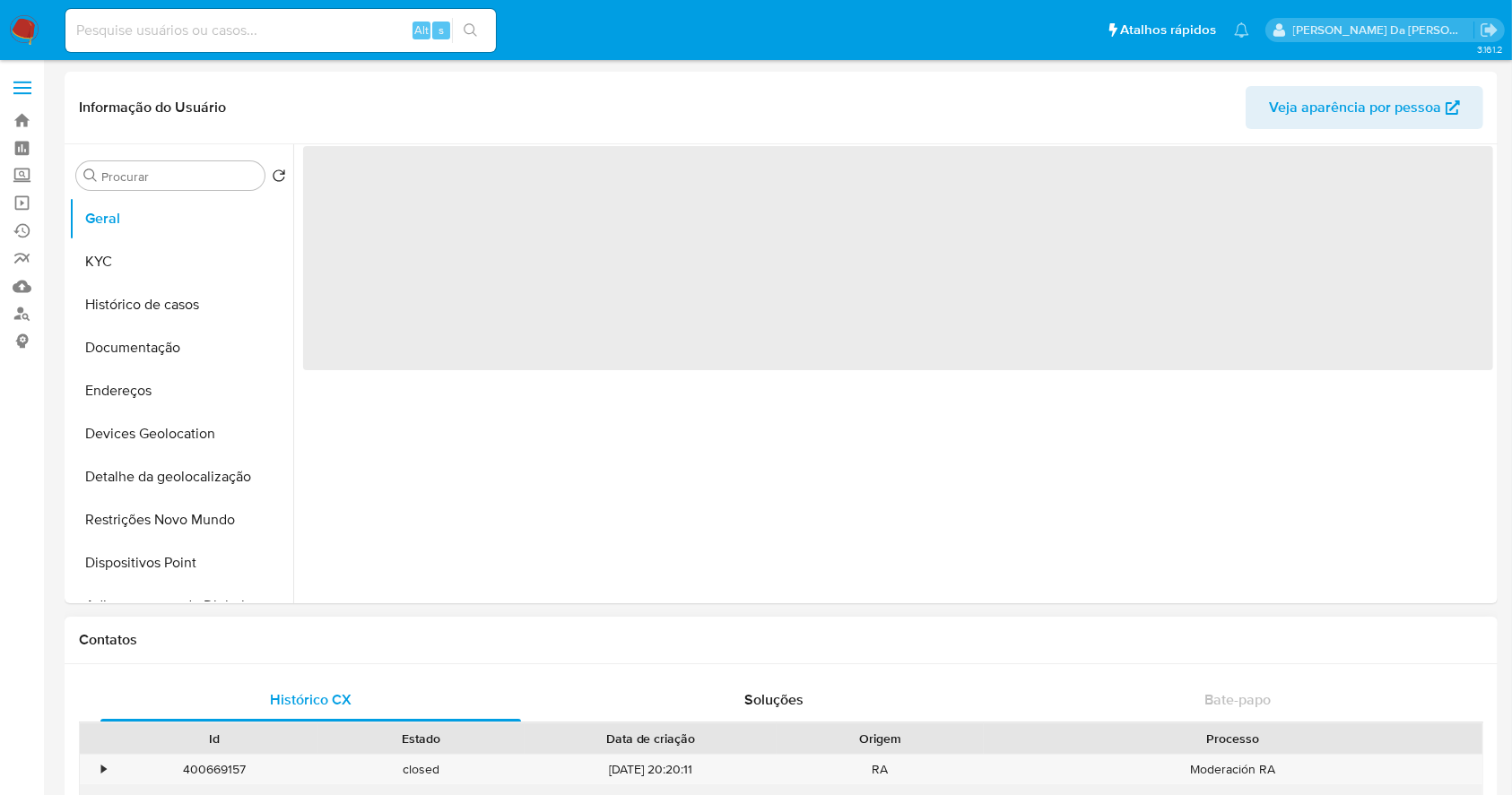
select select "10"
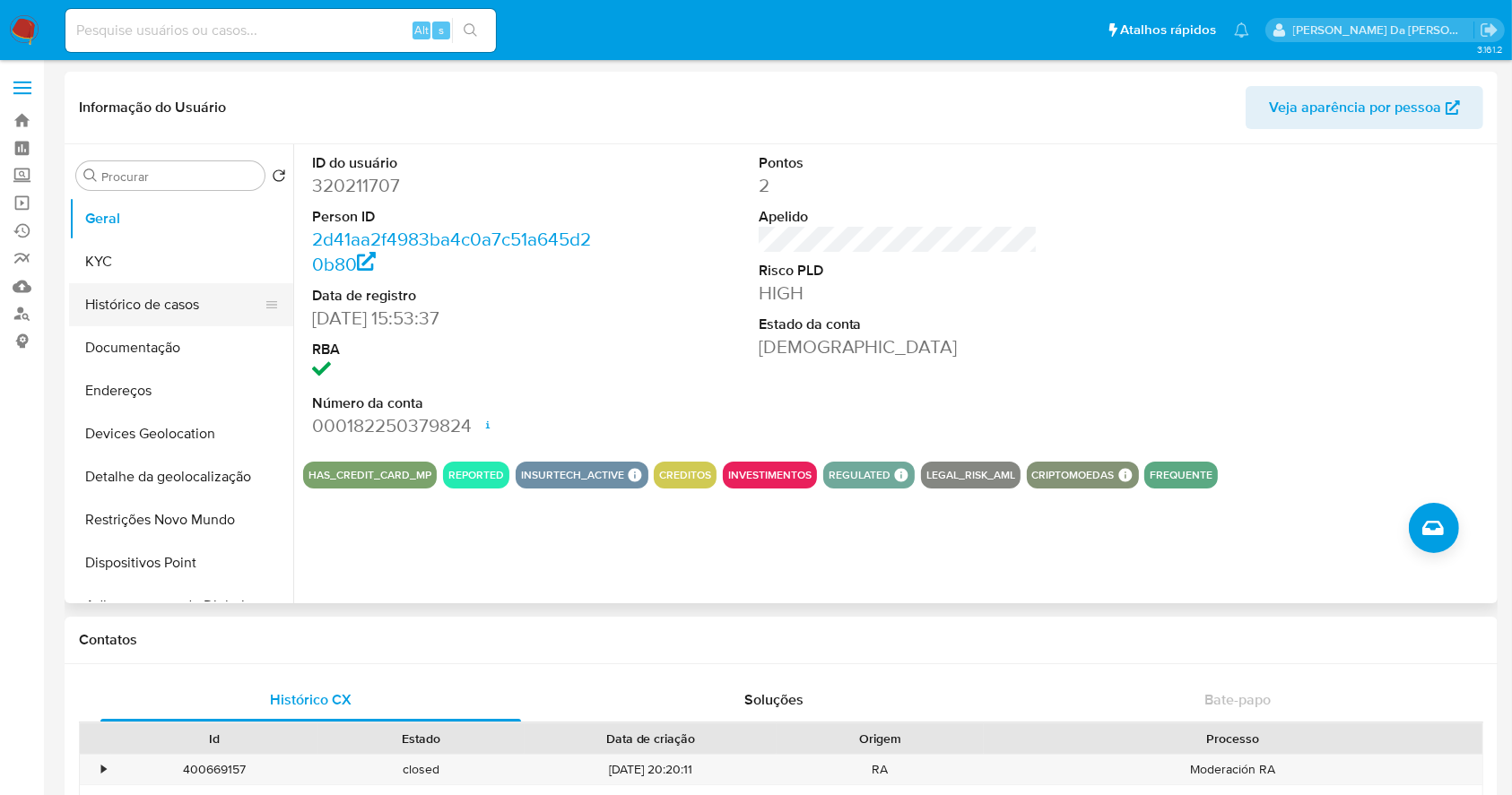
click at [141, 302] on button "Histórico de casos" at bounding box center [174, 305] width 210 height 43
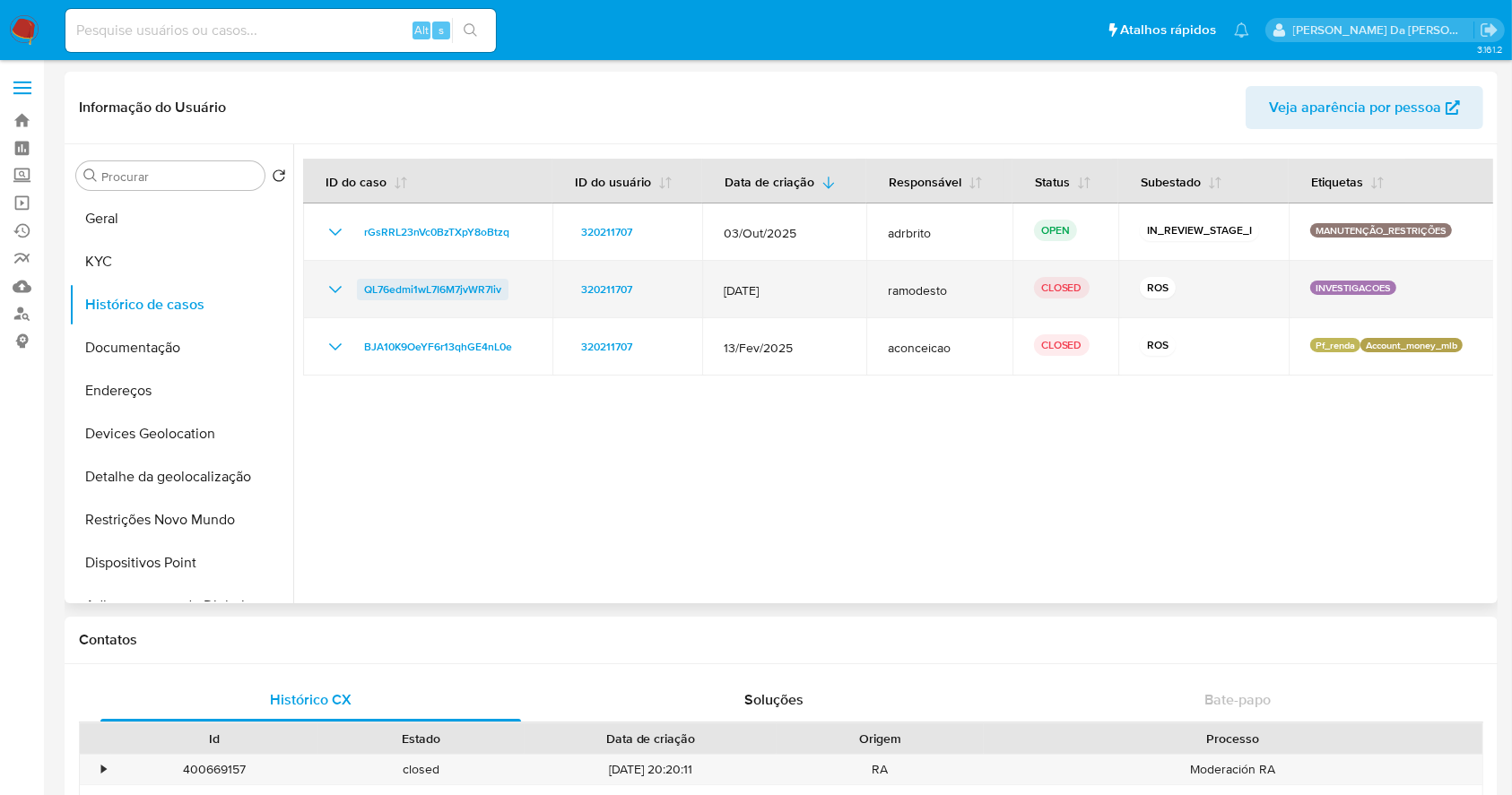
drag, startPoint x: 545, startPoint y: 290, endPoint x: 362, endPoint y: 282, distance: 183.2
click at [362, 282] on td "QL76edmi1wL7I6M7jvWR7liv" at bounding box center [427, 290] width 249 height 58
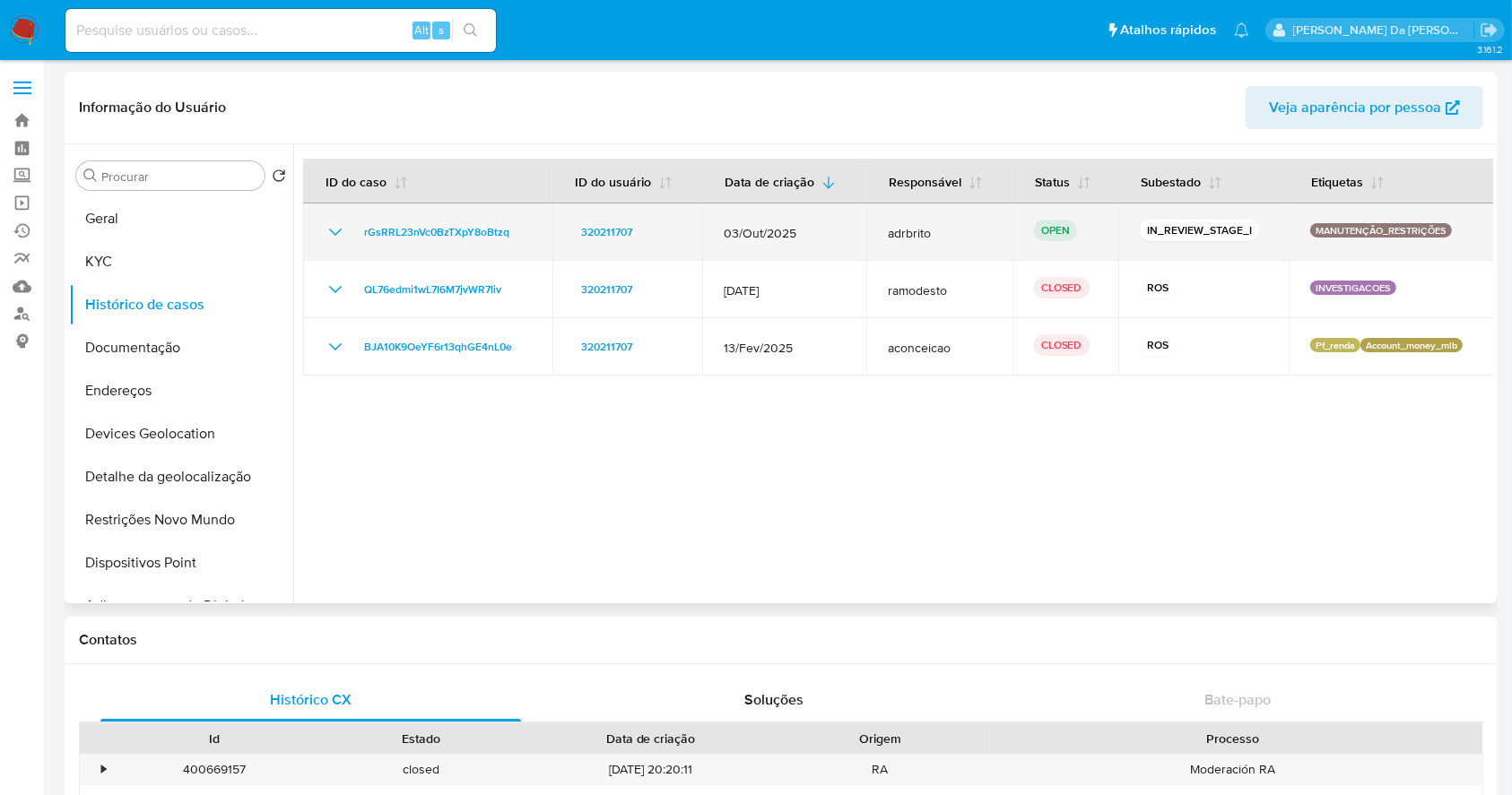
drag, startPoint x: 515, startPoint y: 230, endPoint x: 349, endPoint y: 231, distance: 166.0
click at [349, 231] on div "rGsRRL23nVc0BzTXpY8oBtzq" at bounding box center [427, 232] width 206 height 22
click at [354, 243] on td "rGsRRL23nVc0BzTXpY8oBtzq" at bounding box center [427, 232] width 249 height 58
drag, startPoint x: 352, startPoint y: 235, endPoint x: 514, endPoint y: 240, distance: 162.1
click at [514, 240] on div "rGsRRL23nVc0BzTXpY8oBtzq" at bounding box center [427, 232] width 206 height 22
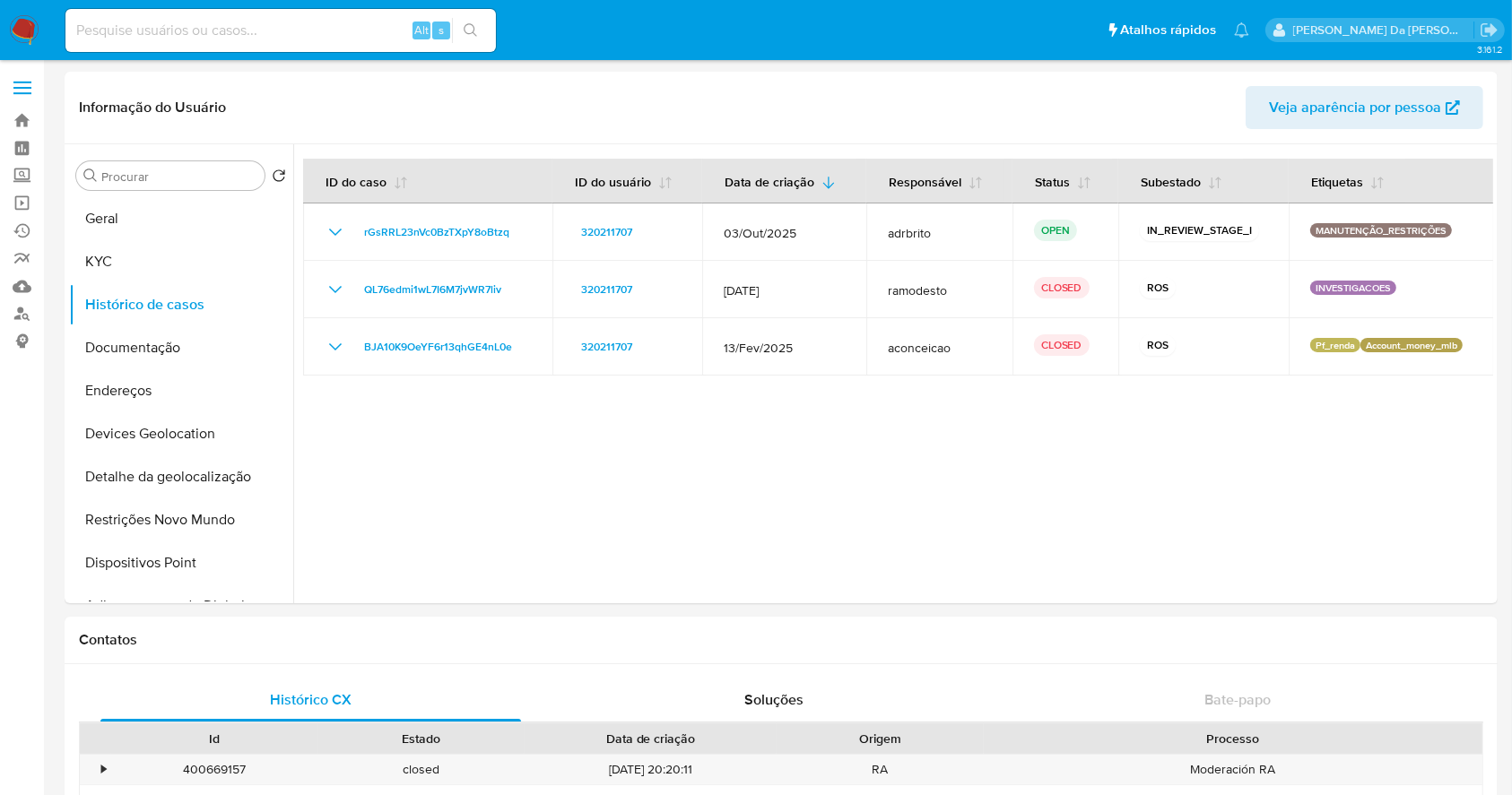
click at [26, 36] on img at bounding box center [24, 31] width 31 height 31
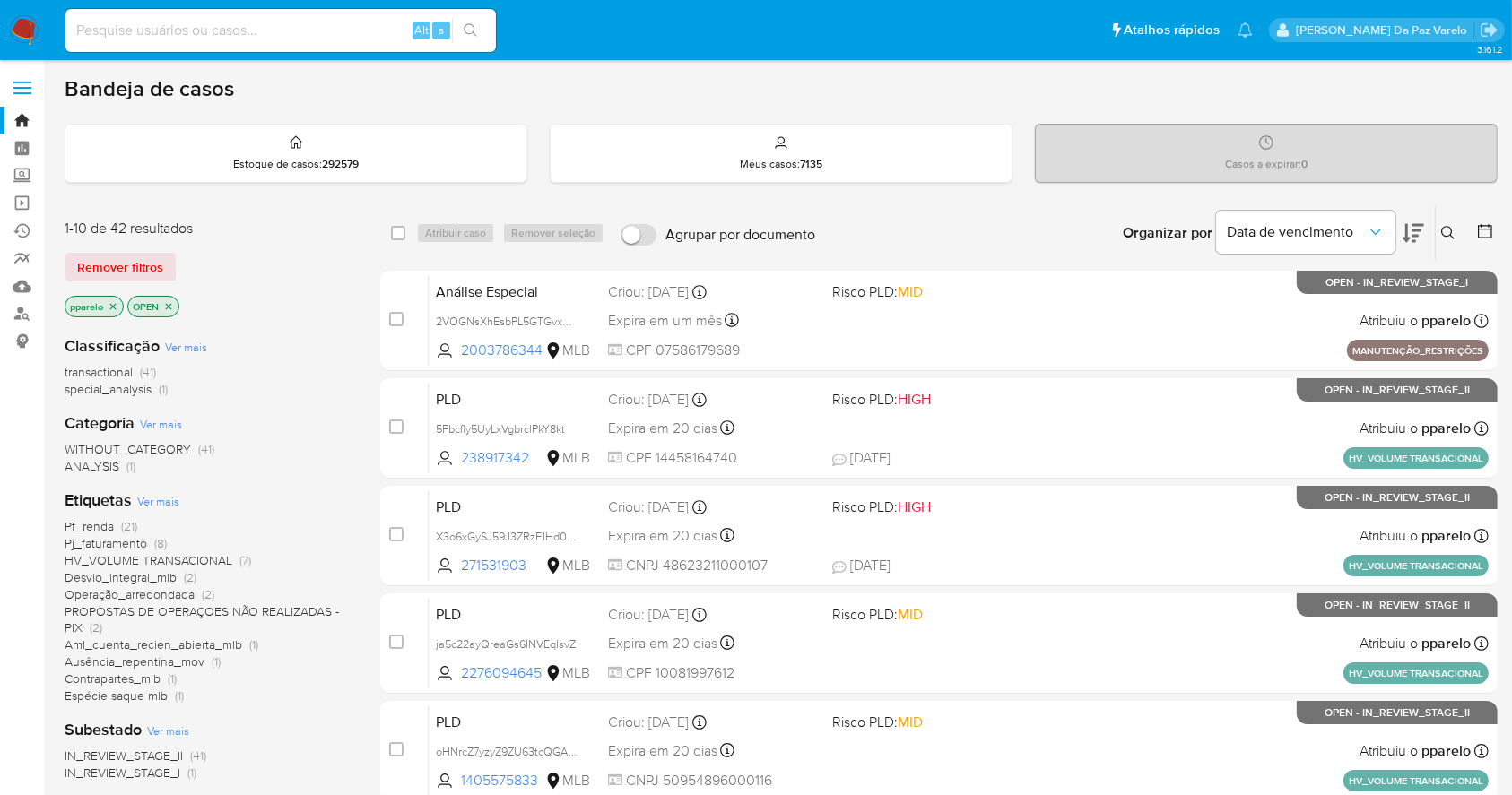
click at [1448, 230] on icon at bounding box center [1448, 233] width 14 height 14
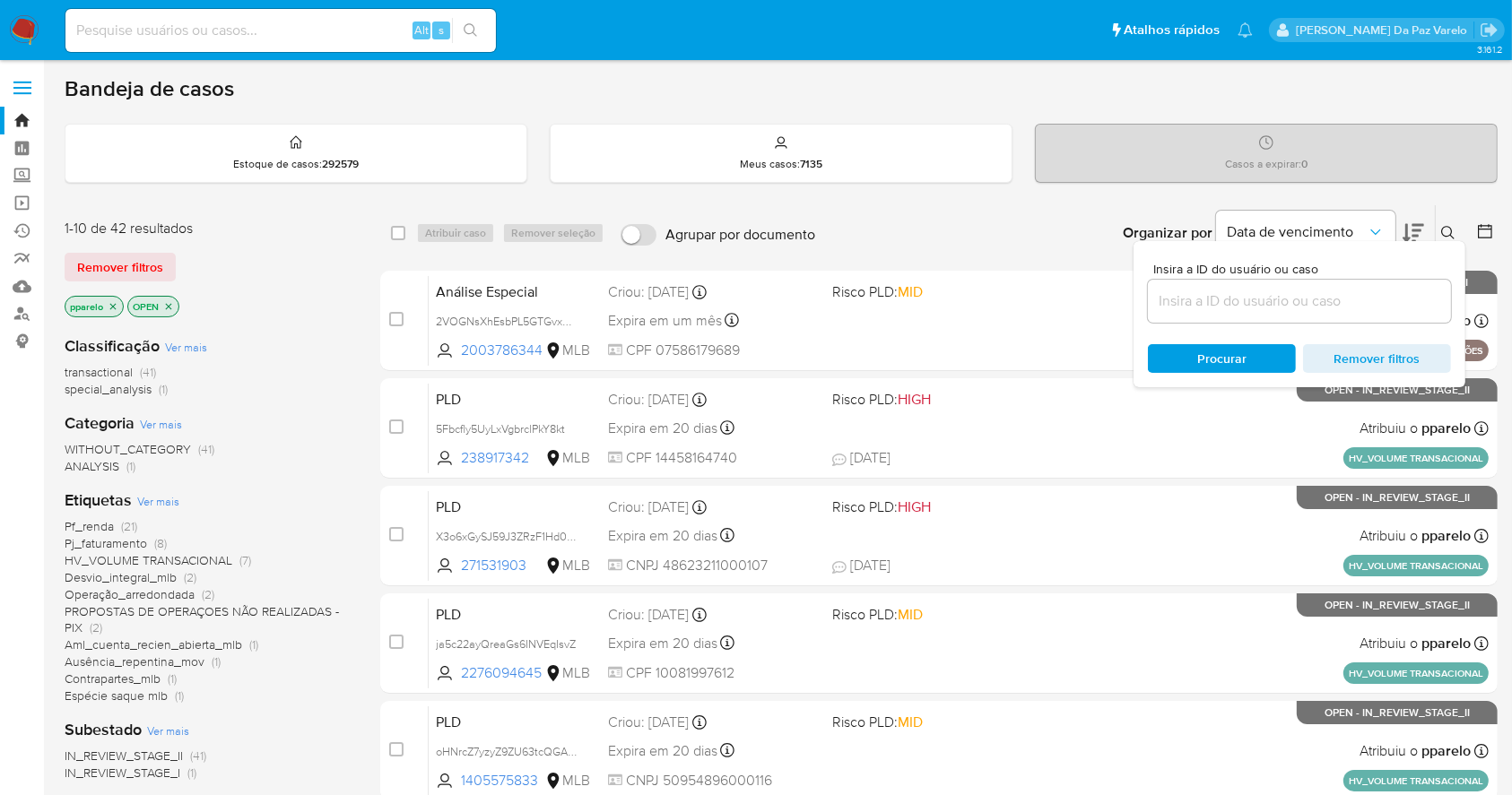
click at [1358, 296] on input at bounding box center [1299, 301] width 303 height 23
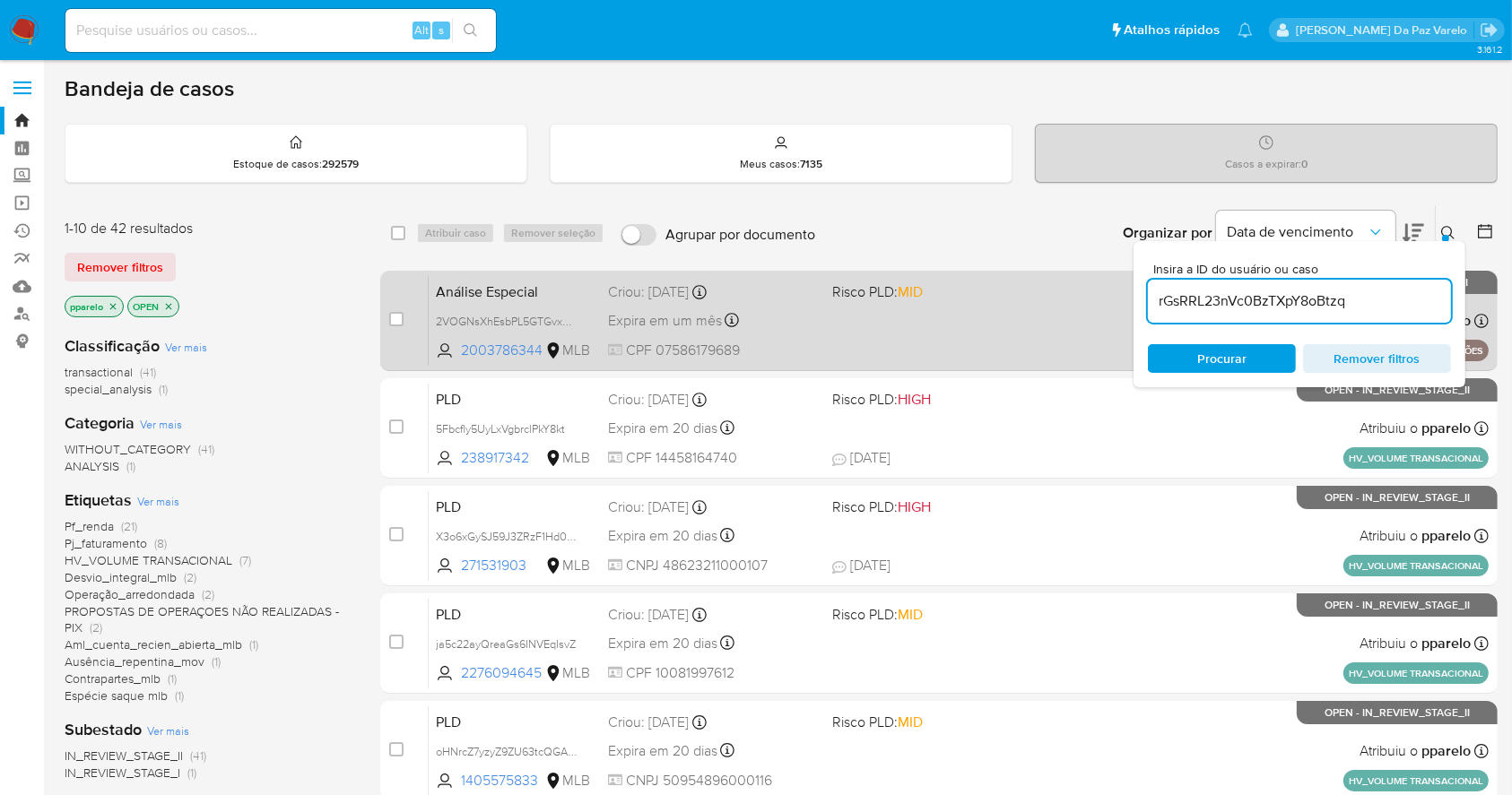
type input "rGsRRL23nVc0BzTXpY8oBtzq"
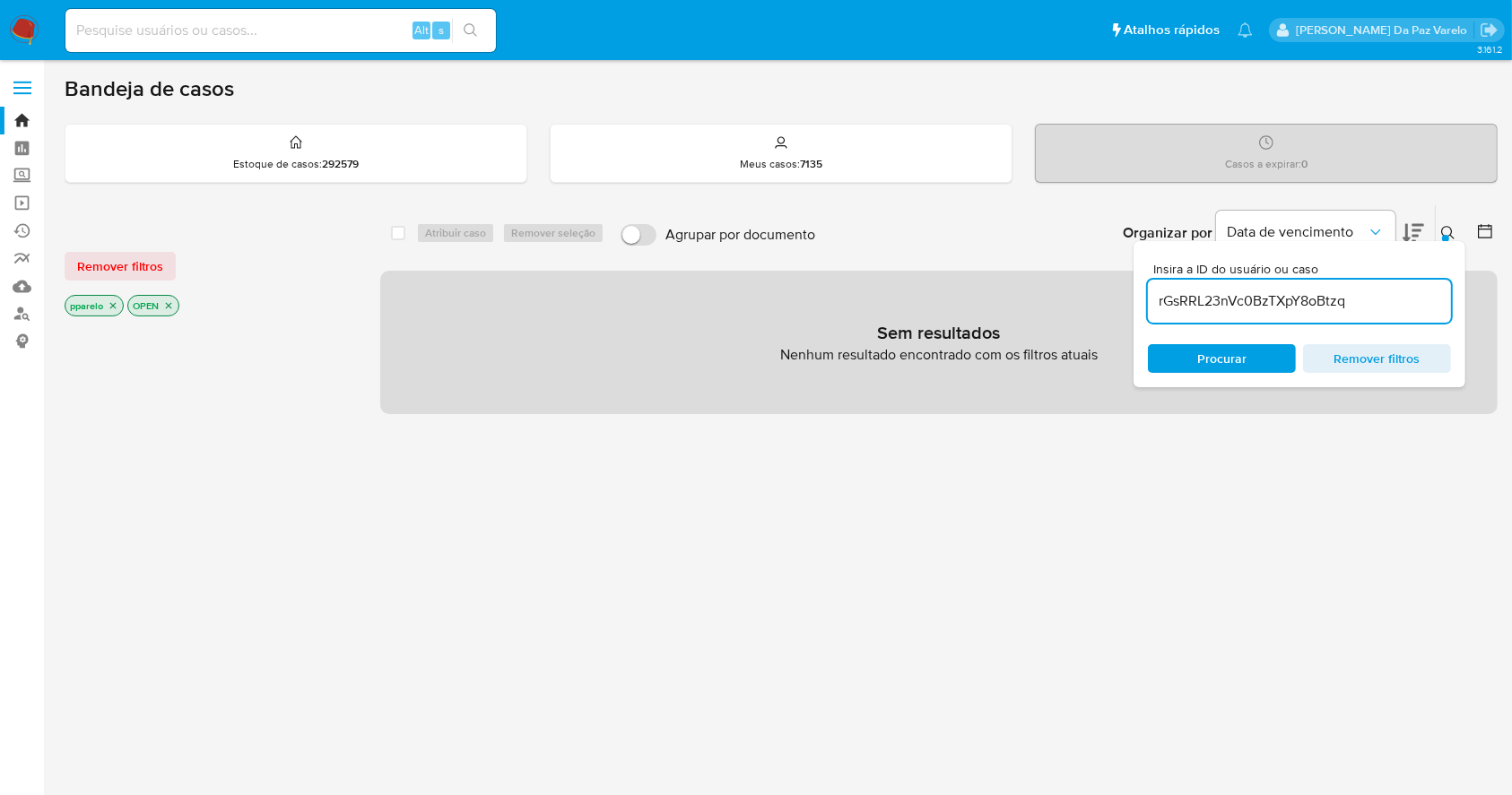
click at [111, 305] on icon "close-filter" at bounding box center [113, 306] width 11 height 11
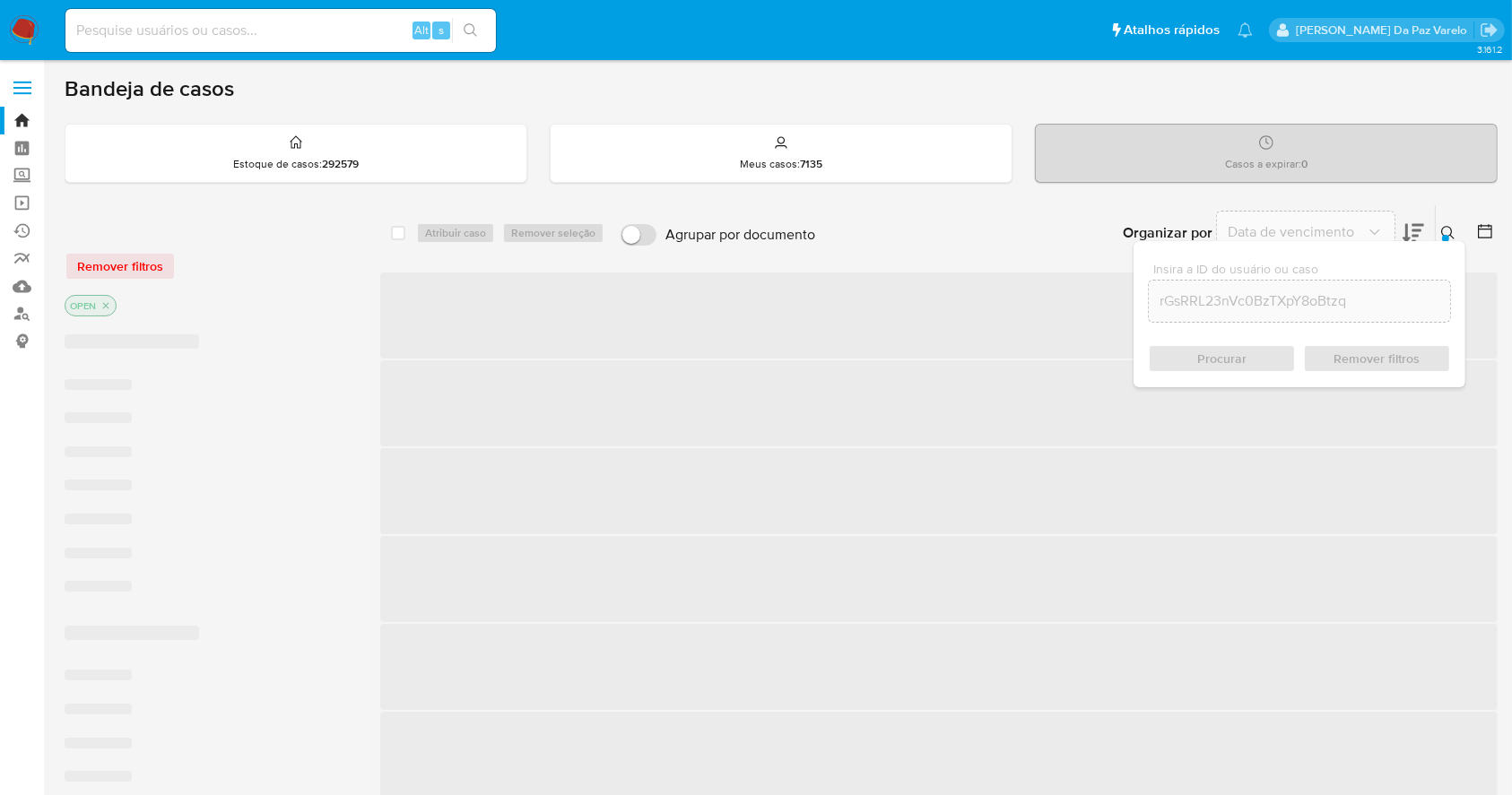
click at [108, 305] on icon "close-filter" at bounding box center [106, 306] width 11 height 11
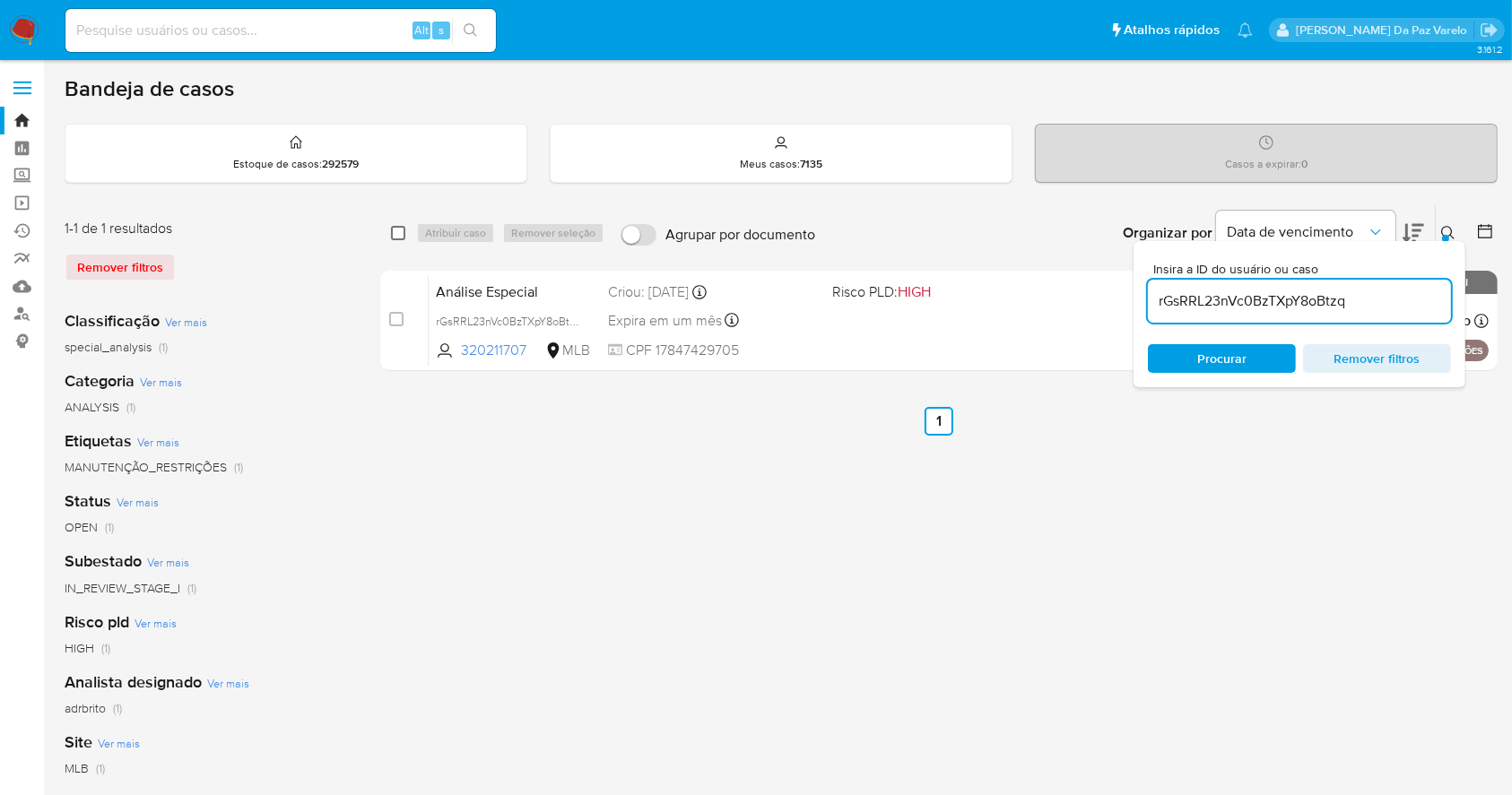
click at [395, 233] on input "checkbox" at bounding box center [398, 233] width 14 height 14
checkbox input "true"
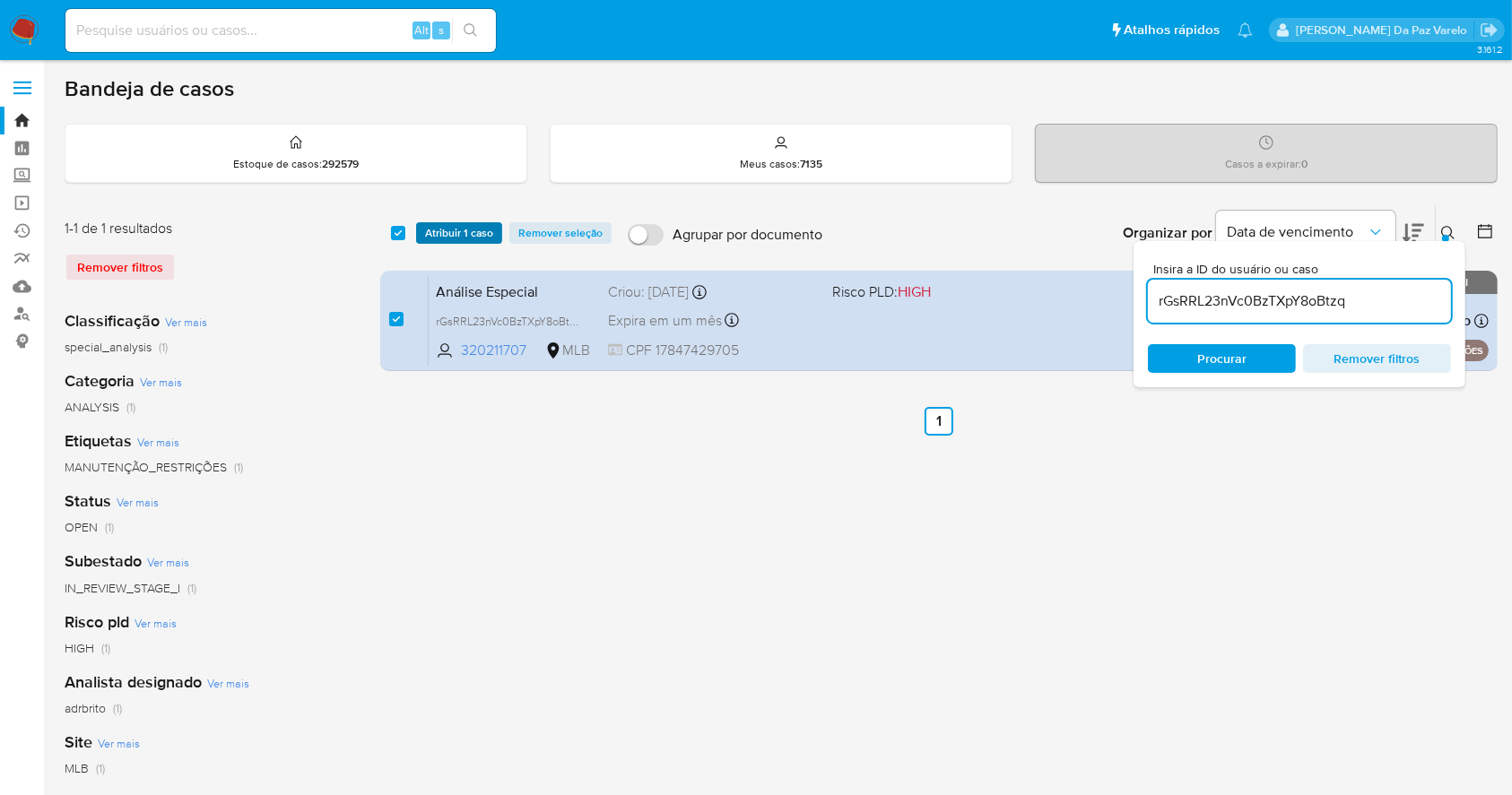
click at [450, 228] on span "Atribuir 1 caso" at bounding box center [460, 233] width 68 height 18
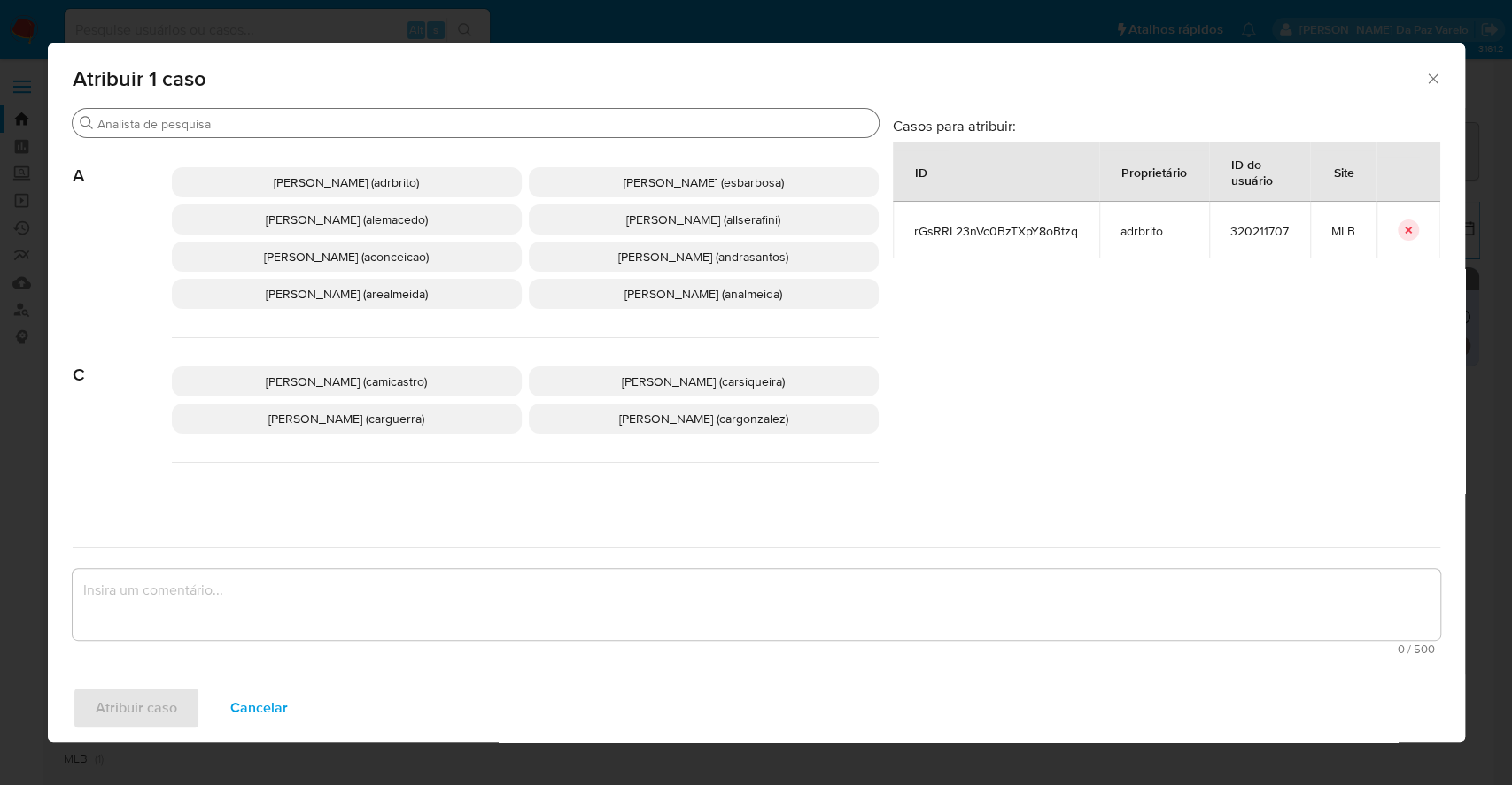
click at [441, 123] on input "Buscar" at bounding box center [484, 124] width 774 height 16
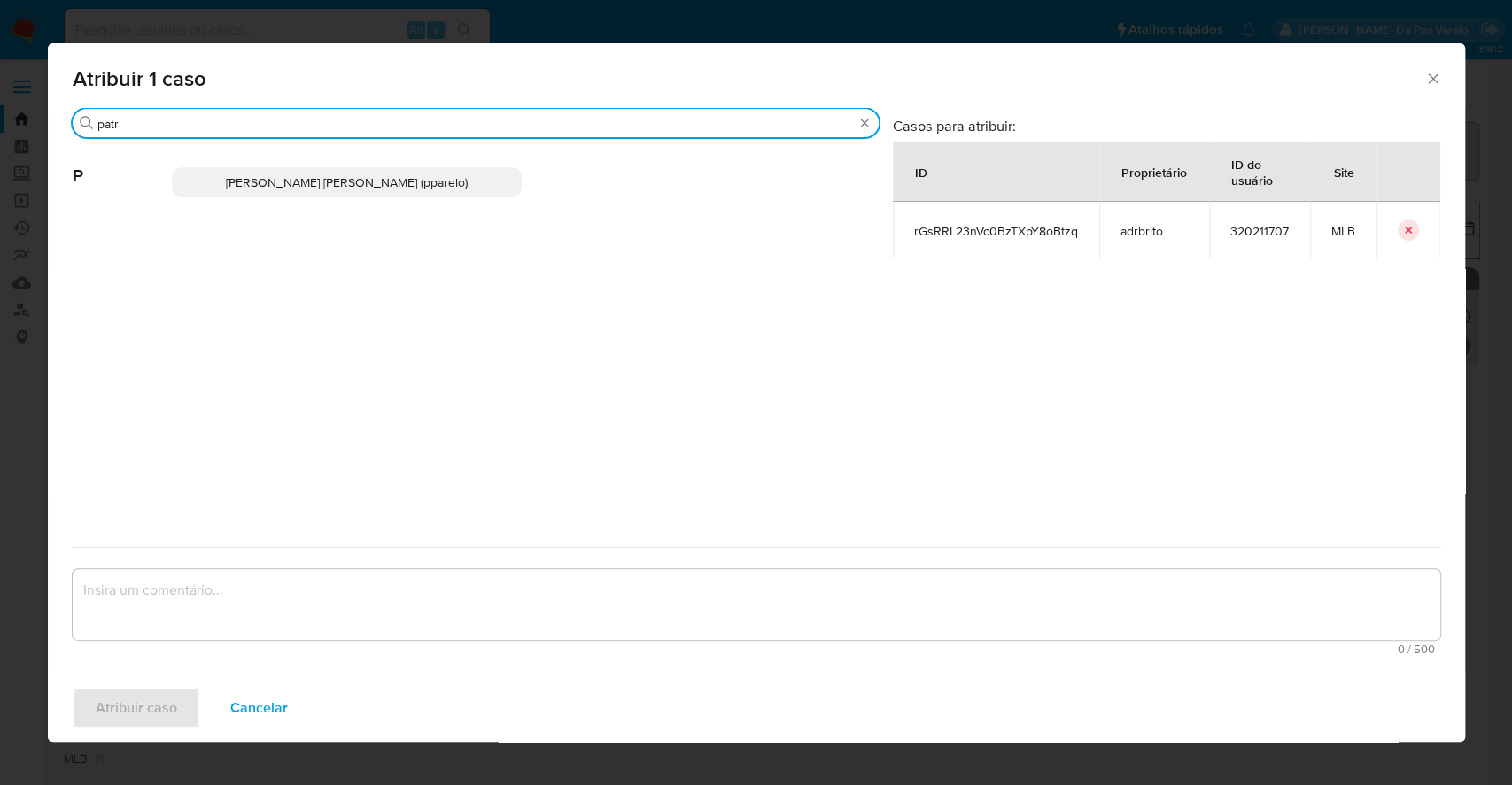
type input "patr"
click at [426, 187] on span "Patricia Aparecida Da Paz Varelo (pparelo)" at bounding box center [346, 182] width 242 height 18
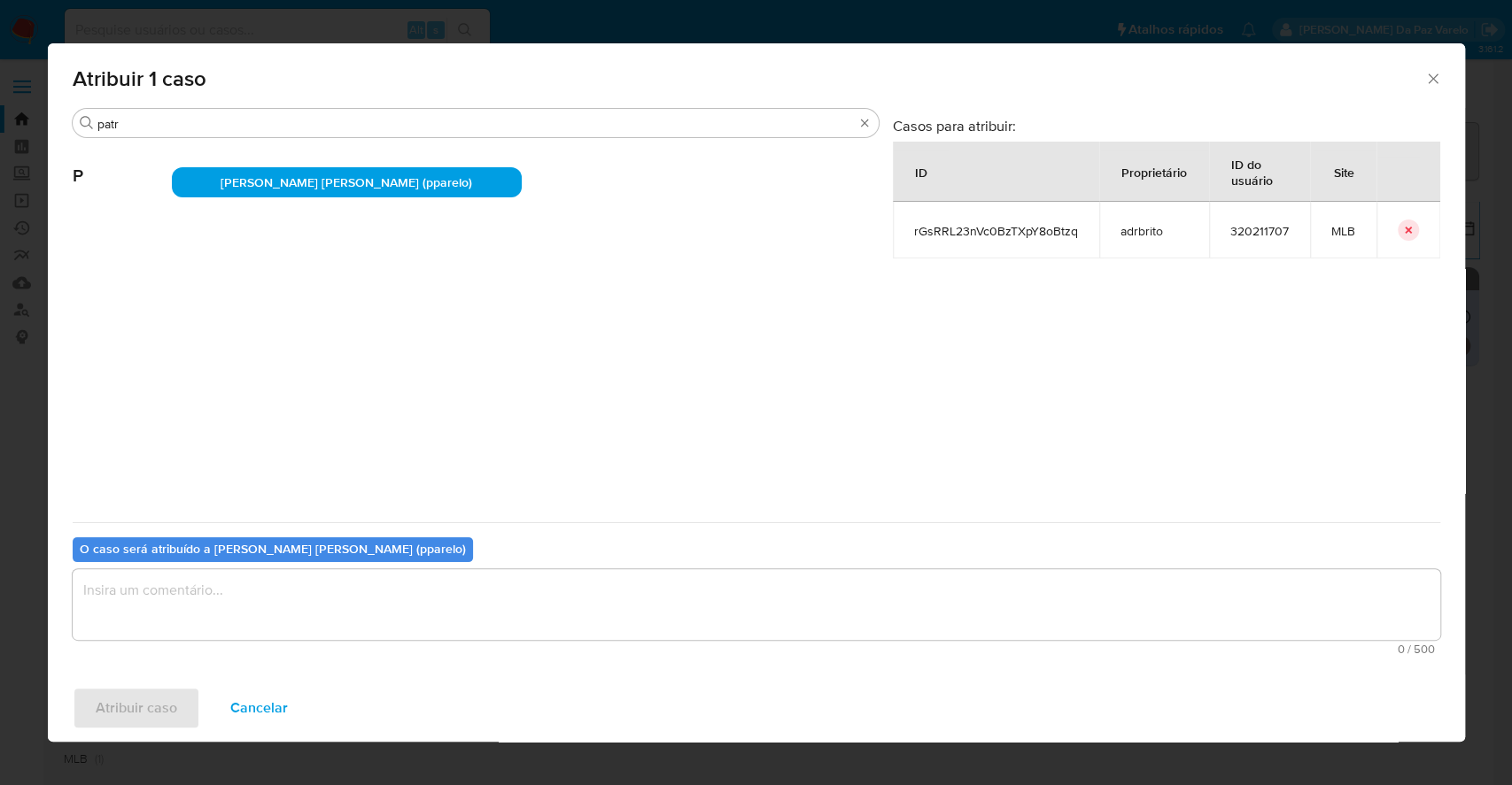
click at [365, 616] on textarea "assign-modal" at bounding box center [756, 605] width 1367 height 71
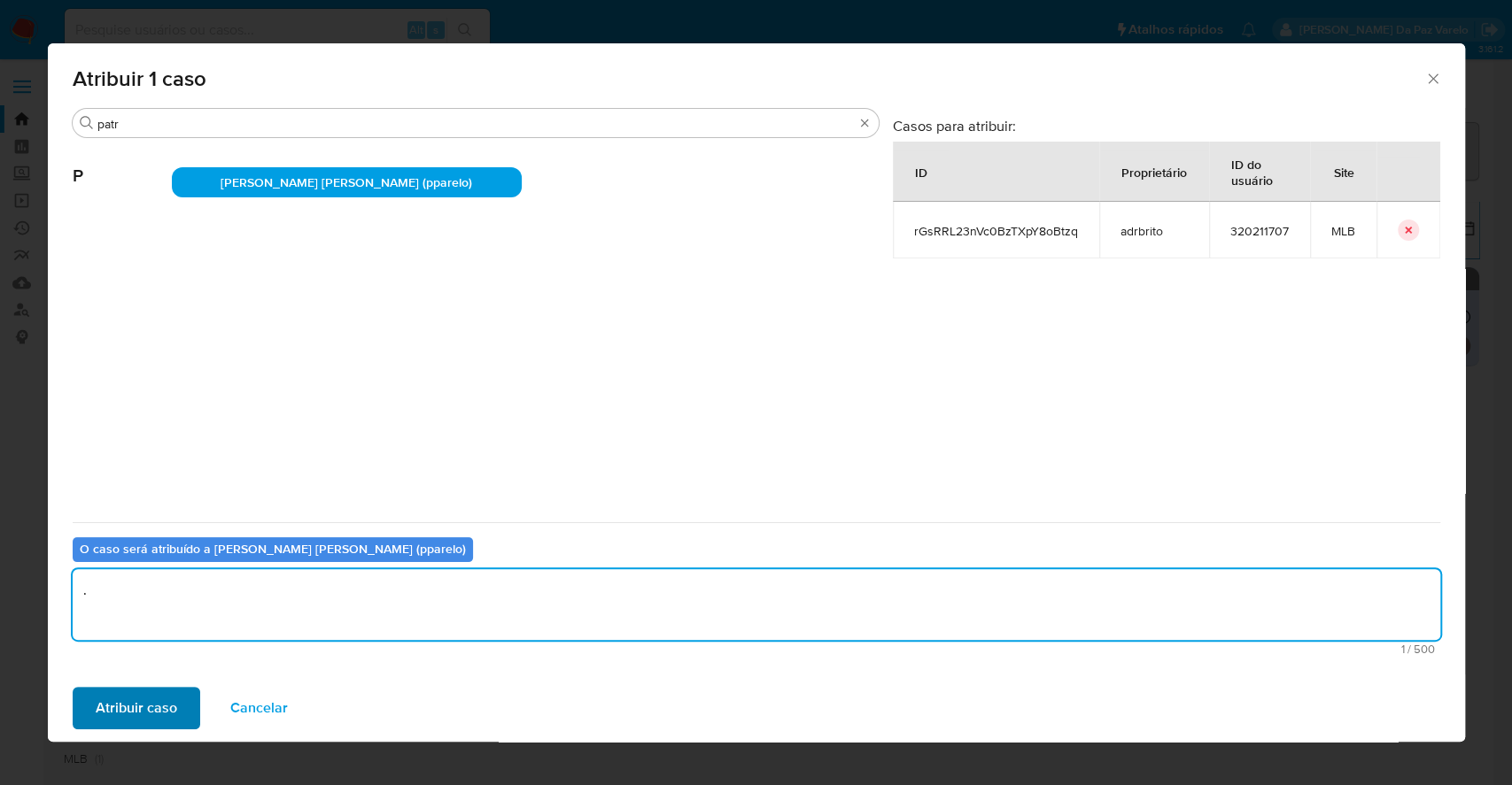
type textarea "."
click at [132, 707] on span "Atribuir caso" at bounding box center [137, 709] width 82 height 39
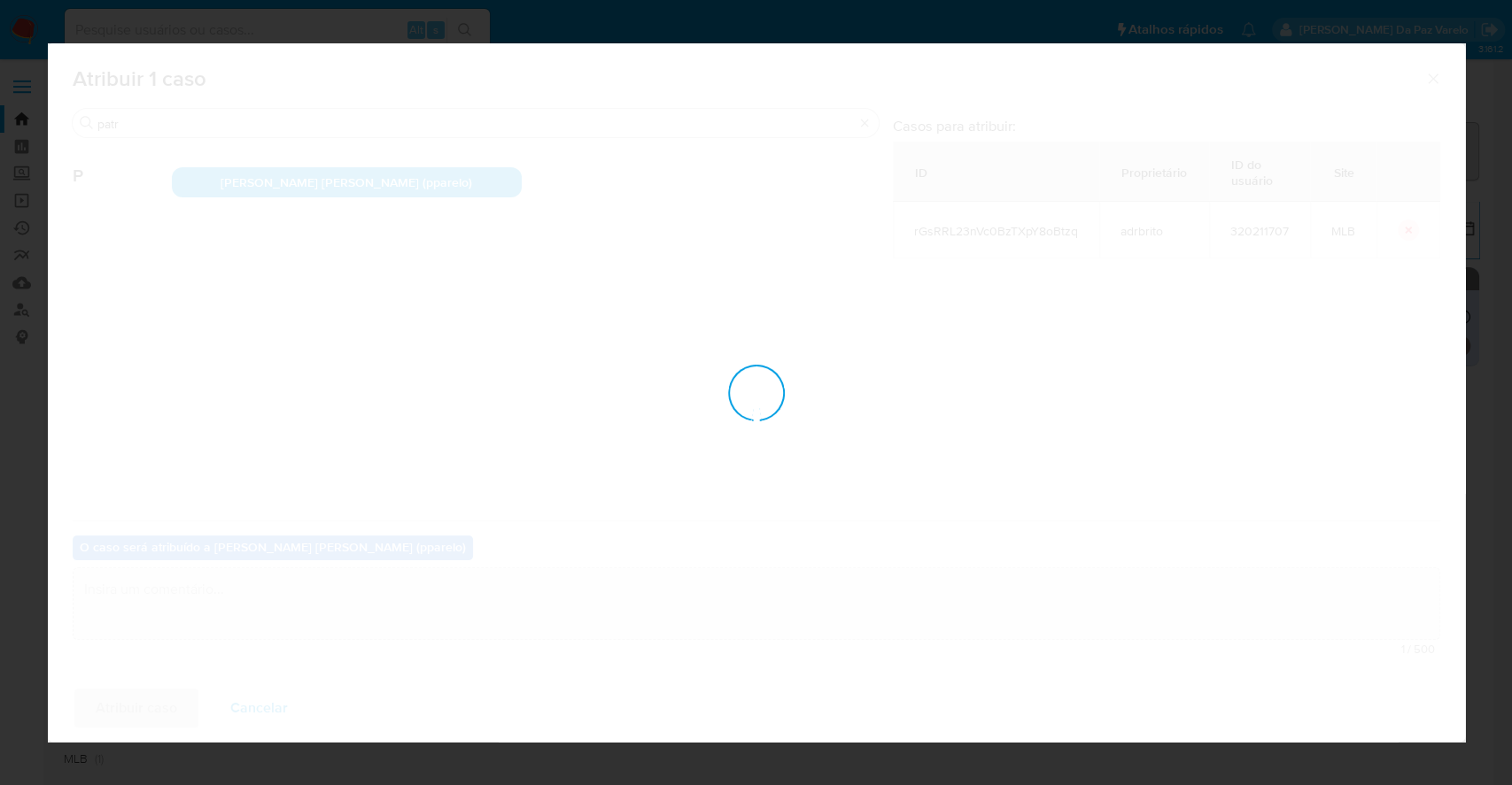
checkbox input "false"
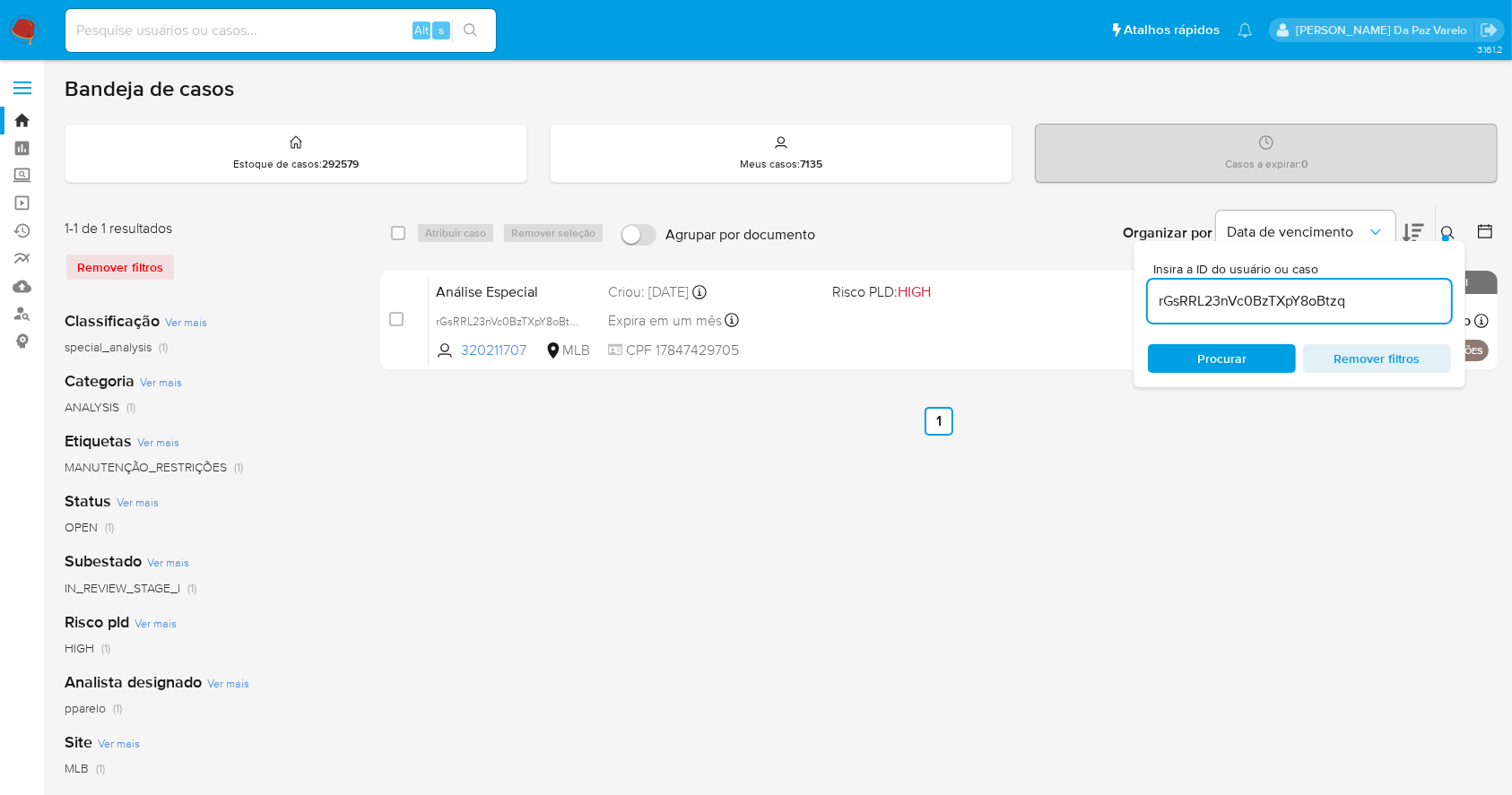
click at [1453, 222] on button at bounding box center [1450, 233] width 30 height 22
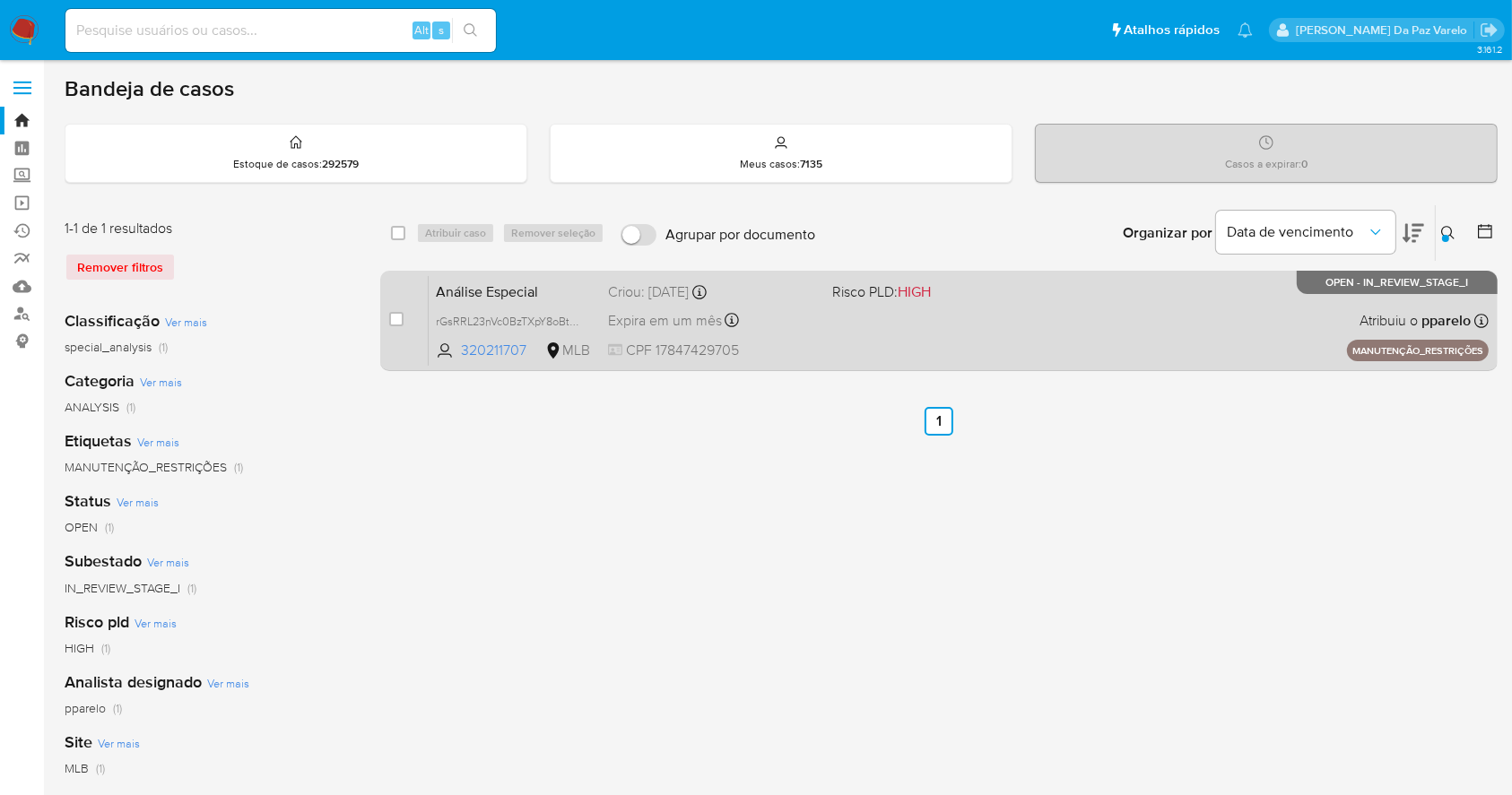
click at [985, 357] on div "Análise Especial rGsRRL23nVc0BzTXpY8oBtzq 320211707 MLB Risco PLD: HIGH Criou: …" at bounding box center [959, 320] width 1060 height 91
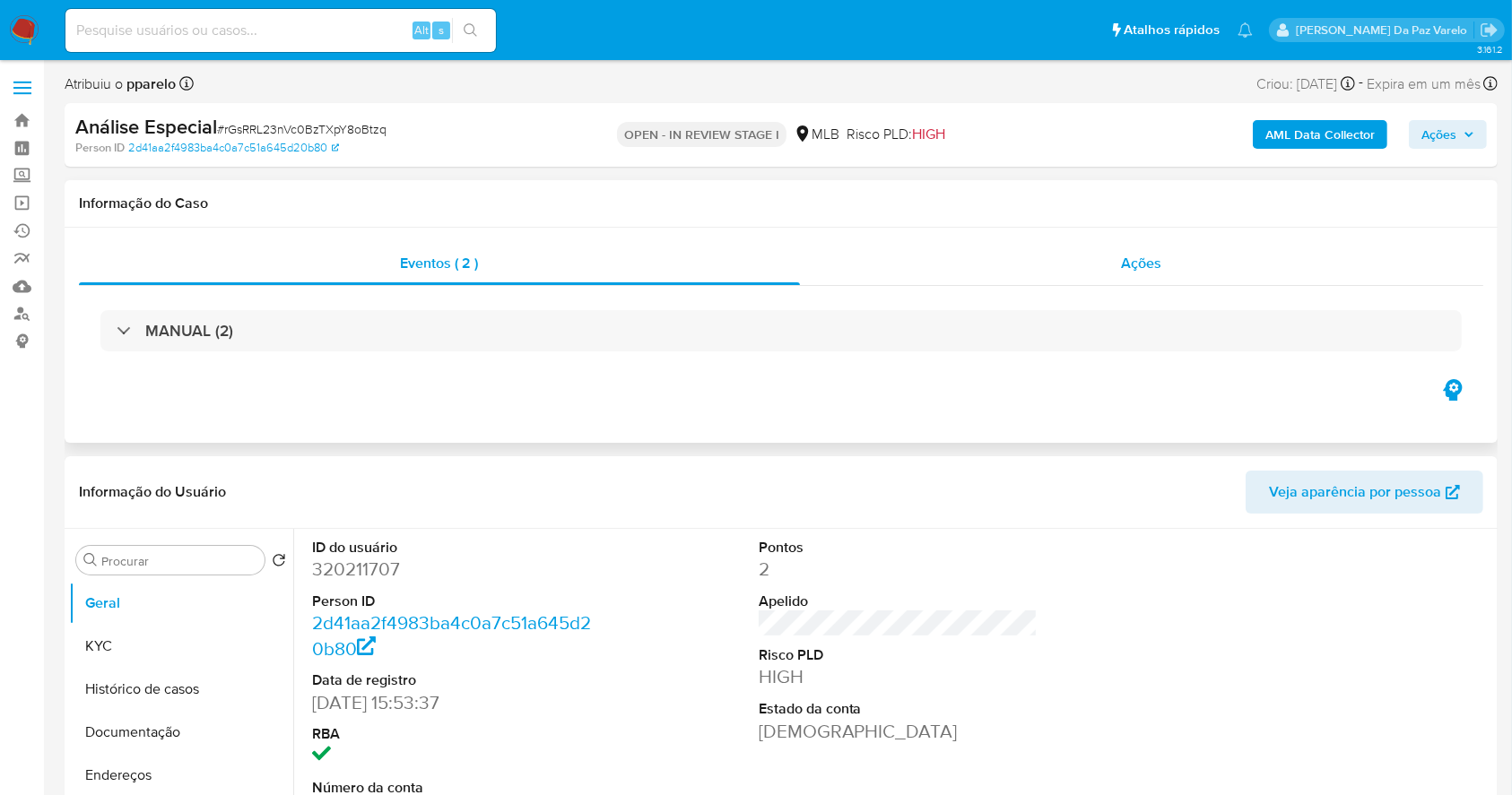
select select "10"
click at [1142, 255] on span "Ações" at bounding box center [1141, 263] width 40 height 21
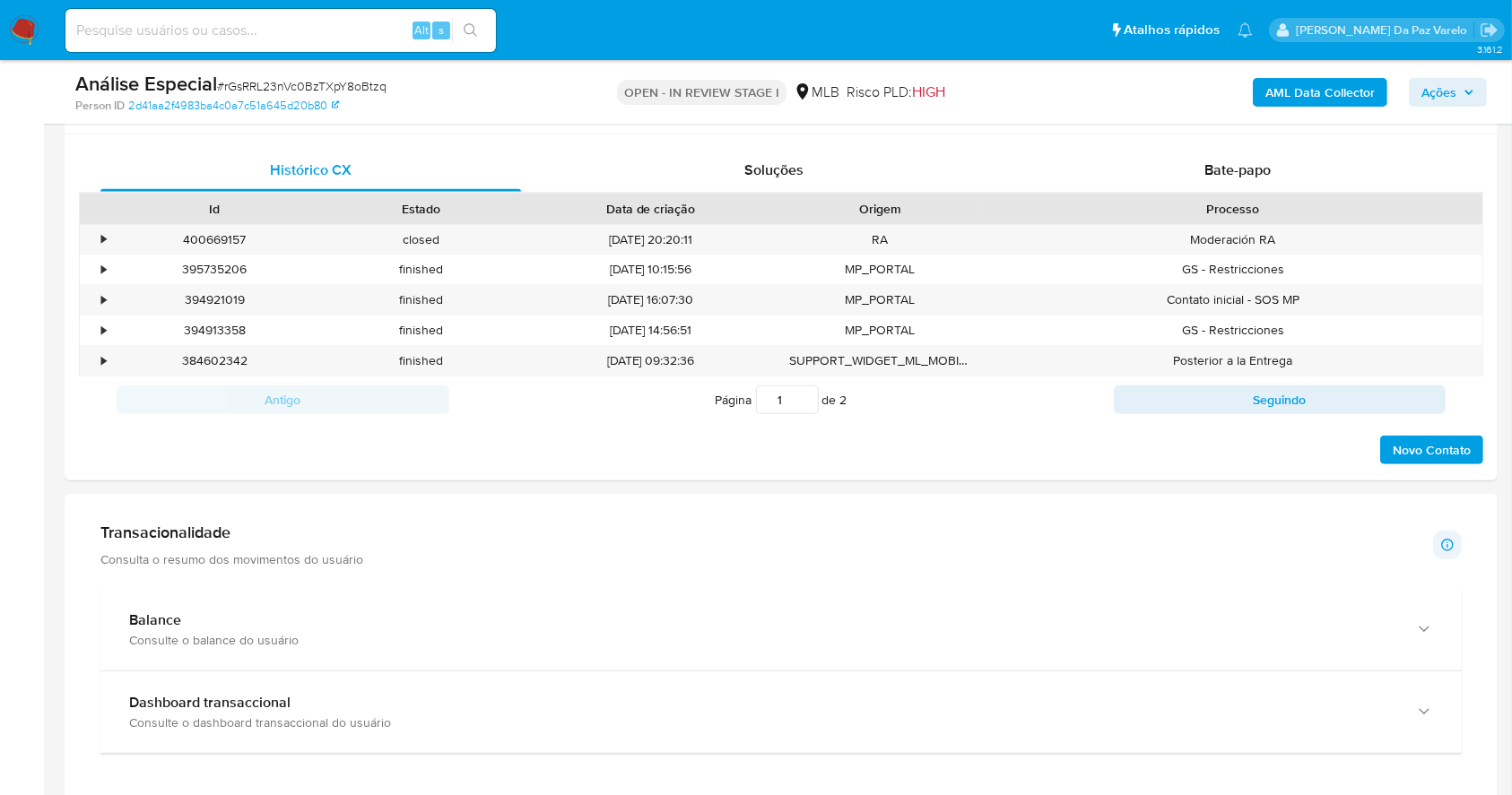
scroll to position [1315, 0]
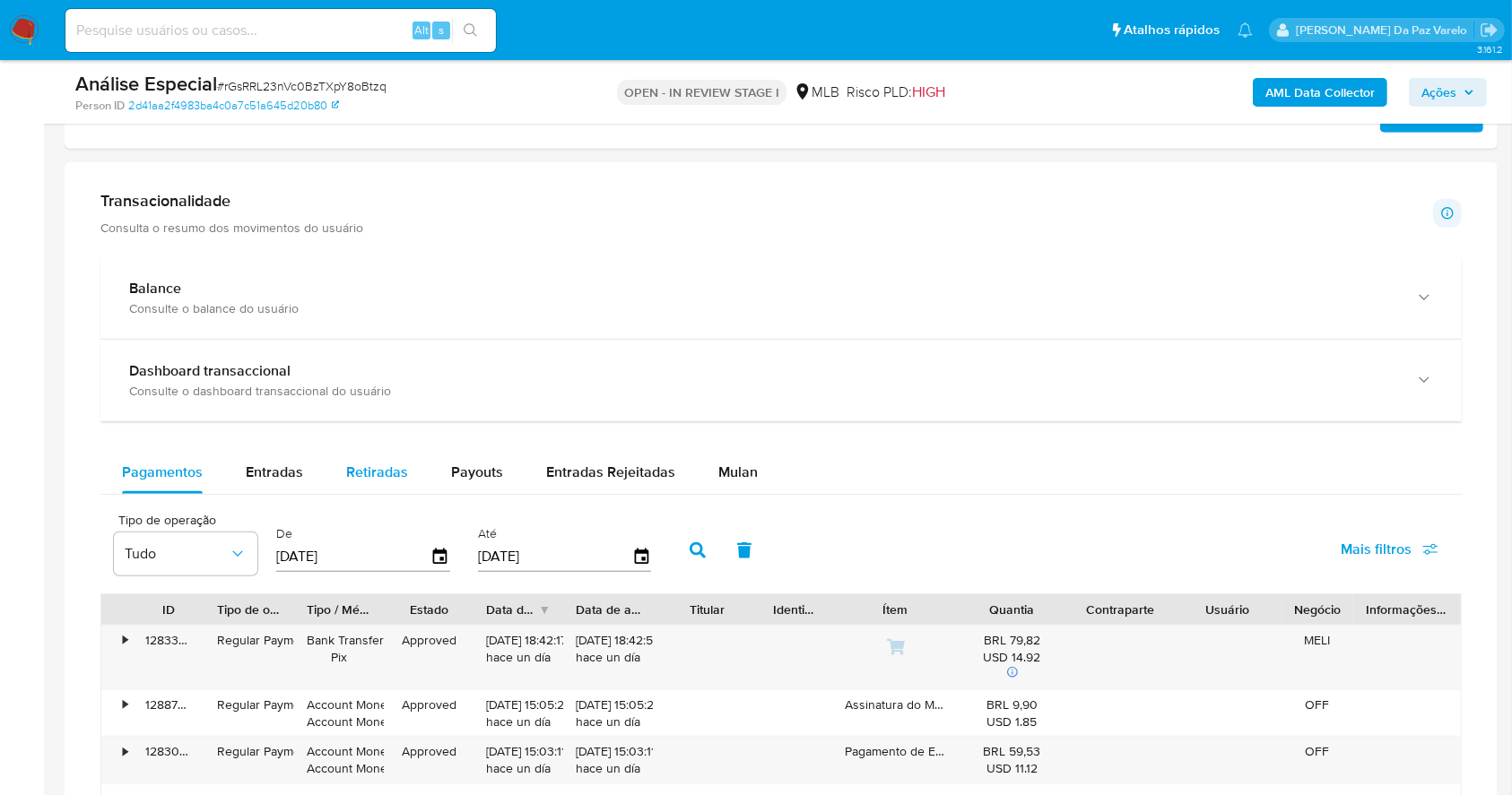
click at [398, 477] on span "Retiradas" at bounding box center [377, 471] width 62 height 21
select select "10"
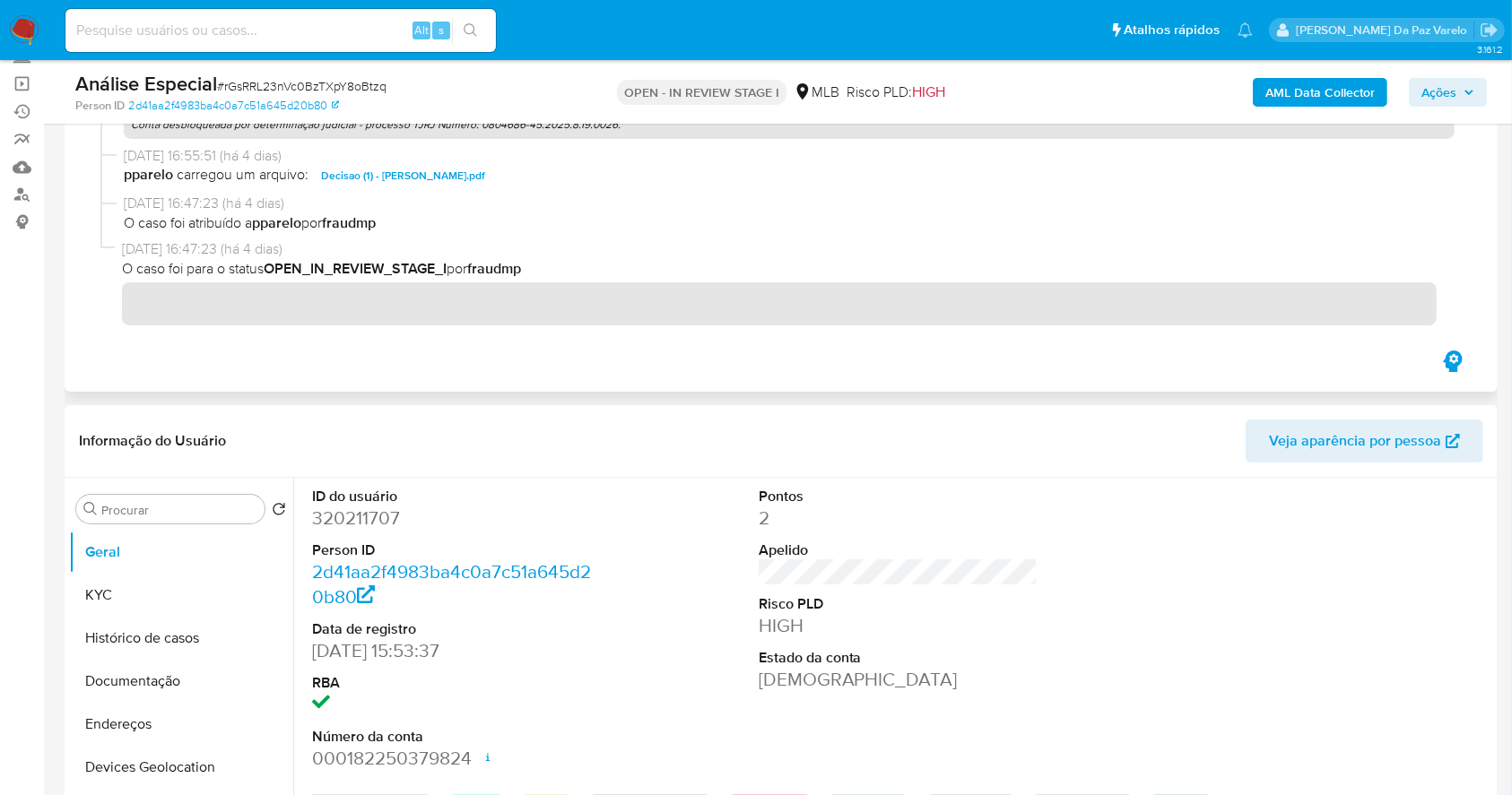
scroll to position [0, 0]
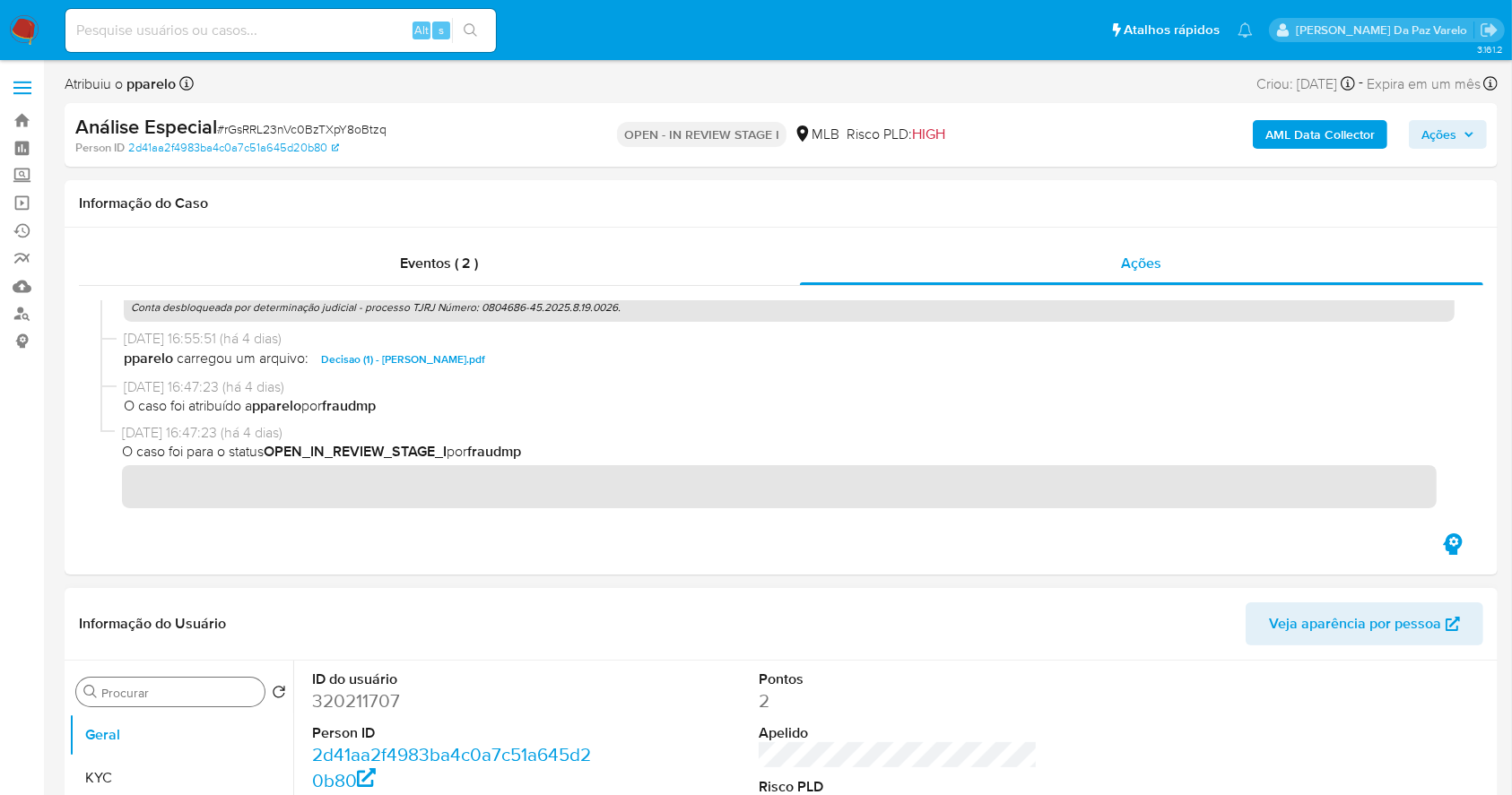
click at [185, 692] on input "Procurar" at bounding box center [179, 693] width 156 height 16
type input "res"
click at [179, 768] on button "Restrições Novo Mundo" at bounding box center [174, 779] width 210 height 43
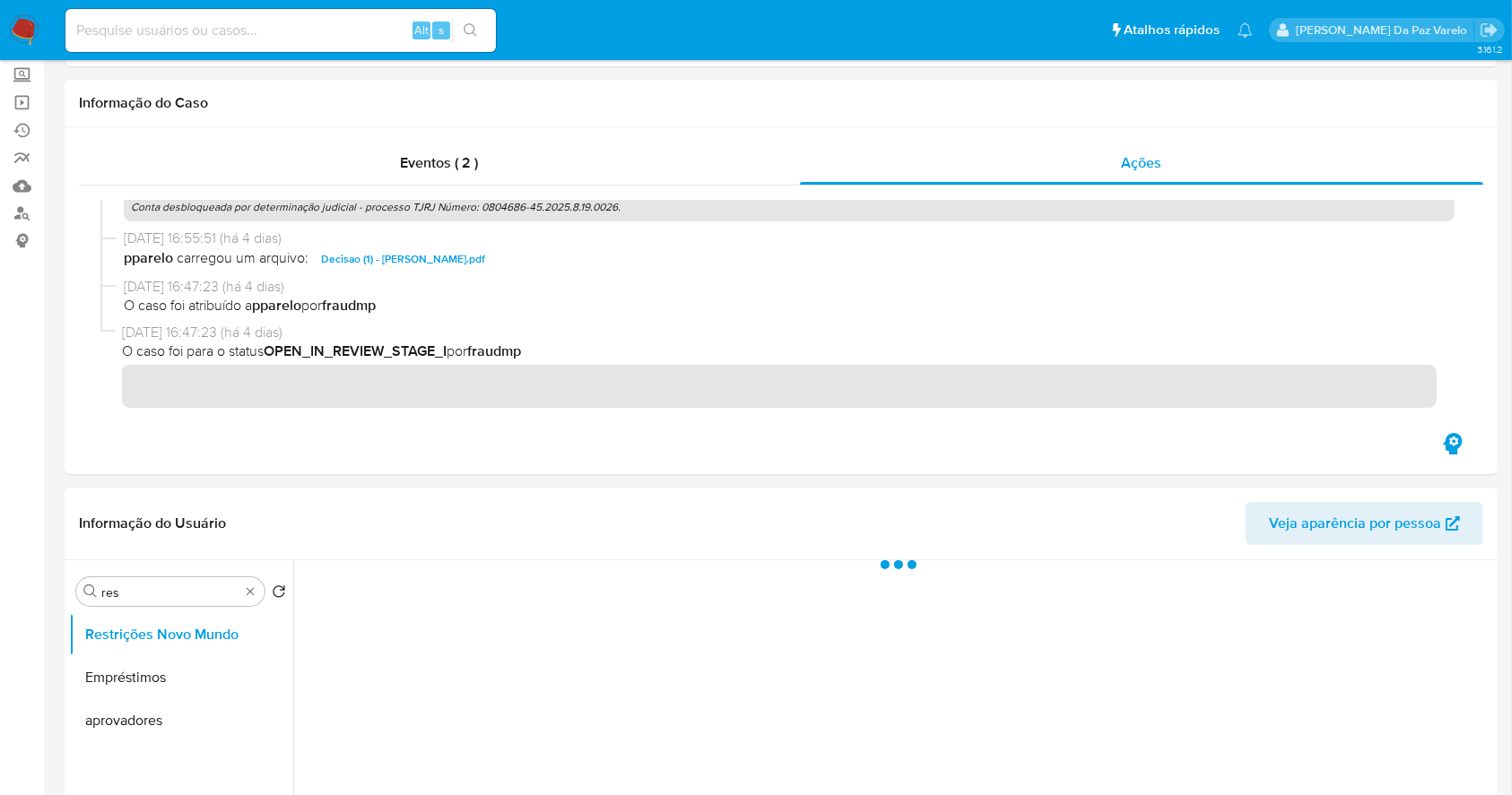
scroll to position [238, 0]
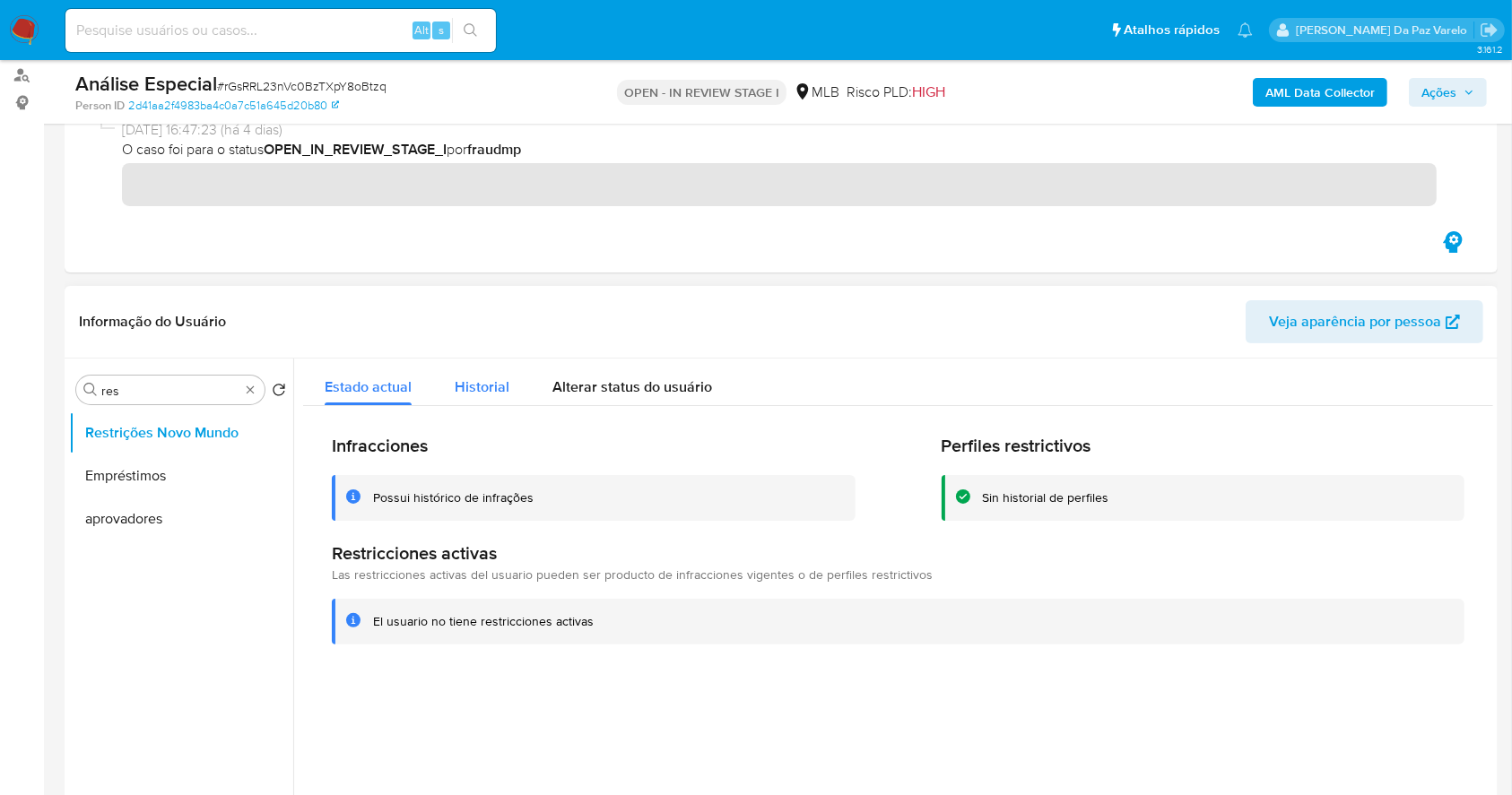
drag, startPoint x: 480, startPoint y: 383, endPoint x: 510, endPoint y: 384, distance: 30.0
click at [480, 383] on span "Historial" at bounding box center [482, 387] width 55 height 21
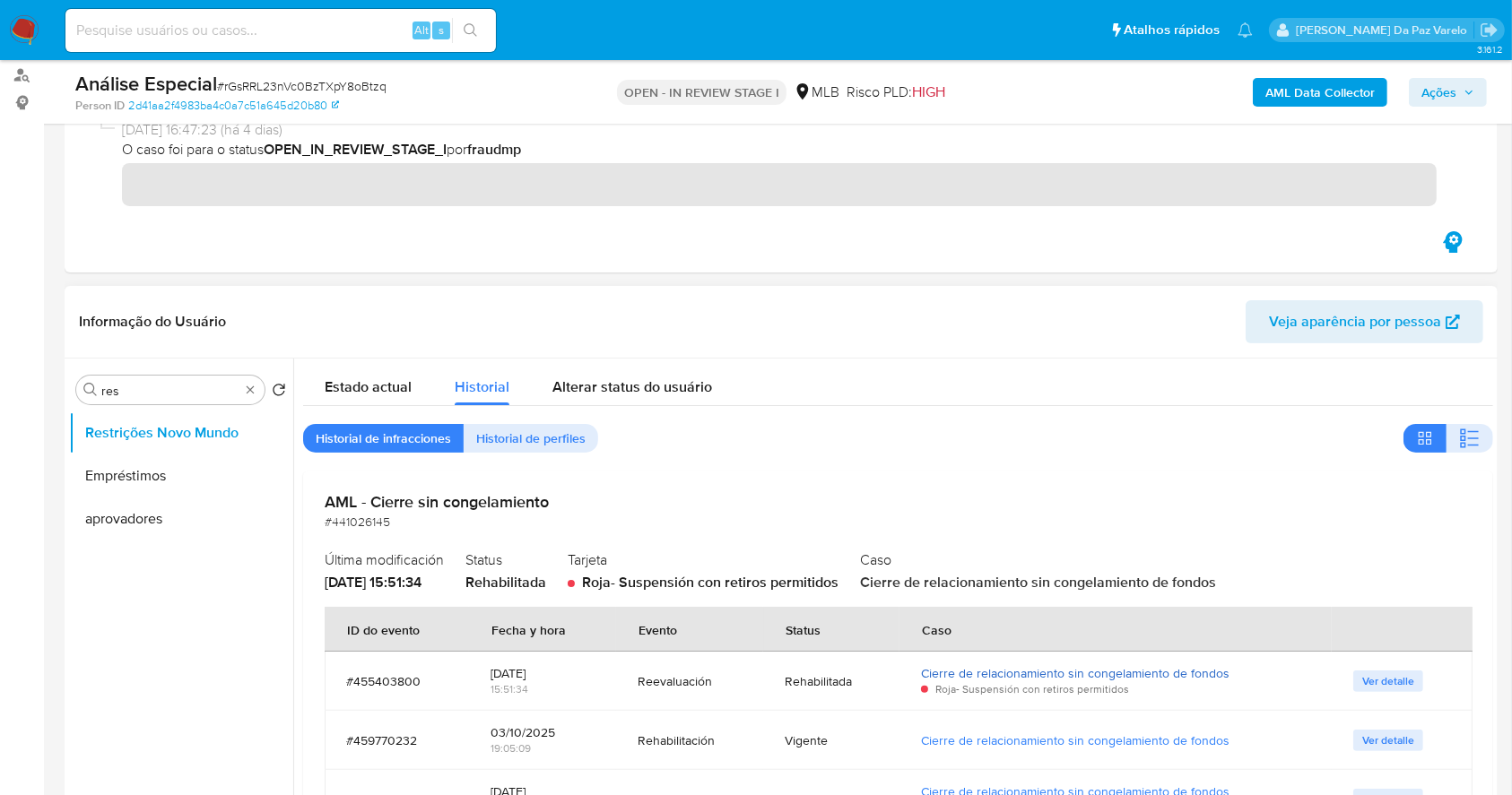
scroll to position [120, 0]
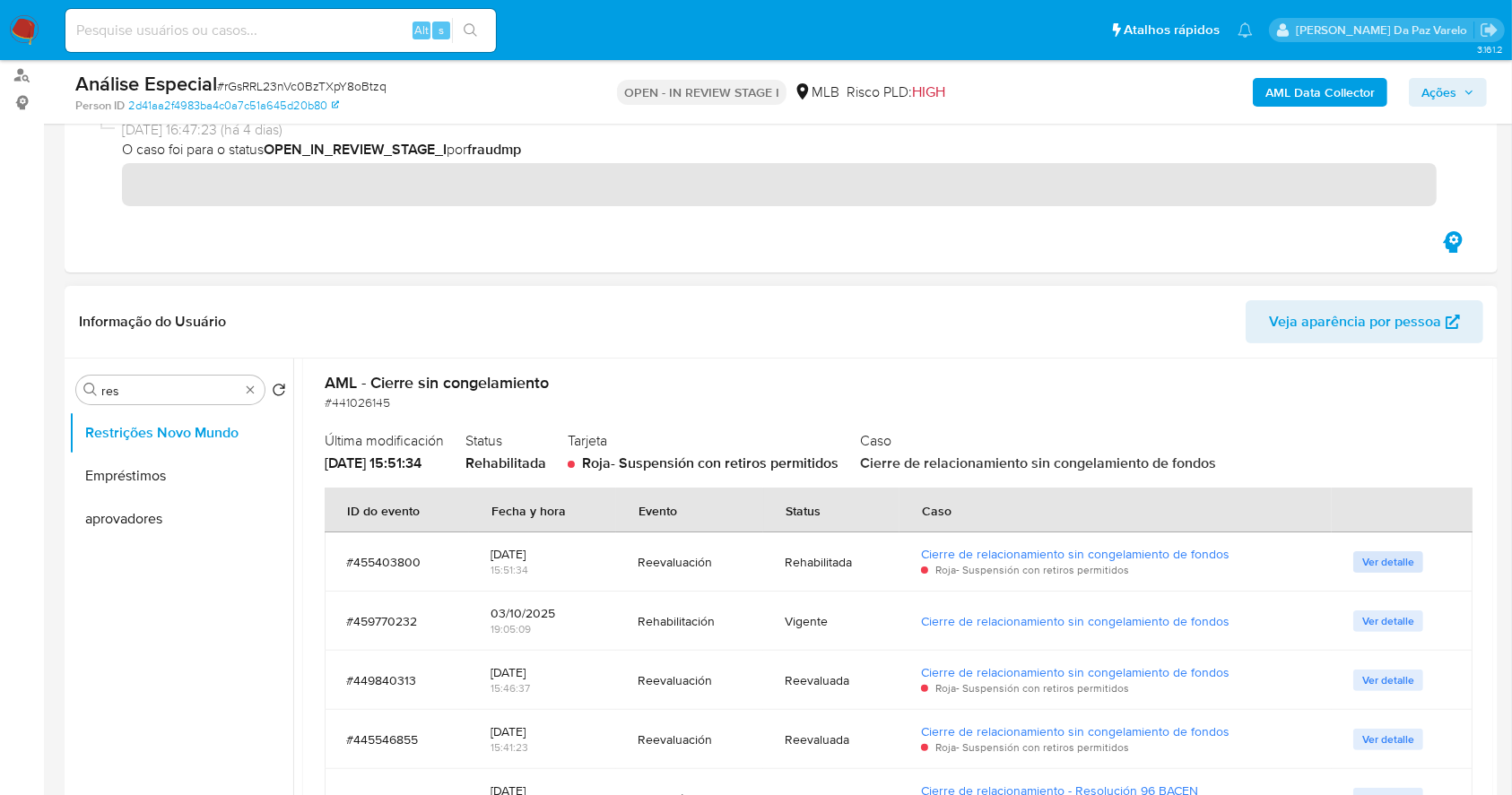
click at [1369, 560] on span "Ver detalle" at bounding box center [1389, 562] width 52 height 18
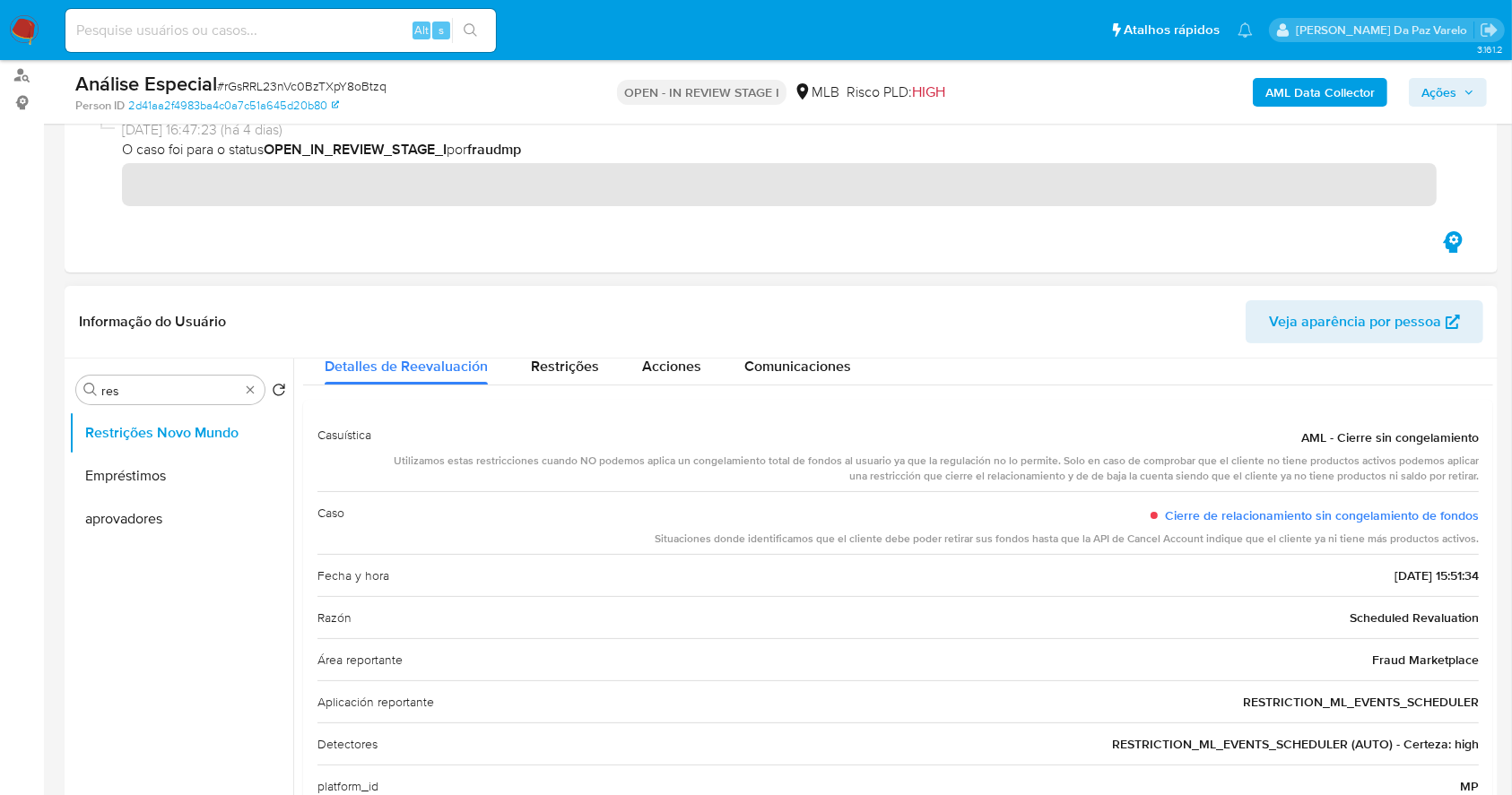
scroll to position [75, 0]
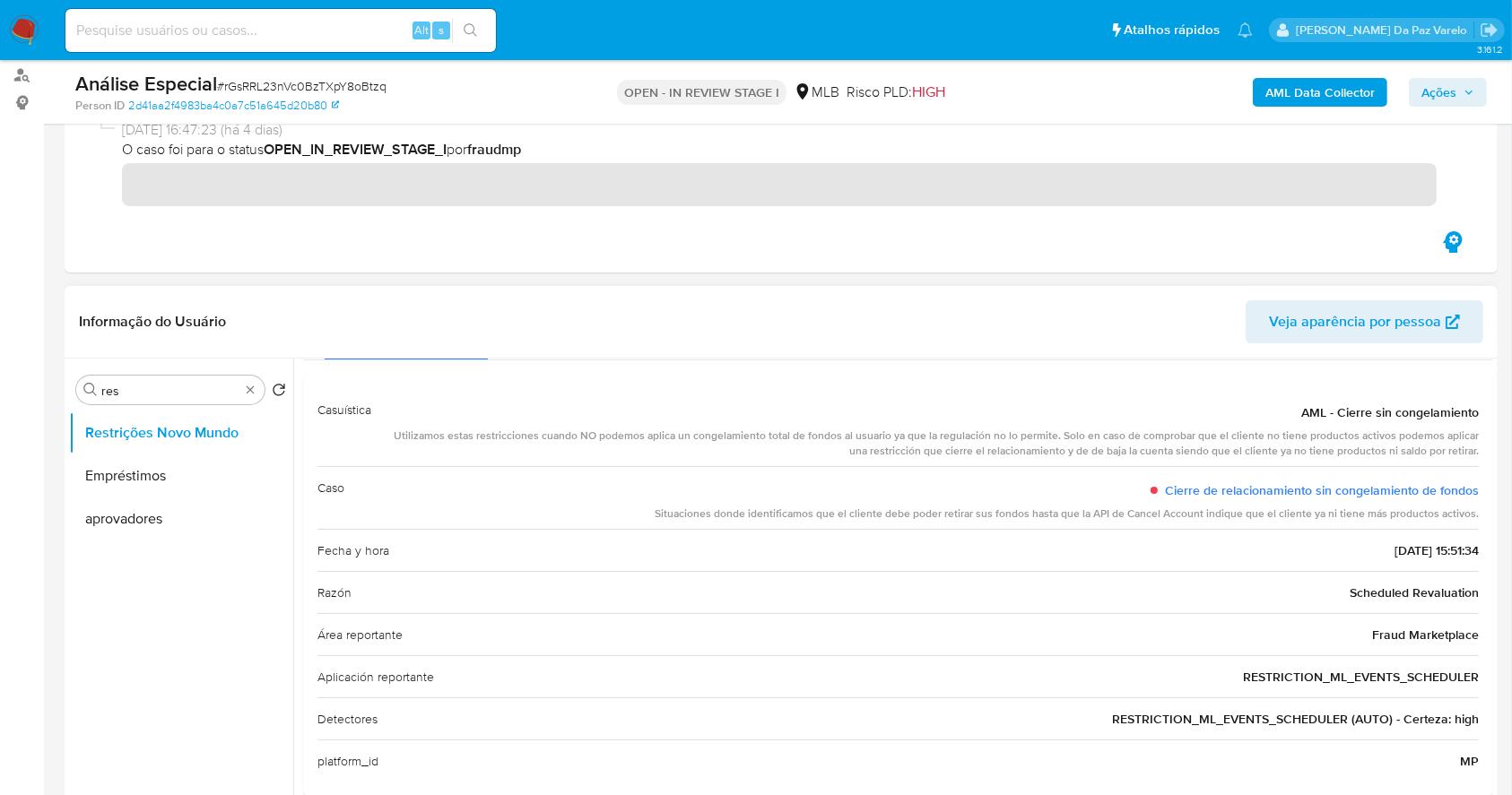
click at [671, 517] on div "Situaciones donde identificamos que el cliente debe poder retirar sus fondos ha…" at bounding box center [1067, 514] width 824 height 15
click at [673, 518] on div "Situaciones donde identificamos que el cliente debe poder retirar sus fondos ha…" at bounding box center [1067, 514] width 824 height 15
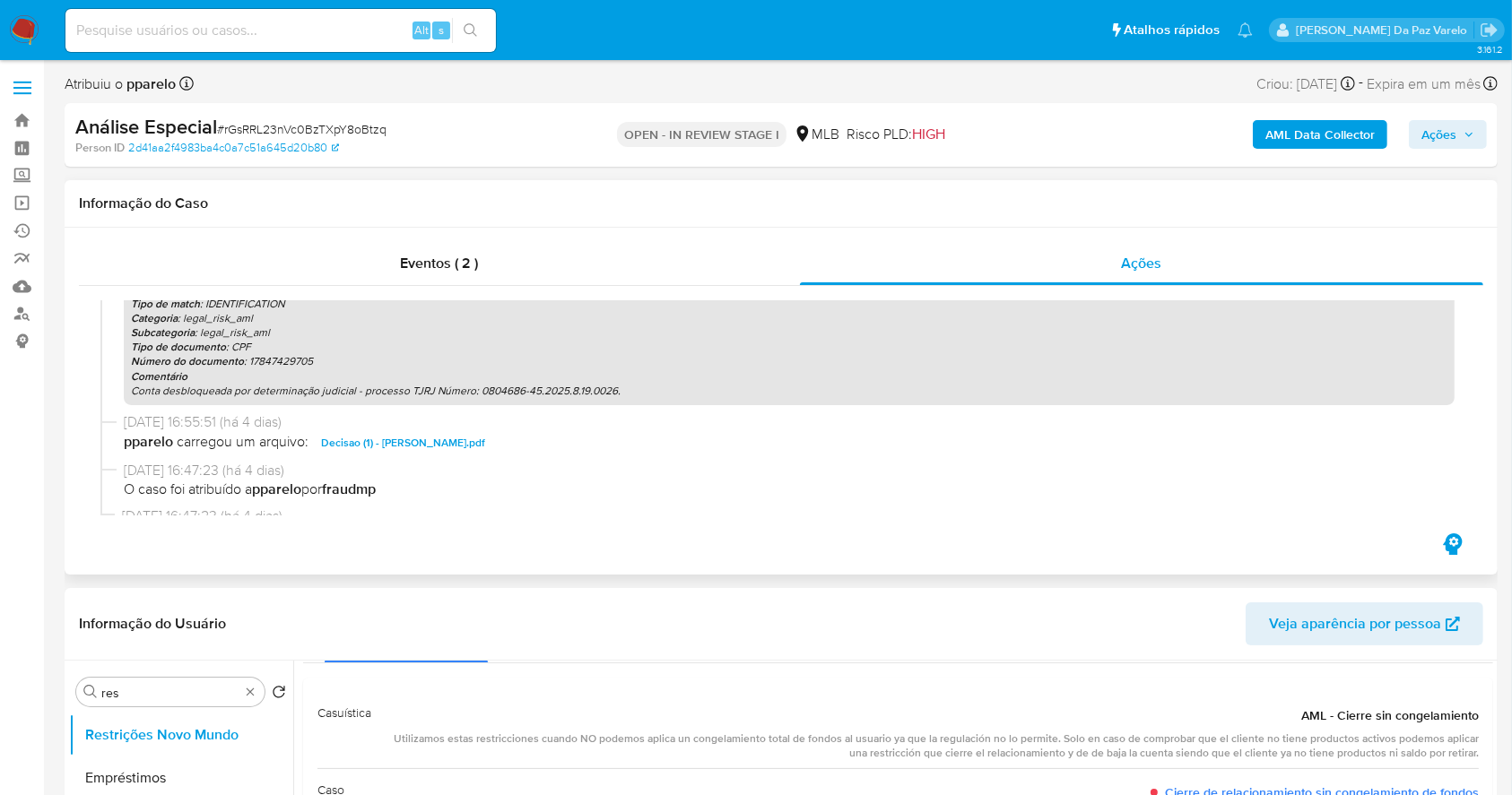
scroll to position [480, 0]
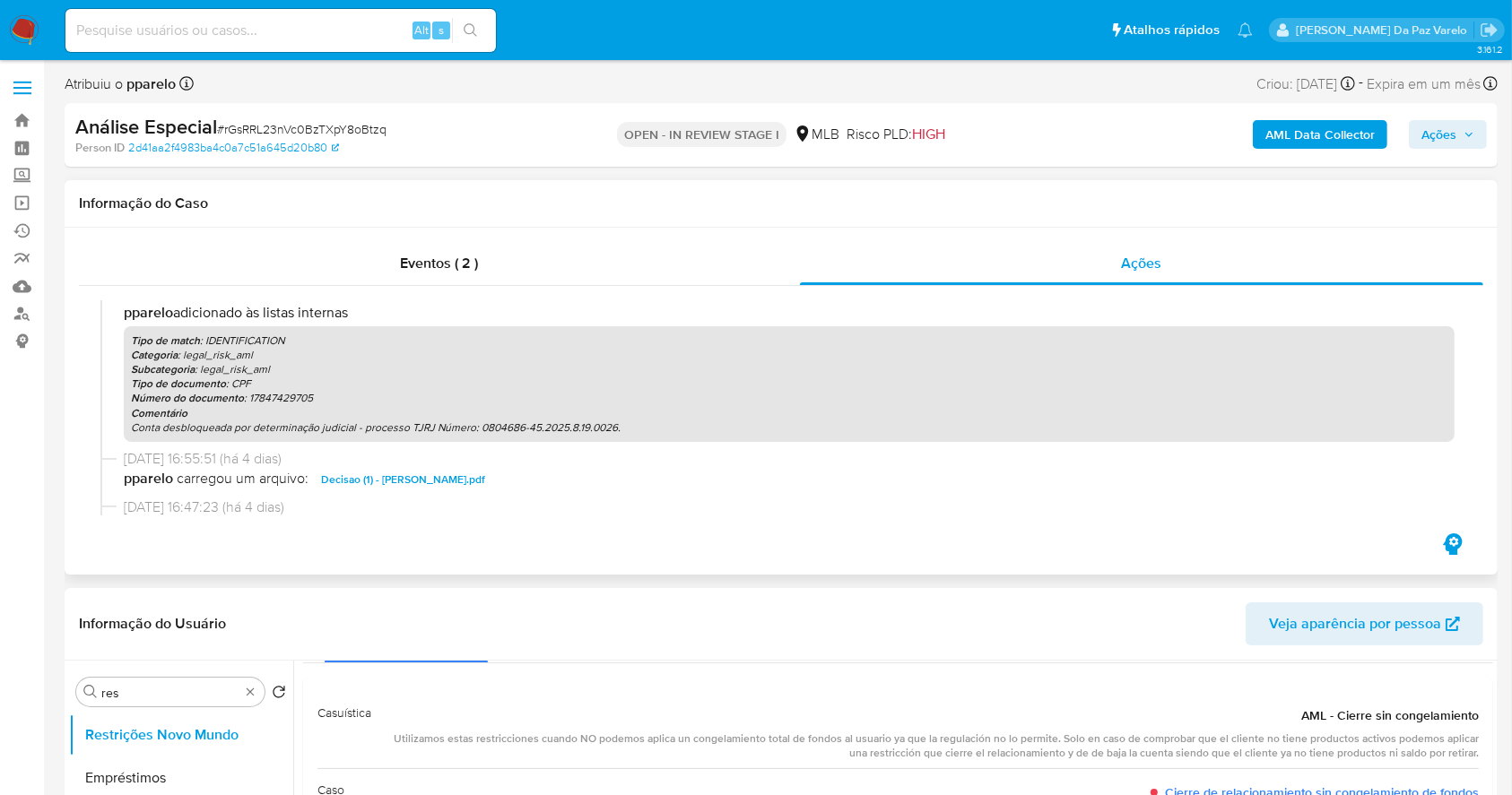
click at [248, 434] on p "Conta desbloqueada por determinação judicial - processo TJRJ Número: 0804686-45…" at bounding box center [790, 428] width 1317 height 14
click at [277, 425] on p "Conta desbloqueada por determinação judicial - processo TJRJ Número: 0804686-45…" at bounding box center [790, 428] width 1317 height 14
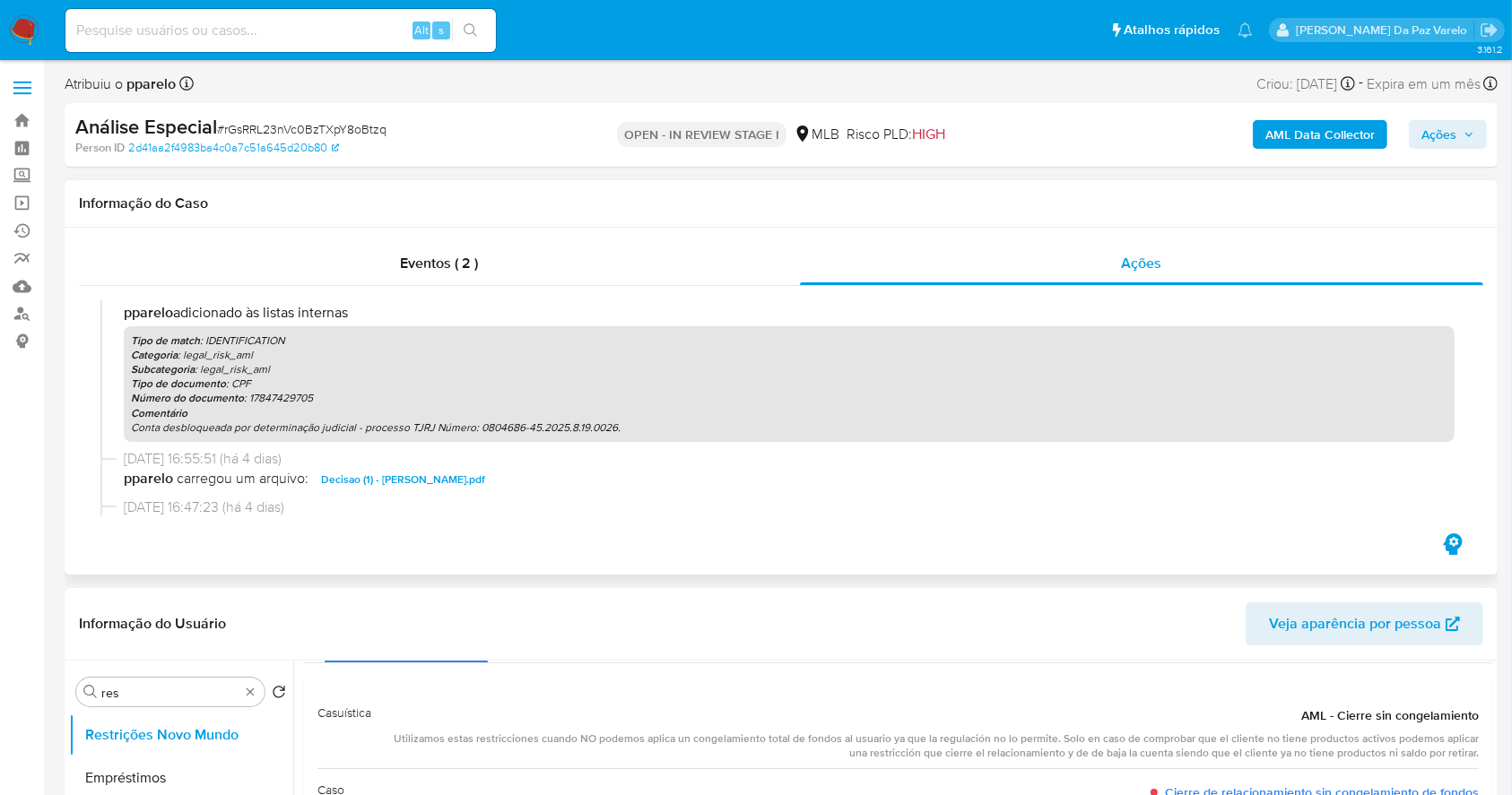
click at [277, 425] on p "Conta desbloqueada por determinação judicial - processo TJRJ Número: 0804686-45…" at bounding box center [790, 428] width 1317 height 14
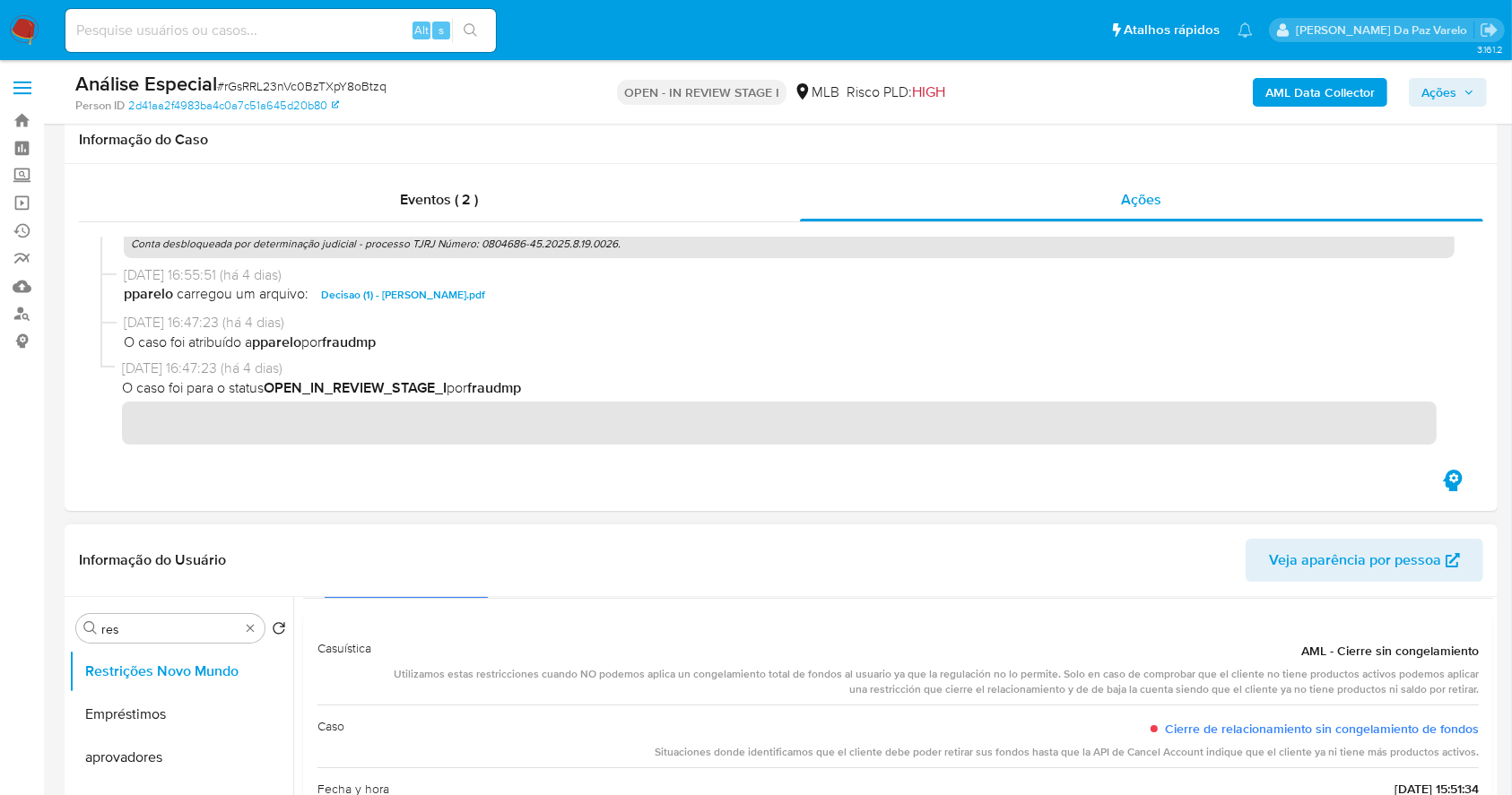
scroll to position [120, 0]
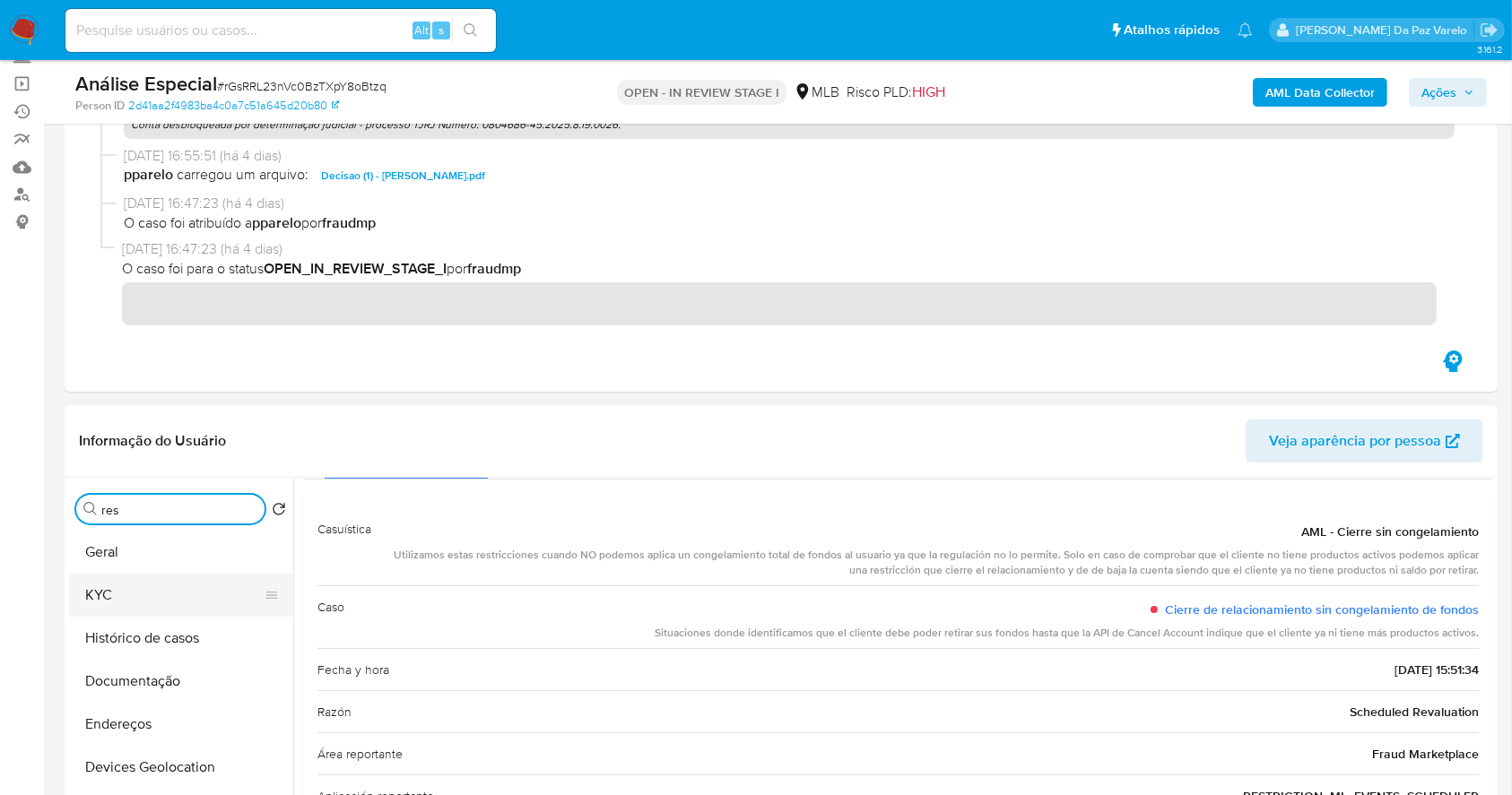
click at [112, 607] on button "KYC" at bounding box center [174, 595] width 210 height 43
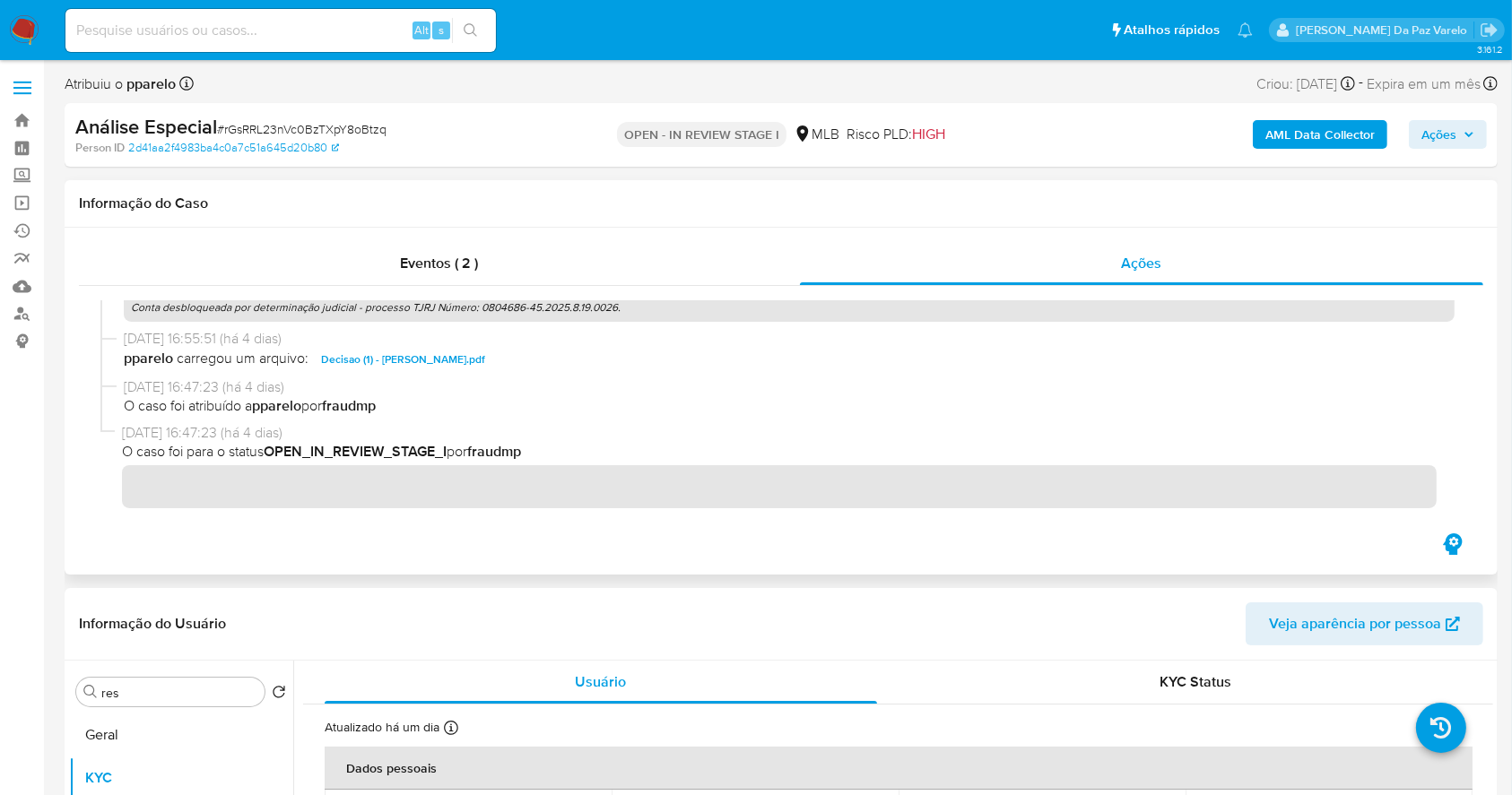
scroll to position [480, 0]
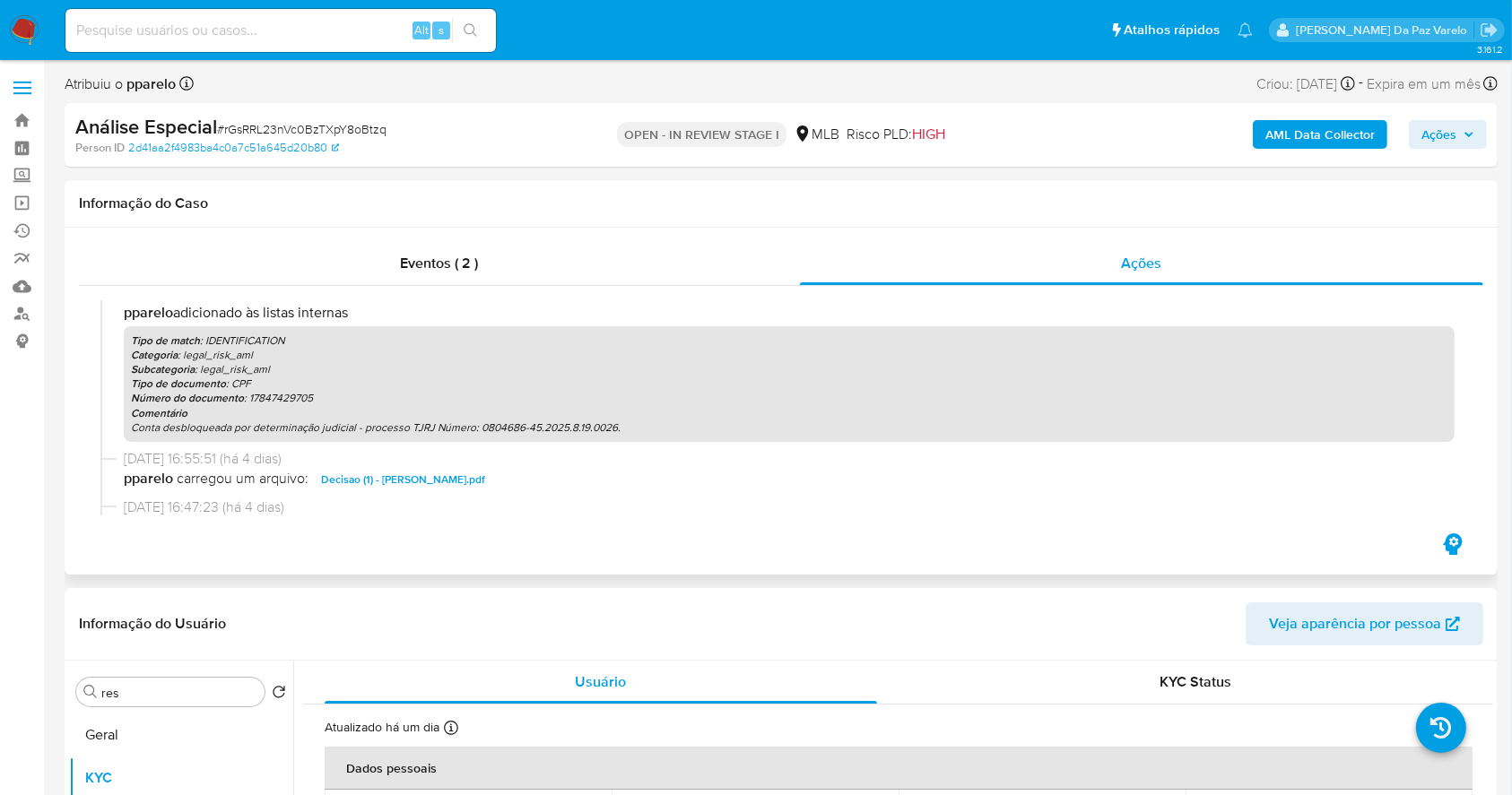
click at [168, 430] on p "Conta desbloqueada por determinação judicial - processo TJRJ Número: 0804686-45…" at bounding box center [790, 428] width 1317 height 14
click at [1442, 134] on span "Ações" at bounding box center [1438, 135] width 35 height 29
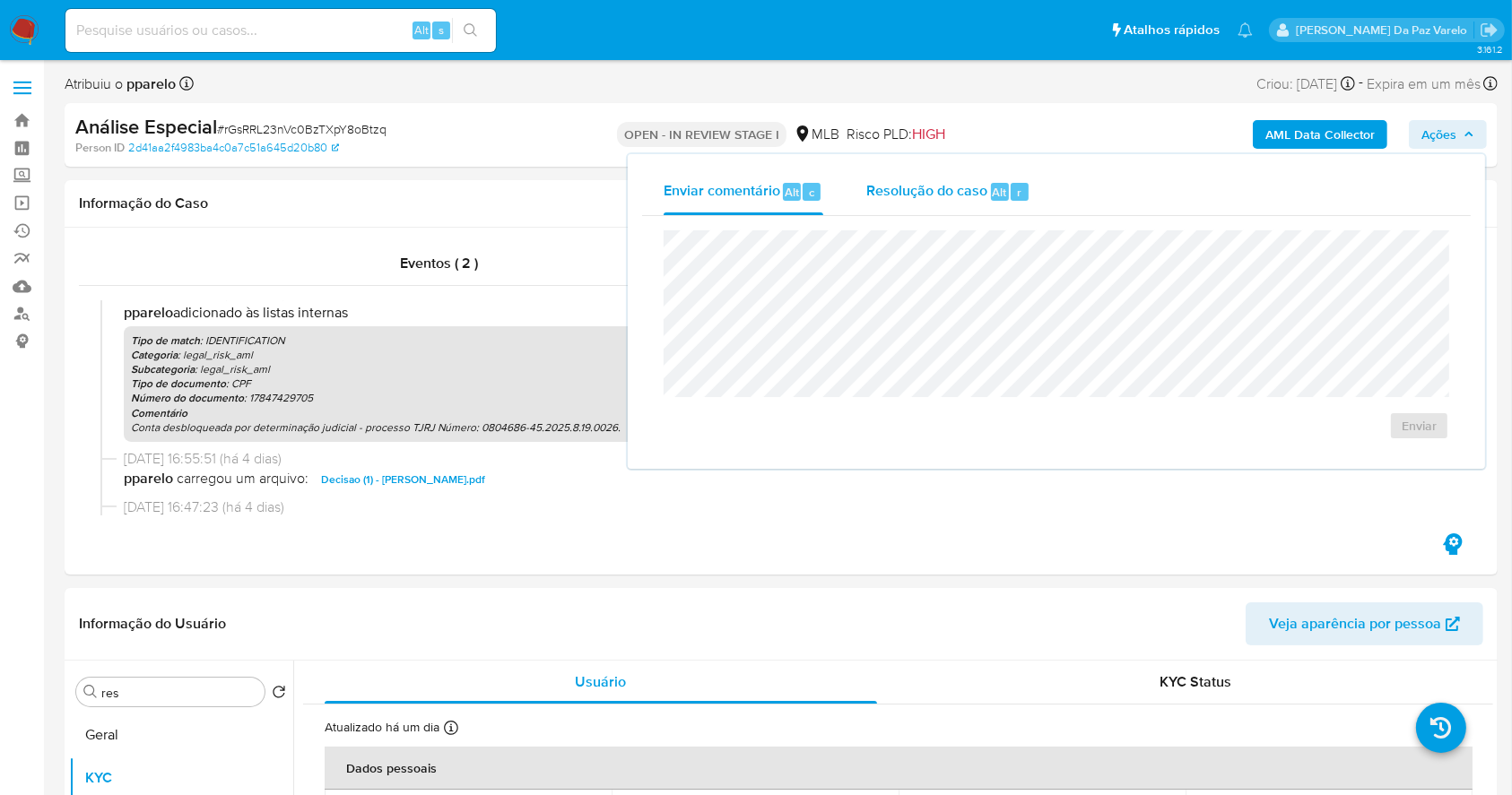
click at [918, 186] on span "Resolução do caso" at bounding box center [926, 191] width 121 height 21
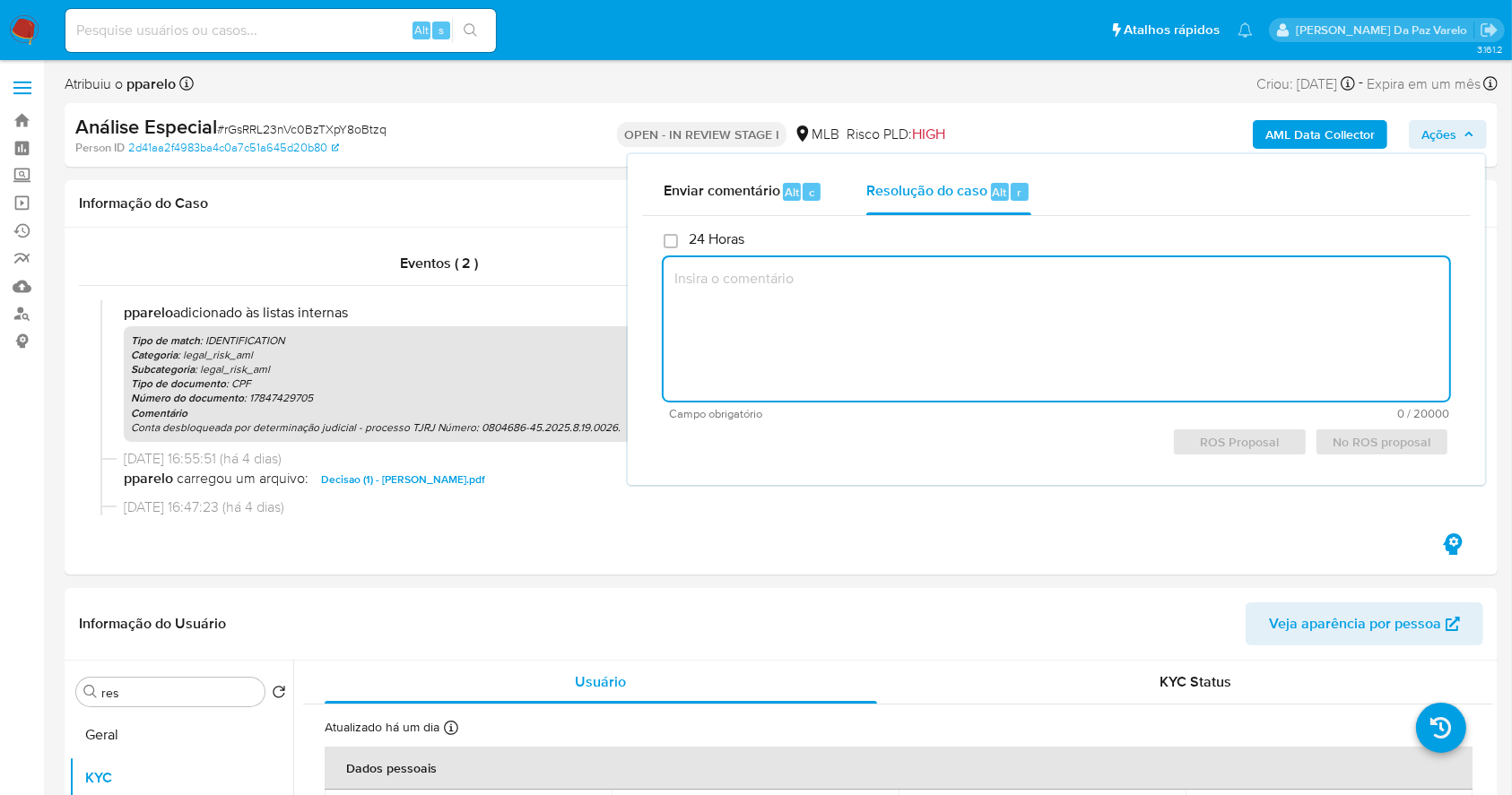
click at [826, 291] on textarea at bounding box center [1056, 329] width 785 height 144
click at [826, 291] on textarea "C" at bounding box center [1056, 329] width 785 height 144
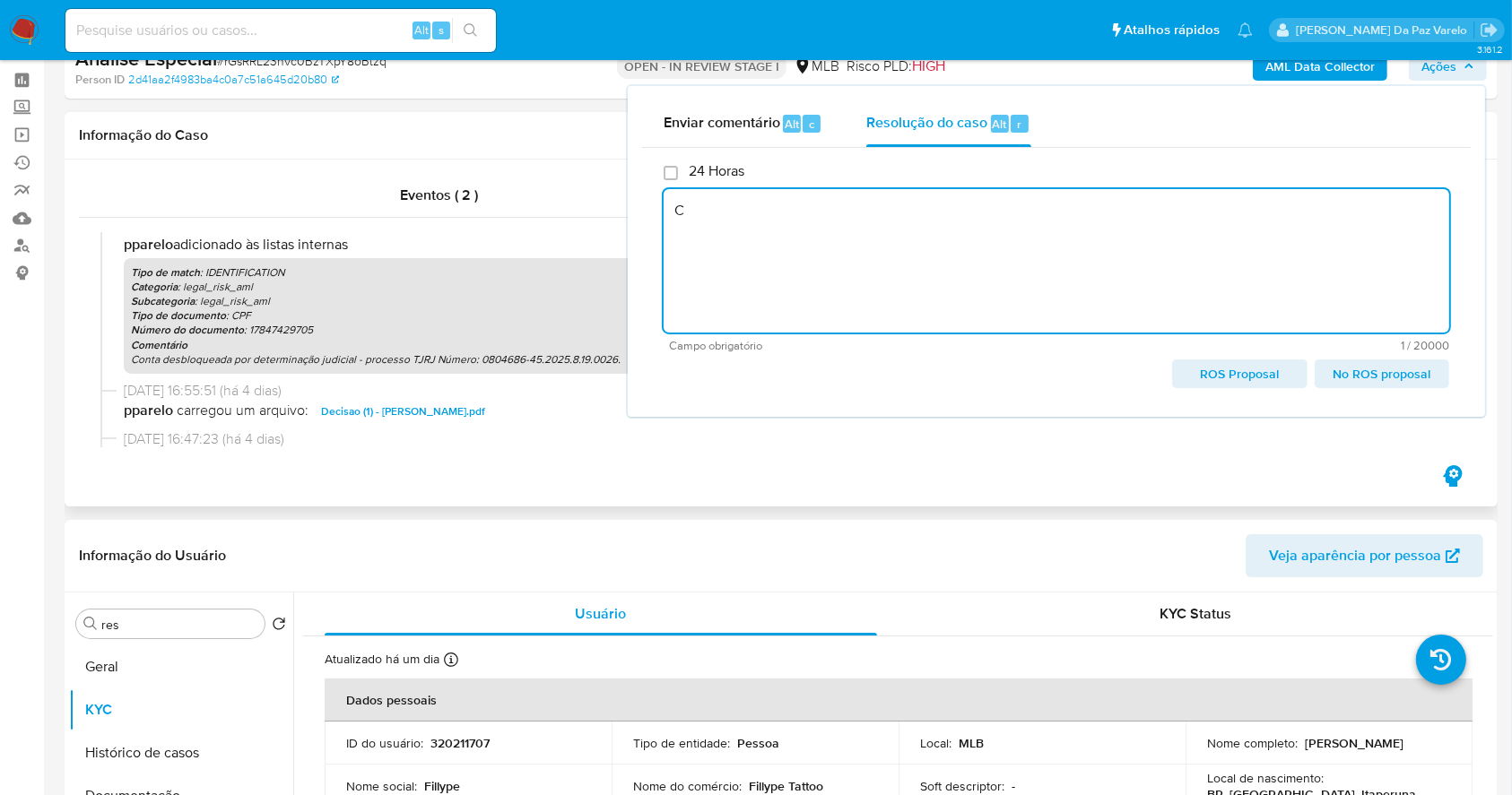
scroll to position [120, 0]
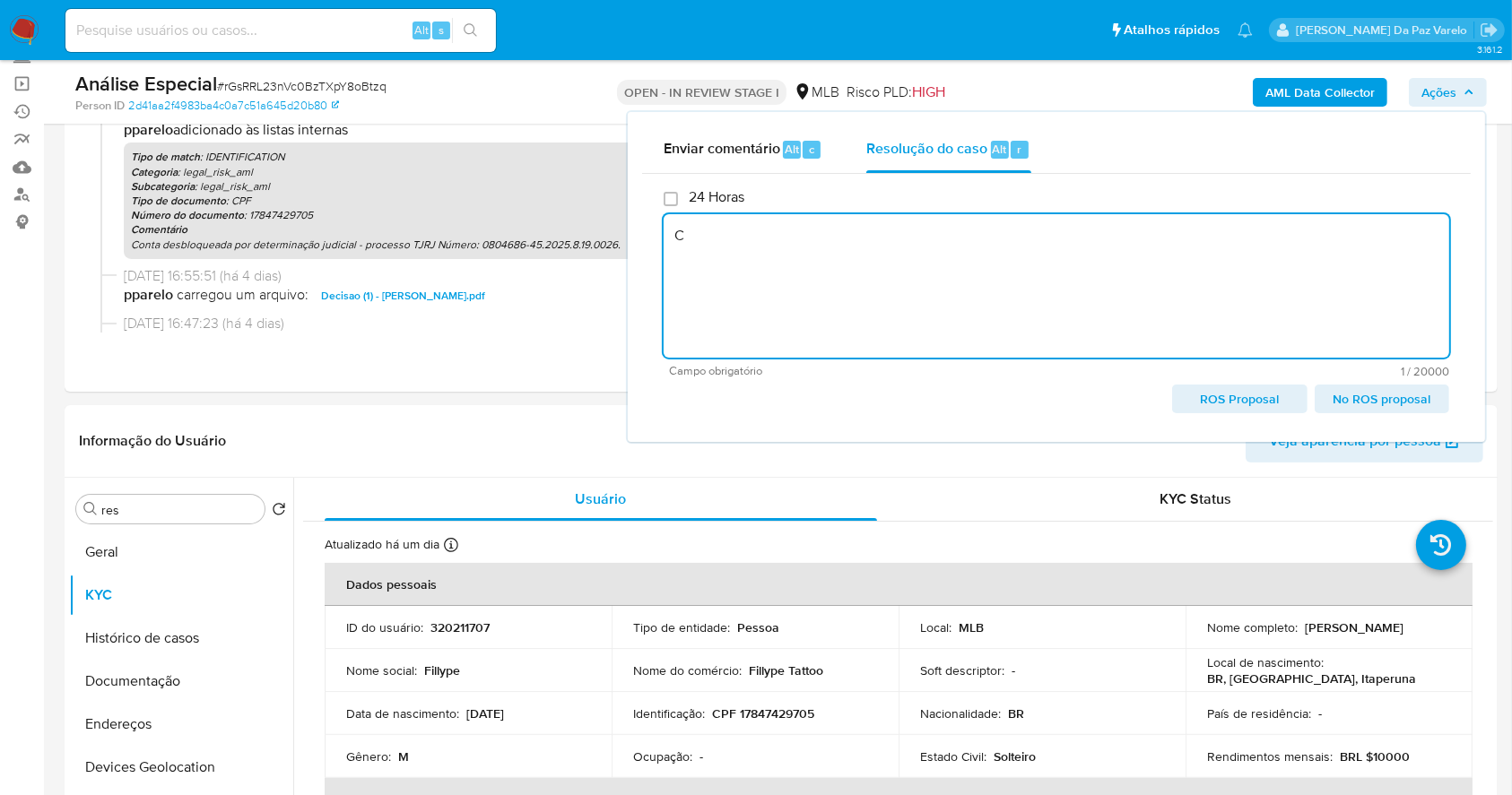
click at [812, 271] on textarea "C" at bounding box center [1056, 286] width 785 height 144
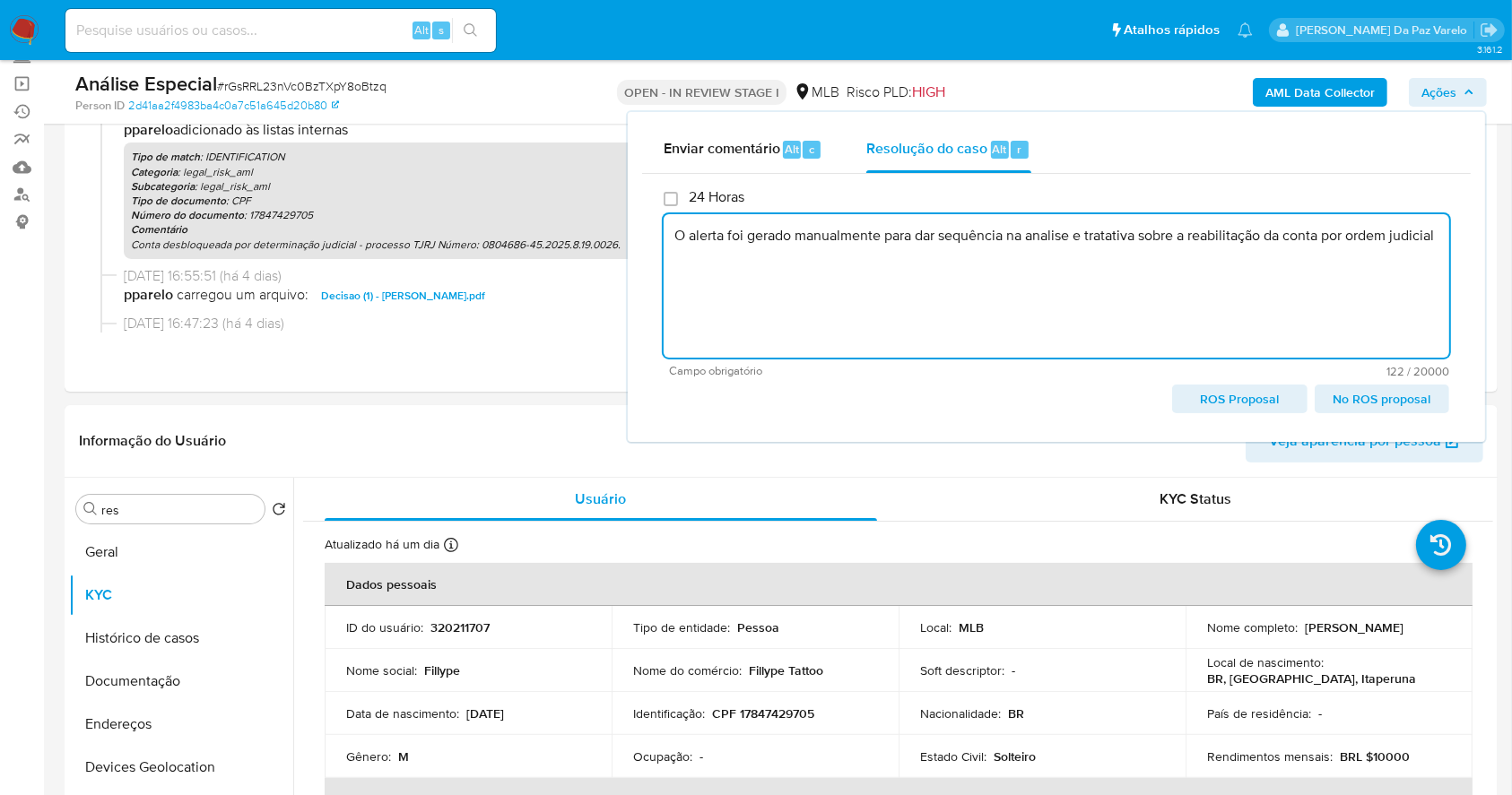
click at [810, 269] on textarea "O alerta foi gerado manualmente para dar sequência na analise e tratativa sobre…" at bounding box center [1056, 286] width 785 height 144
type textarea "O alerta foi gerado manualmente para dar sequência na analise e tratativa sobre…"
drag, startPoint x: 1117, startPoint y: 279, endPoint x: 614, endPoint y: 235, distance: 504.9
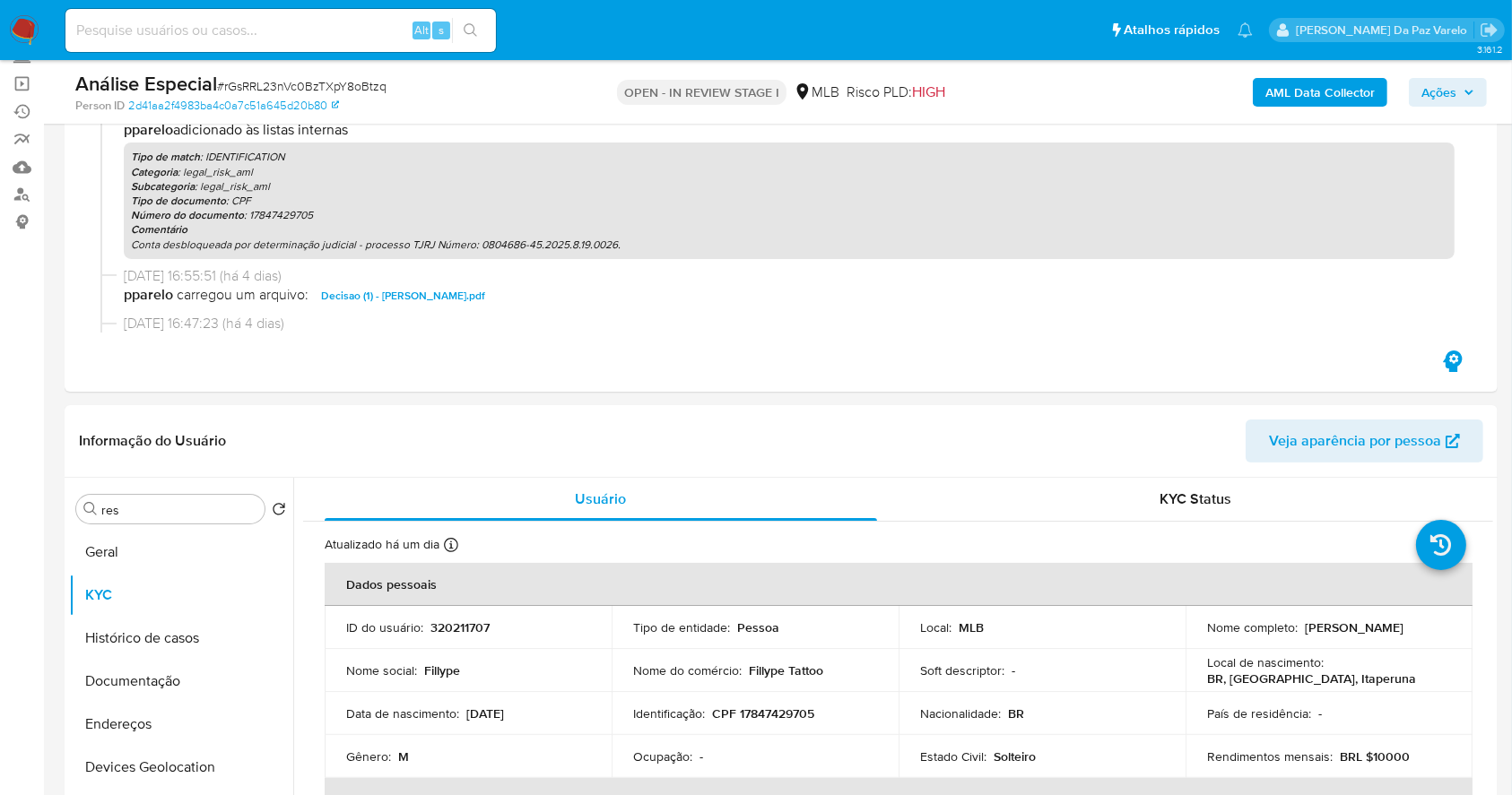
click at [1426, 88] on span "Ações" at bounding box center [1438, 93] width 35 height 29
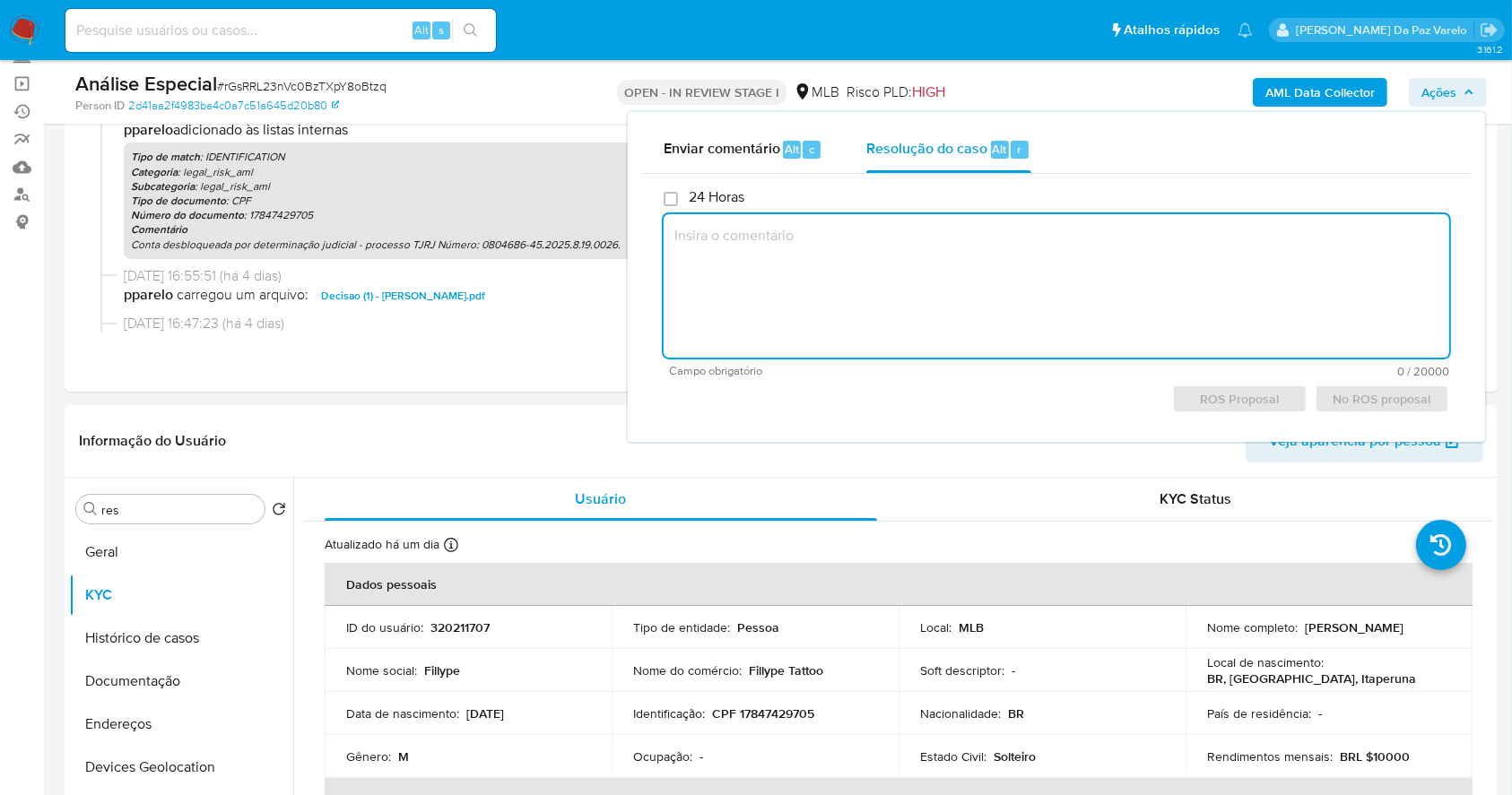
click at [962, 287] on textarea at bounding box center [1056, 286] width 785 height 144
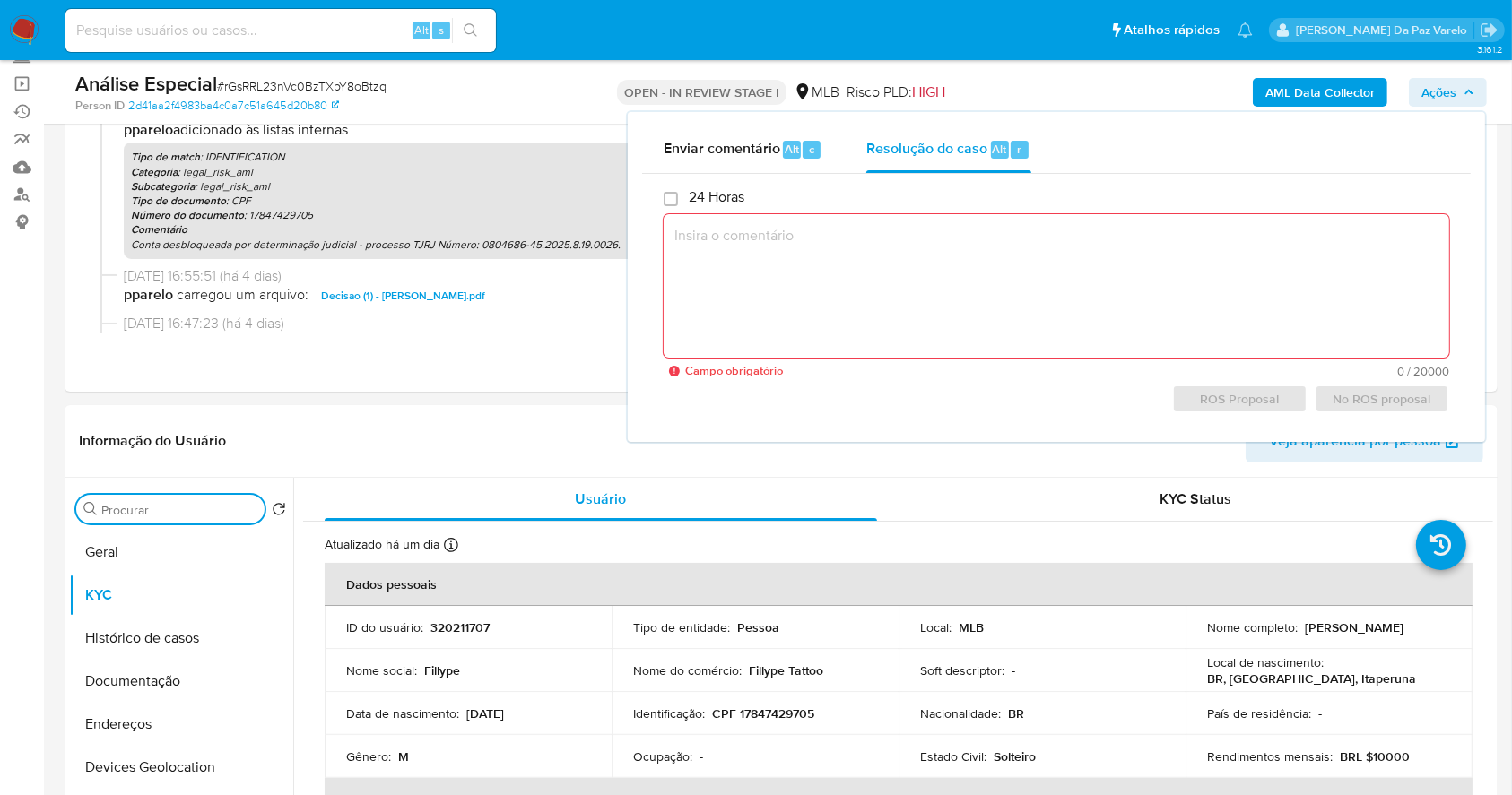
click at [962, 287] on textarea at bounding box center [1056, 286] width 785 height 144
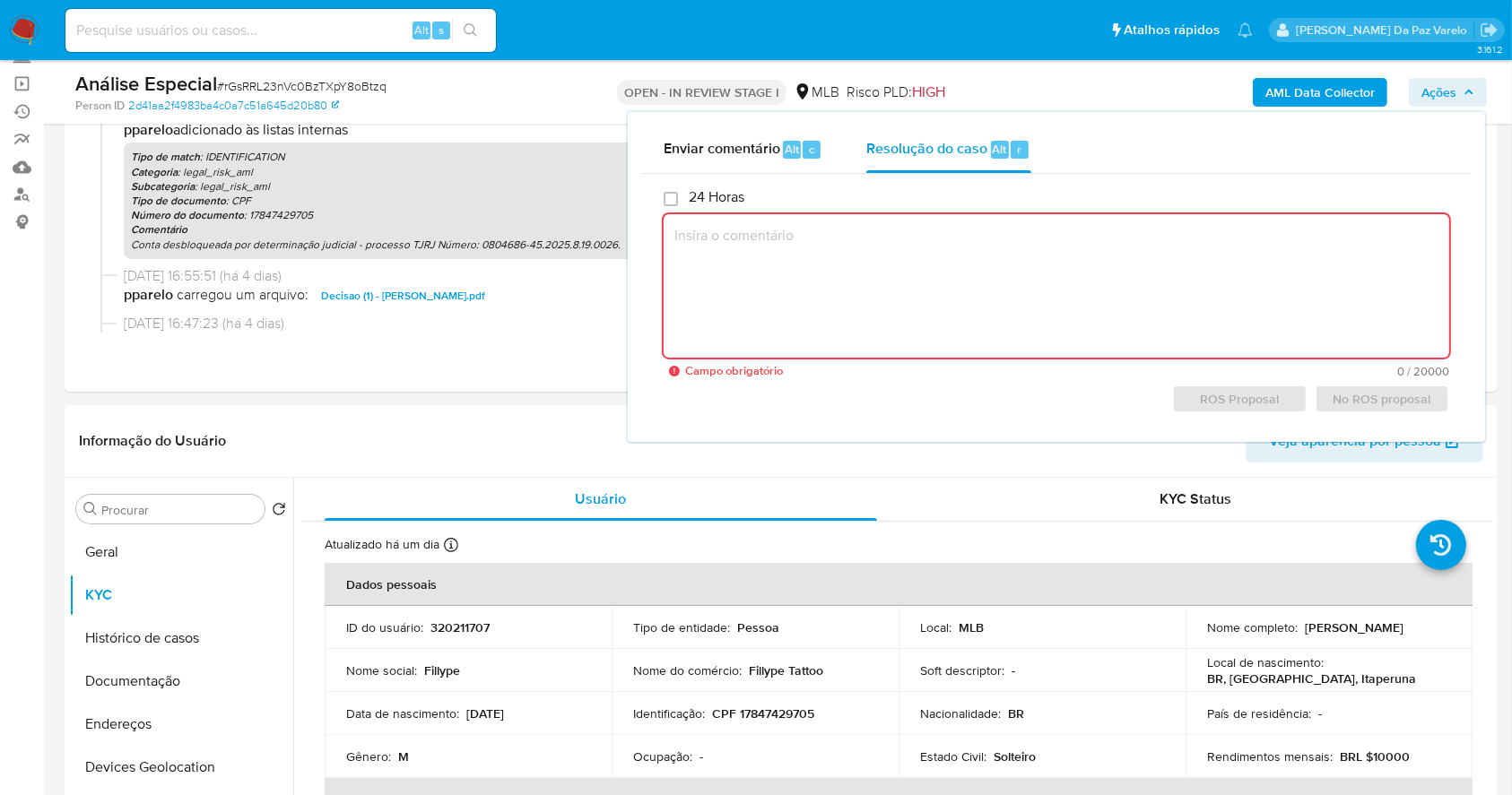
click at [881, 263] on textarea at bounding box center [1056, 286] width 785 height 144
paste textarea "PROCESSO No: 5006947-14.2025.8.13.0699"
type textarea "PROCESSO No: 5006947-14.2025.8.13.0699"
click at [1059, 276] on textarea at bounding box center [1056, 286] width 785 height 144
paste textarea "O alerta foi criado manualmente para dar seguimento às tratativas internas e à …"
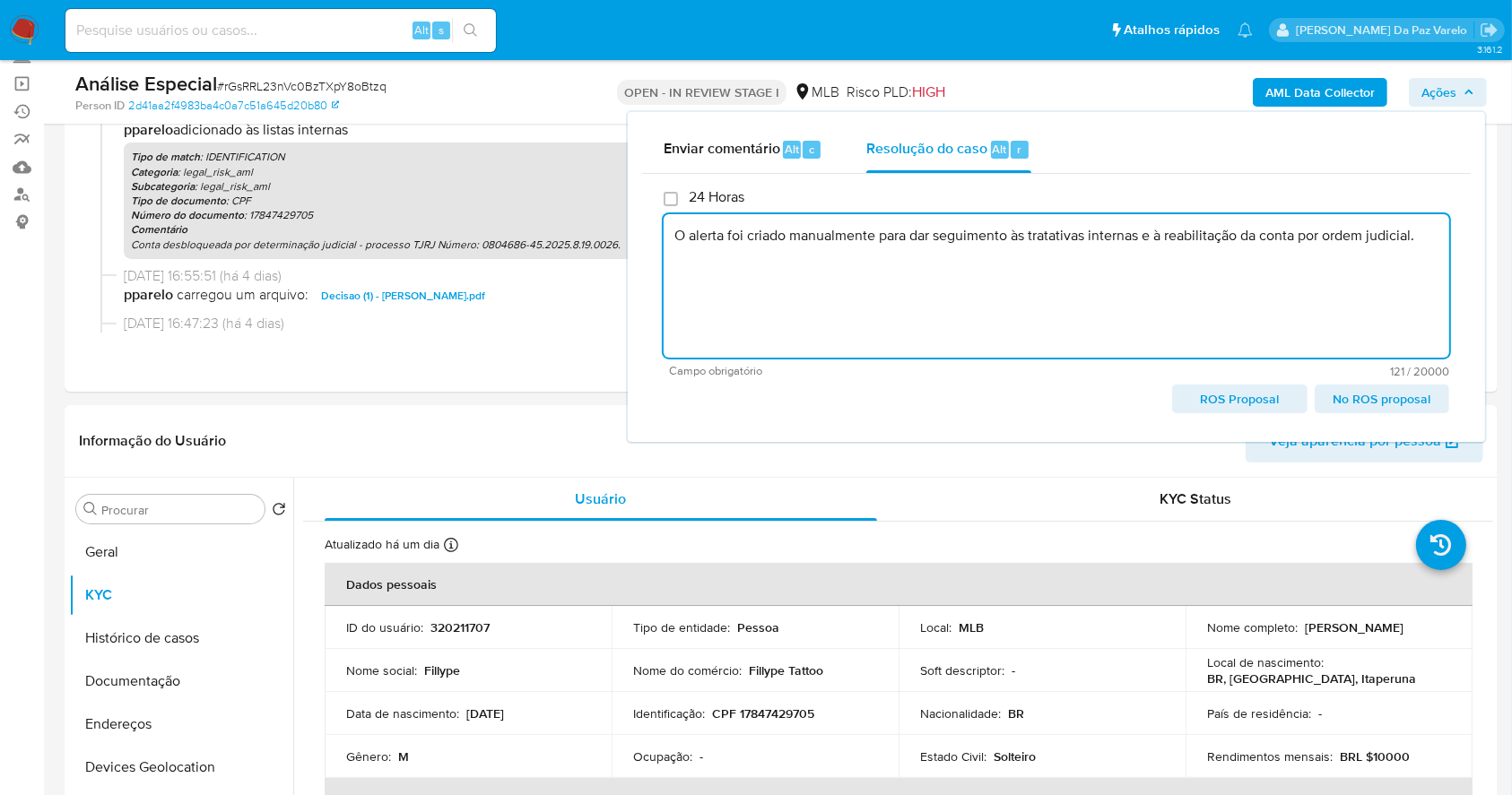
click at [1426, 240] on textarea "O alerta foi criado manualmente para dar seguimento às tratativas internas e à …" at bounding box center [1056, 286] width 785 height 144
click at [1406, 403] on span "No ROS proposal" at bounding box center [1382, 399] width 110 height 25
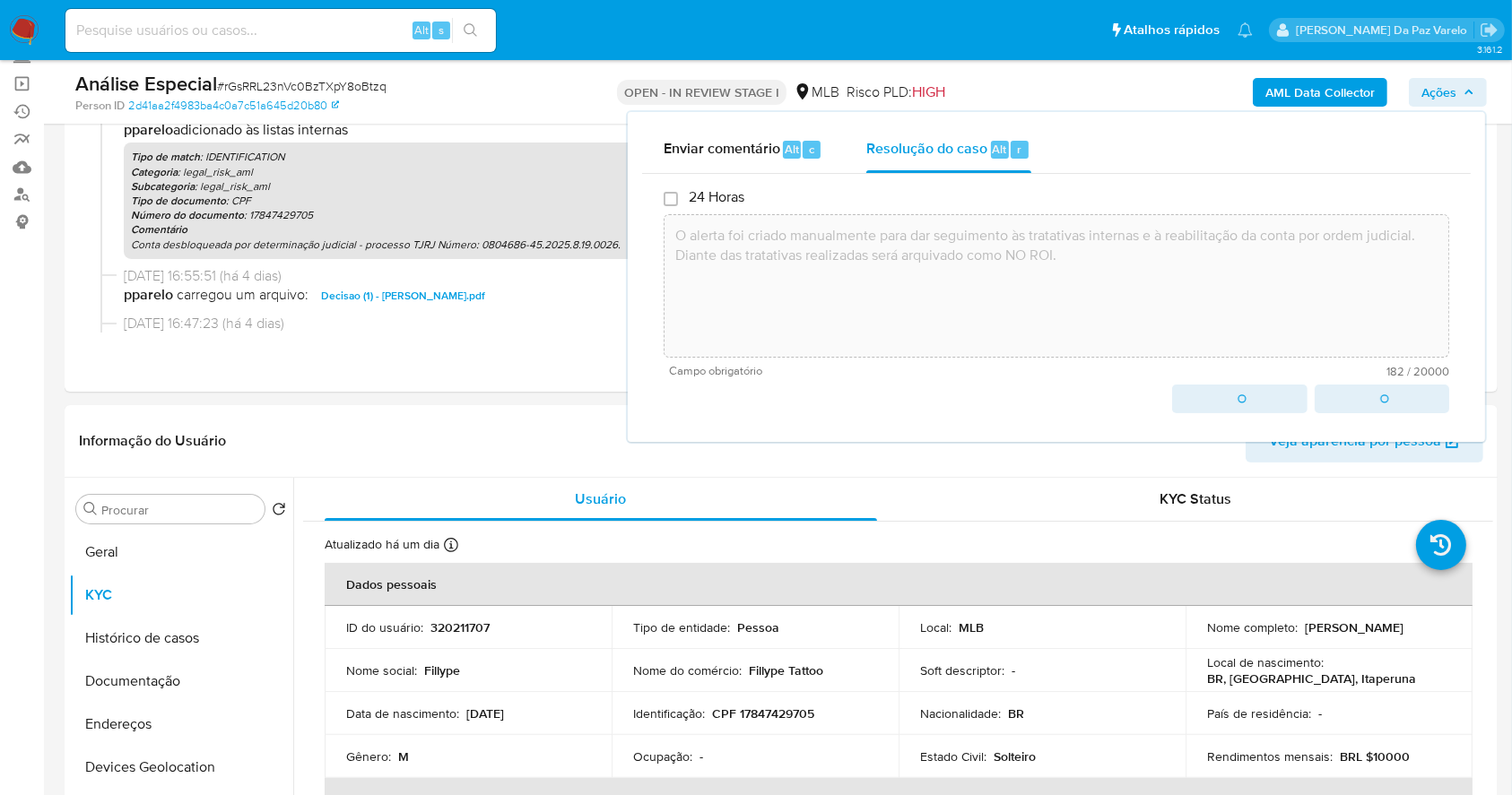
type textarea "O alerta foi criado manualmente para dar seguimento às tratativas internas e à …"
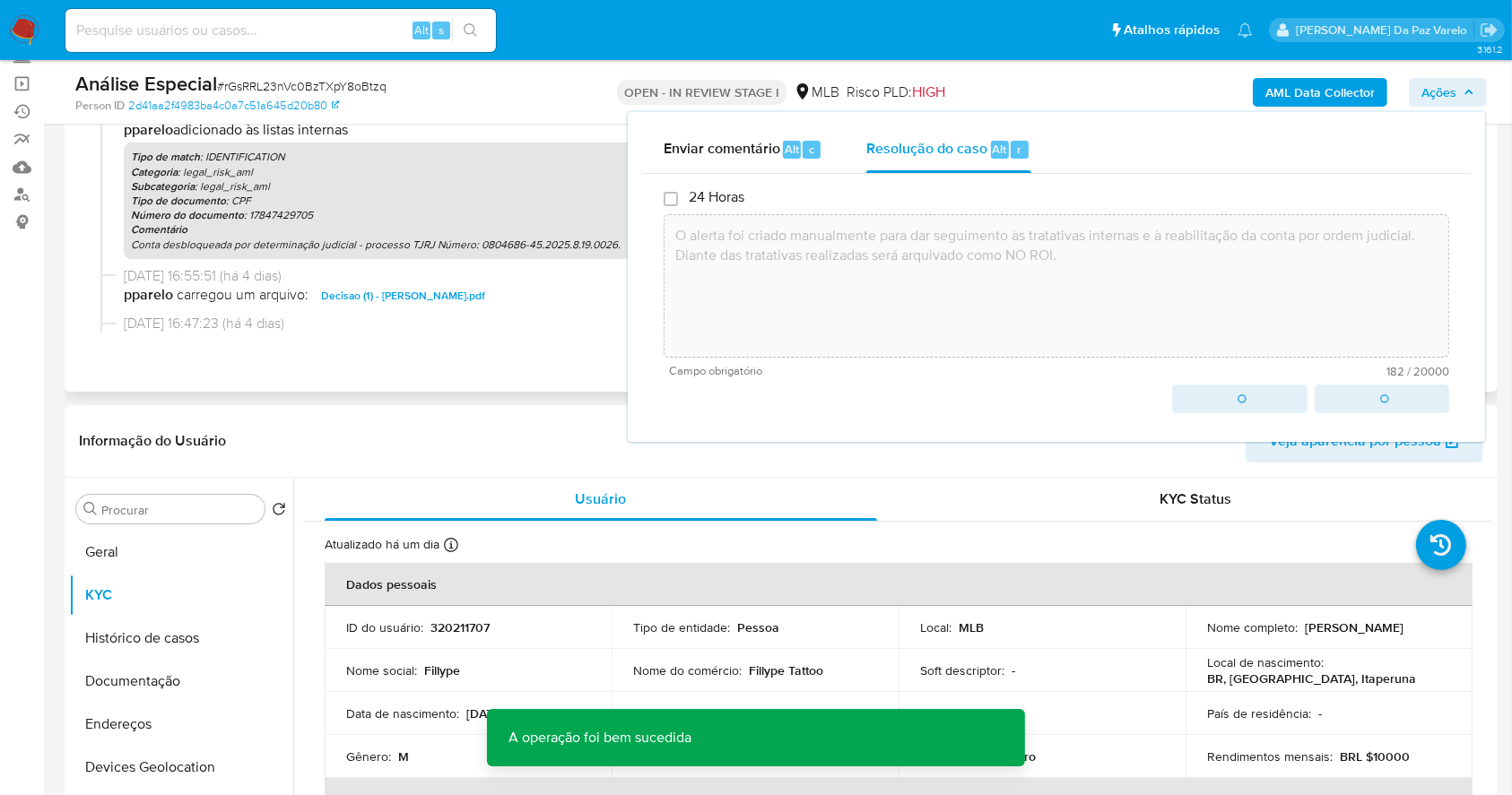
click at [559, 379] on div "Eventos ( 2 ) Ações" at bounding box center [781, 219] width 1433 height 347
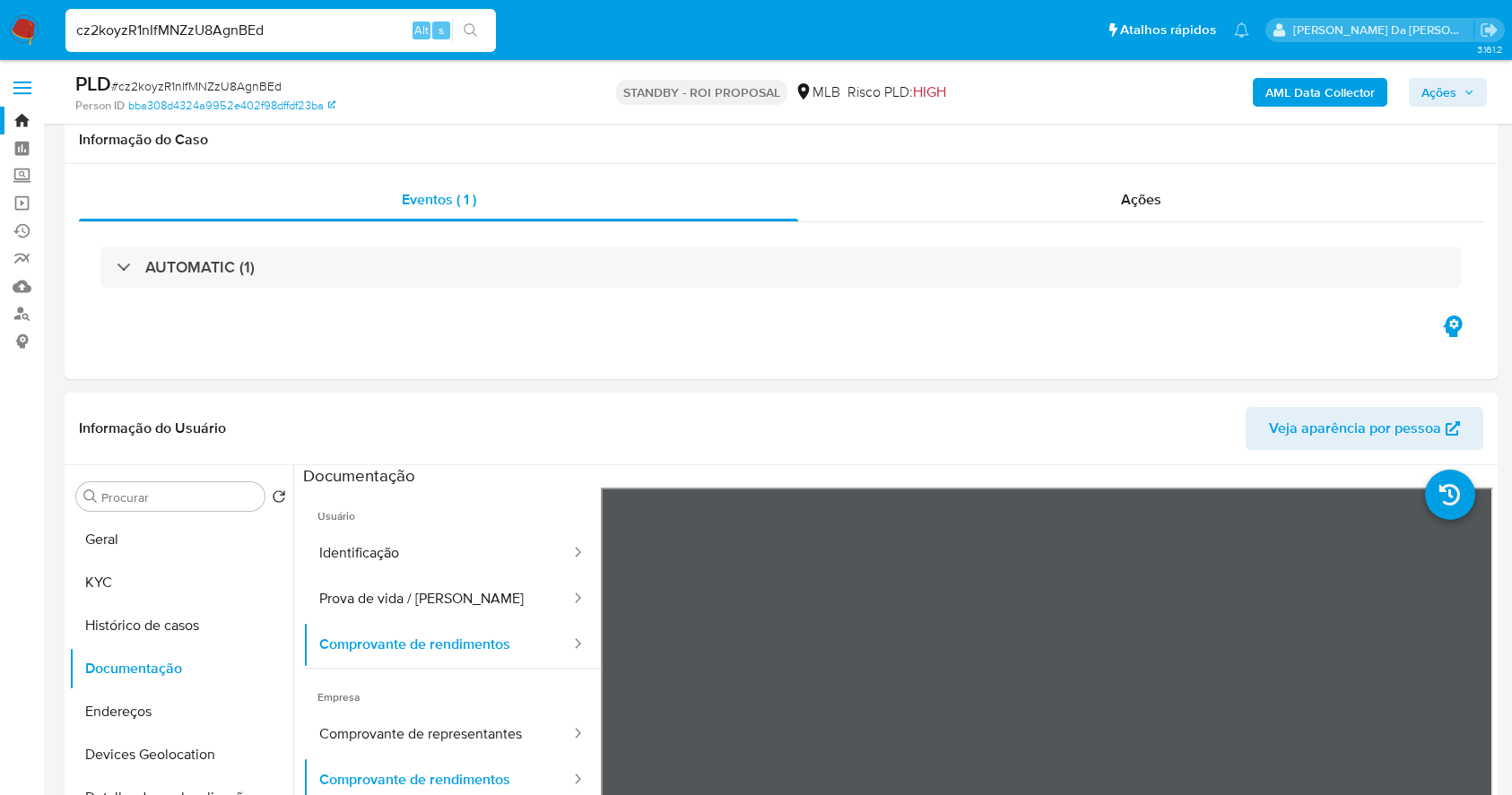
select select "50"
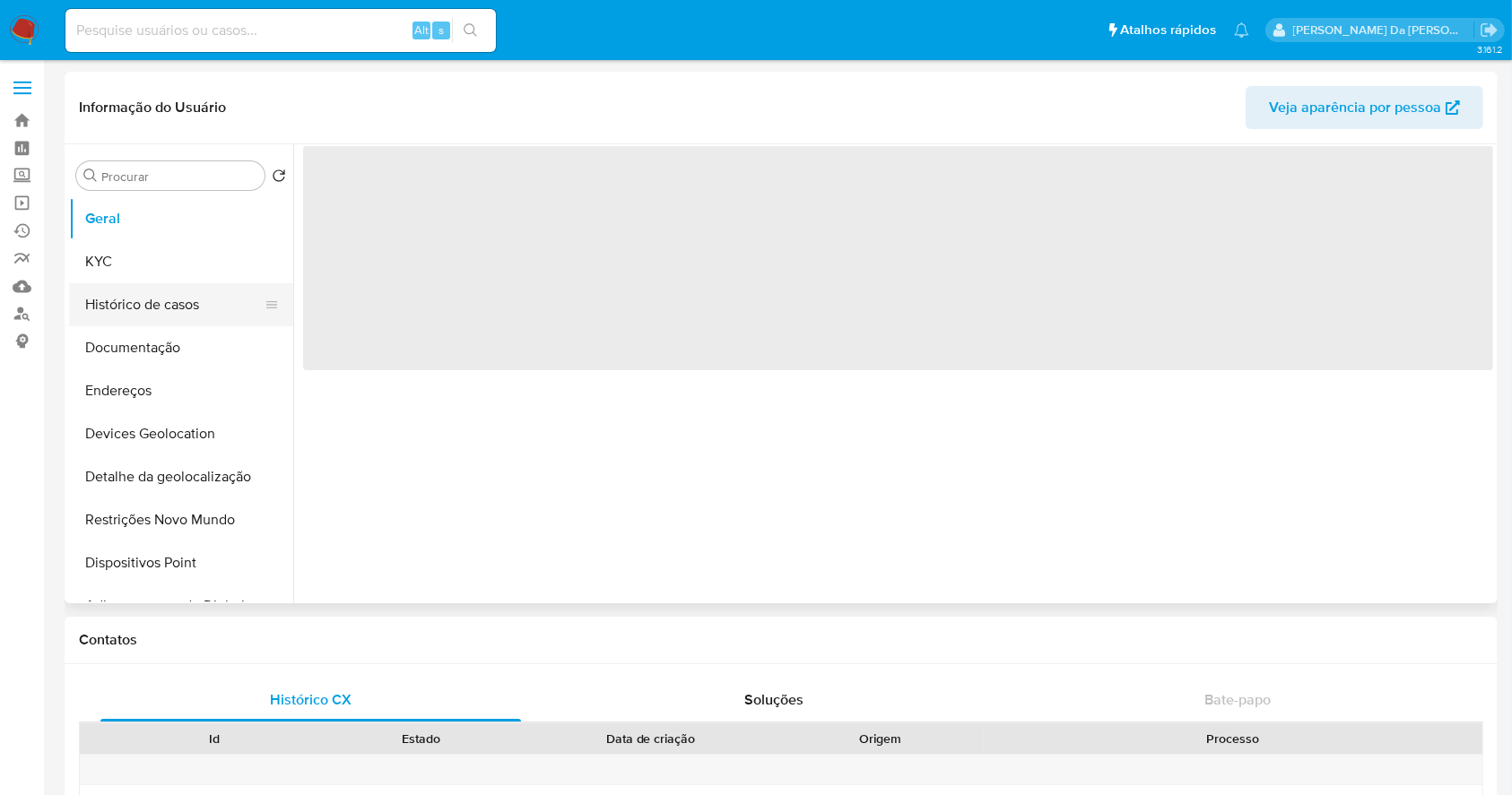
select select "10"
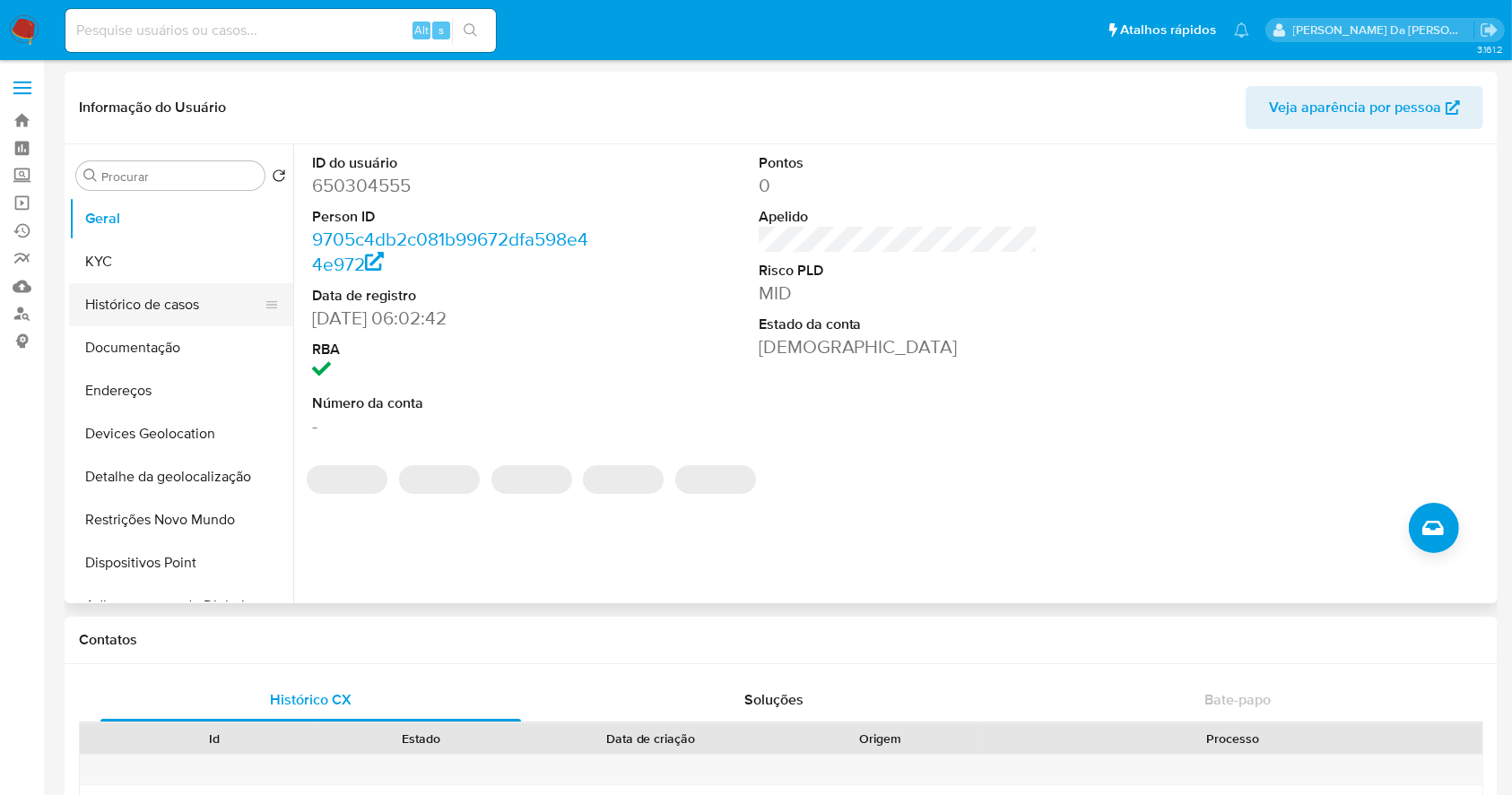
click at [186, 311] on button "Histórico de casos" at bounding box center [174, 305] width 210 height 43
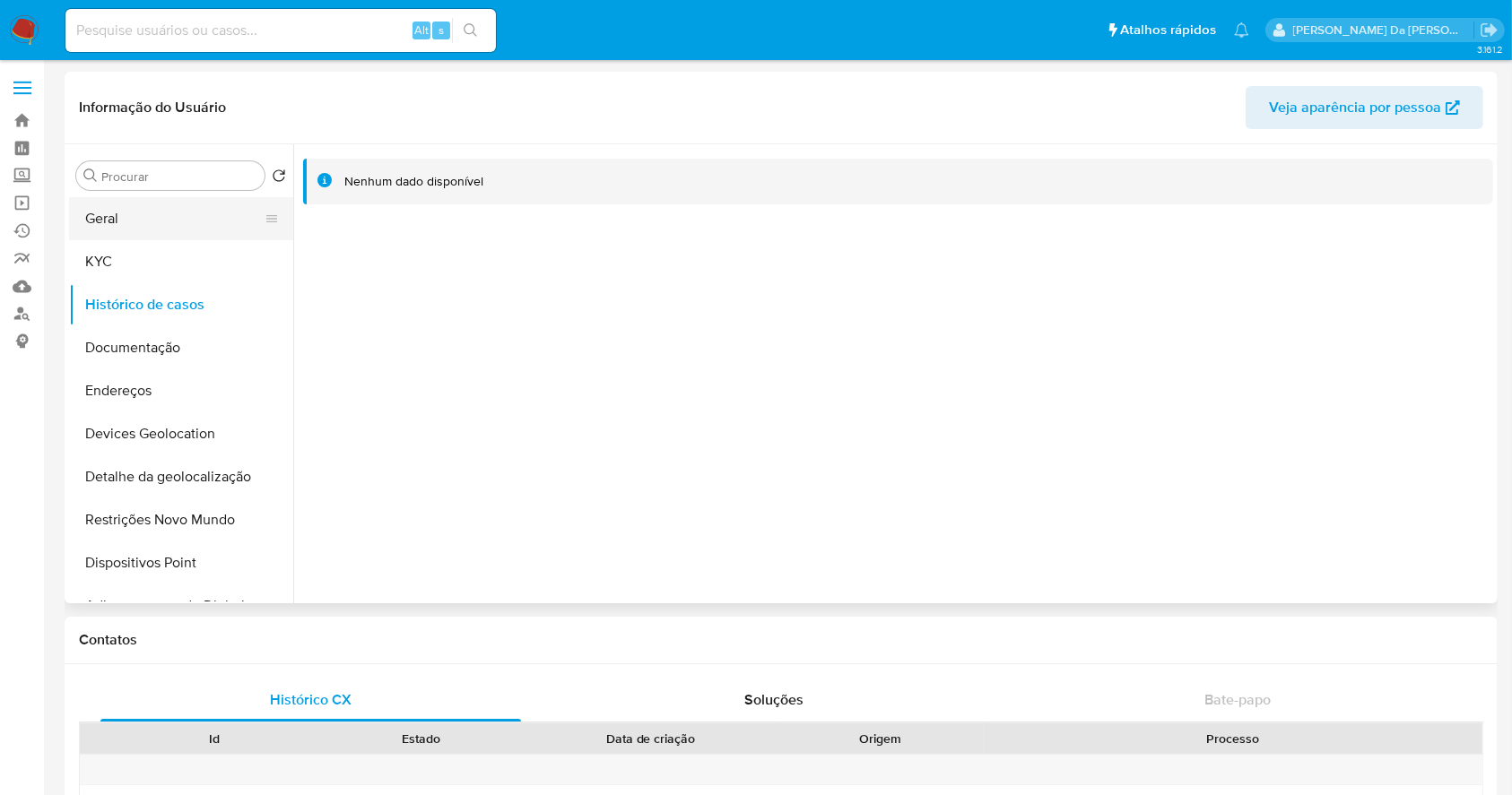
click at [151, 214] on button "Geral" at bounding box center [174, 219] width 210 height 43
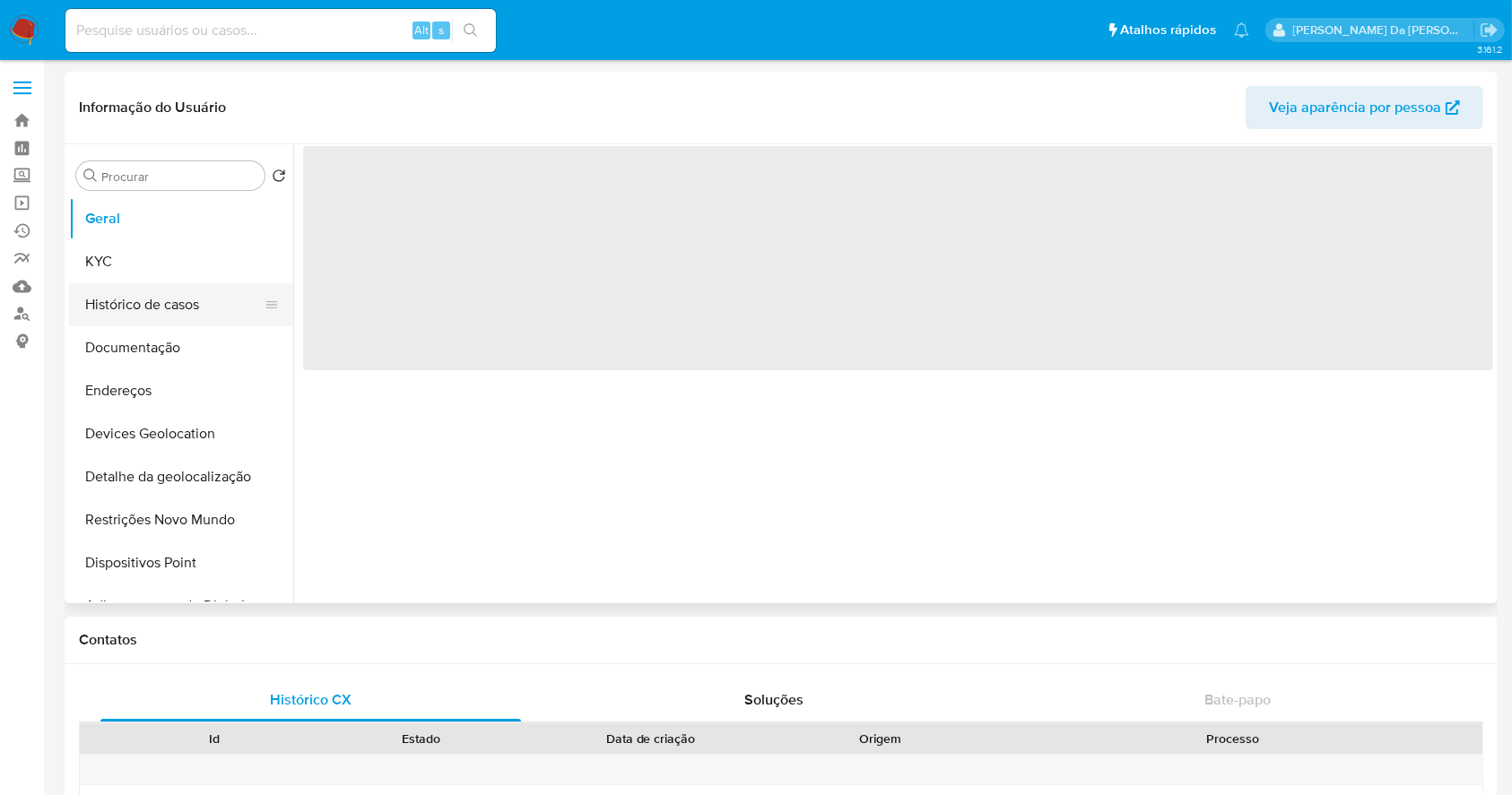
click at [207, 319] on button "Histórico de casos" at bounding box center [174, 305] width 210 height 43
select select "10"
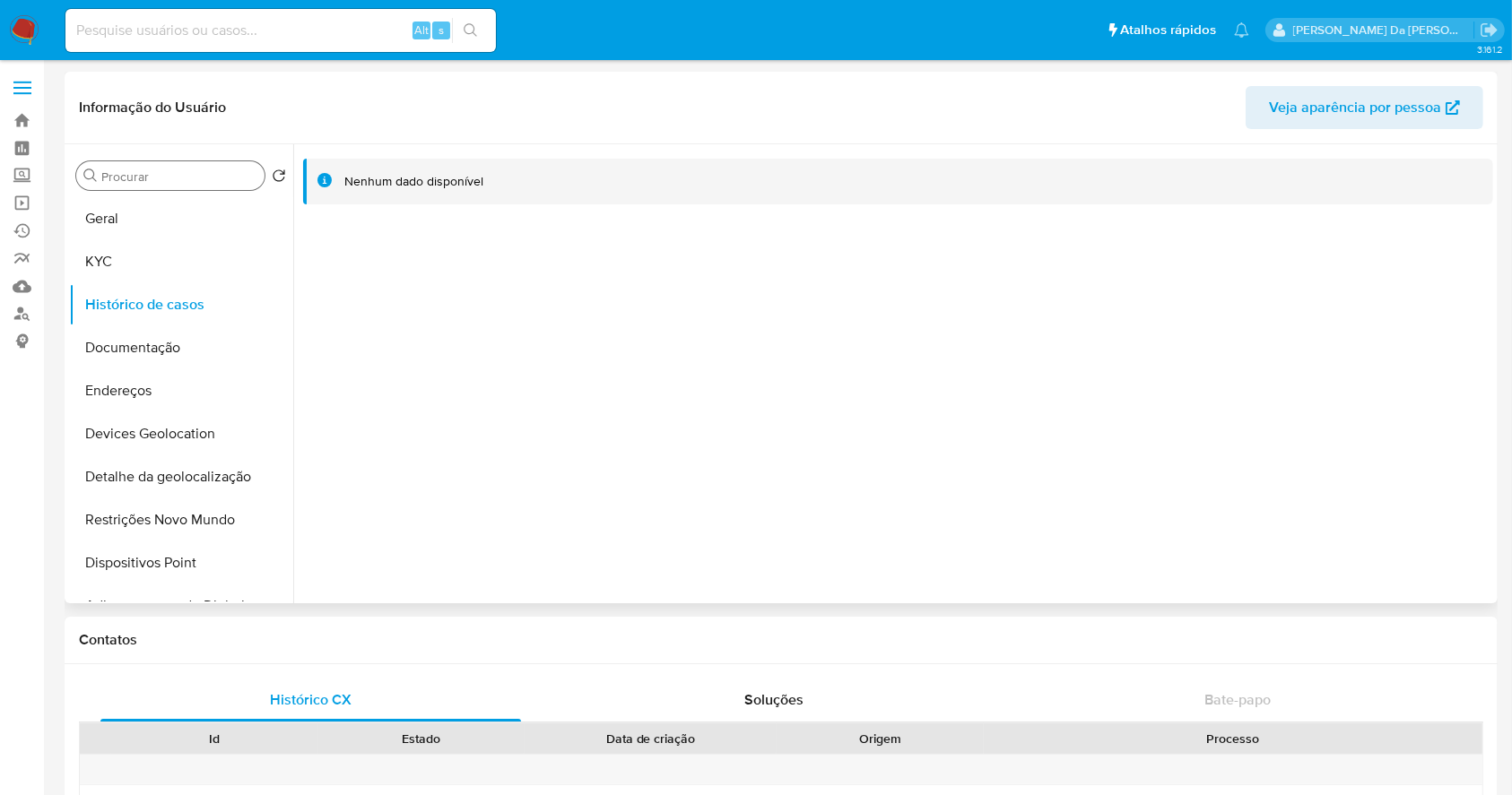
click at [172, 174] on input "Procurar" at bounding box center [179, 176] width 156 height 16
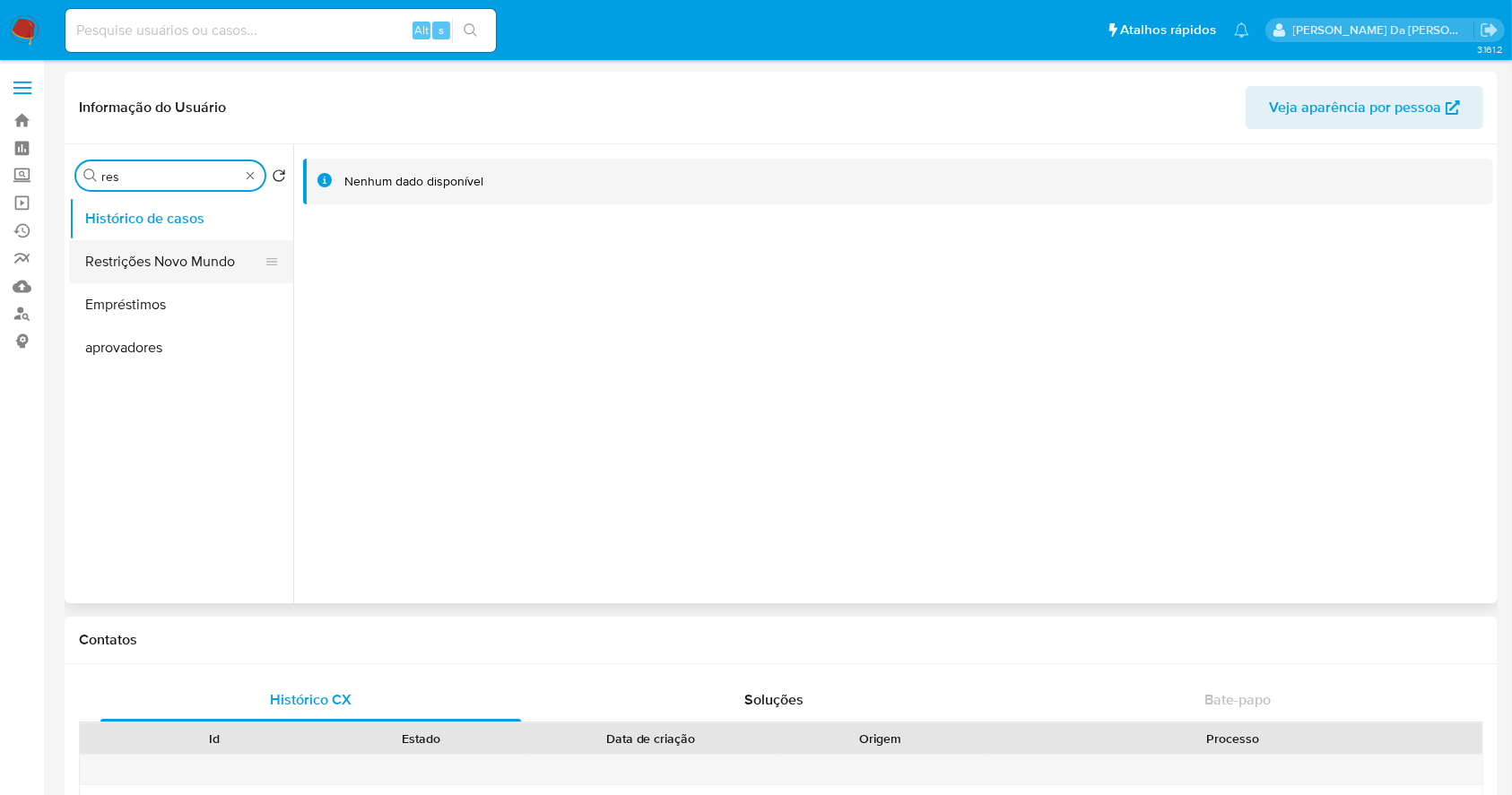
type input "res"
click at [174, 264] on button "Restrições Novo Mundo" at bounding box center [174, 262] width 210 height 43
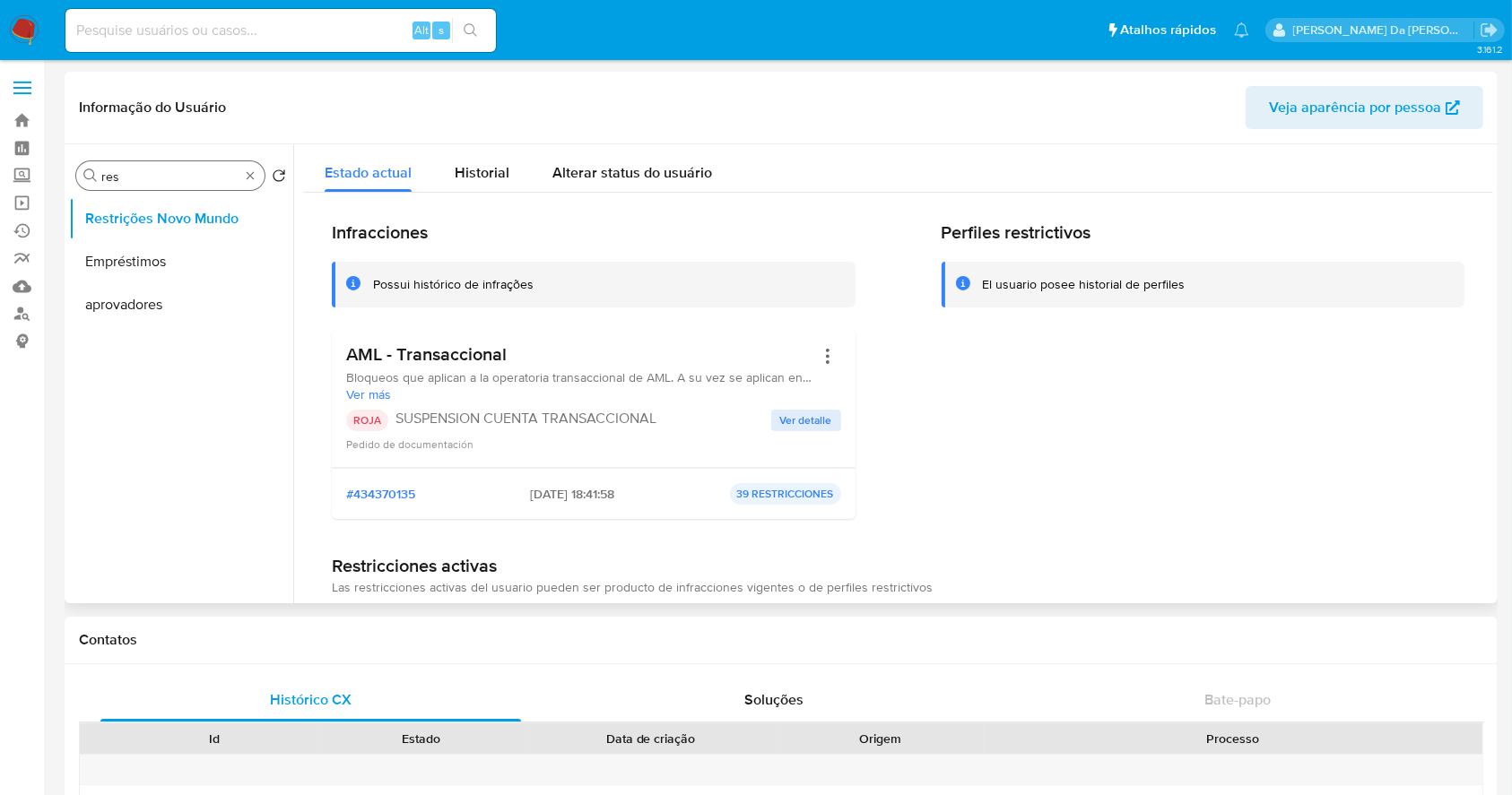
click at [242, 172] on div "Procurar res" at bounding box center [170, 175] width 188 height 29
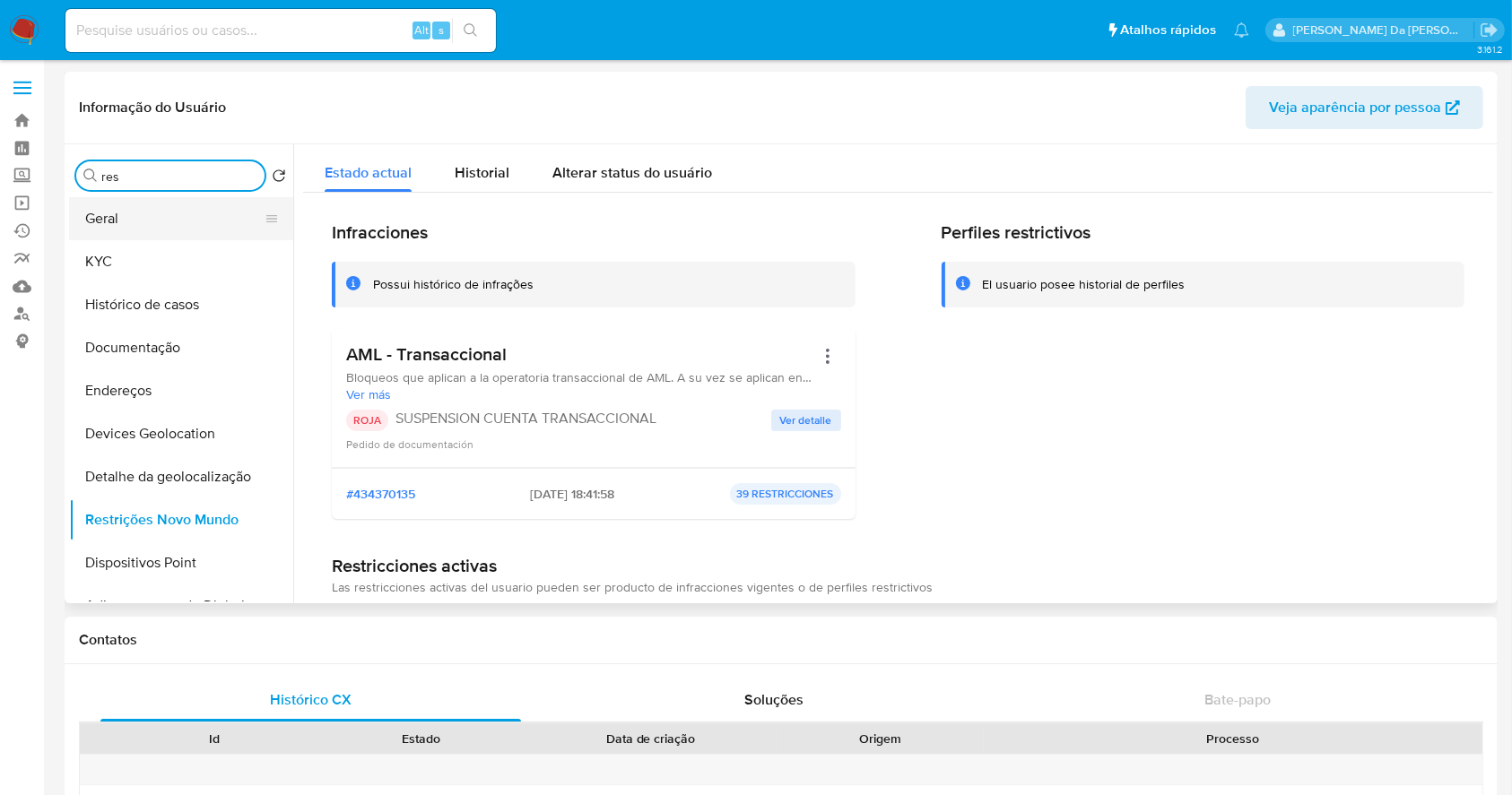
click at [203, 210] on button "Geral" at bounding box center [174, 219] width 210 height 43
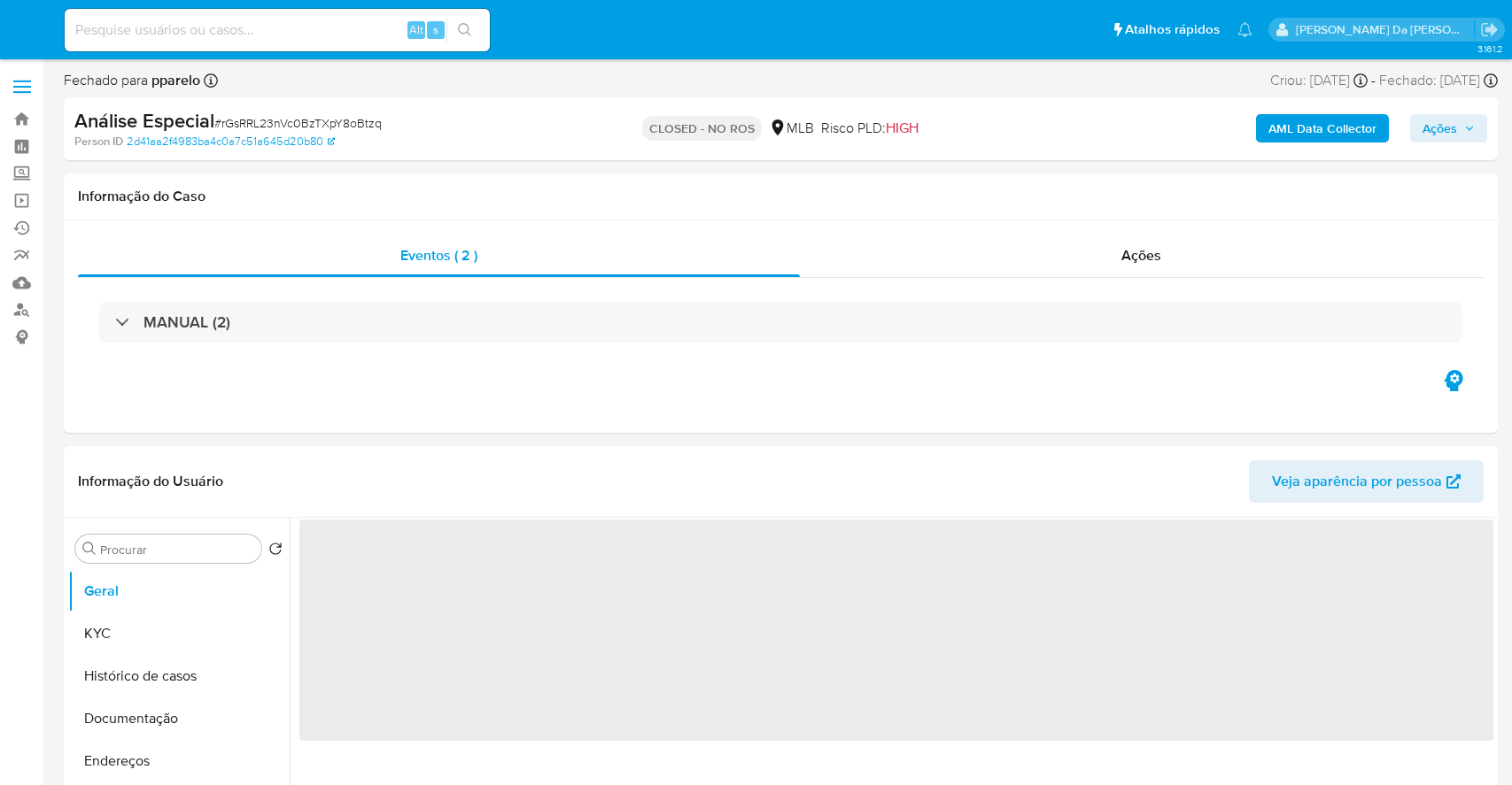
select select "10"
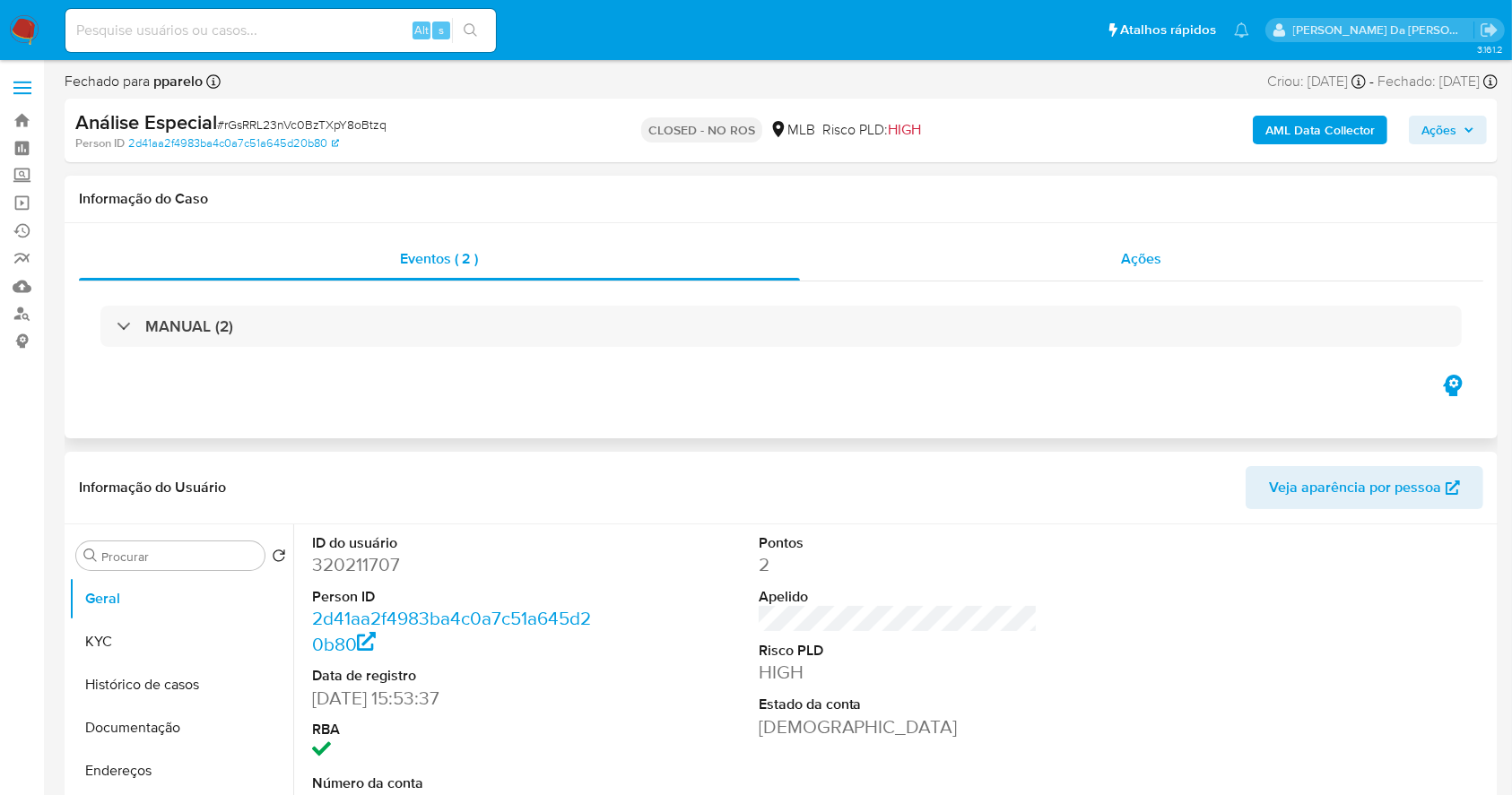
click at [1133, 267] on span "Ações" at bounding box center [1141, 258] width 40 height 21
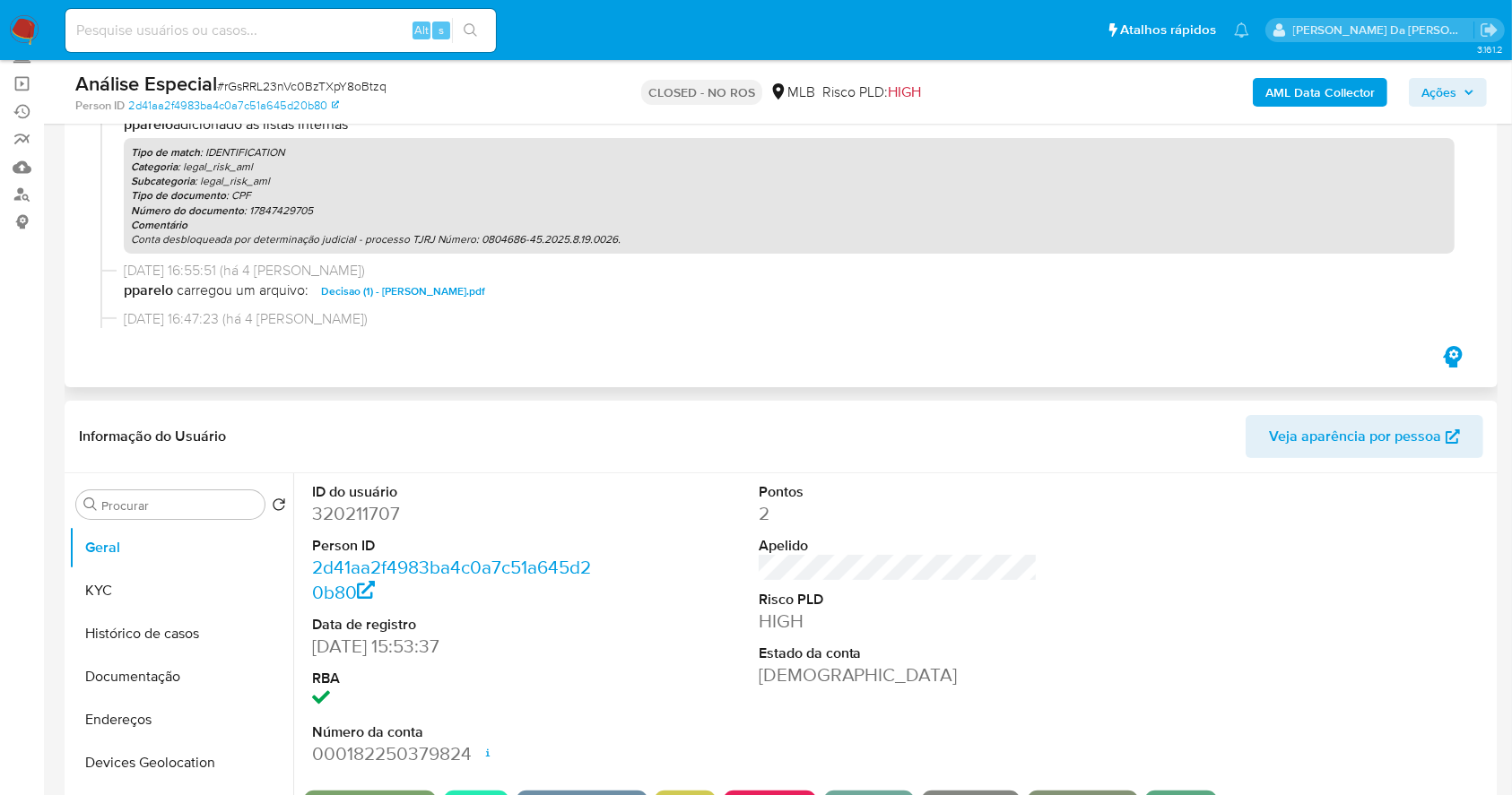
scroll to position [455, 0]
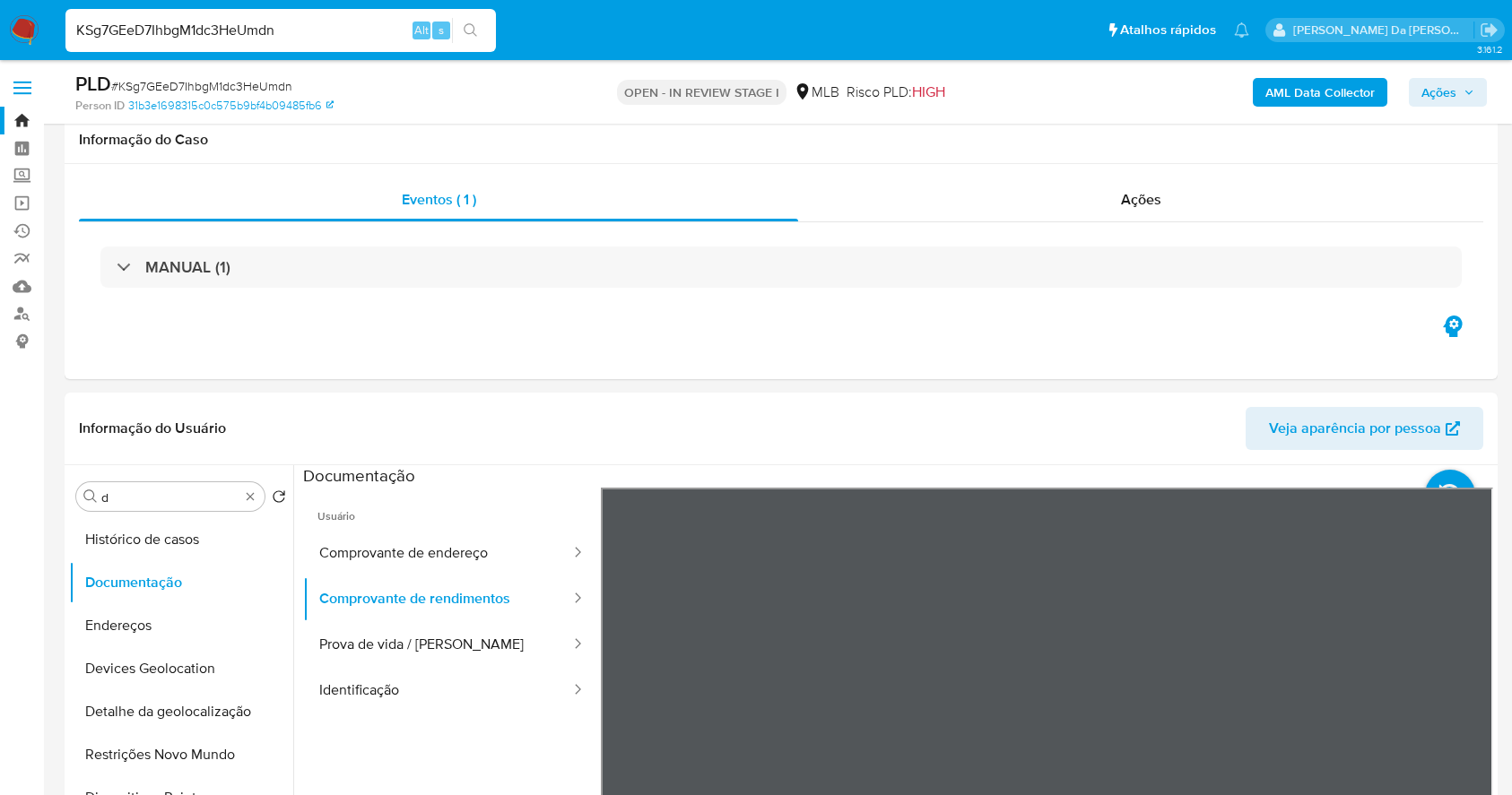
select select "10"
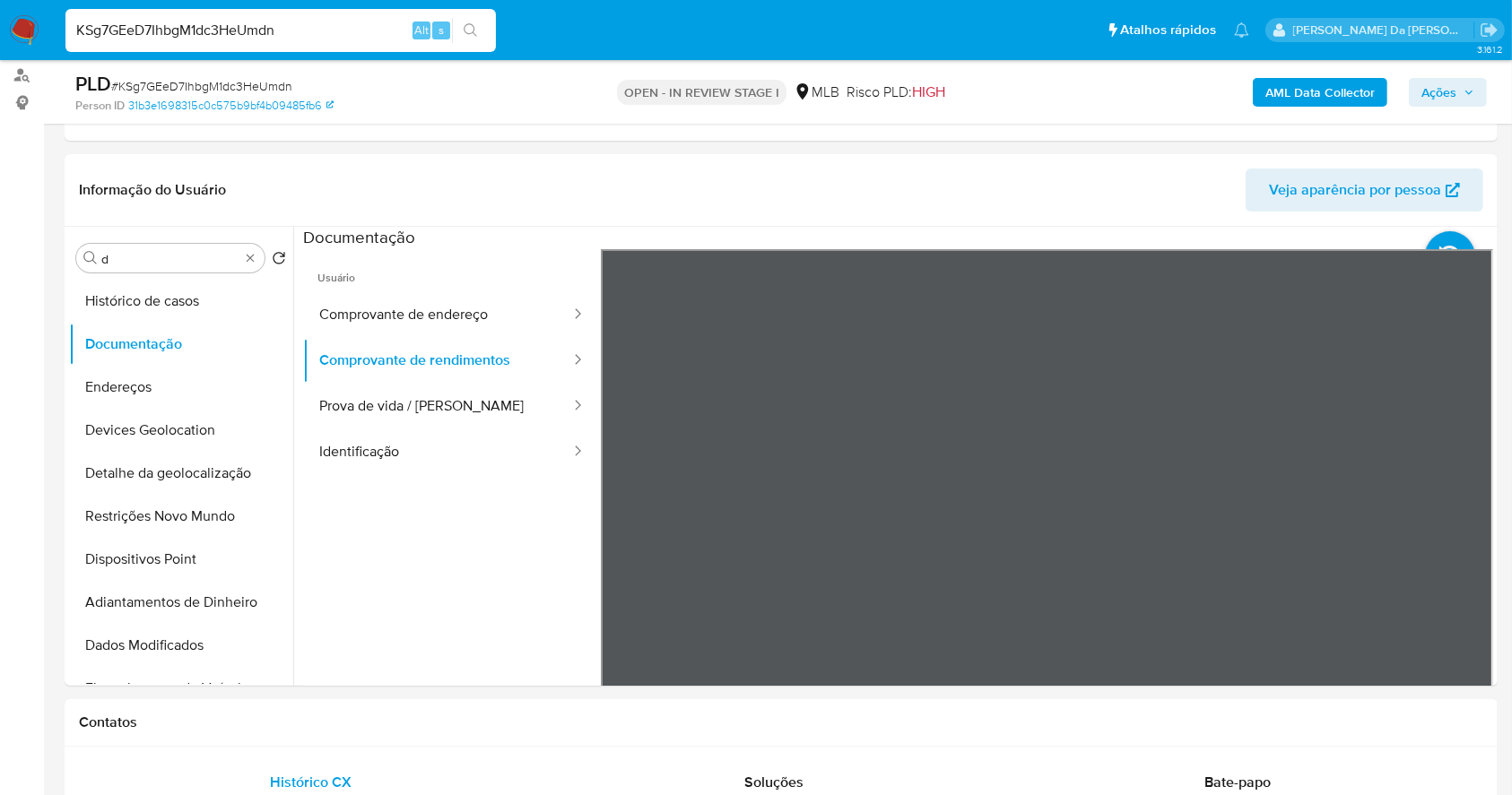
scroll to position [238, 0]
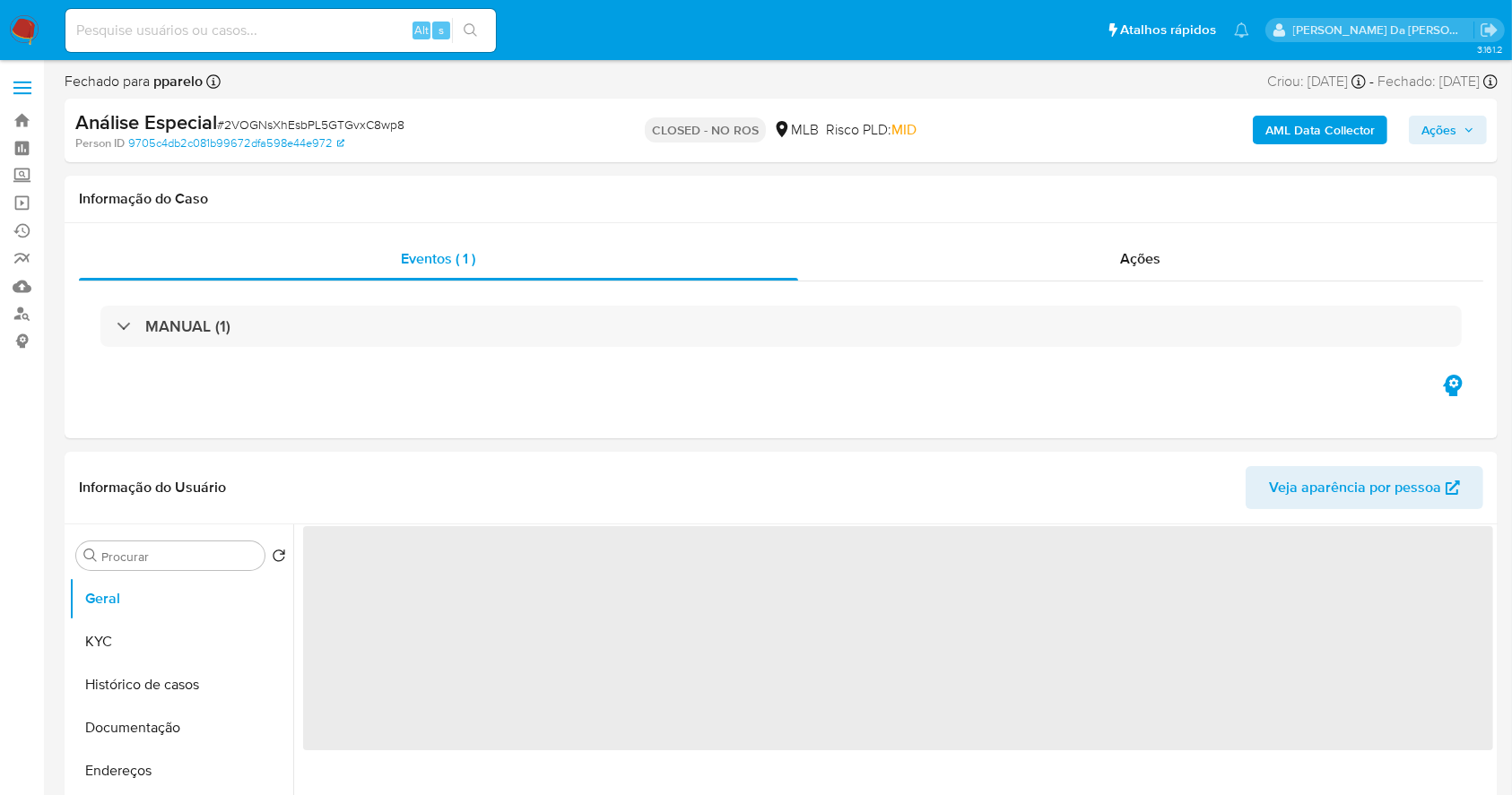
select select "10"
